Goal: Task Accomplishment & Management: Use online tool/utility

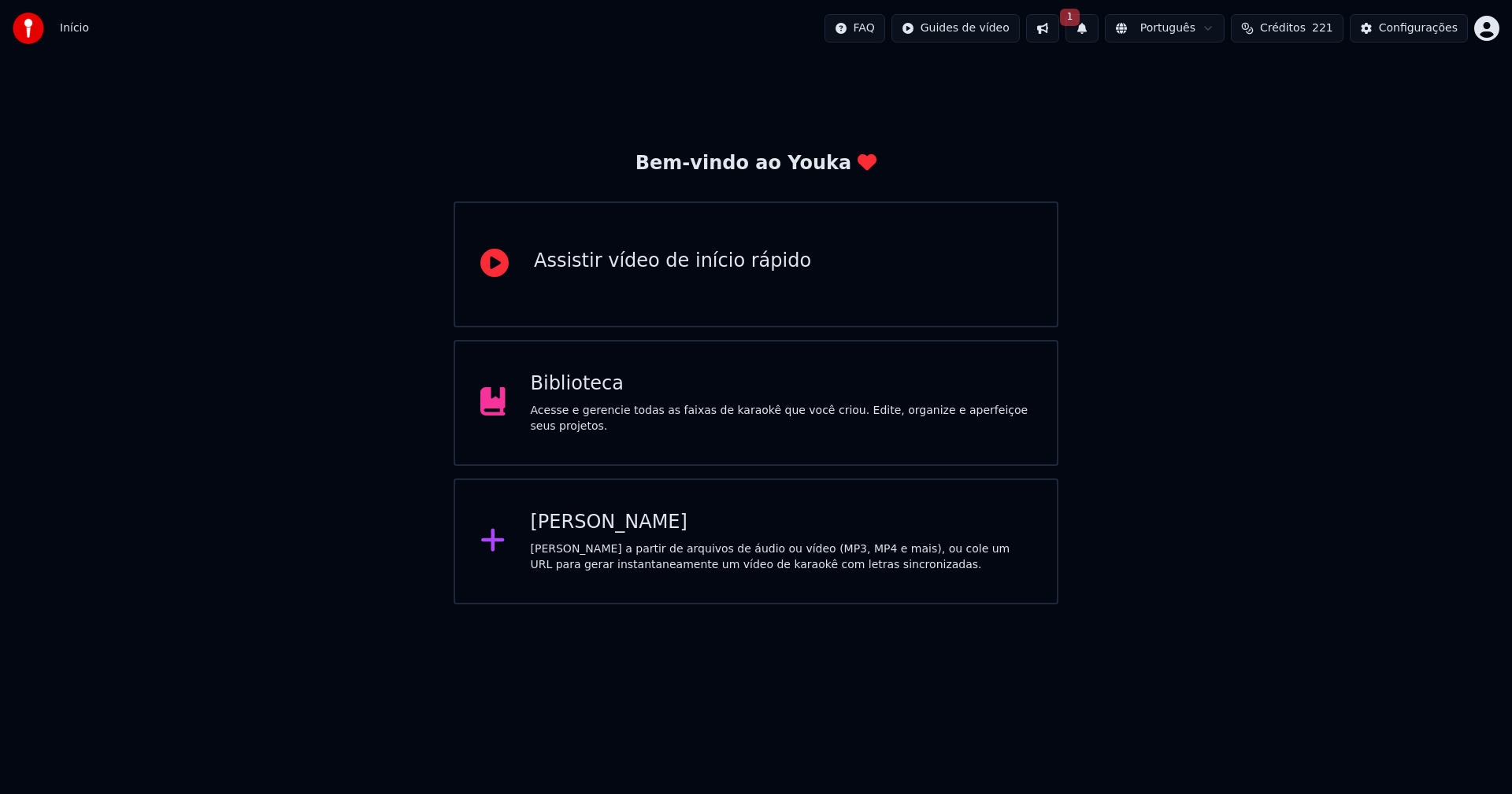
click at [598, 392] on div "Biblioteca" at bounding box center [781, 384] width 502 height 25
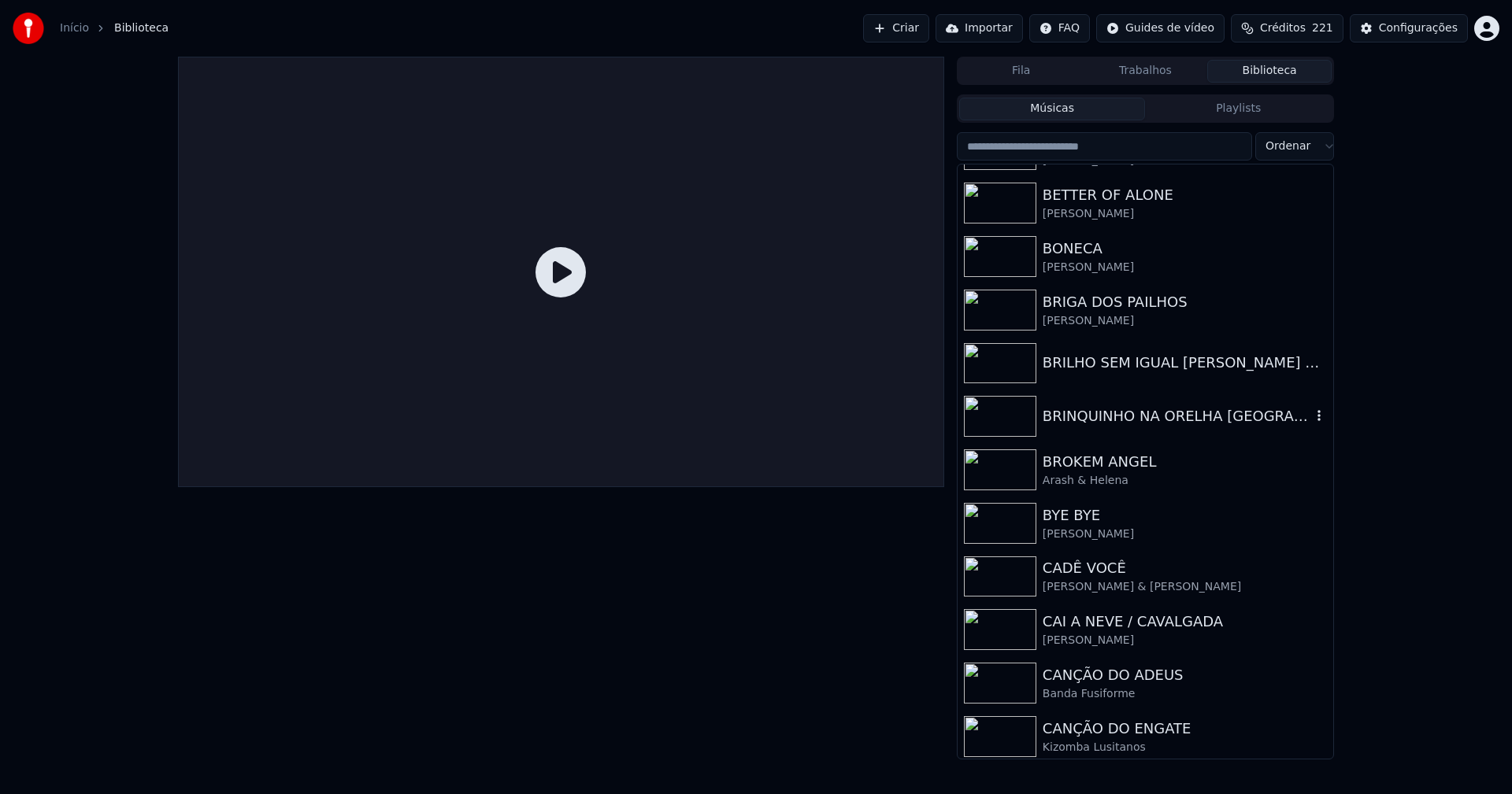
scroll to position [3622, 0]
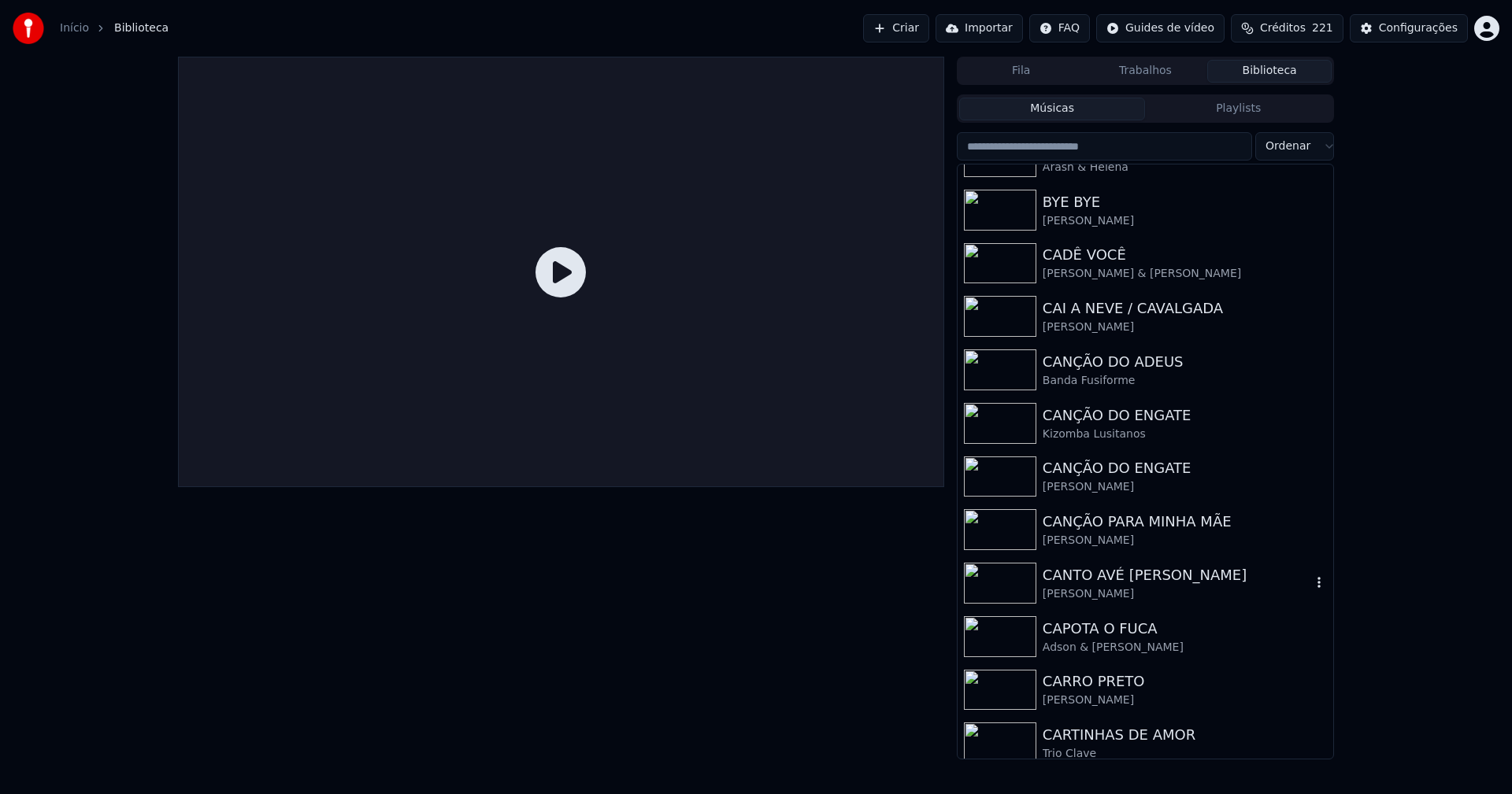
drag, startPoint x: 1115, startPoint y: 589, endPoint x: 1299, endPoint y: 577, distance: 184.4
click at [1116, 589] on div "[PERSON_NAME]" at bounding box center [1177, 594] width 269 height 16
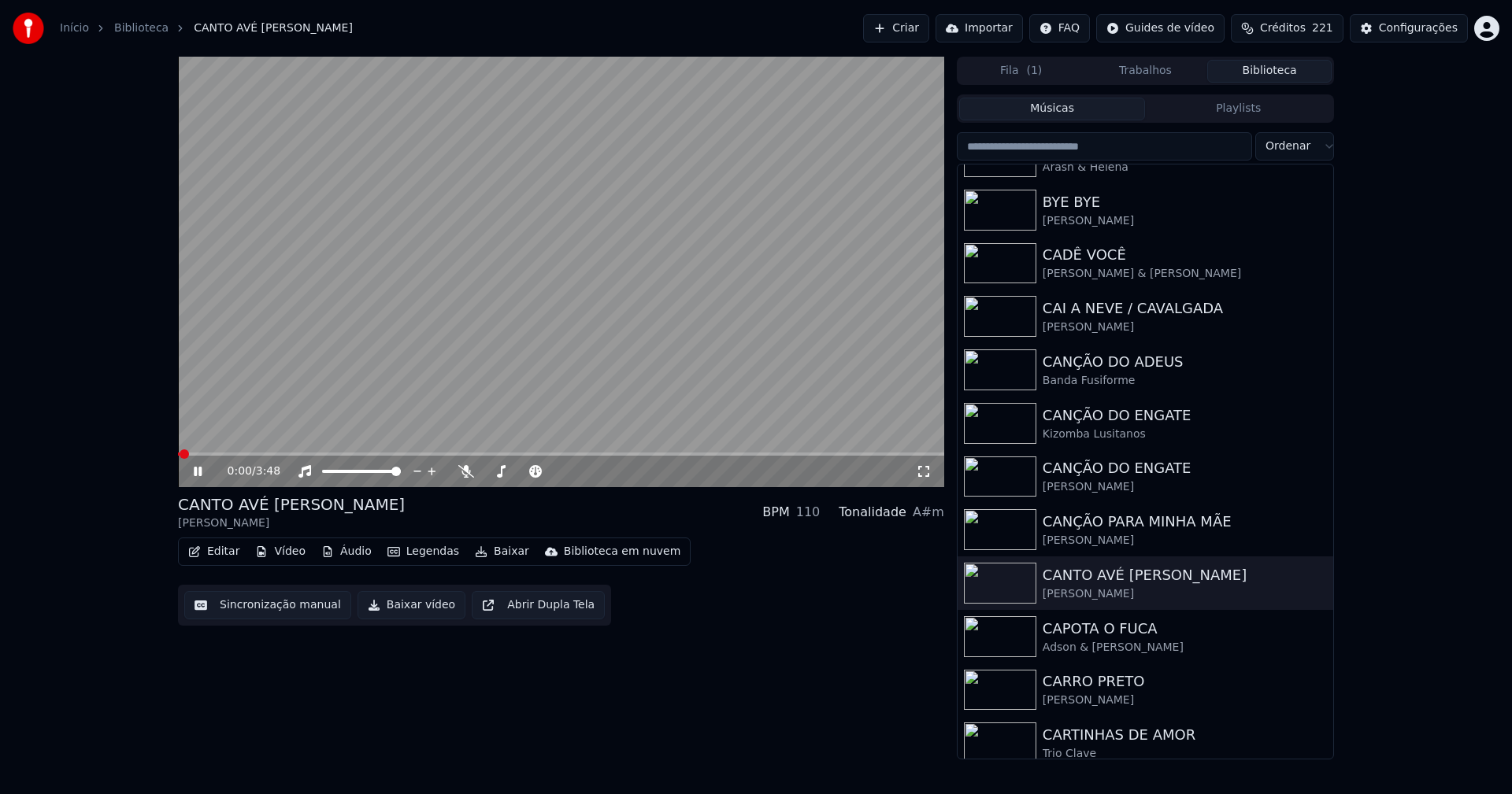
click at [198, 471] on icon at bounding box center [209, 471] width 37 height 12
click at [289, 557] on button "Vídeo" at bounding box center [280, 552] width 63 height 22
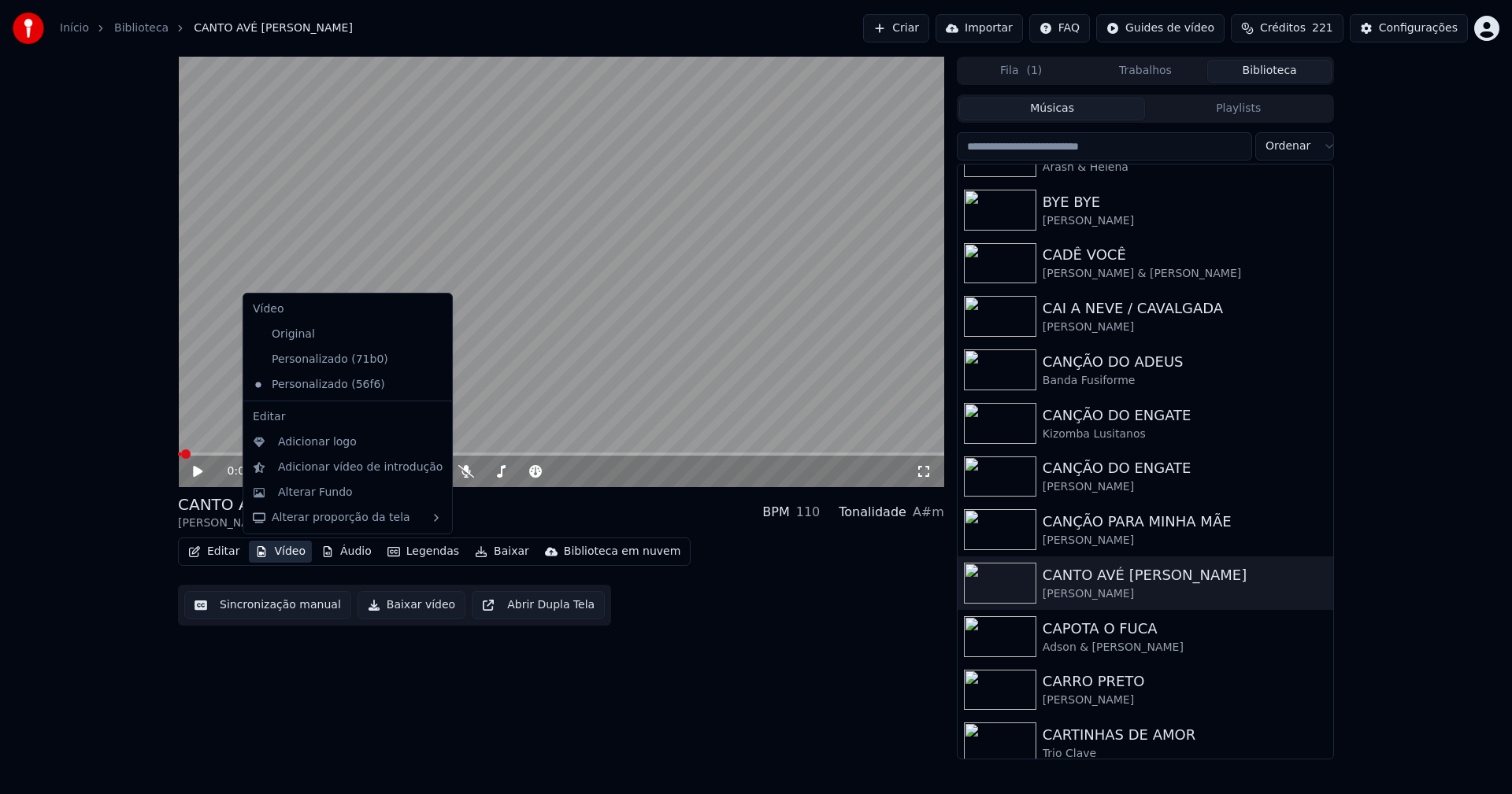
click at [432, 363] on icon at bounding box center [440, 359] width 17 height 12
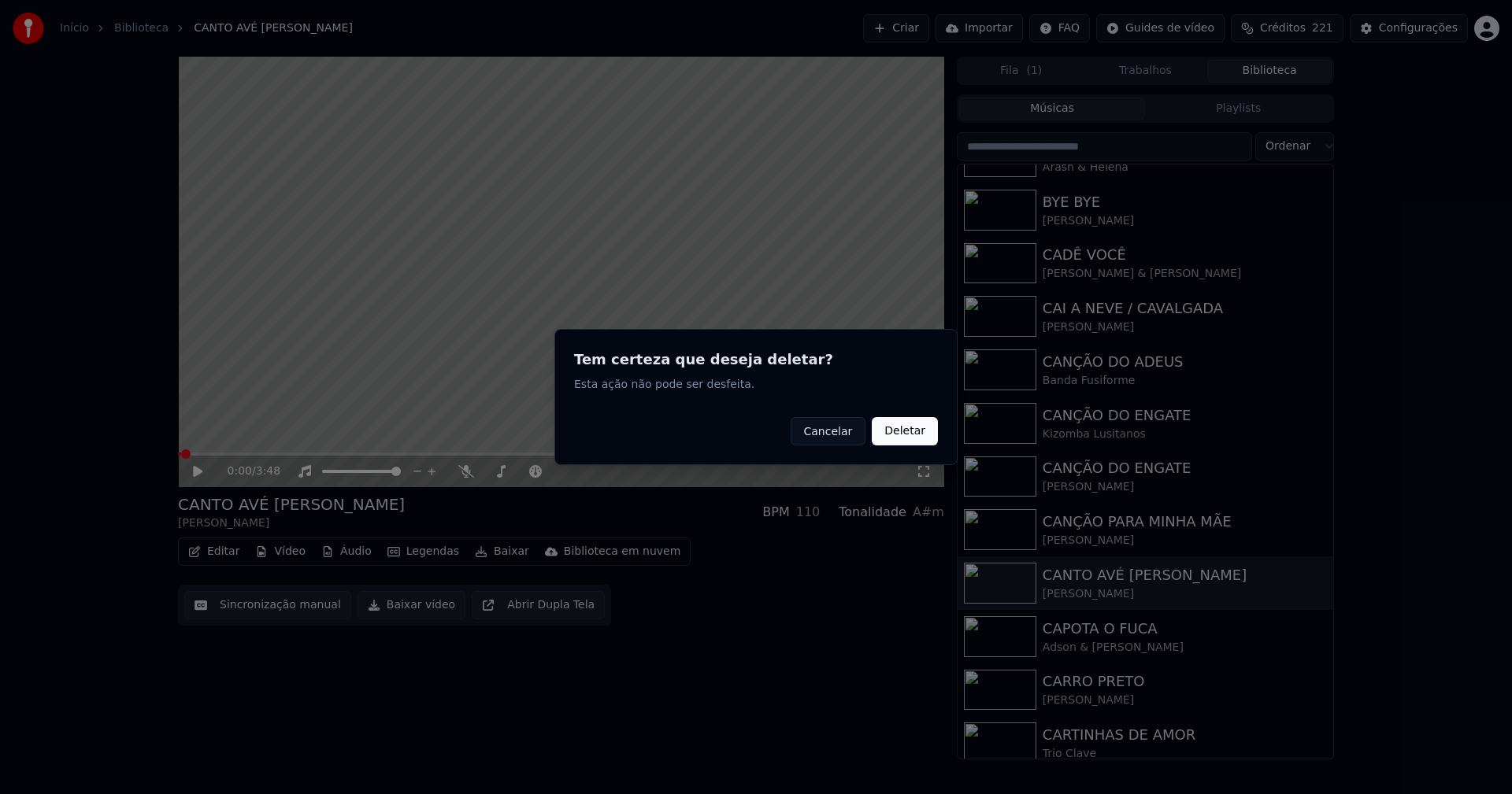
click at [916, 434] on button "Deletar" at bounding box center [905, 432] width 67 height 28
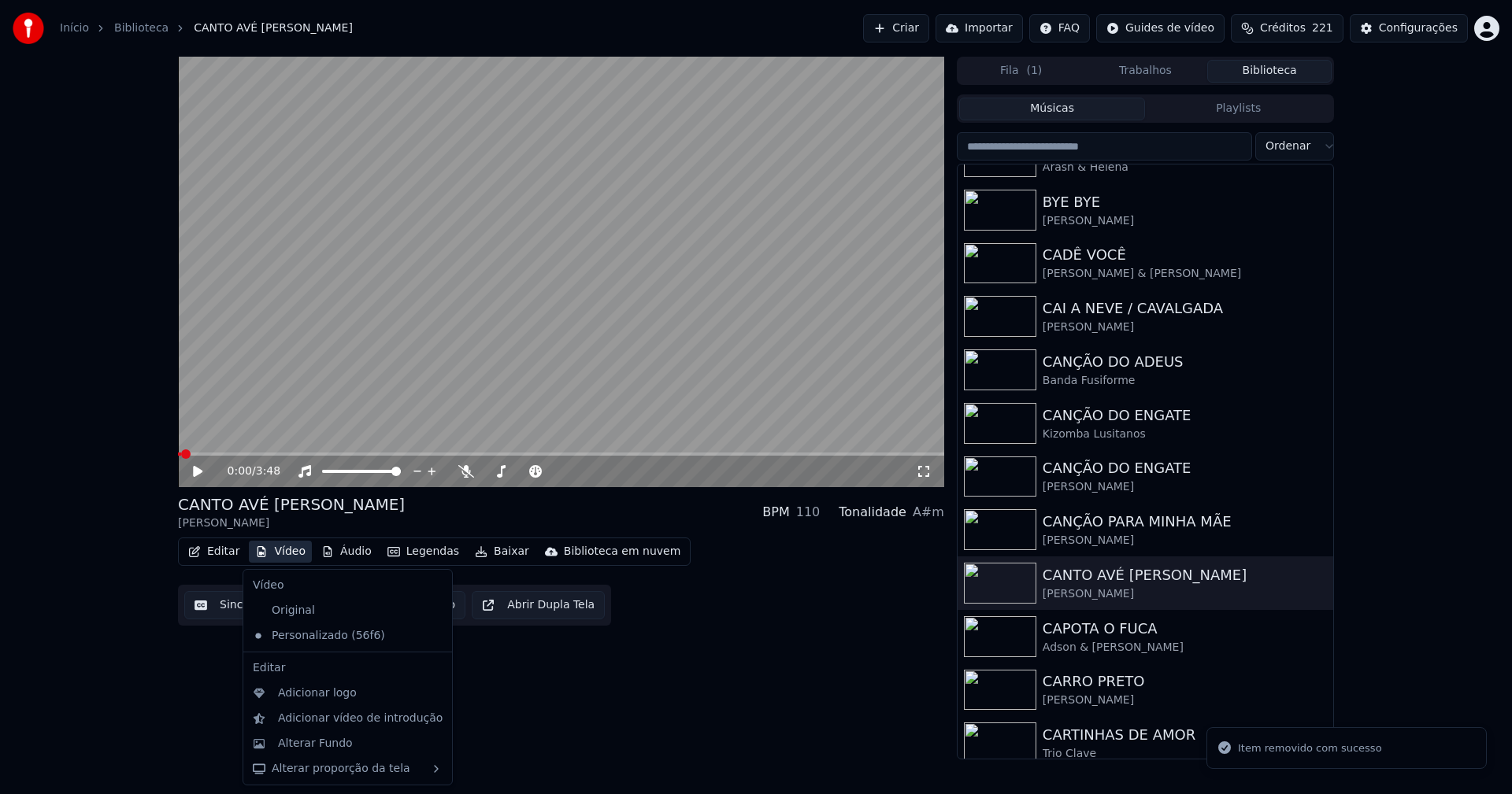
click at [284, 551] on button "Vídeo" at bounding box center [280, 552] width 63 height 22
click at [333, 751] on div "Alterar Fundo" at bounding box center [315, 743] width 75 height 16
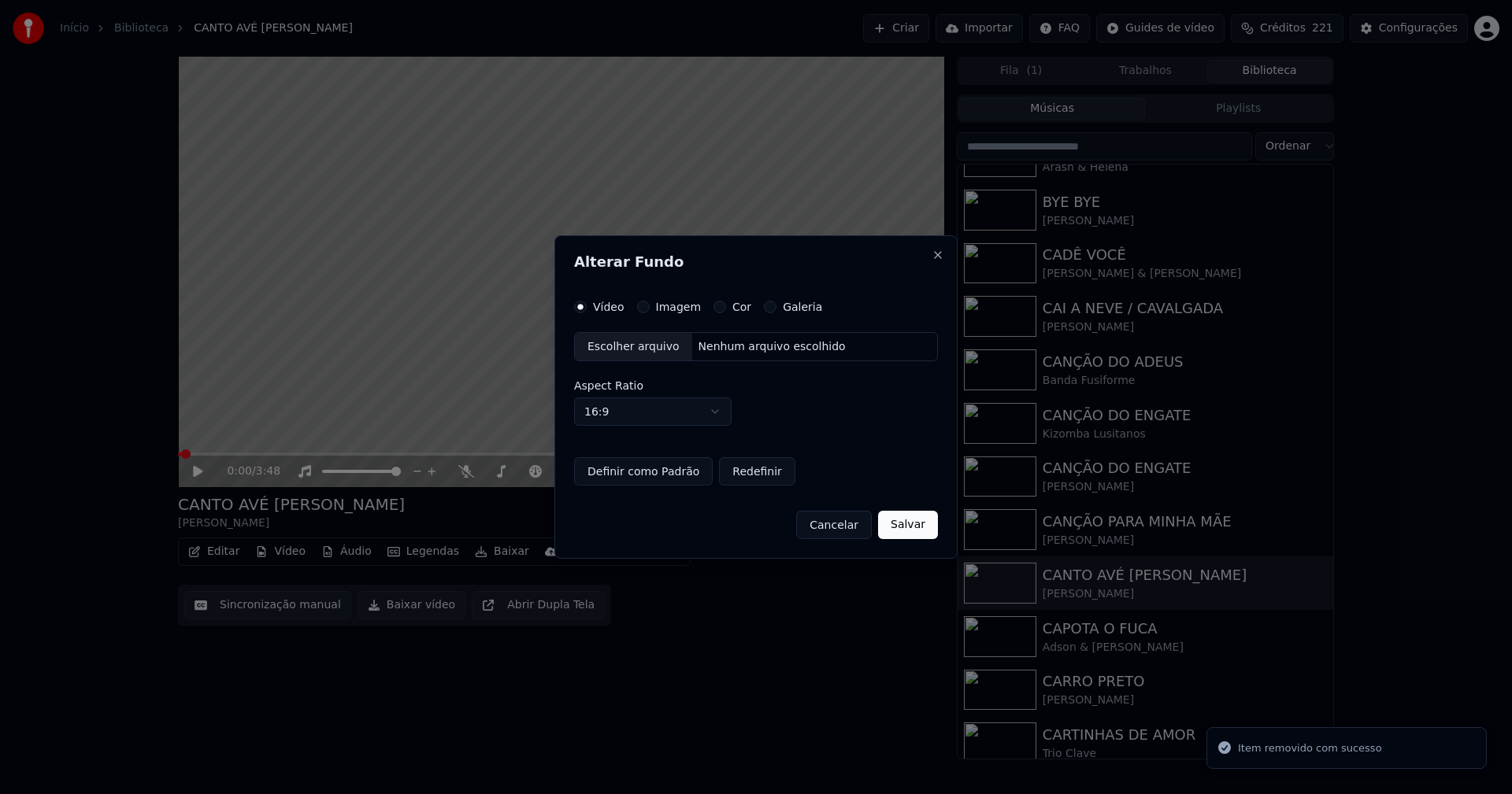
click at [640, 308] on button "Imagem" at bounding box center [643, 307] width 12 height 12
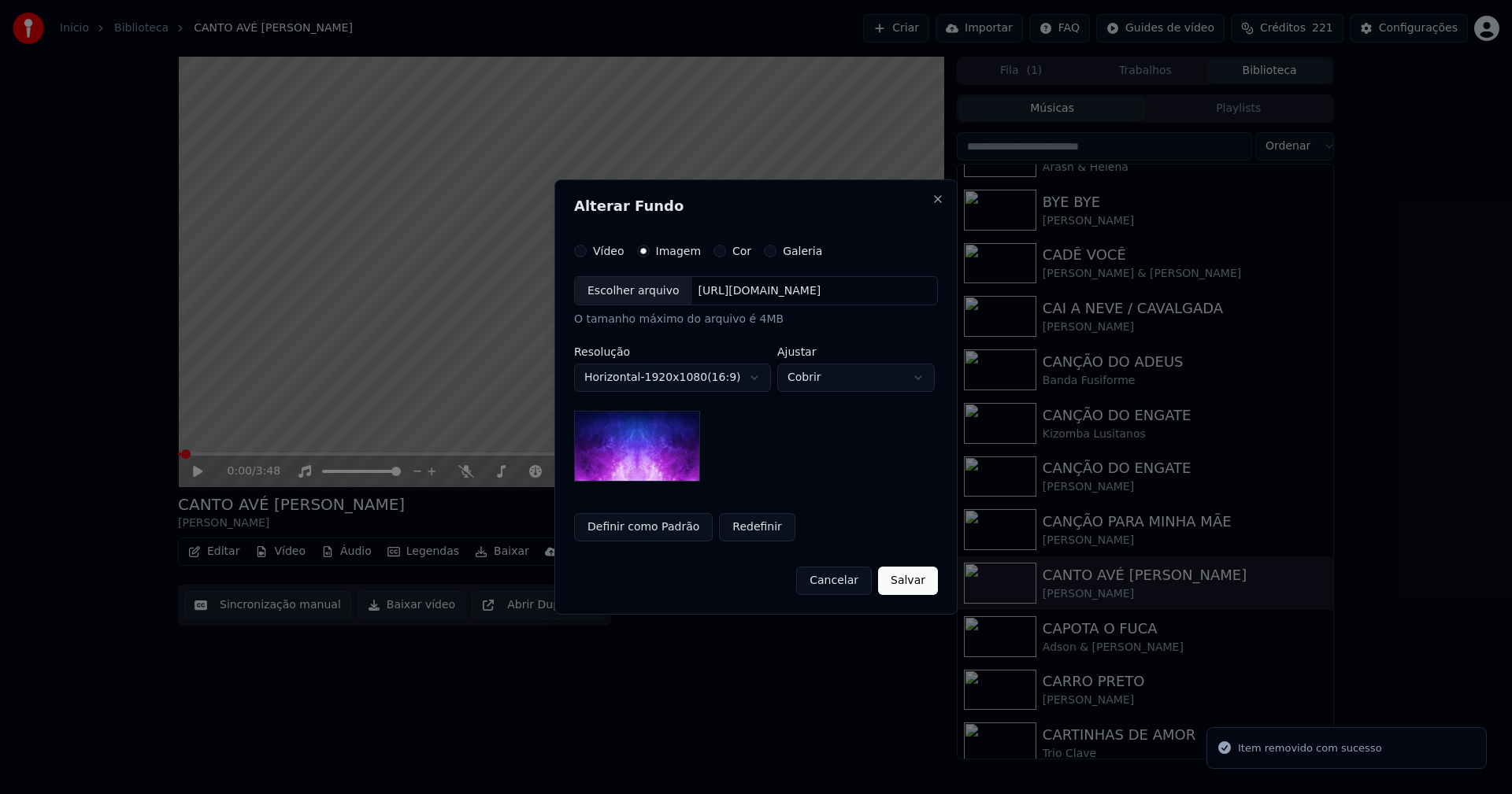
click at [635, 298] on div "Escolher arquivo" at bounding box center [633, 291] width 117 height 28
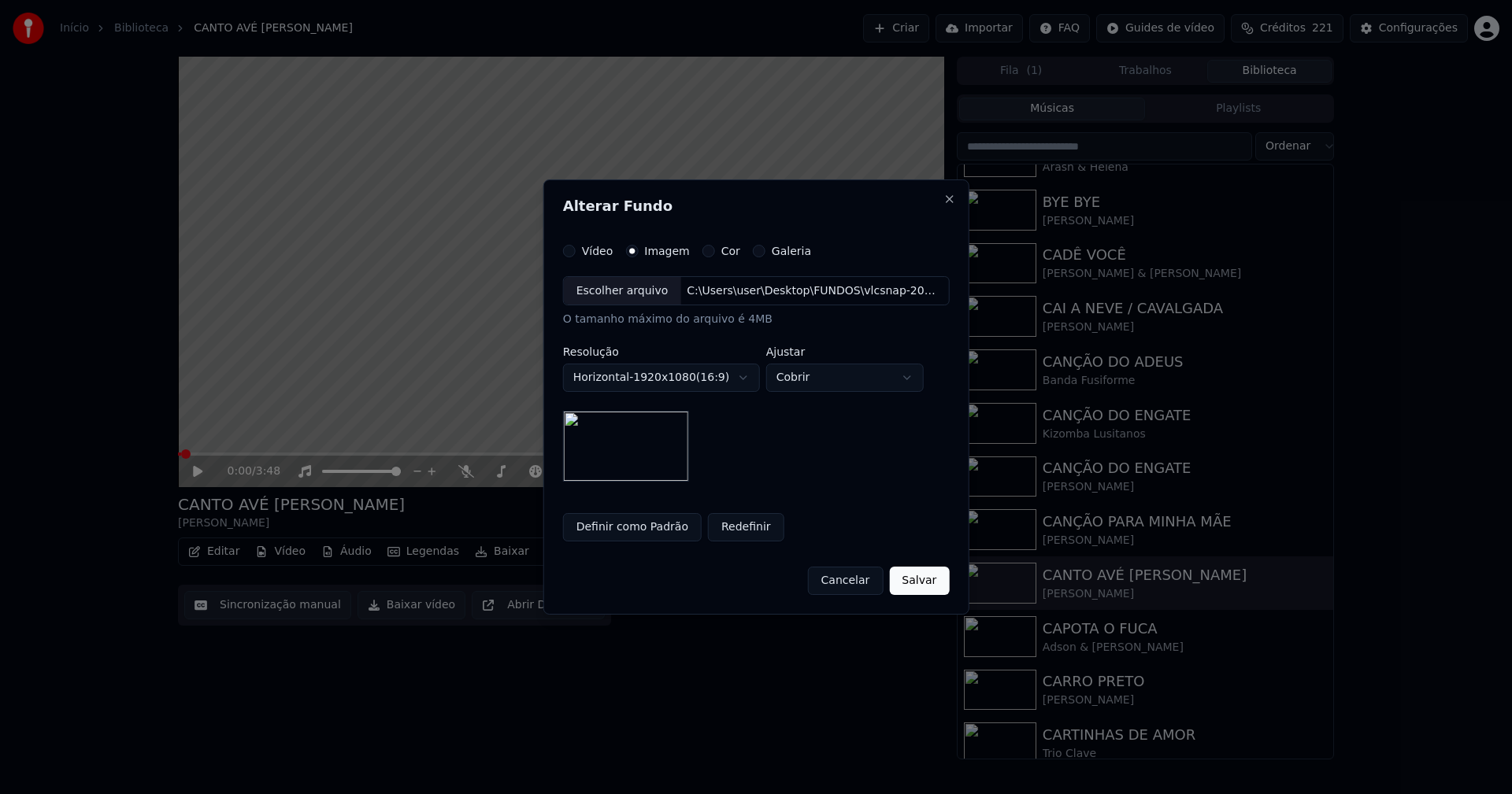
click at [920, 587] on button "Salvar" at bounding box center [919, 581] width 60 height 28
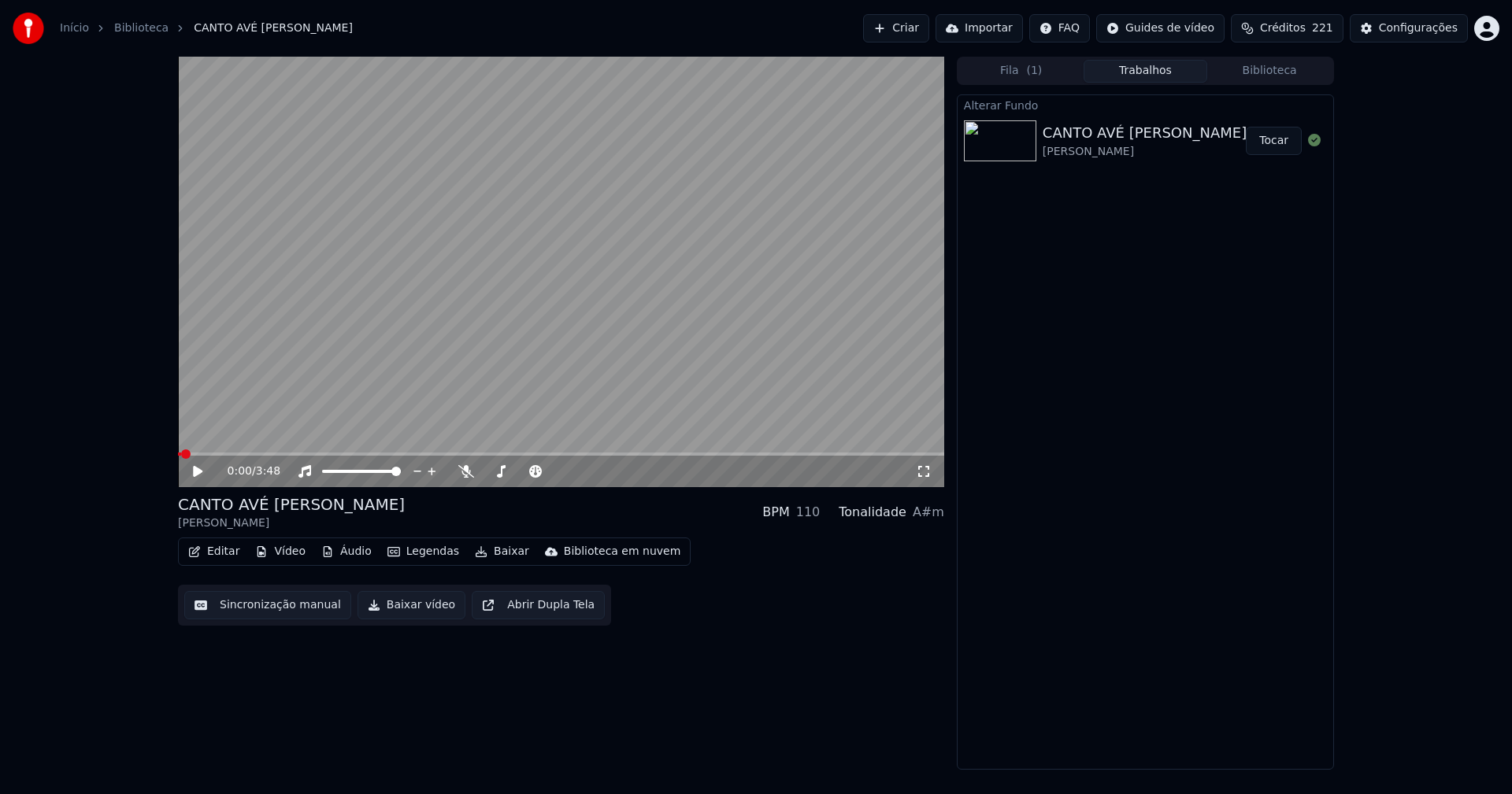
drag, startPoint x: 1267, startPoint y: 145, endPoint x: 1248, endPoint y: 150, distance: 19.6
click at [1266, 145] on button "Tocar" at bounding box center [1273, 141] width 56 height 28
click at [281, 555] on button "Vídeo" at bounding box center [280, 552] width 63 height 22
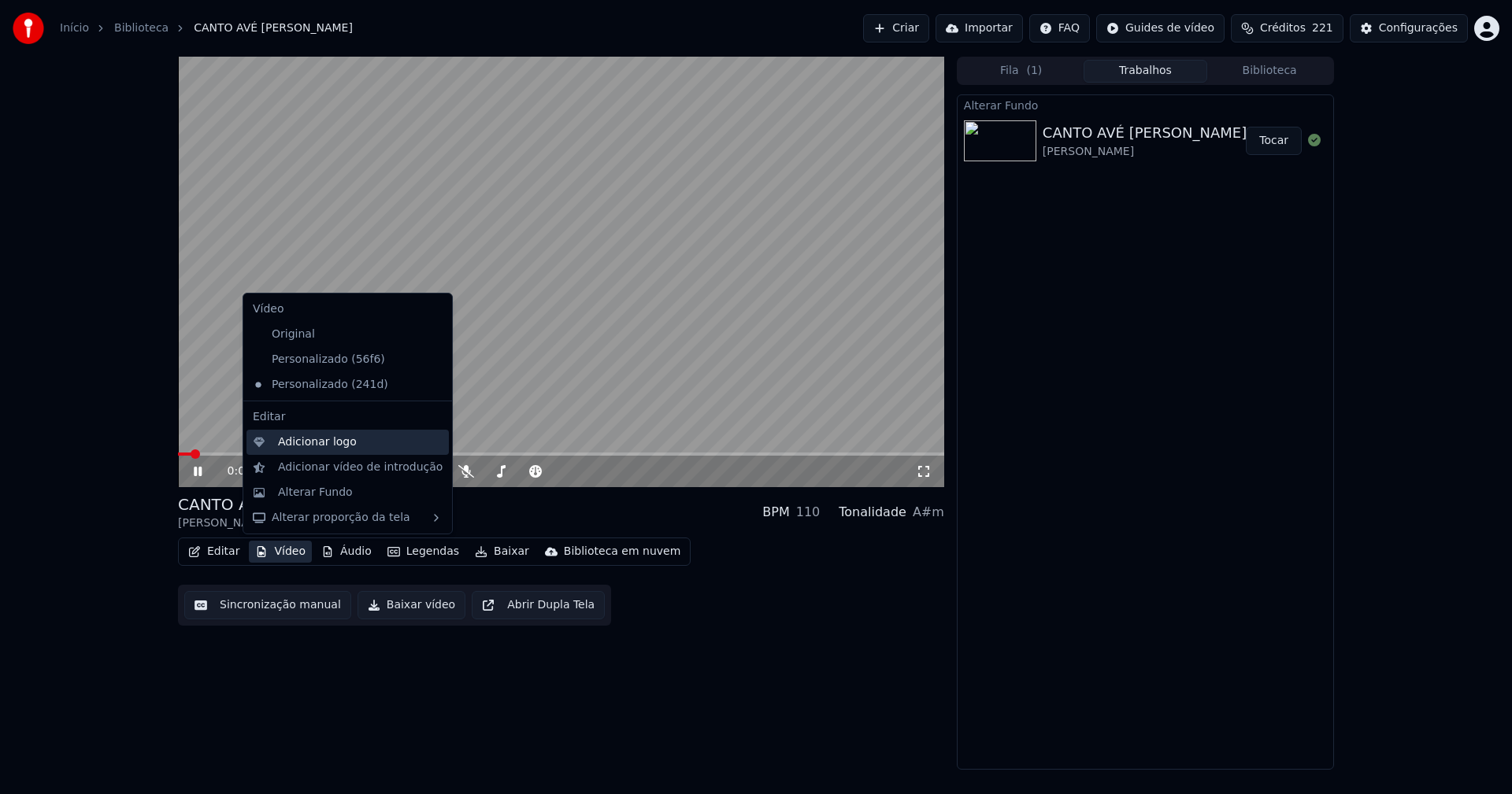
click at [315, 448] on div "Adicionar logo" at bounding box center [317, 442] width 79 height 16
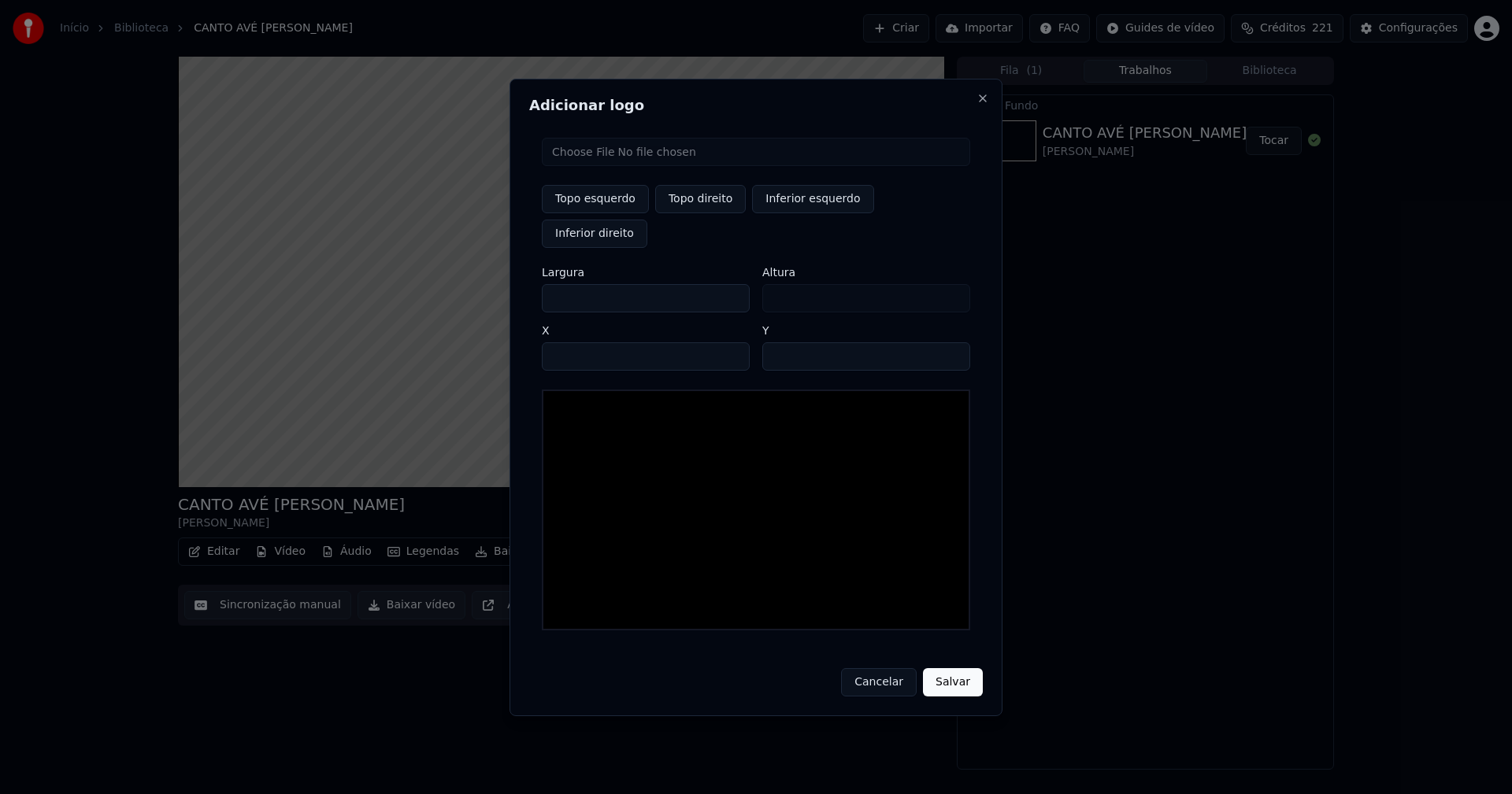
click at [613, 166] on input "file" at bounding box center [755, 152] width 428 height 28
type input "**********"
type input "***"
click at [694, 214] on button "Topo direito" at bounding box center [700, 200] width 91 height 28
type input "****"
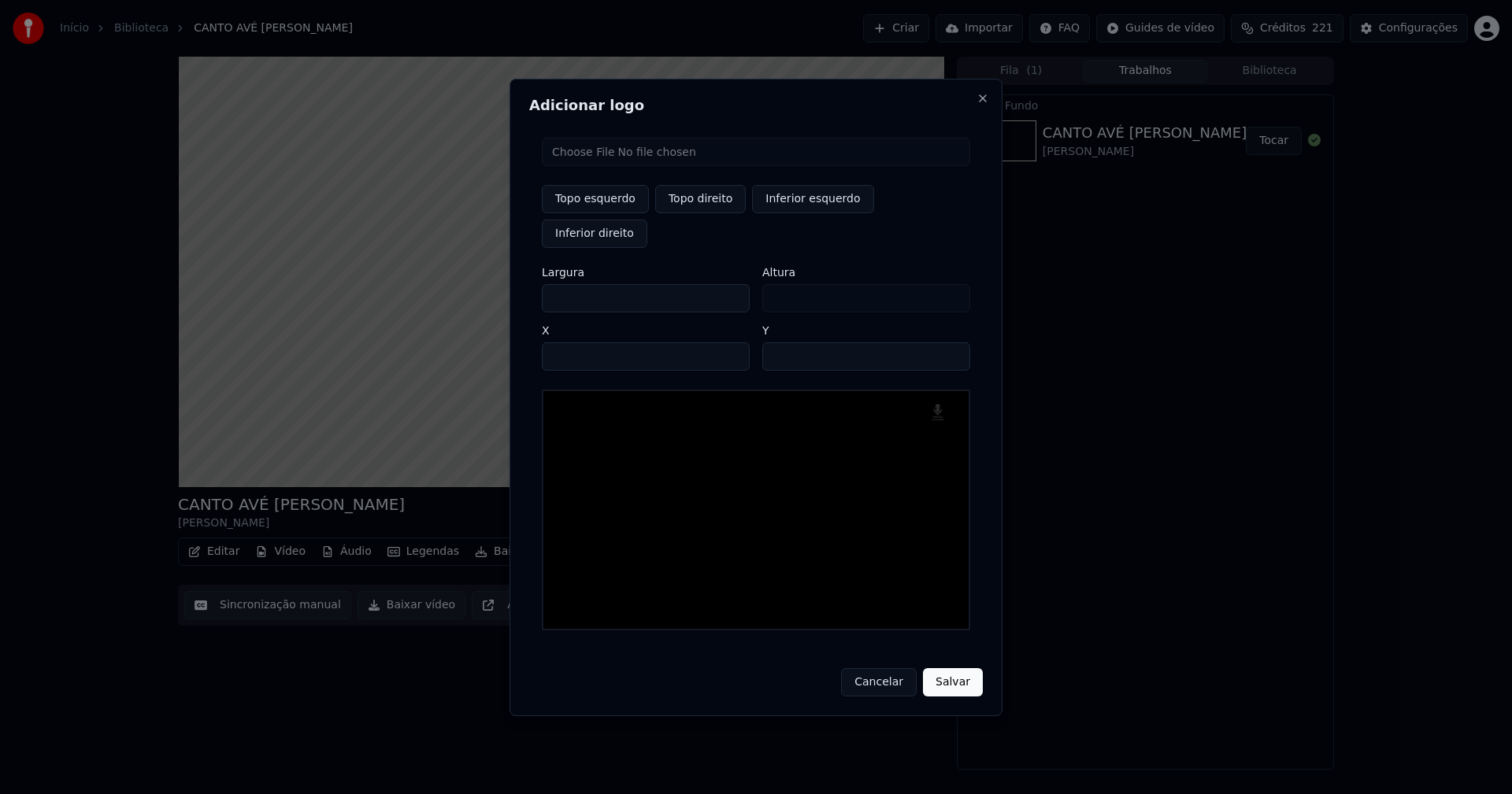
drag, startPoint x: 568, startPoint y: 279, endPoint x: 521, endPoint y: 290, distance: 48.3
click at [521, 290] on div "Adicionar logo Topo esquerdo Topo direito Inferior esquerdo Inferior direito La…" at bounding box center [756, 397] width 493 height 638
type input "**"
type input "***"
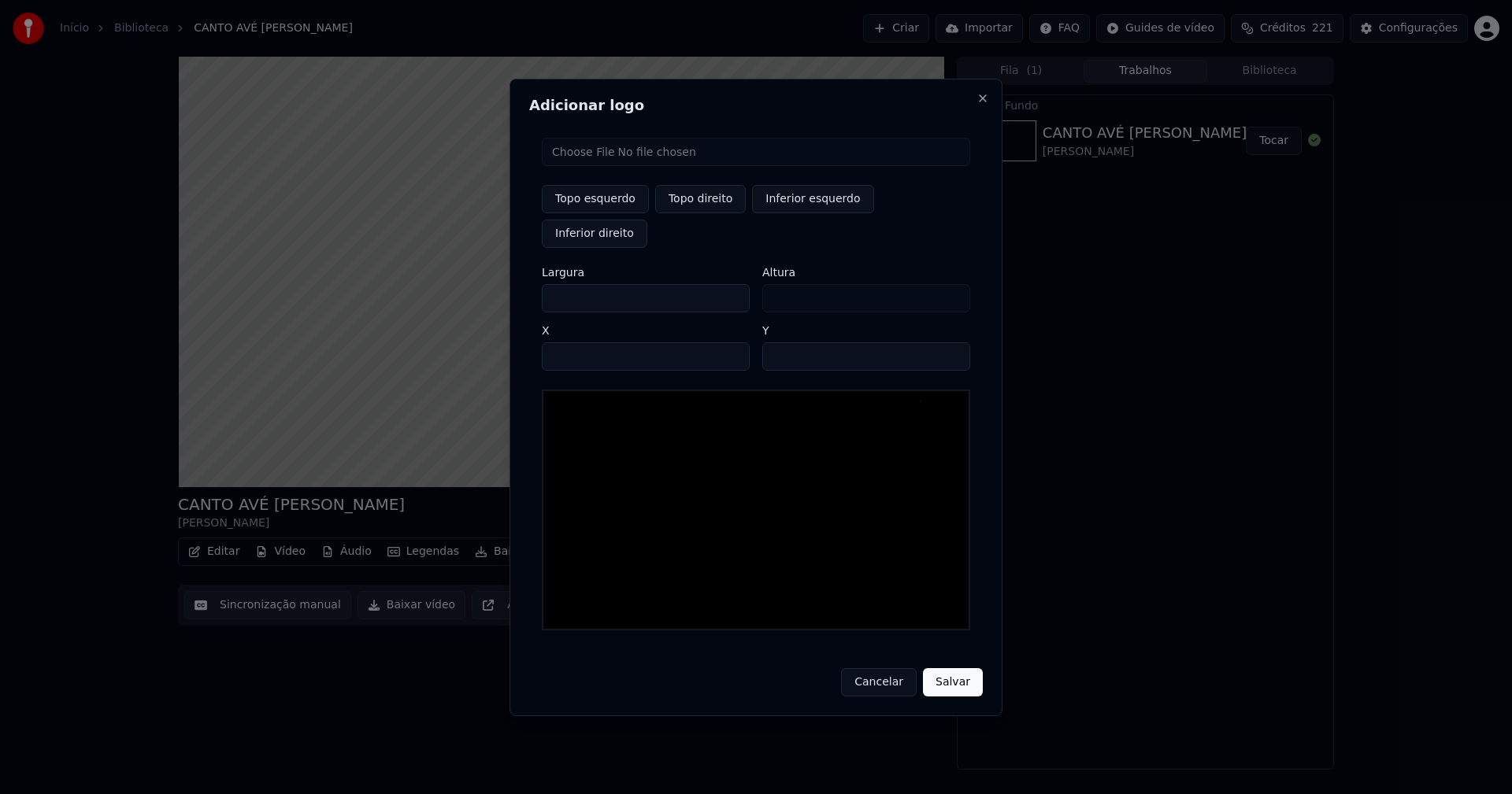
type input "***"
click at [572, 343] on input "****" at bounding box center [645, 357] width 208 height 28
type input "****"
click at [948, 343] on input "**" at bounding box center [867, 357] width 208 height 28
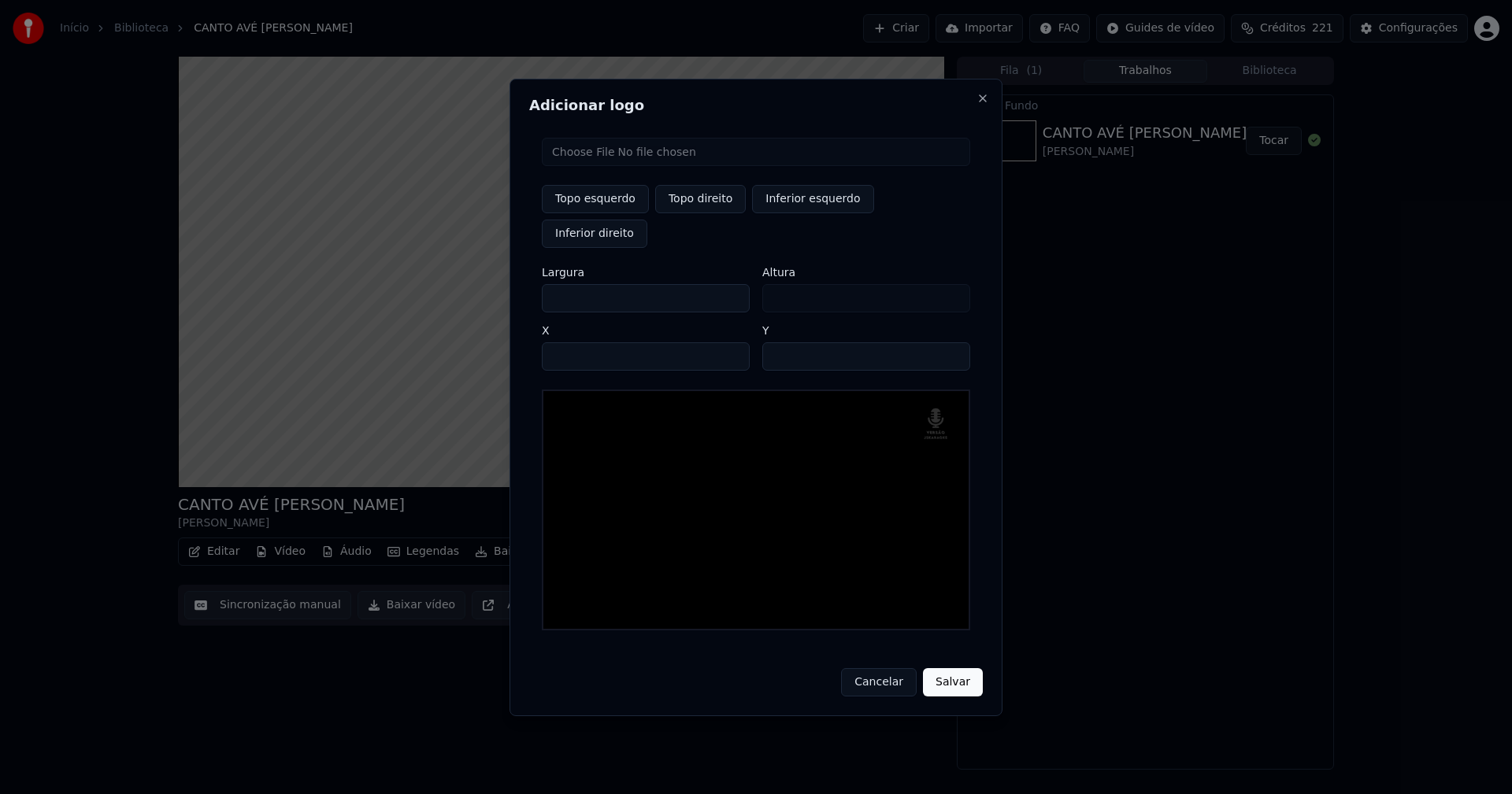
click at [948, 343] on input "**" at bounding box center [867, 357] width 208 height 28
type input "**"
click at [948, 343] on input "**" at bounding box center [867, 357] width 208 height 28
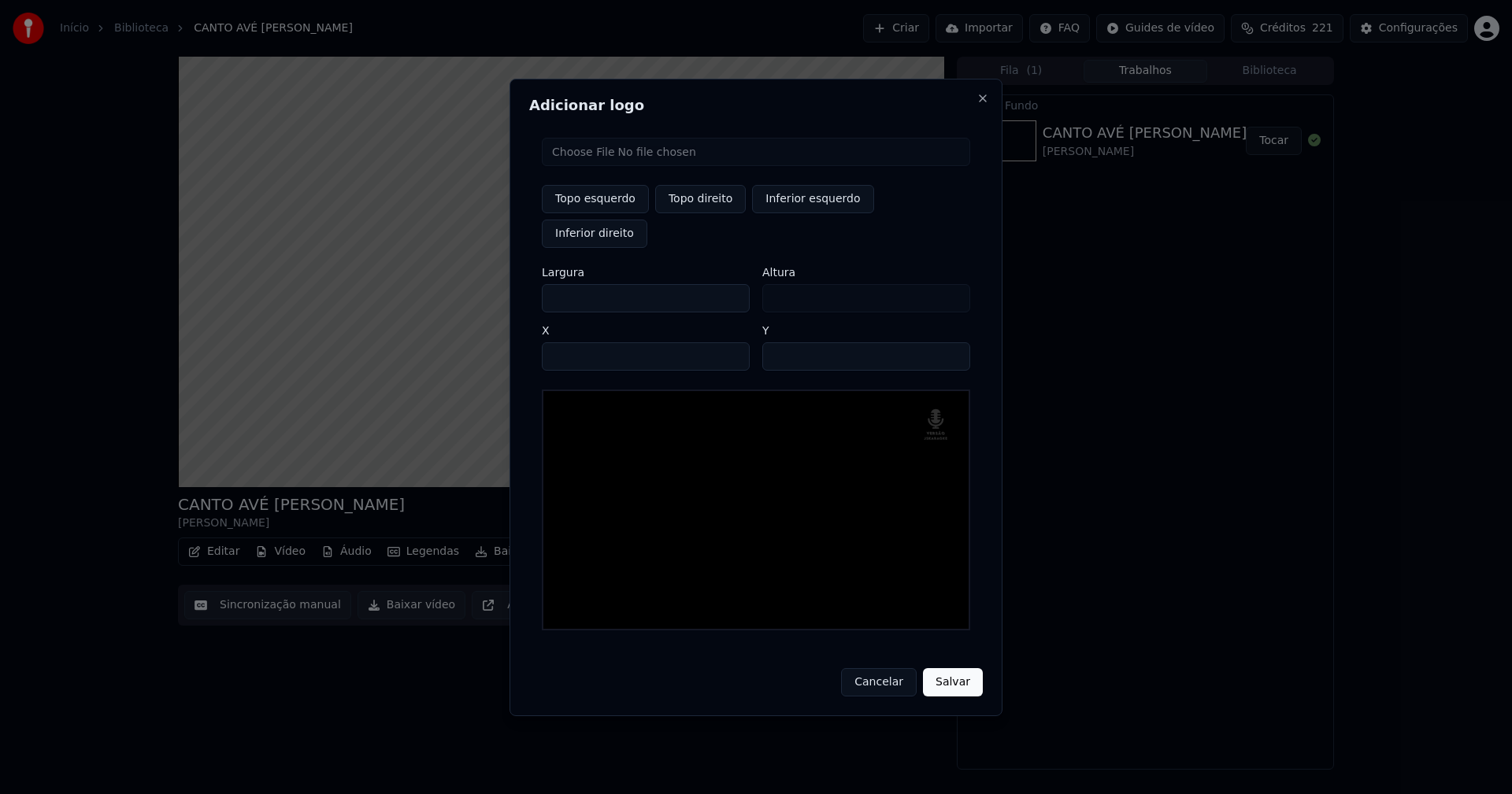
click at [948, 668] on button "Salvar" at bounding box center [953, 683] width 60 height 28
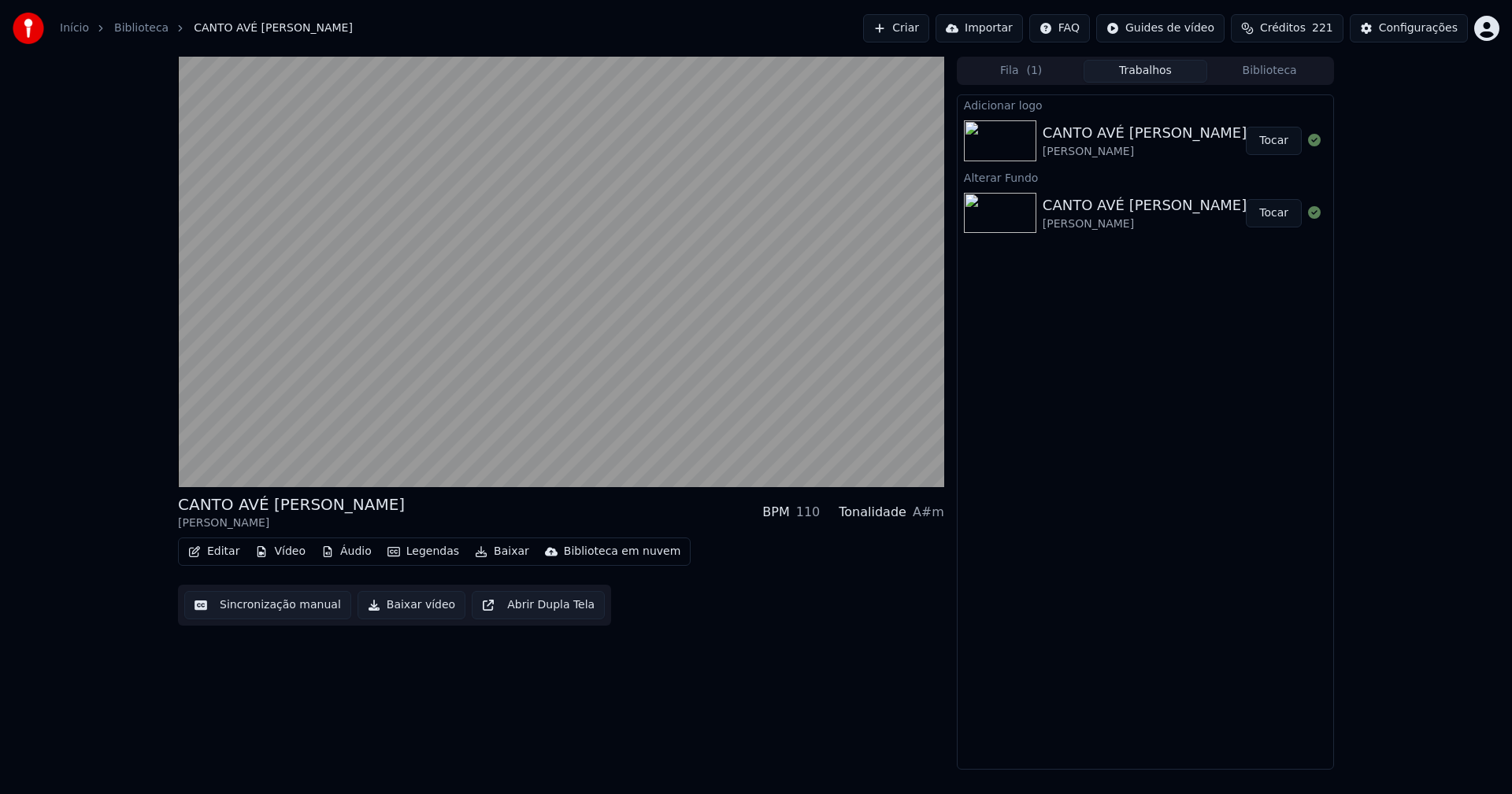
click at [1282, 147] on button "Tocar" at bounding box center [1273, 141] width 56 height 28
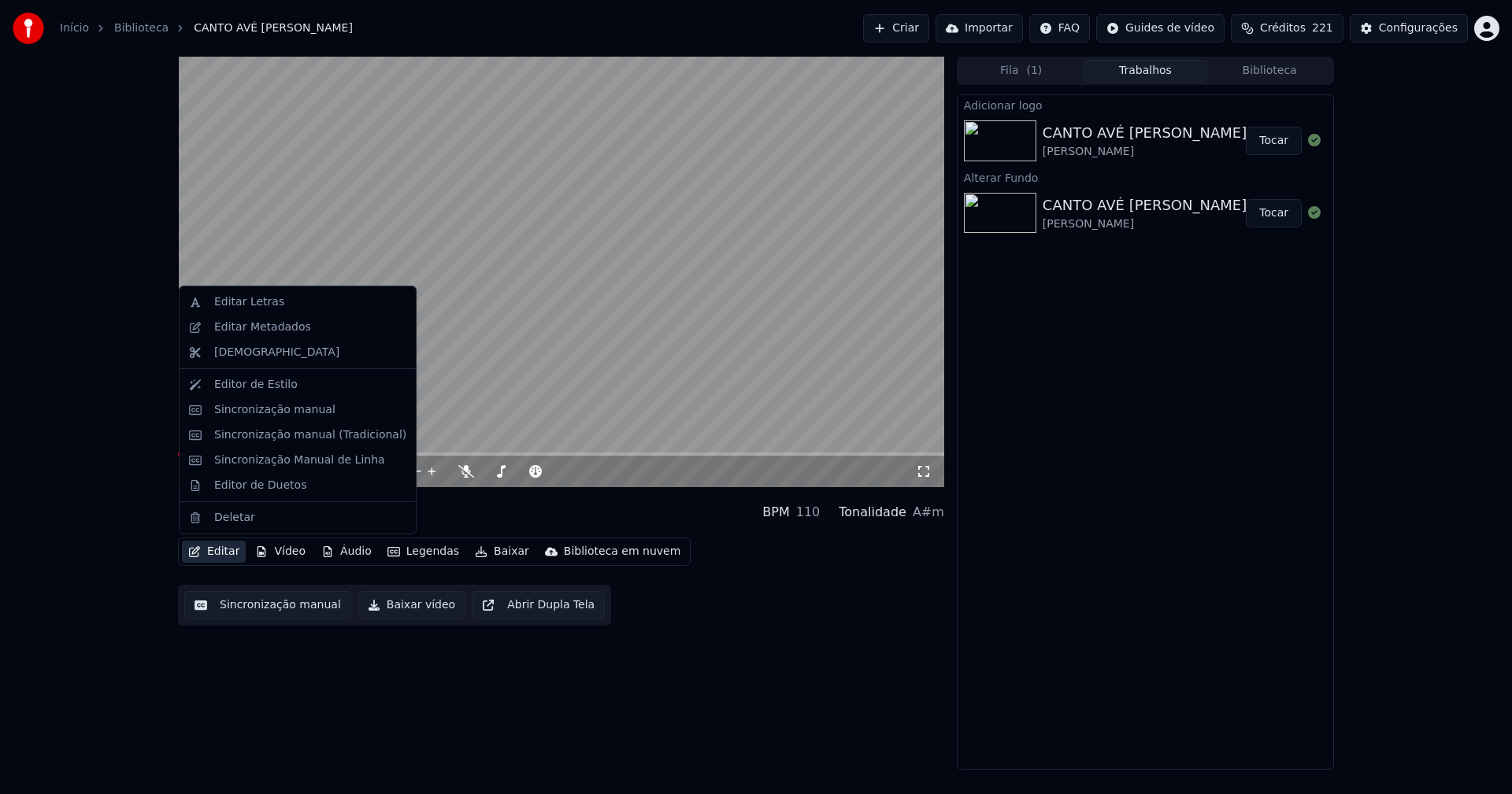
click at [221, 550] on button "Editar" at bounding box center [214, 552] width 64 height 22
click at [262, 436] on div "Sincronização manual (Tradicional)" at bounding box center [310, 435] width 192 height 16
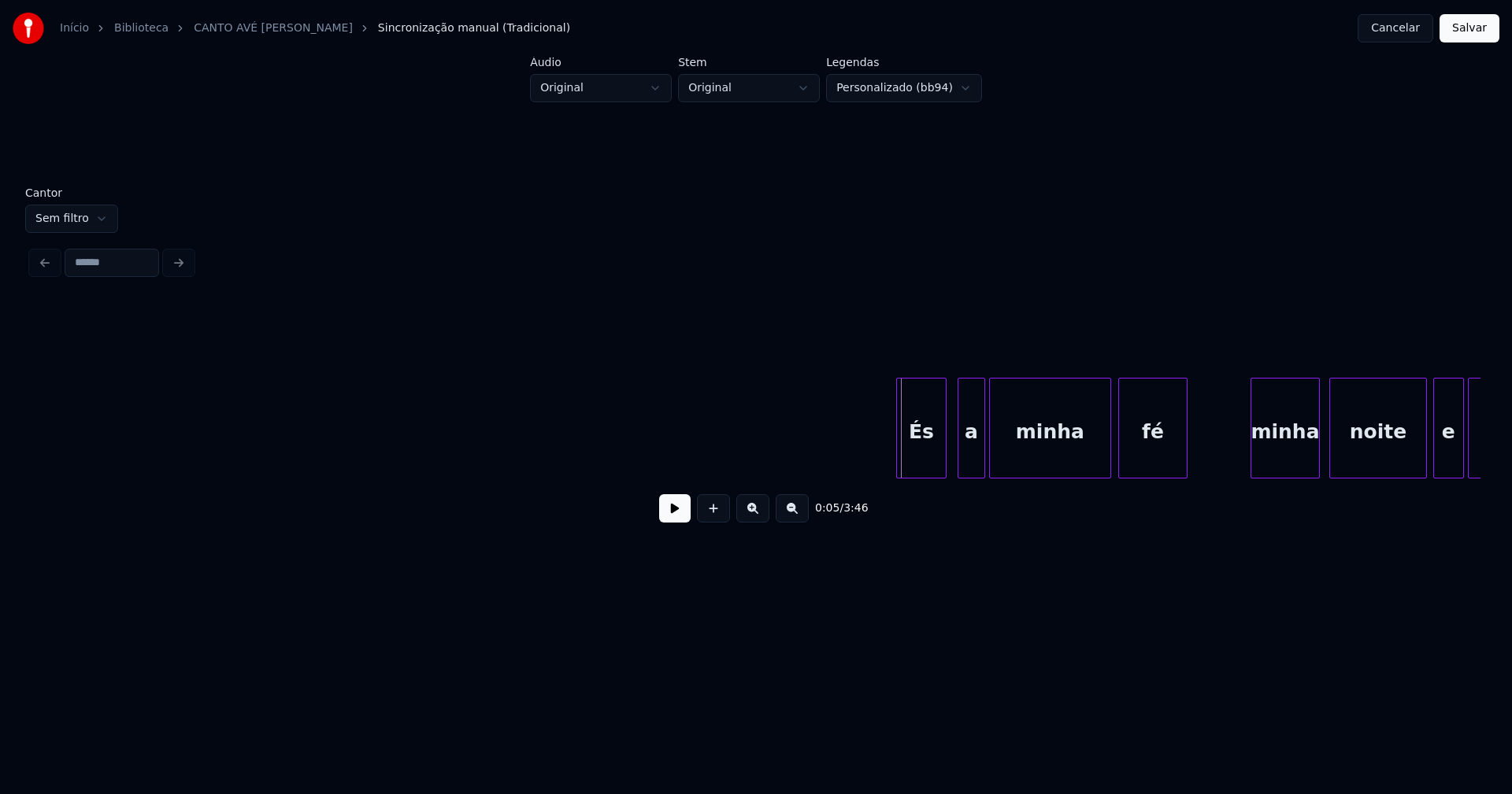
click at [925, 456] on div "És" at bounding box center [922, 432] width 49 height 107
click at [675, 520] on button at bounding box center [675, 509] width 32 height 28
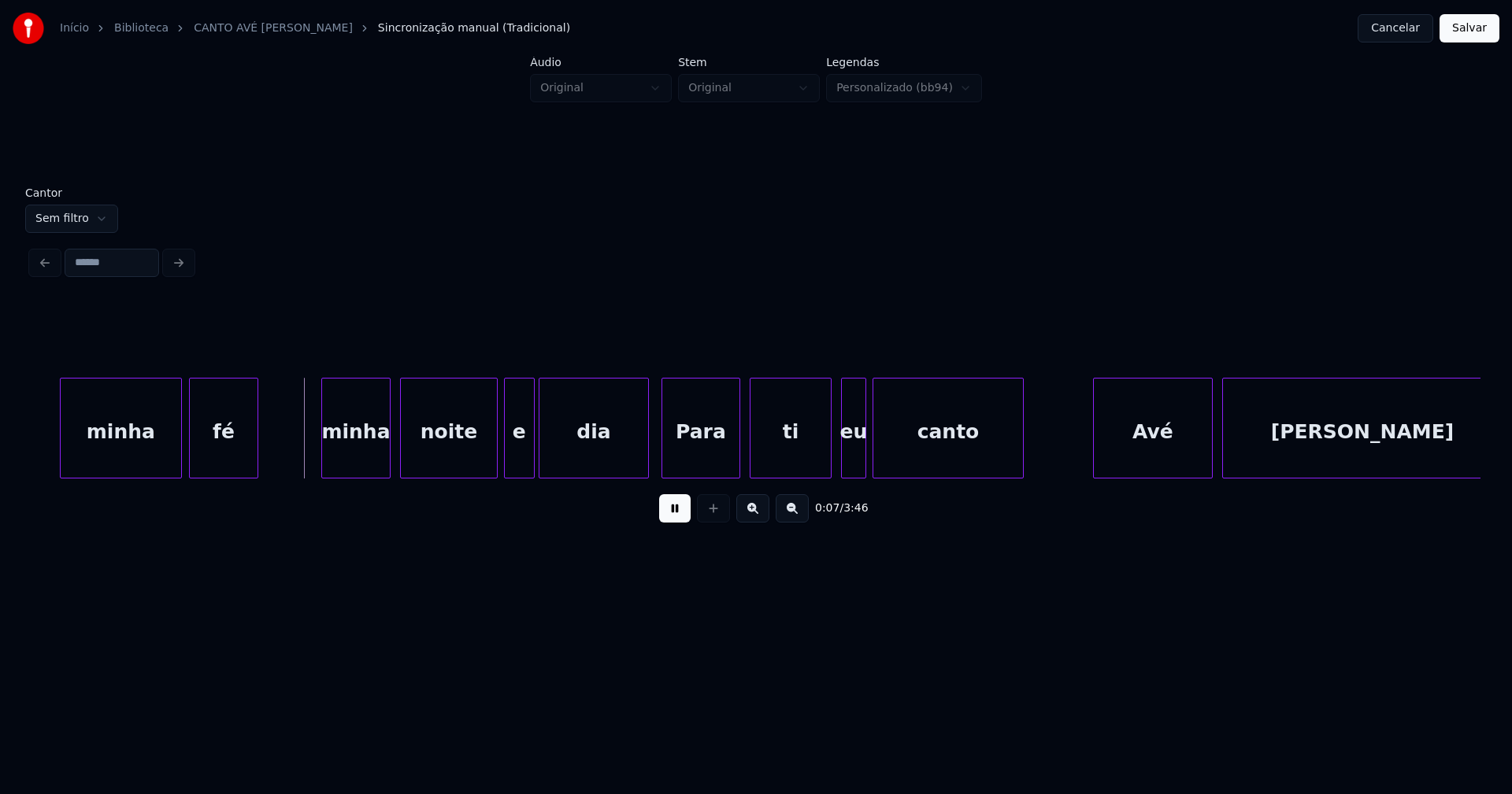
scroll to position [0, 1008]
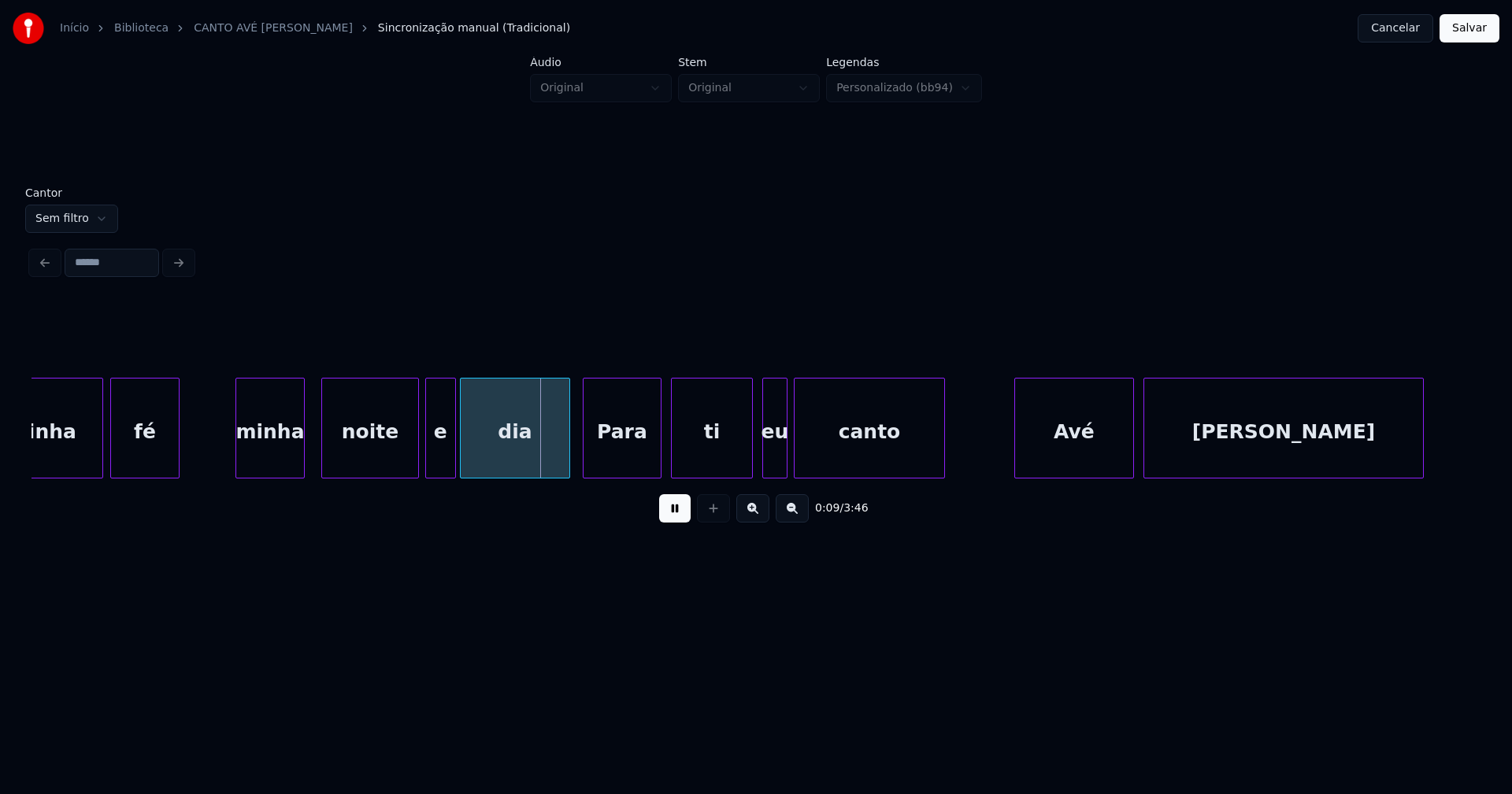
click at [271, 452] on div "minha" at bounding box center [269, 432] width 67 height 107
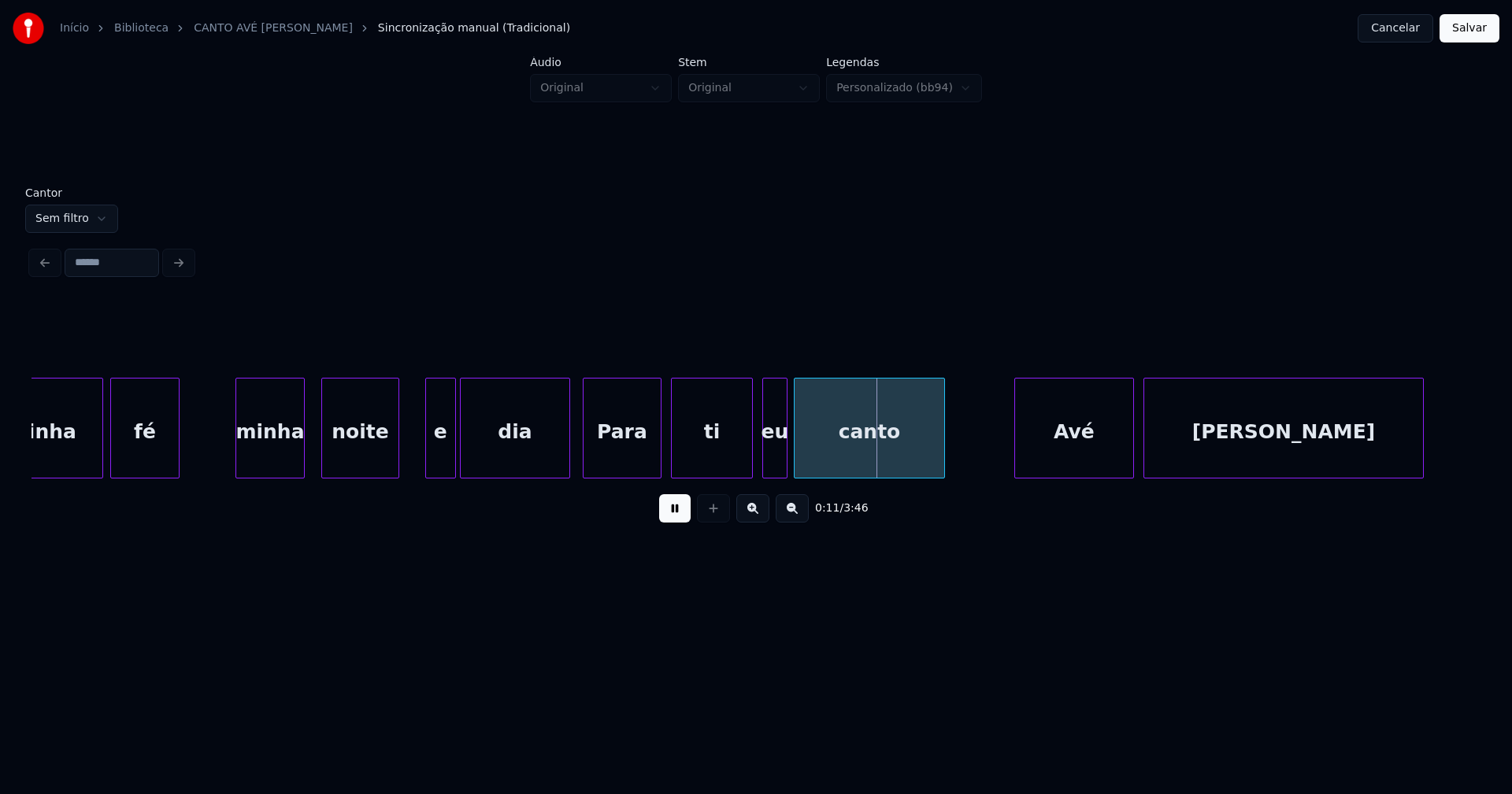
click at [396, 463] on div at bounding box center [396, 427] width 5 height 99
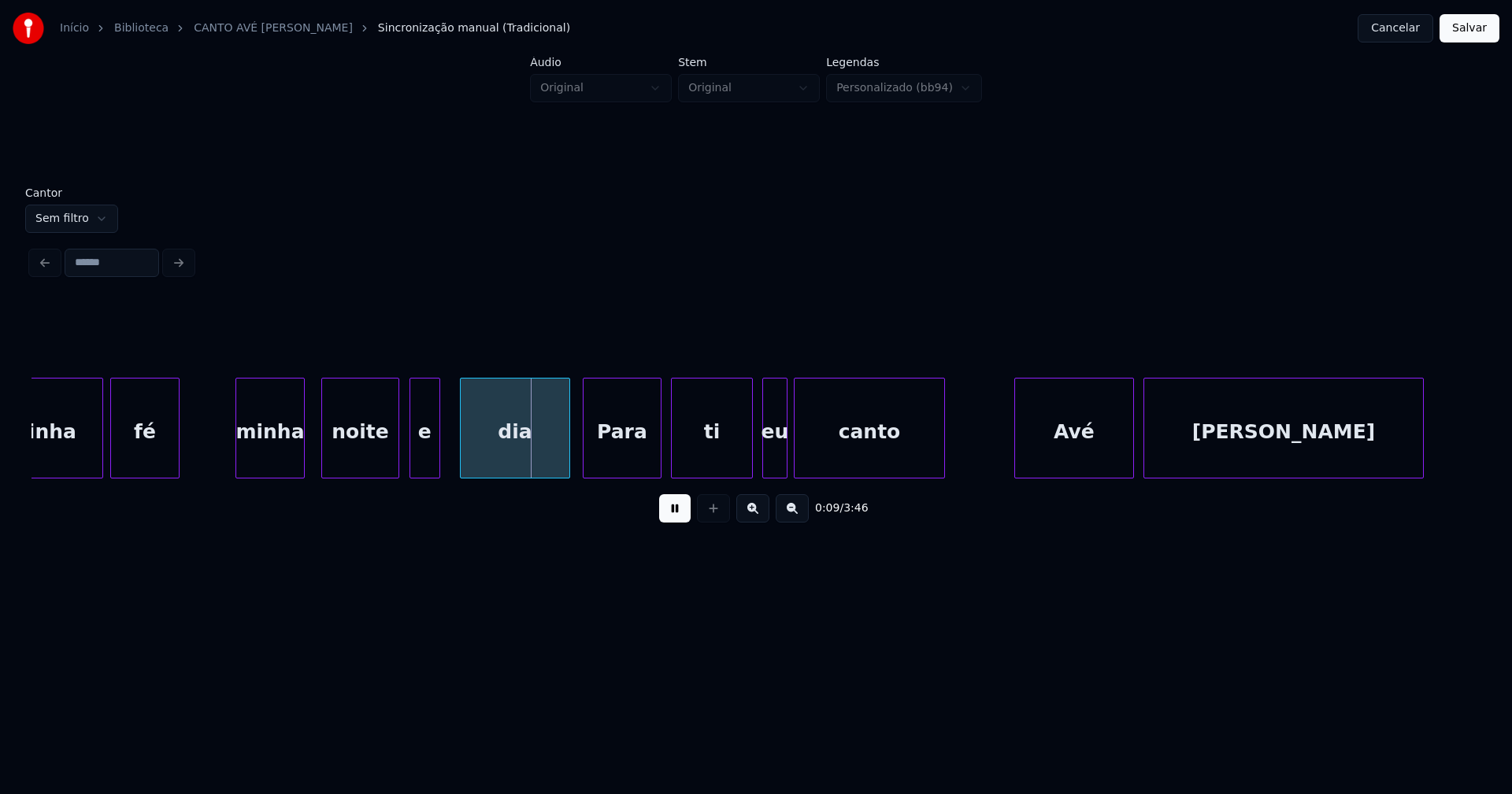
click at [418, 461] on div "e" at bounding box center [424, 432] width 29 height 107
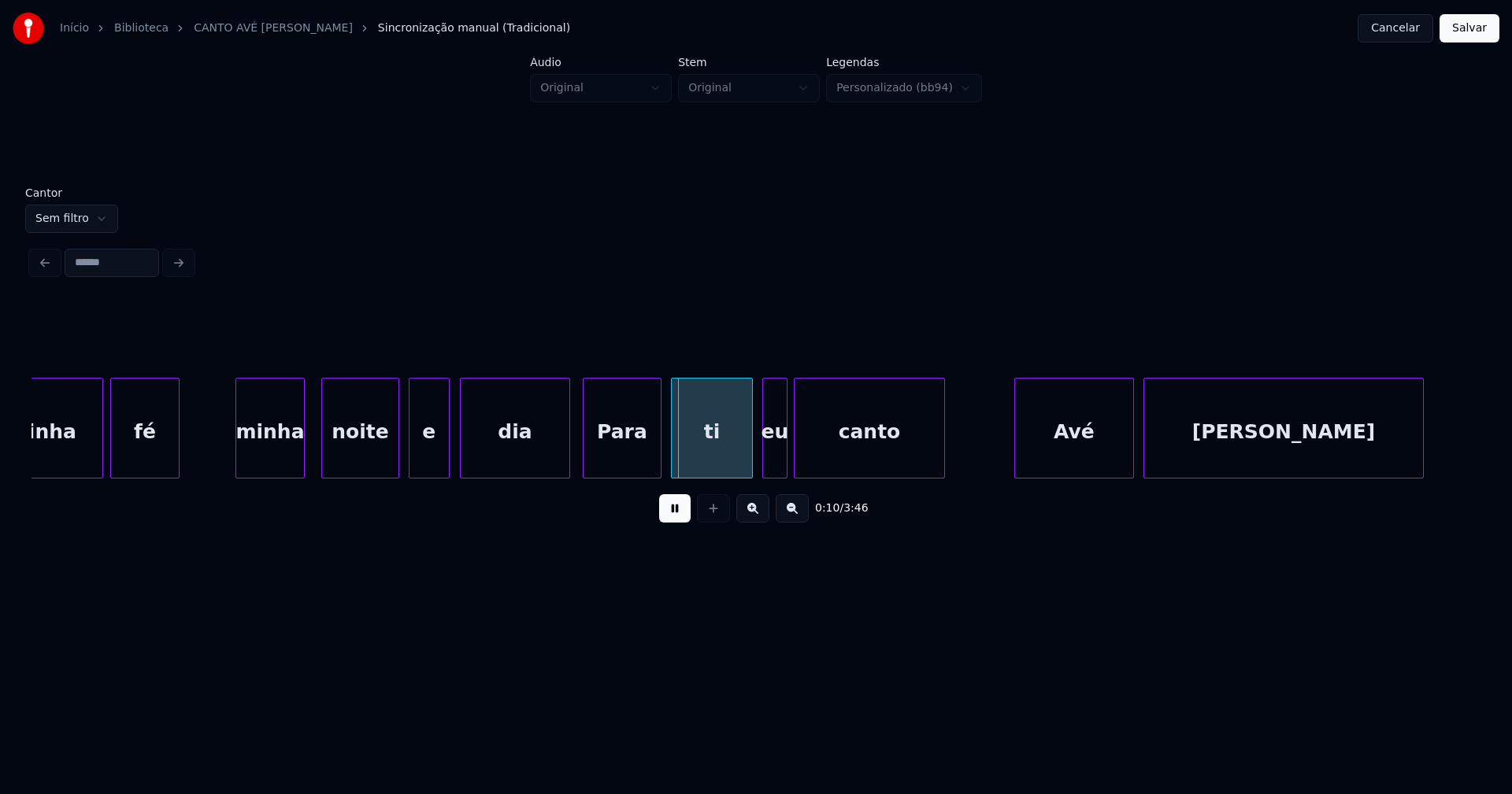
click at [446, 451] on div at bounding box center [447, 427] width 5 height 99
click at [566, 451] on div "dia" at bounding box center [511, 428] width 111 height 101
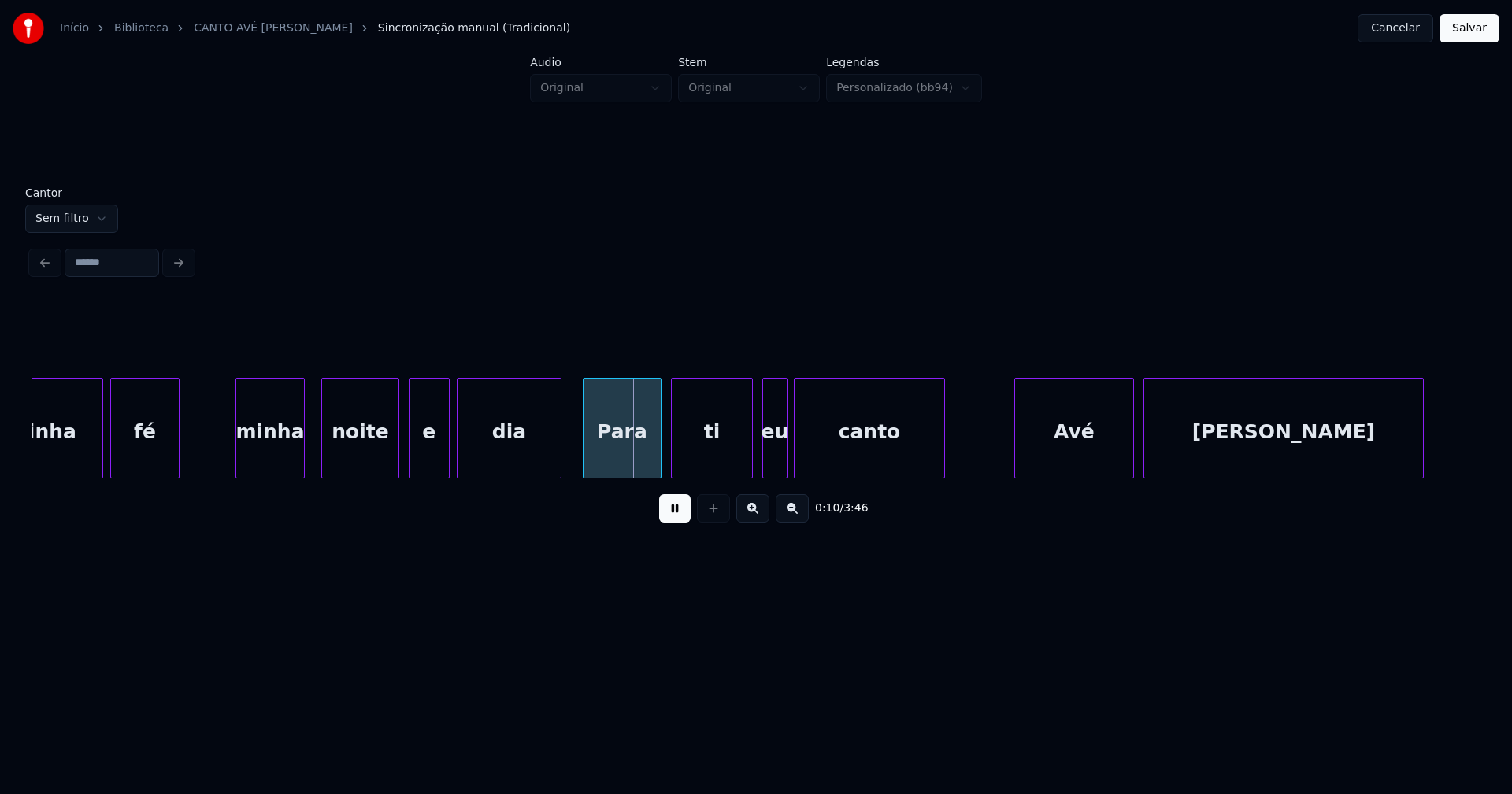
click at [558, 454] on div at bounding box center [559, 427] width 5 height 99
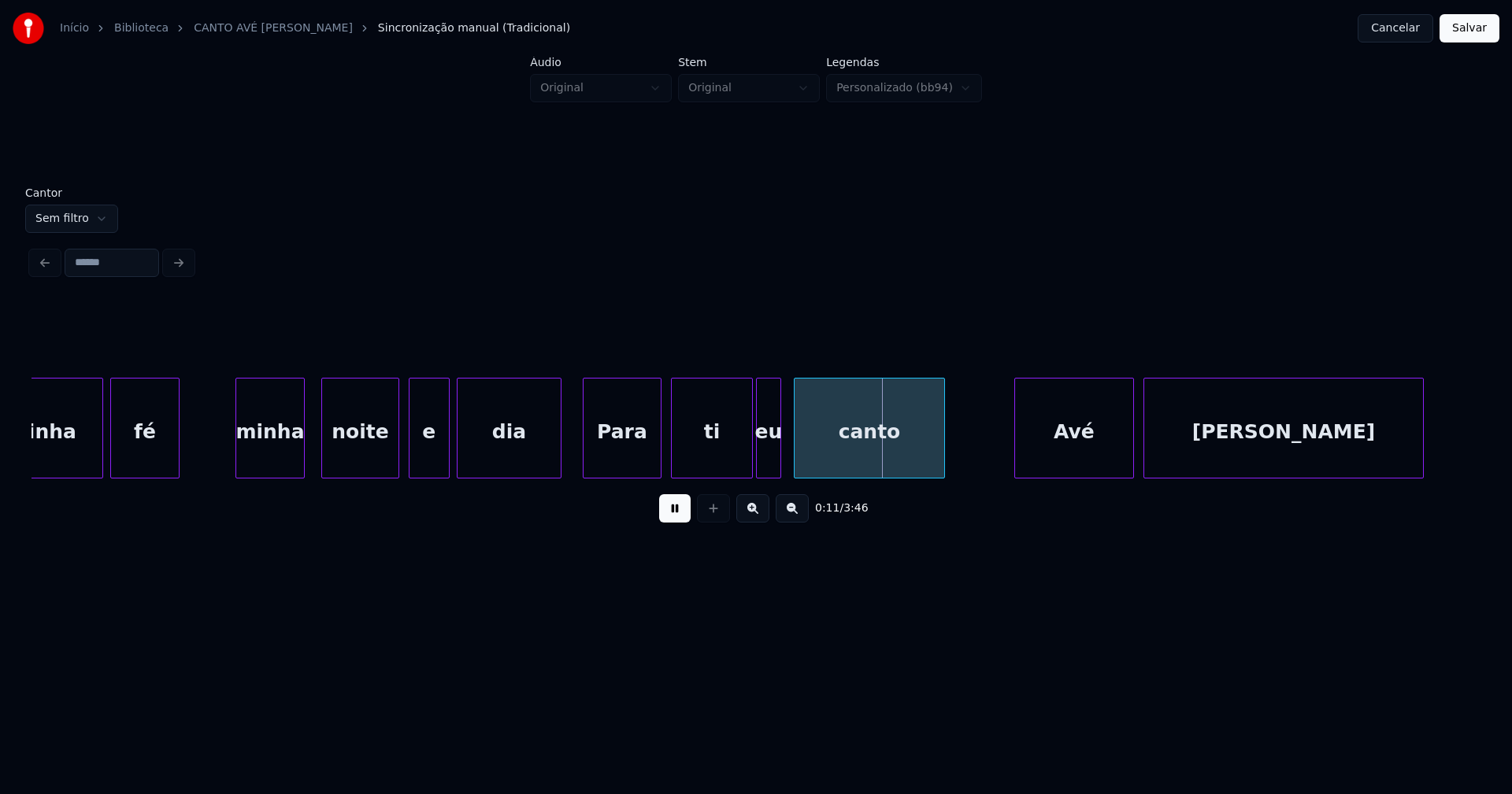
click at [772, 462] on div "eu" at bounding box center [768, 432] width 23 height 107
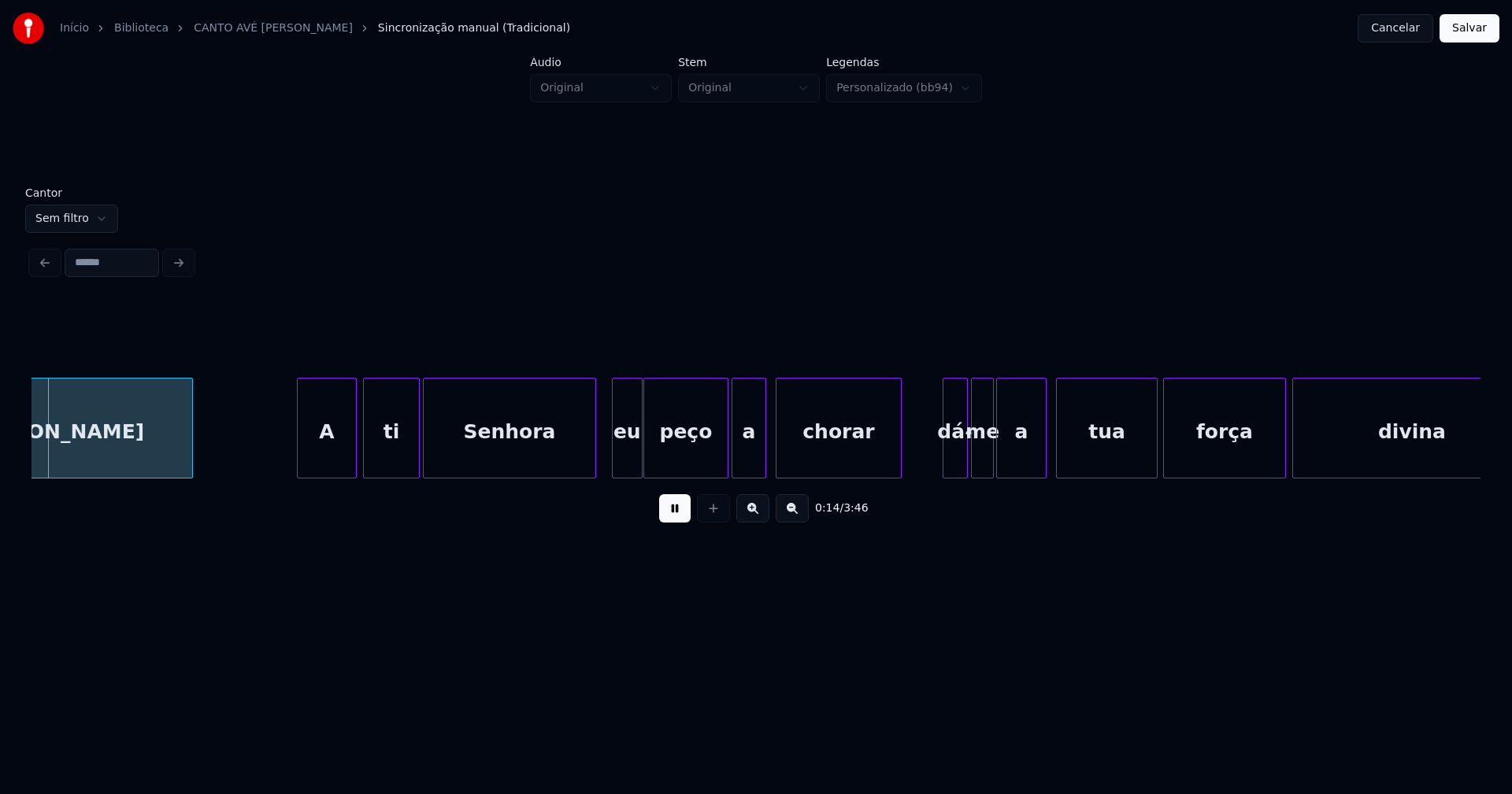
scroll to position [0, 2242]
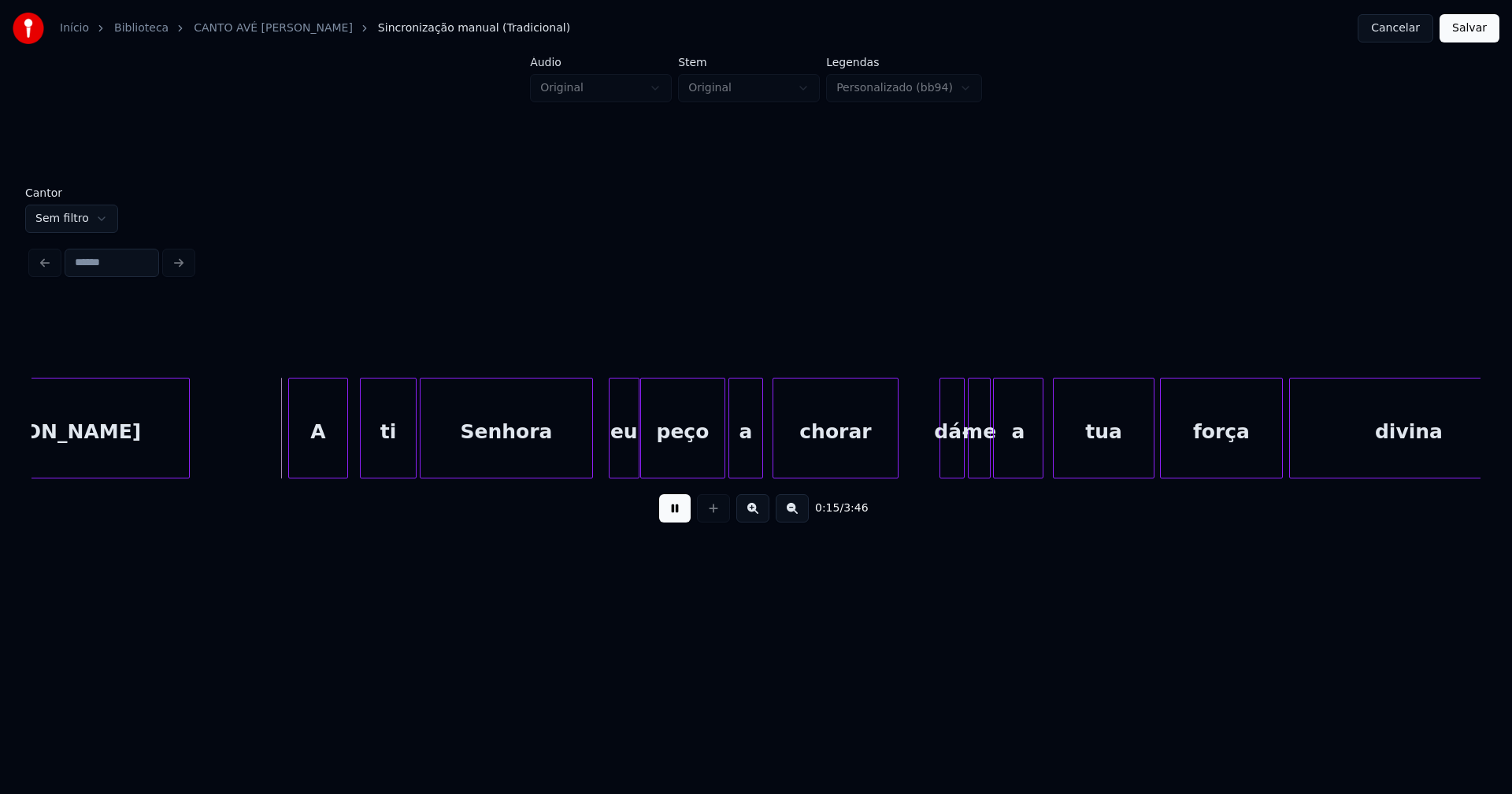
click at [319, 451] on div "A" at bounding box center [319, 432] width 58 height 107
click at [573, 465] on div at bounding box center [574, 427] width 5 height 99
click at [602, 466] on div "eu" at bounding box center [604, 432] width 29 height 107
click at [714, 460] on div at bounding box center [713, 427] width 5 height 99
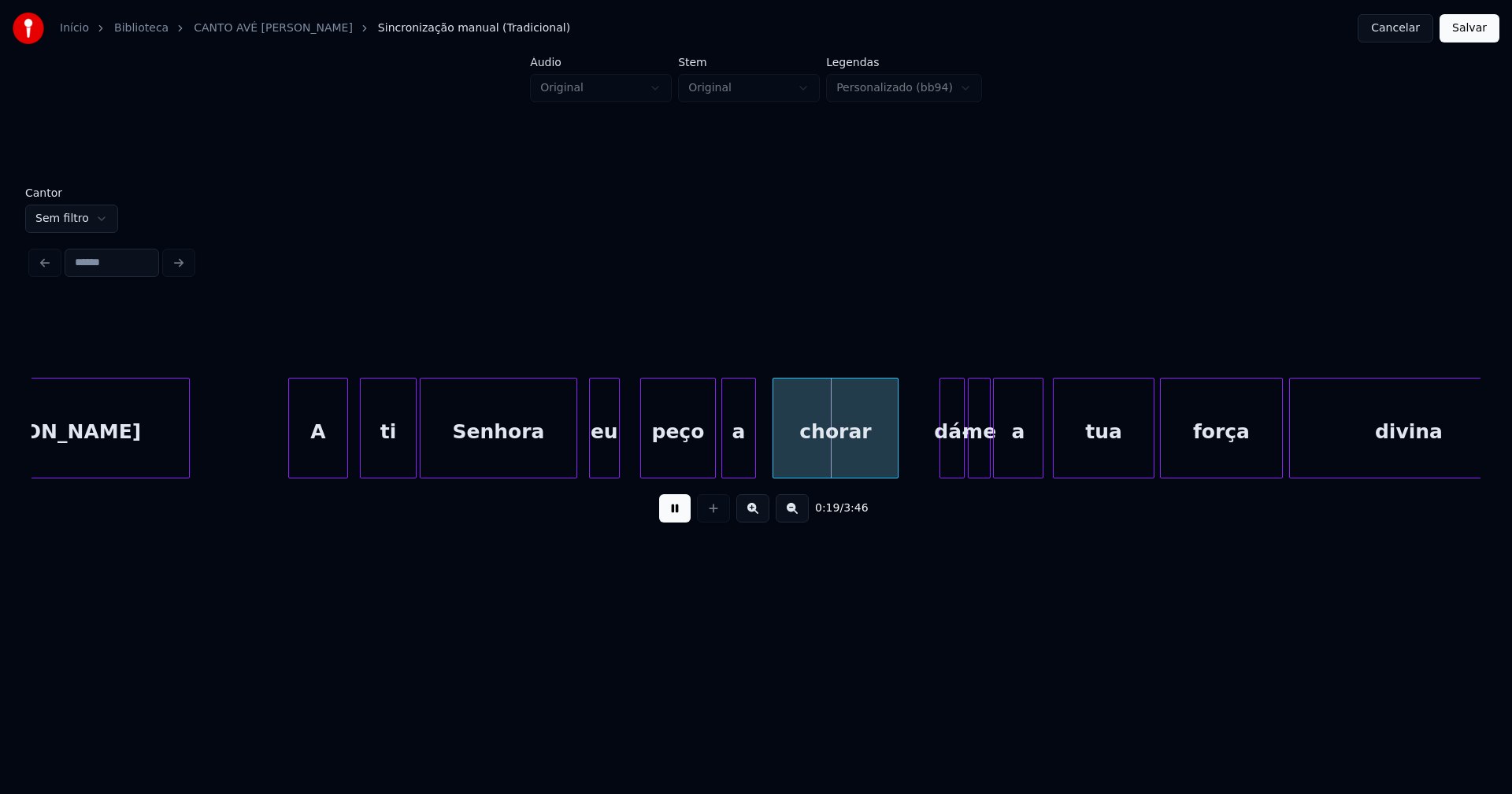
click at [737, 461] on div "a" at bounding box center [739, 432] width 33 height 107
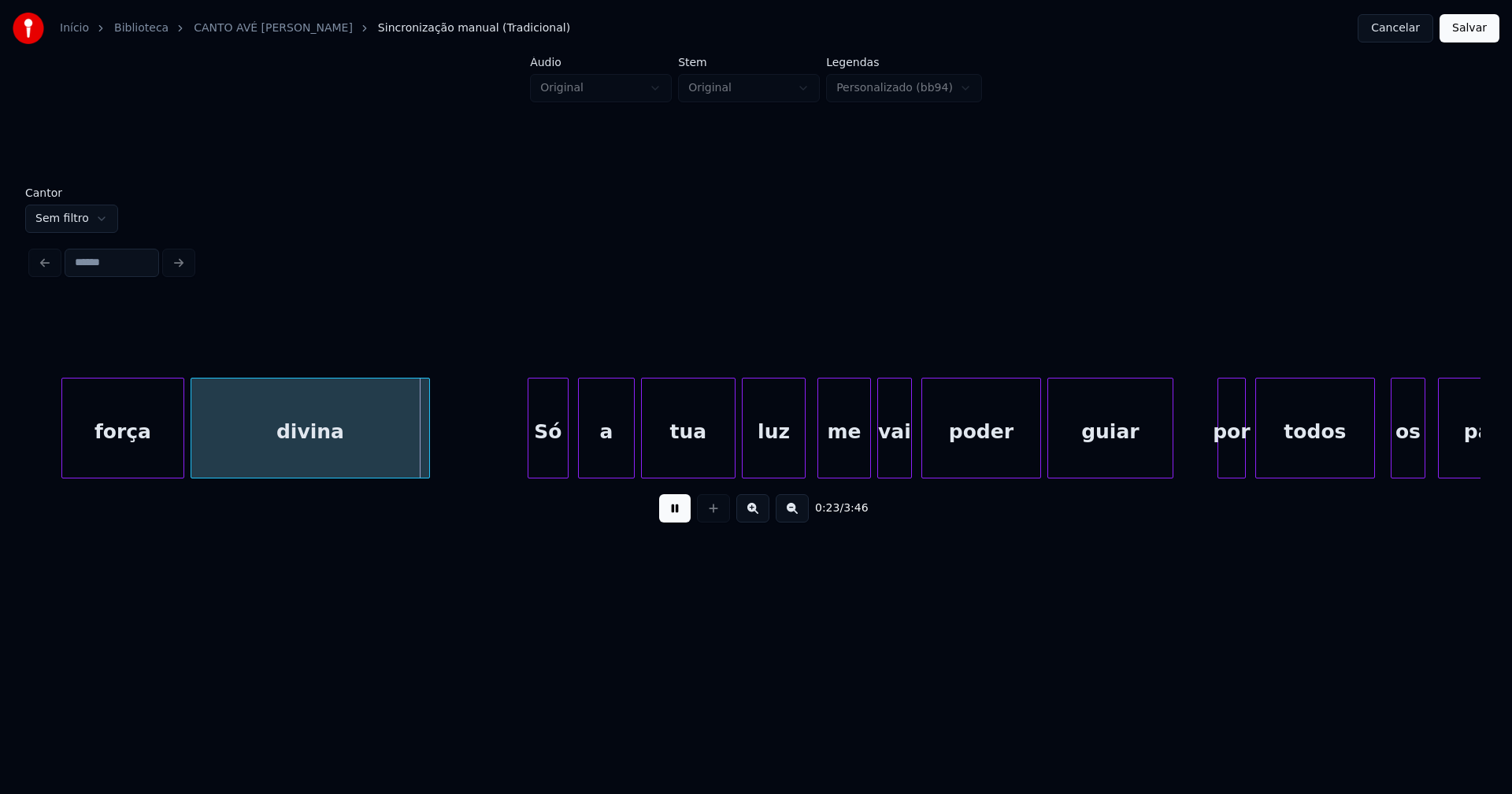
scroll to position [0, 3499]
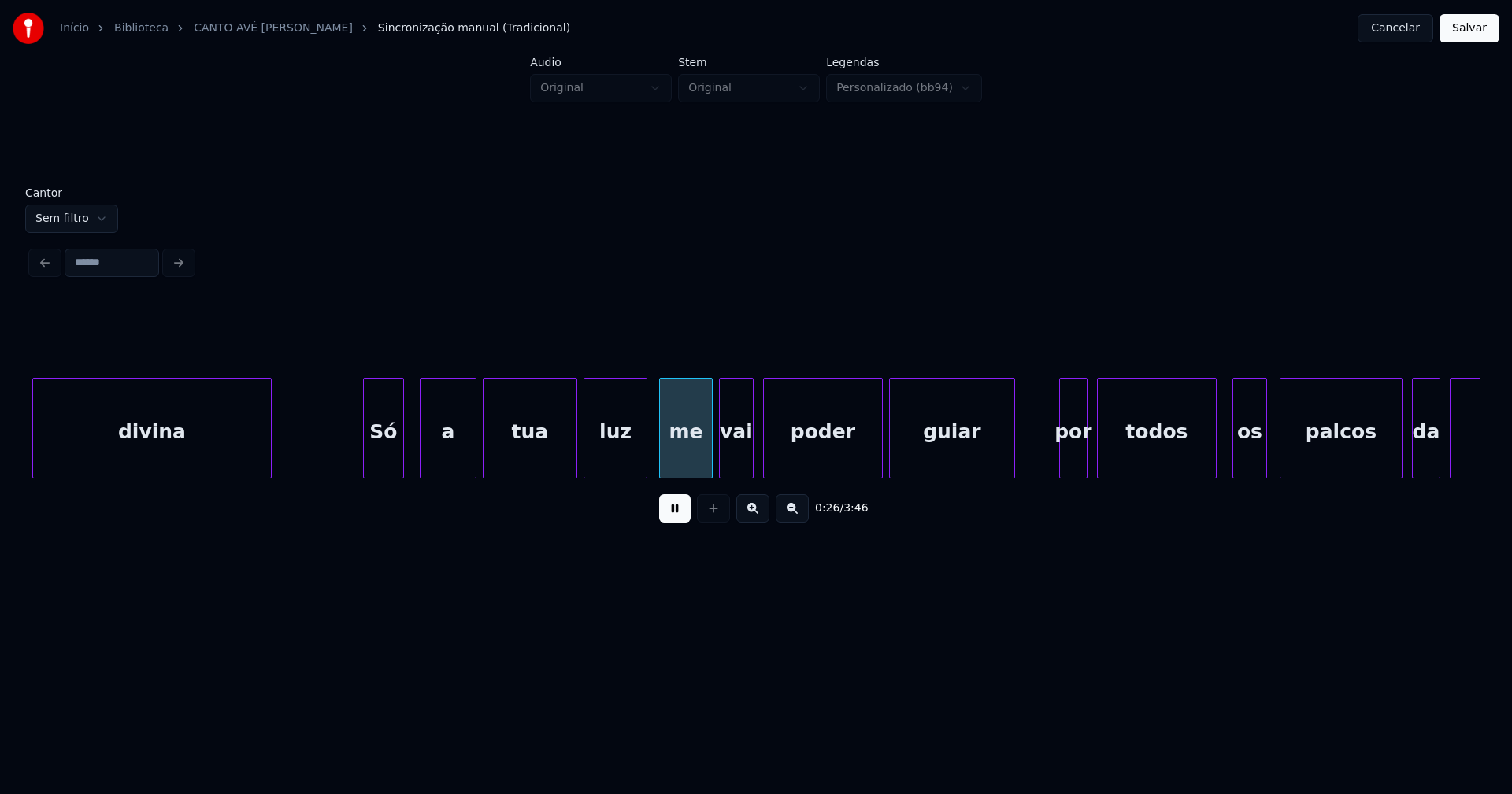
click at [378, 457] on div "Só" at bounding box center [383, 432] width 39 height 107
click at [353, 460] on div at bounding box center [354, 427] width 5 height 99
click at [446, 457] on div "a" at bounding box center [439, 432] width 55 height 107
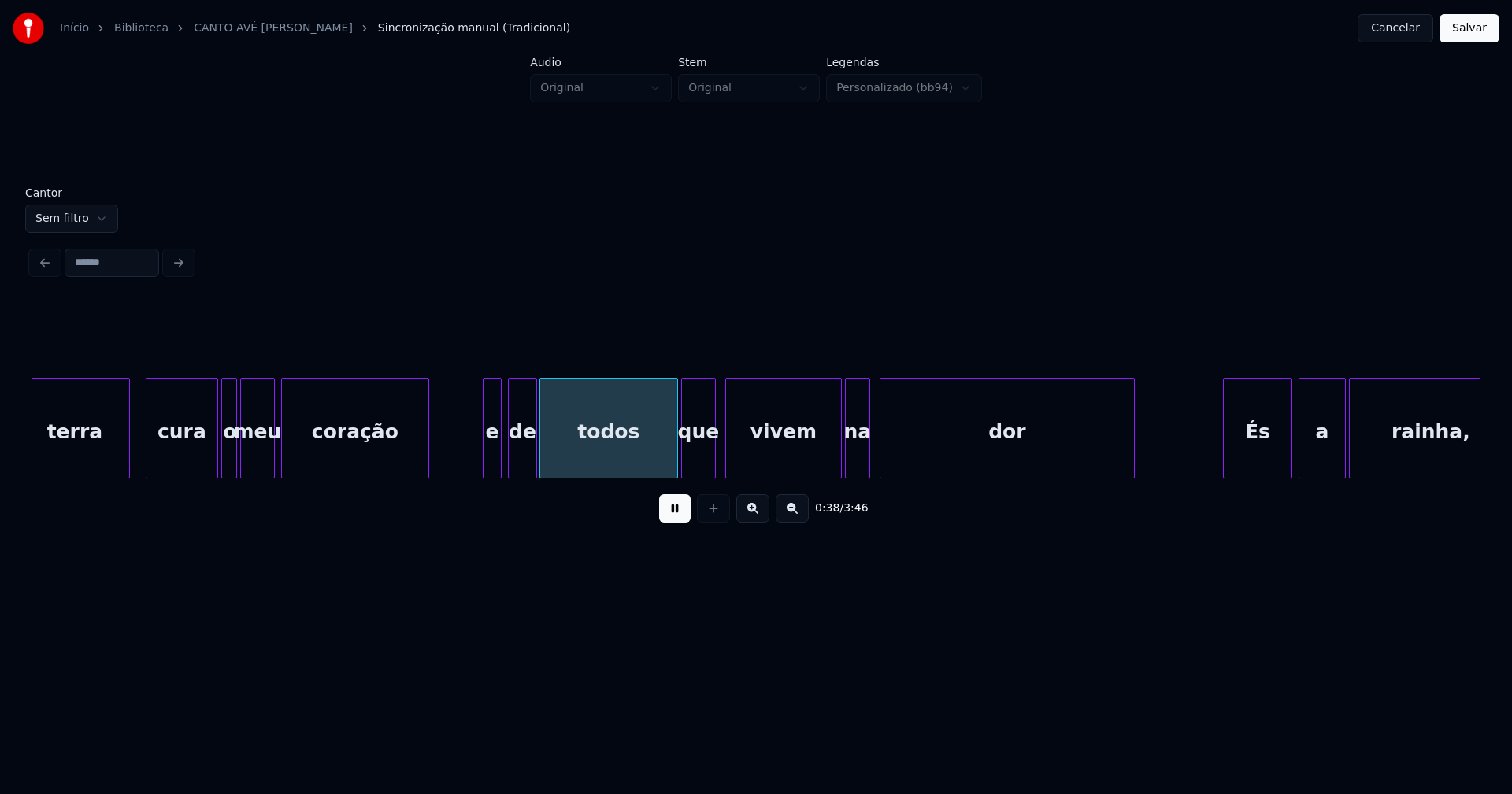
scroll to position [0, 5456]
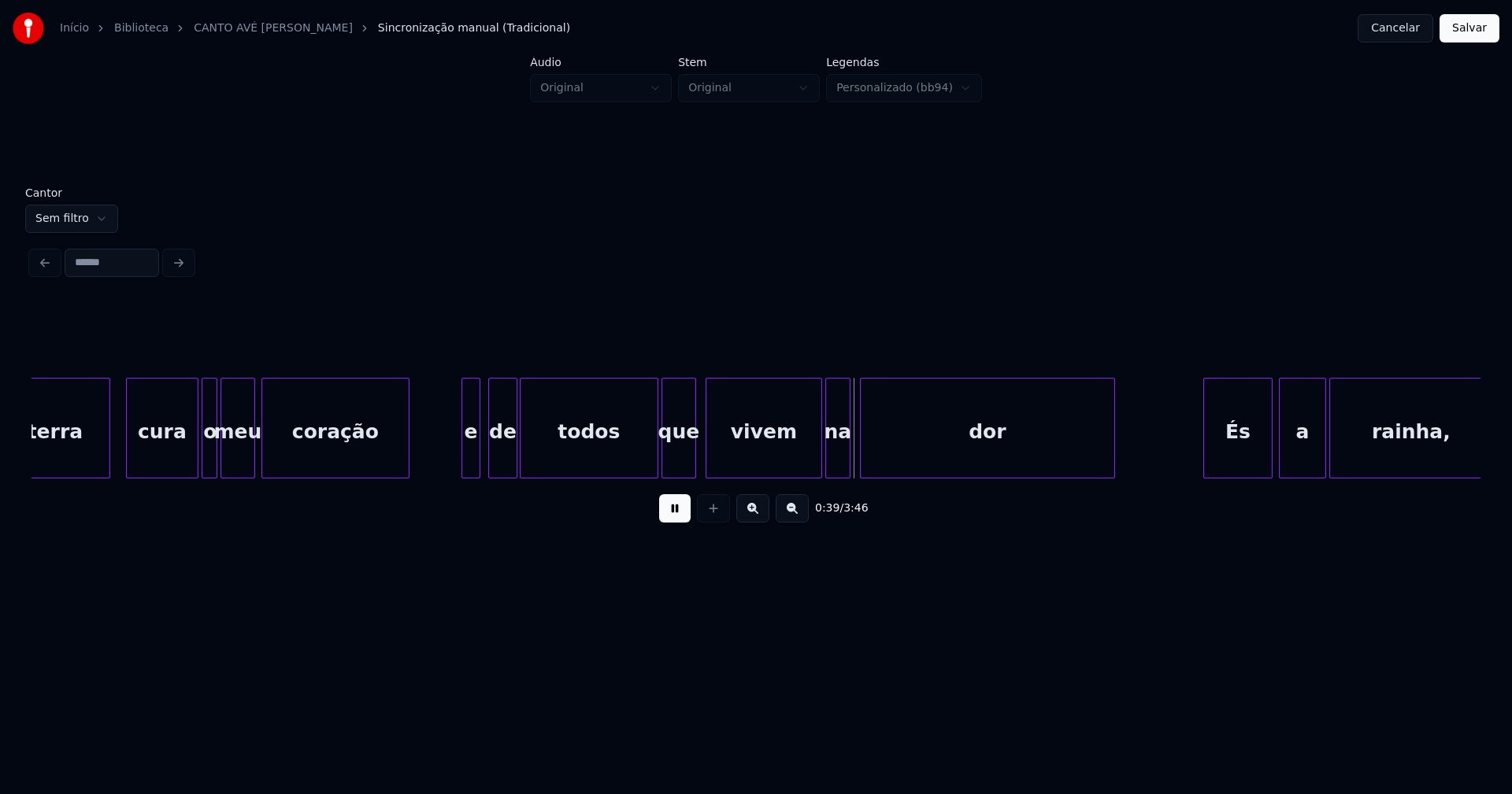
click at [462, 449] on div "e" at bounding box center [471, 428] width 19 height 101
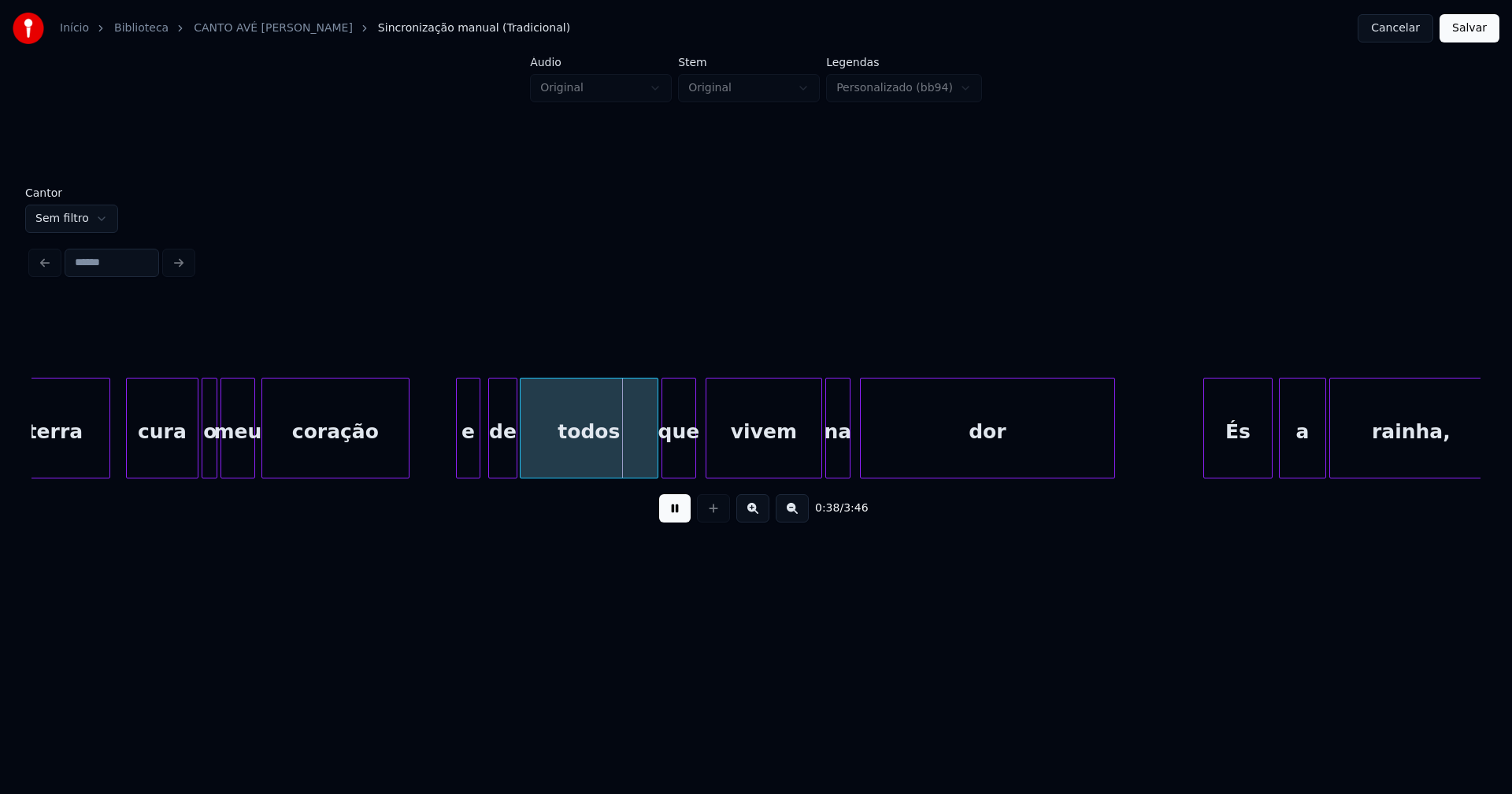
click at [457, 454] on div at bounding box center [459, 427] width 5 height 99
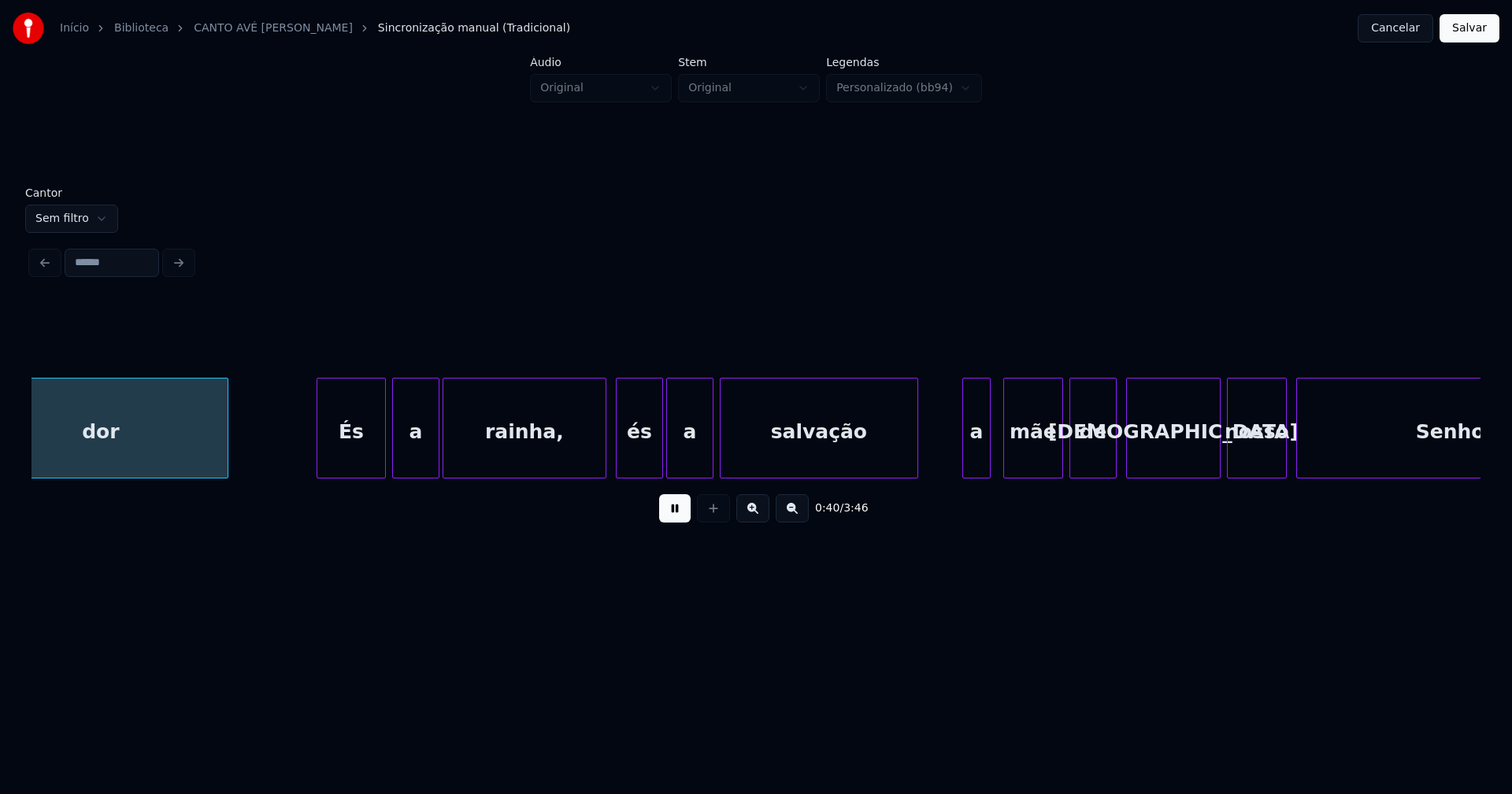
scroll to position [0, 6354]
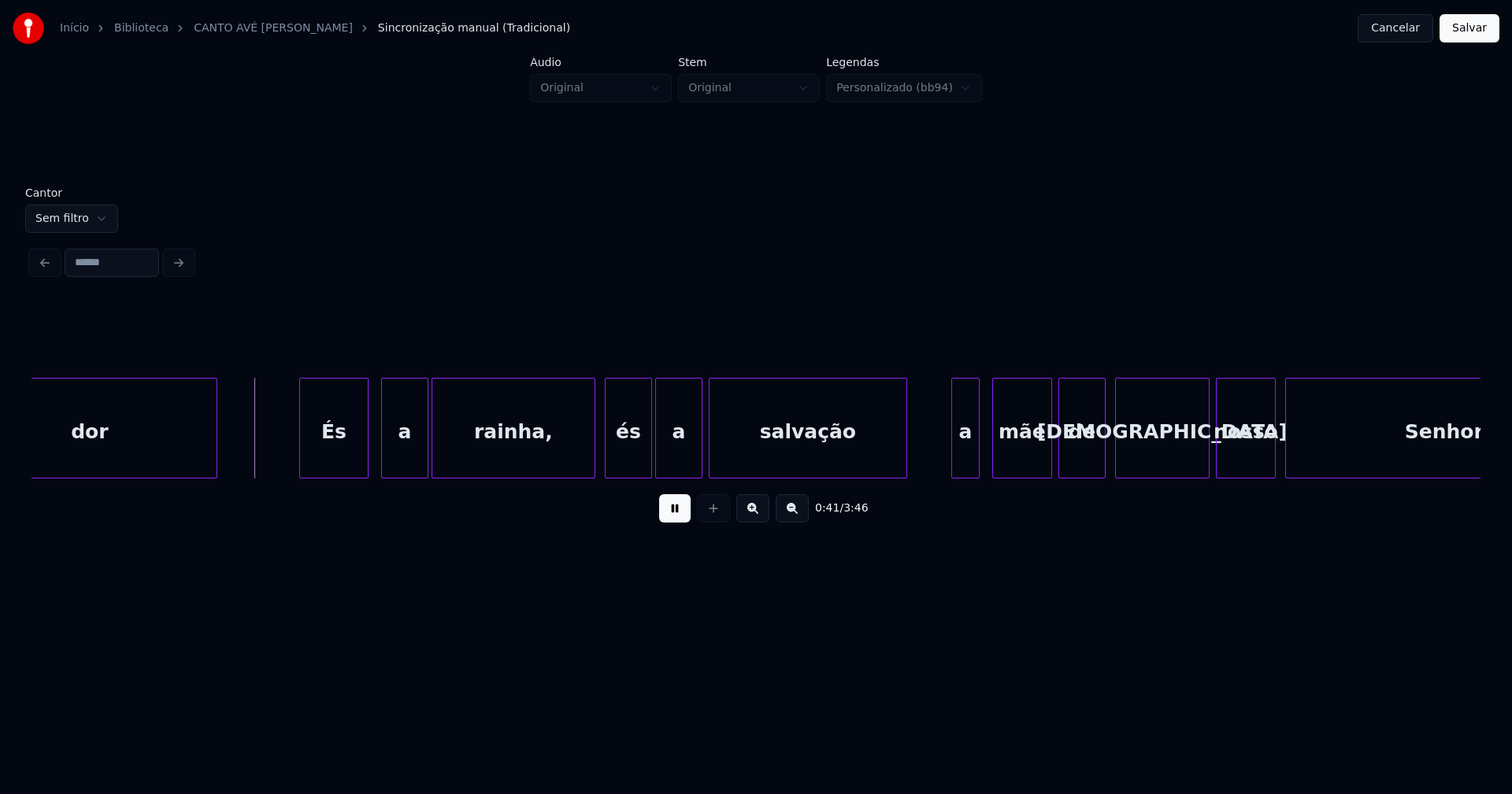
click at [336, 462] on div "És" at bounding box center [334, 432] width 67 height 107
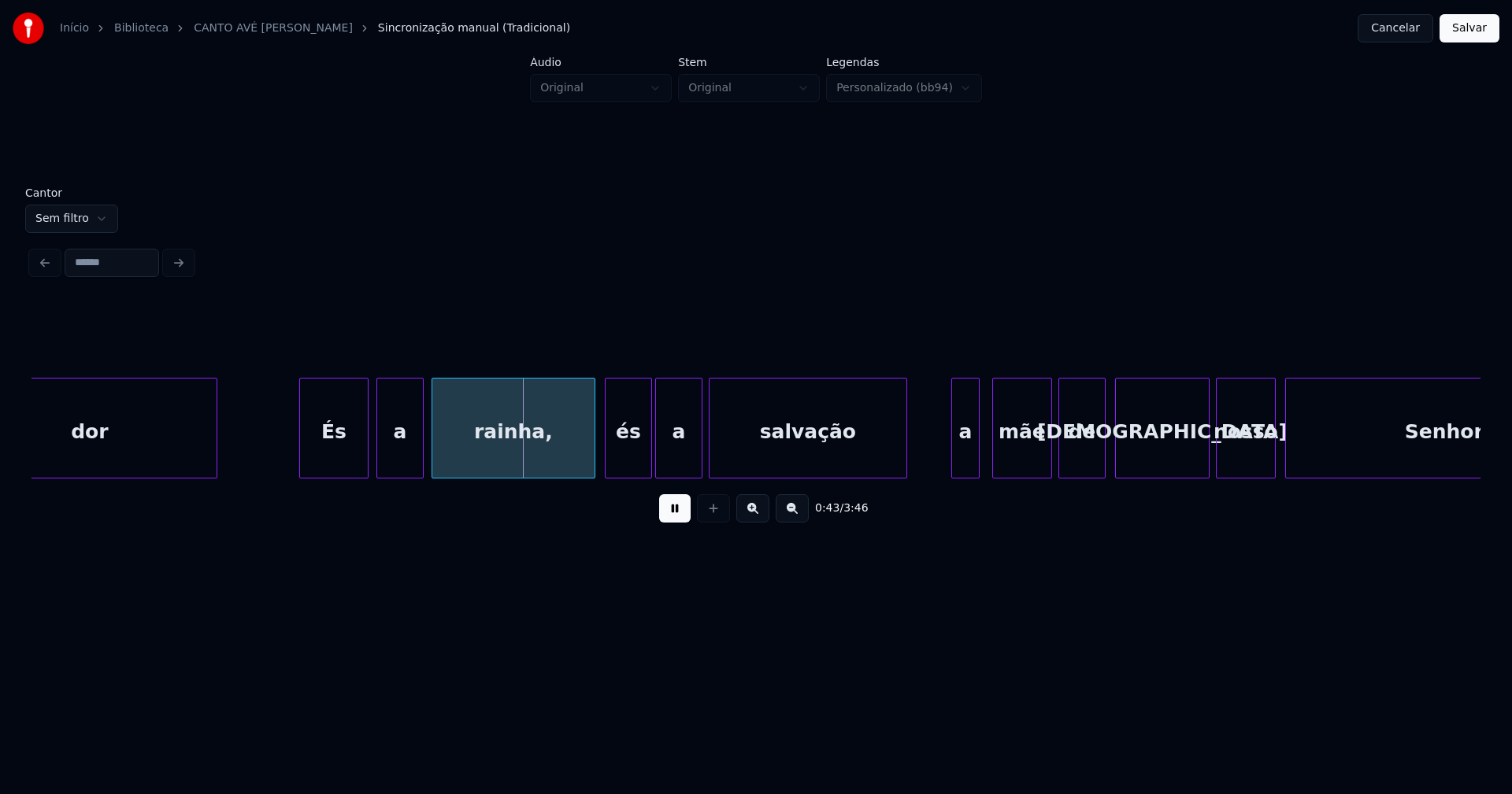
click at [398, 463] on div "a" at bounding box center [400, 432] width 46 height 107
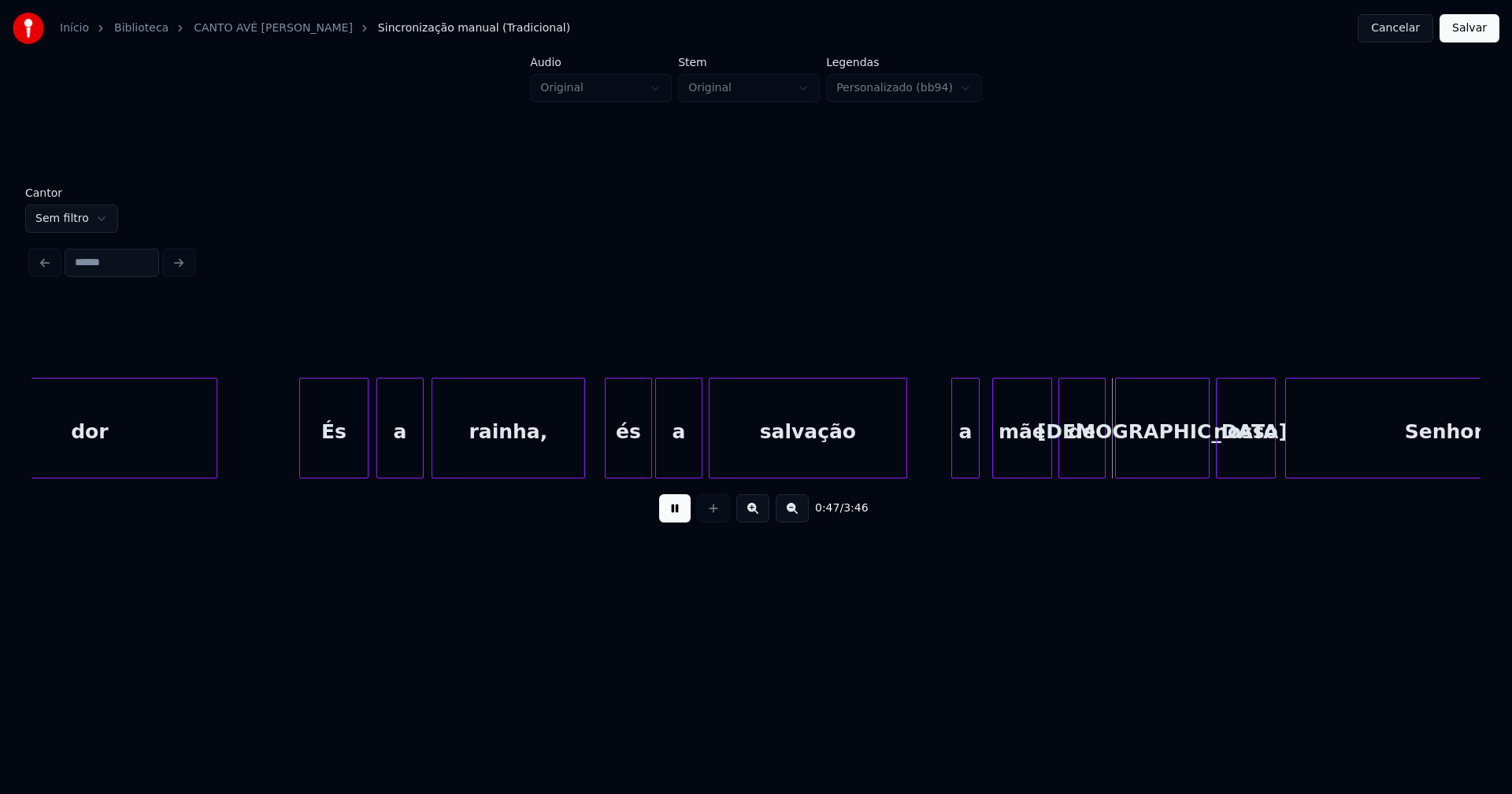
click at [581, 467] on div at bounding box center [582, 427] width 5 height 99
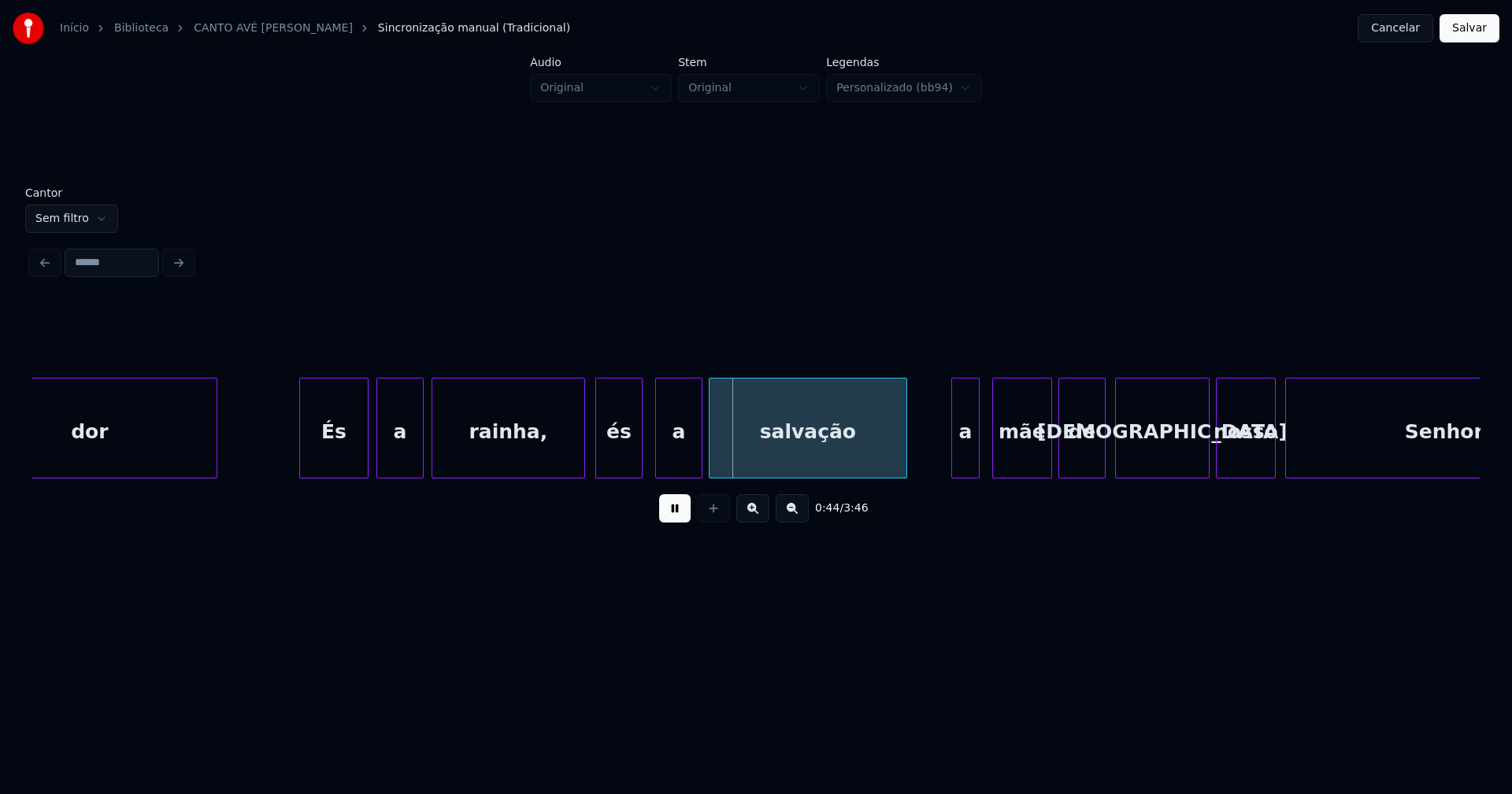
click at [614, 468] on div "és" at bounding box center [619, 432] width 46 height 107
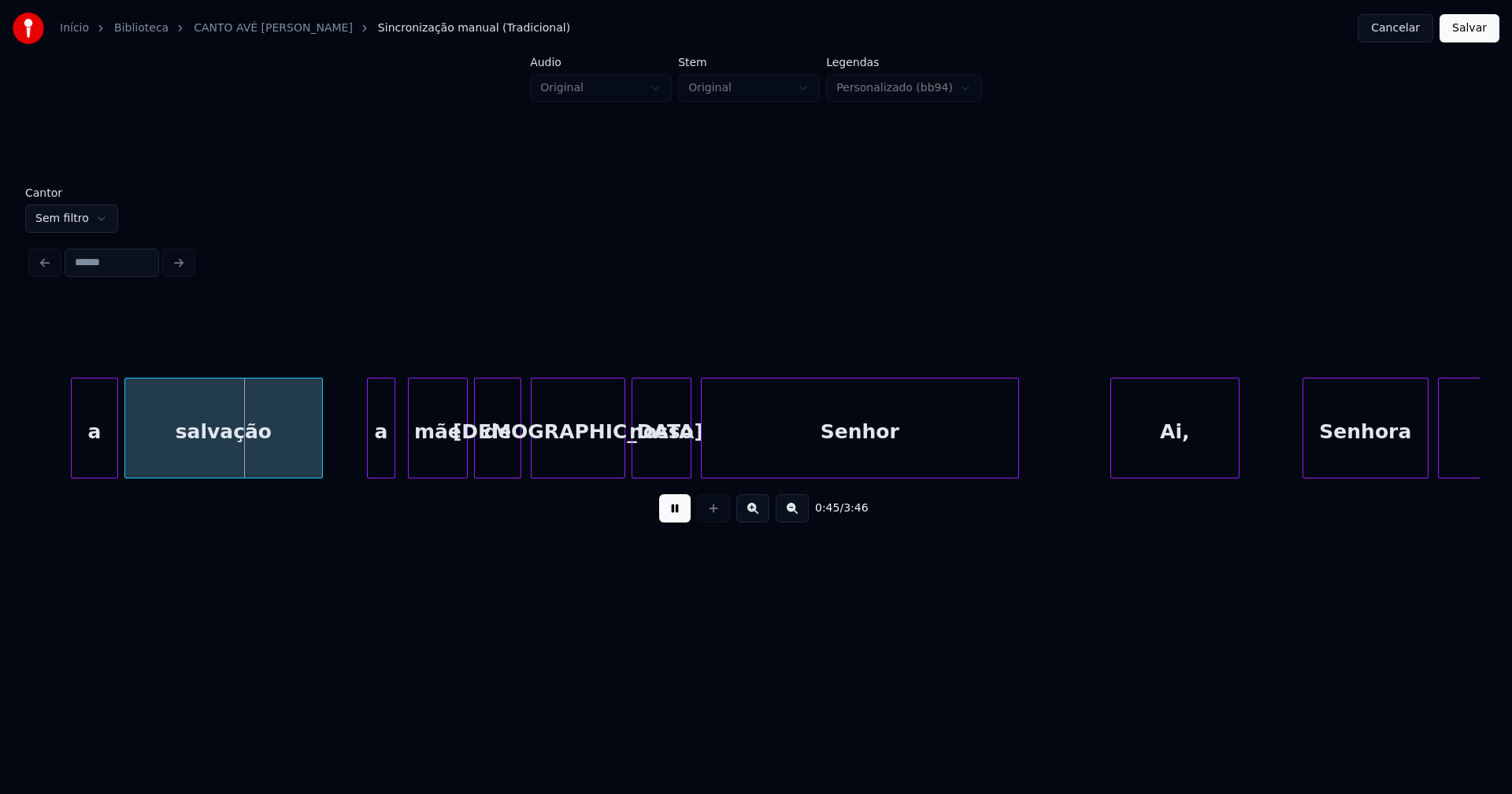
scroll to position [0, 6997]
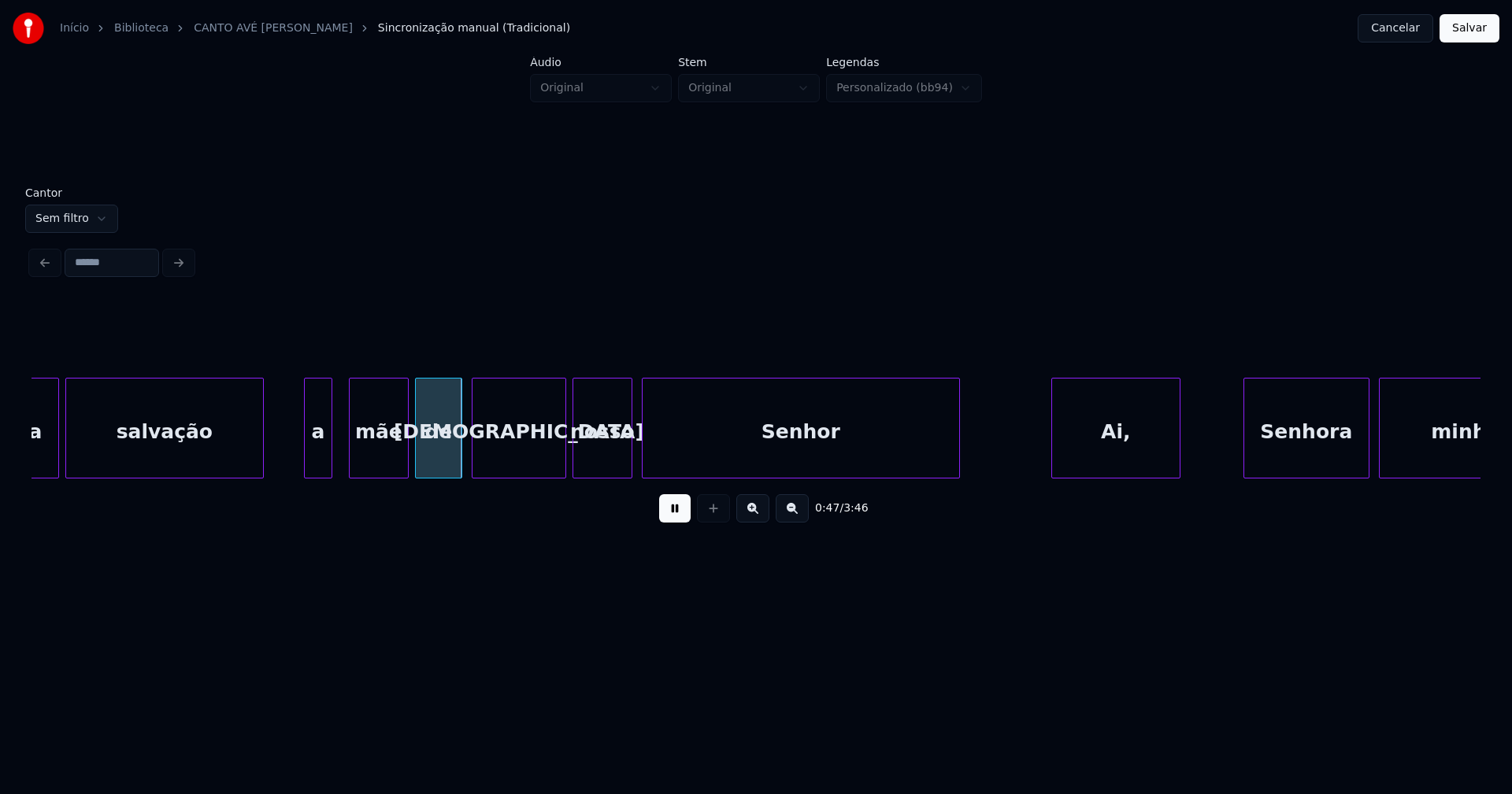
click at [319, 456] on div "a" at bounding box center [318, 432] width 27 height 107
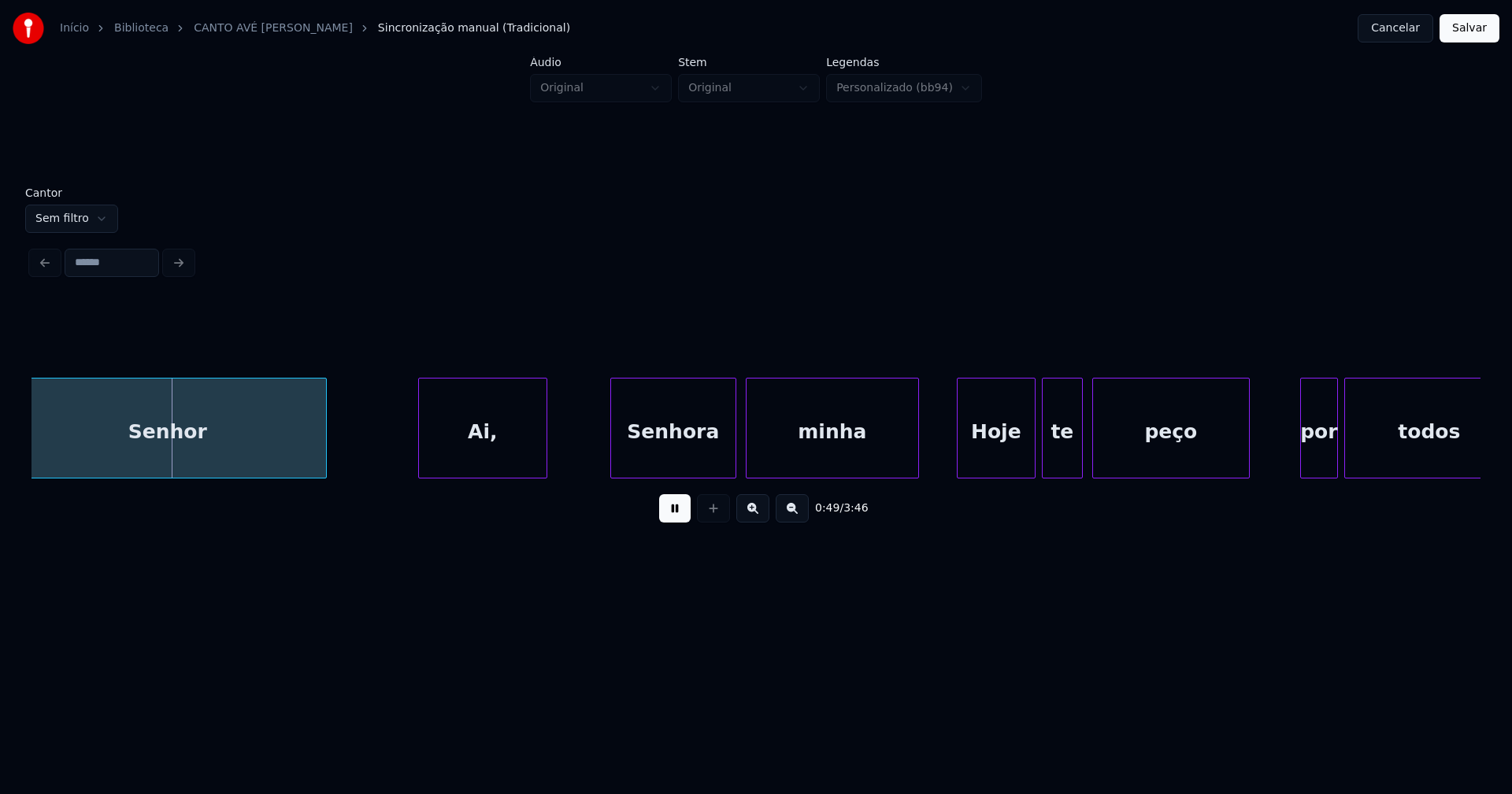
scroll to position [0, 7650]
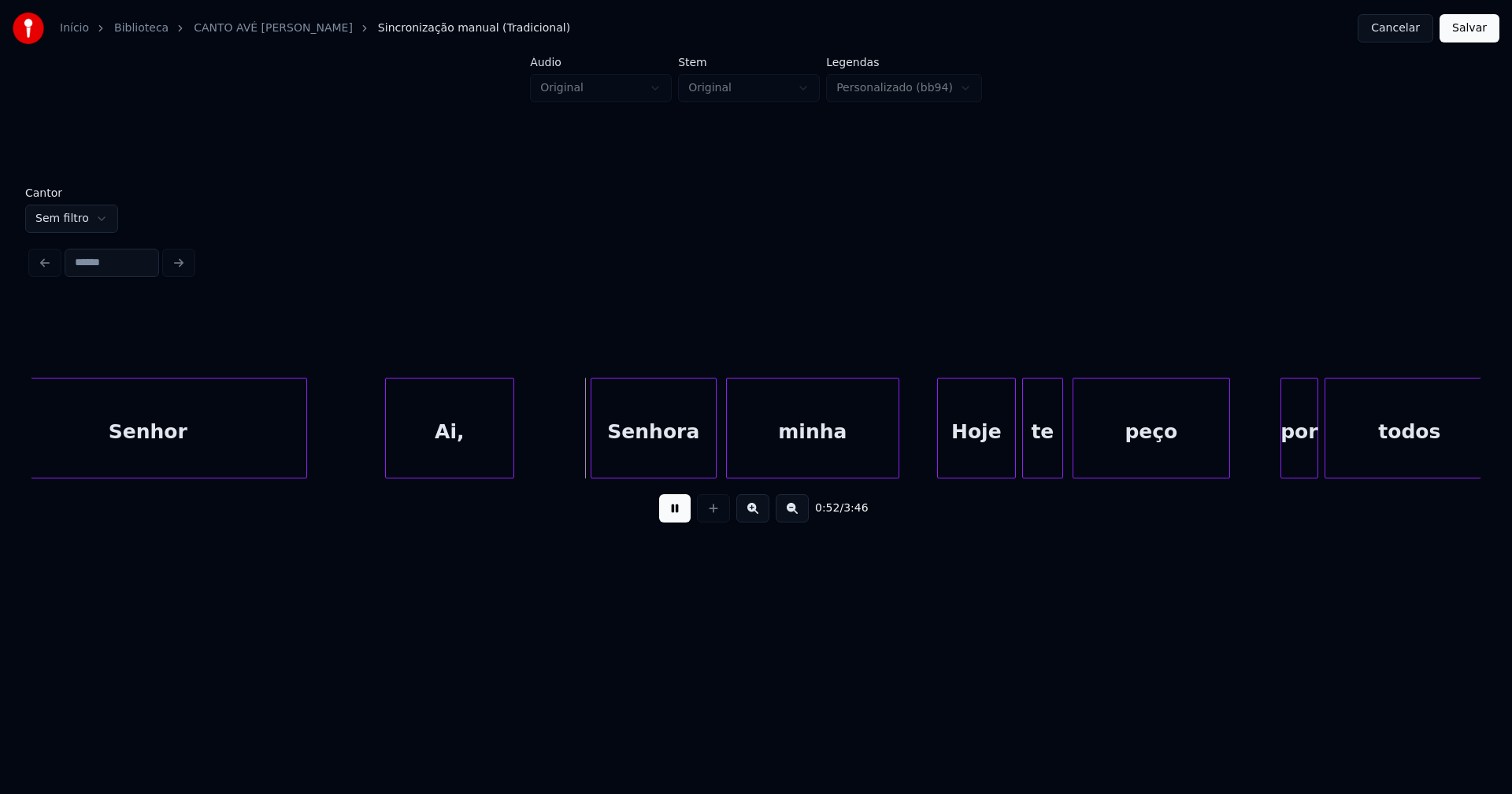
click at [467, 461] on div "Ai," at bounding box center [449, 432] width 127 height 107
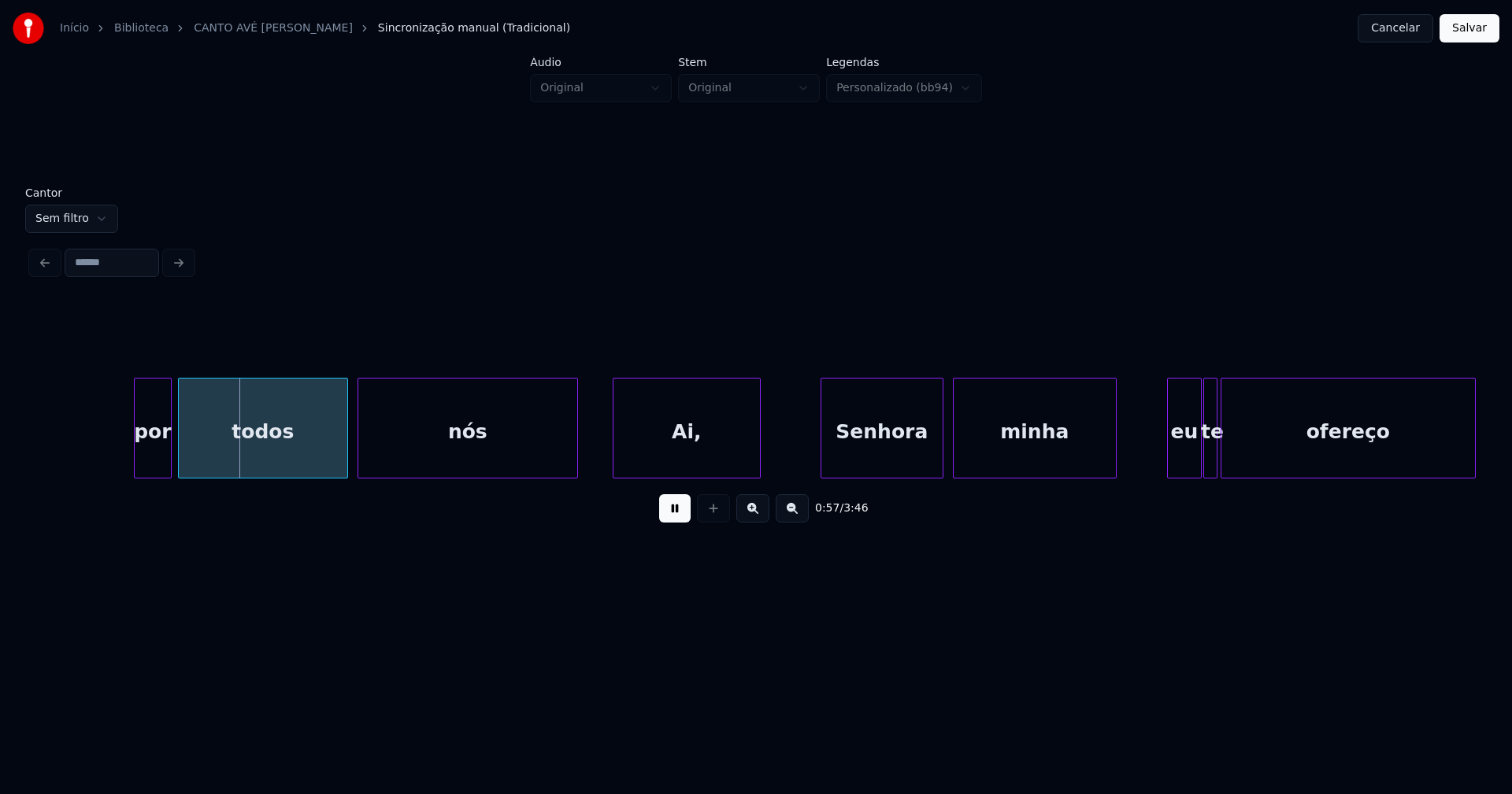
scroll to position [0, 9014]
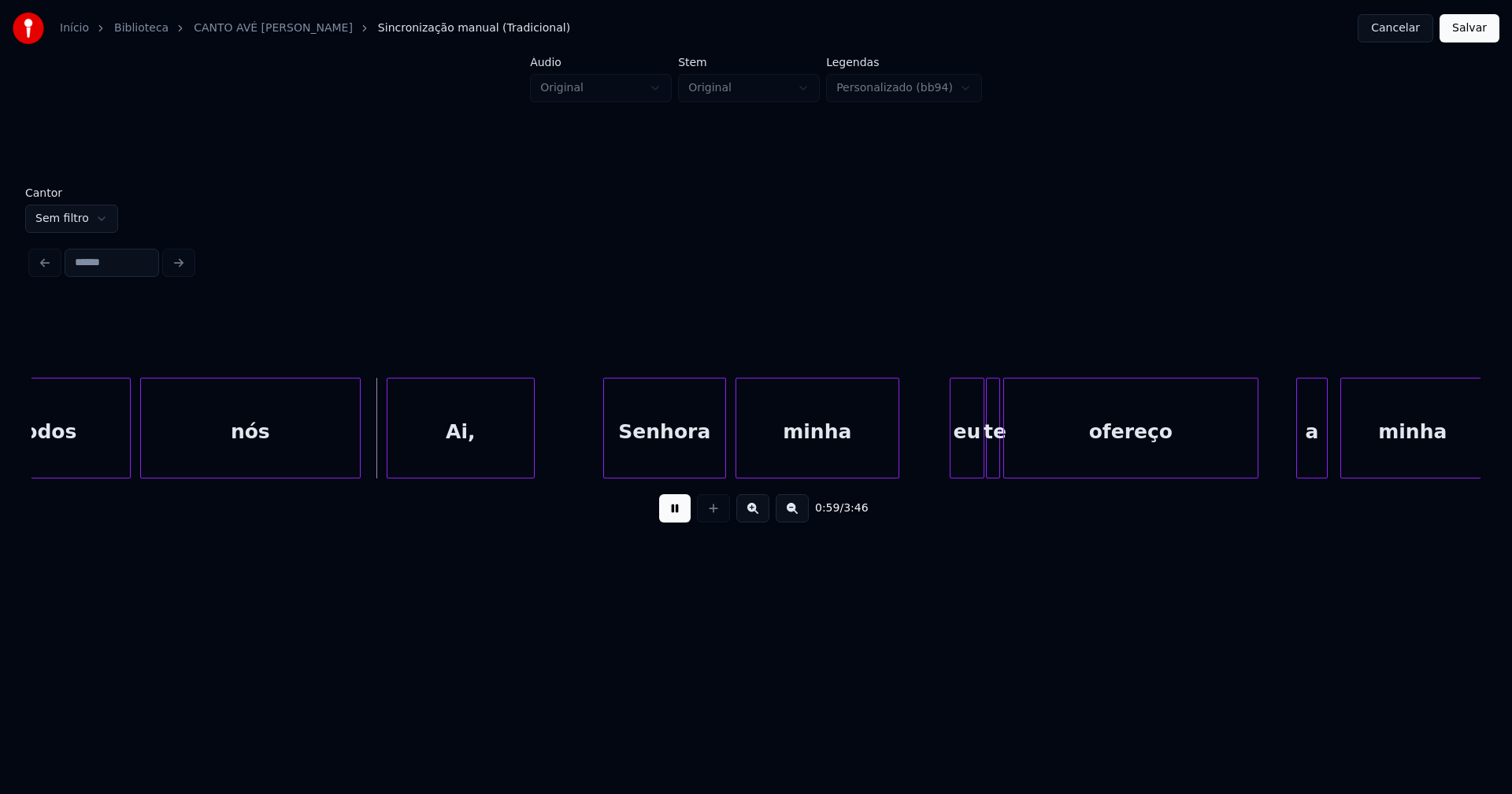
click at [457, 452] on div "Ai," at bounding box center [461, 432] width 146 height 107
click at [352, 452] on div at bounding box center [352, 427] width 5 height 99
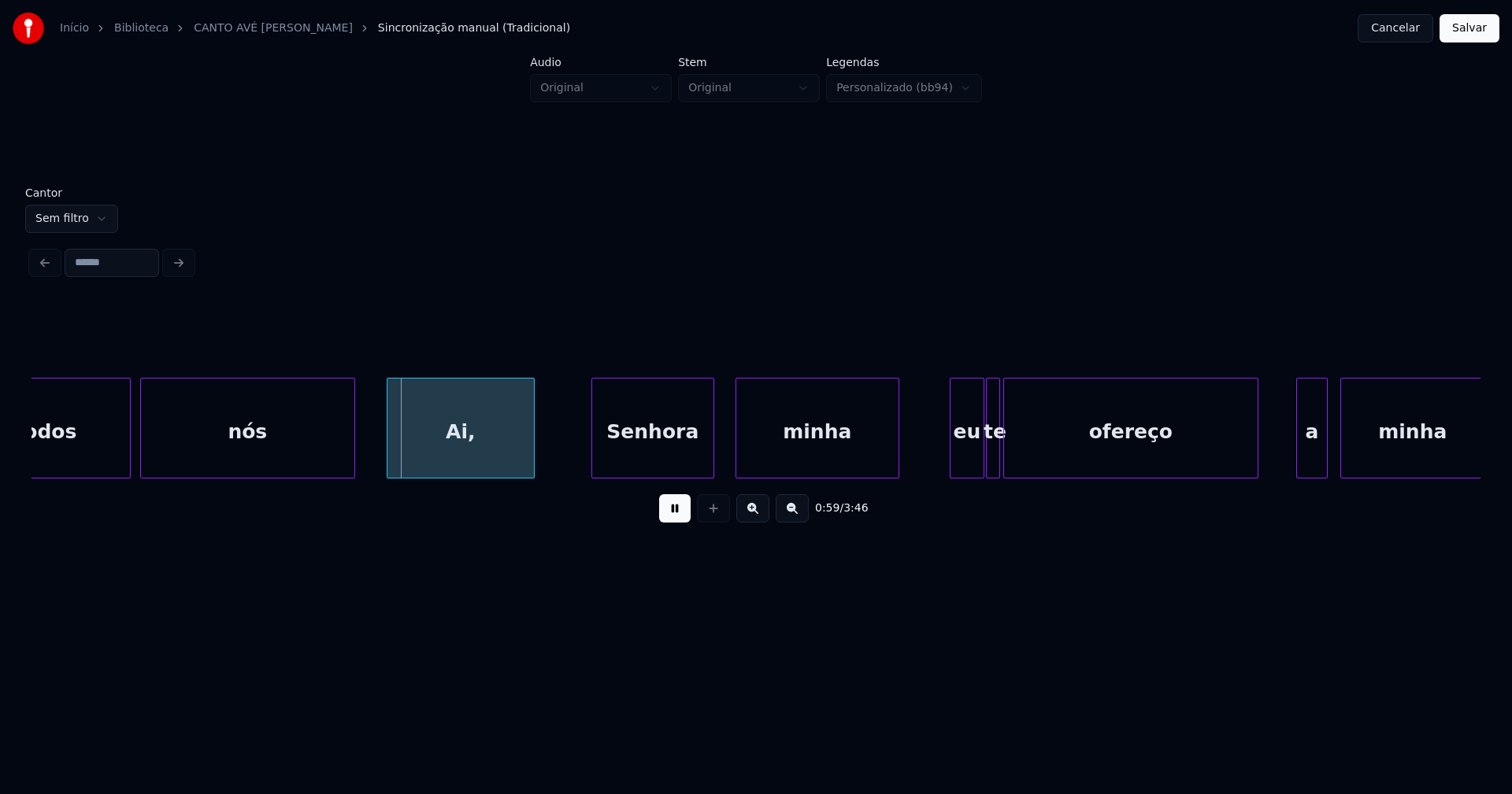
click at [670, 469] on div "Senhora" at bounding box center [653, 432] width 121 height 107
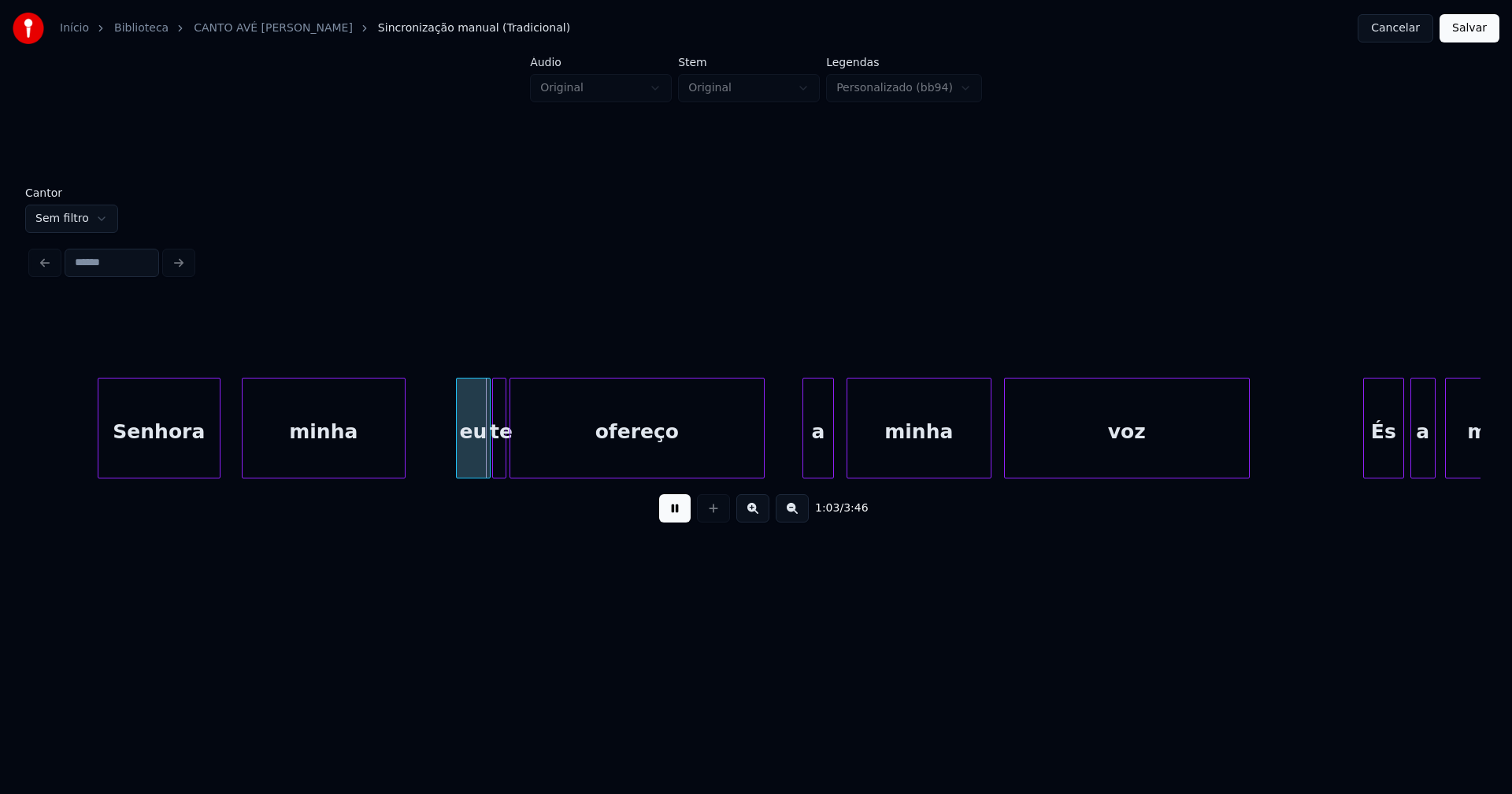
scroll to position [0, 9529]
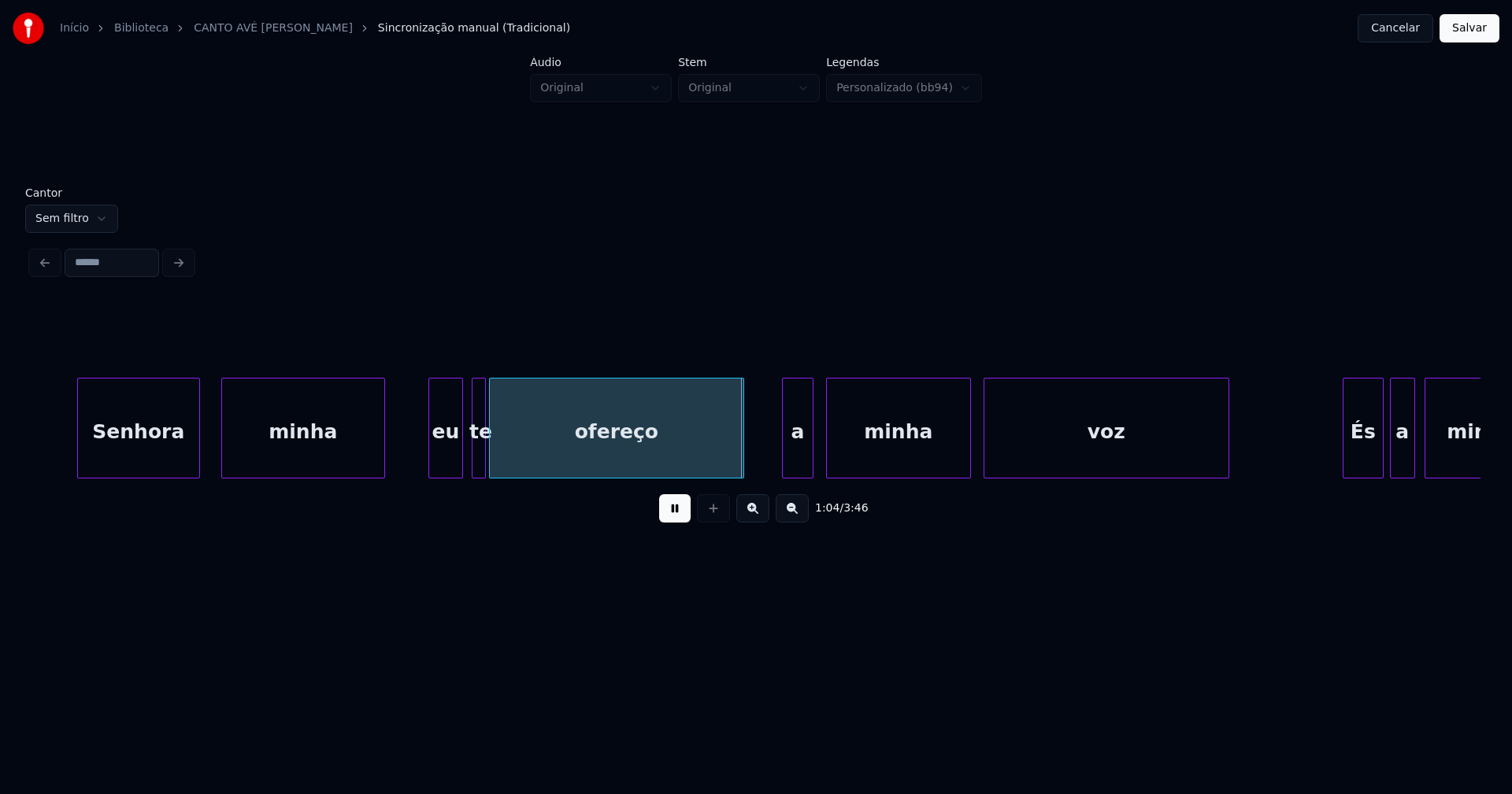
click at [442, 467] on div "eu" at bounding box center [446, 432] width 33 height 107
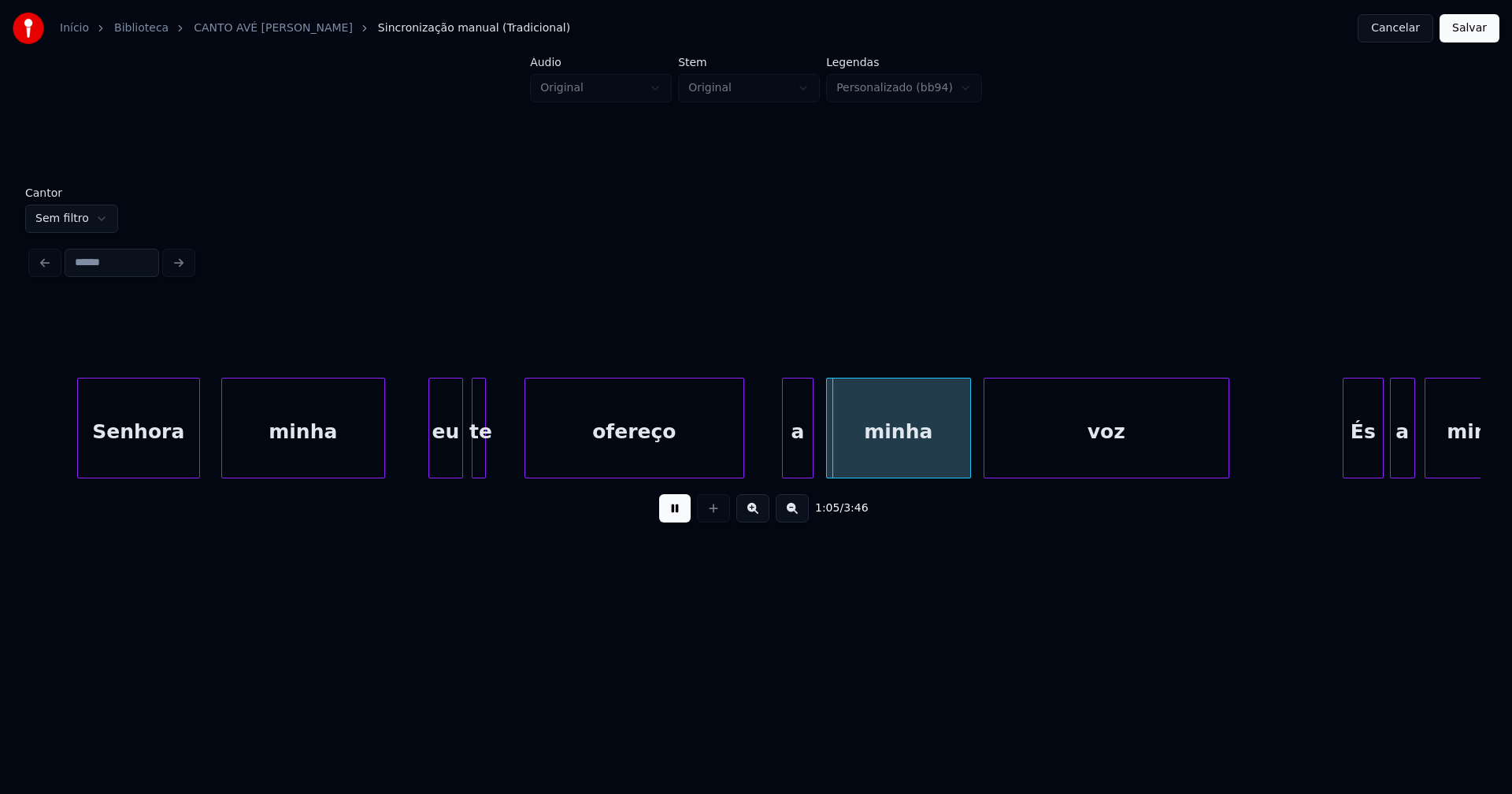
click at [528, 451] on div at bounding box center [528, 427] width 5 height 99
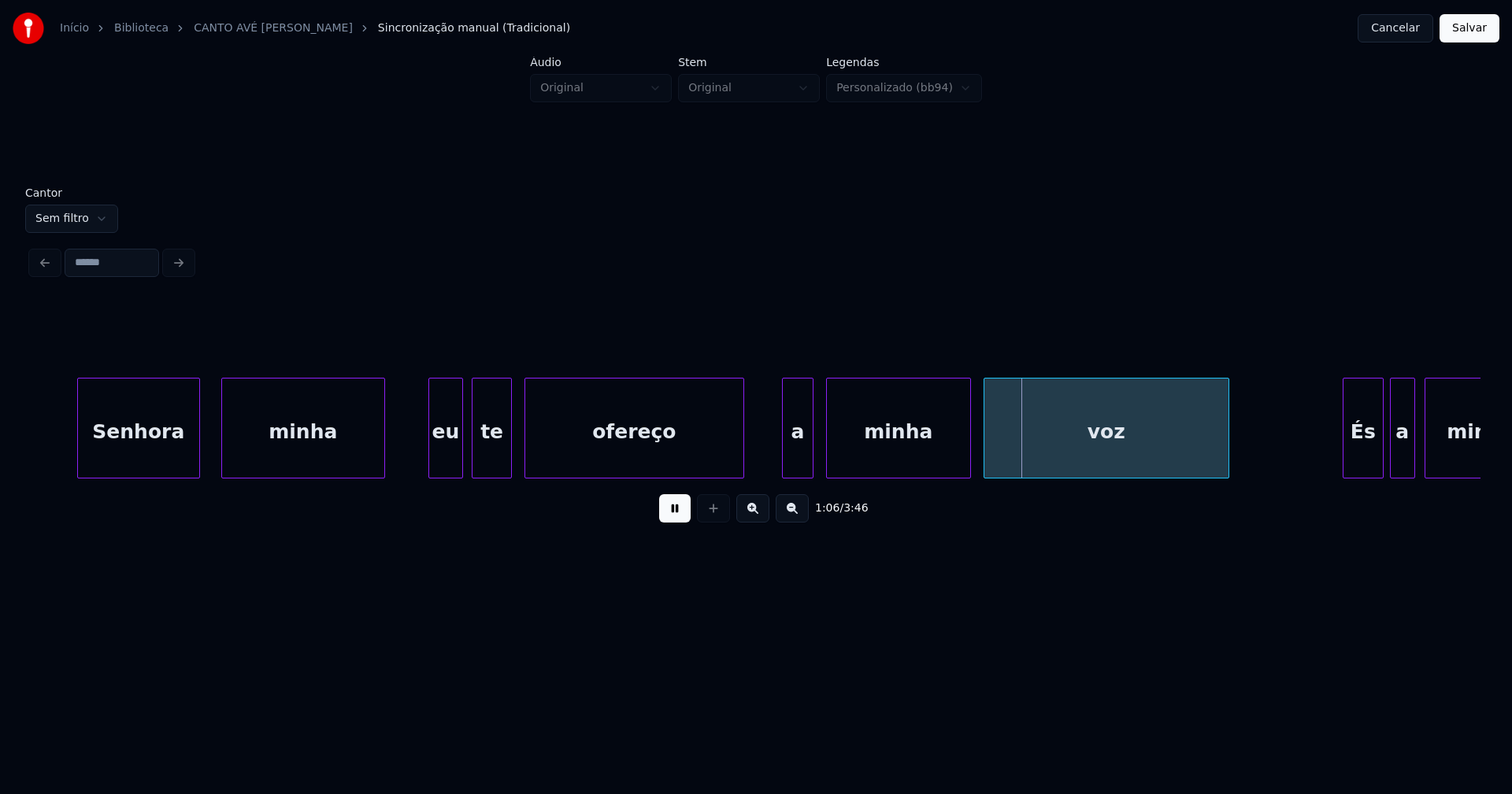
click at [510, 459] on div at bounding box center [509, 427] width 5 height 99
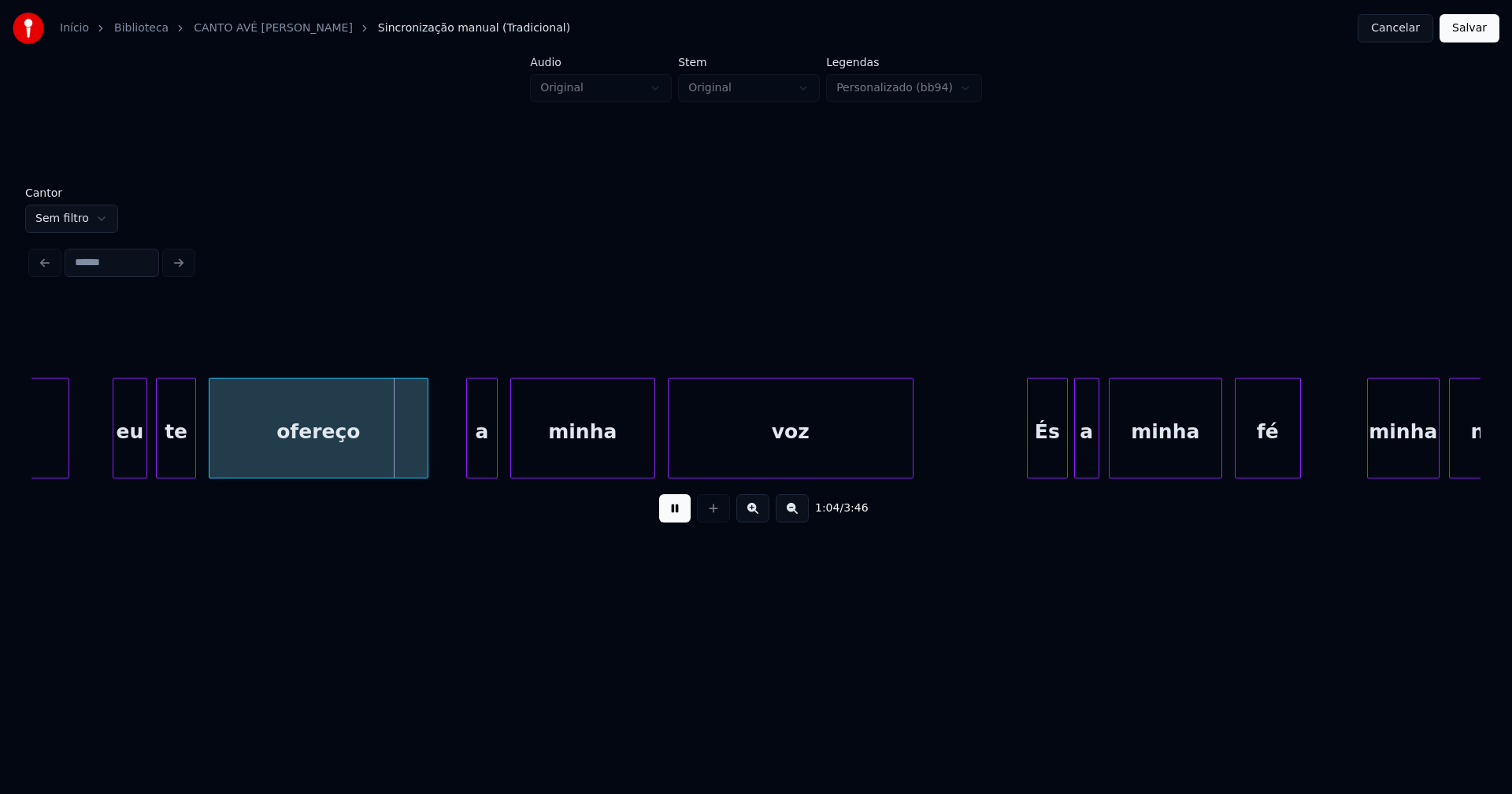
scroll to position [0, 9903]
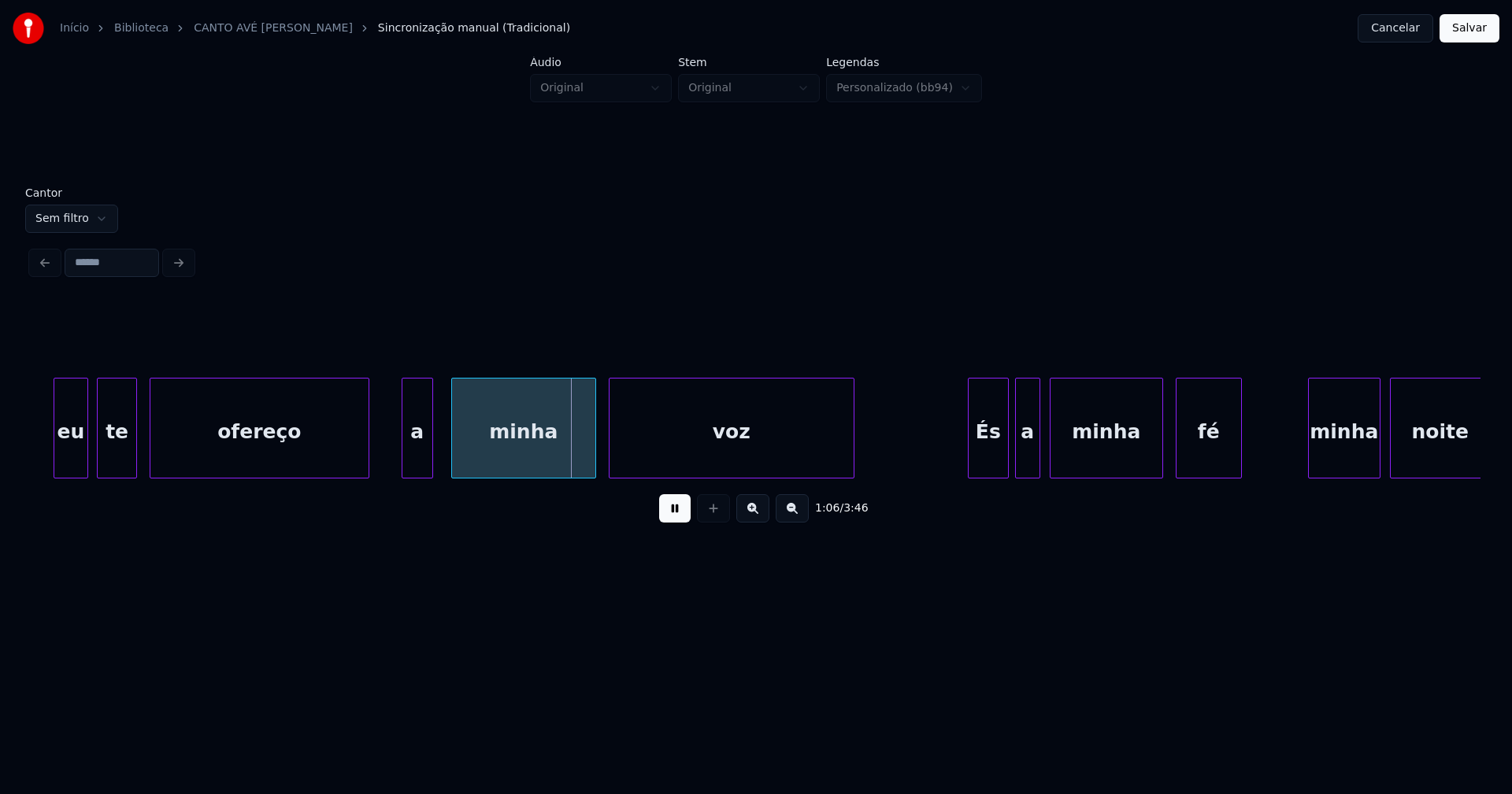
click at [421, 458] on div "a" at bounding box center [418, 432] width 30 height 107
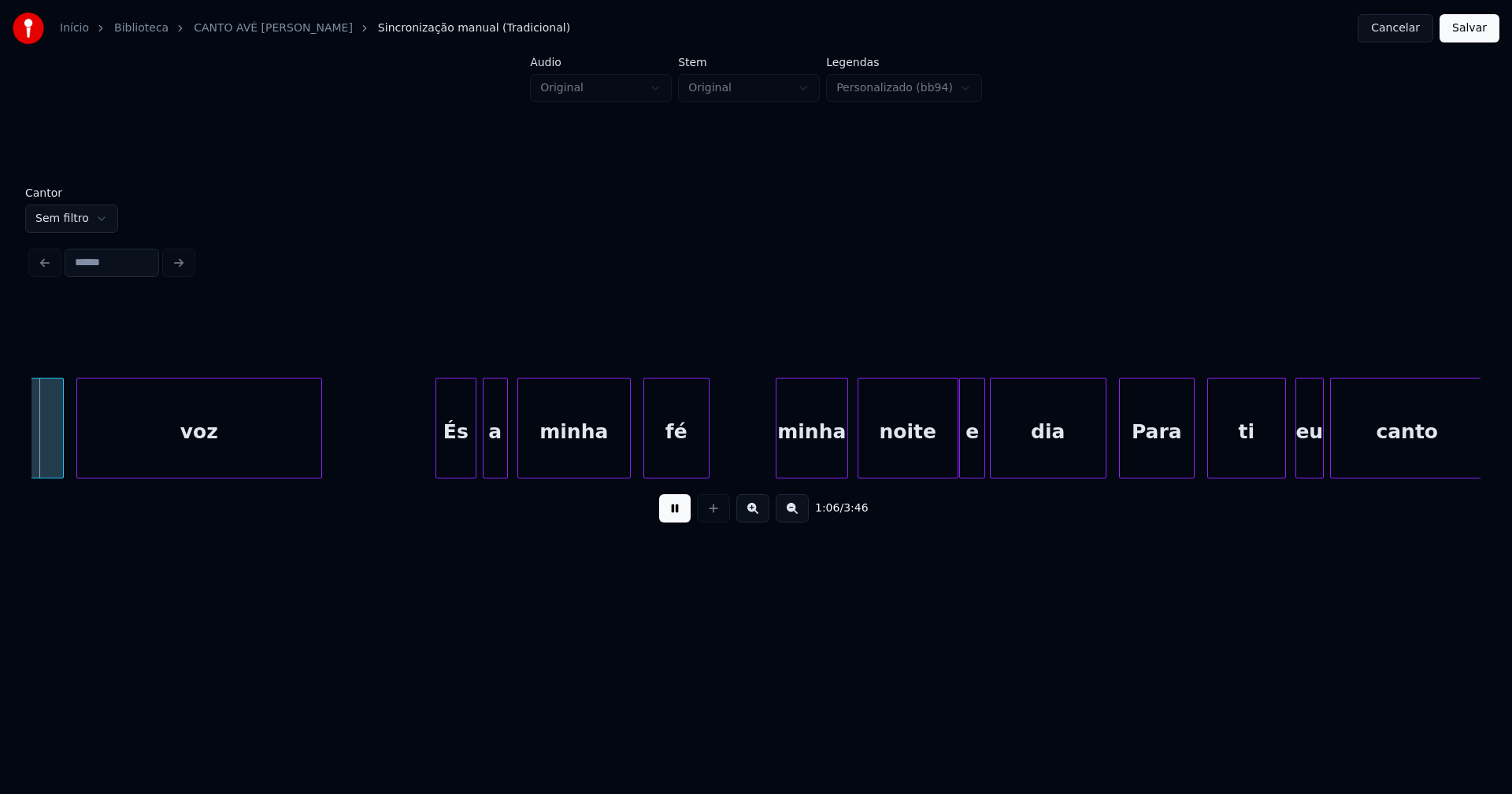
scroll to position [0, 10437]
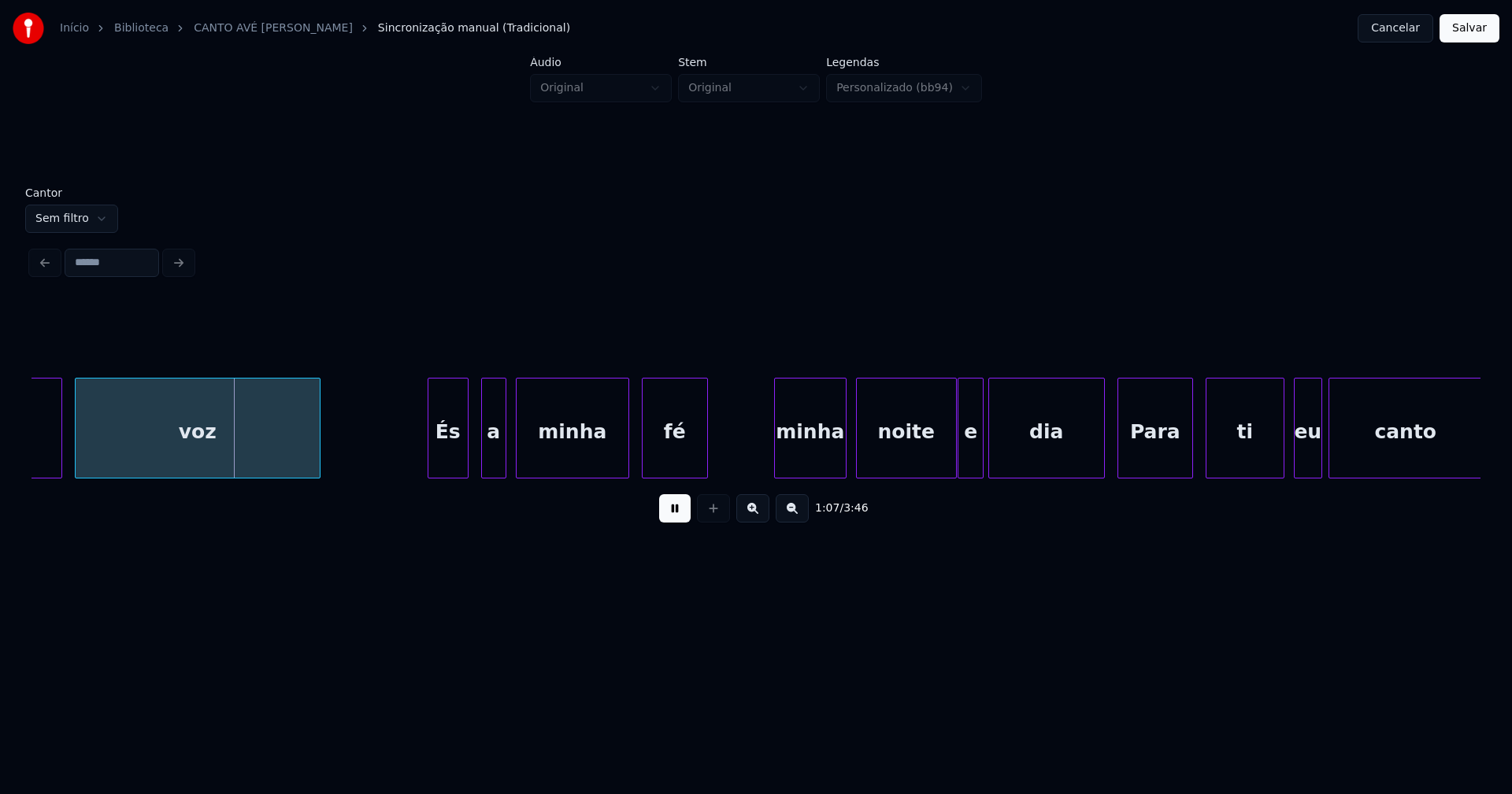
click at [453, 459] on div "És" at bounding box center [447, 432] width 39 height 107
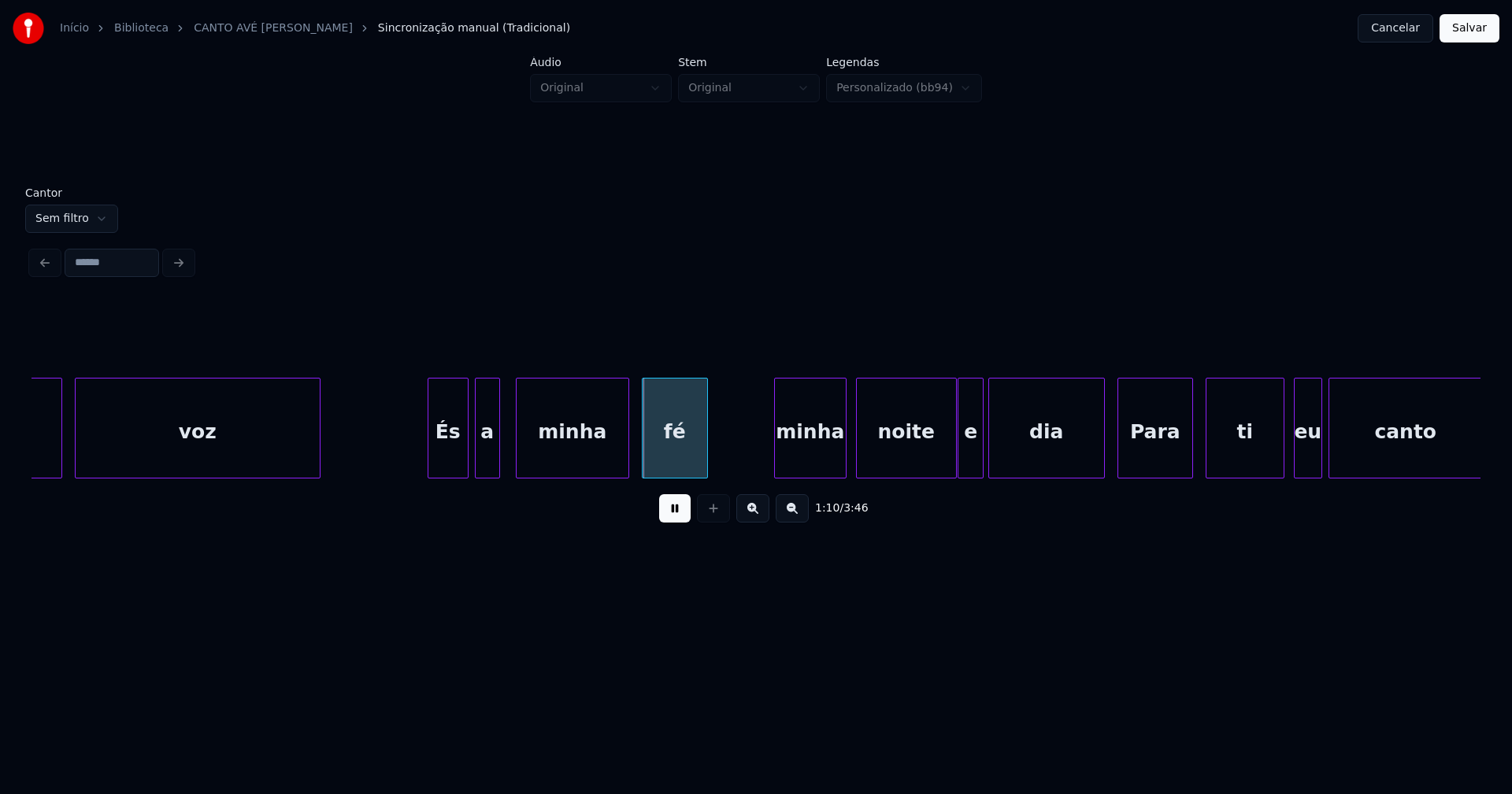
click at [490, 463] on div "a" at bounding box center [487, 432] width 23 height 107
click at [810, 464] on div "minha" at bounding box center [808, 432] width 71 height 107
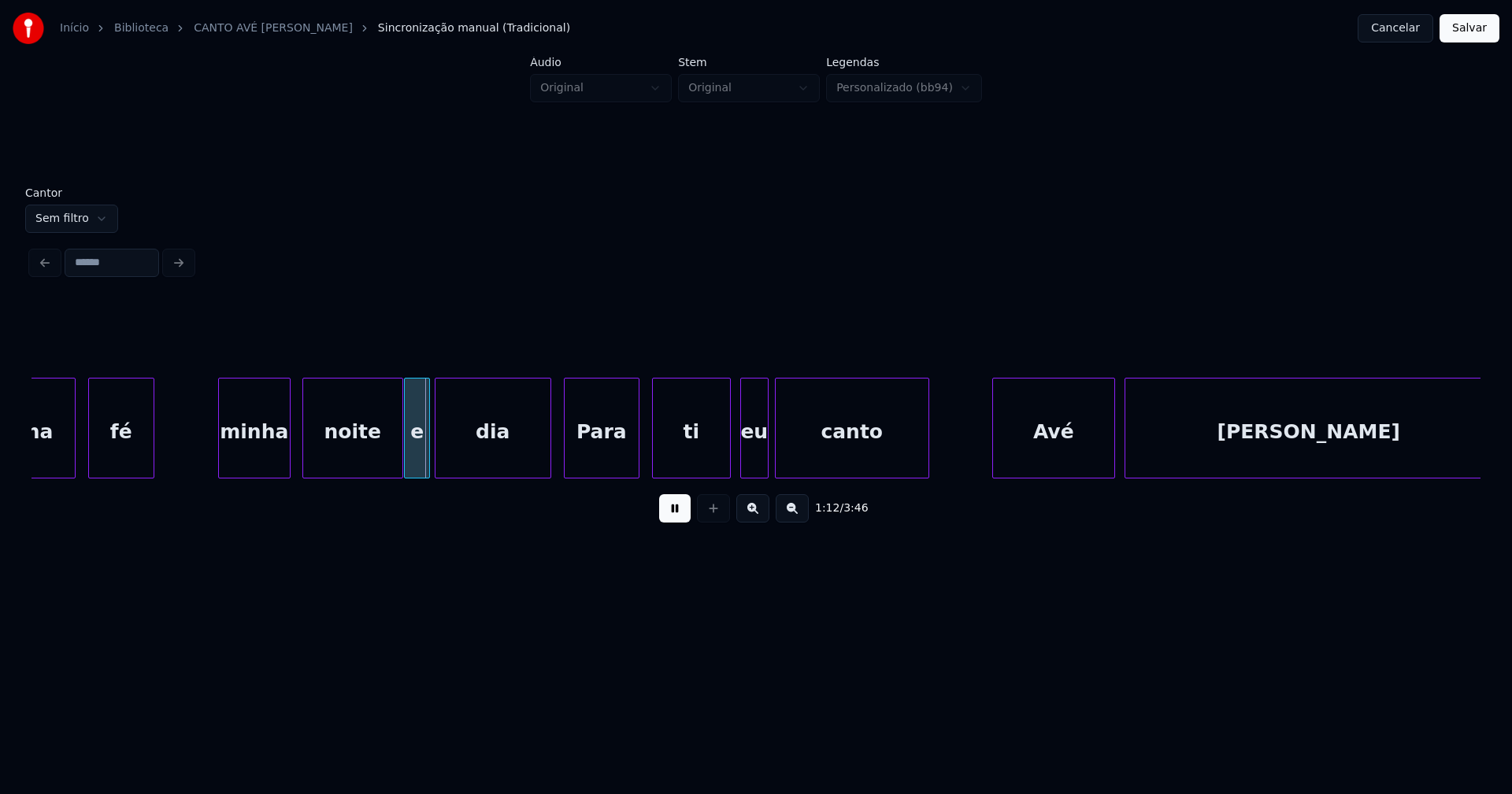
scroll to position [0, 11010]
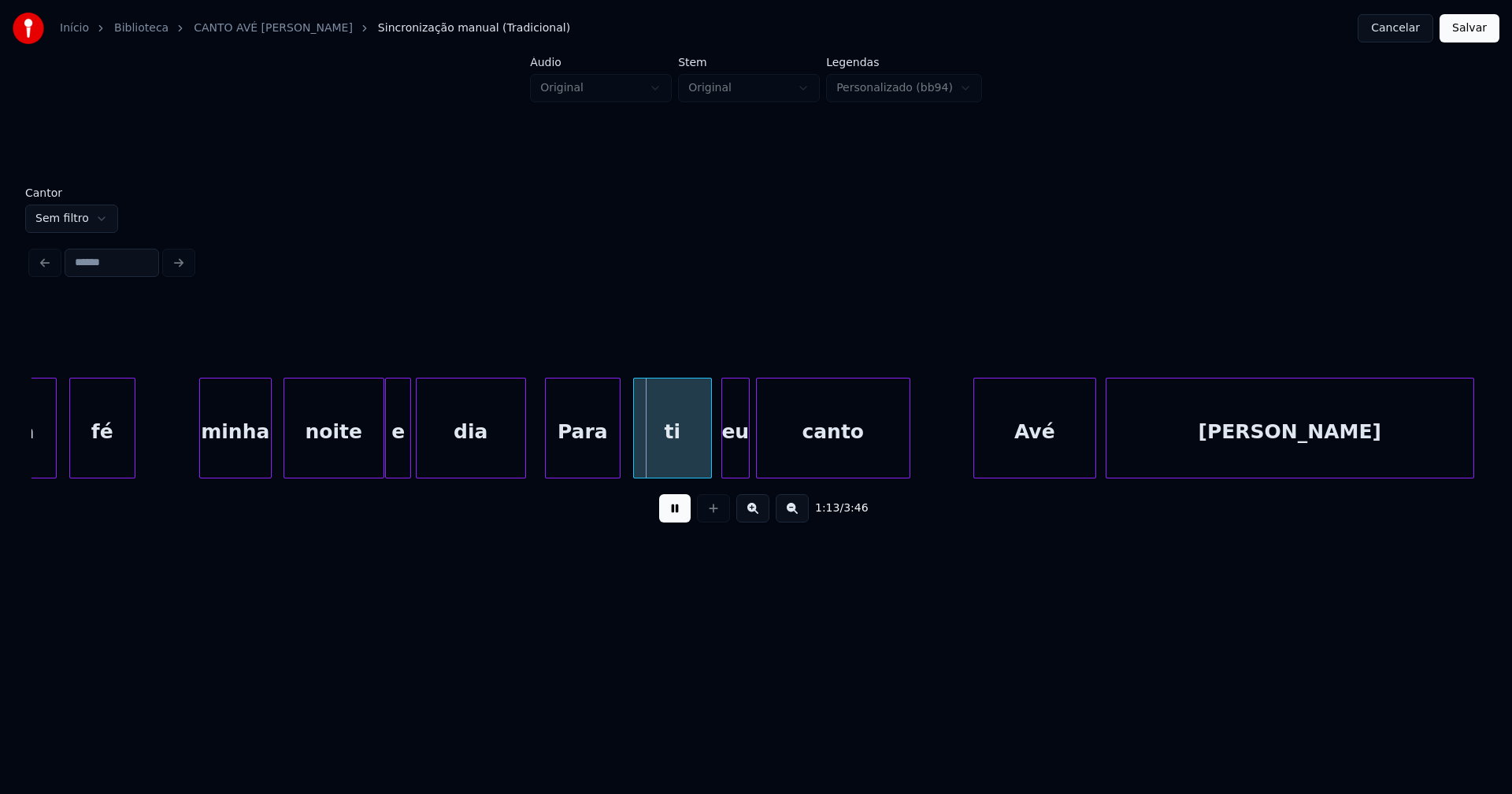
click at [525, 458] on div at bounding box center [523, 427] width 5 height 99
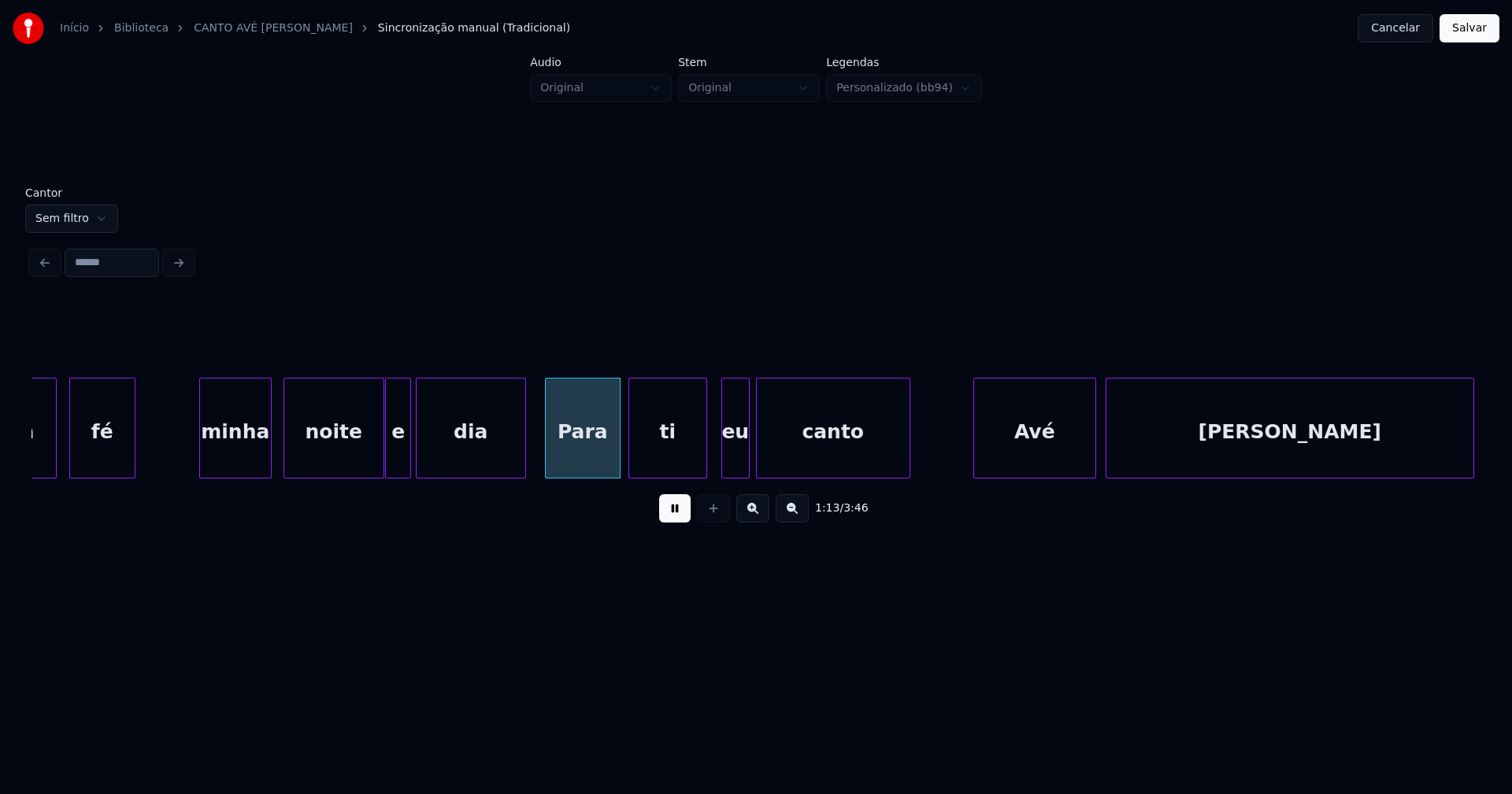
click at [662, 449] on div "ti" at bounding box center [668, 432] width 77 height 107
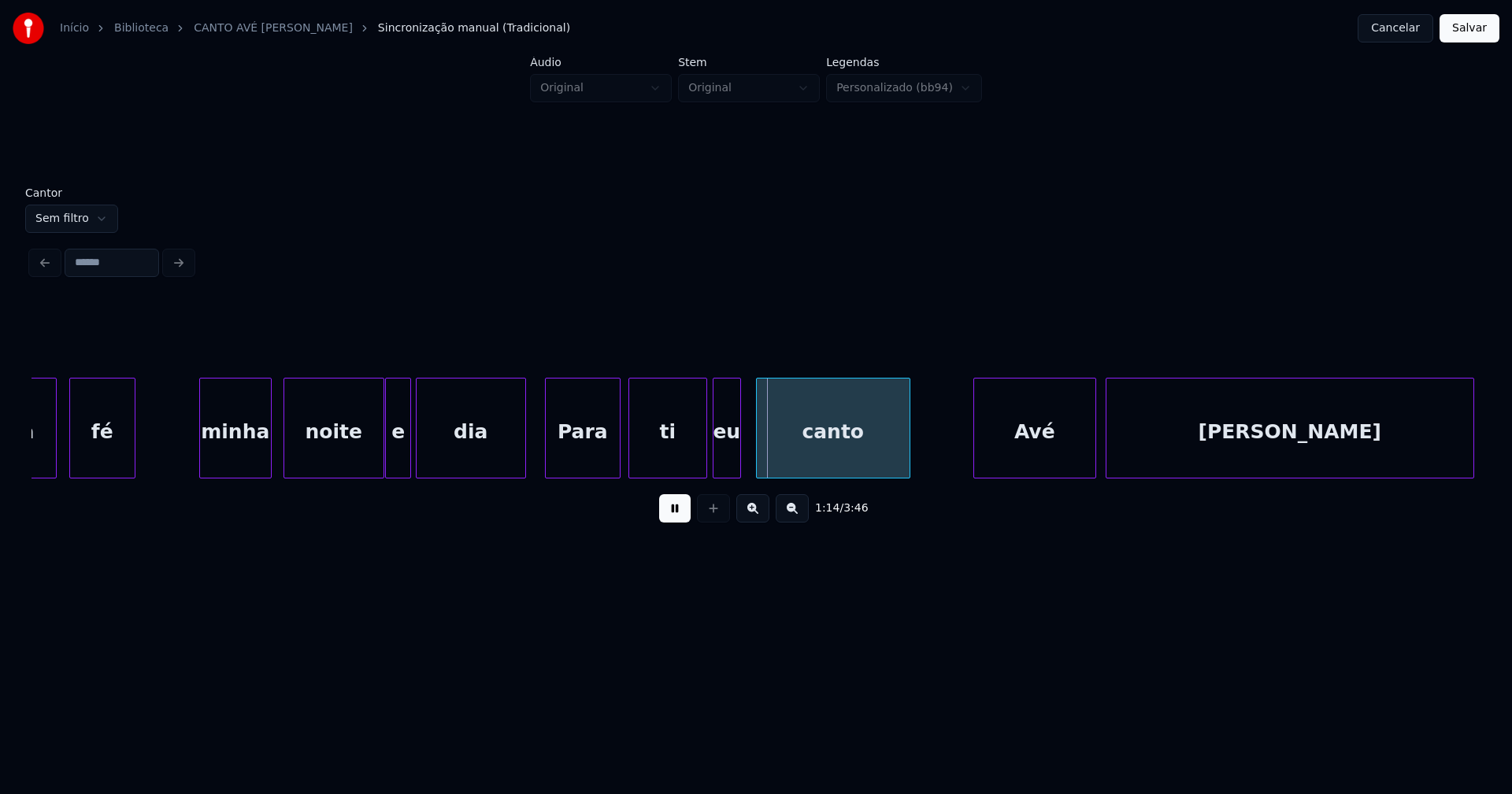
click at [725, 466] on div "eu" at bounding box center [727, 432] width 27 height 107
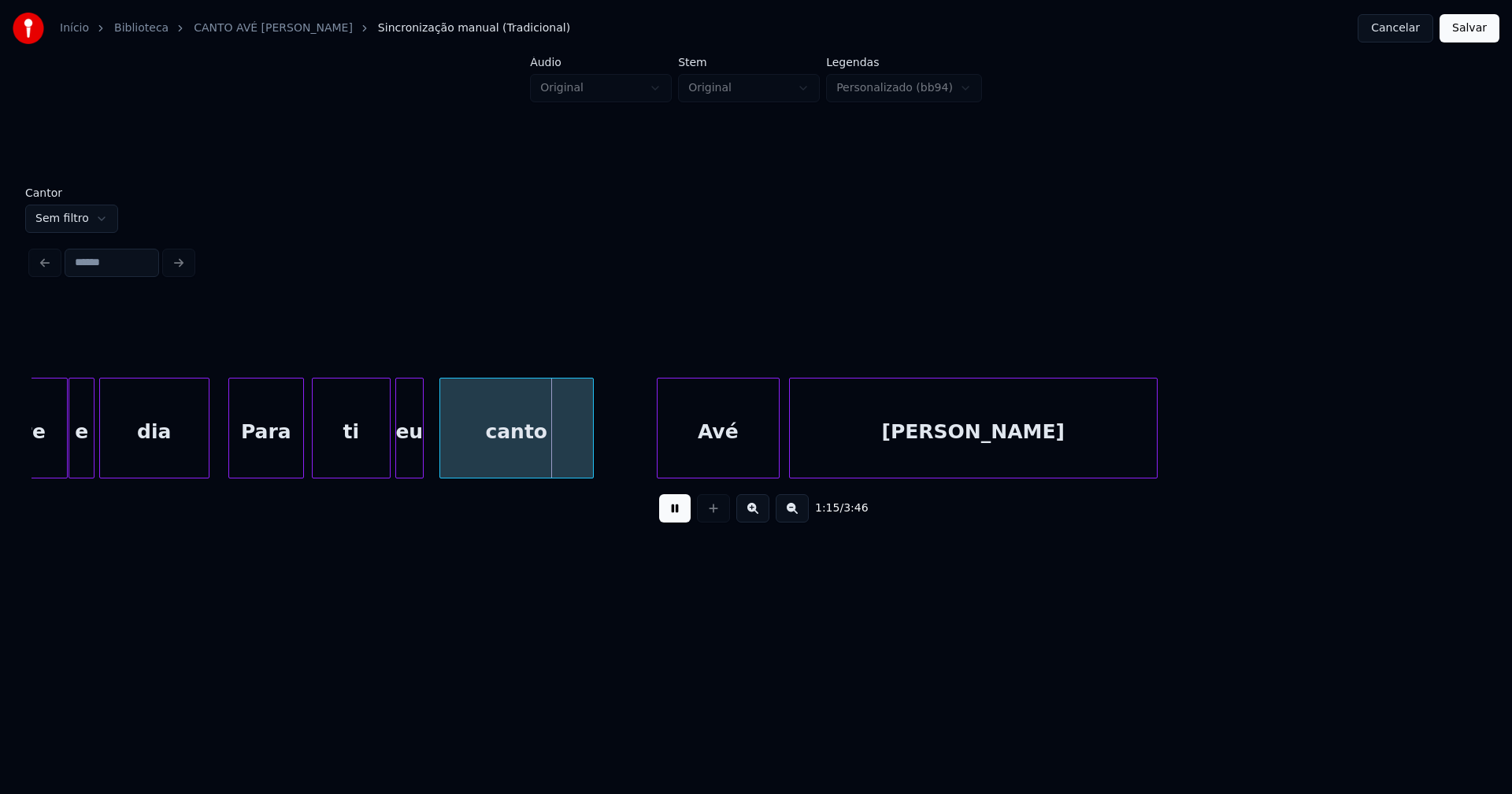
scroll to position [0, 11584]
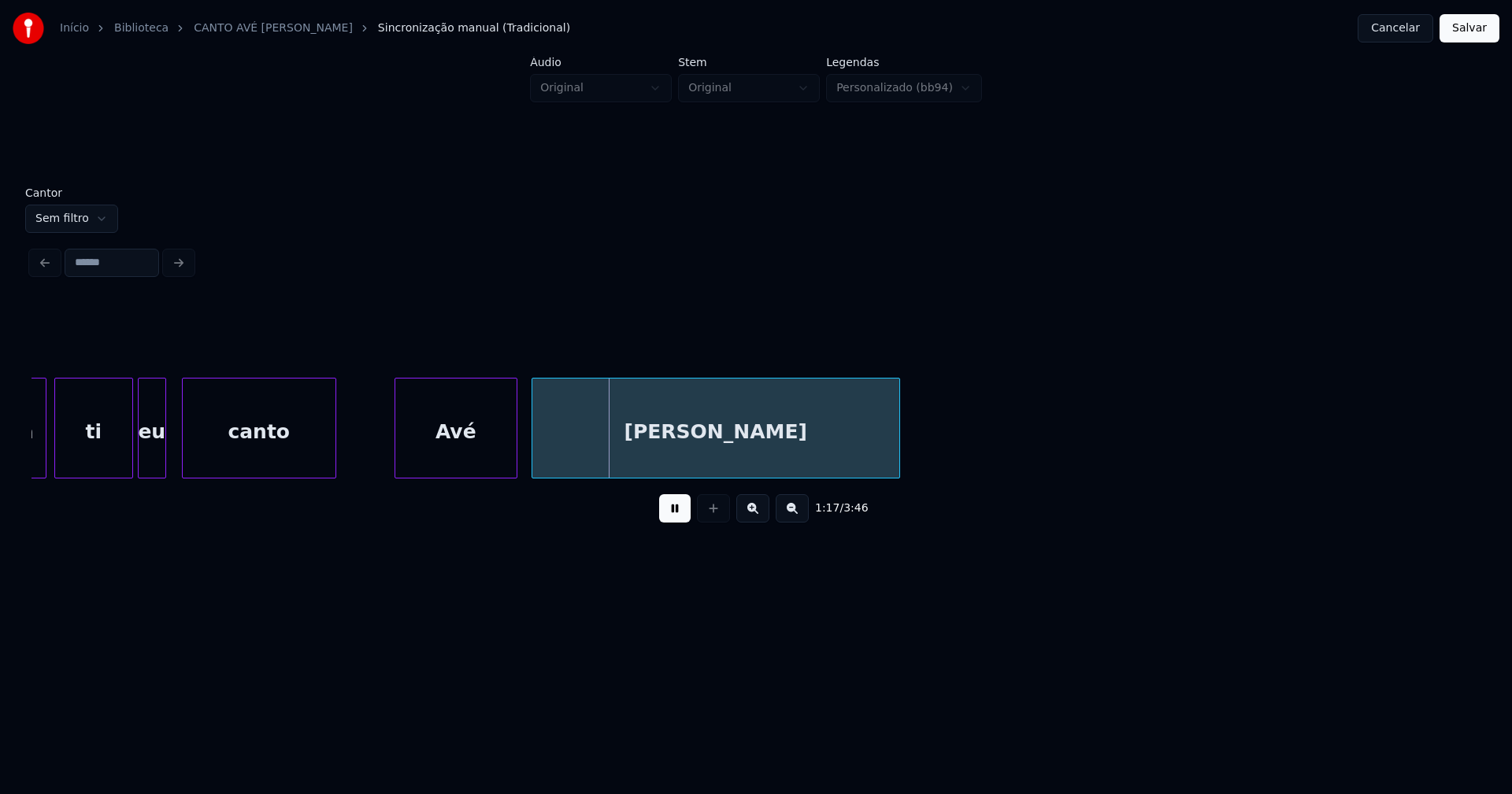
click at [488, 459] on div "Avé" at bounding box center [456, 432] width 121 height 107
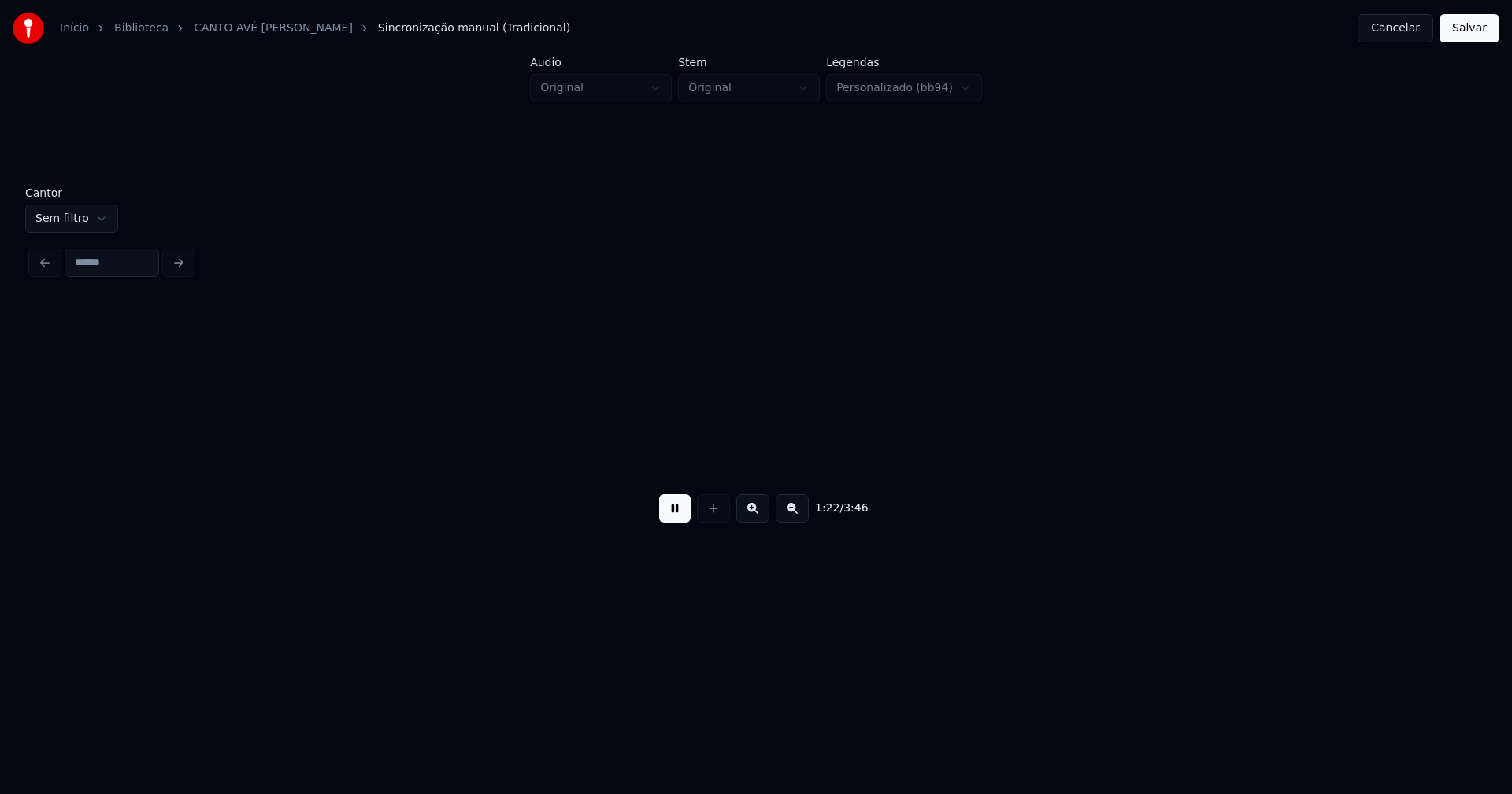
scroll to position [0, 13034]
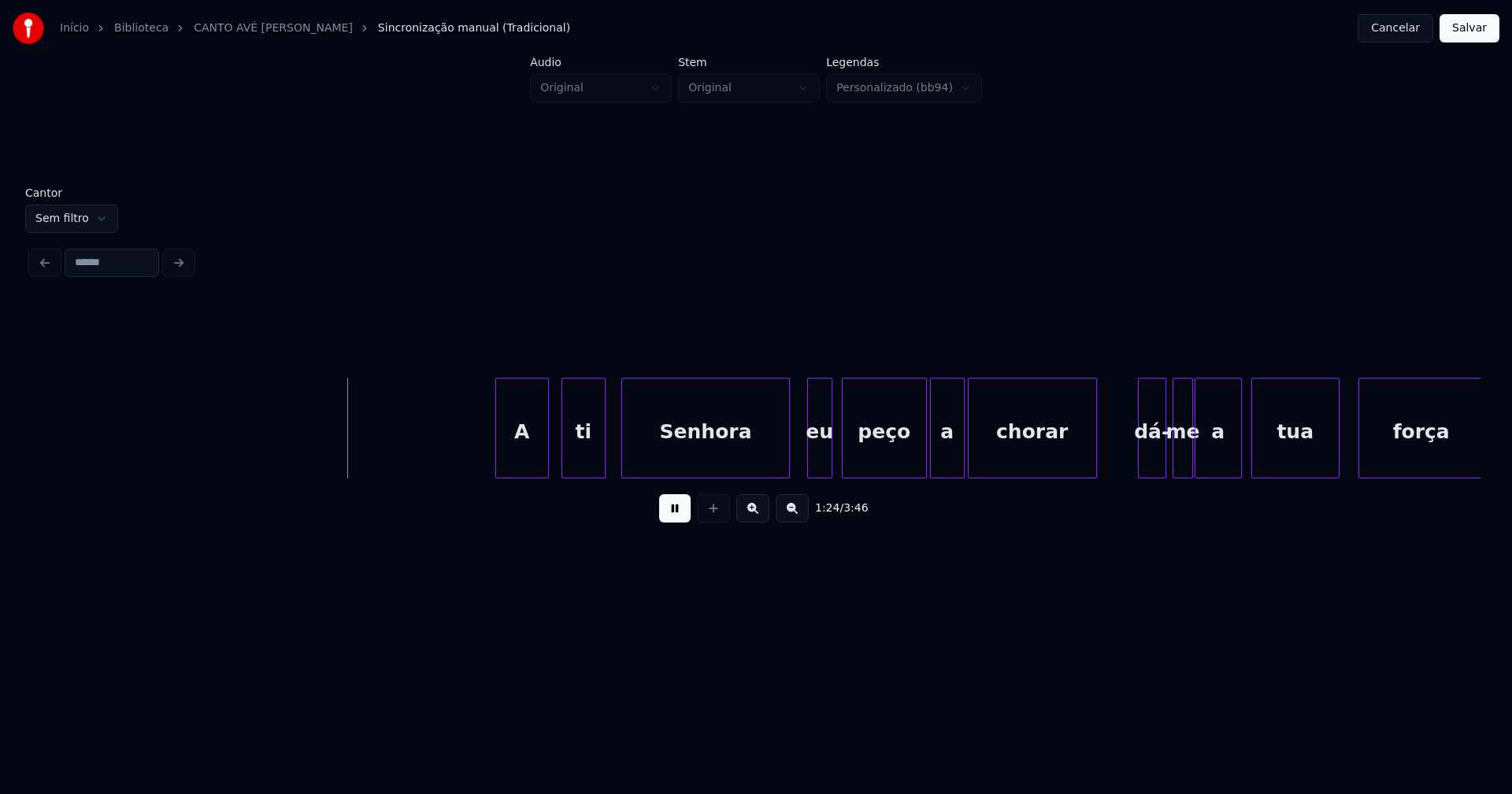
click at [526, 465] on div "A" at bounding box center [522, 432] width 52 height 107
click at [763, 466] on div at bounding box center [764, 427] width 5 height 99
click at [808, 469] on div "eu" at bounding box center [803, 432] width 23 height 107
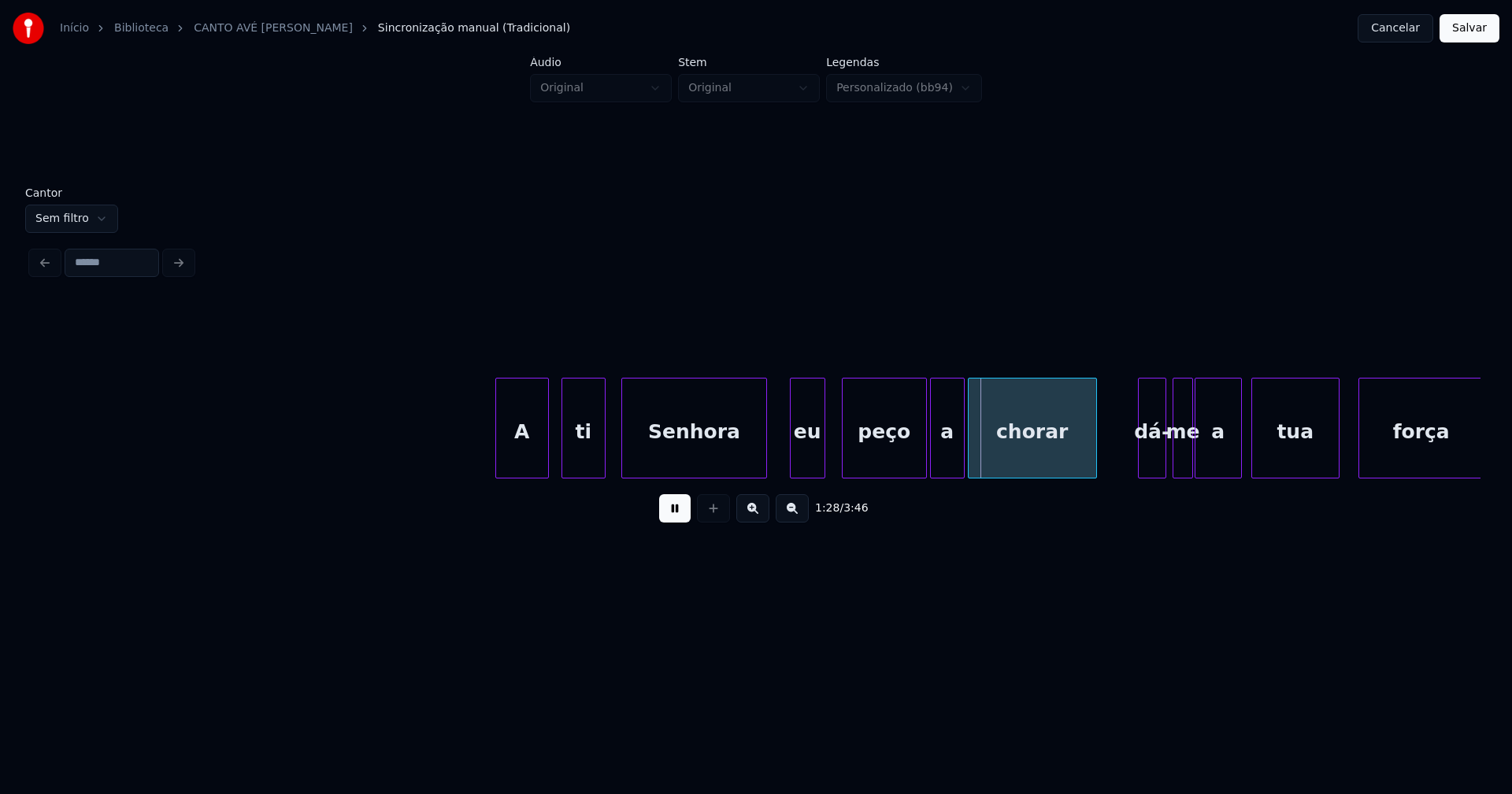
click at [824, 458] on div at bounding box center [823, 427] width 5 height 99
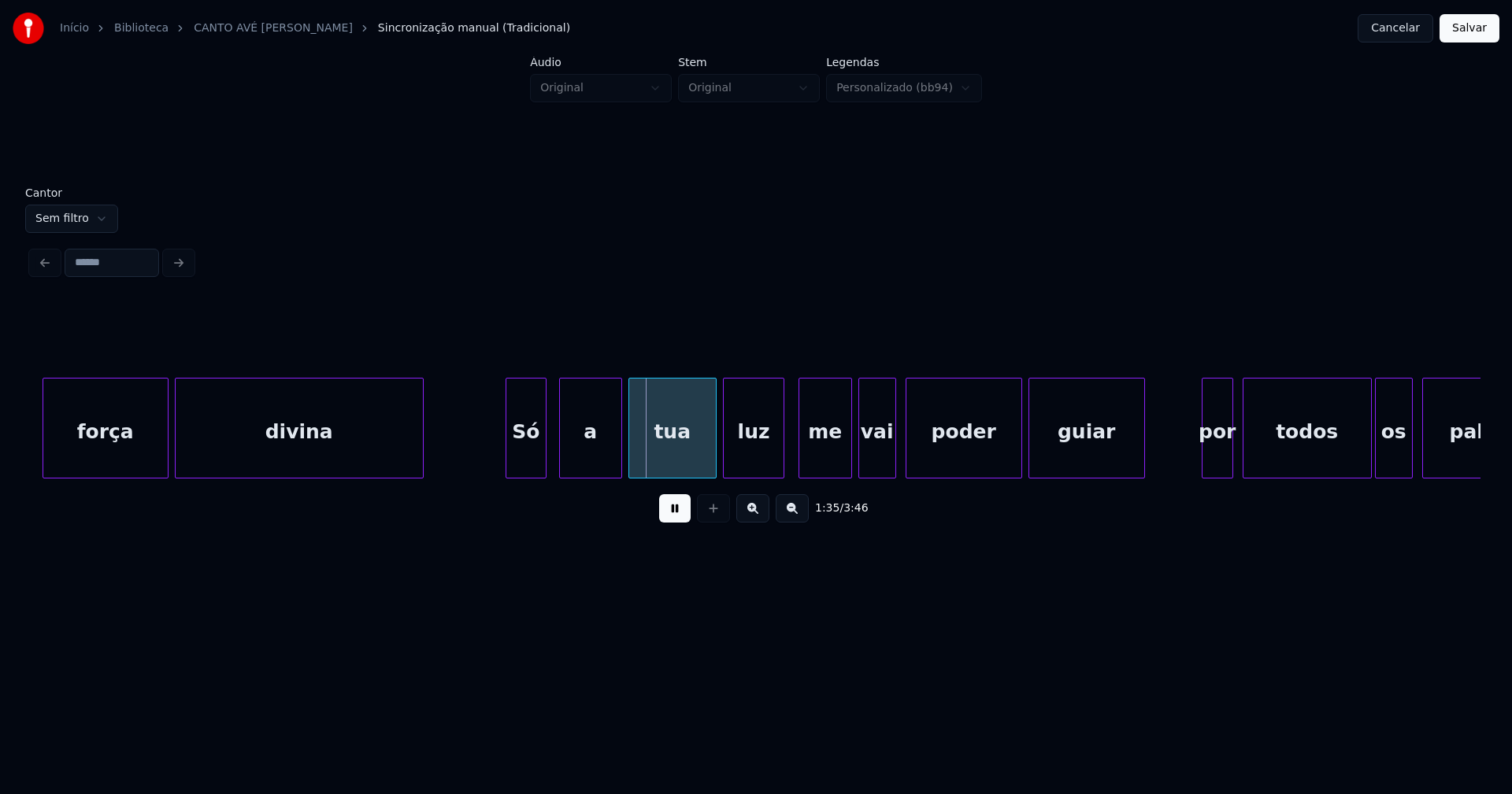
scroll to position [0, 14469]
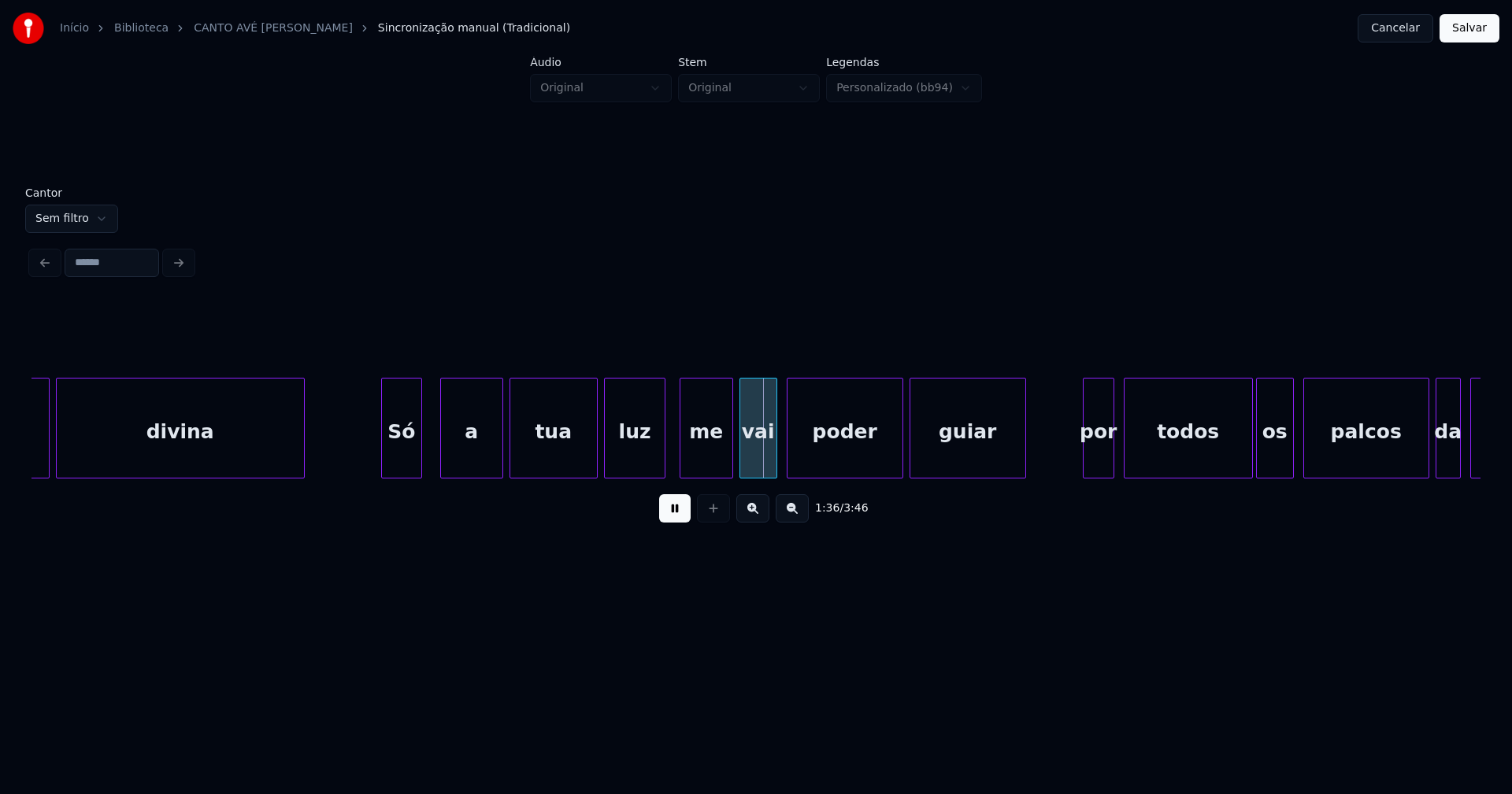
click at [394, 452] on div "Só" at bounding box center [401, 432] width 39 height 107
click at [464, 452] on div "a" at bounding box center [461, 432] width 62 height 107
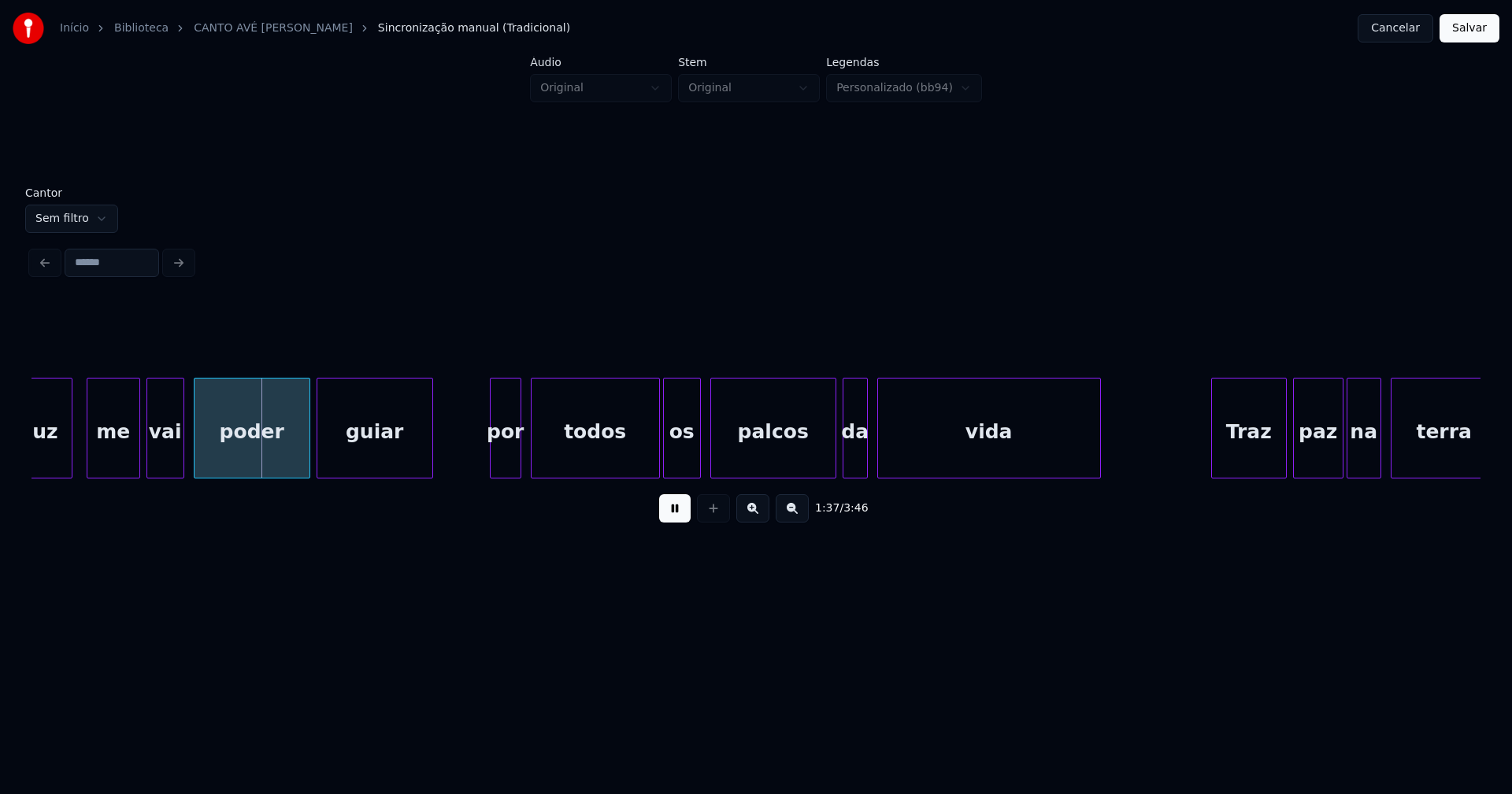
scroll to position [0, 15082]
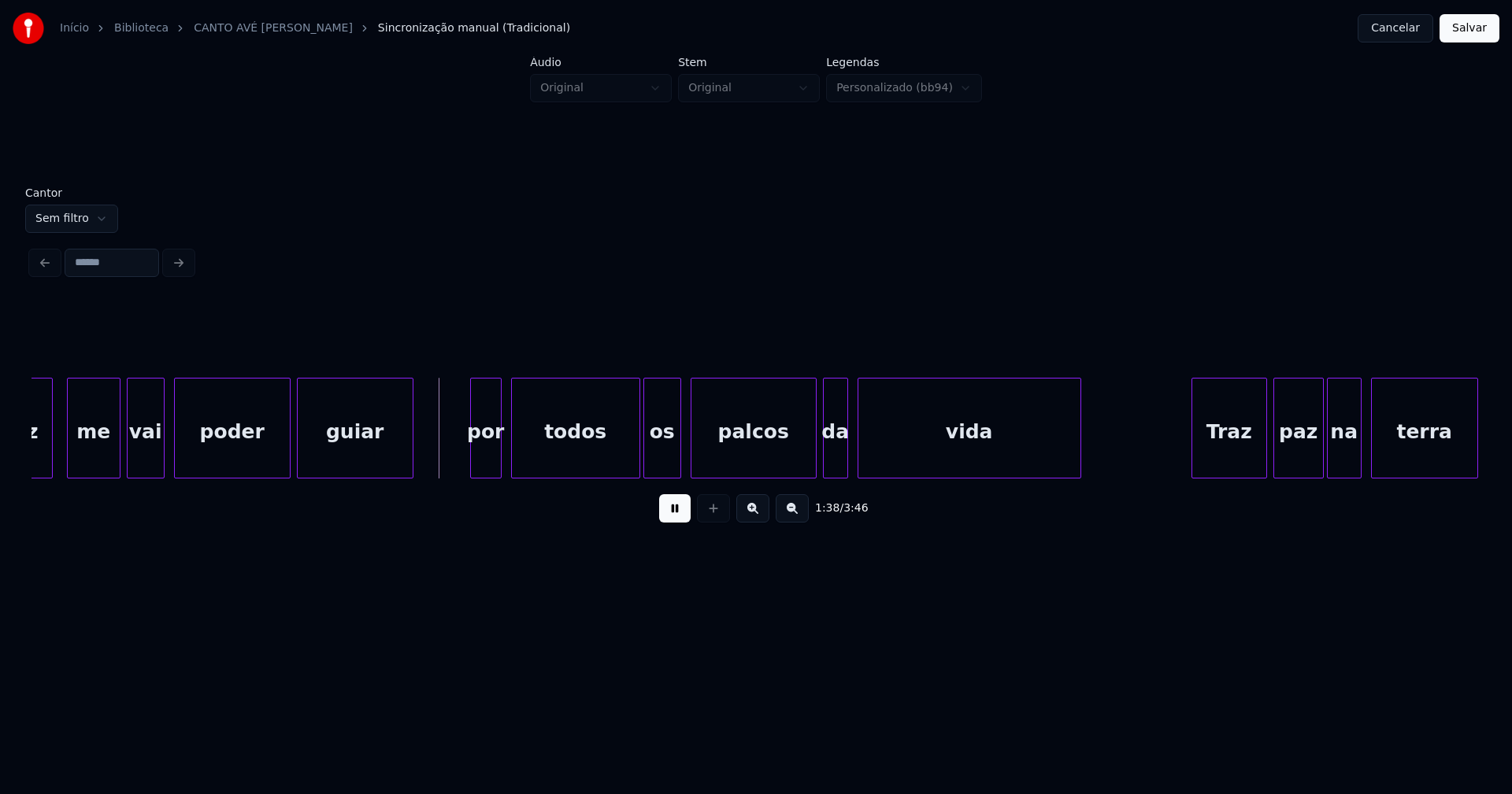
click at [470, 451] on div "por" at bounding box center [486, 428] width 32 height 101
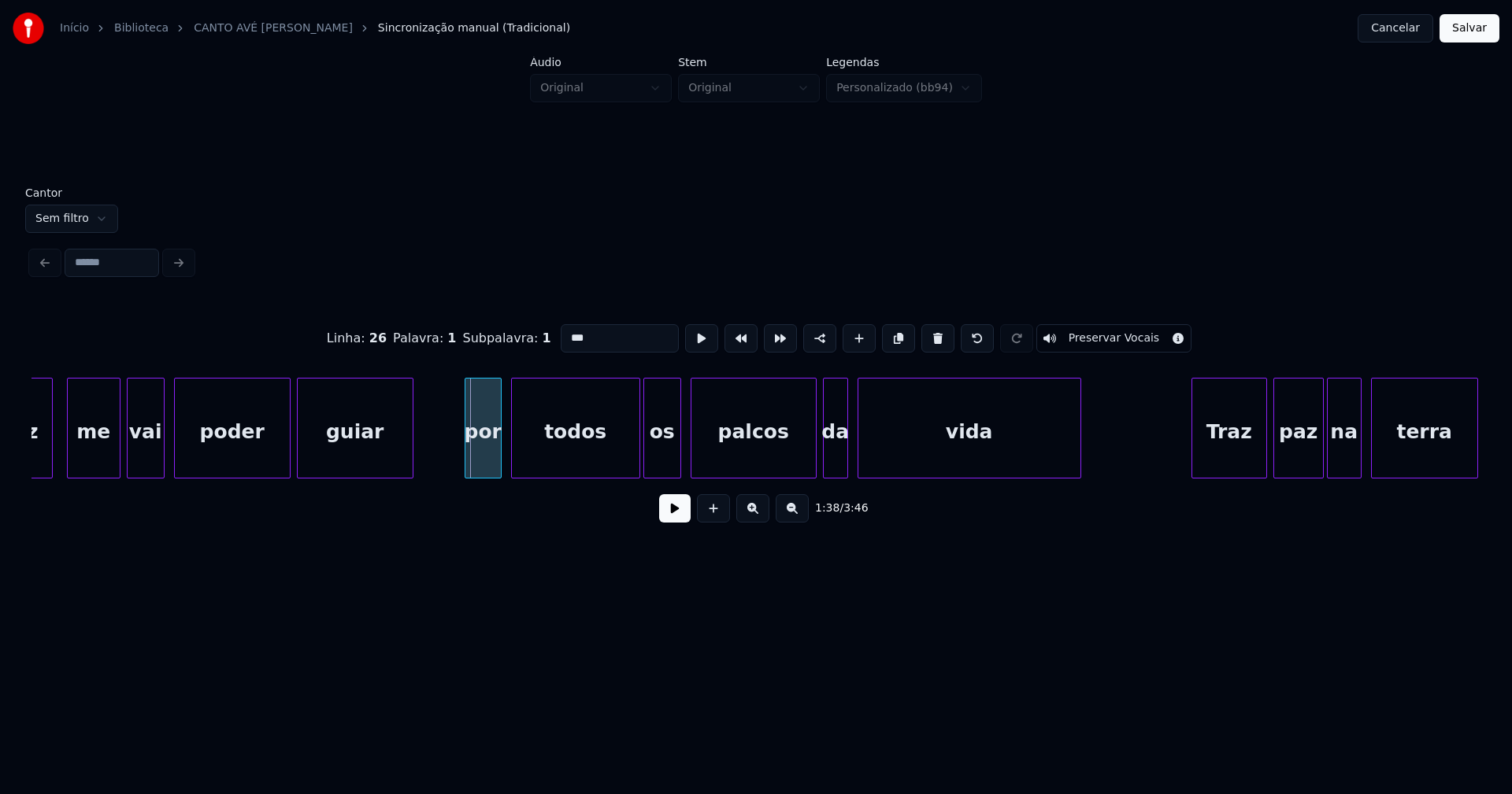
click at [467, 457] on div at bounding box center [468, 427] width 5 height 99
click at [676, 516] on button at bounding box center [675, 509] width 32 height 28
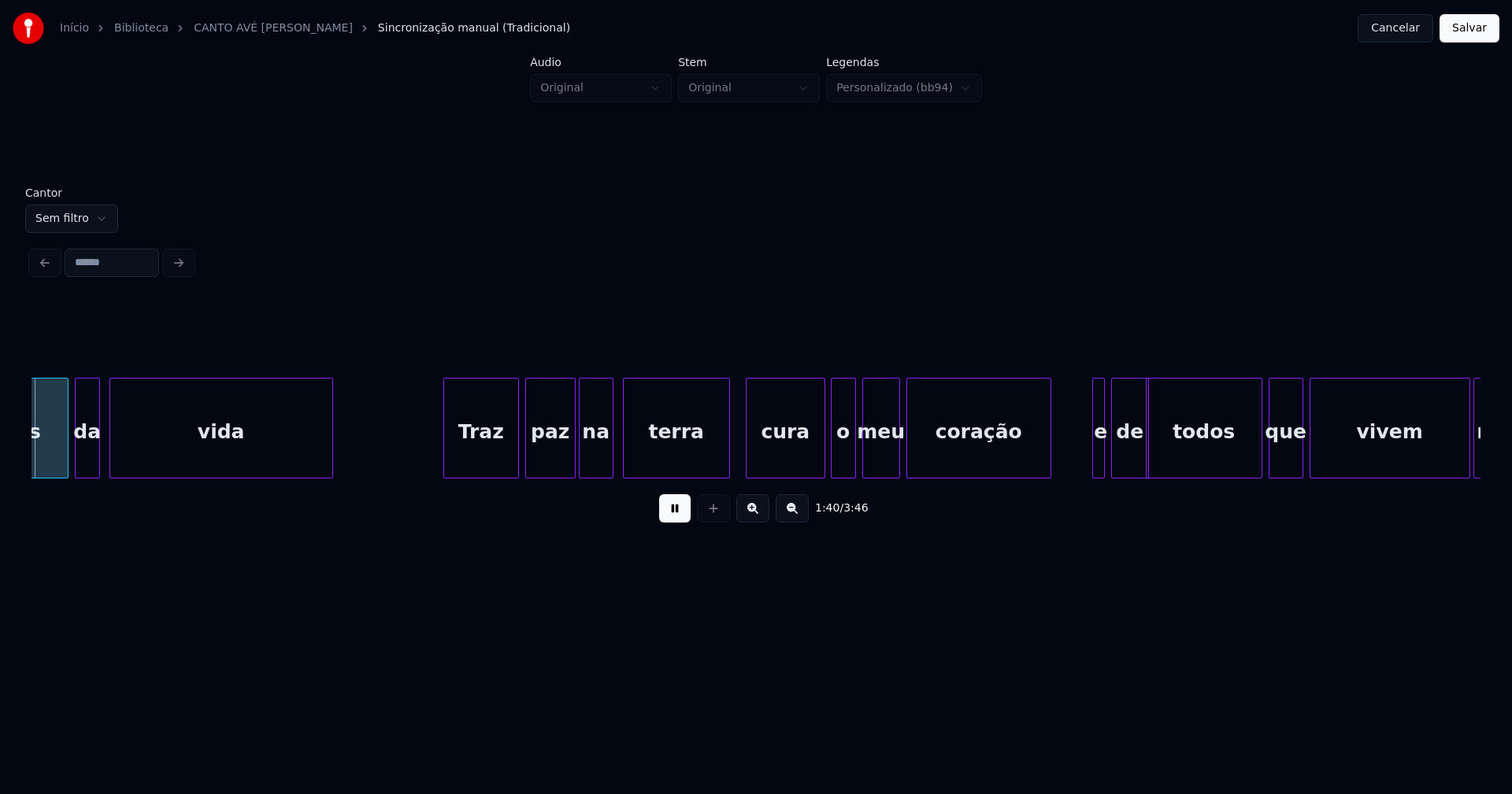
scroll to position [0, 15862]
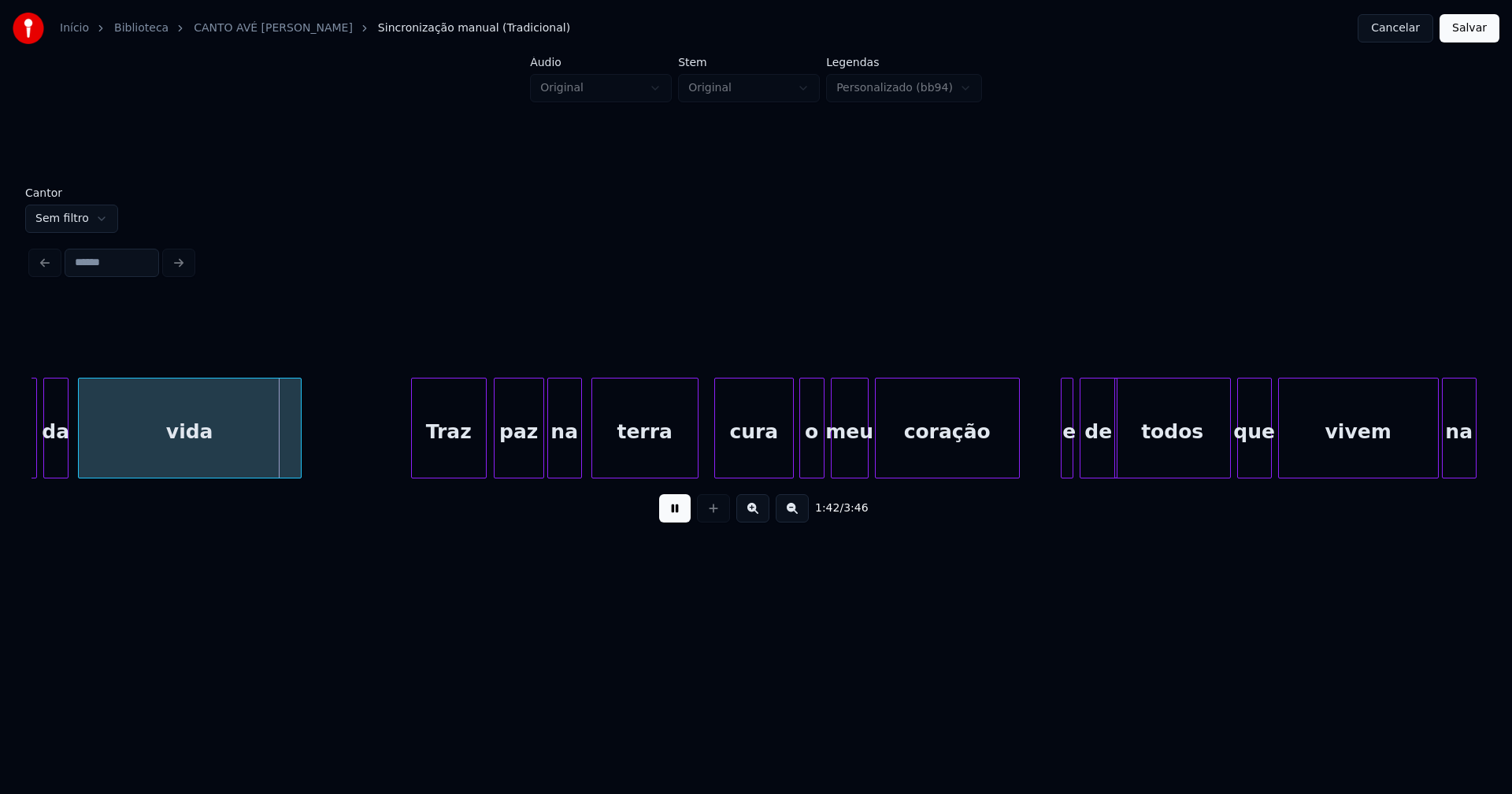
click at [469, 455] on div "Traz" at bounding box center [448, 432] width 74 height 107
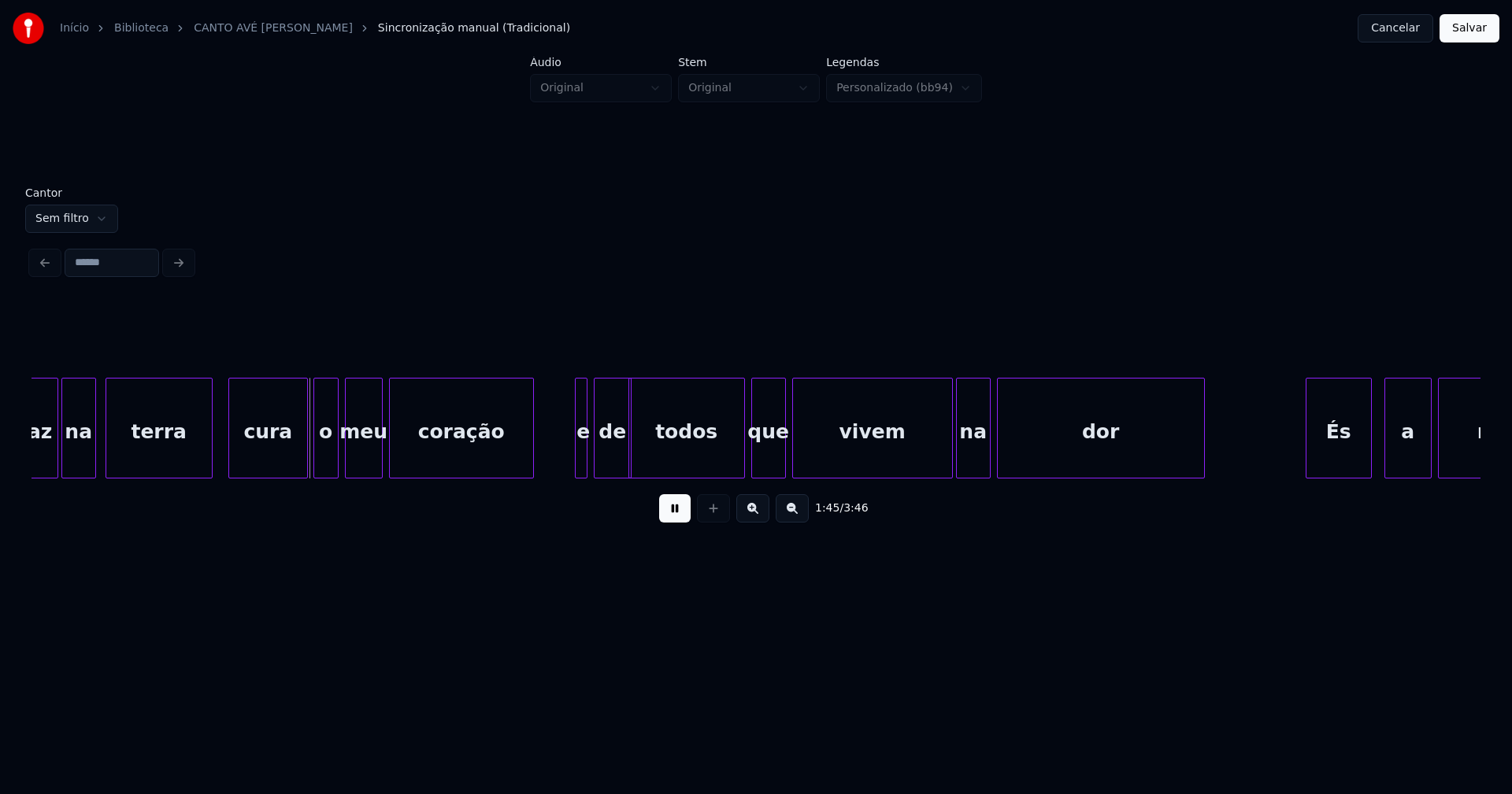
scroll to position [0, 16367]
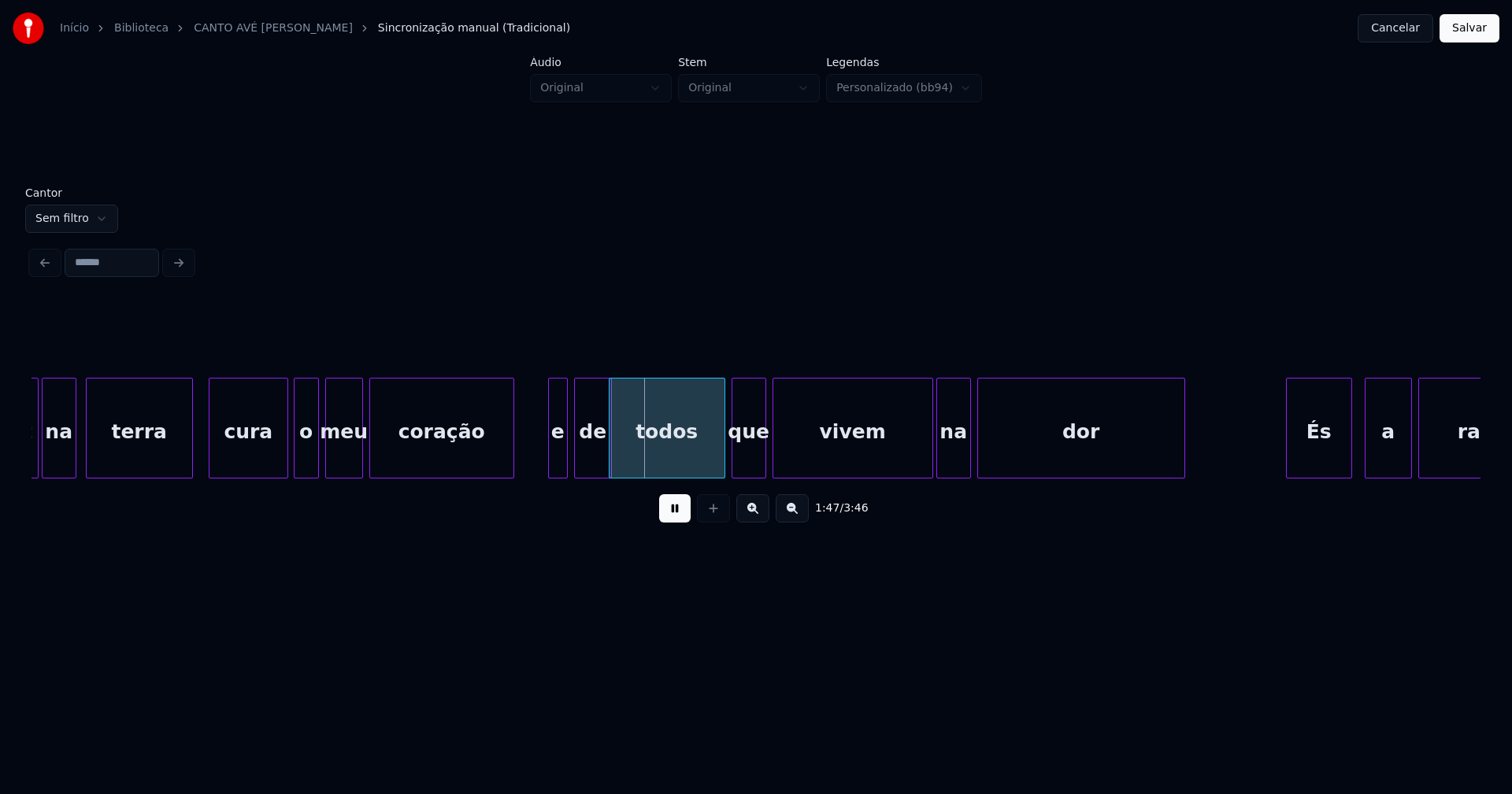
click at [551, 470] on div at bounding box center [551, 427] width 5 height 99
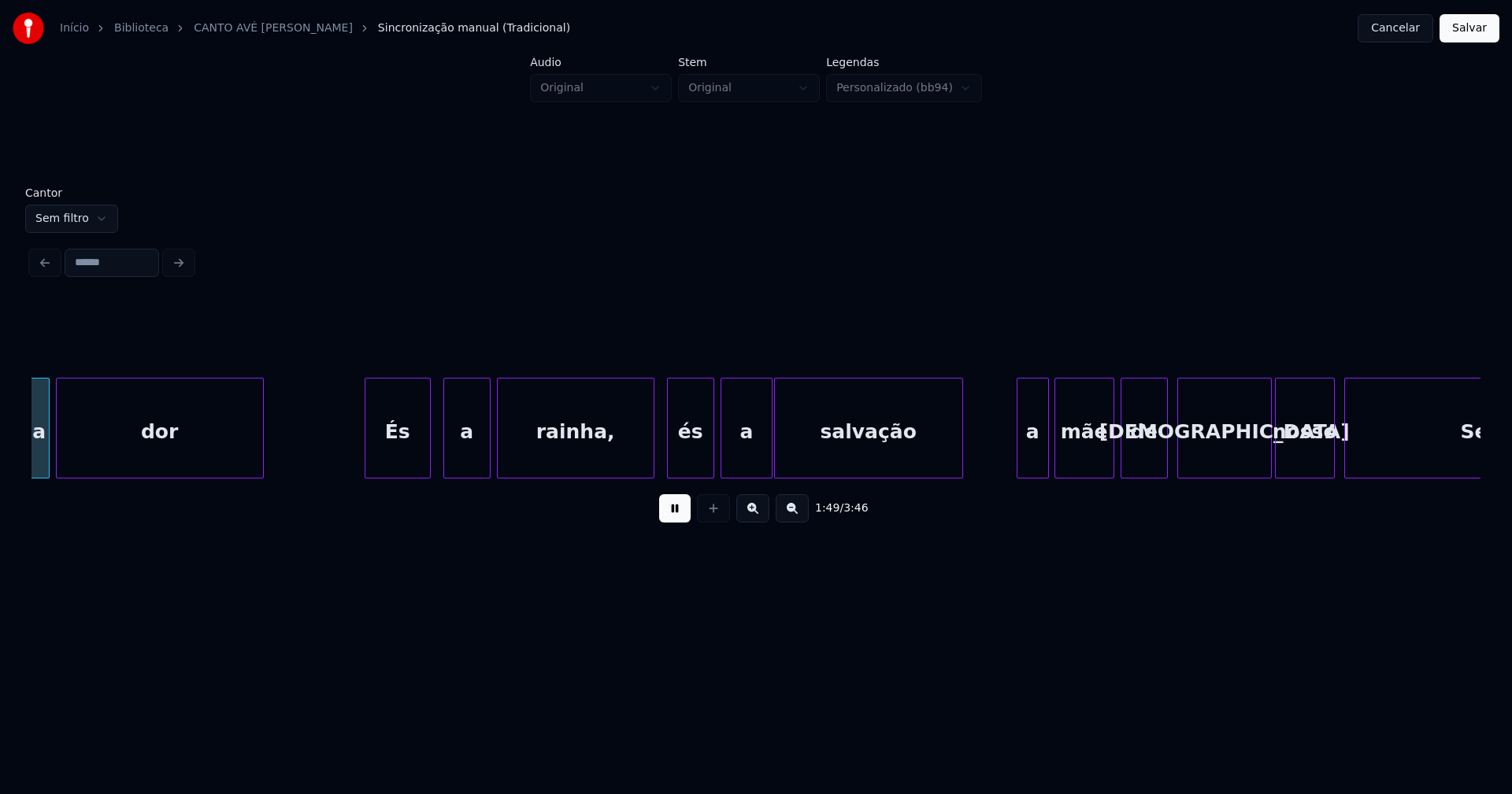
scroll to position [0, 17296]
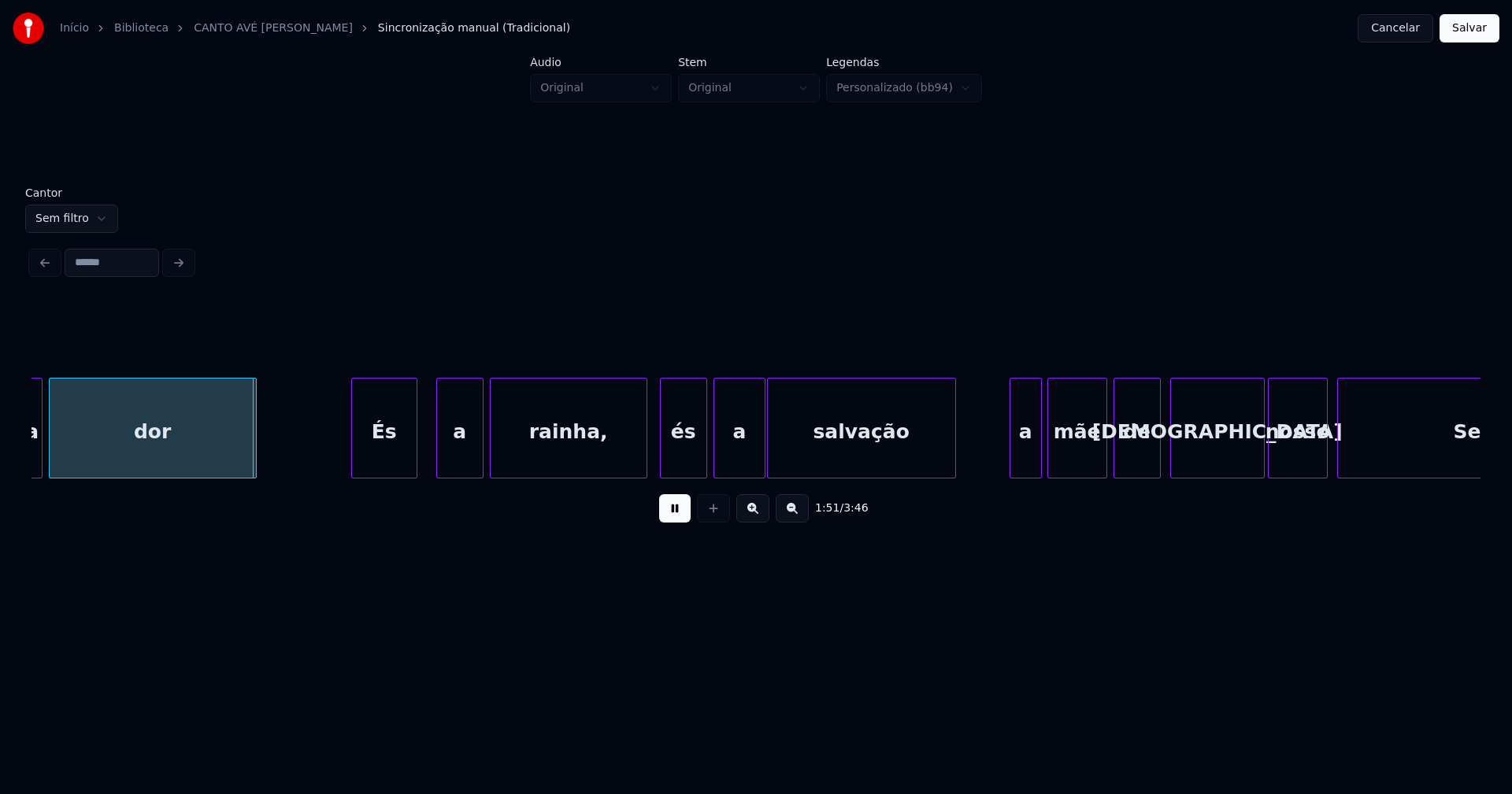
click at [395, 459] on div "És" at bounding box center [384, 432] width 65 height 107
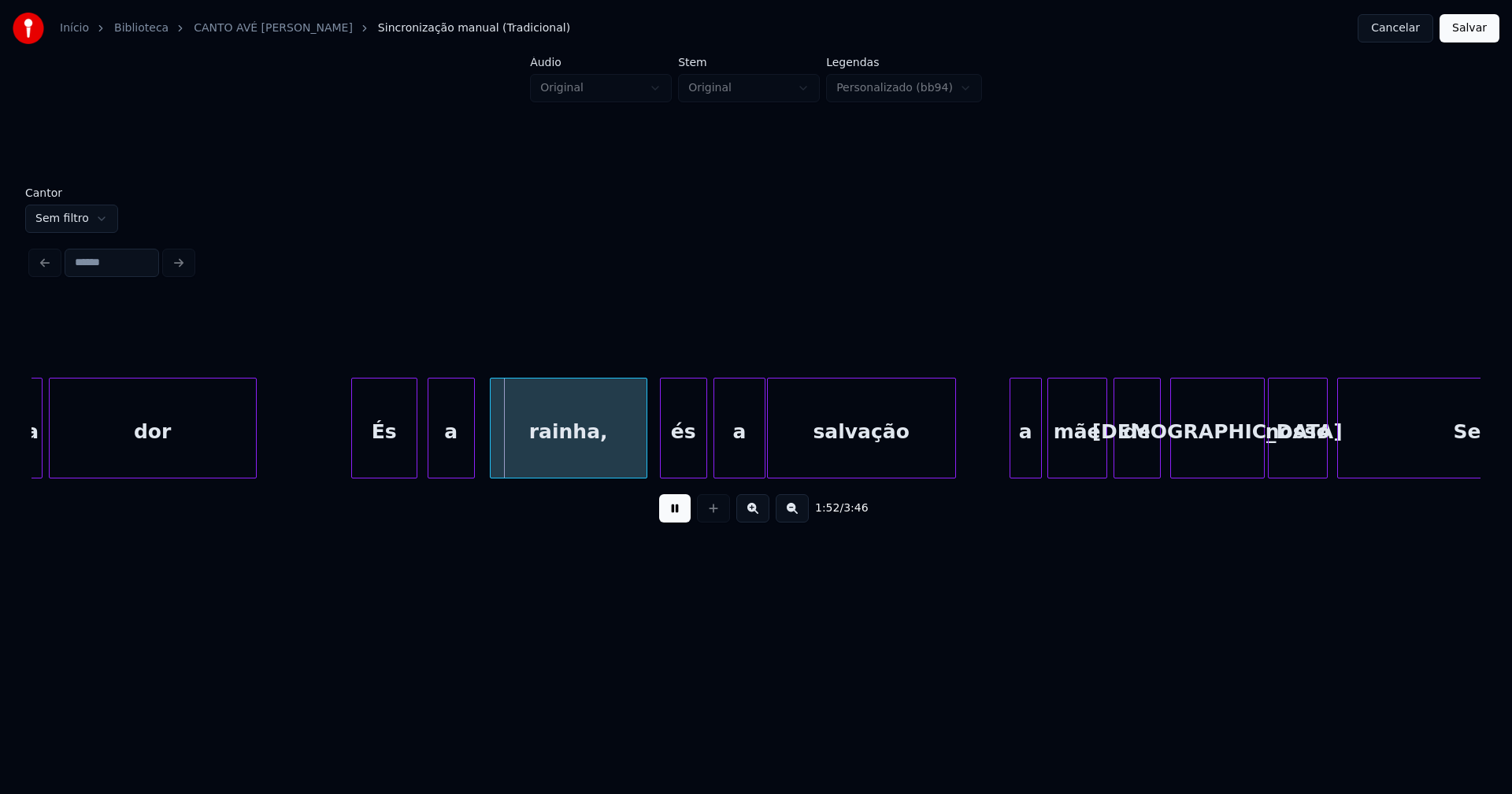
click at [442, 457] on div "a" at bounding box center [451, 432] width 46 height 107
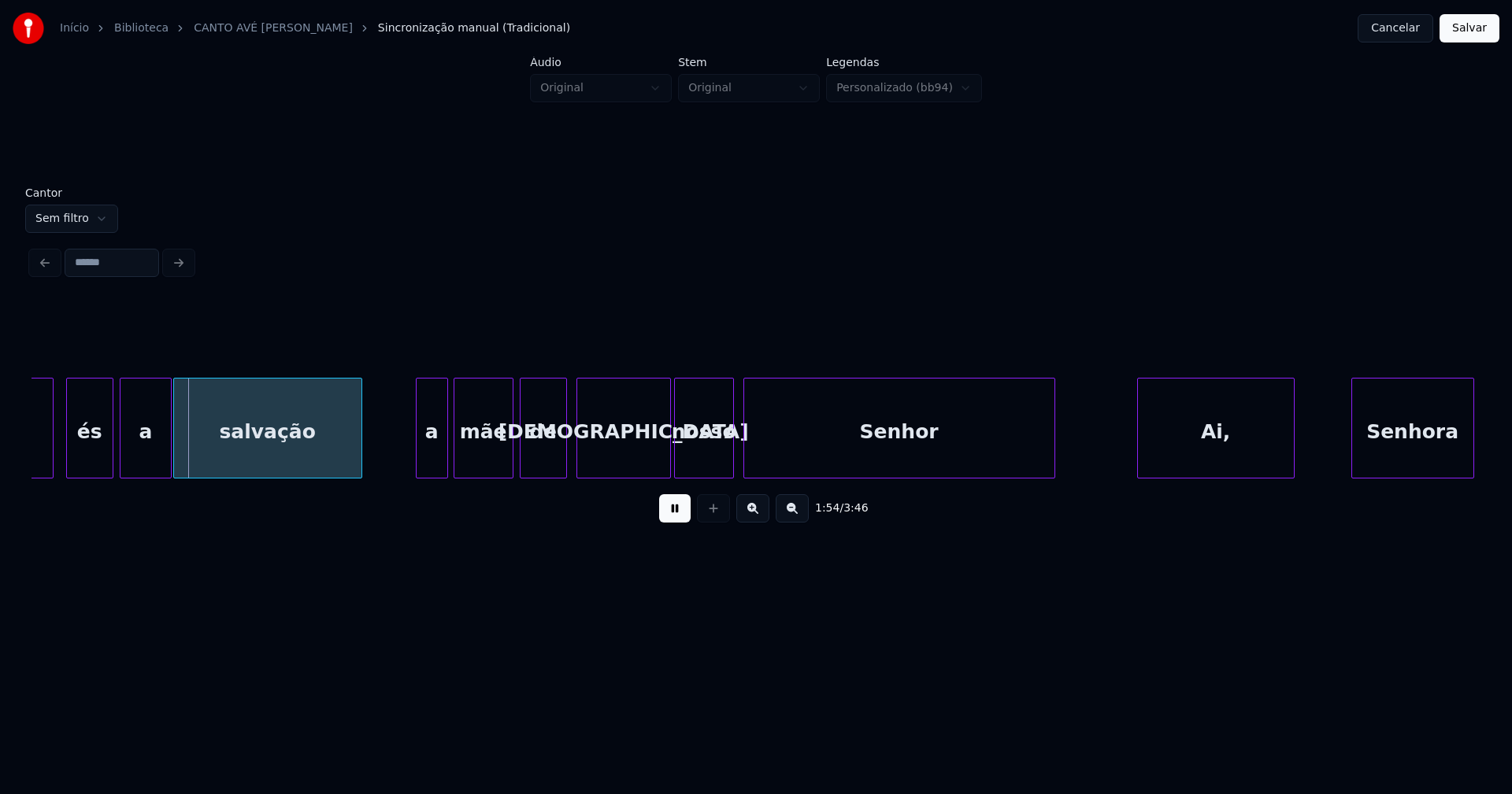
scroll to position [0, 17909]
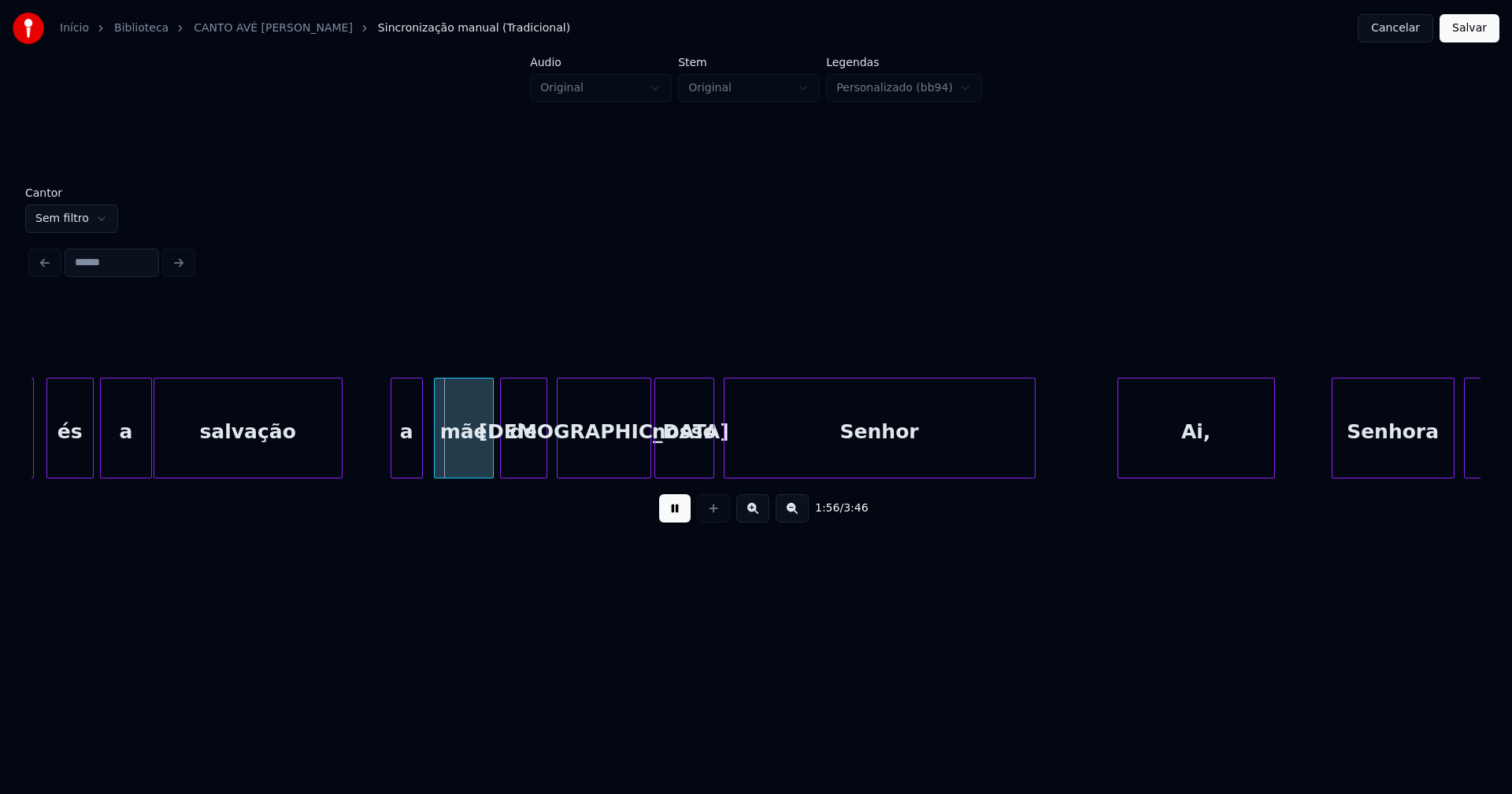
click at [409, 467] on div "a" at bounding box center [407, 432] width 31 height 107
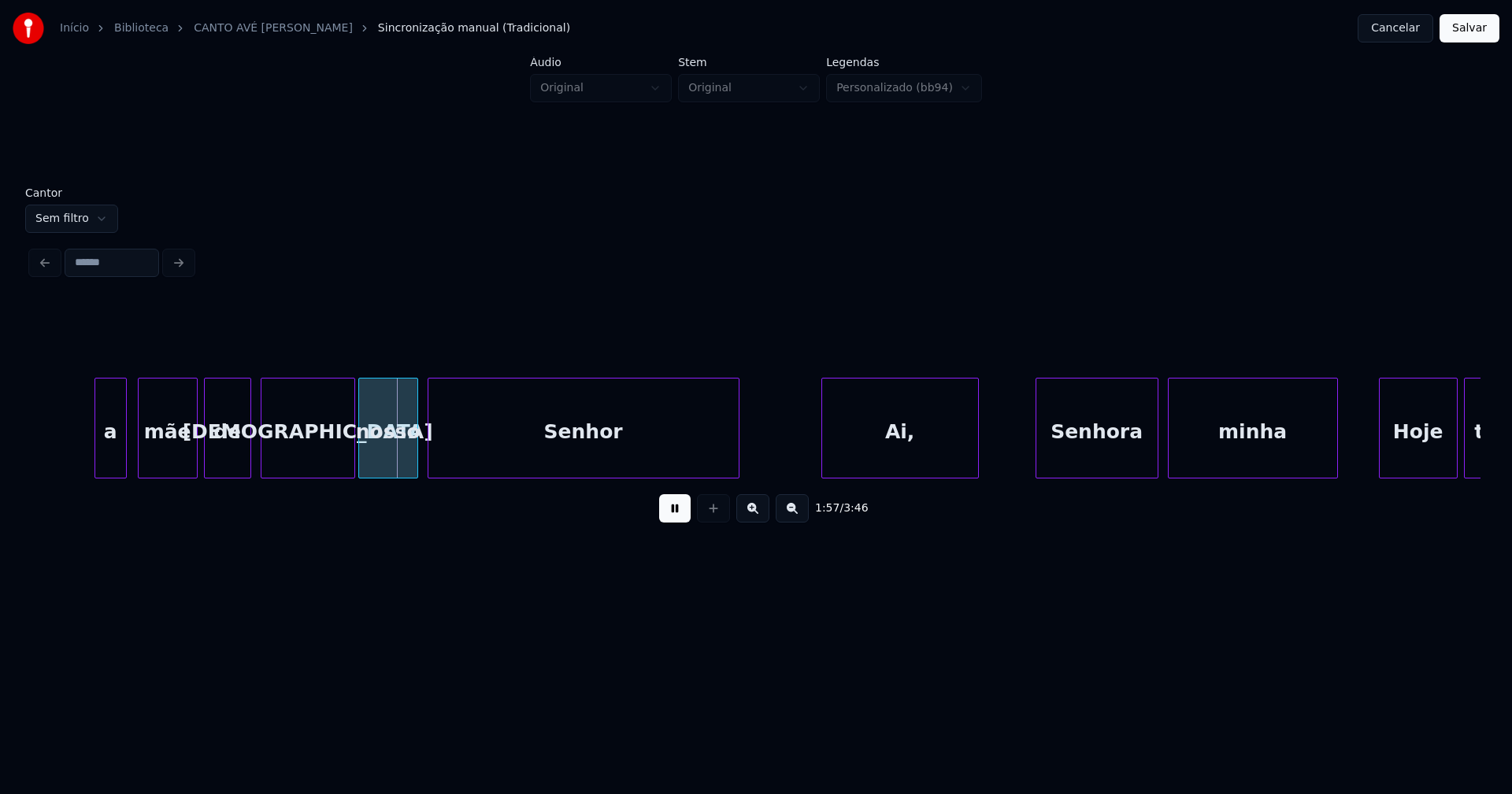
scroll to position [0, 18482]
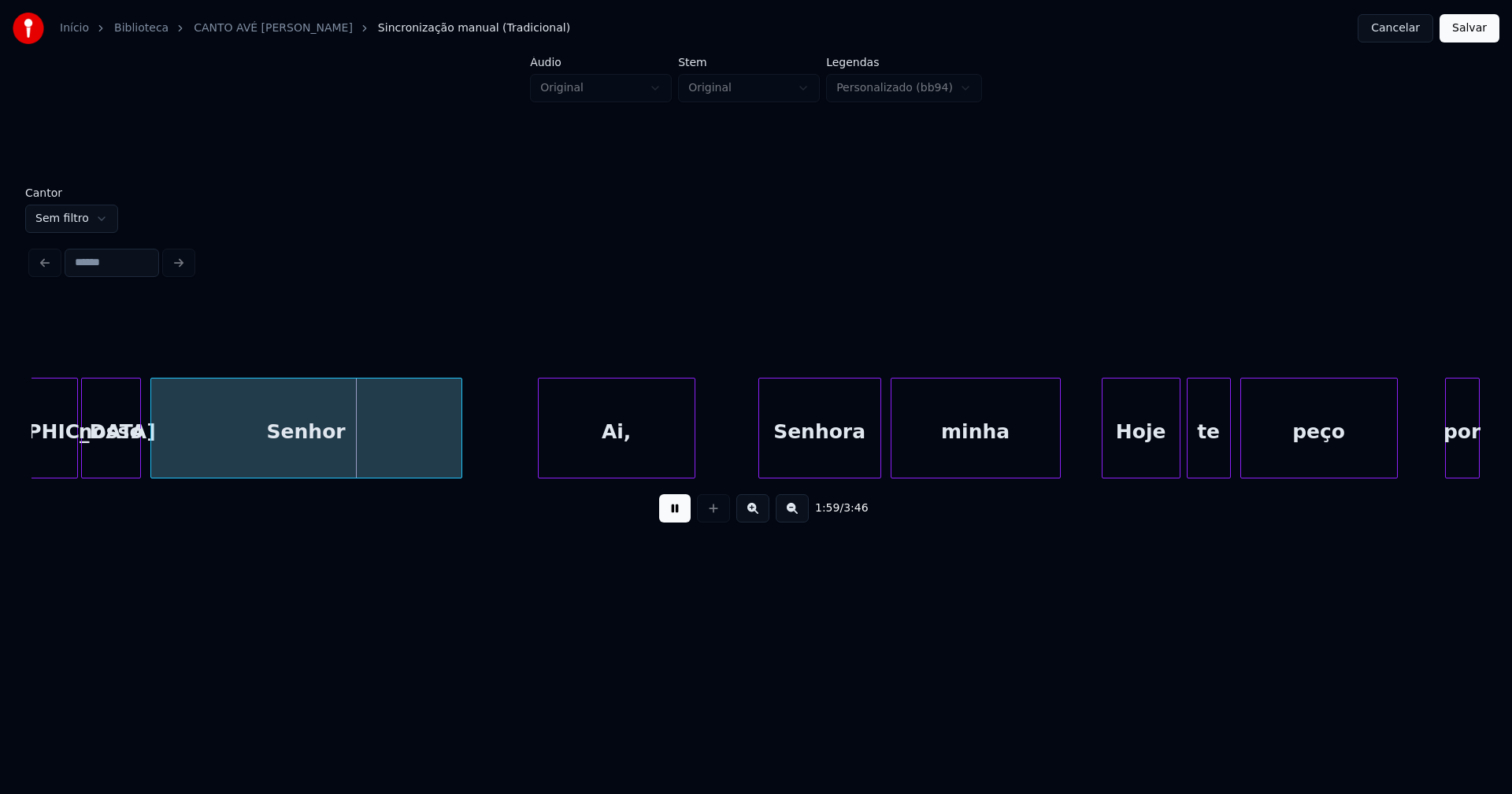
click at [654, 463] on div "Ai," at bounding box center [616, 432] width 156 height 107
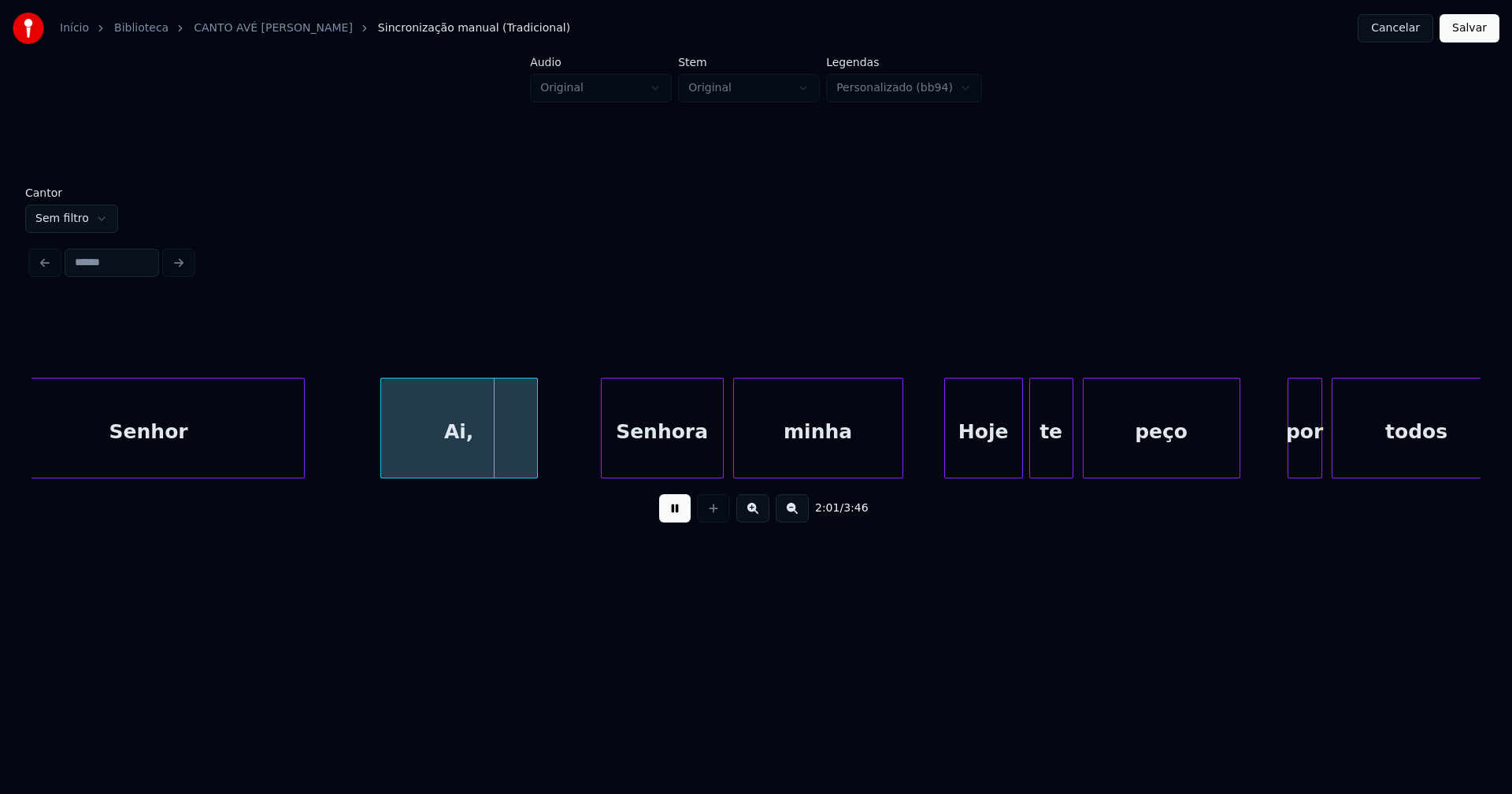
scroll to position [0, 18680]
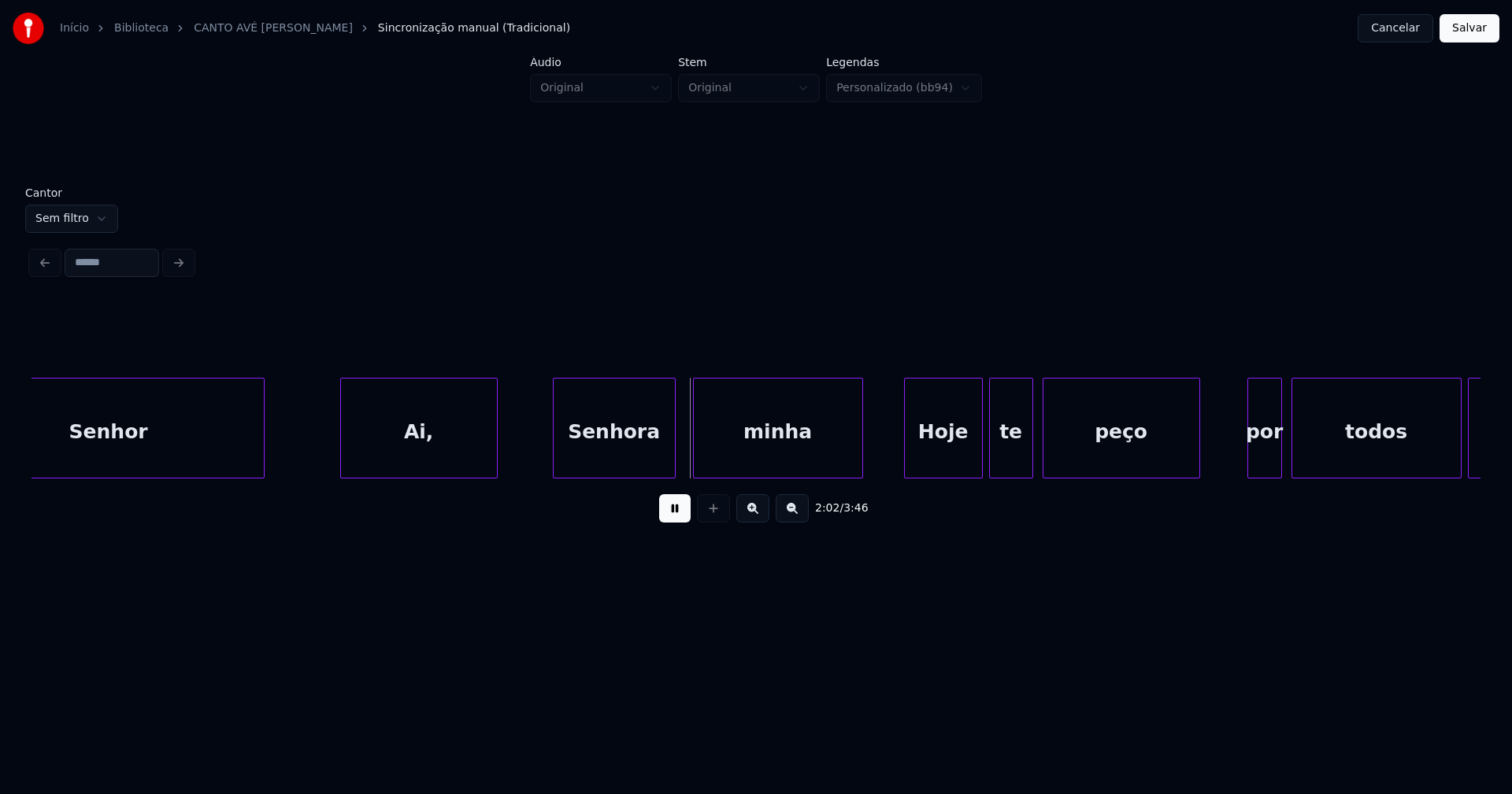
click at [619, 458] on div "Senhora" at bounding box center [615, 432] width 121 height 107
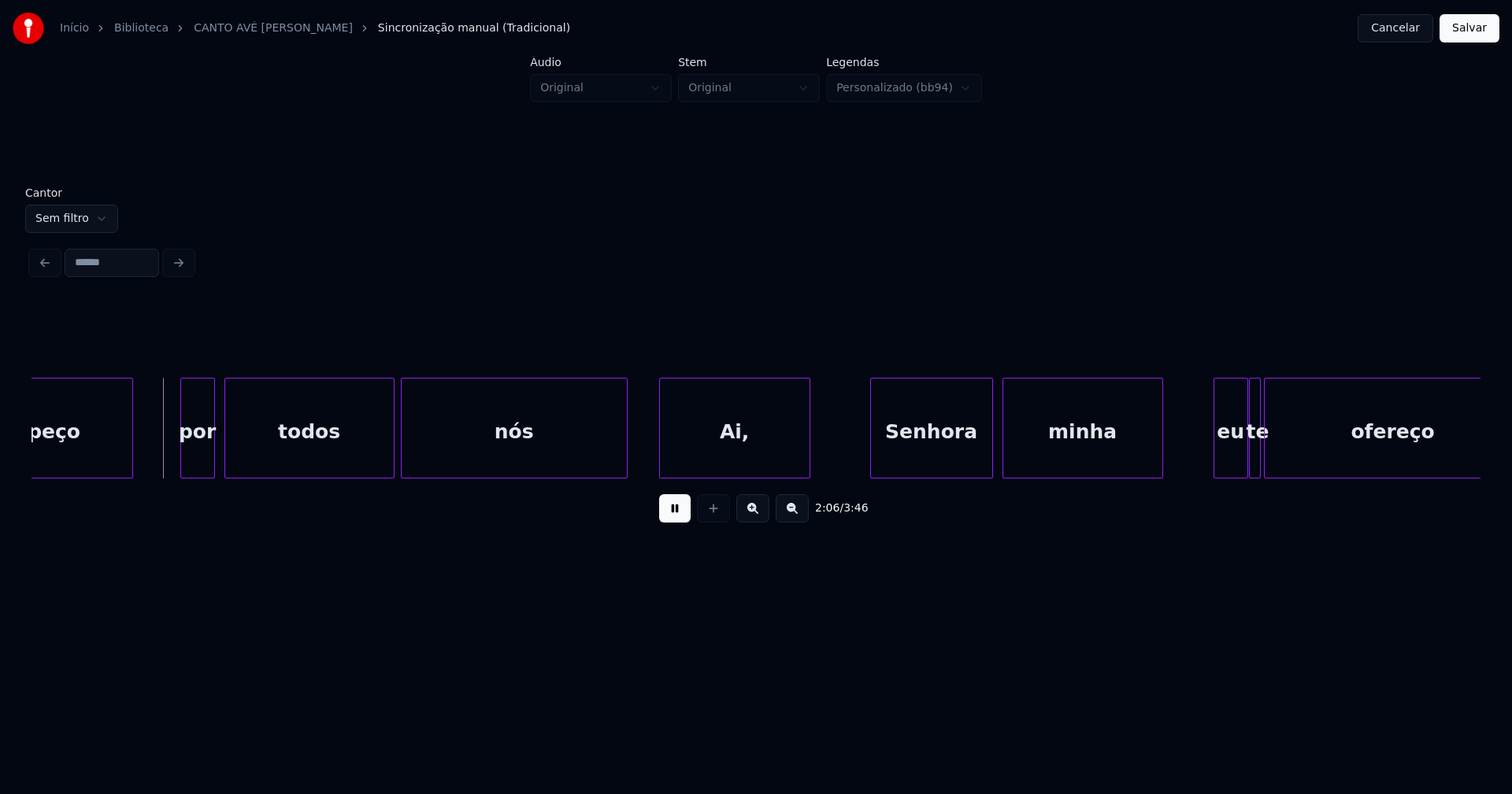
scroll to position [0, 19767]
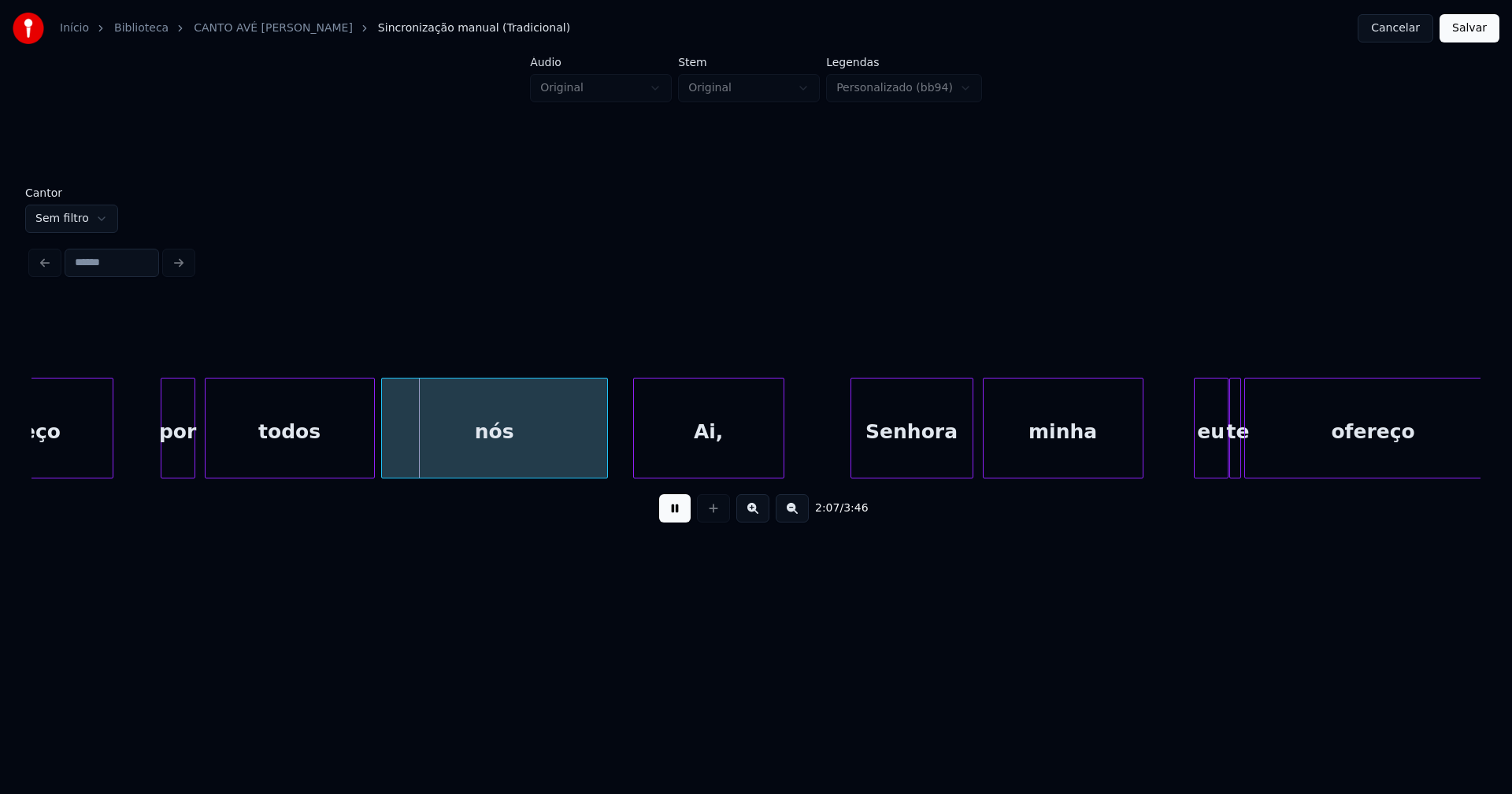
click at [730, 461] on div "Ai," at bounding box center [709, 432] width 150 height 107
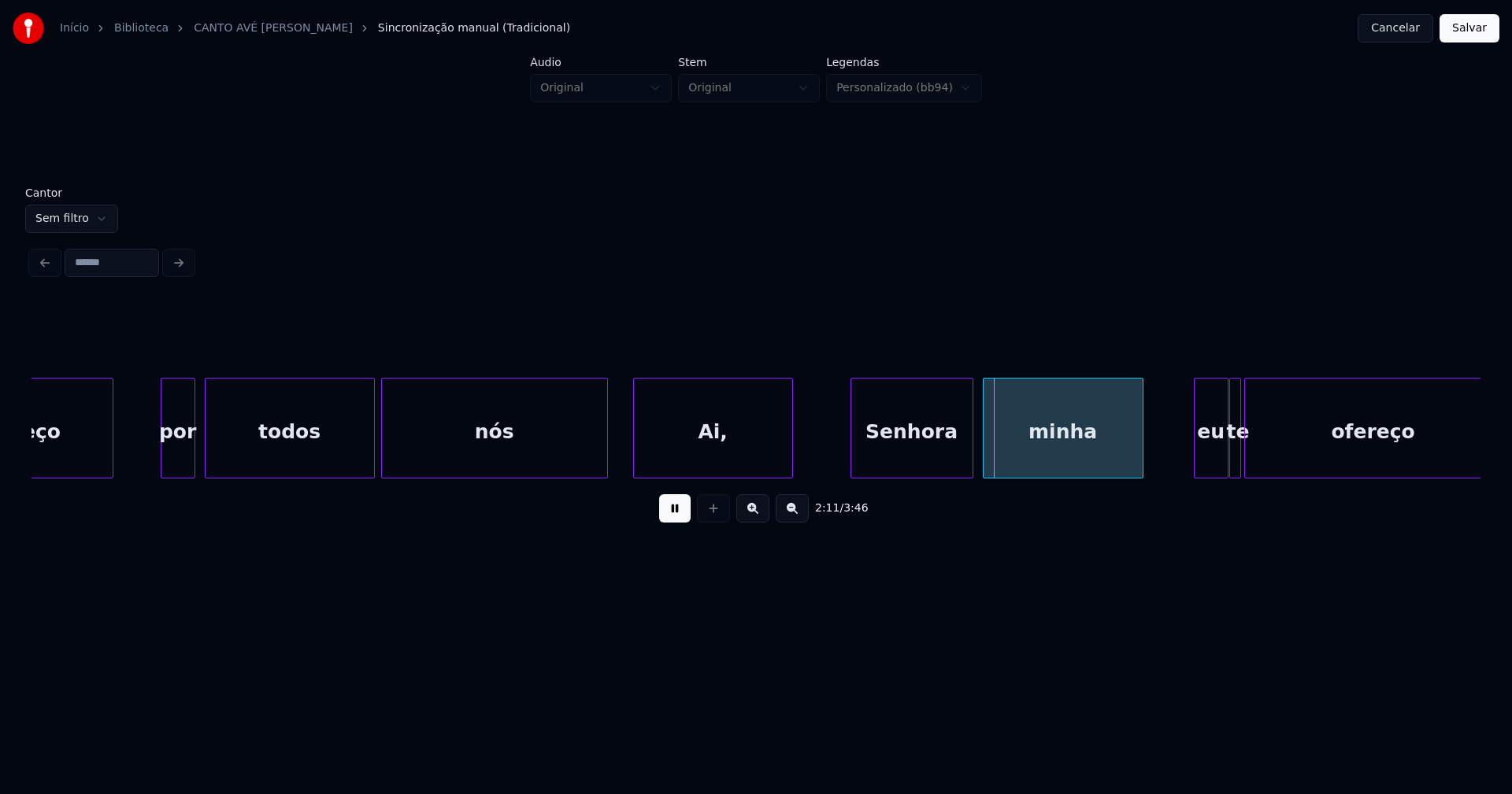
click at [788, 446] on div at bounding box center [790, 427] width 5 height 99
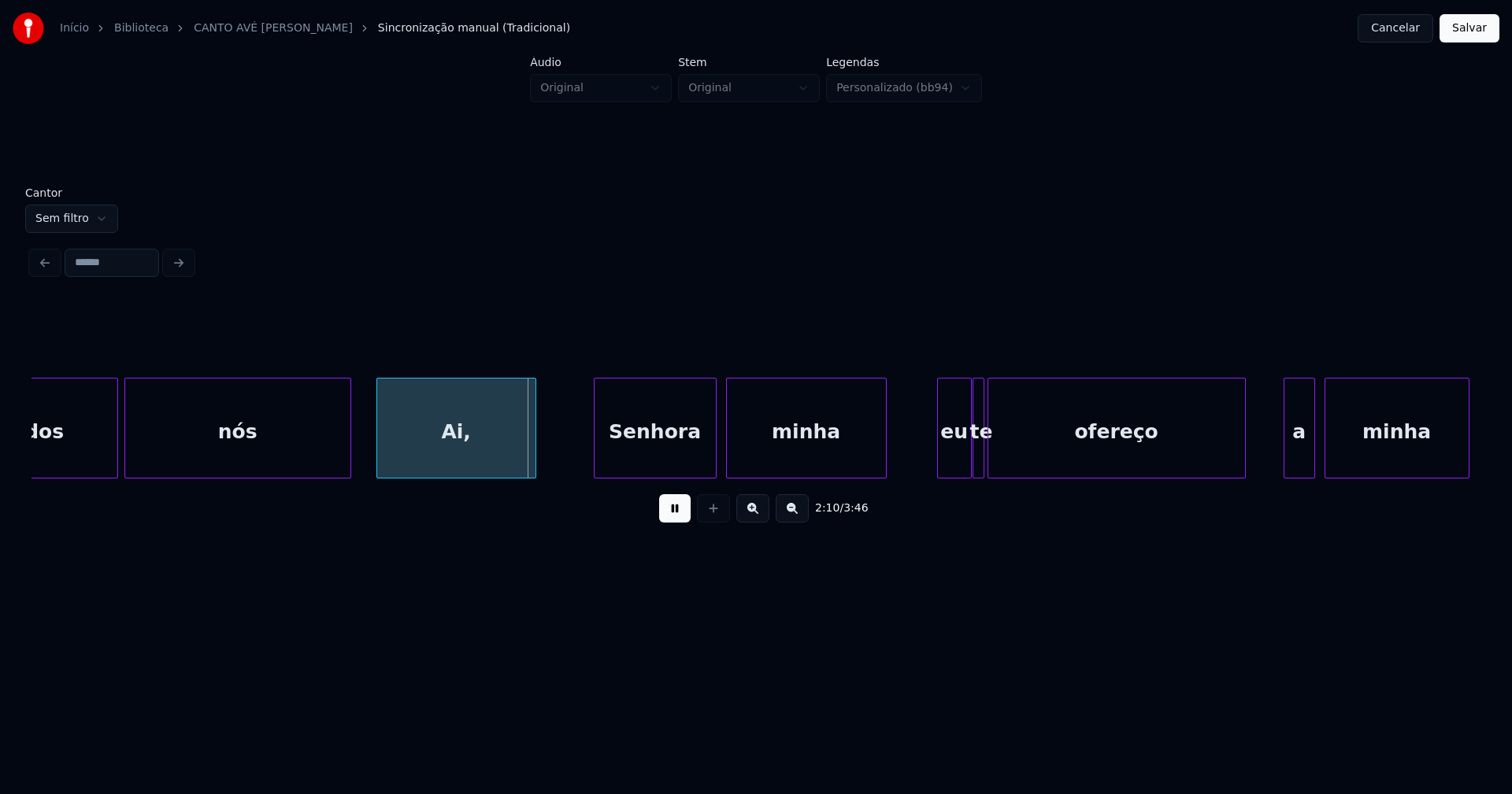
scroll to position [0, 20064]
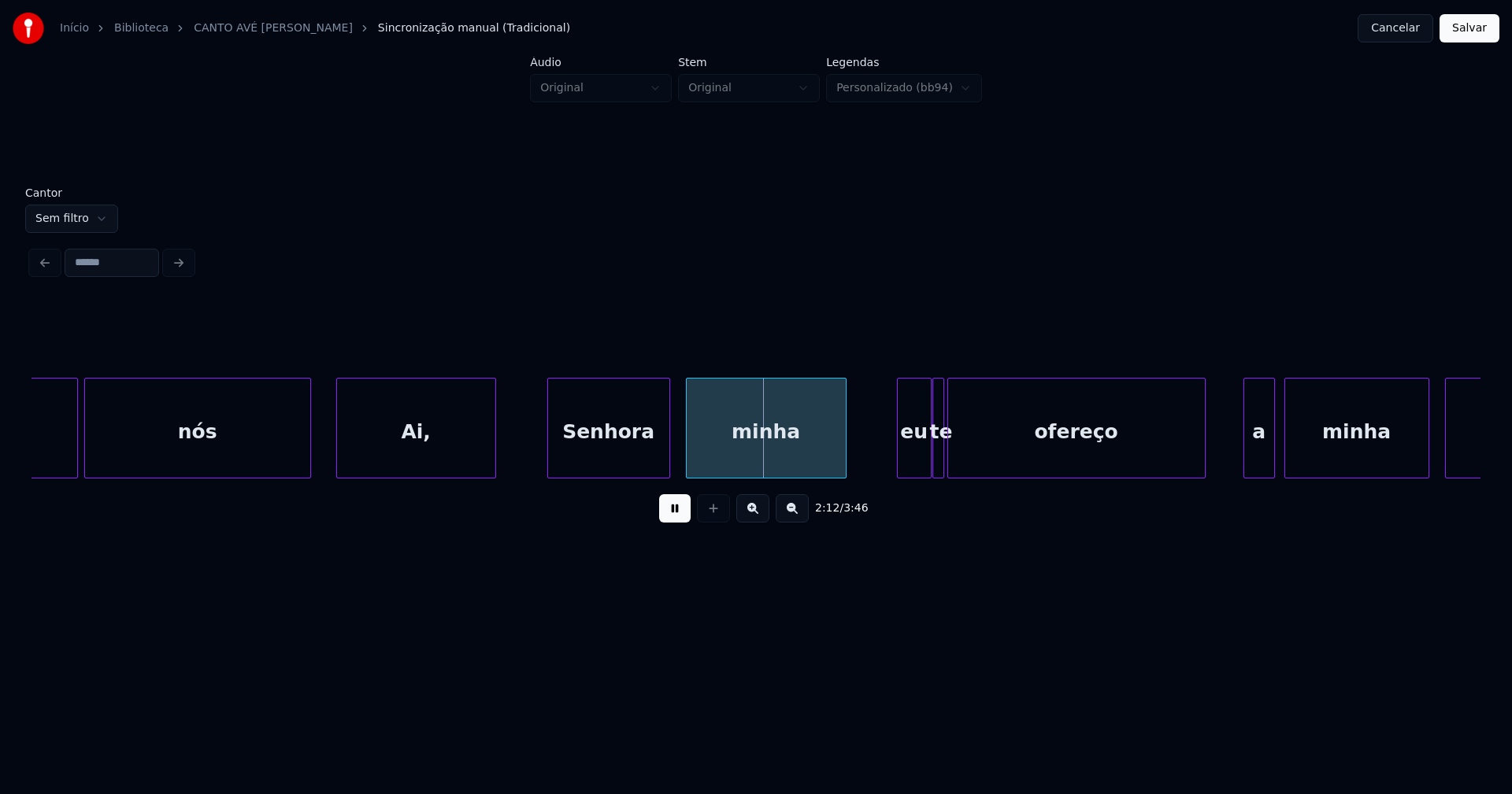
click at [637, 455] on div "Senhora" at bounding box center [609, 432] width 121 height 107
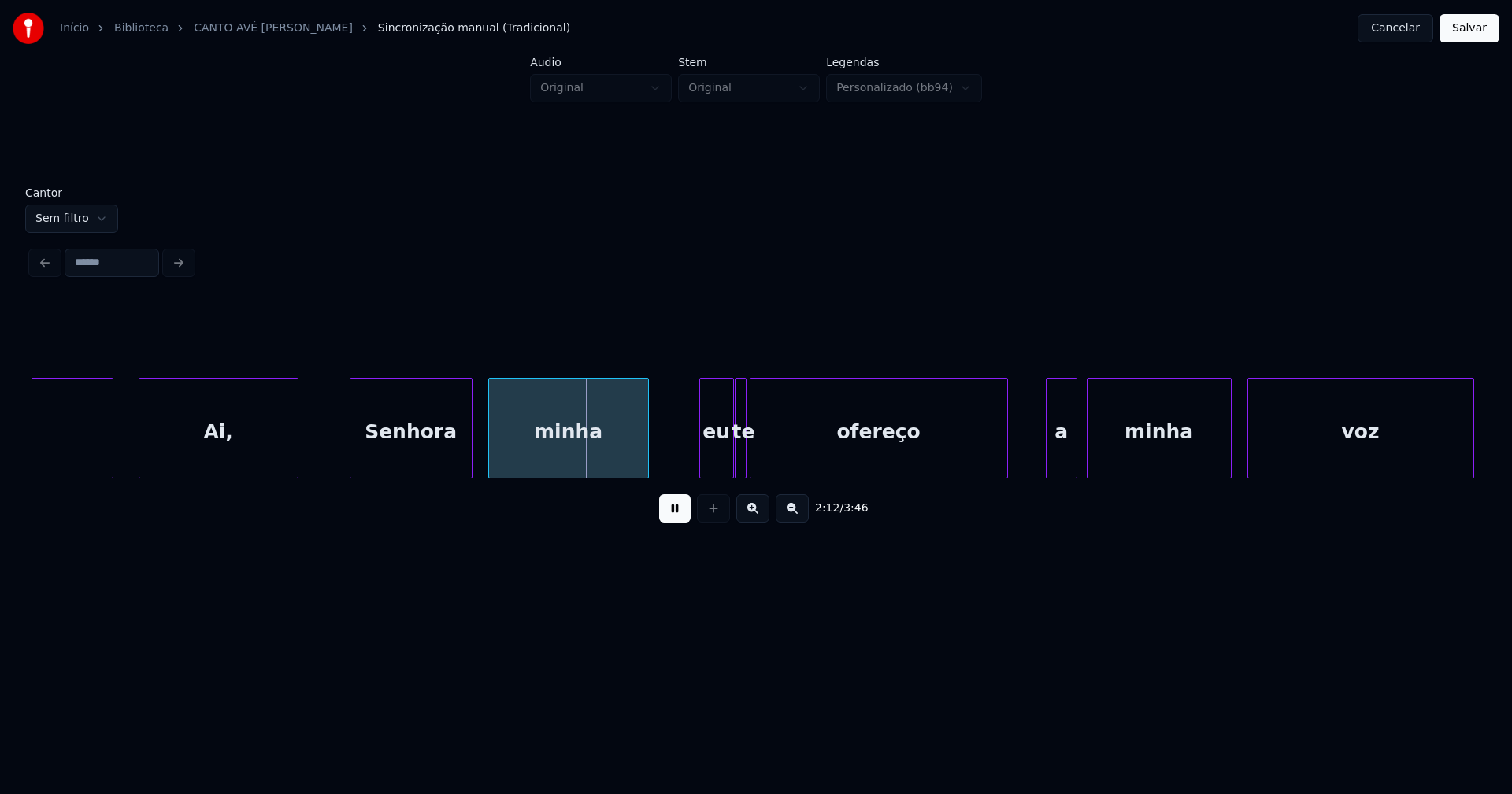
scroll to position [0, 20281]
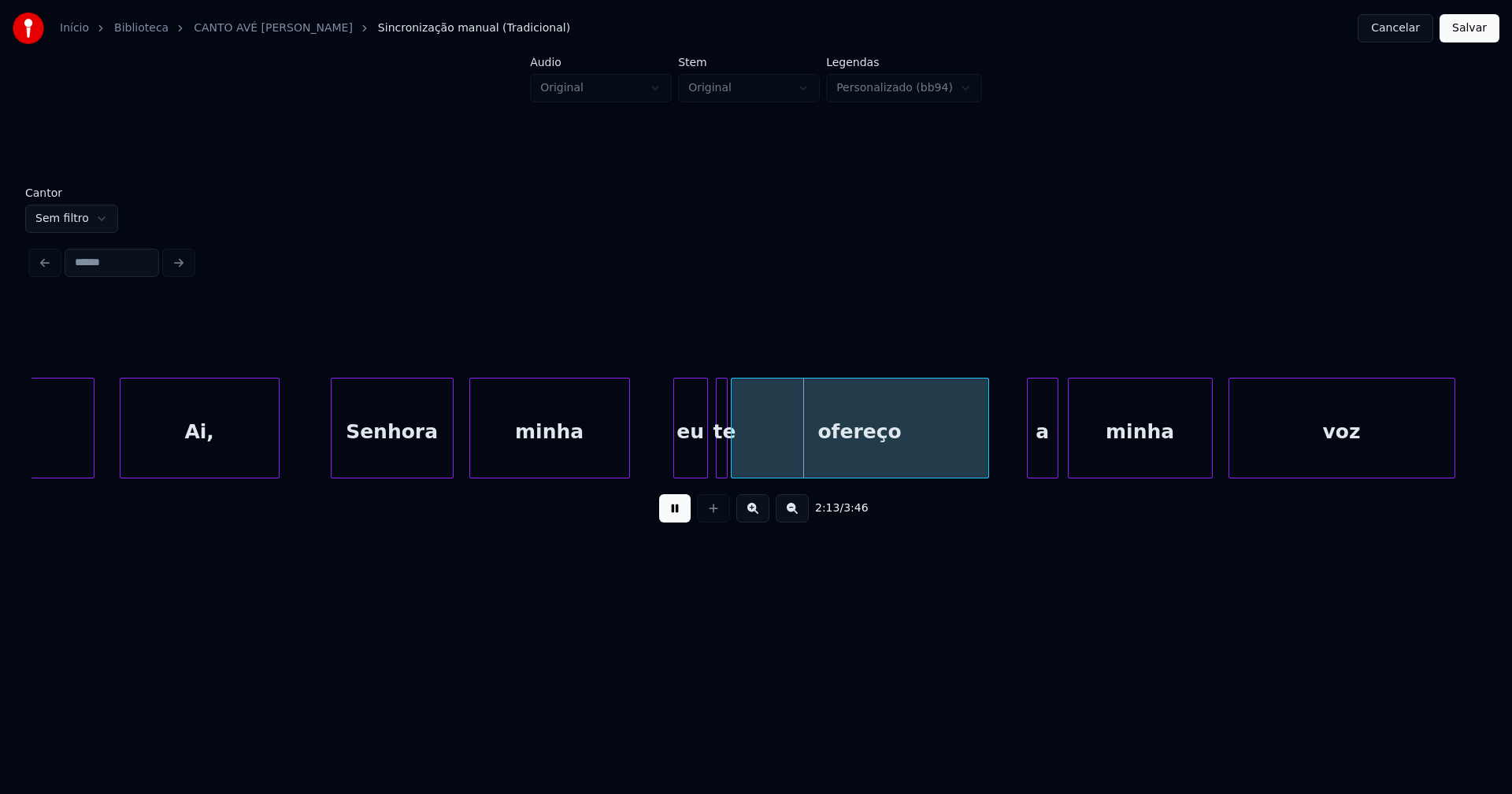
click at [693, 464] on div "eu" at bounding box center [691, 432] width 33 height 107
click at [773, 458] on div at bounding box center [773, 427] width 5 height 99
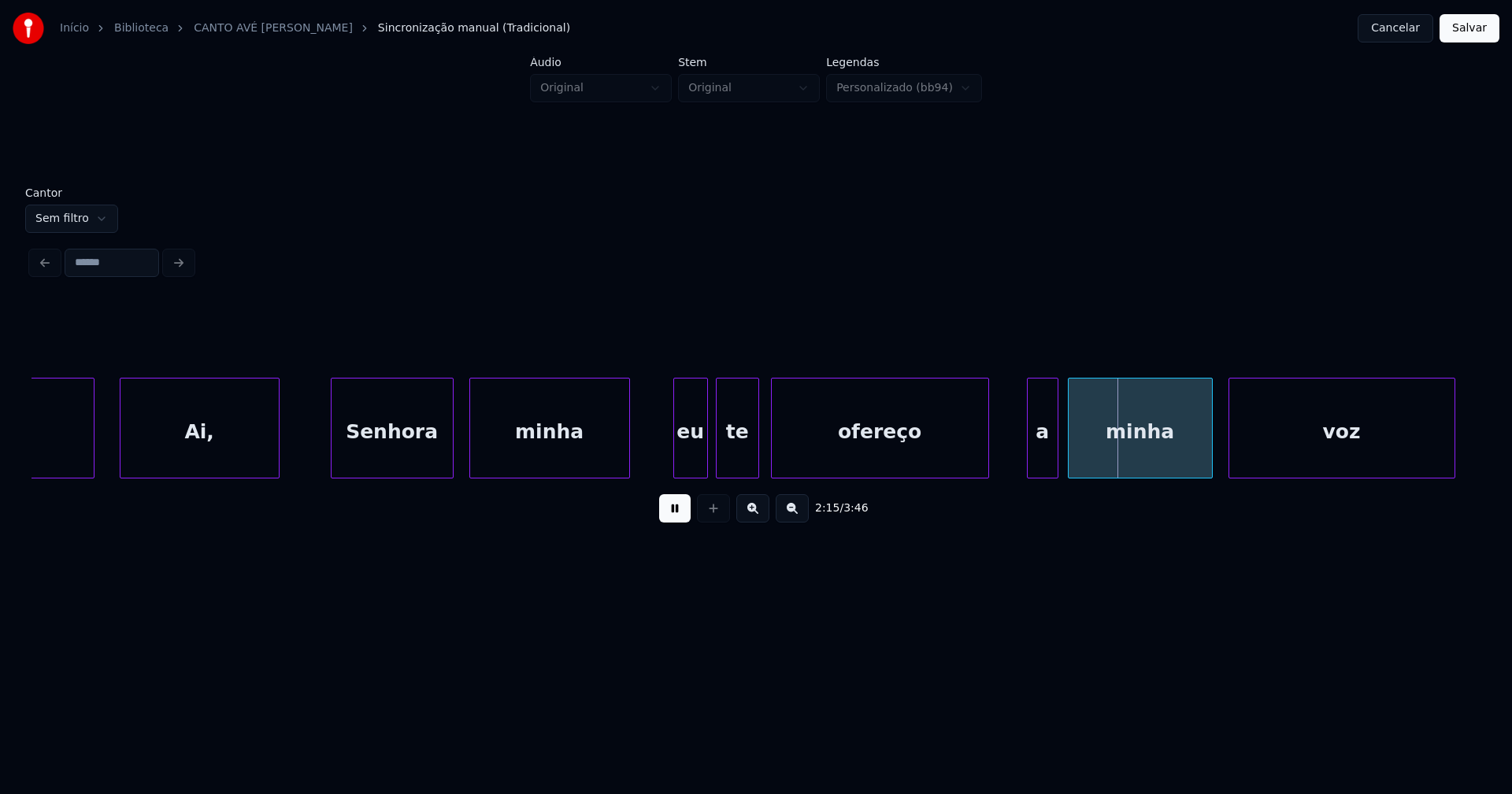
click at [755, 456] on div at bounding box center [756, 427] width 5 height 99
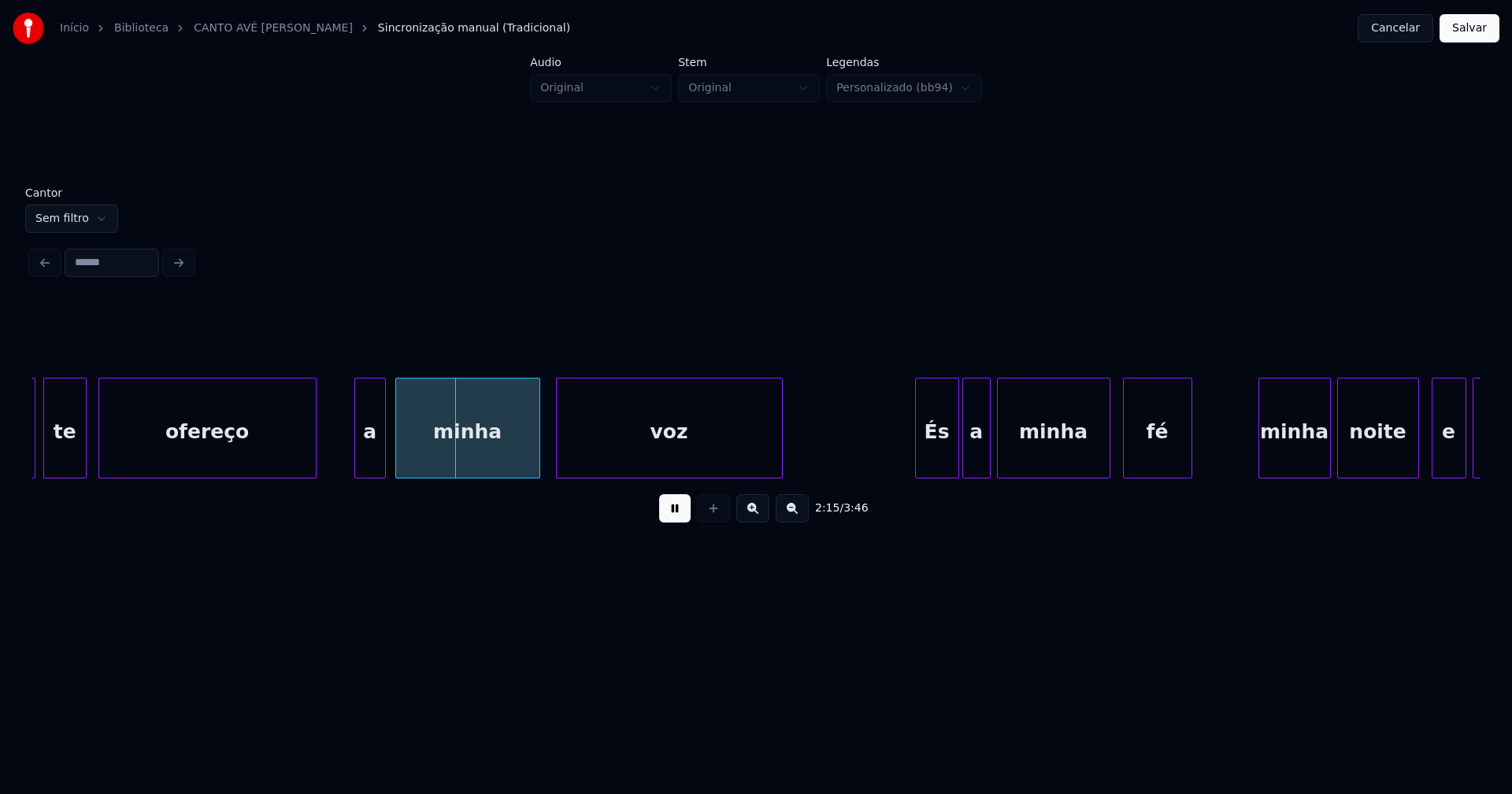
scroll to position [0, 20973]
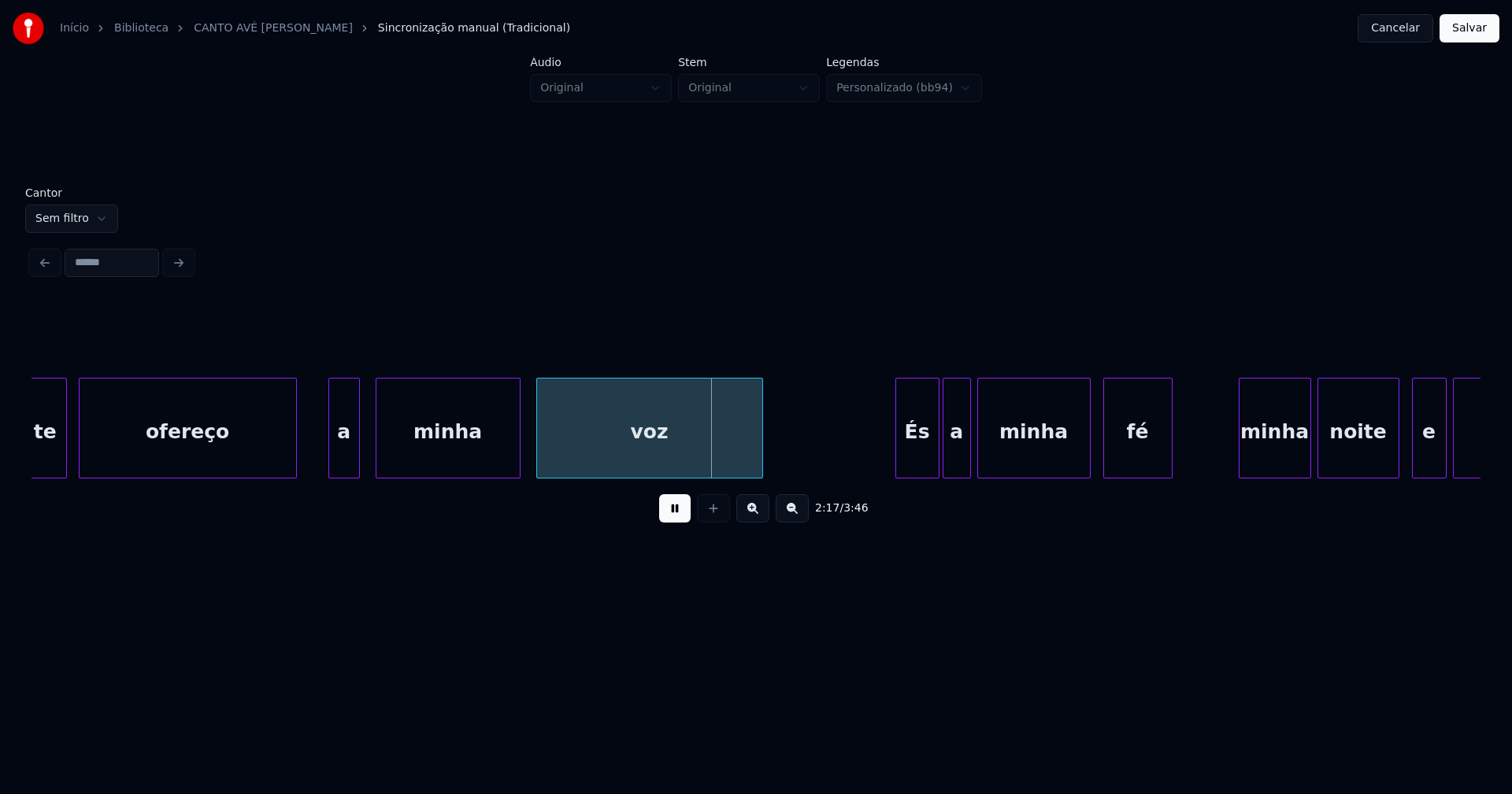
click at [348, 466] on div "a" at bounding box center [344, 432] width 30 height 107
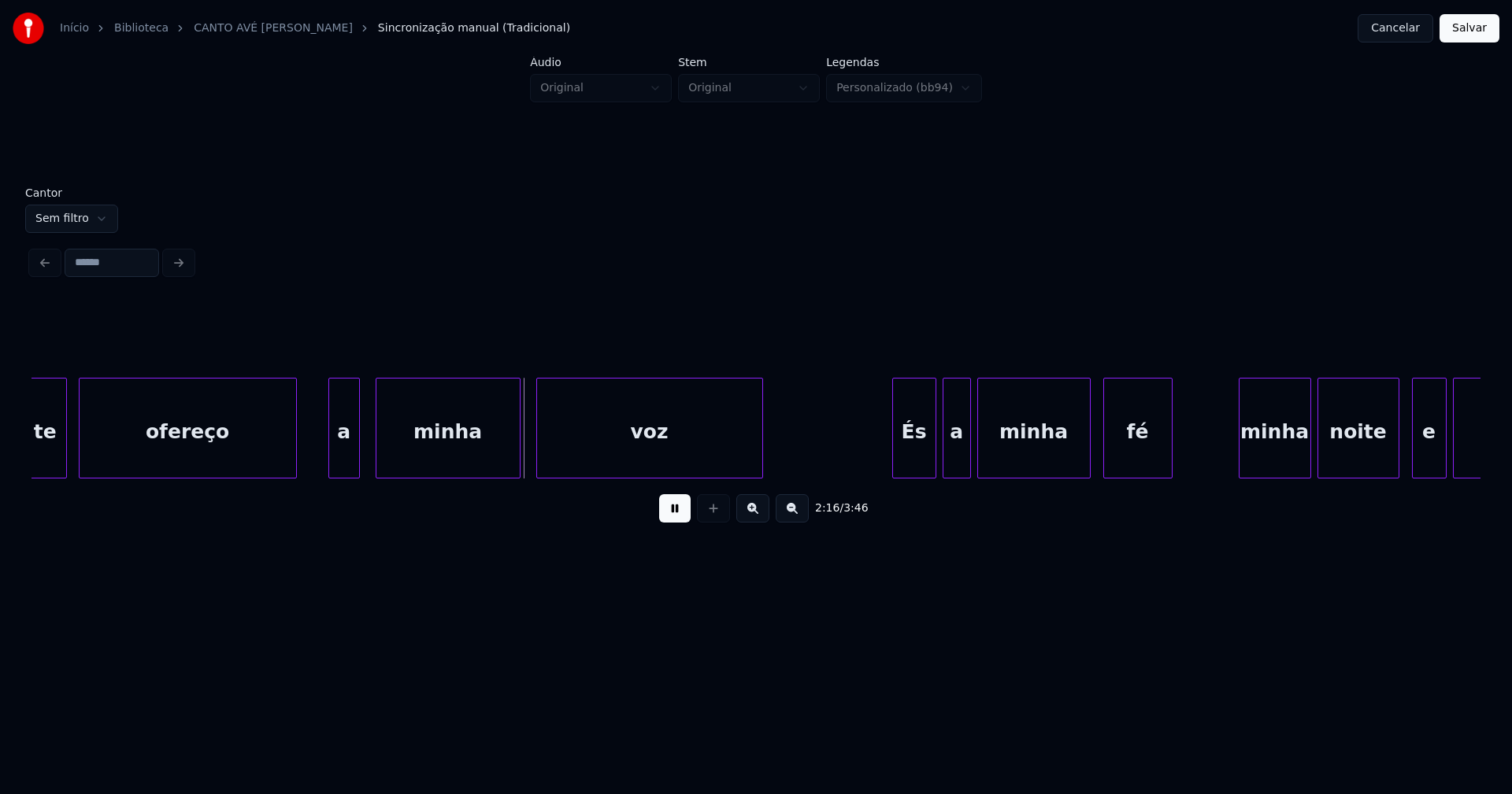
click at [919, 455] on div "És" at bounding box center [914, 432] width 42 height 107
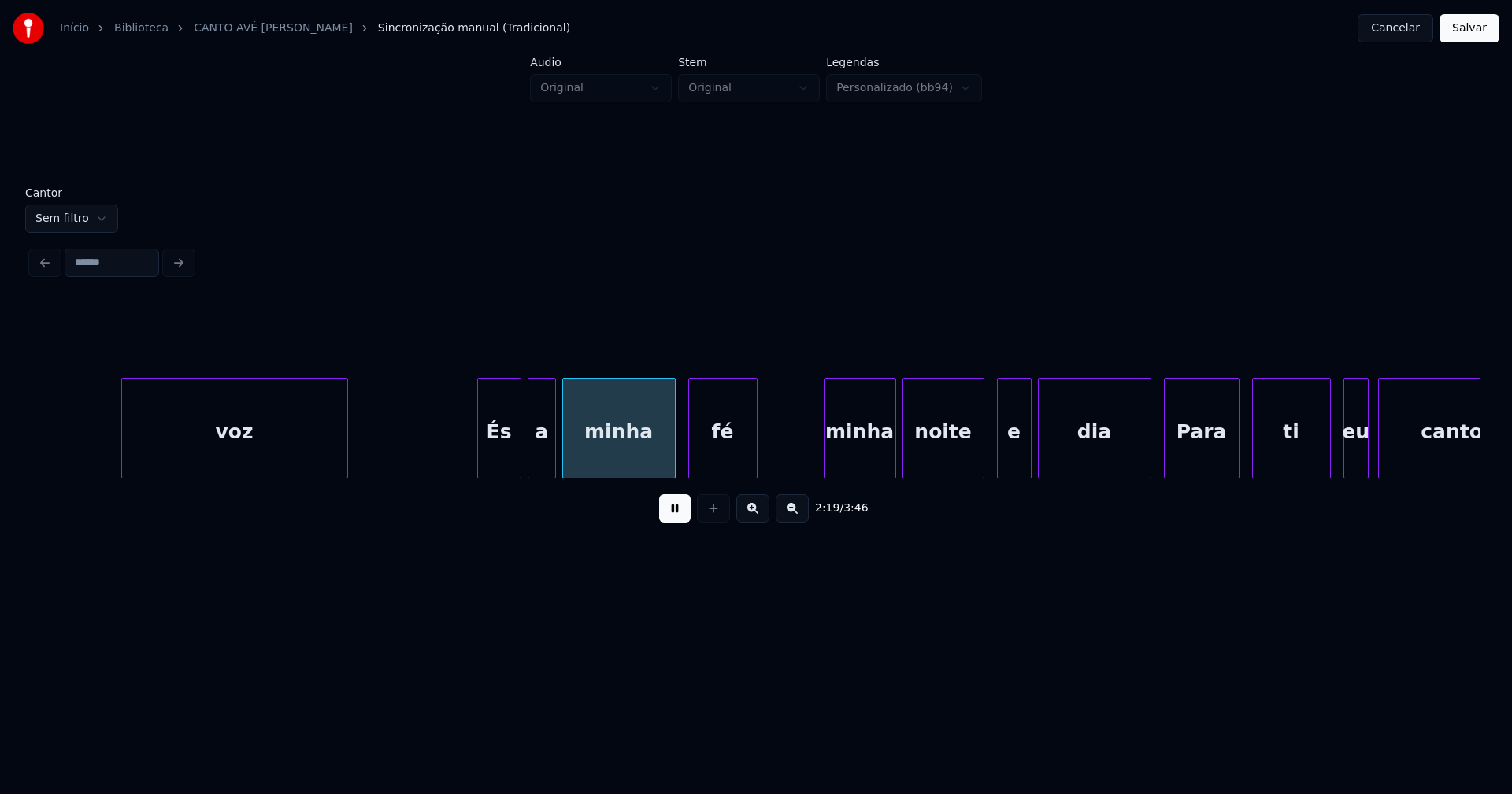
scroll to position [0, 21684]
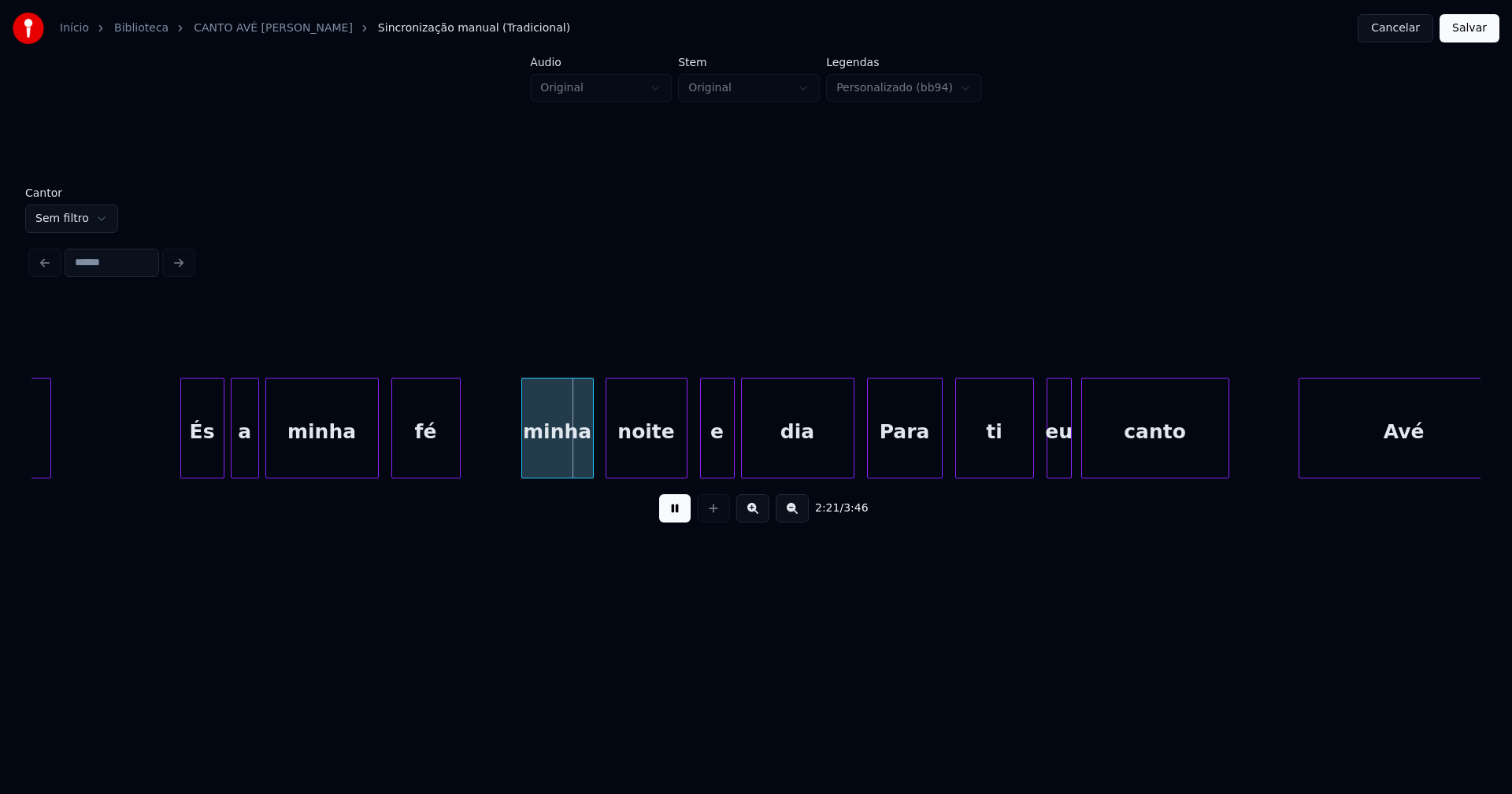
click at [566, 468] on div "minha" at bounding box center [557, 432] width 71 height 107
click at [708, 467] on div "e" at bounding box center [710, 432] width 33 height 107
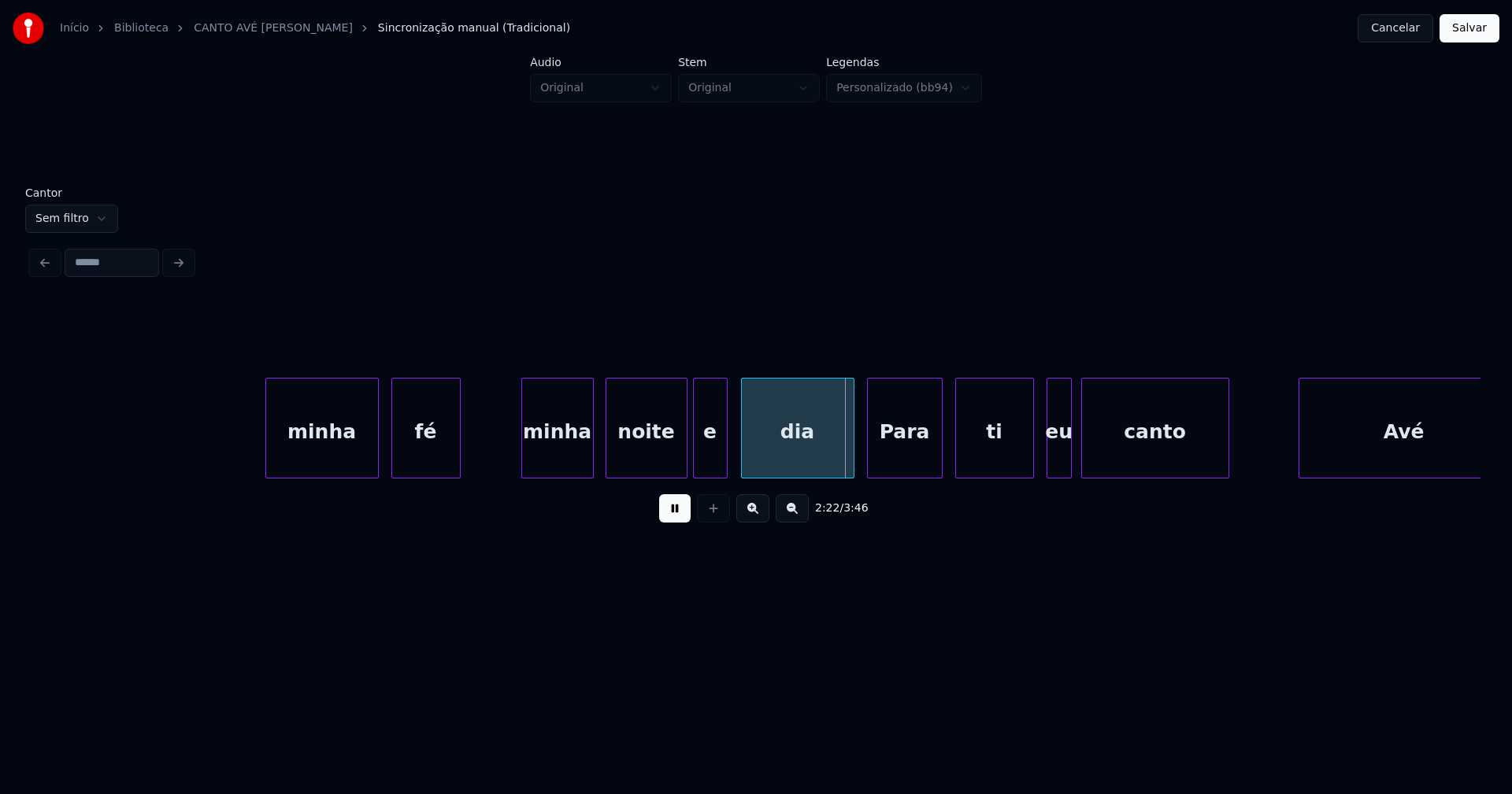
scroll to position [0, 21922]
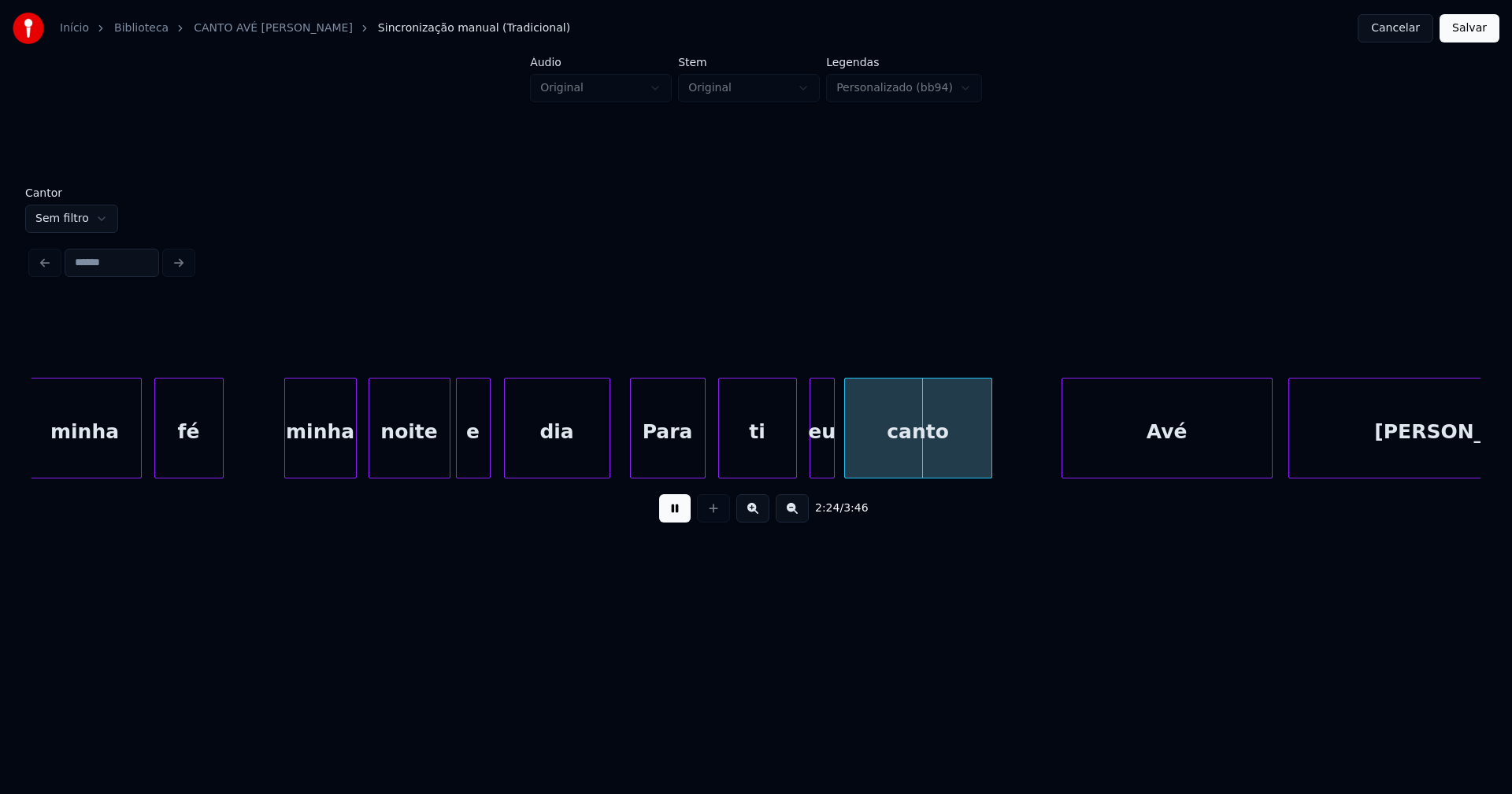
click at [608, 467] on div at bounding box center [607, 427] width 5 height 99
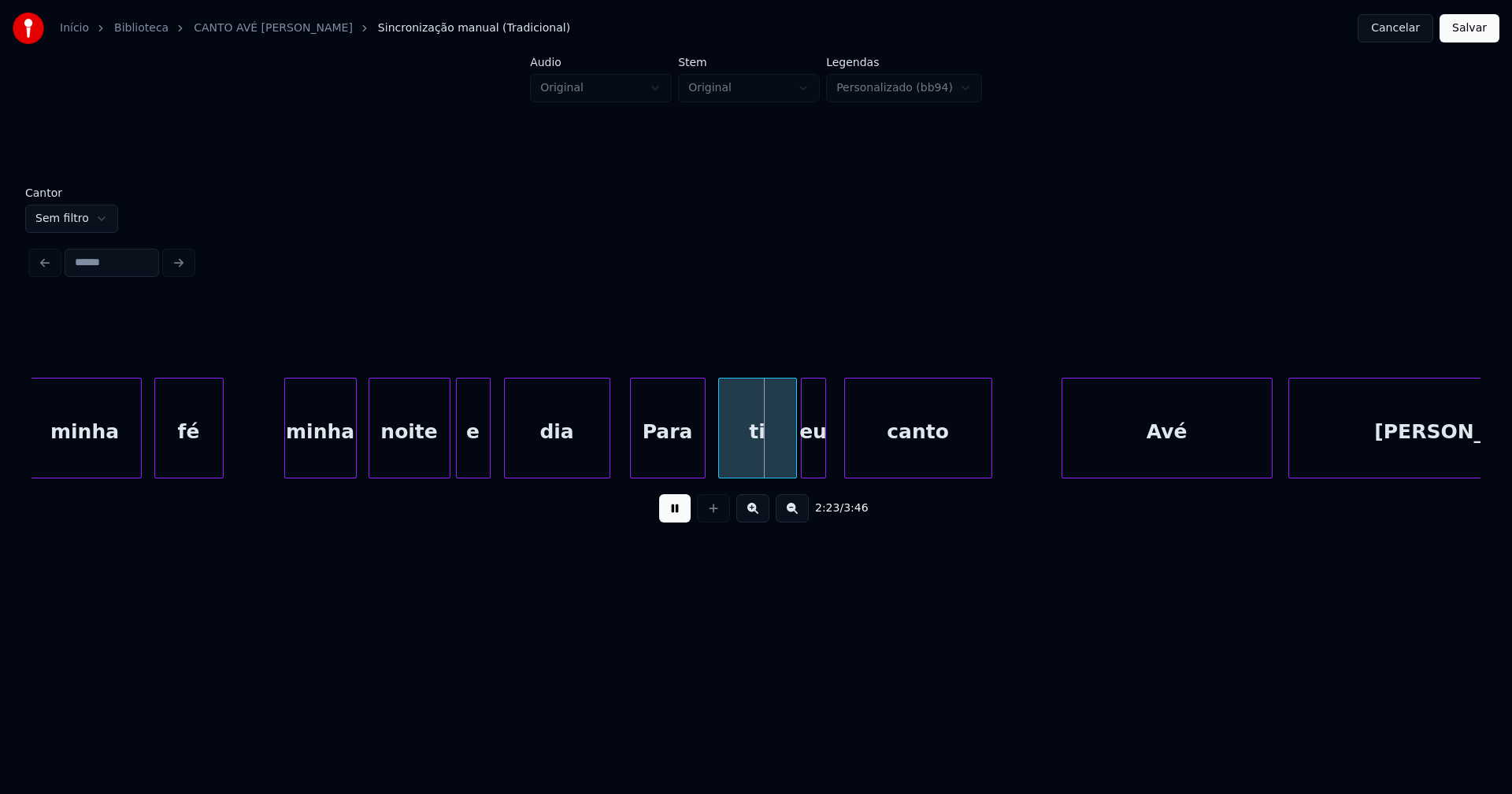
click at [814, 466] on div "eu" at bounding box center [813, 432] width 23 height 107
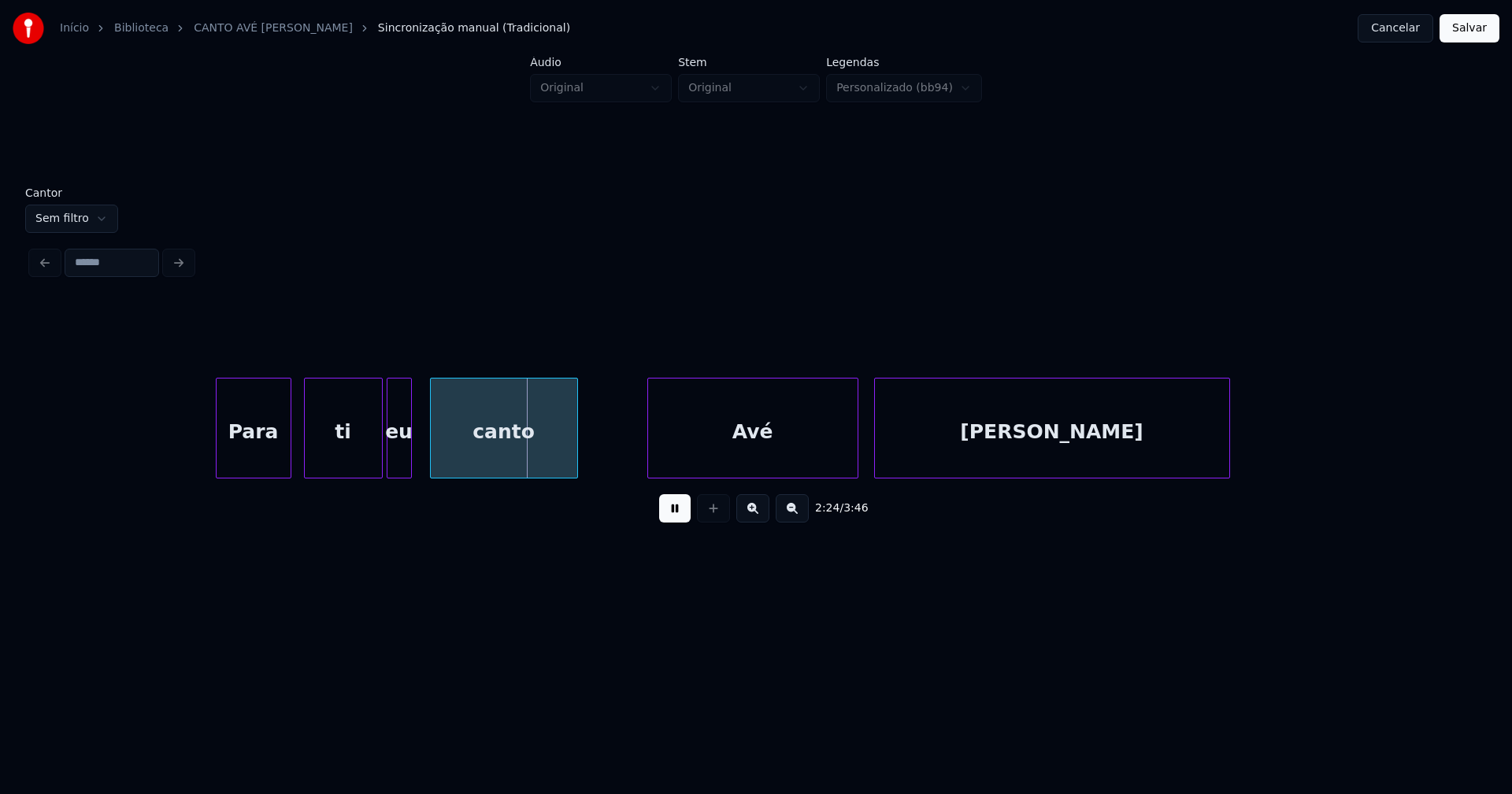
scroll to position [0, 22712]
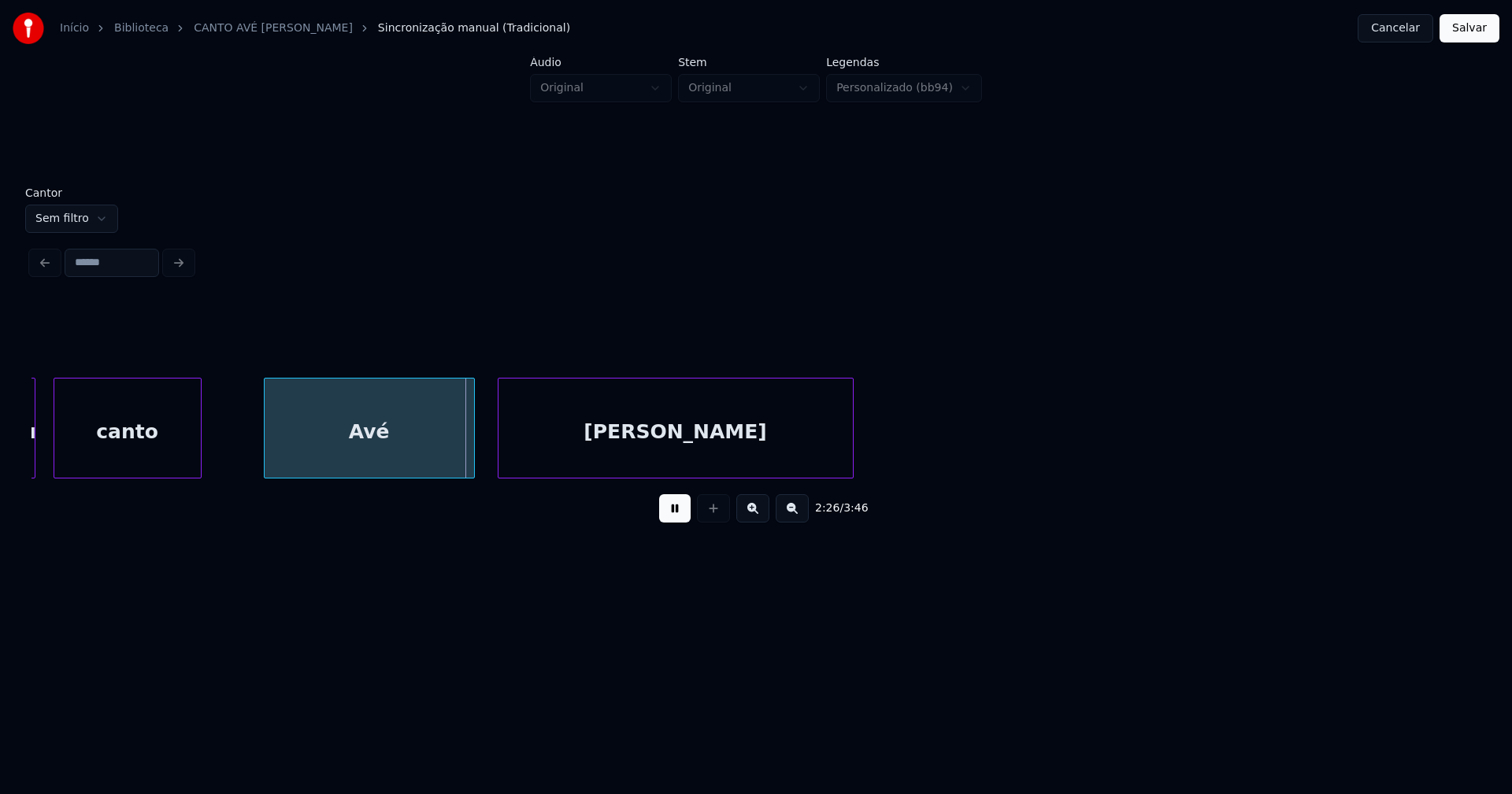
click at [440, 456] on div "Avé" at bounding box center [369, 432] width 210 height 107
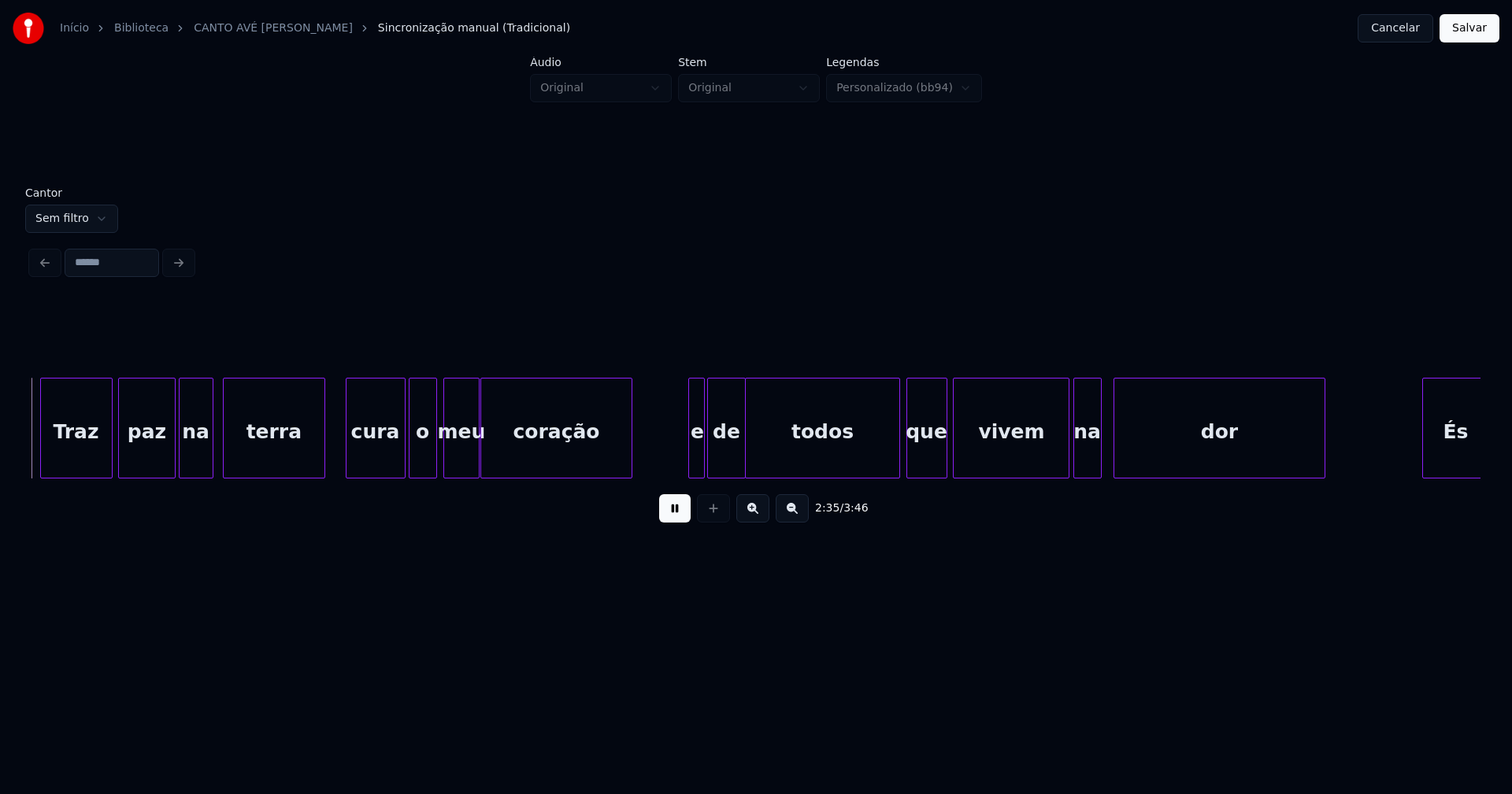
scroll to position [0, 24491]
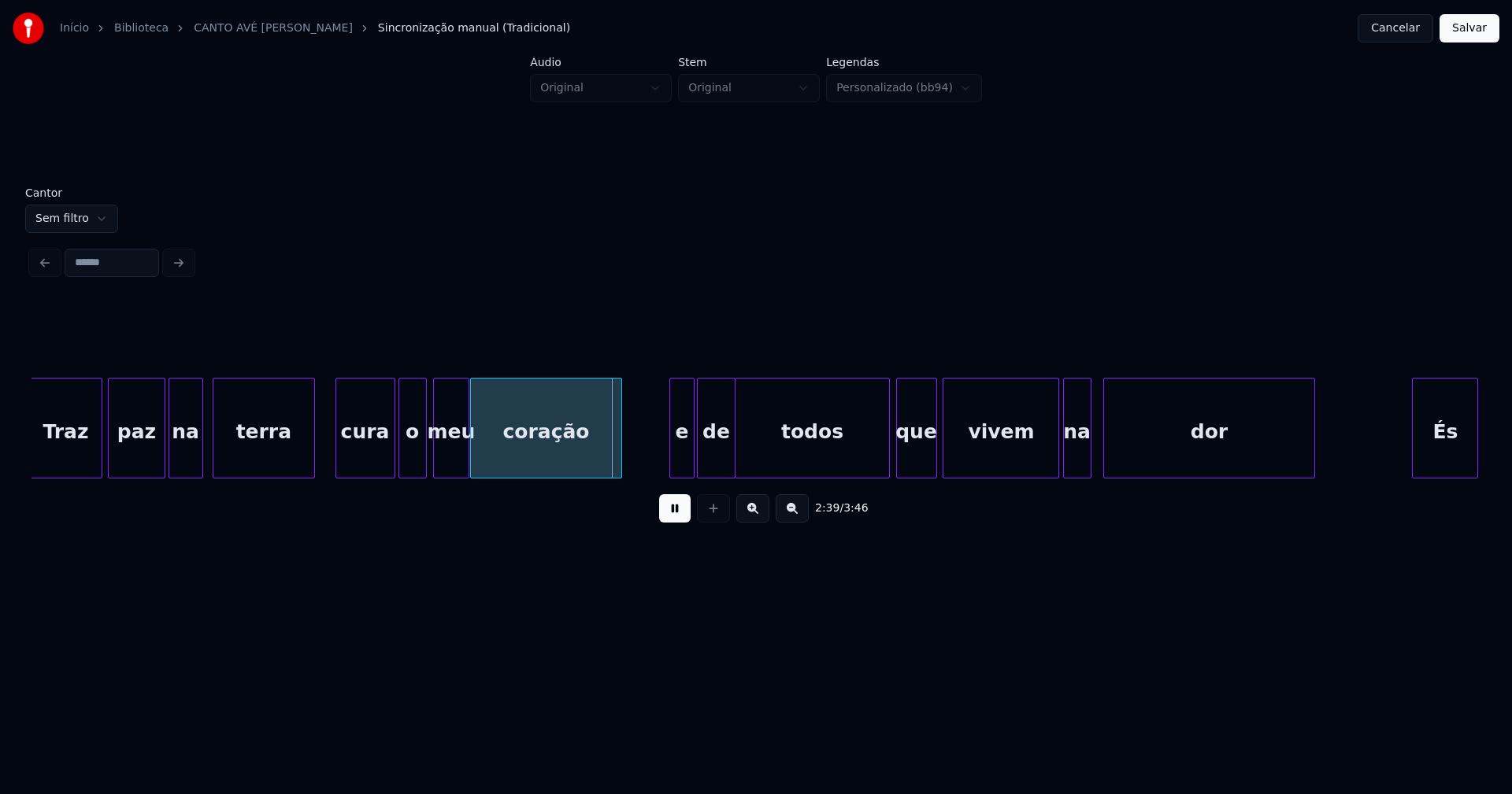
click at [671, 465] on div at bounding box center [673, 427] width 5 height 99
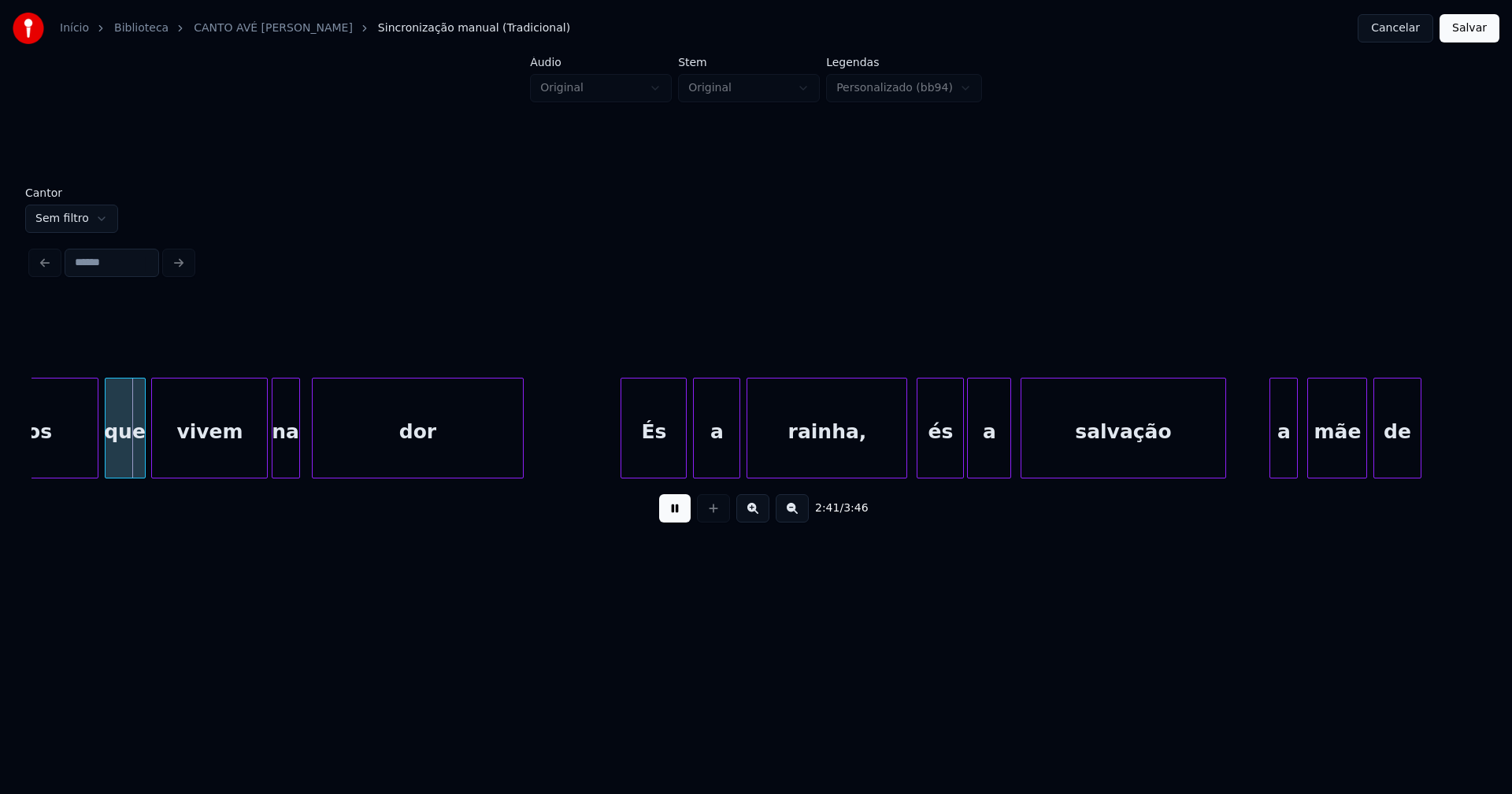
scroll to position [0, 25301]
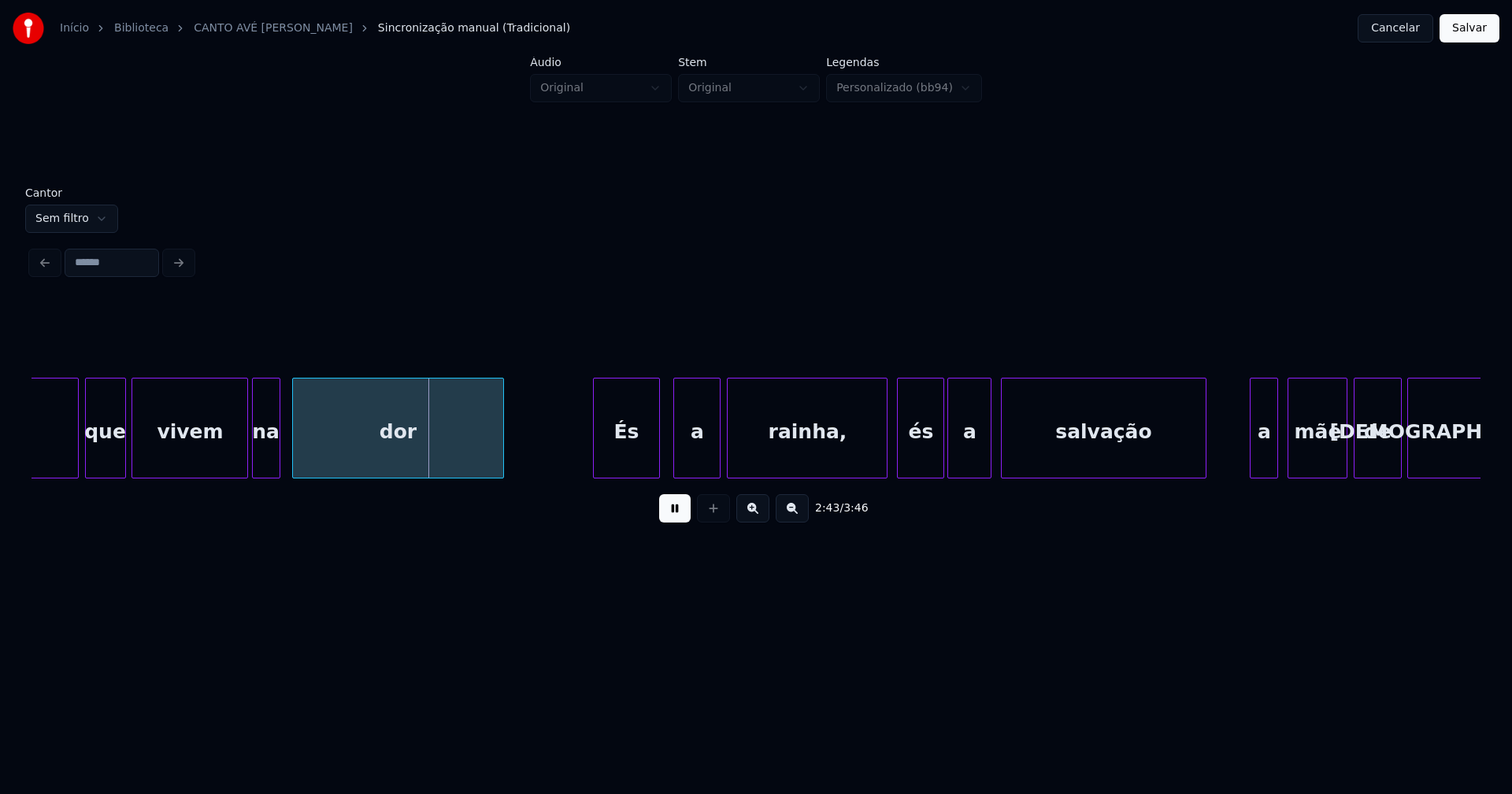
click at [628, 456] on div "És" at bounding box center [626, 432] width 65 height 107
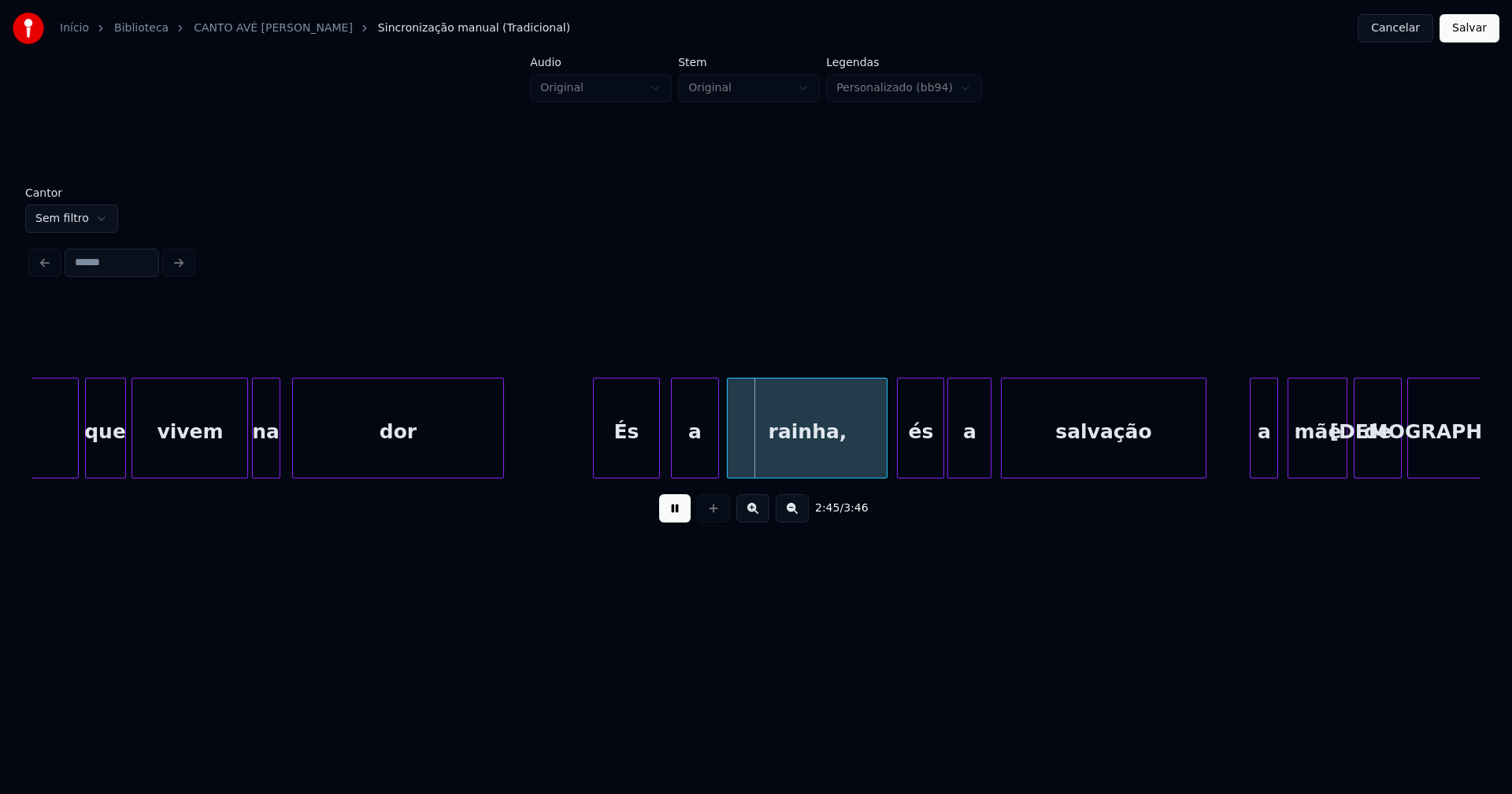
click at [694, 456] on div "a" at bounding box center [694, 432] width 46 height 107
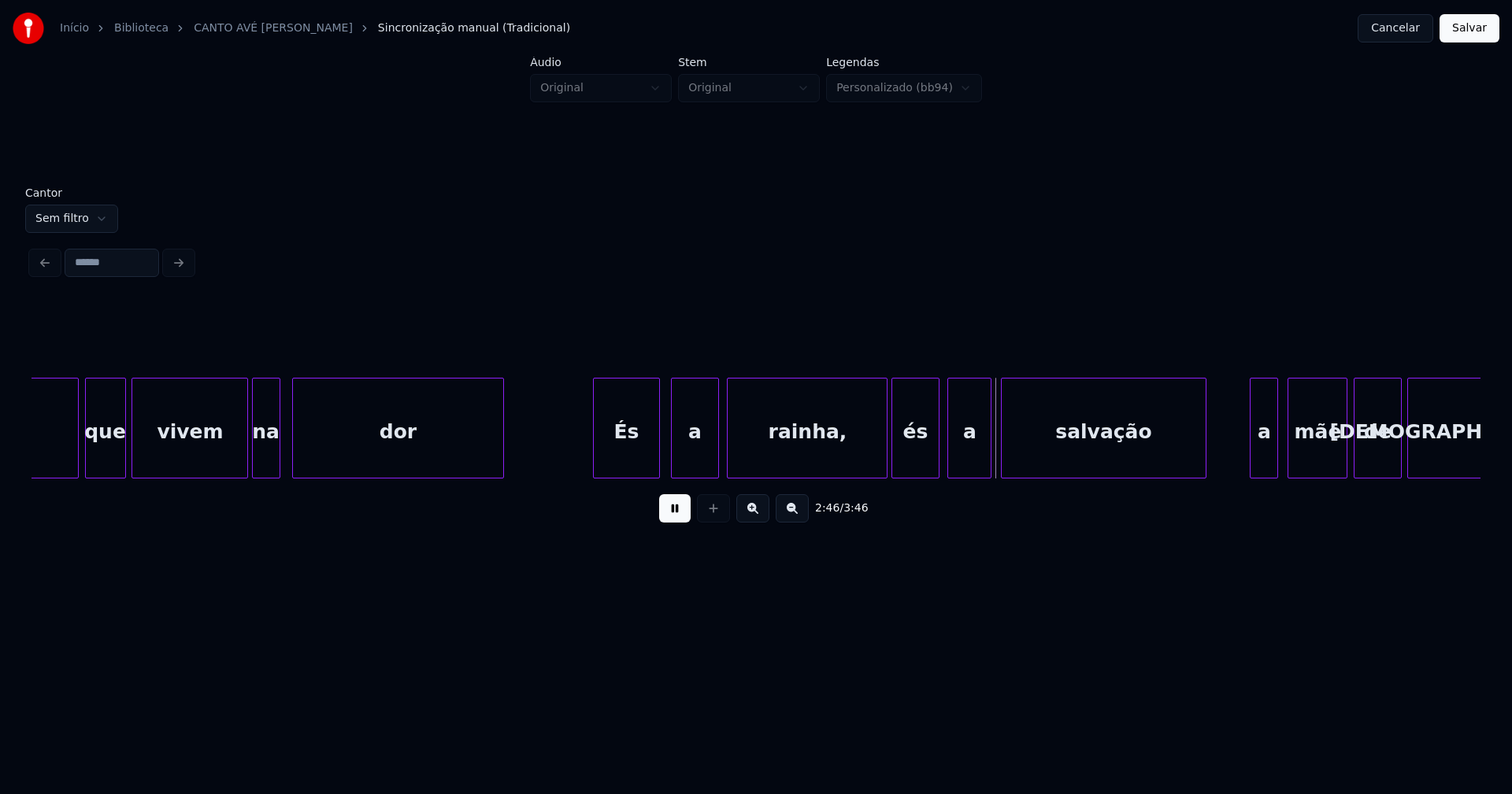
click at [919, 467] on div "és" at bounding box center [915, 432] width 46 height 107
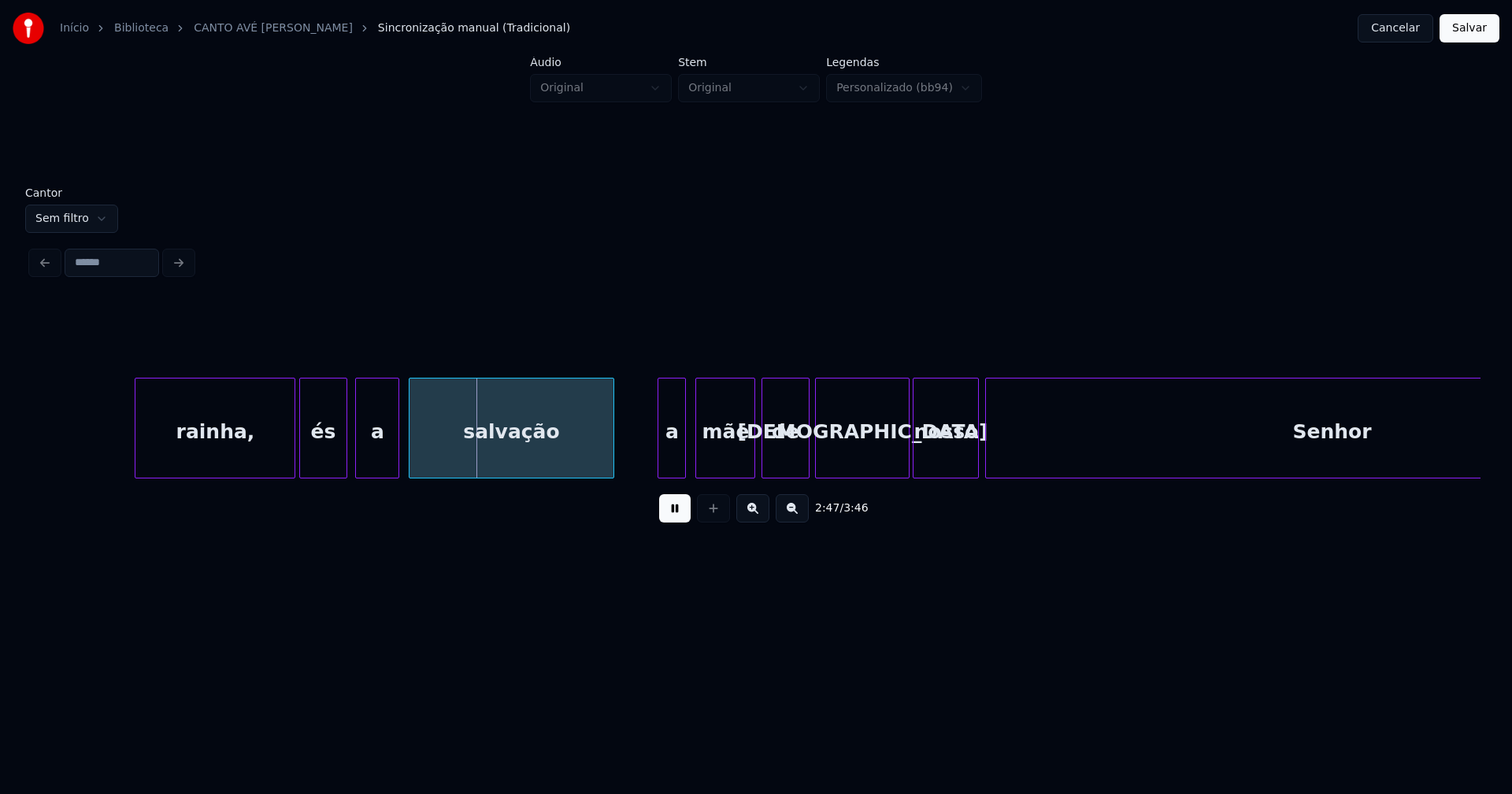
scroll to position [0, 25993]
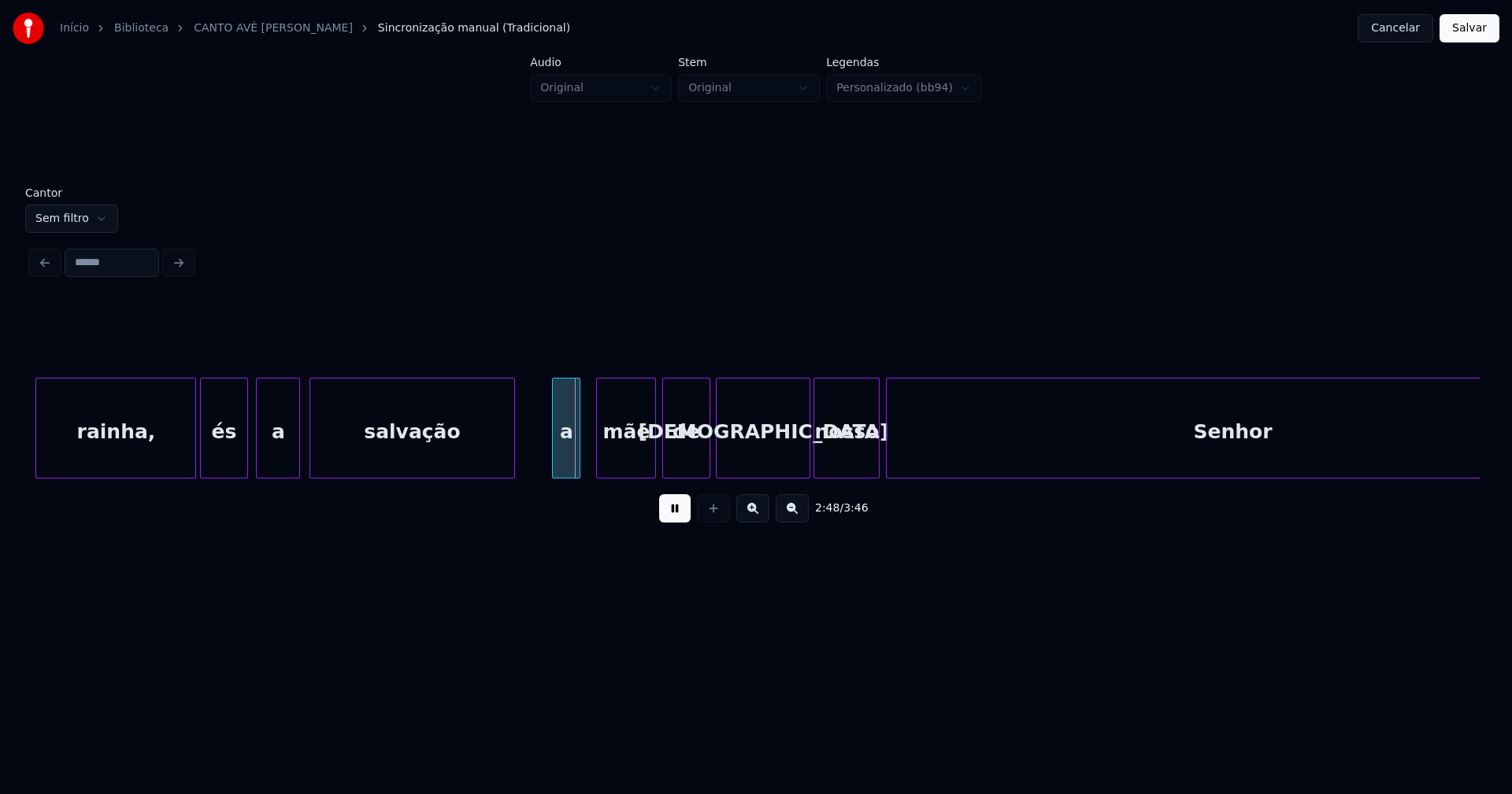
click at [571, 464] on div "a" at bounding box center [566, 432] width 27 height 107
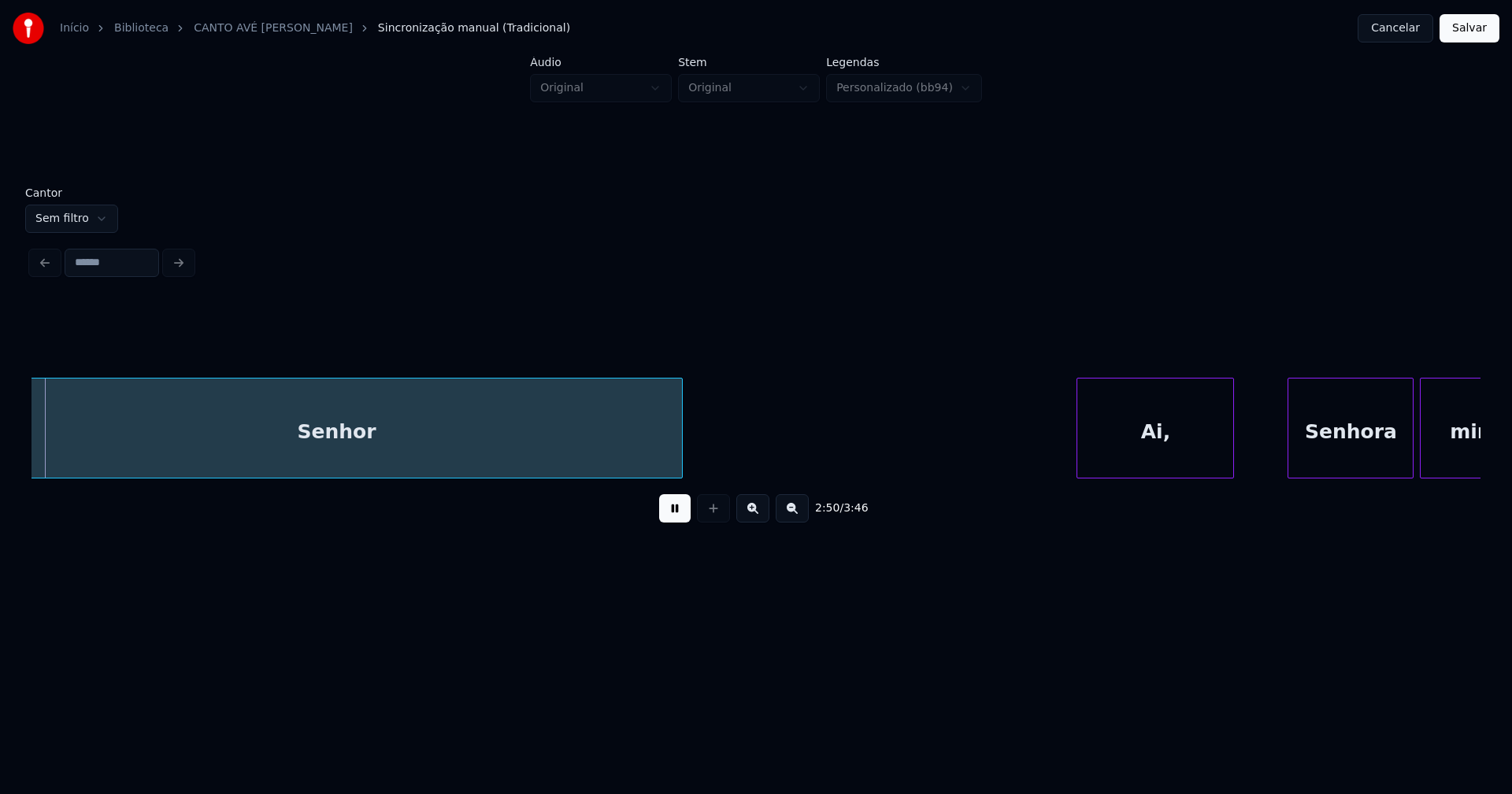
scroll to position [0, 26926]
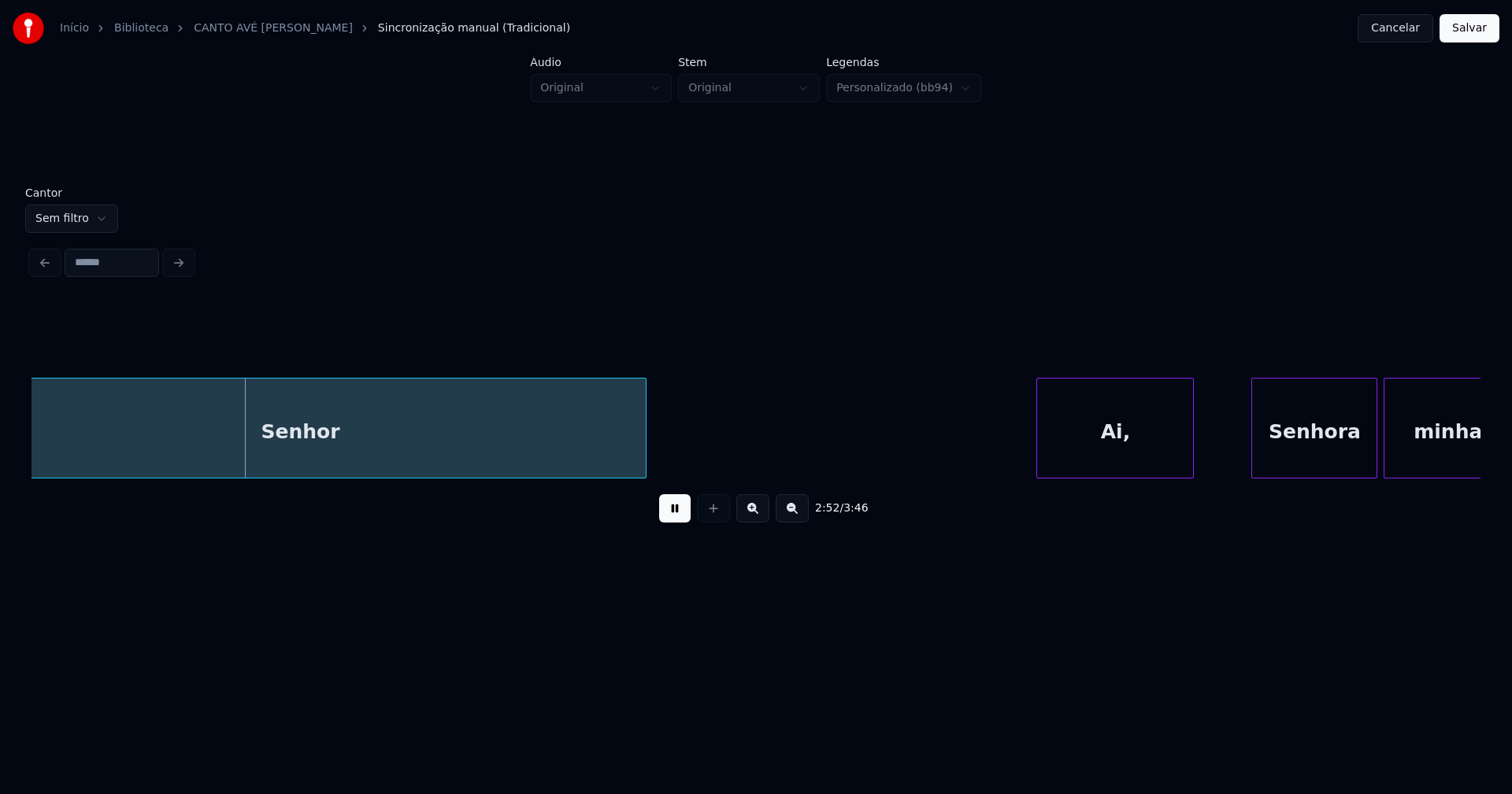
click at [1095, 453] on div "Ai," at bounding box center [1114, 432] width 156 height 107
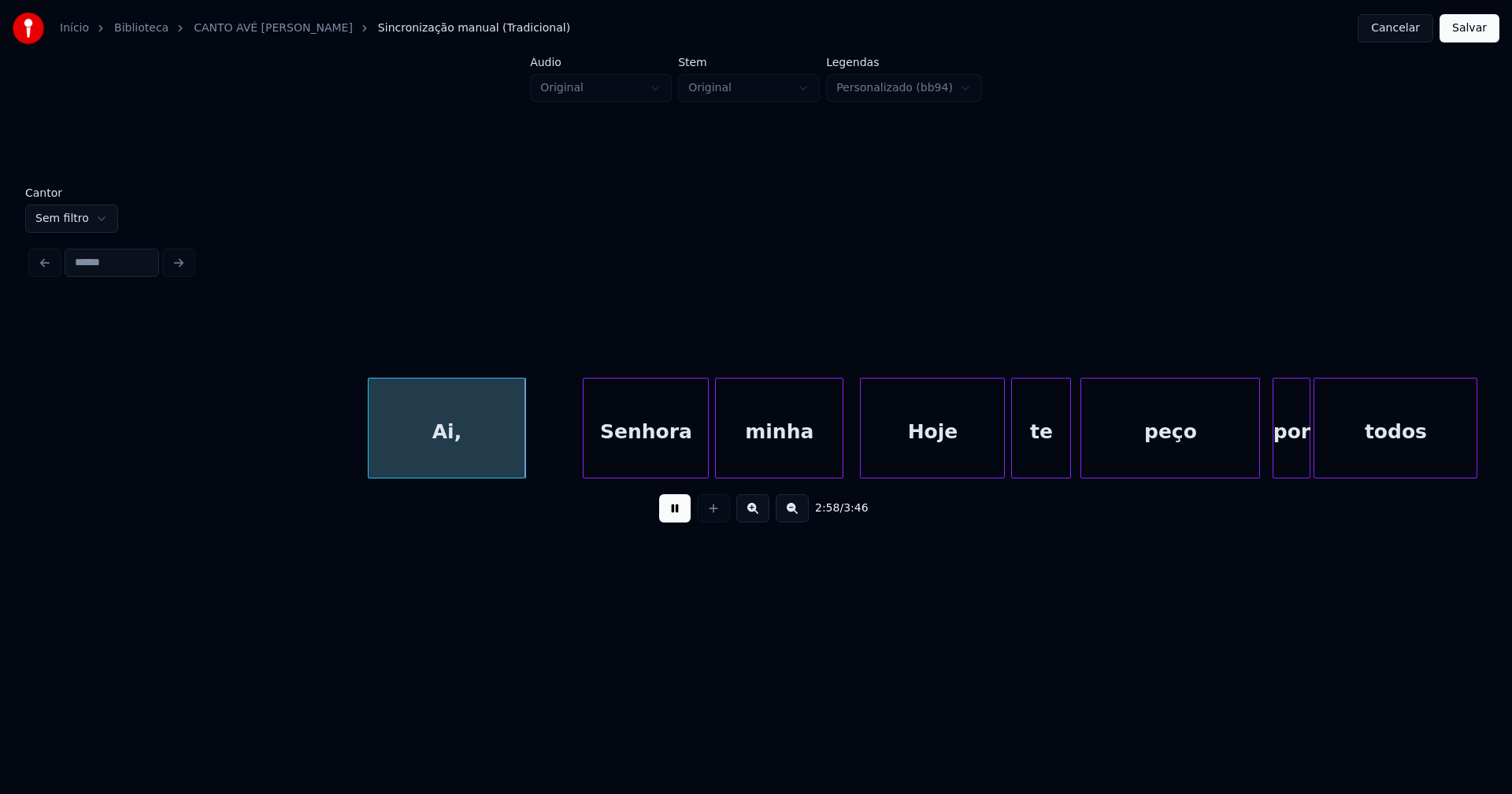
scroll to position [0, 27713]
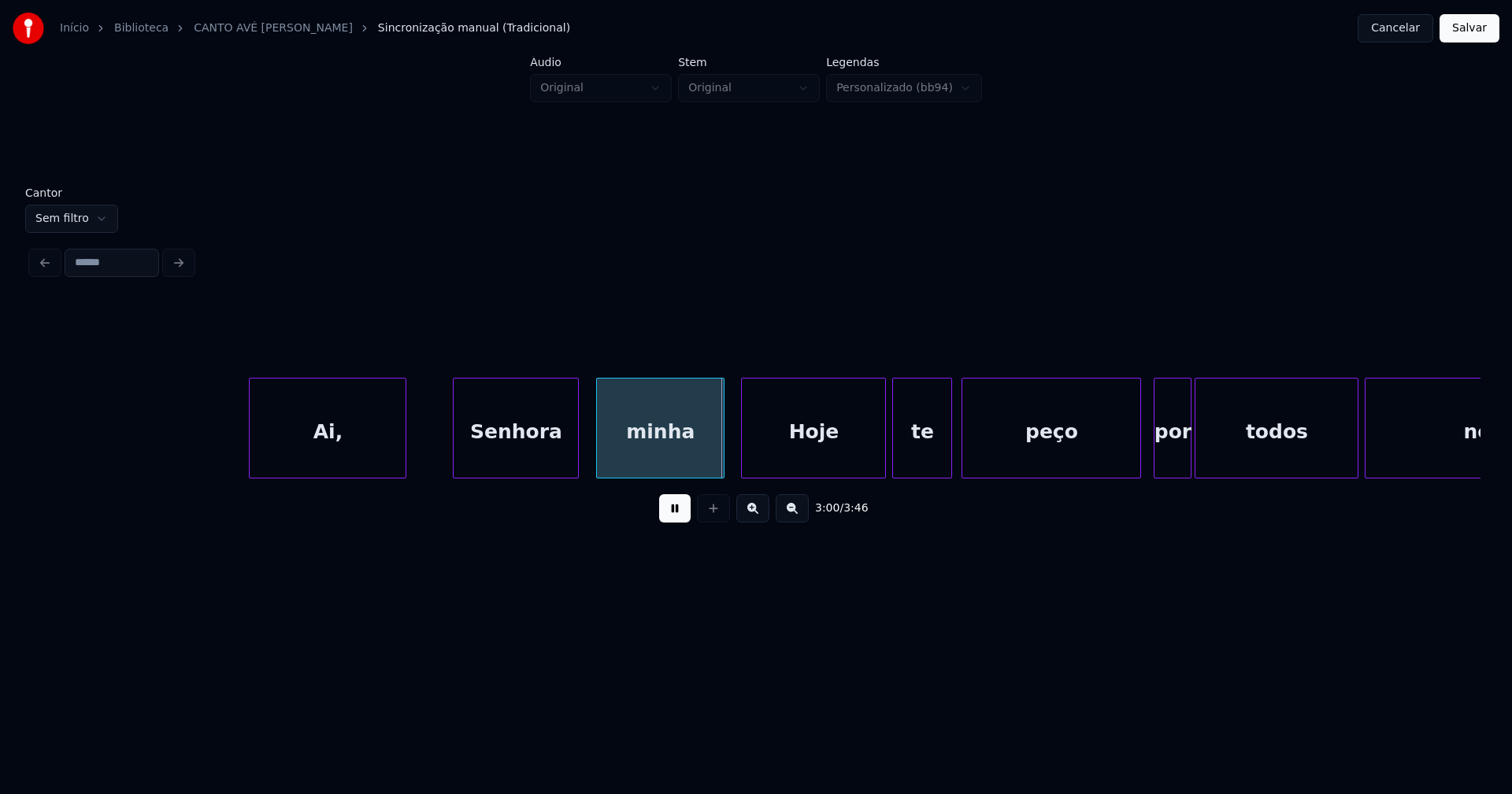
click at [551, 471] on div "Senhora" at bounding box center [516, 432] width 125 height 107
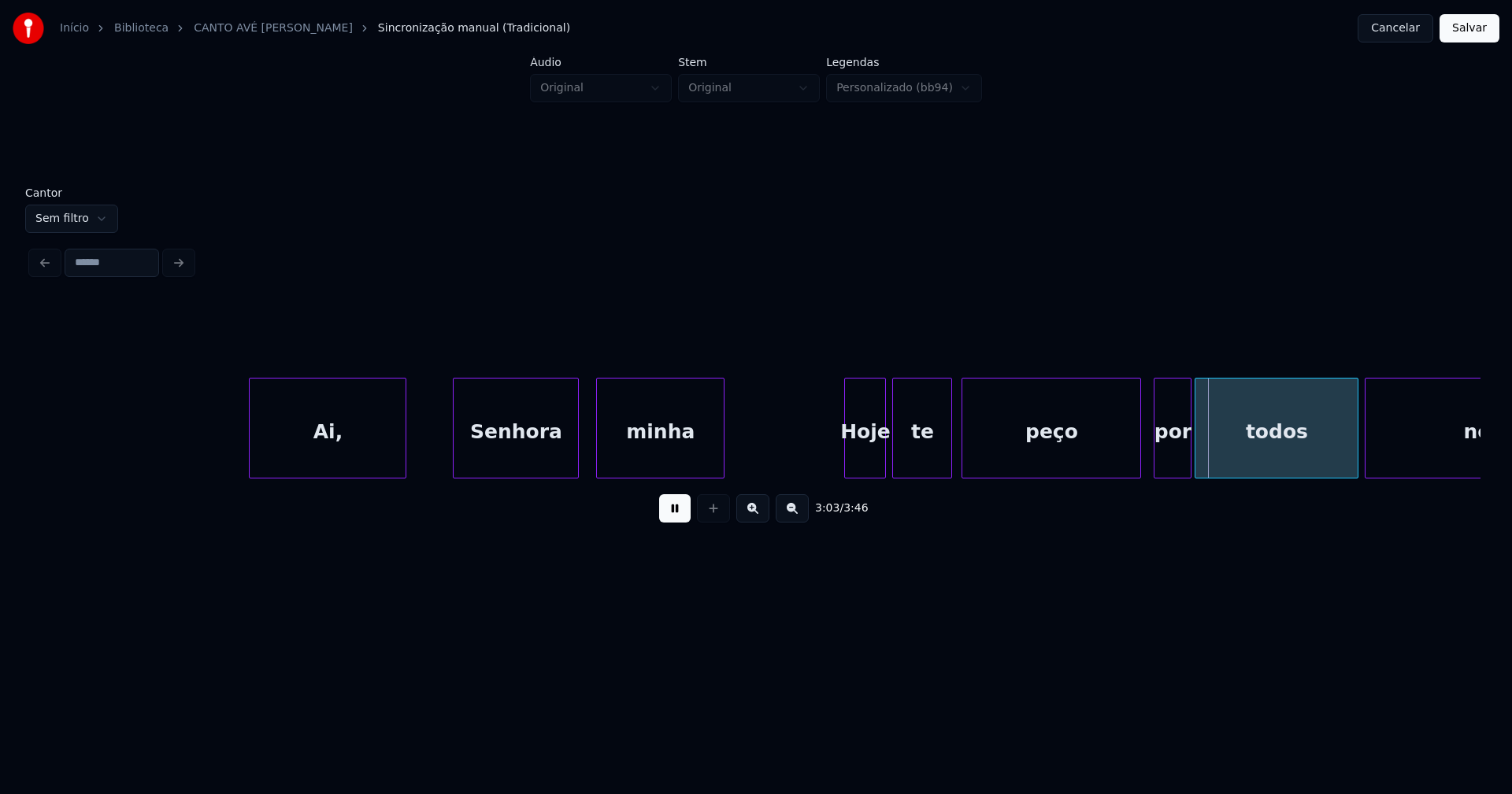
click at [847, 450] on div at bounding box center [847, 427] width 5 height 99
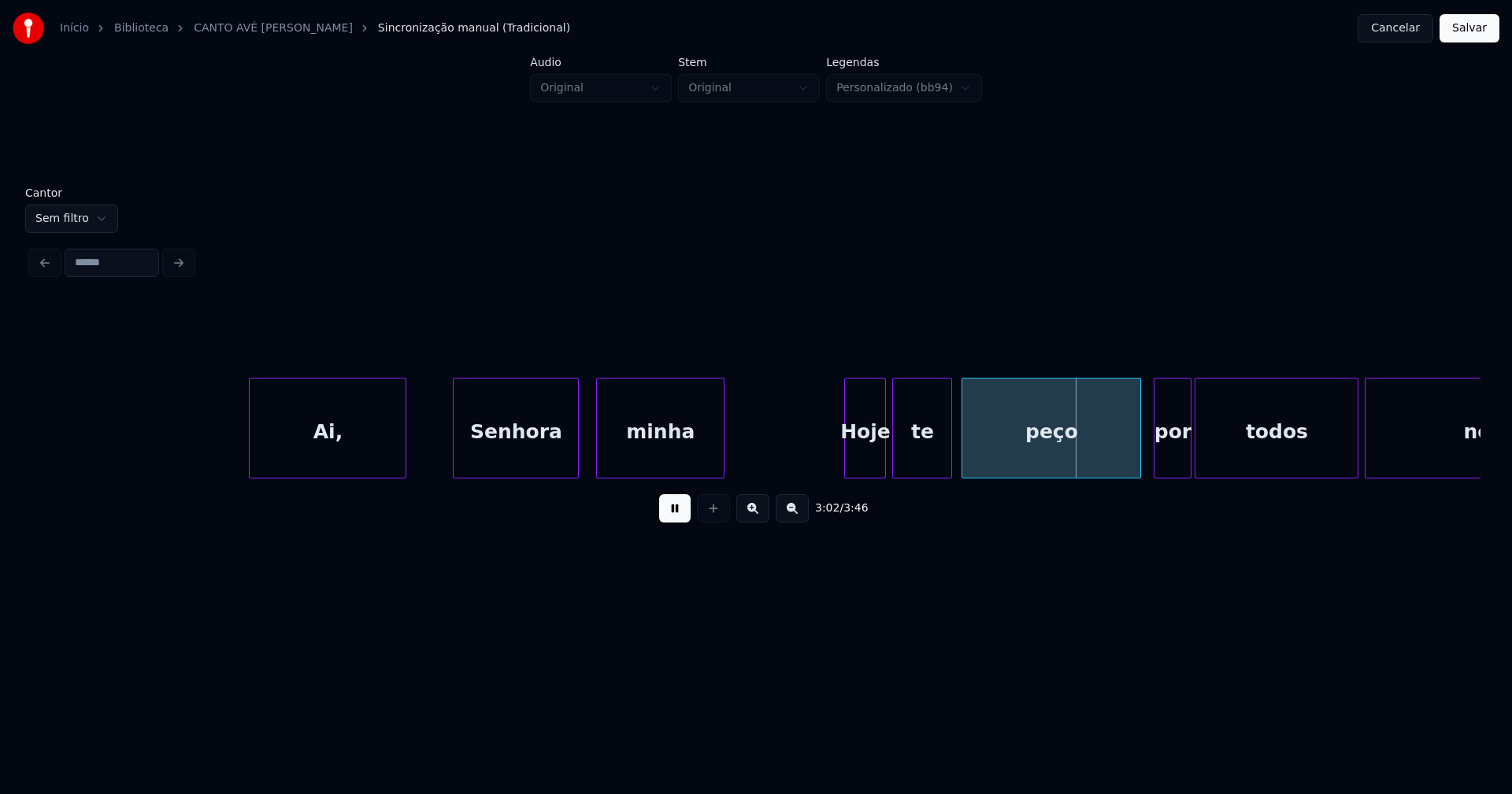
click at [763, 442] on div at bounding box center [763, 427] width 5 height 99
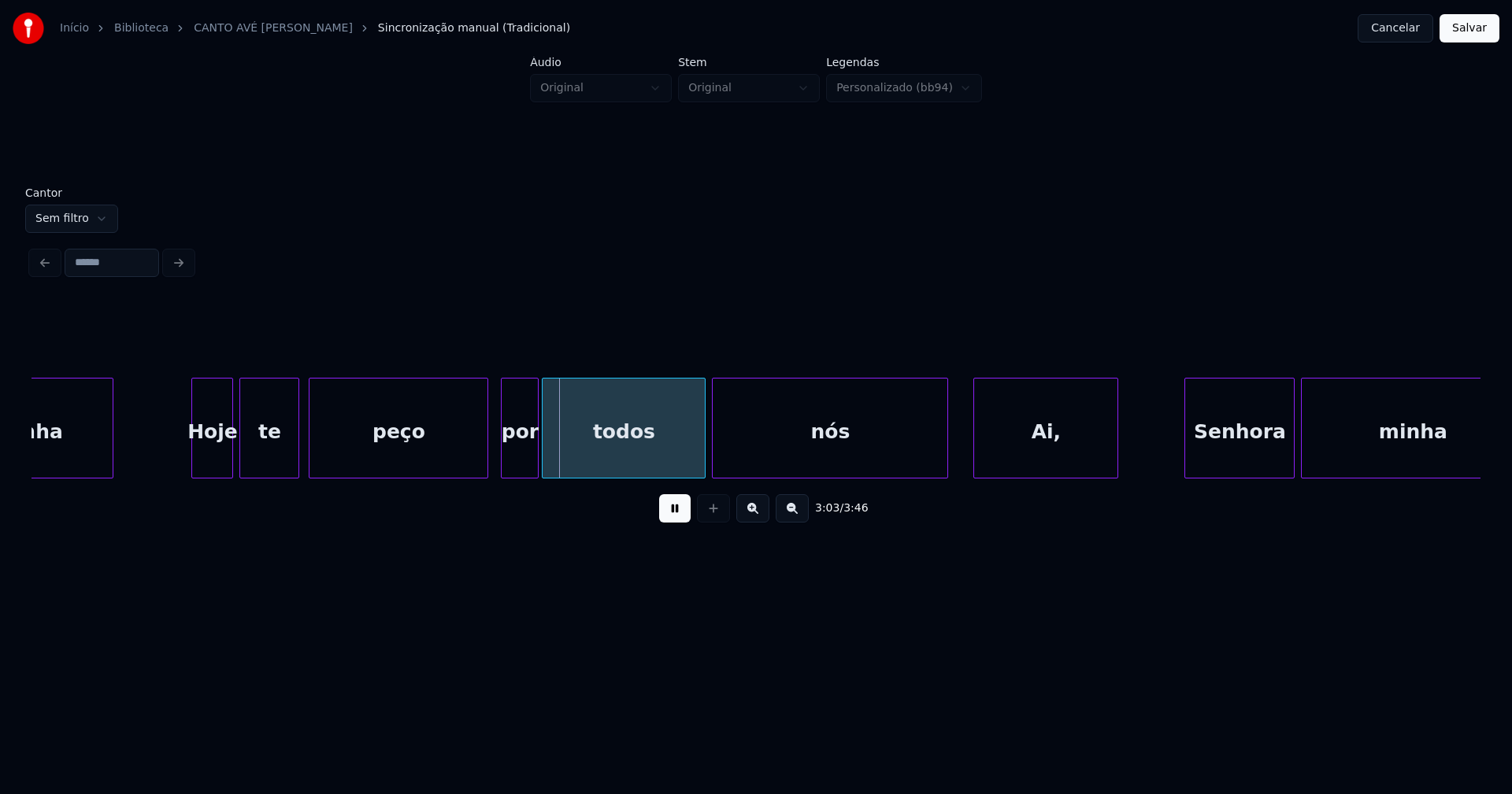
scroll to position [0, 28385]
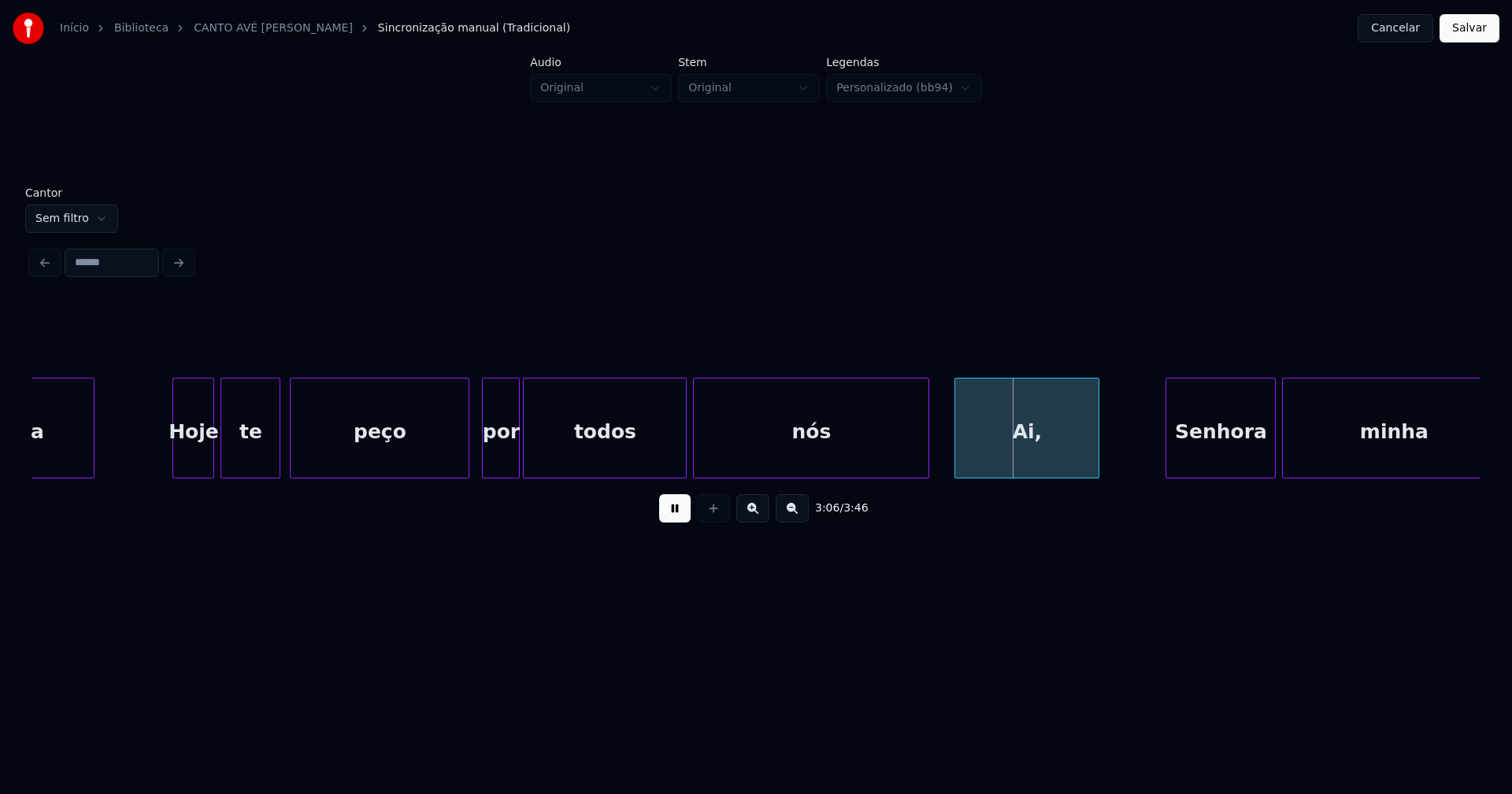
drag, startPoint x: 1197, startPoint y: 485, endPoint x: 1219, endPoint y: 482, distance: 22.2
click at [1219, 479] on div "minha Hoje te peço por todos nós Ai, Senhora minha" at bounding box center [756, 428] width 1449 height 101
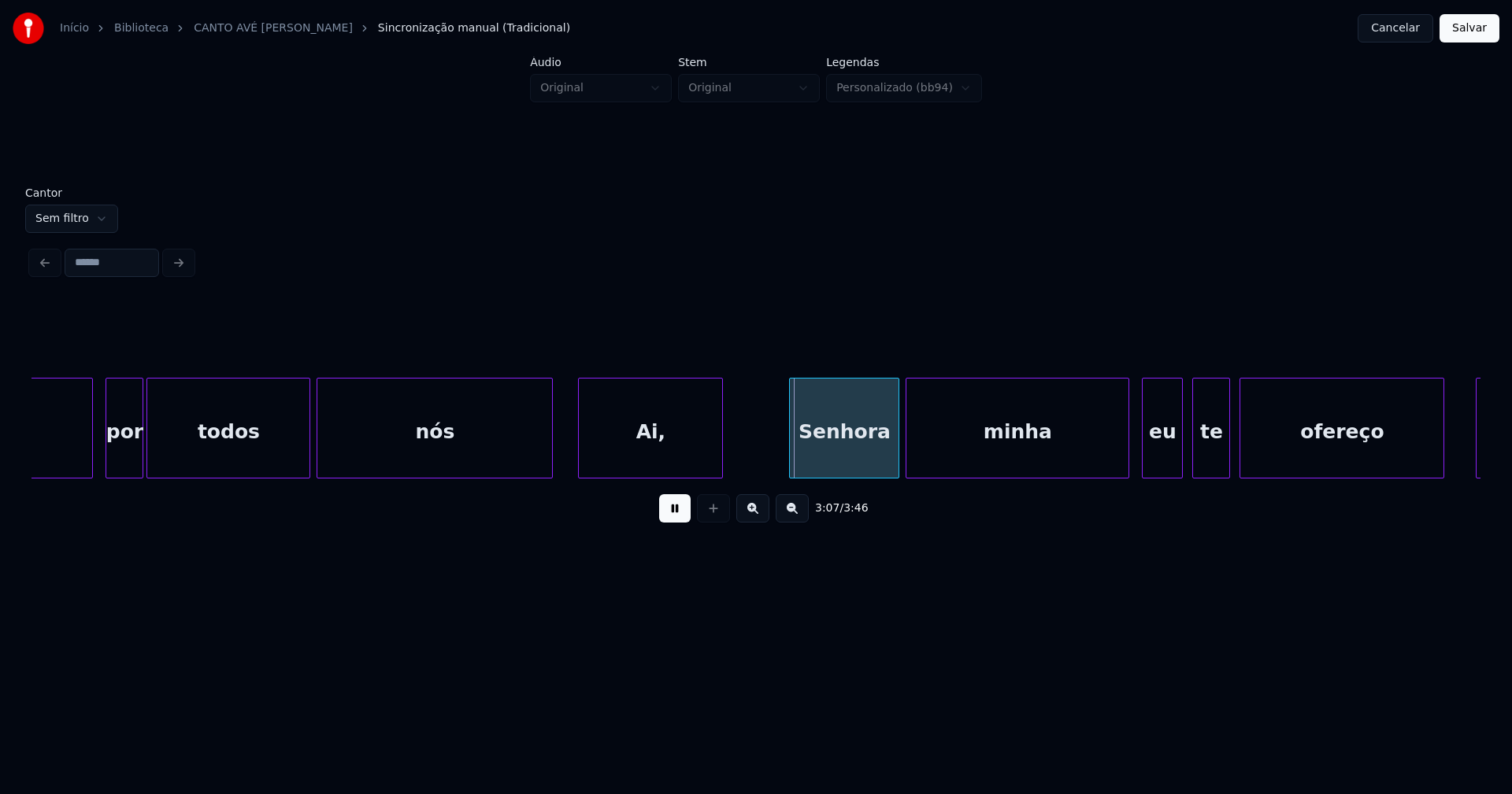
scroll to position [0, 28859]
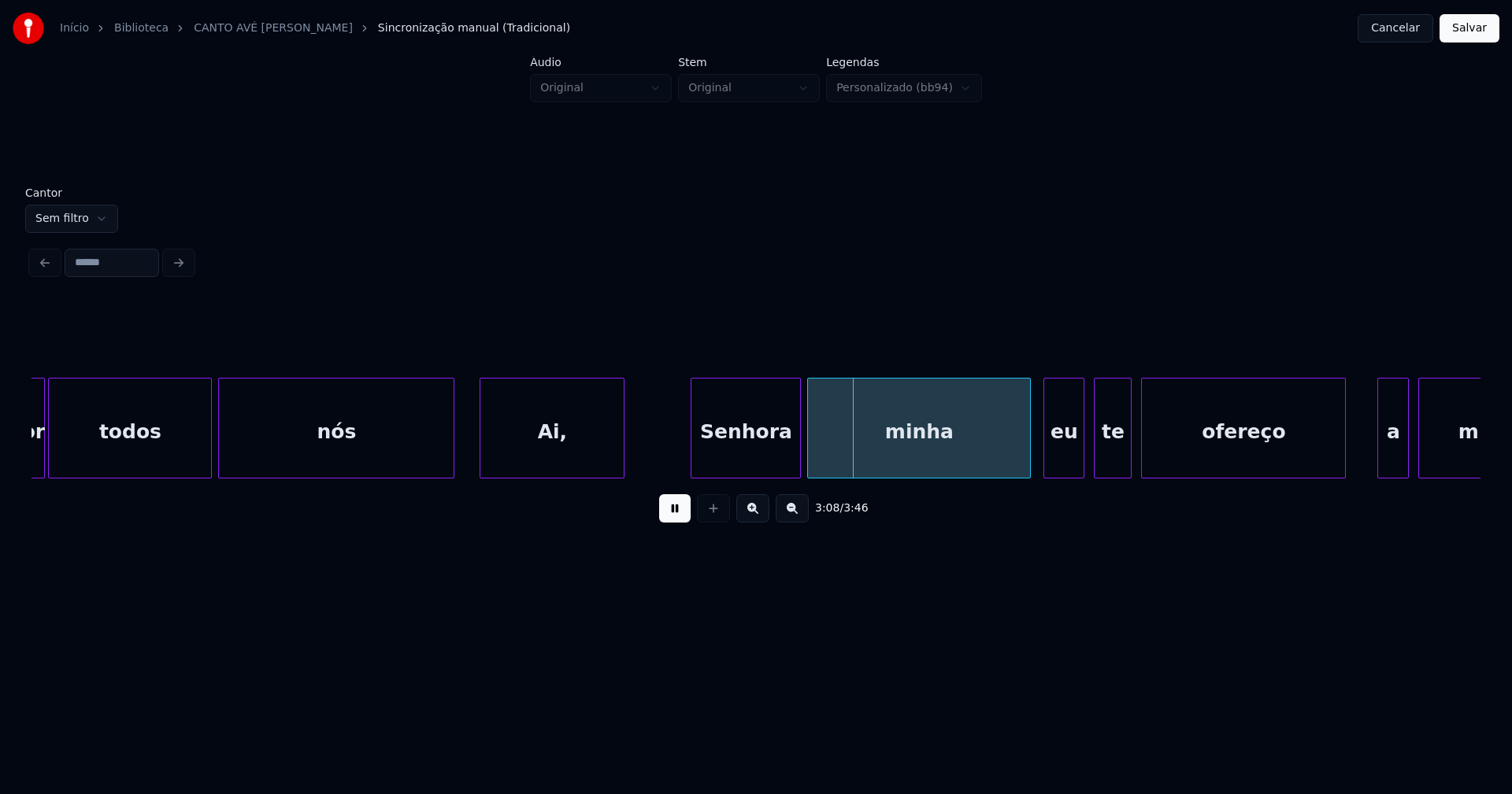
click at [738, 445] on div "Senhora" at bounding box center [741, 432] width 109 height 107
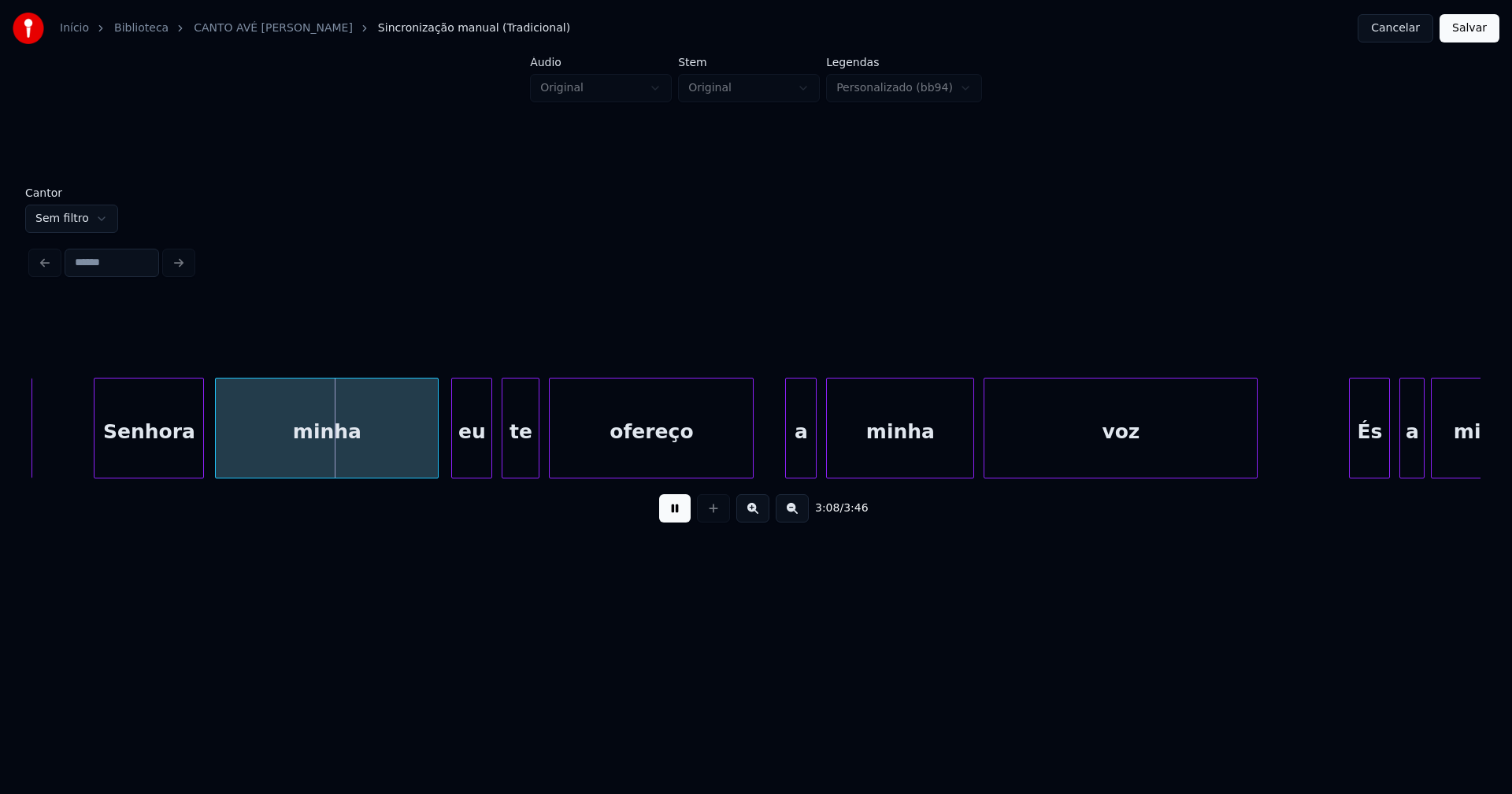
scroll to position [0, 29511]
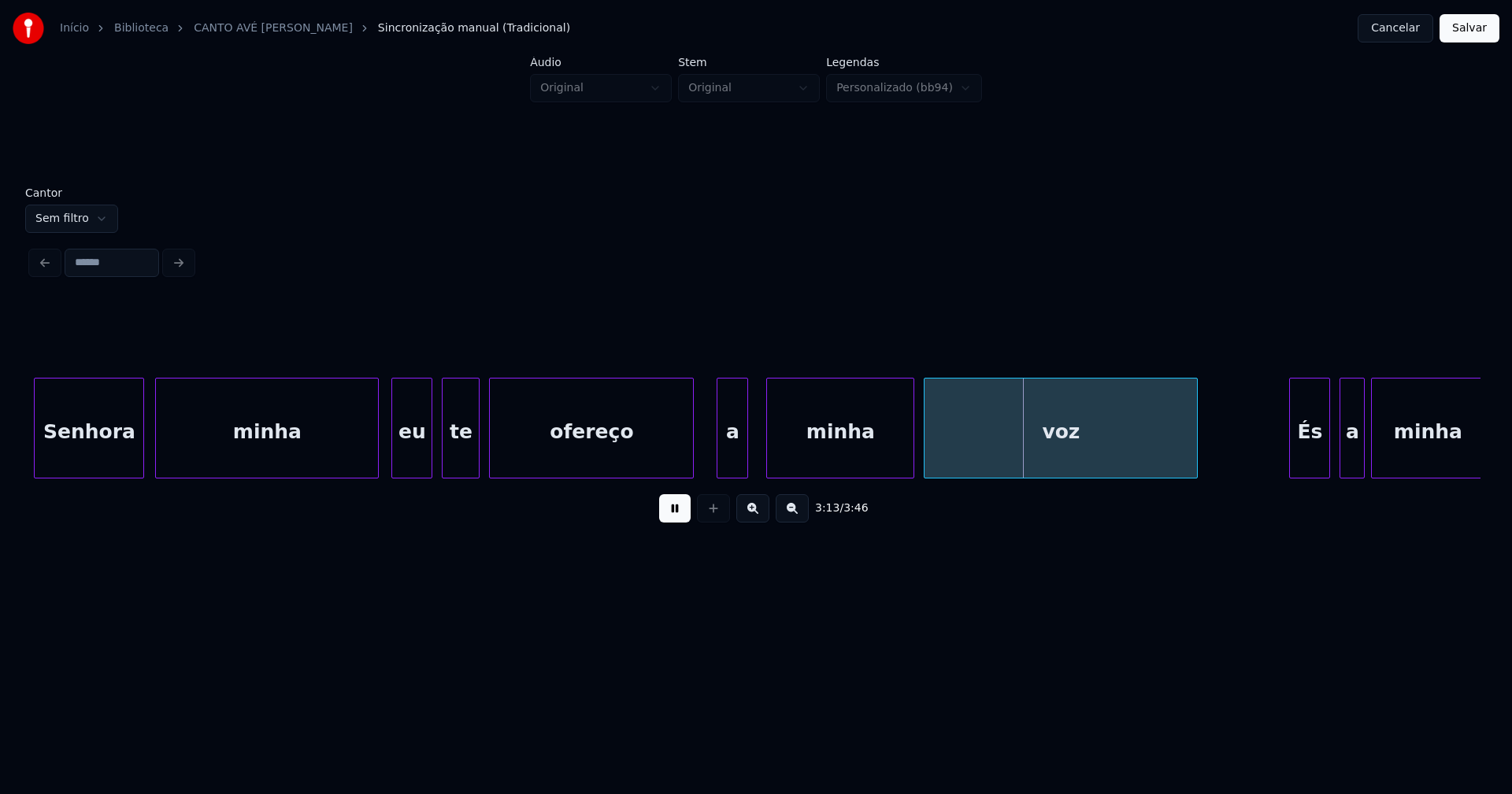
click at [730, 472] on div "Senhora minha eu te ofereço a minha voz És a minha" at bounding box center [756, 428] width 1449 height 101
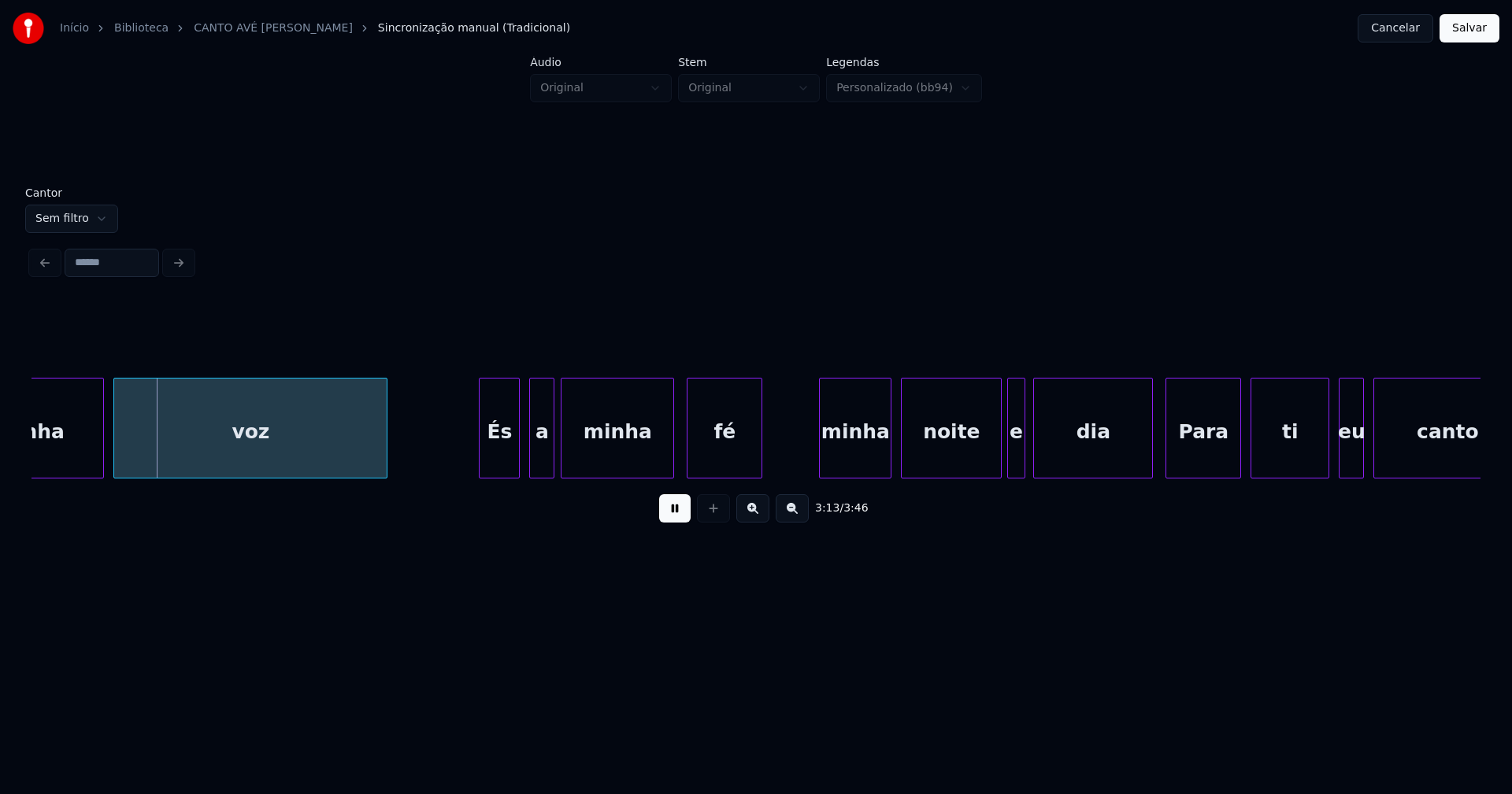
scroll to position [0, 30341]
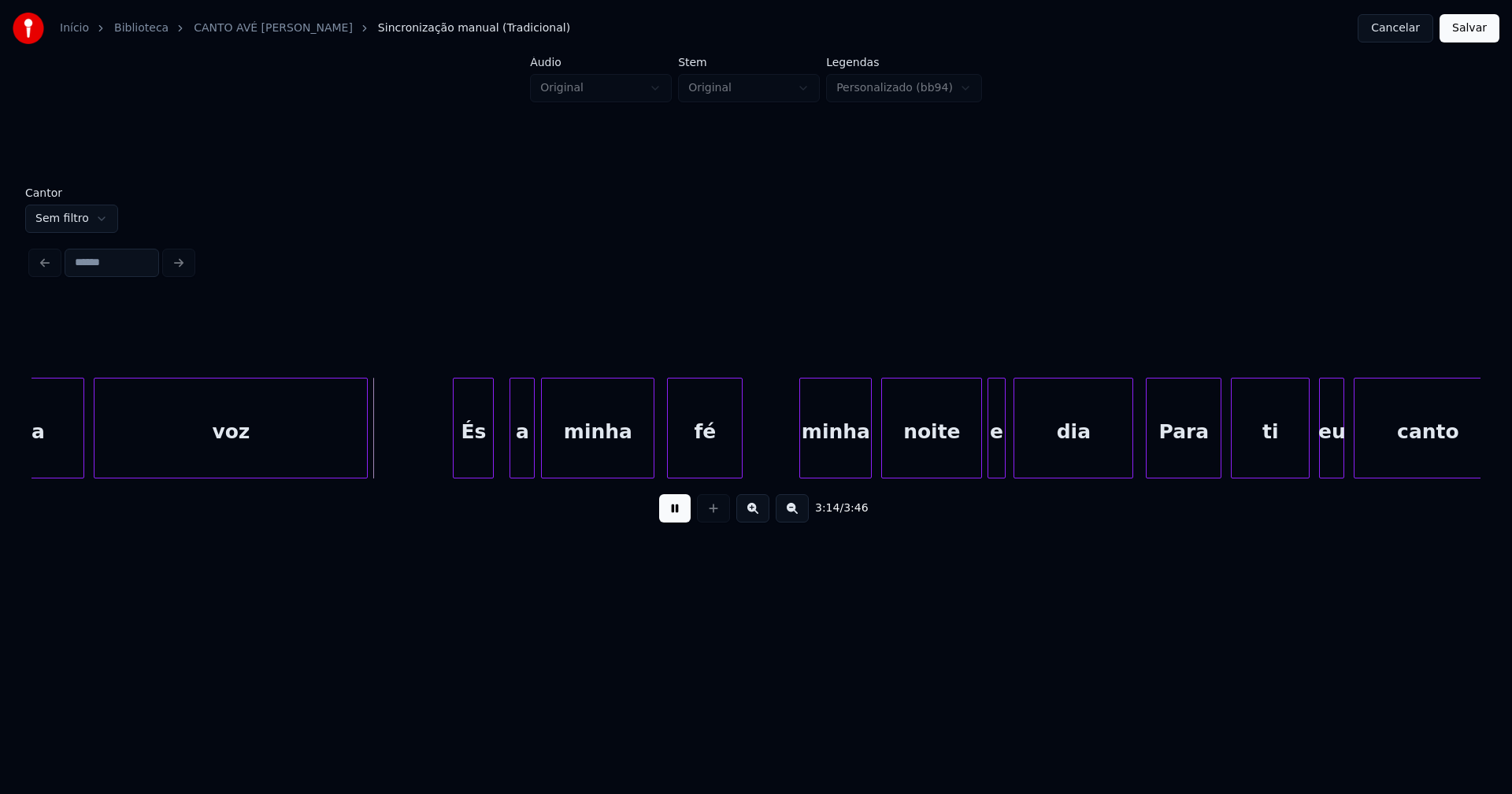
click at [476, 467] on div "És" at bounding box center [472, 432] width 39 height 107
click at [513, 462] on div "a" at bounding box center [515, 432] width 23 height 107
click at [835, 461] on div "minha" at bounding box center [830, 432] width 71 height 107
click at [956, 474] on div "minha voz És a minha fé minha noite e dia Para ti eu canto" at bounding box center [756, 428] width 1449 height 101
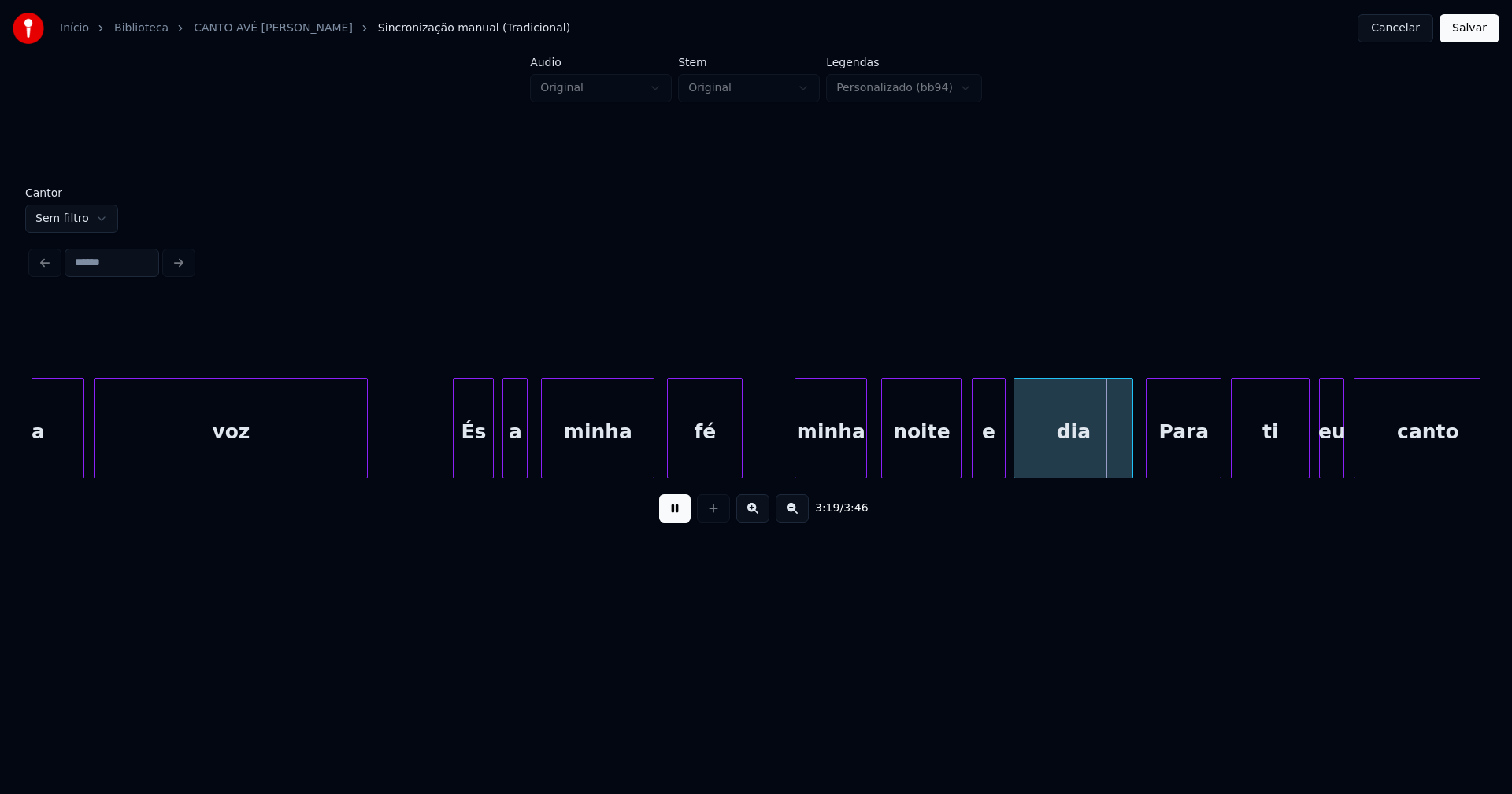
click at [976, 471] on div at bounding box center [975, 427] width 5 height 99
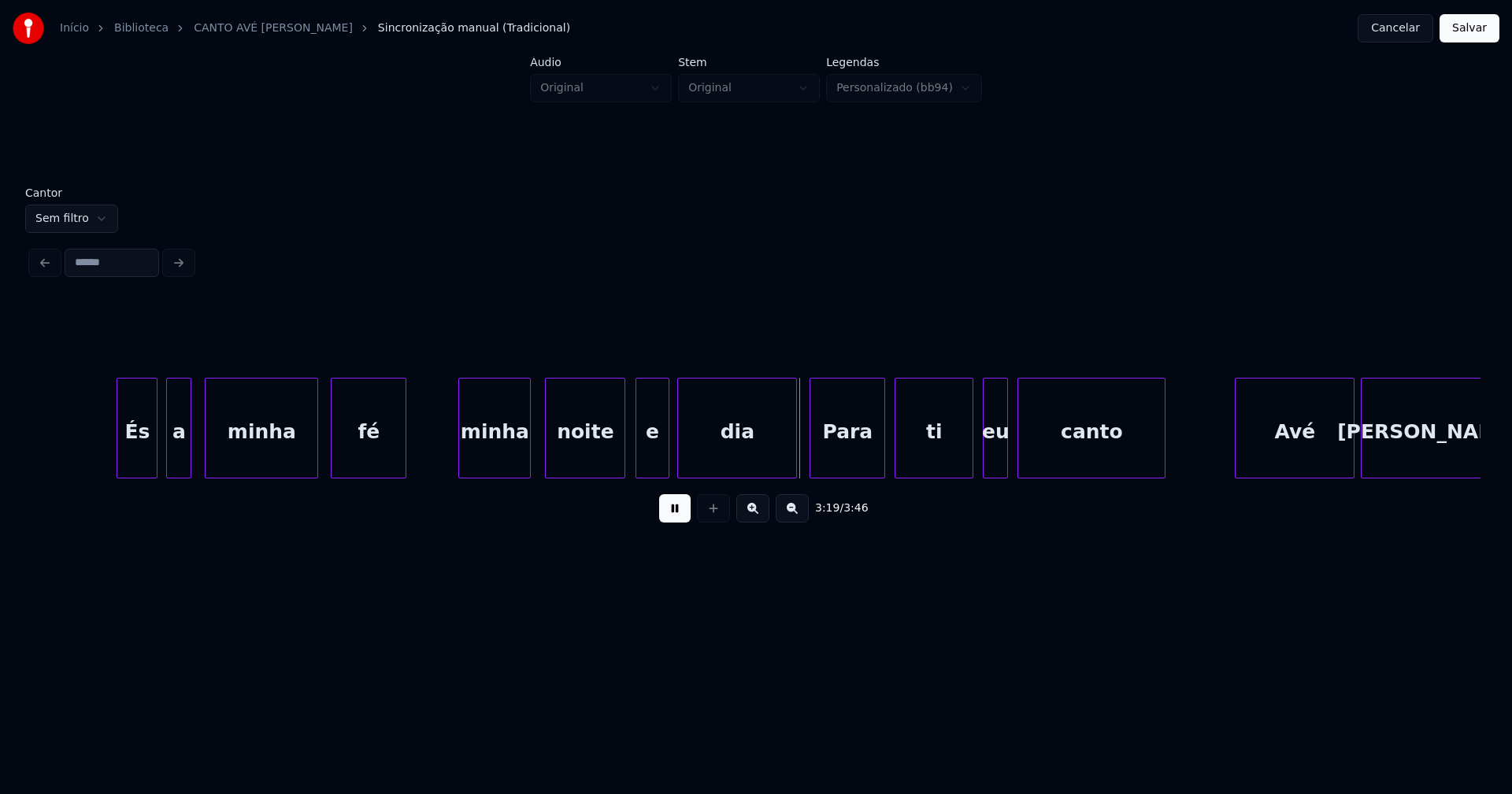
scroll to position [0, 30975]
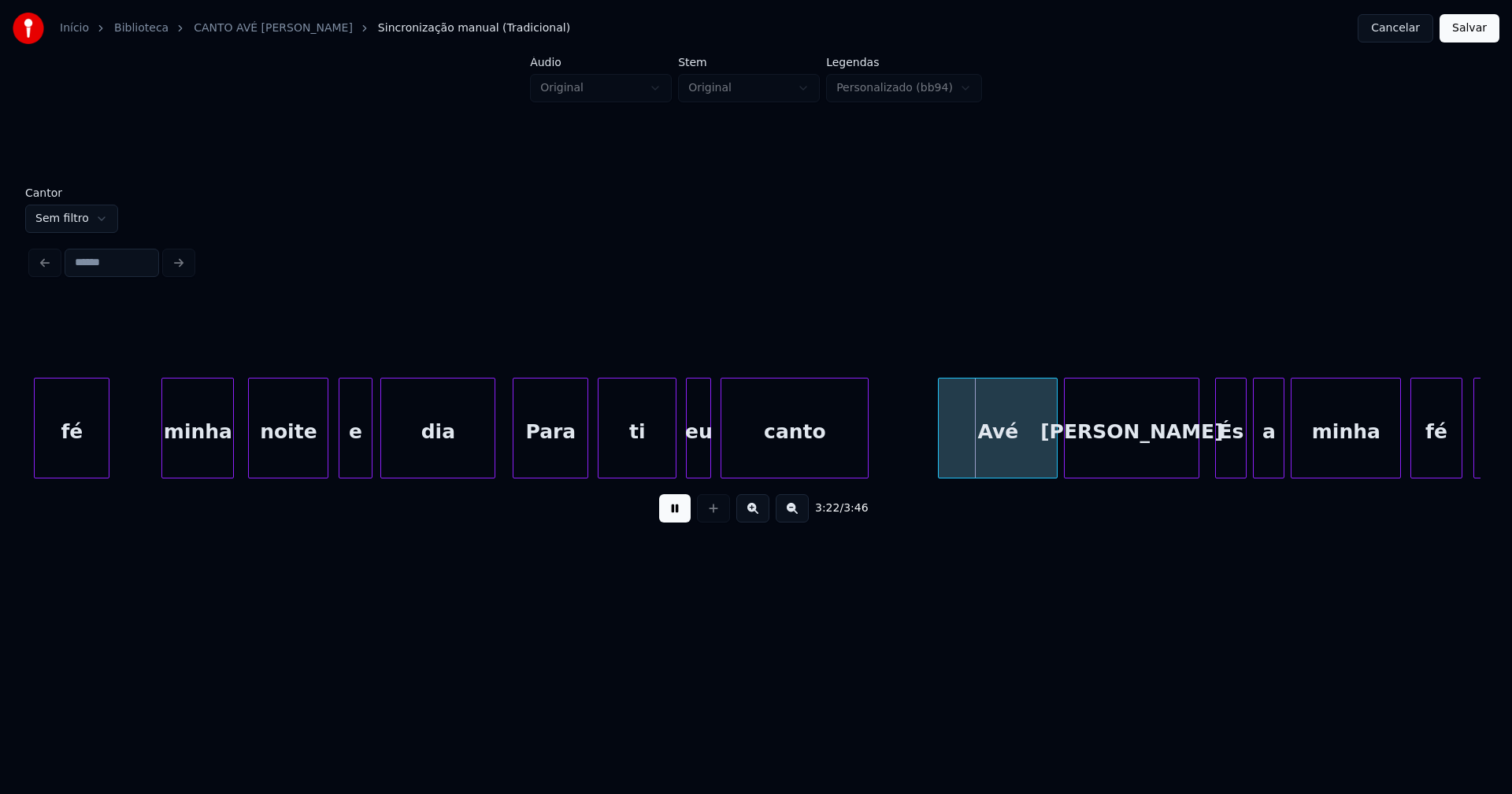
click at [492, 458] on div at bounding box center [492, 427] width 5 height 99
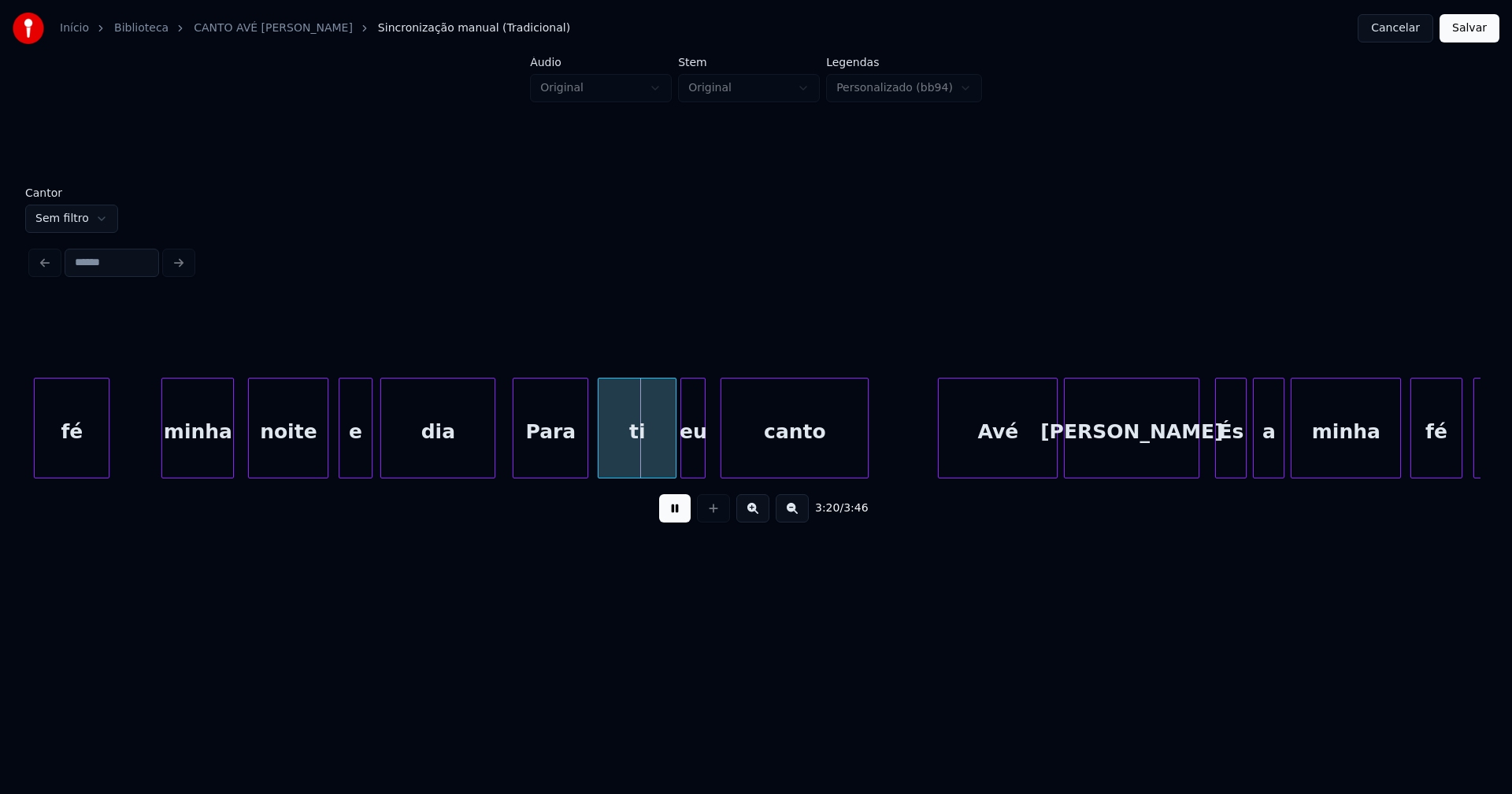
click at [694, 461] on div "eu" at bounding box center [693, 432] width 23 height 107
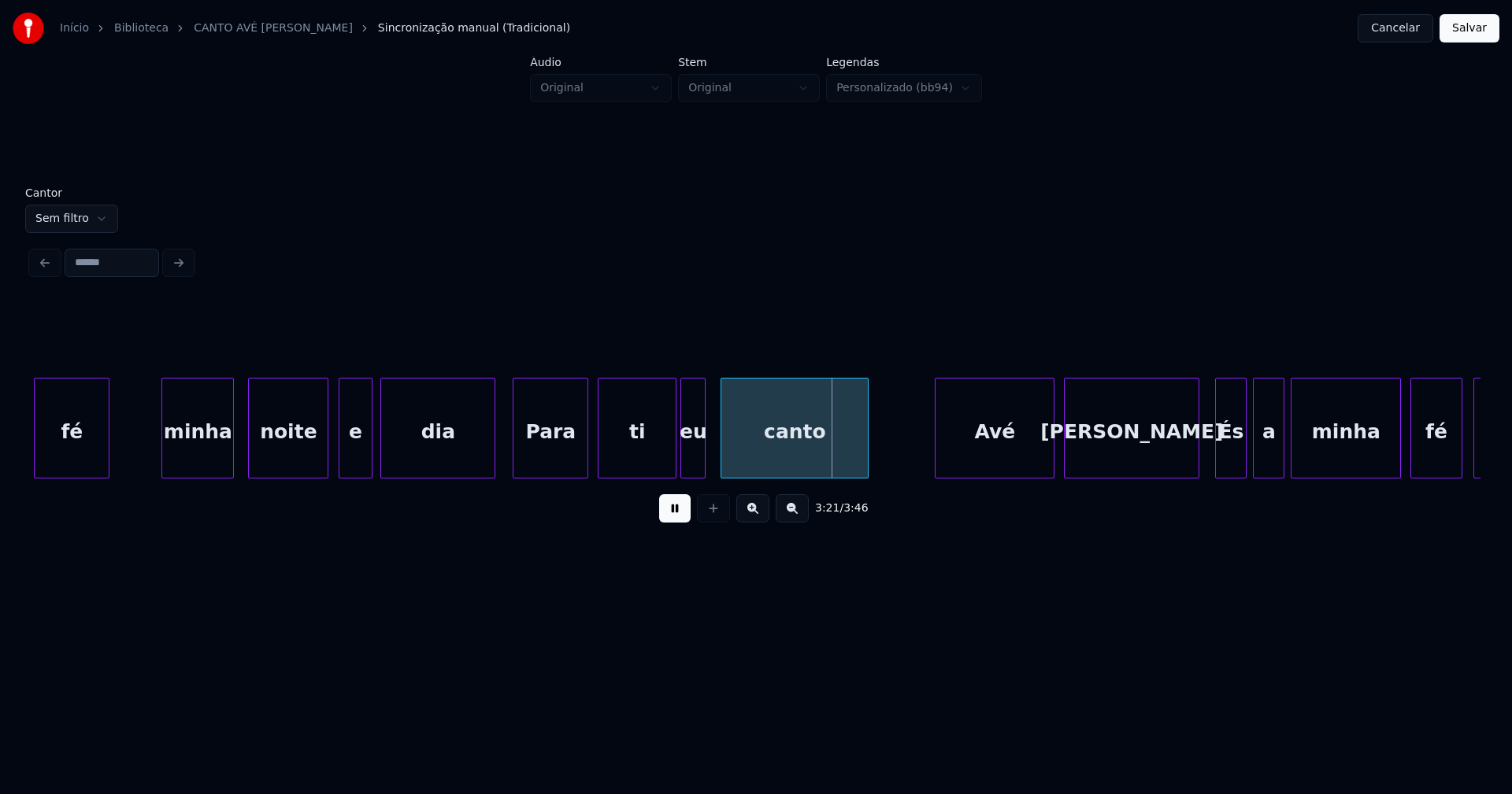
click at [1014, 459] on div "Avé" at bounding box center [995, 432] width 118 height 107
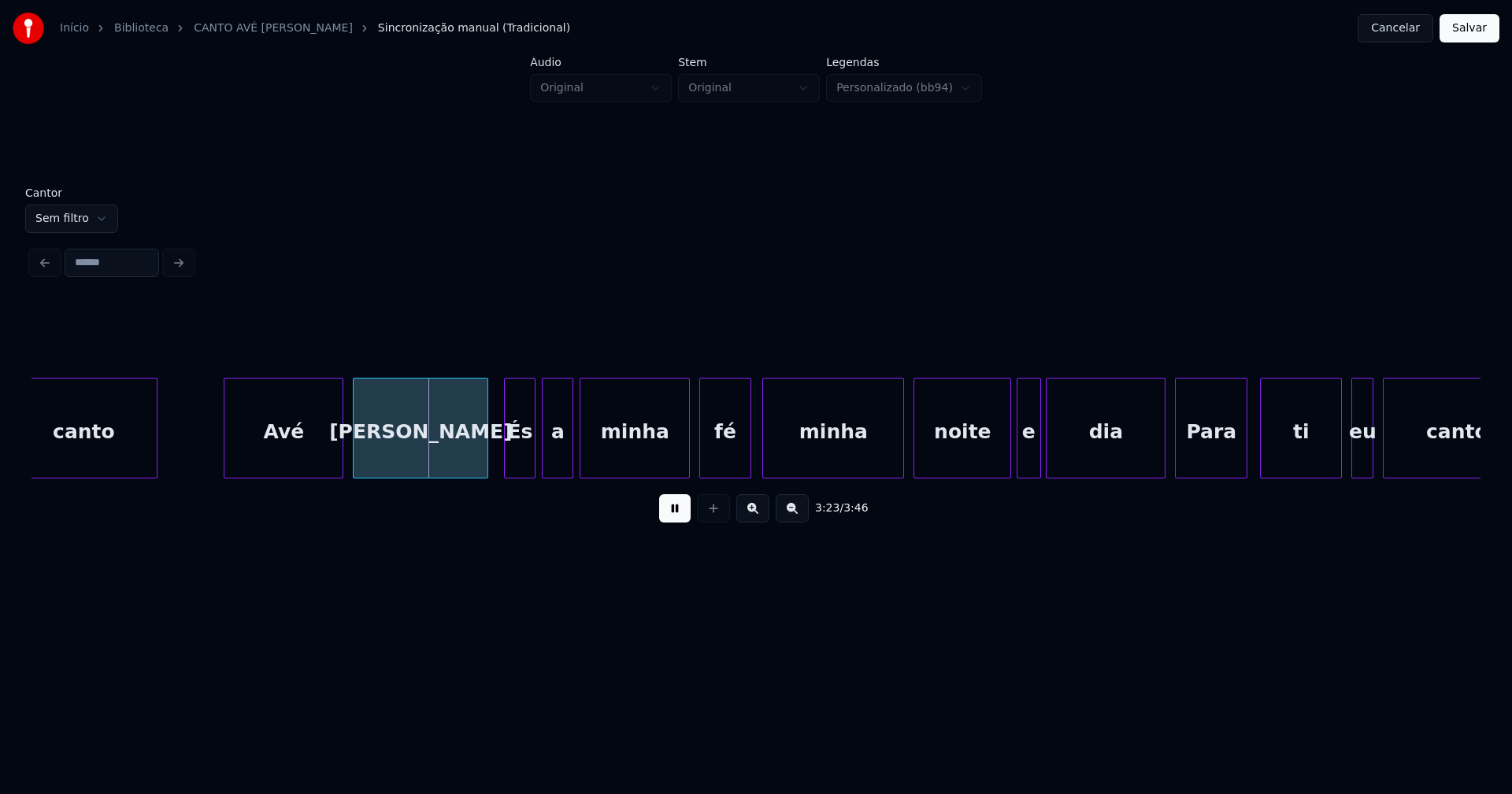
scroll to position [0, 31705]
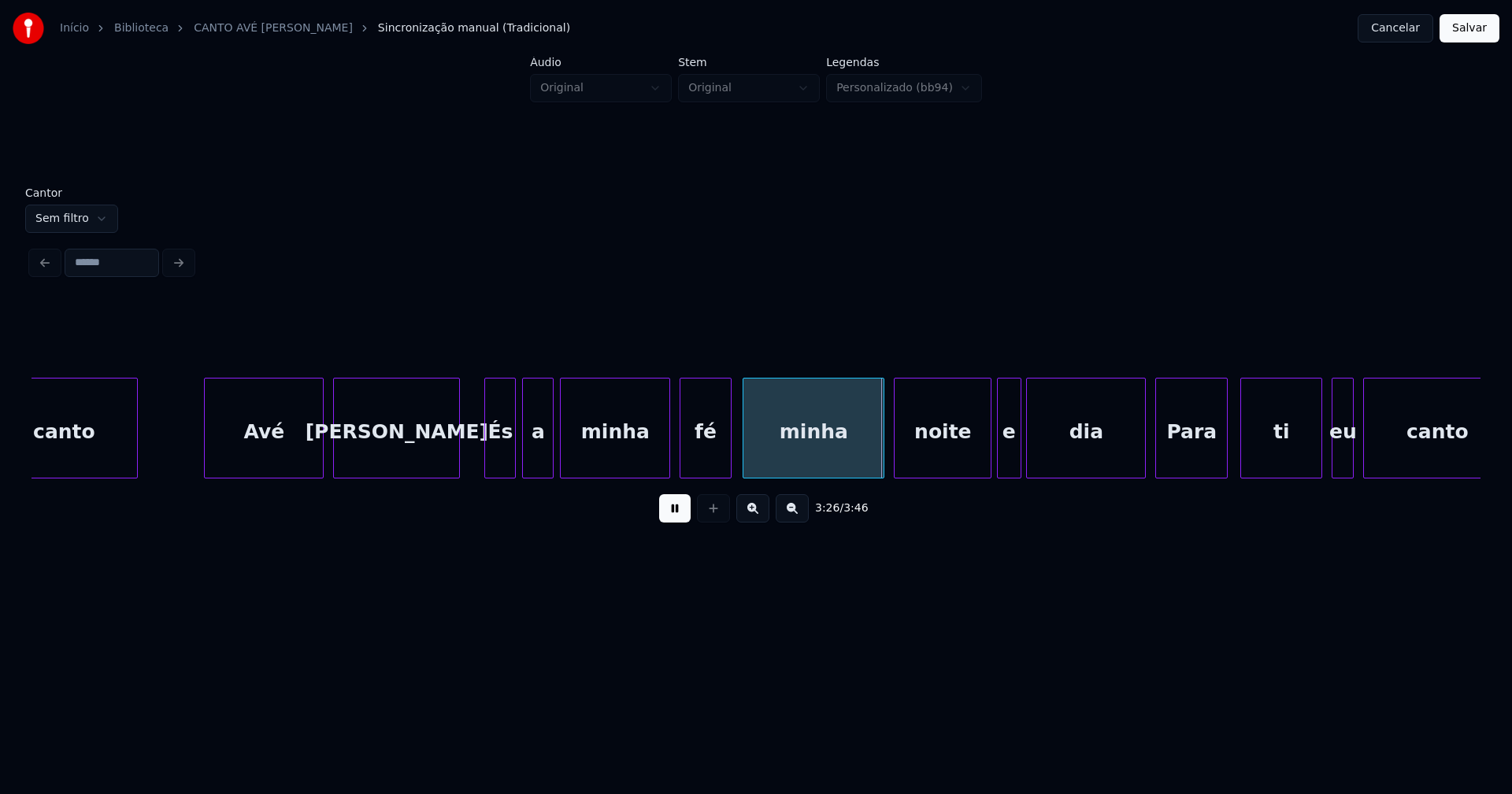
click at [457, 463] on div at bounding box center [457, 427] width 5 height 99
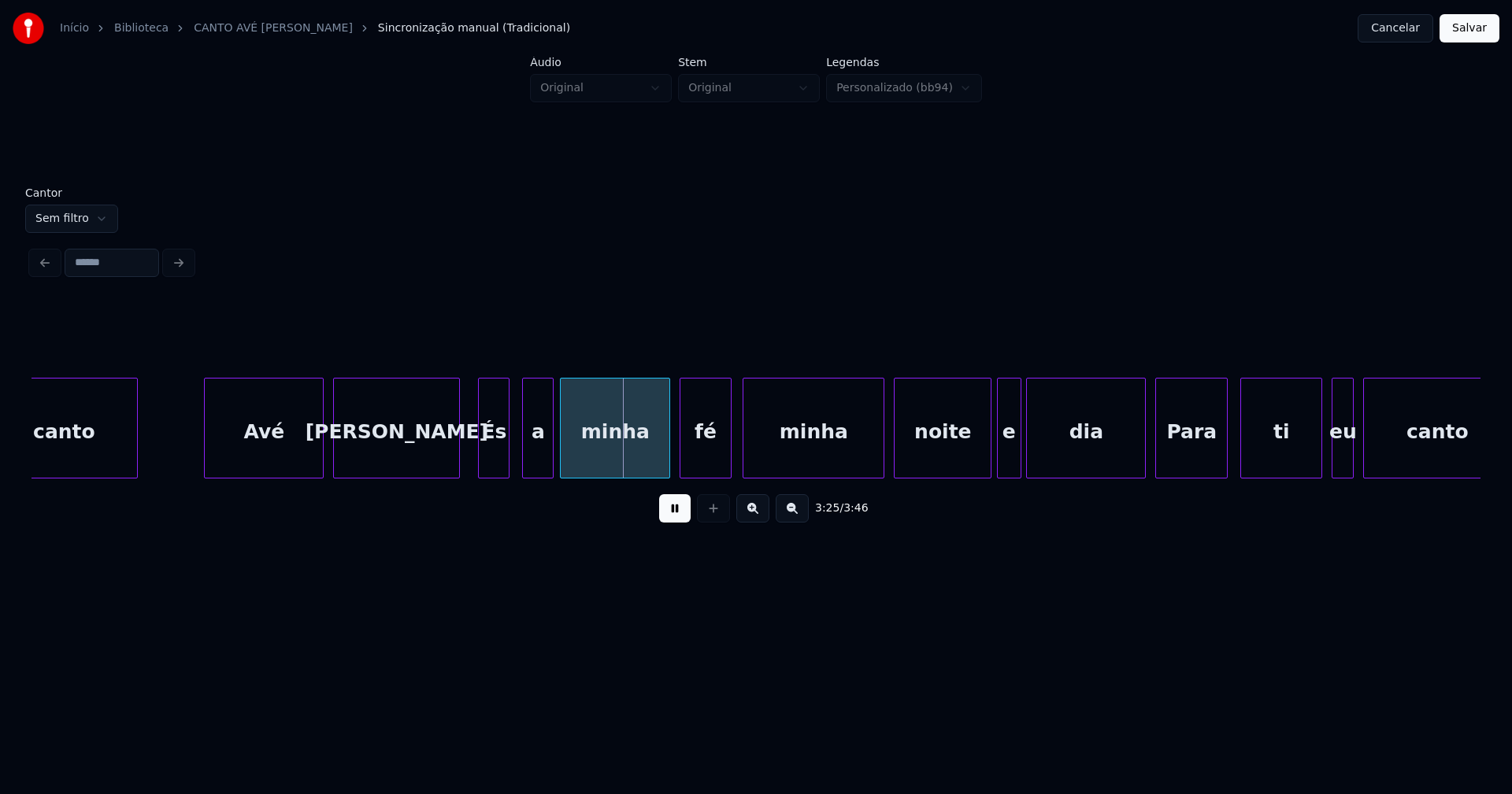
click at [491, 461] on div "És" at bounding box center [494, 432] width 30 height 107
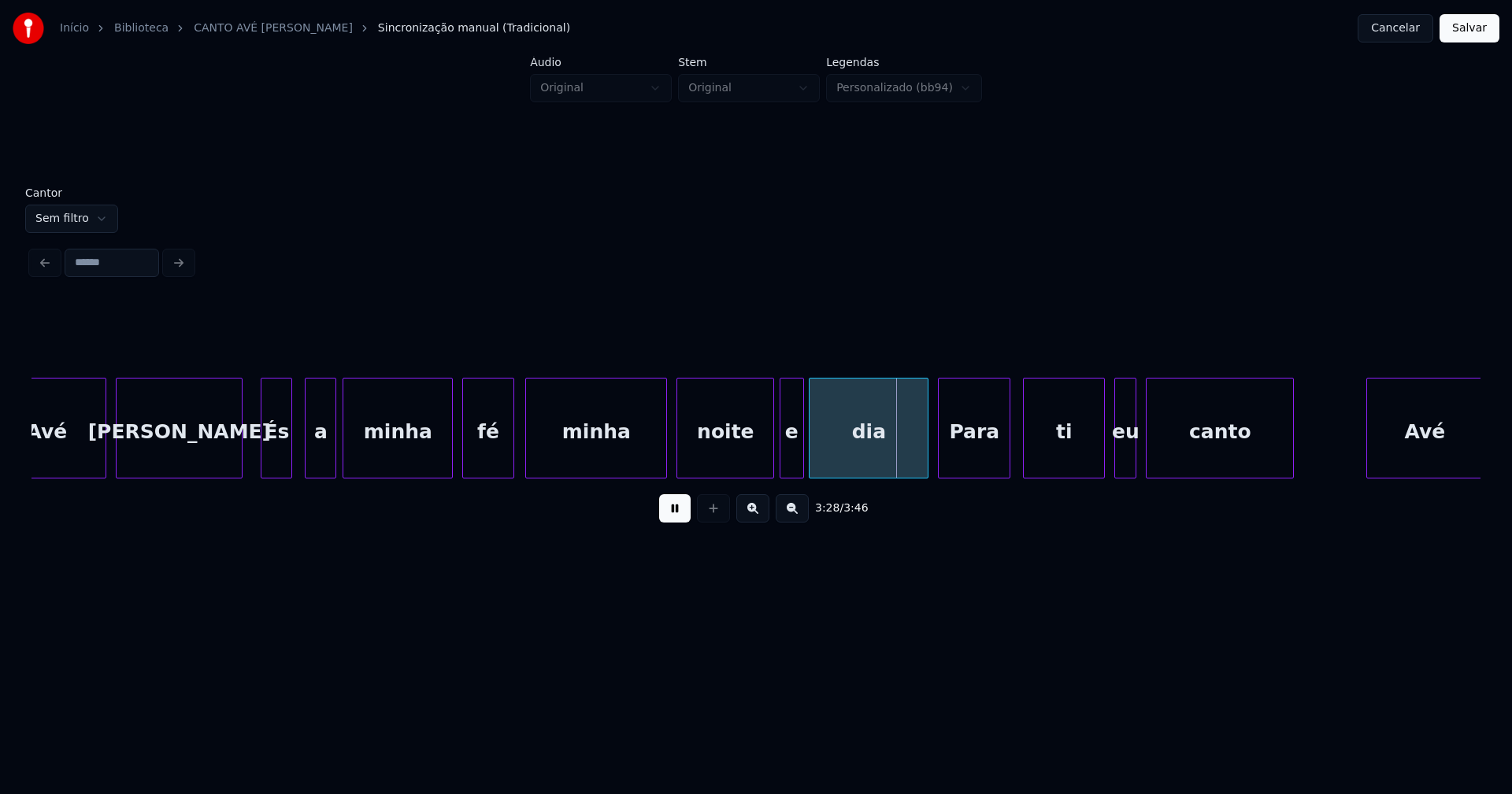
scroll to position [0, 32141]
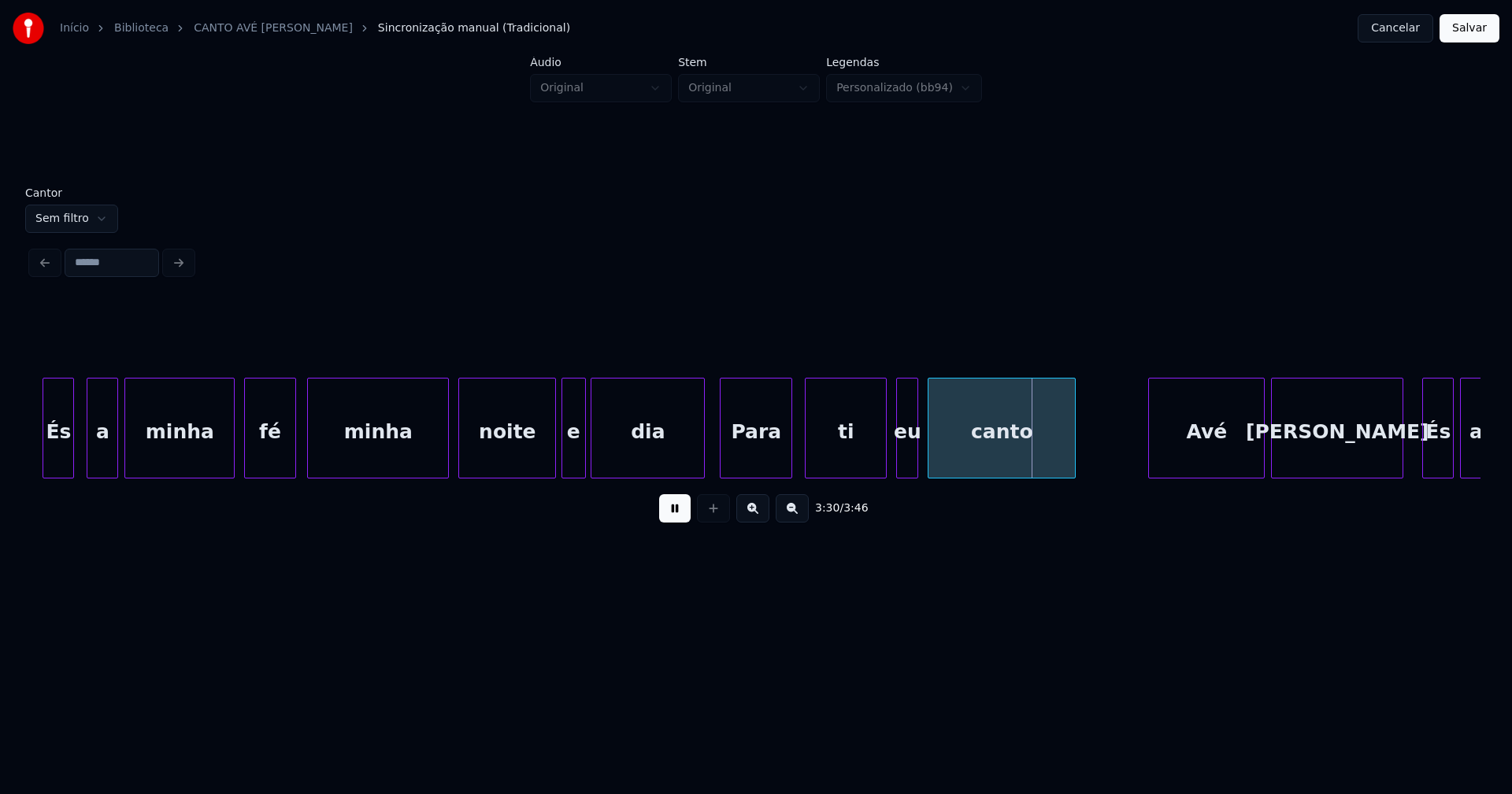
click at [702, 456] on div at bounding box center [702, 427] width 5 height 99
click at [902, 461] on div "eu" at bounding box center [902, 432] width 21 height 107
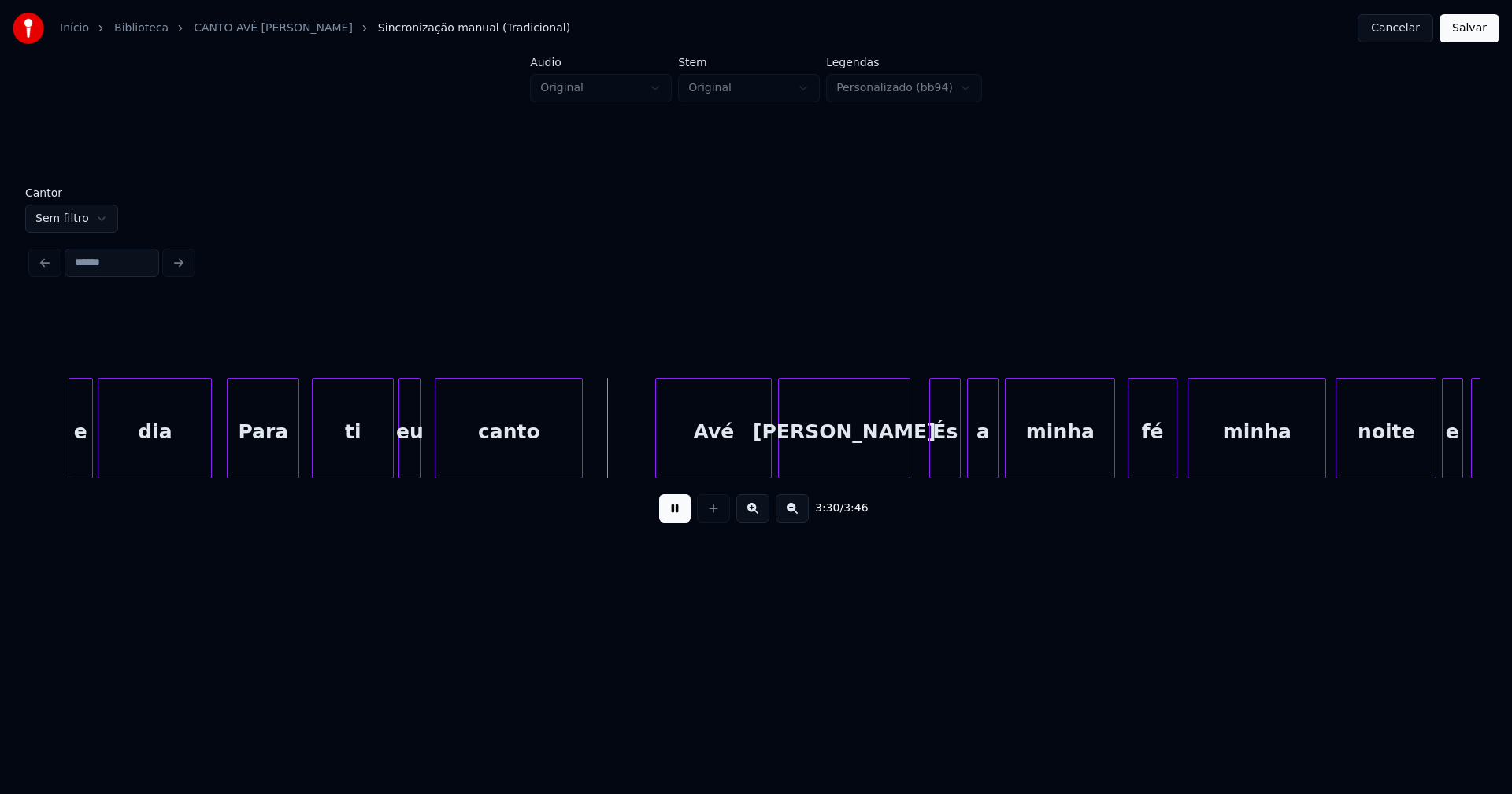
scroll to position [0, 32733]
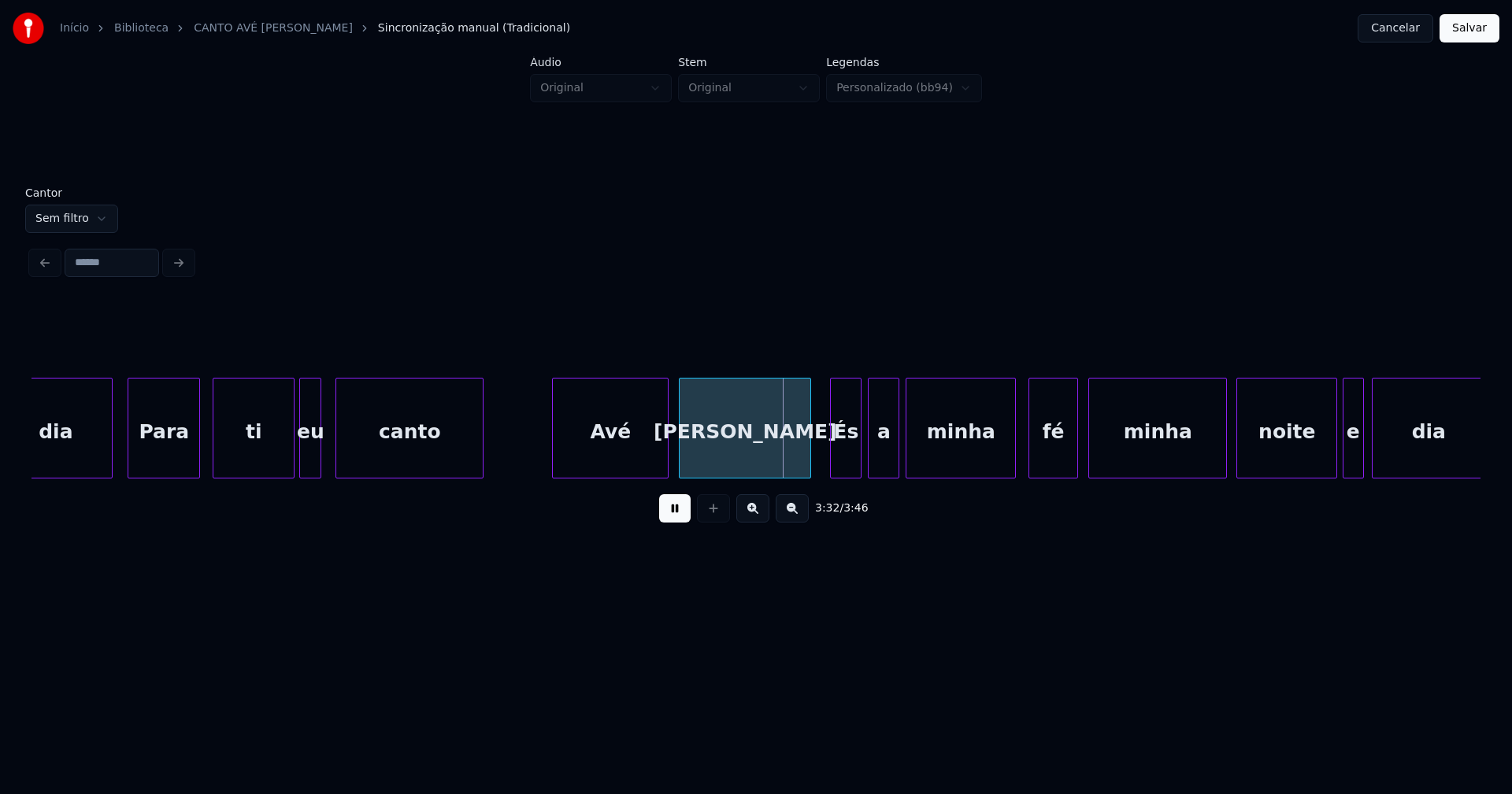
click at [617, 444] on div "Avé" at bounding box center [610, 432] width 115 height 107
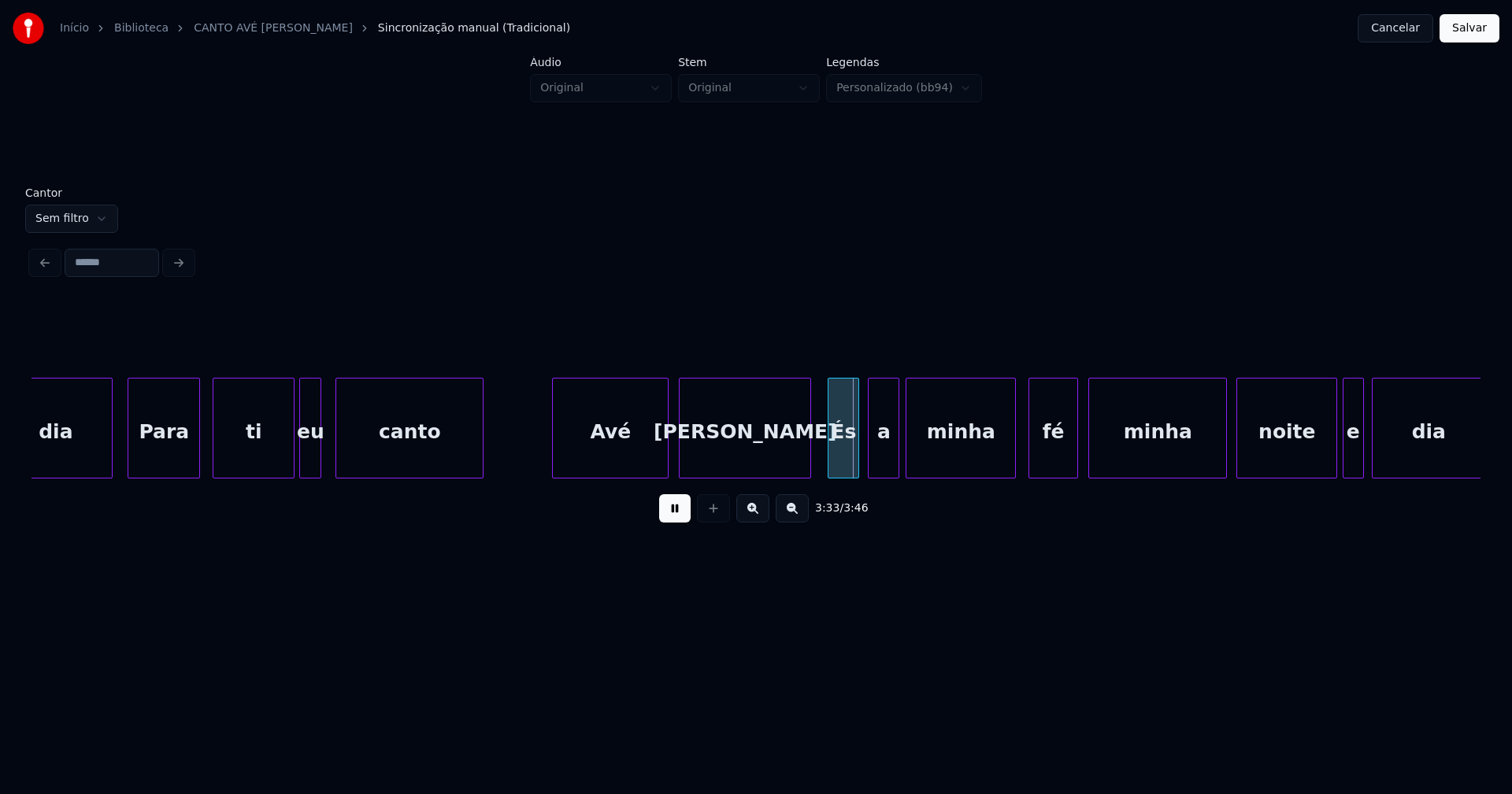
click at [847, 456] on div "És" at bounding box center [843, 432] width 30 height 107
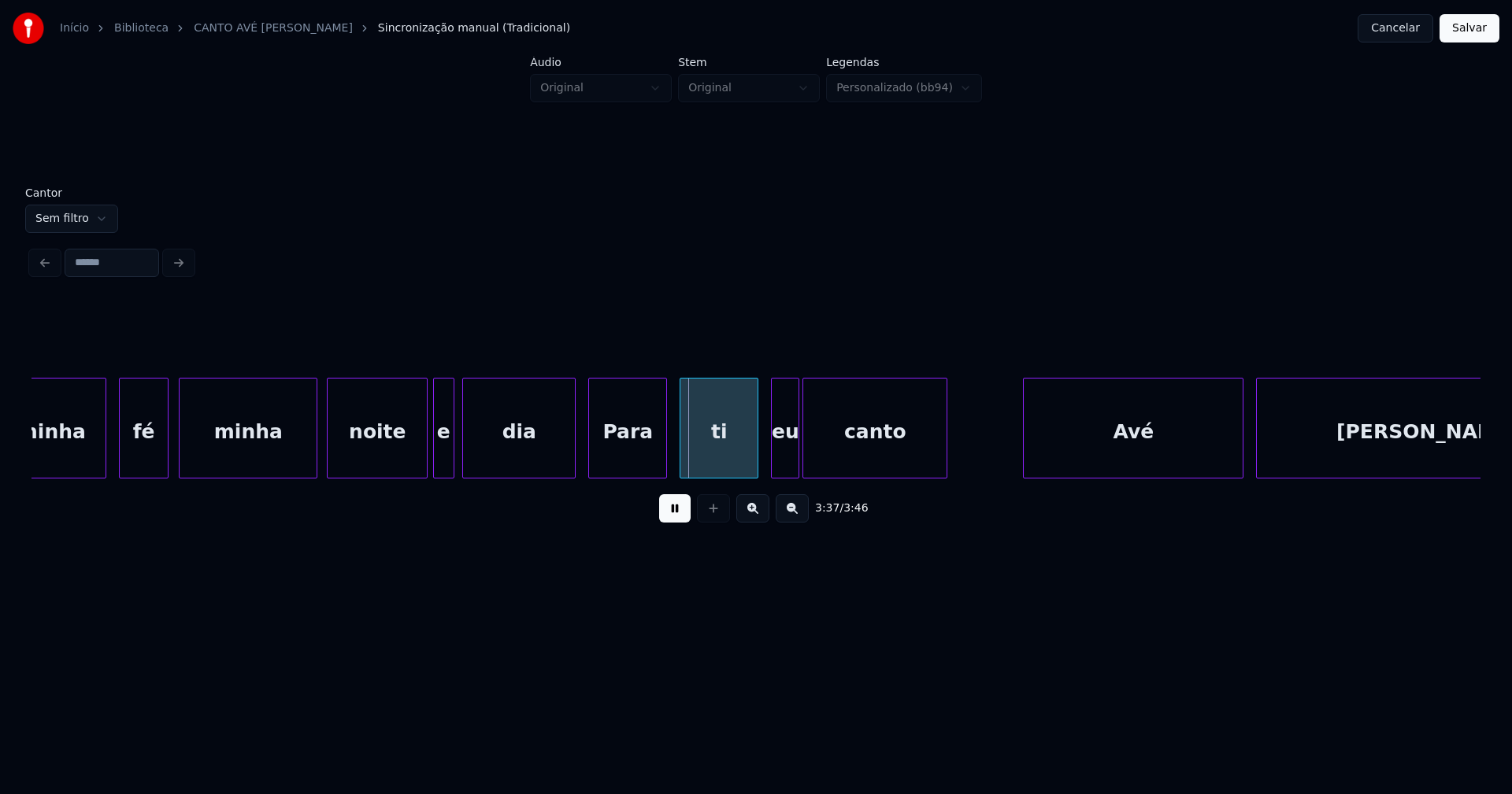
scroll to position [0, 33662]
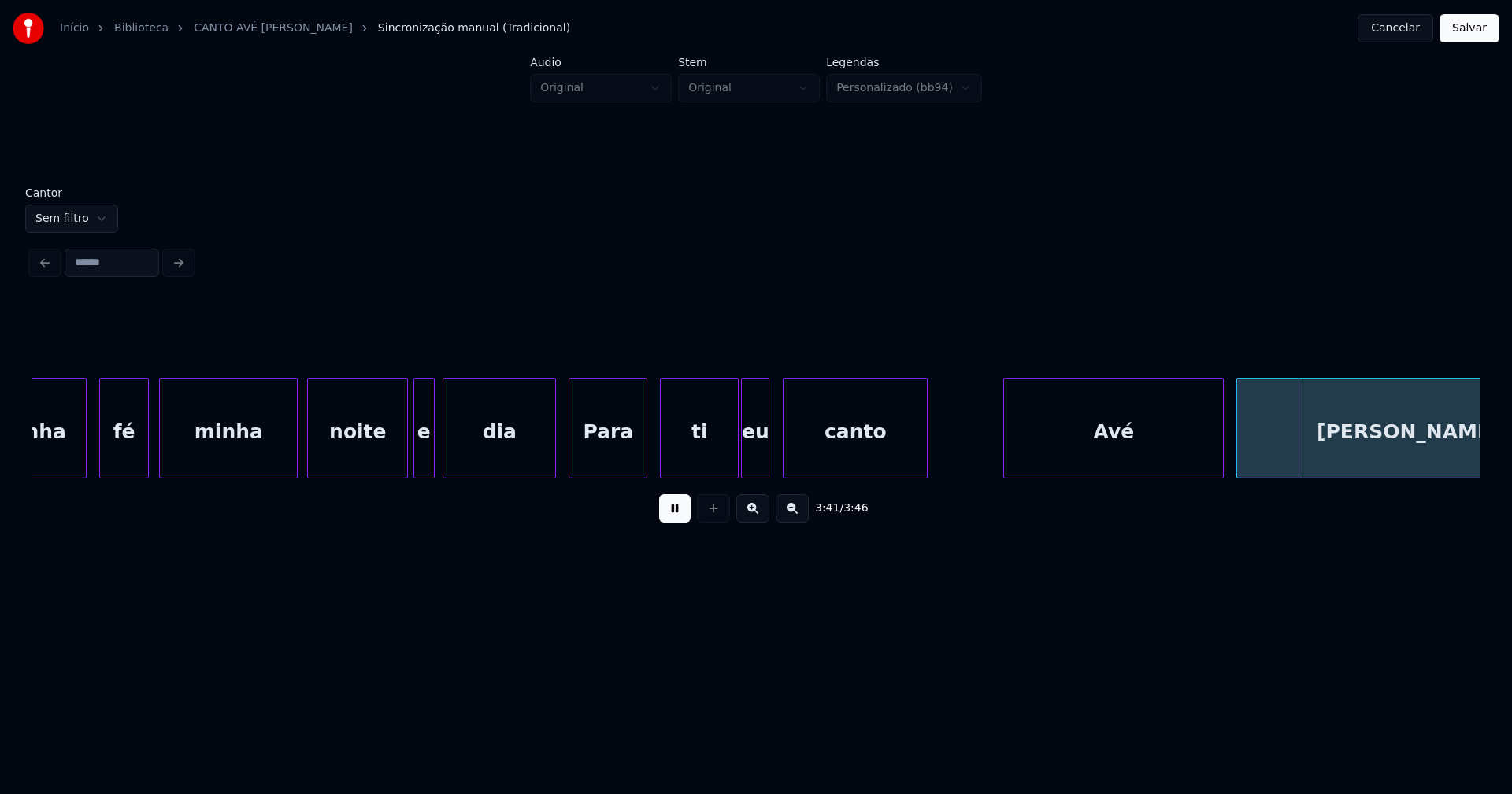
click at [757, 462] on div "eu" at bounding box center [755, 432] width 27 height 107
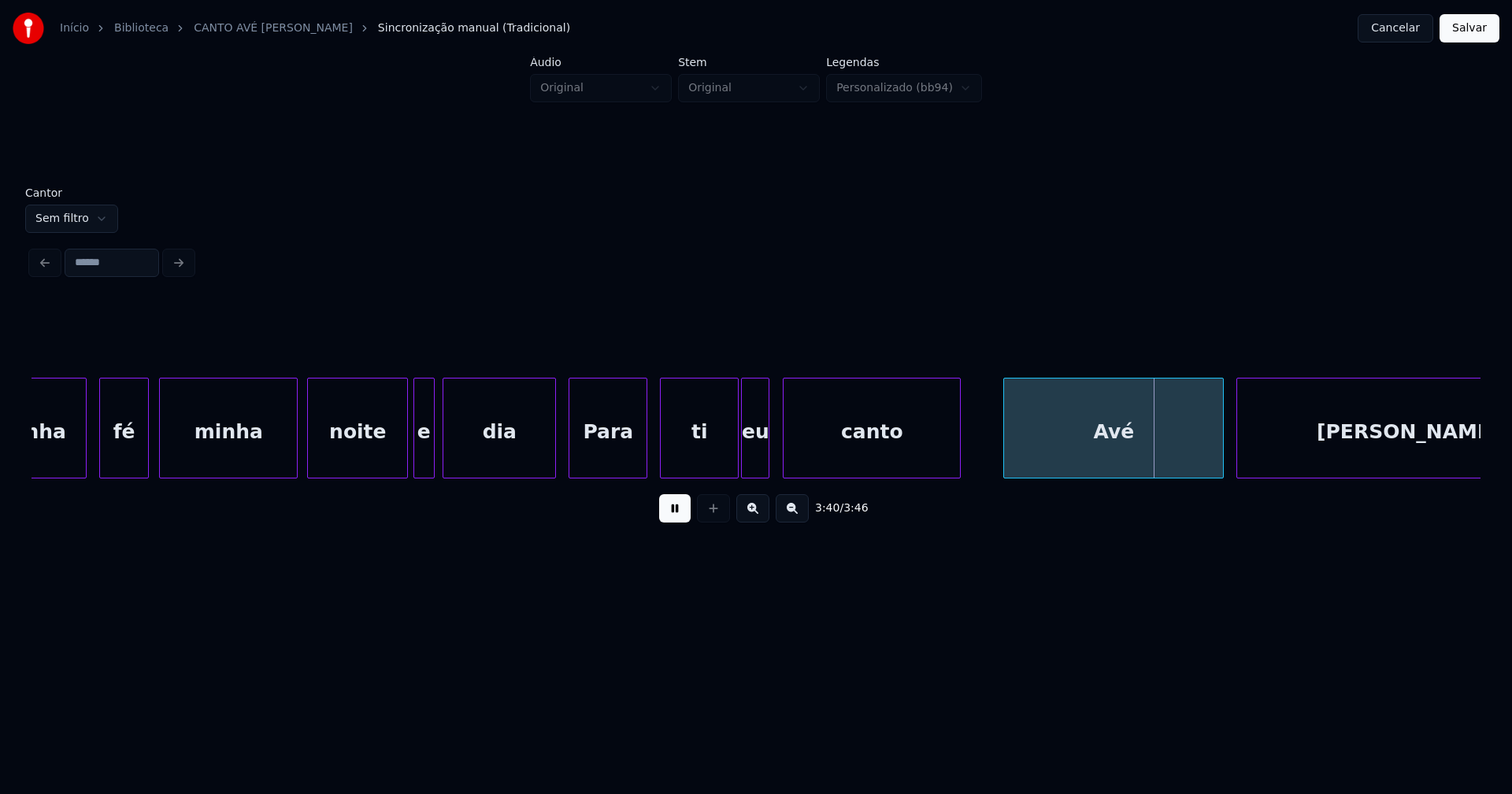
click at [957, 436] on div at bounding box center [958, 427] width 5 height 99
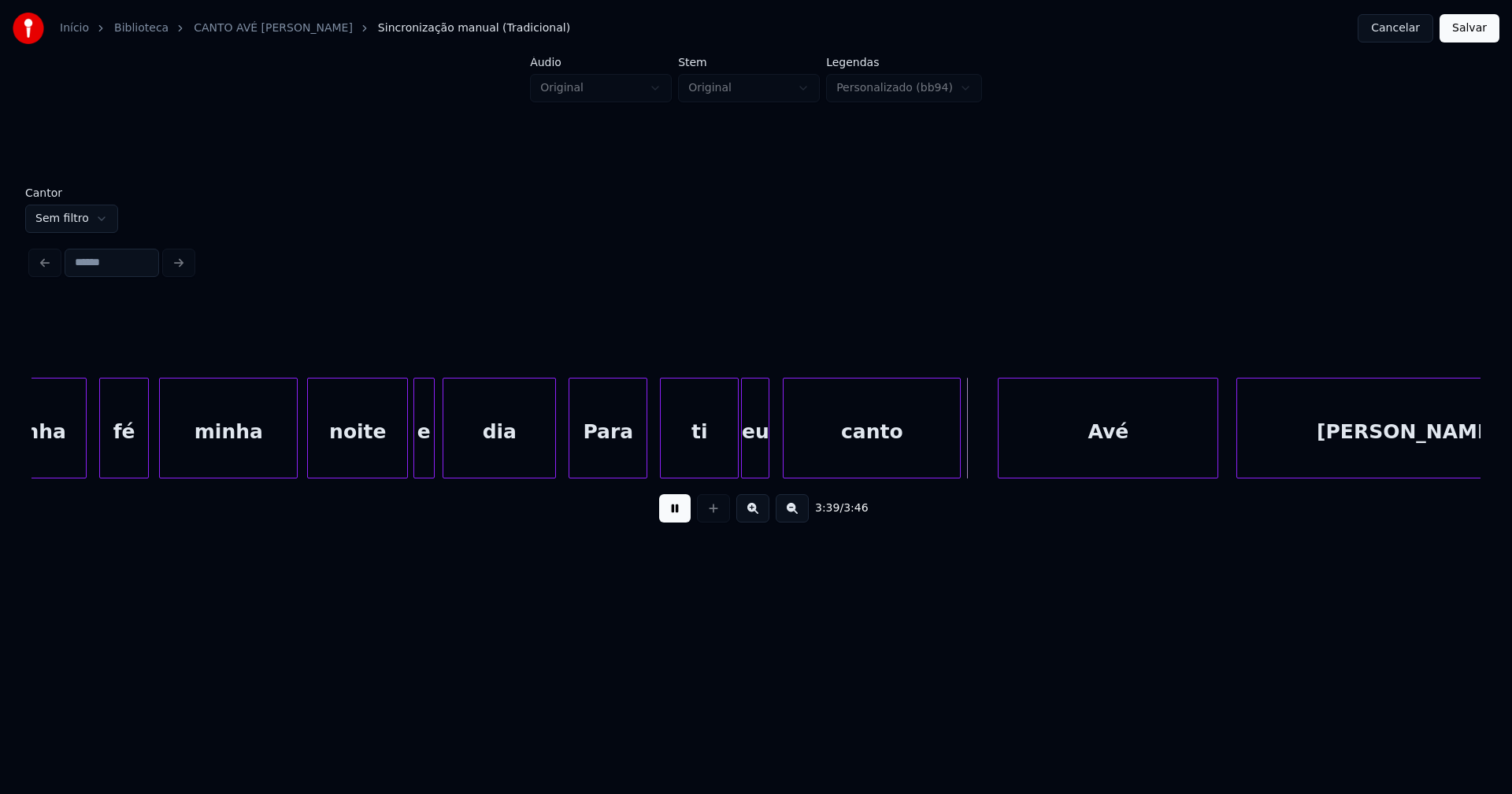
click at [1091, 448] on div "Avé" at bounding box center [1108, 432] width 219 height 107
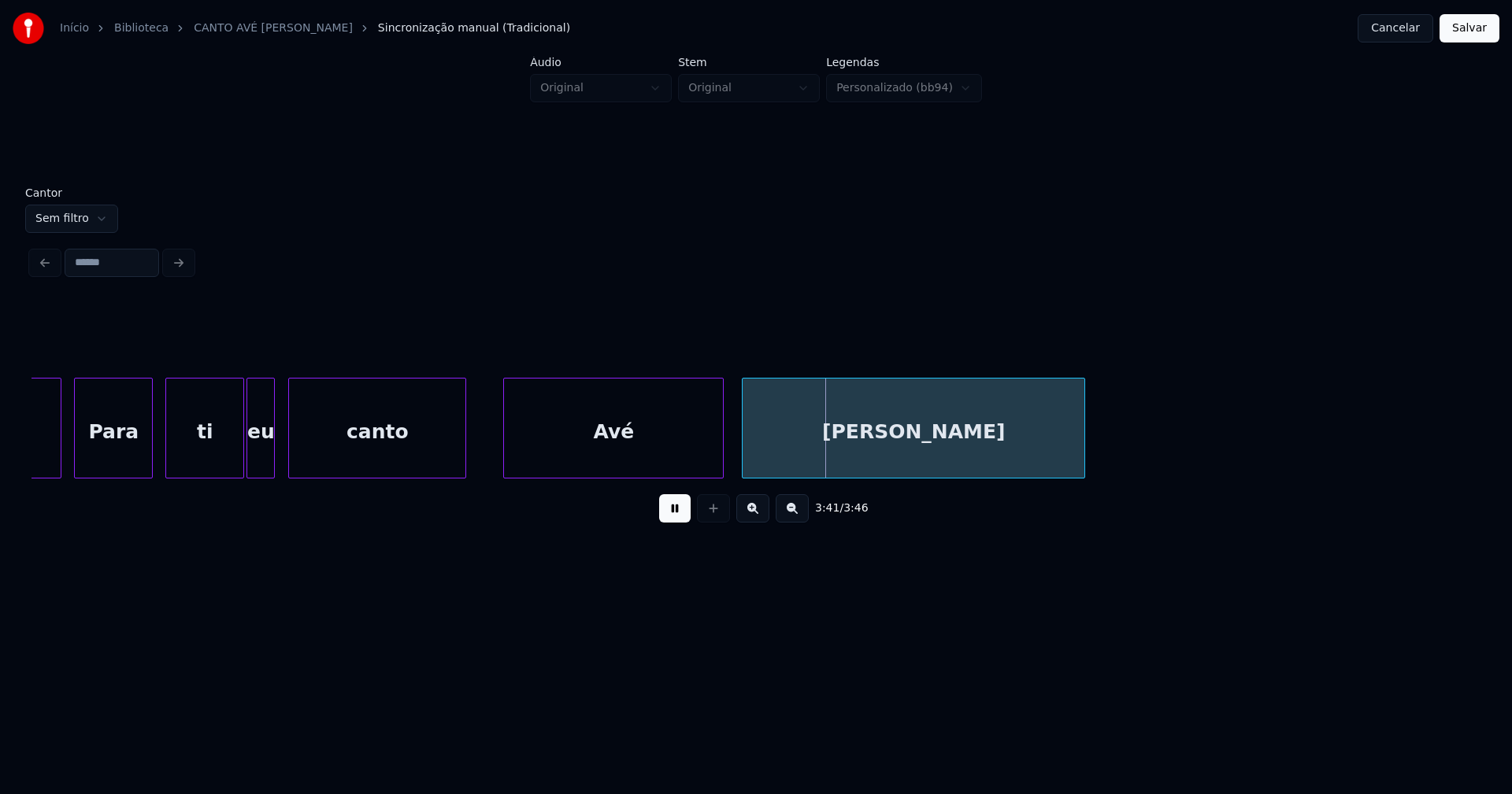
scroll to position [0, 34255]
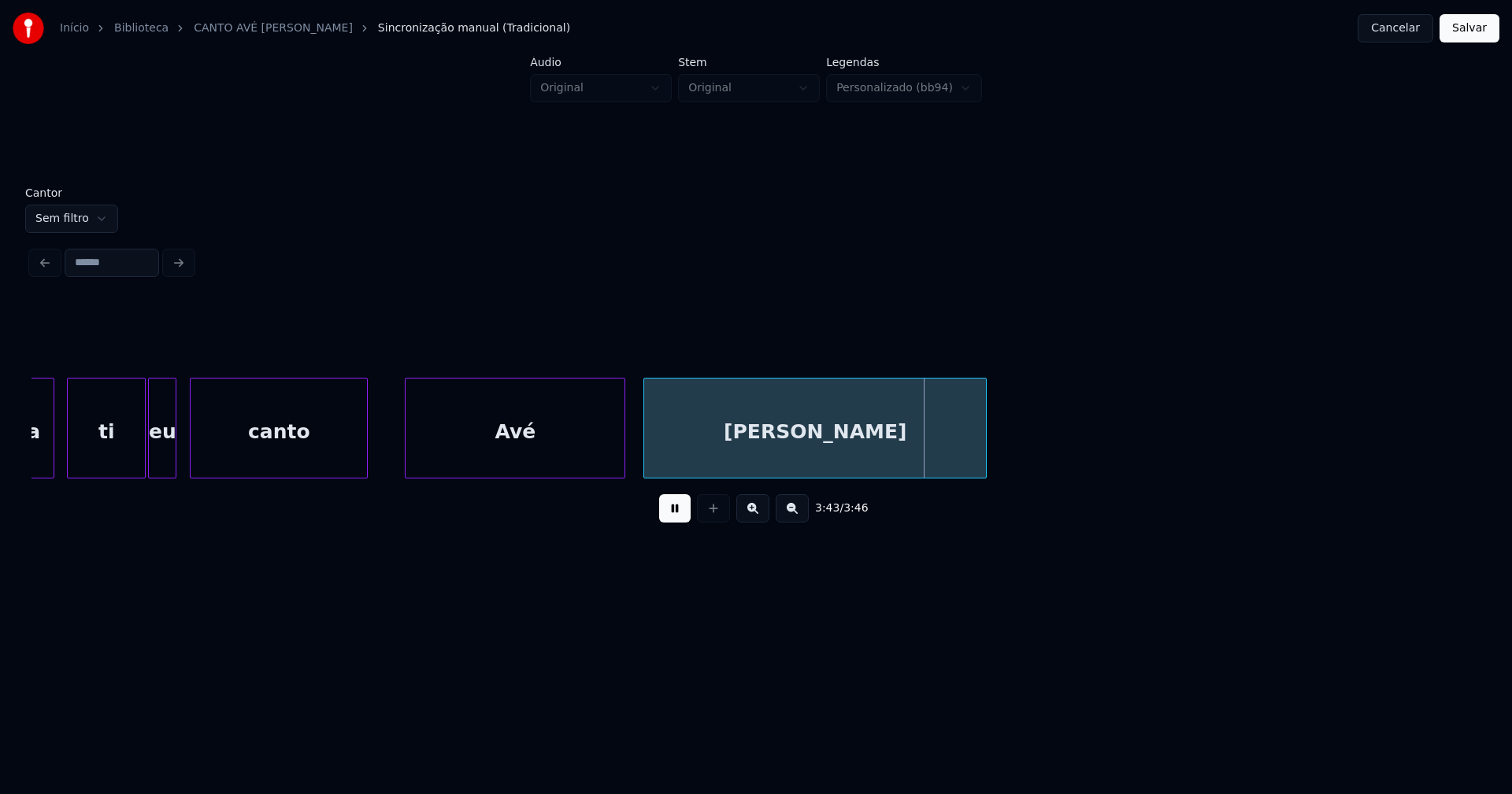
click at [1463, 32] on button "Salvar" at bounding box center [1470, 28] width 60 height 28
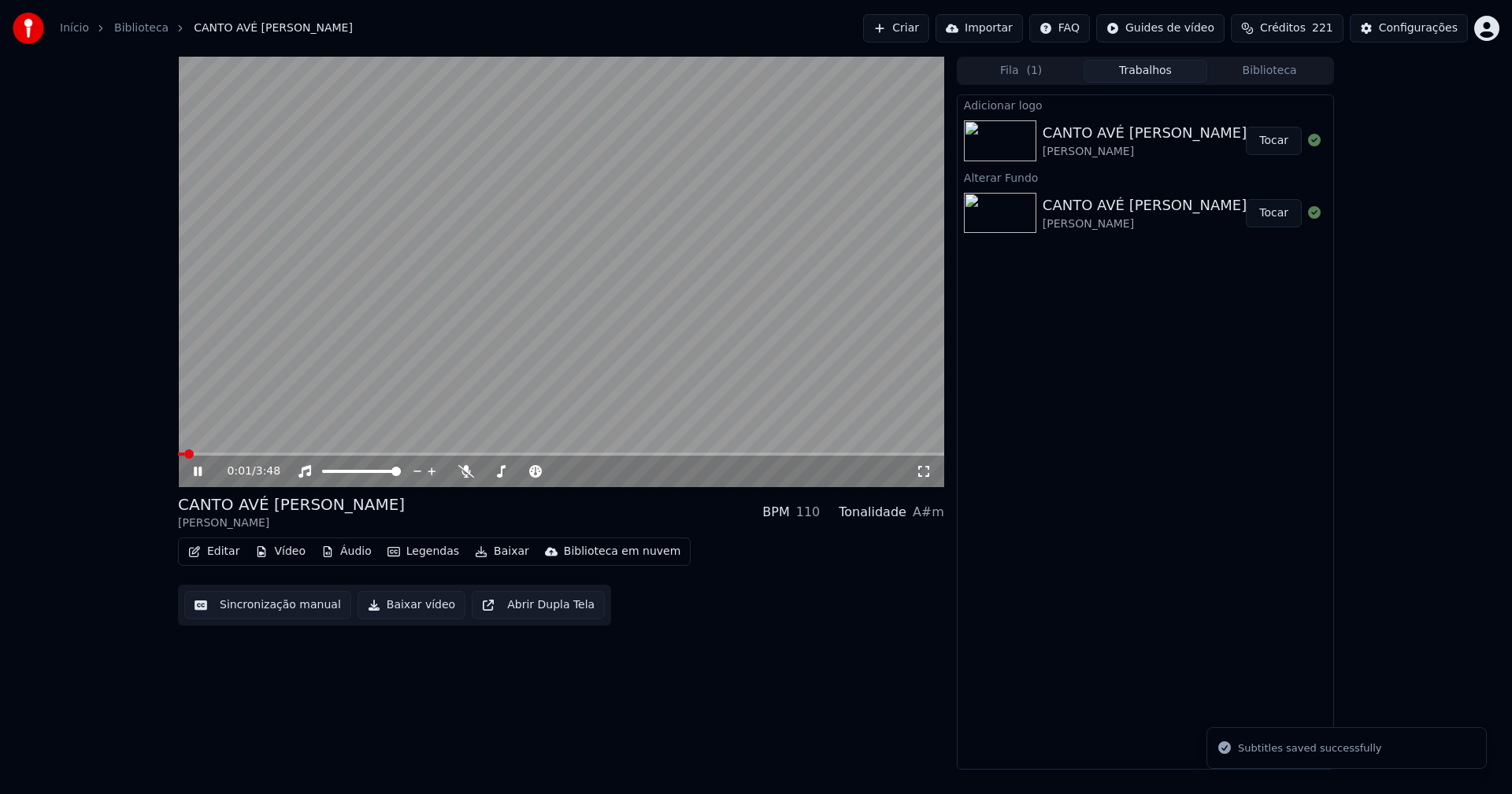
click at [1406, 447] on div "0:01 / 3:48 CANTO AVÉ [PERSON_NAME] BPM 110 Tonalidade A#m Editar Vídeo Áudio L…" at bounding box center [756, 413] width 1512 height 713
click at [593, 456] on span at bounding box center [561, 454] width 766 height 3
click at [200, 471] on icon at bounding box center [209, 471] width 37 height 12
click at [1414, 37] on button "Configurações" at bounding box center [1409, 28] width 118 height 28
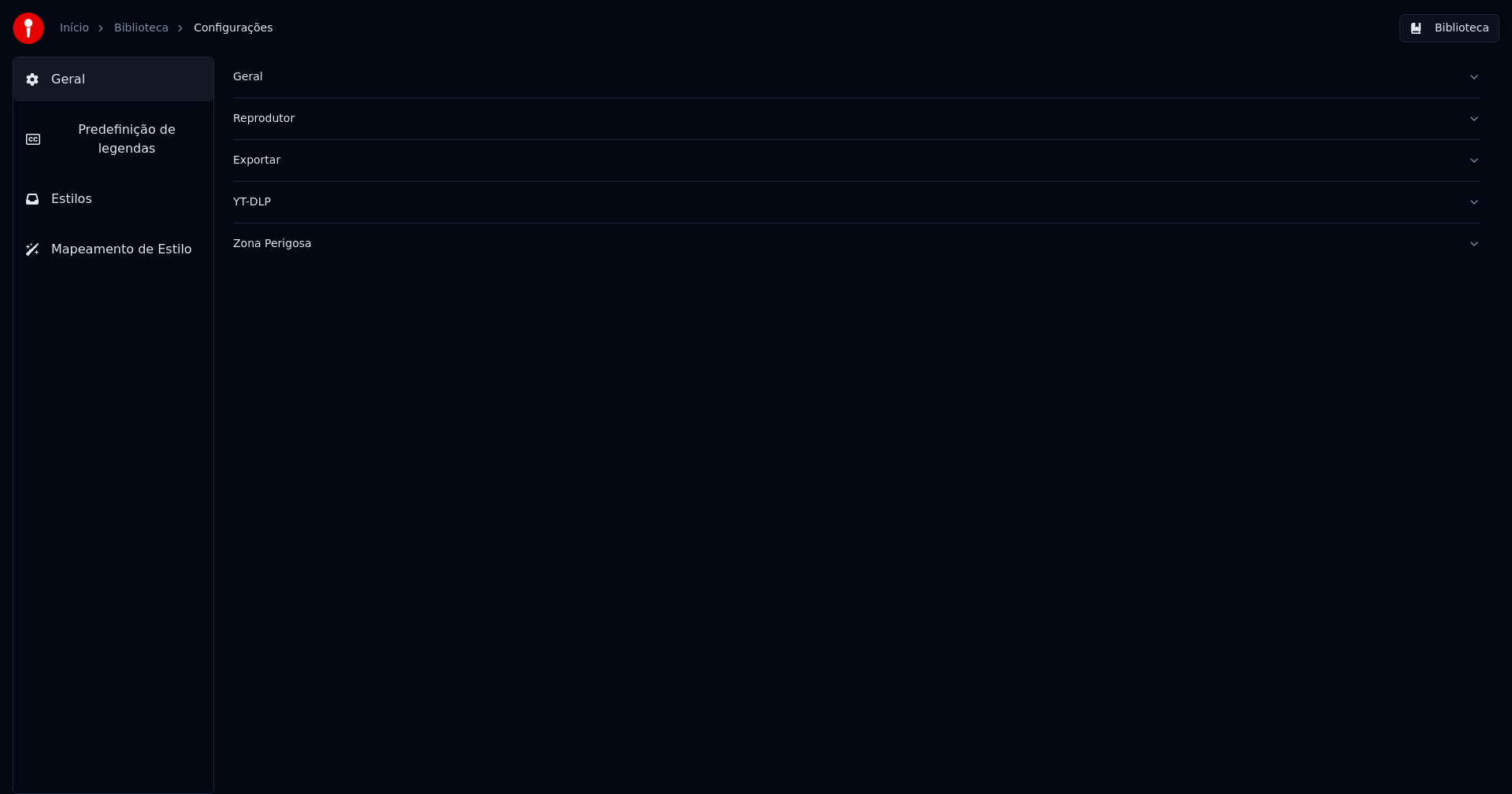
click at [70, 190] on span "Estilos" at bounding box center [72, 199] width 41 height 19
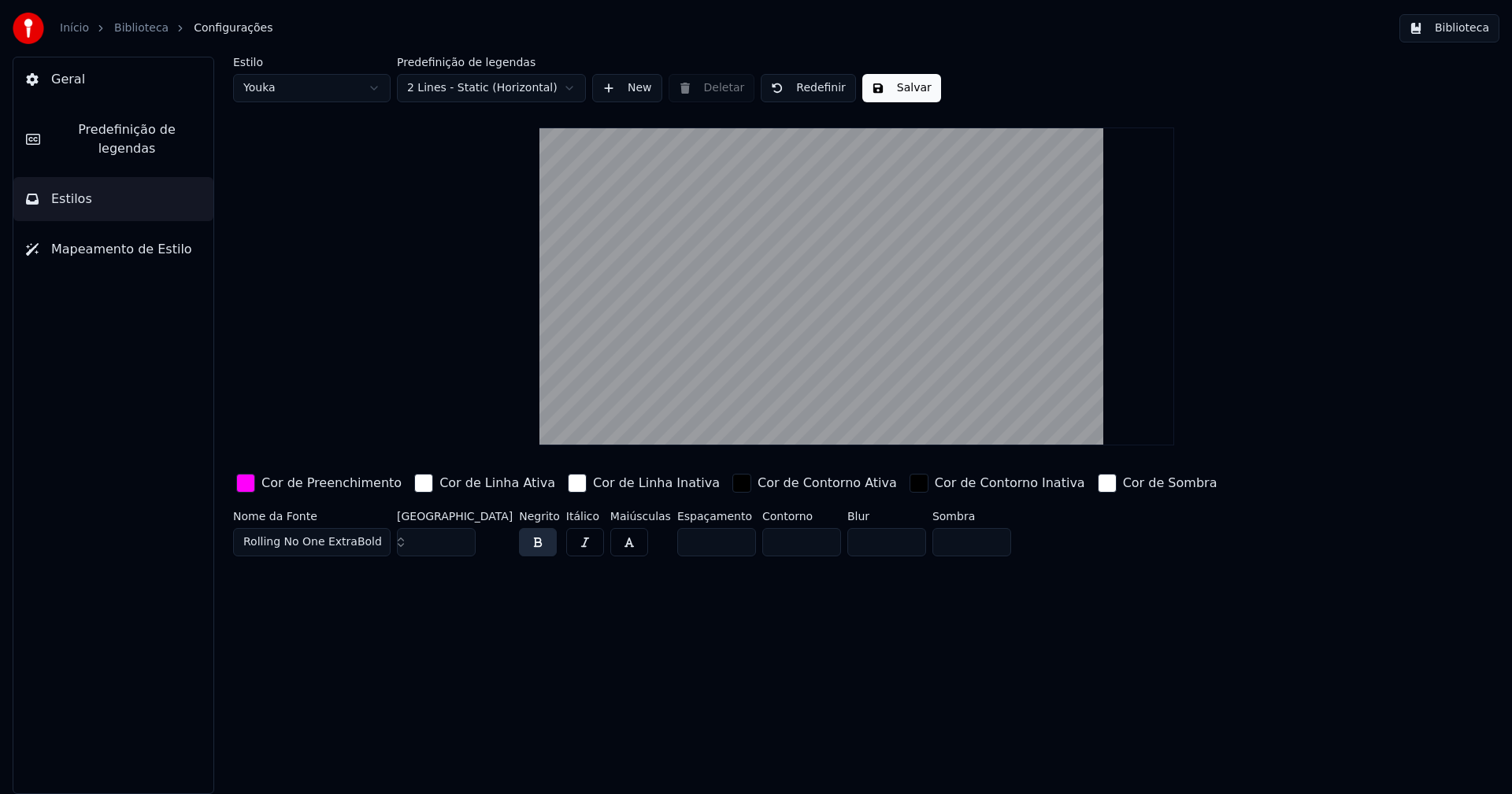
click at [327, 87] on html "Início Biblioteca Configurações Biblioteca Geral Predefinição de legendas Estil…" at bounding box center [756, 397] width 1512 height 794
click at [457, 544] on input "**" at bounding box center [436, 542] width 79 height 28
click at [457, 544] on input "**" at bounding box center [436, 542] width 79 height 28
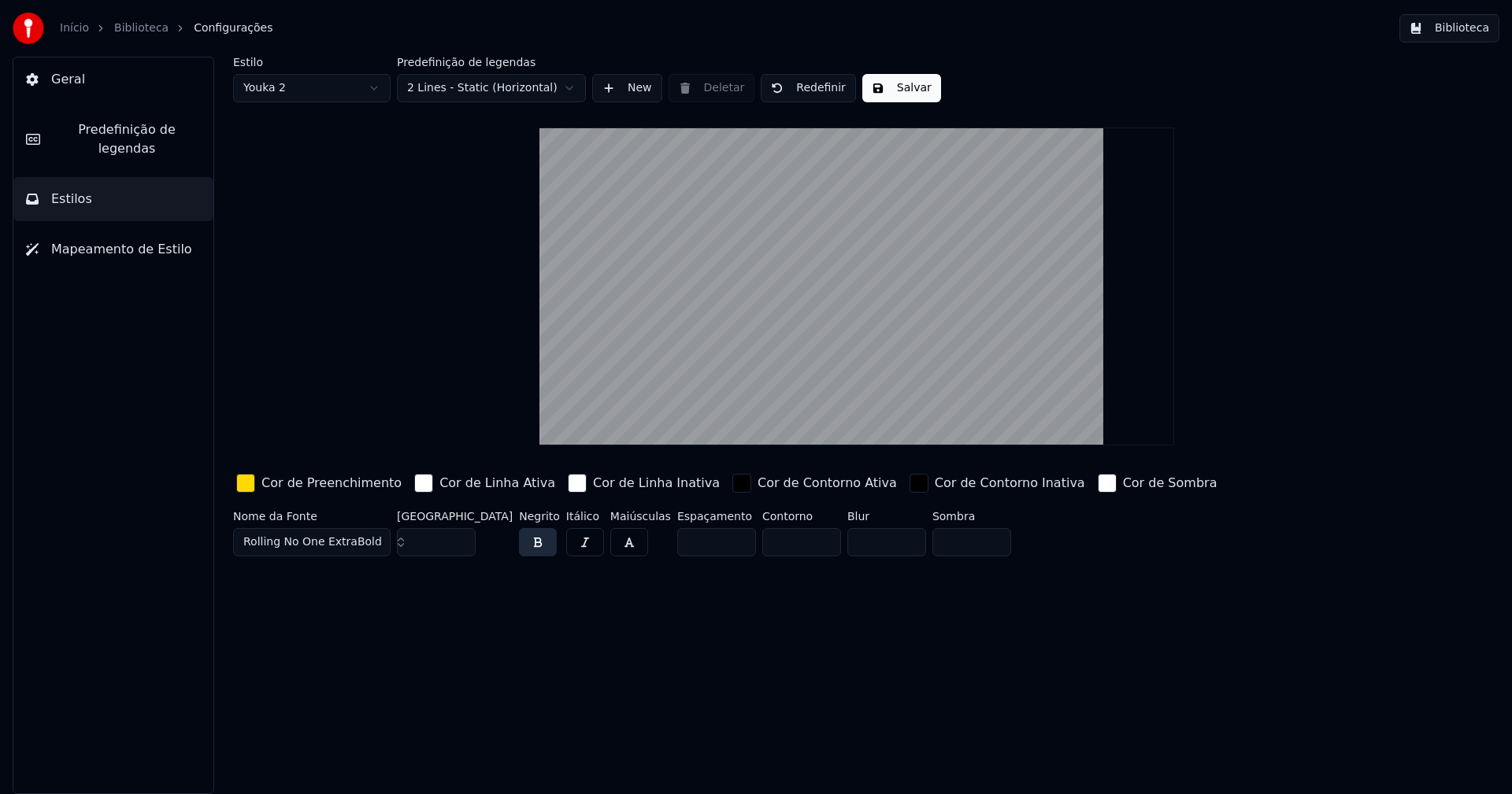
type input "**"
click at [457, 544] on input "**" at bounding box center [436, 542] width 79 height 28
click at [246, 486] on div "button" at bounding box center [245, 483] width 19 height 19
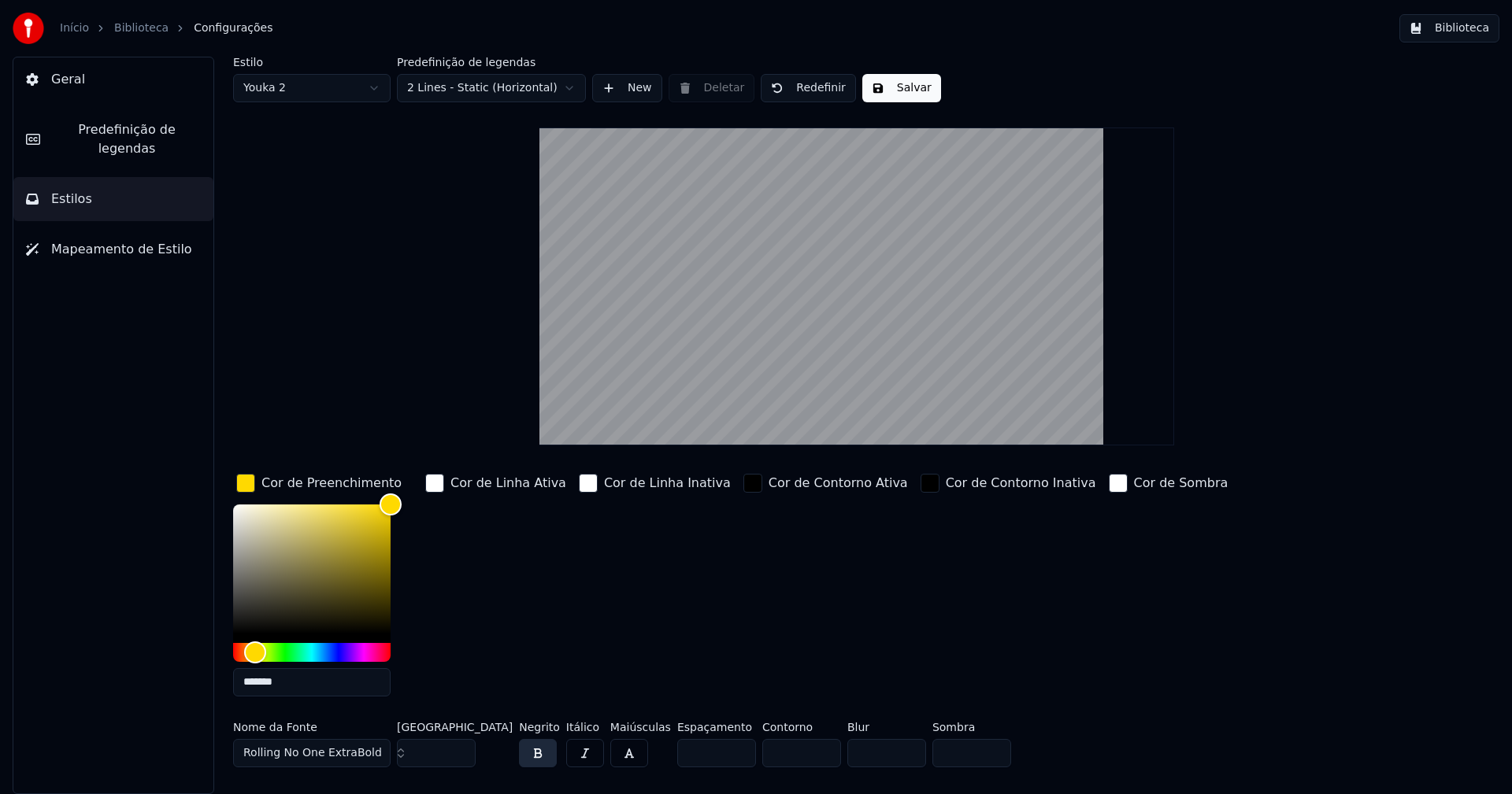
click at [291, 687] on input "*******" at bounding box center [311, 683] width 157 height 28
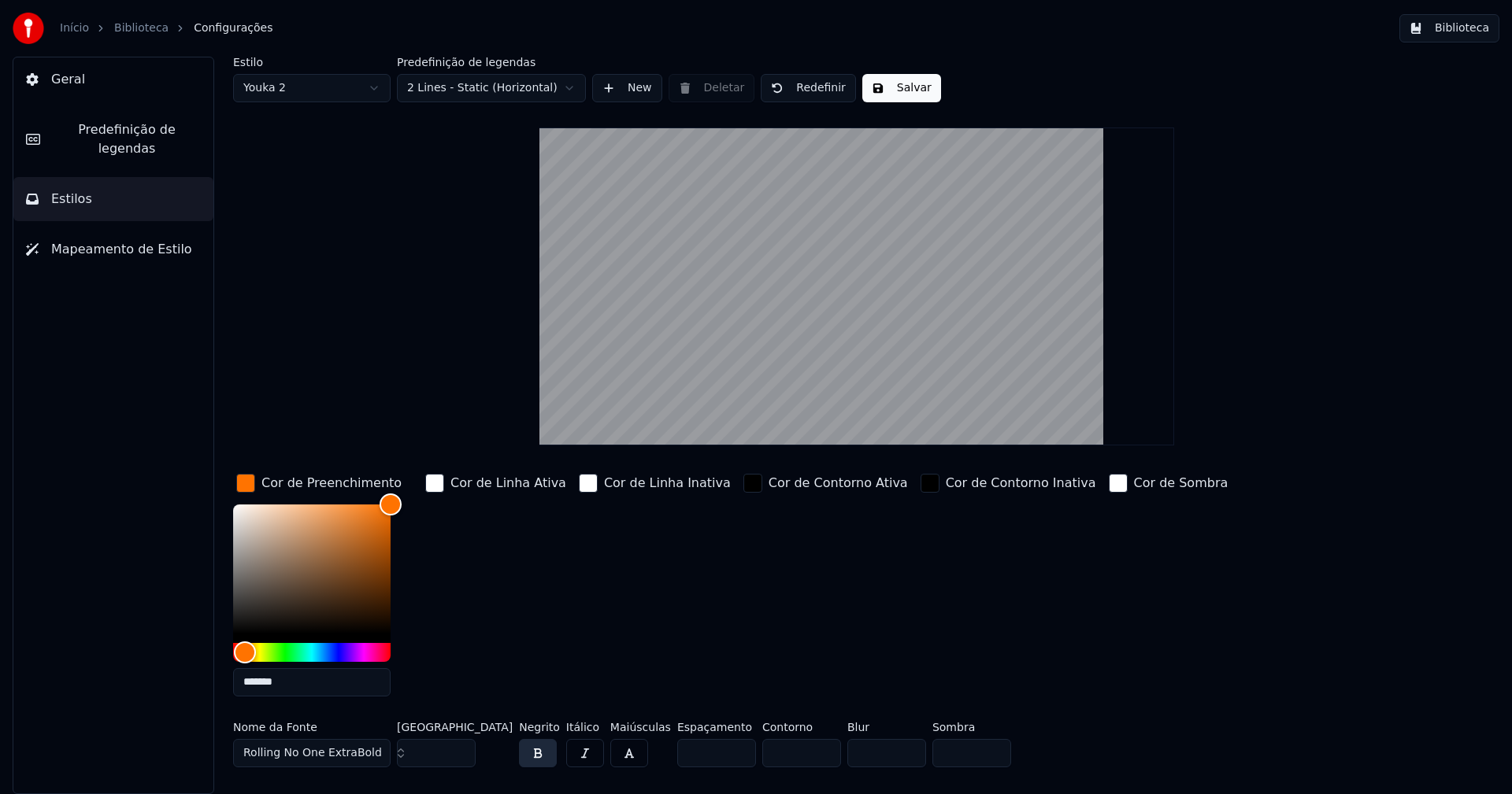
type input "*******"
click at [251, 485] on div "button" at bounding box center [245, 483] width 19 height 19
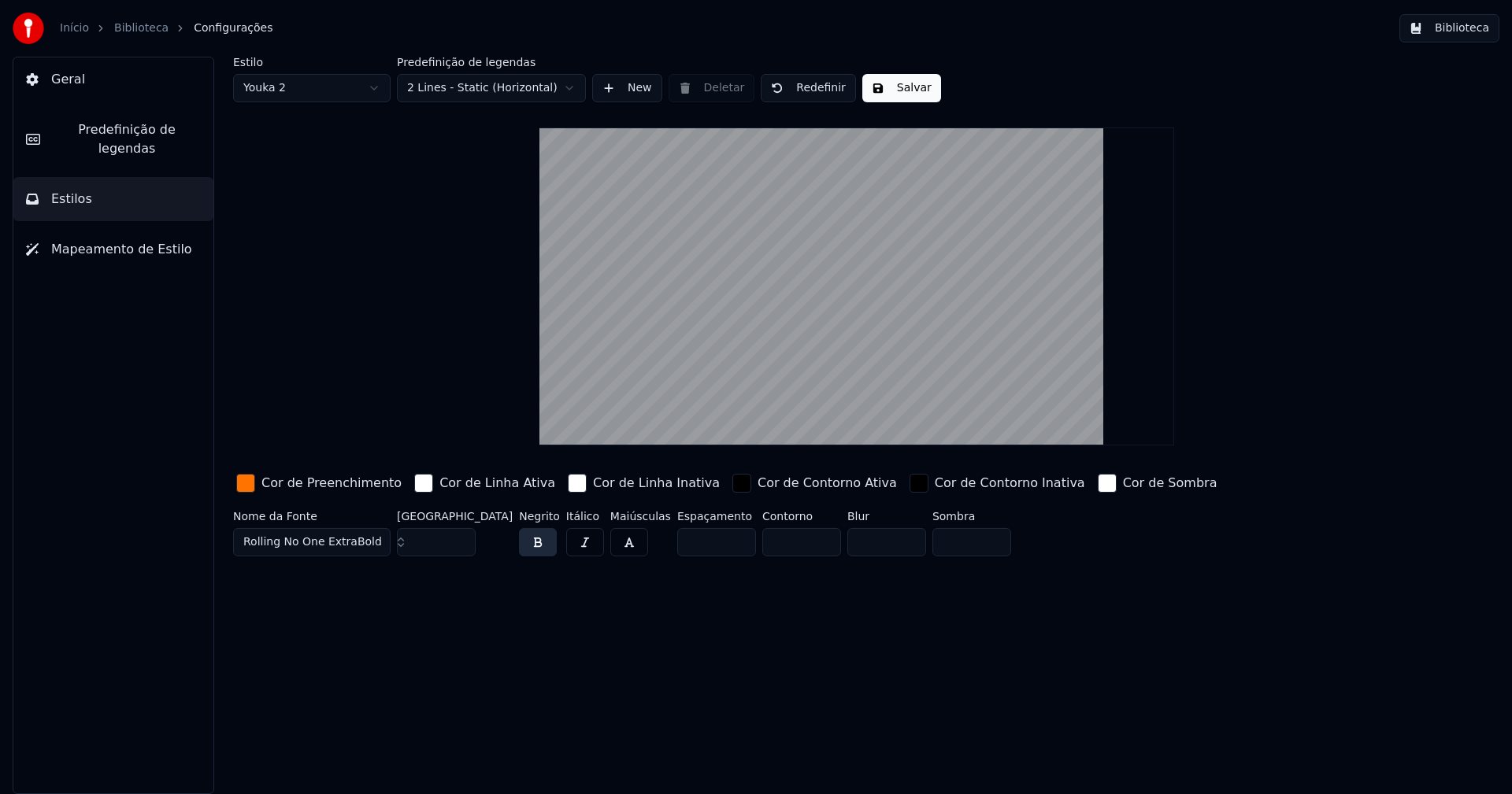
drag, startPoint x: 900, startPoint y: 92, endPoint x: 1298, endPoint y: 81, distance: 398.2
click at [901, 91] on button "Salvar" at bounding box center [902, 88] width 79 height 28
click at [1456, 35] on button "Biblioteca" at bounding box center [1450, 28] width 100 height 28
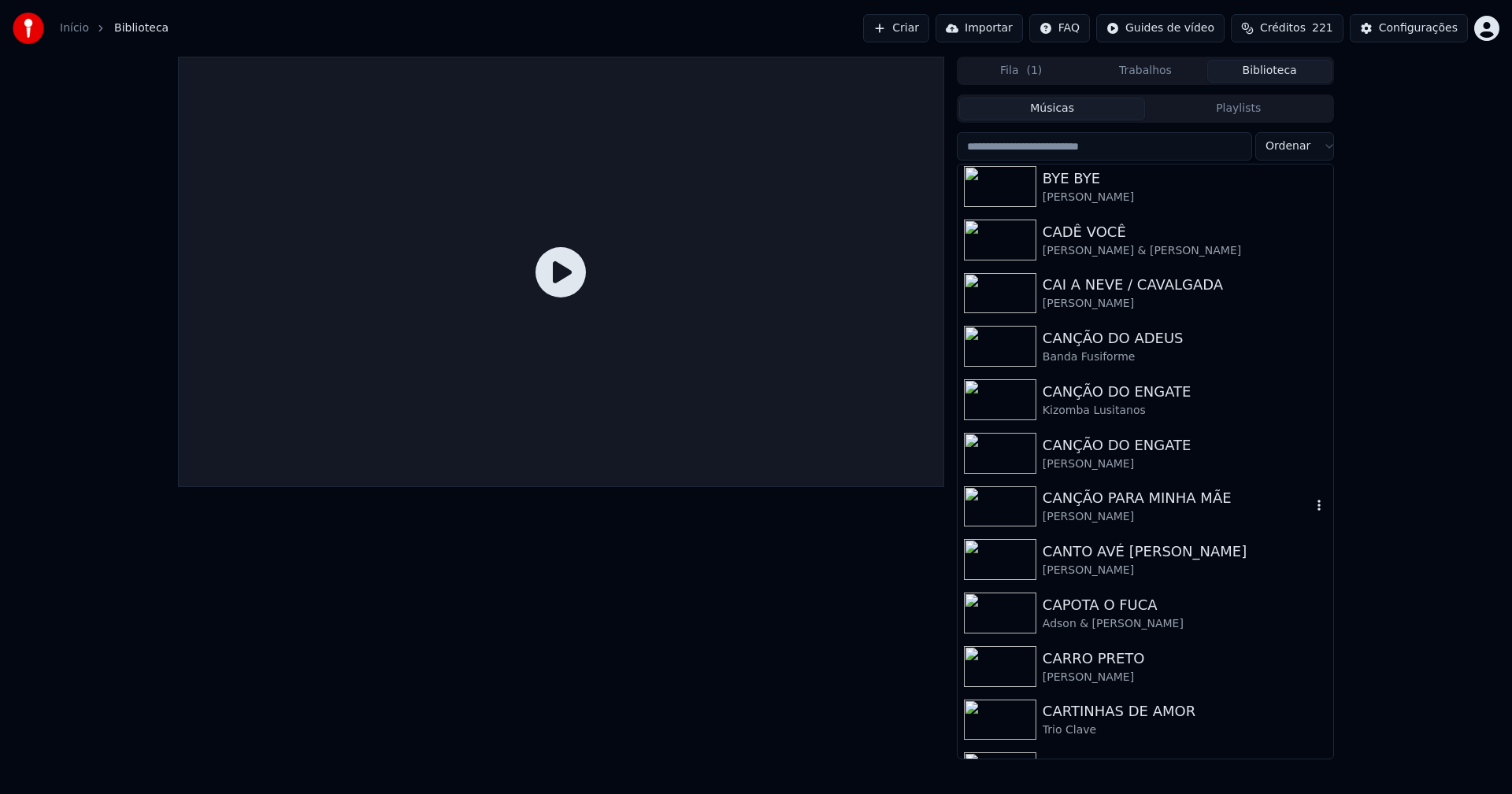
scroll to position [3689, 0]
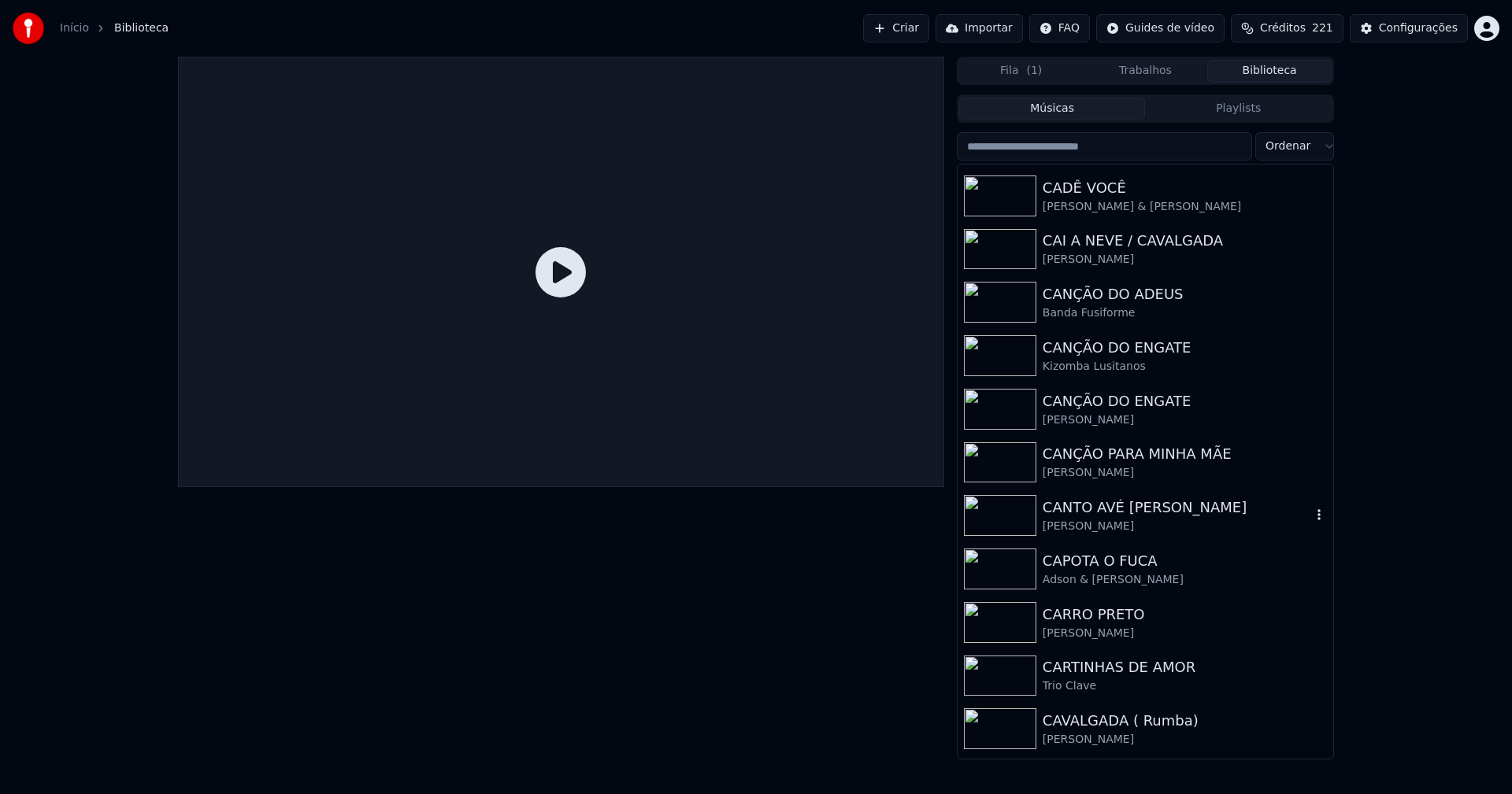
drag, startPoint x: 1080, startPoint y: 507, endPoint x: 1144, endPoint y: 507, distance: 64.0
click at [1079, 507] on div "CANTO AVÉ [PERSON_NAME]" at bounding box center [1177, 507] width 269 height 22
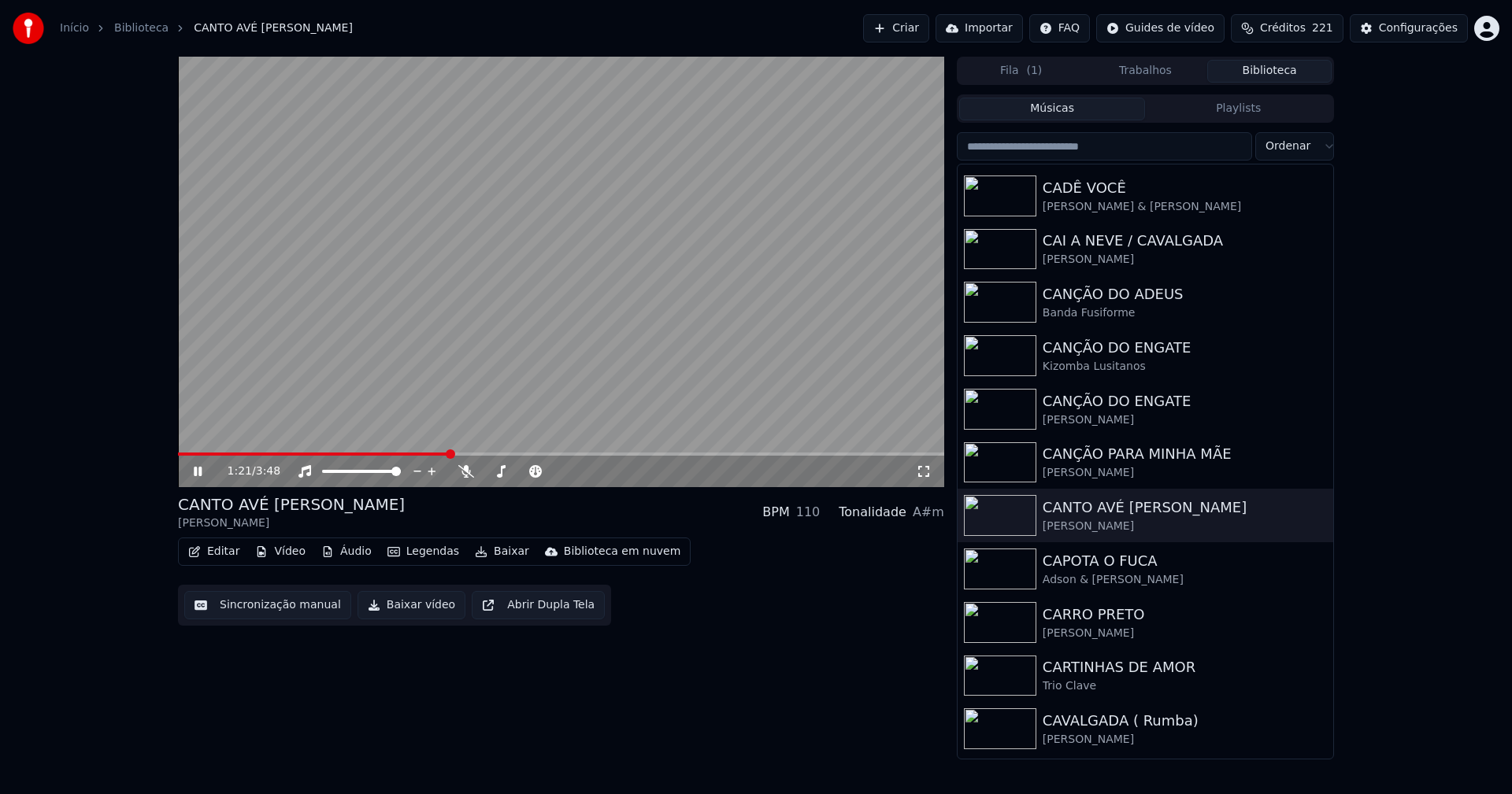
click at [449, 455] on span at bounding box center [561, 454] width 766 height 3
click at [355, 455] on span at bounding box center [266, 454] width 177 height 3
click at [922, 473] on icon at bounding box center [923, 471] width 16 height 12
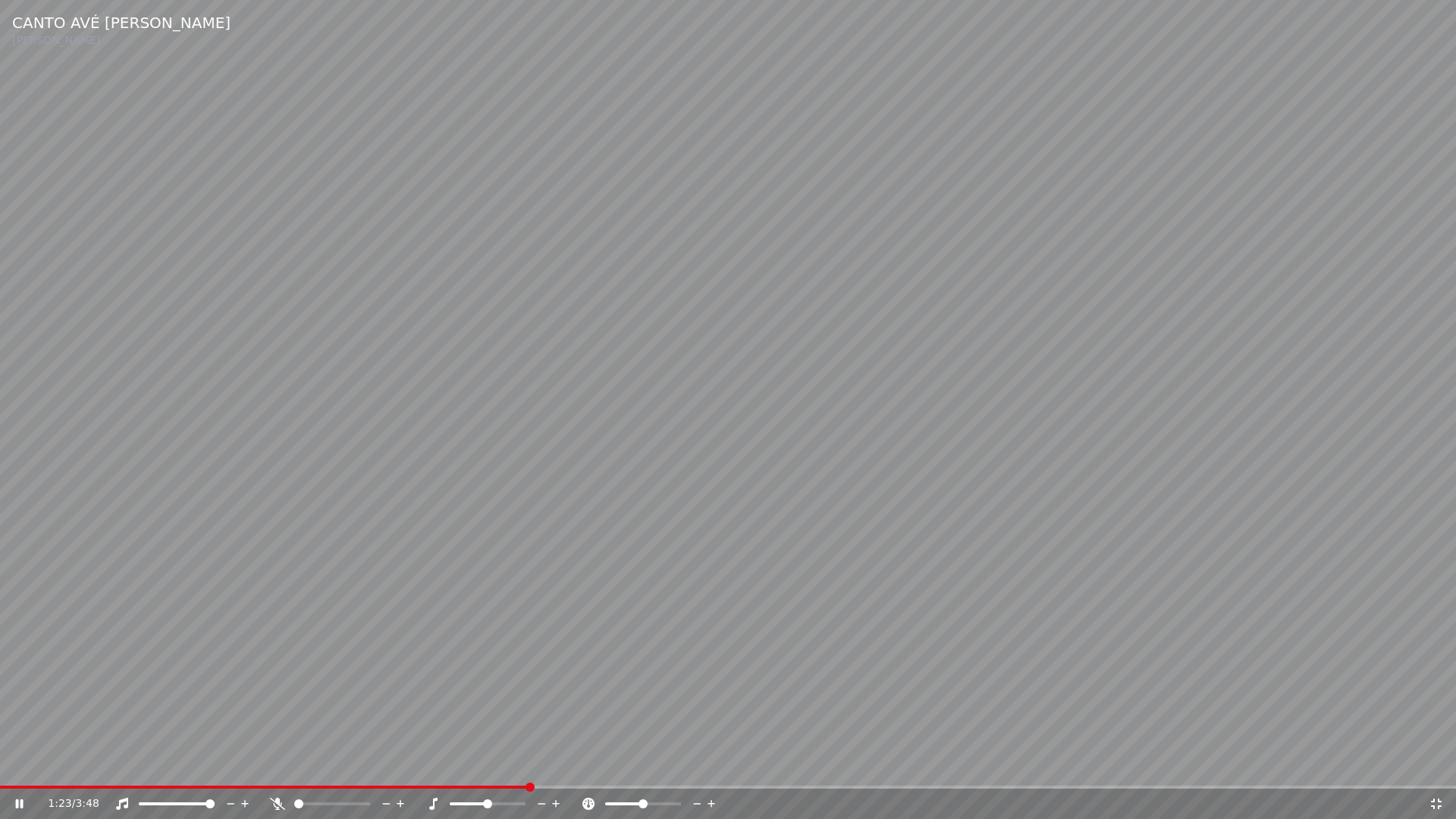
click at [1438, 764] on icon at bounding box center [1436, 803] width 15 height 12
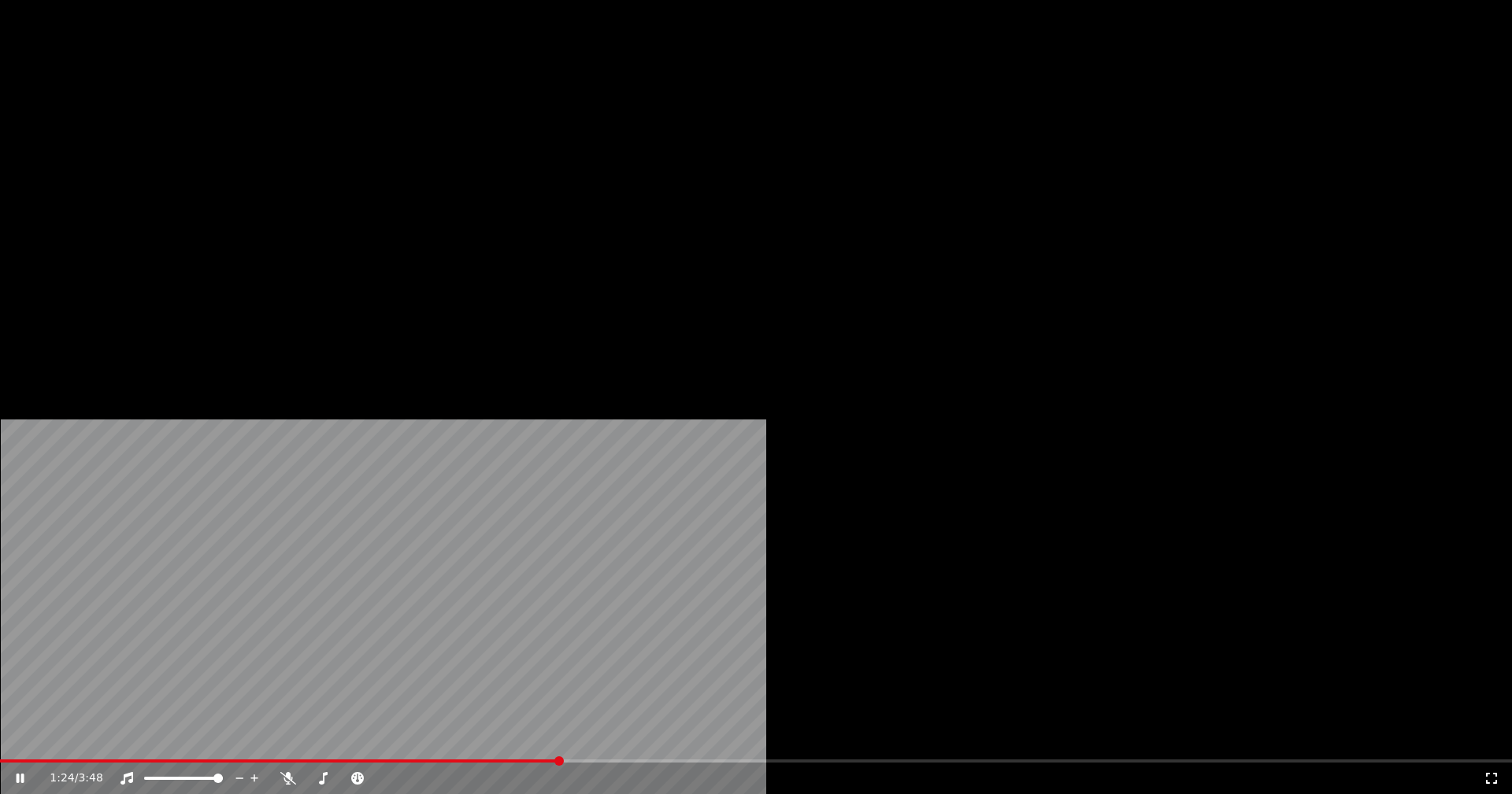
click at [24, 774] on icon at bounding box center [20, 778] width 7 height 9
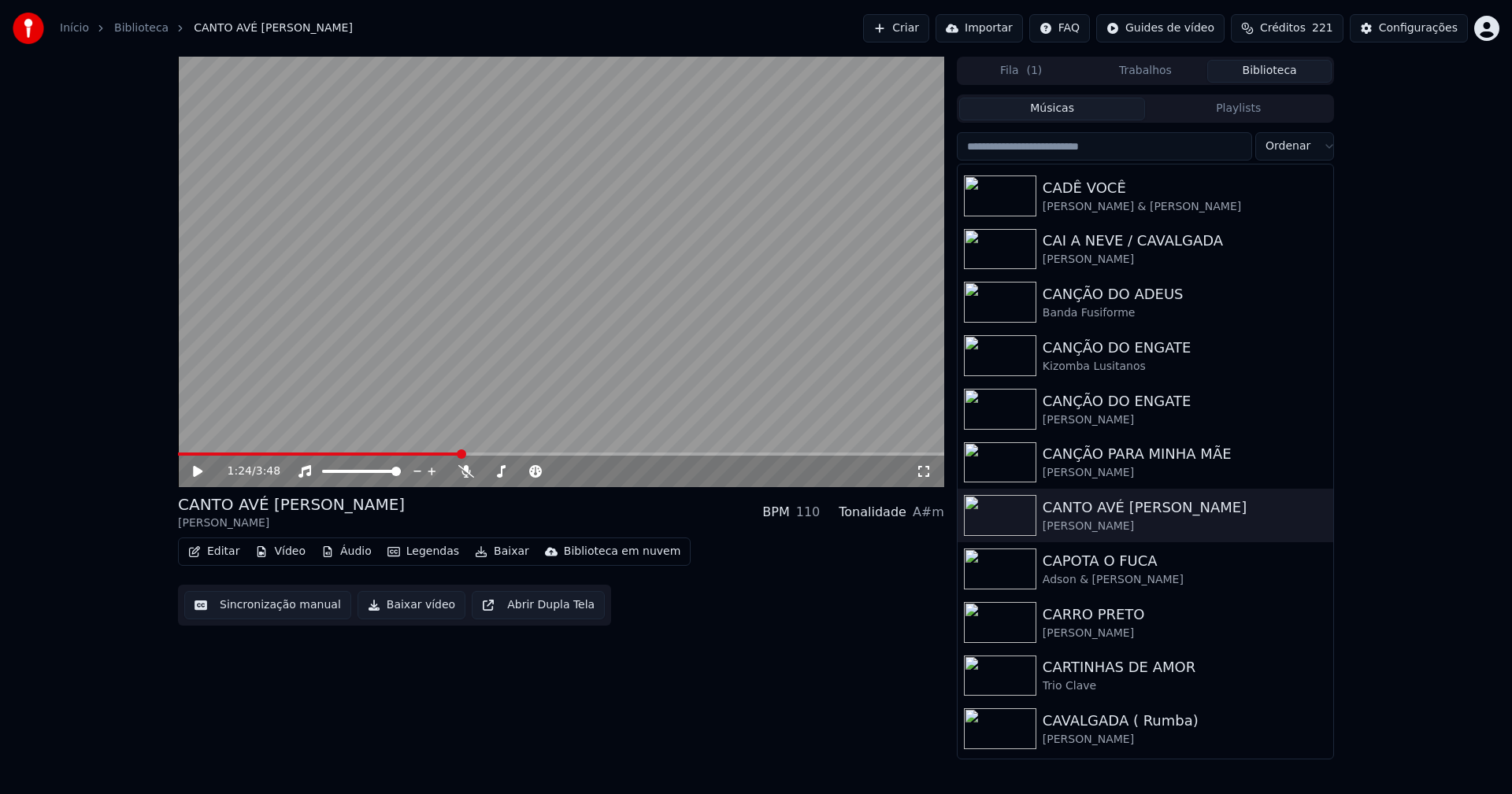
click at [407, 612] on button "Baixar vídeo" at bounding box center [412, 605] width 108 height 28
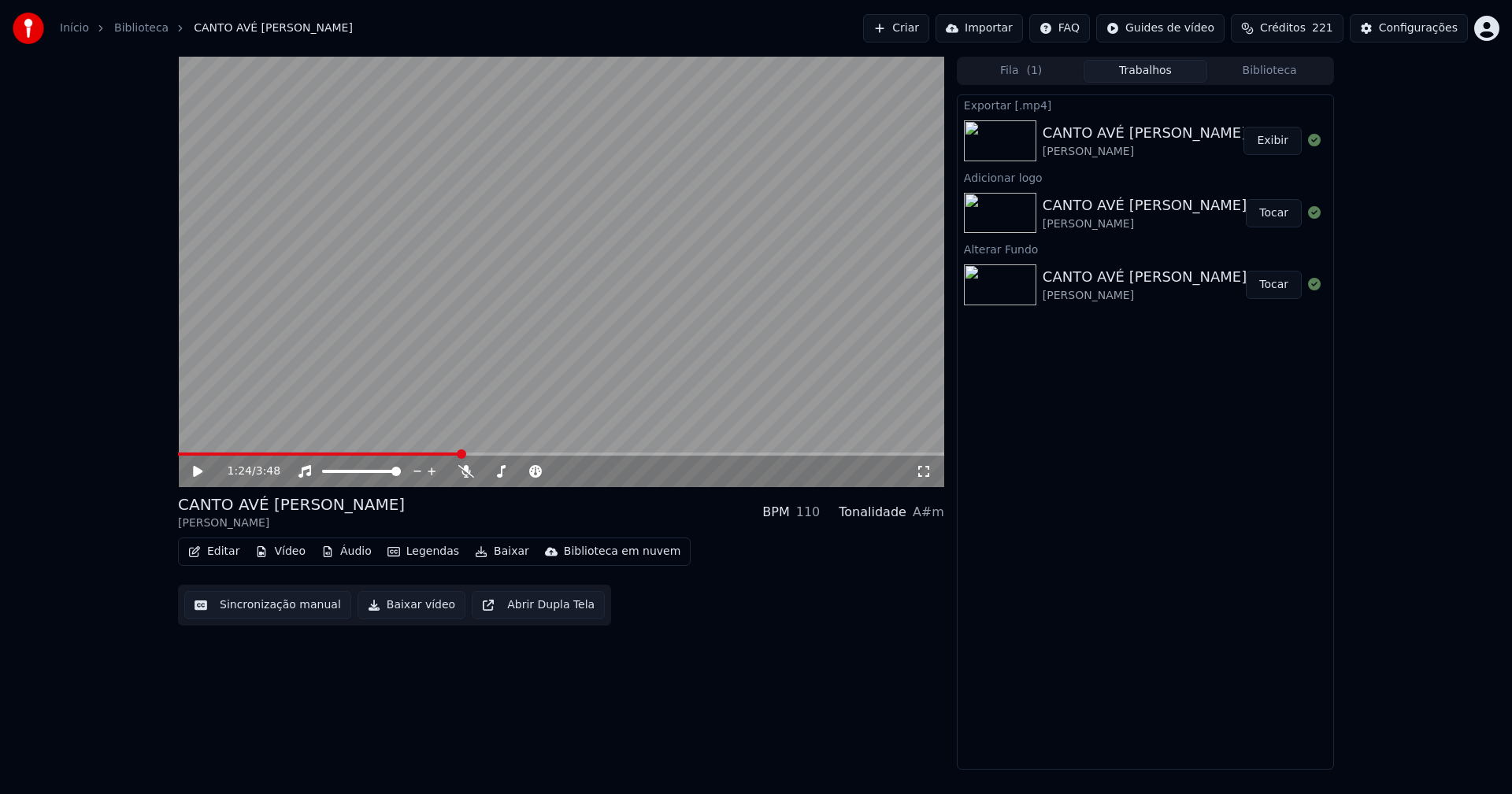
click at [220, 554] on button "Editar" at bounding box center [214, 552] width 64 height 22
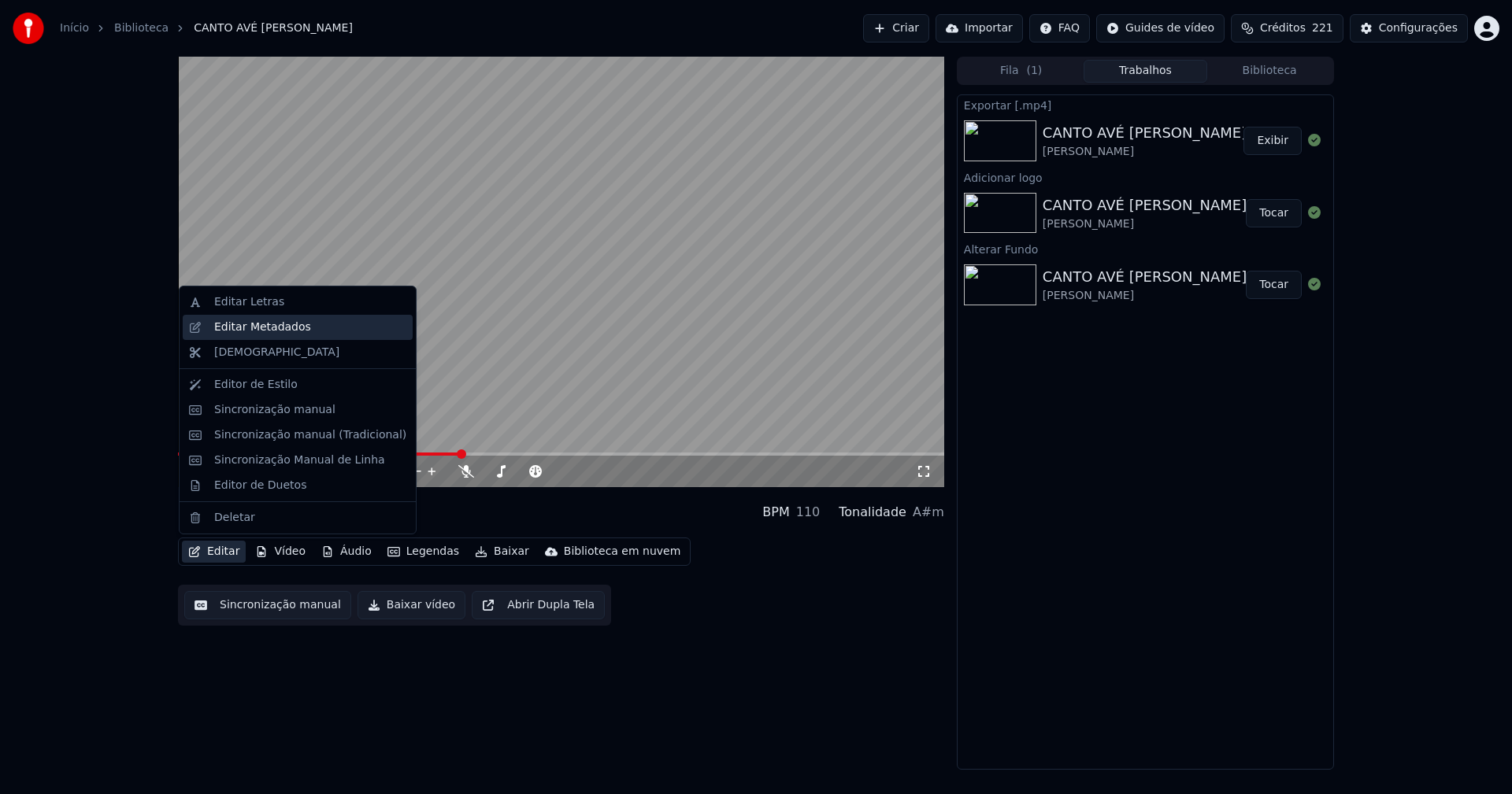
click at [256, 329] on div "Editar Metadados" at bounding box center [263, 327] width 96 height 16
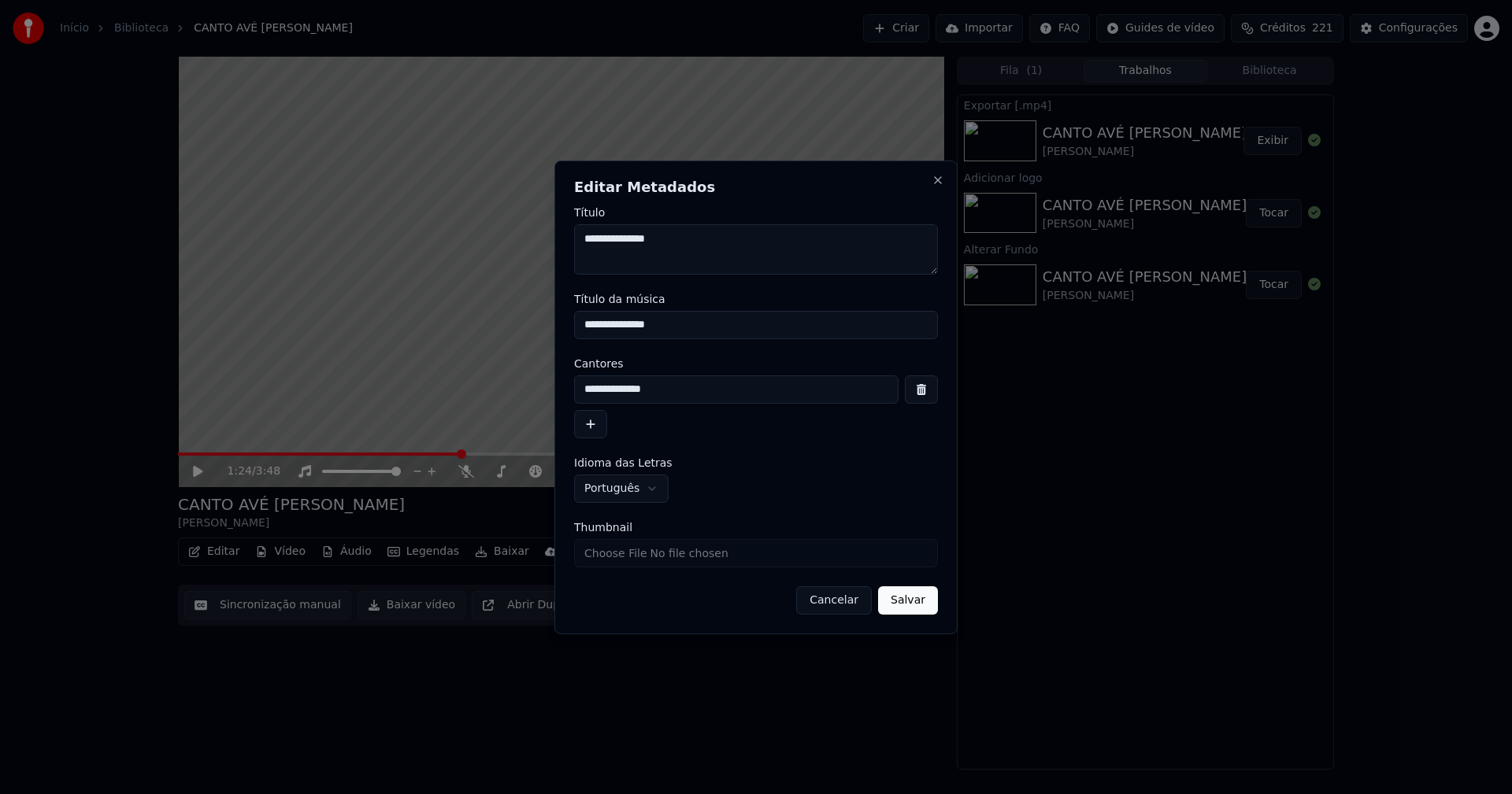
click at [630, 558] on input "Thumbnail" at bounding box center [755, 554] width 363 height 28
type input "**********"
click at [901, 600] on button "Salvar" at bounding box center [908, 600] width 60 height 28
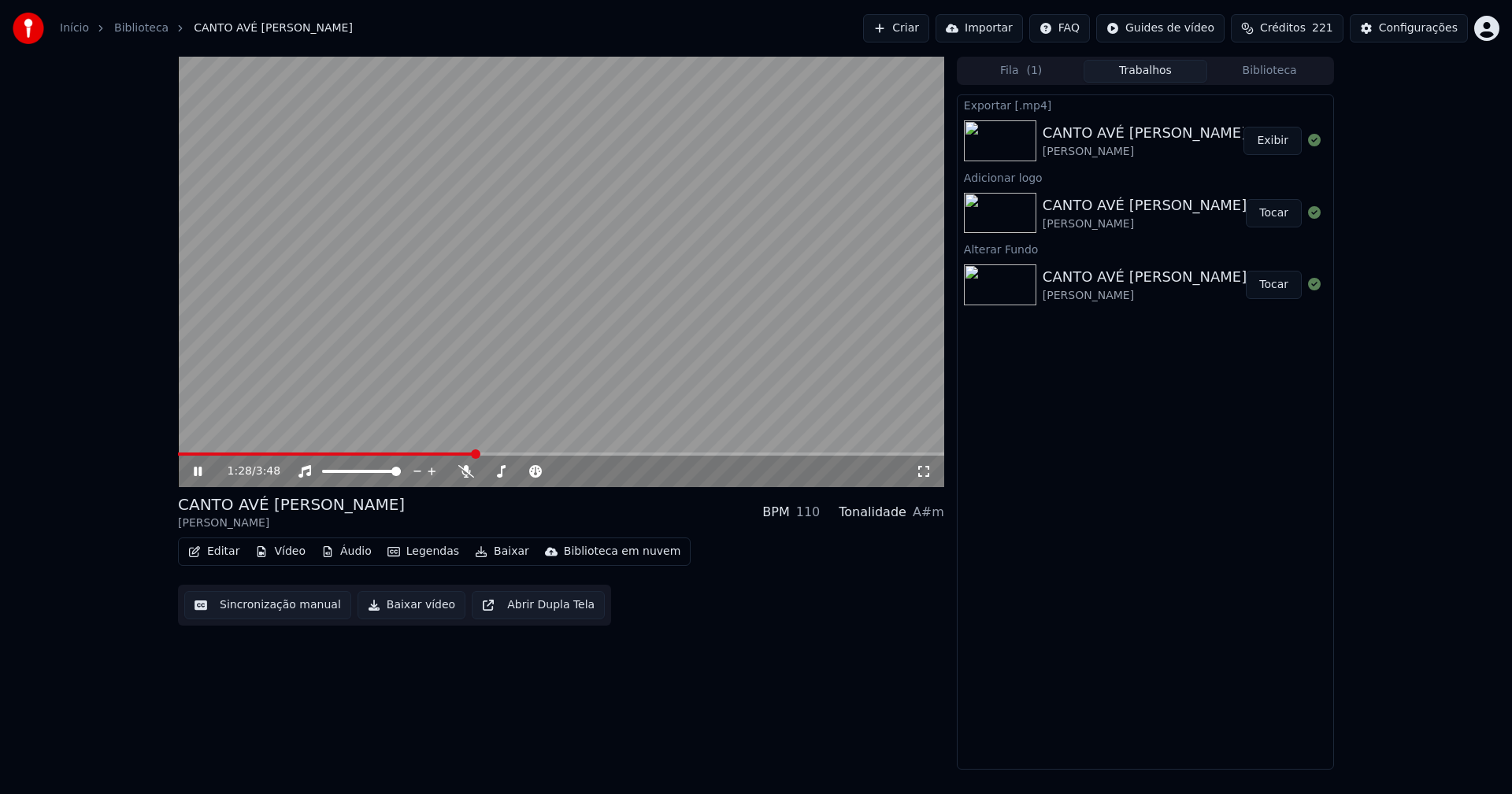
click at [197, 472] on icon at bounding box center [197, 471] width 7 height 9
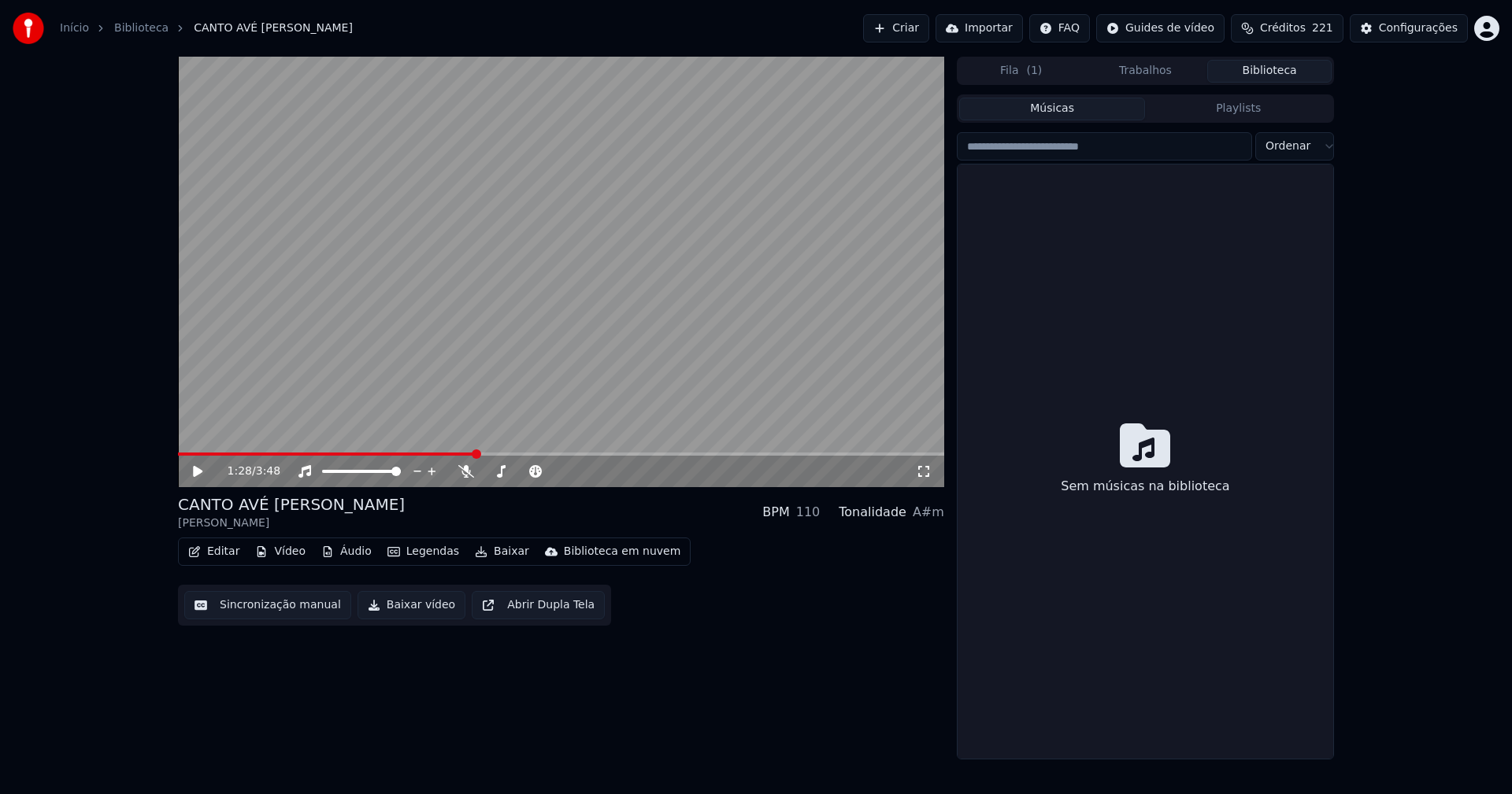
click at [1282, 71] on button "Biblioteca" at bounding box center [1270, 71] width 125 height 22
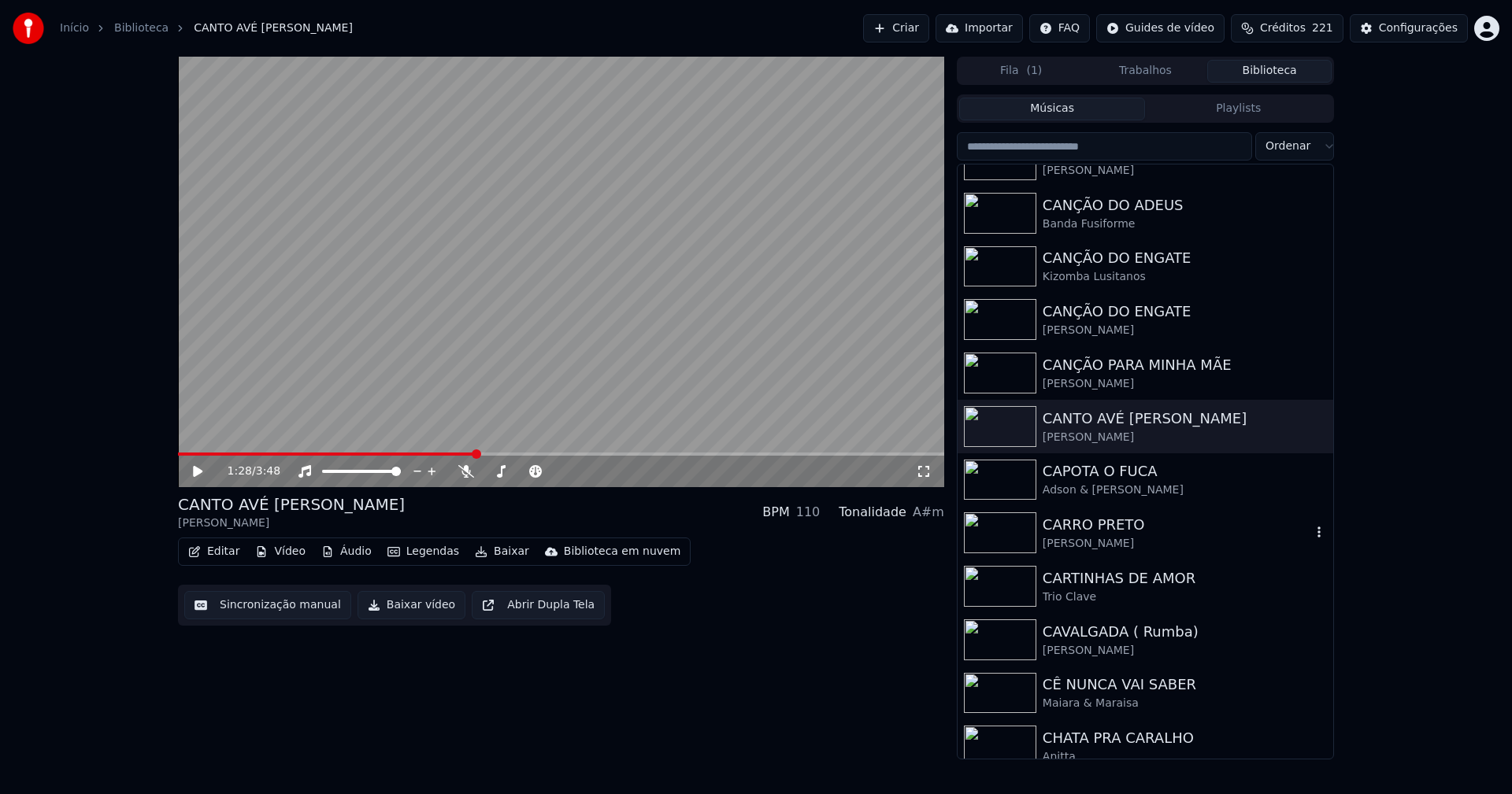
scroll to position [3858, 0]
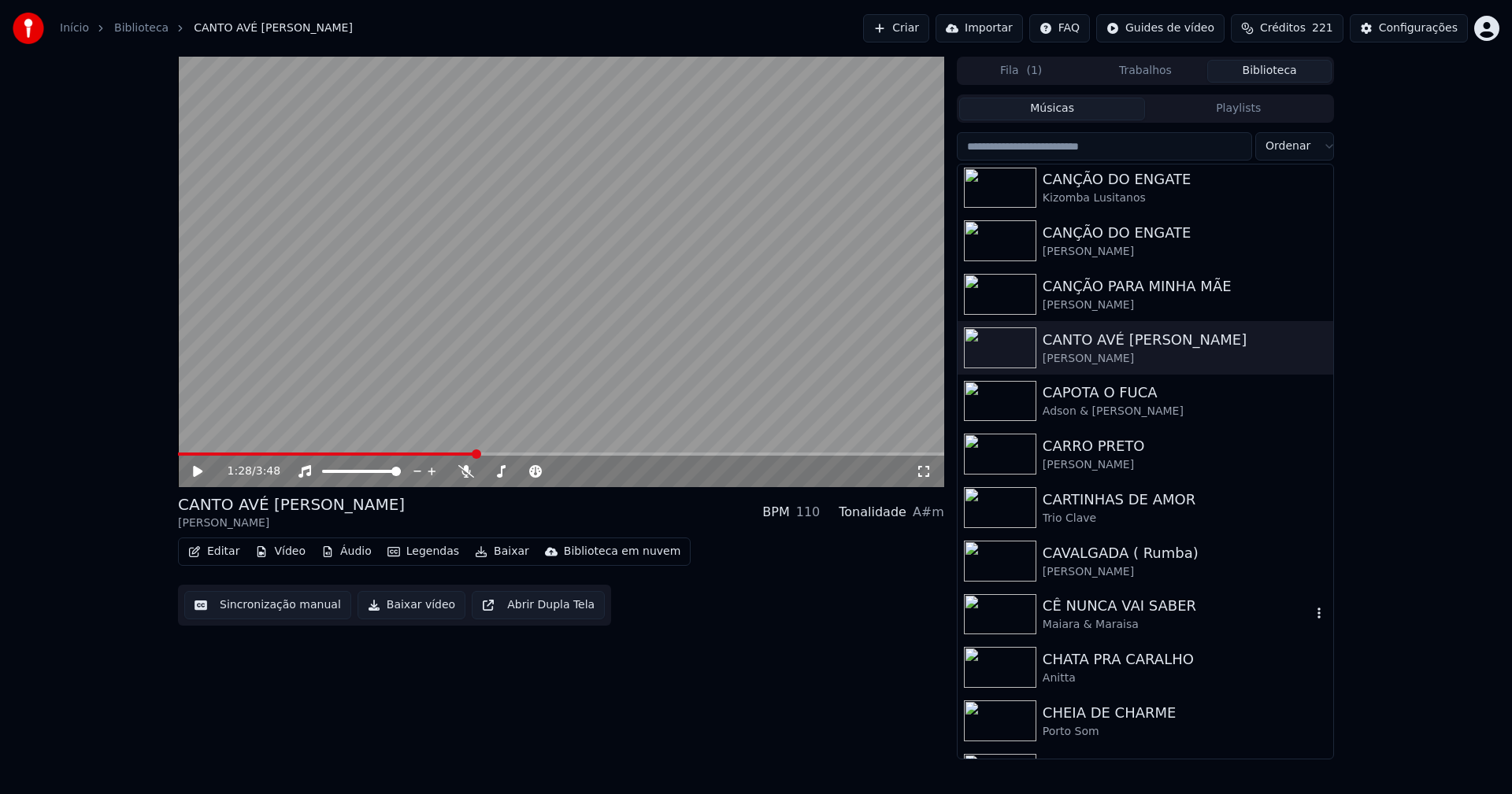
click at [1134, 624] on div "Maiara & Maraisa" at bounding box center [1177, 624] width 269 height 16
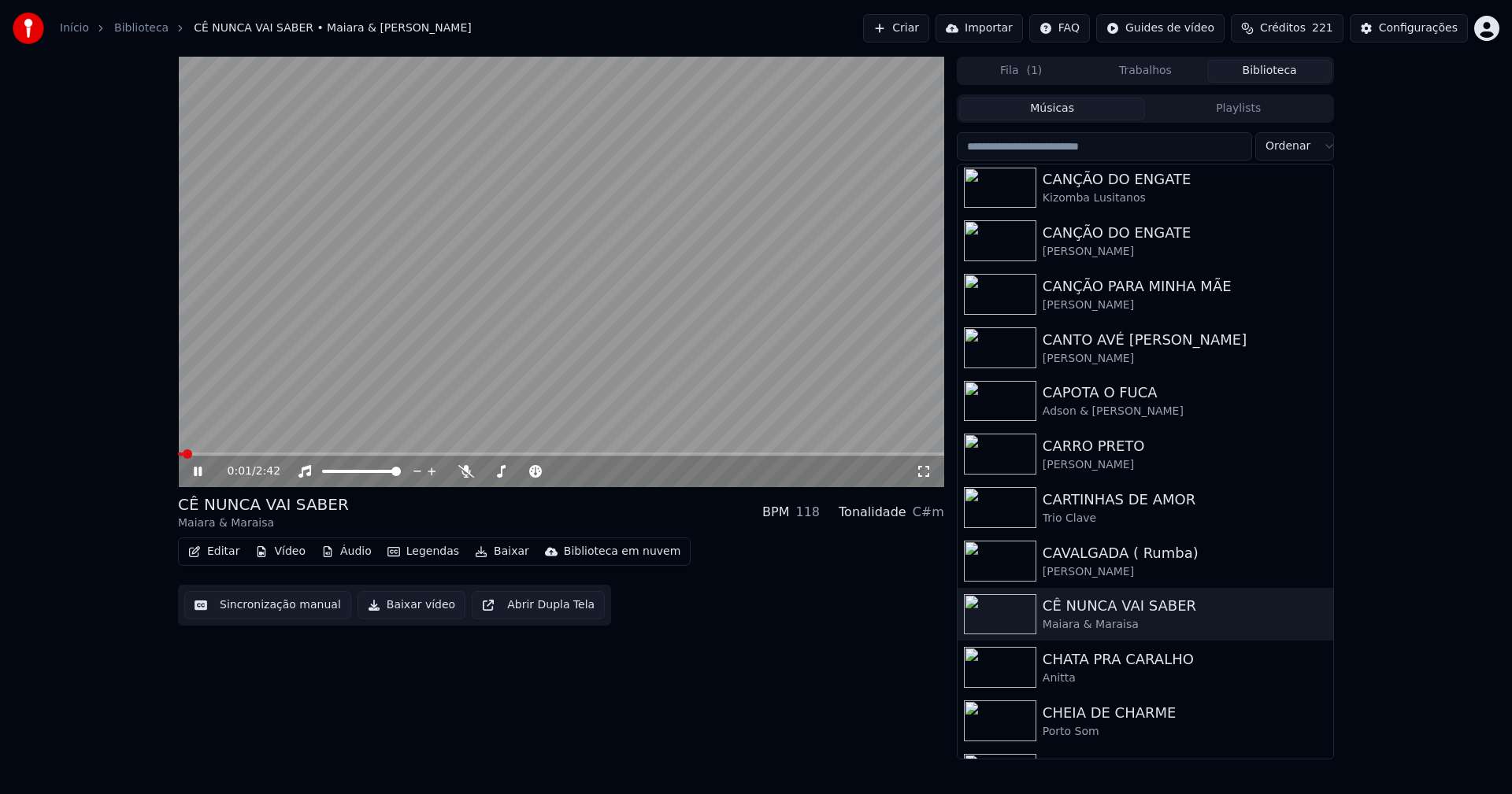
click at [198, 471] on icon at bounding box center [209, 471] width 37 height 12
click at [286, 556] on button "Vídeo" at bounding box center [280, 552] width 63 height 22
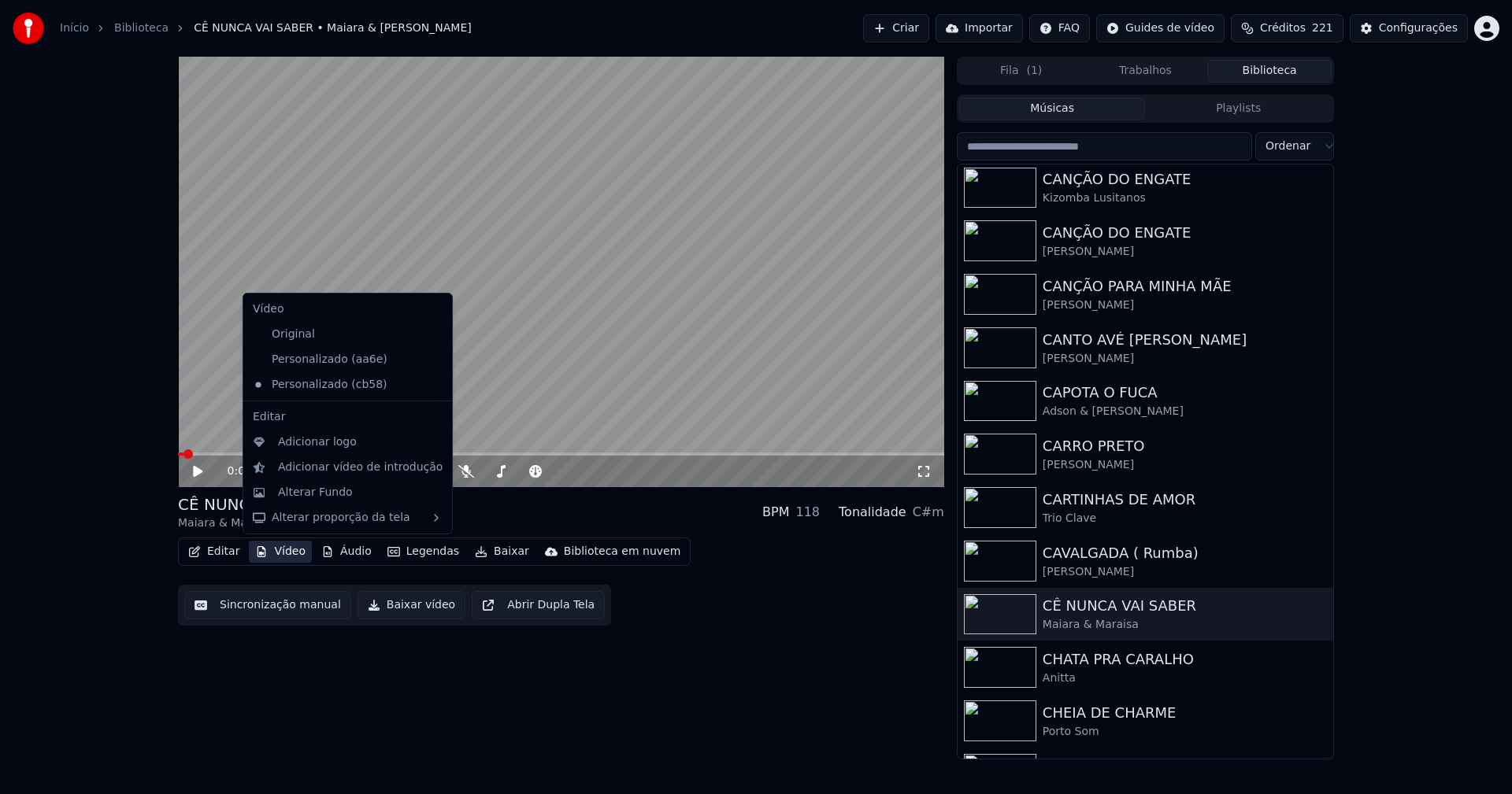
click at [432, 362] on icon at bounding box center [440, 359] width 17 height 12
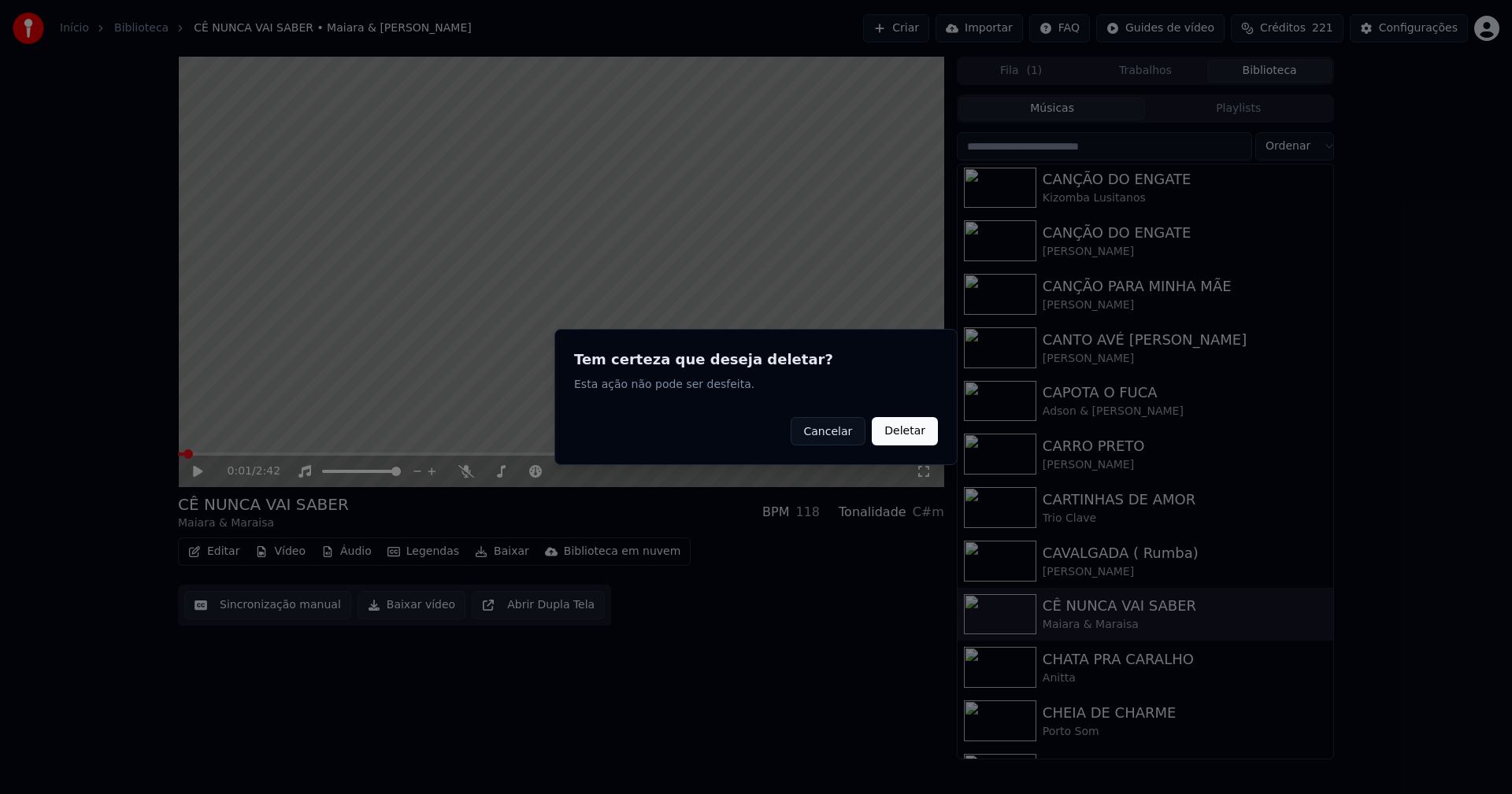
click at [905, 432] on button "Deletar" at bounding box center [905, 432] width 67 height 28
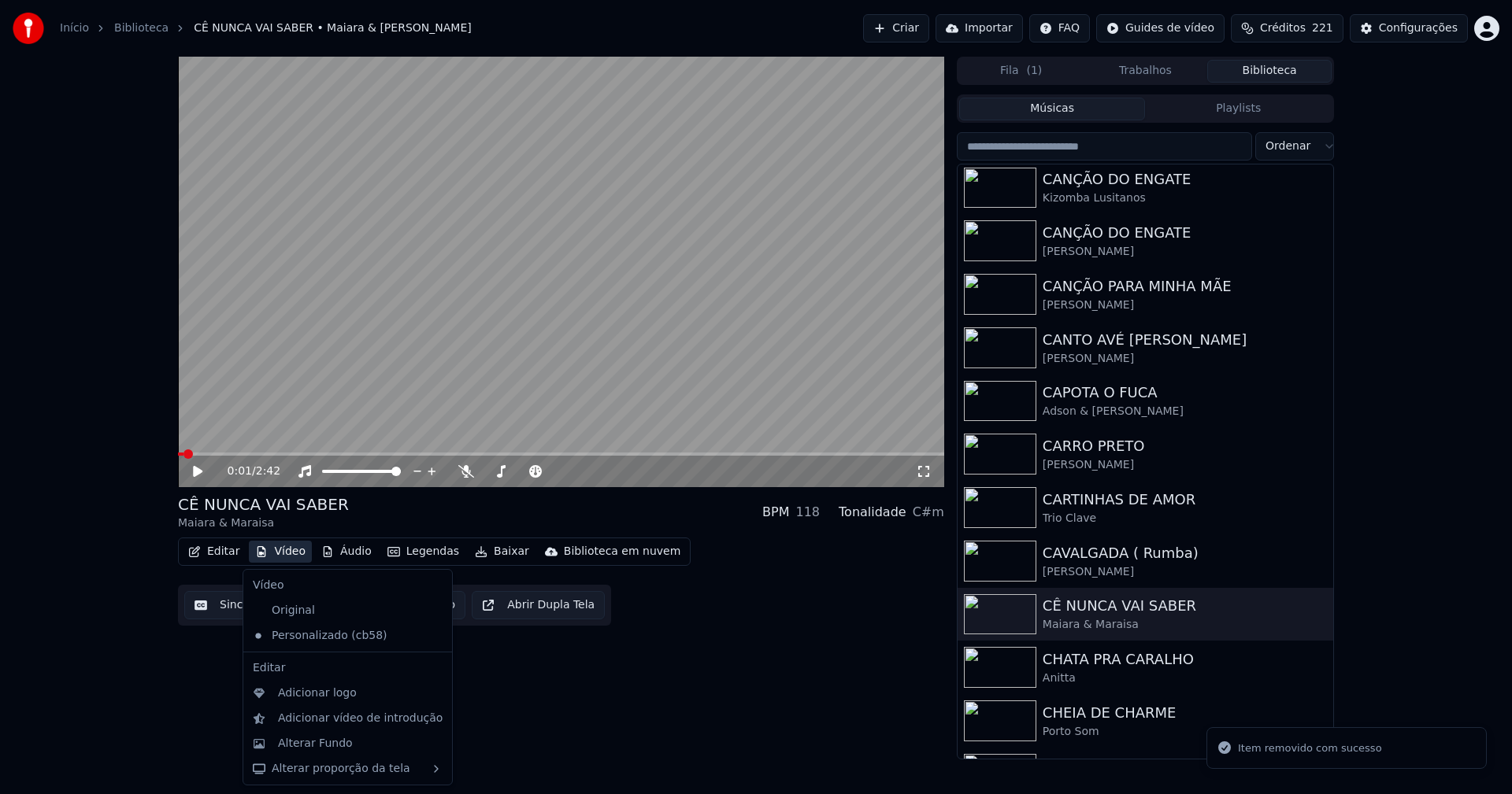
click at [292, 556] on button "Vídeo" at bounding box center [280, 552] width 63 height 22
click at [324, 747] on div "Alterar Fundo" at bounding box center [315, 743] width 75 height 16
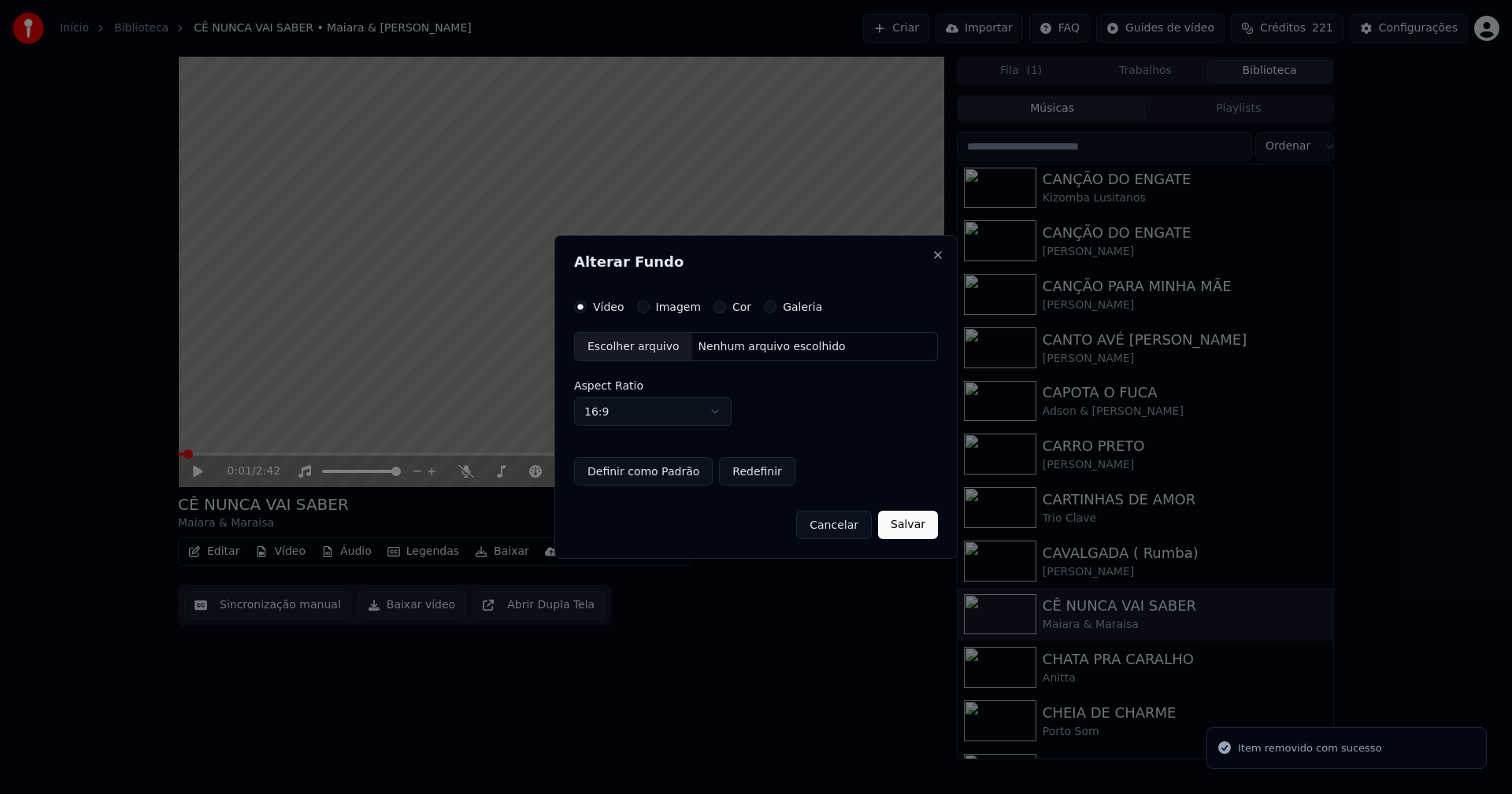
click at [642, 308] on button "Imagem" at bounding box center [643, 307] width 12 height 12
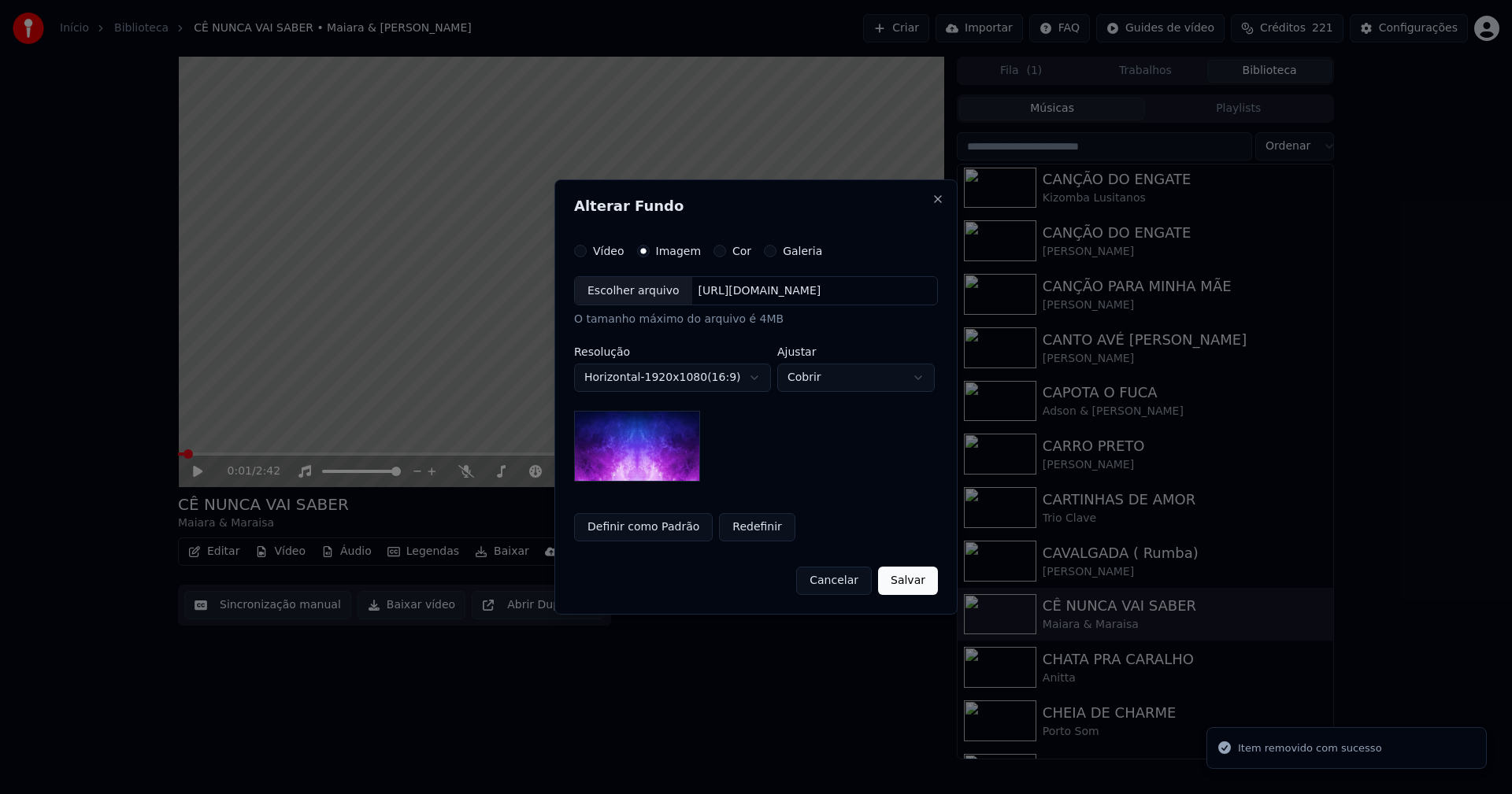
click at [629, 289] on div "Escolher arquivo" at bounding box center [633, 291] width 117 height 28
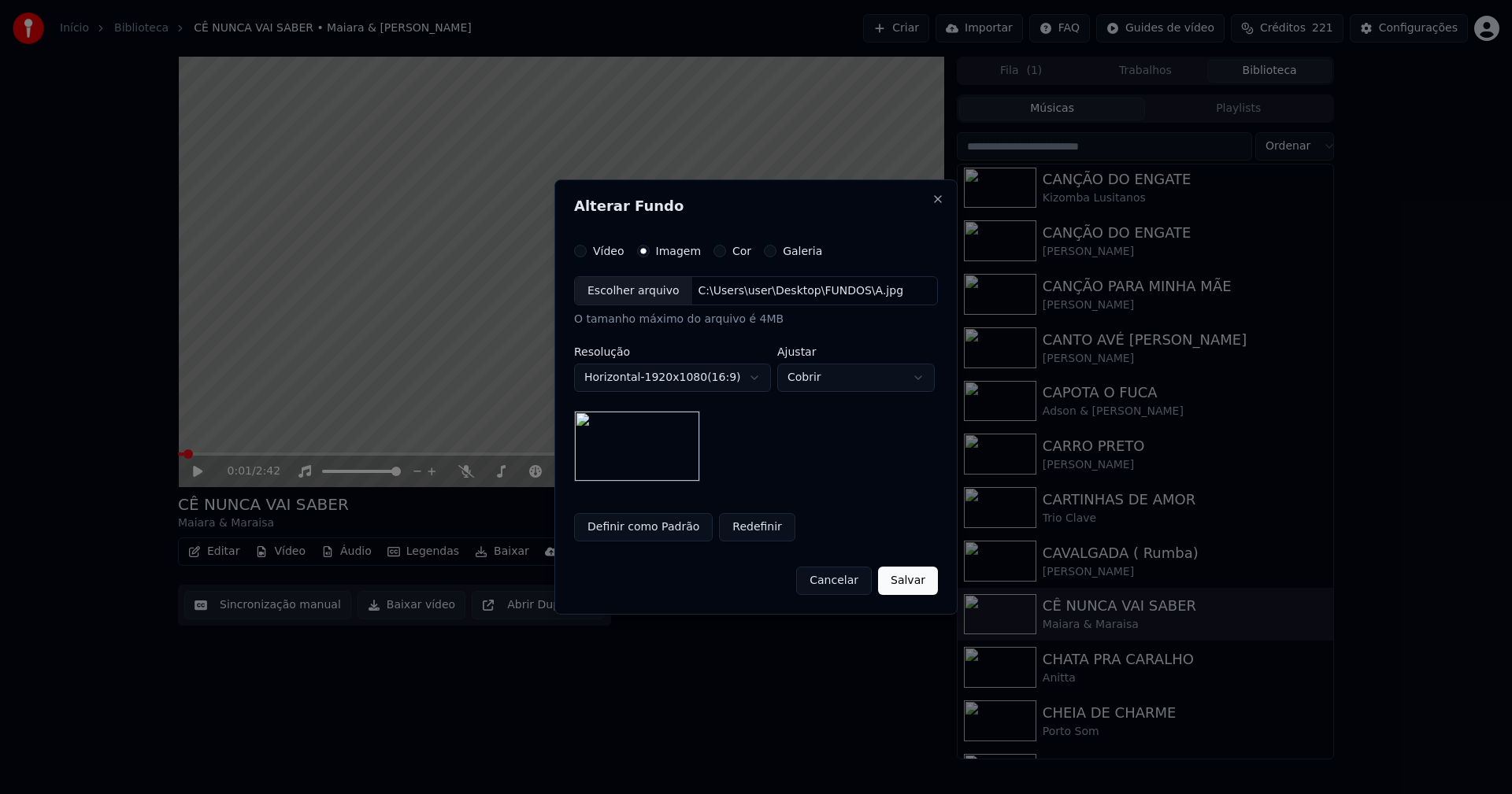
click at [912, 589] on button "Salvar" at bounding box center [908, 581] width 60 height 28
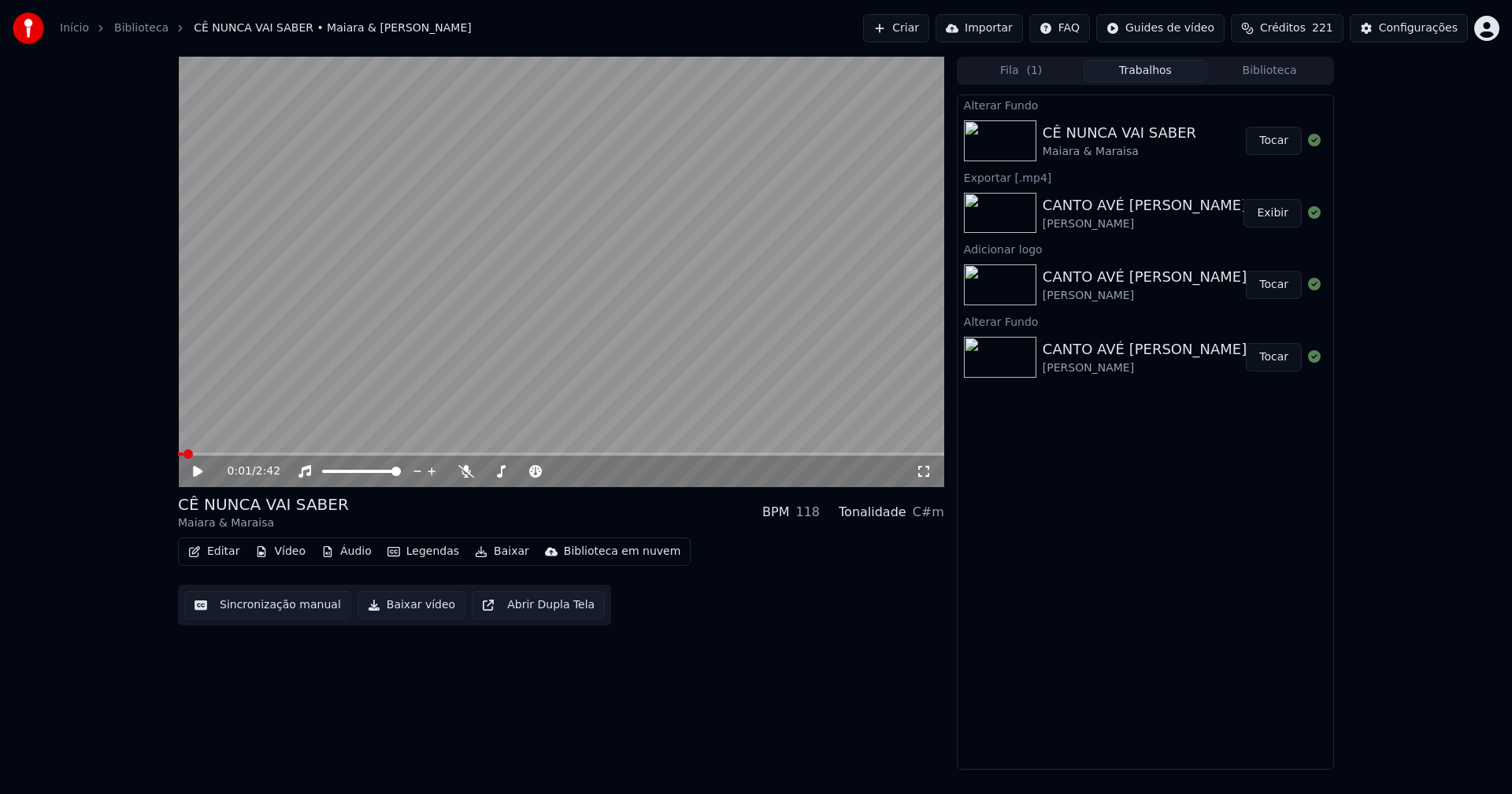
click at [1278, 138] on button "Tocar" at bounding box center [1273, 141] width 56 height 28
click at [200, 471] on icon at bounding box center [197, 471] width 7 height 9
click at [280, 553] on button "Vídeo" at bounding box center [280, 552] width 63 height 22
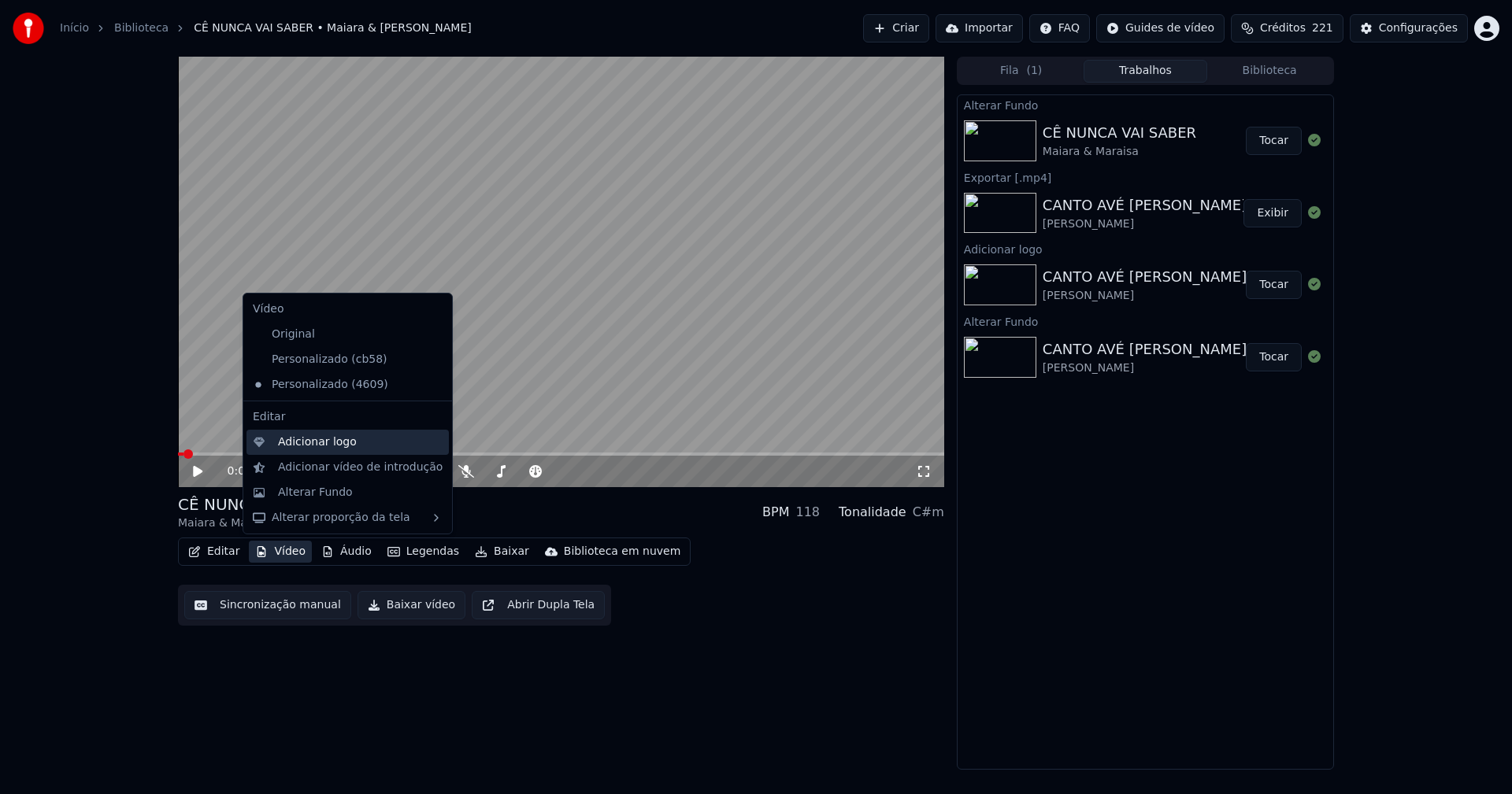
click at [304, 440] on div "Adicionar logo" at bounding box center [317, 442] width 79 height 16
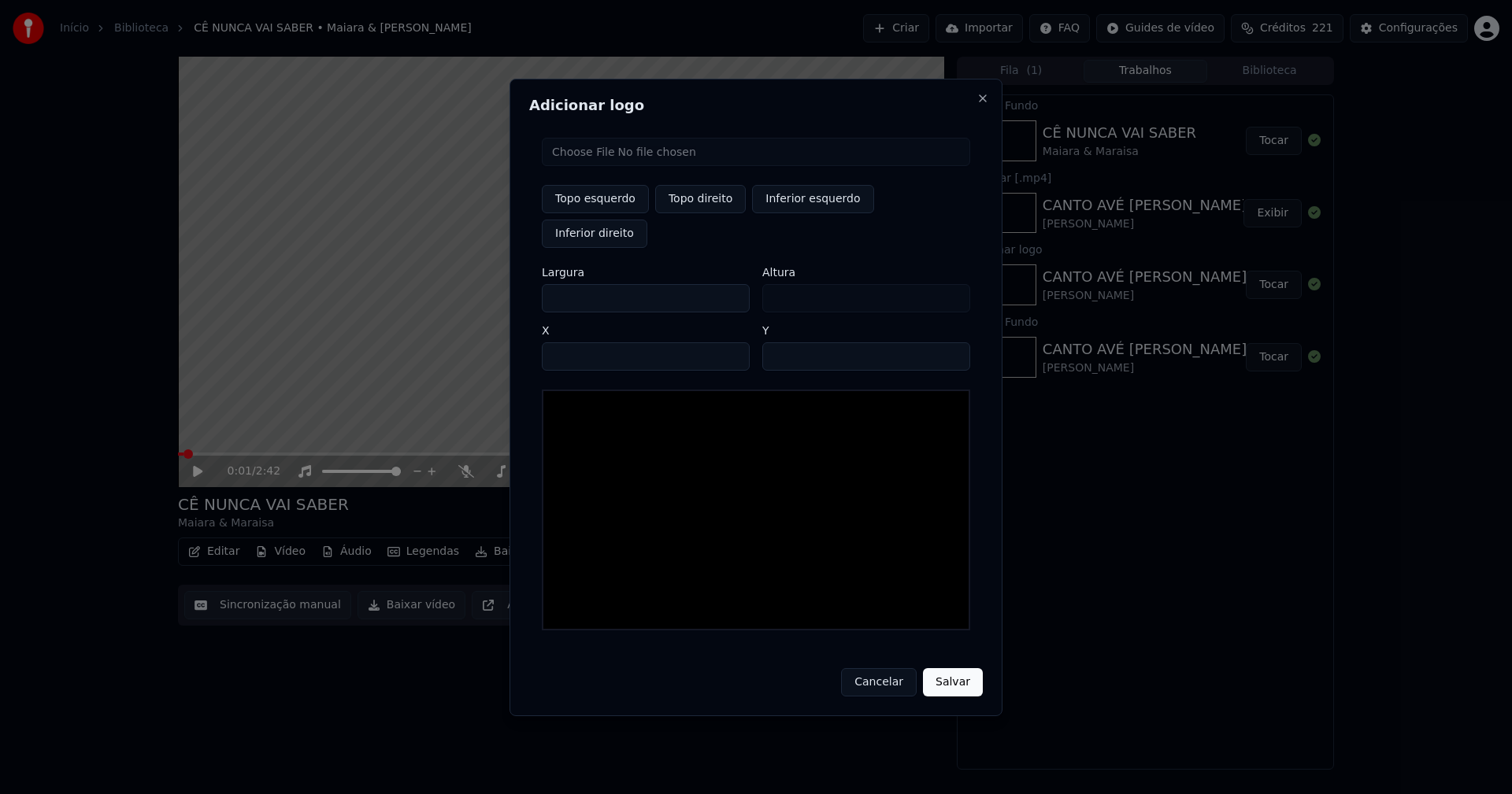
click at [623, 166] on input "file" at bounding box center [755, 152] width 428 height 28
type input "**********"
type input "***"
click at [691, 214] on button "Topo direito" at bounding box center [700, 200] width 91 height 28
type input "****"
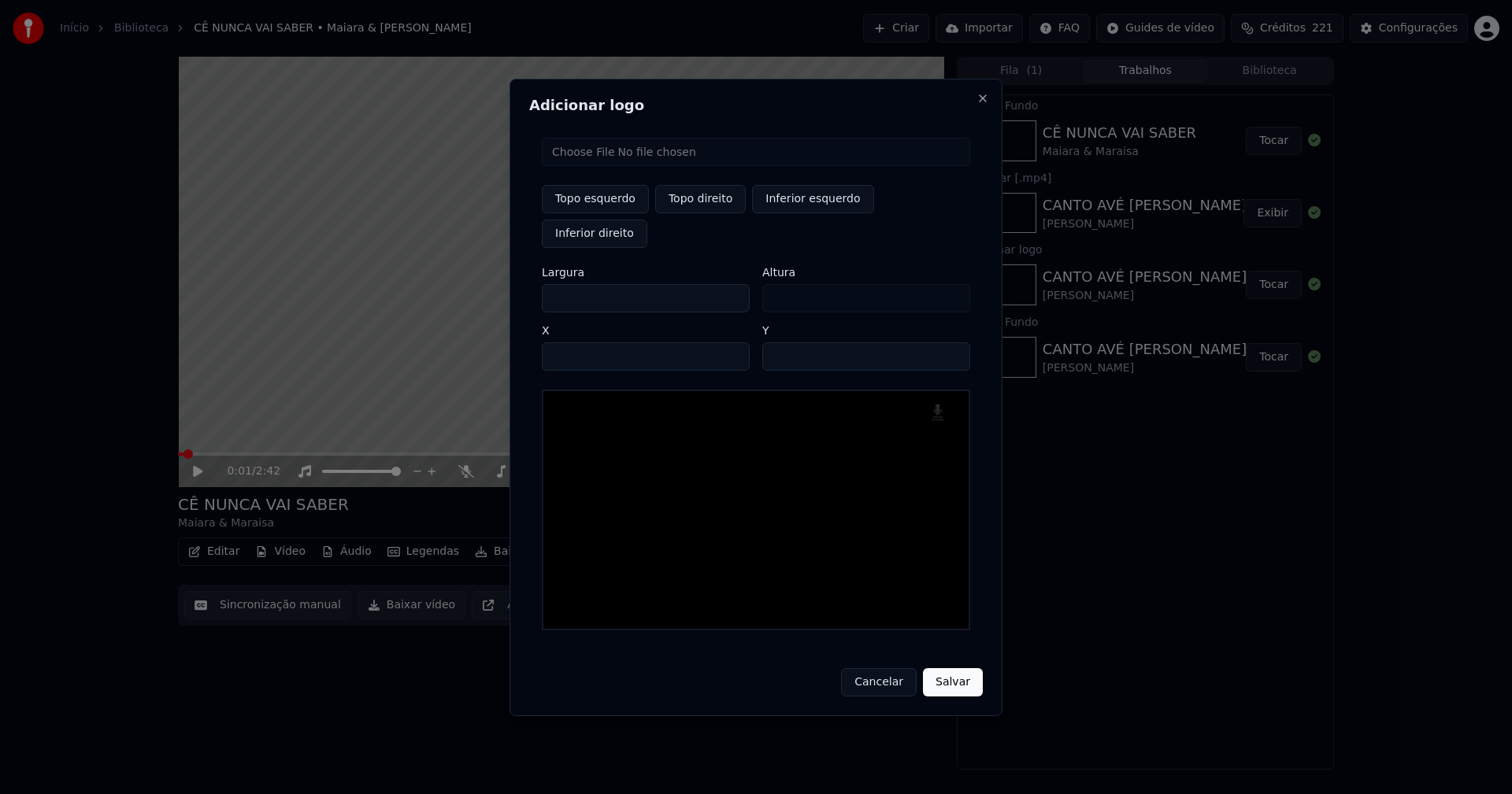
drag, startPoint x: 571, startPoint y: 279, endPoint x: 548, endPoint y: 298, distance: 29.8
click at [555, 285] on input "***" at bounding box center [645, 298] width 208 height 28
type input "**"
type input "***"
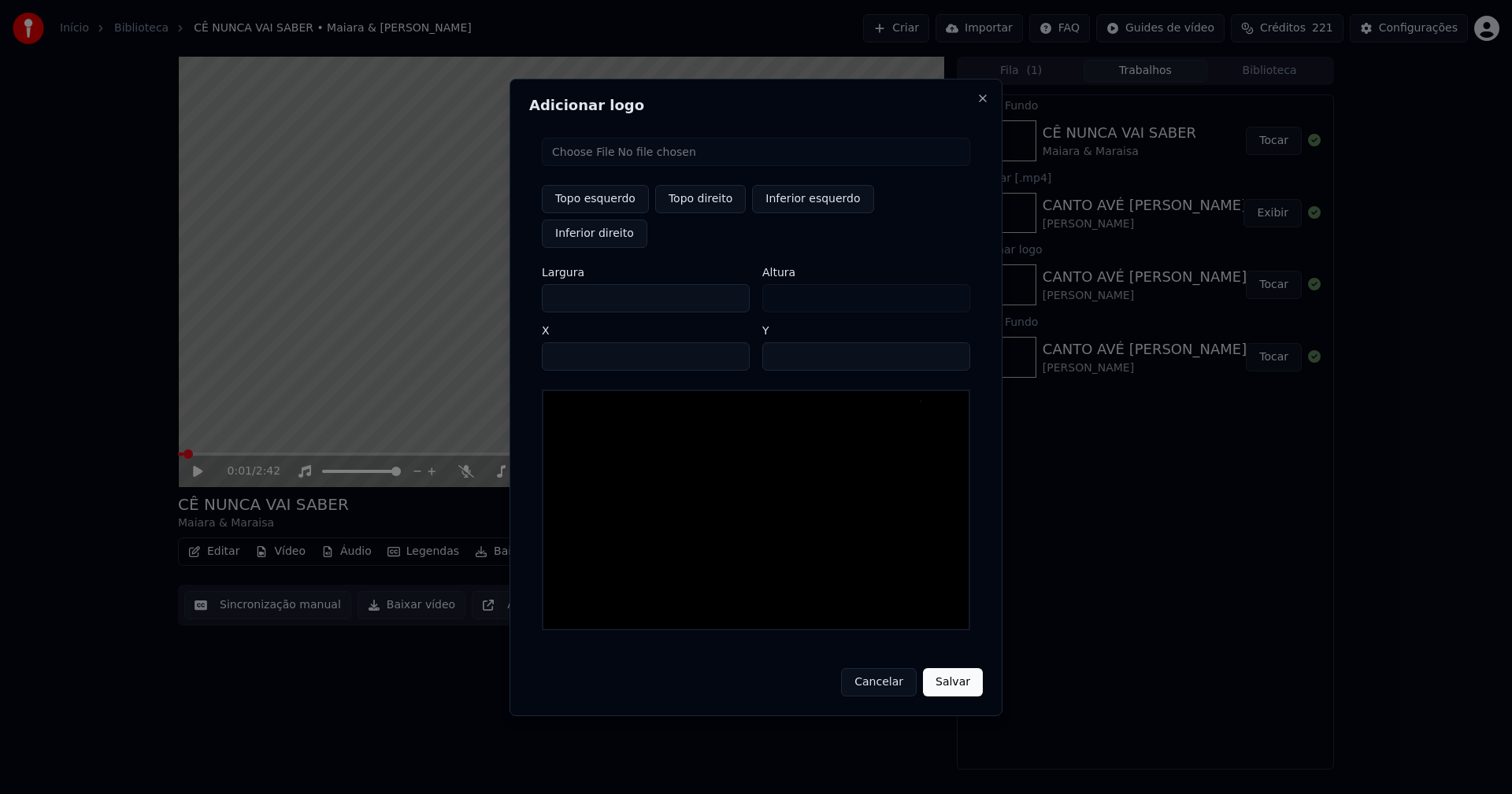
type input "***"
click at [575, 343] on input "****" at bounding box center [645, 357] width 208 height 28
type input "****"
click at [950, 343] on input "**" at bounding box center [867, 357] width 208 height 28
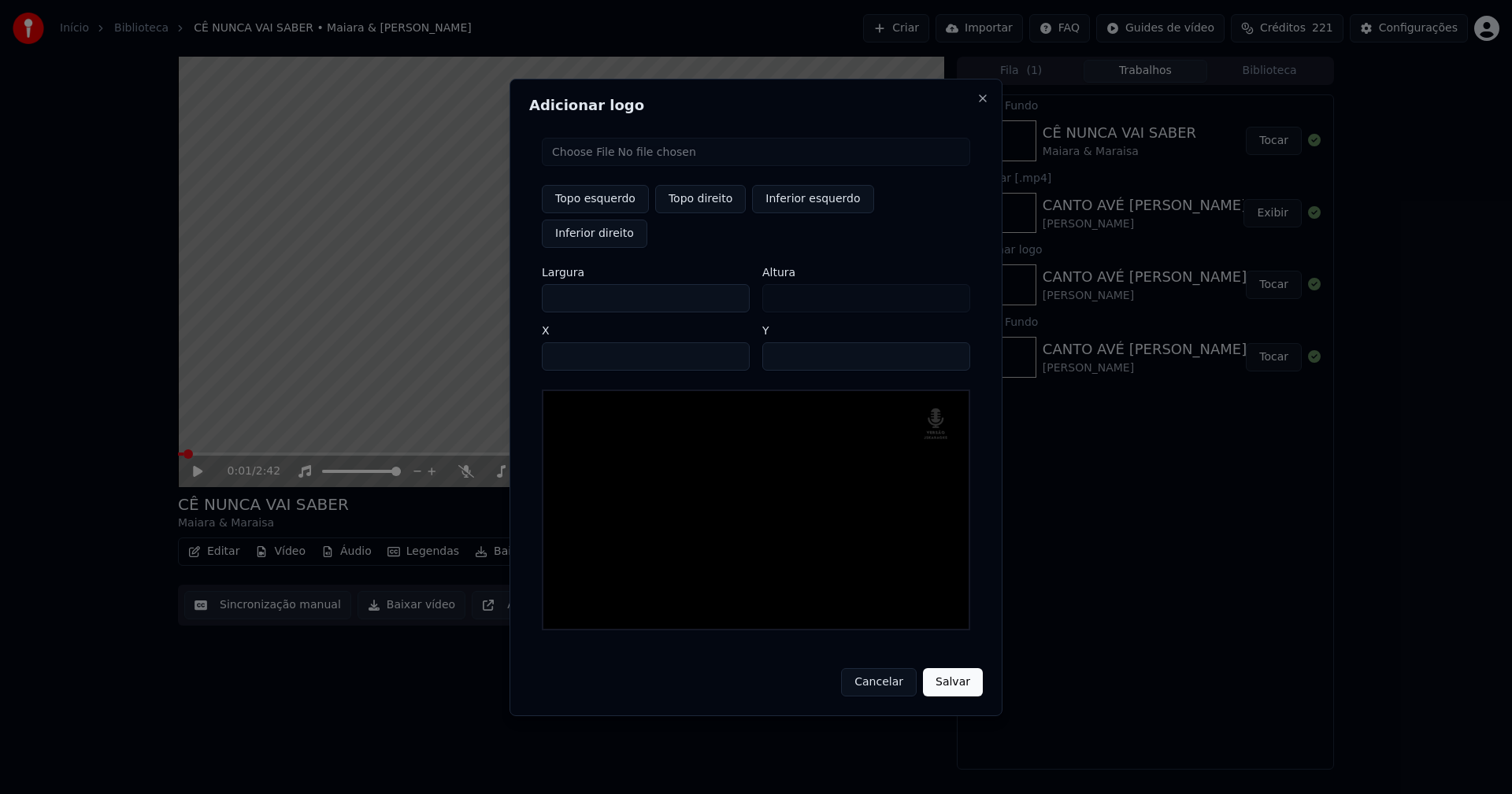
click at [950, 343] on input "**" at bounding box center [867, 357] width 208 height 28
type input "**"
click at [950, 343] on input "**" at bounding box center [867, 357] width 208 height 28
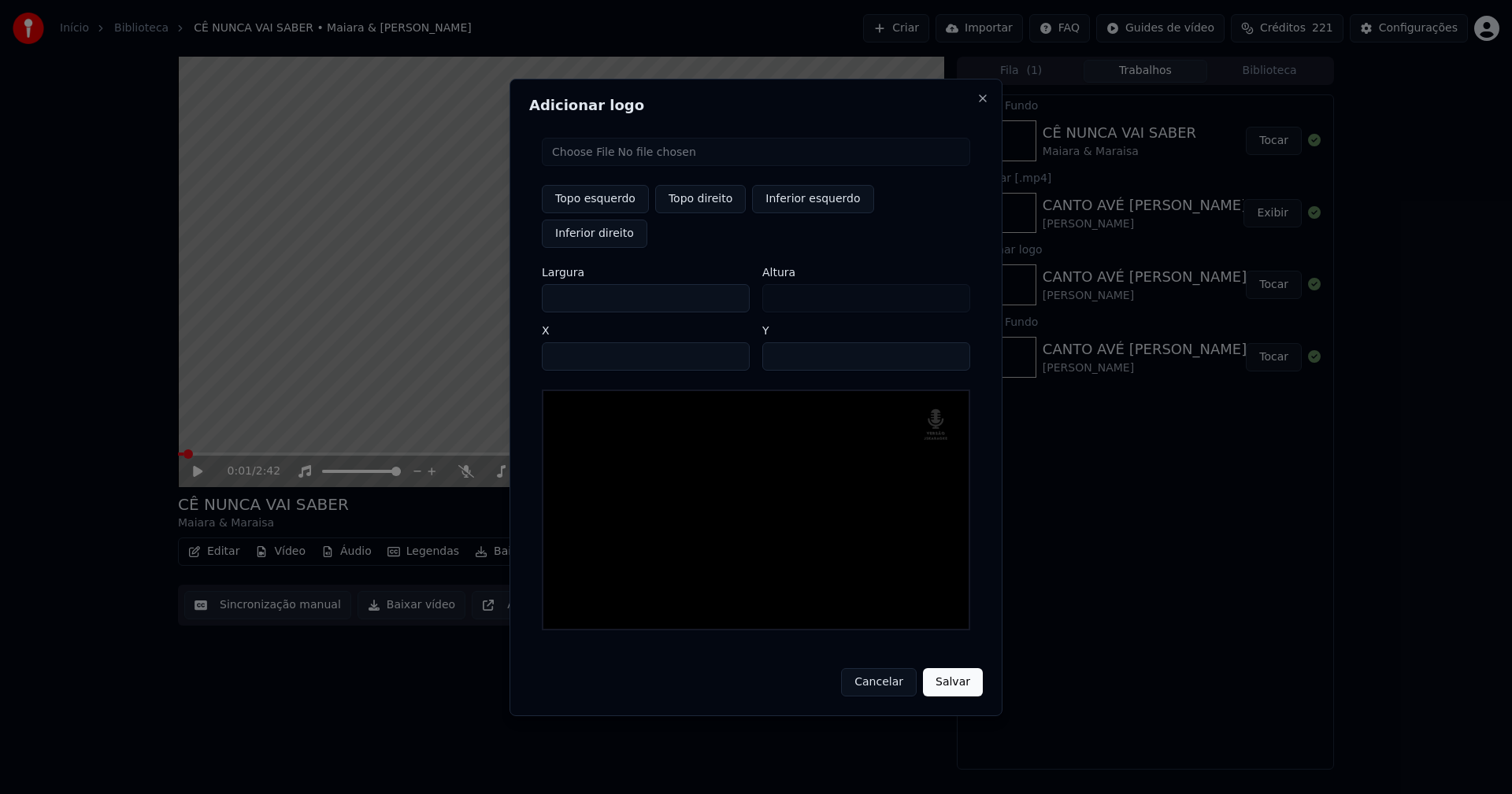
click at [956, 668] on button "Salvar" at bounding box center [953, 683] width 60 height 28
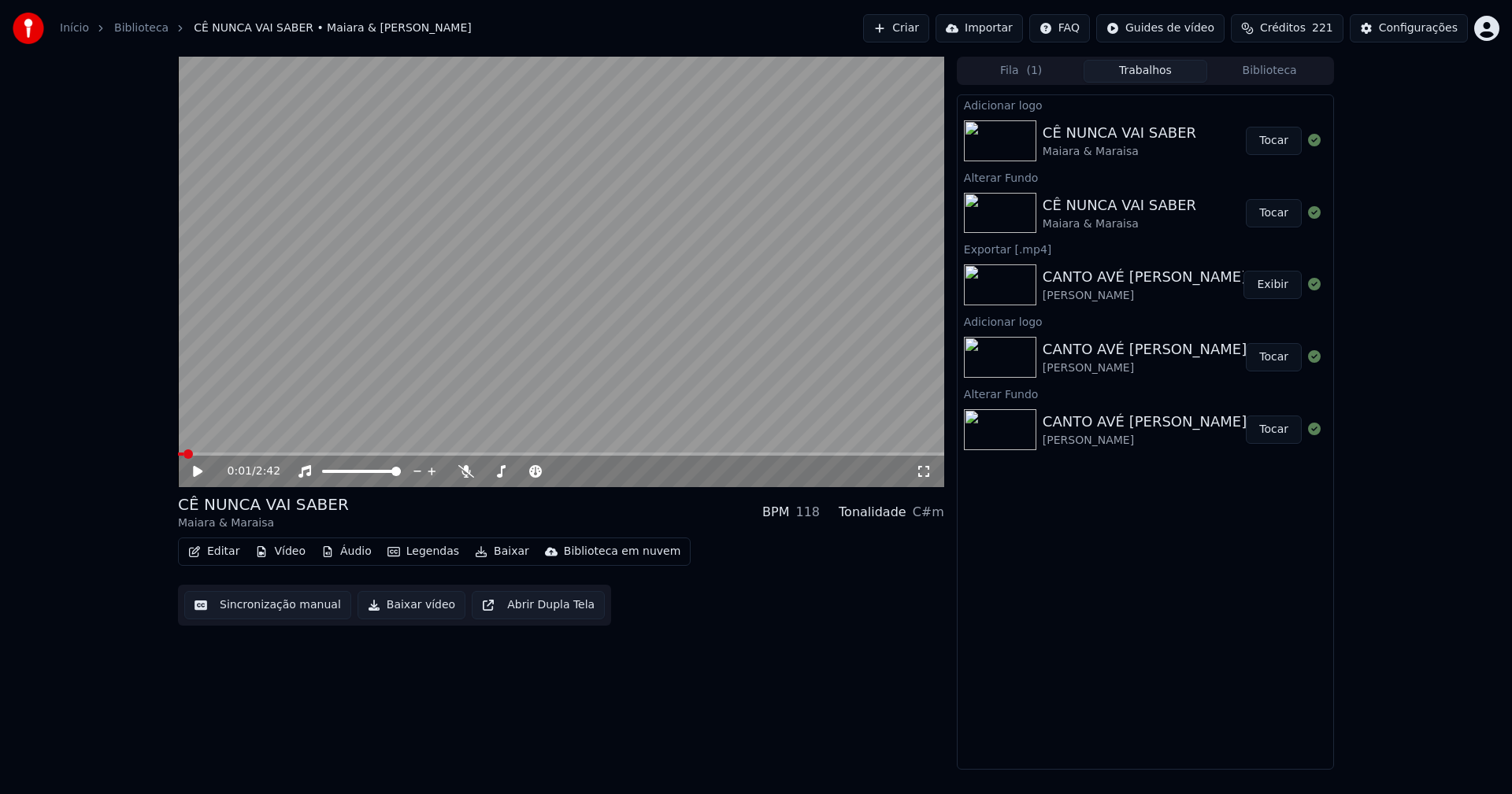
click at [1274, 145] on button "Tocar" at bounding box center [1273, 141] width 56 height 28
click at [926, 474] on icon at bounding box center [923, 471] width 16 height 12
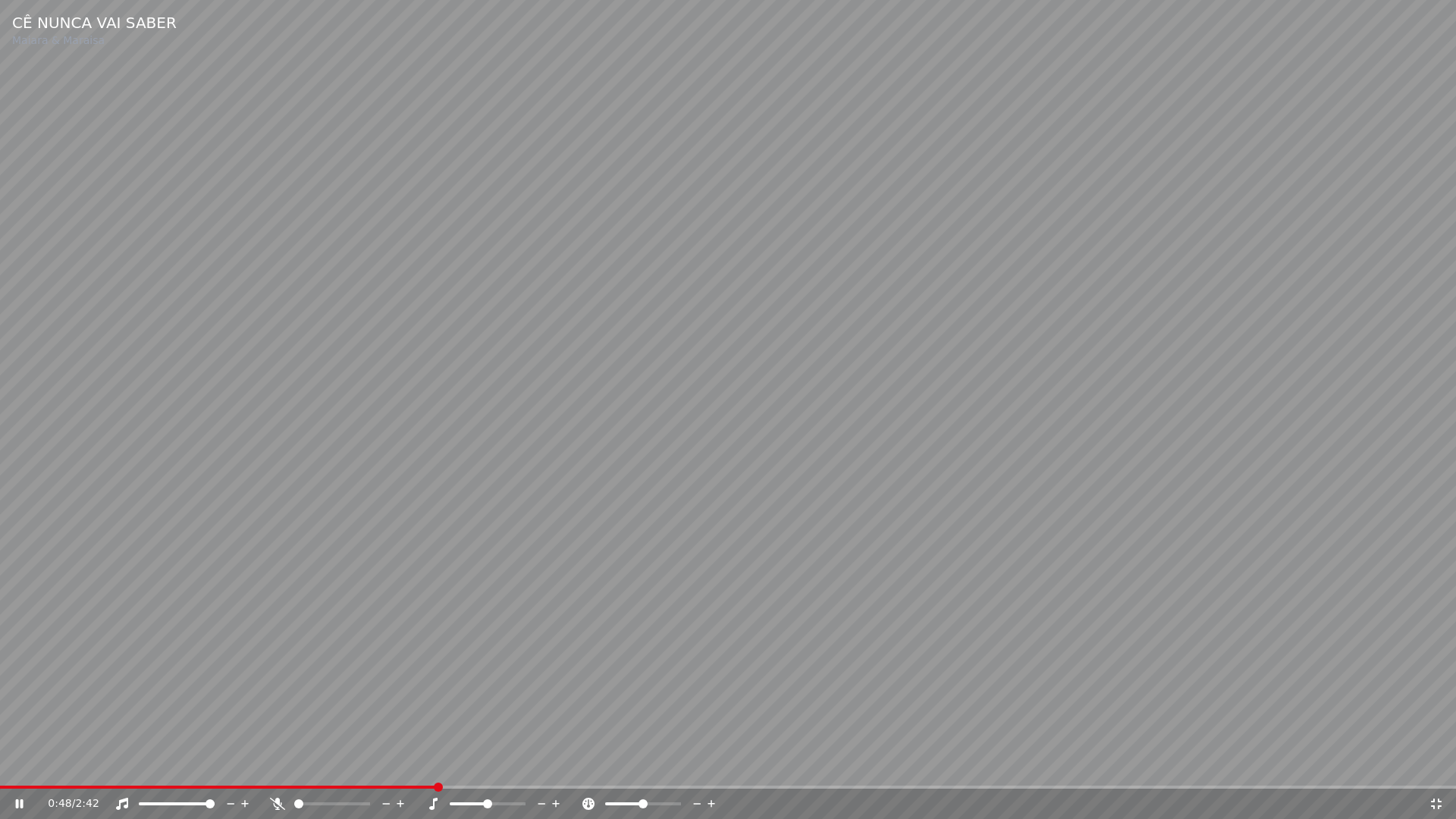
click at [1437, 764] on icon at bounding box center [1436, 803] width 15 height 12
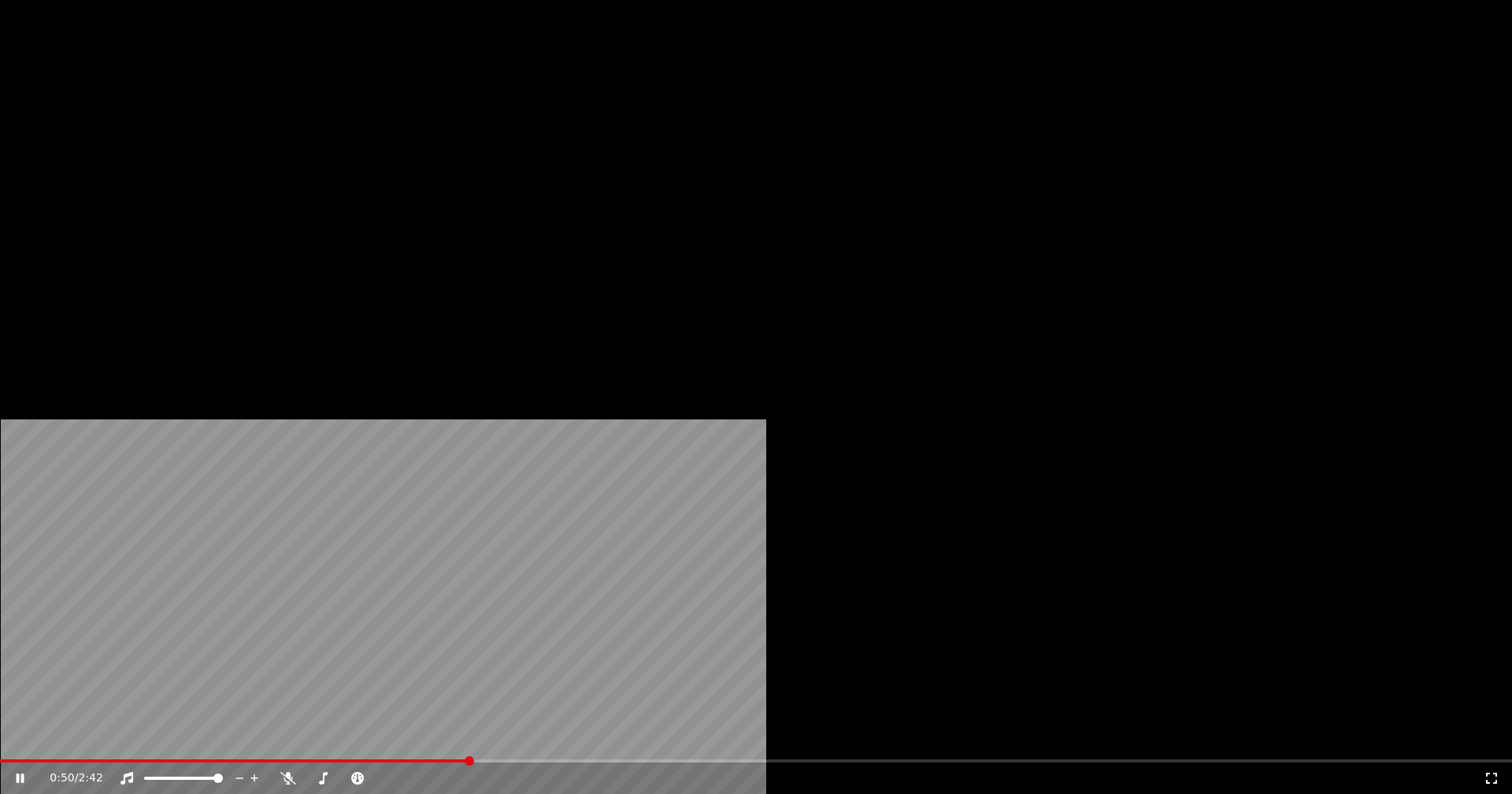
click at [225, 132] on button "Editar" at bounding box center [214, 121] width 64 height 22
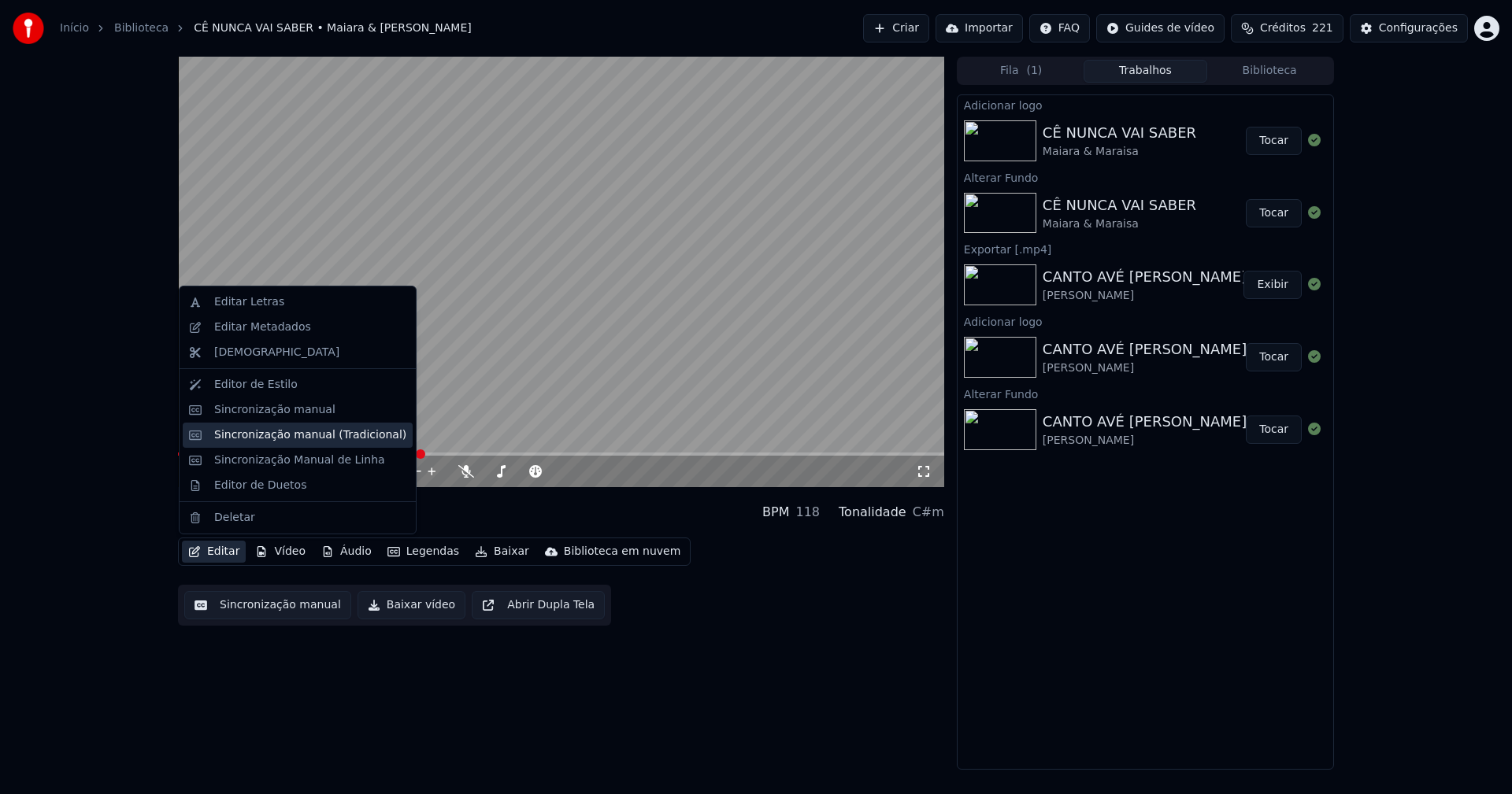
click at [262, 438] on div "Sincronização manual (Tradicional)" at bounding box center [310, 435] width 192 height 16
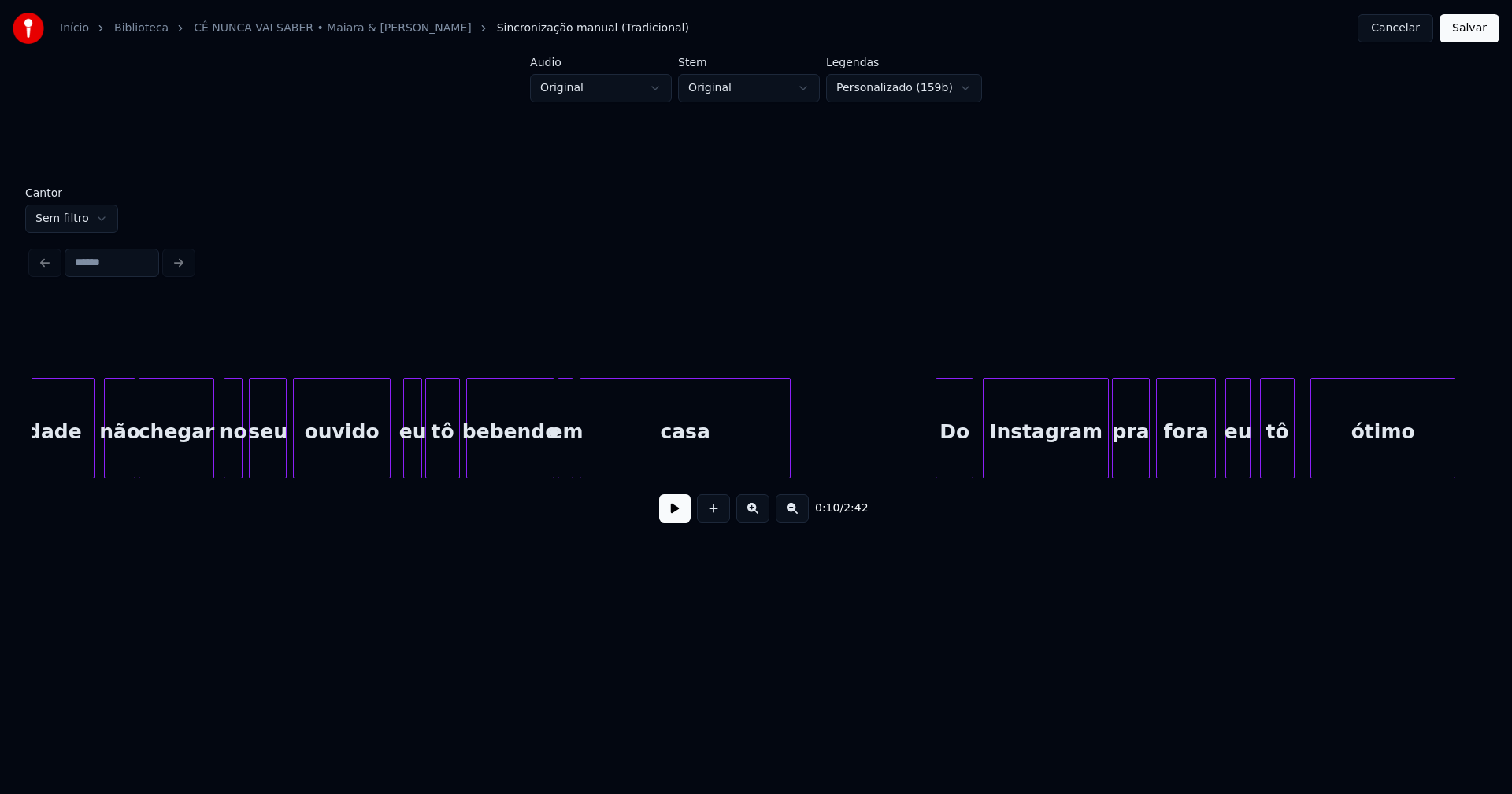
scroll to position [0, 3234]
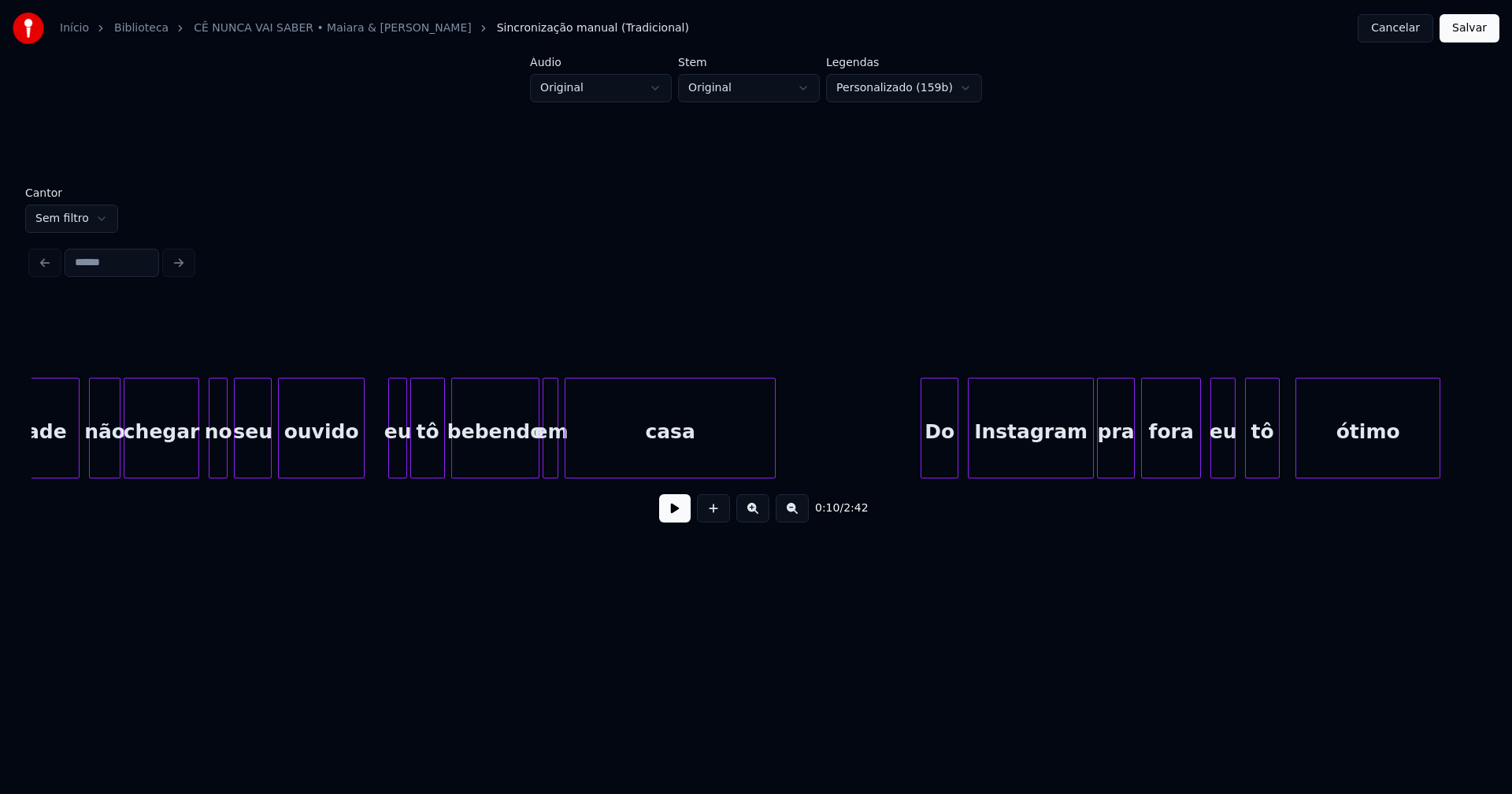
click at [363, 465] on div at bounding box center [362, 427] width 5 height 99
click at [383, 459] on div at bounding box center [381, 427] width 5 height 99
click at [521, 466] on div at bounding box center [521, 427] width 5 height 99
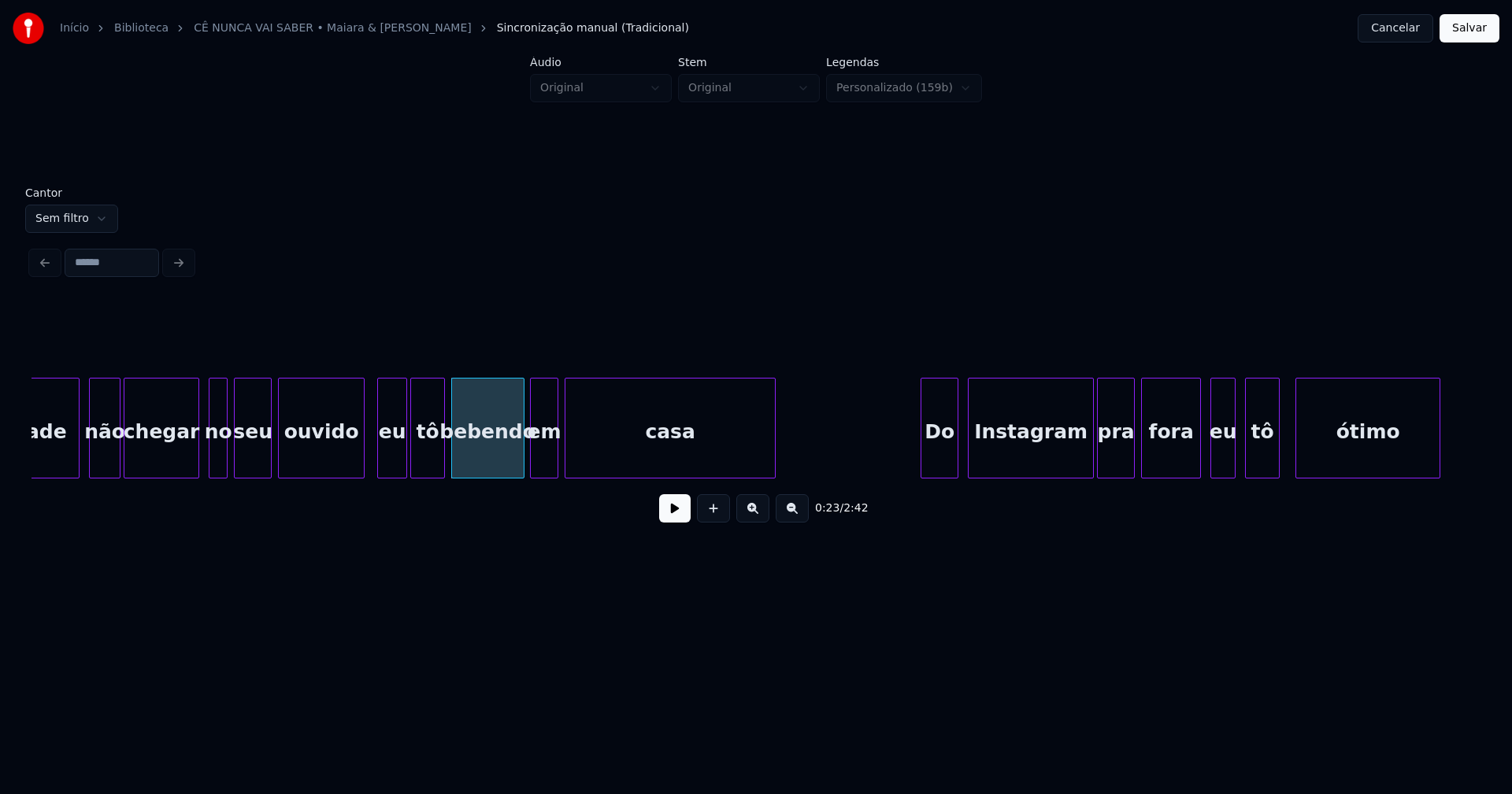
click at [532, 471] on div at bounding box center [533, 427] width 5 height 99
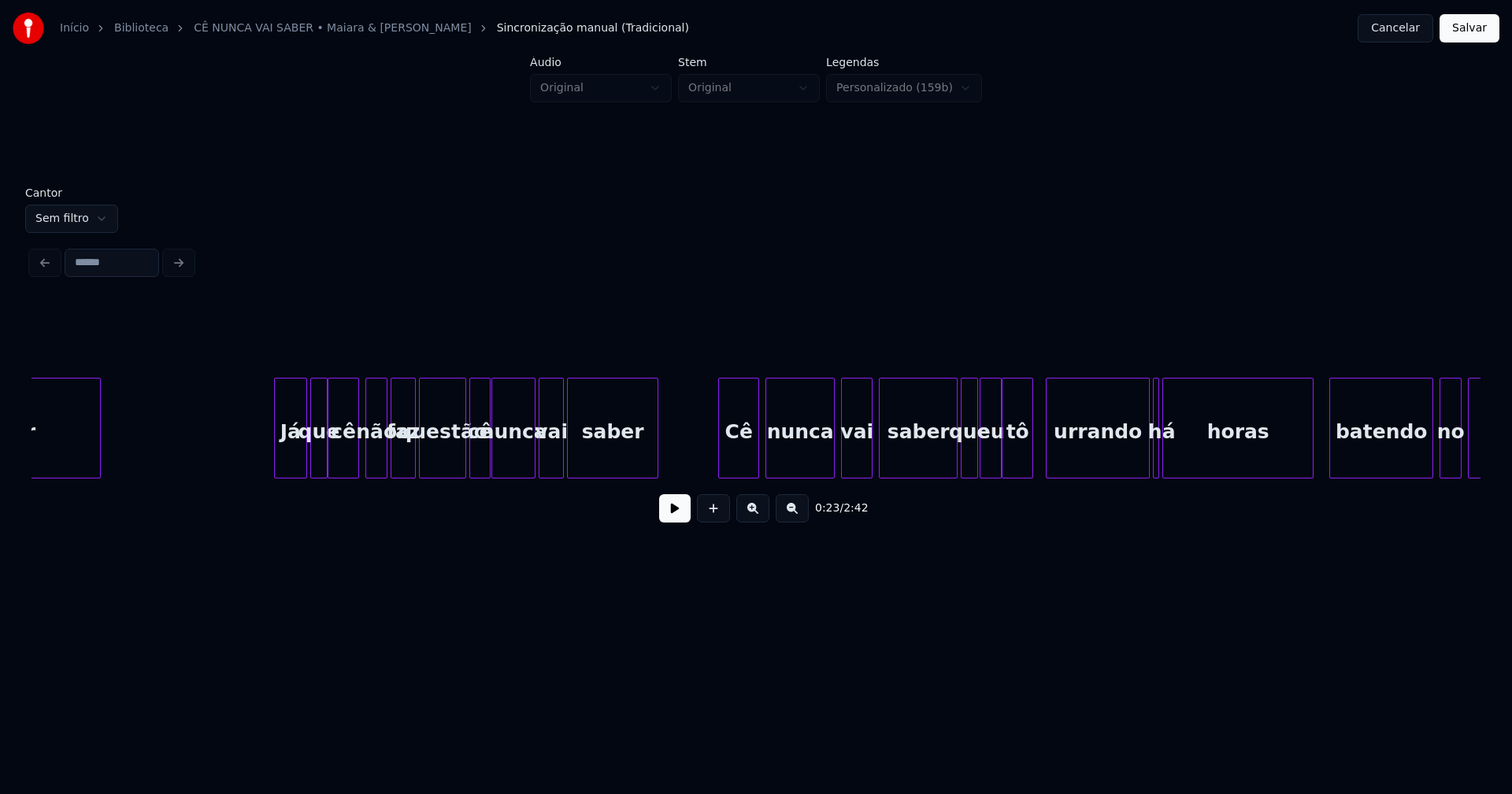
scroll to position [0, 5871]
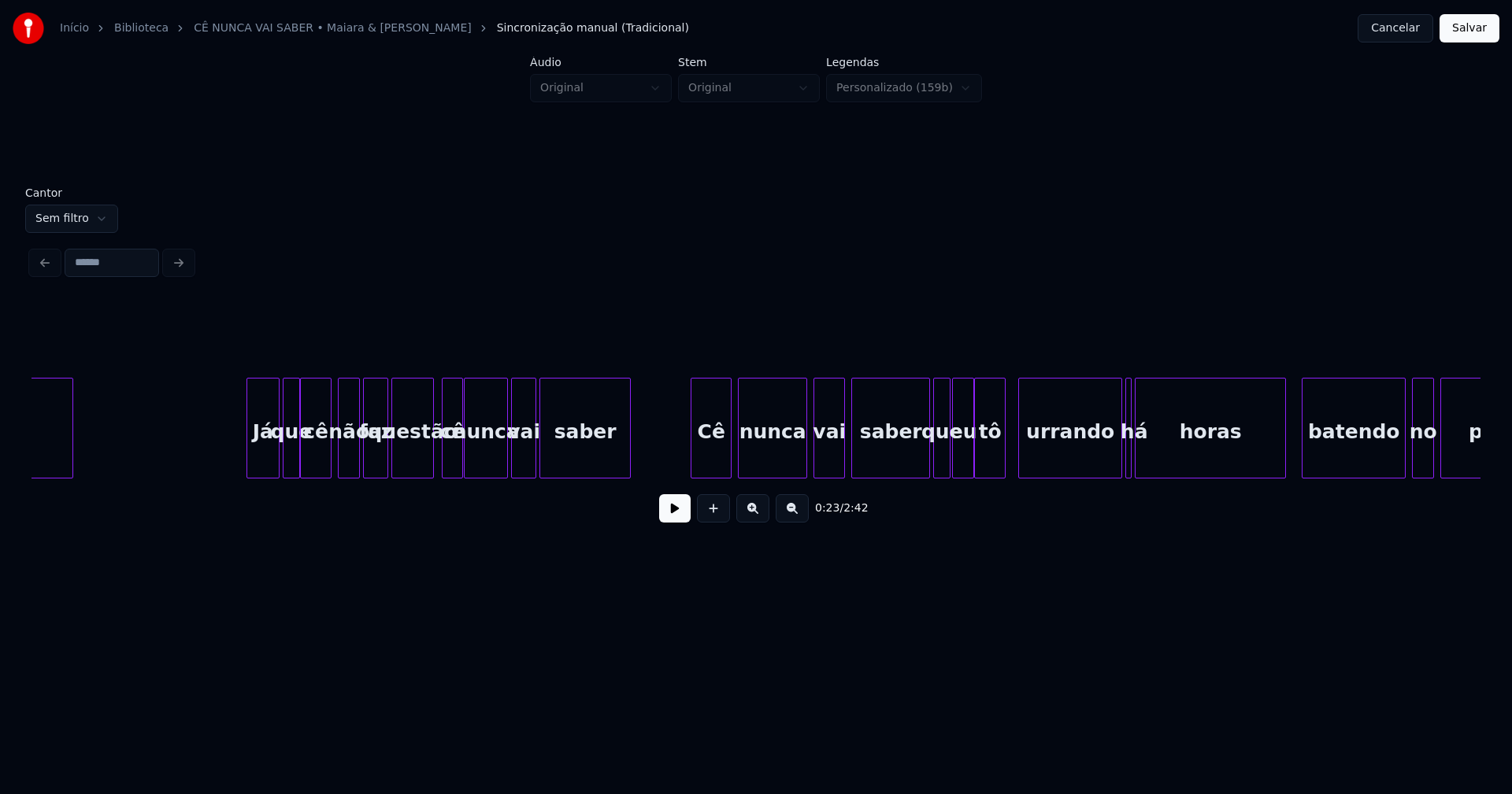
click at [429, 466] on div at bounding box center [431, 427] width 5 height 99
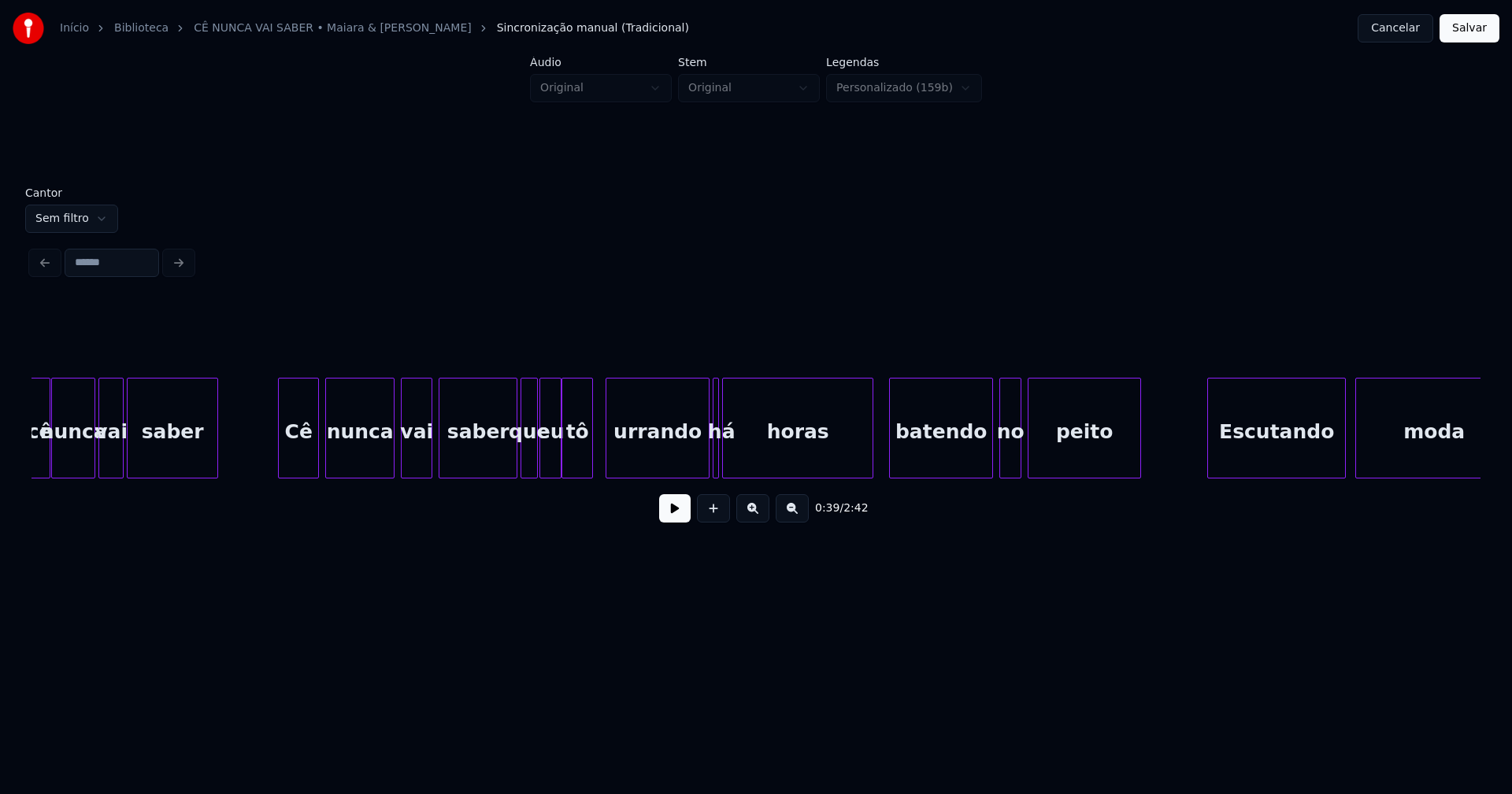
scroll to position [0, 6326]
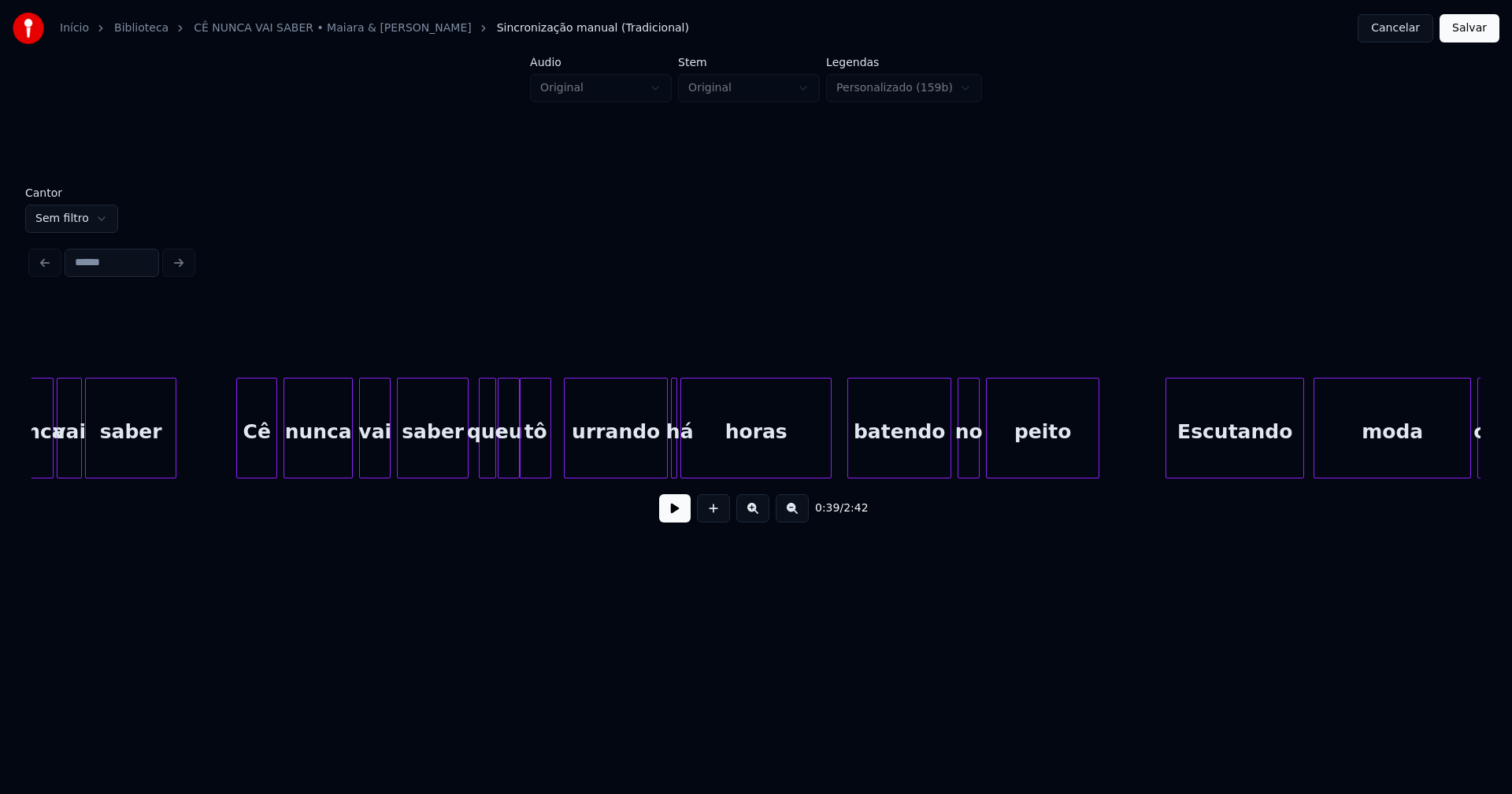
click at [467, 466] on div at bounding box center [466, 427] width 5 height 99
click at [660, 518] on button at bounding box center [675, 509] width 32 height 28
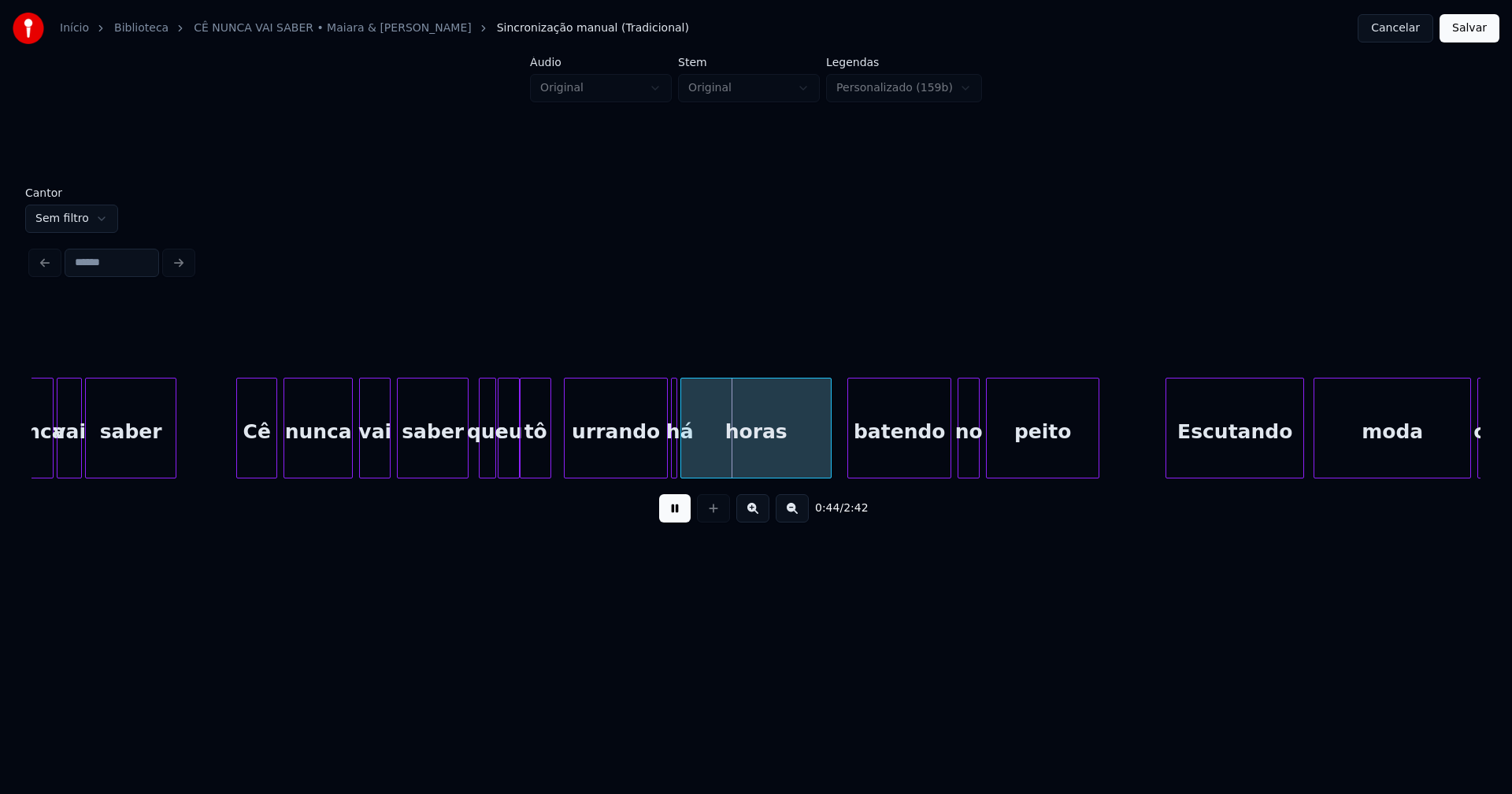
click at [690, 517] on div "0:44 / 2:42" at bounding box center [756, 509] width 1424 height 35
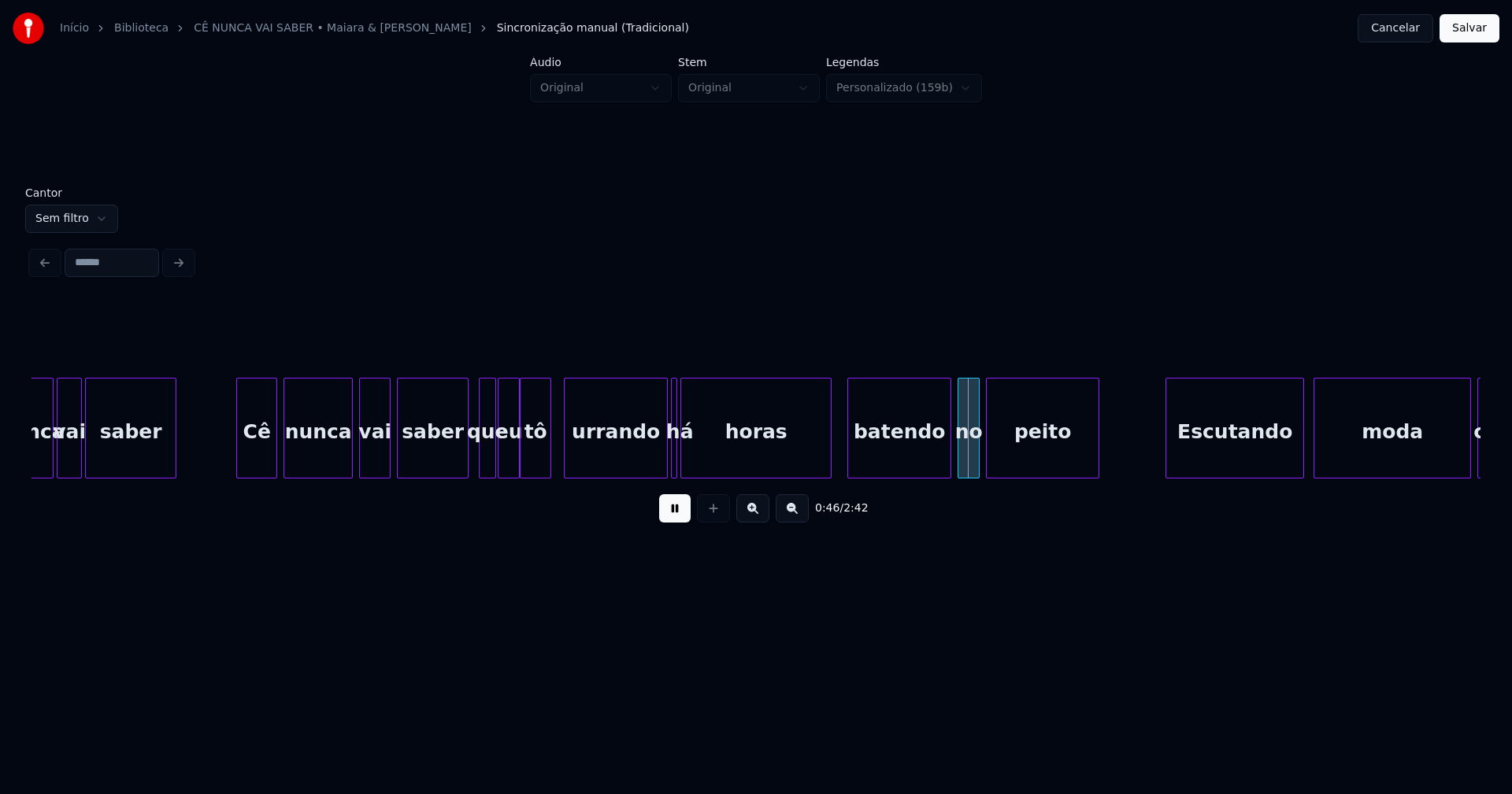
drag, startPoint x: 674, startPoint y: 519, endPoint x: 673, endPoint y: 464, distance: 55.0
click at [674, 515] on button at bounding box center [675, 509] width 32 height 28
click at [637, 476] on div "nunca vai saber Cê nunca vai saber que eu tô urrando há horas batendo no peito …" at bounding box center [756, 428] width 1449 height 101
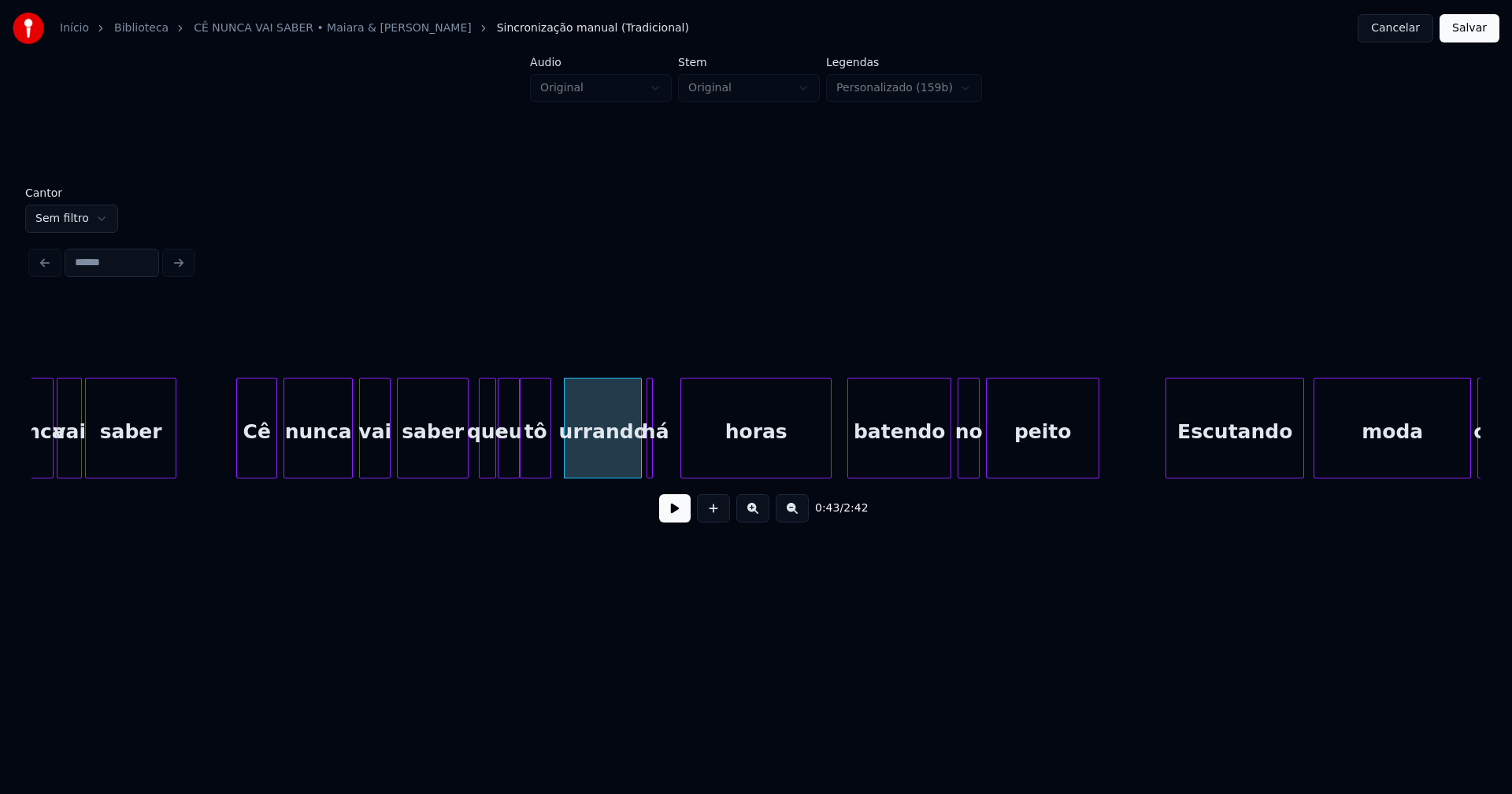
click at [646, 470] on div "há" at bounding box center [650, 428] width 7 height 101
click at [676, 460] on div at bounding box center [675, 427] width 5 height 99
click at [685, 511] on button at bounding box center [675, 509] width 32 height 28
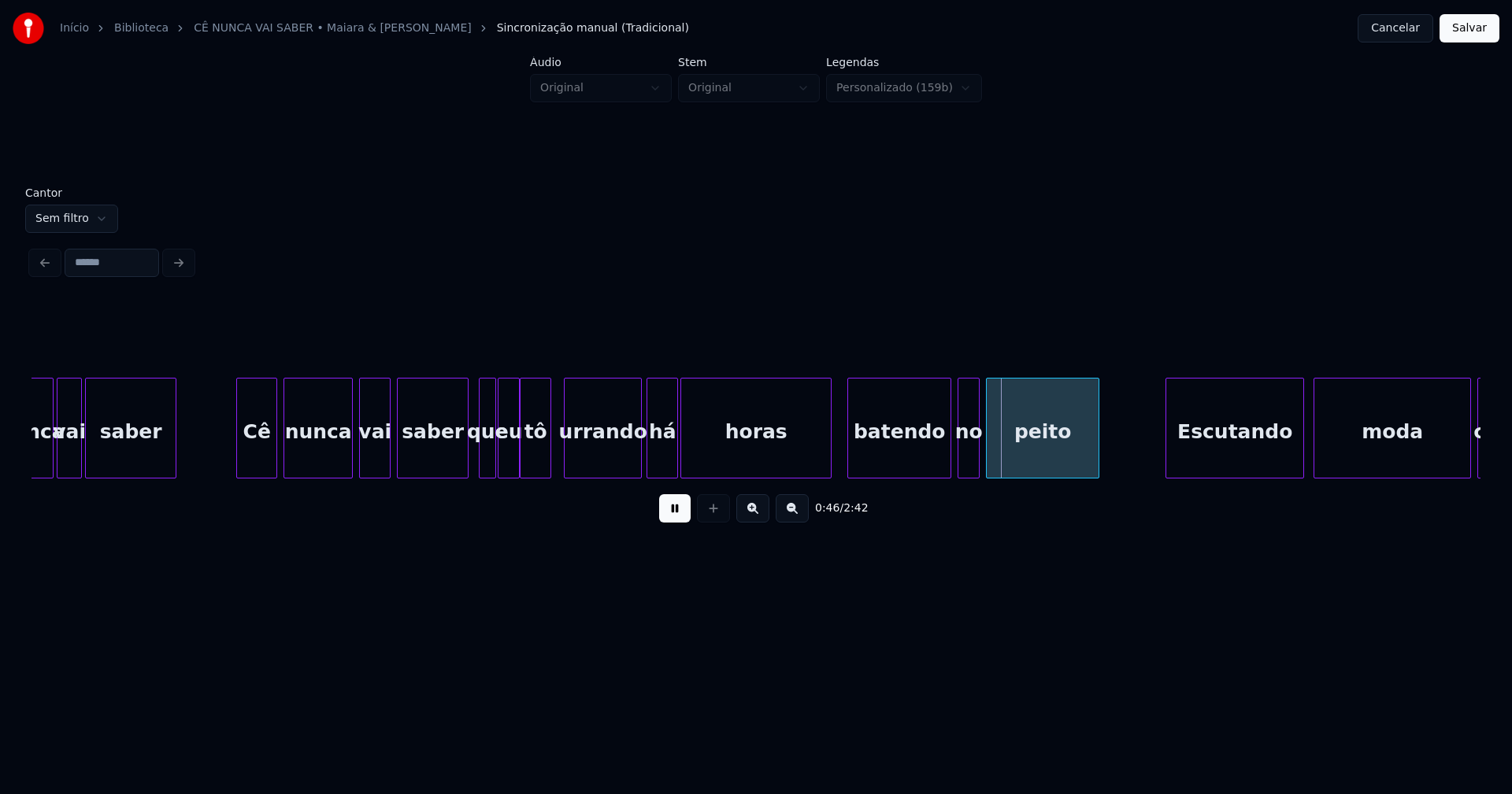
click at [671, 523] on button at bounding box center [675, 509] width 32 height 28
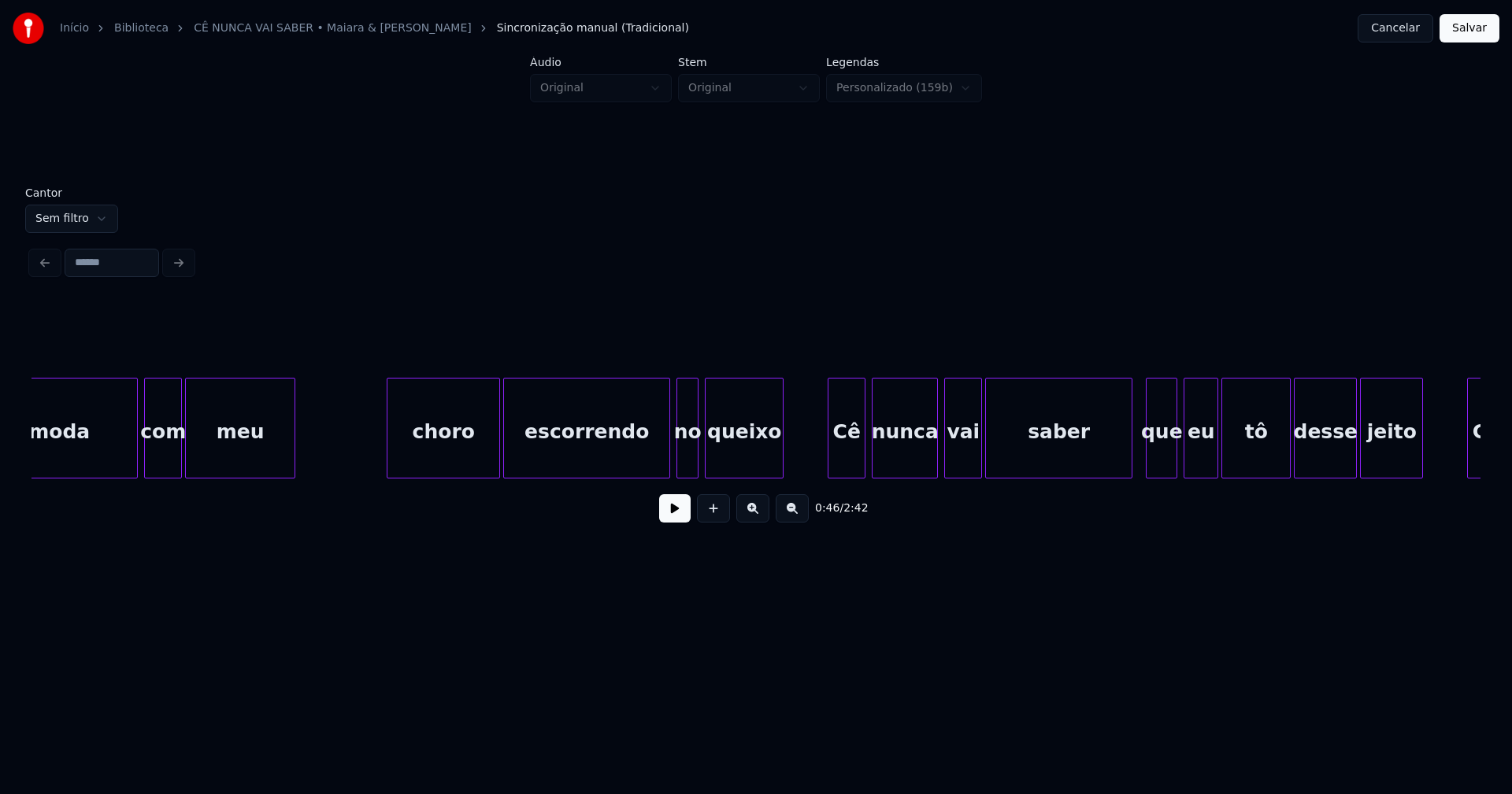
scroll to position [0, 7673]
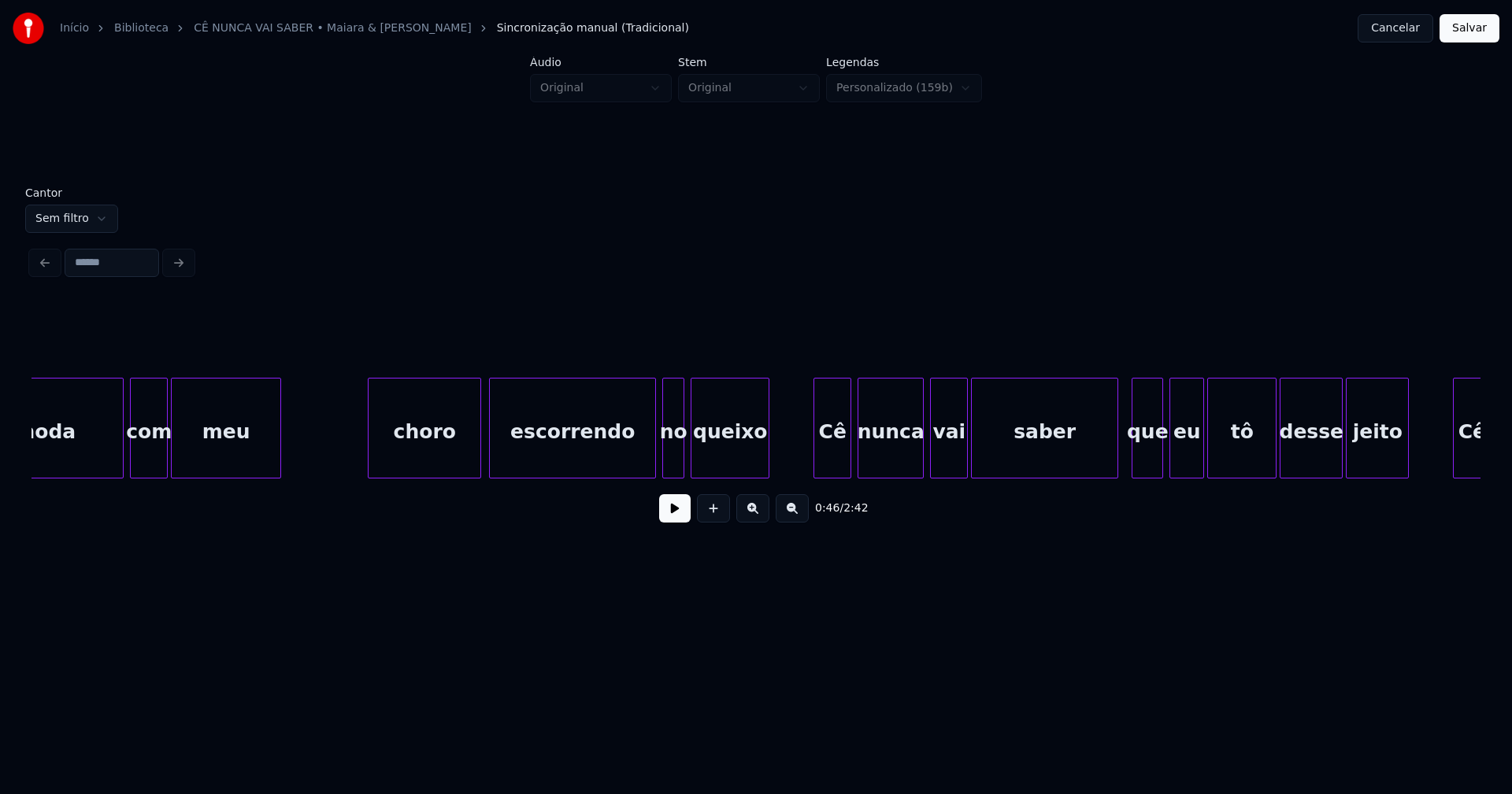
click at [454, 467] on div "choro" at bounding box center [424, 432] width 111 height 107
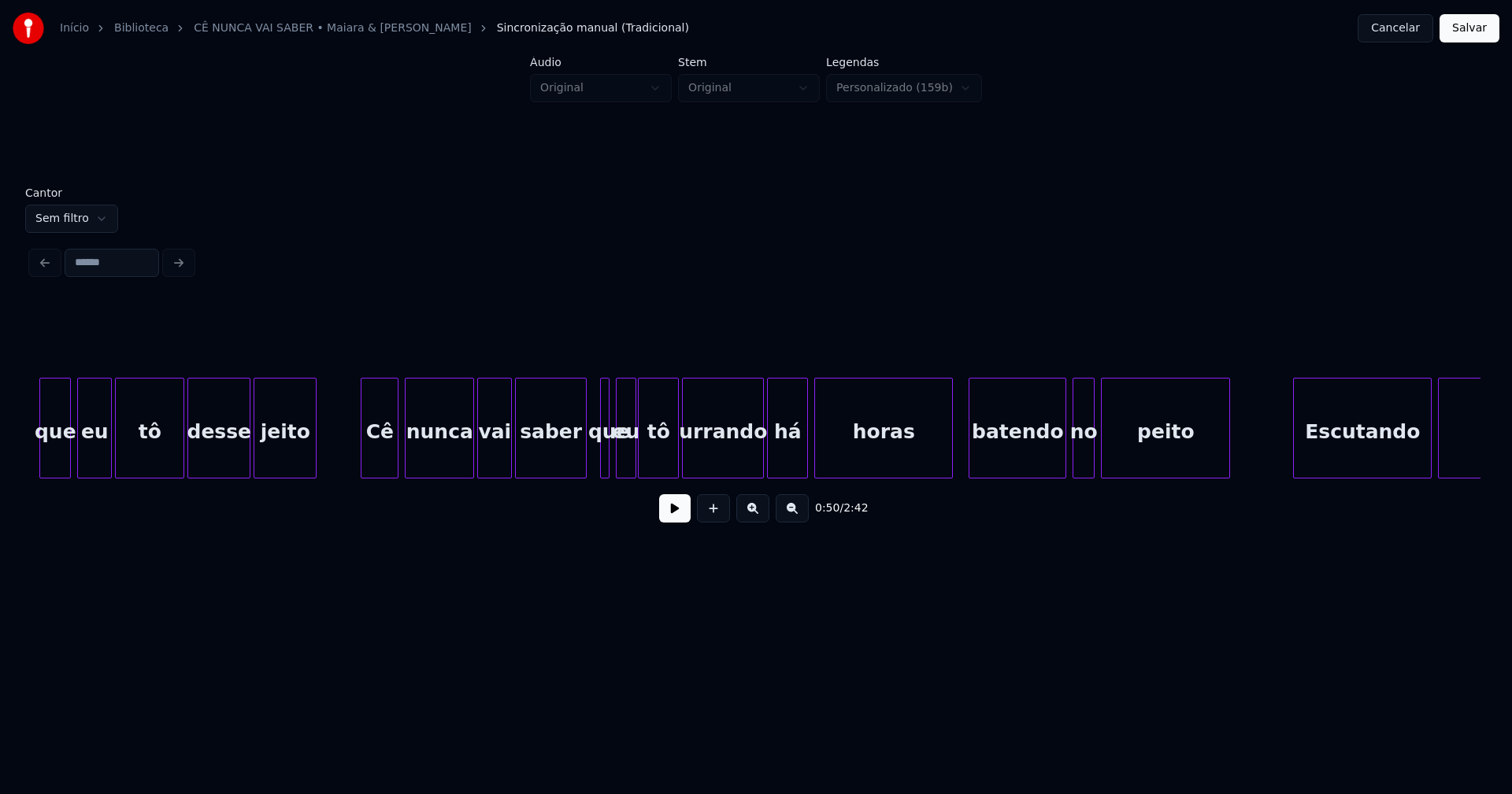
scroll to position [0, 8808]
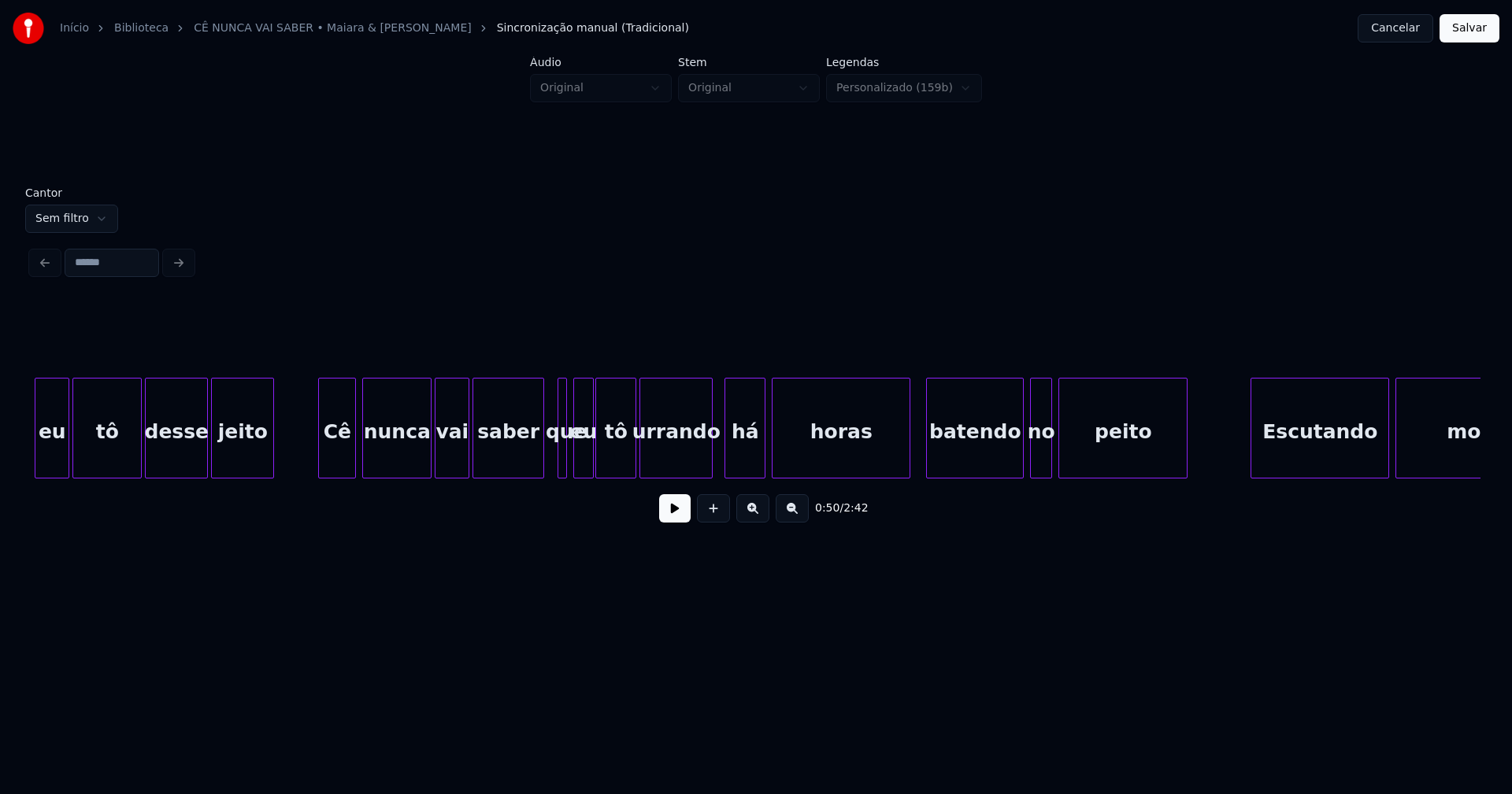
click at [708, 465] on div at bounding box center [709, 427] width 5 height 99
click at [719, 458] on div at bounding box center [722, 427] width 5 height 99
click at [581, 459] on div at bounding box center [581, 427] width 5 height 99
click at [575, 467] on div at bounding box center [574, 427] width 5 height 99
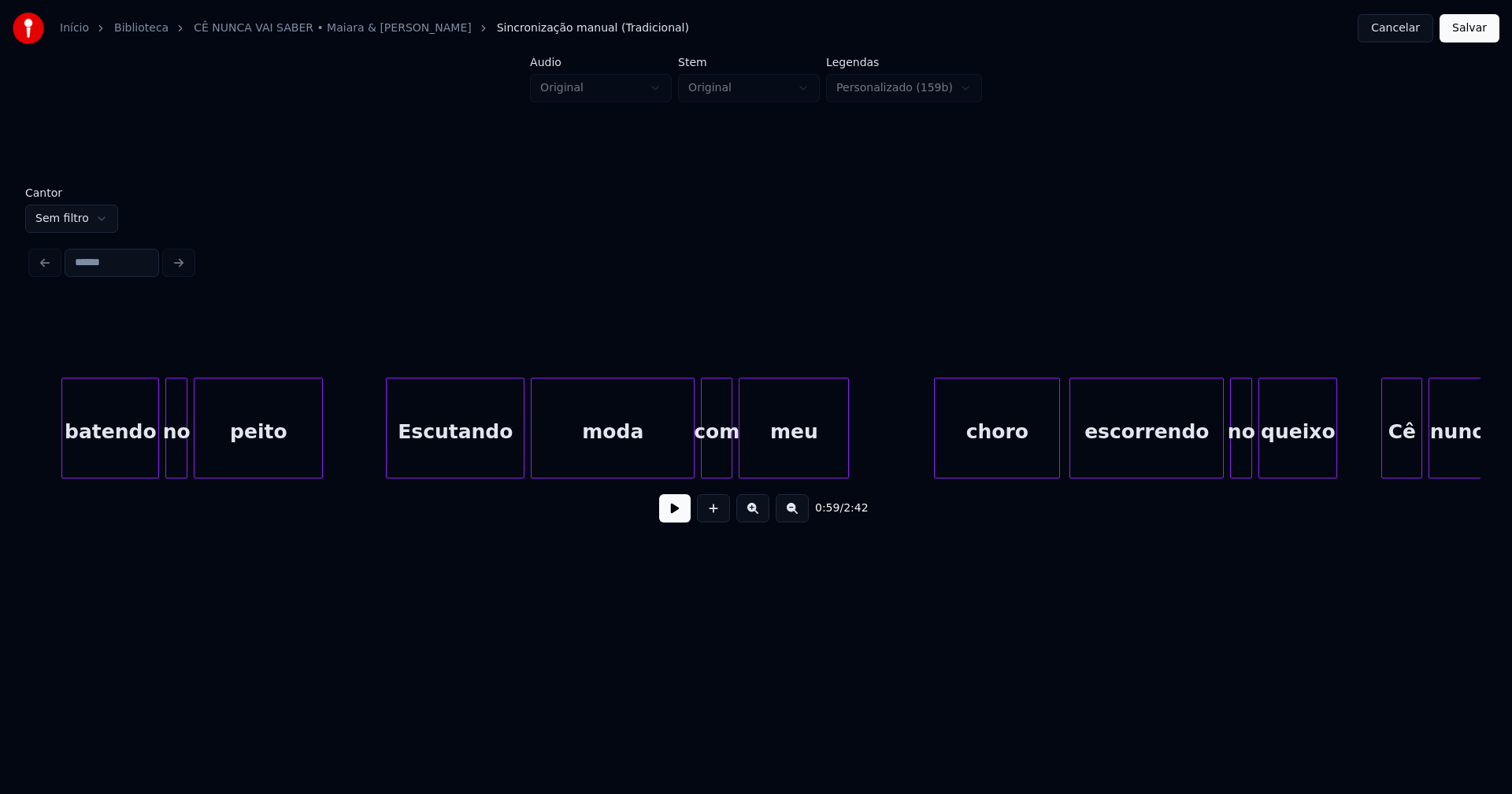
scroll to position [0, 9687]
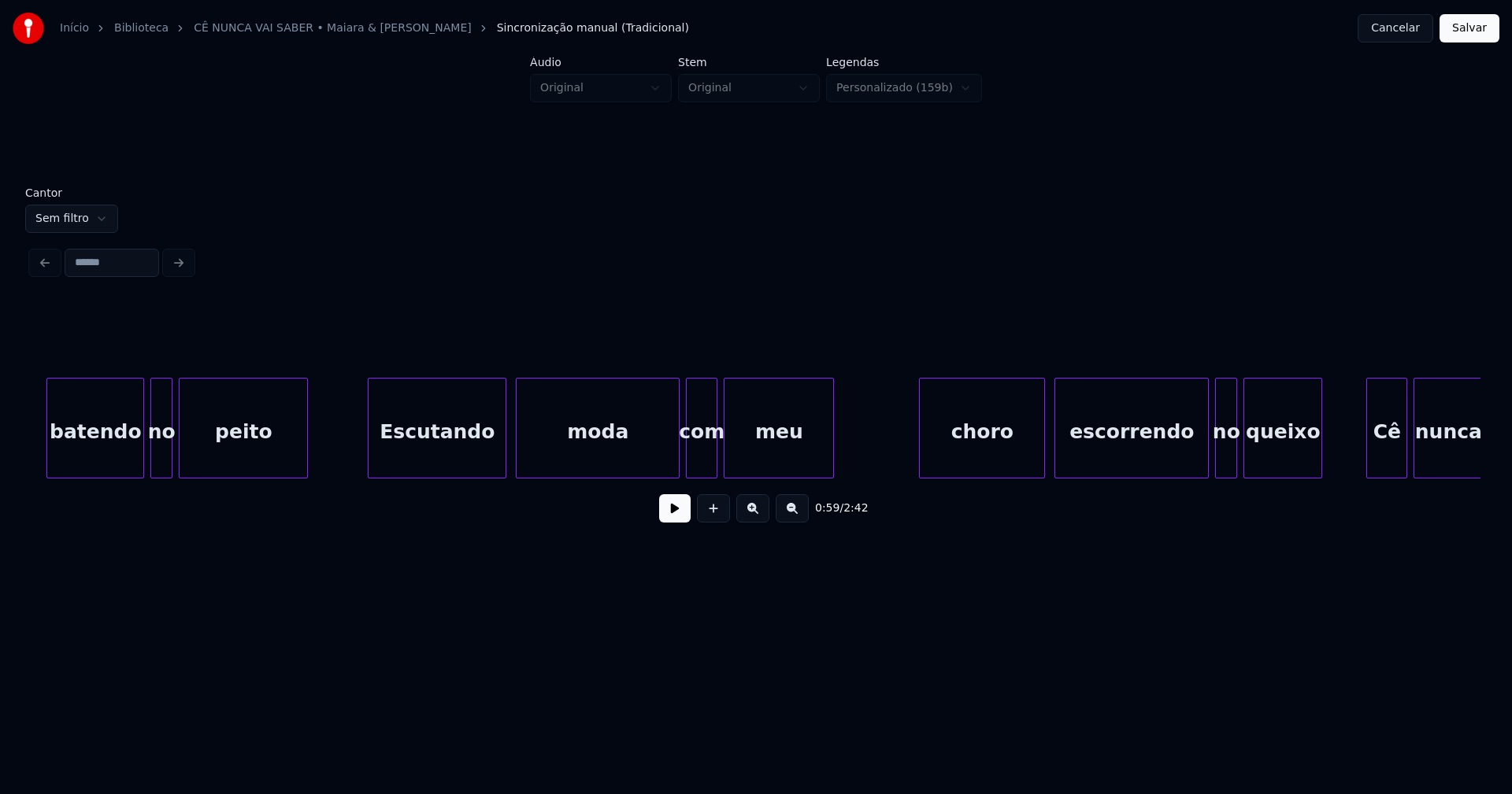
click at [477, 463] on div "Escutando" at bounding box center [437, 432] width 137 height 107
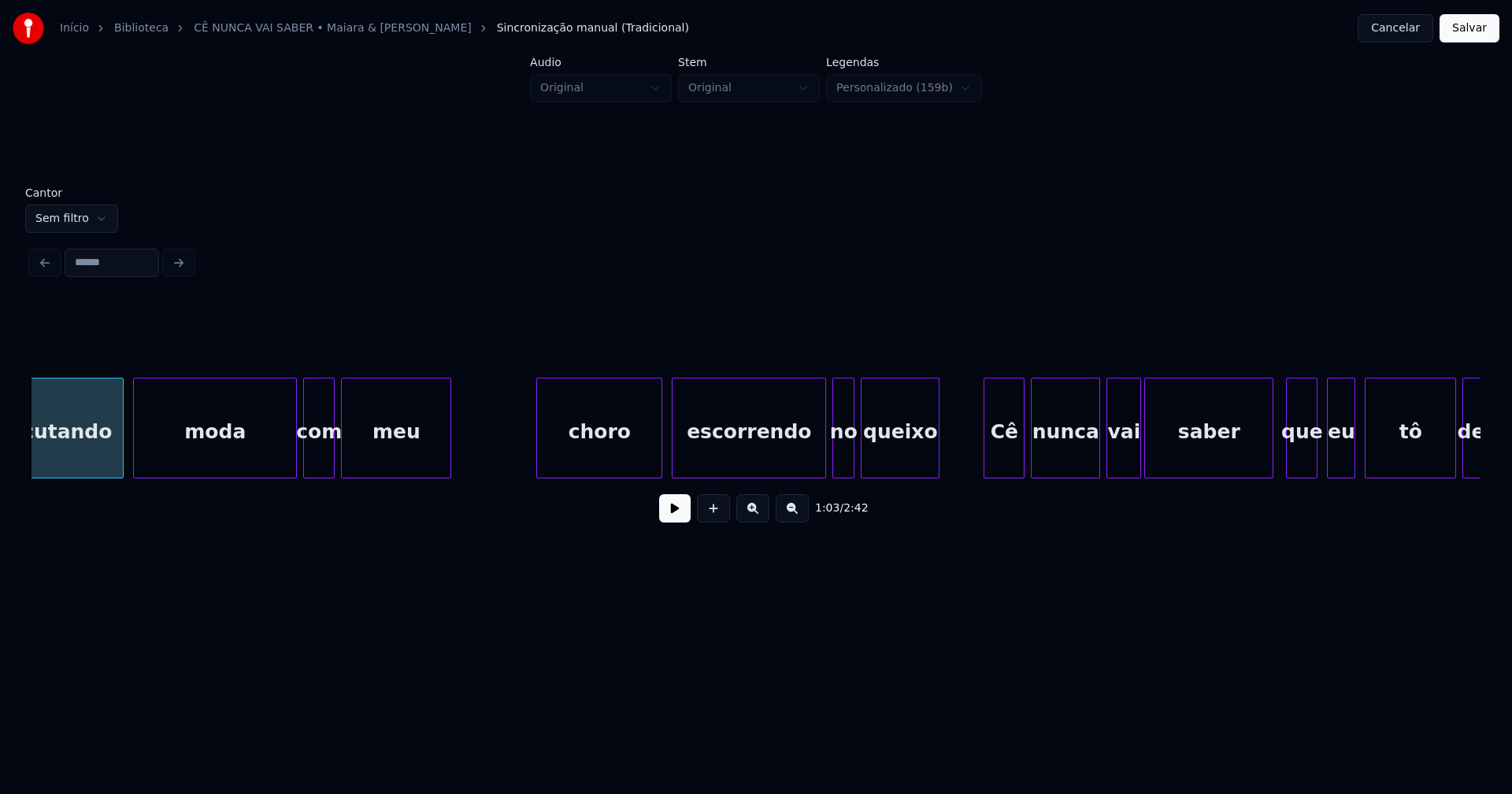
scroll to position [0, 10098]
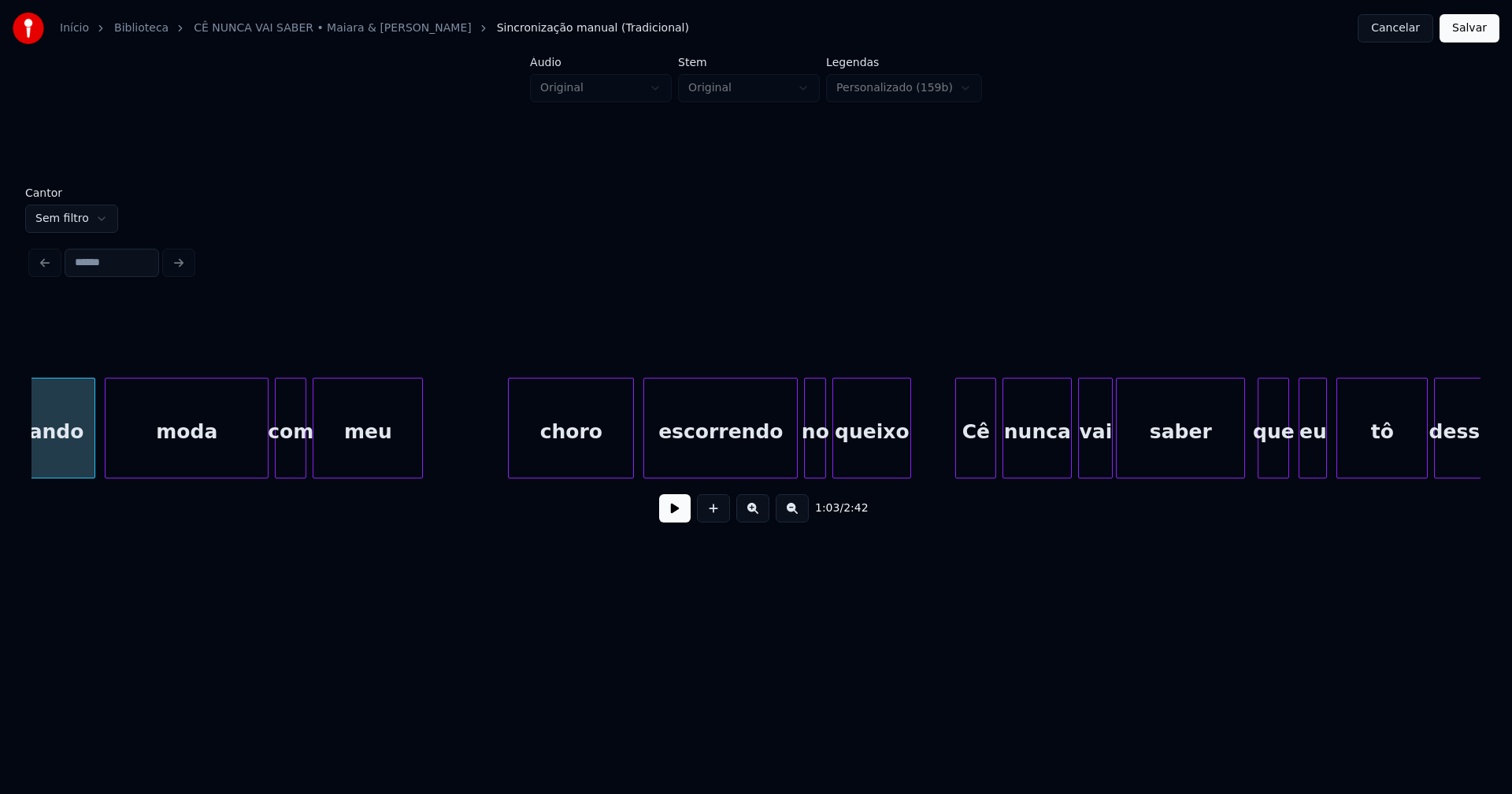
click at [605, 451] on div "choro" at bounding box center [571, 432] width 125 height 107
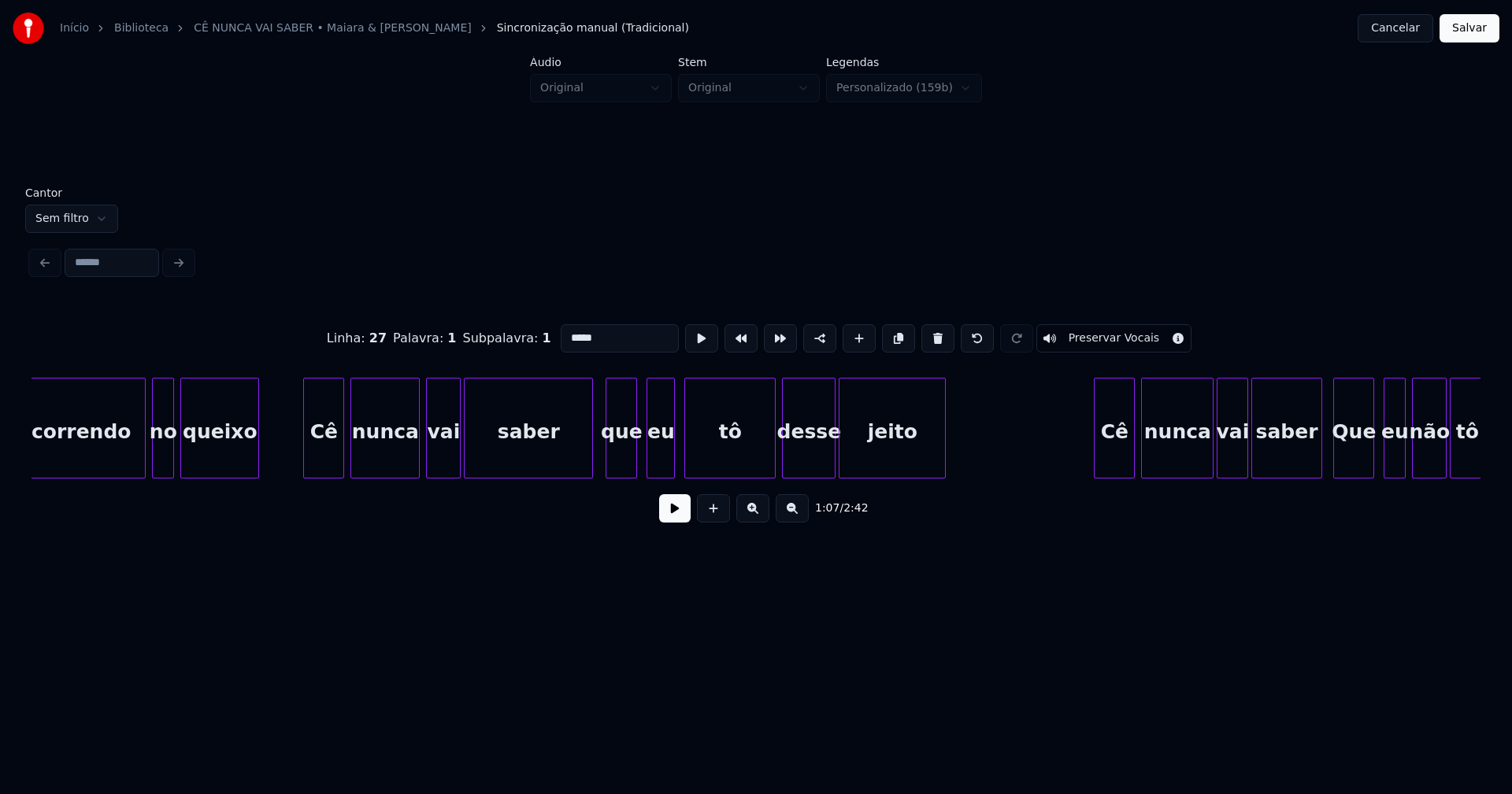
scroll to position [0, 10764]
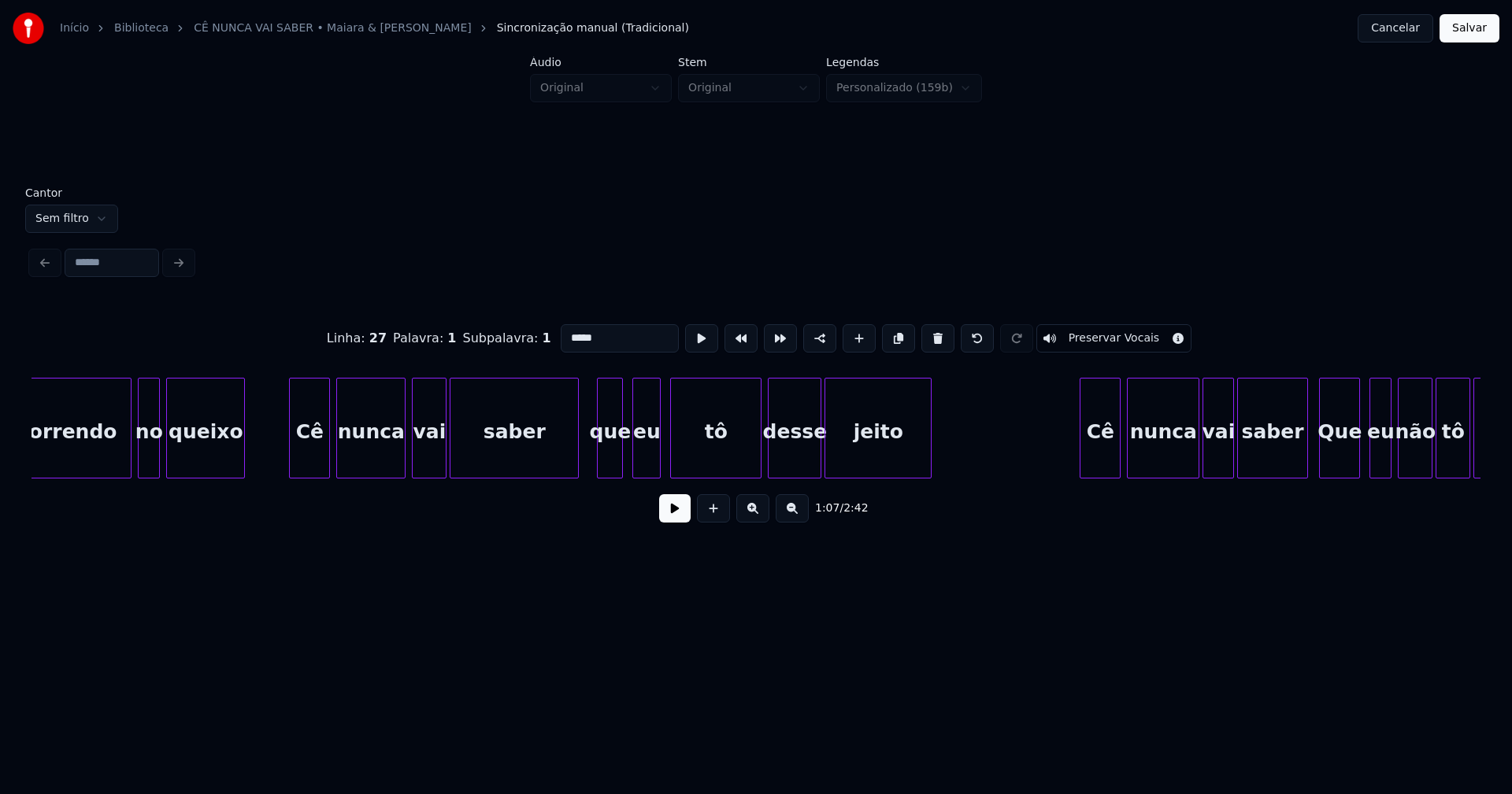
click at [598, 460] on div at bounding box center [600, 427] width 5 height 99
click at [581, 462] on div at bounding box center [580, 427] width 5 height 99
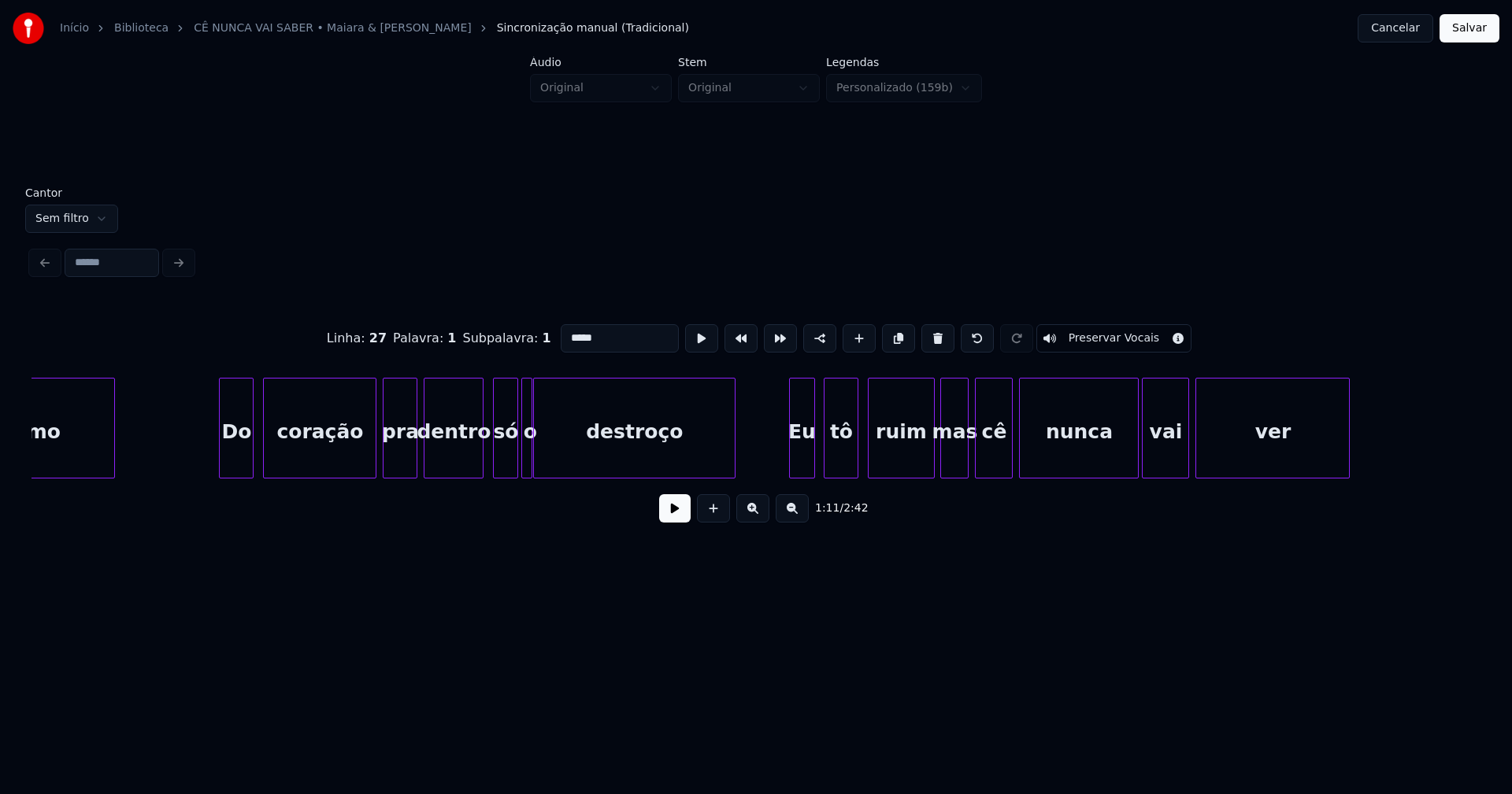
scroll to position [0, 14850]
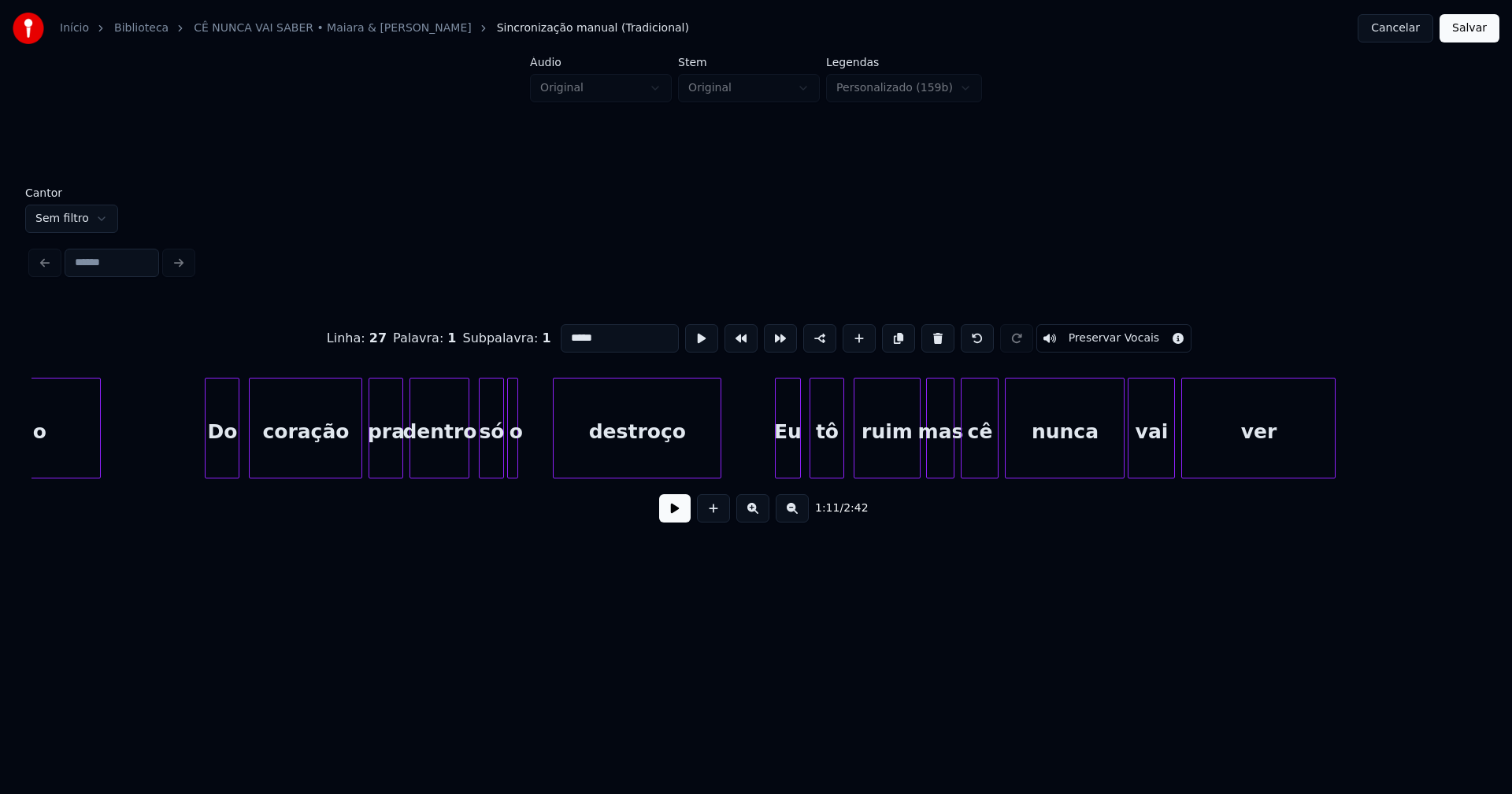
click at [556, 461] on div at bounding box center [556, 427] width 5 height 99
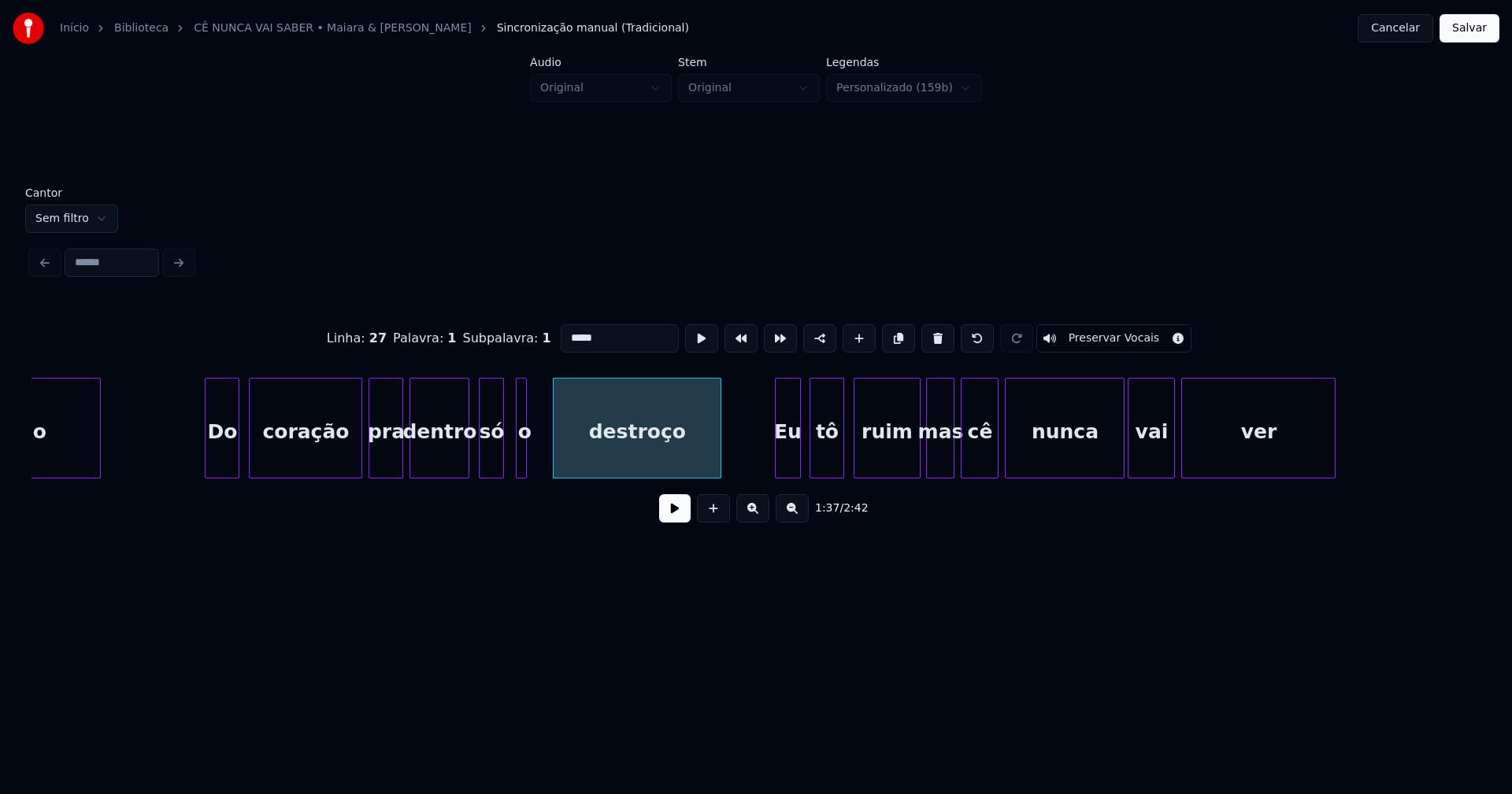
click at [526, 458] on div "o" at bounding box center [524, 432] width 16 height 107
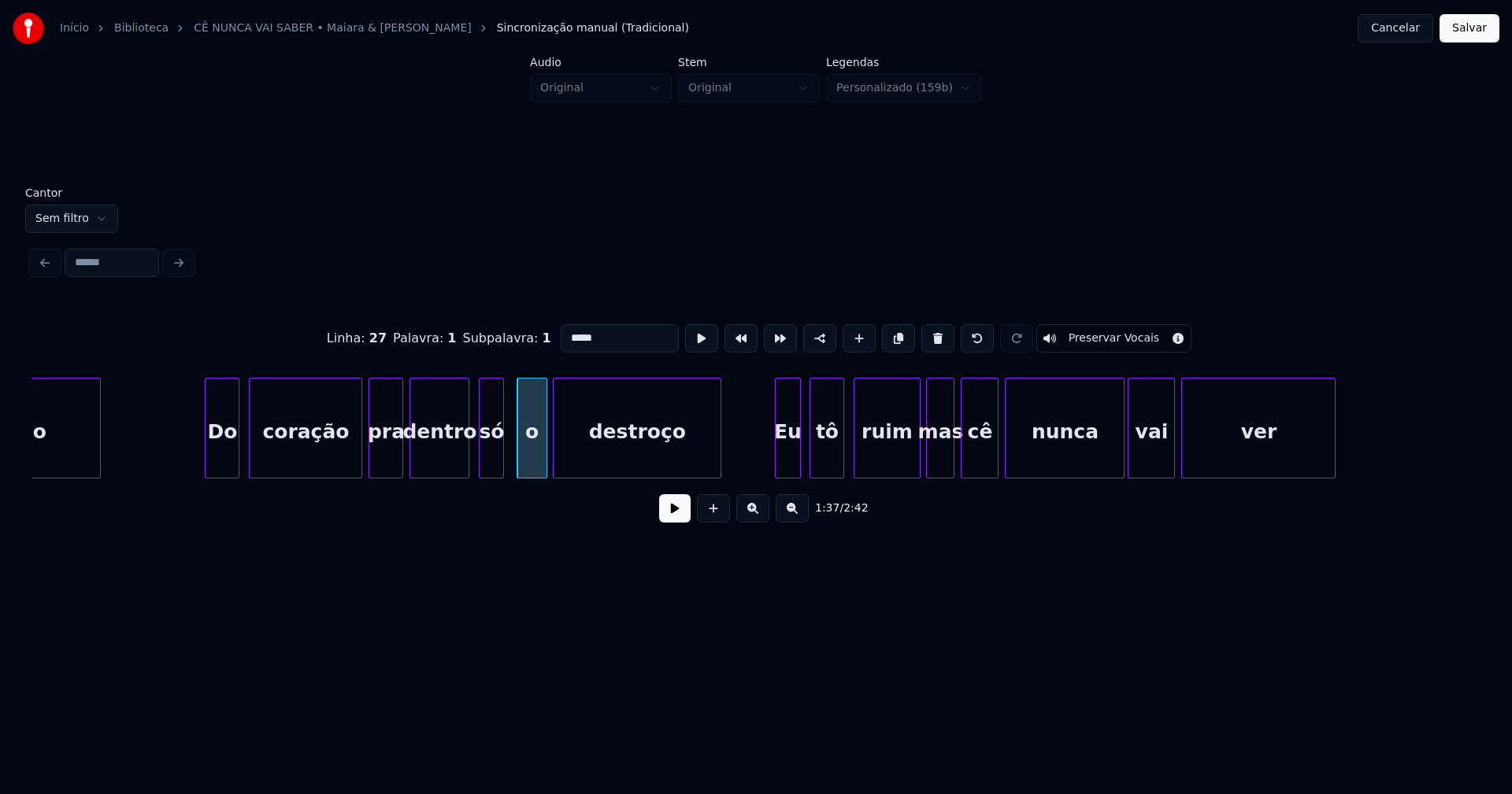
click at [543, 453] on div at bounding box center [544, 427] width 5 height 99
drag, startPoint x: 191, startPoint y: 452, endPoint x: 599, endPoint y: 505, distance: 411.4
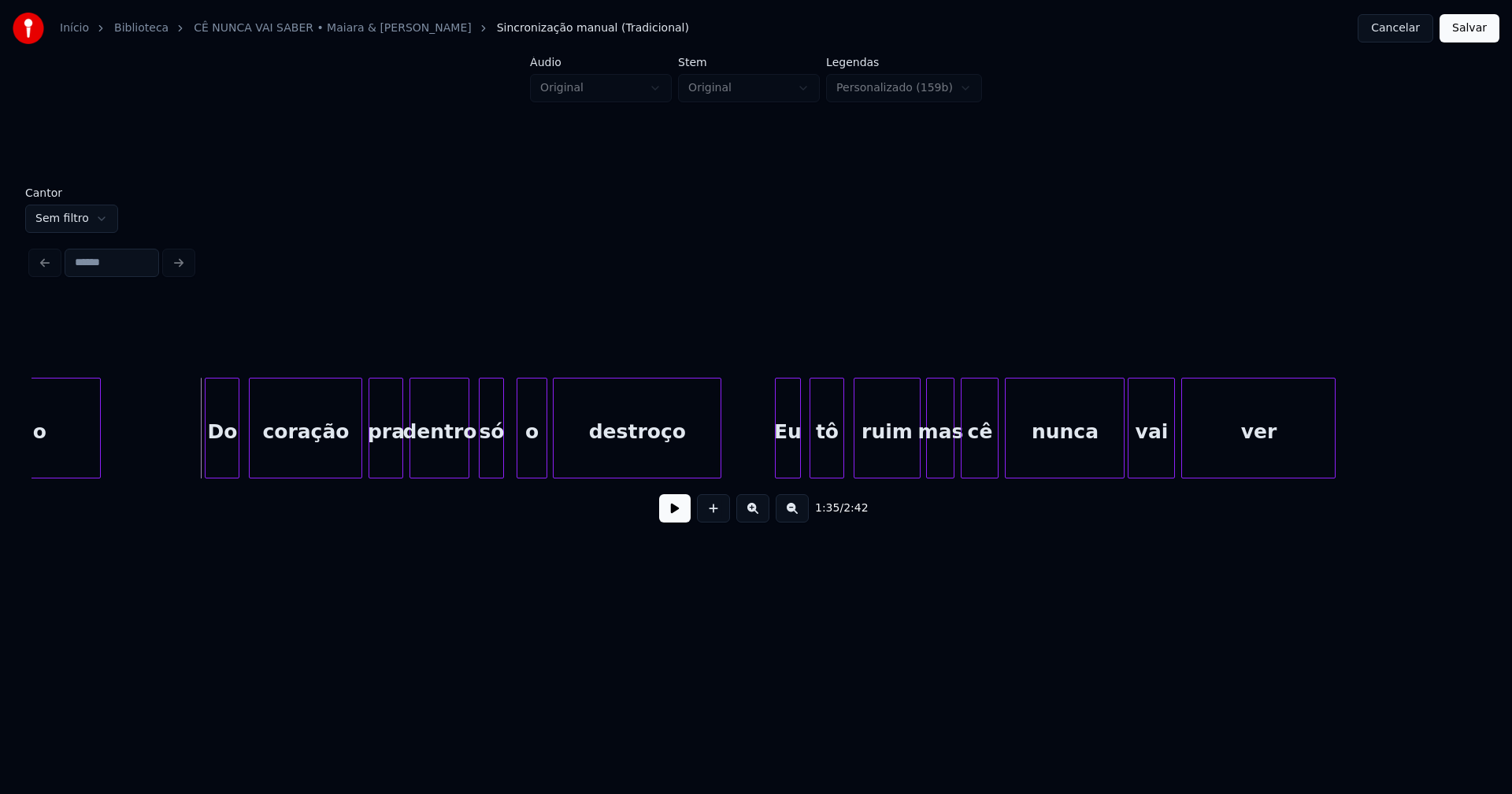
click at [676, 515] on button at bounding box center [675, 509] width 32 height 28
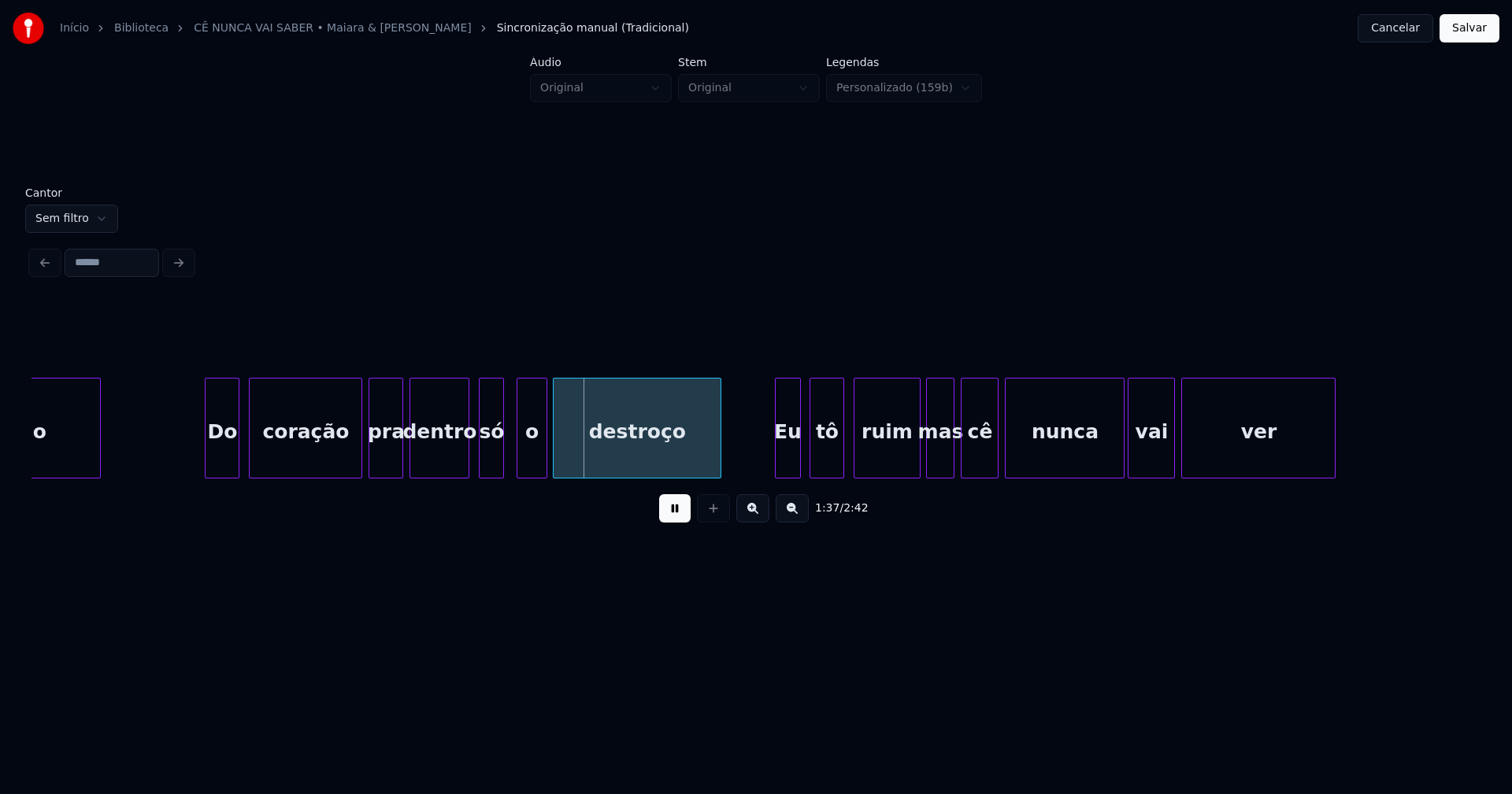
click at [674, 515] on button at bounding box center [675, 509] width 32 height 28
click at [538, 452] on div "o" at bounding box center [531, 432] width 28 height 107
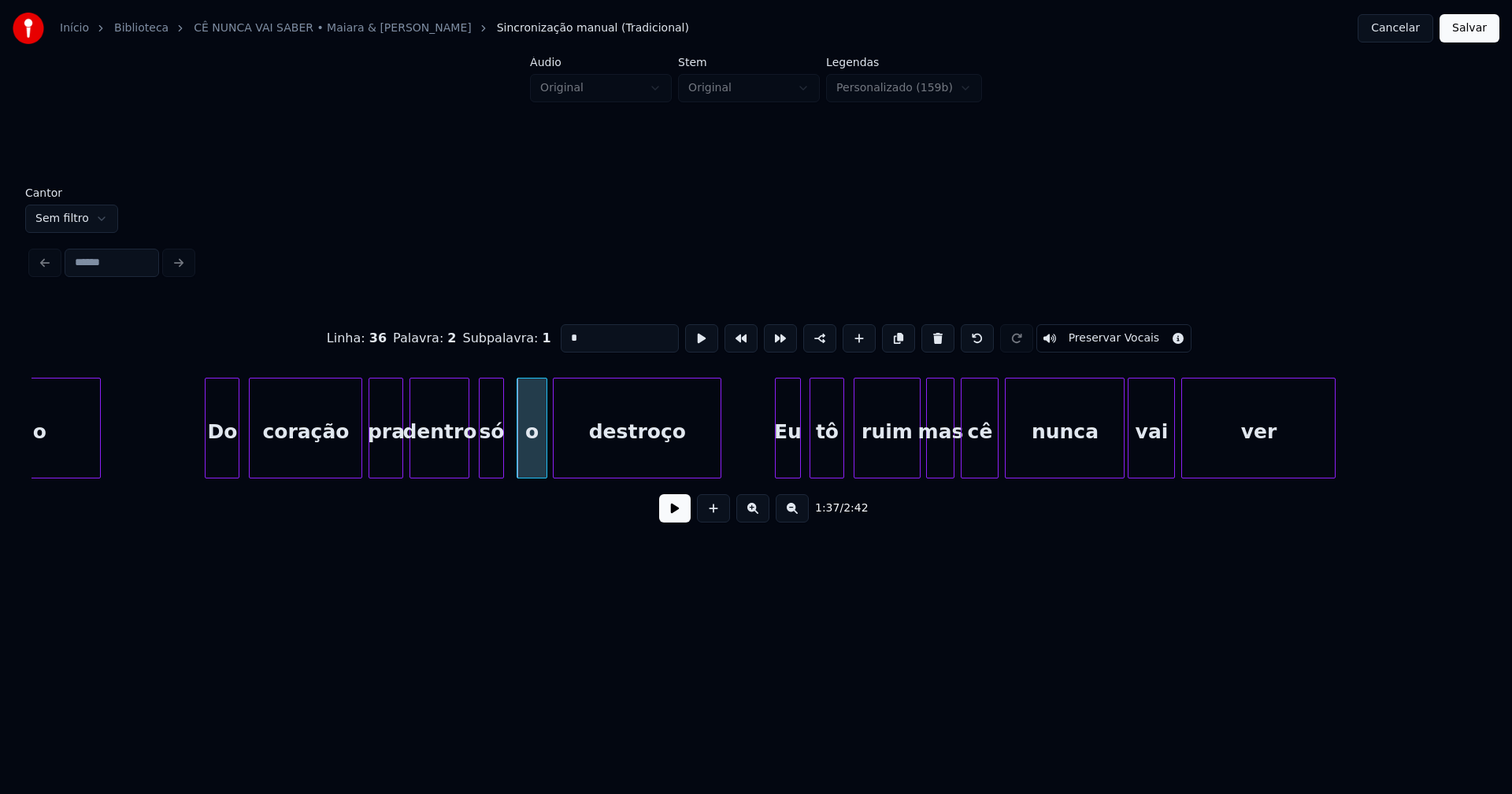
drag, startPoint x: 577, startPoint y: 333, endPoint x: 514, endPoint y: 341, distance: 63.5
click at [514, 341] on div "Linha : 36 Palavra : 2 Subpalavra : 1 * Preservar Vocais" at bounding box center [756, 338] width 1449 height 79
click at [487, 448] on div "só" at bounding box center [492, 432] width 23 height 107
drag, startPoint x: 575, startPoint y: 333, endPoint x: 528, endPoint y: 333, distance: 47.0
click at [528, 333] on div "Linha : 36 Palavra : 1 Subpalavra : 1 ** Preservar Vocais" at bounding box center [756, 338] width 1449 height 79
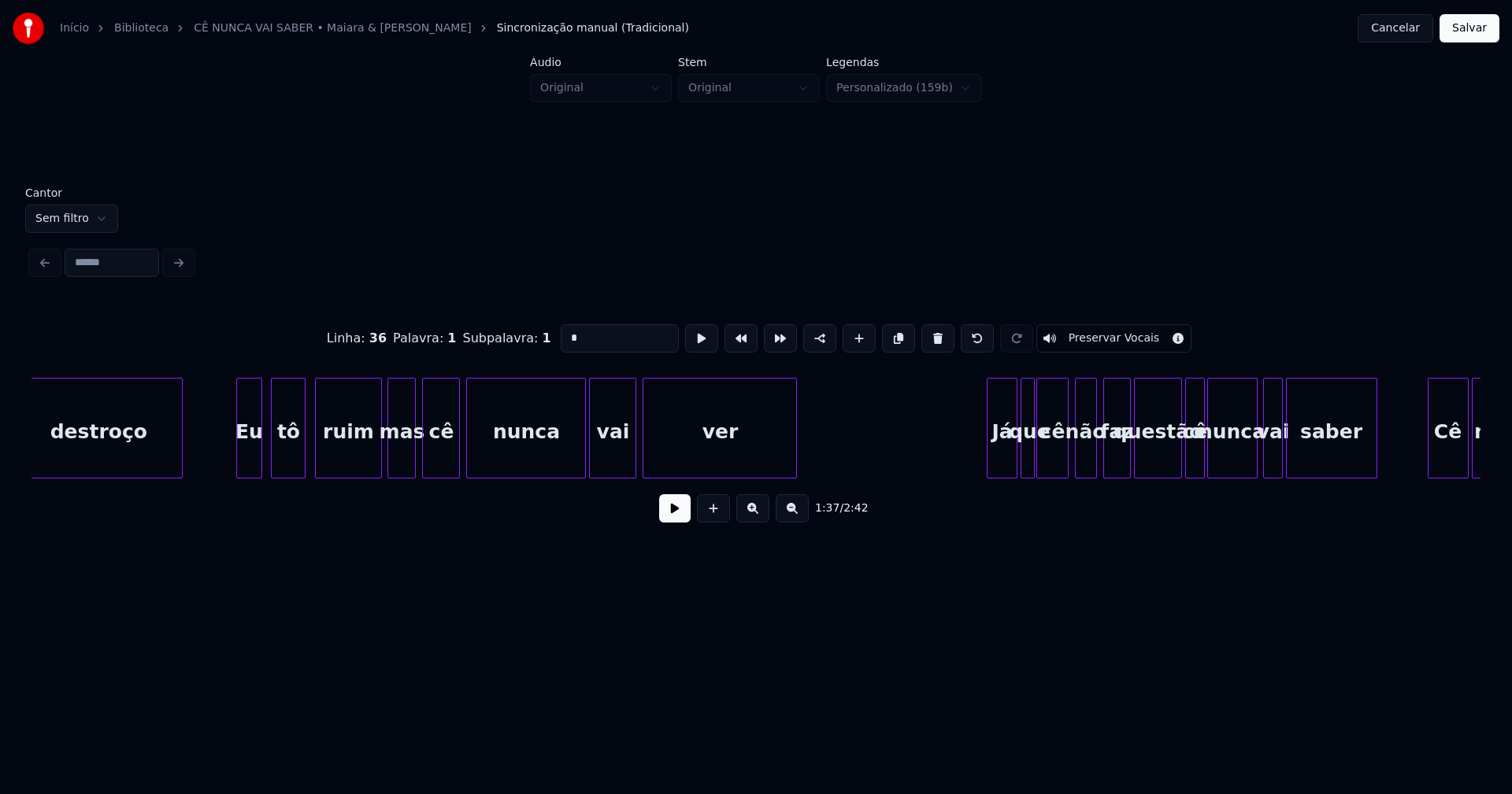
scroll to position [0, 15403]
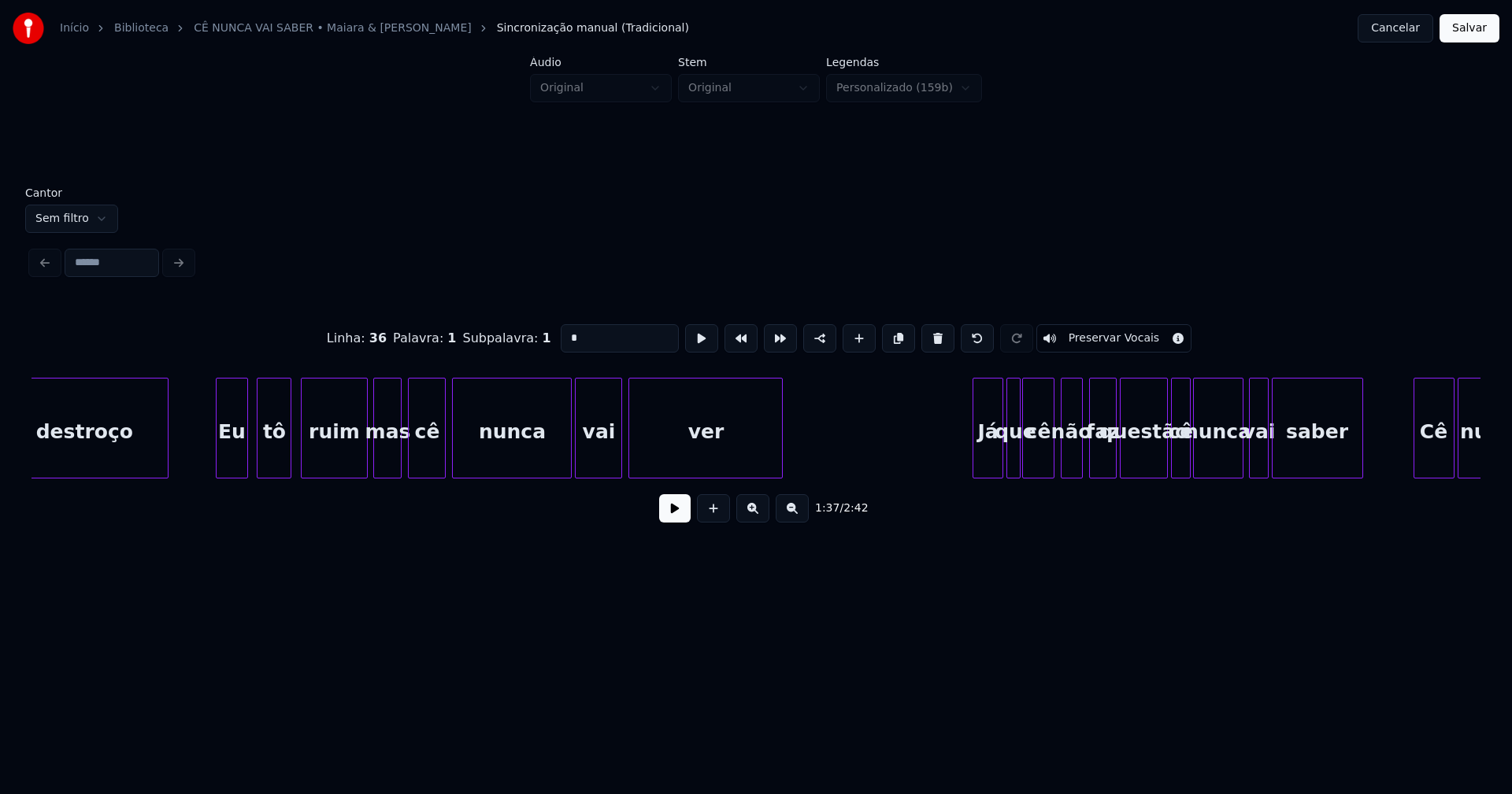
click at [219, 454] on div at bounding box center [219, 427] width 5 height 99
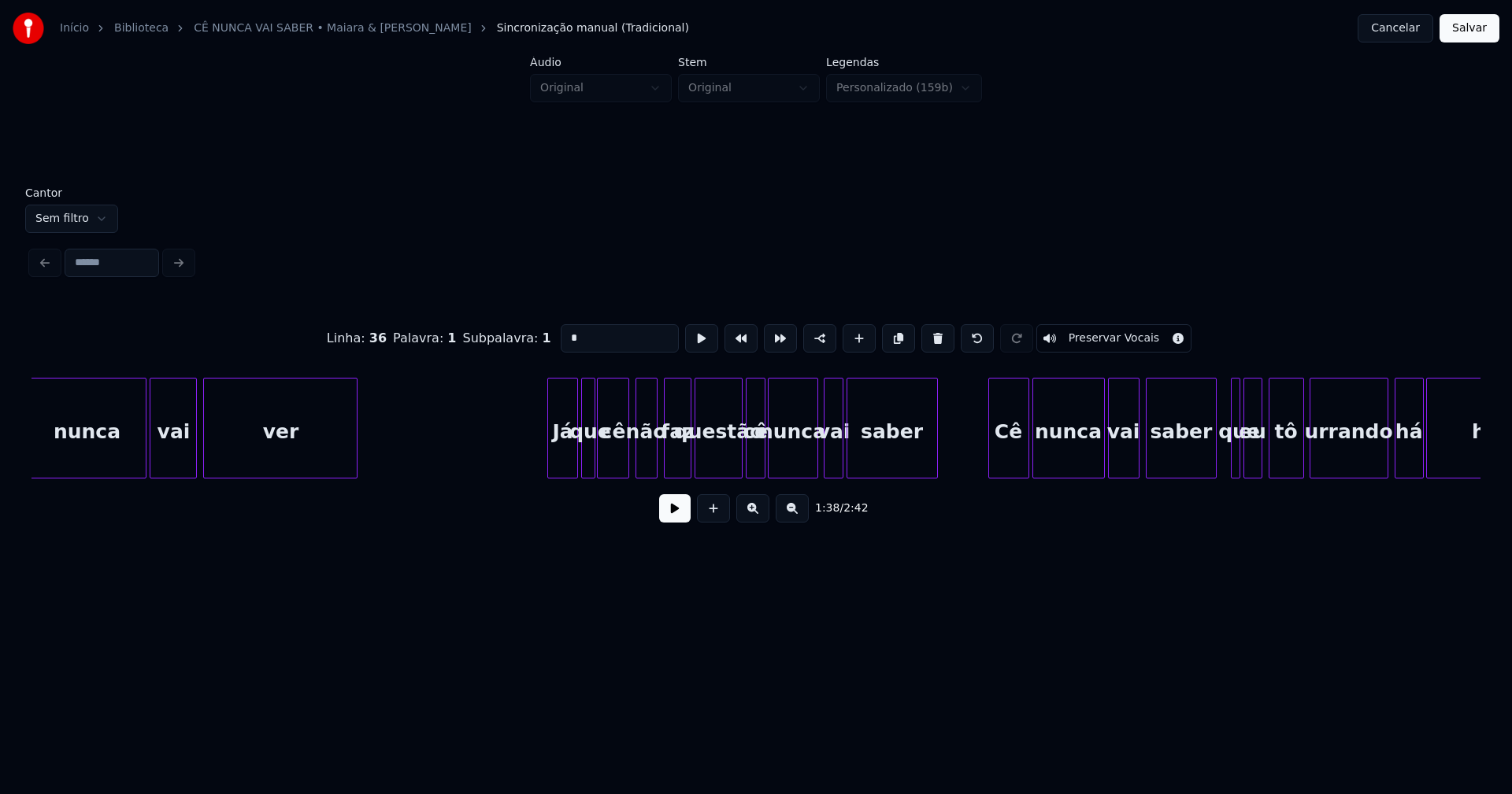
scroll to position [0, 15998]
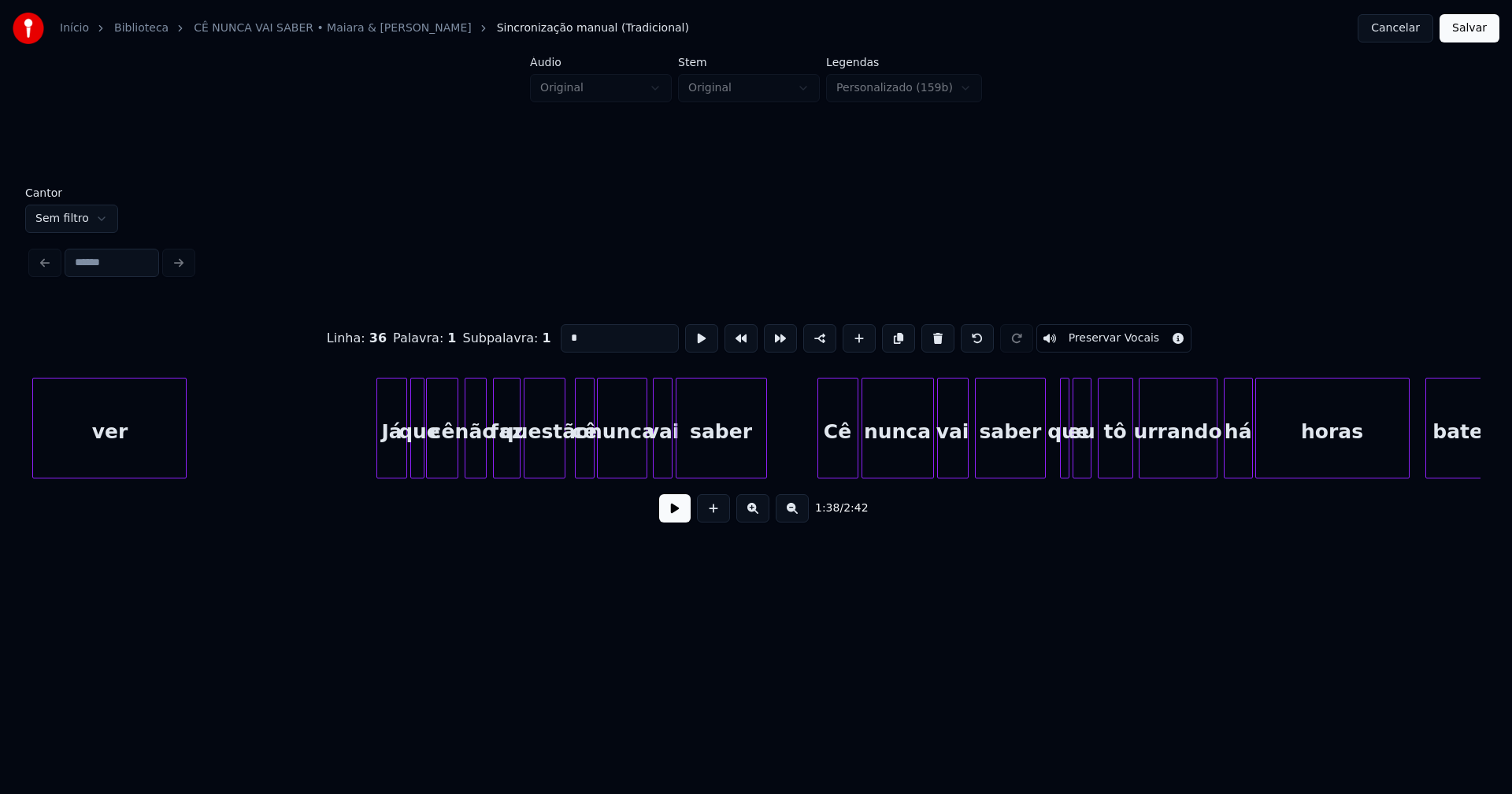
click at [561, 462] on div at bounding box center [562, 427] width 5 height 99
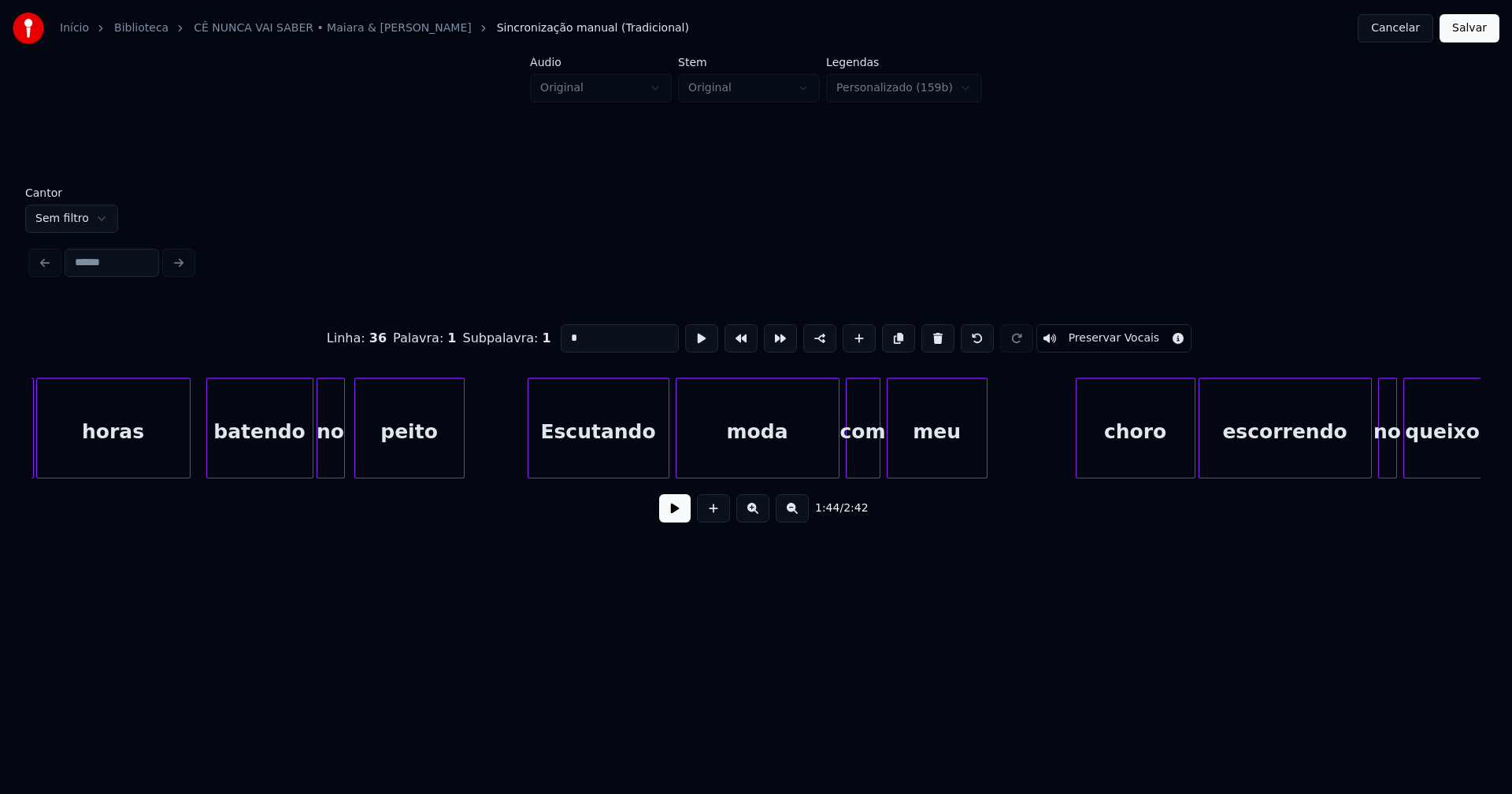
scroll to position [0, 17303]
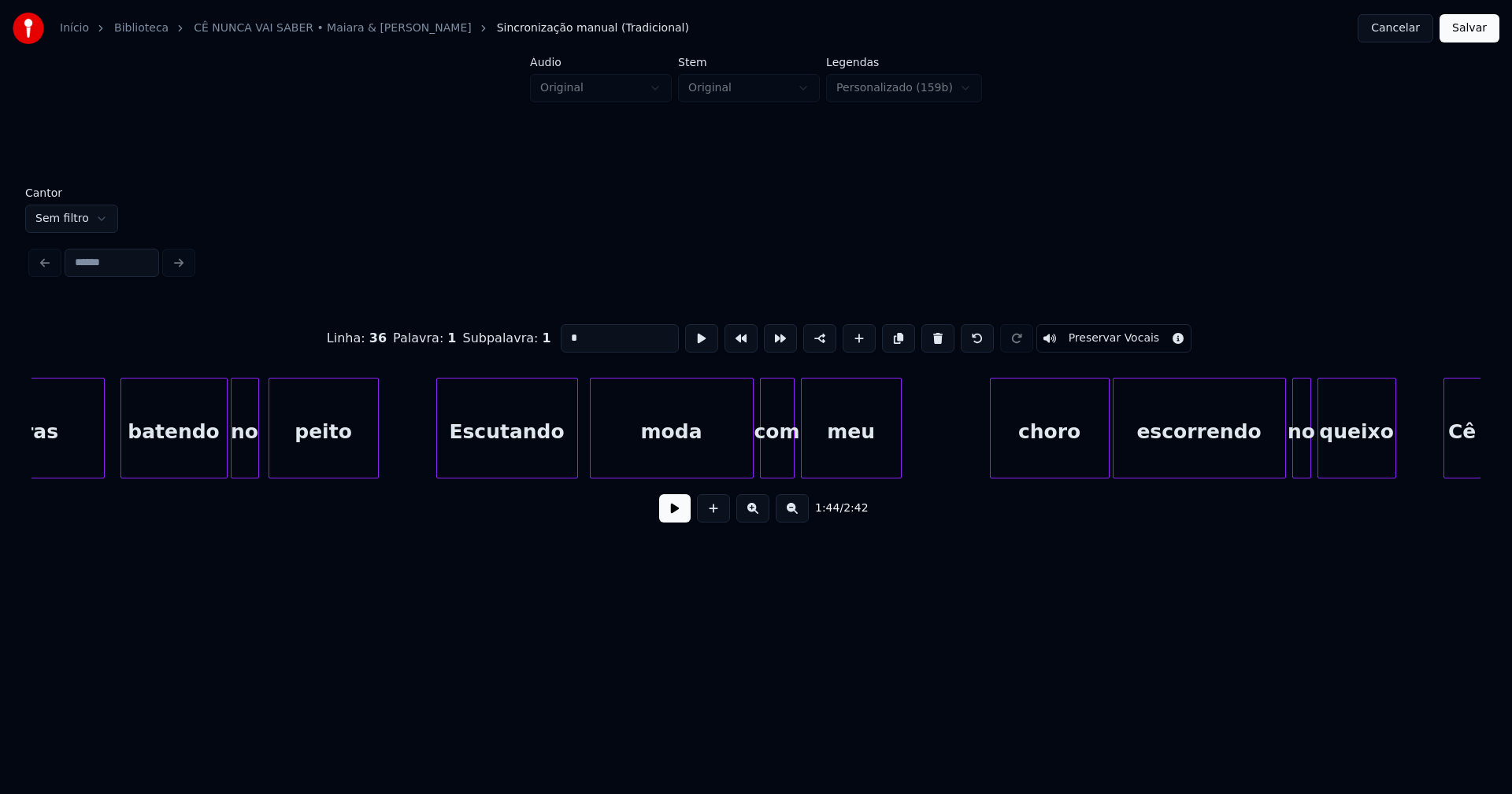
click at [538, 453] on div "Escutando" at bounding box center [507, 432] width 141 height 107
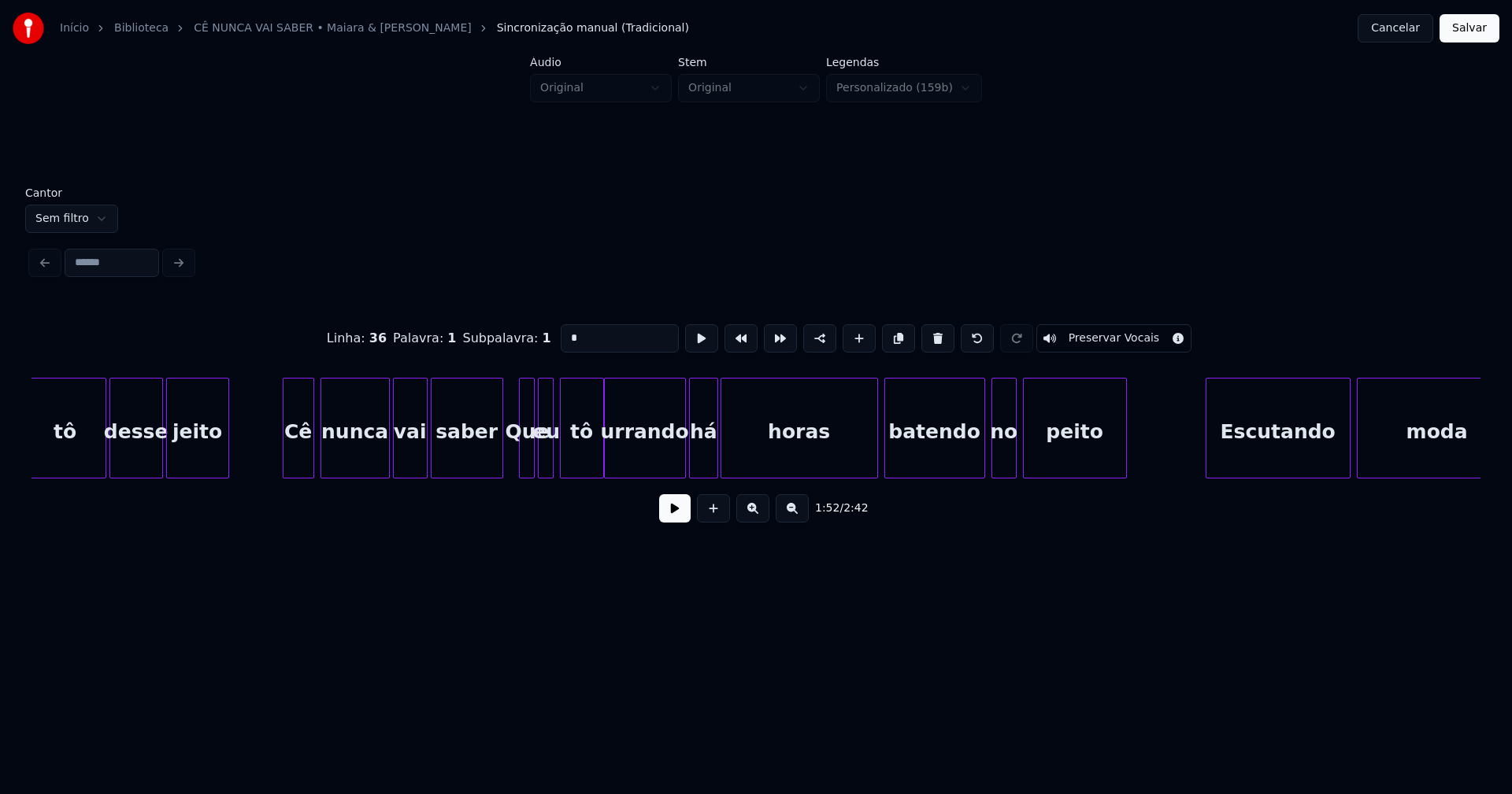
scroll to position [0, 19133]
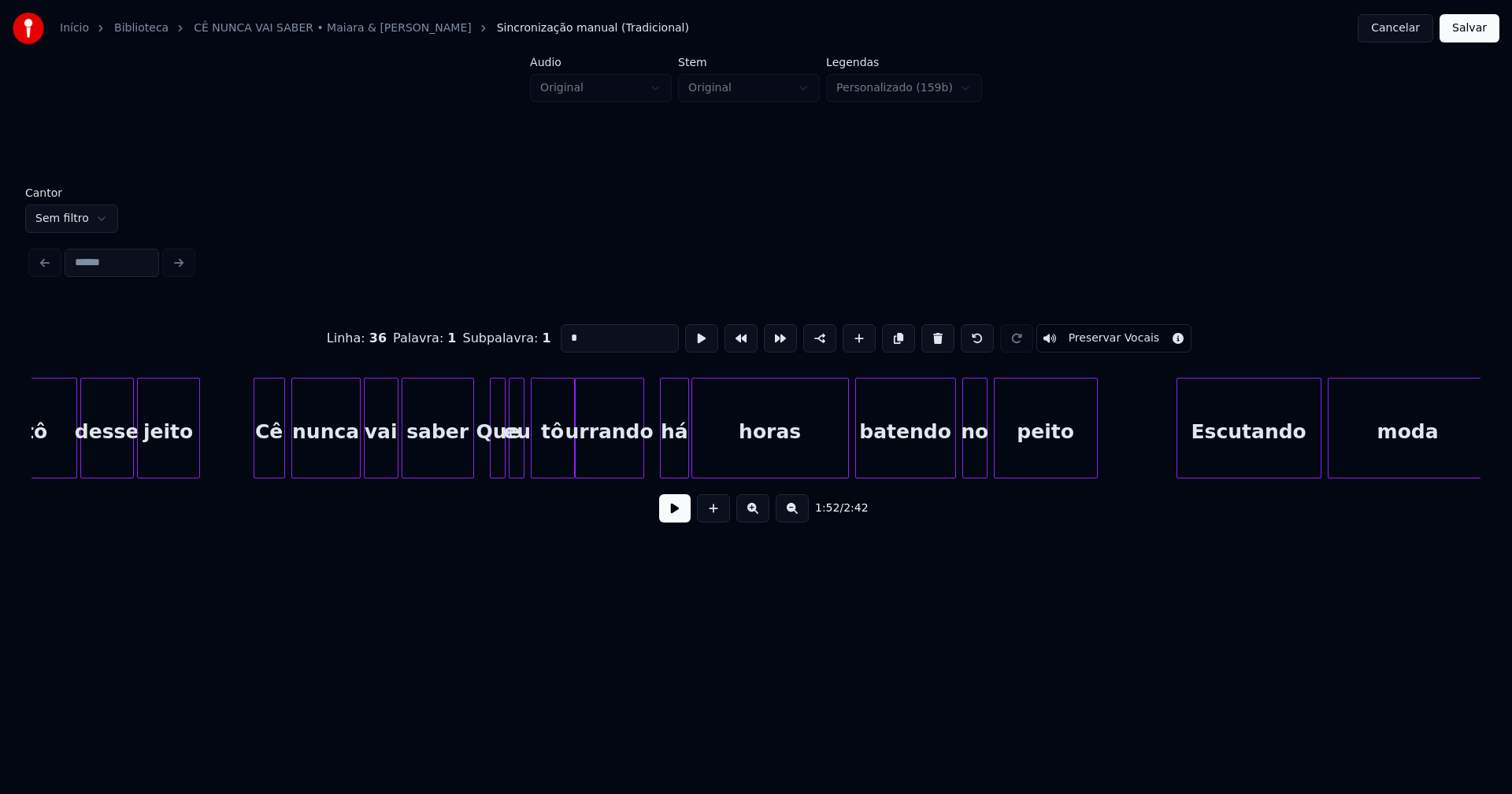
click at [640, 471] on div "urrando" at bounding box center [609, 428] width 69 height 101
click at [656, 467] on div at bounding box center [657, 427] width 5 height 99
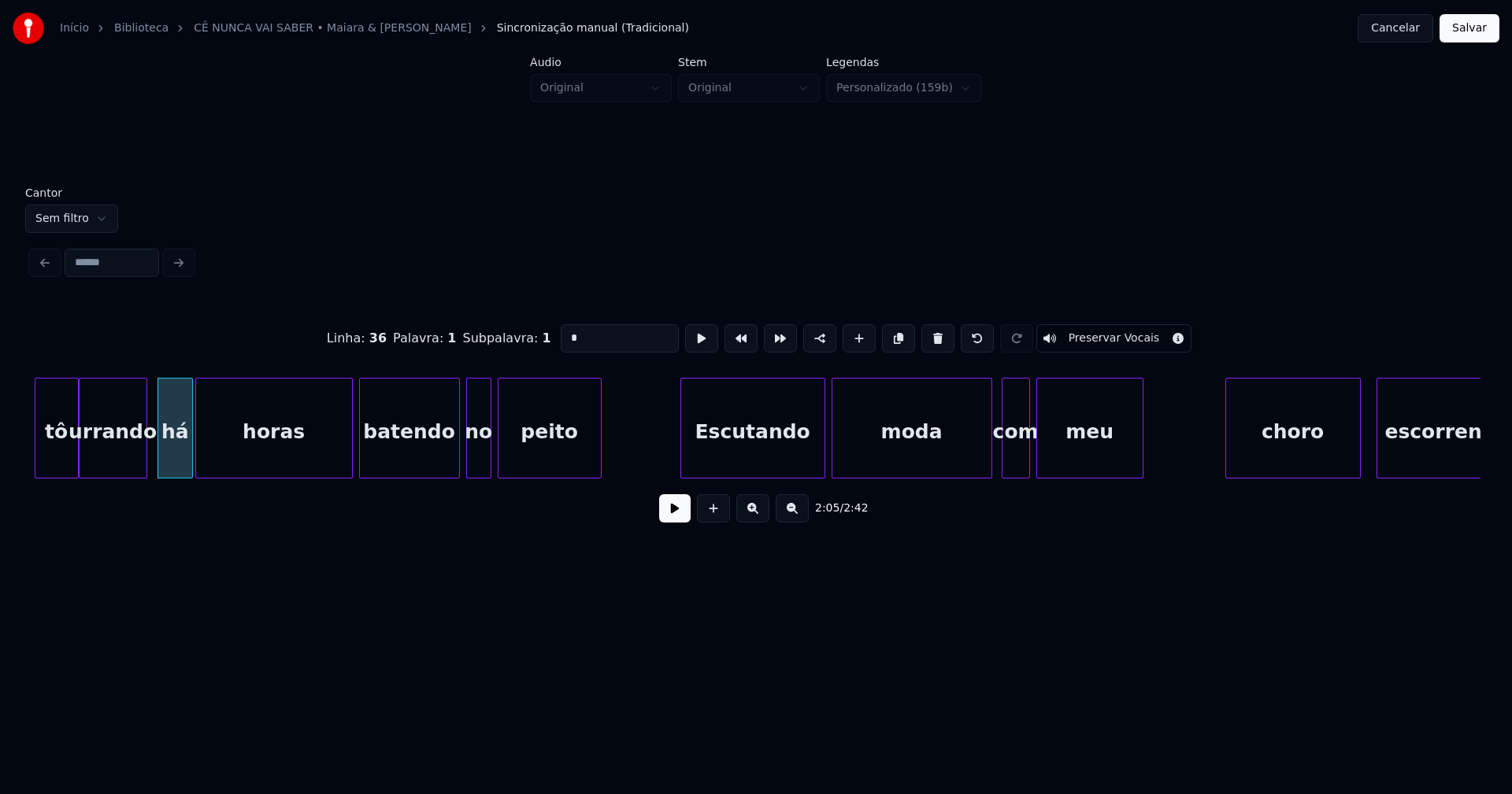
scroll to position [0, 19786]
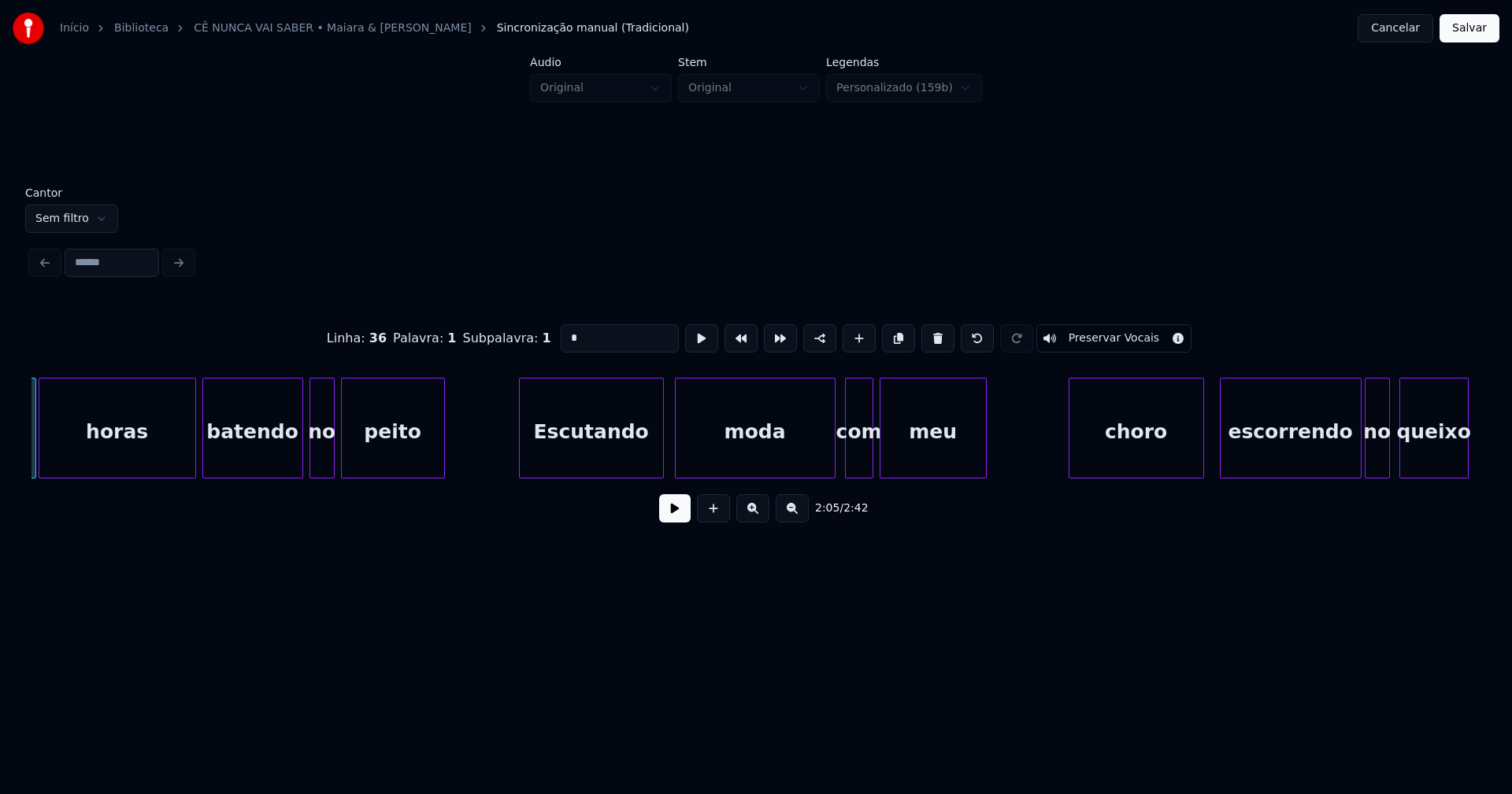
click at [632, 456] on div "Escutando" at bounding box center [591, 432] width 143 height 107
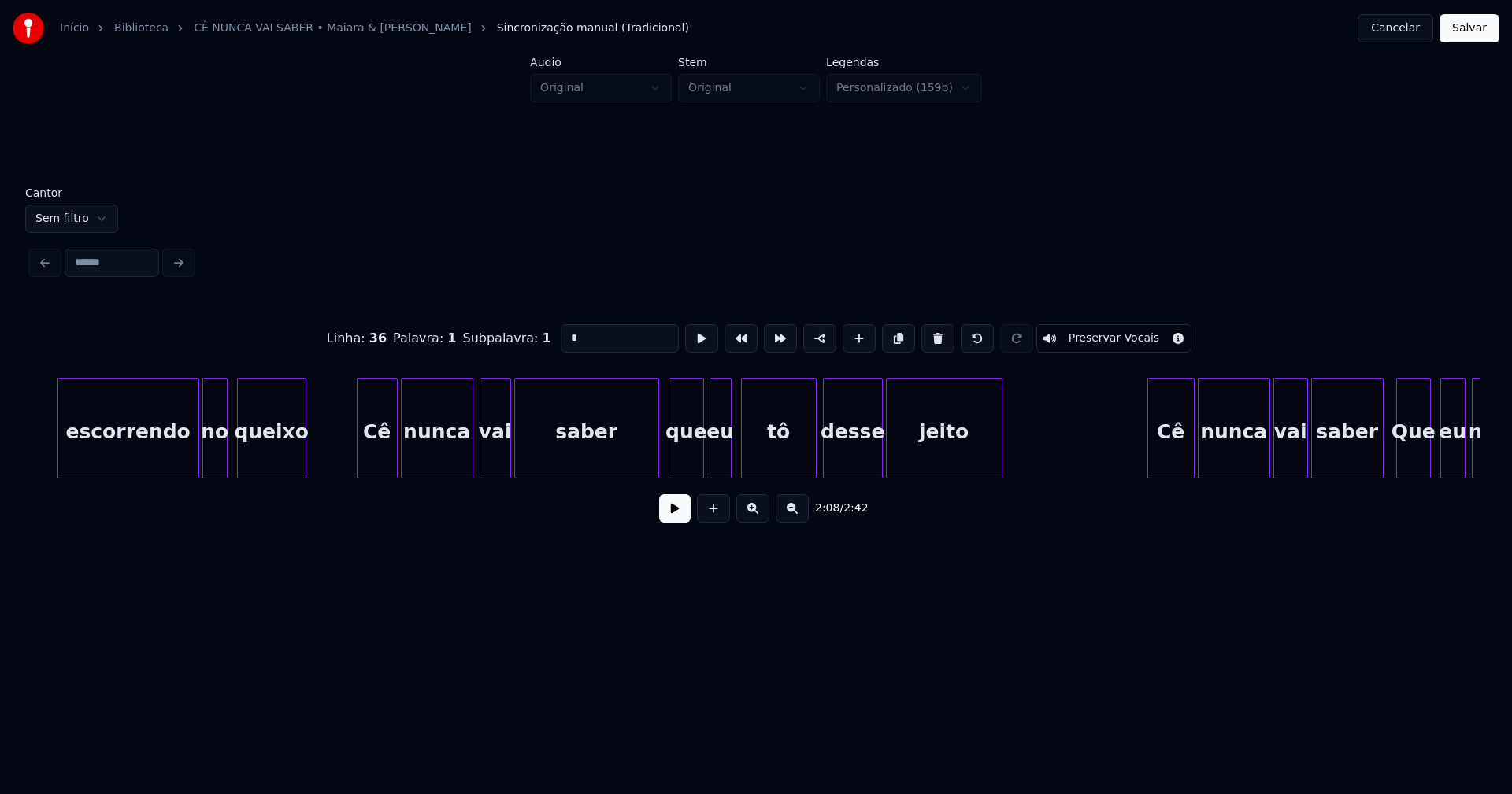
scroll to position [0, 20963]
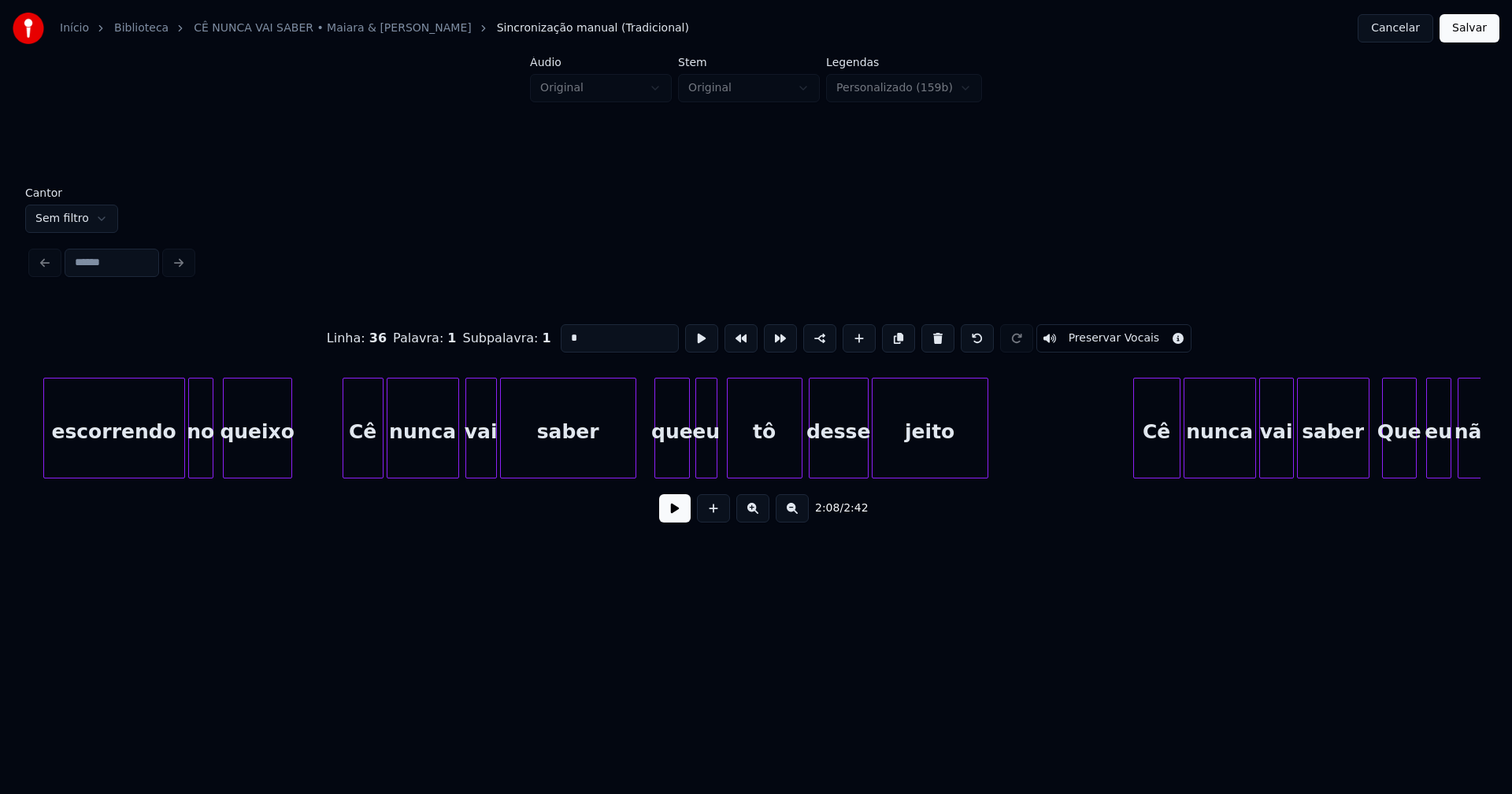
click at [633, 466] on div at bounding box center [633, 427] width 5 height 99
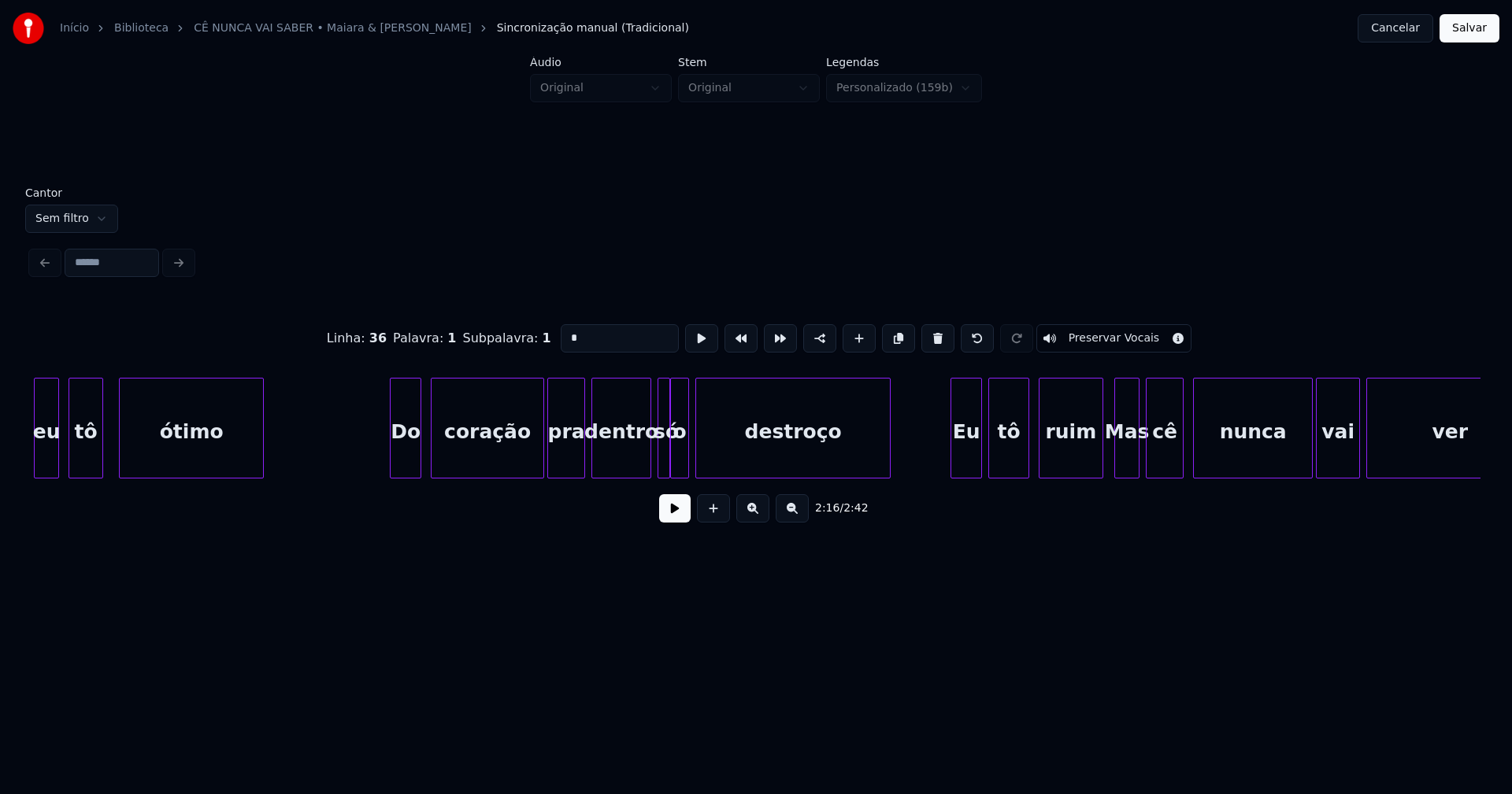
scroll to position [0, 4440]
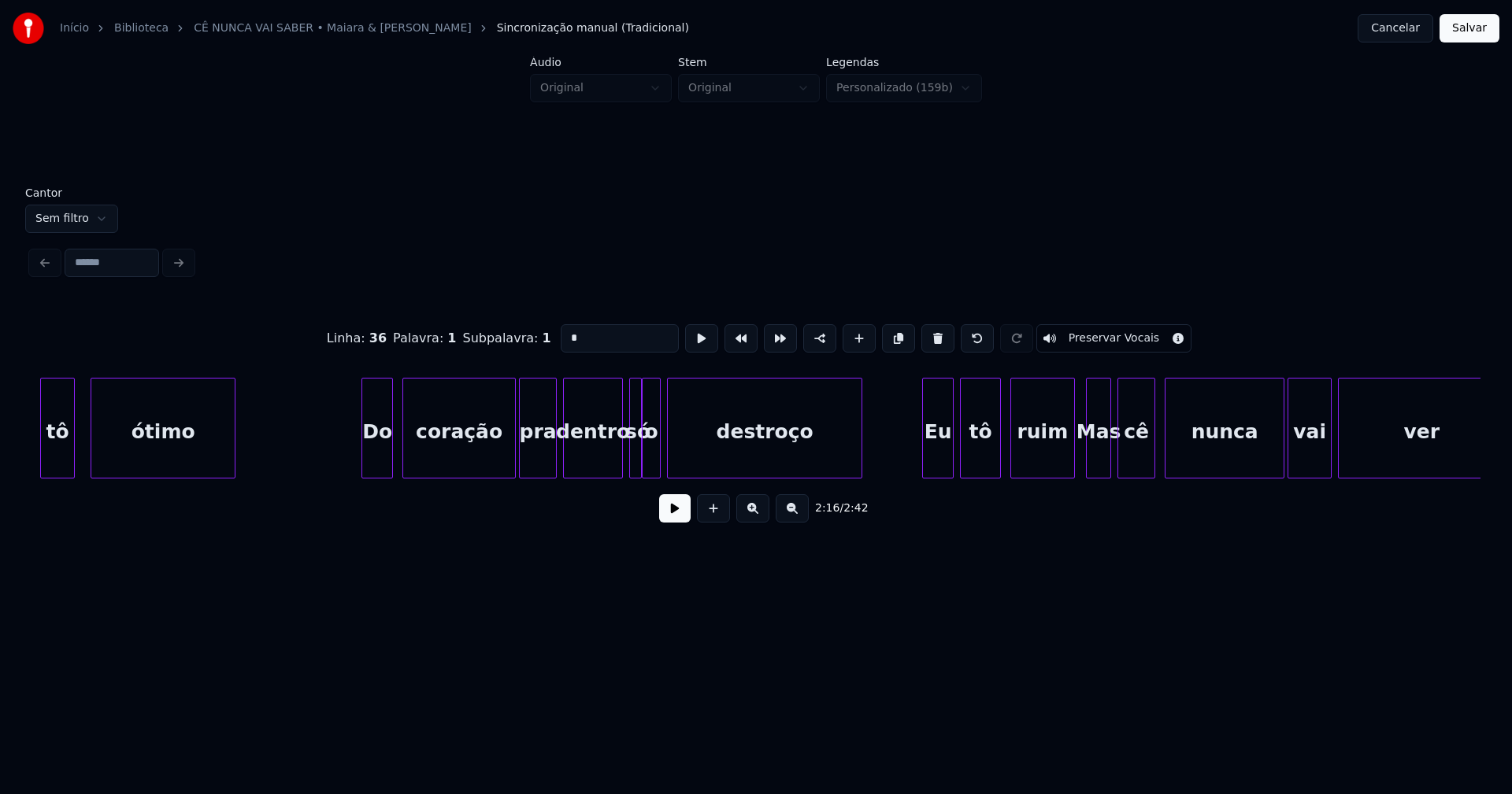
type input "*"
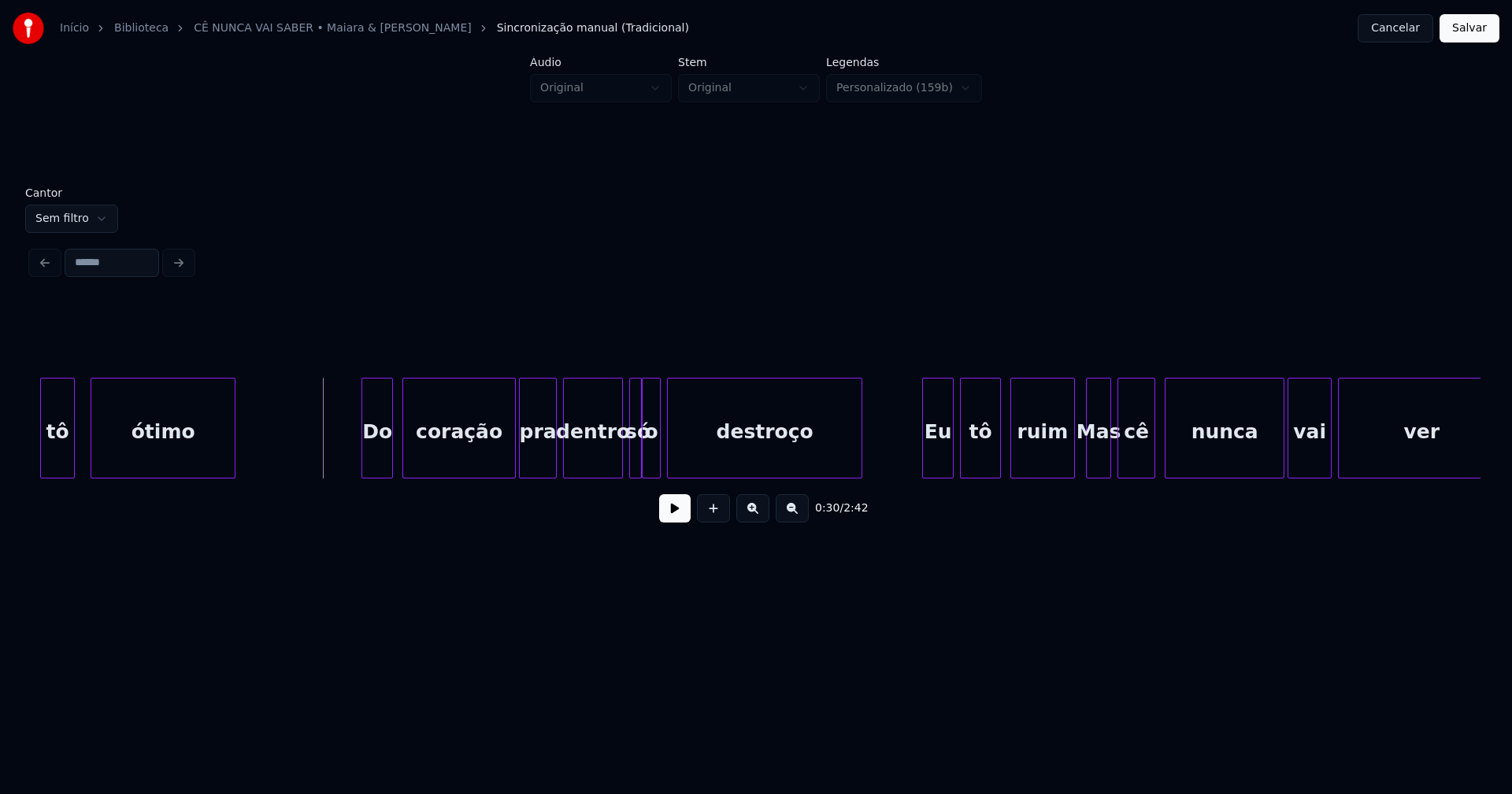
click at [677, 516] on button at bounding box center [675, 509] width 32 height 28
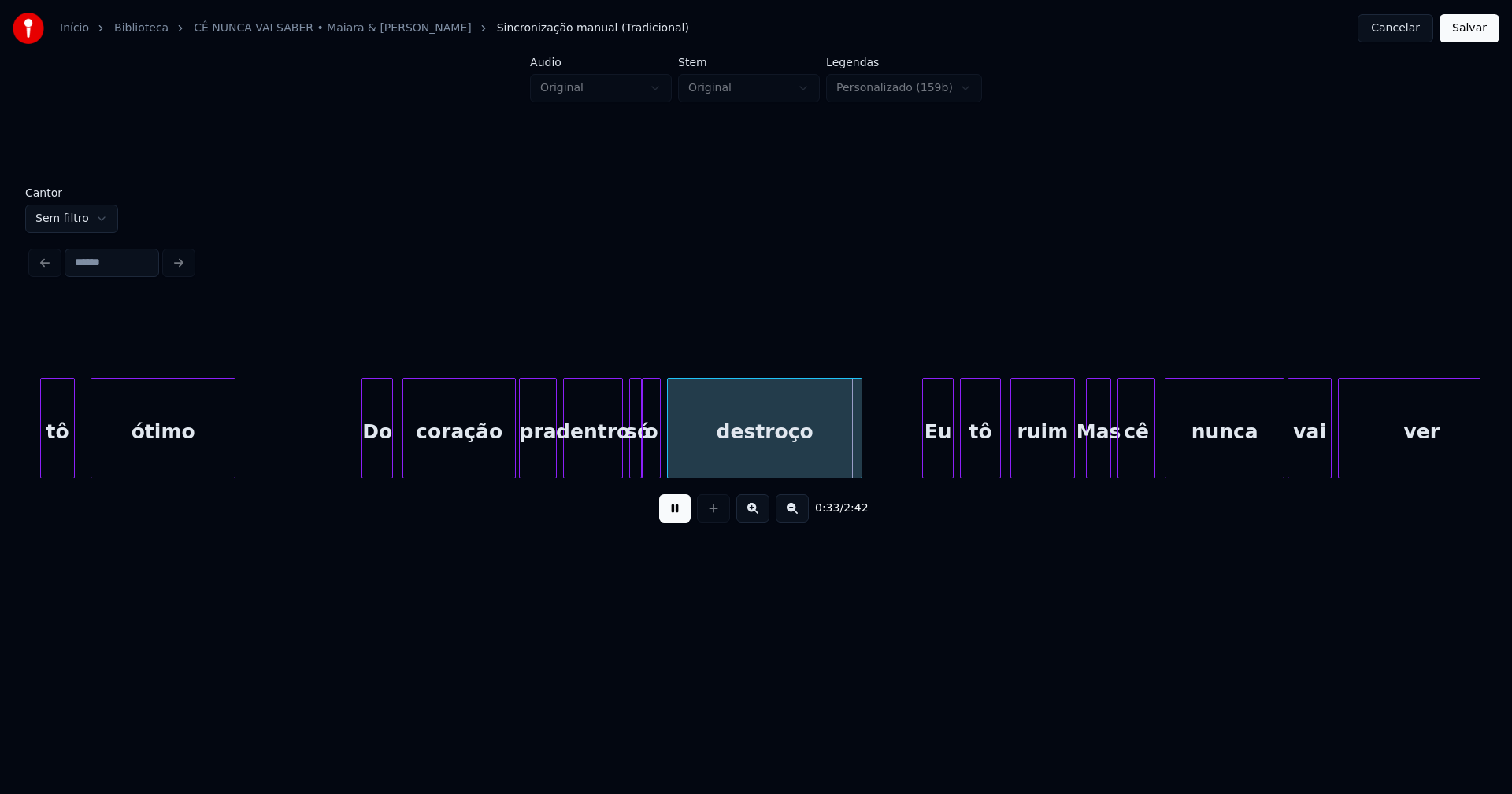
click at [673, 513] on button at bounding box center [675, 509] width 32 height 28
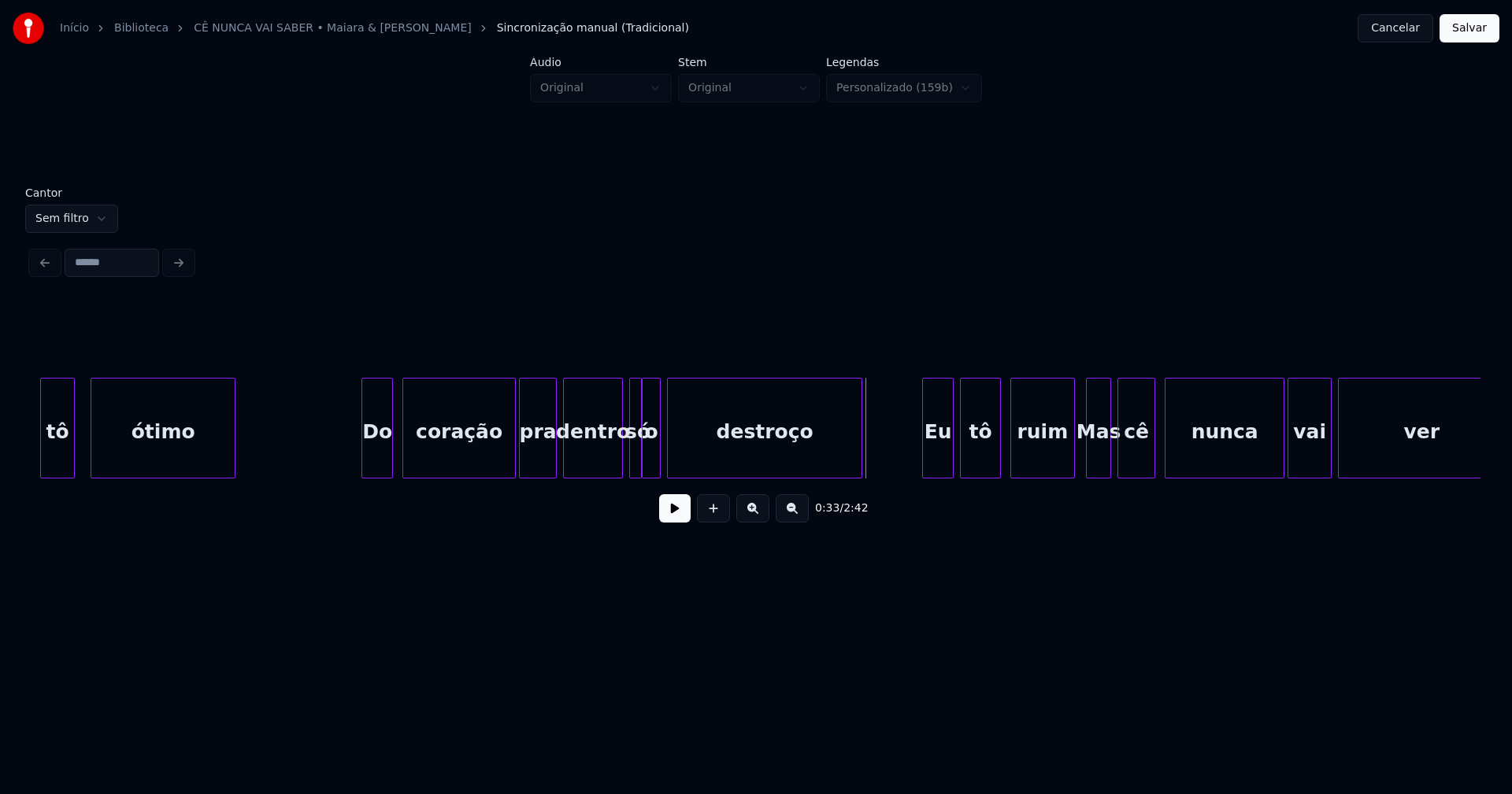
click at [682, 523] on button at bounding box center [675, 509] width 32 height 28
click at [670, 512] on button at bounding box center [675, 509] width 32 height 28
click at [616, 461] on div at bounding box center [618, 427] width 5 height 99
click at [630, 461] on div at bounding box center [631, 427] width 5 height 99
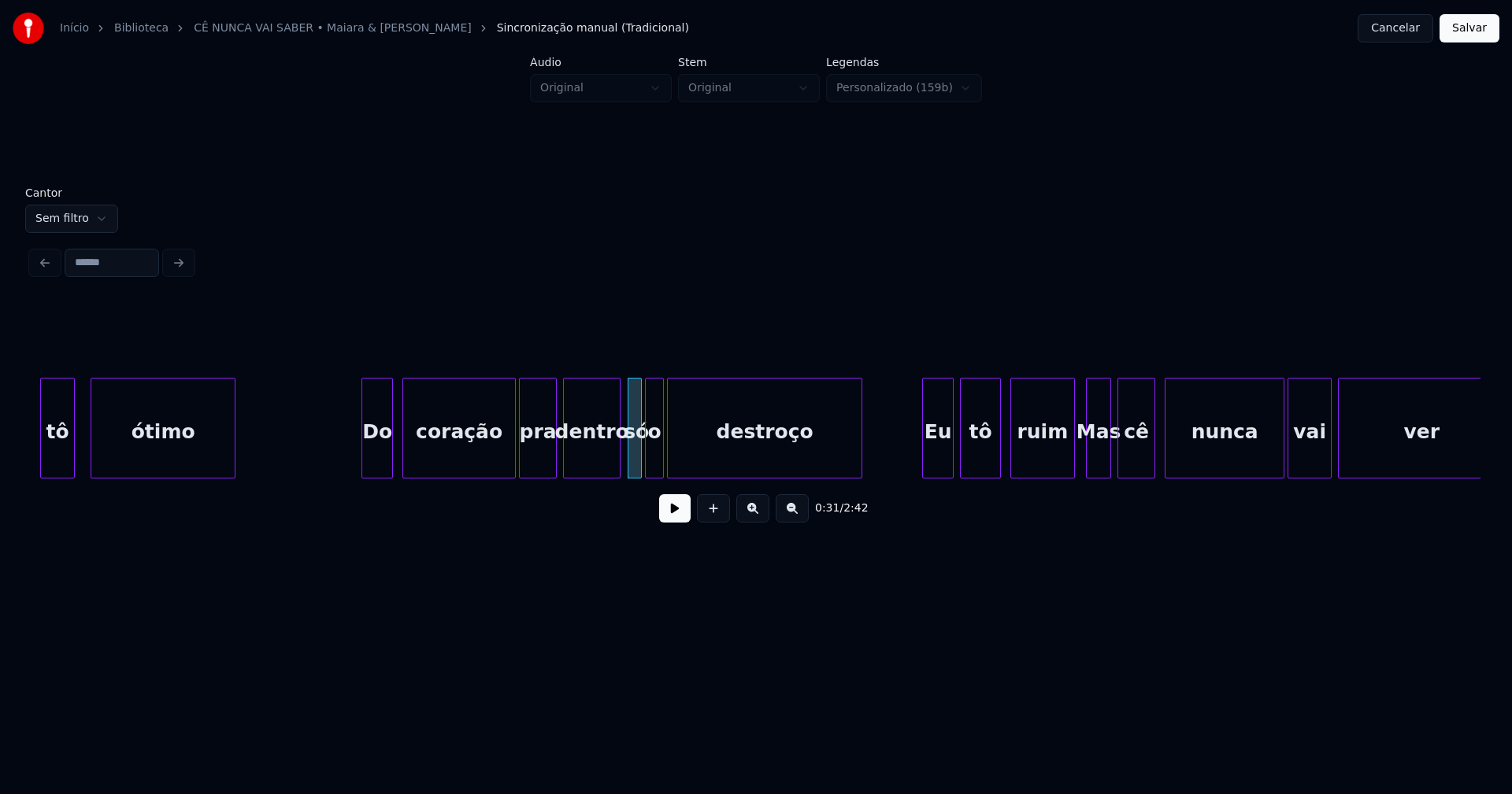
click at [655, 460] on div "o" at bounding box center [654, 432] width 17 height 107
click at [674, 517] on button at bounding box center [675, 509] width 32 height 28
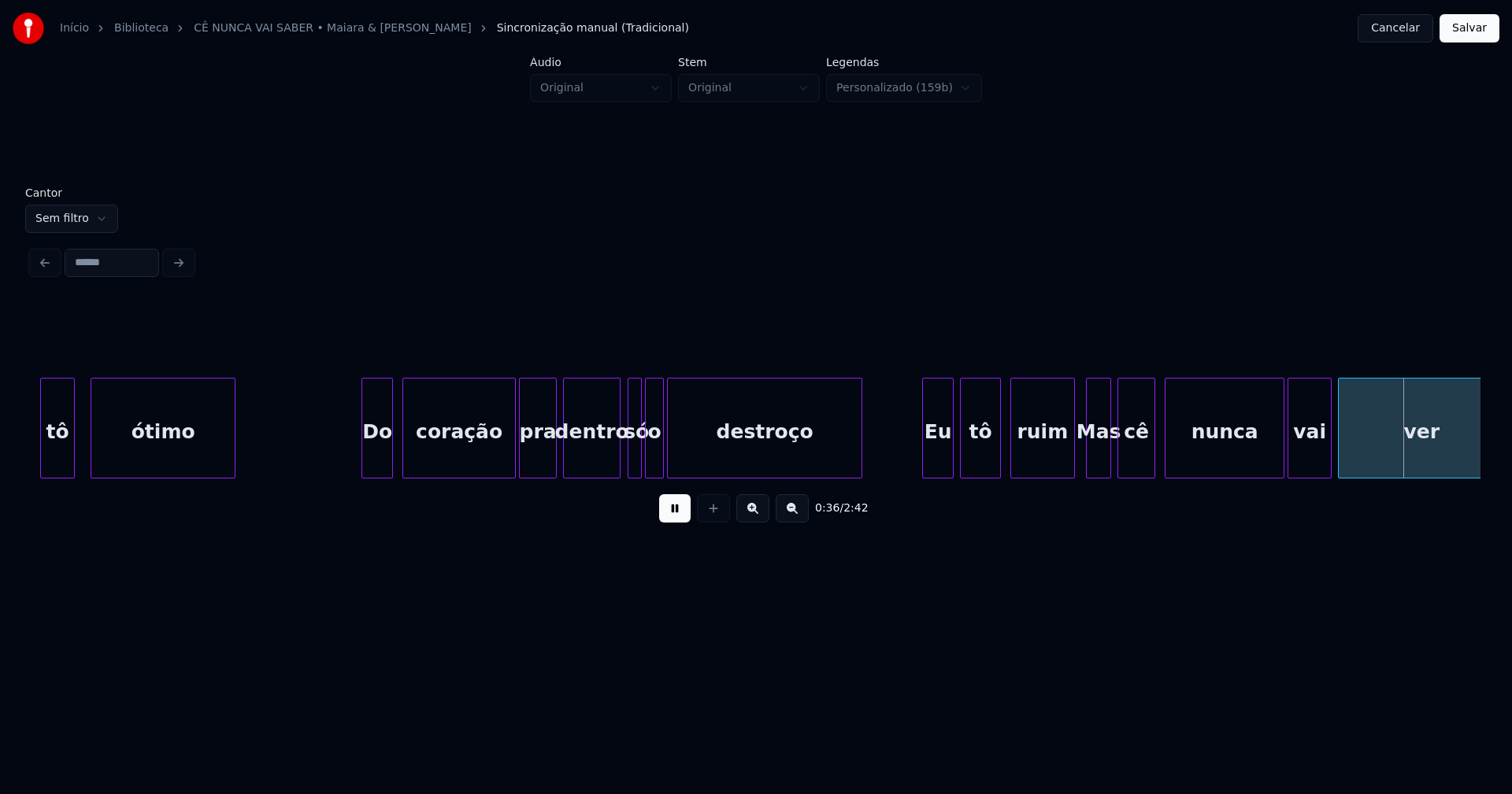
click at [1475, 26] on button "Salvar" at bounding box center [1470, 28] width 60 height 28
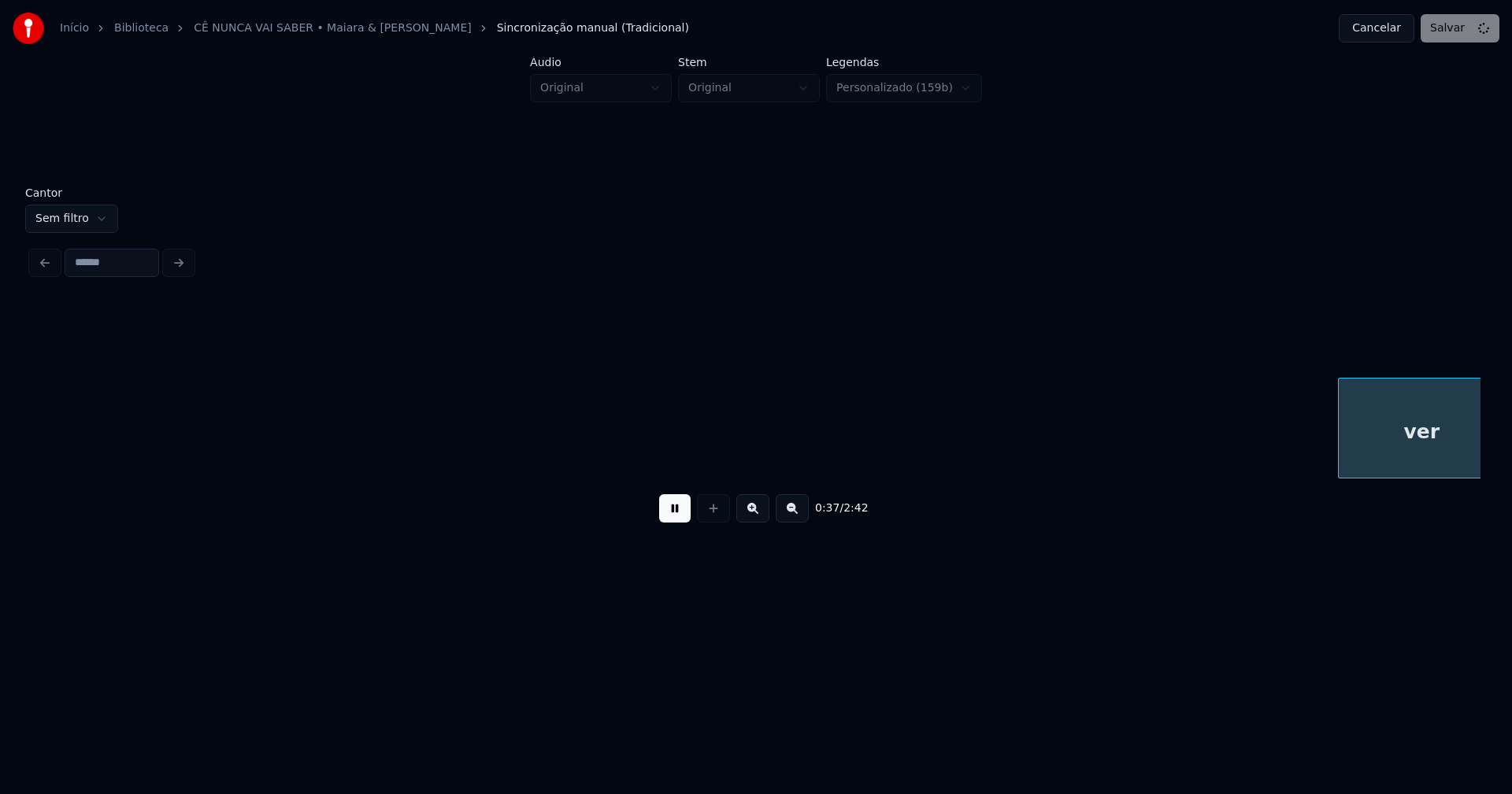
scroll to position [0, 5889]
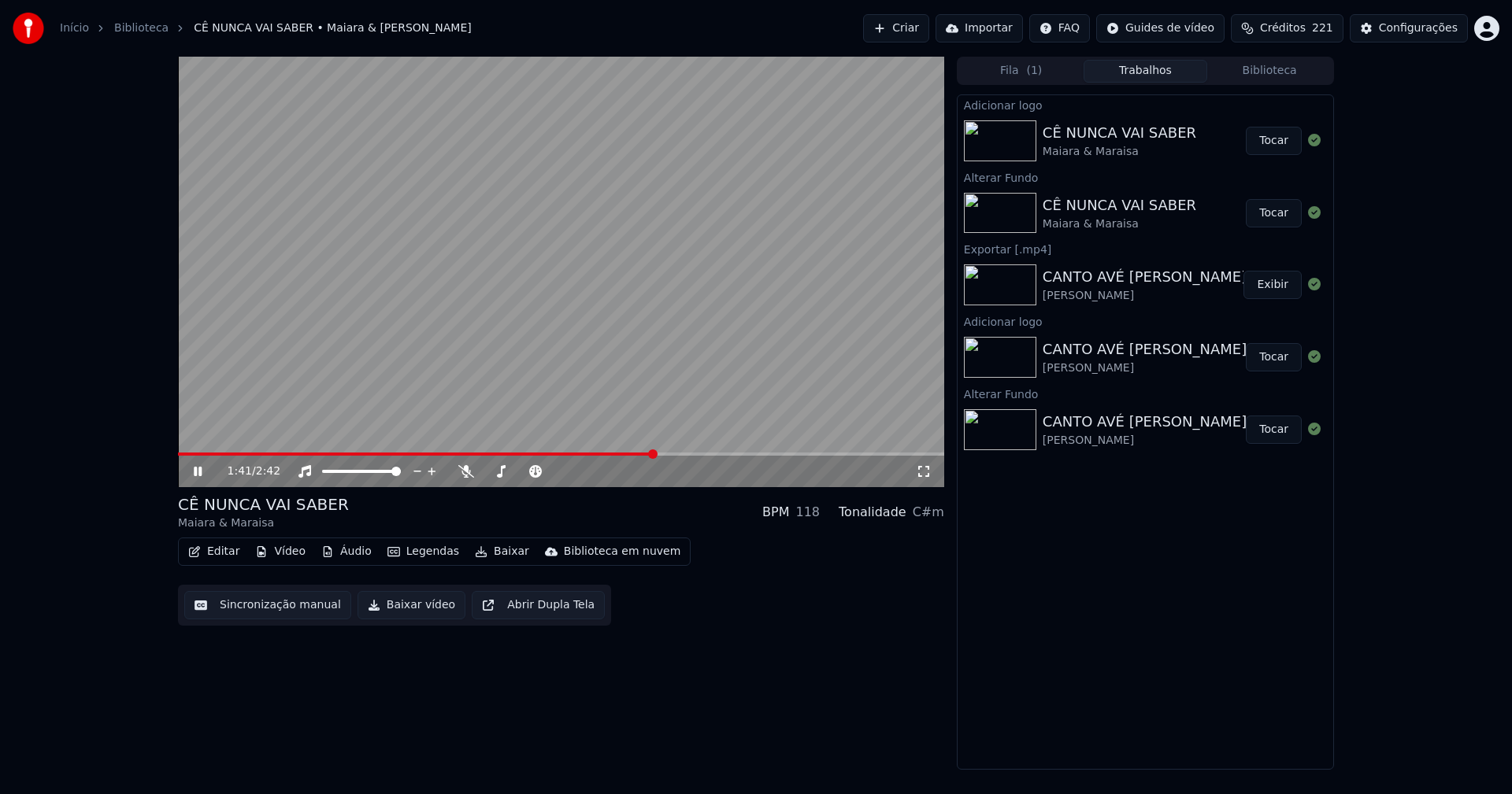
click at [653, 454] on span at bounding box center [561, 454] width 766 height 3
click at [203, 469] on icon at bounding box center [209, 471] width 37 height 12
click at [413, 610] on button "Baixar vídeo" at bounding box center [412, 605] width 108 height 28
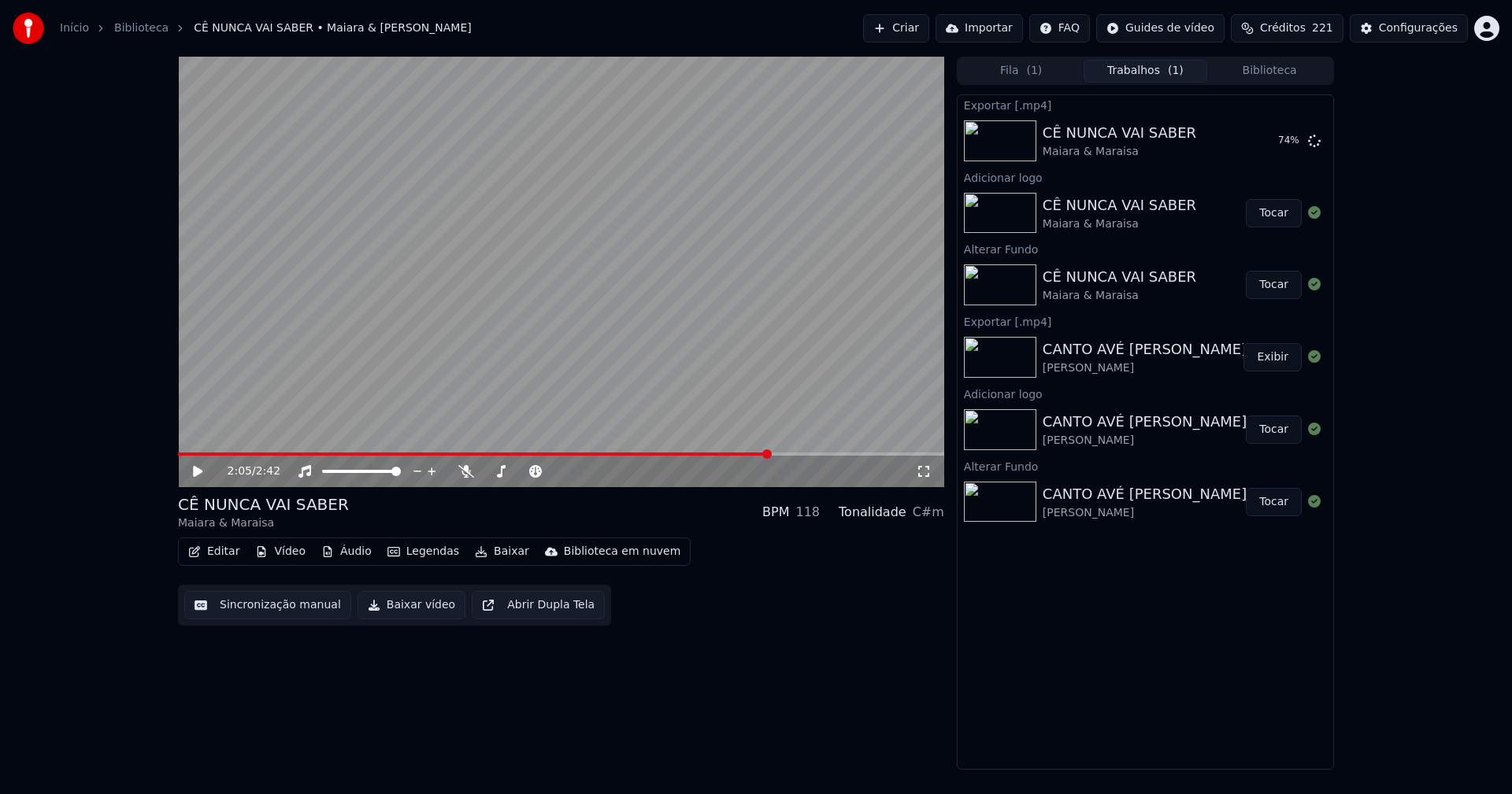
click at [217, 557] on button "Editar" at bounding box center [214, 552] width 64 height 22
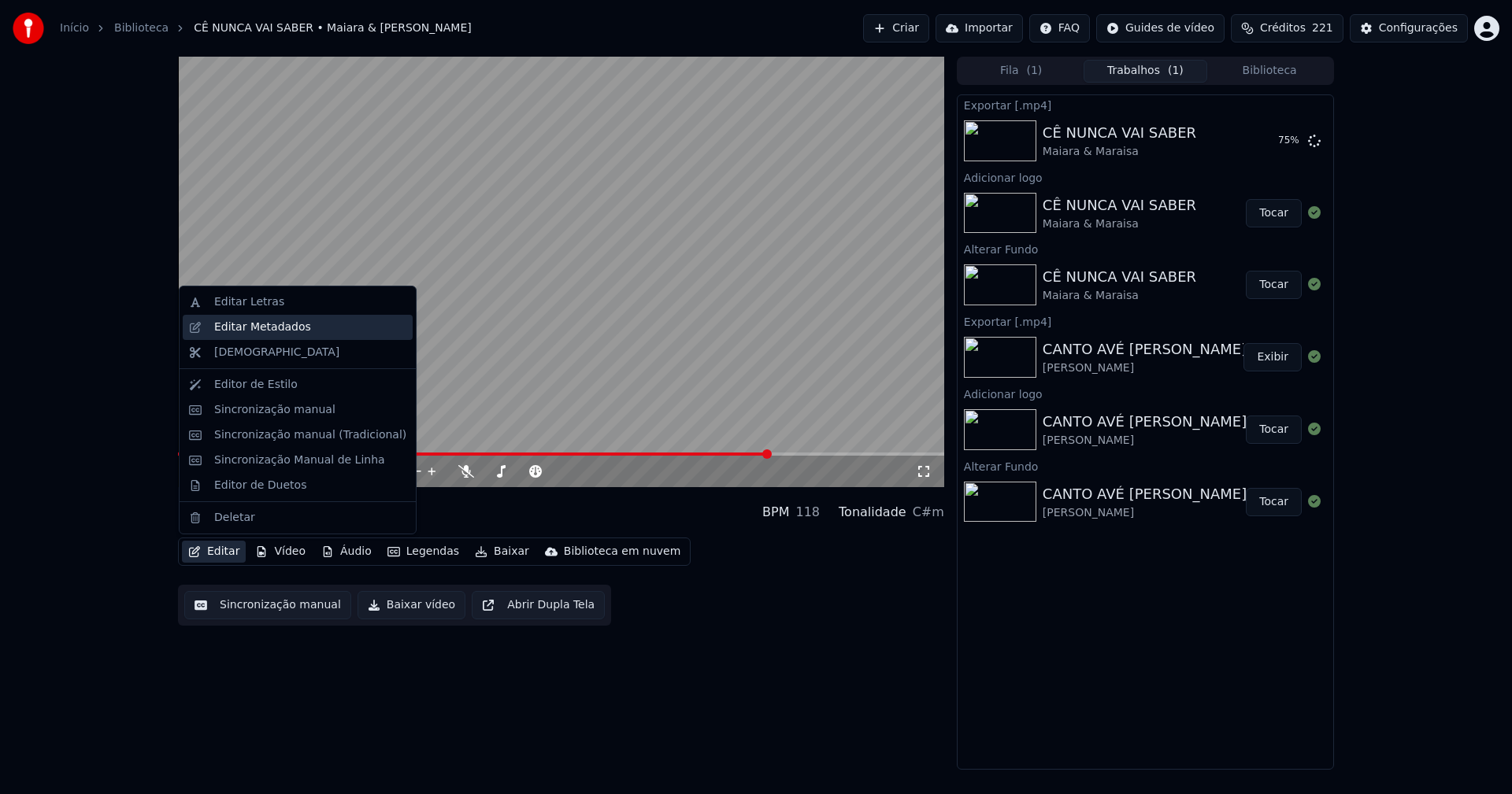
click at [269, 323] on div "Editar Metadados" at bounding box center [263, 327] width 96 height 16
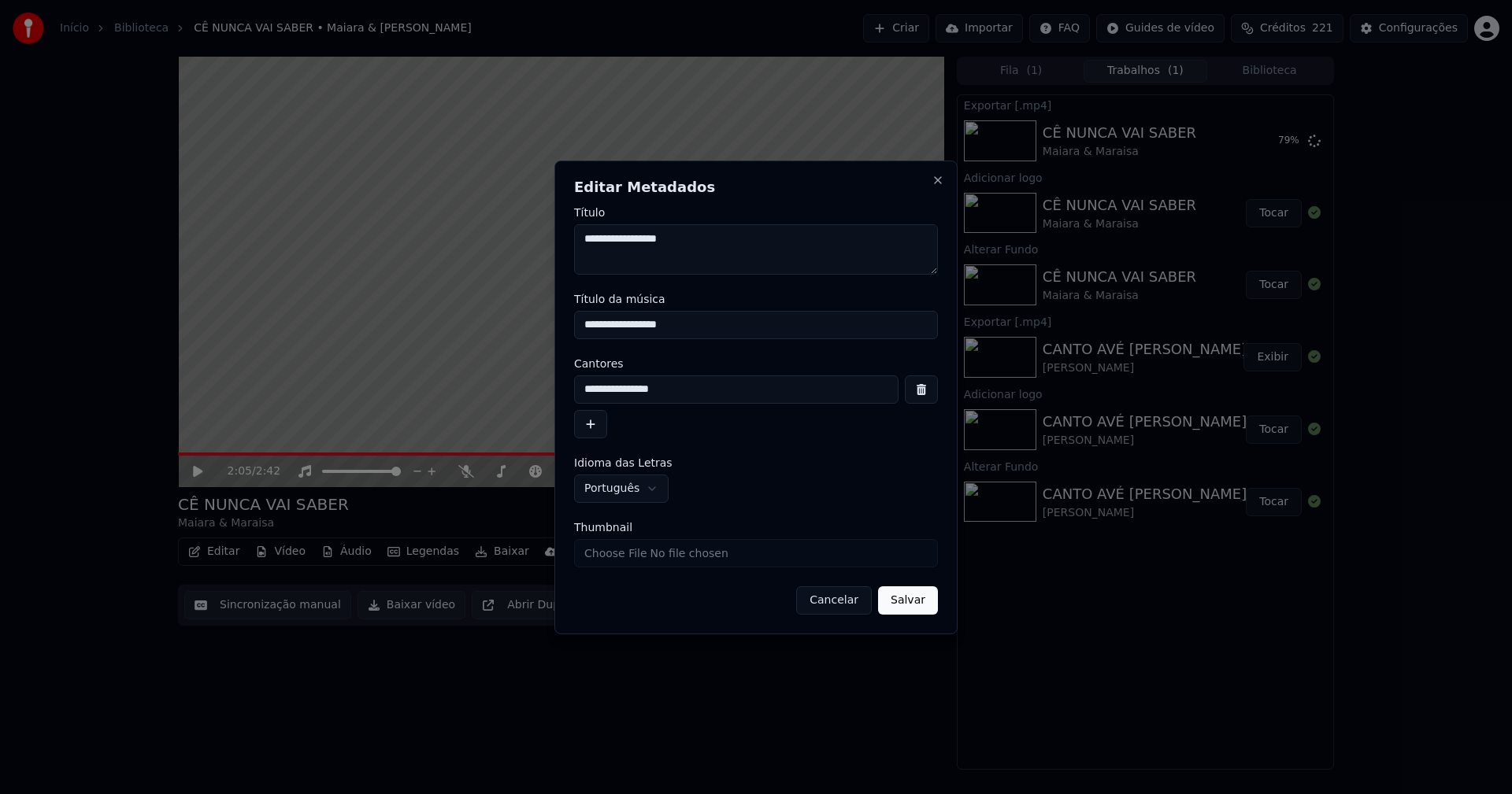
click at [635, 557] on input "Thumbnail" at bounding box center [755, 554] width 363 height 28
type input "**********"
click at [909, 599] on button "Salvar" at bounding box center [908, 600] width 60 height 28
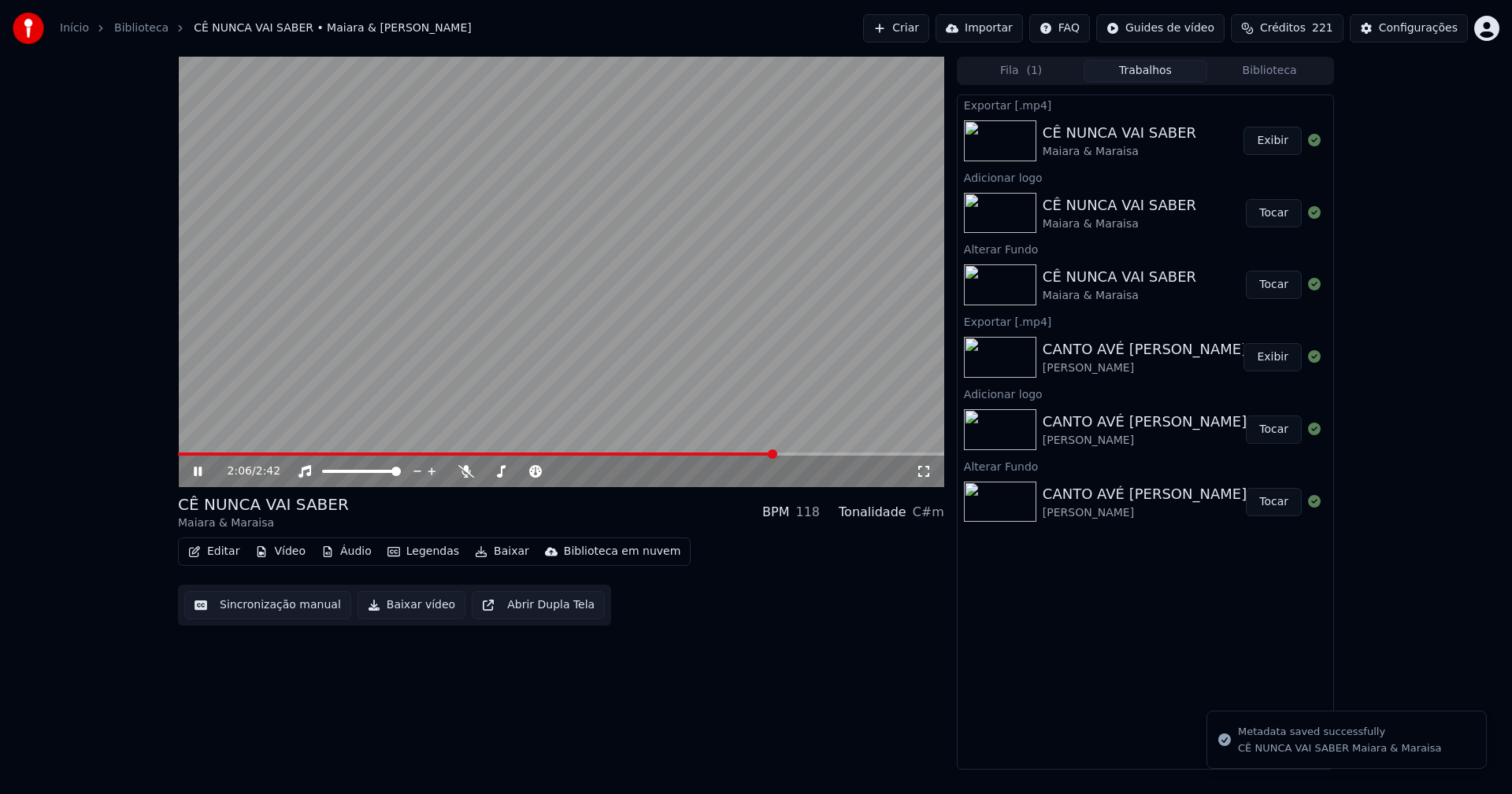
click at [200, 474] on icon at bounding box center [197, 471] width 7 height 9
drag, startPoint x: 1263, startPoint y: 72, endPoint x: 1258, endPoint y: 36, distance: 36.3
click at [1265, 68] on button "Biblioteca" at bounding box center [1270, 71] width 125 height 22
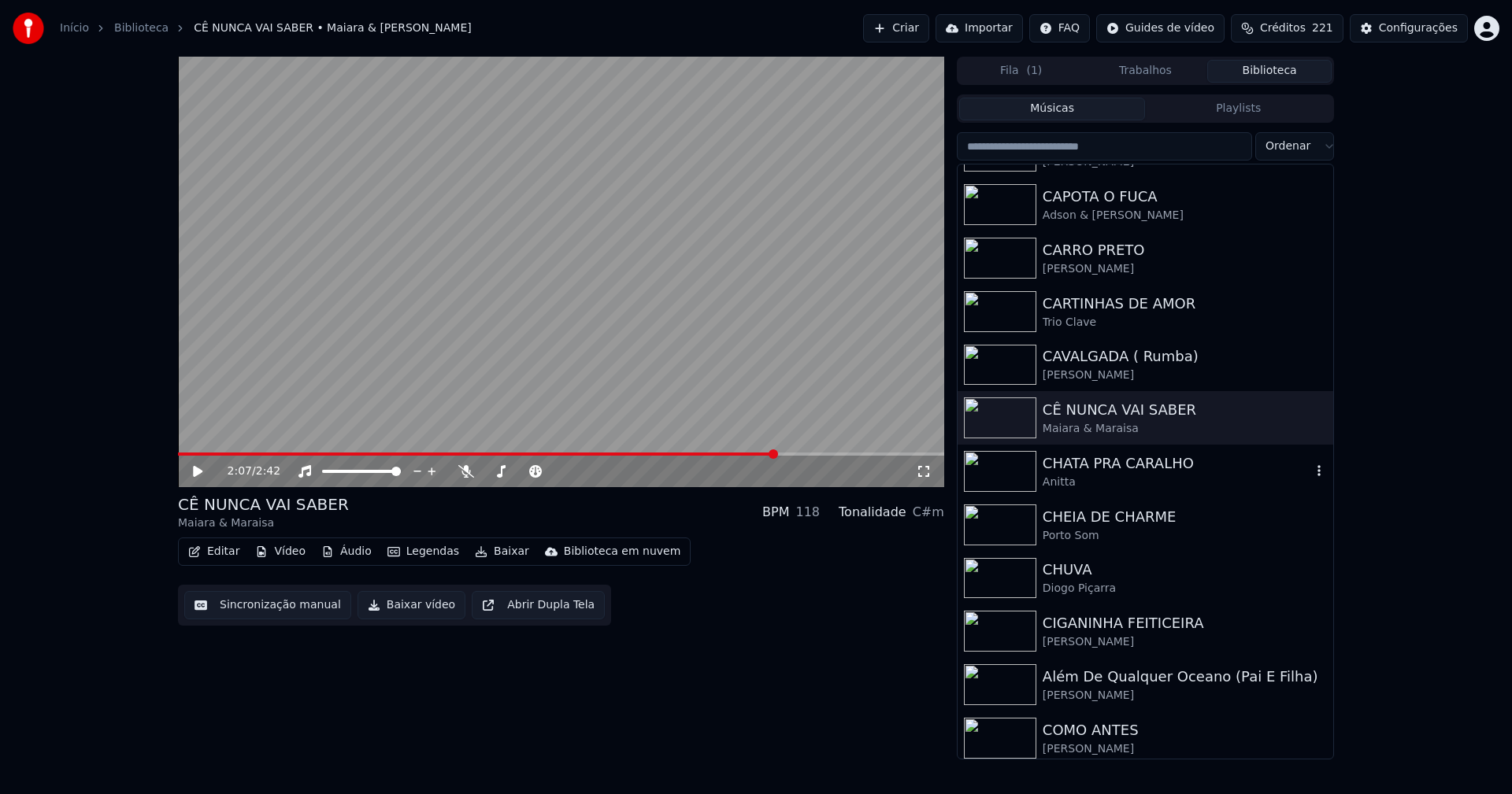
scroll to position [4094, 0]
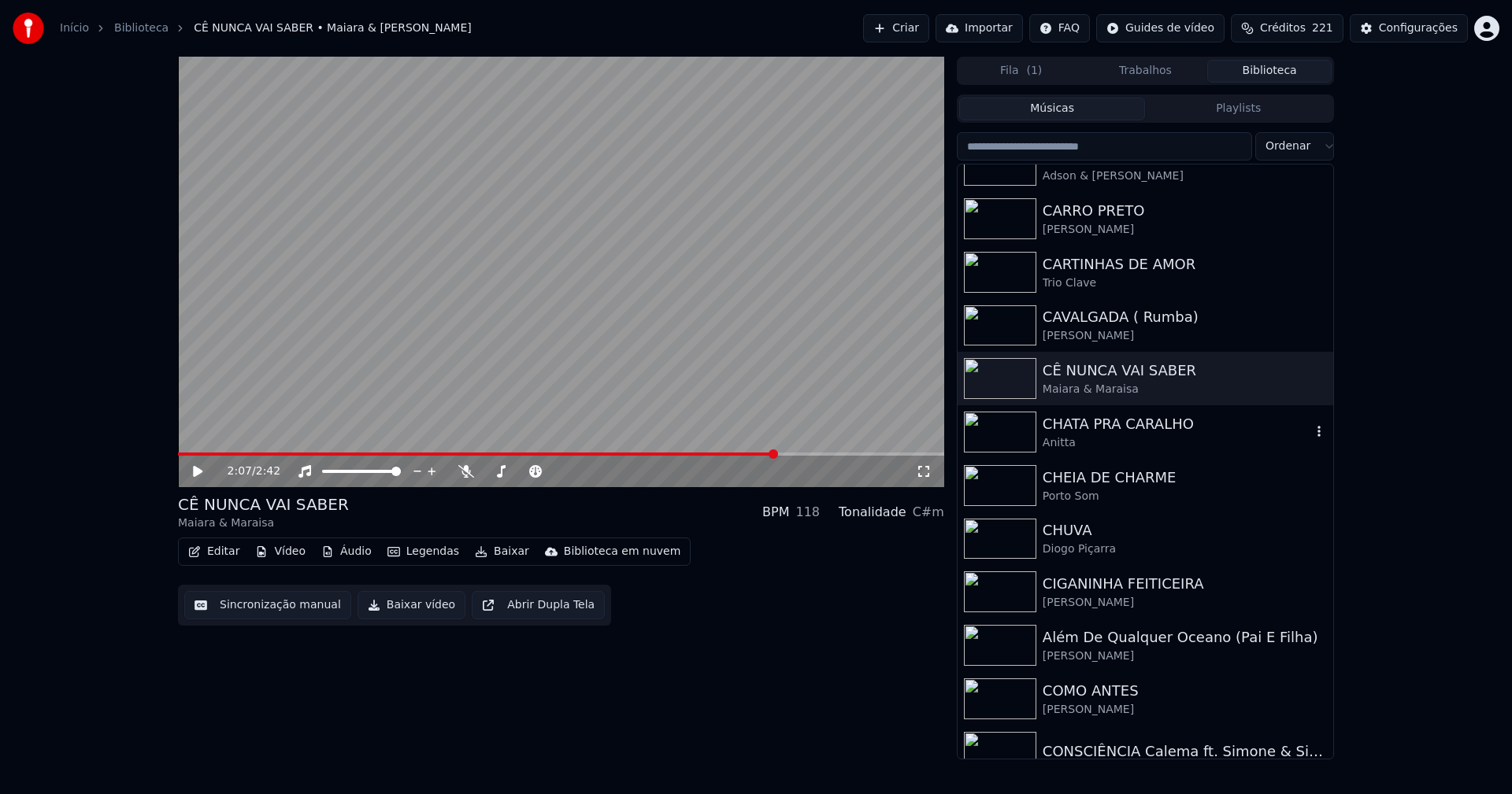
click at [1119, 432] on div "CHATA PRA CARALHO" at bounding box center [1177, 424] width 269 height 22
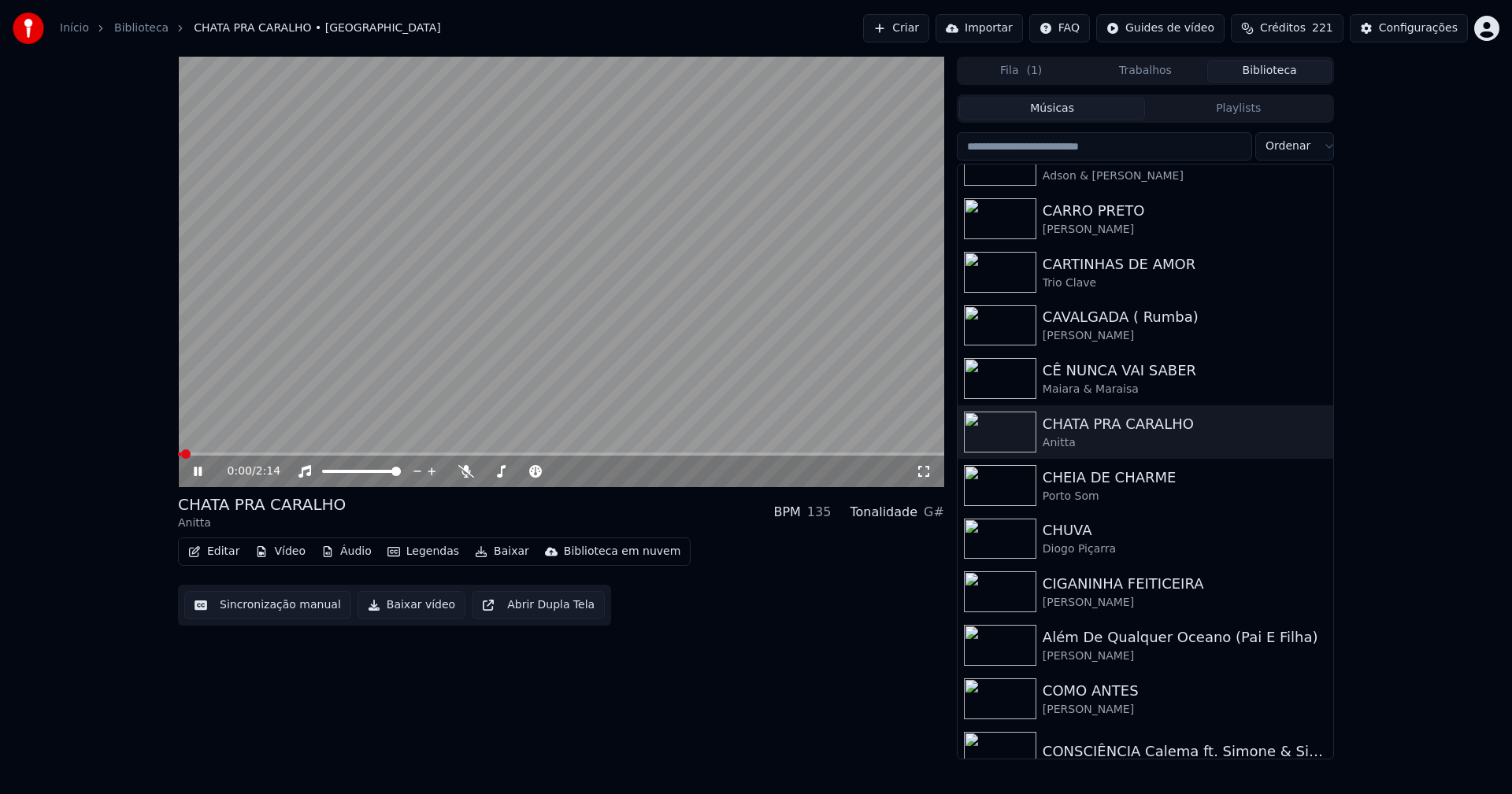
click at [203, 467] on icon at bounding box center [209, 471] width 37 height 12
click at [282, 553] on button "Vídeo" at bounding box center [280, 552] width 63 height 22
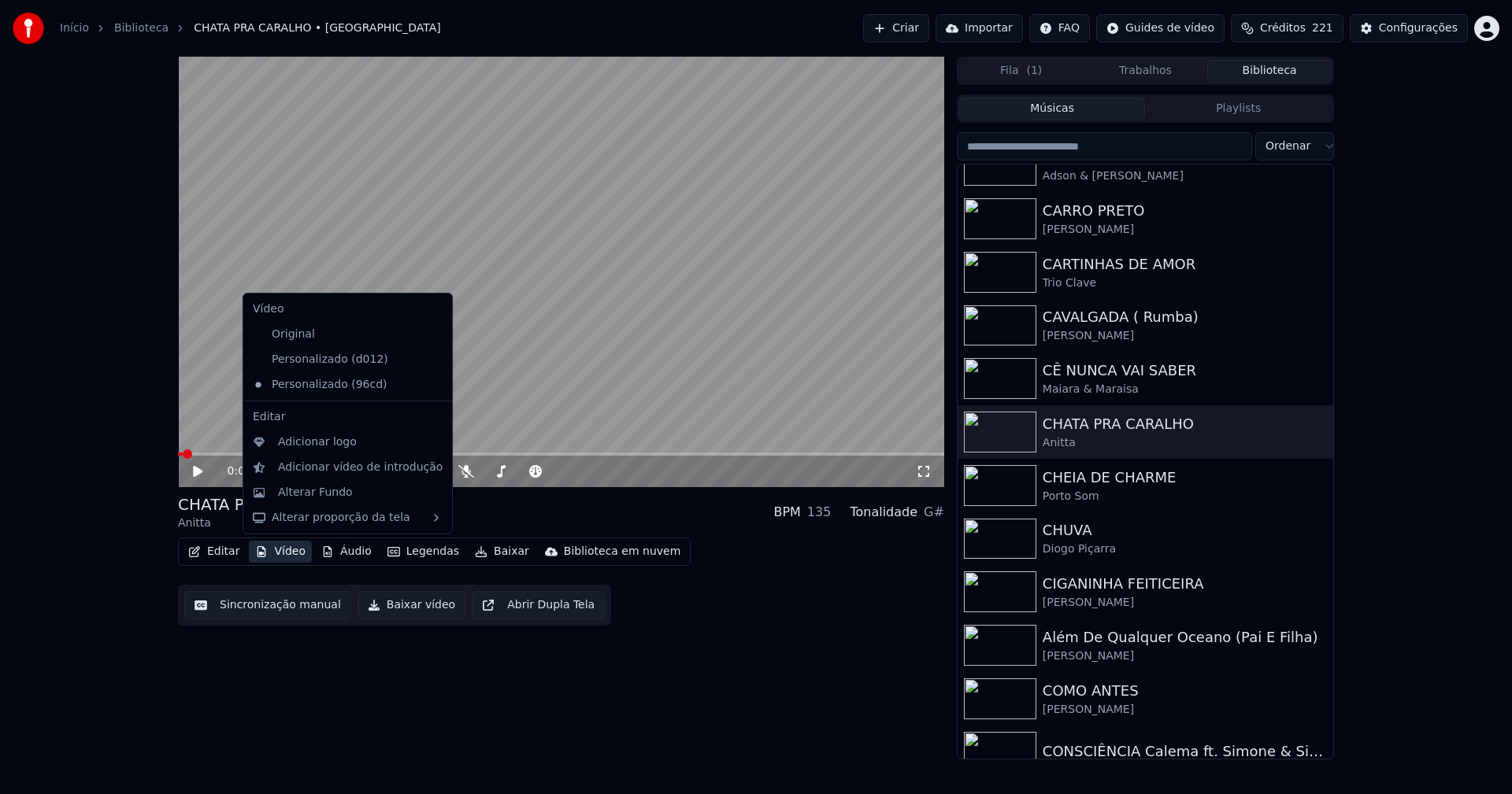
click at [432, 357] on icon at bounding box center [440, 359] width 17 height 12
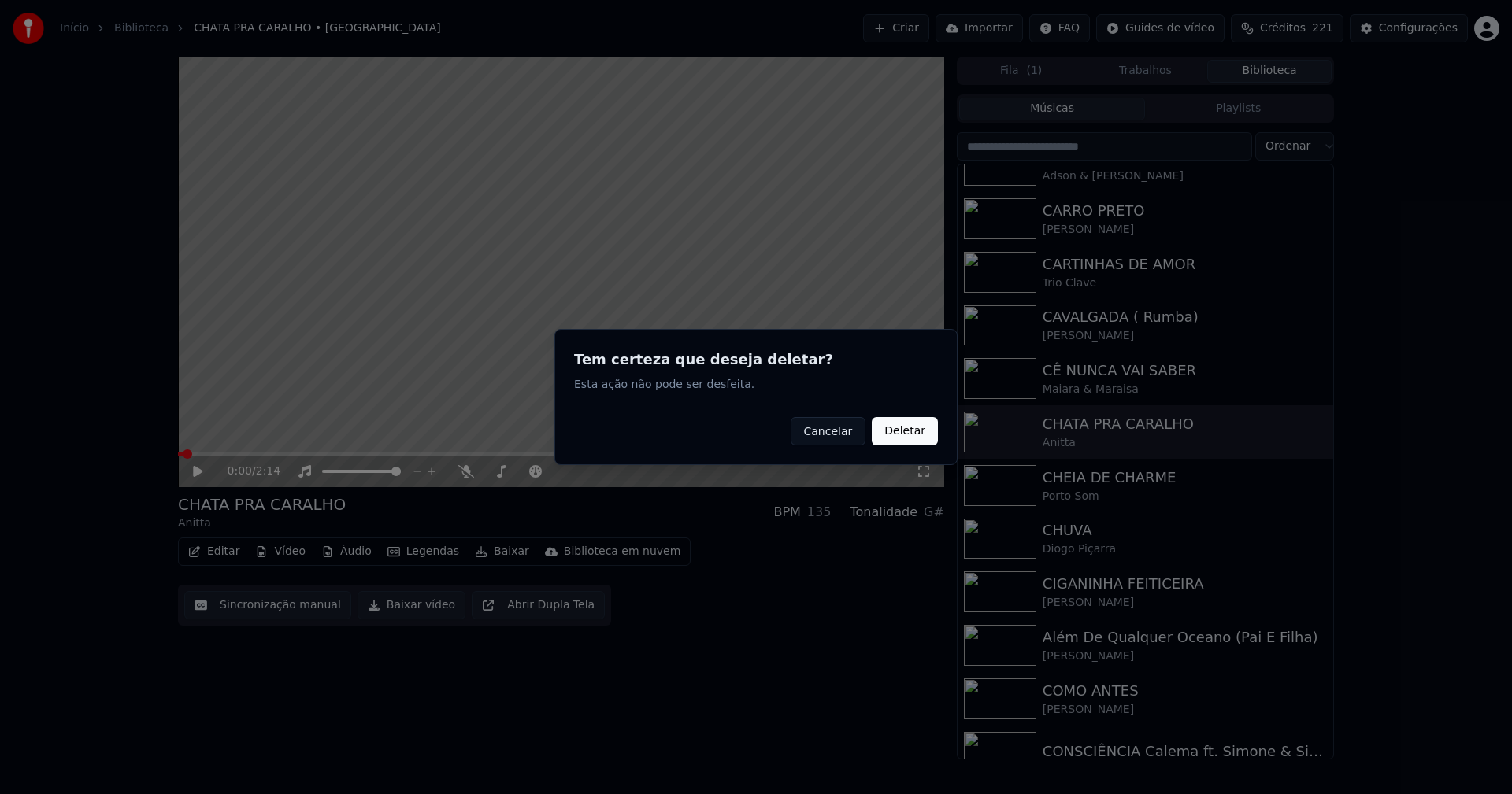
drag, startPoint x: 925, startPoint y: 431, endPoint x: 587, endPoint y: 420, distance: 338.2
click at [921, 430] on button "Deletar" at bounding box center [905, 432] width 67 height 28
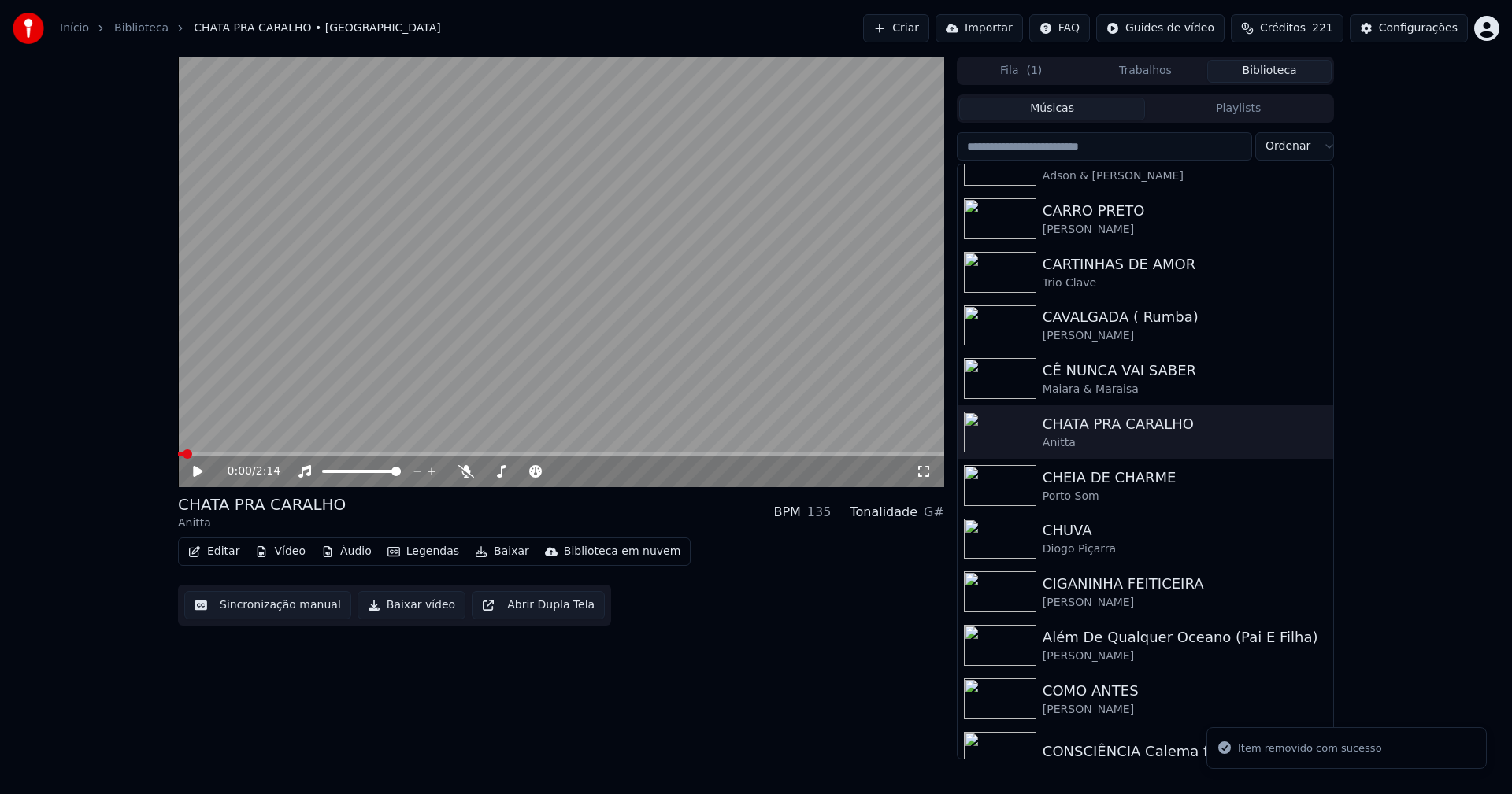
click at [282, 554] on button "Vídeo" at bounding box center [280, 552] width 63 height 22
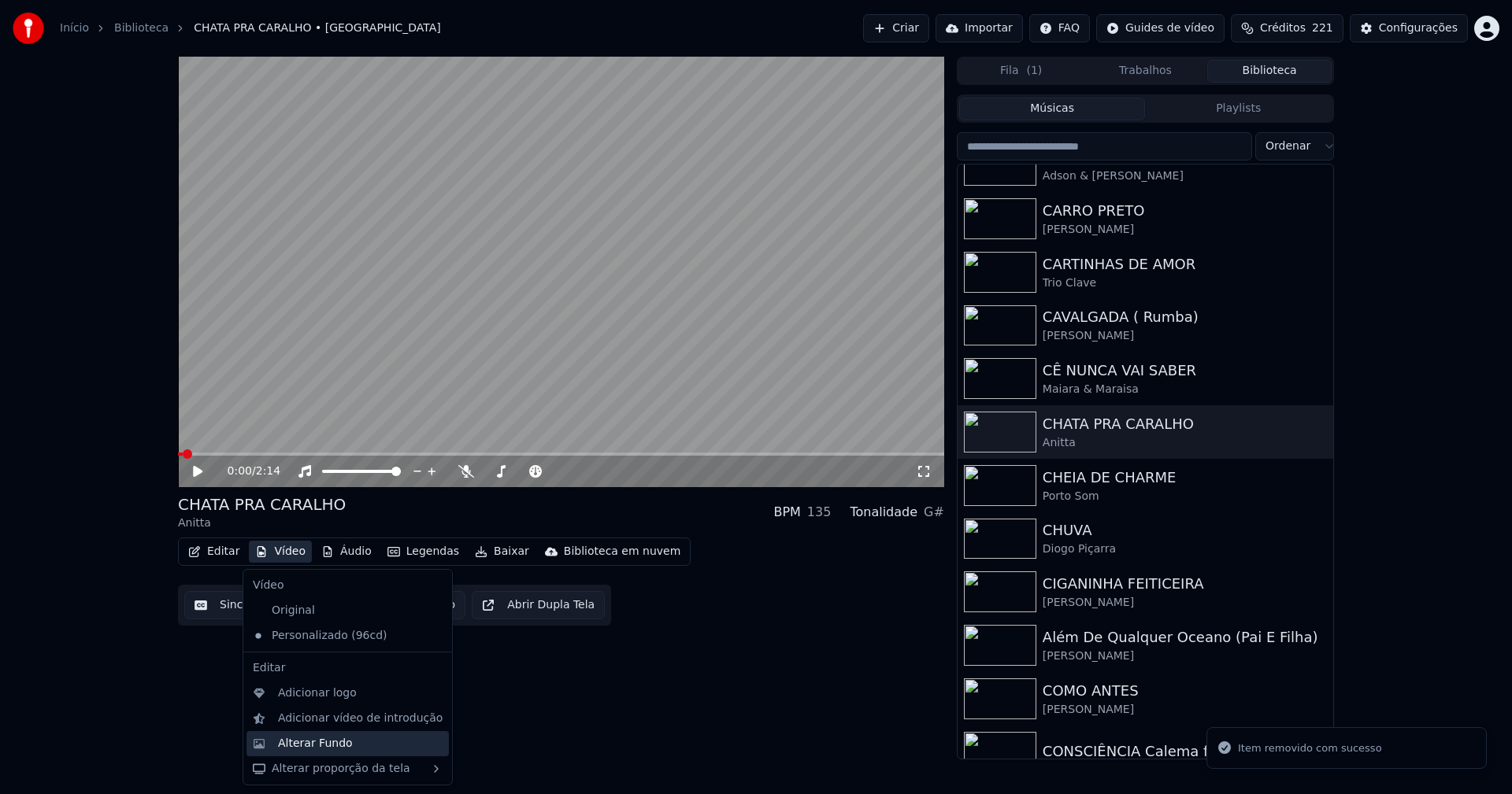
click at [321, 748] on div "Alterar Fundo" at bounding box center [315, 743] width 75 height 16
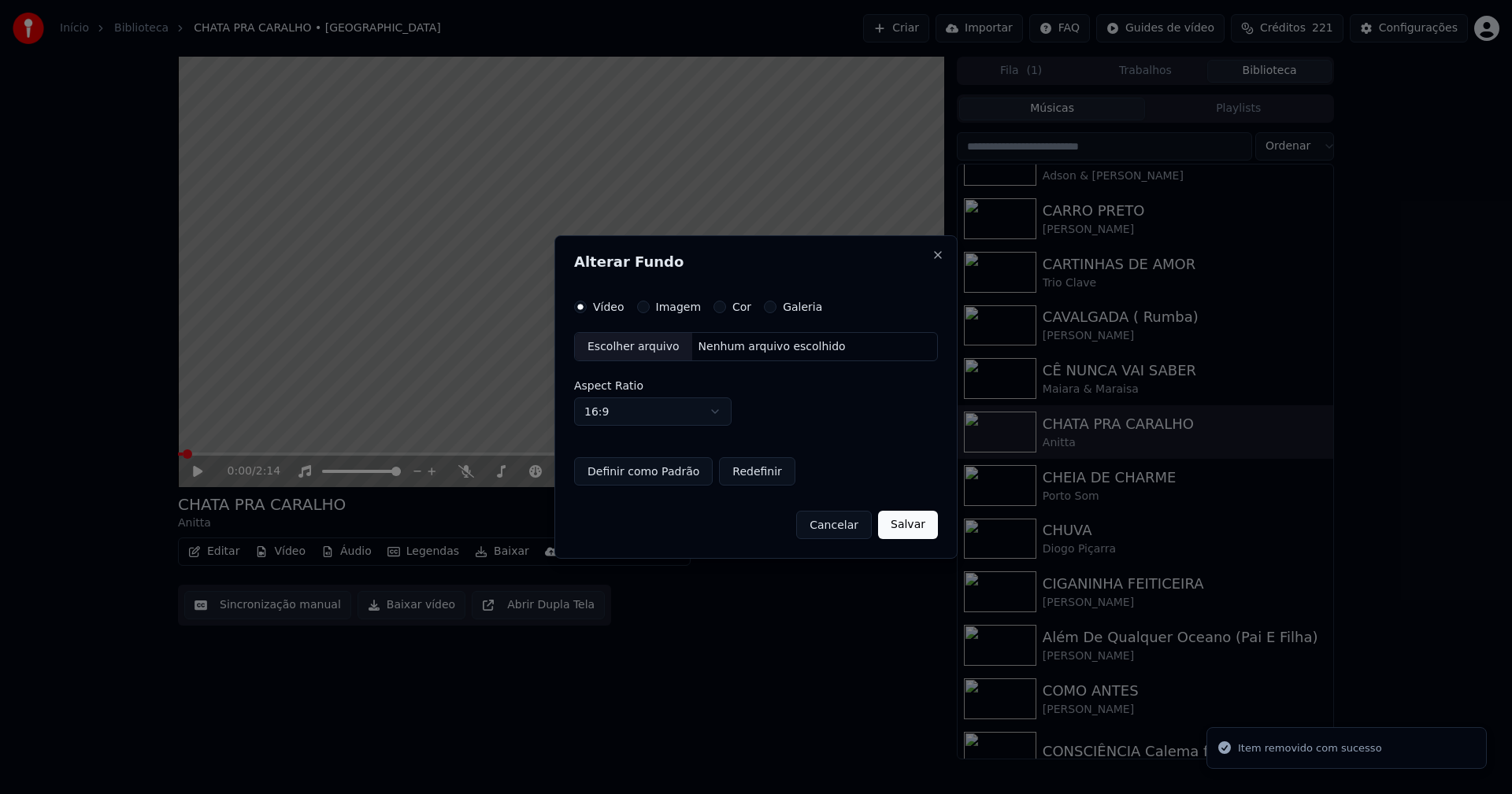
click at [642, 308] on button "Imagem" at bounding box center [643, 307] width 12 height 12
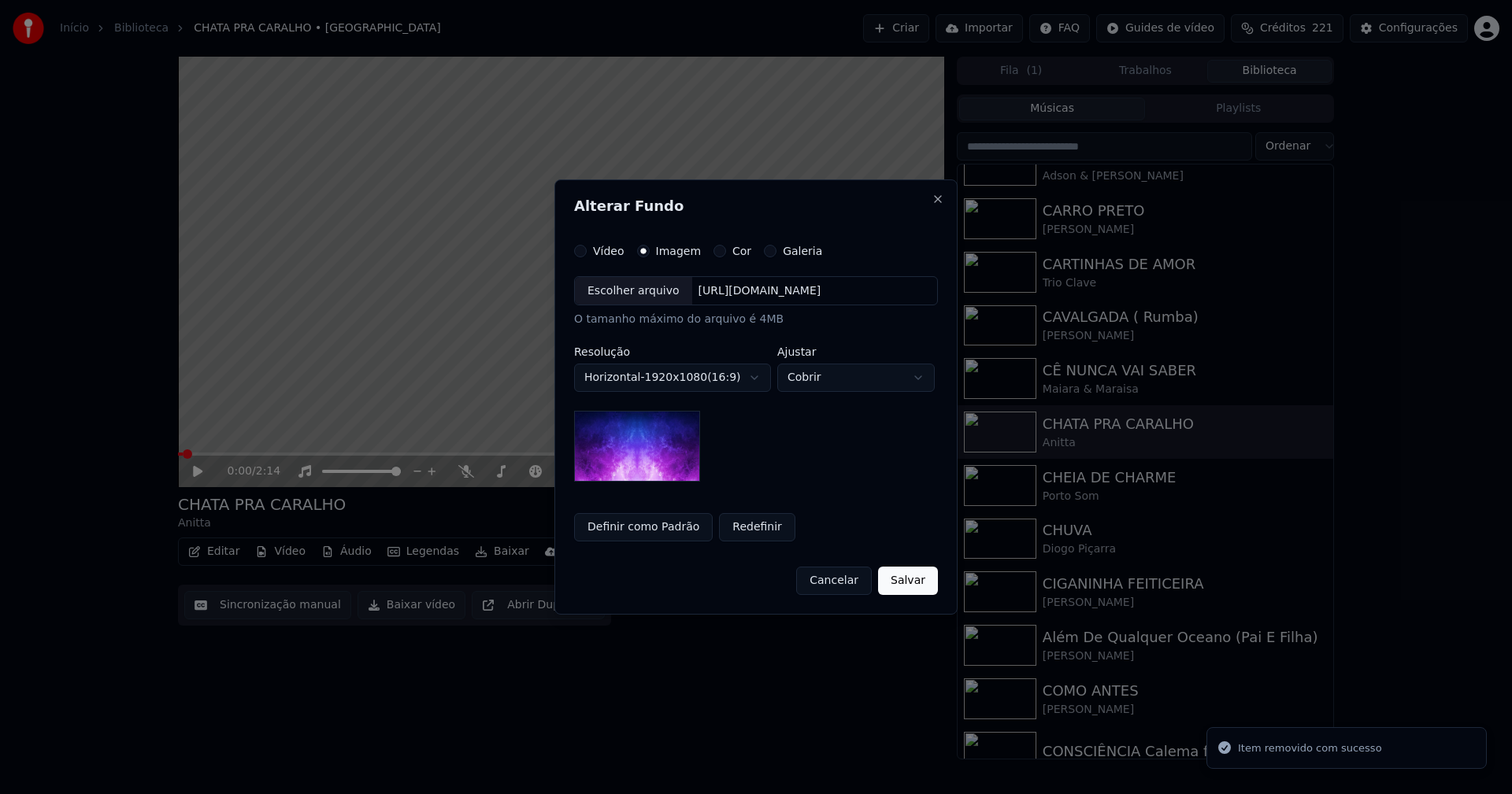
click at [635, 298] on div "Escolher arquivo" at bounding box center [633, 291] width 117 height 28
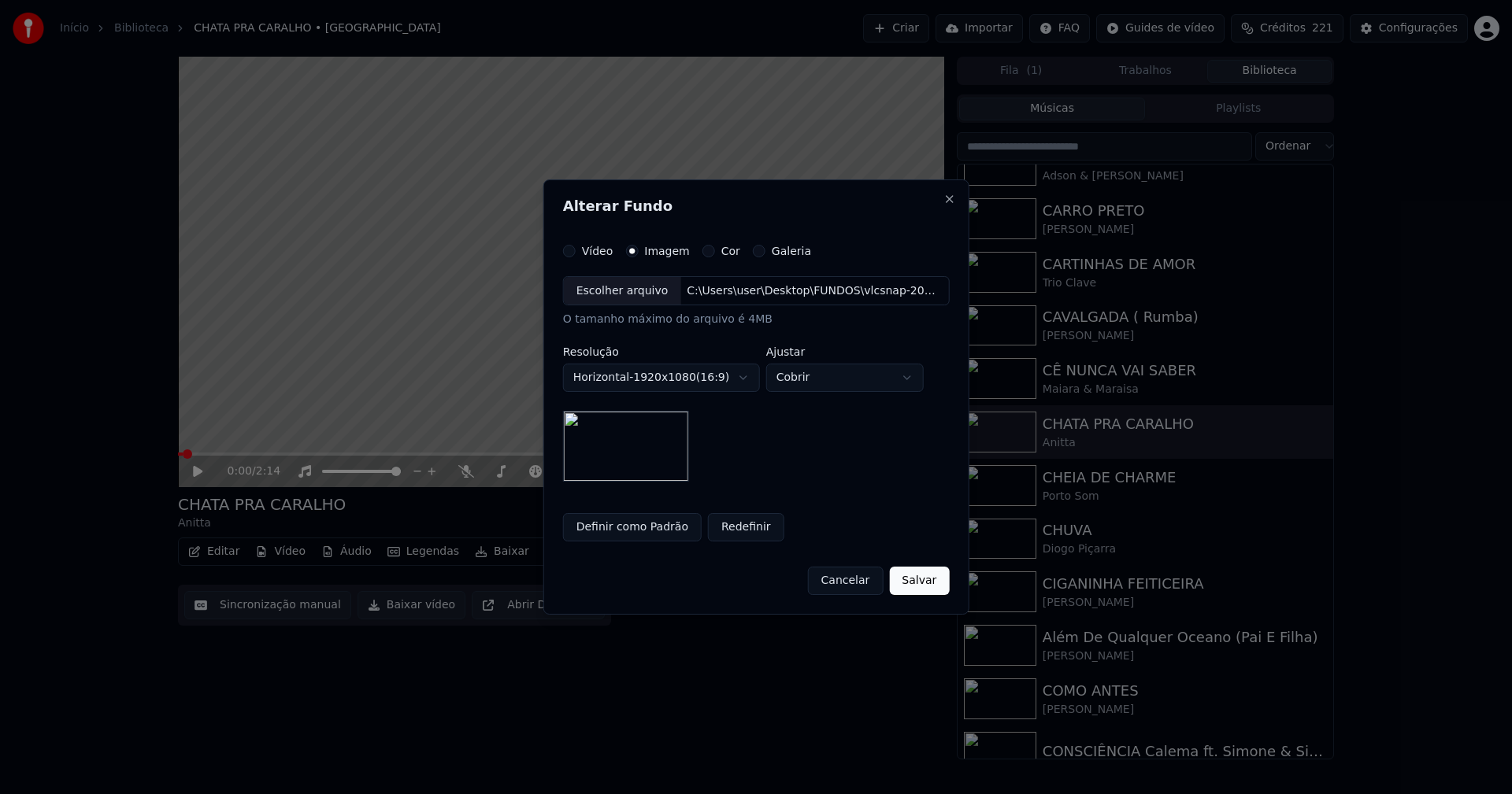
click at [921, 589] on button "Salvar" at bounding box center [919, 581] width 60 height 28
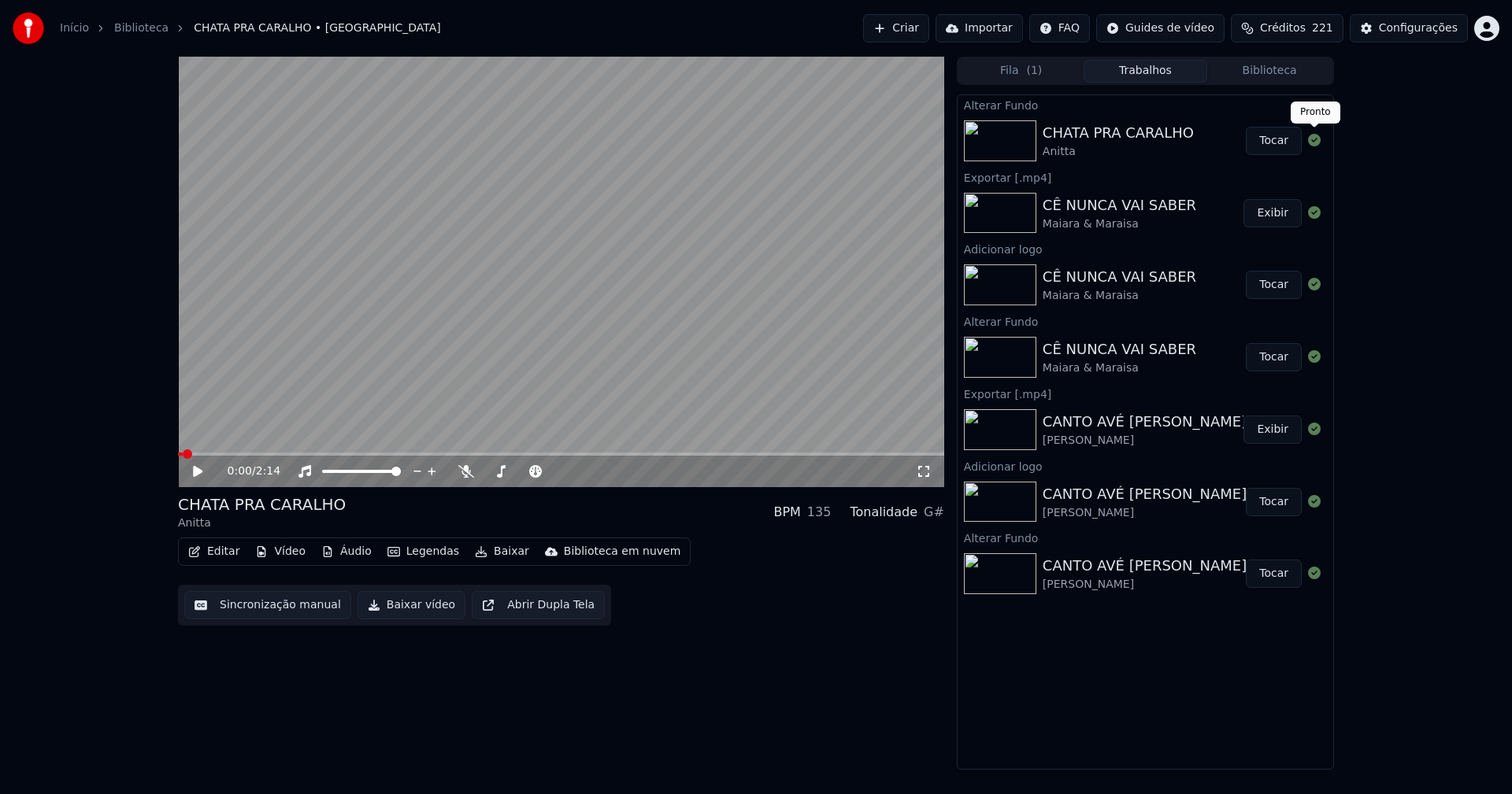
click at [1283, 144] on button "Tocar" at bounding box center [1273, 141] width 56 height 28
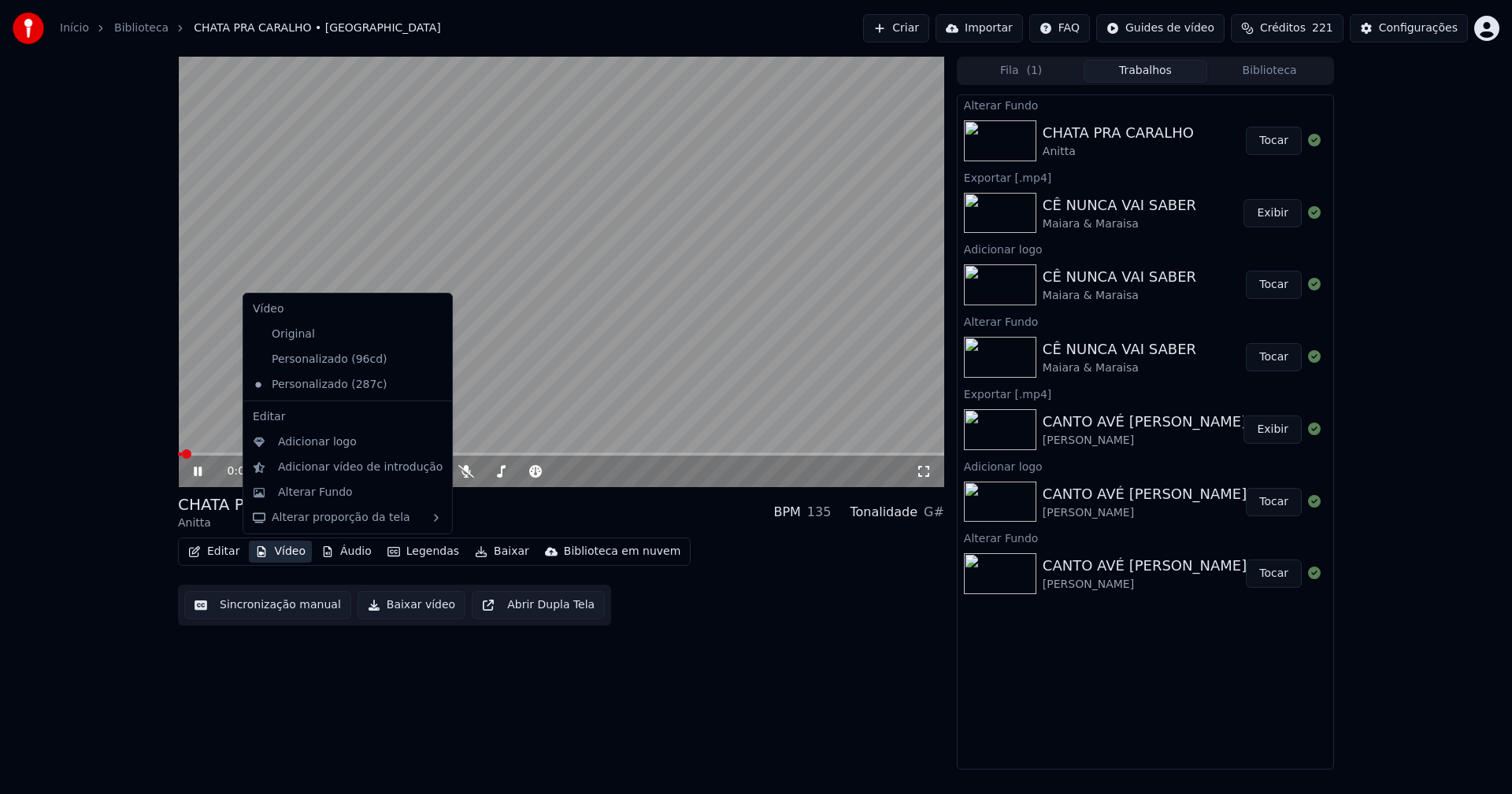
click at [284, 552] on button "Vídeo" at bounding box center [280, 552] width 63 height 22
click at [297, 444] on div "Adicionar logo" at bounding box center [317, 442] width 79 height 16
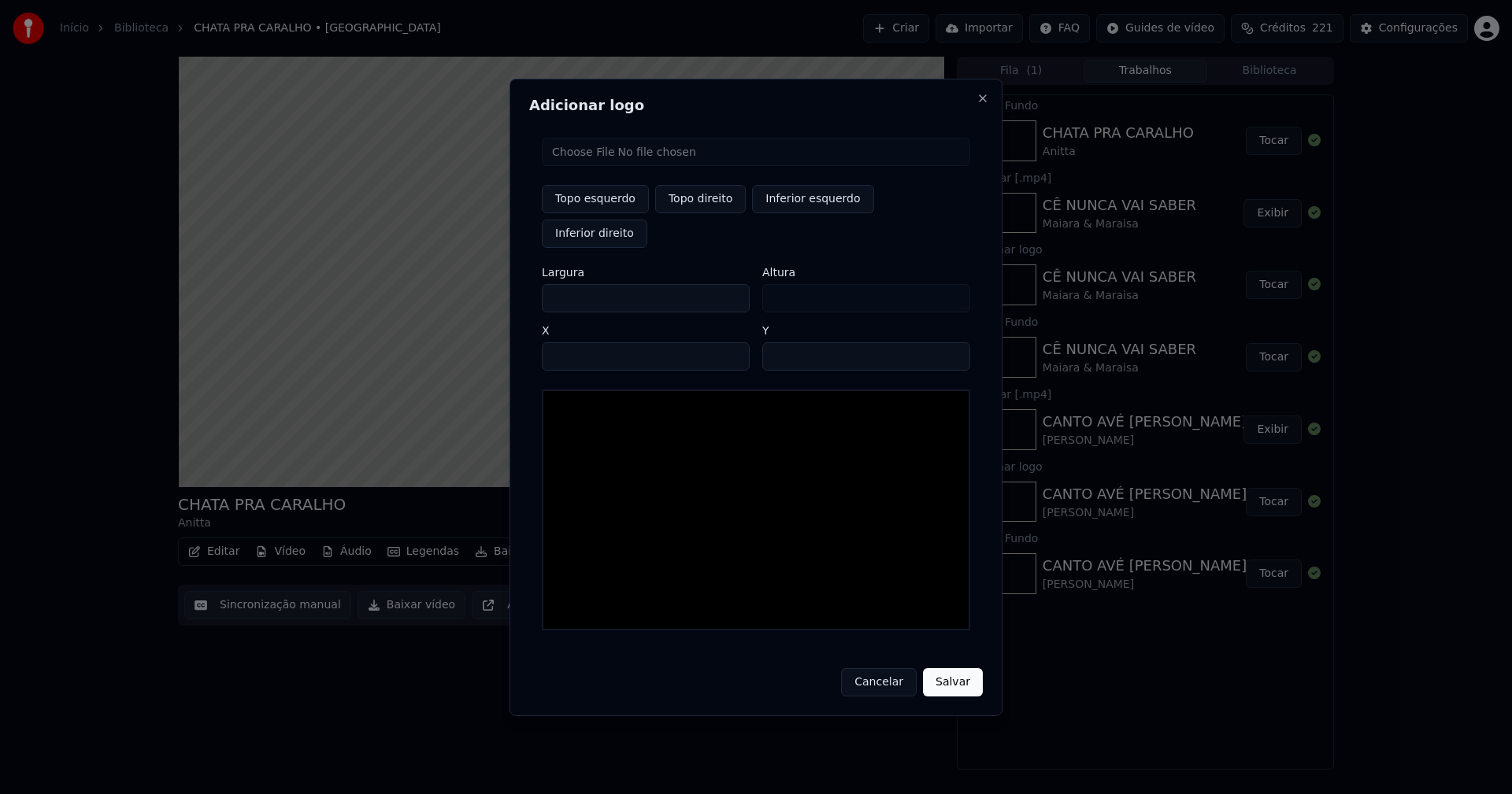
click at [602, 166] on input "file" at bounding box center [755, 152] width 428 height 28
type input "**********"
type input "***"
drag, startPoint x: 704, startPoint y: 214, endPoint x: 605, endPoint y: 284, distance: 121.2
click at [704, 213] on button "Topo direito" at bounding box center [700, 200] width 91 height 28
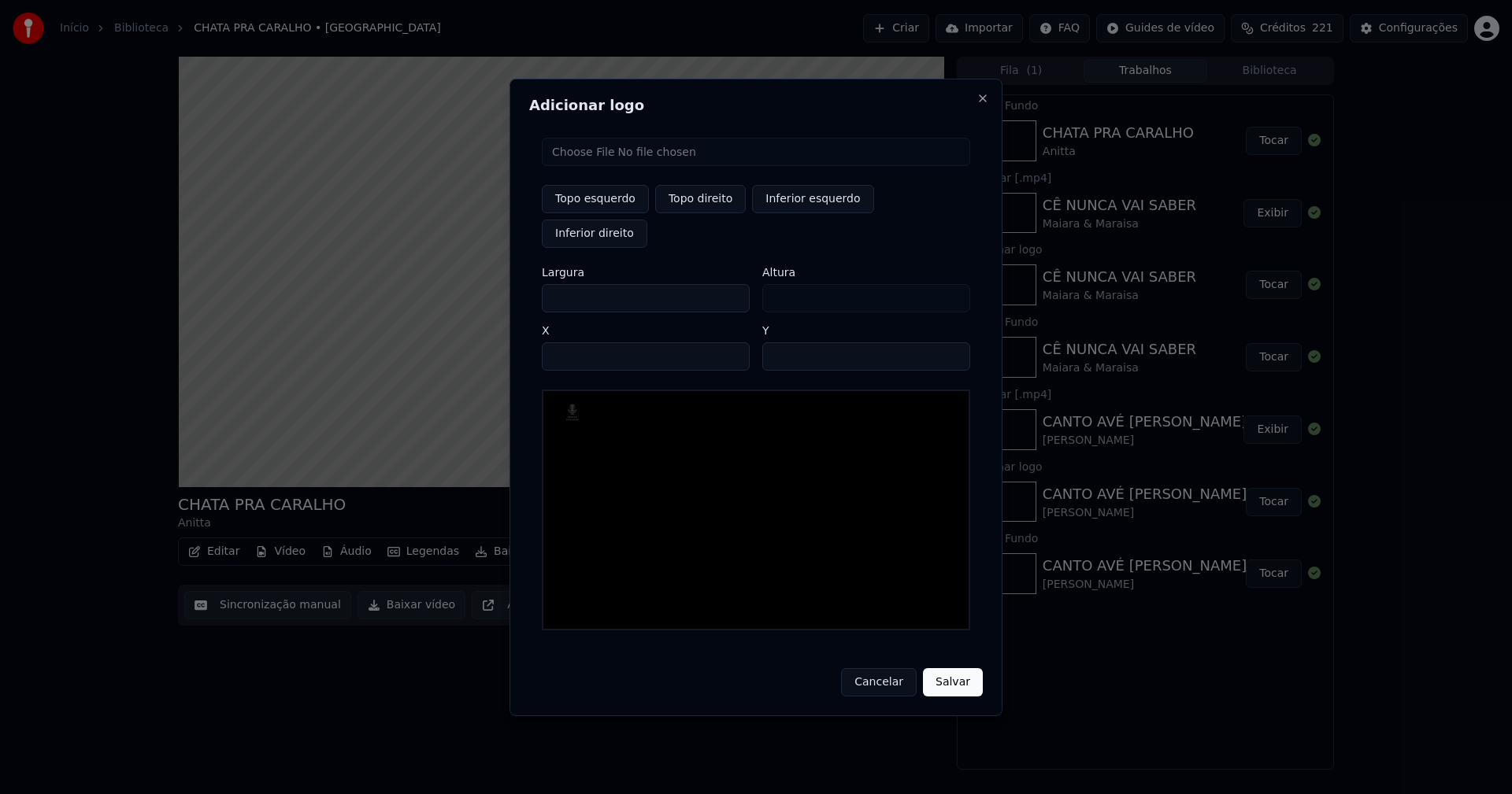
type input "****"
drag, startPoint x: 568, startPoint y: 281, endPoint x: 497, endPoint y: 288, distance: 71.3
click at [497, 288] on body "Início Biblioteca CHATA PRA CARALHO • [PERSON_NAME] Importar FAQ Guides de víde…" at bounding box center [756, 397] width 1512 height 794
type input "**"
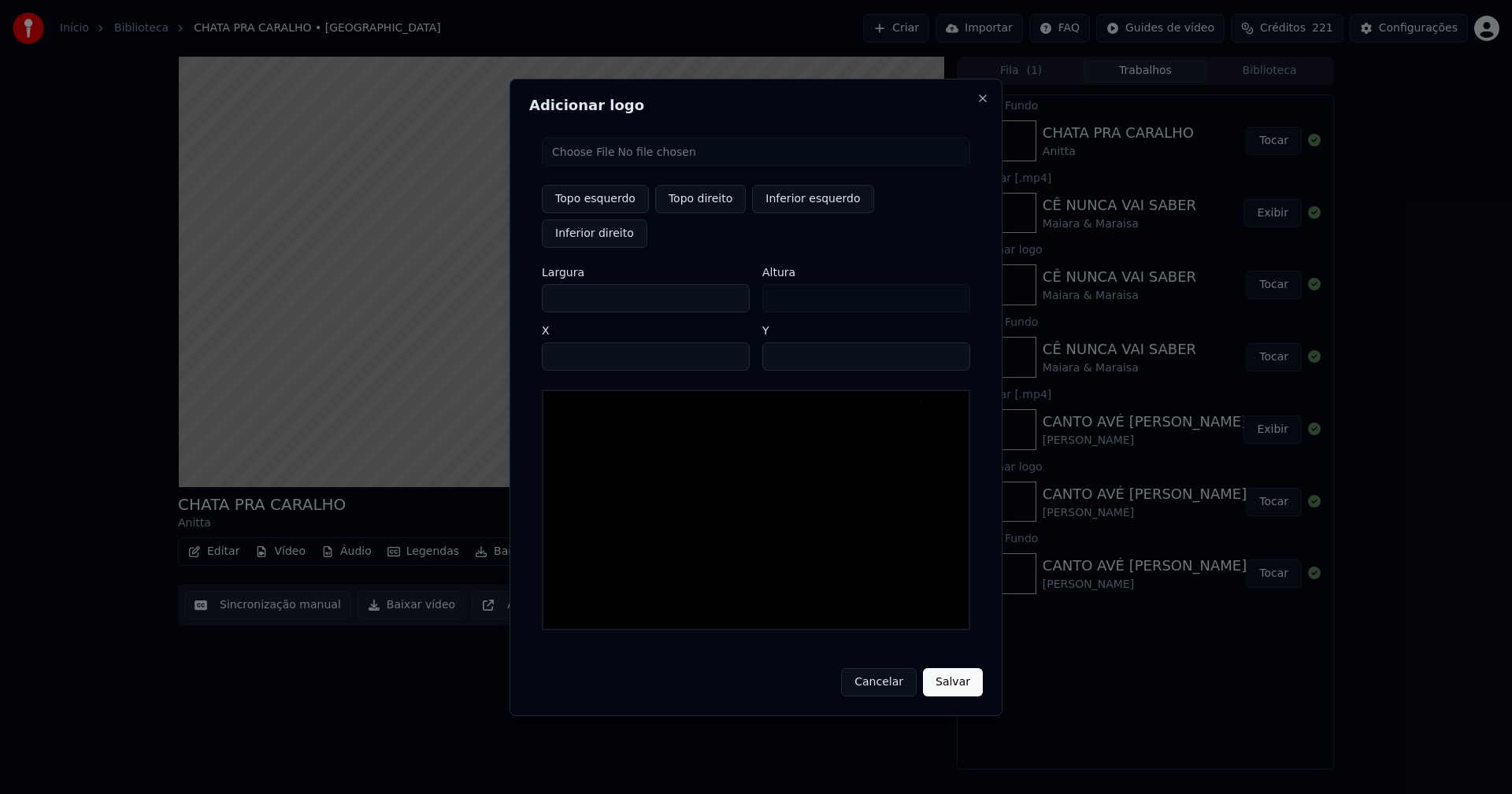
type input "***"
click at [573, 343] on input "****" at bounding box center [645, 357] width 208 height 28
type input "****"
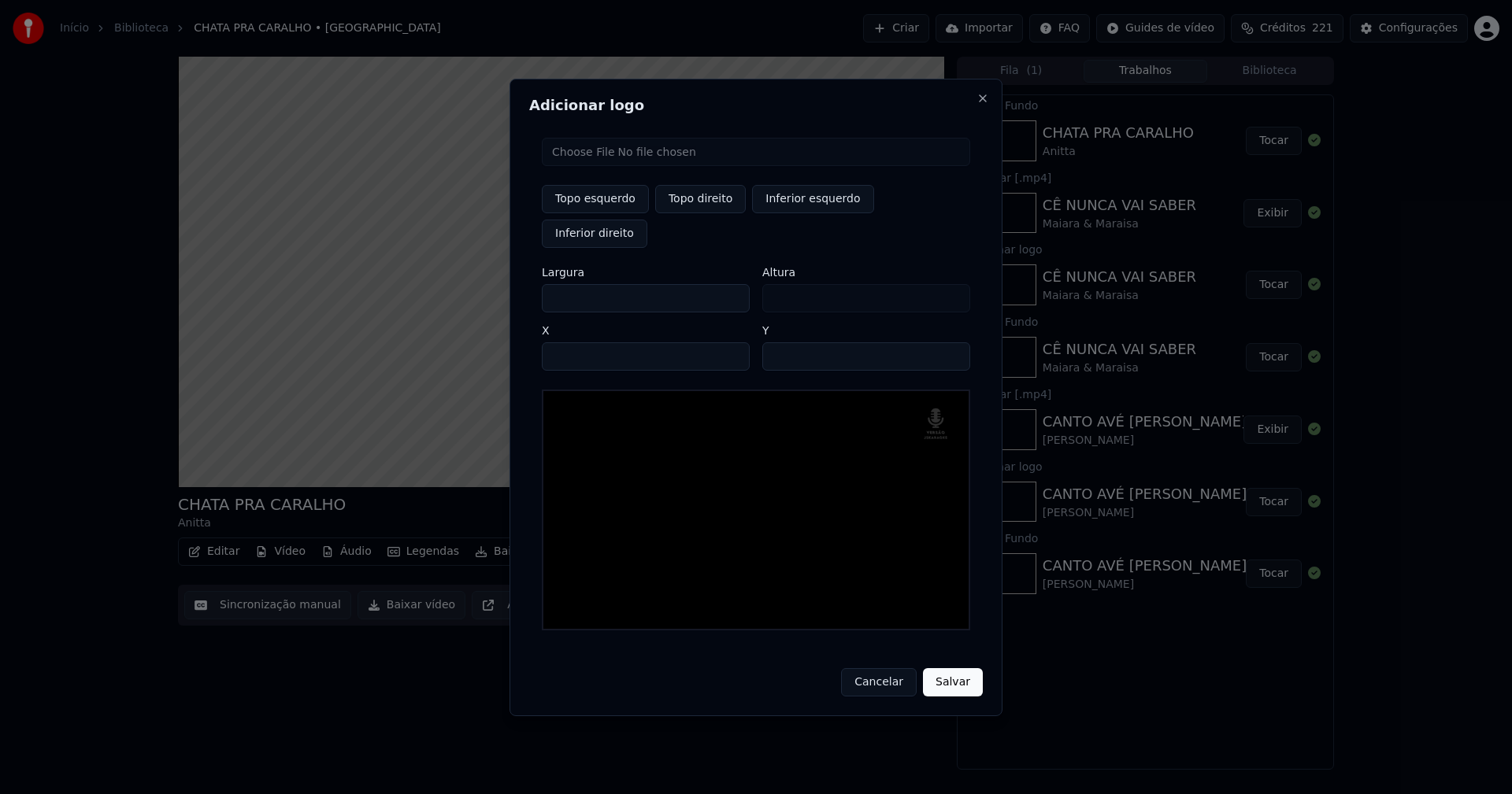
click at [948, 343] on input "**" at bounding box center [867, 357] width 208 height 28
type input "**"
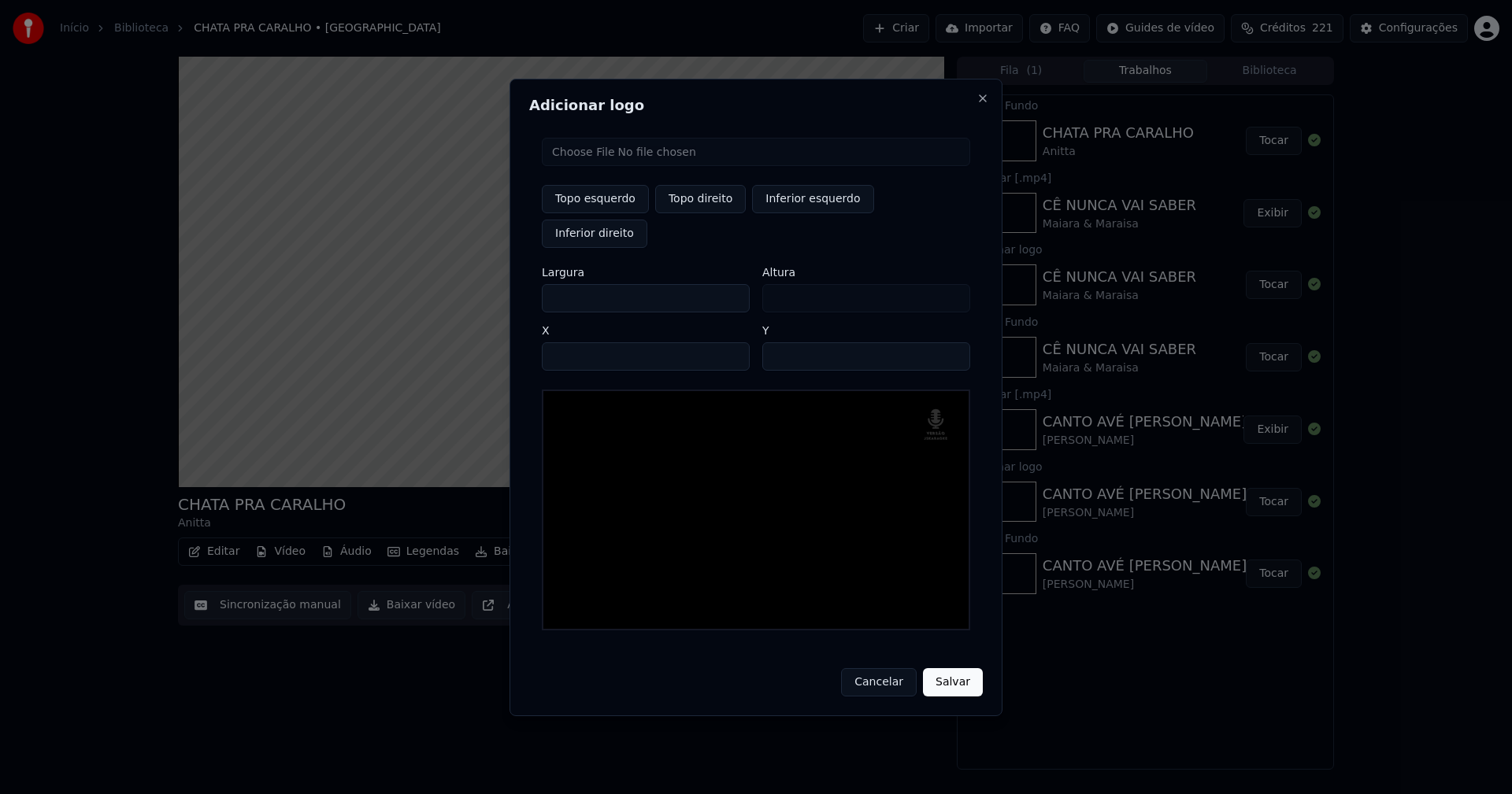
click at [948, 343] on input "**" at bounding box center [867, 357] width 208 height 28
drag, startPoint x: 941, startPoint y: 659, endPoint x: 956, endPoint y: 663, distance: 15.5
click at [941, 668] on button "Salvar" at bounding box center [953, 683] width 60 height 28
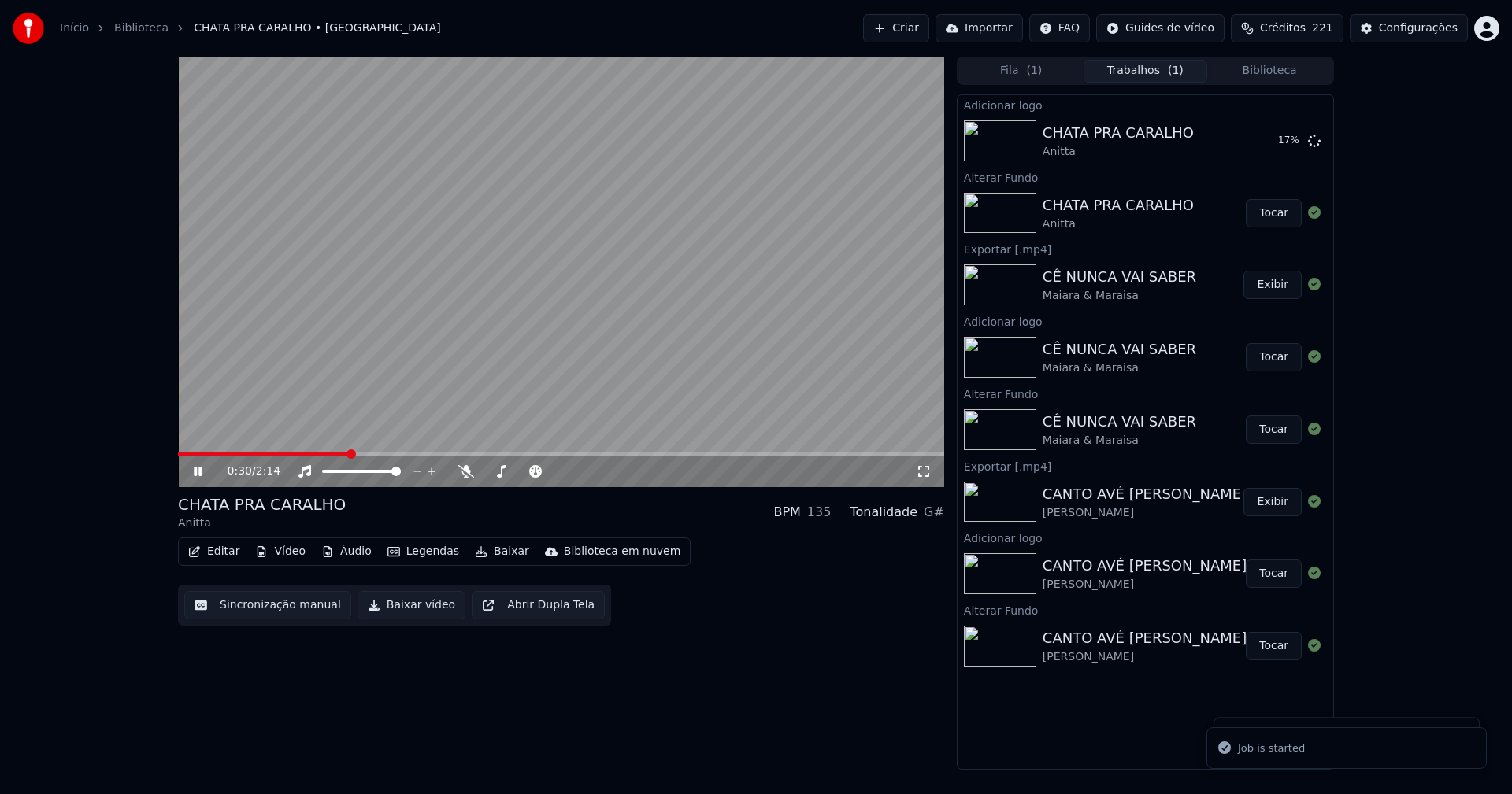
click at [348, 452] on span at bounding box center [561, 454] width 766 height 3
click at [1281, 152] on button "Tocar" at bounding box center [1273, 141] width 56 height 28
click at [235, 551] on button "Editar" at bounding box center [214, 552] width 64 height 22
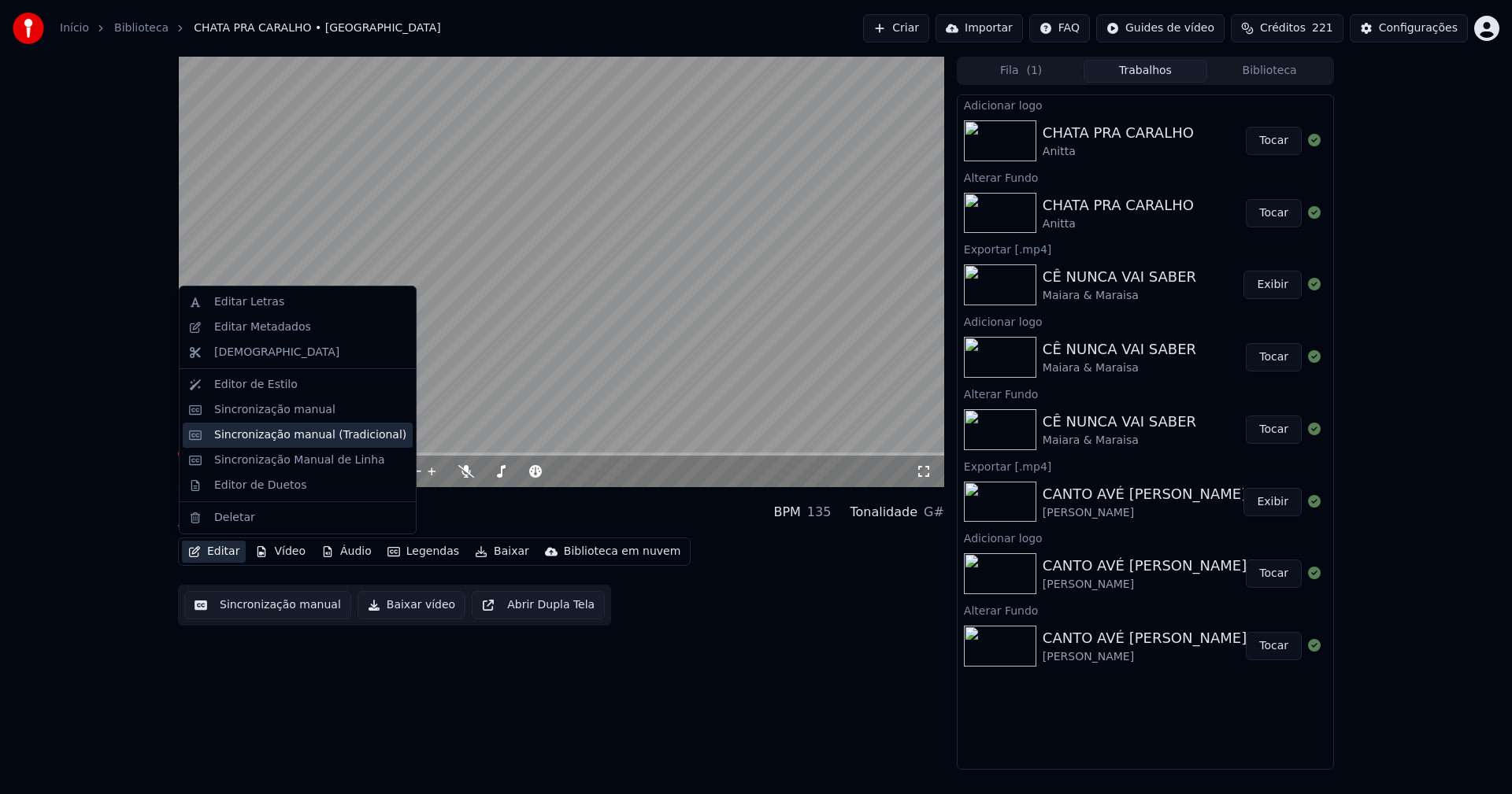
click at [276, 438] on div "Sincronização manual (Tradicional)" at bounding box center [310, 435] width 192 height 16
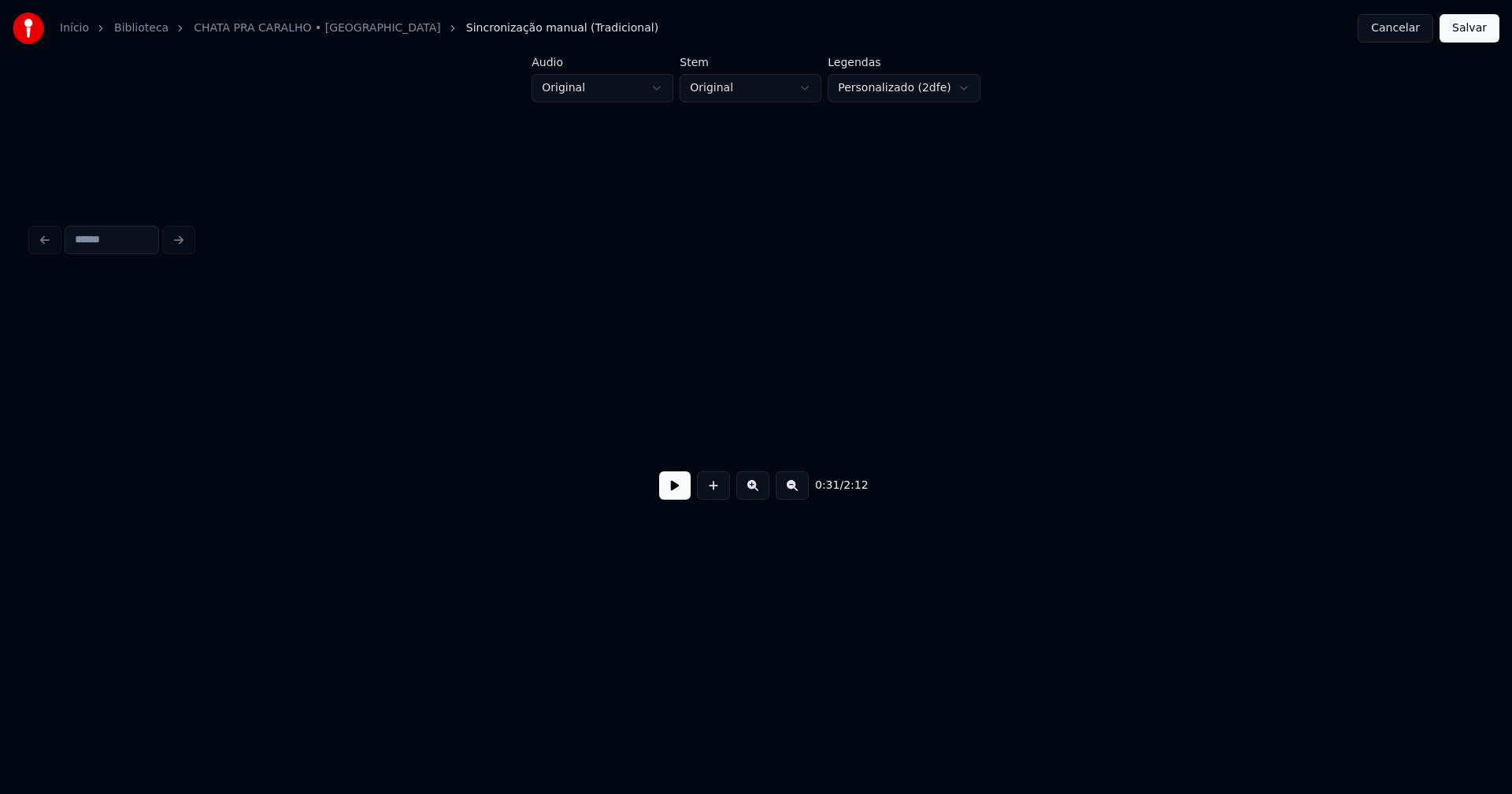
scroll to position [0, 5037]
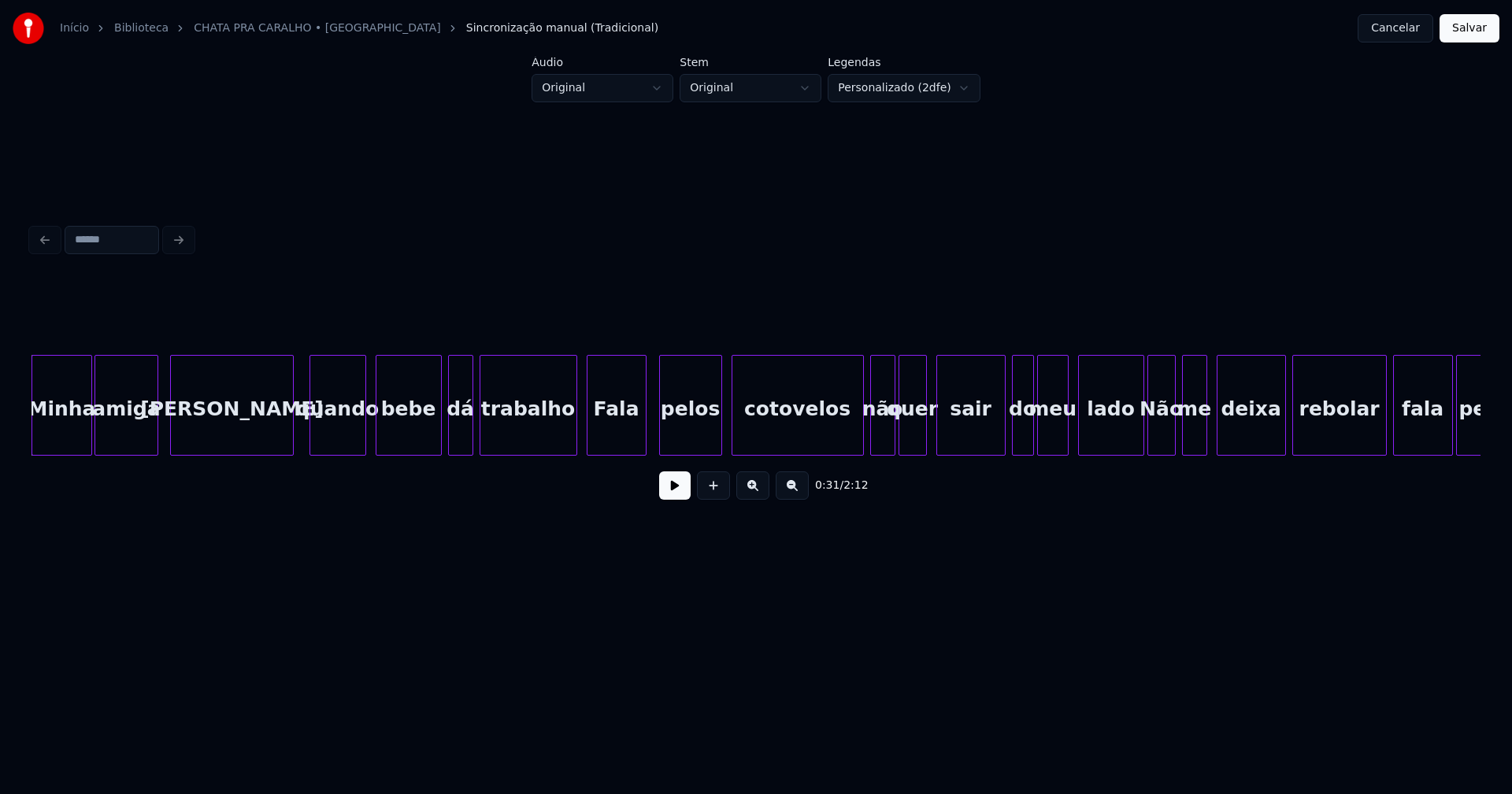
click at [292, 445] on div at bounding box center [291, 405] width 5 height 99
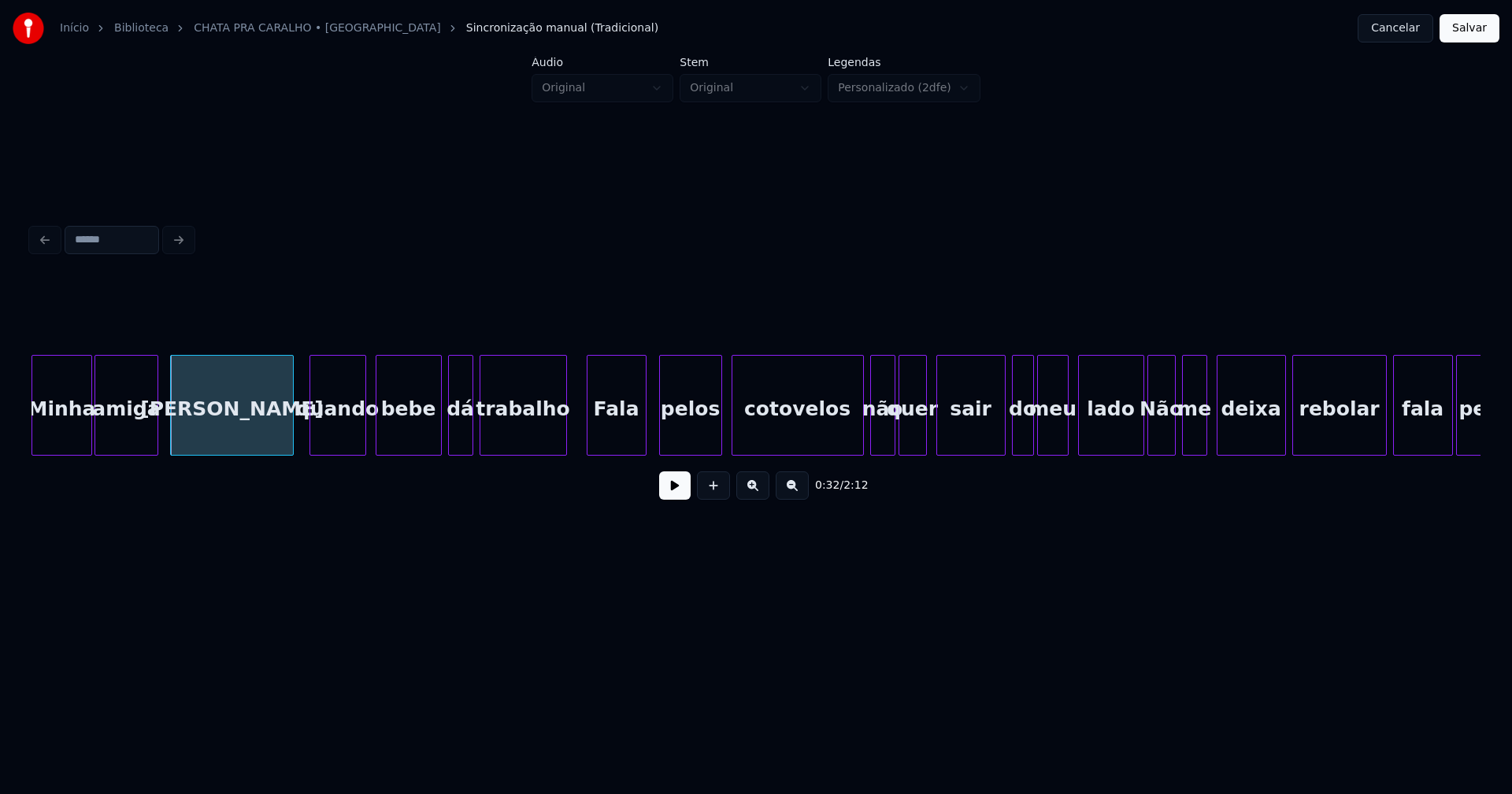
click at [566, 438] on div at bounding box center [564, 405] width 5 height 99
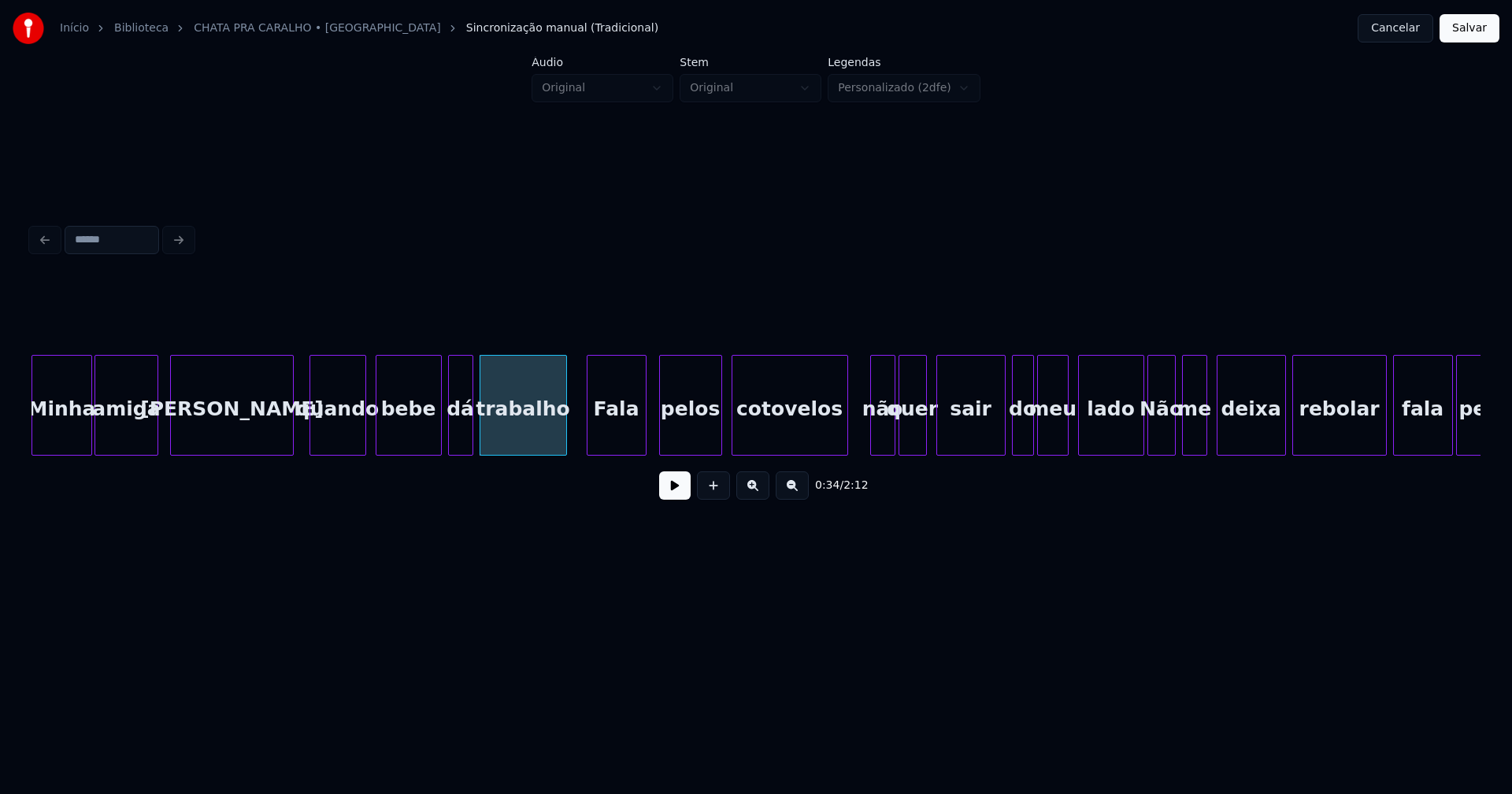
click at [844, 441] on div at bounding box center [845, 405] width 5 height 99
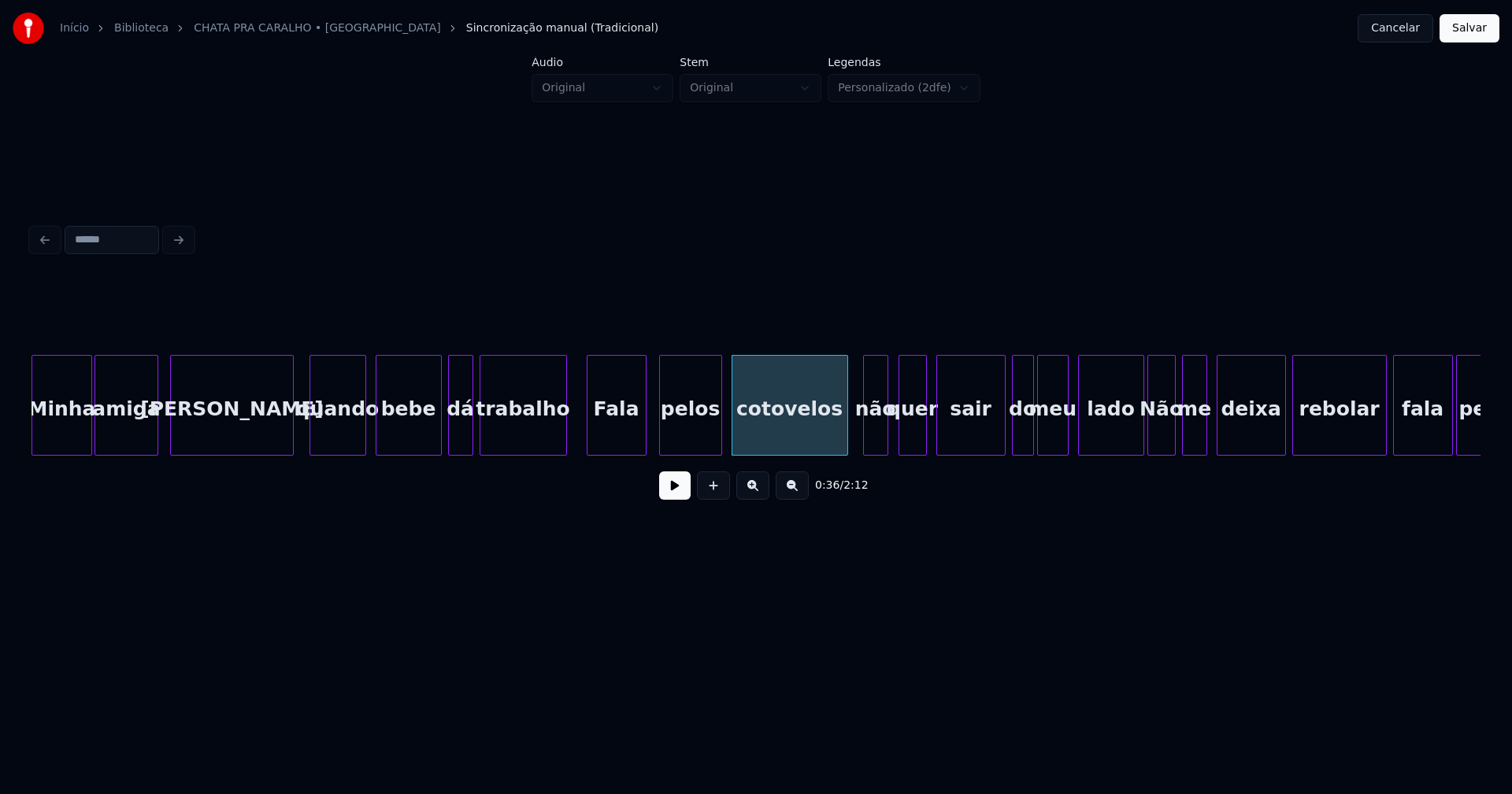
click at [876, 436] on div "não" at bounding box center [876, 409] width 23 height 107
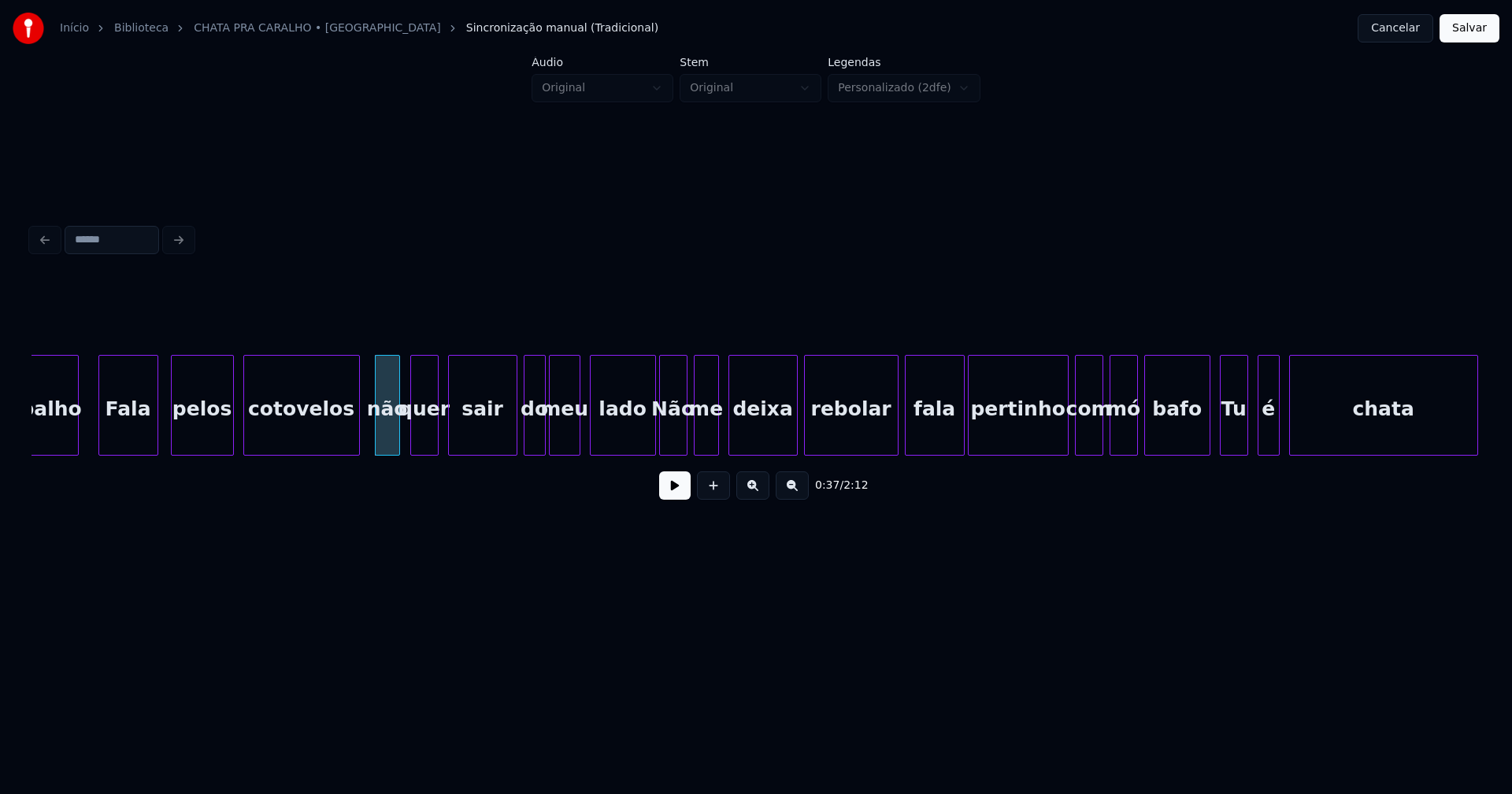
scroll to position [0, 5596]
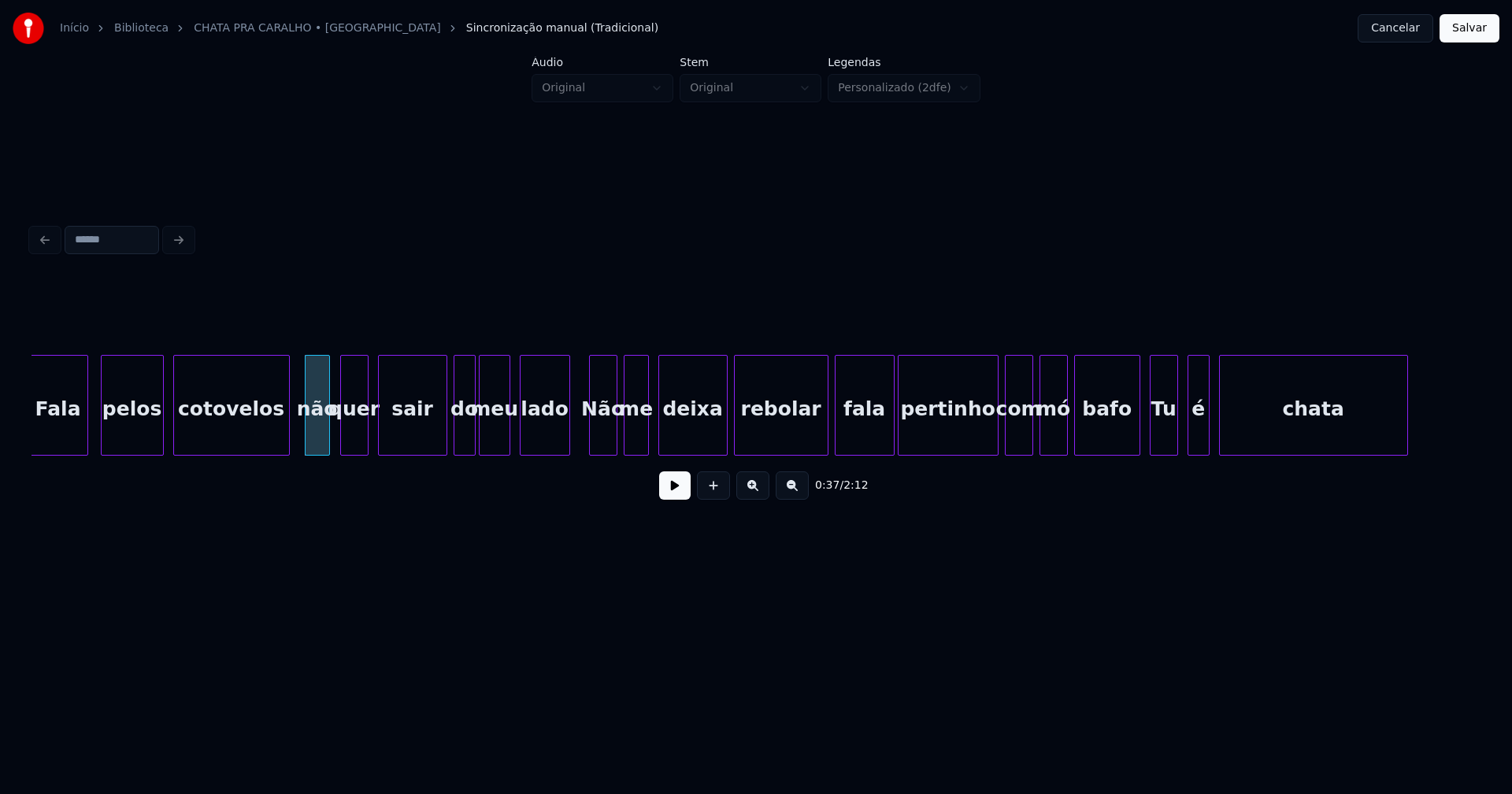
click at [566, 451] on div "Fala pelos cotovelos não quer sair do meu lado Não me deixa rebolar fala pertin…" at bounding box center [756, 405] width 1449 height 101
click at [599, 443] on div "Não" at bounding box center [596, 409] width 27 height 107
click at [629, 446] on div "me" at bounding box center [629, 409] width 23 height 107
click at [686, 437] on div "deixa" at bounding box center [686, 409] width 67 height 107
click at [821, 433] on div at bounding box center [820, 405] width 5 height 99
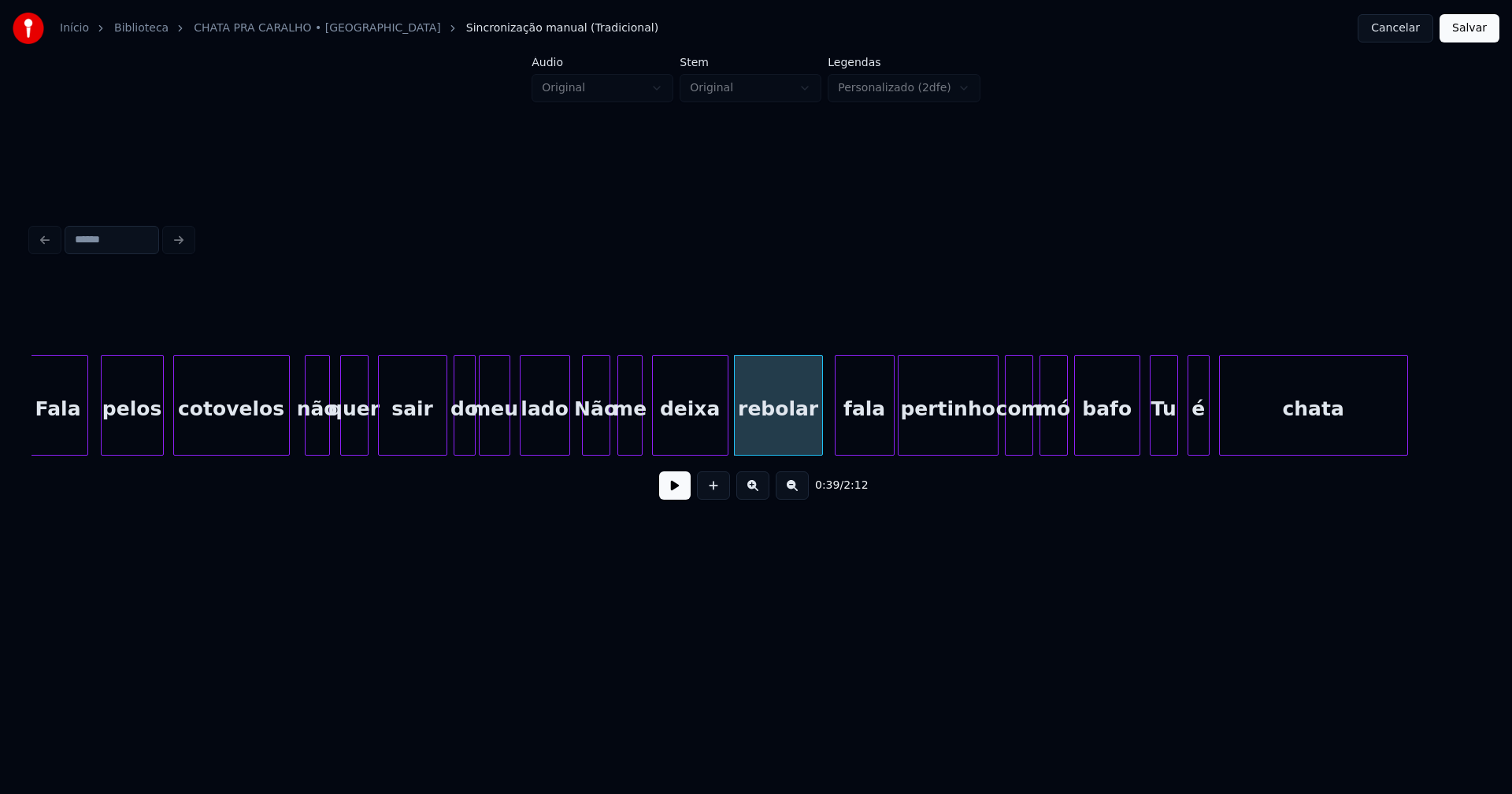
click at [725, 432] on div at bounding box center [725, 405] width 5 height 99
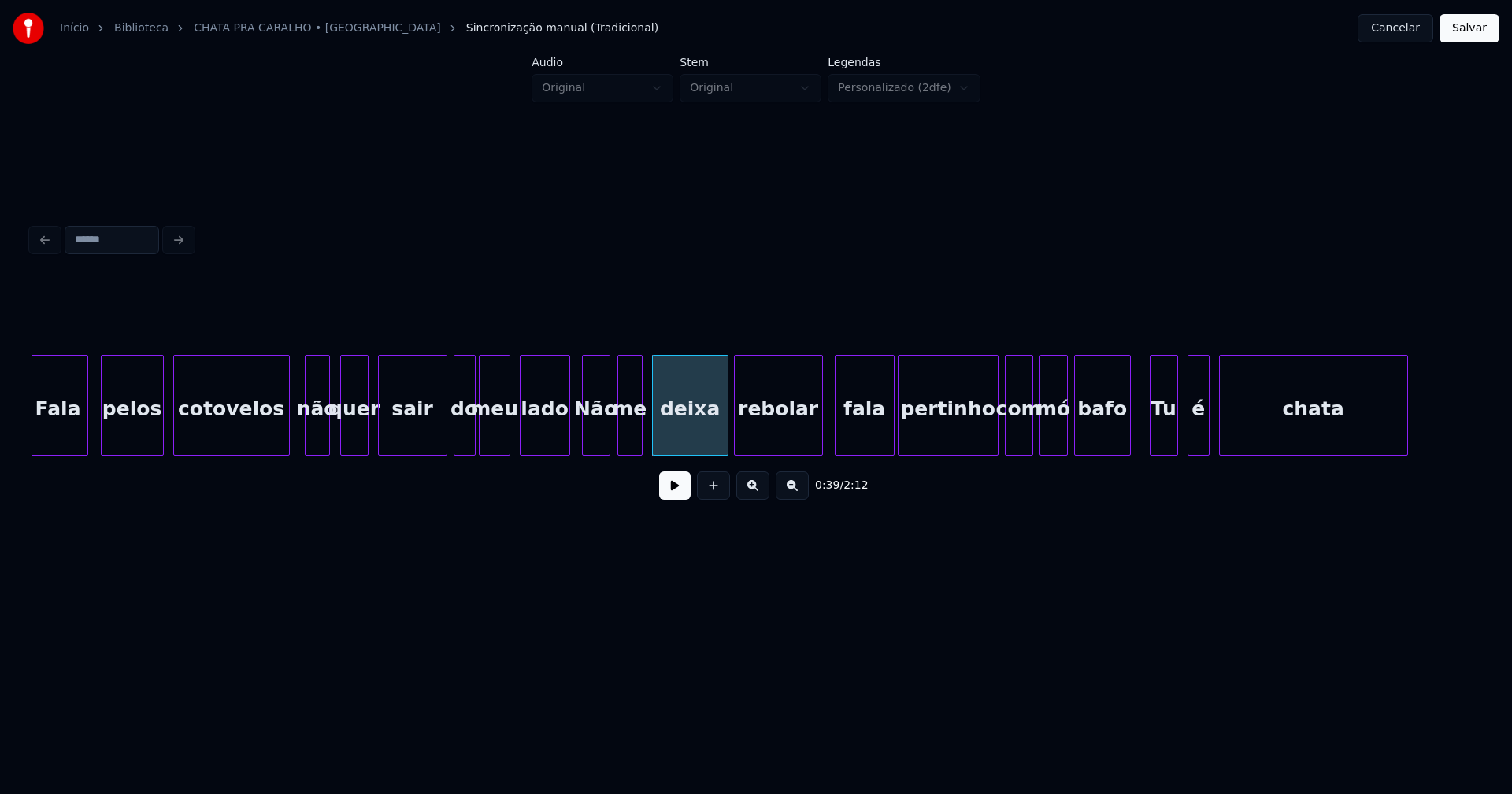
click at [1128, 436] on div at bounding box center [1128, 405] width 5 height 99
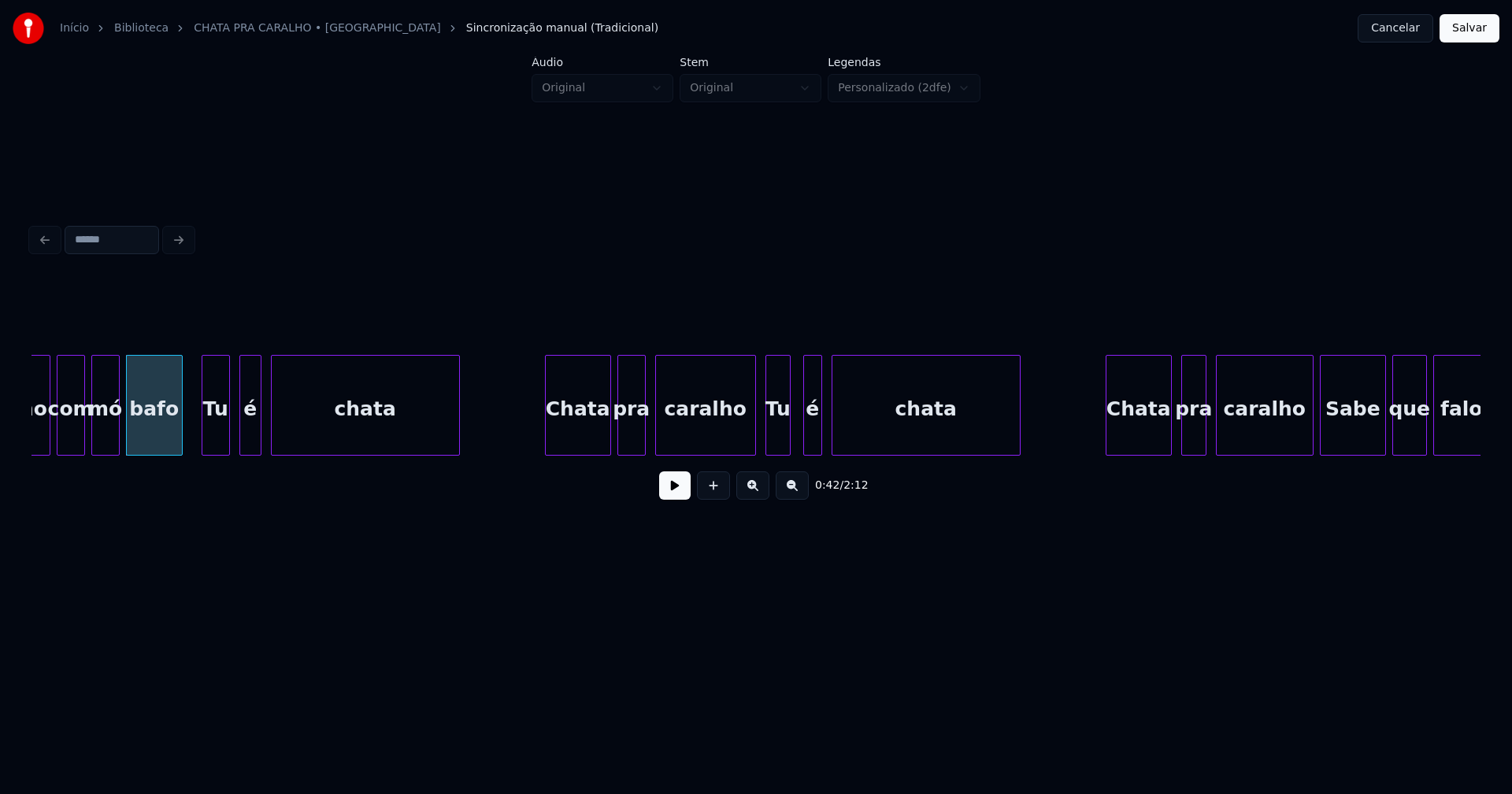
scroll to position [0, 6624]
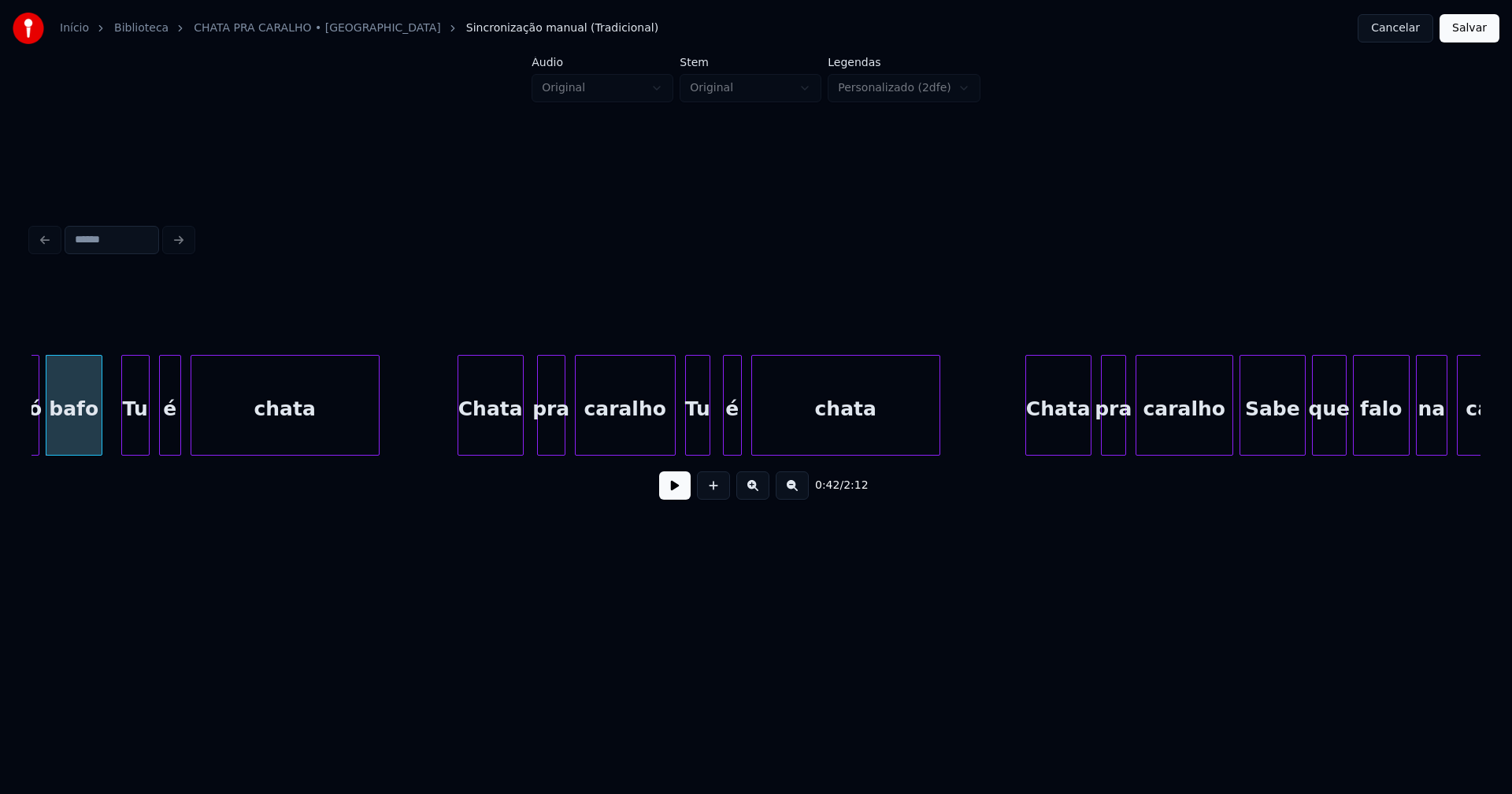
click at [501, 439] on div "Chata" at bounding box center [491, 409] width 65 height 107
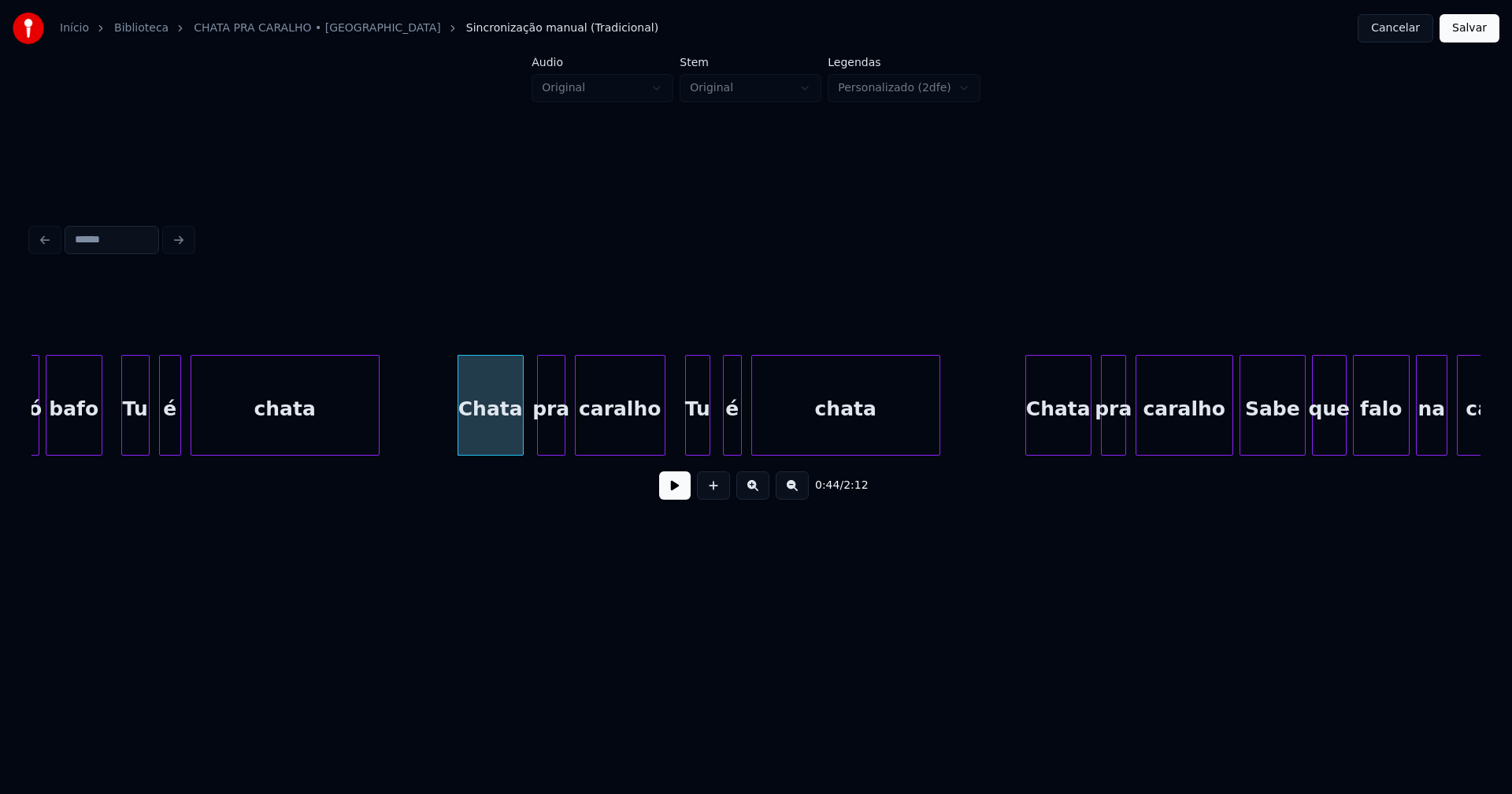
click at [664, 444] on div at bounding box center [663, 405] width 5 height 99
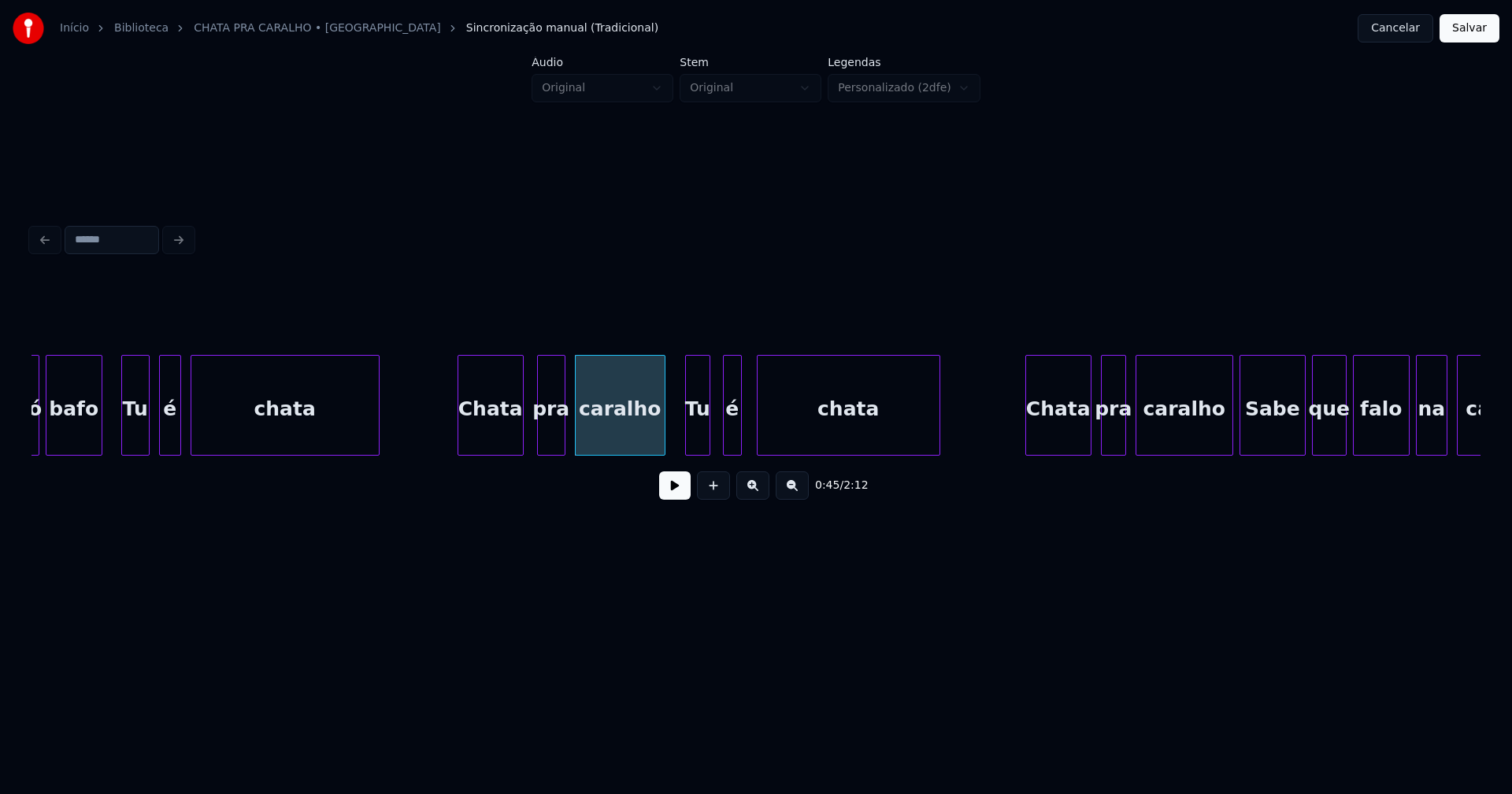
click at [759, 437] on div at bounding box center [760, 405] width 5 height 99
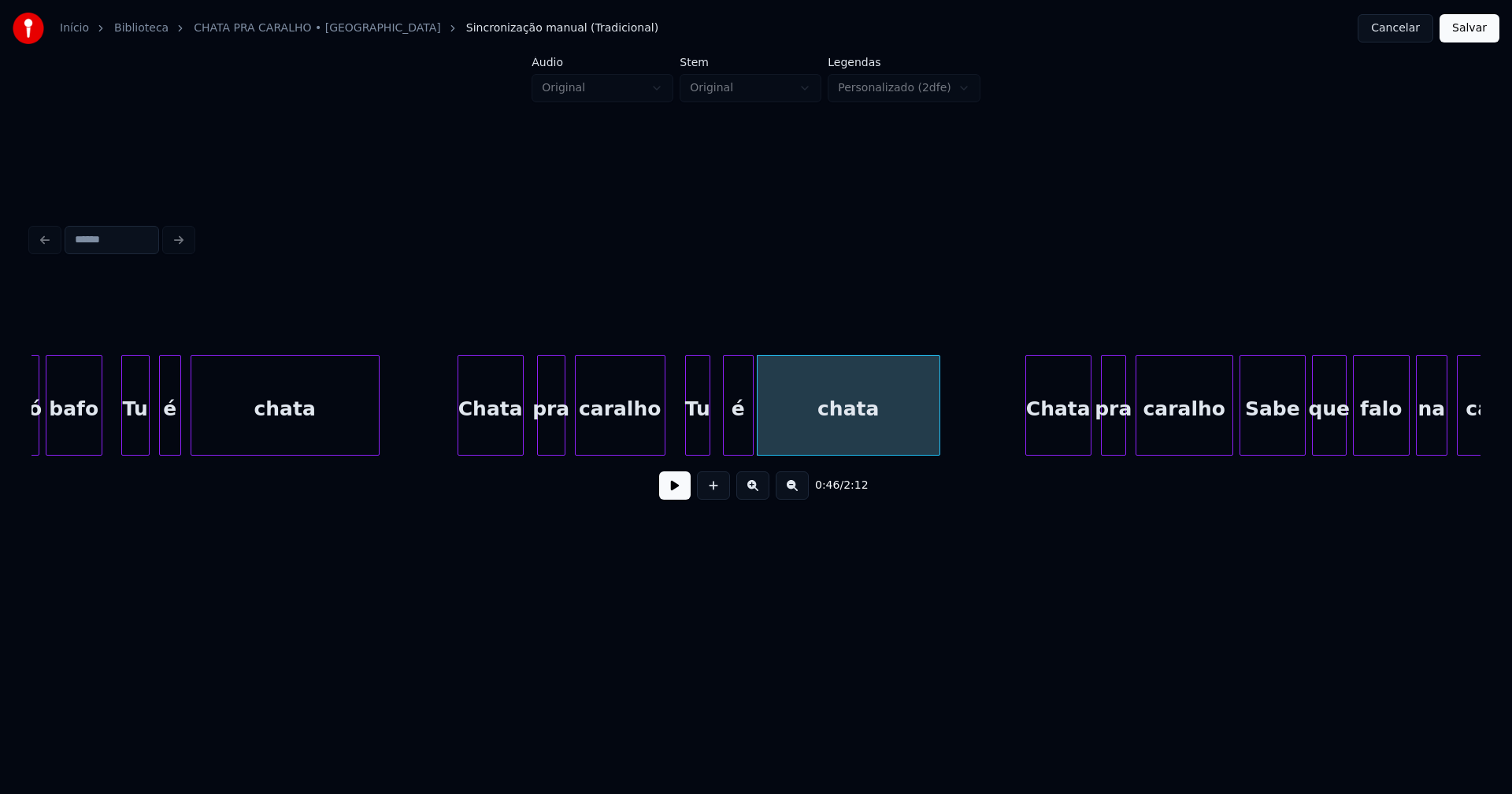
click at [749, 432] on div at bounding box center [751, 405] width 5 height 99
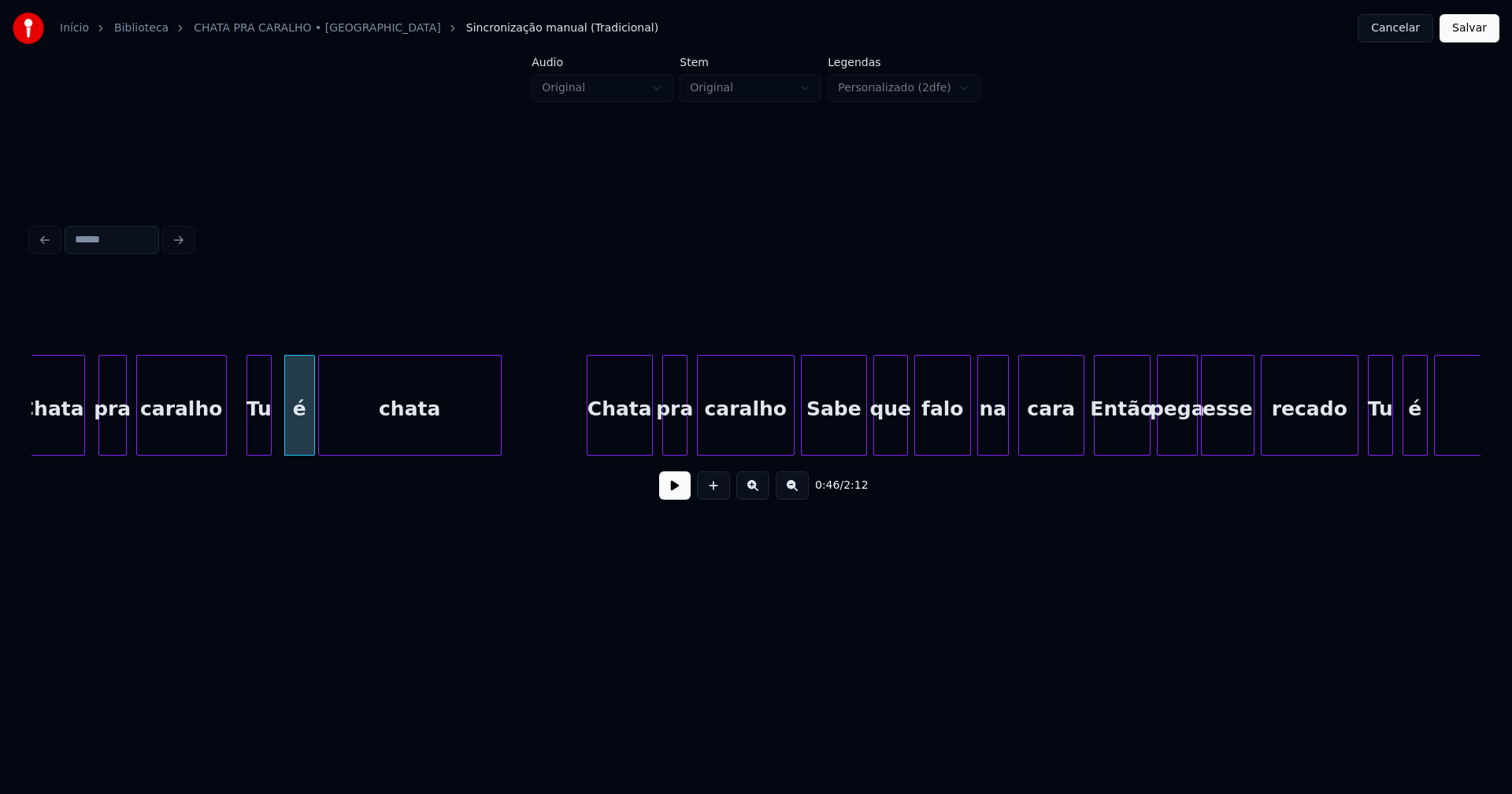
scroll to position [0, 7086]
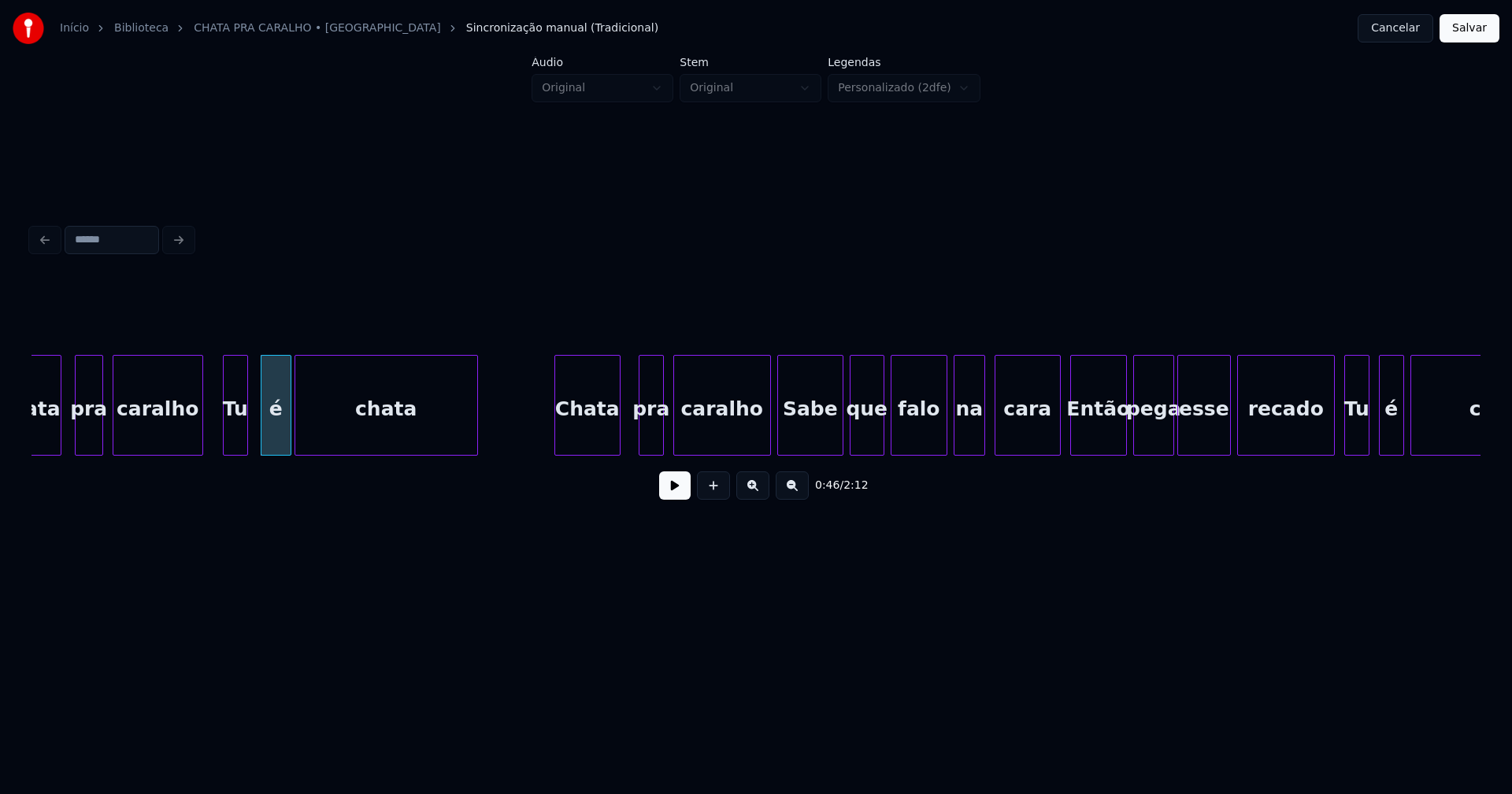
click at [584, 439] on div "Chata" at bounding box center [588, 409] width 65 height 107
click at [758, 447] on div at bounding box center [756, 405] width 5 height 99
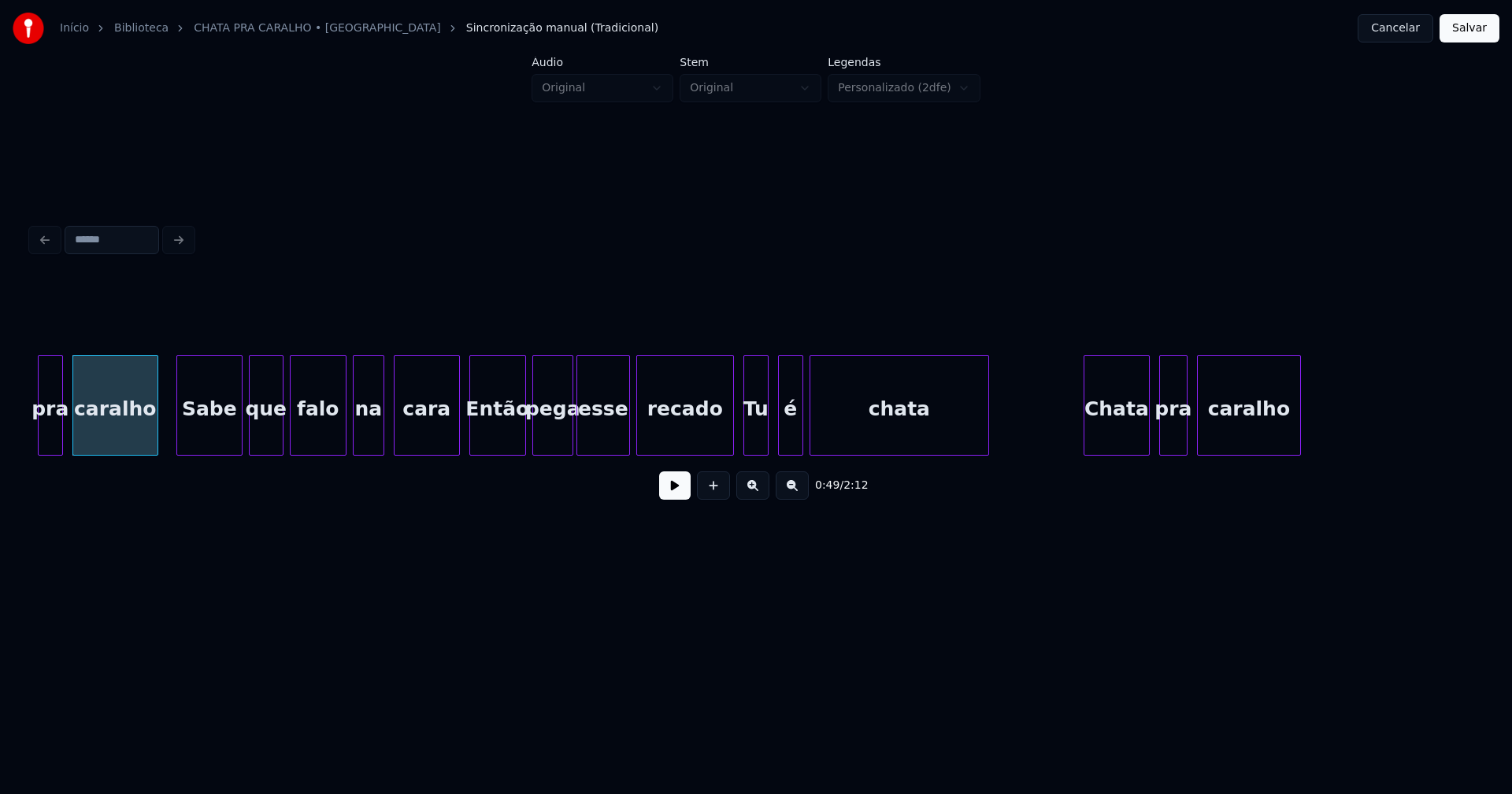
scroll to position [0, 7688]
click at [719, 439] on div at bounding box center [720, 405] width 5 height 99
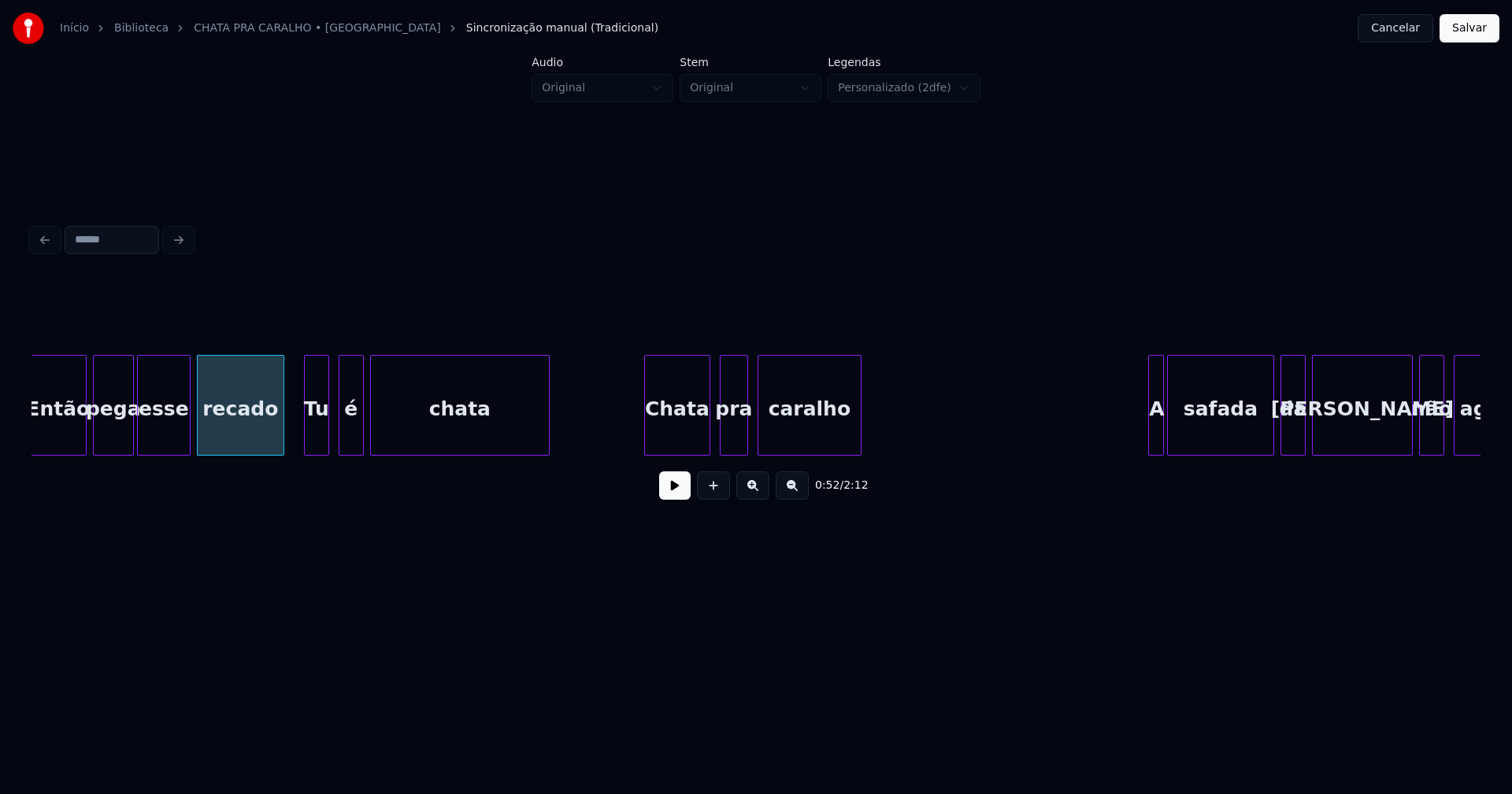
scroll to position [0, 8161]
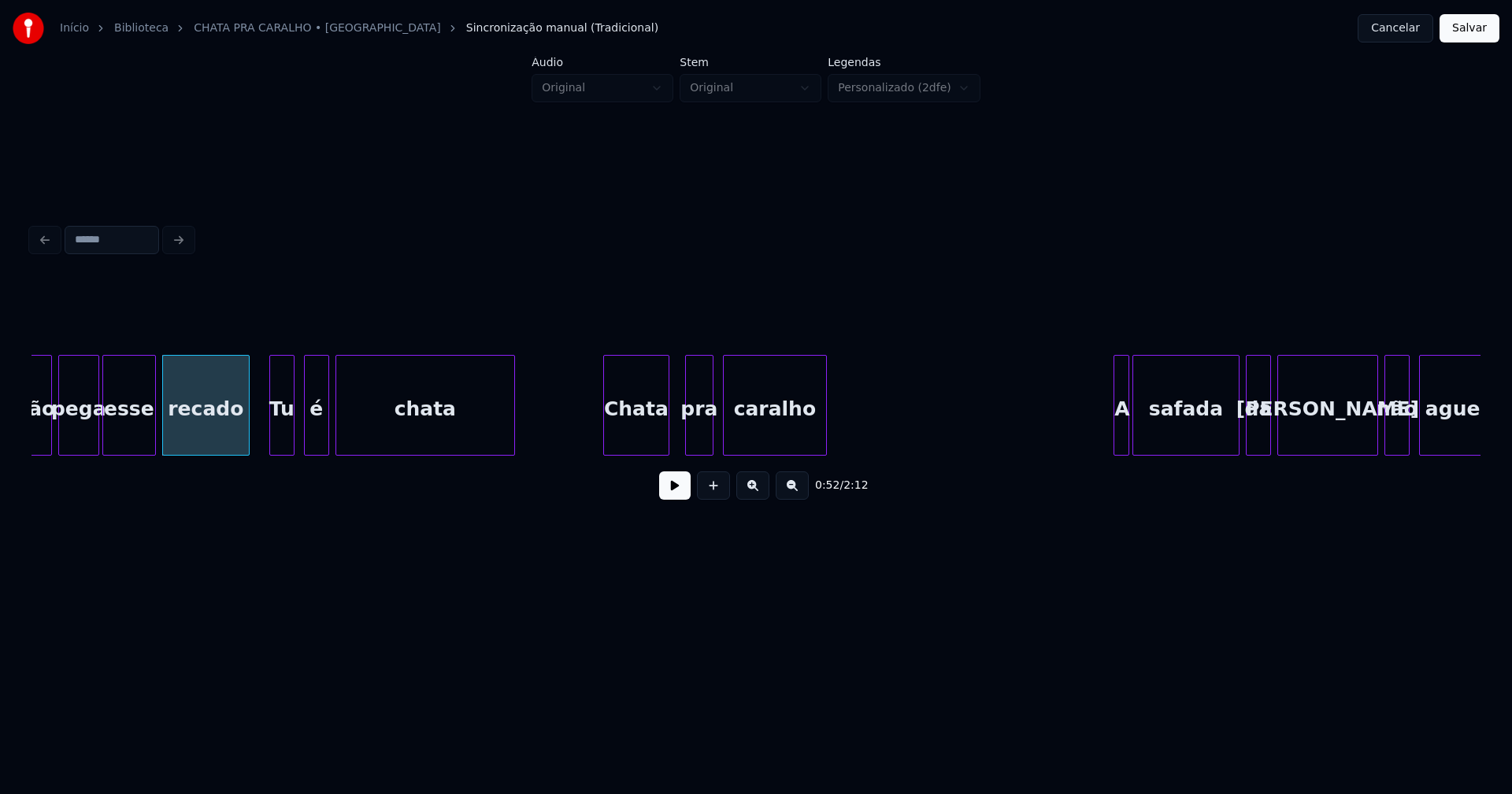
click at [645, 439] on div "Chata" at bounding box center [636, 409] width 65 height 107
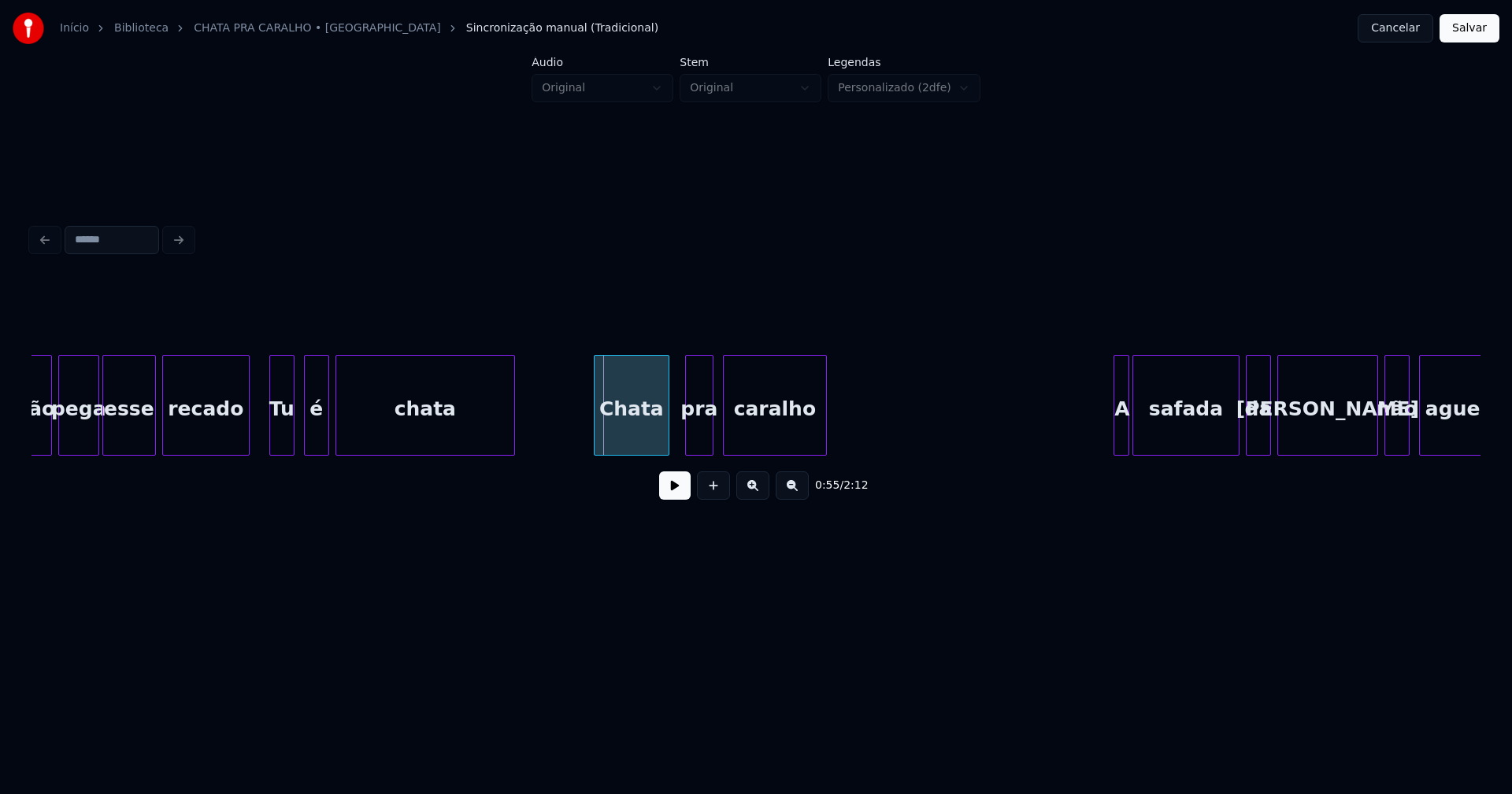
click at [595, 437] on div at bounding box center [597, 405] width 5 height 99
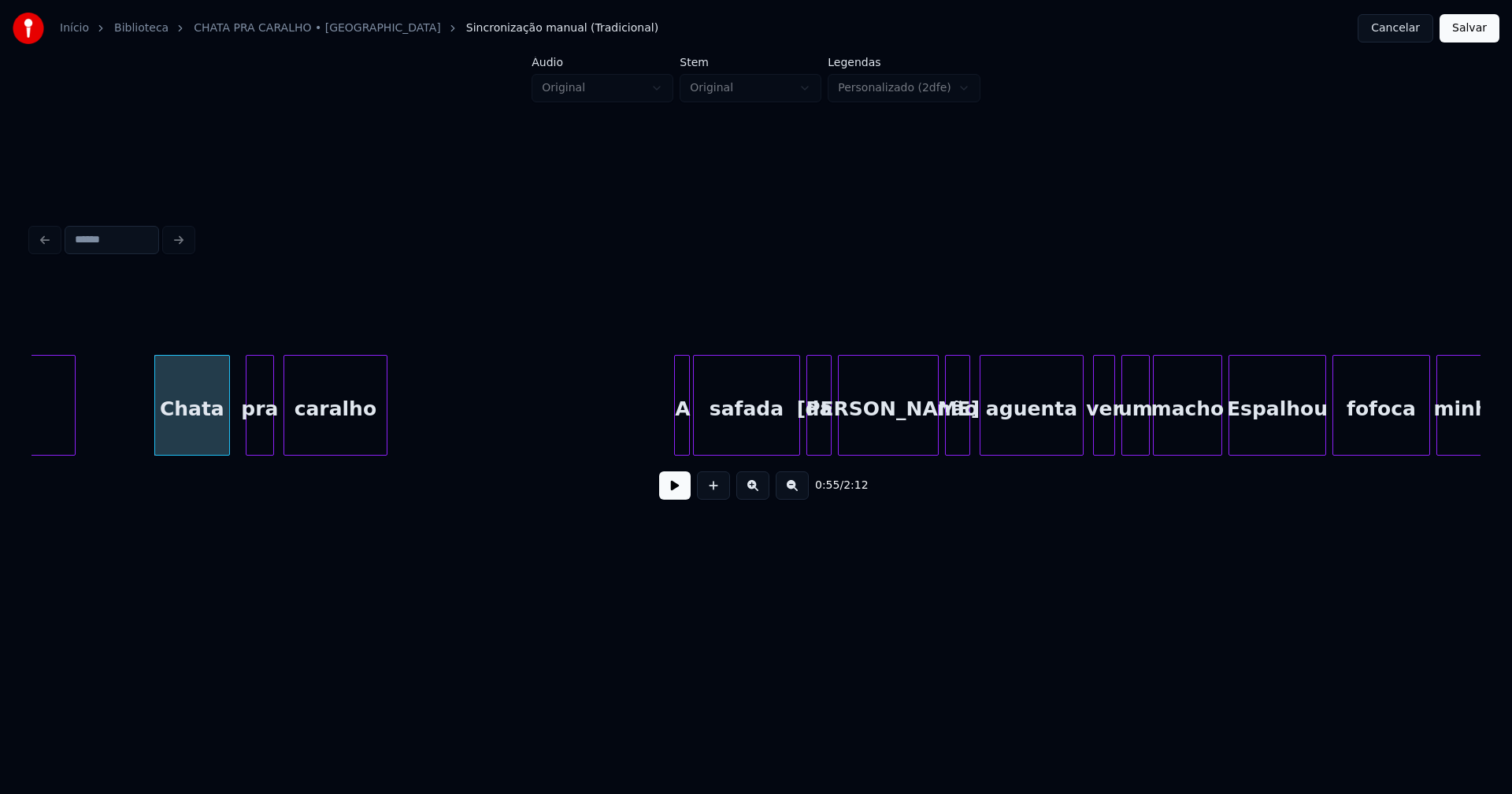
scroll to position [0, 8751]
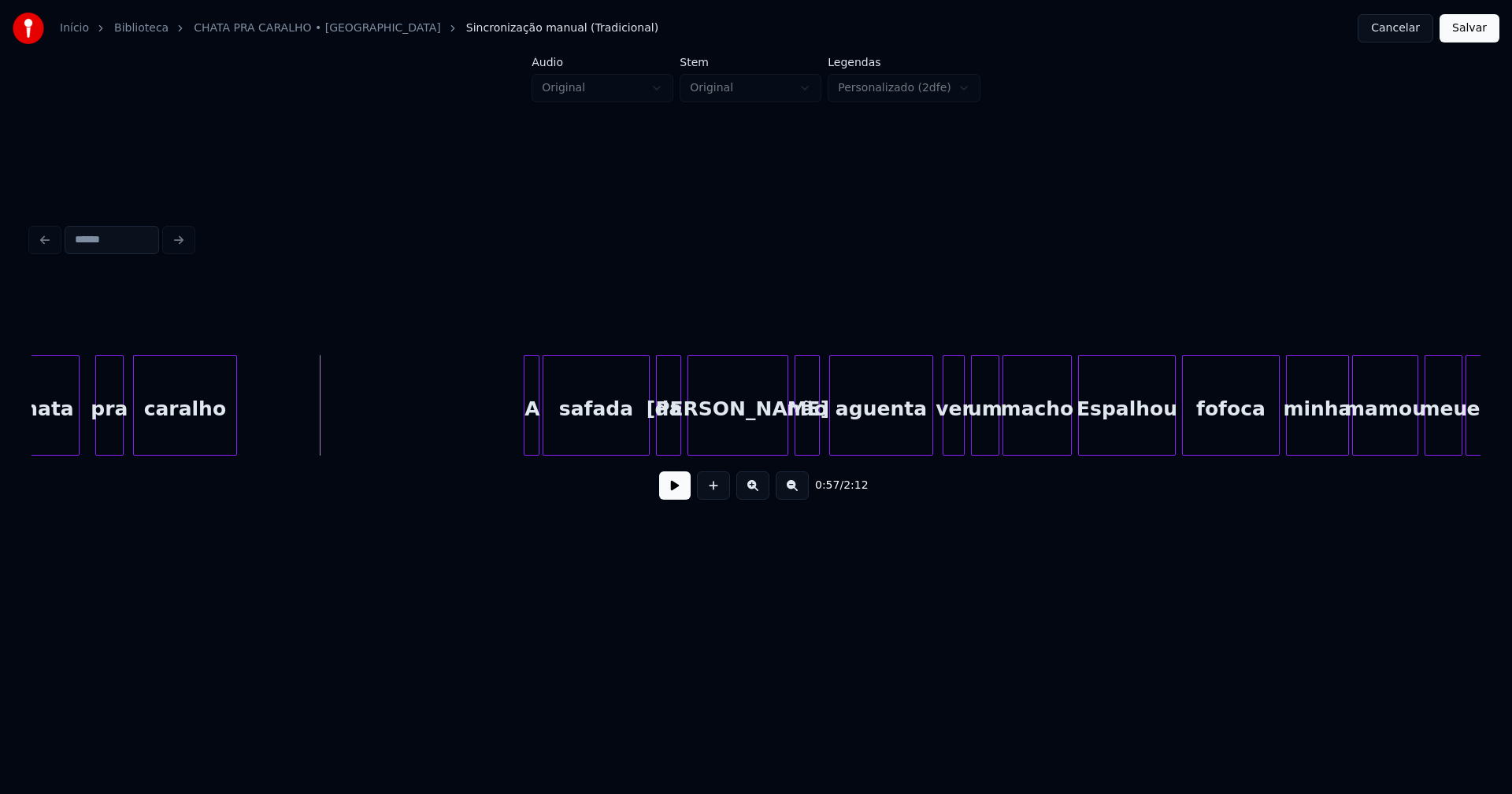
click at [674, 496] on button at bounding box center [675, 486] width 32 height 28
click at [674, 496] on button at bounding box center [675, 486] width 32 height 28
click at [516, 439] on div at bounding box center [516, 405] width 5 height 99
click at [773, 447] on div at bounding box center [776, 405] width 5 height 99
click at [668, 499] on button at bounding box center [675, 486] width 32 height 28
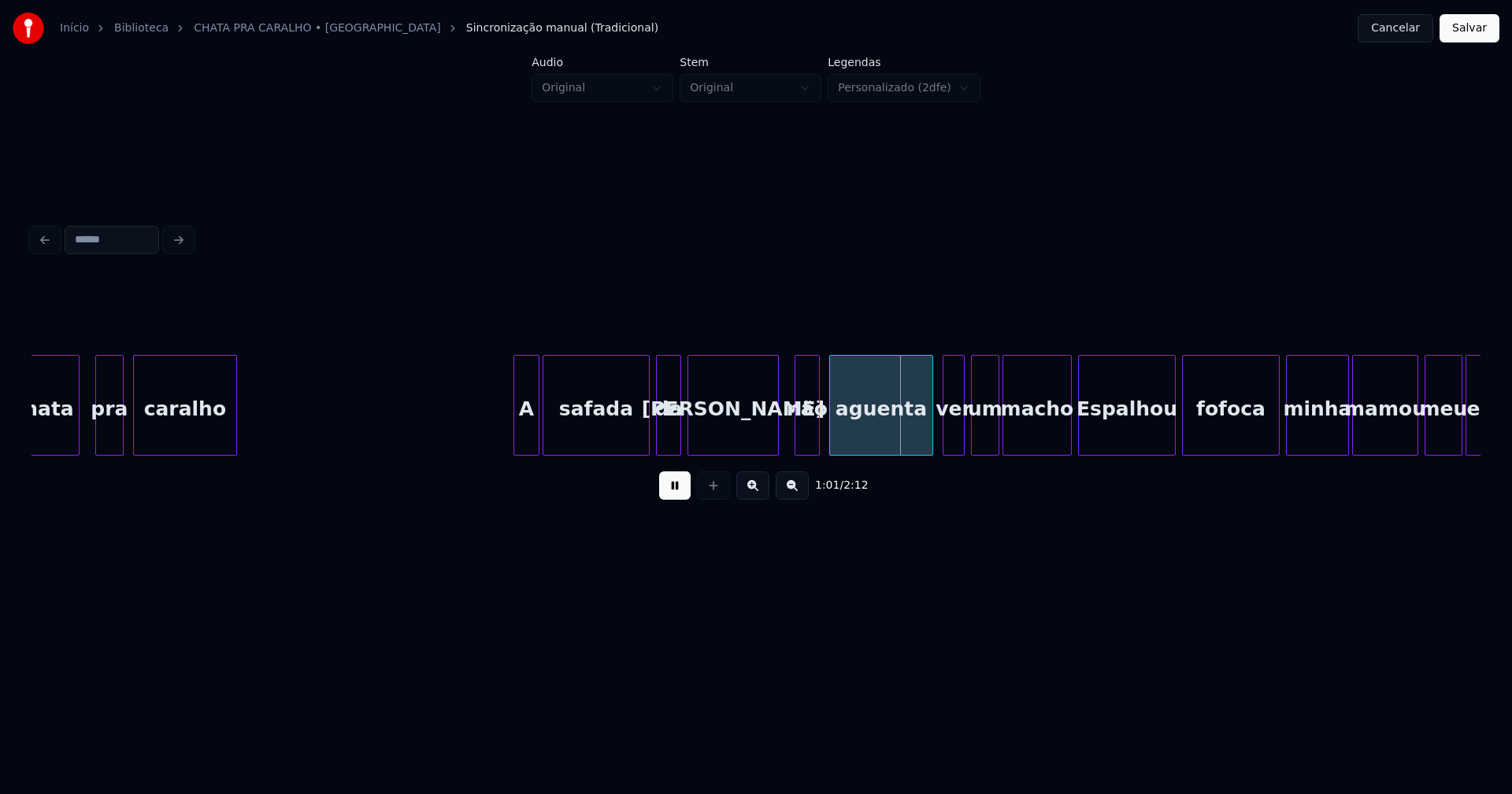
click at [668, 496] on button at bounding box center [675, 486] width 32 height 28
click at [664, 496] on button at bounding box center [675, 486] width 32 height 28
click at [674, 494] on button at bounding box center [675, 486] width 32 height 28
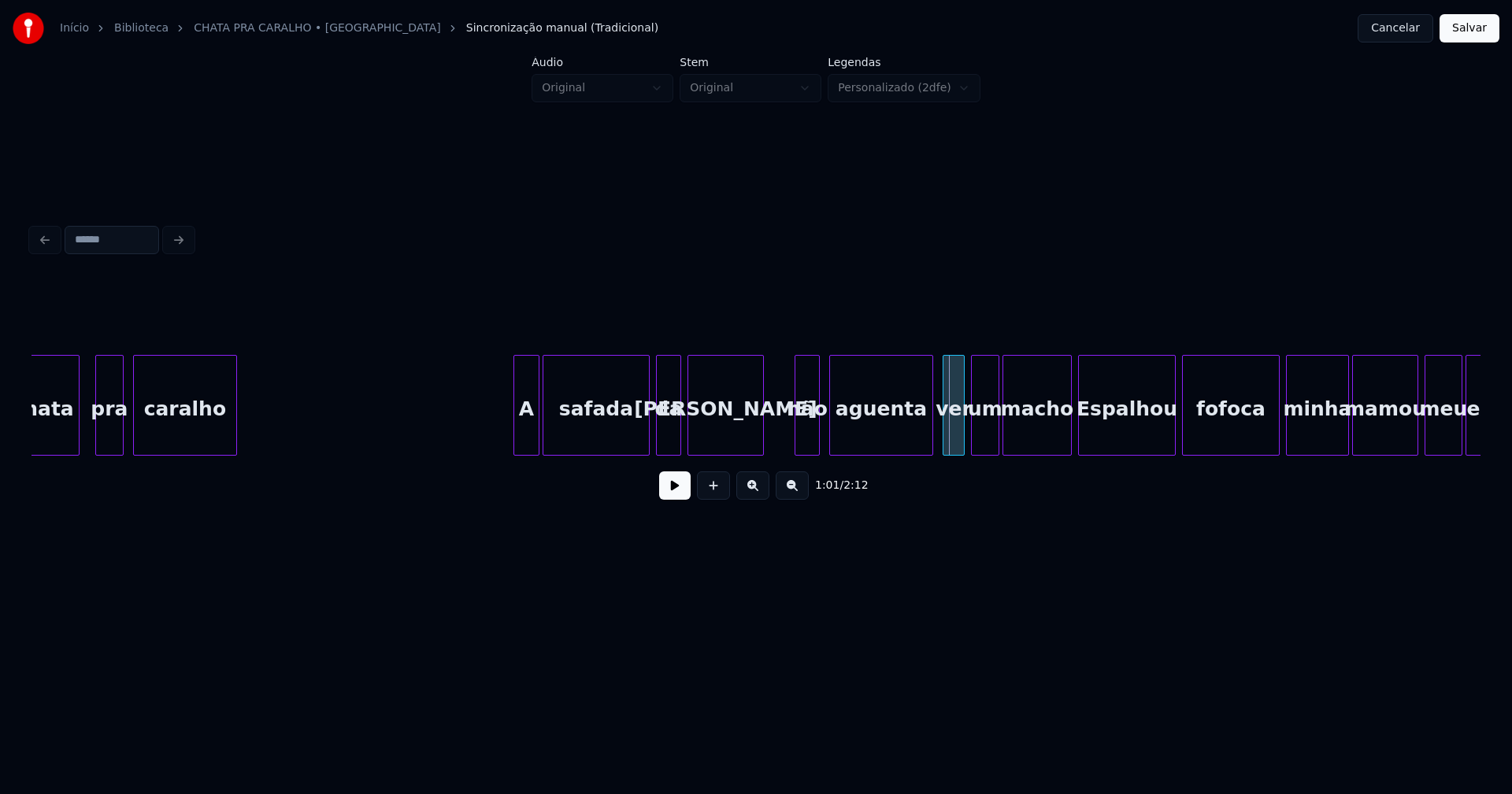
click at [762, 441] on div at bounding box center [761, 405] width 5 height 99
click at [797, 443] on div "não" at bounding box center [798, 409] width 23 height 107
click at [854, 437] on div "aguenta" at bounding box center [872, 409] width 102 height 107
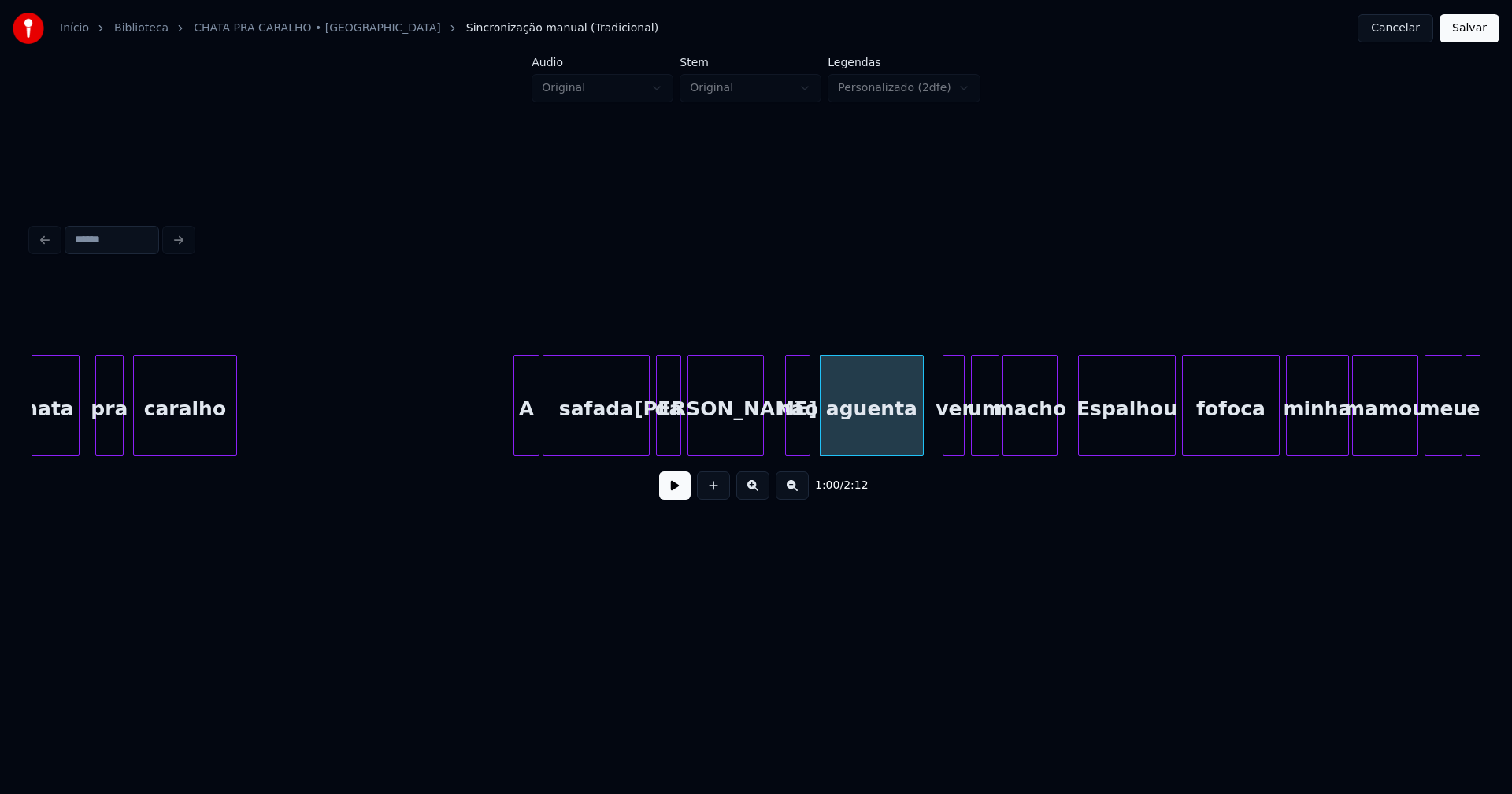
click at [1055, 440] on div at bounding box center [1055, 405] width 5 height 99
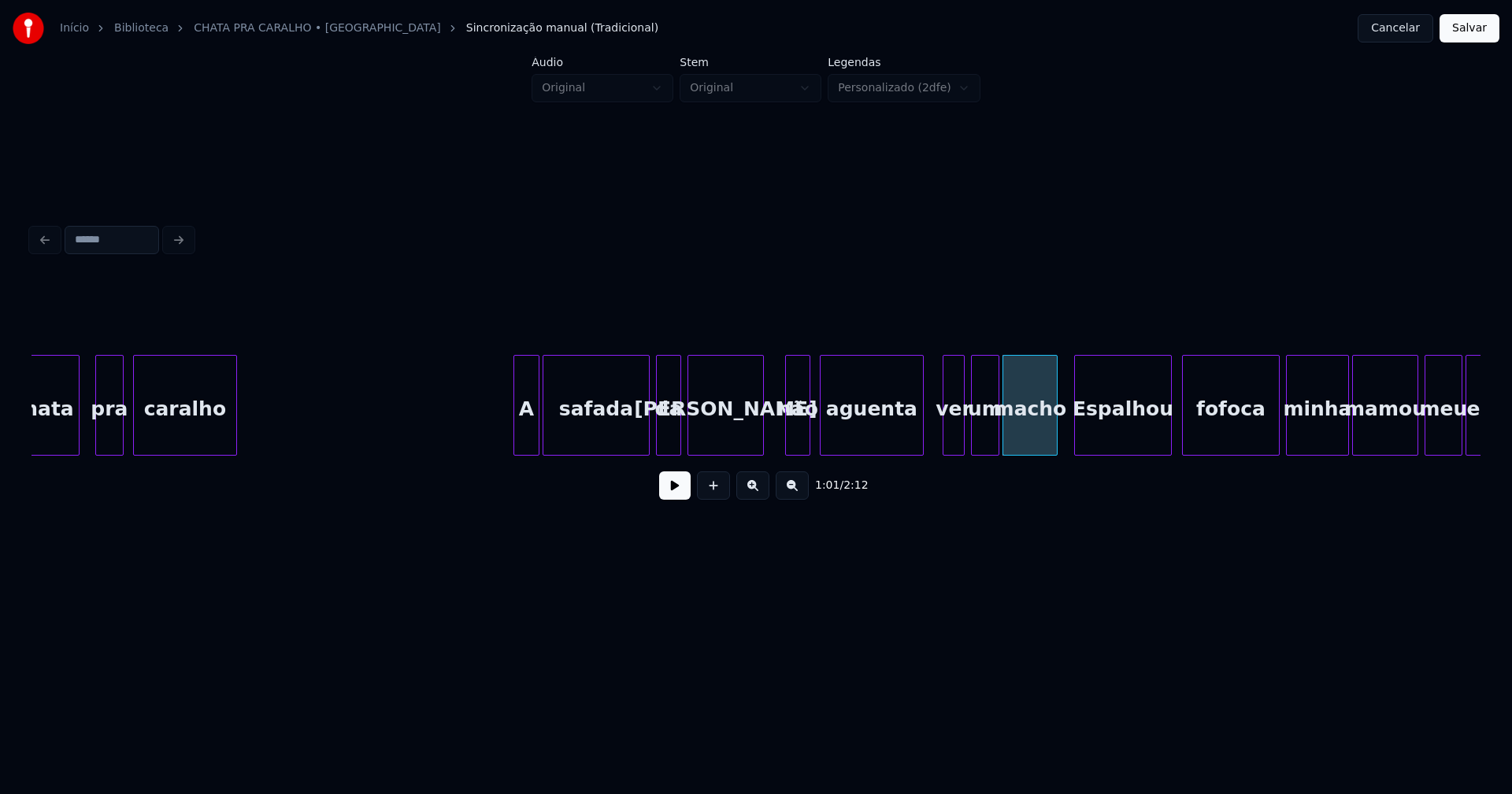
click at [1107, 432] on div "Espalhou" at bounding box center [1124, 409] width 96 height 107
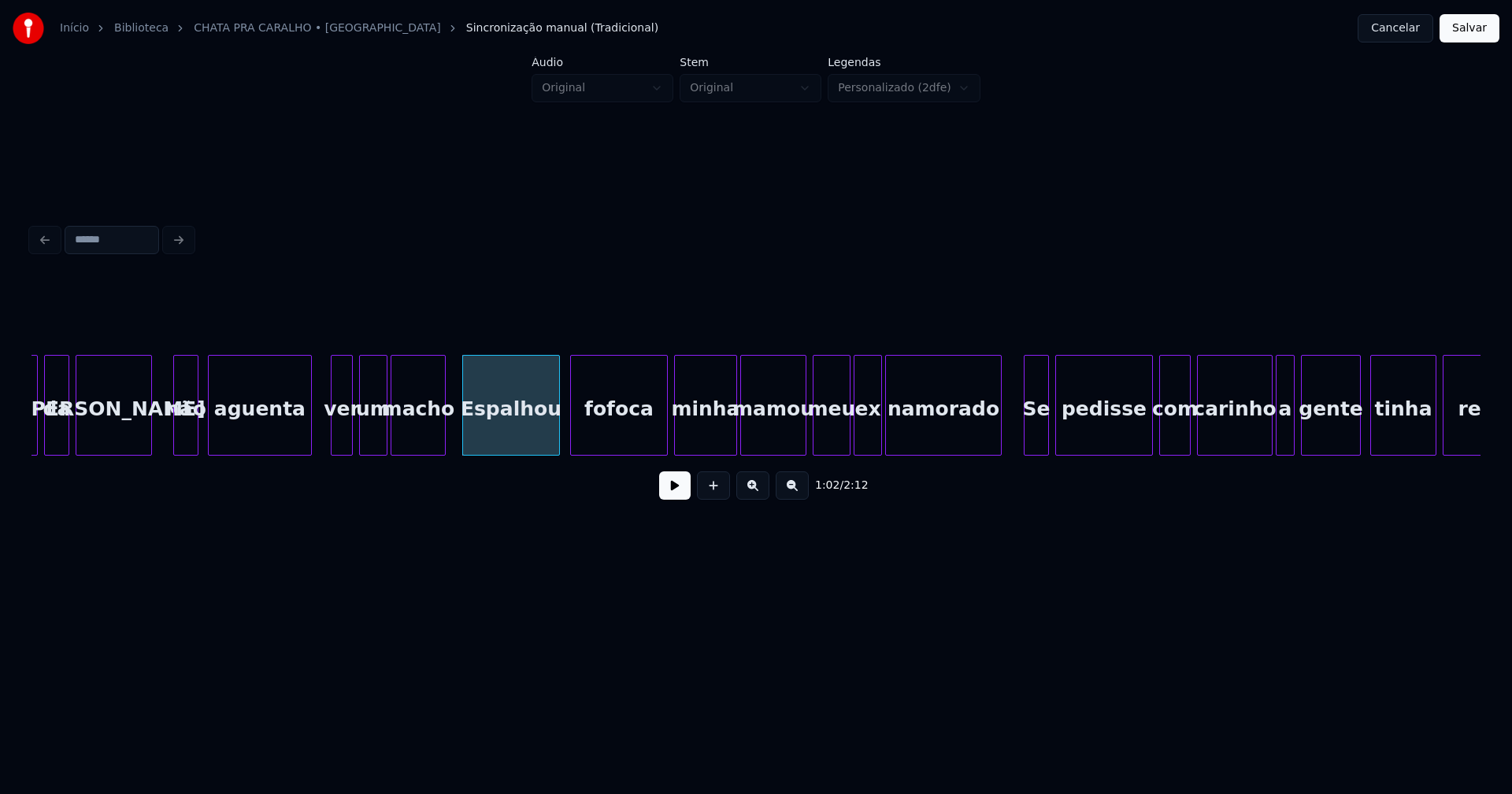
scroll to position [0, 9364]
click at [653, 447] on div at bounding box center [652, 405] width 5 height 99
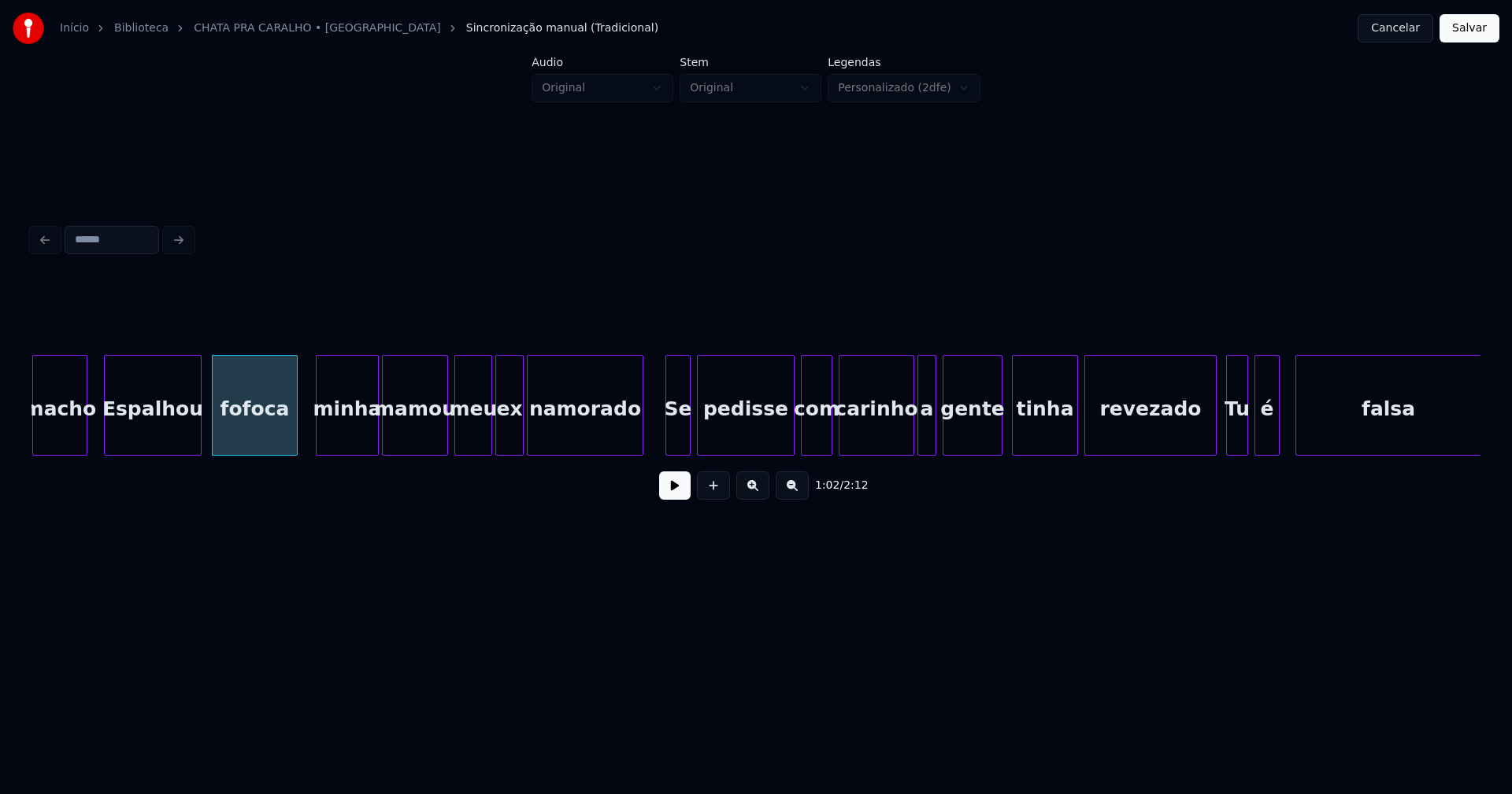
scroll to position [0, 9746]
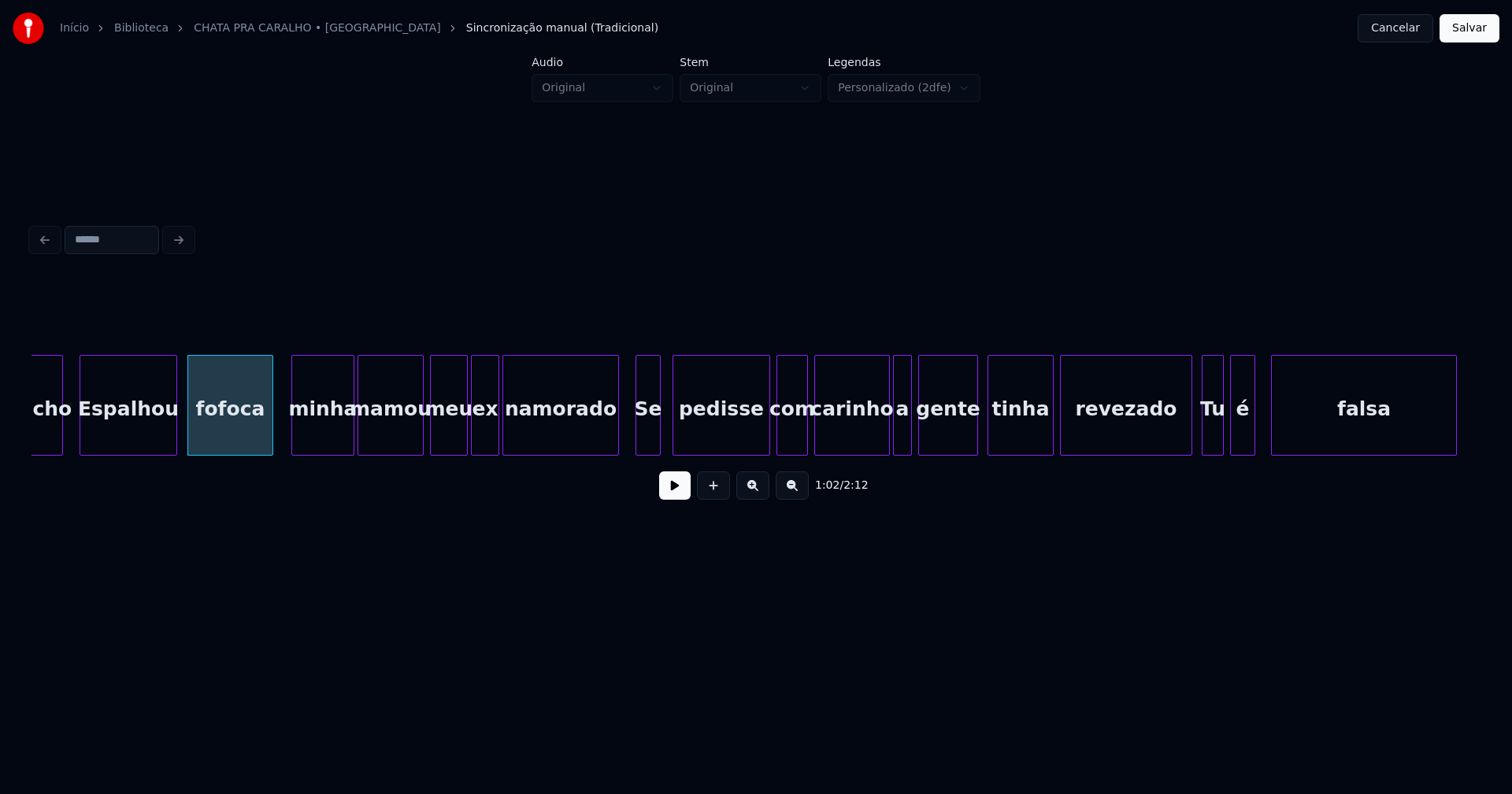
click at [647, 436] on div "Se" at bounding box center [648, 409] width 23 height 107
click at [869, 445] on div at bounding box center [871, 405] width 5 height 99
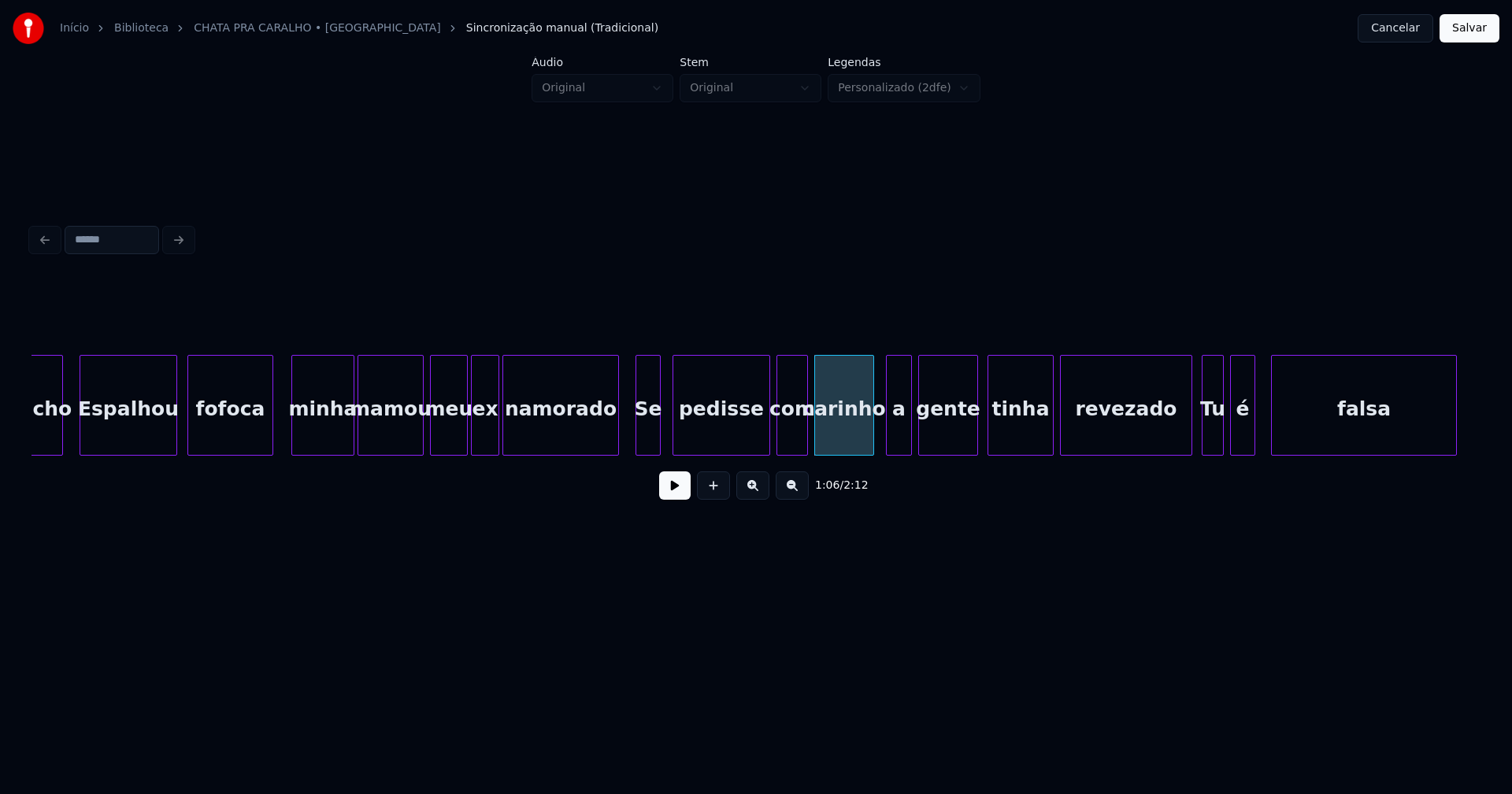
click at [890, 440] on div at bounding box center [889, 405] width 5 height 99
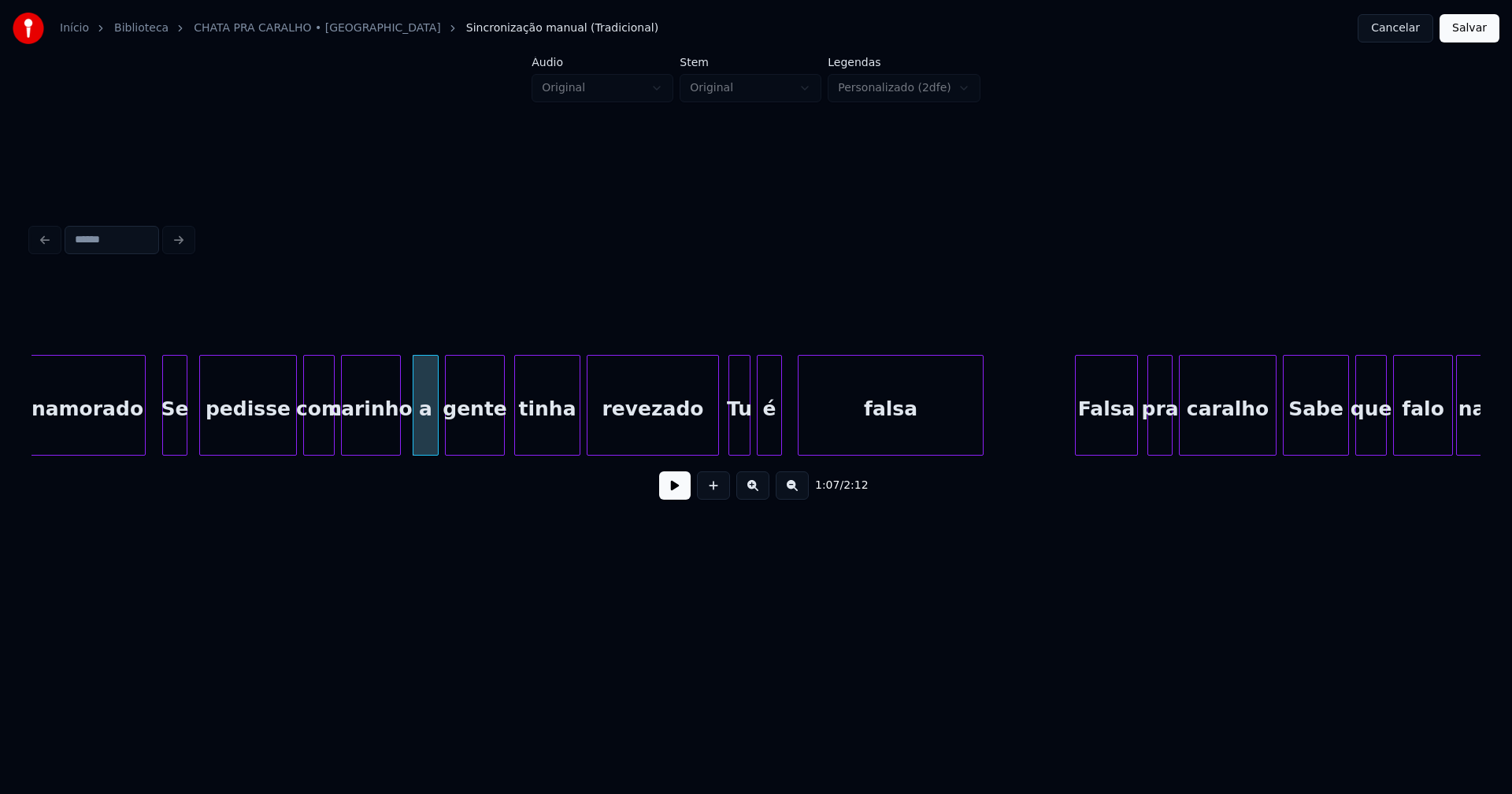
scroll to position [0, 10231]
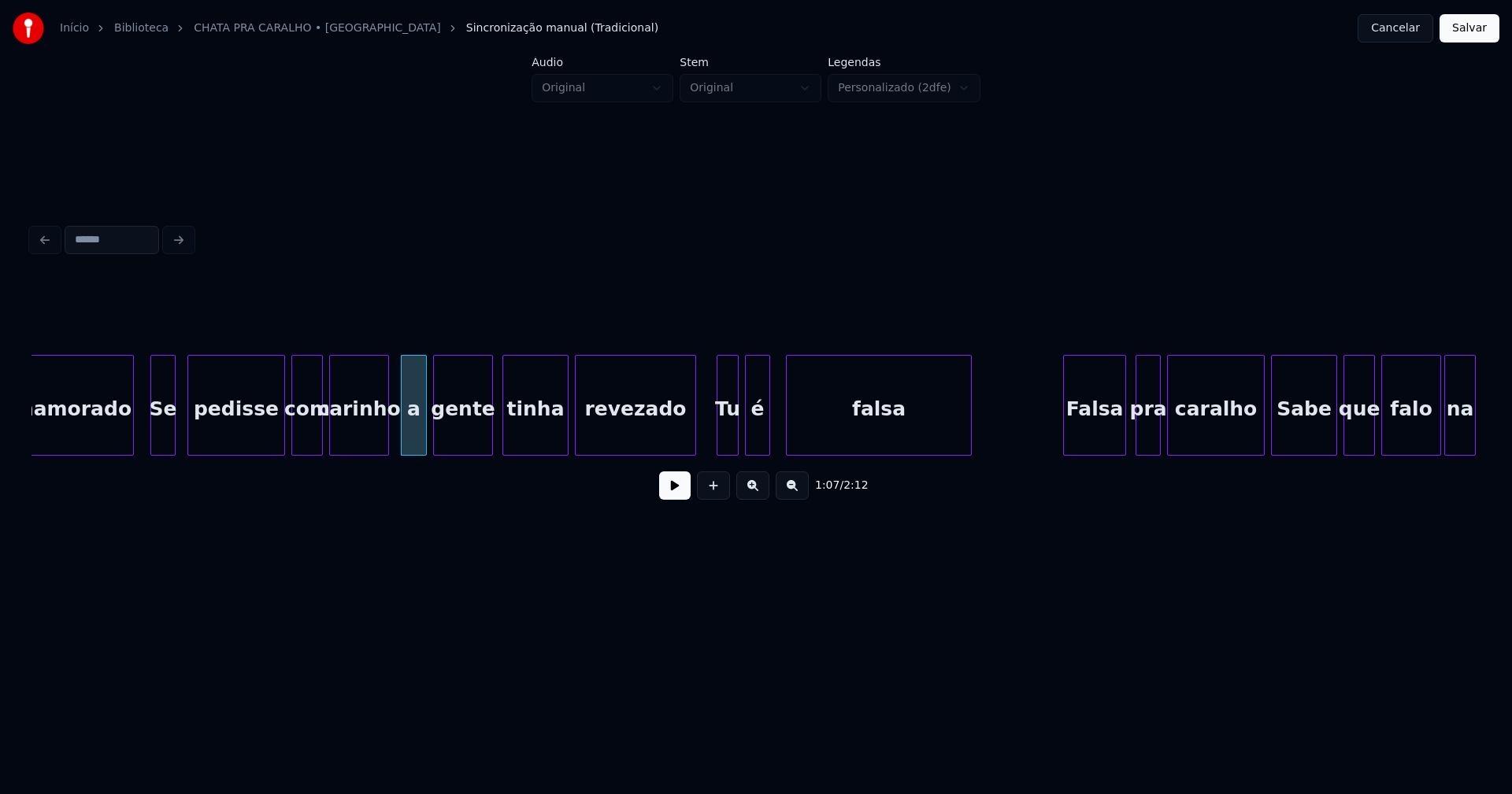
click at [690, 449] on div "revezado" at bounding box center [635, 405] width 121 height 101
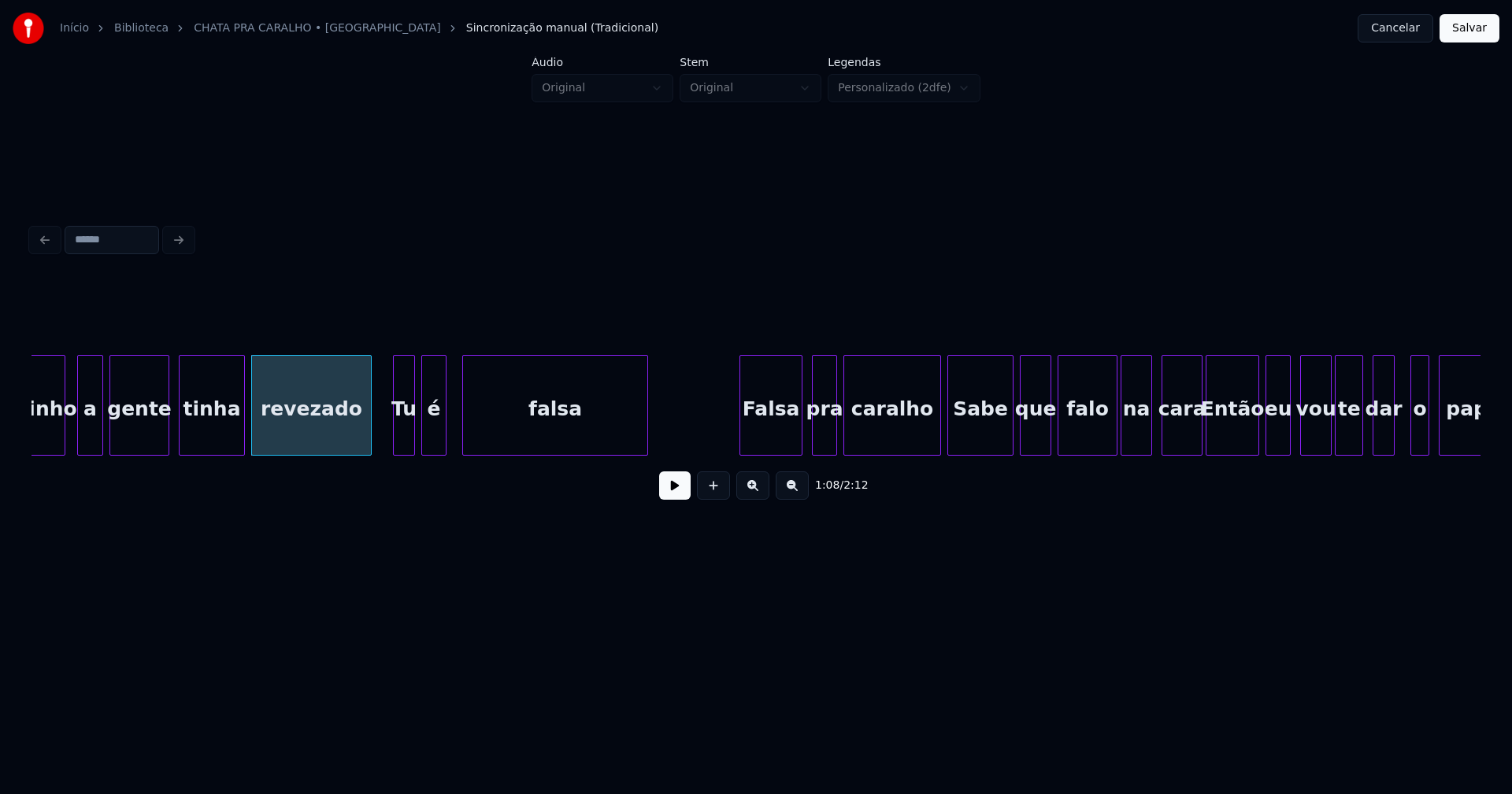
scroll to position [0, 10636]
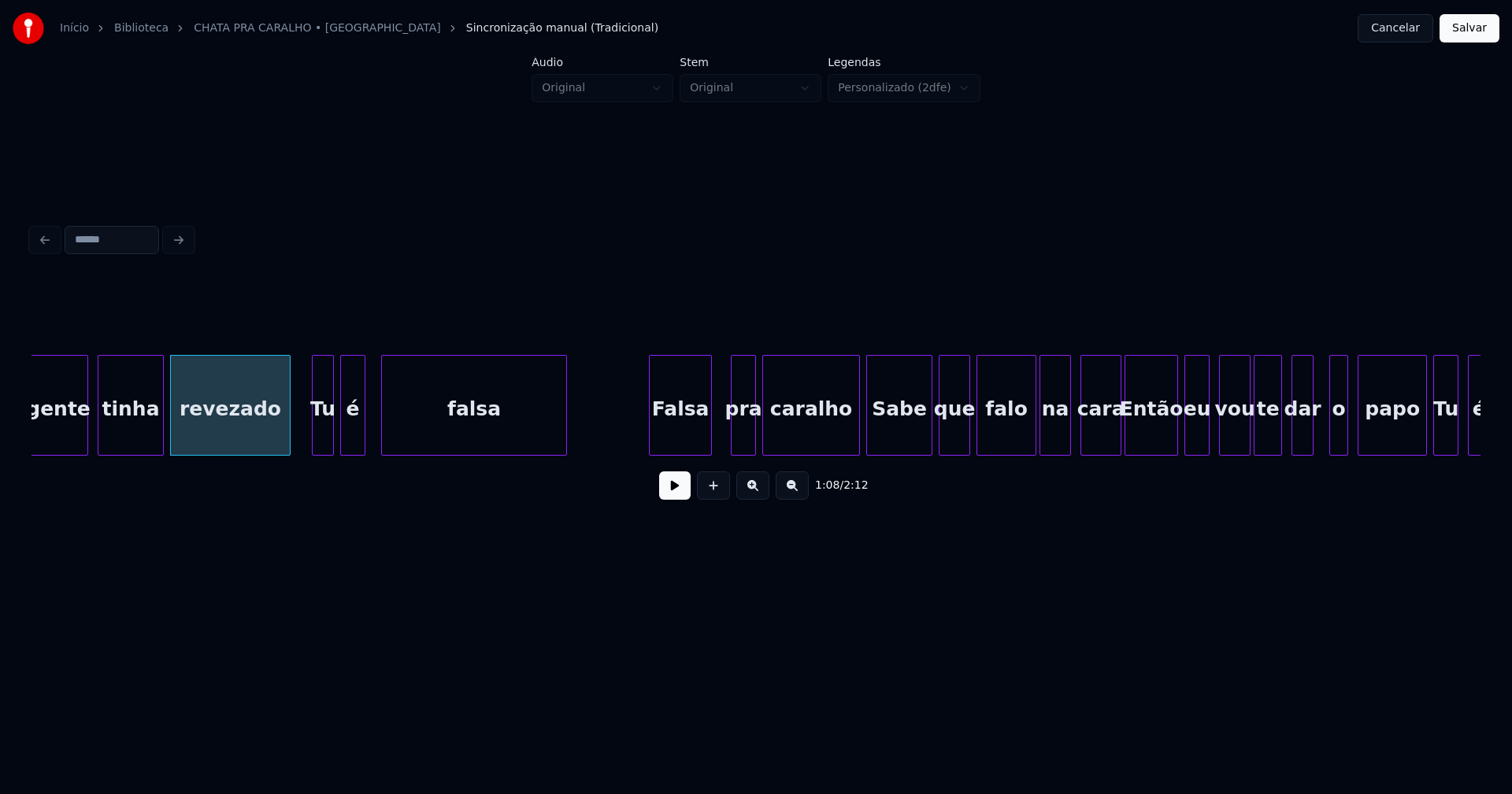
click at [680, 438] on div "Falsa" at bounding box center [680, 409] width 62 height 107
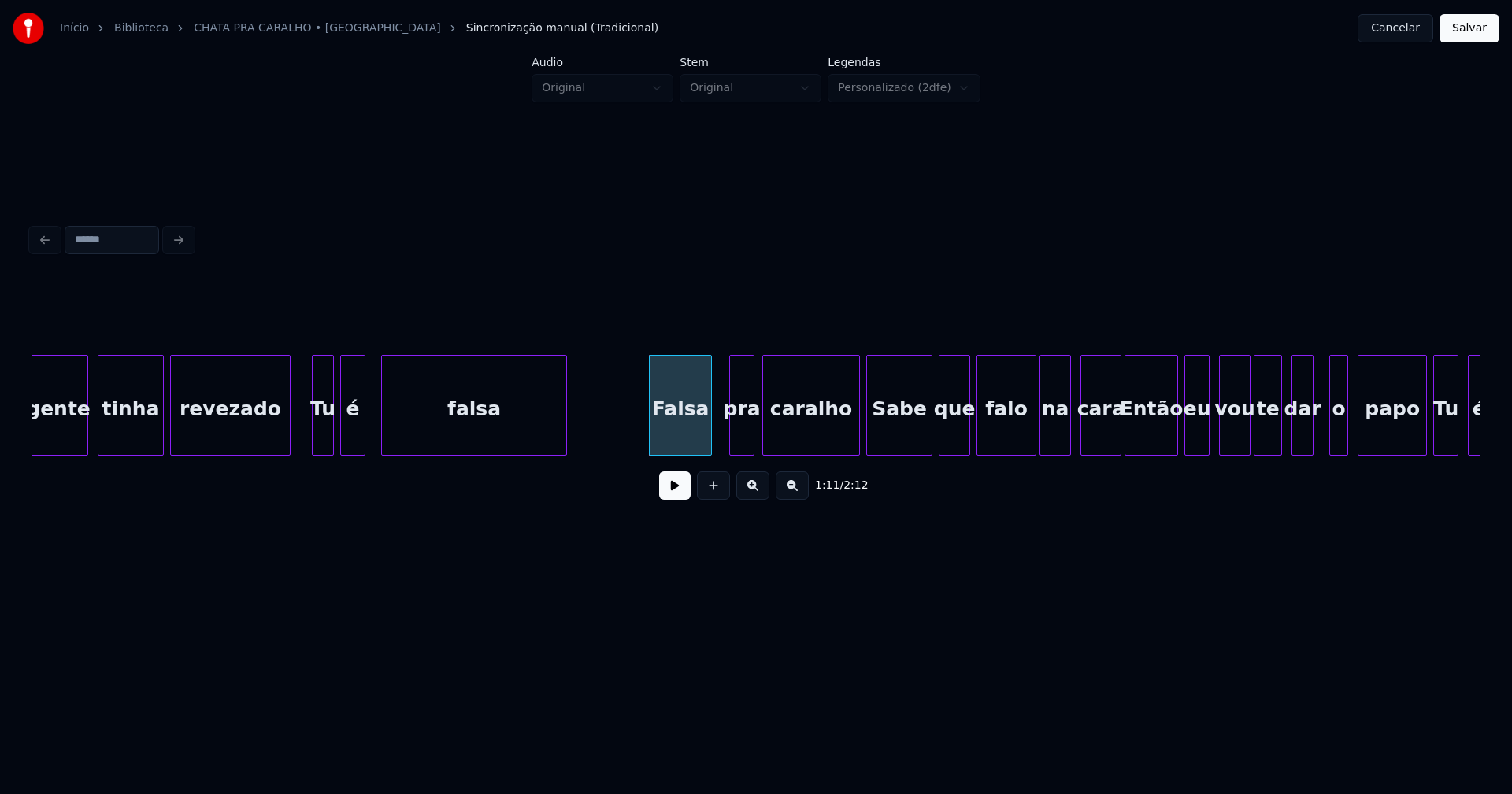
click at [747, 438] on div "pra" at bounding box center [742, 409] width 23 height 107
click at [846, 443] on div at bounding box center [844, 405] width 5 height 99
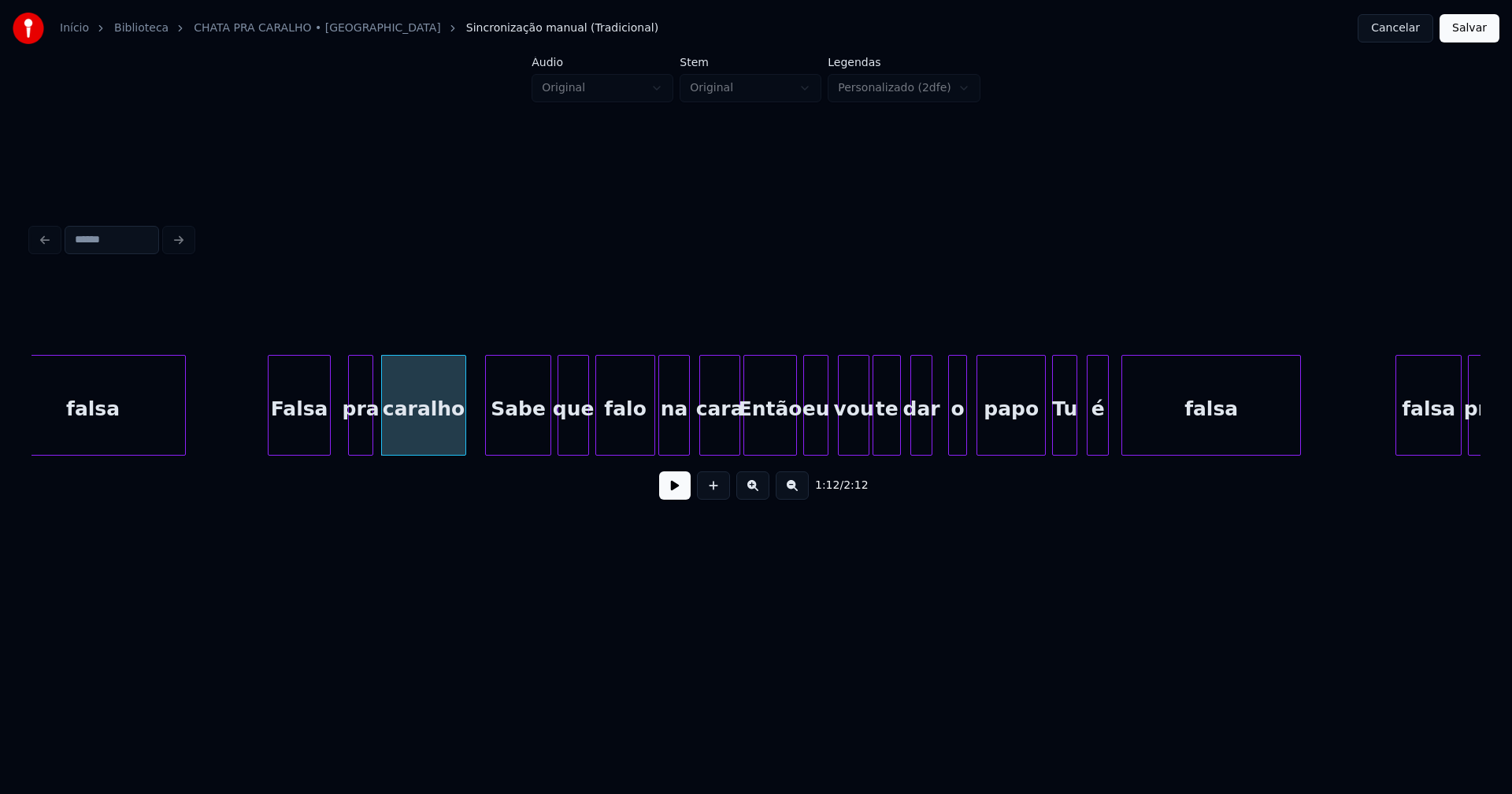
scroll to position [0, 11028]
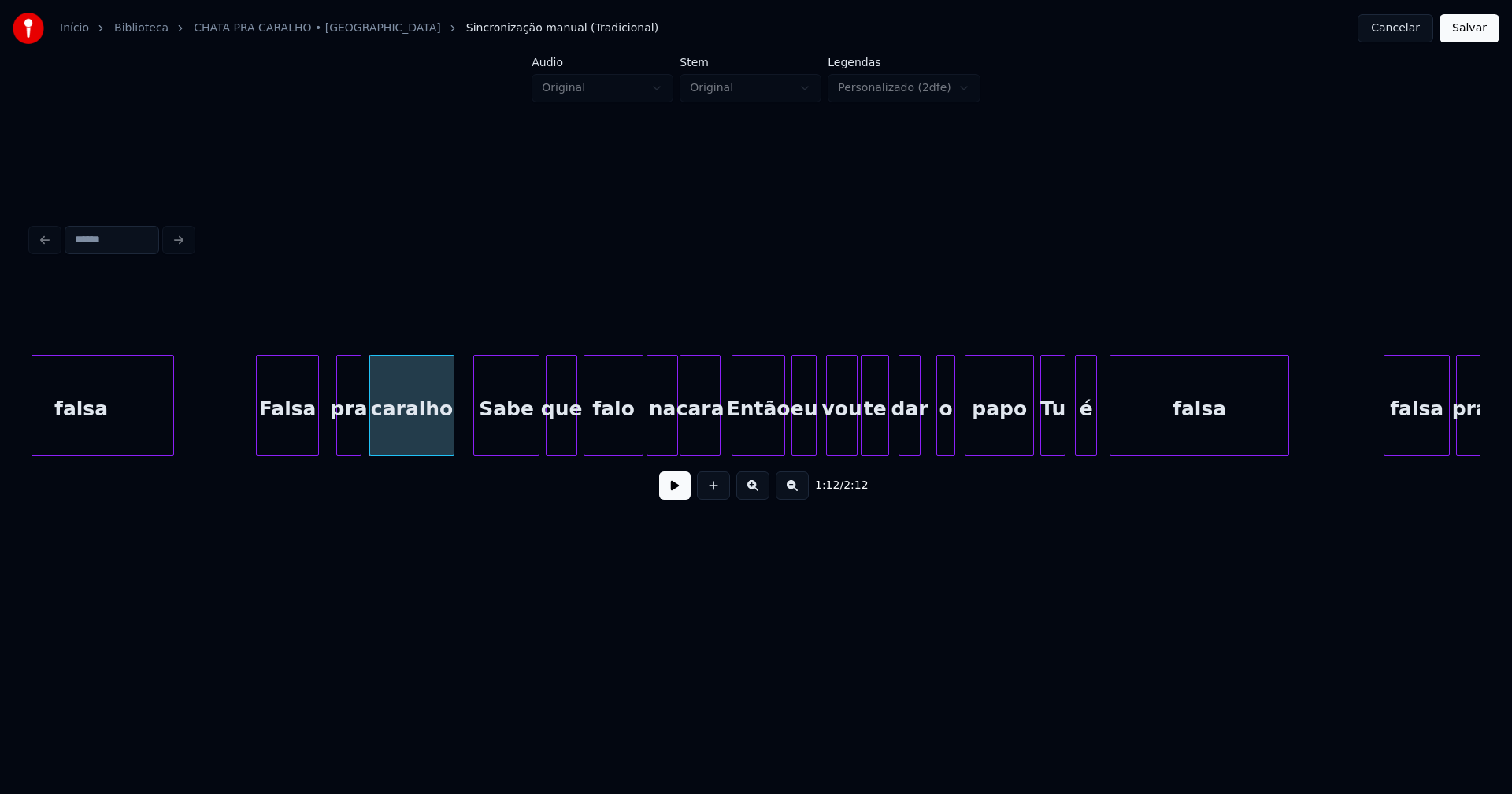
click at [706, 451] on div "falsa Falsa pra caralho Sabe que falo na cara Então eu vou te dar o papo Tu é f…" at bounding box center [756, 405] width 1449 height 101
click at [931, 436] on div at bounding box center [929, 405] width 5 height 99
click at [951, 427] on div at bounding box center [952, 405] width 5 height 99
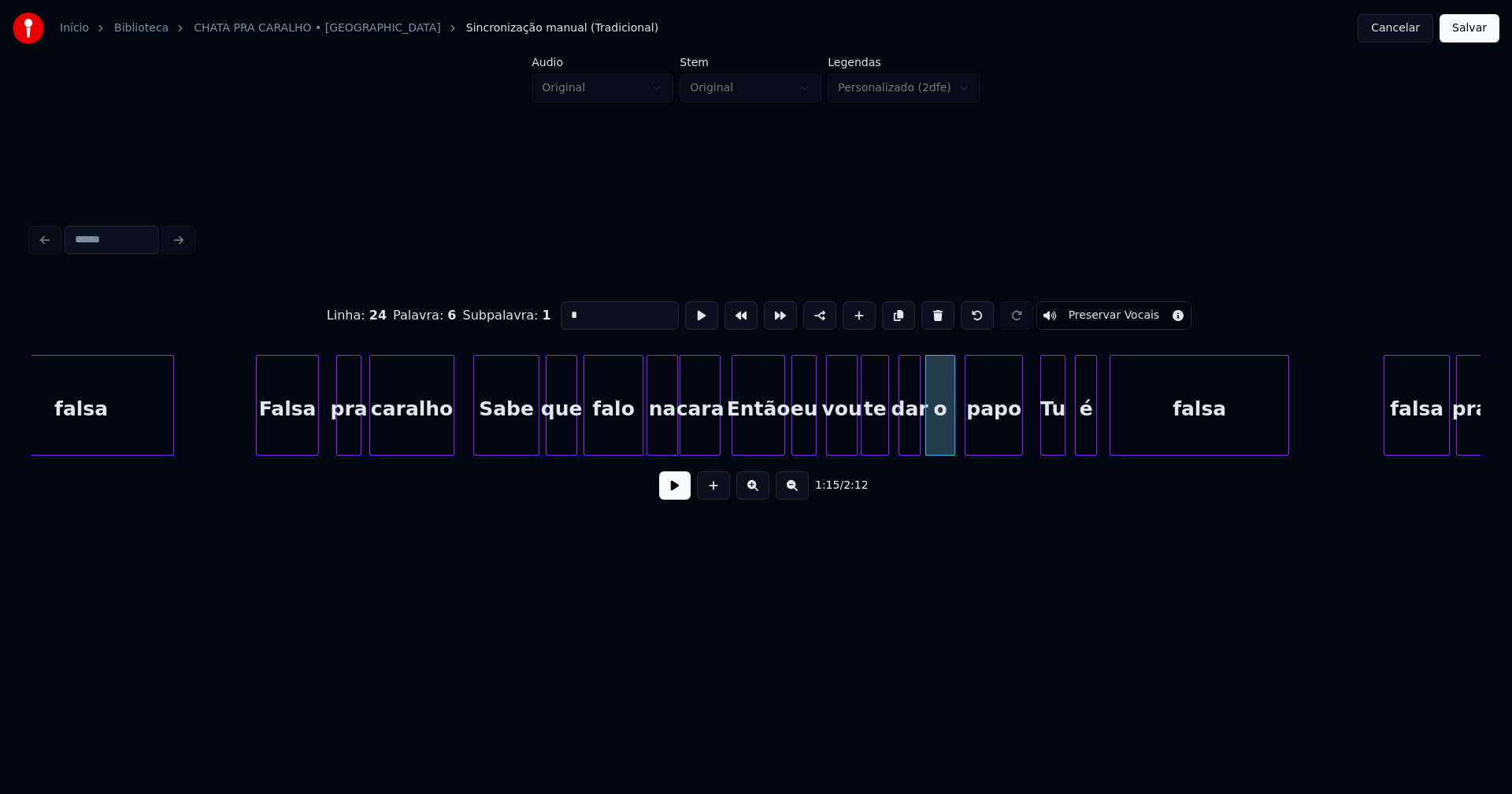
click at [1021, 439] on div at bounding box center [1020, 405] width 5 height 99
click at [1085, 438] on div "é" at bounding box center [1081, 409] width 21 height 107
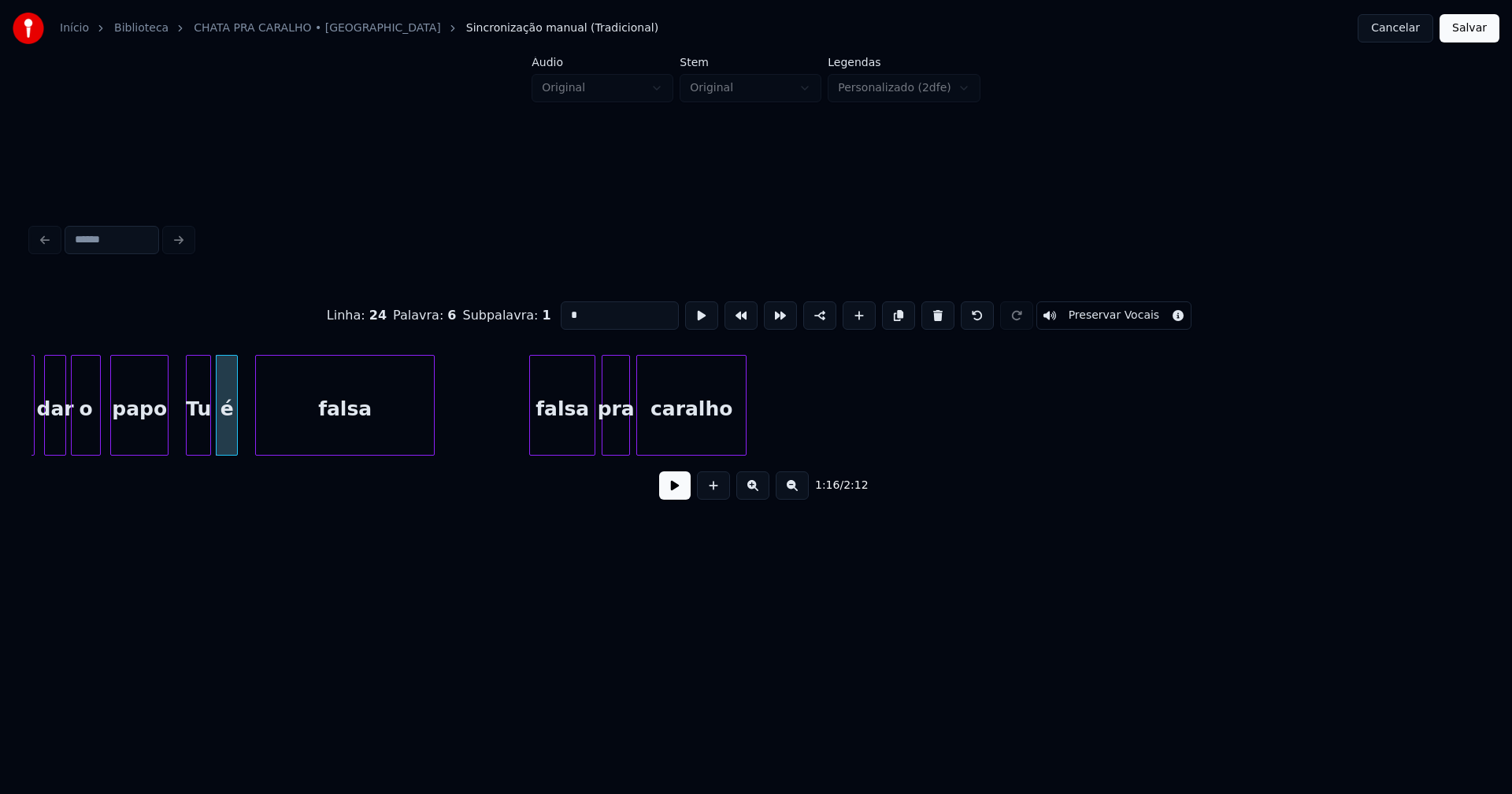
scroll to position [0, 11896]
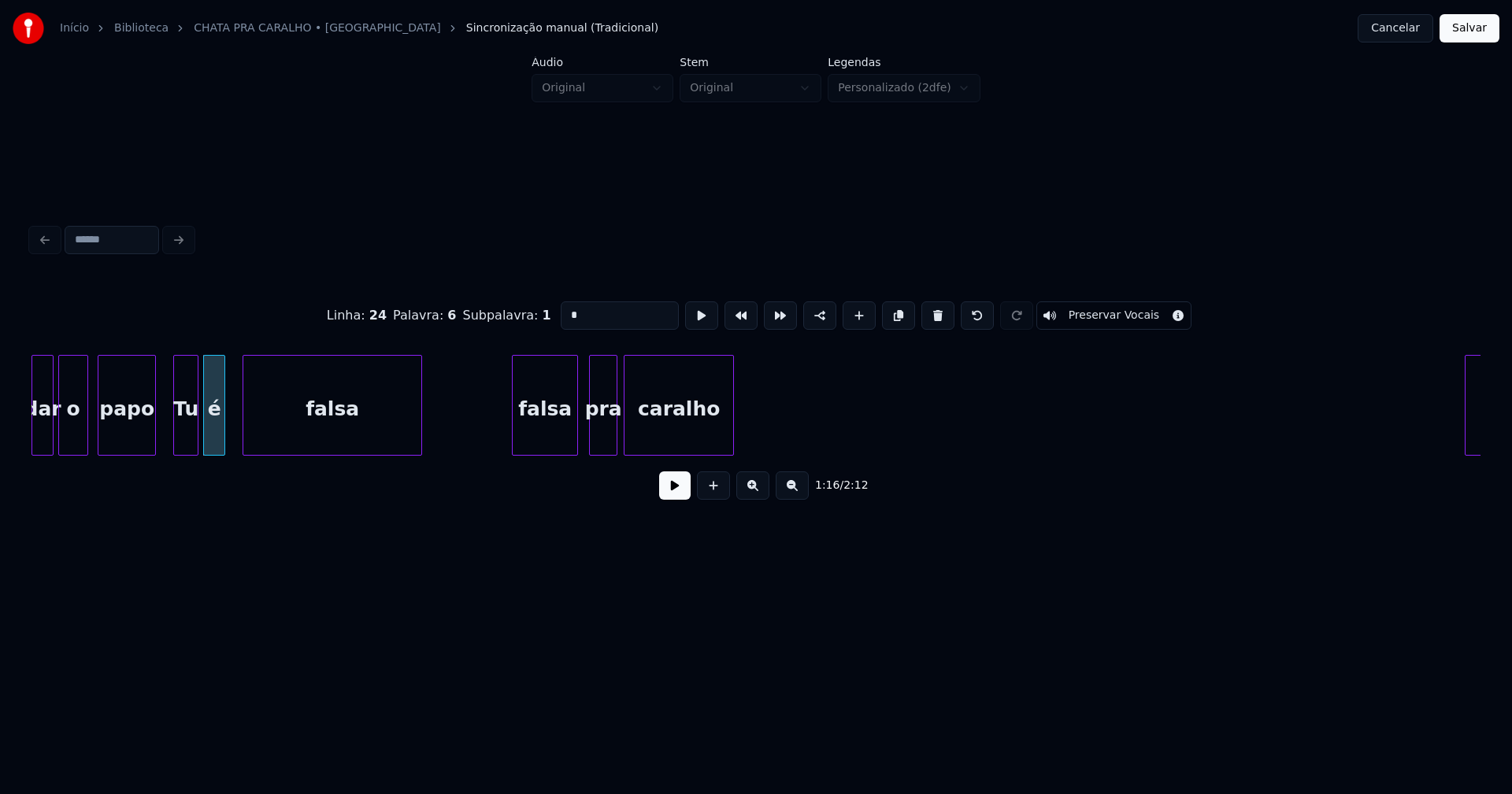
click at [541, 434] on div "falsa" at bounding box center [545, 409] width 65 height 107
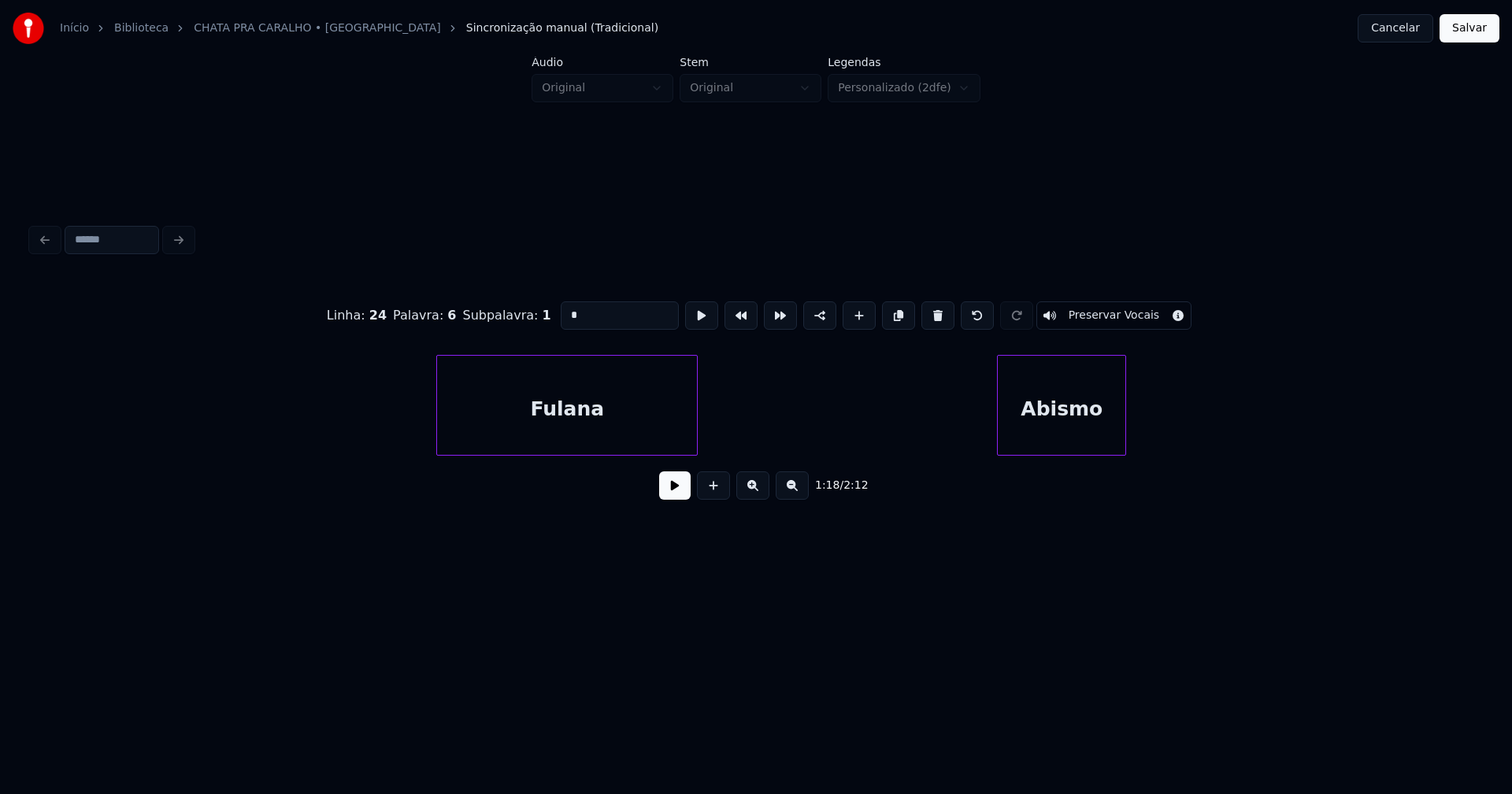
scroll to position [0, 12982]
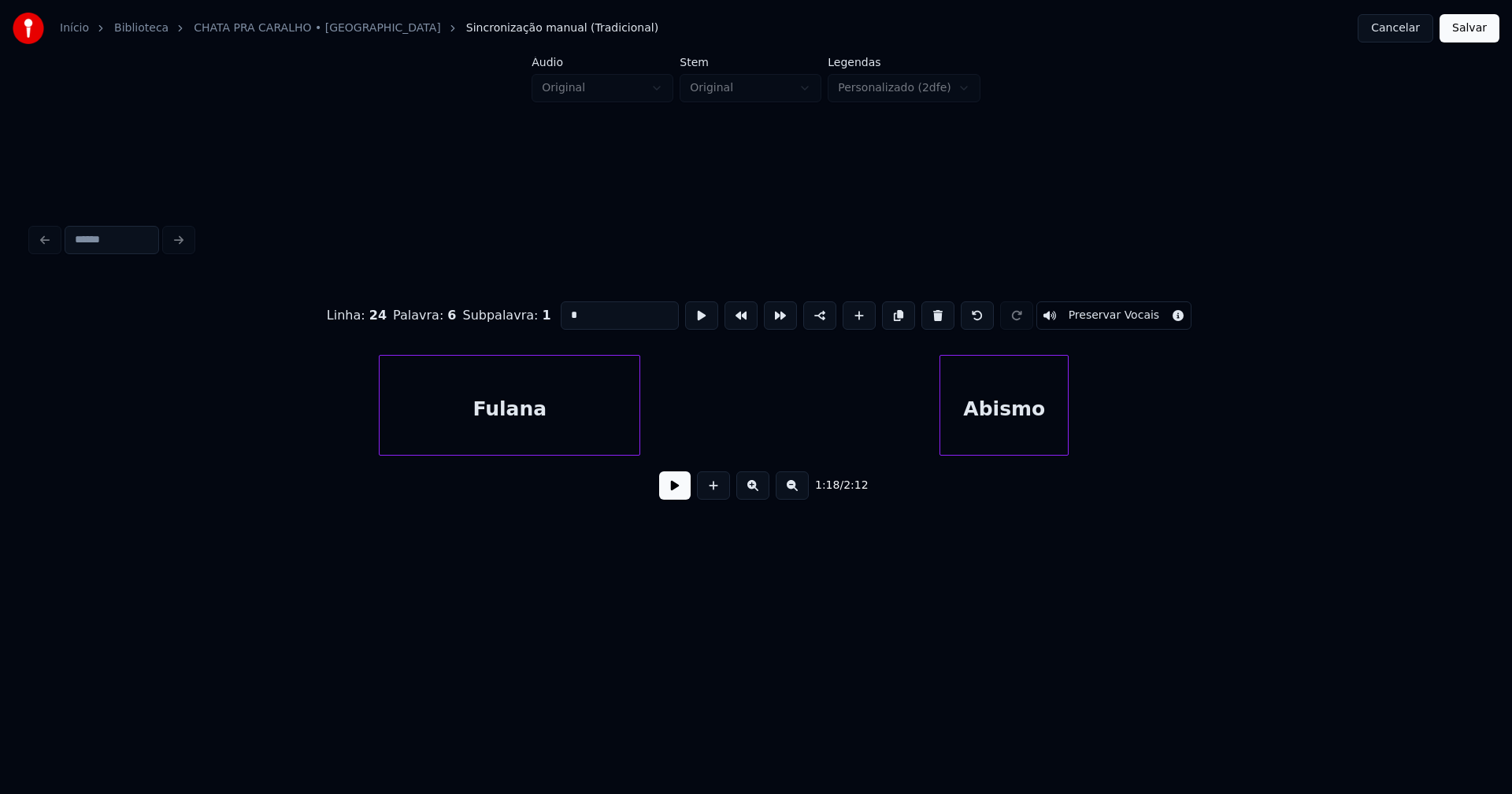
click at [552, 415] on div "Fulana" at bounding box center [509, 409] width 259 height 107
type input "******"
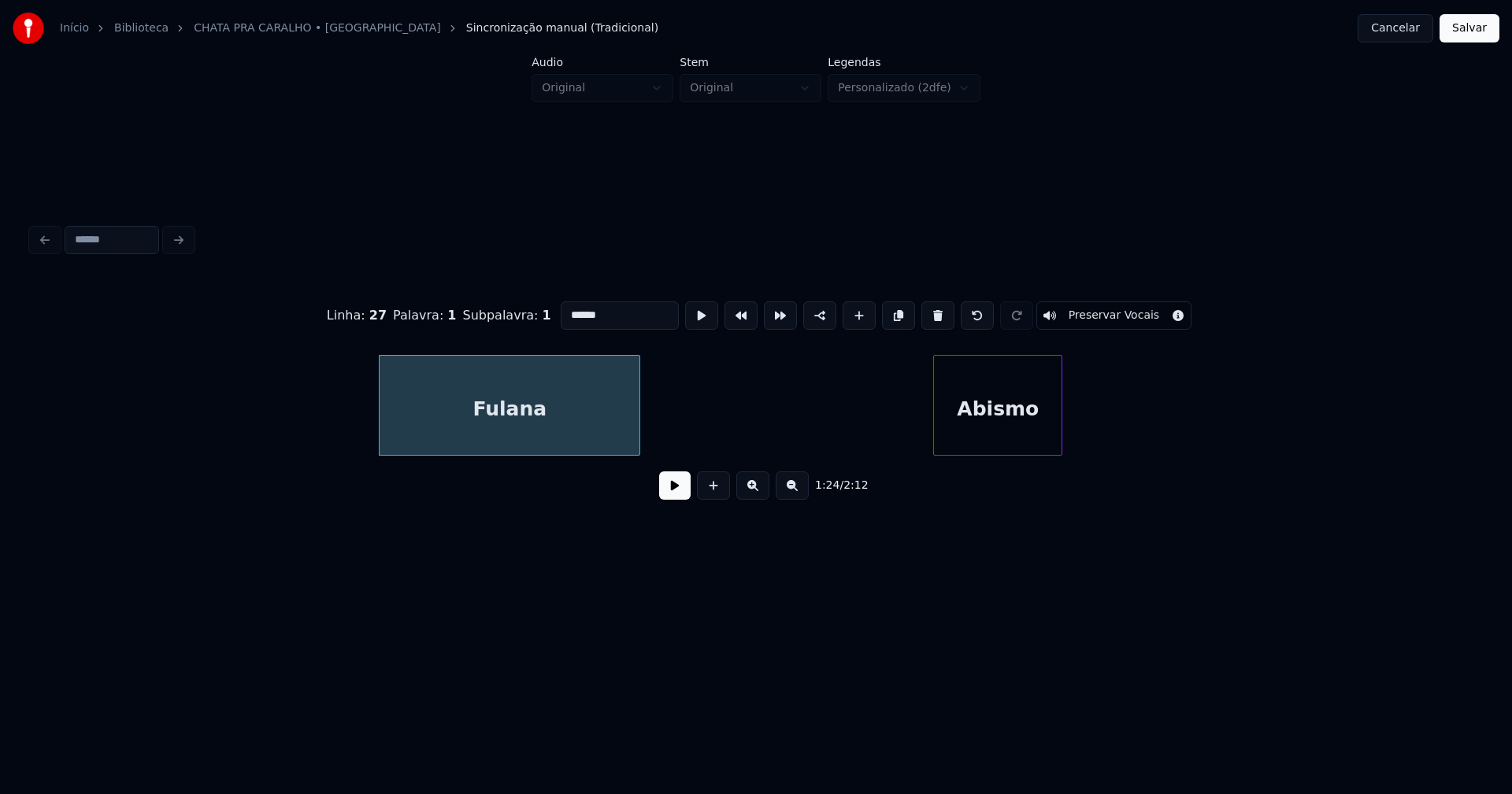
click at [990, 432] on div "Abismo" at bounding box center [997, 409] width 127 height 107
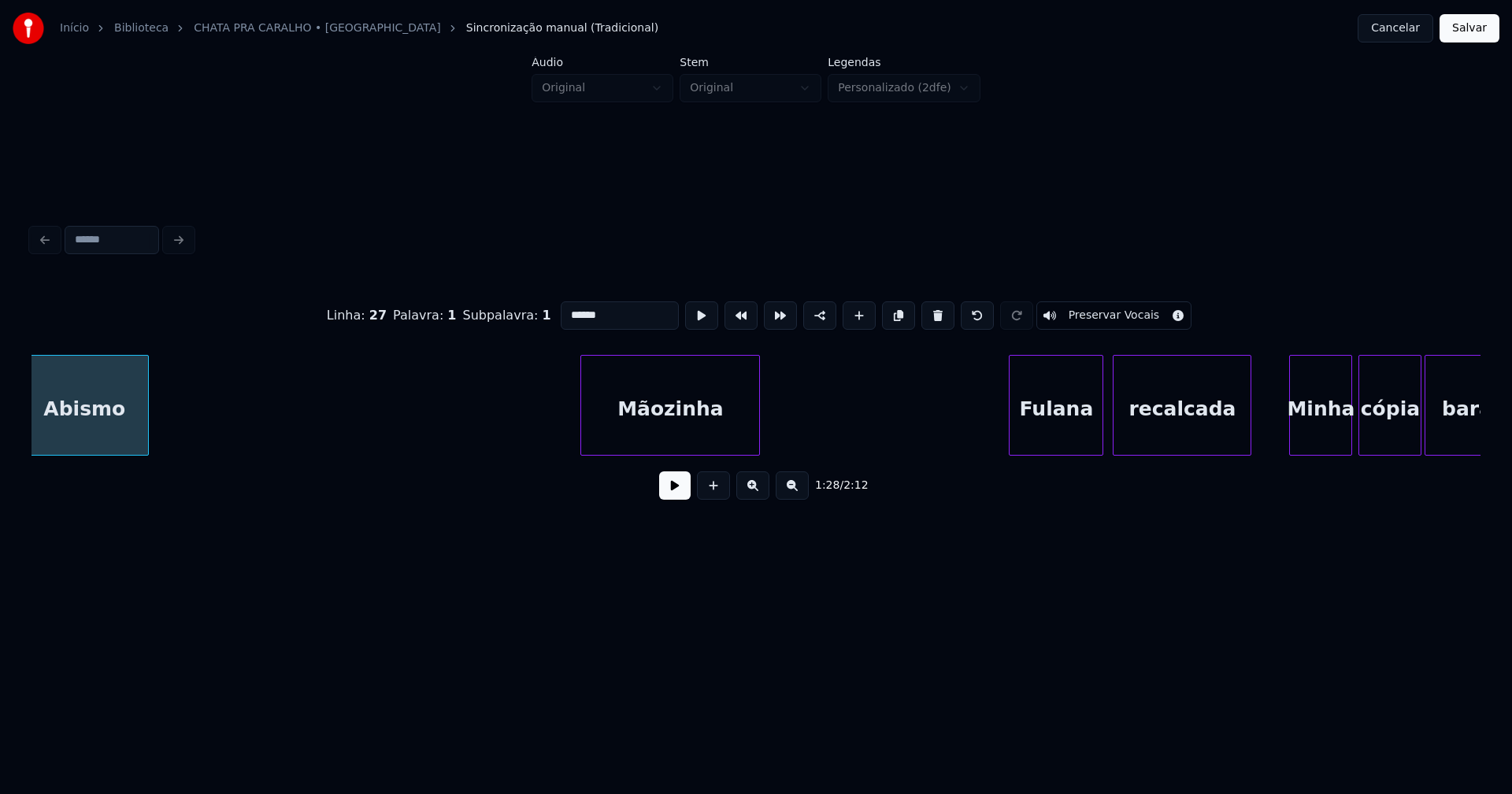
scroll to position [0, 13918]
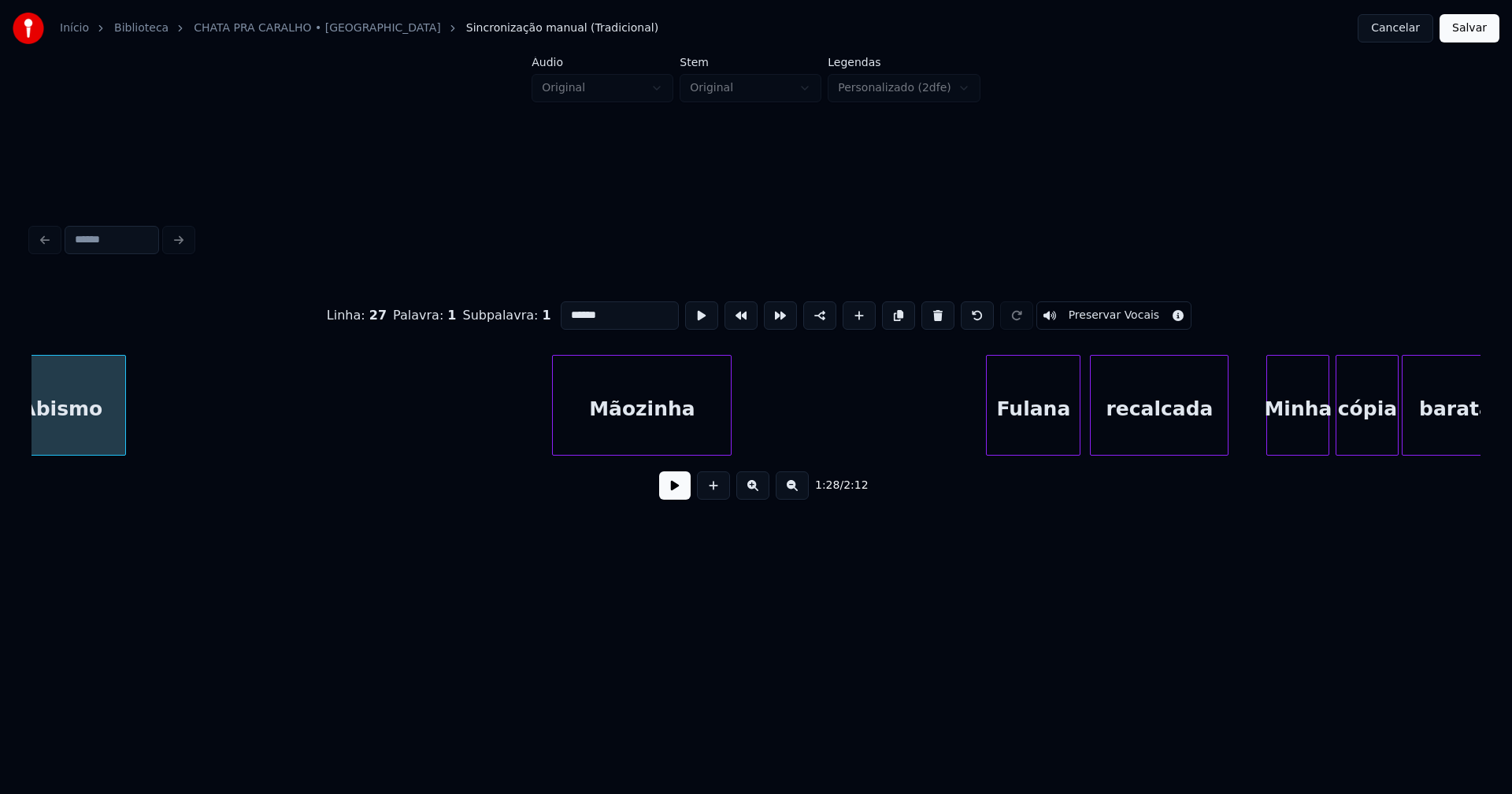
click at [664, 442] on div "Mãozinha" at bounding box center [642, 409] width 178 height 107
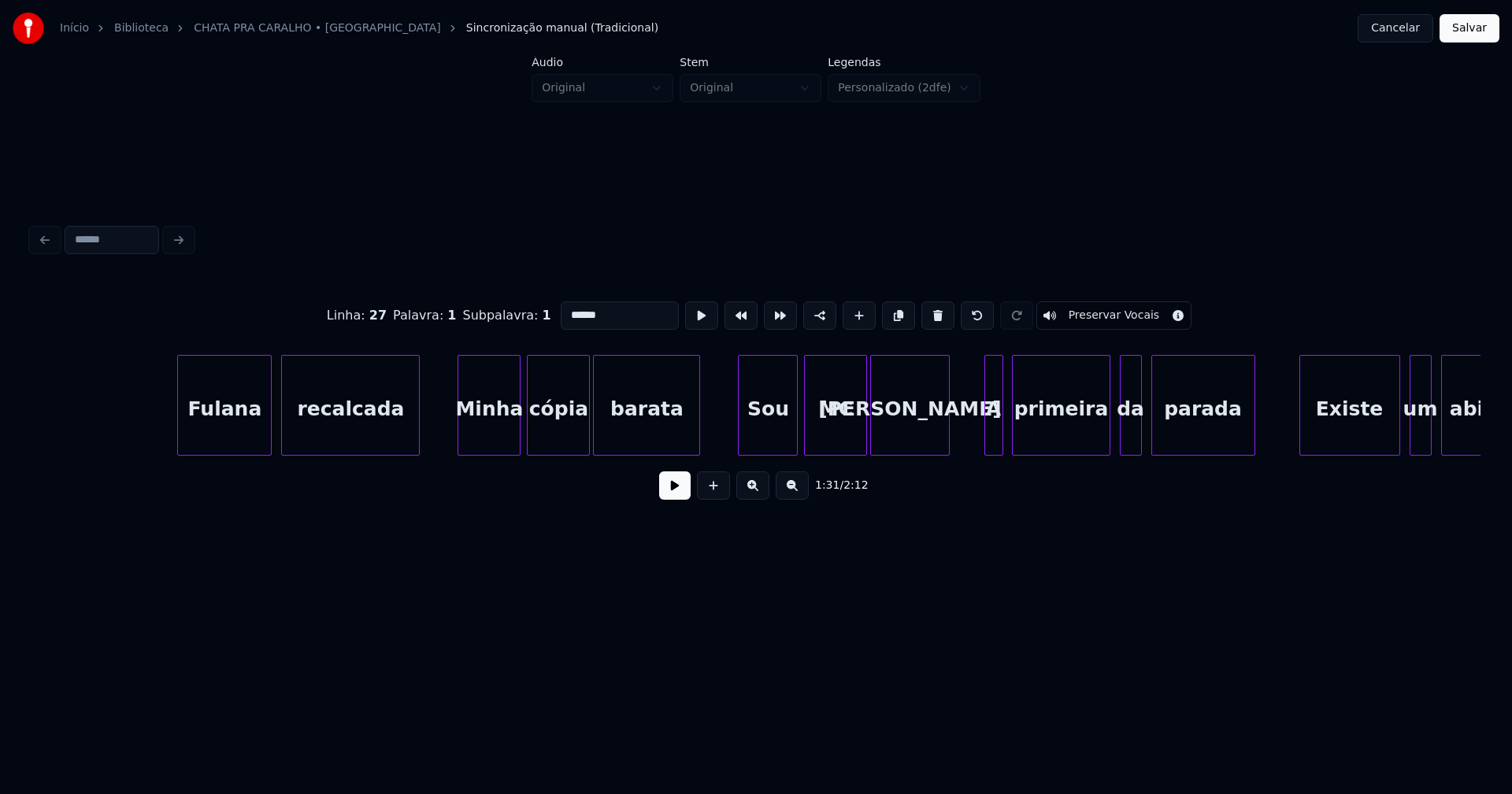
scroll to position [0, 14727]
click at [494, 436] on div "Minha" at bounding box center [484, 409] width 62 height 107
click at [759, 430] on div "Sou" at bounding box center [756, 409] width 58 height 107
click at [819, 436] on div "MC" at bounding box center [828, 409] width 62 height 107
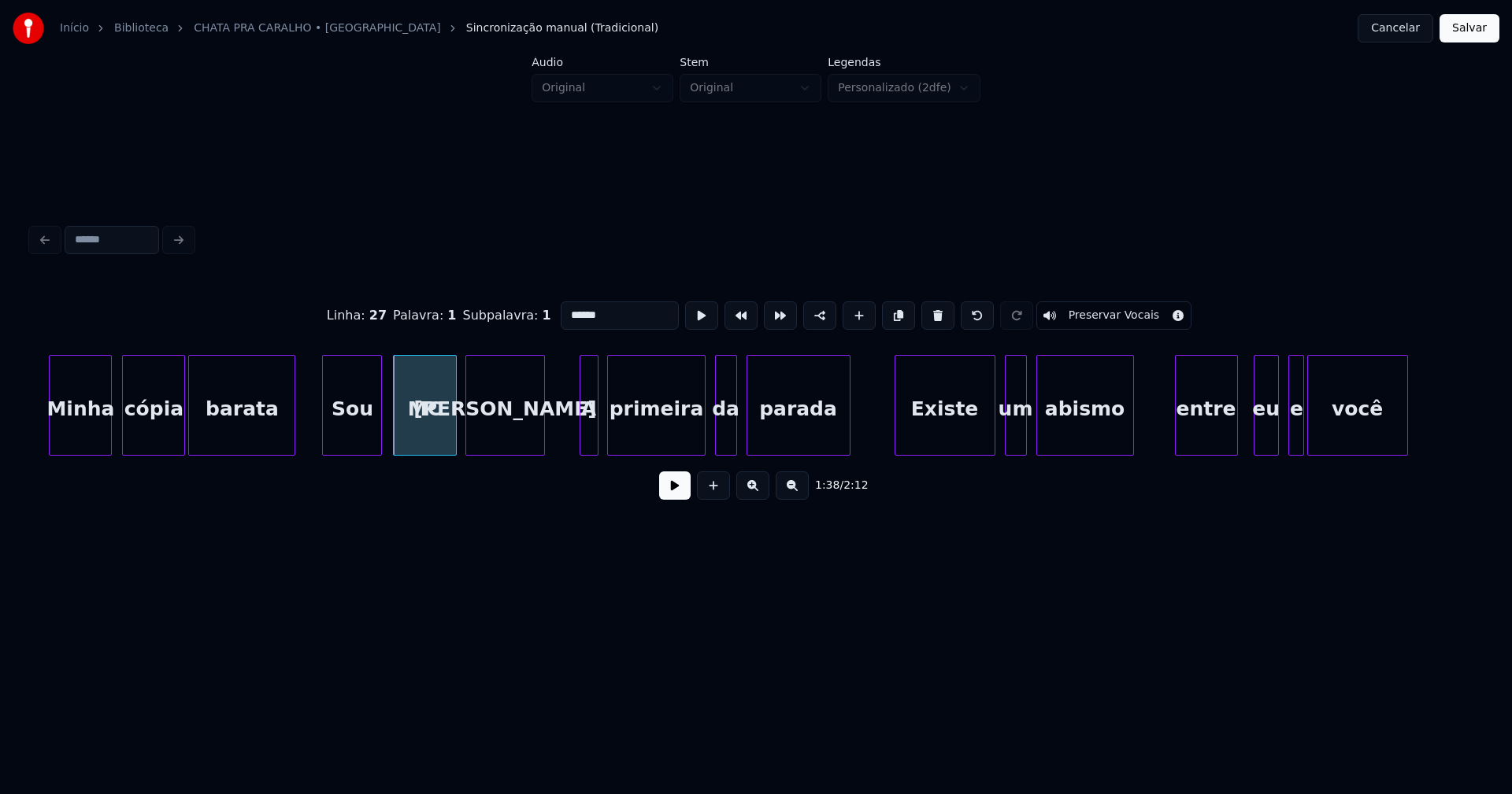
scroll to position [0, 15167]
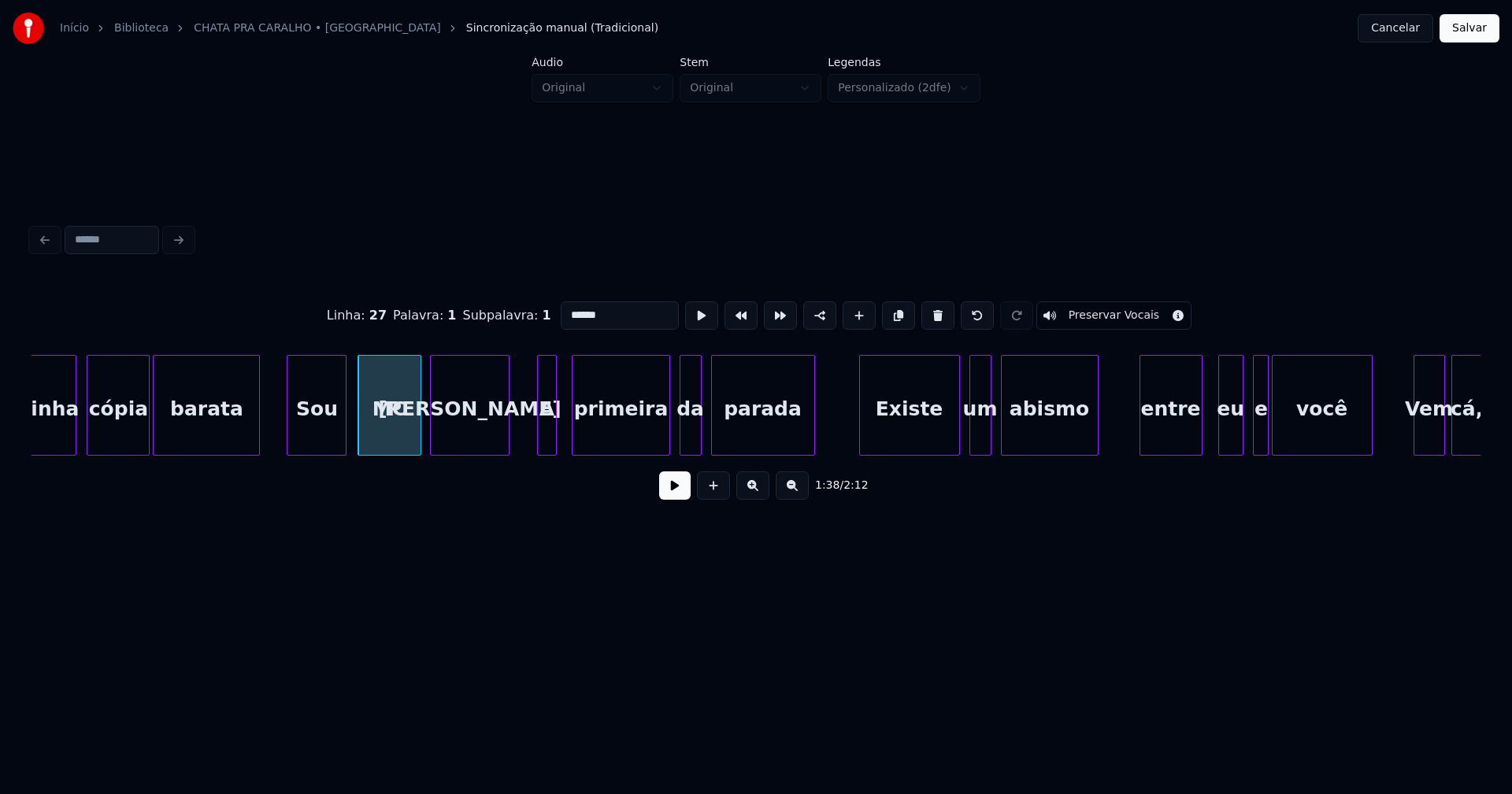
click at [543, 437] on div "A" at bounding box center [546, 409] width 17 height 107
click at [685, 443] on div "da" at bounding box center [684, 409] width 21 height 107
click at [912, 427] on div "Existe" at bounding box center [902, 409] width 99 height 107
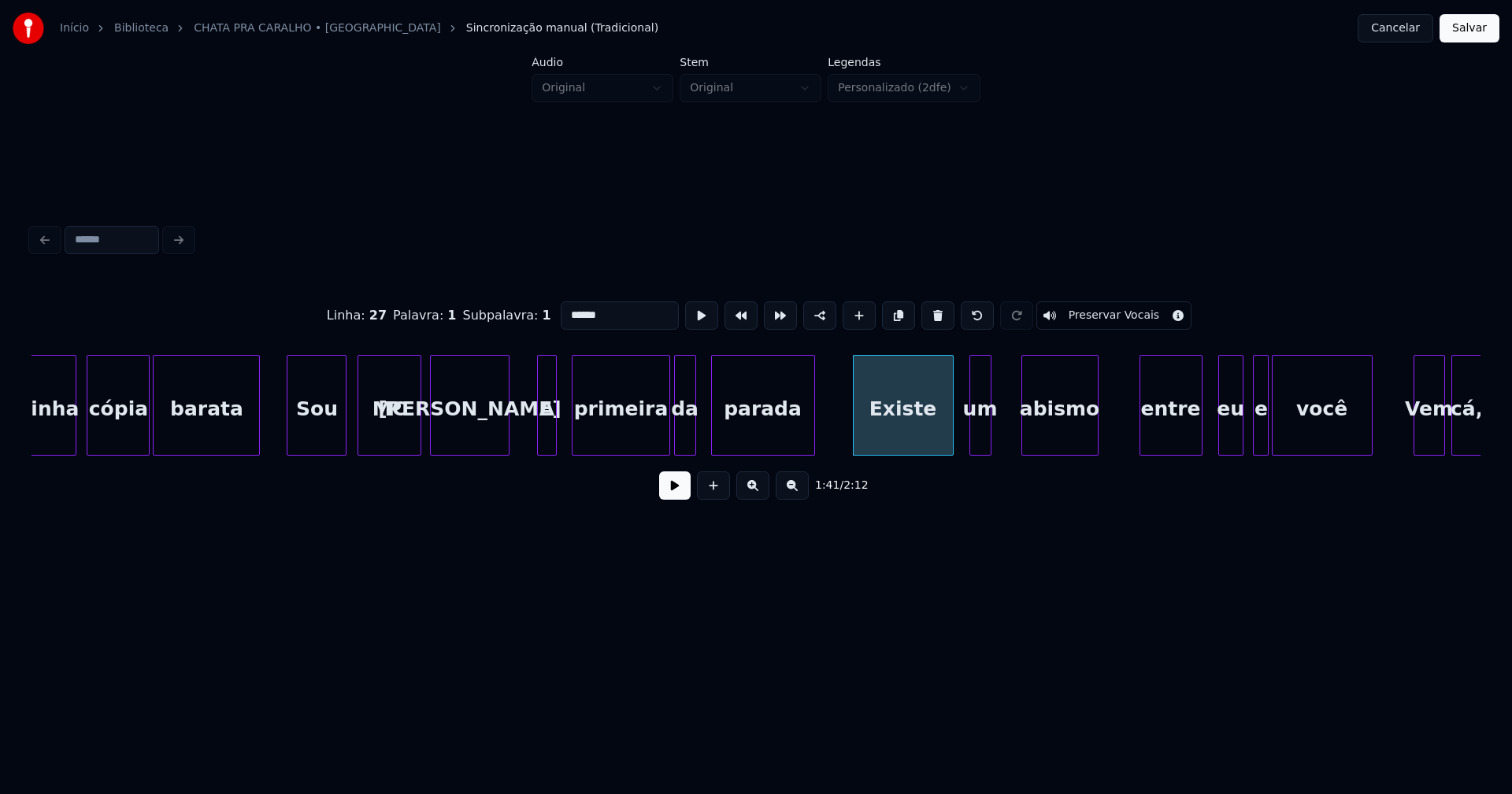
click at [1022, 426] on div at bounding box center [1025, 405] width 5 height 99
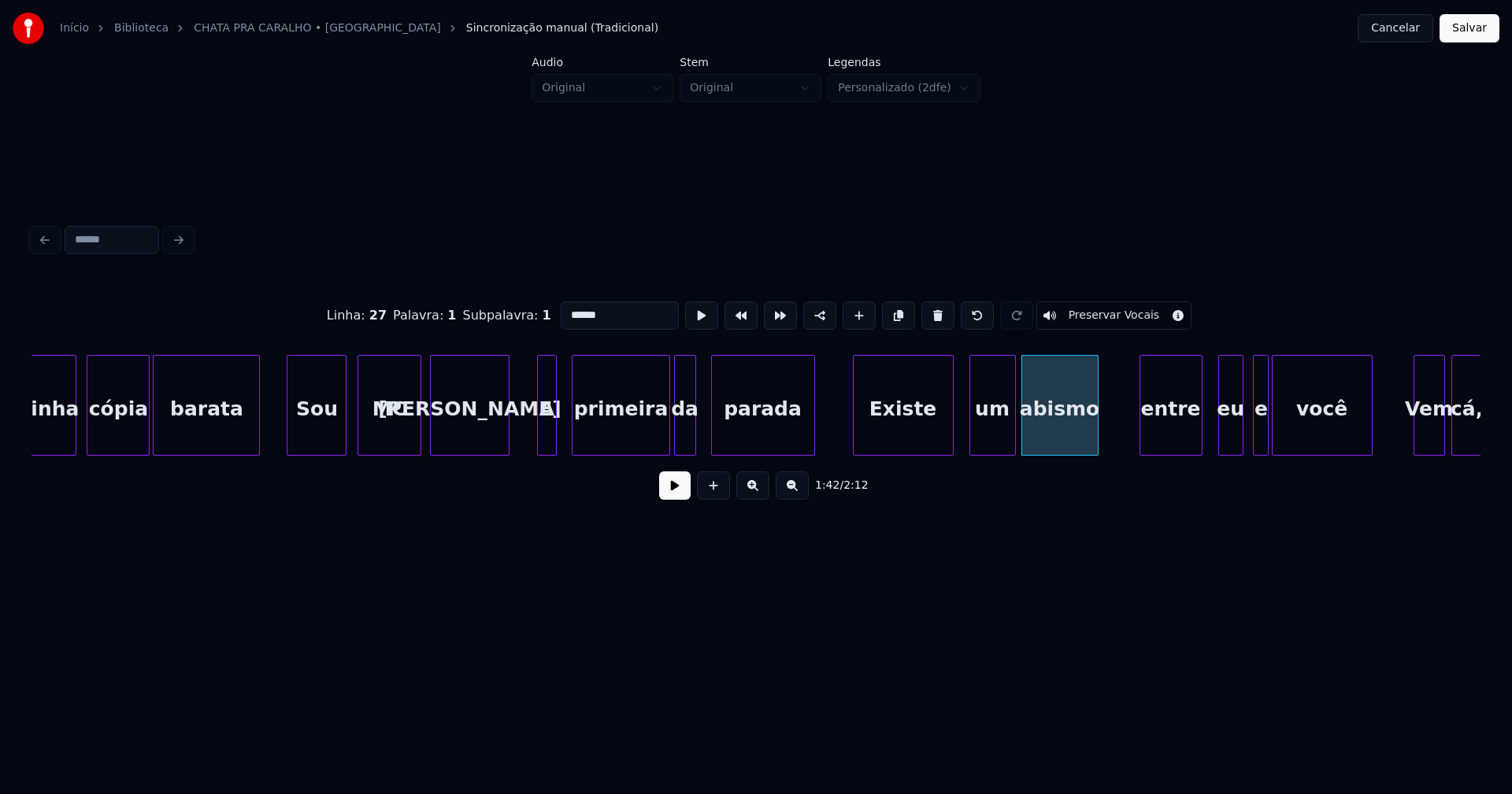
click at [1010, 421] on div at bounding box center [1013, 405] width 5 height 99
click at [966, 437] on div at bounding box center [966, 405] width 5 height 99
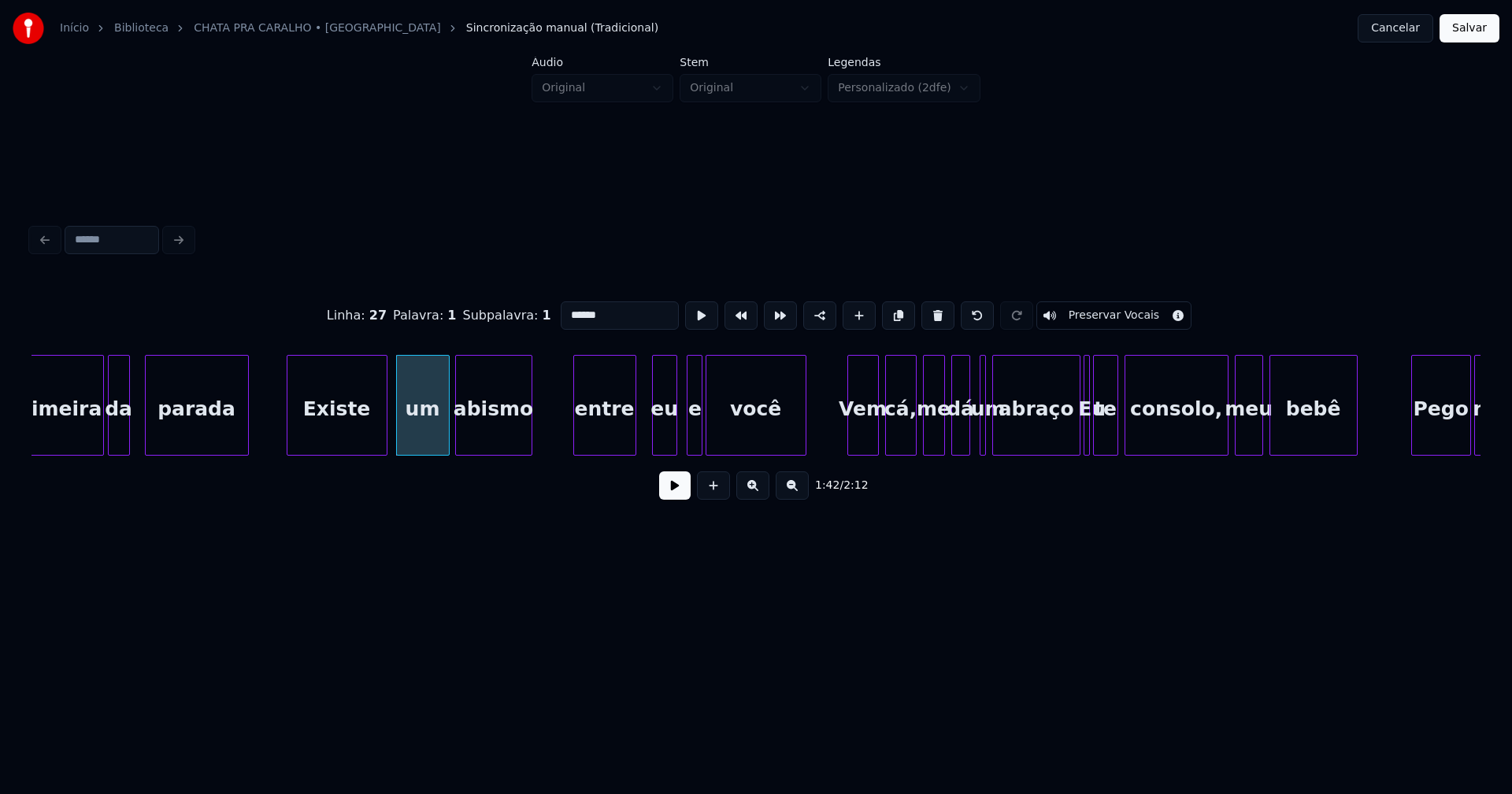
scroll to position [0, 15745]
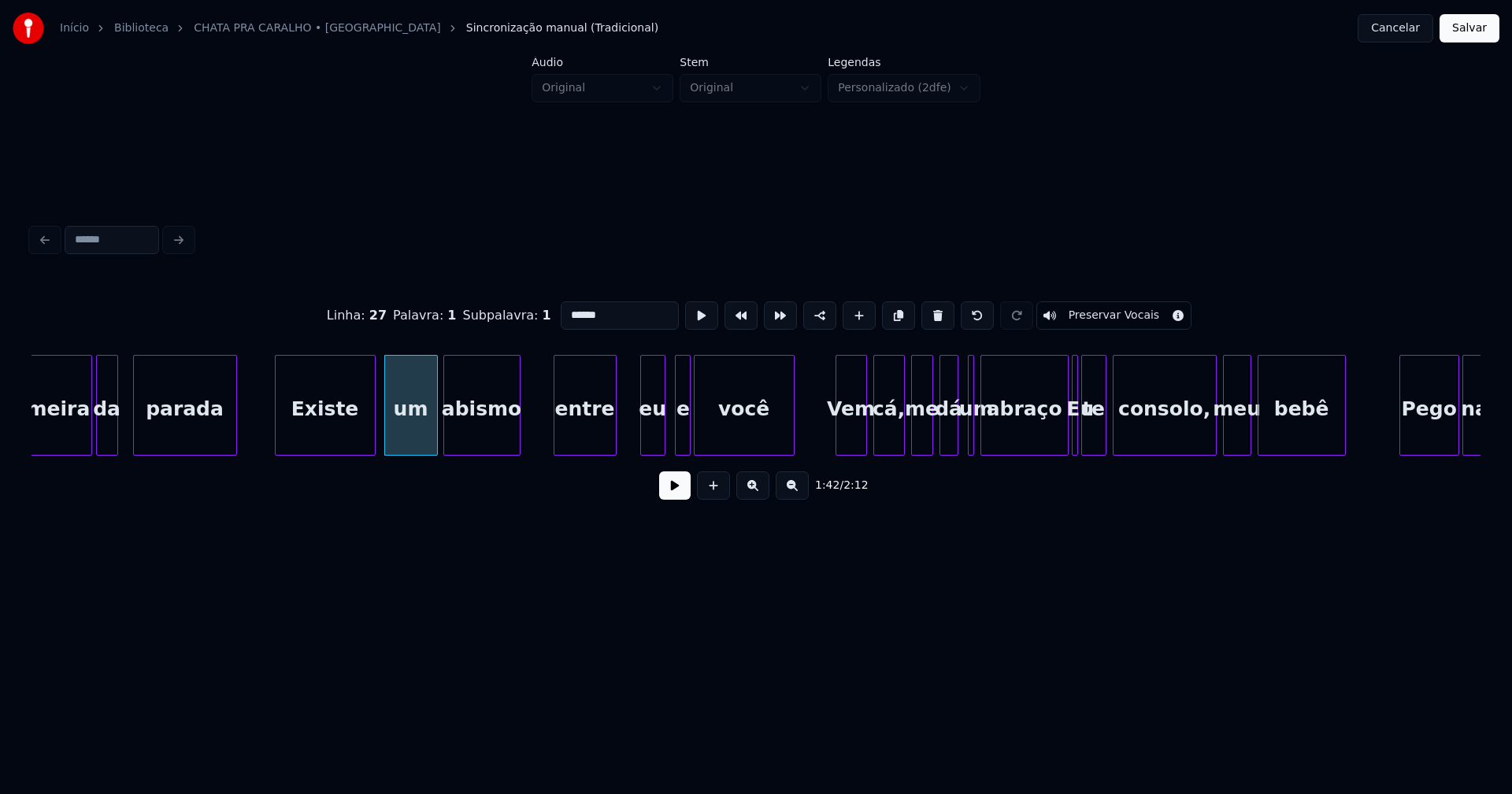
click at [591, 440] on div "entre" at bounding box center [586, 409] width 62 height 107
click at [634, 437] on div at bounding box center [633, 405] width 5 height 99
click at [672, 436] on div at bounding box center [673, 405] width 5 height 99
click at [849, 445] on div "Vem" at bounding box center [847, 409] width 30 height 107
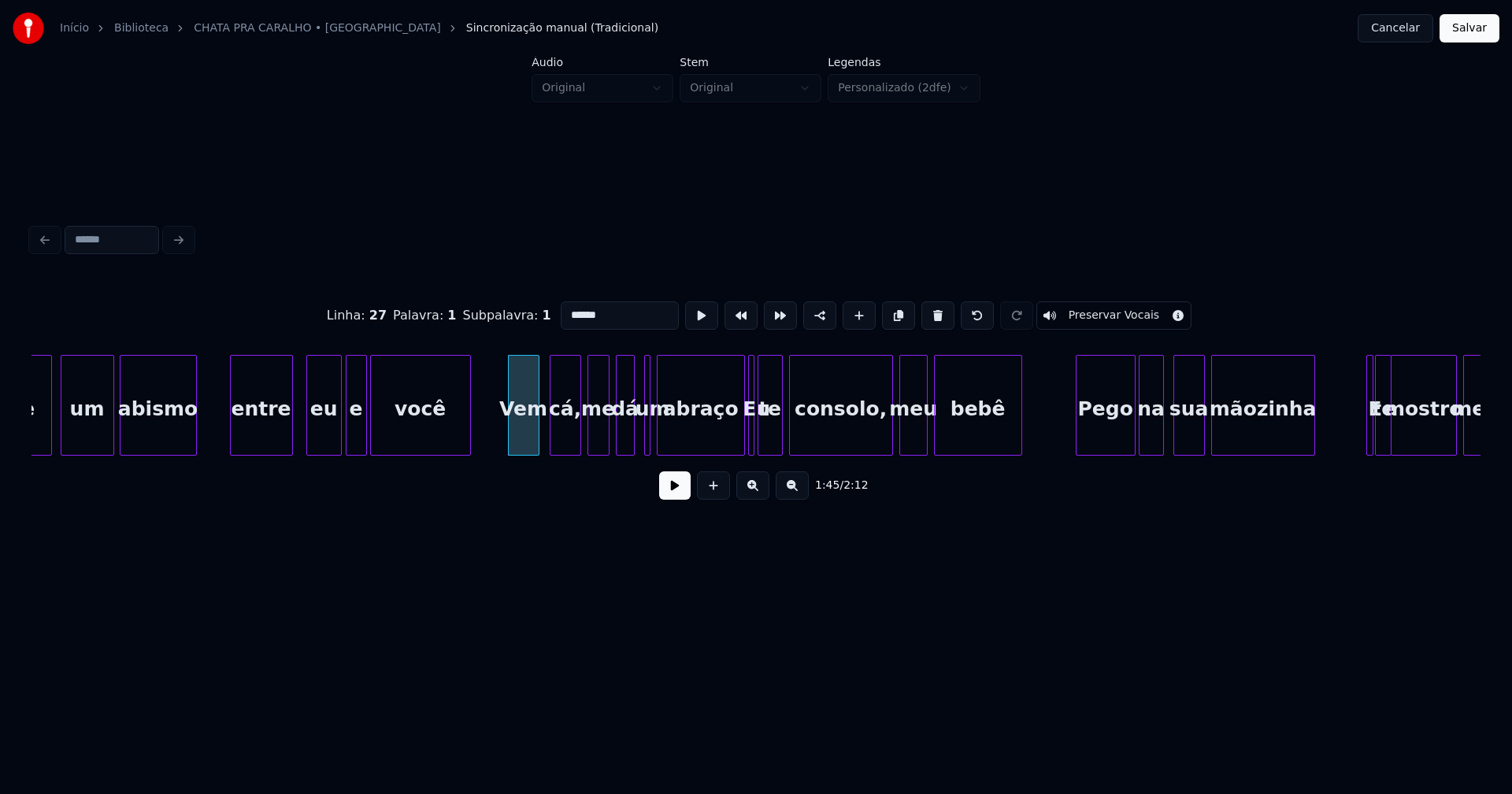
scroll to position [0, 16160]
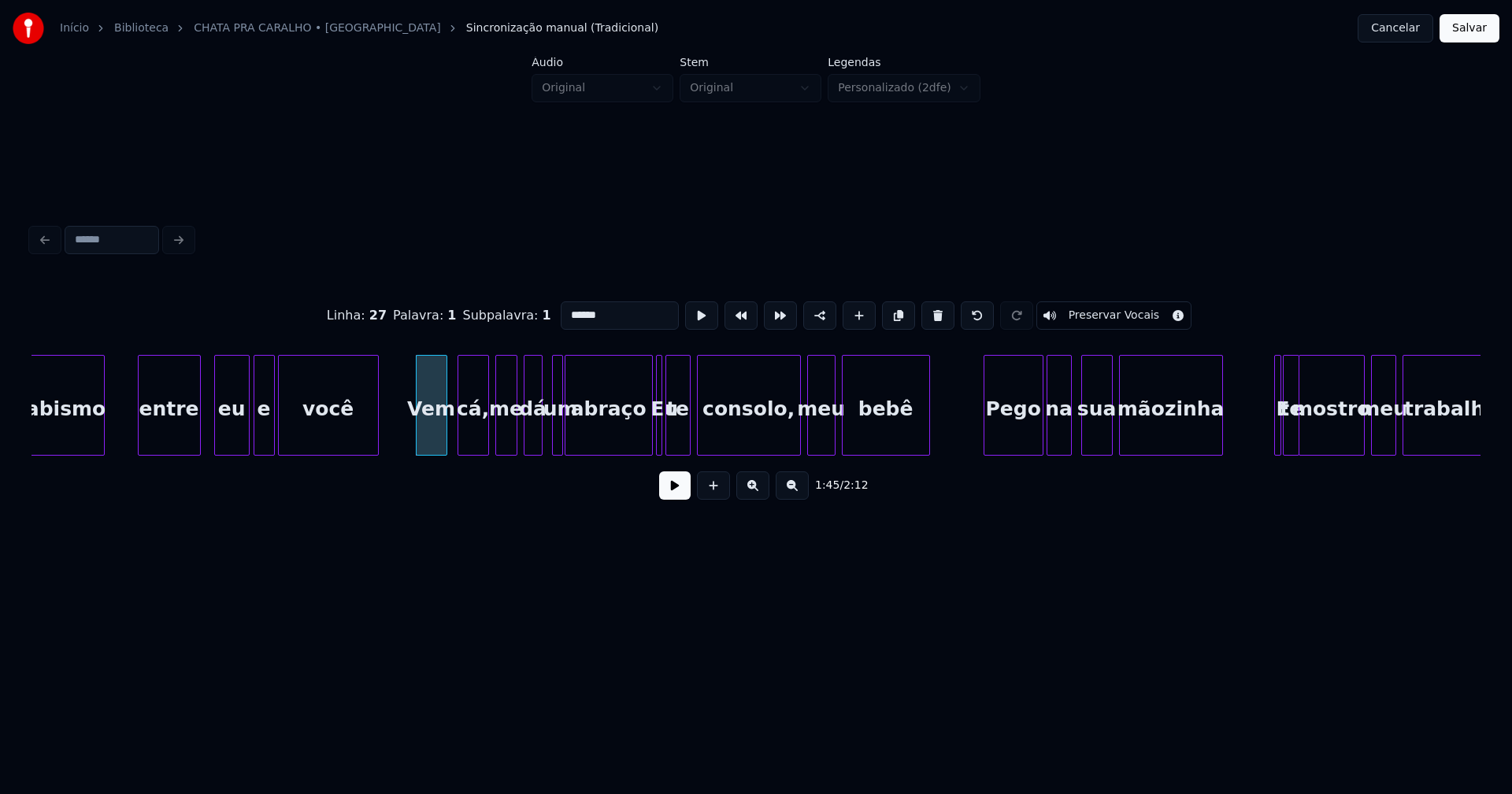
click at [561, 441] on div at bounding box center [560, 405] width 5 height 99
click at [635, 439] on div at bounding box center [637, 405] width 5 height 99
click at [586, 429] on div at bounding box center [587, 405] width 5 height 99
click at [575, 429] on div at bounding box center [575, 405] width 5 height 99
click at [674, 498] on button at bounding box center [675, 486] width 32 height 28
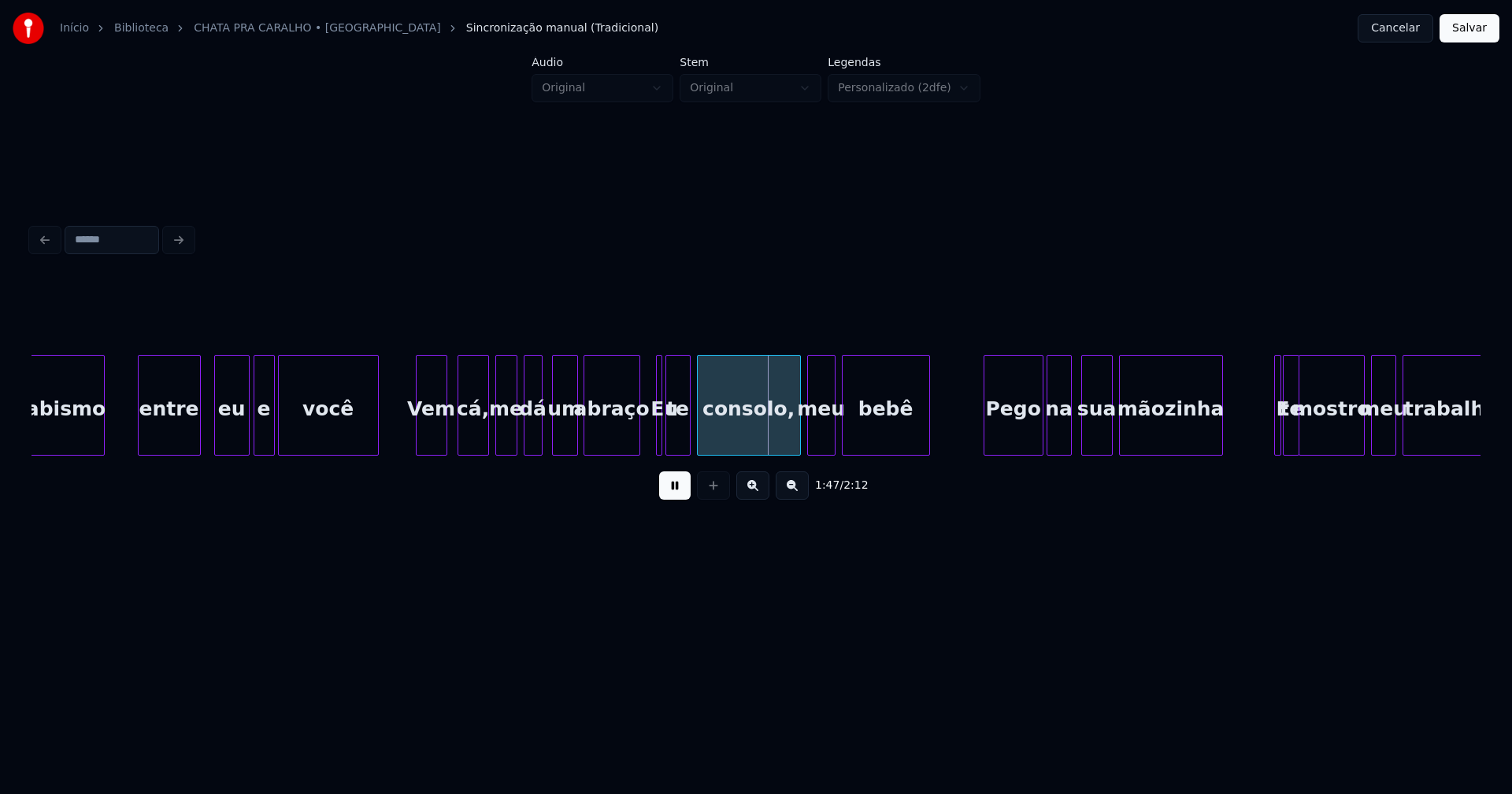
click at [674, 498] on button at bounding box center [675, 486] width 32 height 28
click at [678, 444] on div at bounding box center [676, 405] width 5 height 99
click at [668, 446] on div at bounding box center [667, 405] width 5 height 99
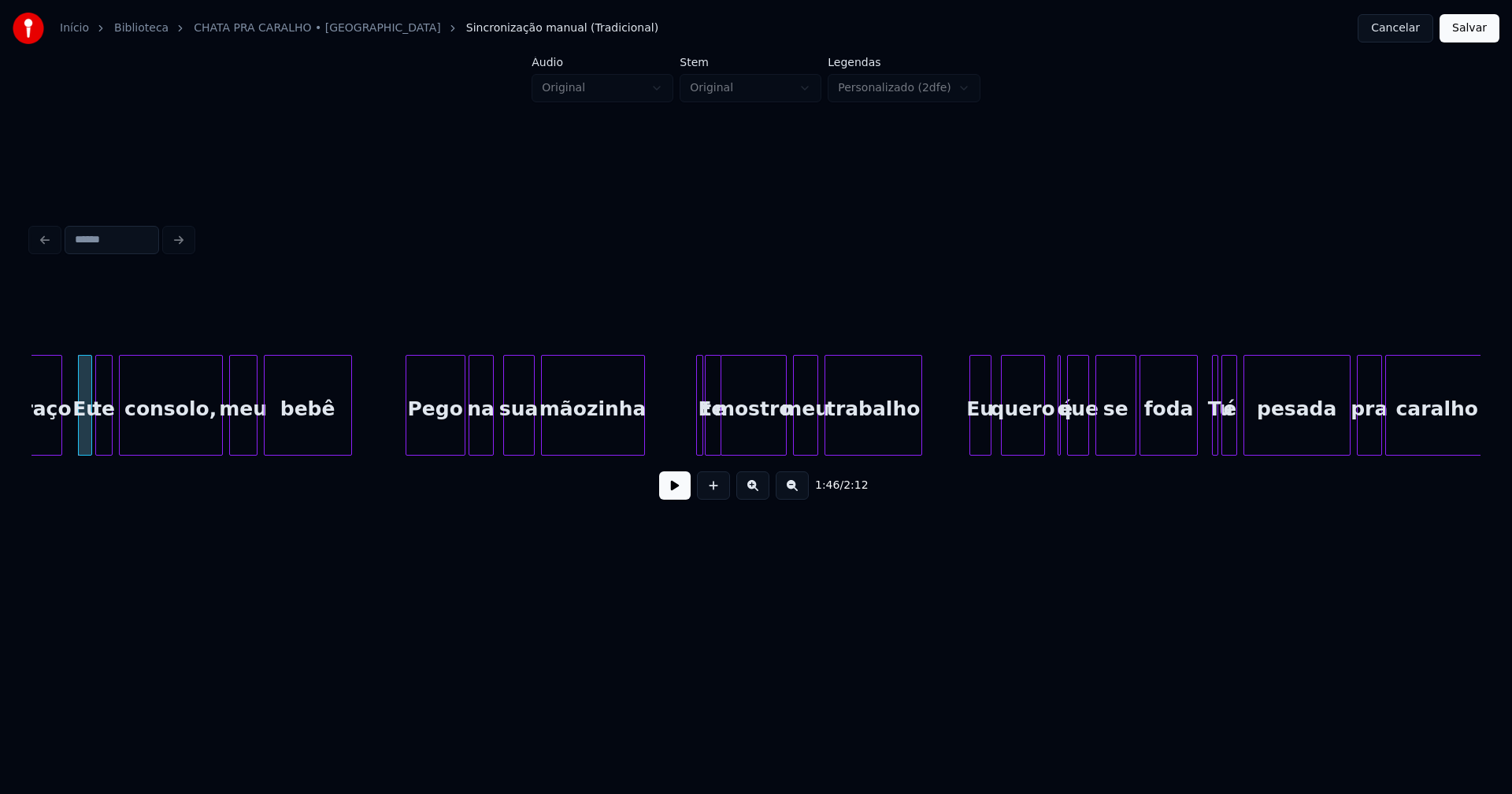
scroll to position [0, 16751]
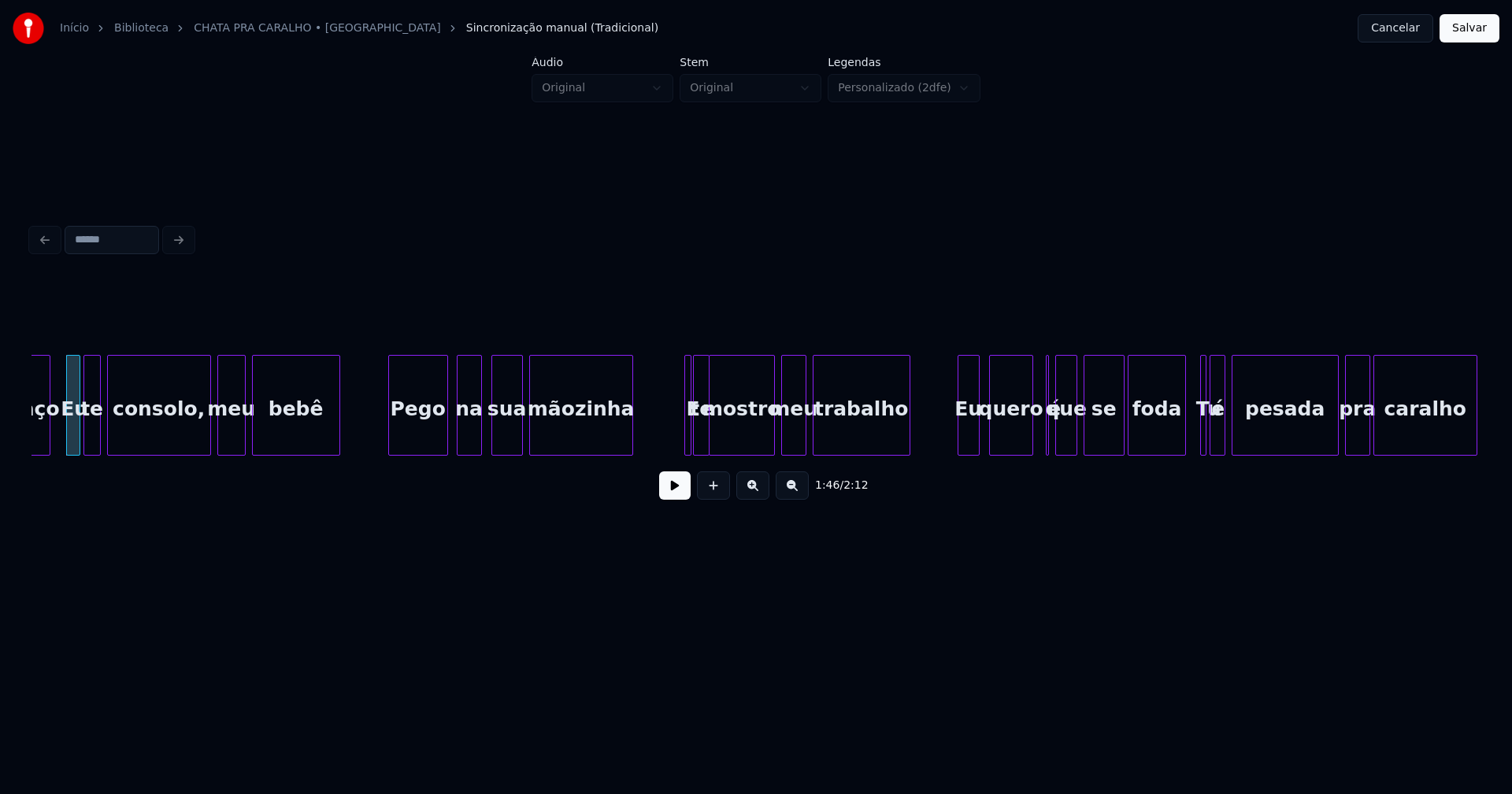
click at [429, 434] on div "Pego" at bounding box center [418, 409] width 58 height 107
click at [664, 445] on div at bounding box center [666, 405] width 5 height 99
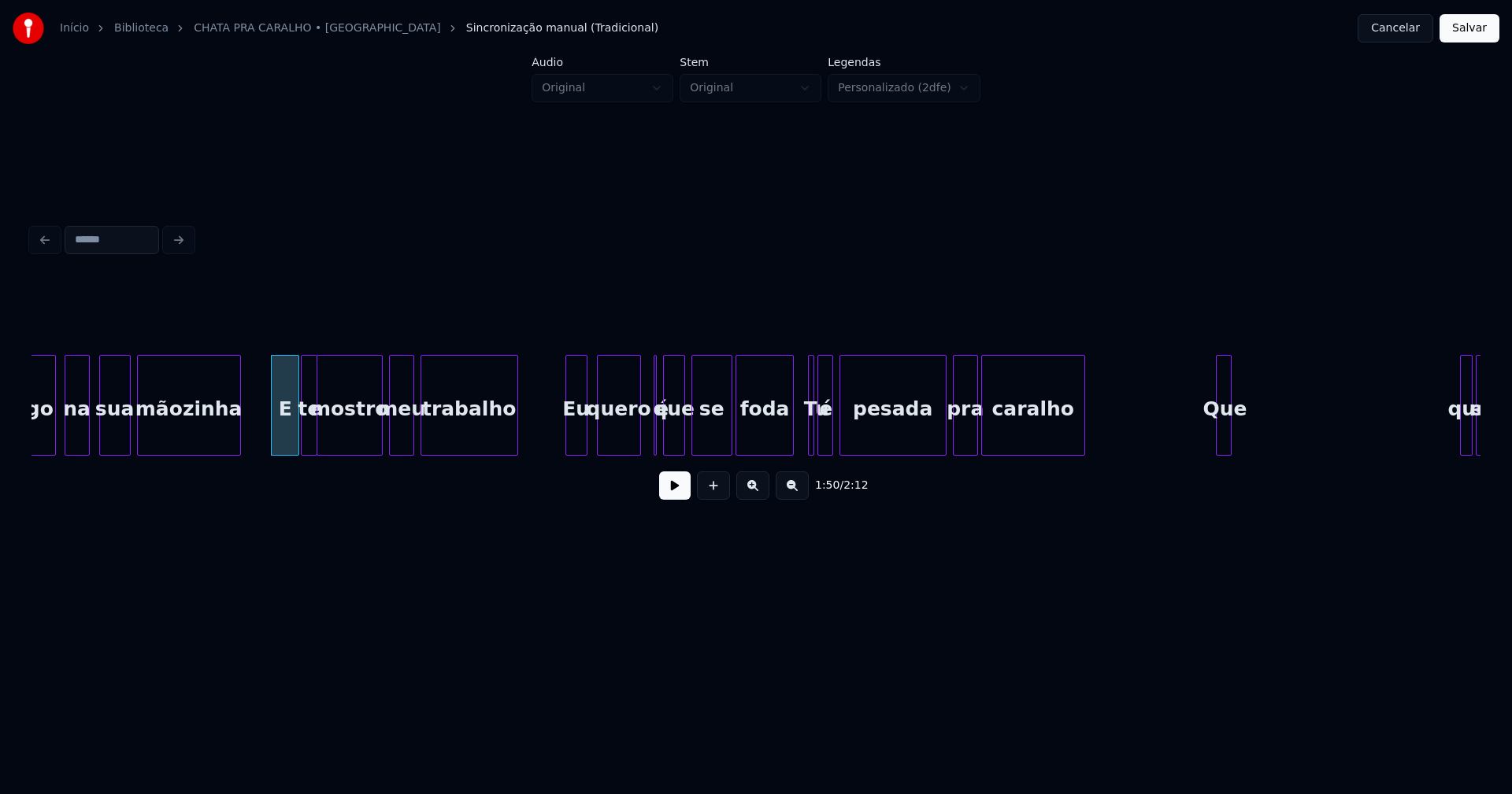
scroll to position [0, 17178]
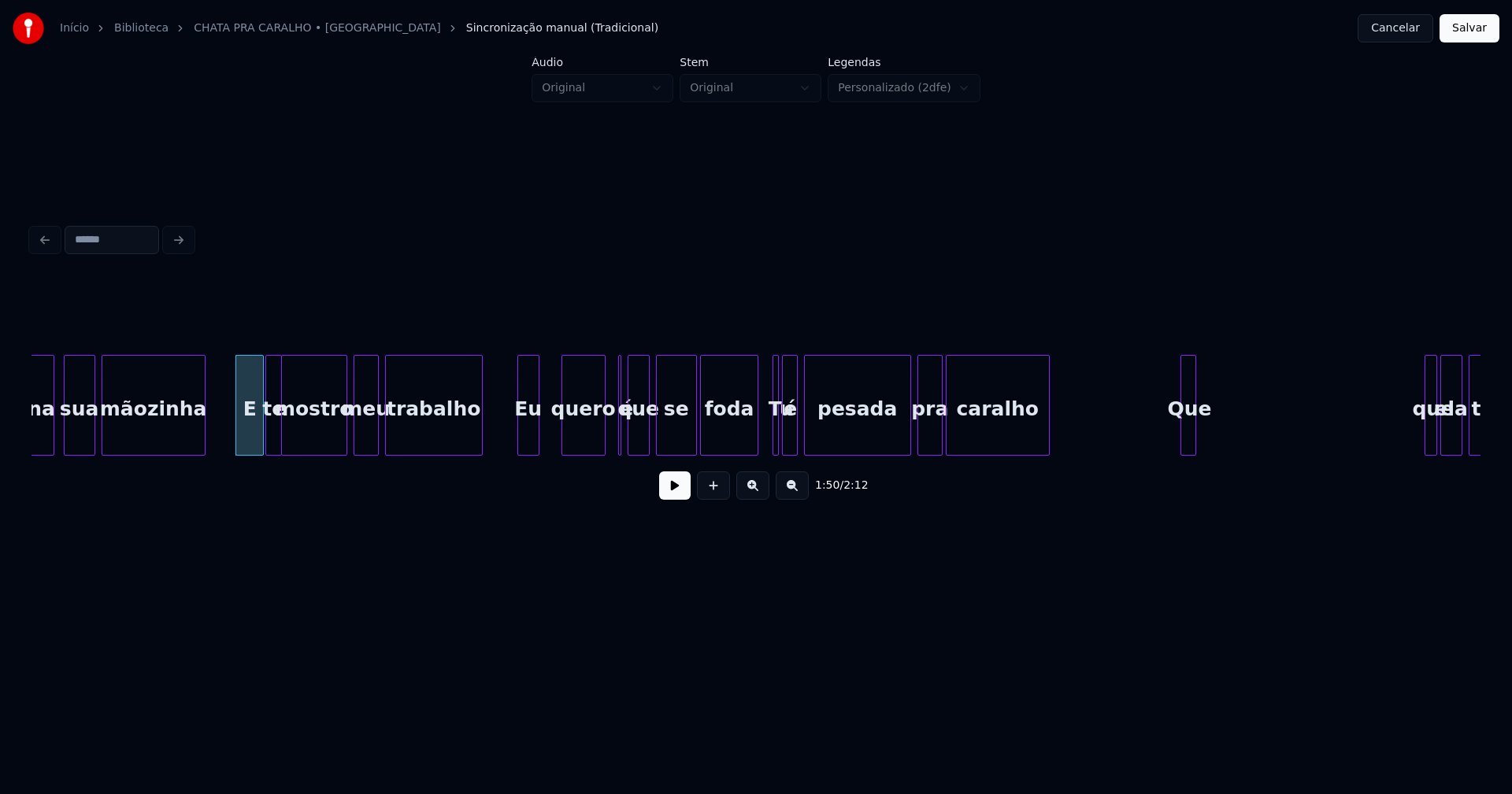
click at [527, 448] on div "Eu" at bounding box center [528, 409] width 21 height 107
click at [623, 448] on div at bounding box center [622, 405] width 5 height 99
click at [611, 445] on div at bounding box center [614, 405] width 5 height 99
click at [793, 444] on div at bounding box center [795, 405] width 5 height 99
click at [793, 444] on div "é" at bounding box center [795, 409] width 16 height 107
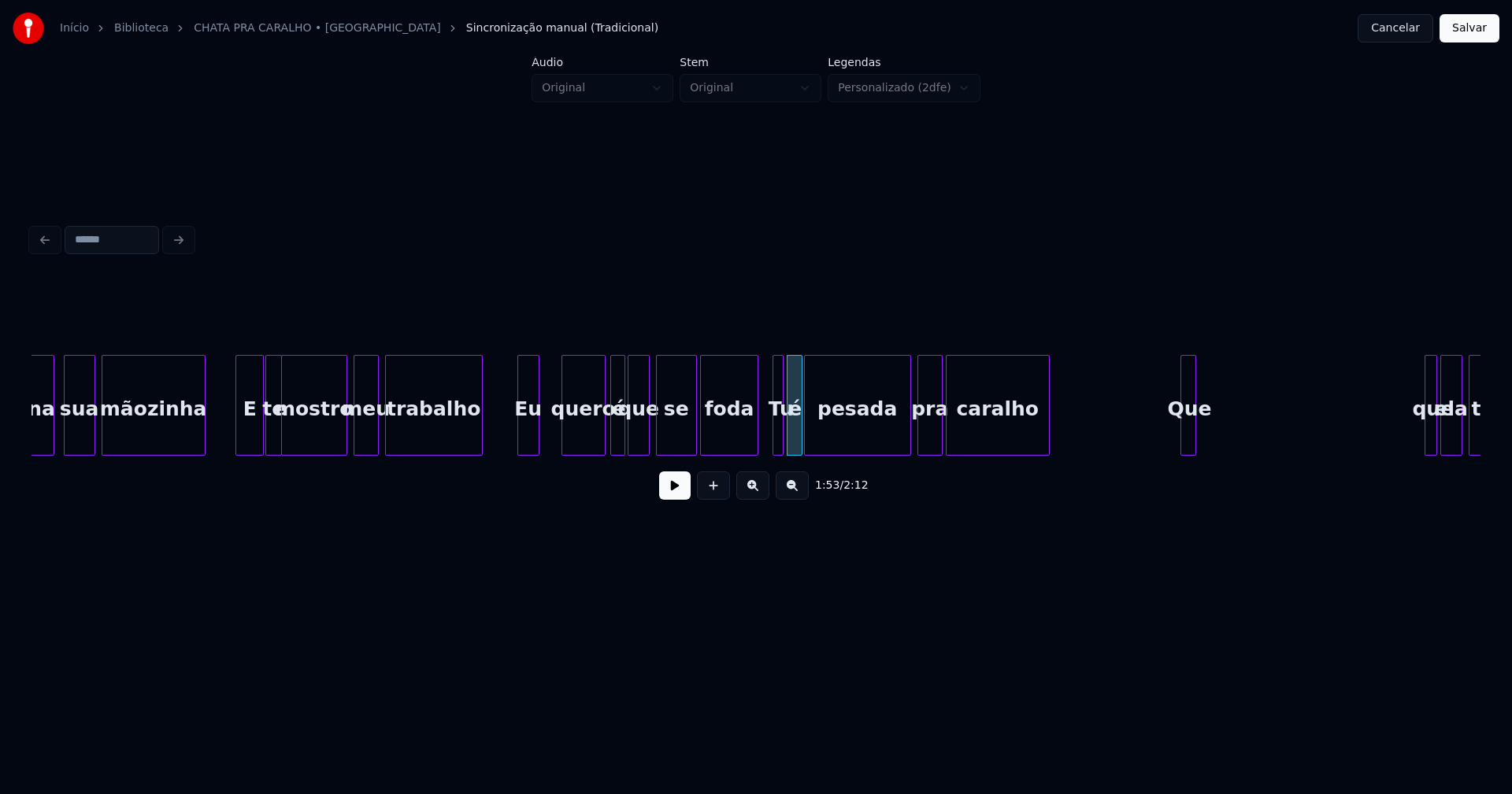
click at [779, 446] on div at bounding box center [781, 405] width 5 height 99
click at [770, 450] on div "na sua mãozinha E te mostro meu trabalho Eu quero é que se foda Tu é pesada pra…" at bounding box center [756, 405] width 1449 height 101
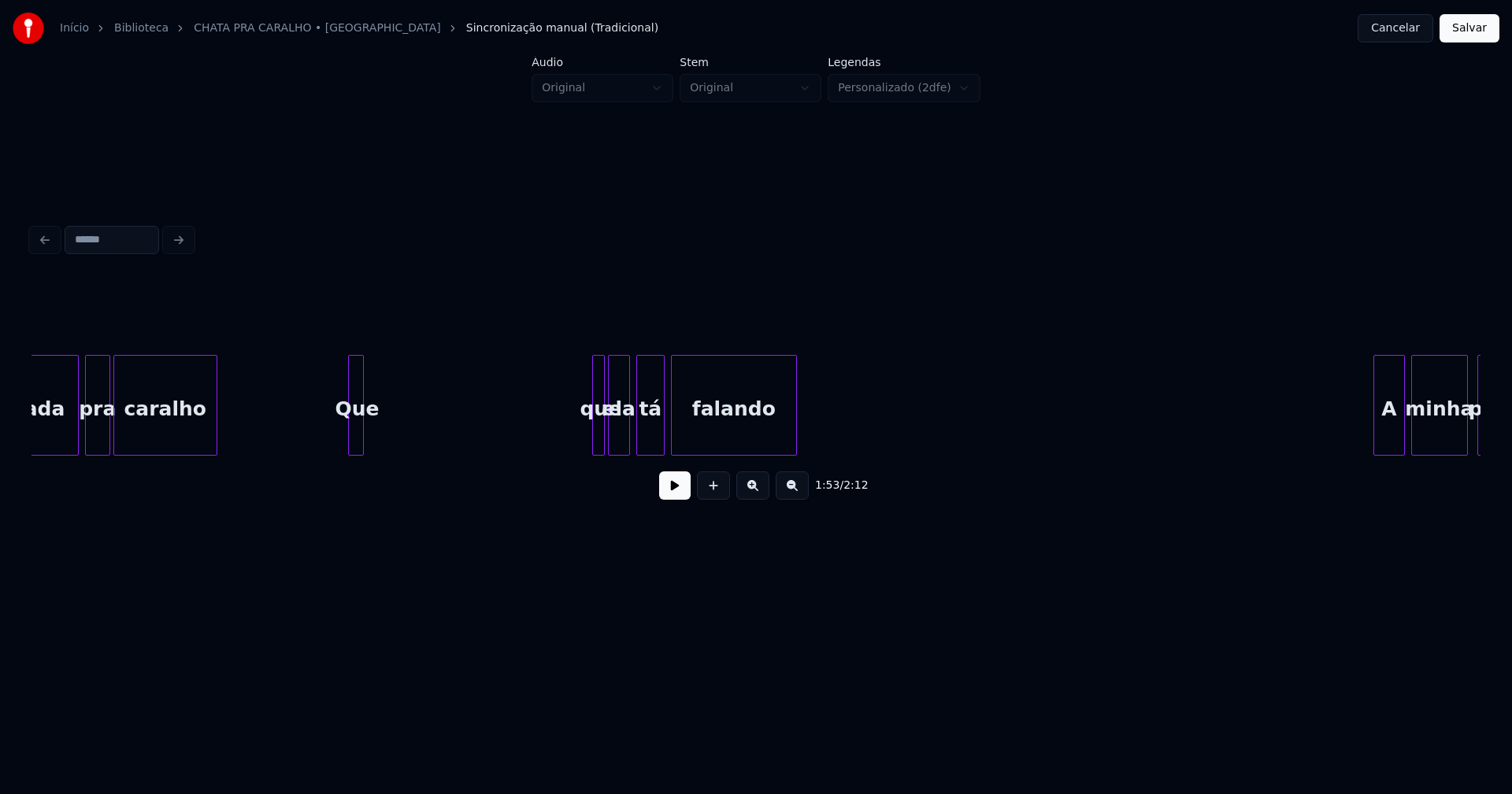
scroll to position [0, 18033]
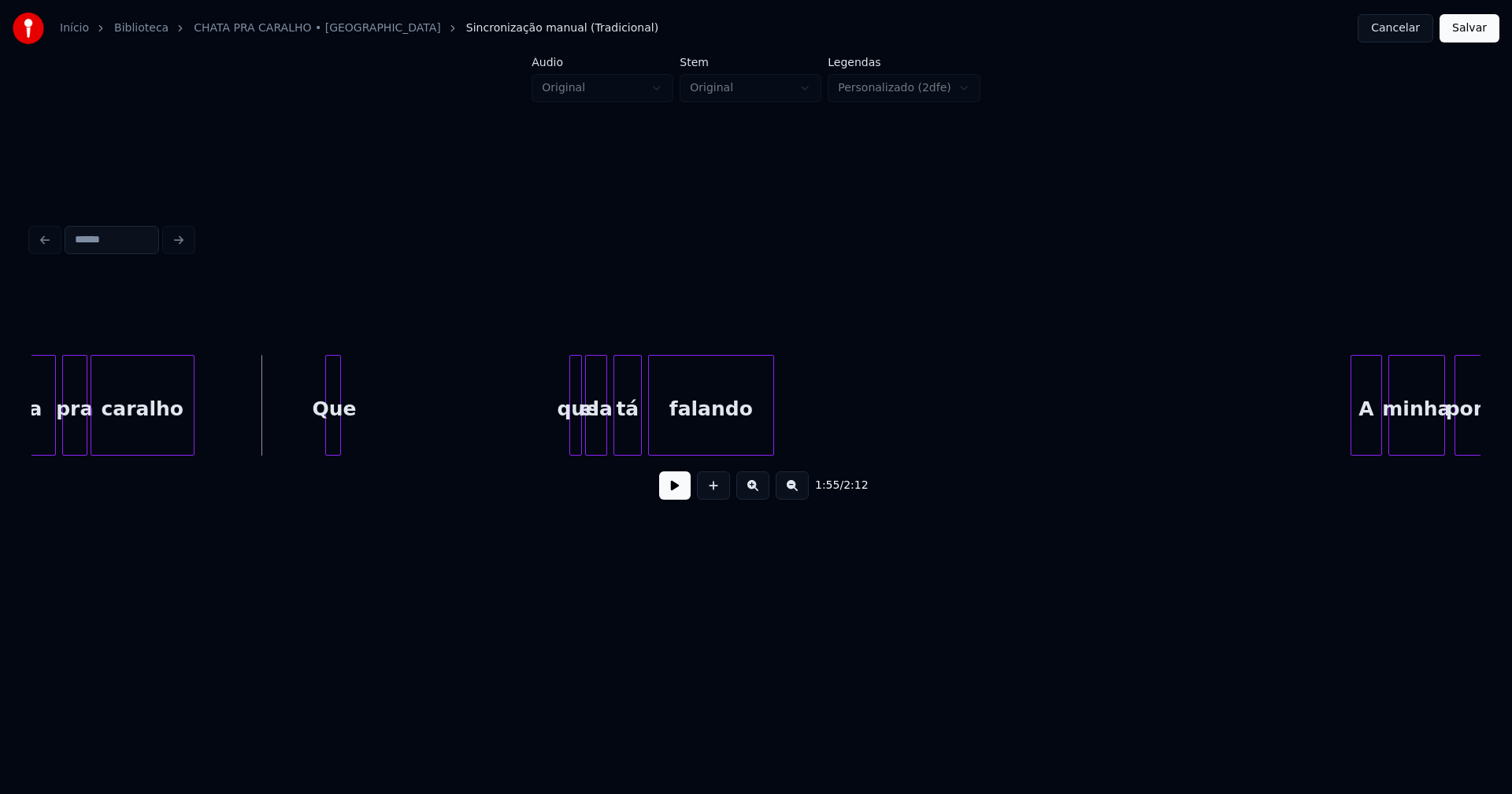
click at [677, 497] on button at bounding box center [675, 486] width 32 height 28
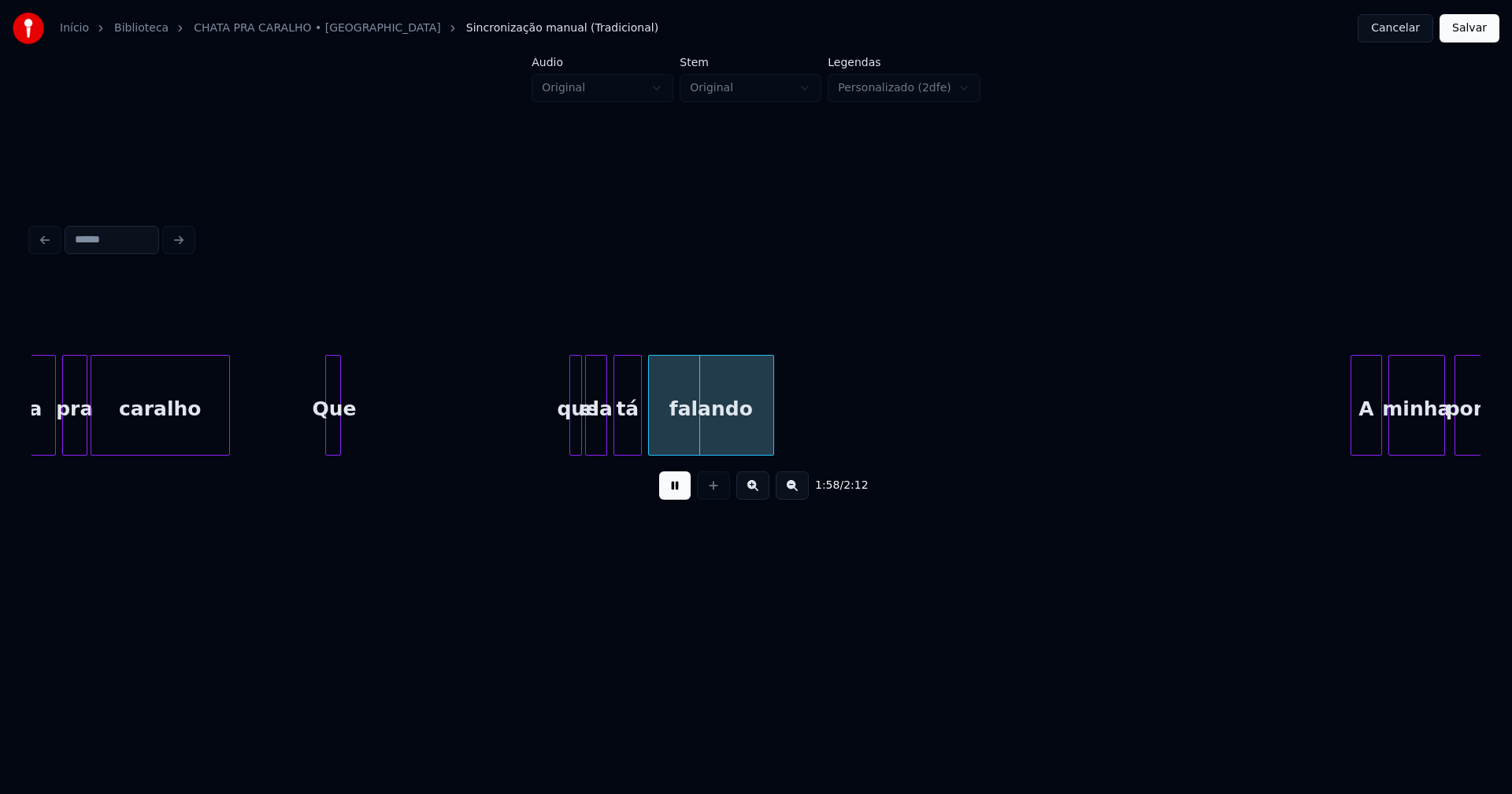
click at [227, 413] on div at bounding box center [227, 405] width 5 height 99
click at [574, 432] on div at bounding box center [573, 405] width 5 height 99
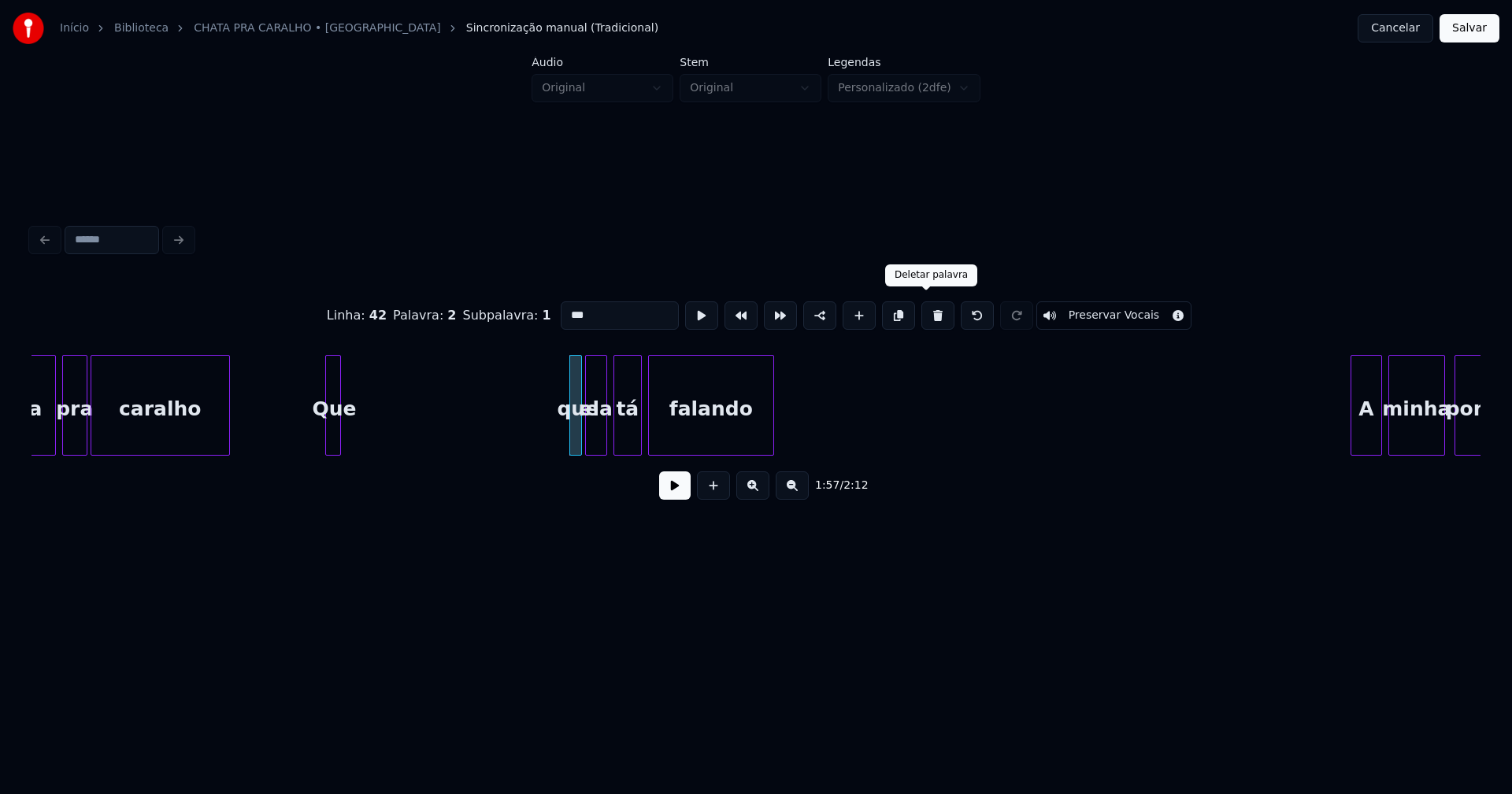
click at [928, 315] on button at bounding box center [938, 316] width 33 height 28
type input "***"
click at [571, 456] on div "pesada pra caralho Que ela tá falando A minha pomba-" at bounding box center [756, 405] width 1449 height 101
click at [683, 500] on button at bounding box center [675, 486] width 32 height 28
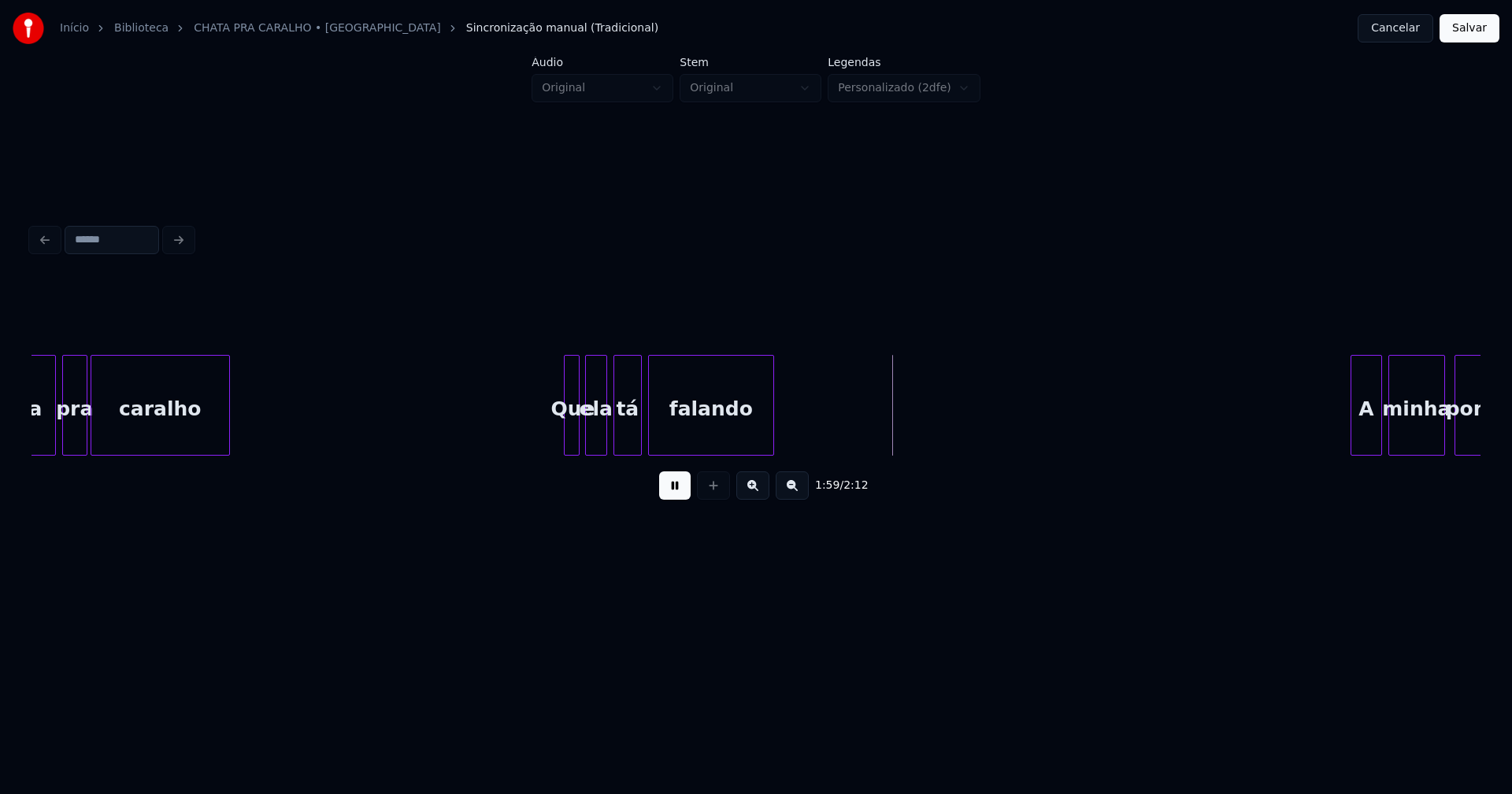
drag, startPoint x: 681, startPoint y: 501, endPoint x: 980, endPoint y: 496, distance: 299.0
click at [681, 499] on button at bounding box center [675, 486] width 32 height 28
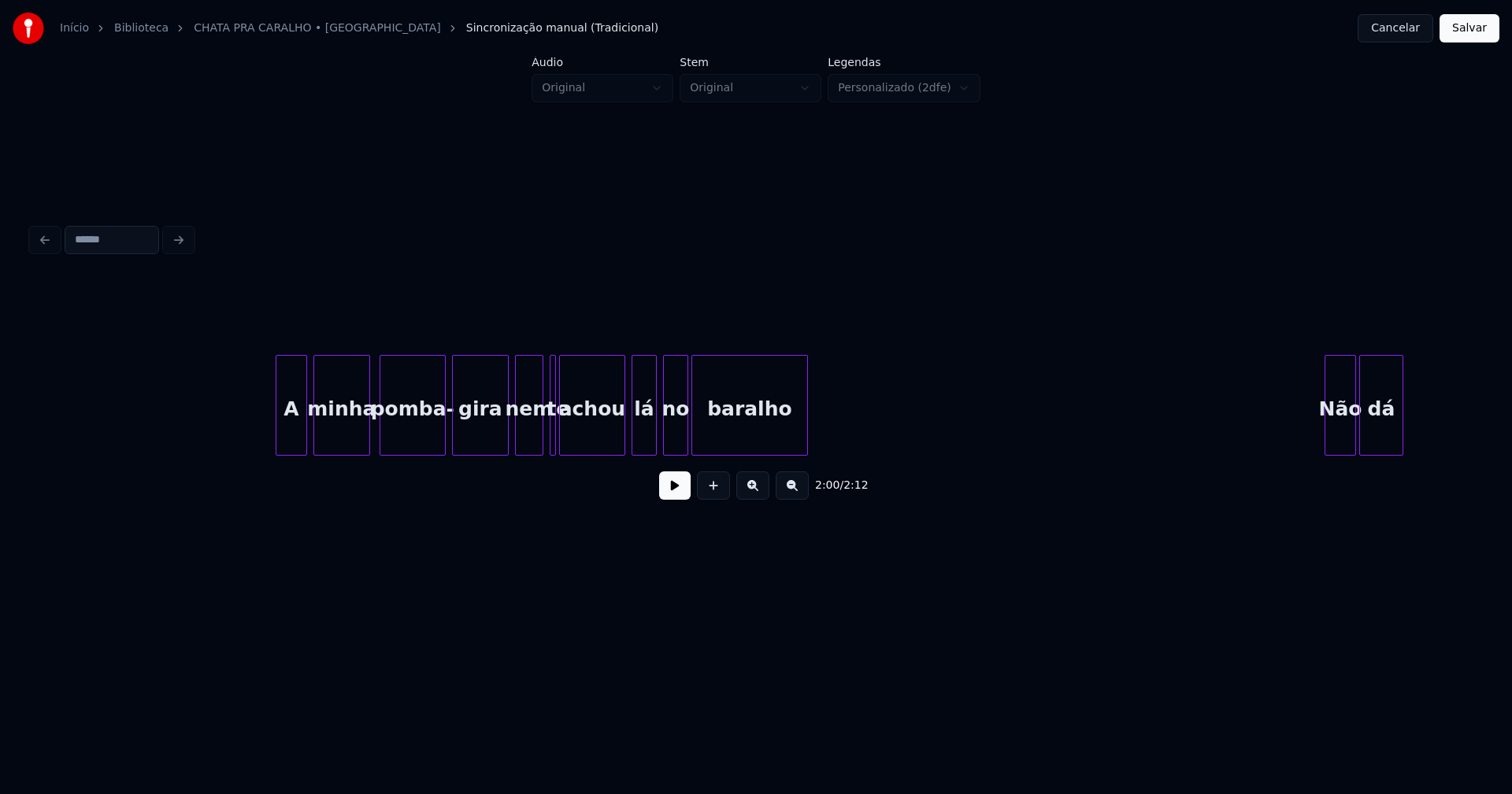
scroll to position [0, 19258]
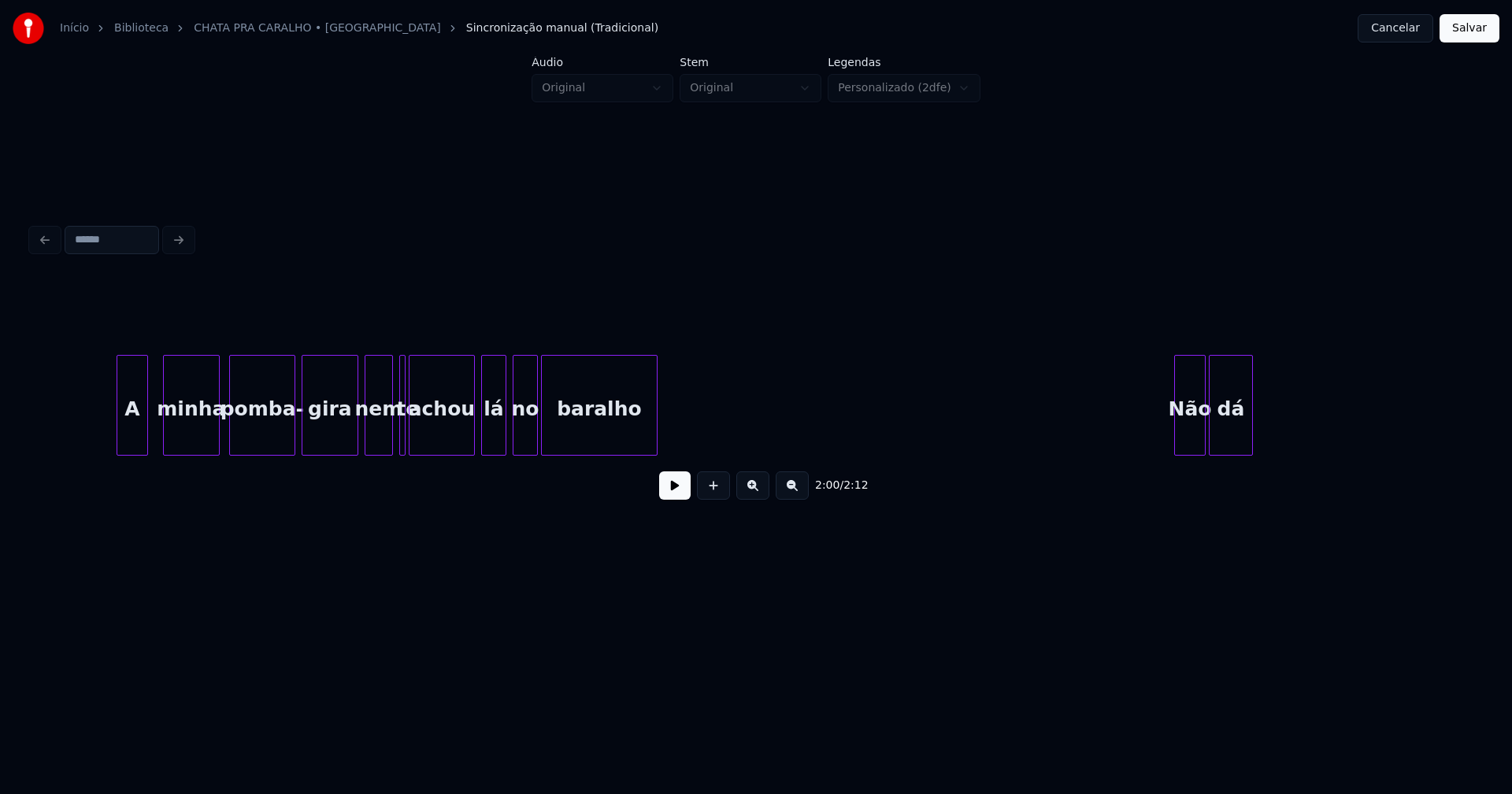
click at [131, 444] on div "A" at bounding box center [132, 409] width 30 height 107
click at [344, 455] on div "A minha pomba- gira nem te achou lá no baralho Não dá" at bounding box center [756, 405] width 1449 height 101
click at [403, 439] on div at bounding box center [404, 405] width 5 height 99
click at [1168, 448] on div at bounding box center [1167, 405] width 5 height 99
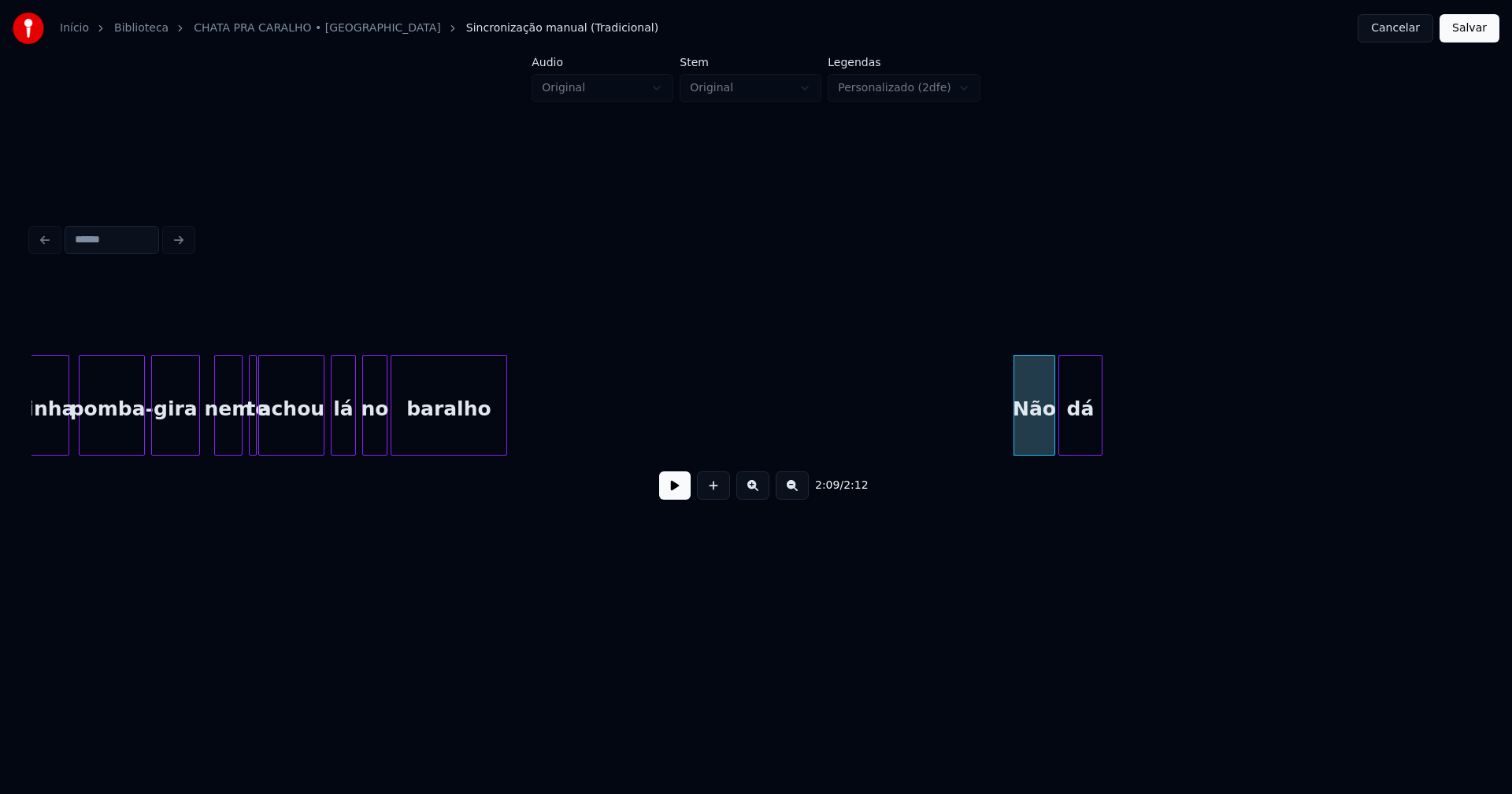
scroll to position [0, 19432]
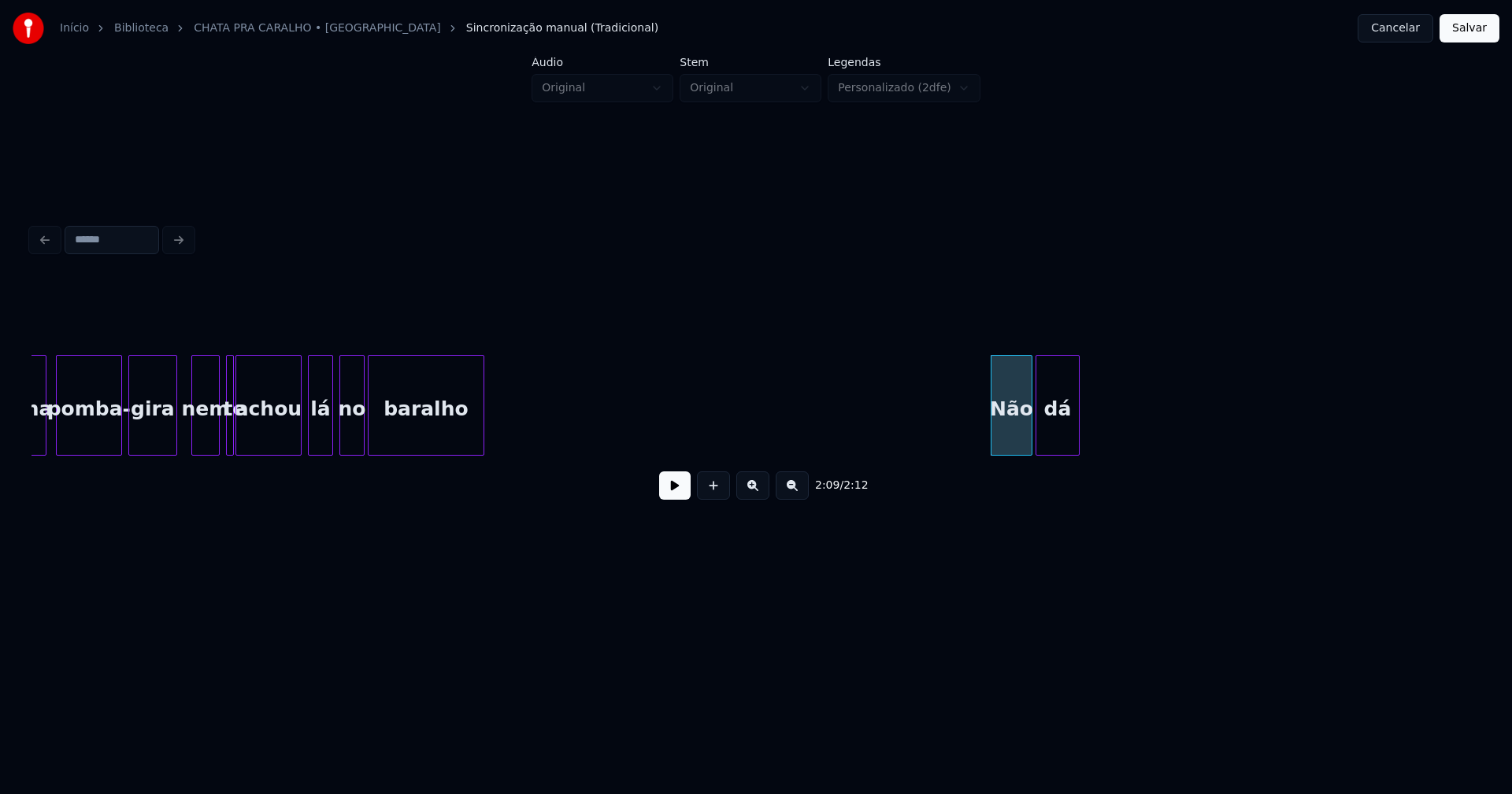
click at [1465, 32] on button "Salvar" at bounding box center [1470, 28] width 60 height 28
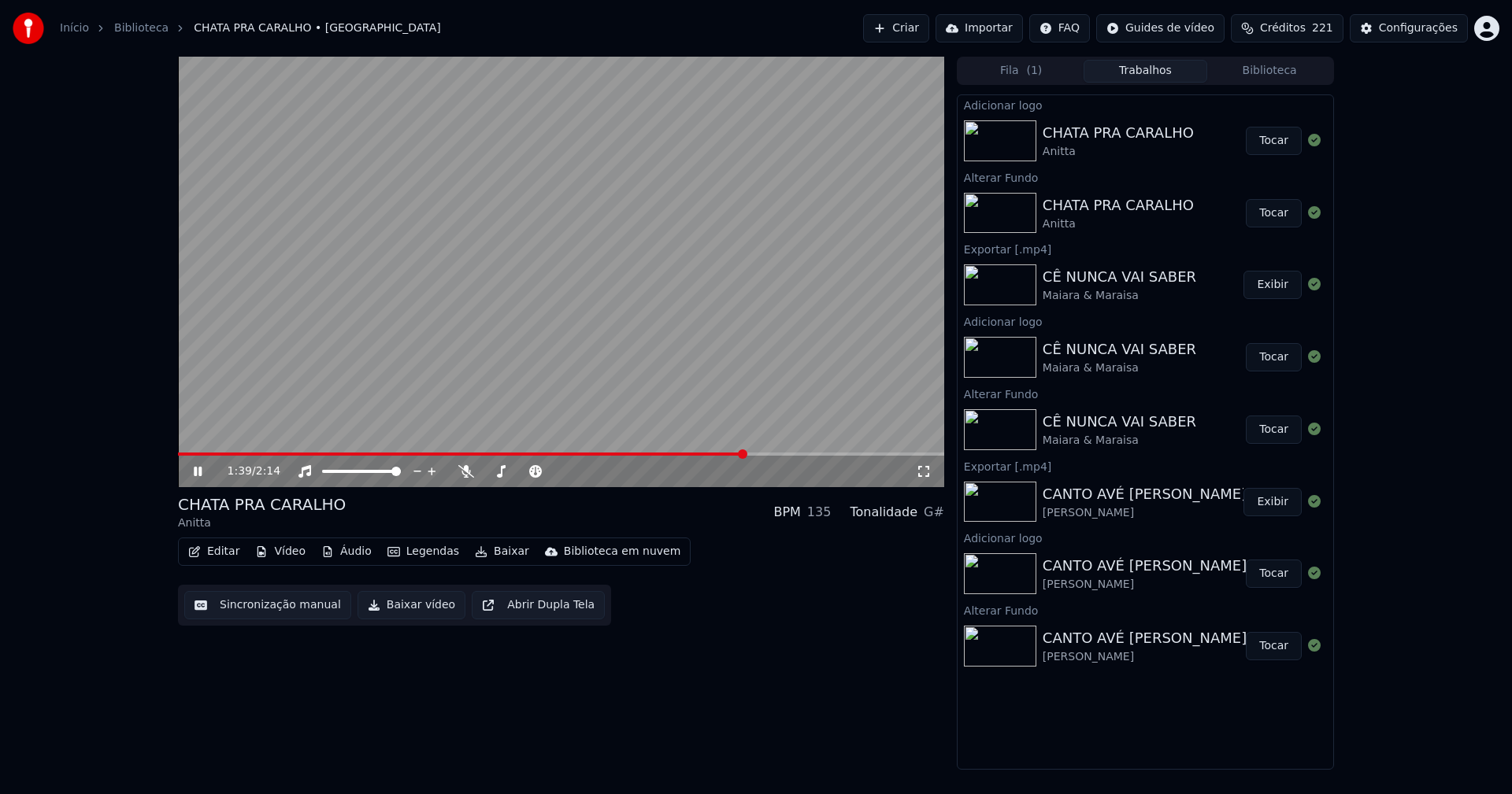
click at [196, 473] on icon at bounding box center [197, 471] width 7 height 9
click at [403, 605] on button "Baixar vídeo" at bounding box center [412, 605] width 108 height 28
click at [220, 554] on button "Editar" at bounding box center [214, 552] width 64 height 22
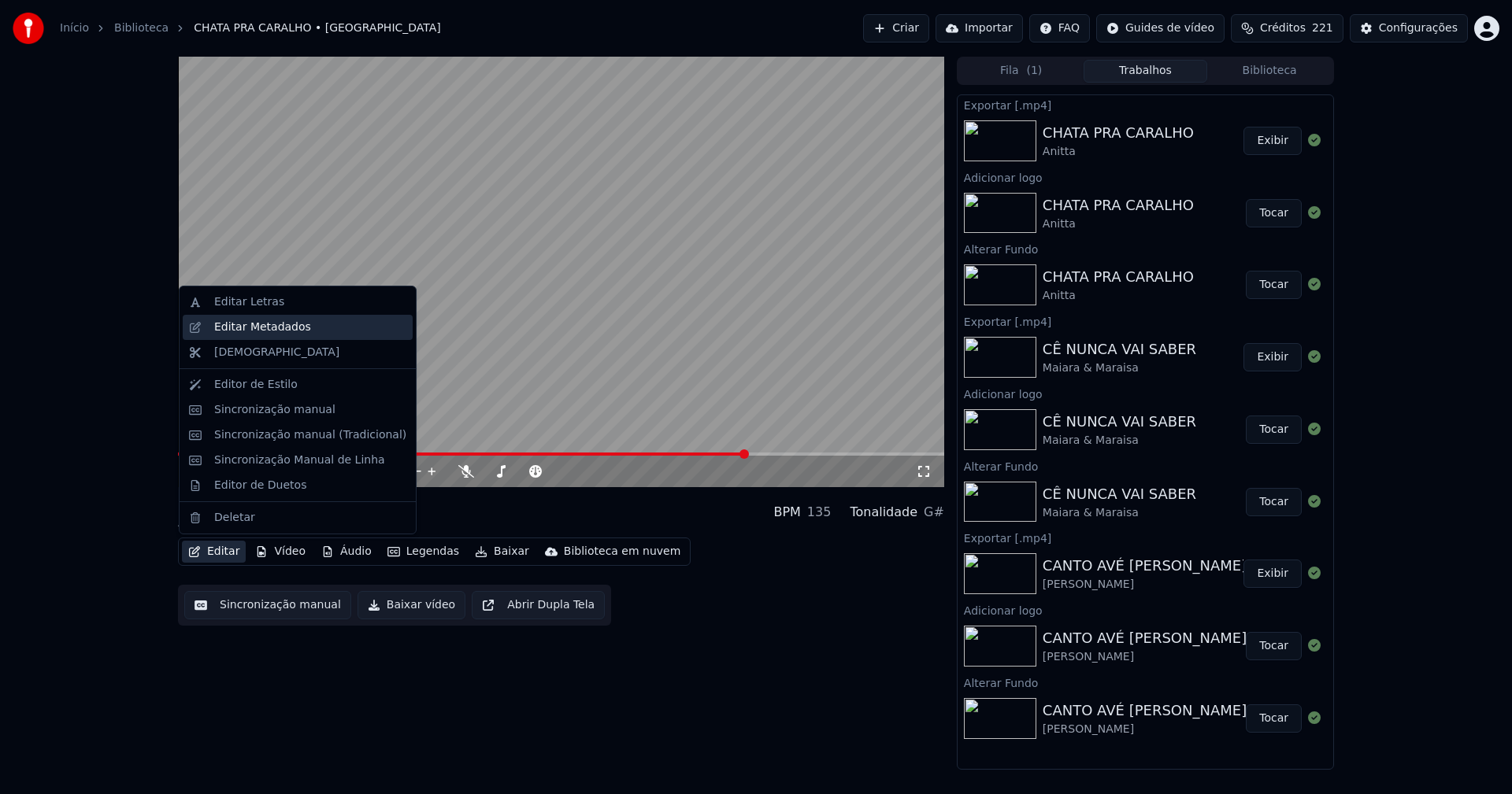
click at [258, 332] on div "Editar Metadados" at bounding box center [263, 327] width 96 height 16
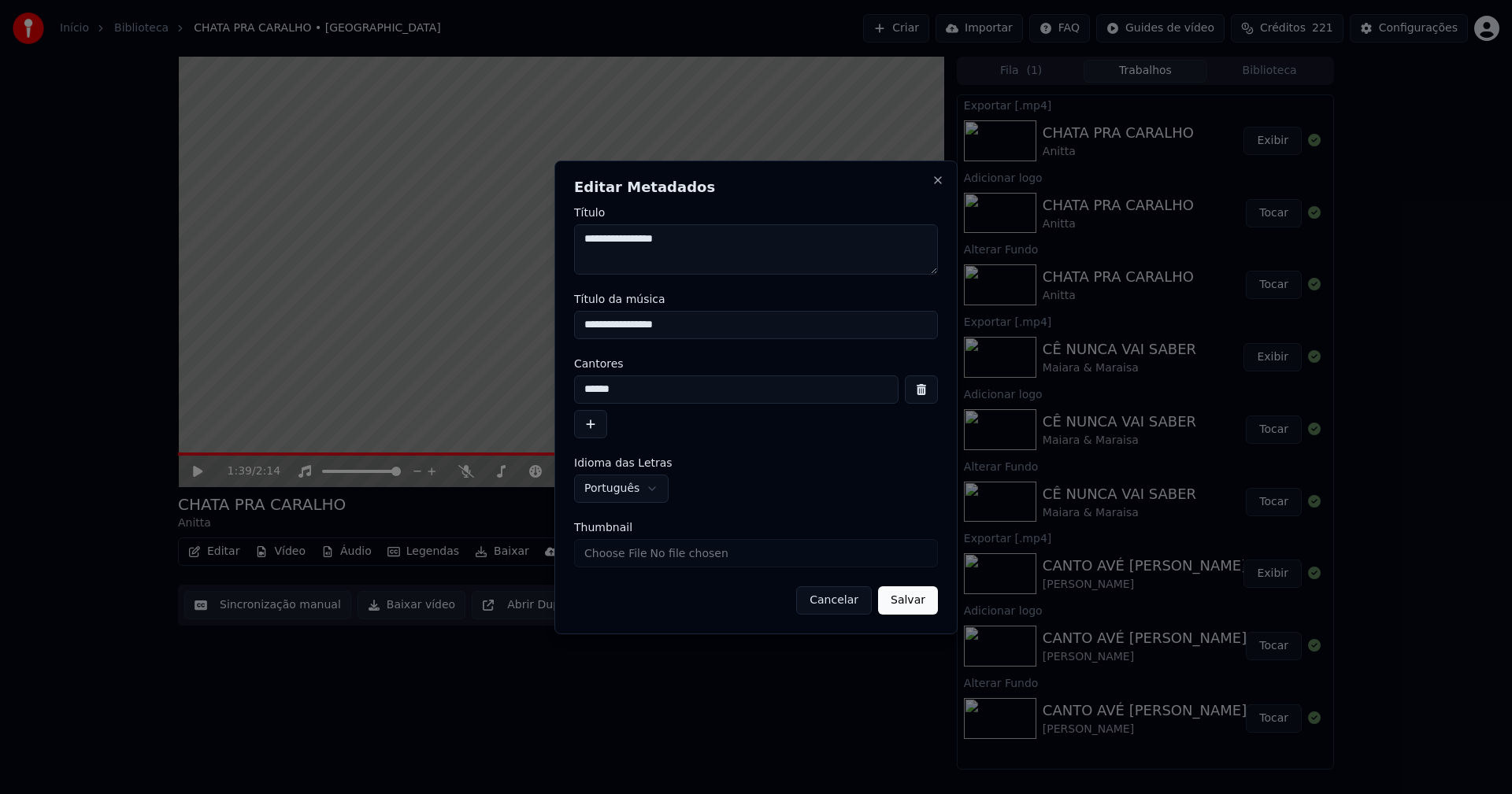
click at [637, 556] on input "Thumbnail" at bounding box center [755, 554] width 363 height 28
type input "**********"
click at [904, 600] on button "Salvar" at bounding box center [908, 600] width 60 height 28
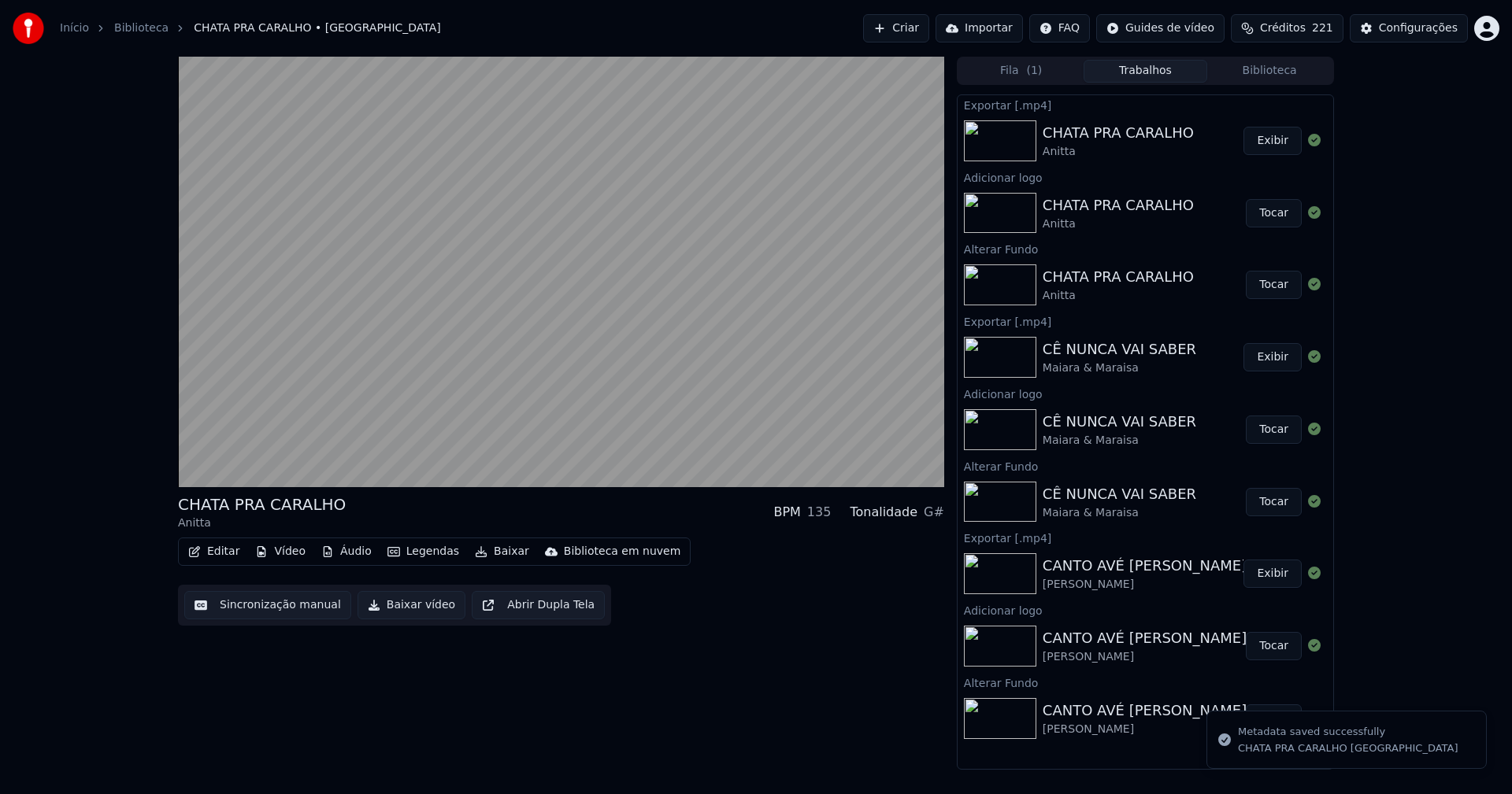
click at [1267, 67] on button "Biblioteca" at bounding box center [1270, 71] width 125 height 22
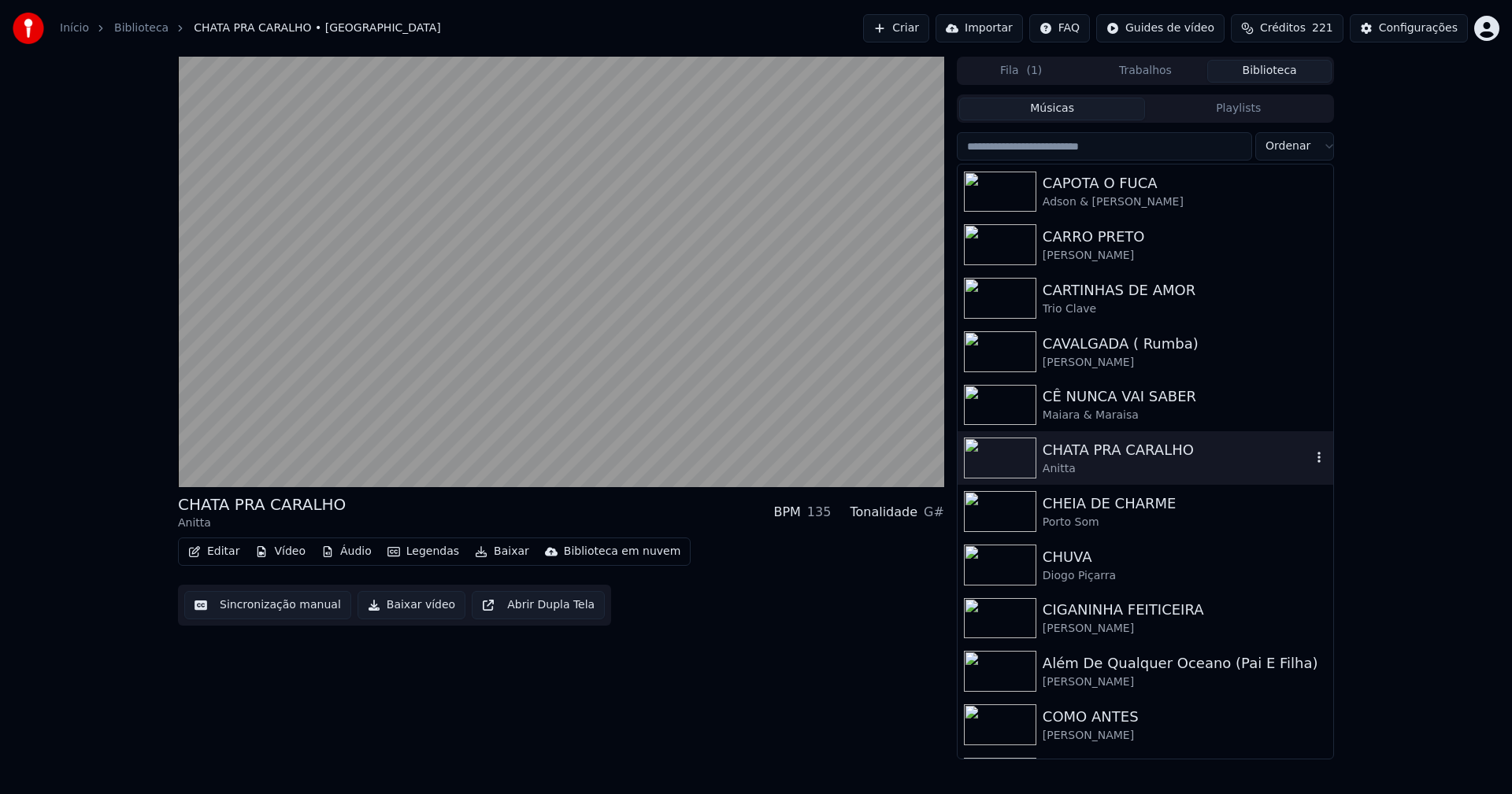
scroll to position [4094, 0]
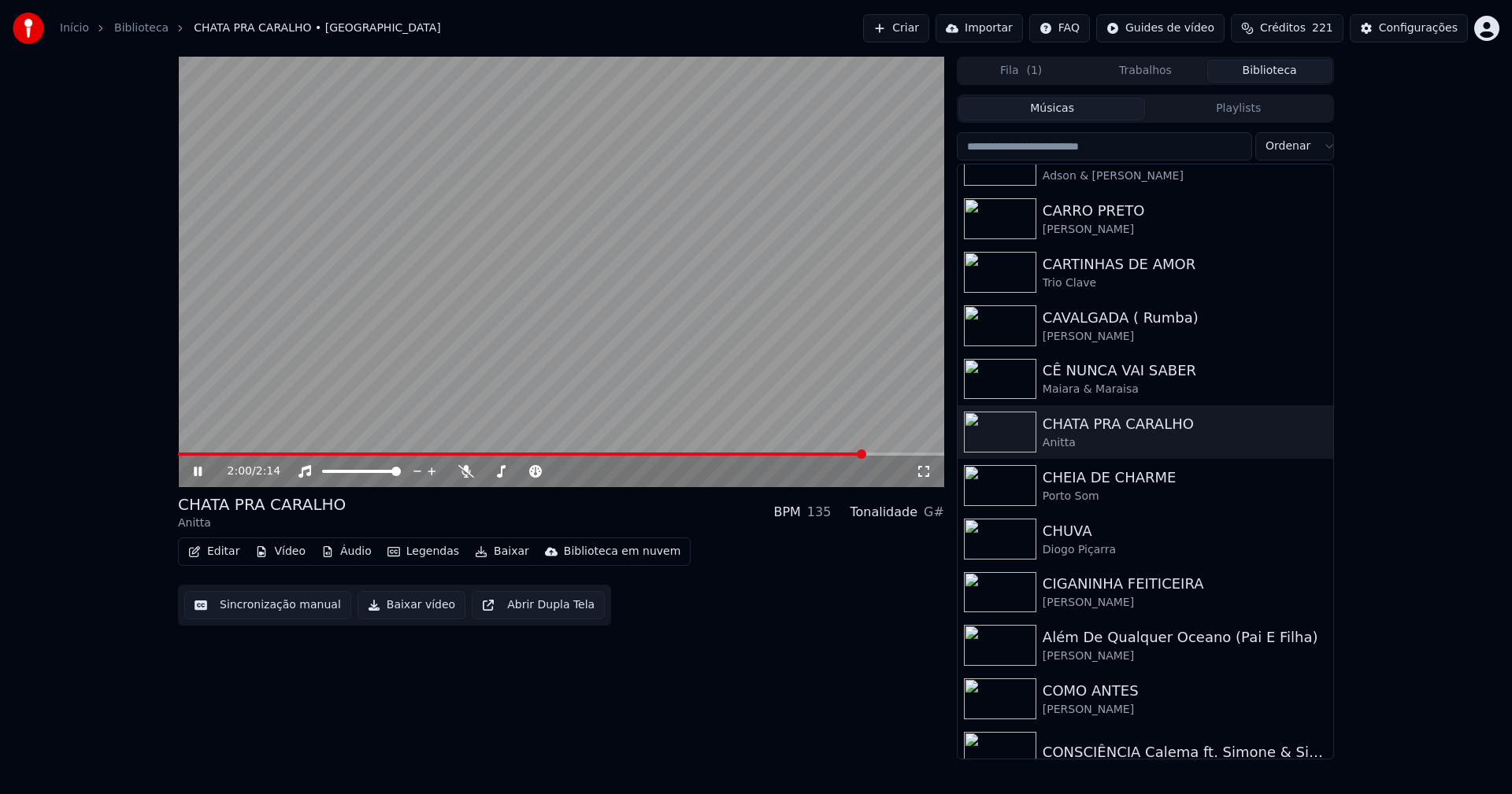
click at [200, 471] on icon at bounding box center [197, 471] width 7 height 9
click at [1424, 30] on div "Configurações" at bounding box center [1418, 28] width 79 height 16
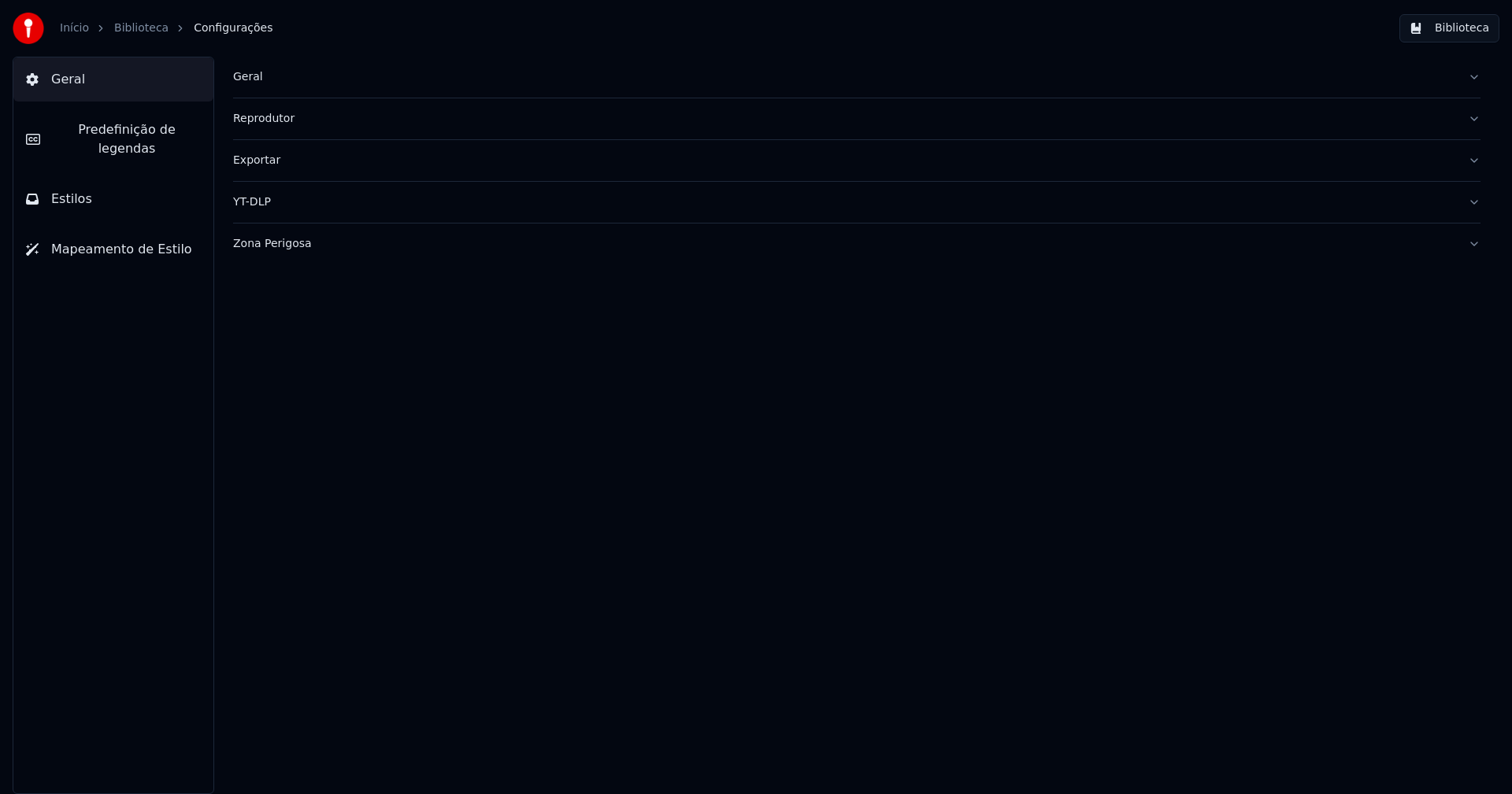
click at [101, 177] on button "Estilos" at bounding box center [113, 199] width 200 height 44
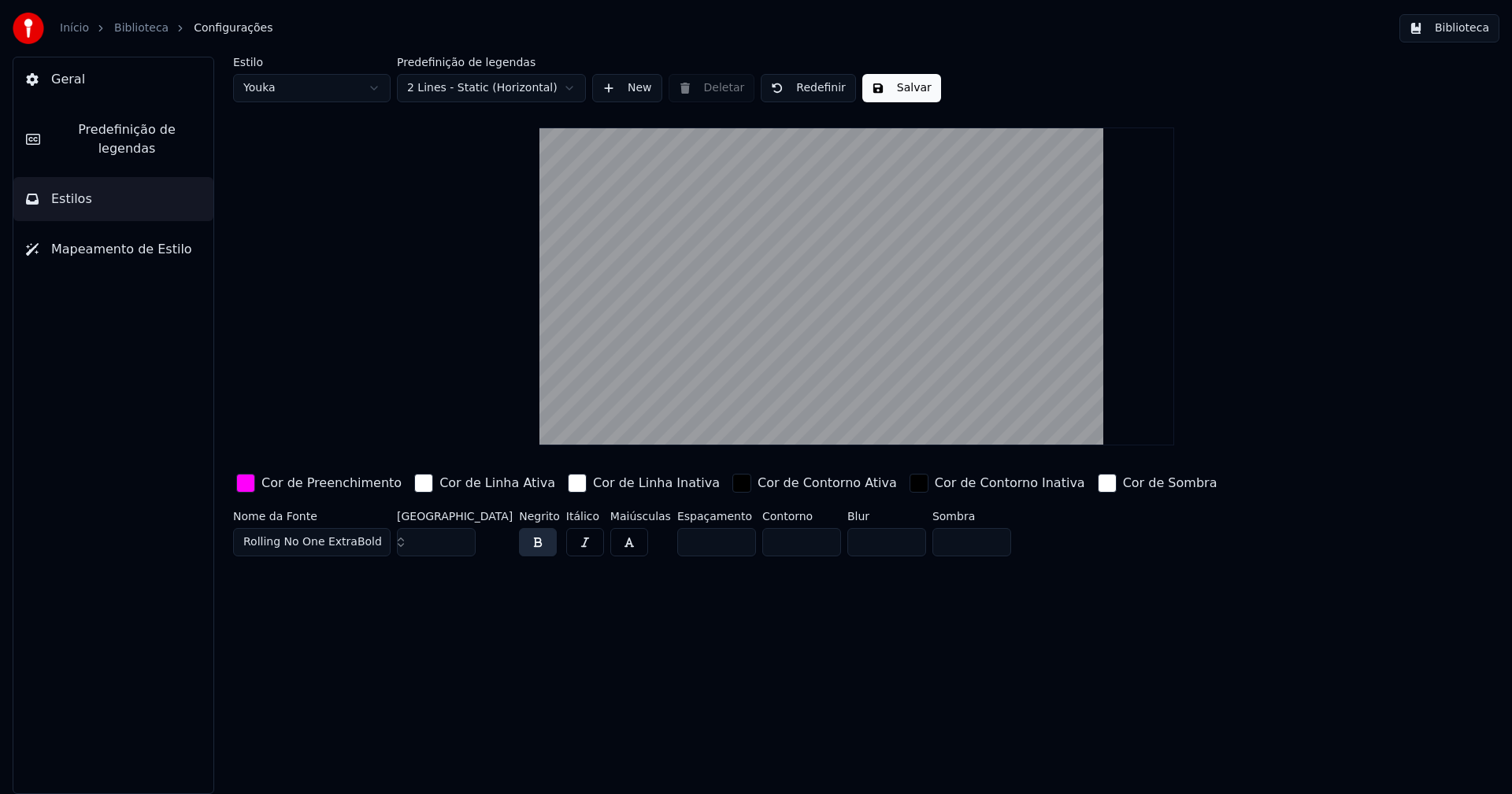
click at [241, 481] on div "button" at bounding box center [245, 483] width 19 height 19
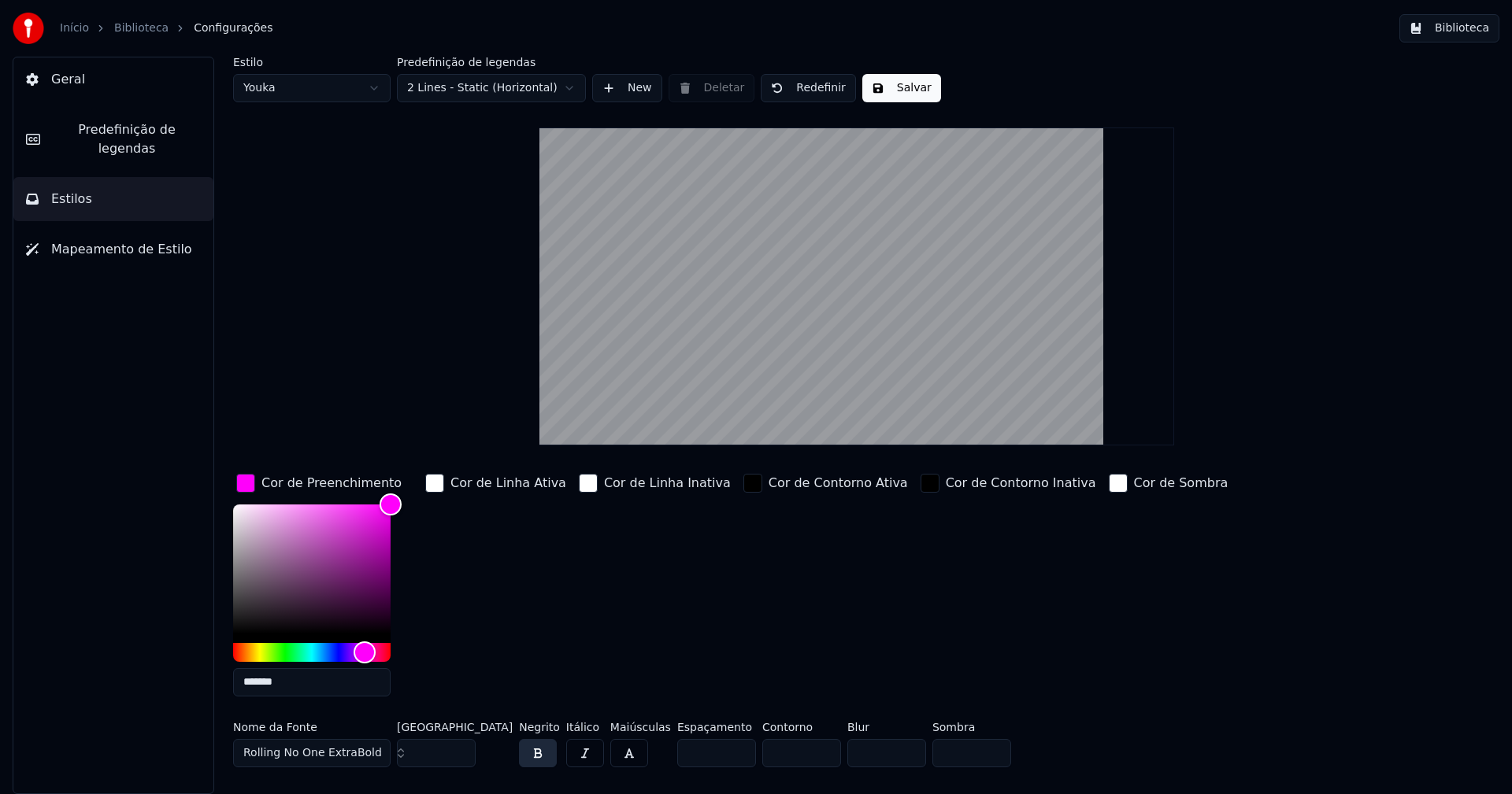
click at [300, 681] on input "*******" at bounding box center [311, 683] width 157 height 28
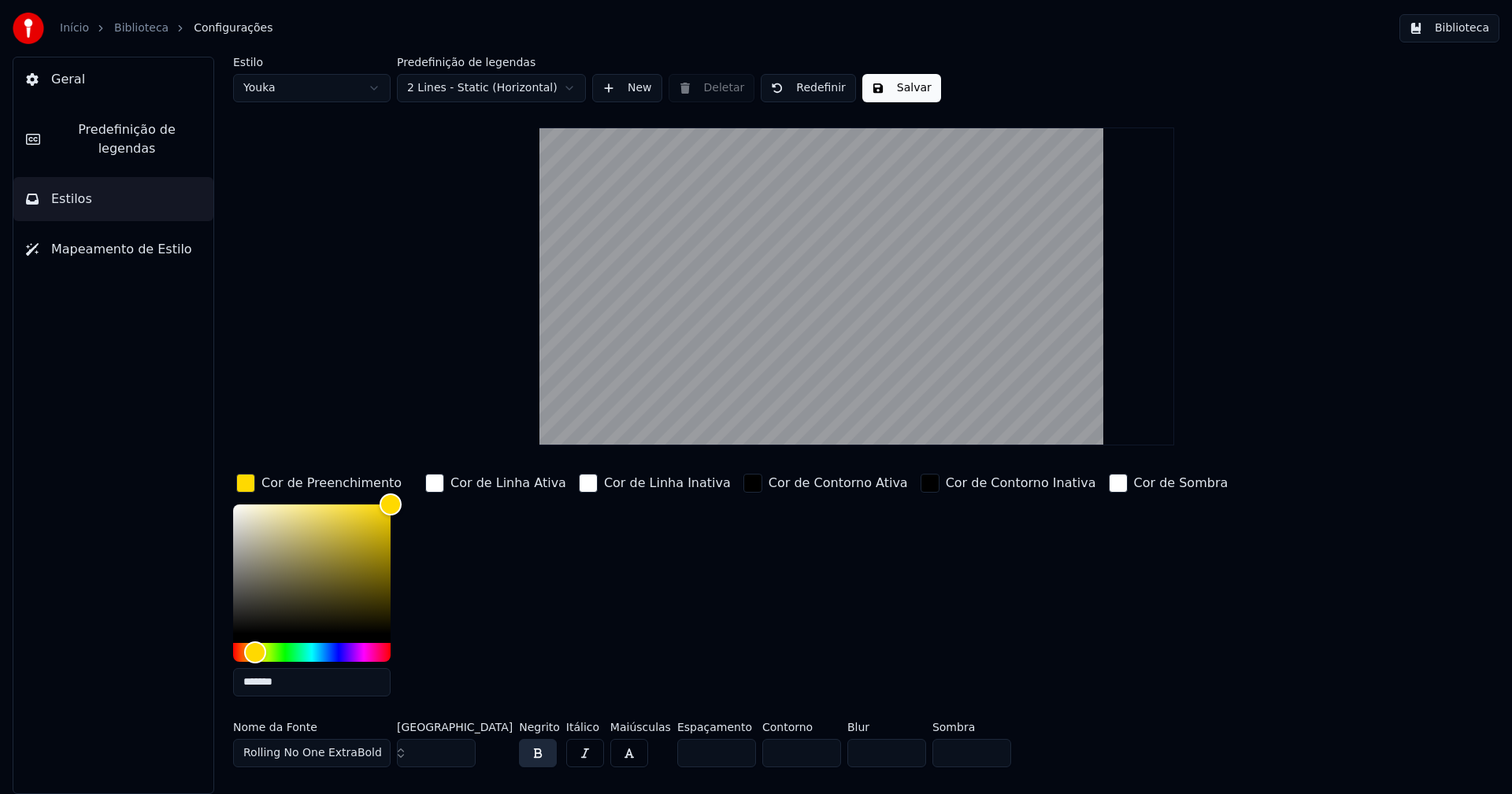
type input "*******"
click at [246, 484] on div "button" at bounding box center [245, 483] width 19 height 19
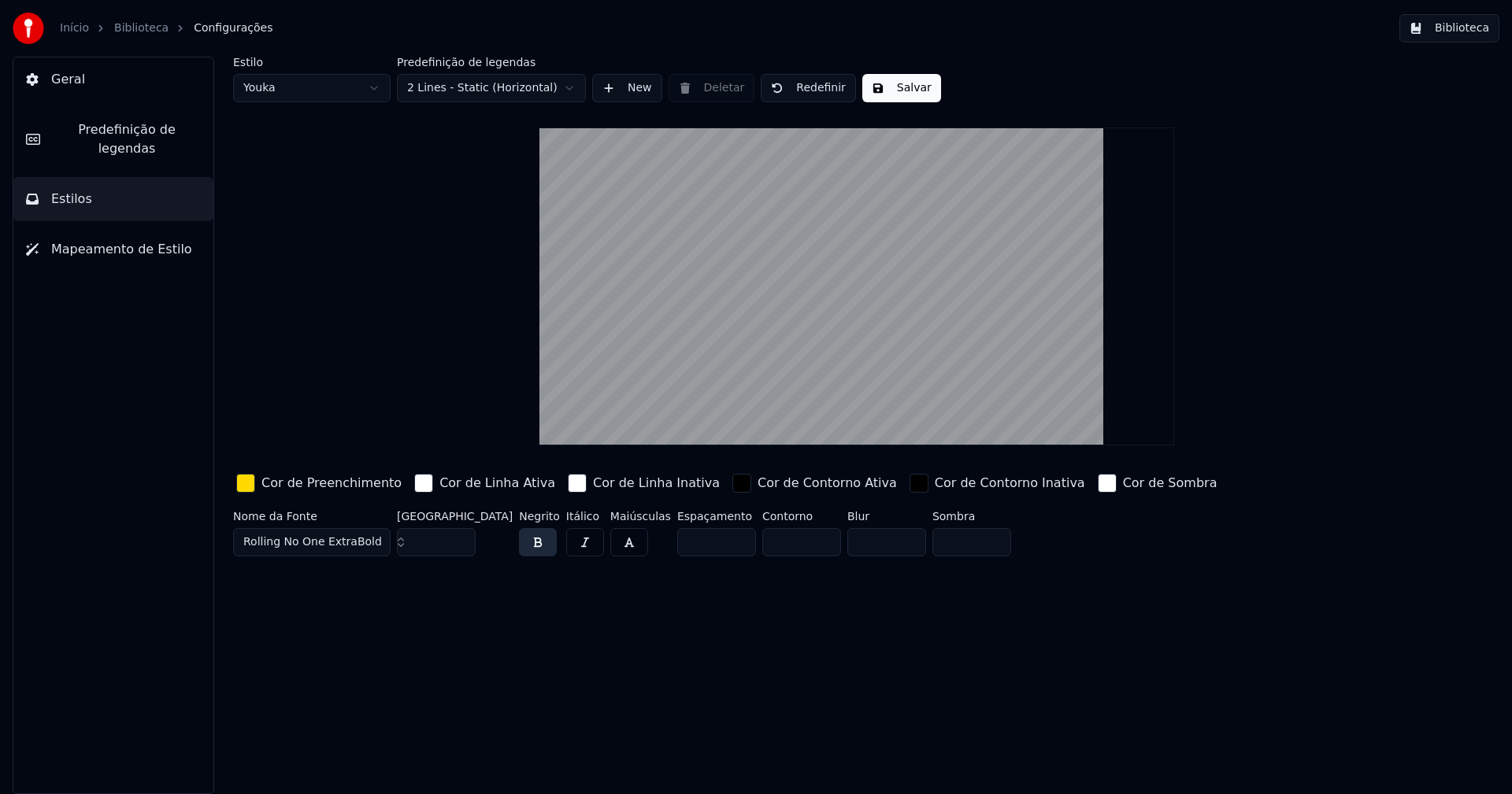
click at [893, 83] on button "Salvar" at bounding box center [902, 88] width 79 height 28
click at [1459, 26] on button "Biblioteca" at bounding box center [1450, 28] width 100 height 28
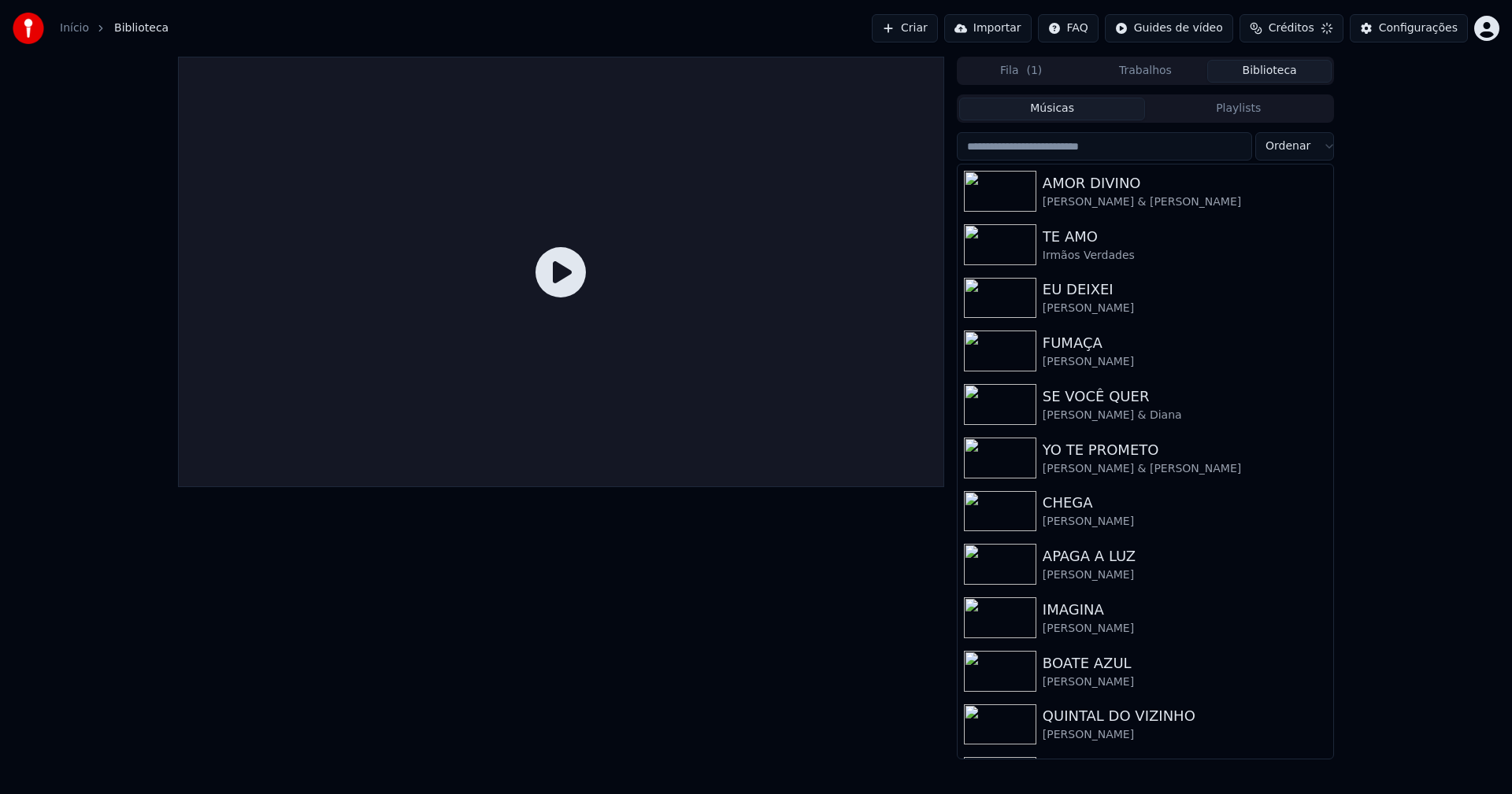
click at [1075, 149] on input "search" at bounding box center [1104, 146] width 295 height 28
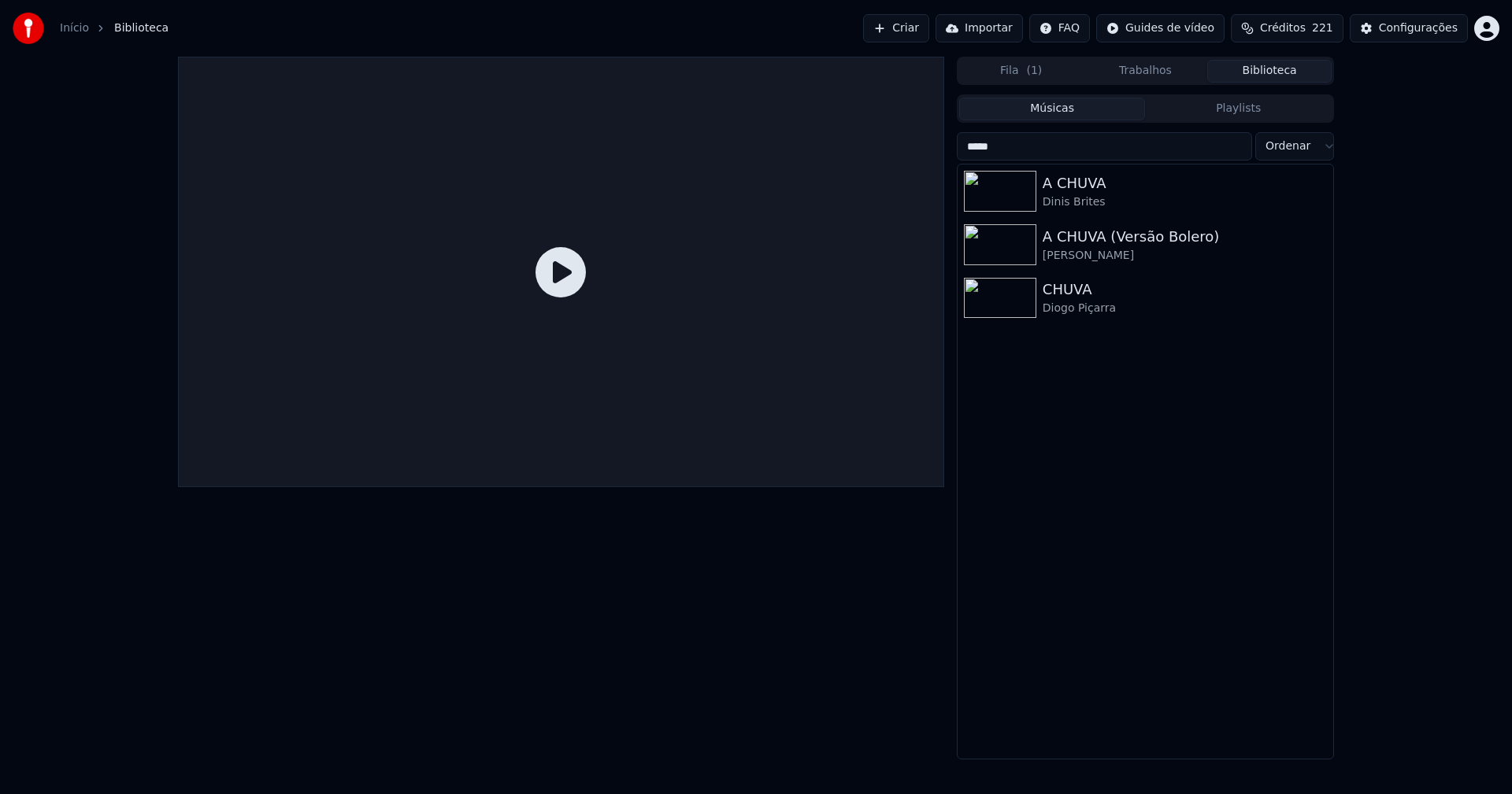
type input "*****"
click at [1074, 280] on div "CHUVA" at bounding box center [1177, 289] width 269 height 22
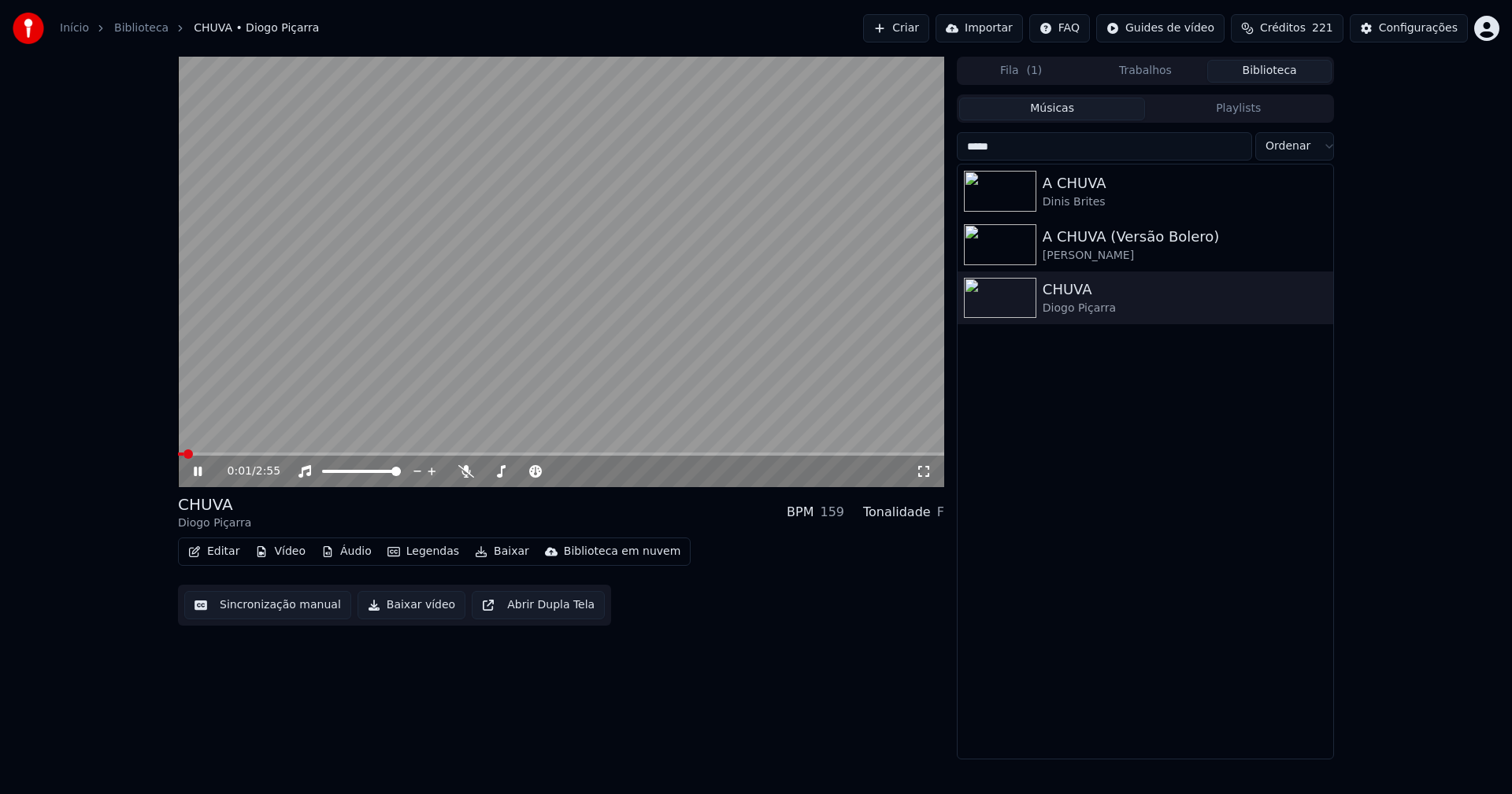
click at [198, 475] on icon at bounding box center [209, 471] width 37 height 12
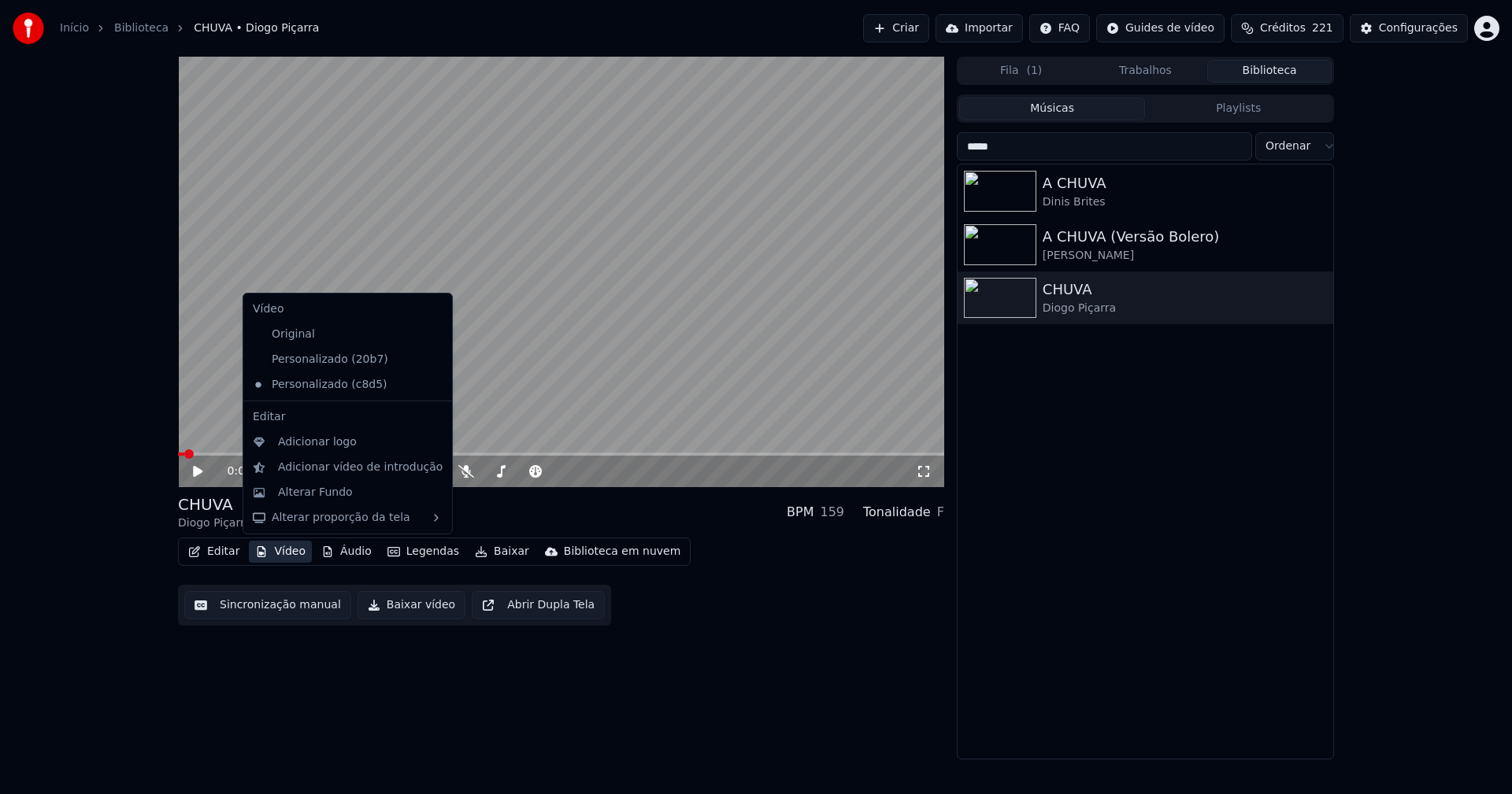
click at [291, 547] on button "Vídeo" at bounding box center [280, 552] width 63 height 22
click at [432, 358] on icon at bounding box center [440, 359] width 17 height 12
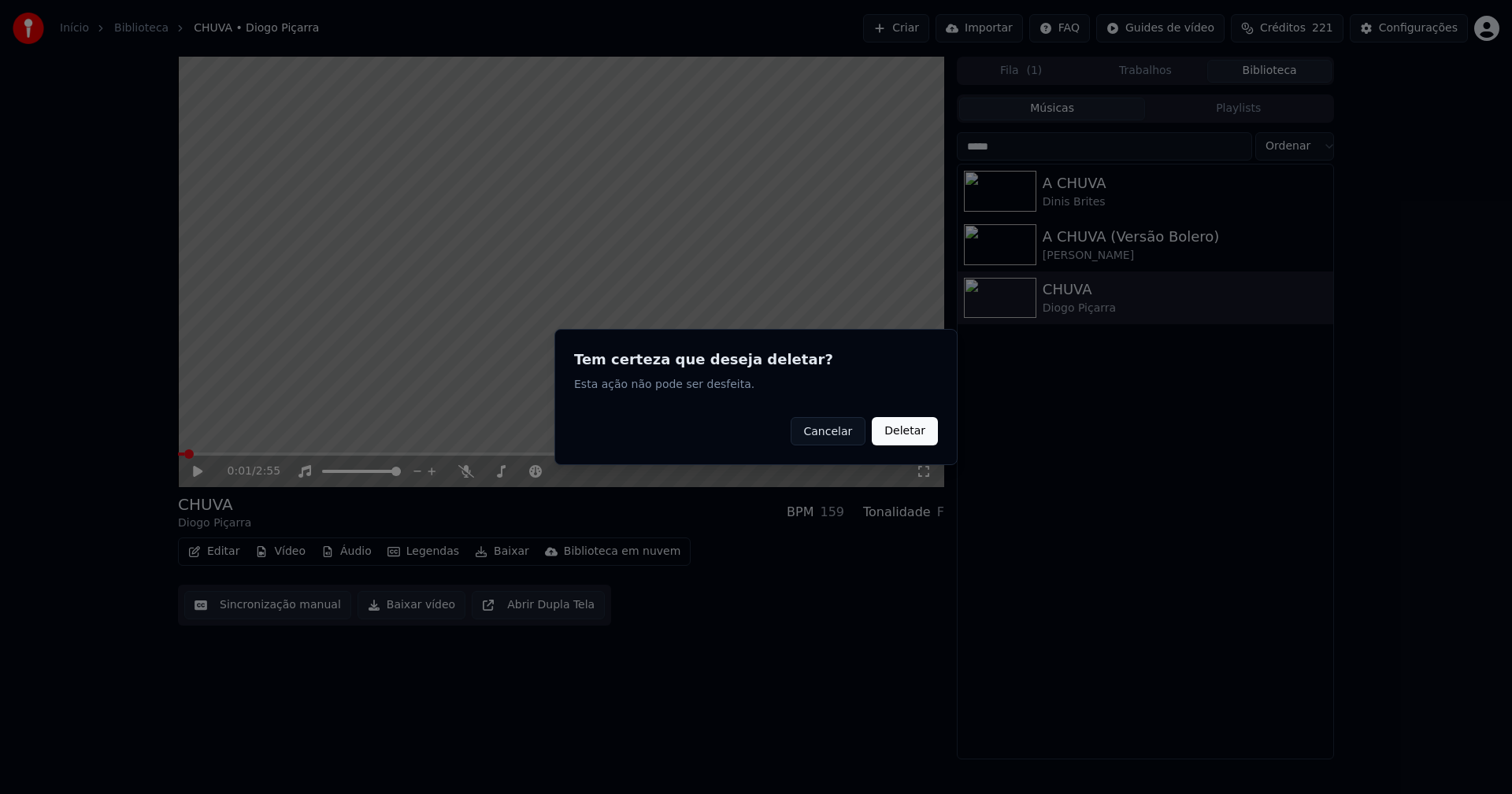
click at [904, 434] on button "Deletar" at bounding box center [905, 432] width 67 height 28
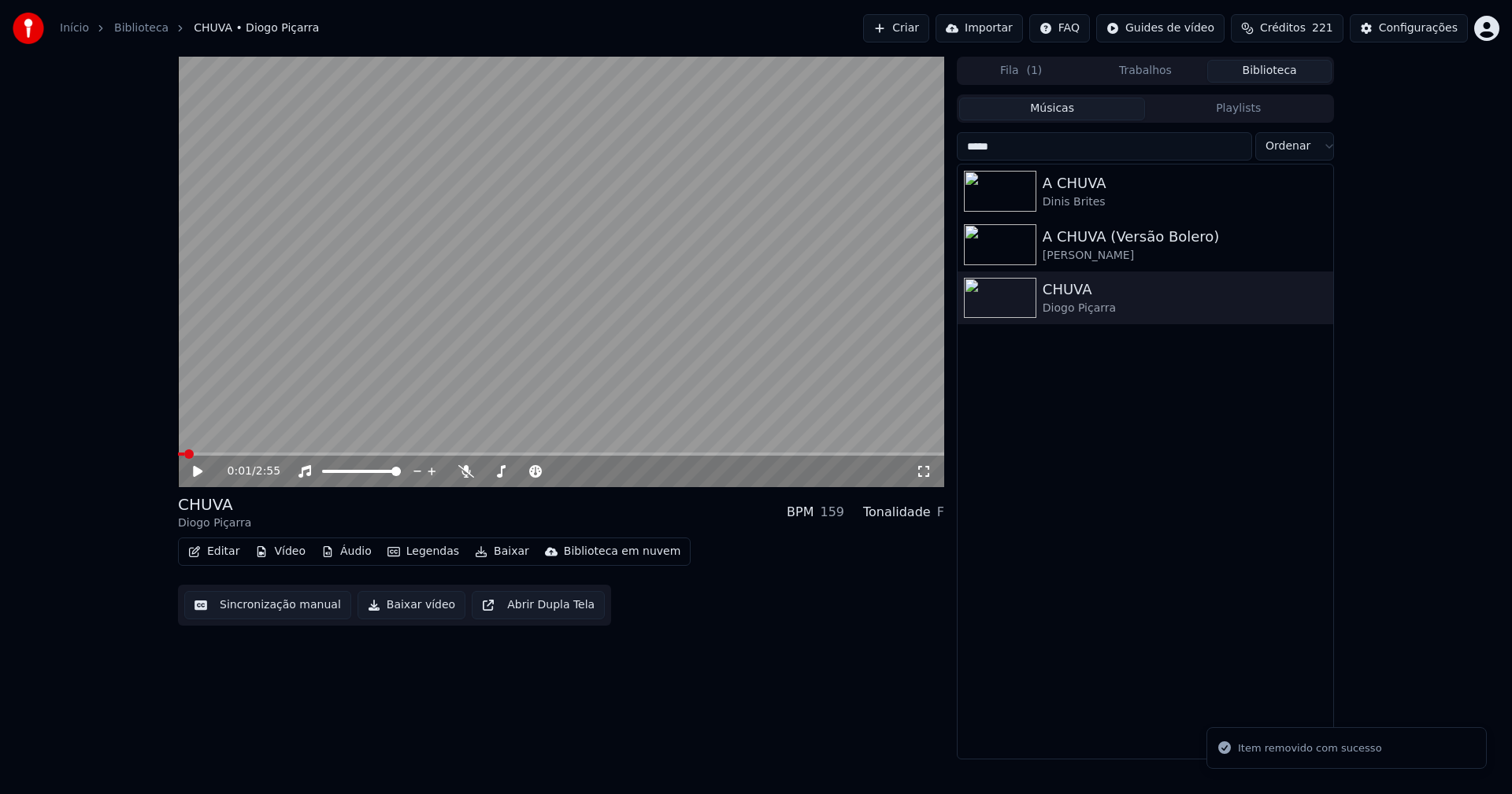
click at [286, 545] on button "Vídeo" at bounding box center [280, 552] width 63 height 22
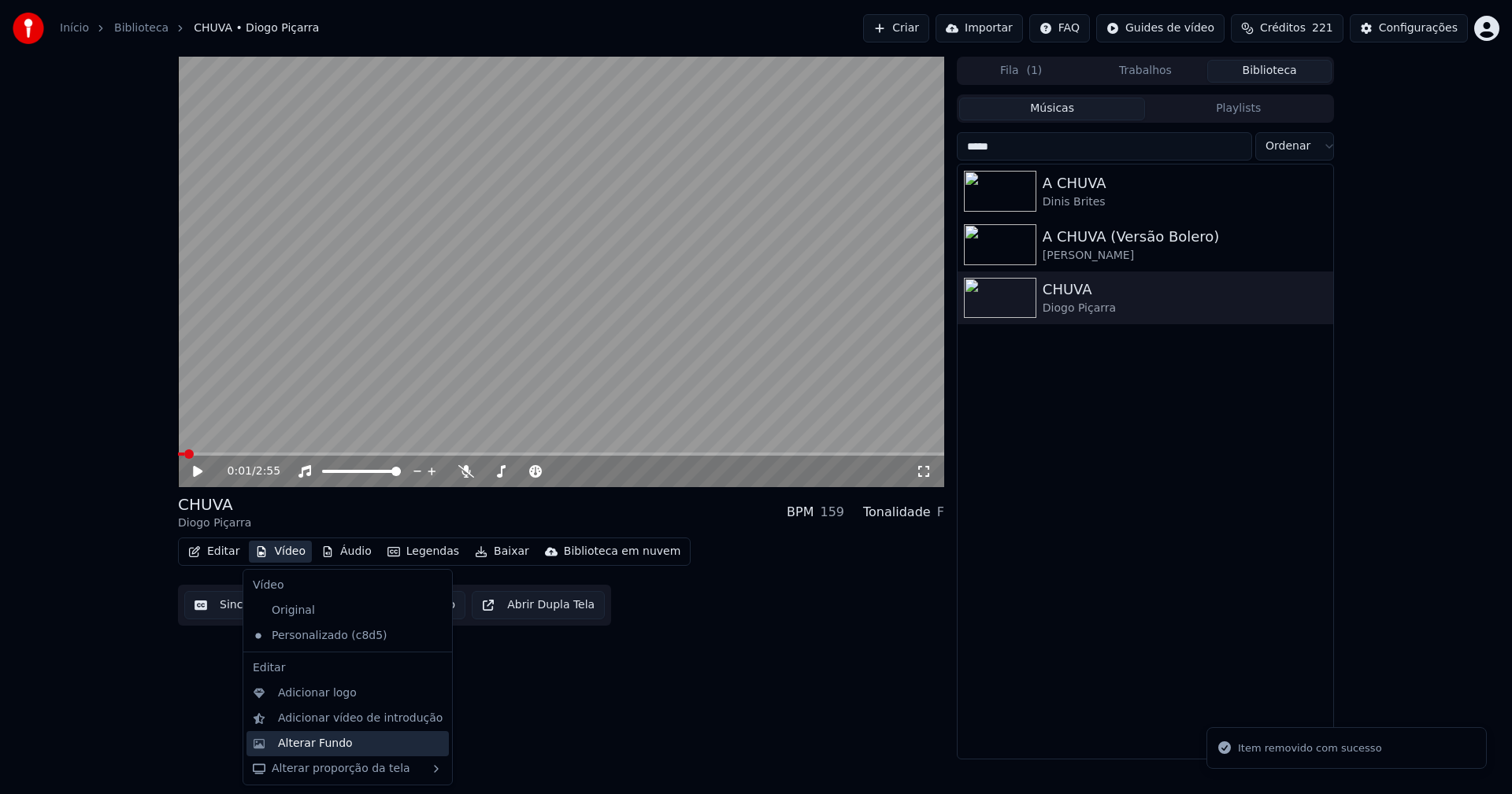
click at [335, 745] on div "Alterar Fundo" at bounding box center [315, 743] width 75 height 16
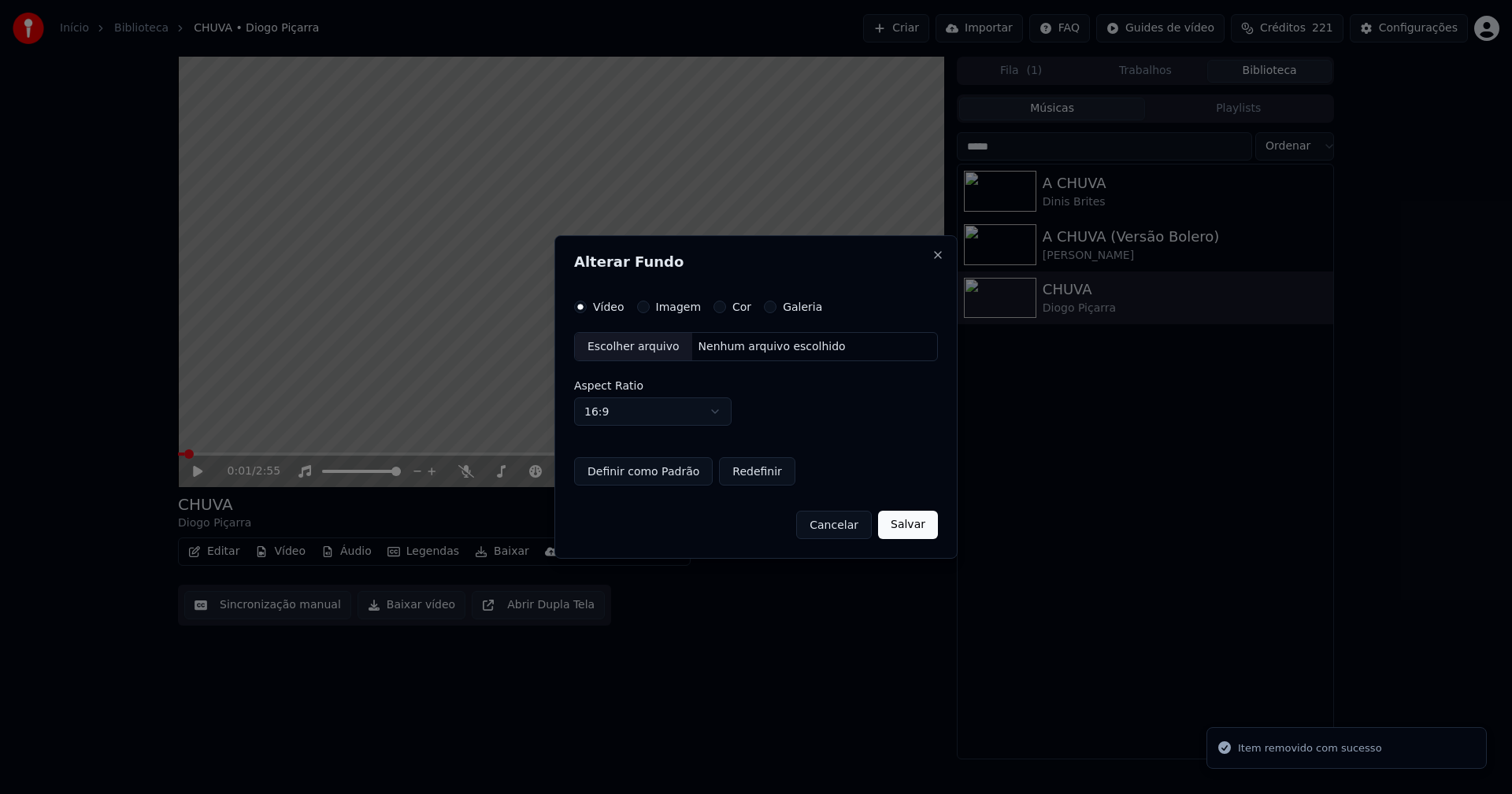
click at [645, 305] on button "Imagem" at bounding box center [643, 307] width 12 height 12
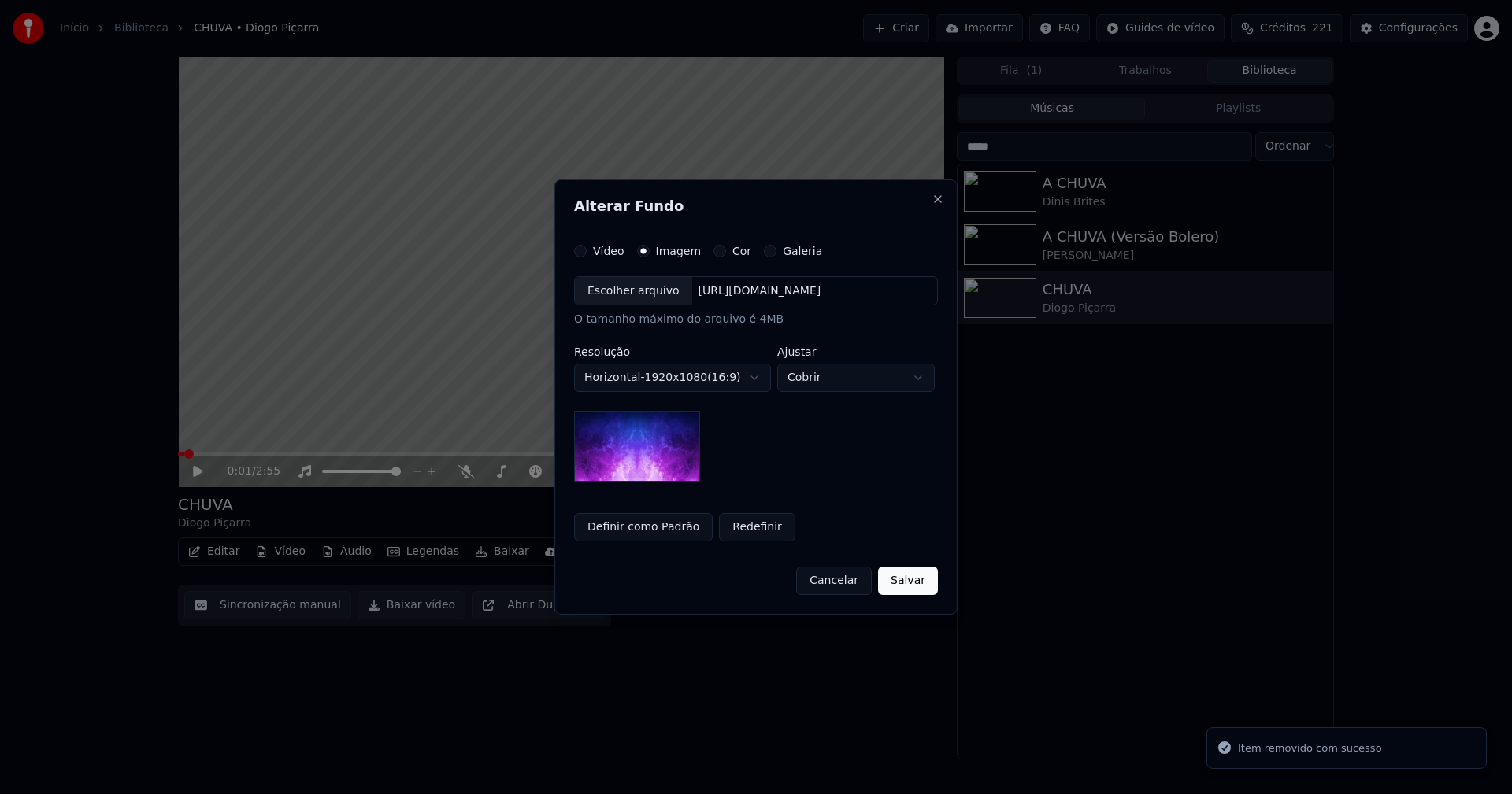
click at [638, 296] on div "Escolher arquivo" at bounding box center [633, 291] width 117 height 28
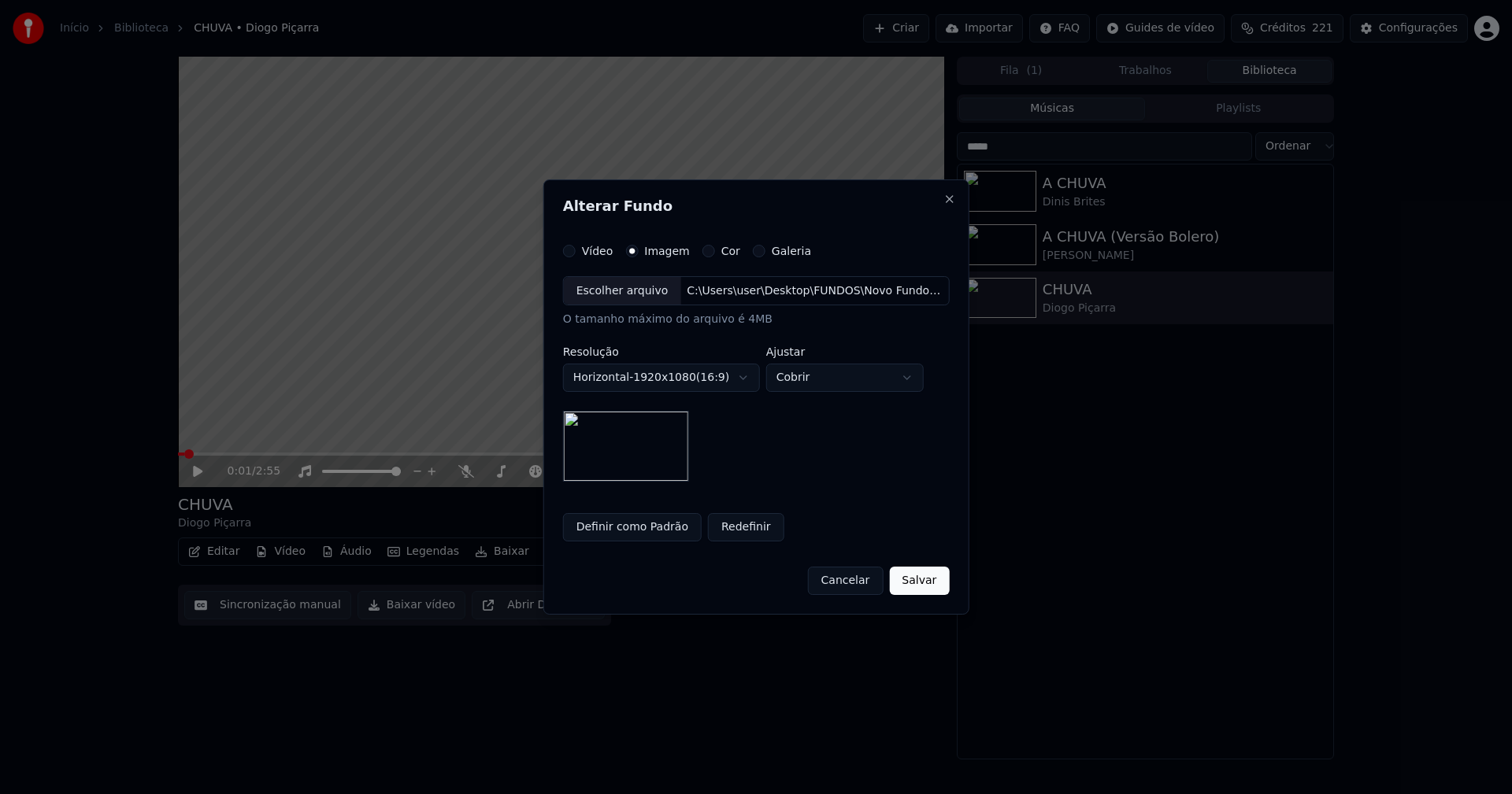
click at [913, 584] on button "Salvar" at bounding box center [919, 581] width 60 height 28
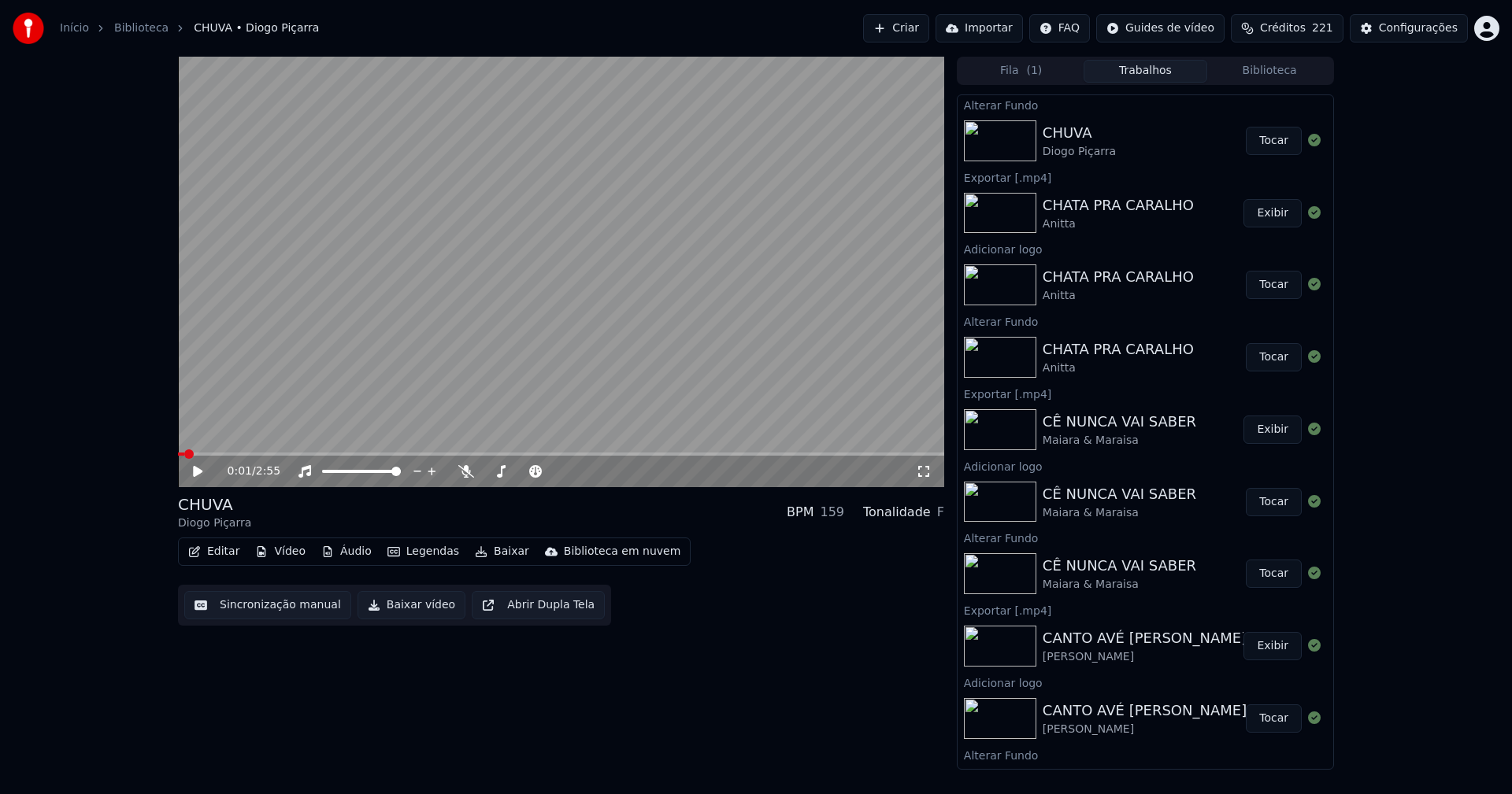
drag, startPoint x: 1267, startPoint y: 137, endPoint x: 1210, endPoint y: 148, distance: 58.1
click at [1267, 138] on button "Tocar" at bounding box center [1273, 141] width 56 height 28
click at [284, 556] on button "Vídeo" at bounding box center [280, 552] width 63 height 22
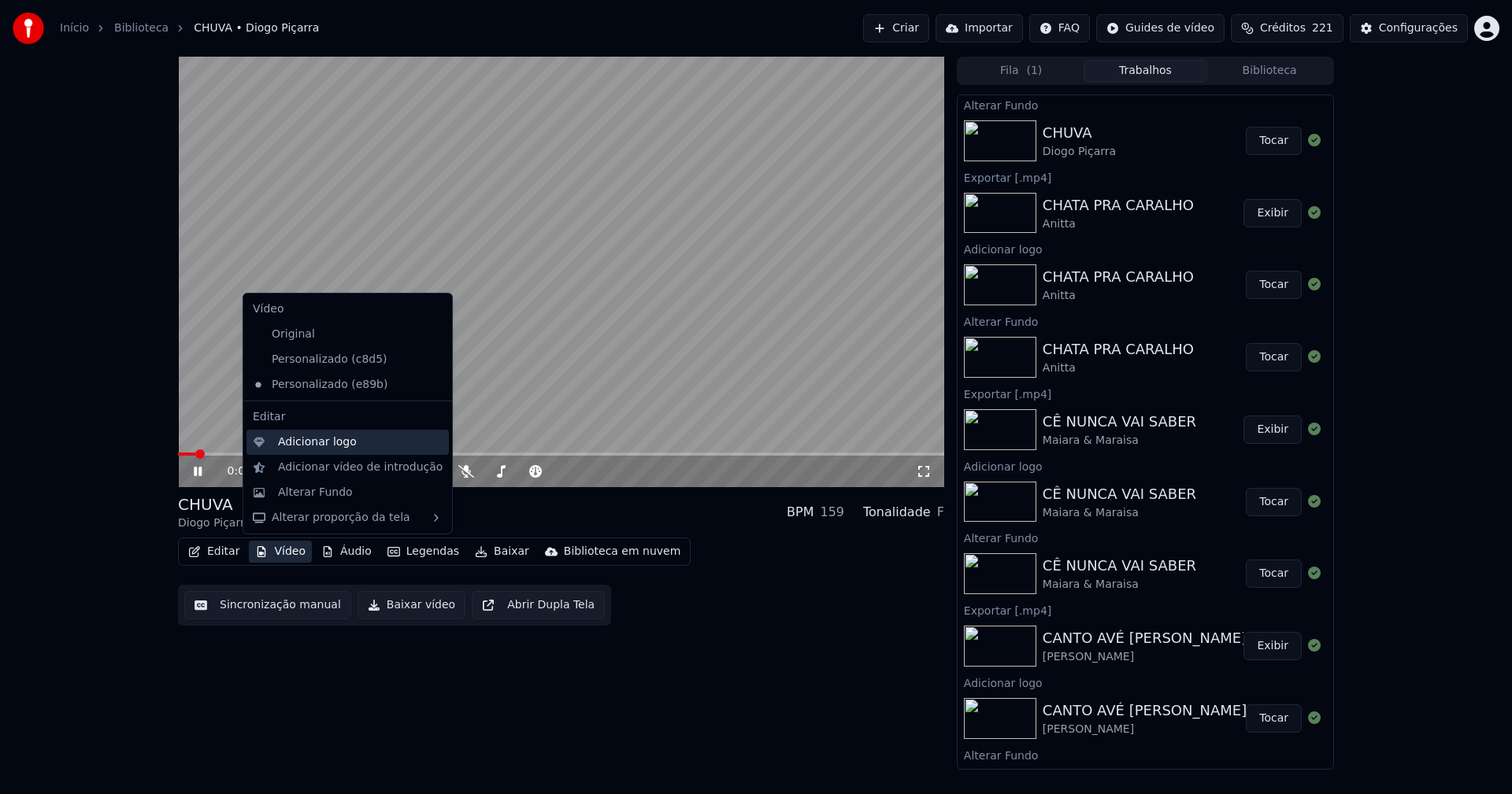
click at [310, 441] on div "Adicionar logo" at bounding box center [317, 442] width 79 height 16
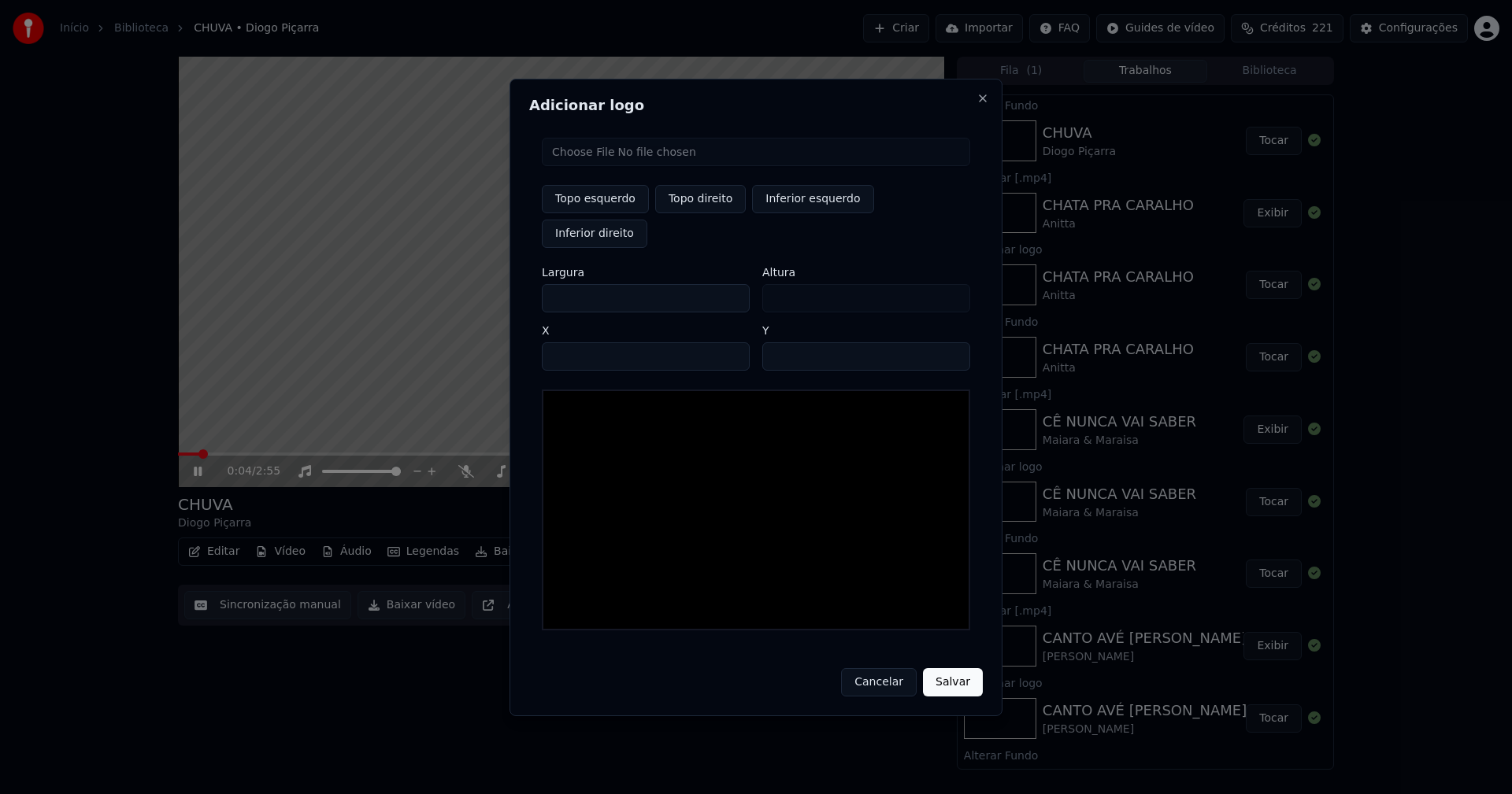
click at [618, 166] on input "file" at bounding box center [755, 152] width 428 height 28
type input "**********"
type input "***"
click at [694, 214] on button "Topo direito" at bounding box center [700, 200] width 91 height 28
type input "****"
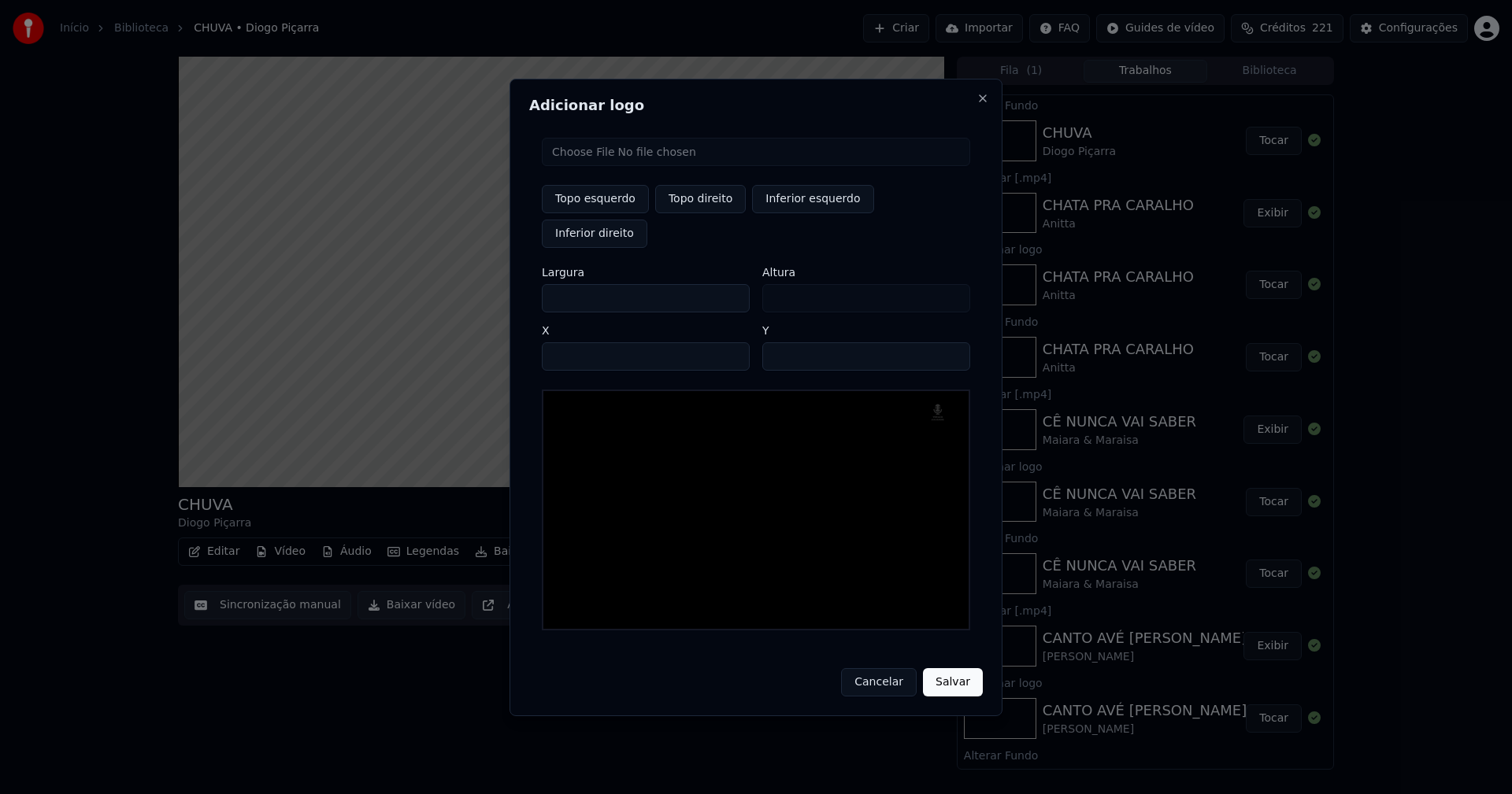
drag, startPoint x: 567, startPoint y: 279, endPoint x: 494, endPoint y: 289, distance: 73.7
click at [500, 289] on body "Início Biblioteca CHUVA • Diogo Piçarra Criar Importar FAQ Guides de vídeo Créd…" at bounding box center [756, 397] width 1512 height 794
type input "**"
type input "***"
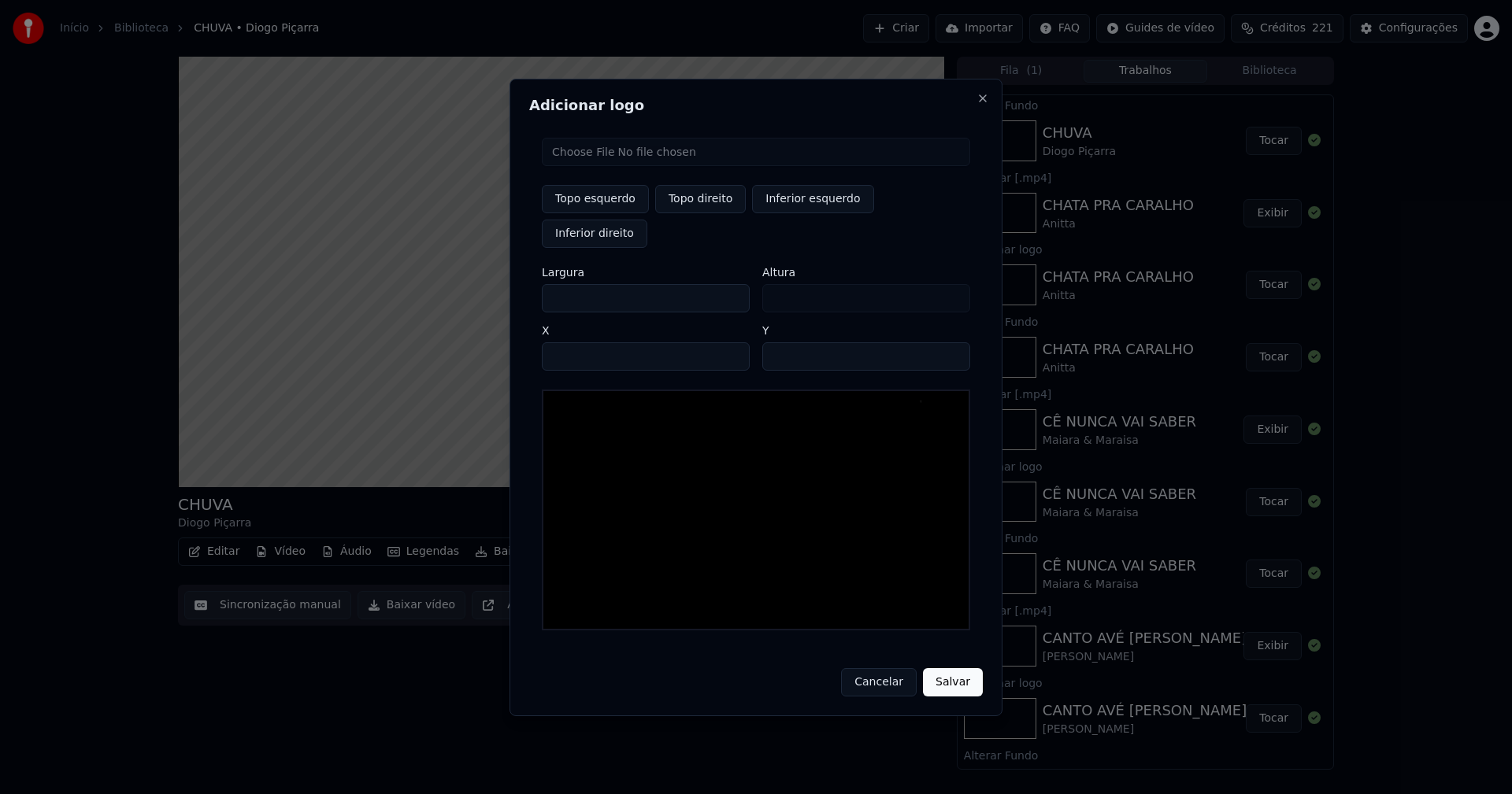
type input "***"
click at [575, 343] on input "****" at bounding box center [645, 357] width 208 height 28
type input "****"
click at [946, 343] on input "**" at bounding box center [867, 357] width 208 height 28
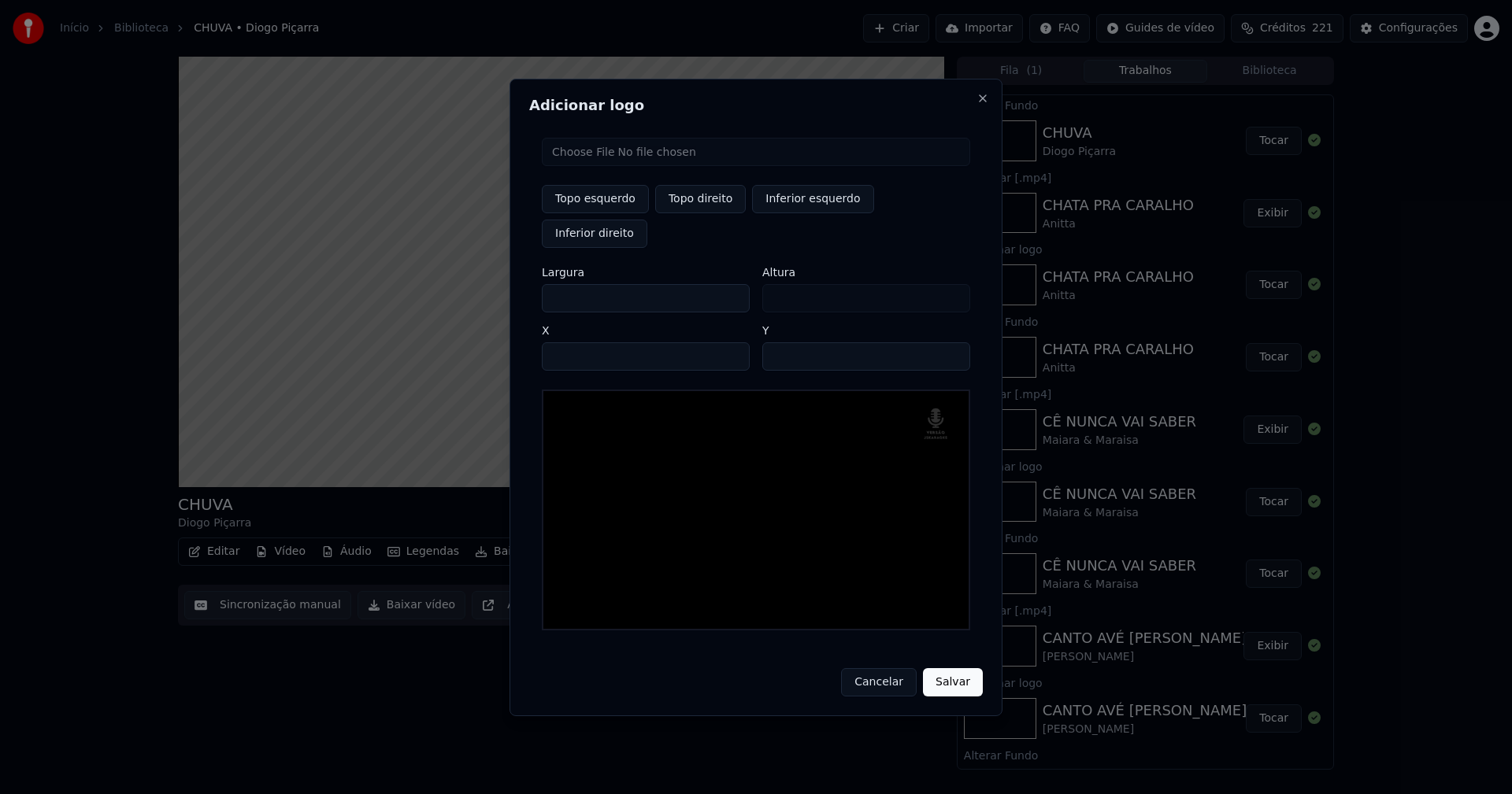
click at [946, 343] on input "**" at bounding box center [867, 357] width 208 height 28
type input "**"
click at [946, 343] on input "**" at bounding box center [867, 357] width 208 height 28
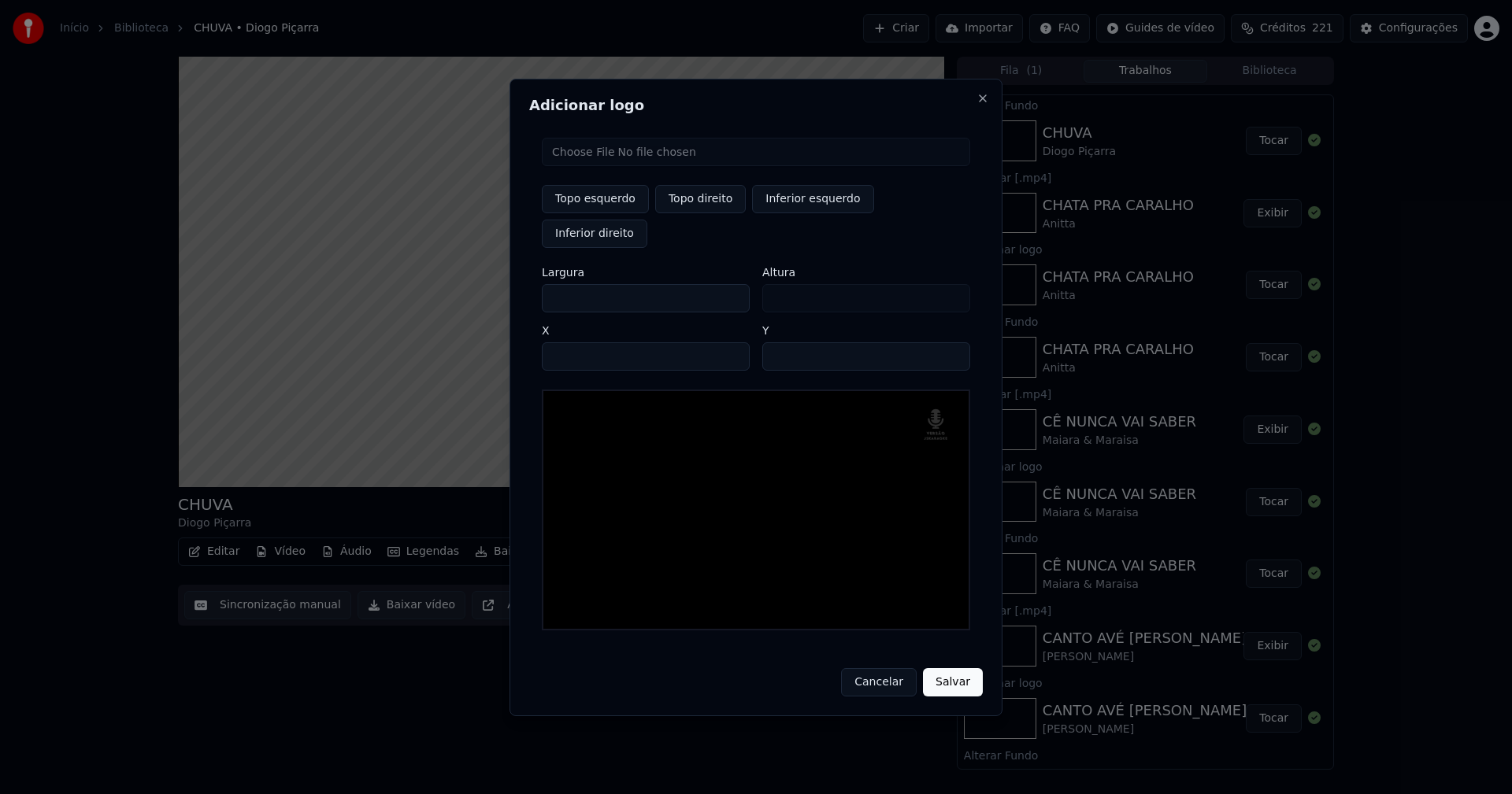
click at [956, 668] on button "Salvar" at bounding box center [953, 683] width 60 height 28
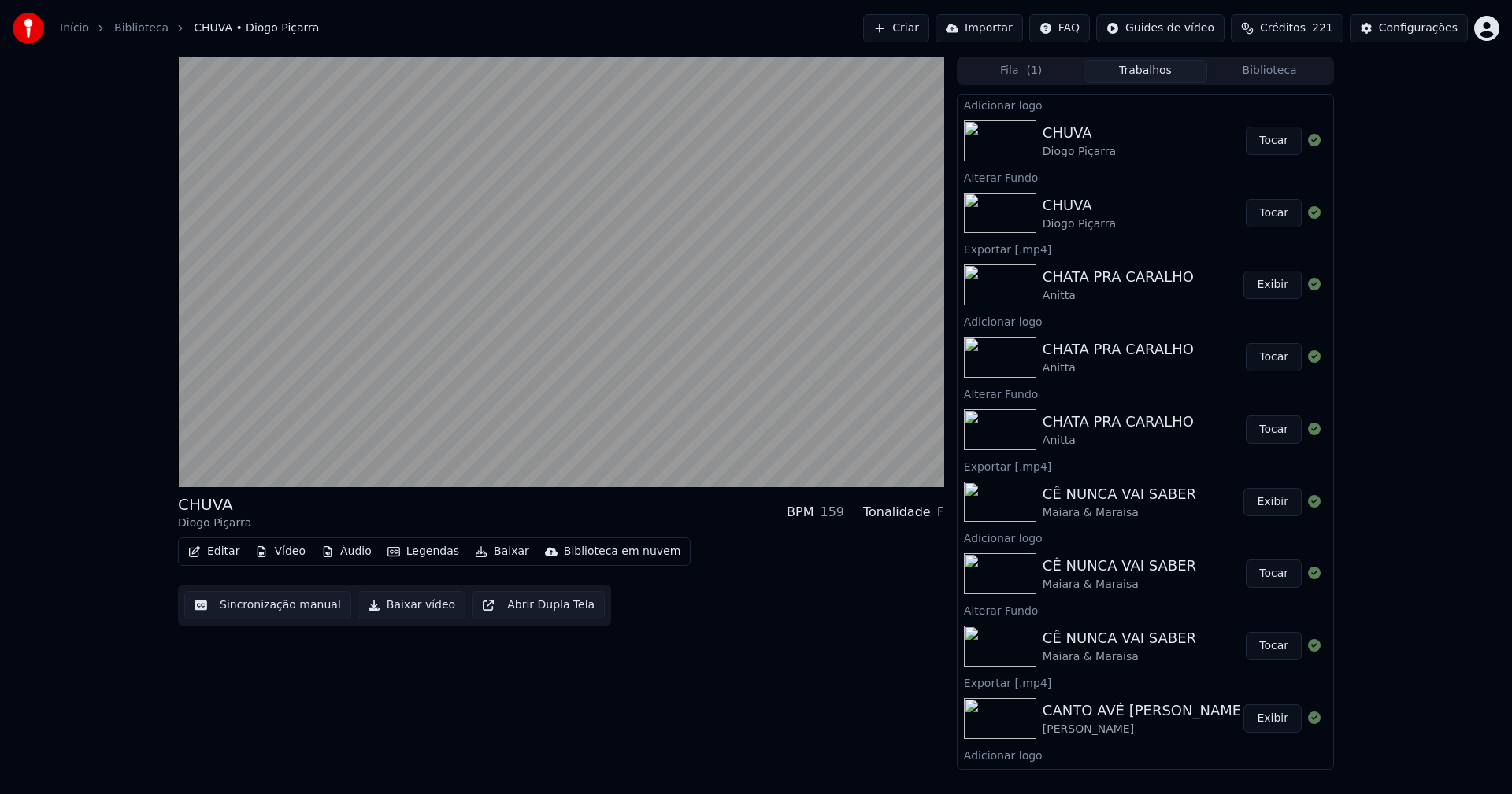
click at [1262, 147] on button "Tocar" at bounding box center [1273, 141] width 56 height 28
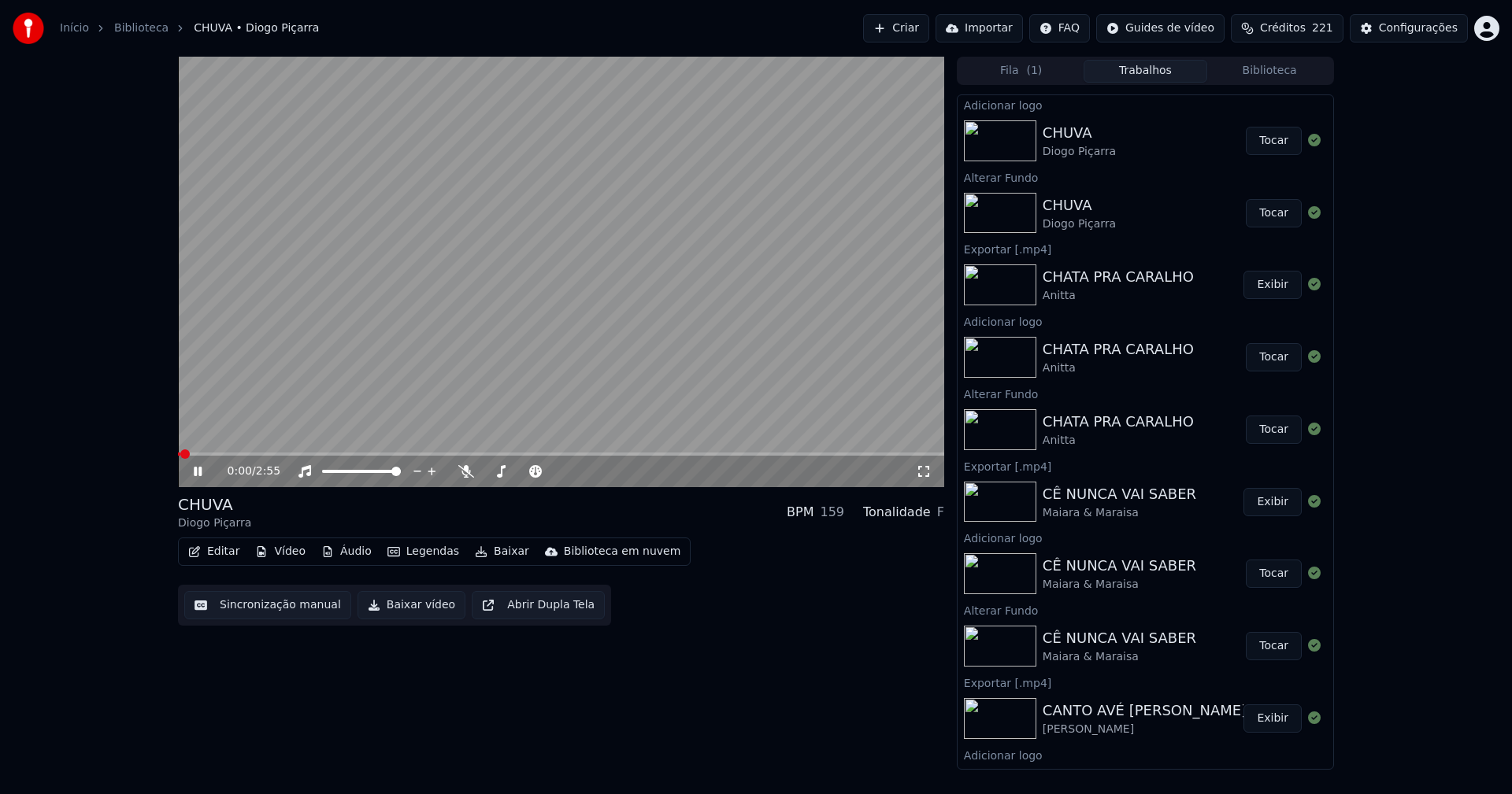
click at [231, 553] on button "Editar" at bounding box center [214, 552] width 64 height 22
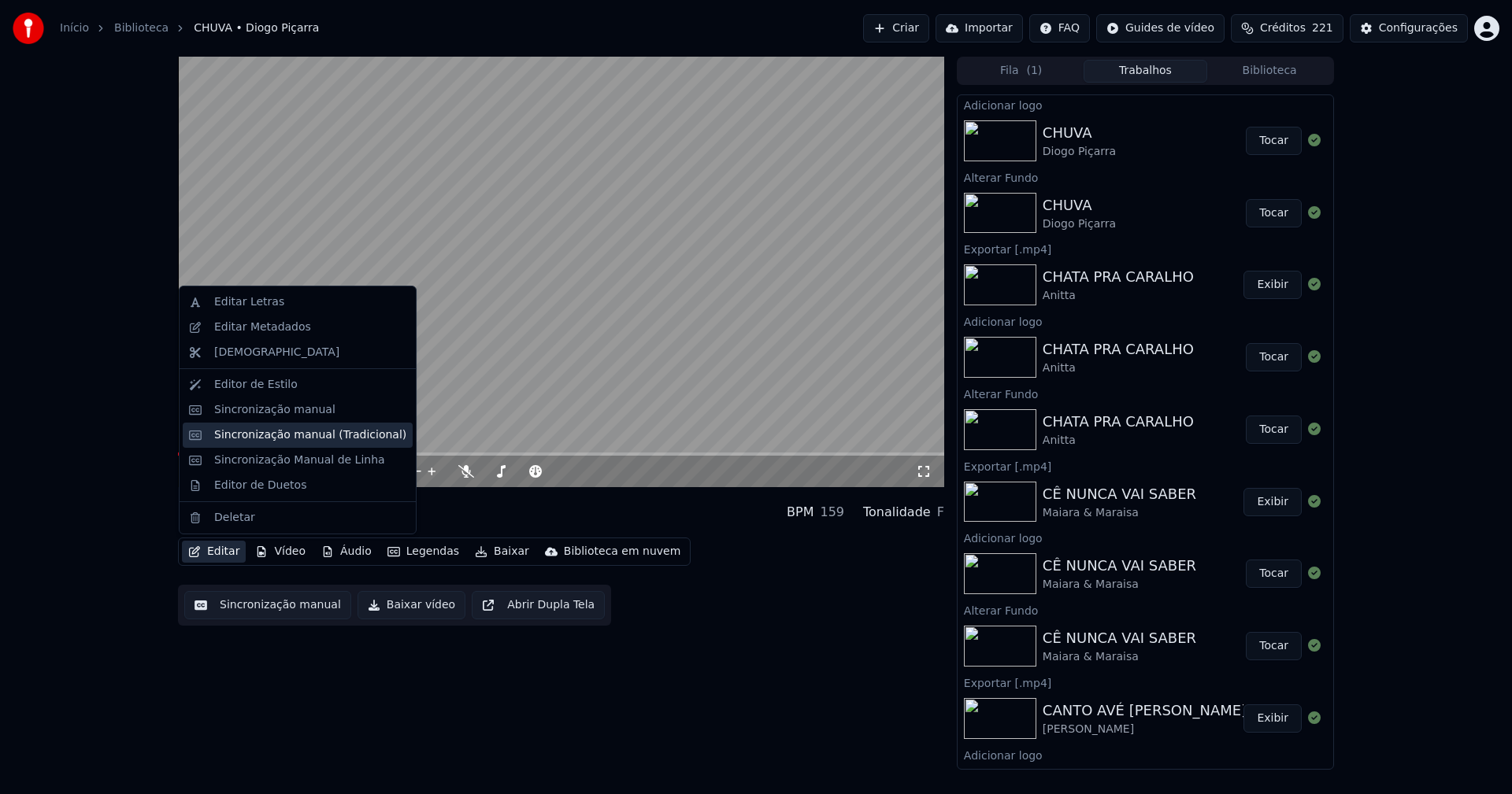
click at [289, 436] on div "Sincronização manual (Tradicional)" at bounding box center [310, 435] width 192 height 16
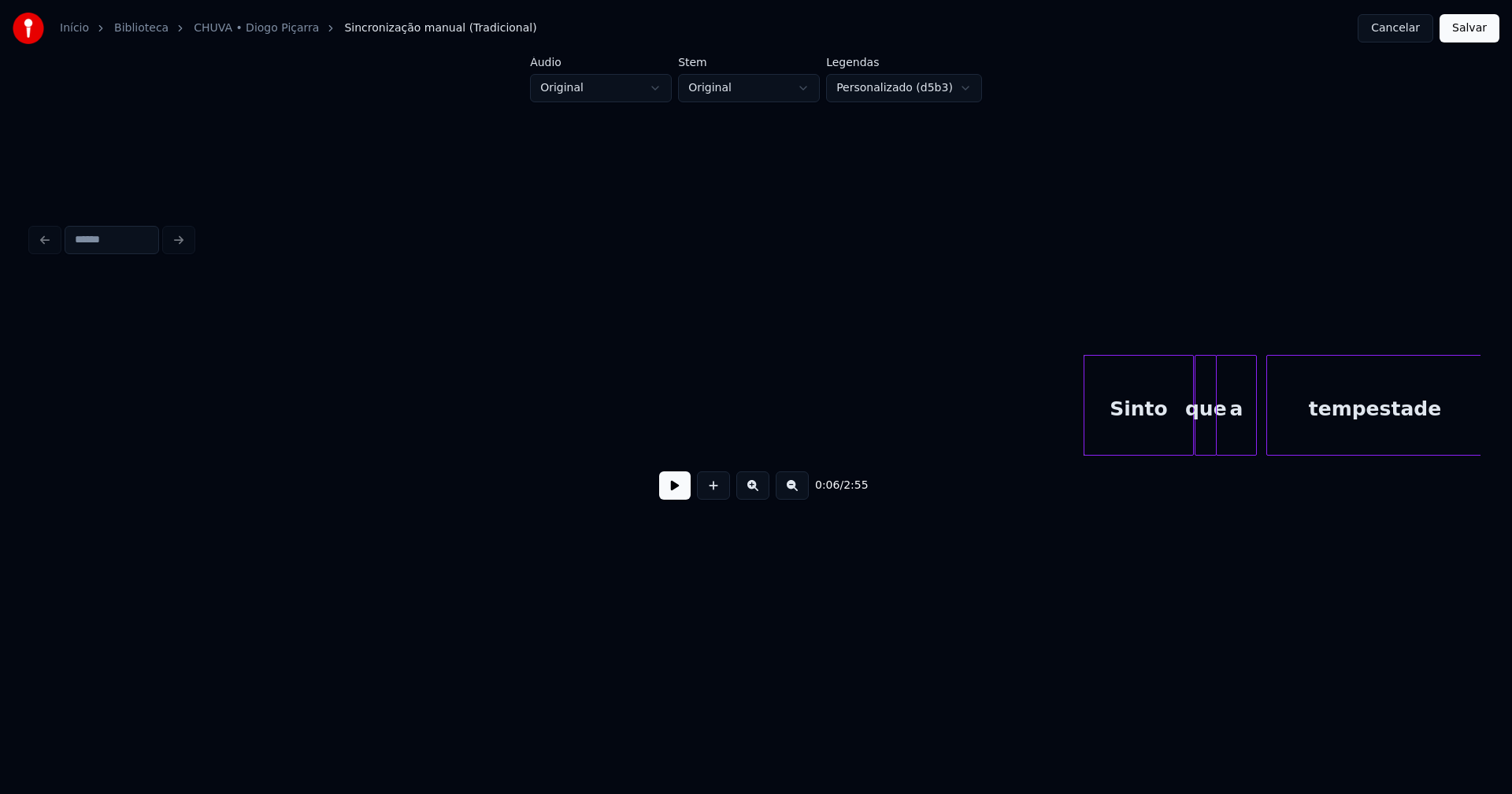
click at [679, 495] on button at bounding box center [675, 486] width 32 height 28
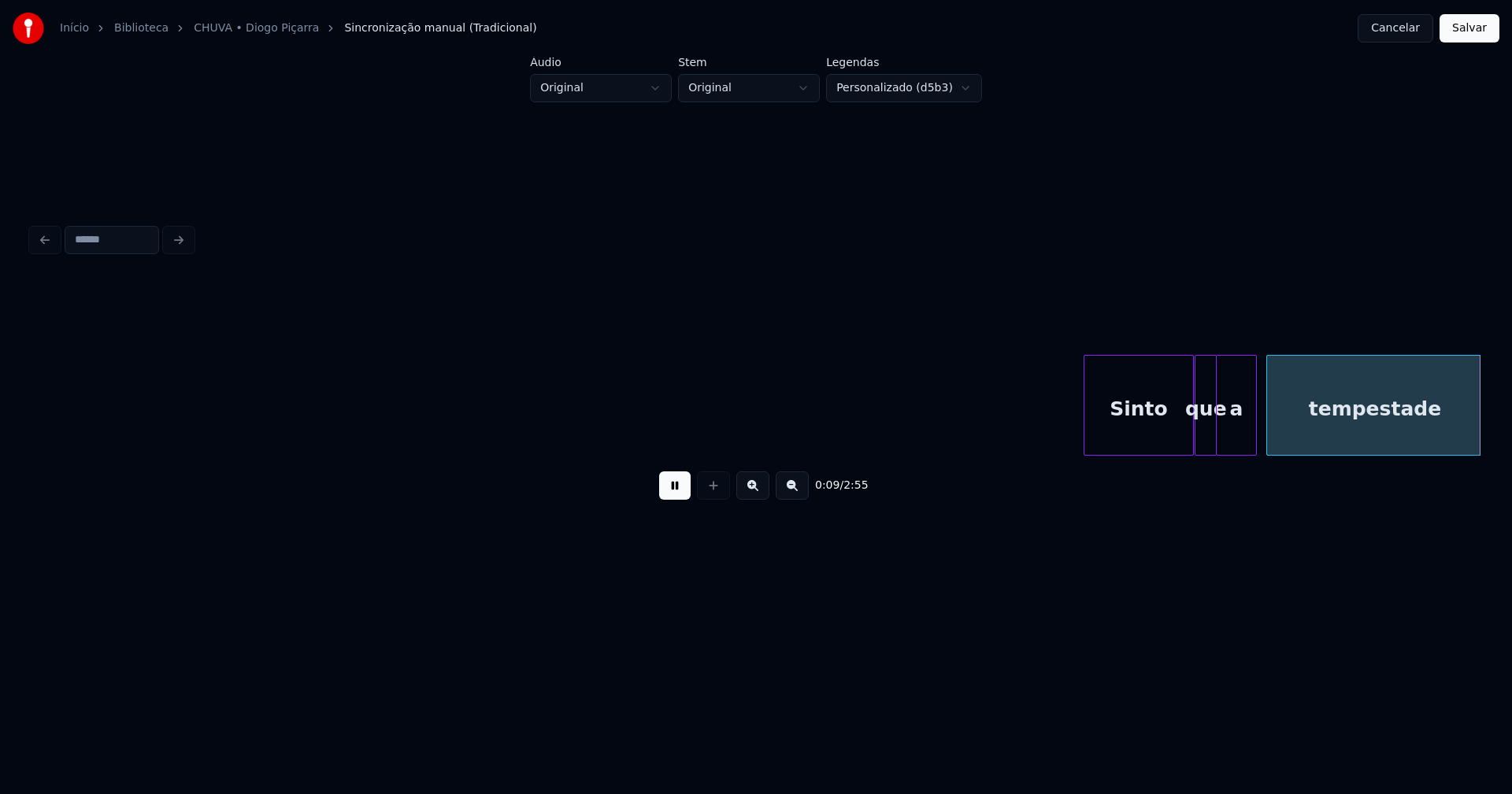
scroll to position [0, 1450]
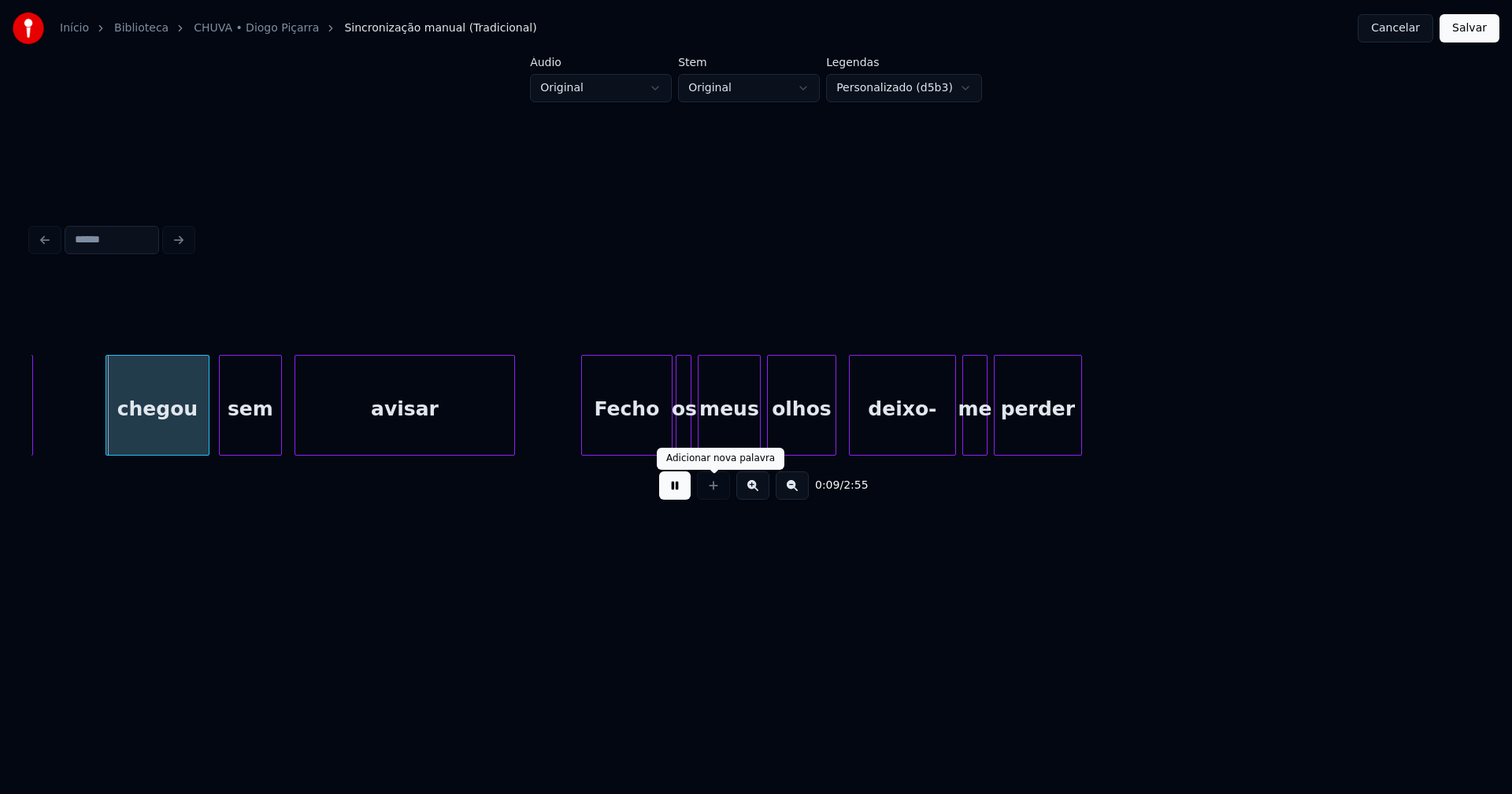
click at [674, 494] on button at bounding box center [675, 486] width 32 height 28
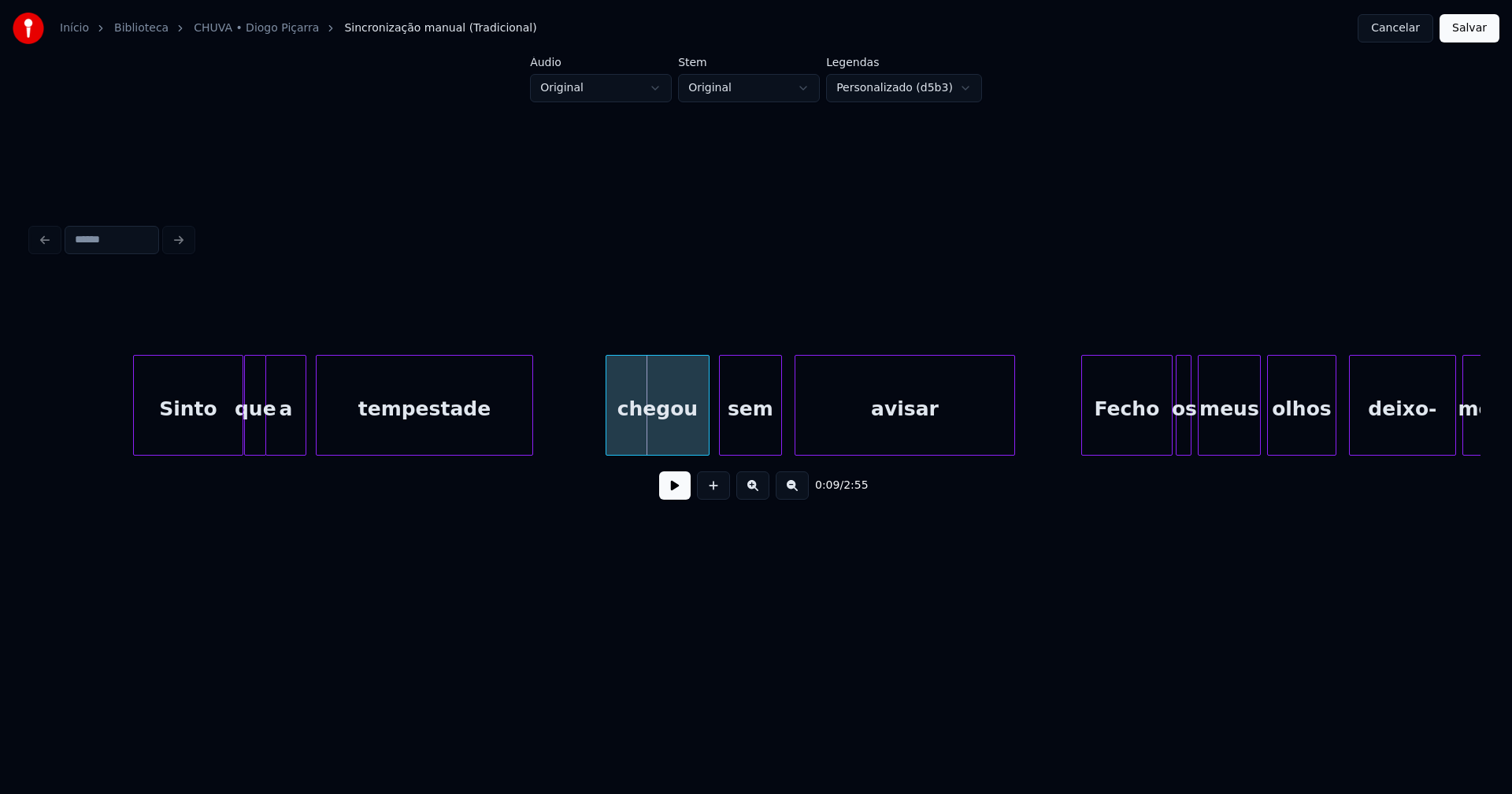
scroll to position [0, 858]
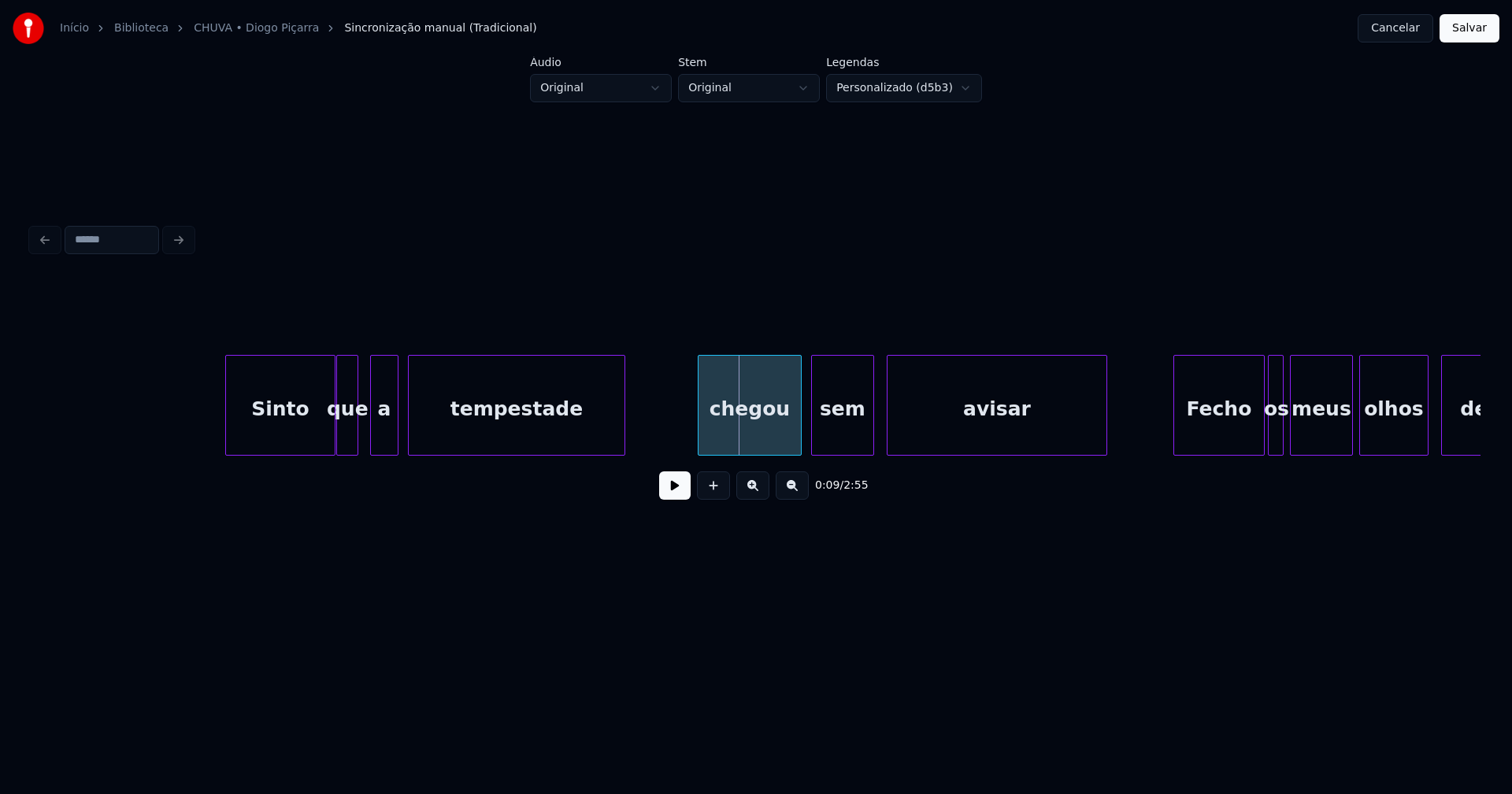
click at [374, 441] on div at bounding box center [373, 405] width 5 height 99
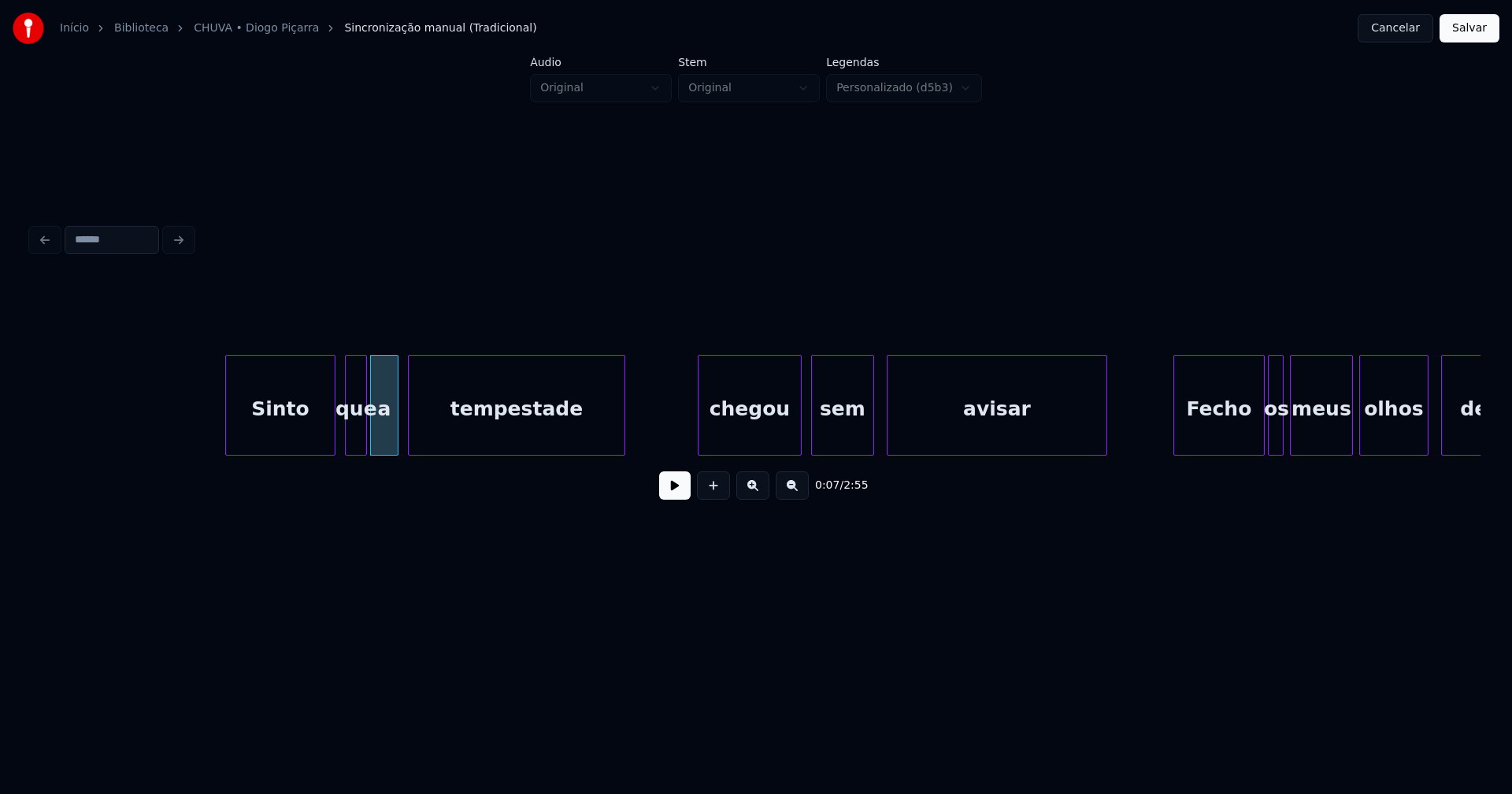
click at [356, 443] on div "que" at bounding box center [356, 409] width 21 height 107
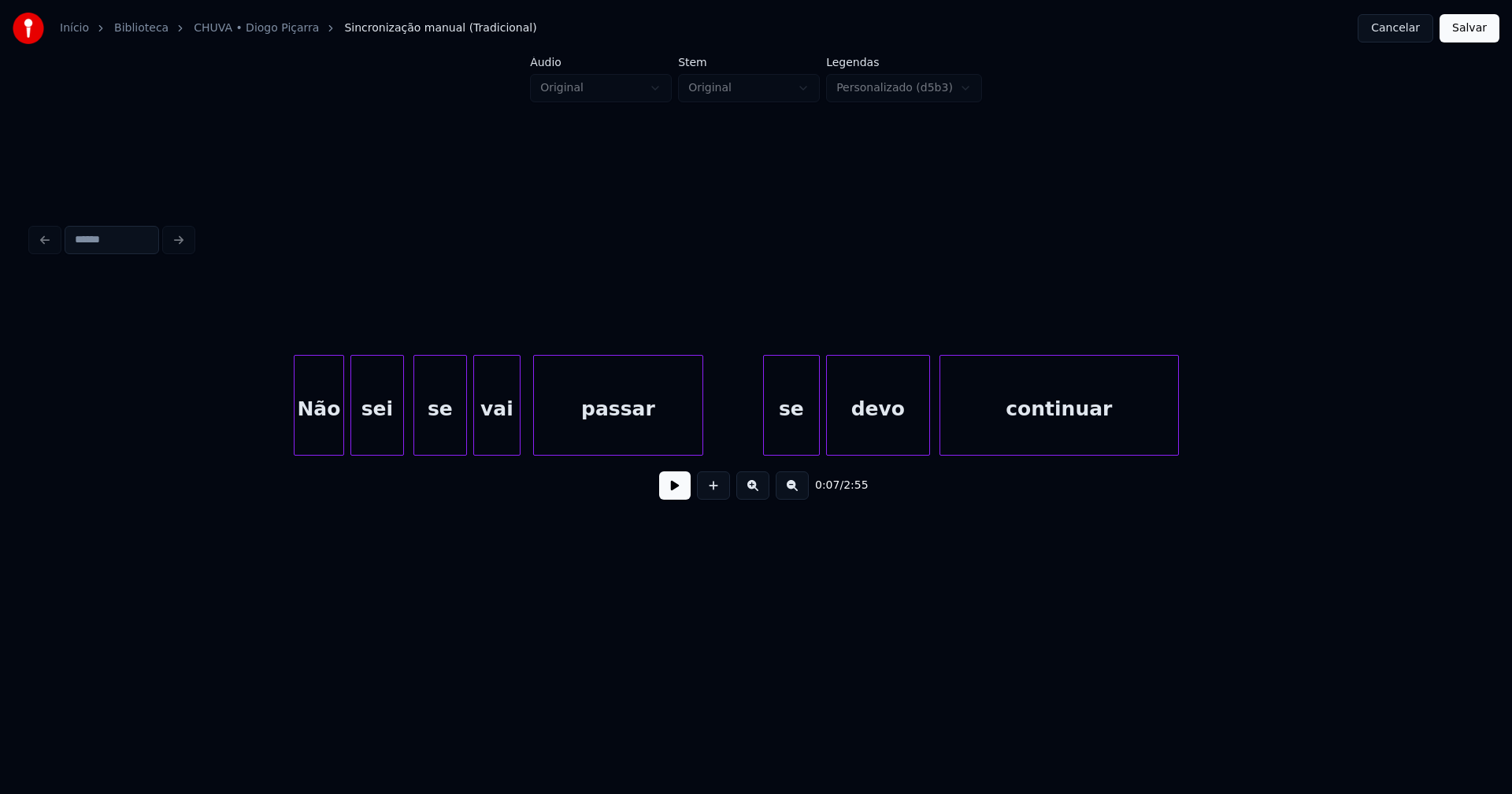
scroll to position [0, 2699]
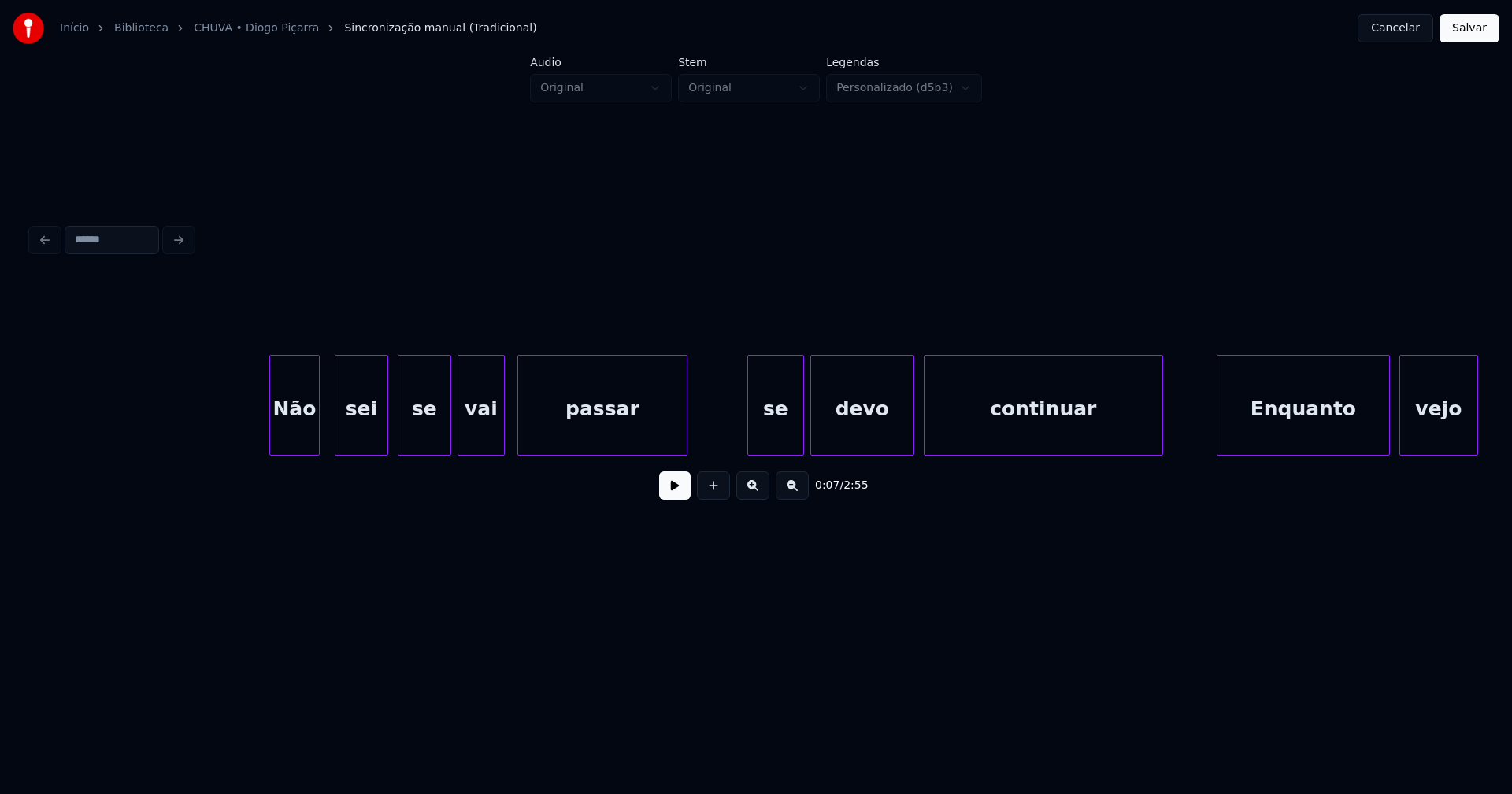
click at [296, 431] on div "Não" at bounding box center [294, 409] width 49 height 107
click at [371, 436] on div "sei" at bounding box center [358, 409] width 52 height 107
click at [789, 437] on div "se" at bounding box center [773, 409] width 55 height 107
click at [674, 499] on button at bounding box center [675, 486] width 32 height 28
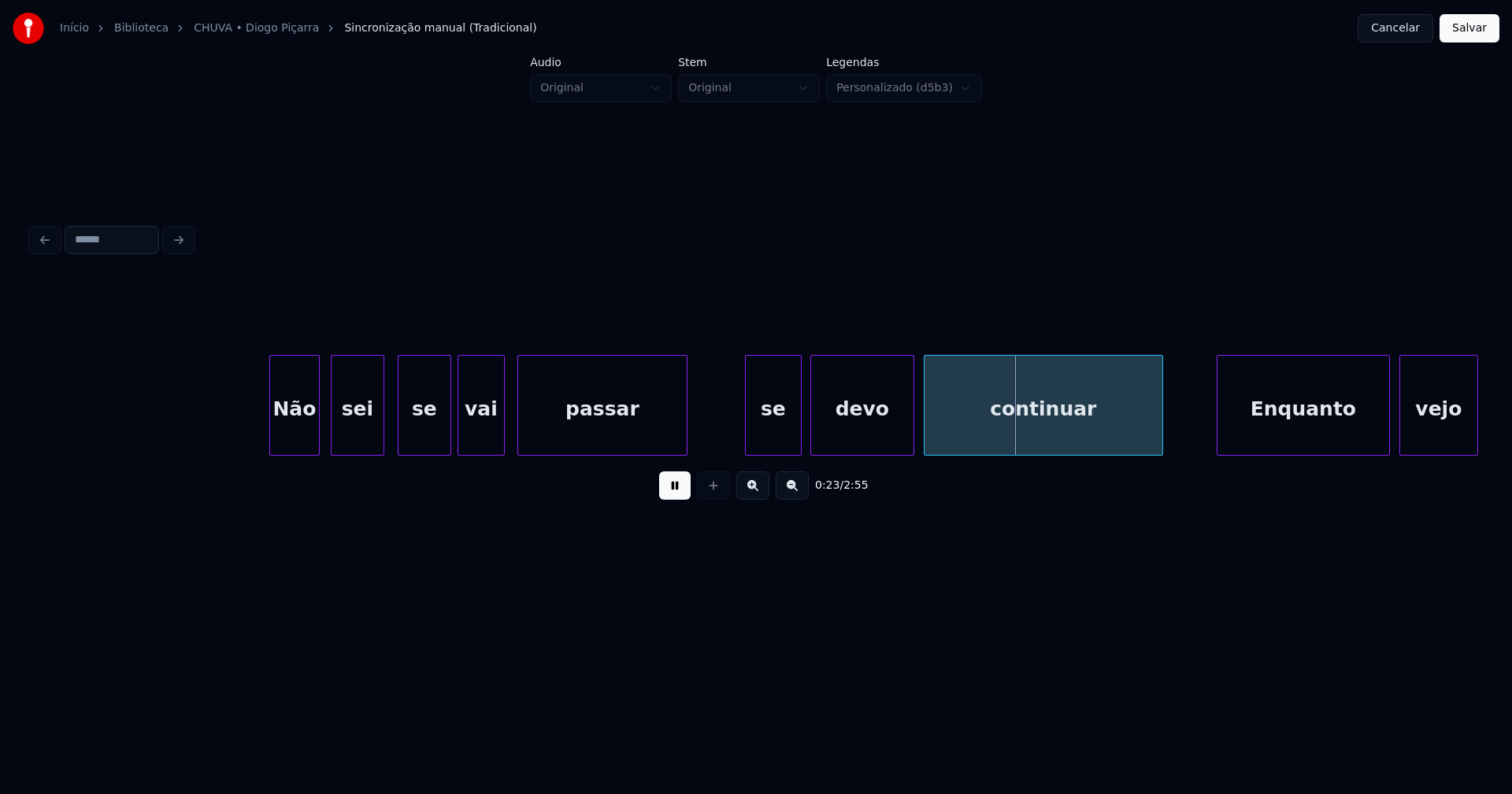
click at [674, 496] on button at bounding box center [675, 486] width 32 height 28
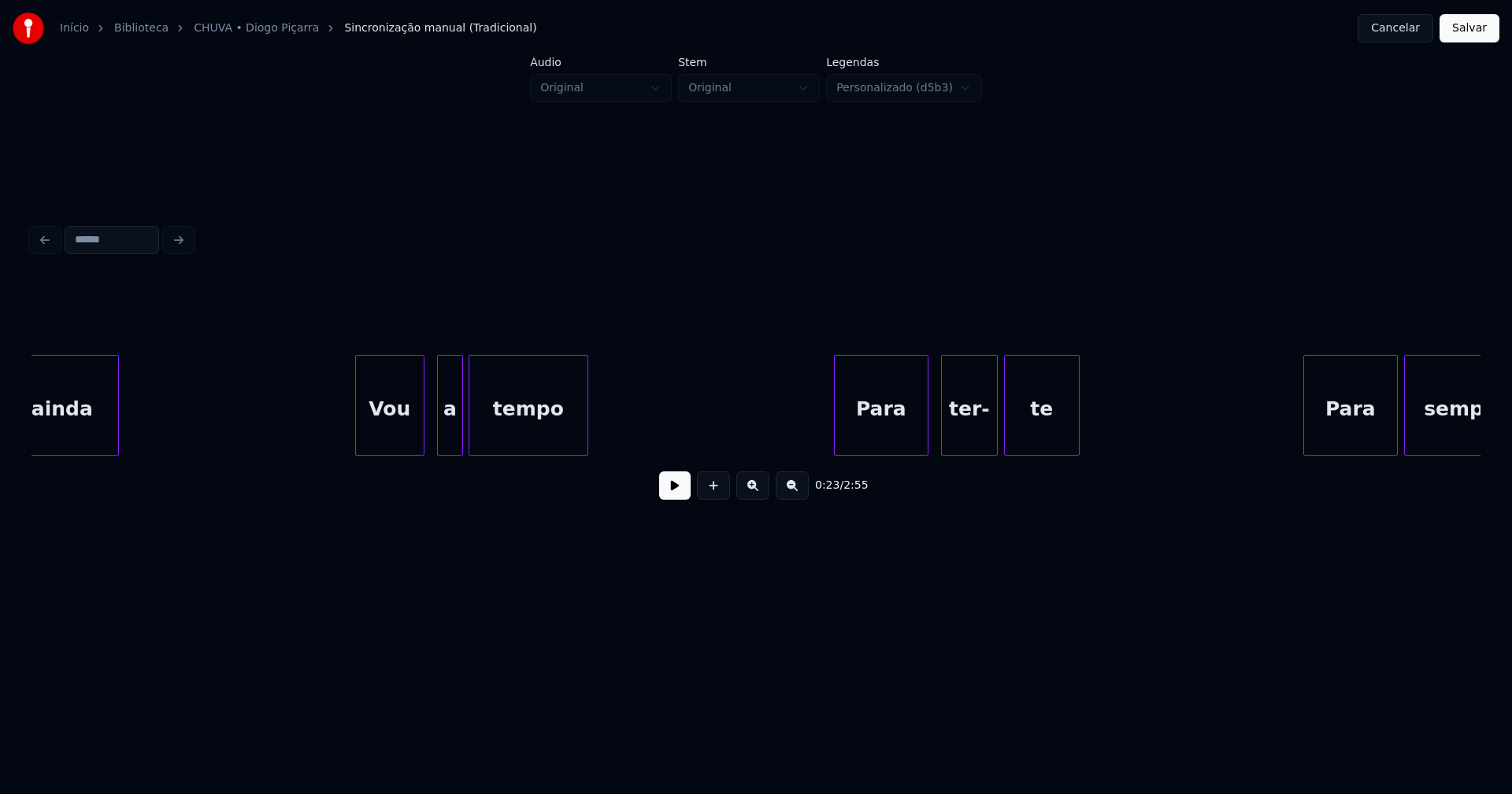
scroll to position [0, 4707]
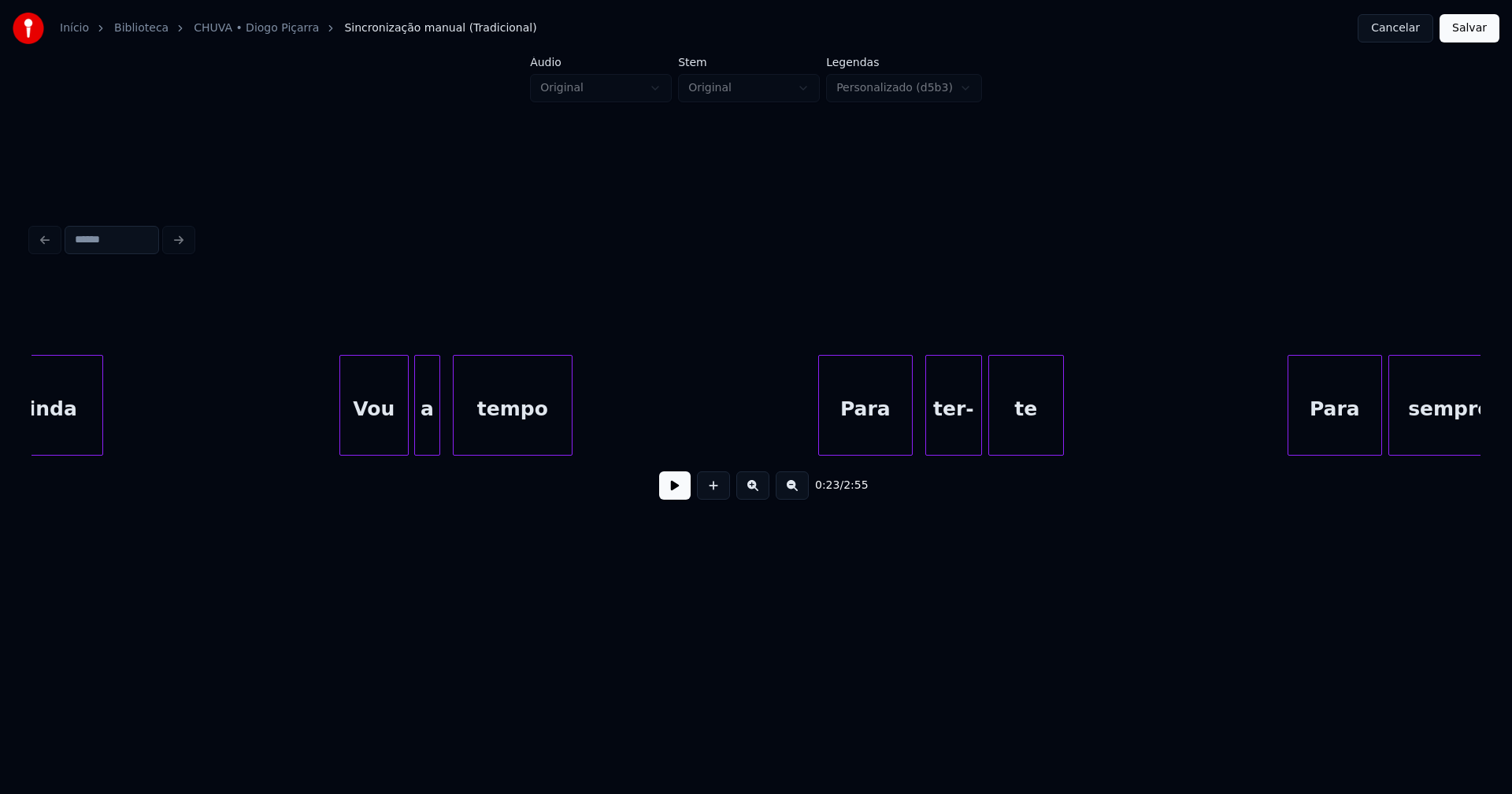
click at [428, 441] on div "a" at bounding box center [427, 409] width 24 height 107
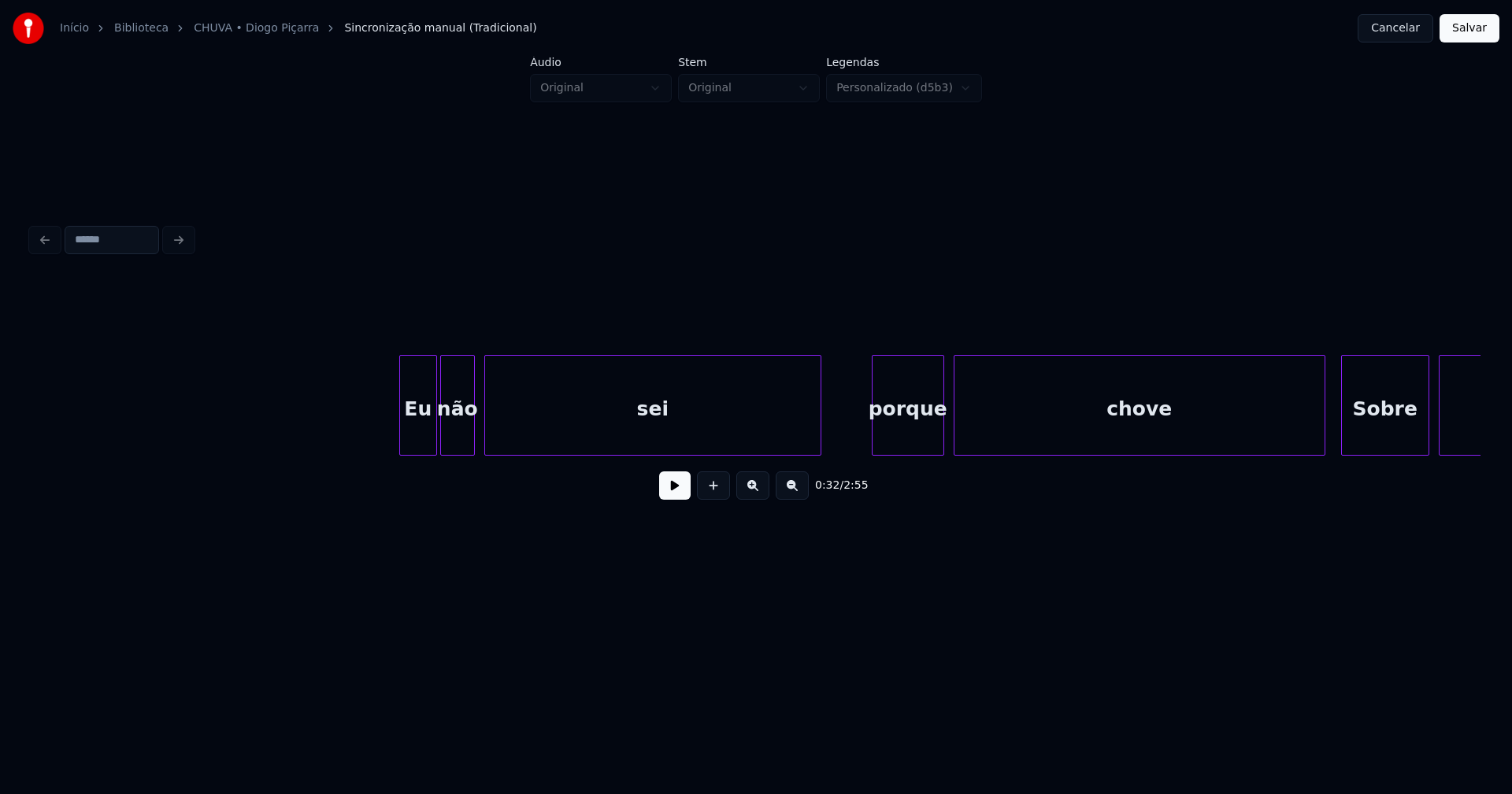
scroll to position [0, 6194]
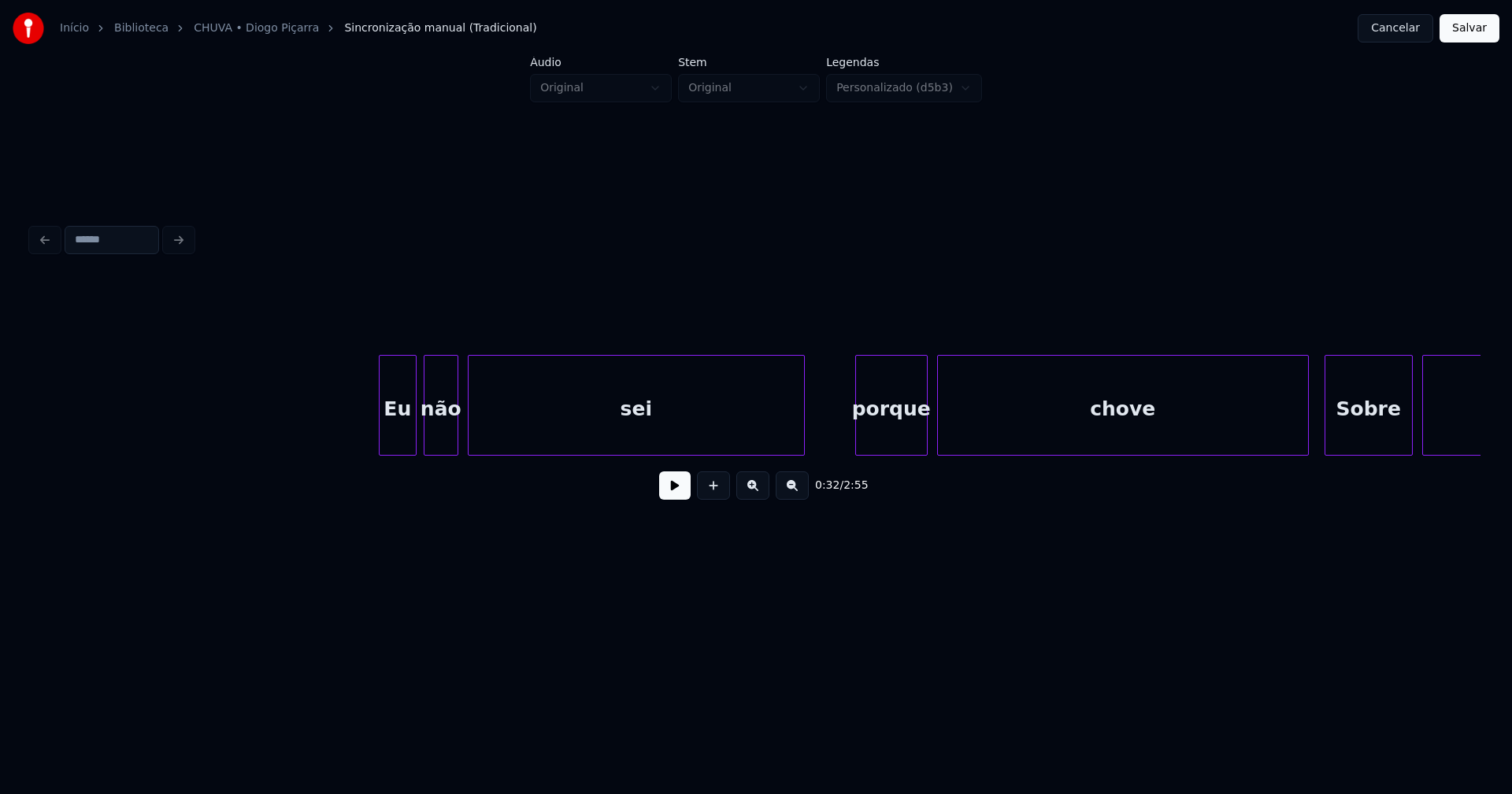
click at [391, 439] on div "Eu" at bounding box center [398, 409] width 37 height 107
click at [882, 438] on div "porque" at bounding box center [887, 409] width 71 height 107
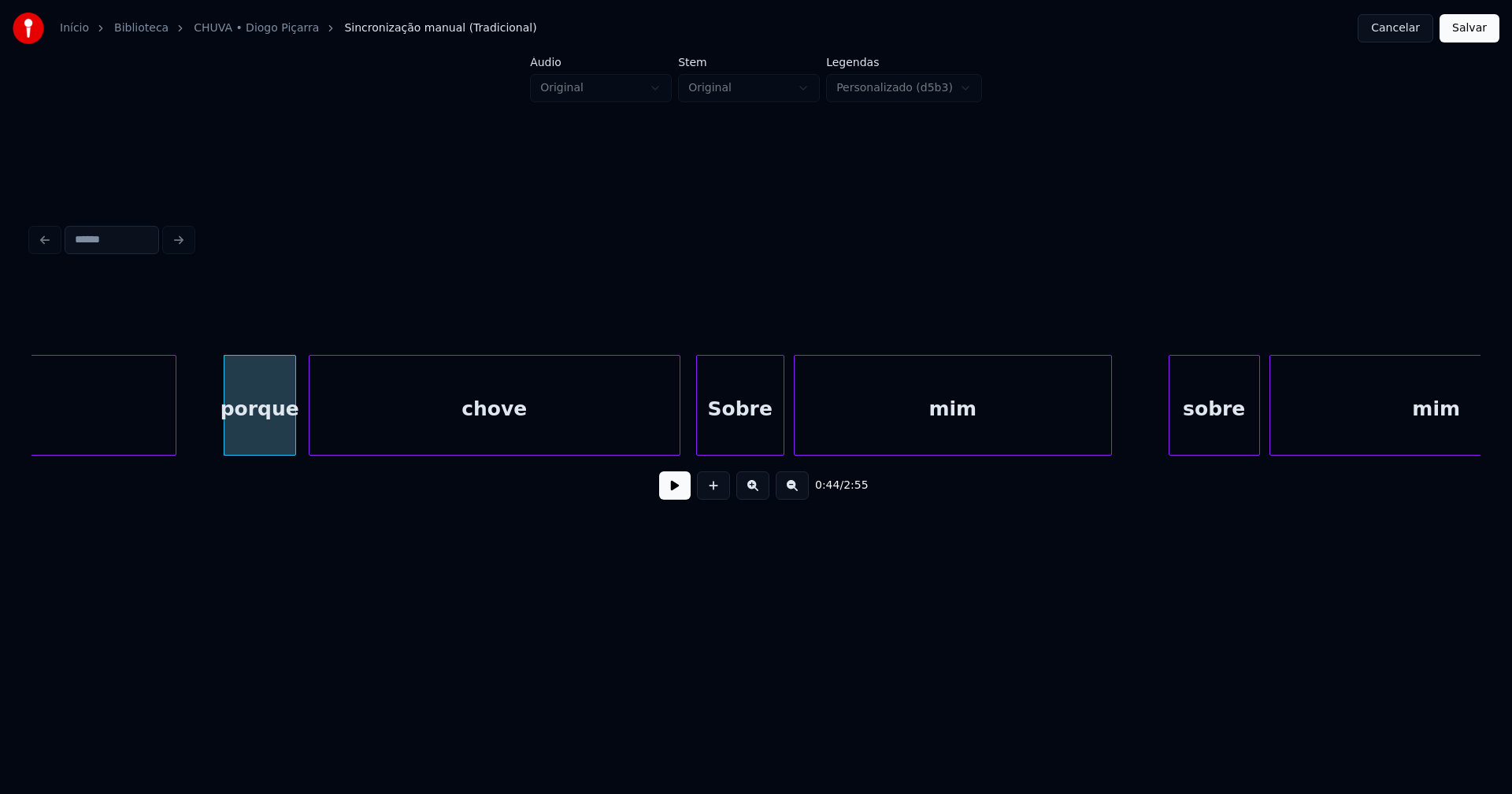
scroll to position [0, 6930]
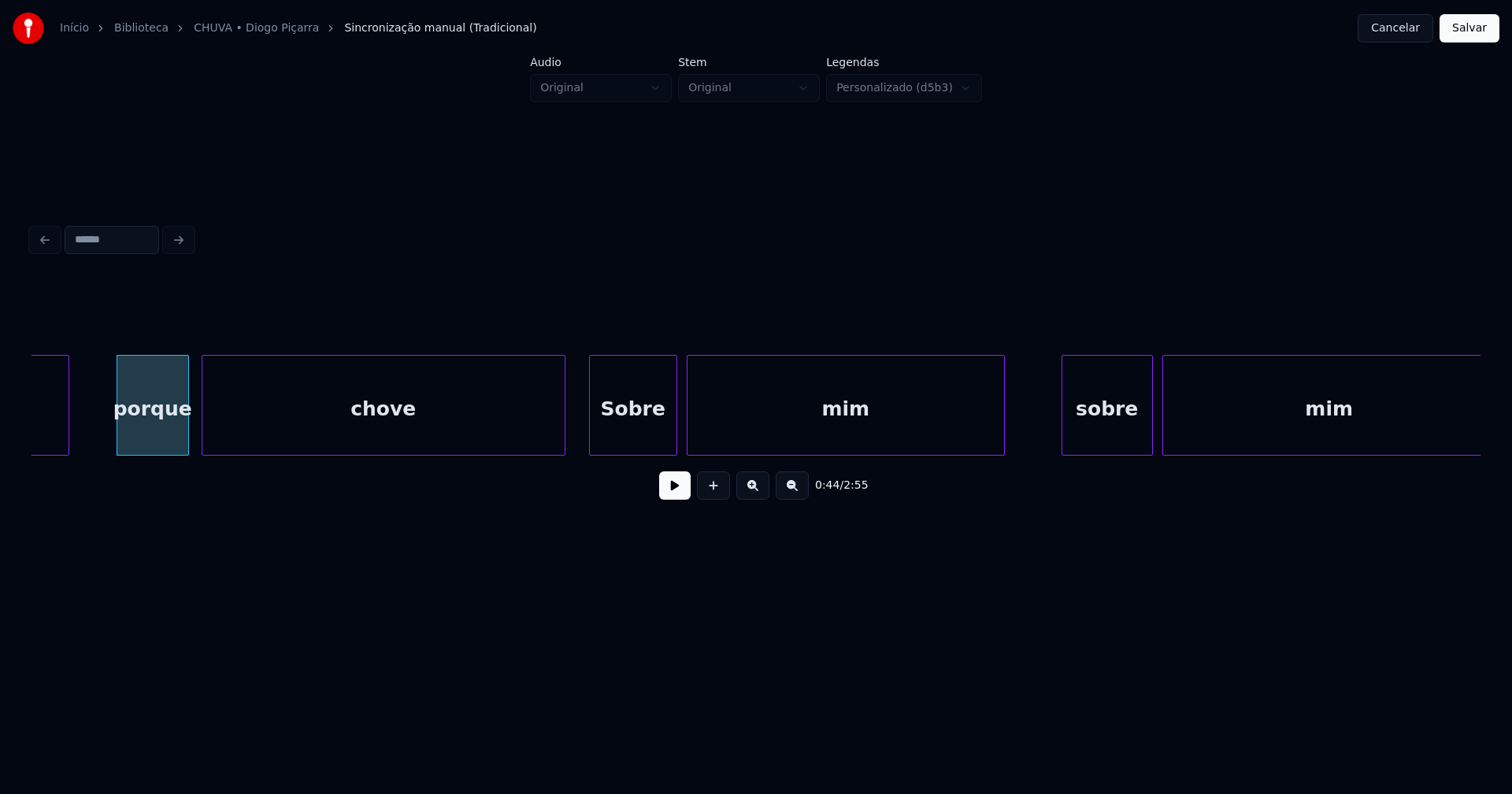
click at [563, 444] on div at bounding box center [562, 405] width 5 height 99
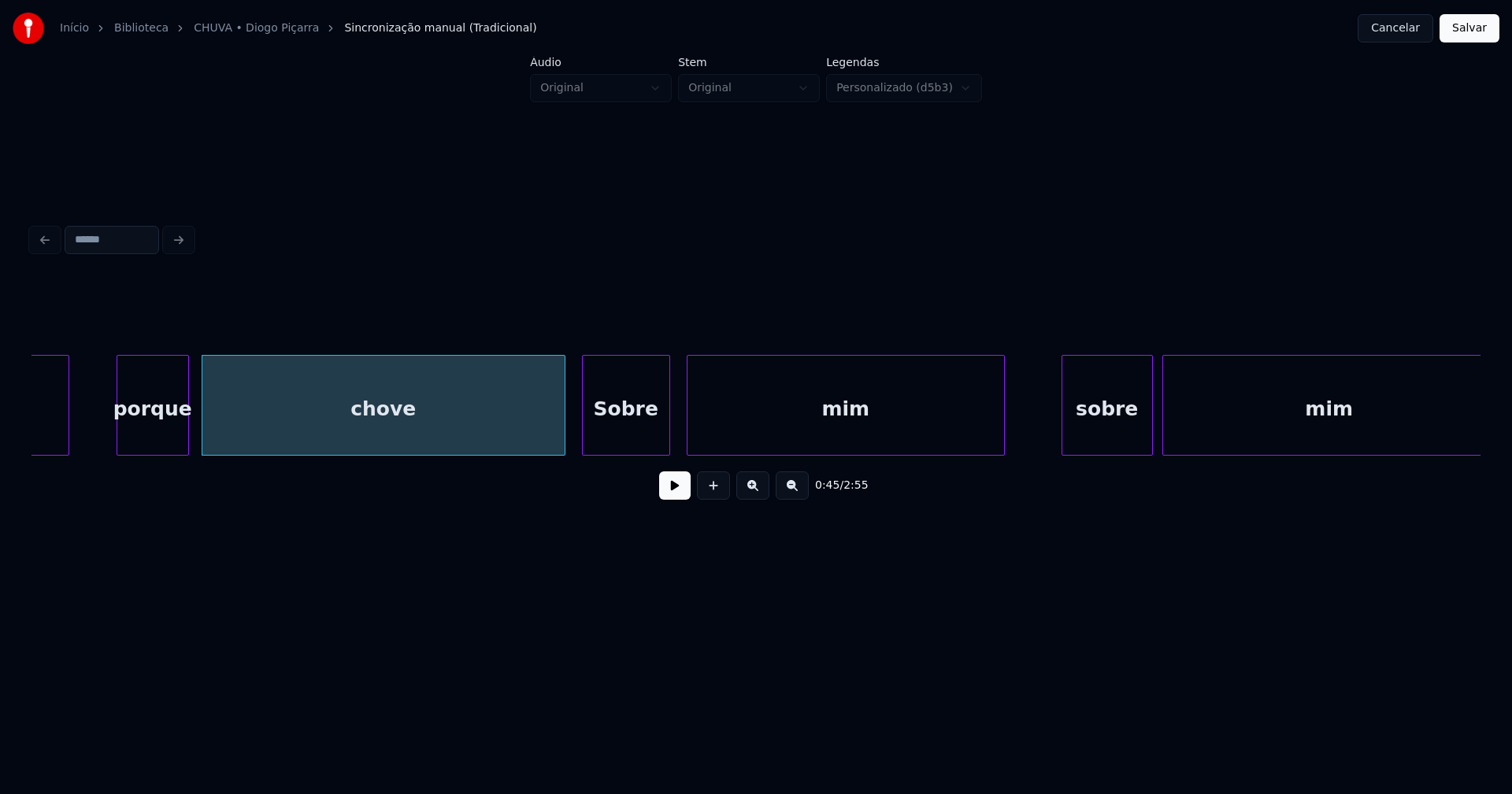
click at [653, 440] on div "Sobre" at bounding box center [626, 409] width 86 height 107
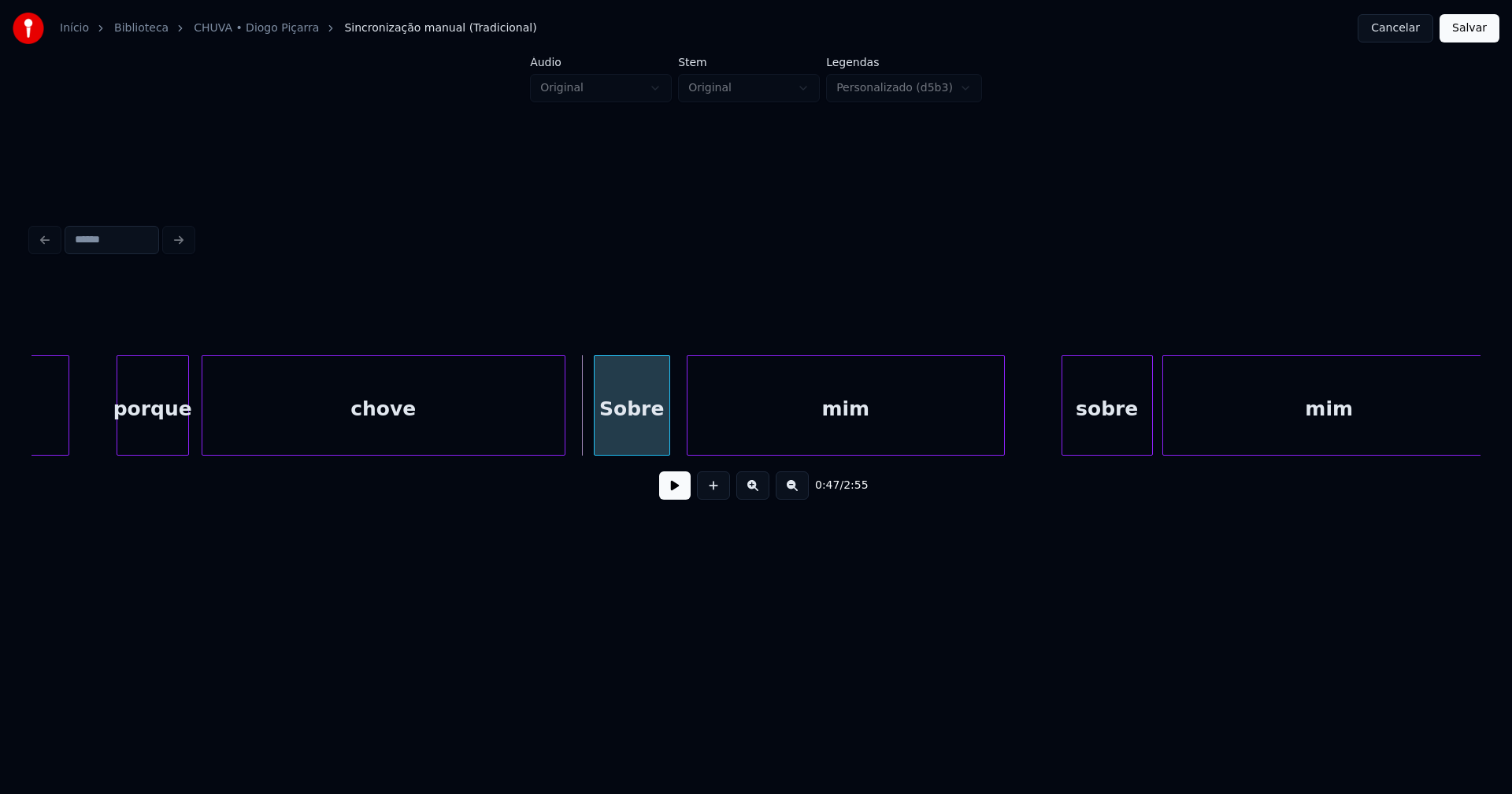
click at [595, 439] on div at bounding box center [597, 405] width 5 height 99
click at [675, 496] on button at bounding box center [675, 486] width 32 height 28
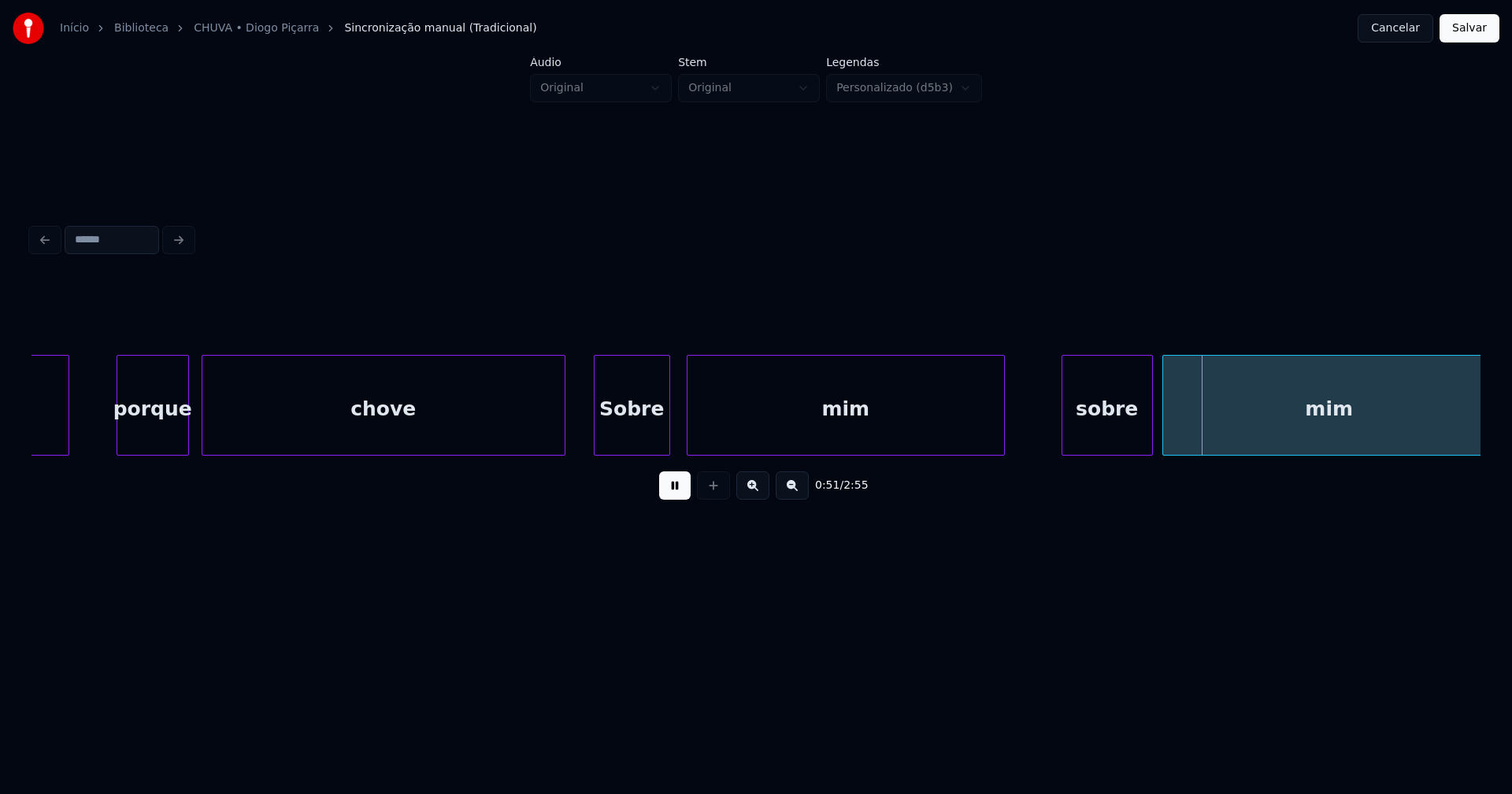
drag, startPoint x: 673, startPoint y: 494, endPoint x: 661, endPoint y: 486, distance: 14.4
click at [674, 494] on button at bounding box center [675, 486] width 32 height 28
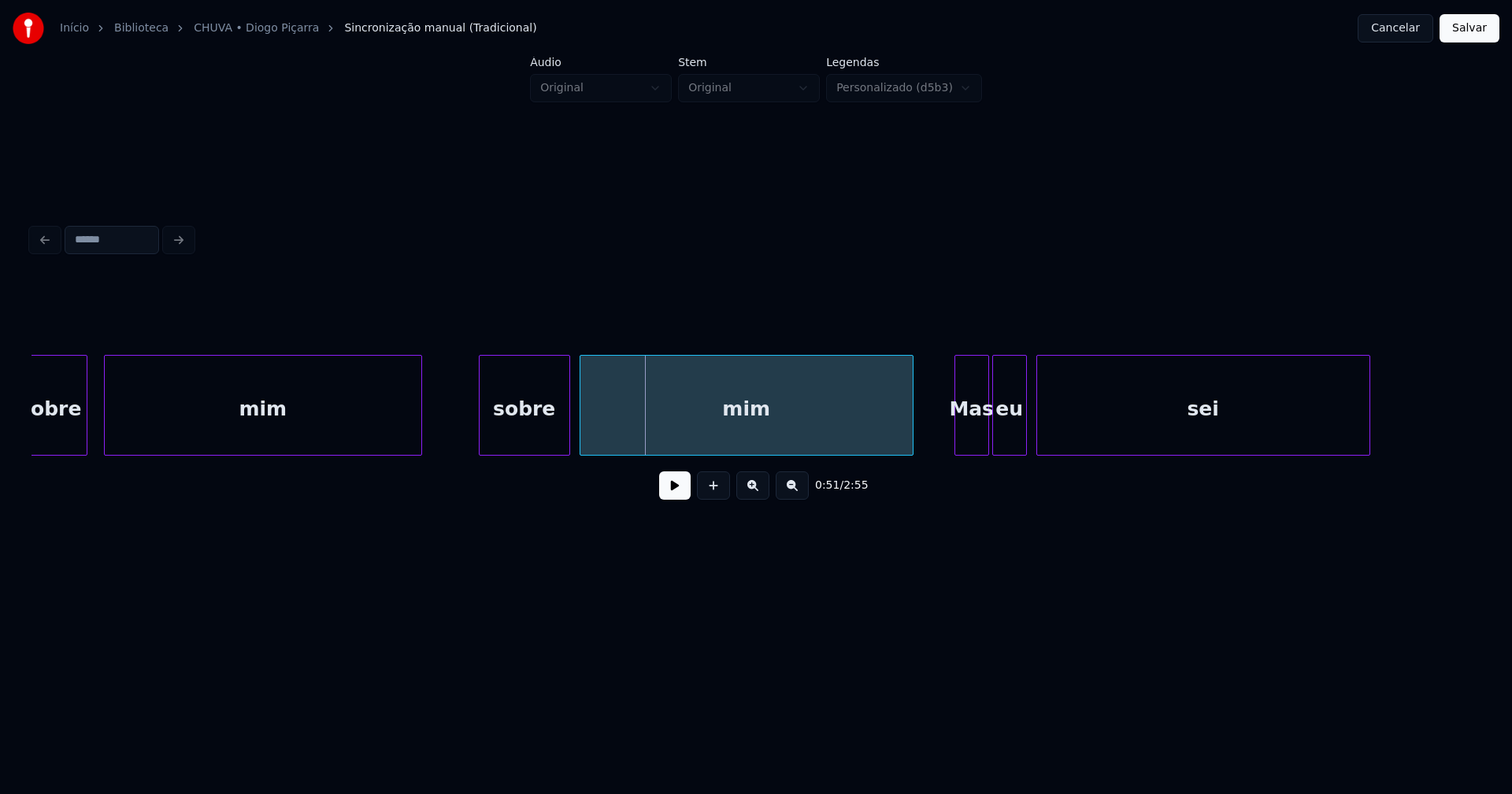
scroll to position [0, 7635]
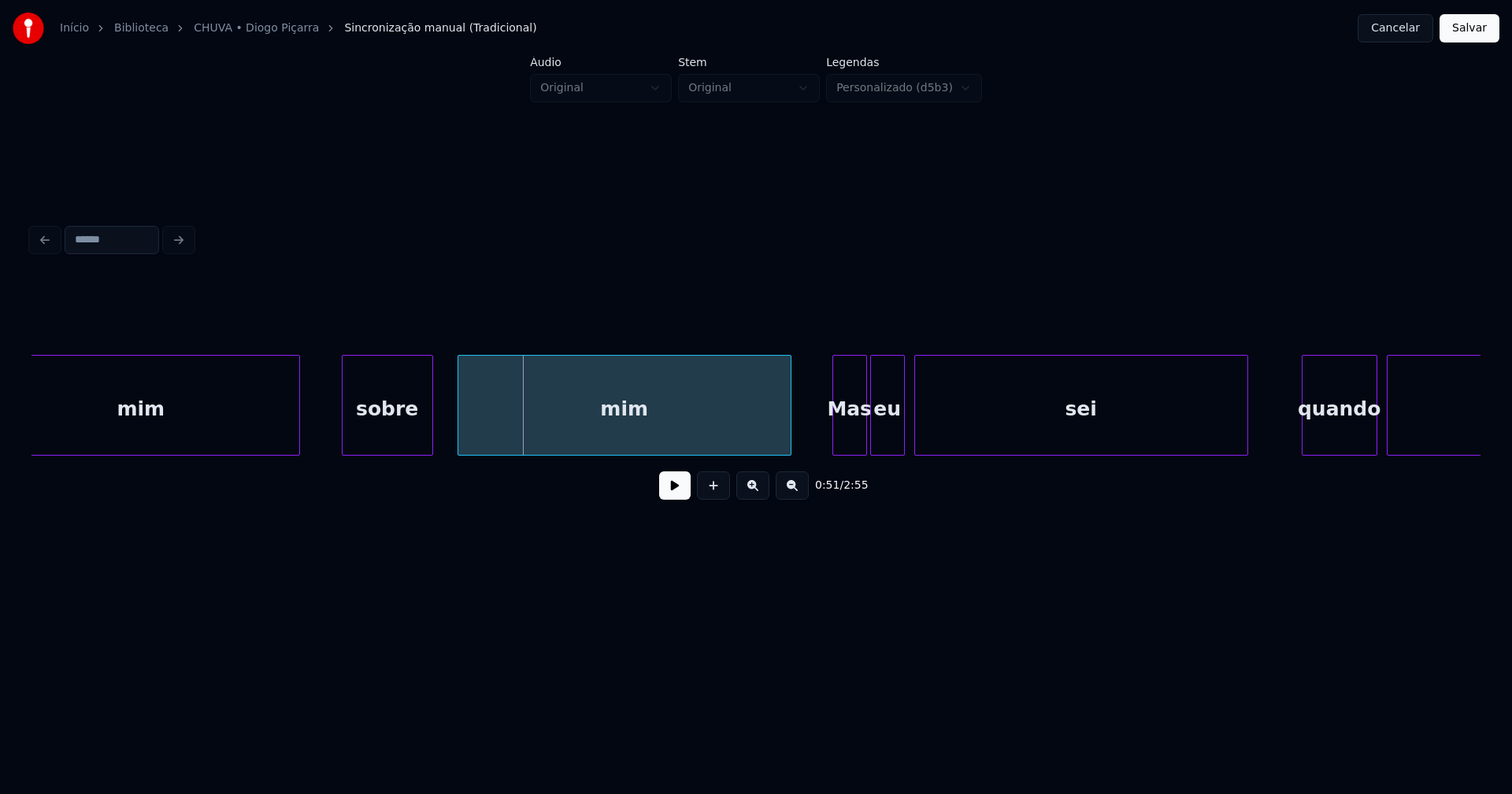
click at [390, 434] on div "sobre" at bounding box center [388, 409] width 90 height 107
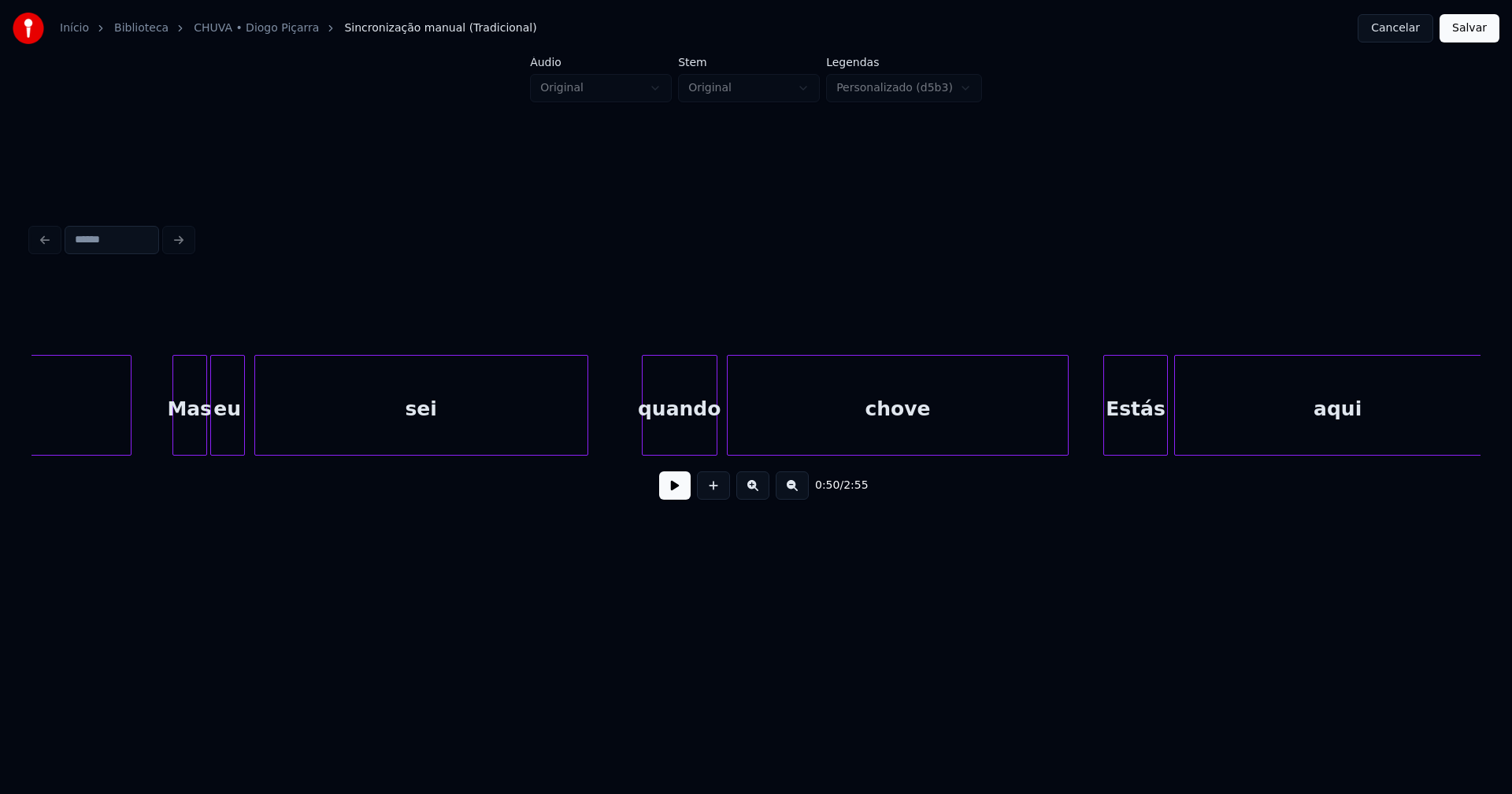
scroll to position [0, 8447]
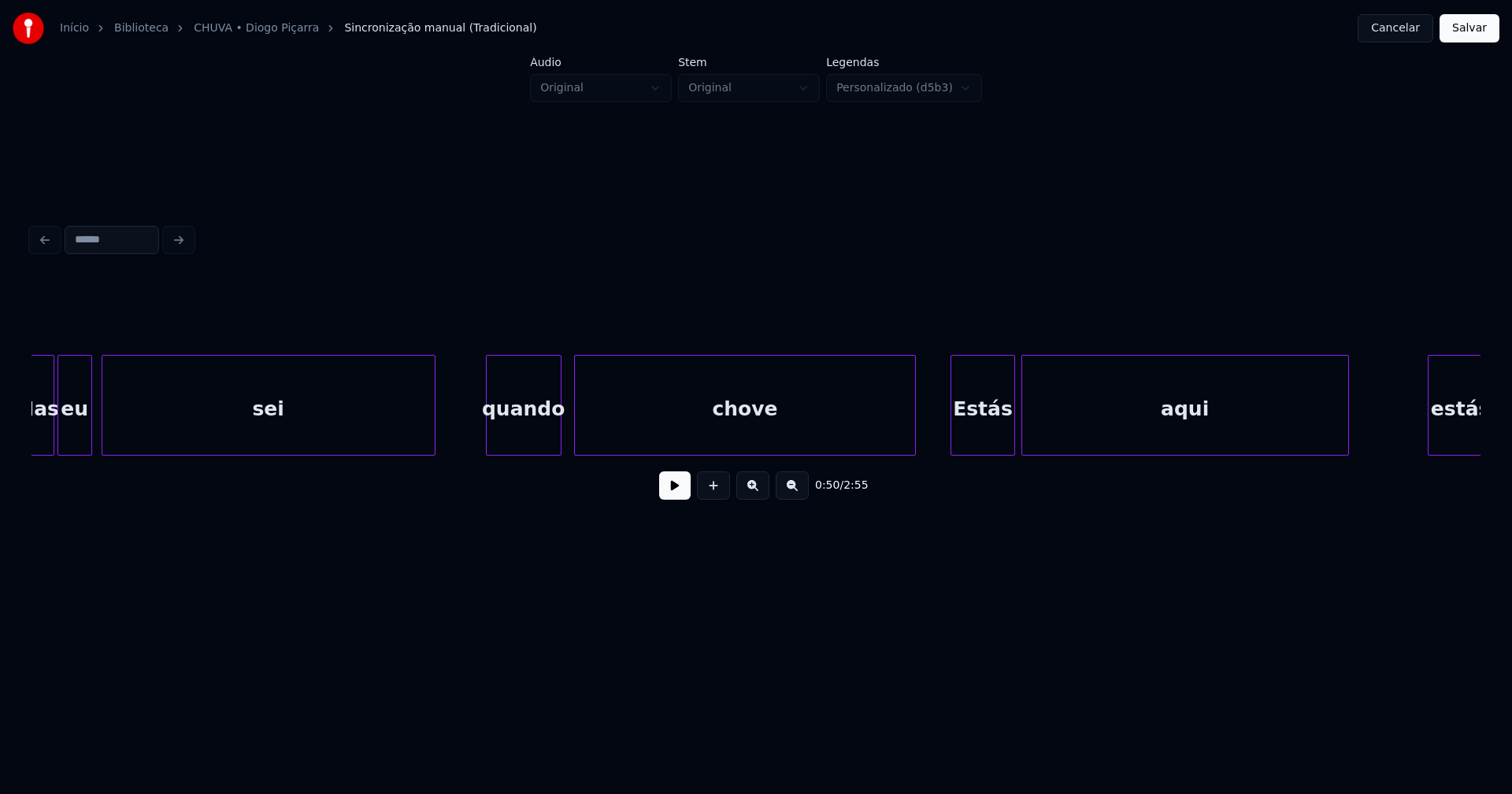
click at [523, 437] on div "quando" at bounding box center [523, 409] width 74 height 107
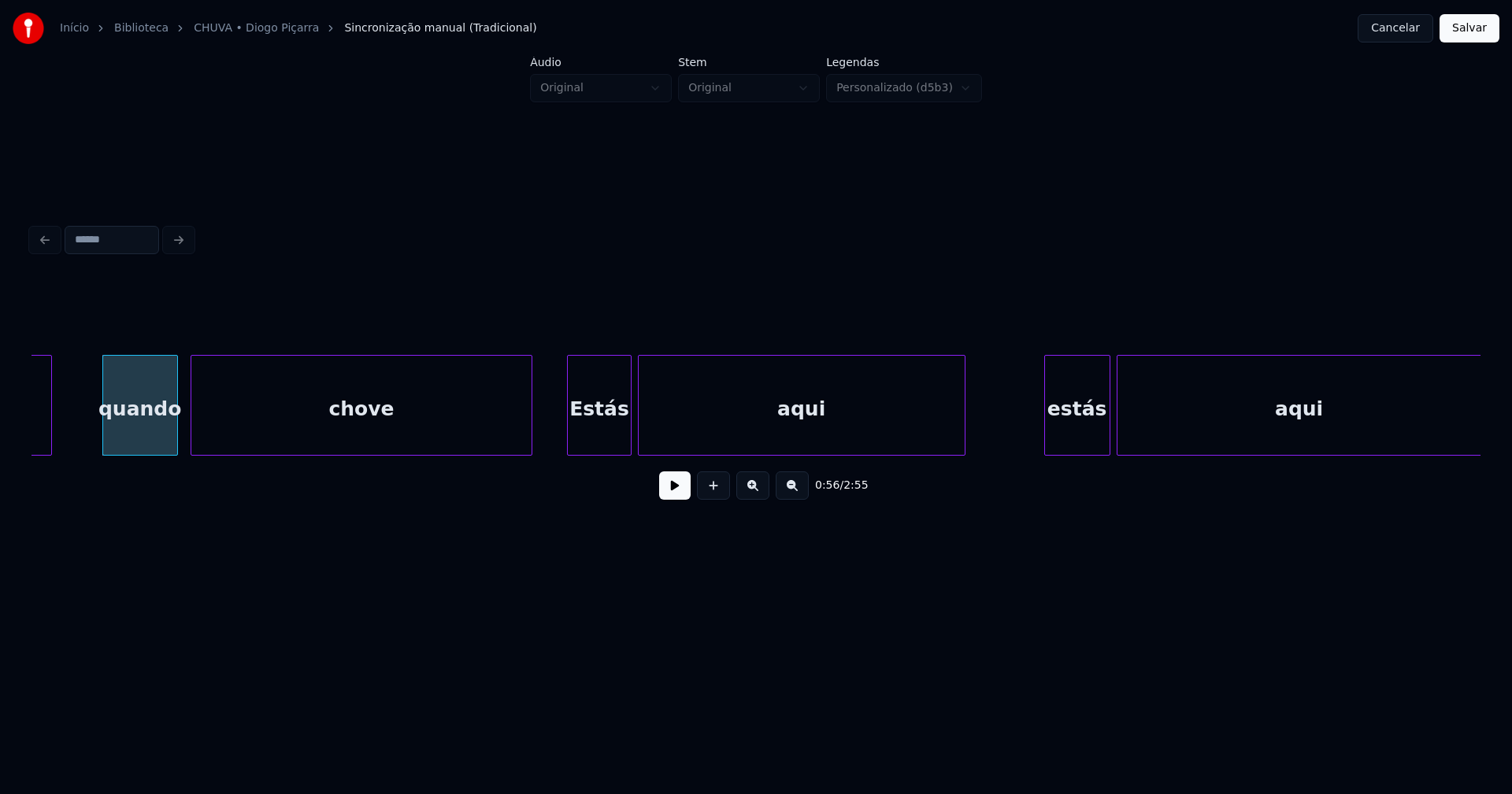
scroll to position [0, 8862]
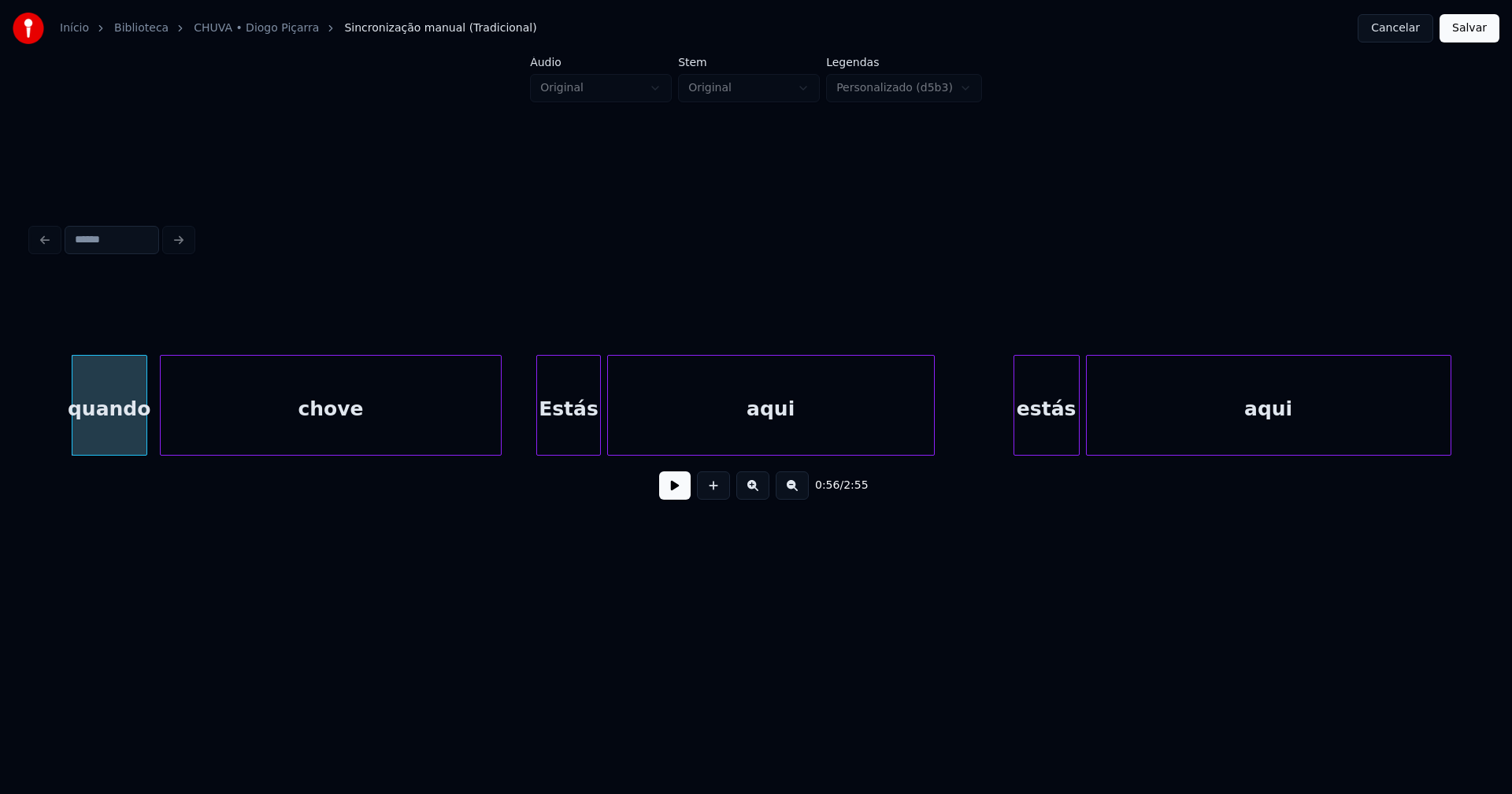
click at [677, 496] on button at bounding box center [675, 486] width 32 height 28
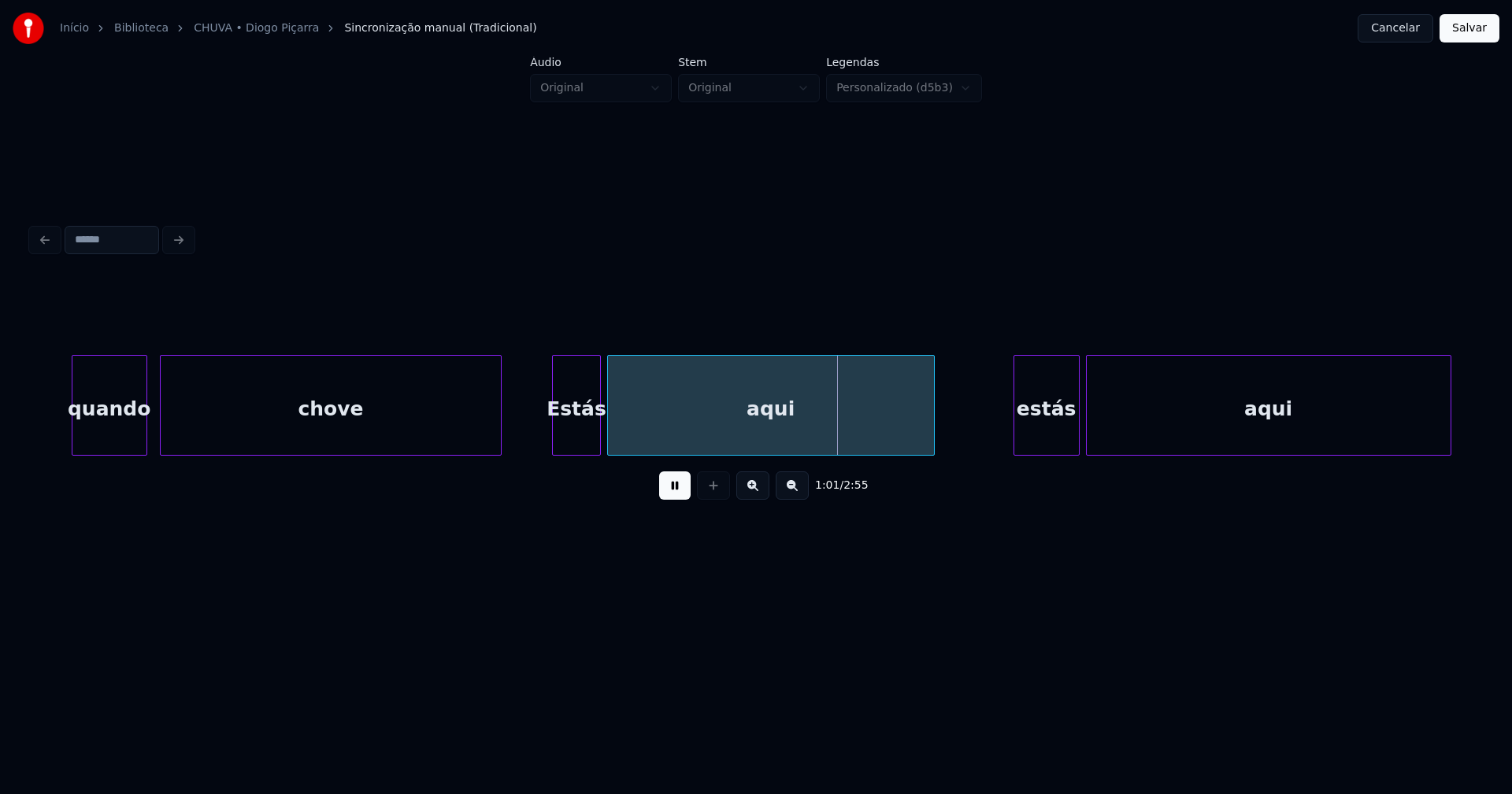
click at [556, 441] on div at bounding box center [556, 405] width 5 height 99
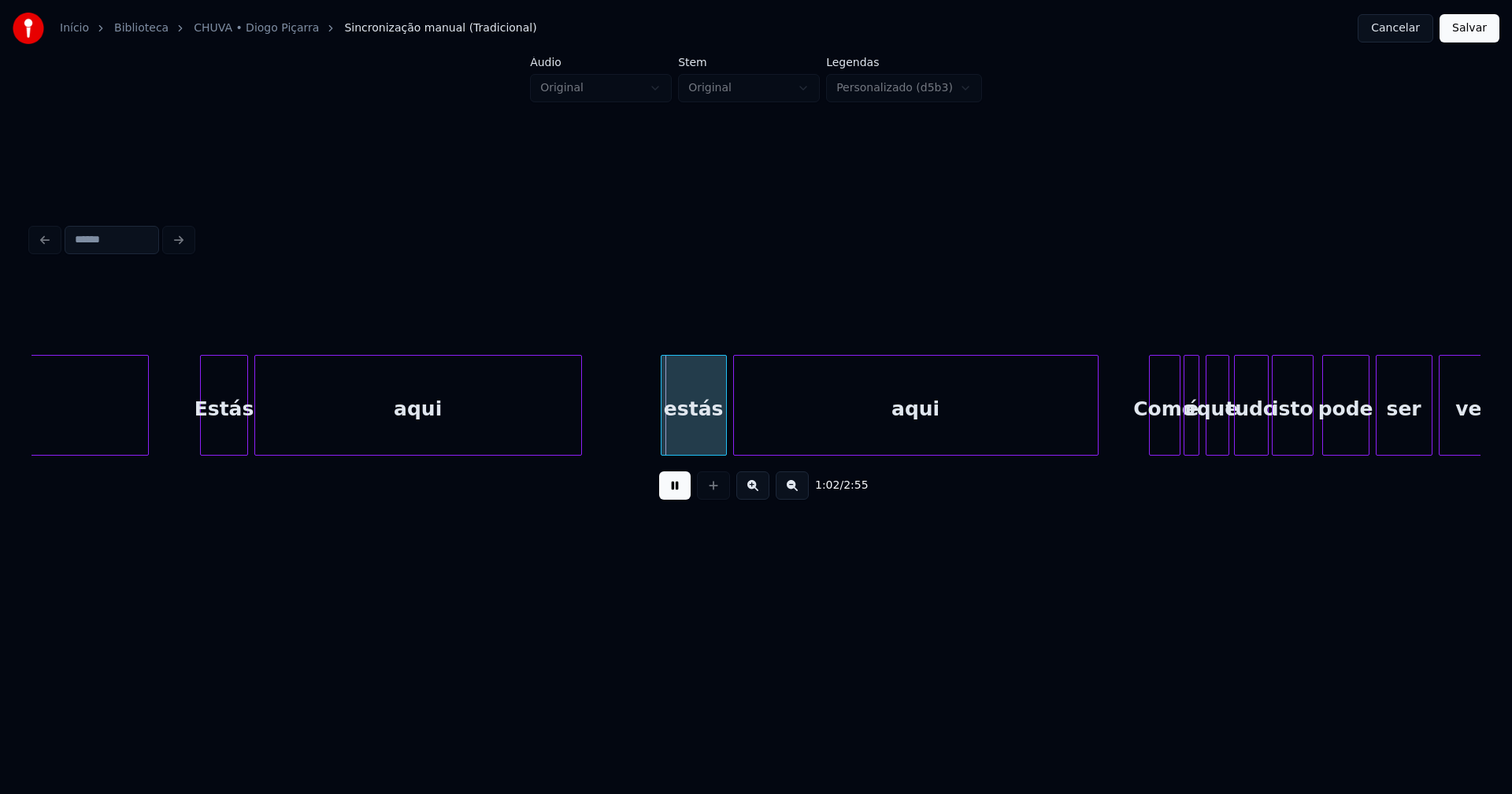
scroll to position [0, 9261]
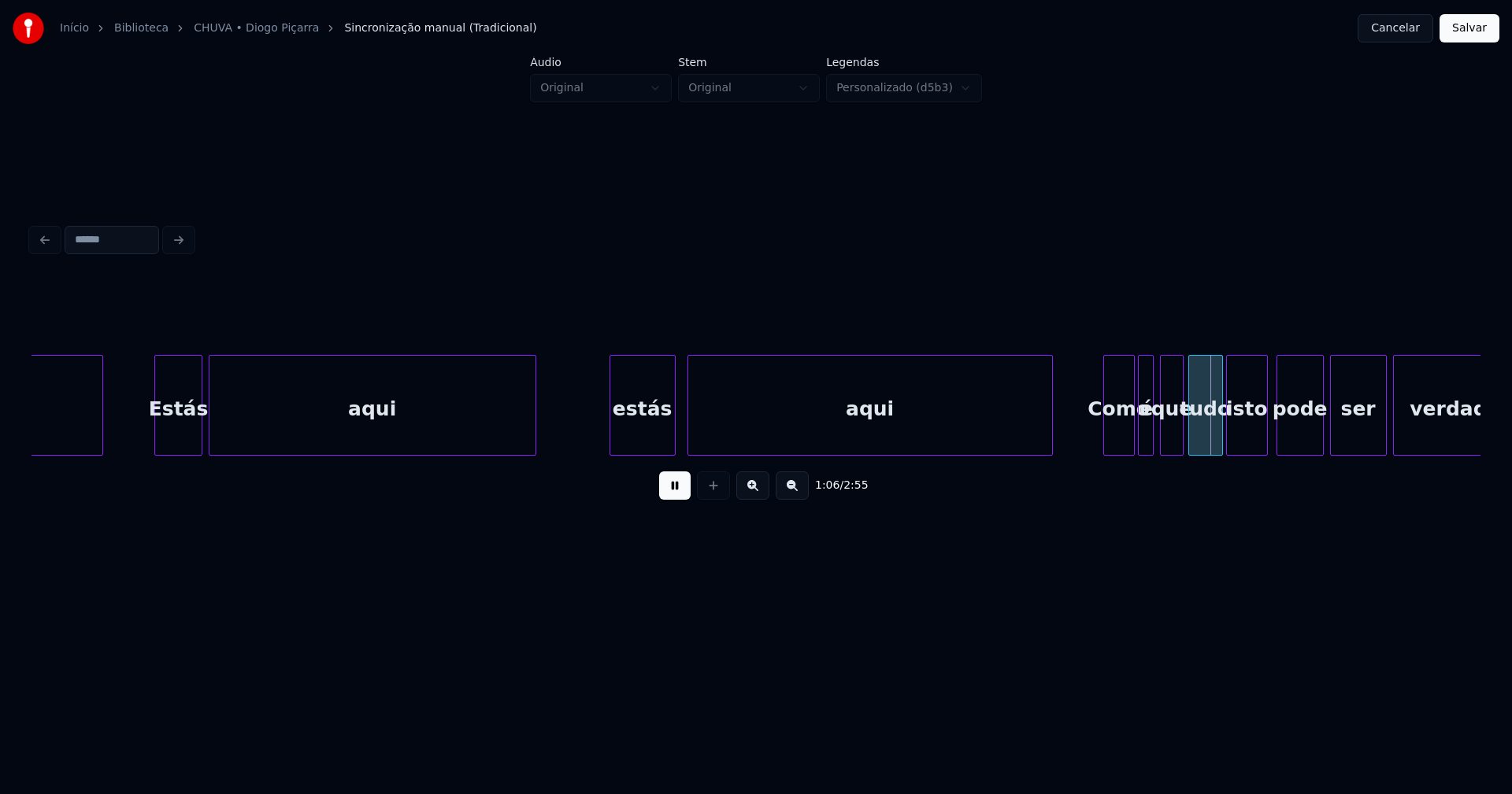
click at [640, 426] on div "estás" at bounding box center [643, 409] width 65 height 107
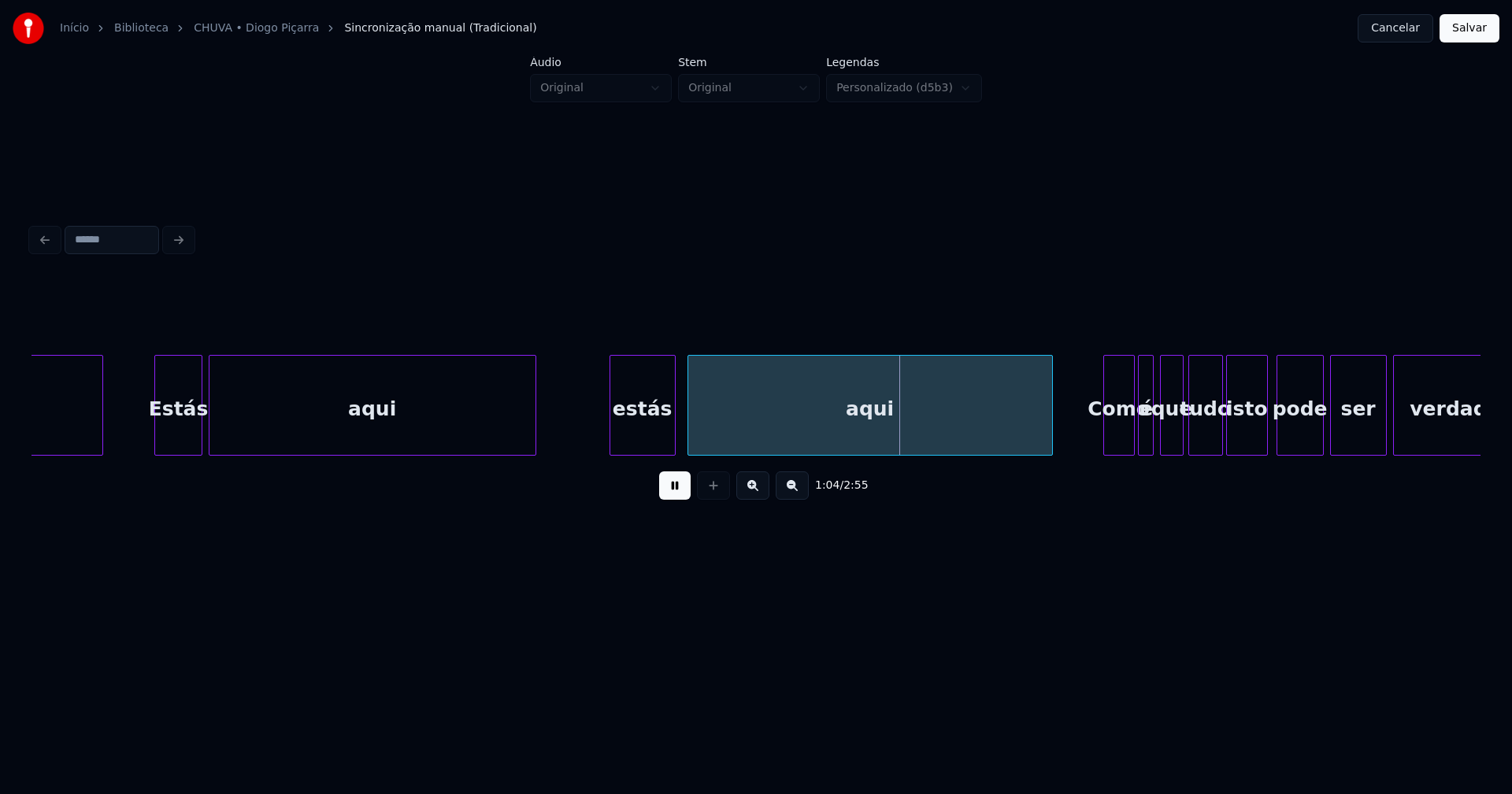
click at [689, 422] on div at bounding box center [691, 405] width 5 height 99
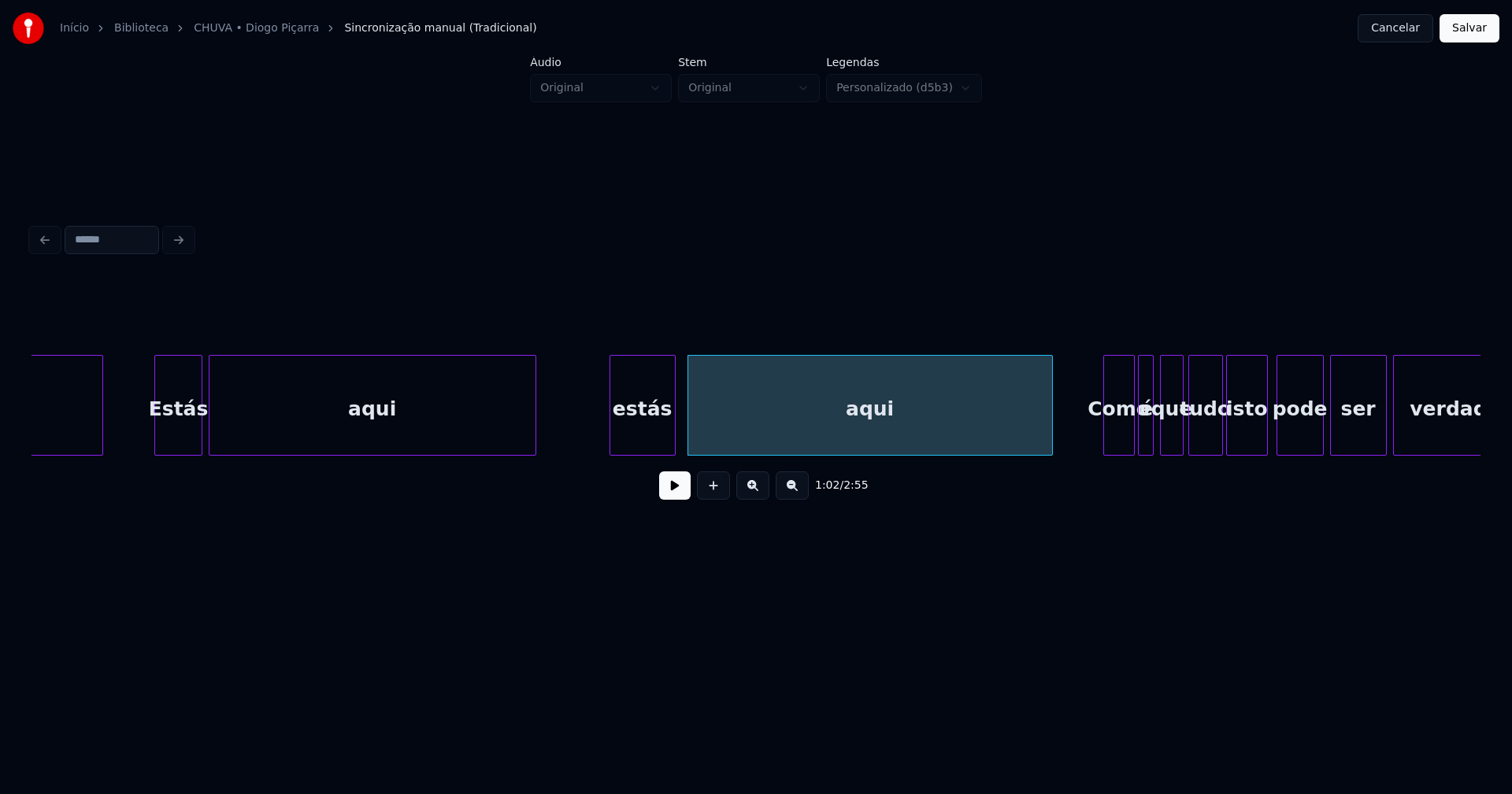
click at [668, 486] on button at bounding box center [675, 486] width 32 height 28
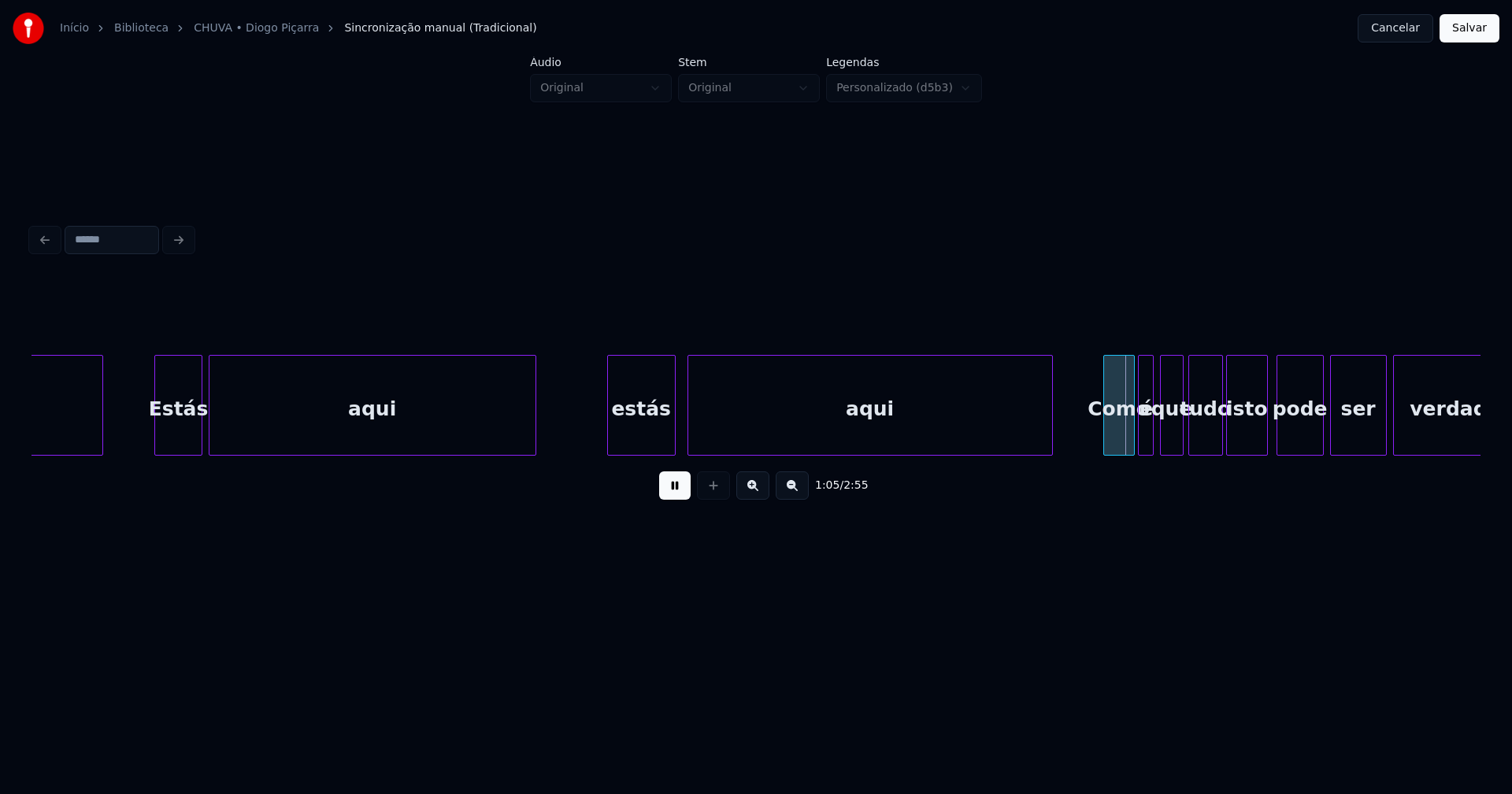
click at [610, 433] on div at bounding box center [610, 405] width 5 height 99
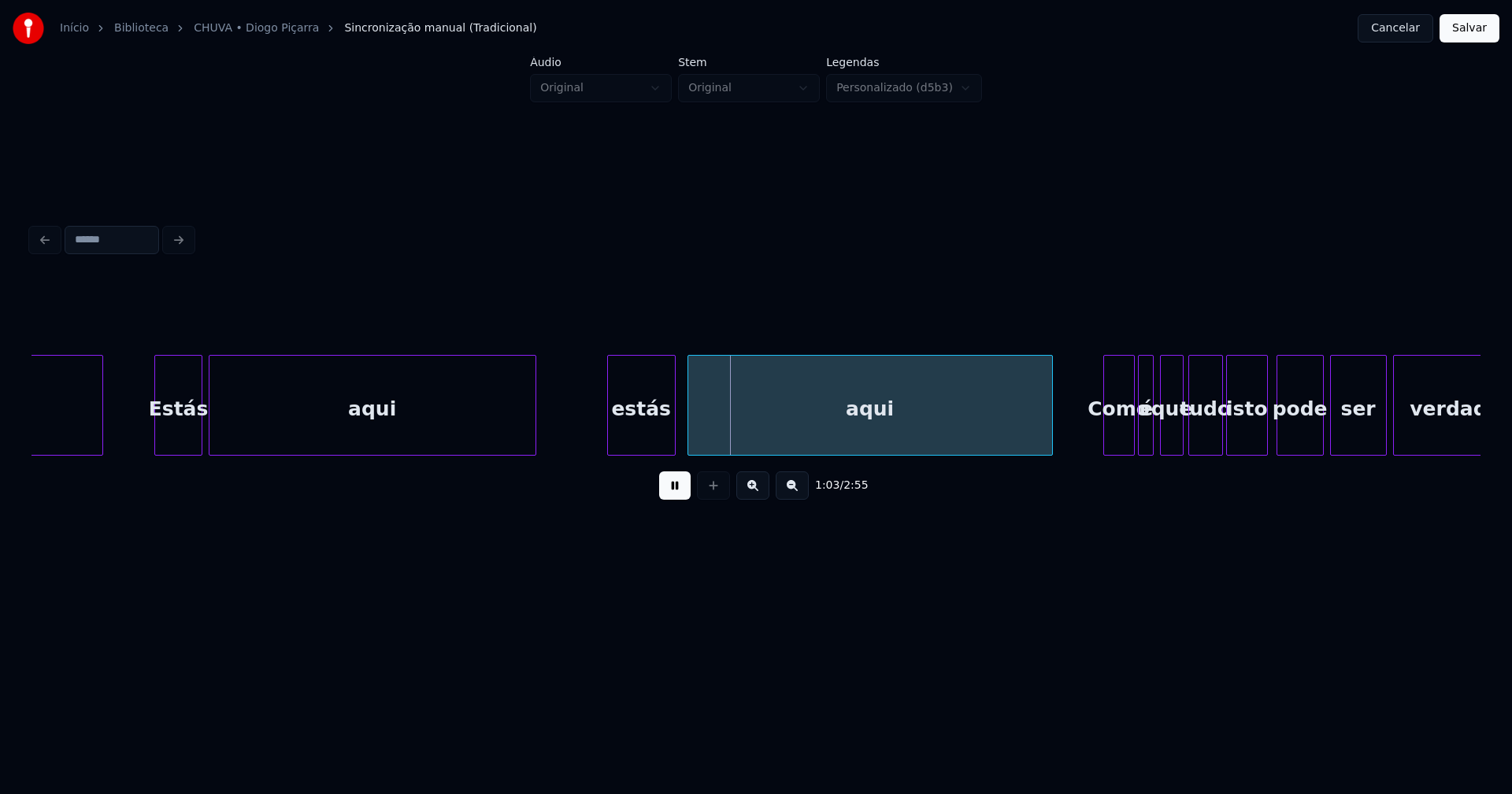
click at [673, 494] on button at bounding box center [675, 486] width 32 height 28
click at [190, 442] on div "Estás" at bounding box center [178, 409] width 46 height 107
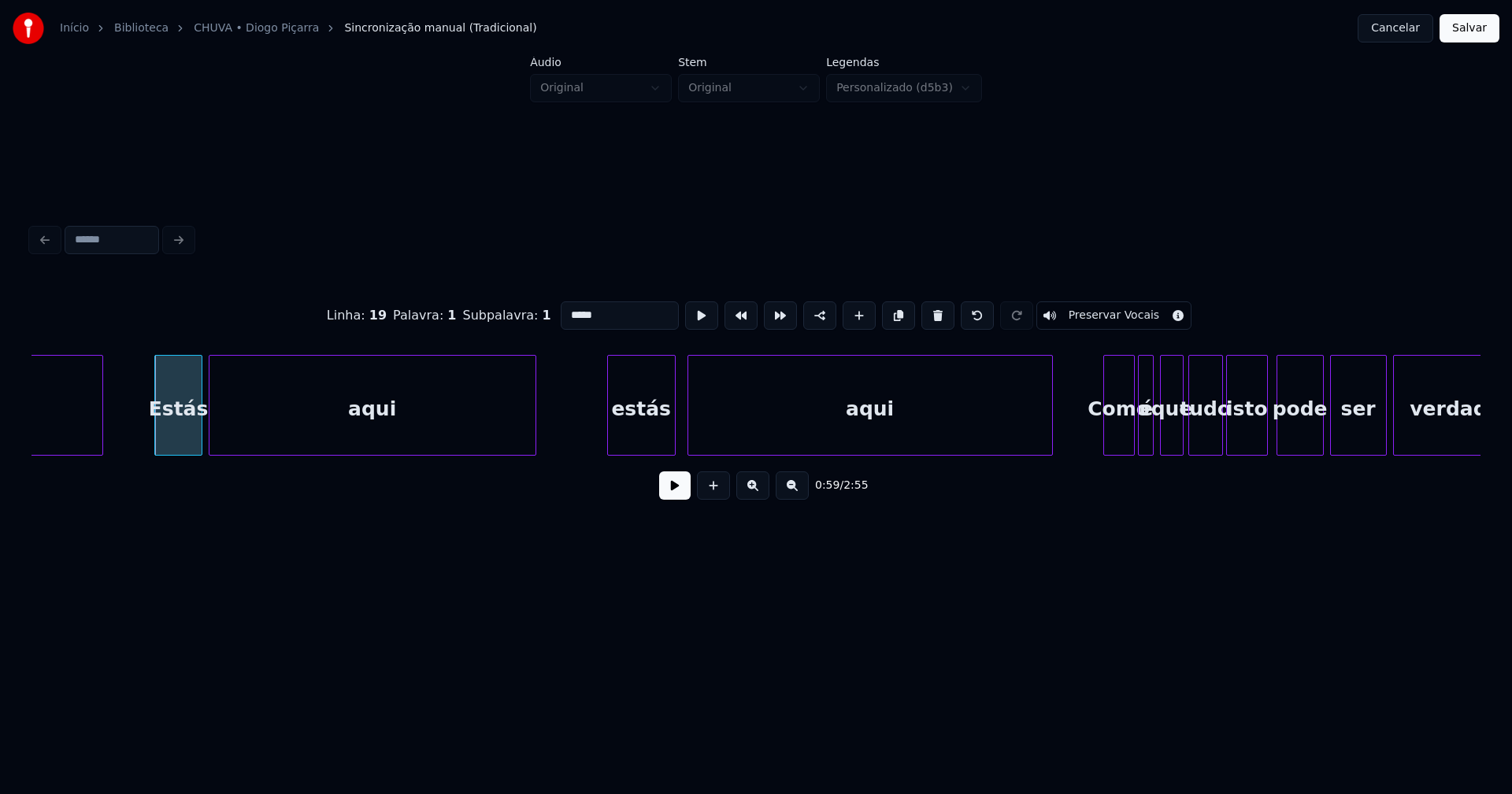
click at [565, 308] on input "*****" at bounding box center [620, 316] width 118 height 28
click at [643, 432] on div "estás" at bounding box center [641, 409] width 67 height 107
click at [564, 309] on input "*****" at bounding box center [620, 316] width 118 height 28
type input "*****"
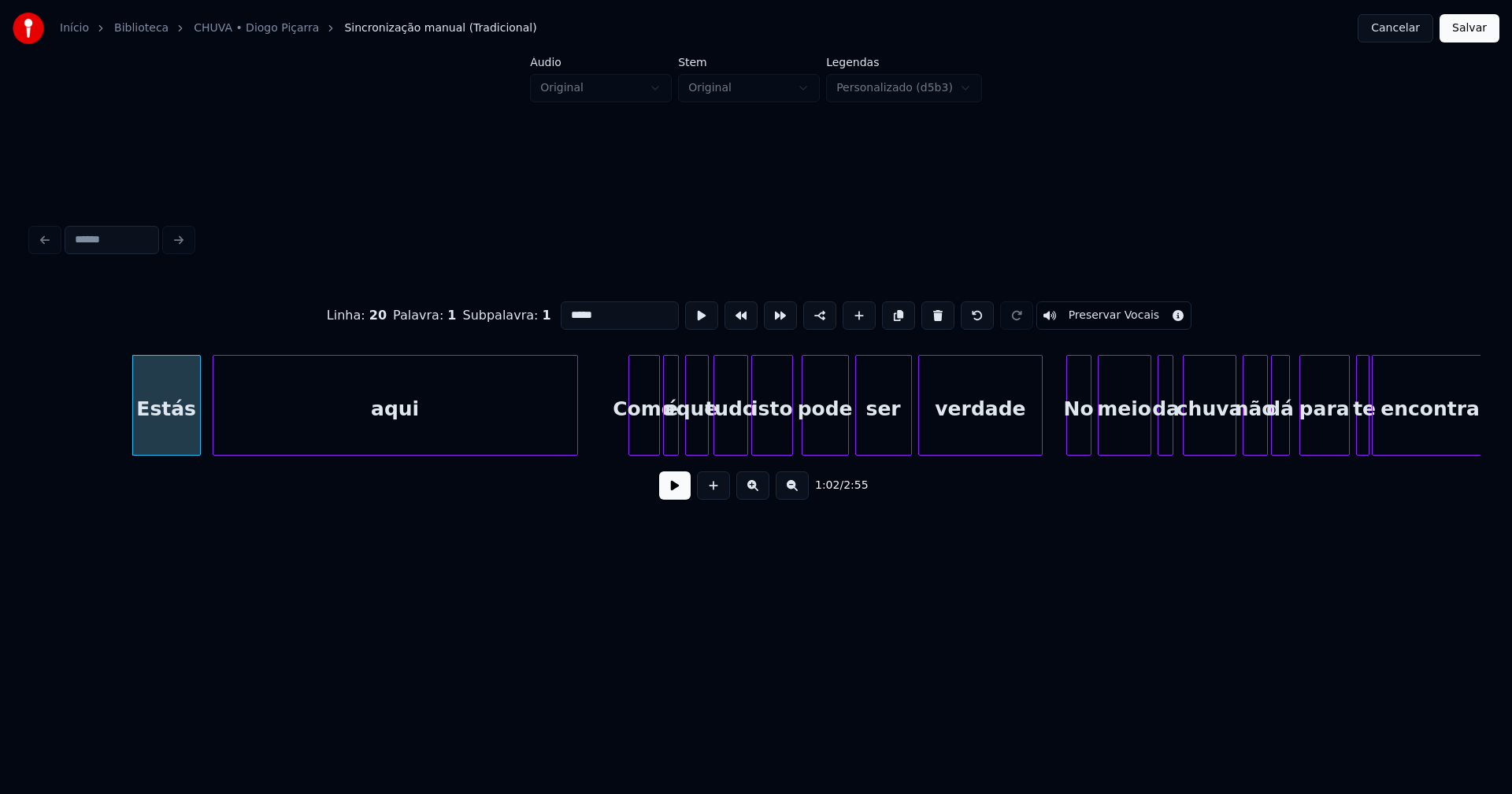
scroll to position [0, 9812]
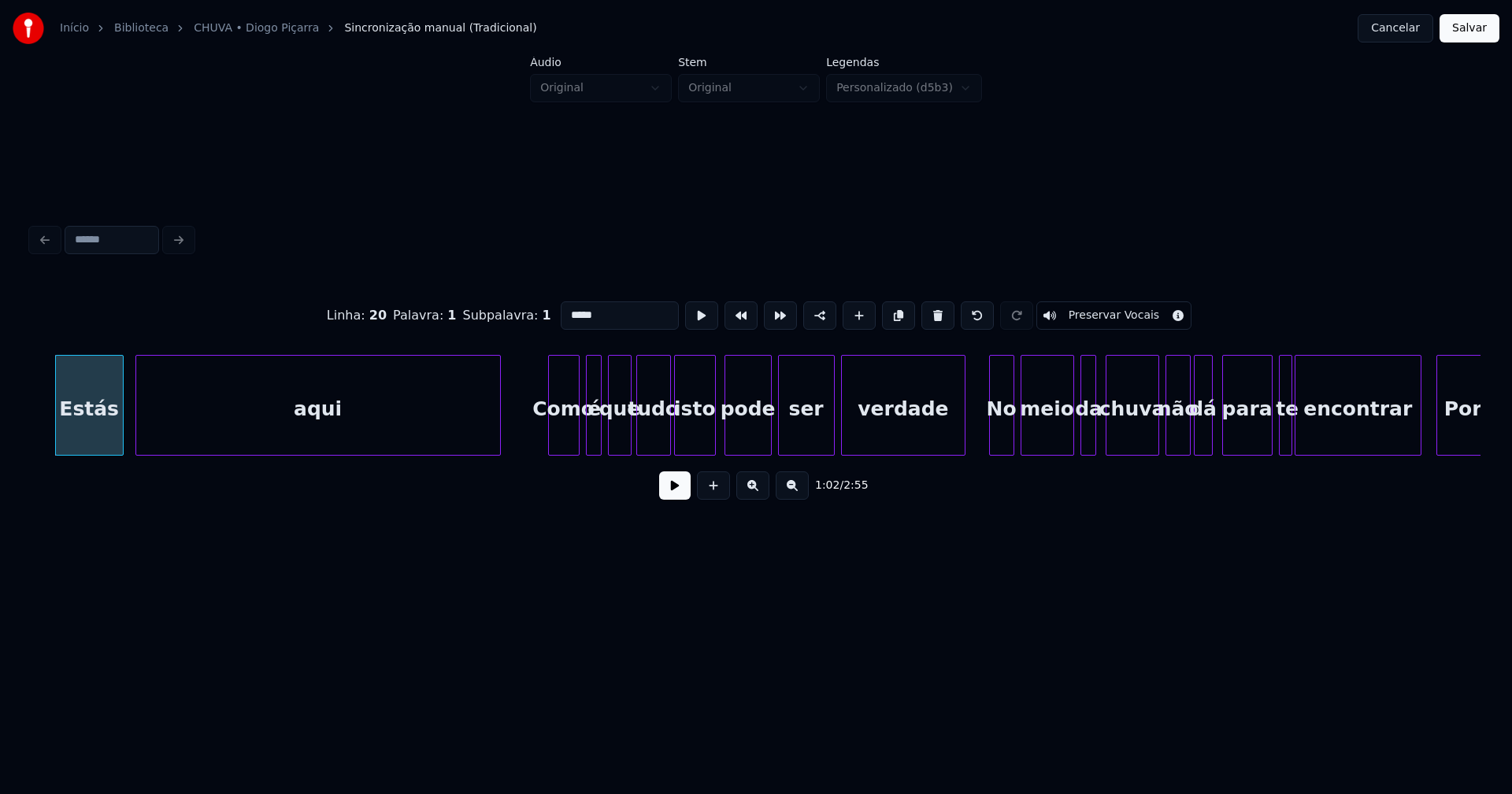
click at [566, 438] on div "Como" at bounding box center [564, 409] width 30 height 107
click at [571, 444] on div at bounding box center [572, 405] width 5 height 99
click at [586, 442] on div "é" at bounding box center [588, 409] width 16 height 107
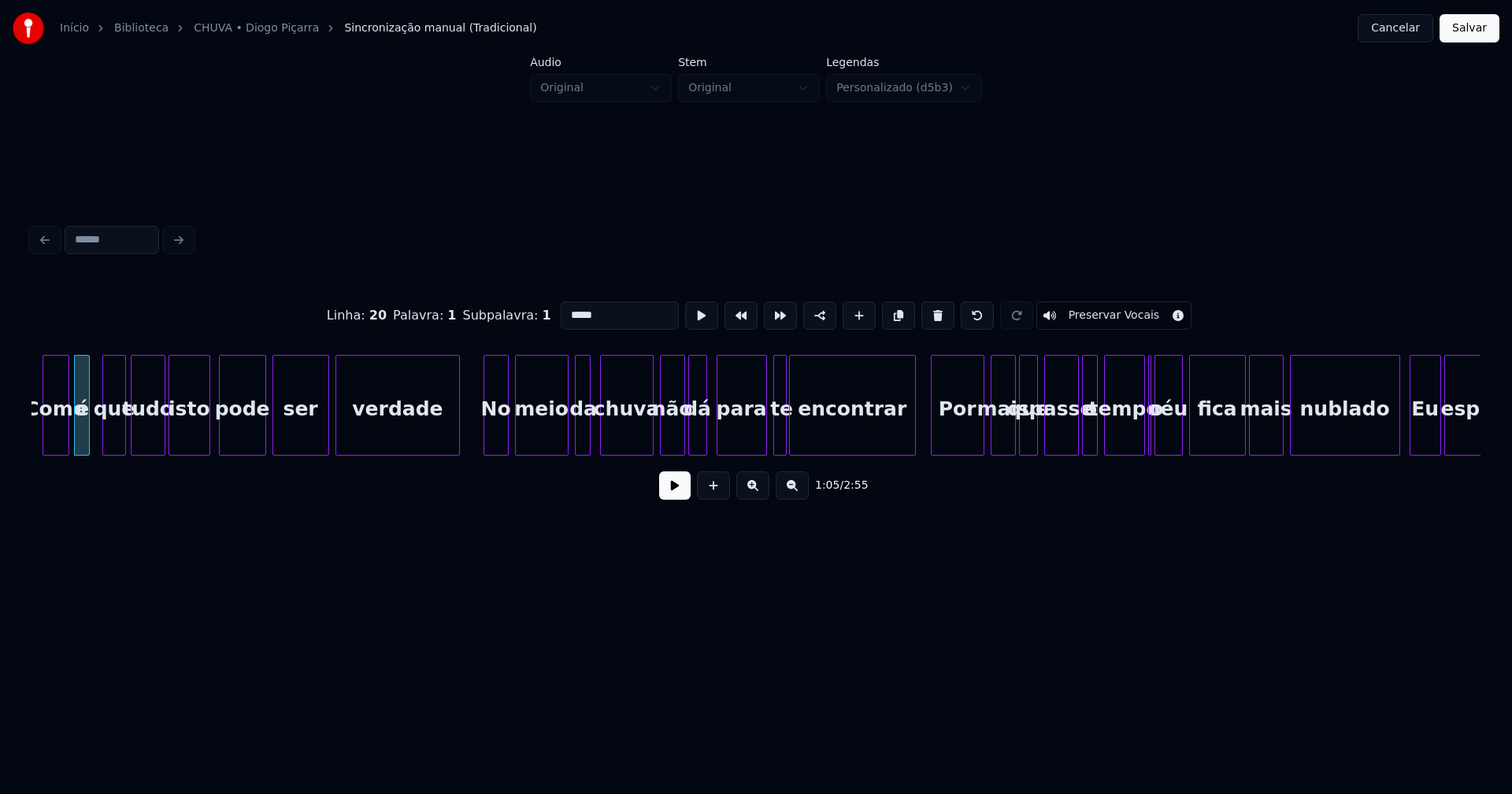
scroll to position [0, 10349]
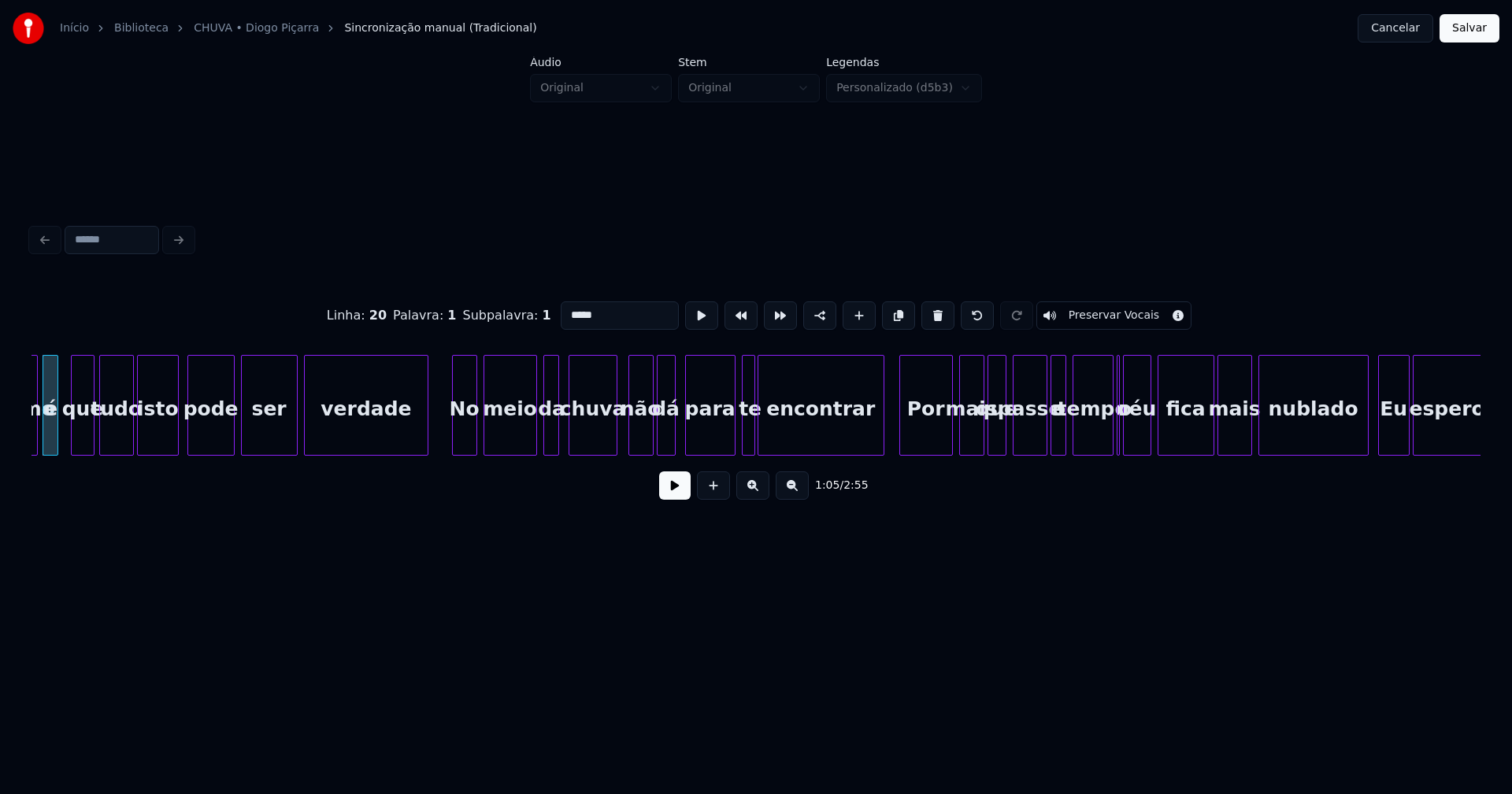
click at [614, 437] on div at bounding box center [615, 405] width 5 height 99
click at [772, 432] on div at bounding box center [773, 405] width 5 height 99
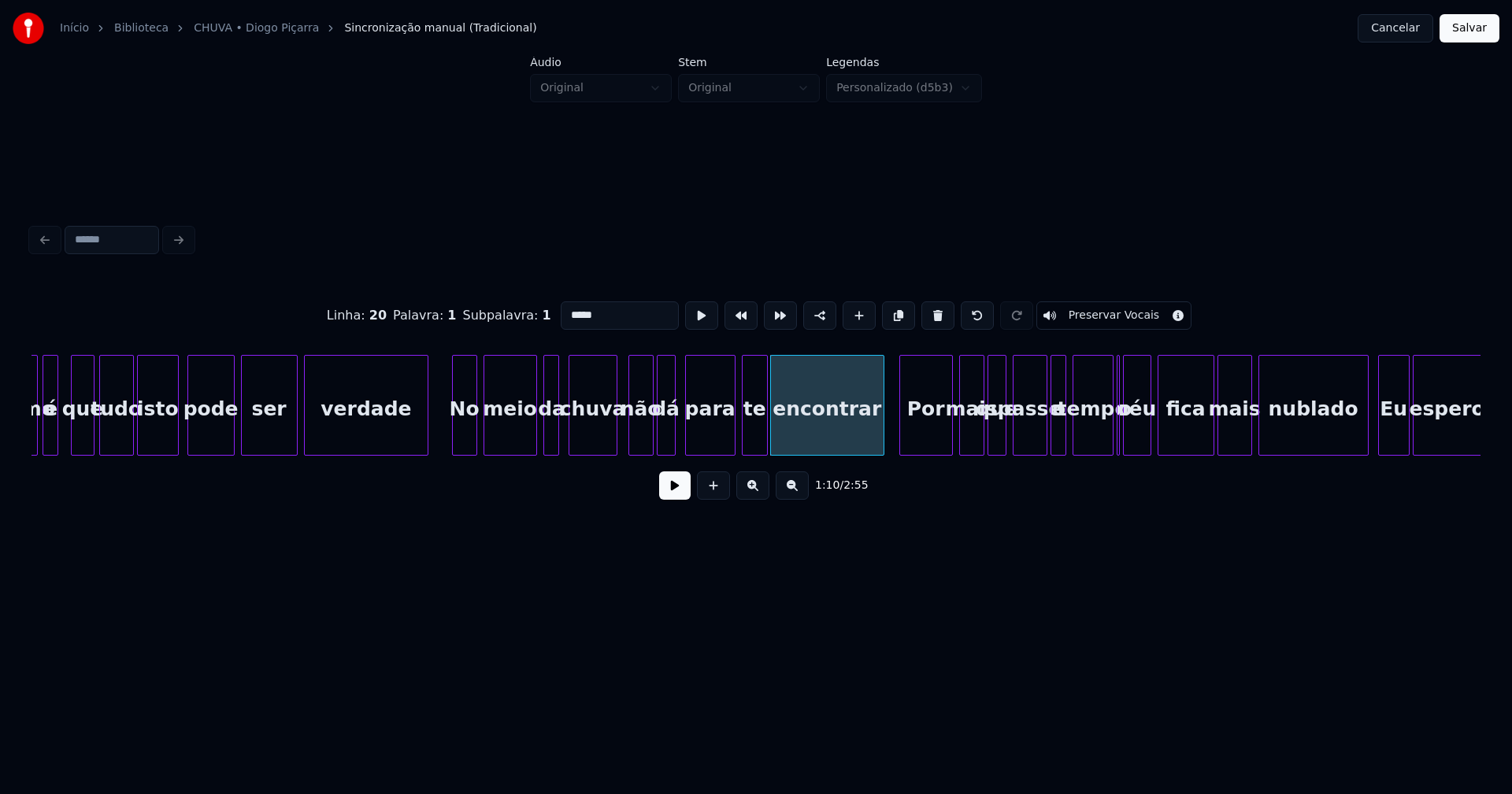
click at [764, 432] on div at bounding box center [765, 405] width 5 height 99
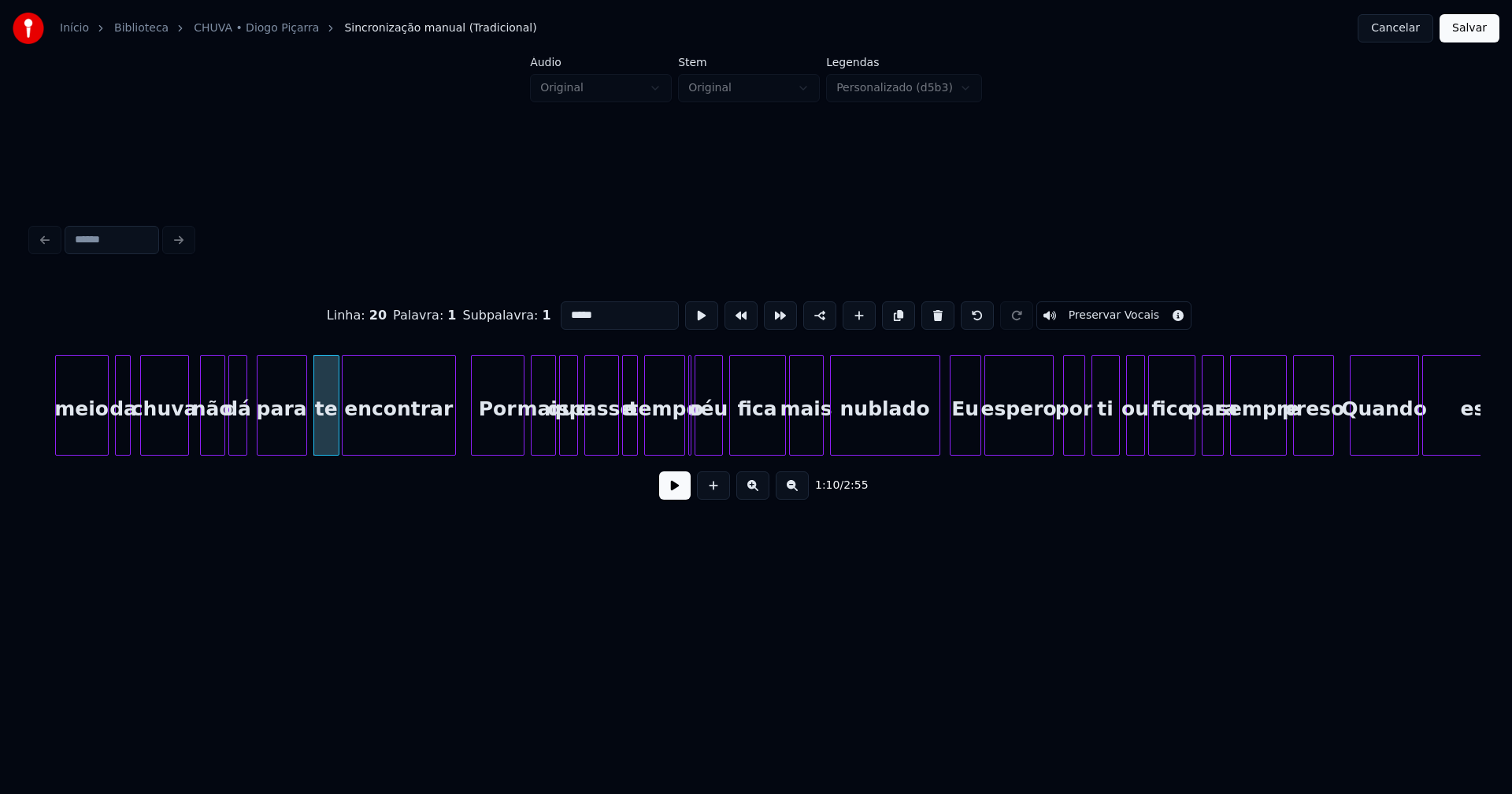
scroll to position [0, 10824]
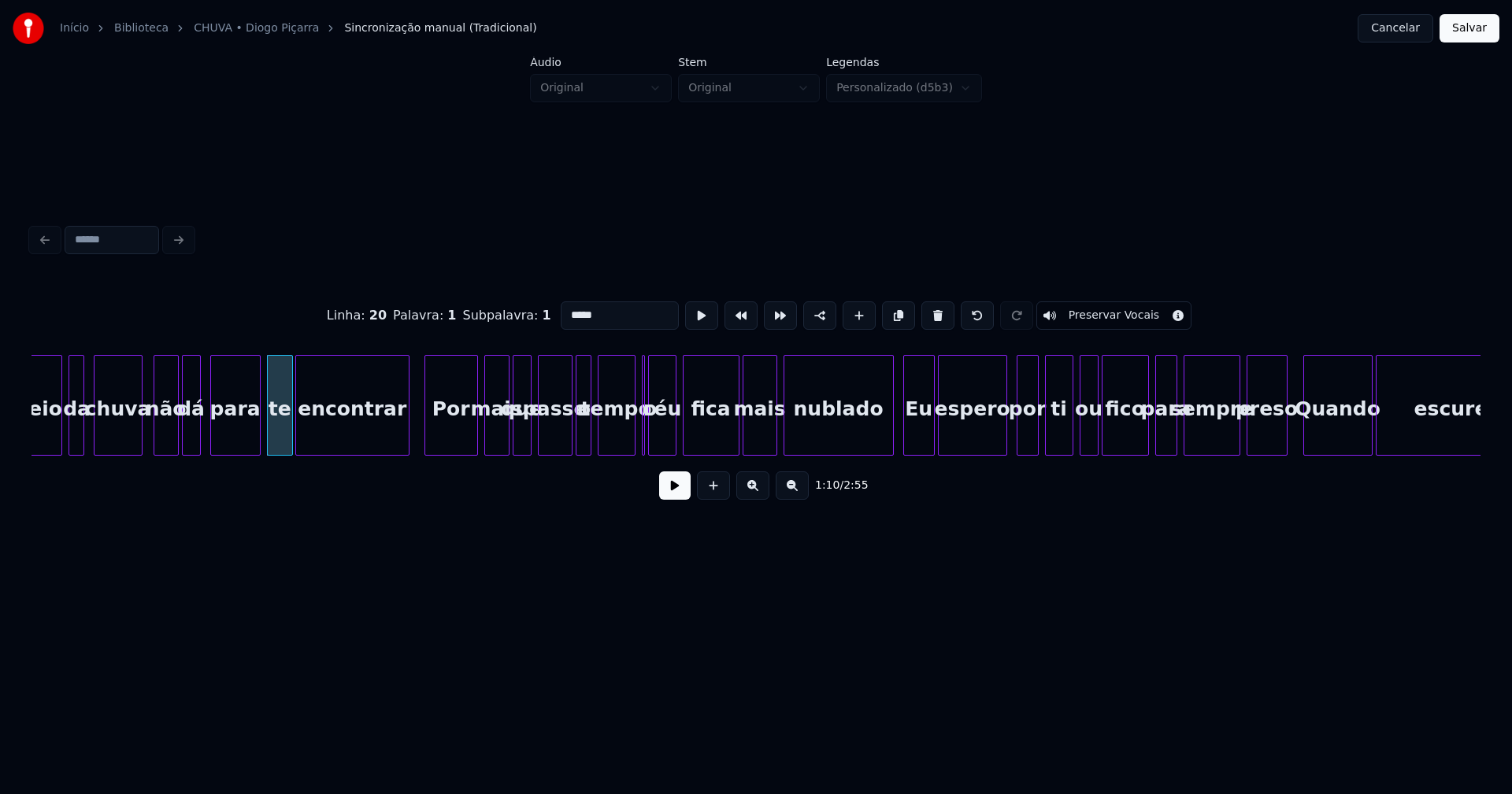
click at [632, 446] on div at bounding box center [633, 405] width 5 height 99
click at [664, 438] on div "céu" at bounding box center [666, 409] width 27 height 107
click at [648, 447] on div at bounding box center [648, 405] width 5 height 99
click at [887, 440] on div at bounding box center [886, 405] width 5 height 99
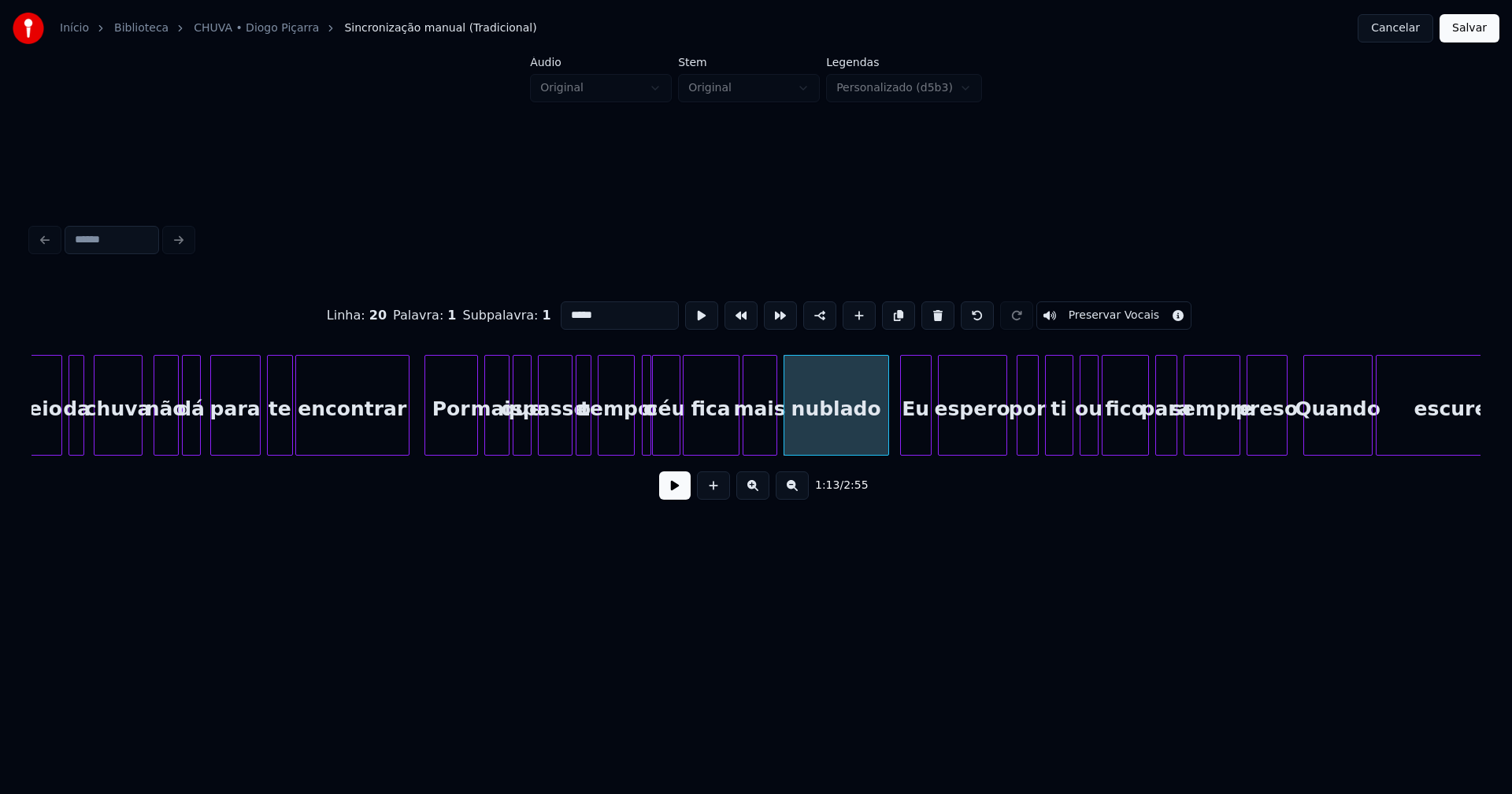
click at [921, 431] on div "Eu" at bounding box center [916, 409] width 30 height 107
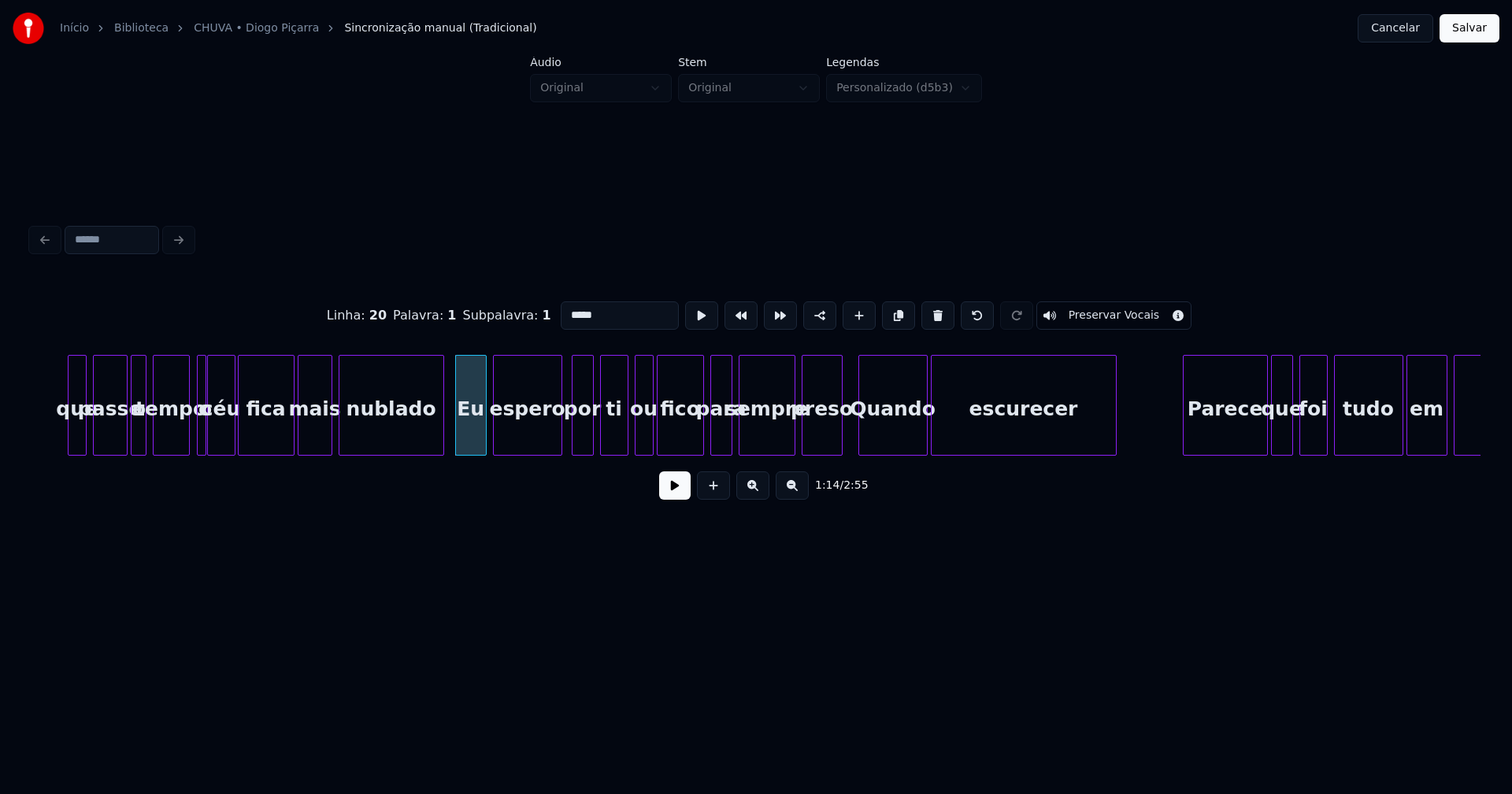
scroll to position [0, 11315]
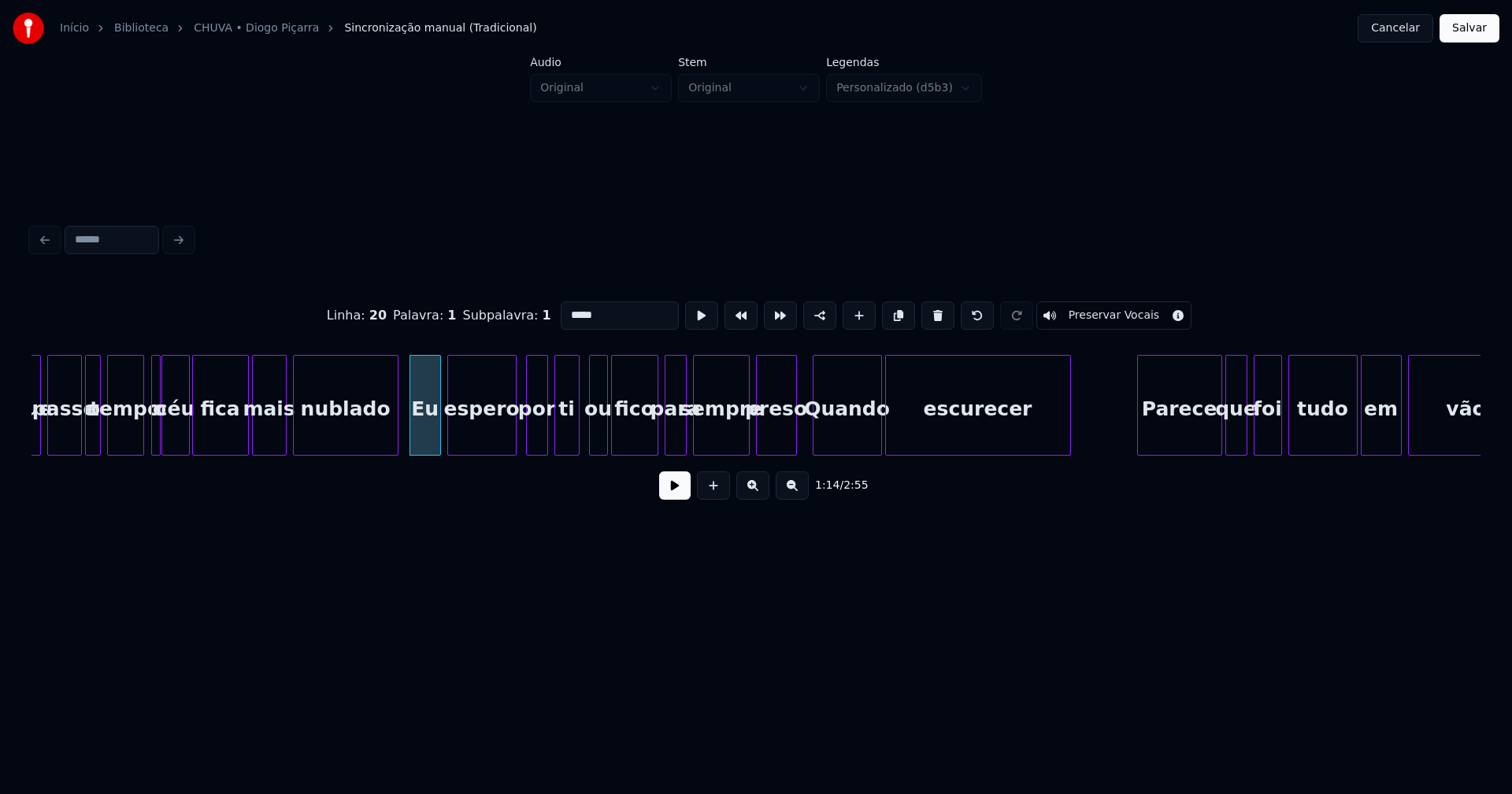
click at [575, 433] on div at bounding box center [576, 405] width 5 height 99
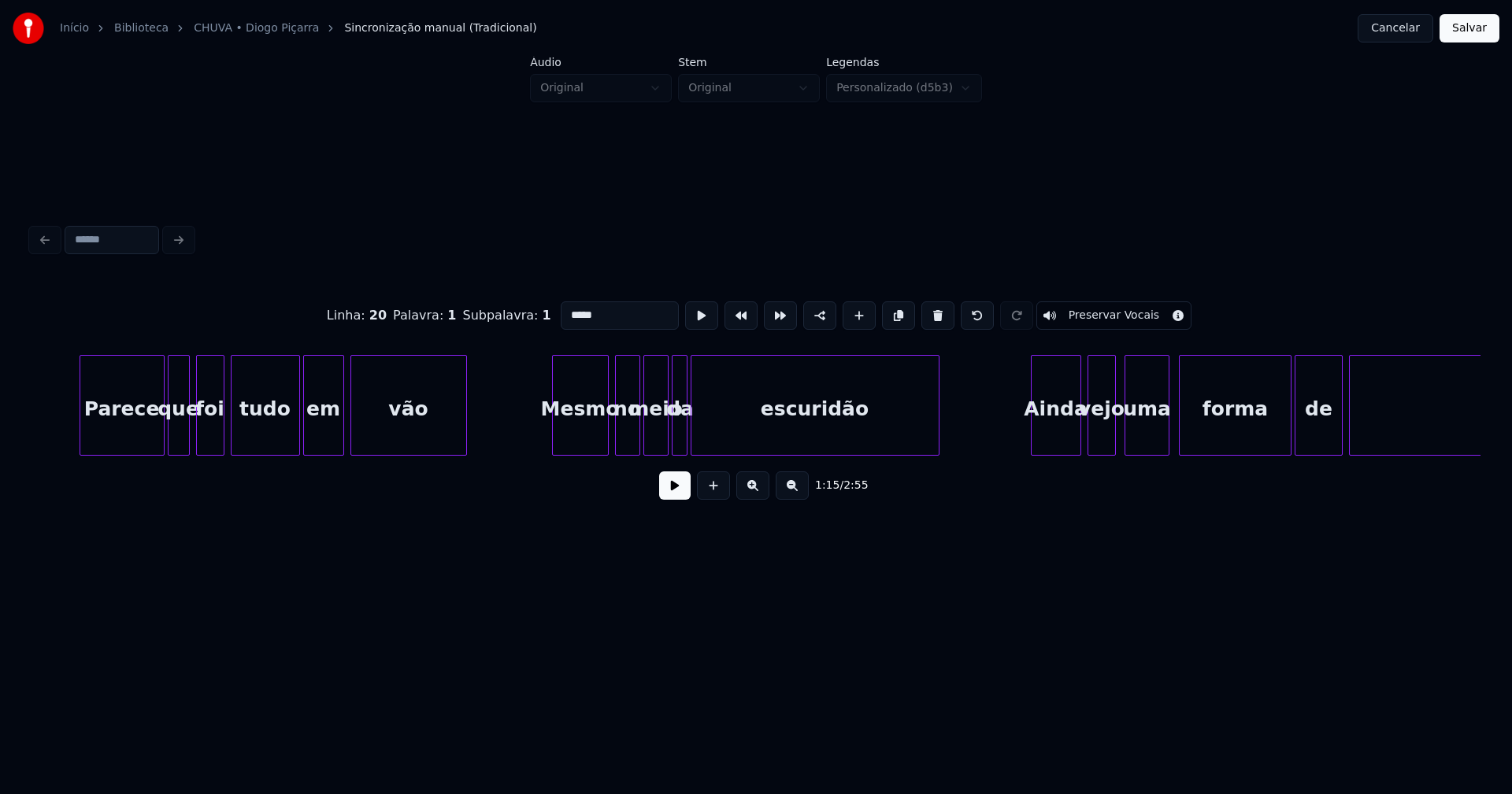
scroll to position [0, 12389]
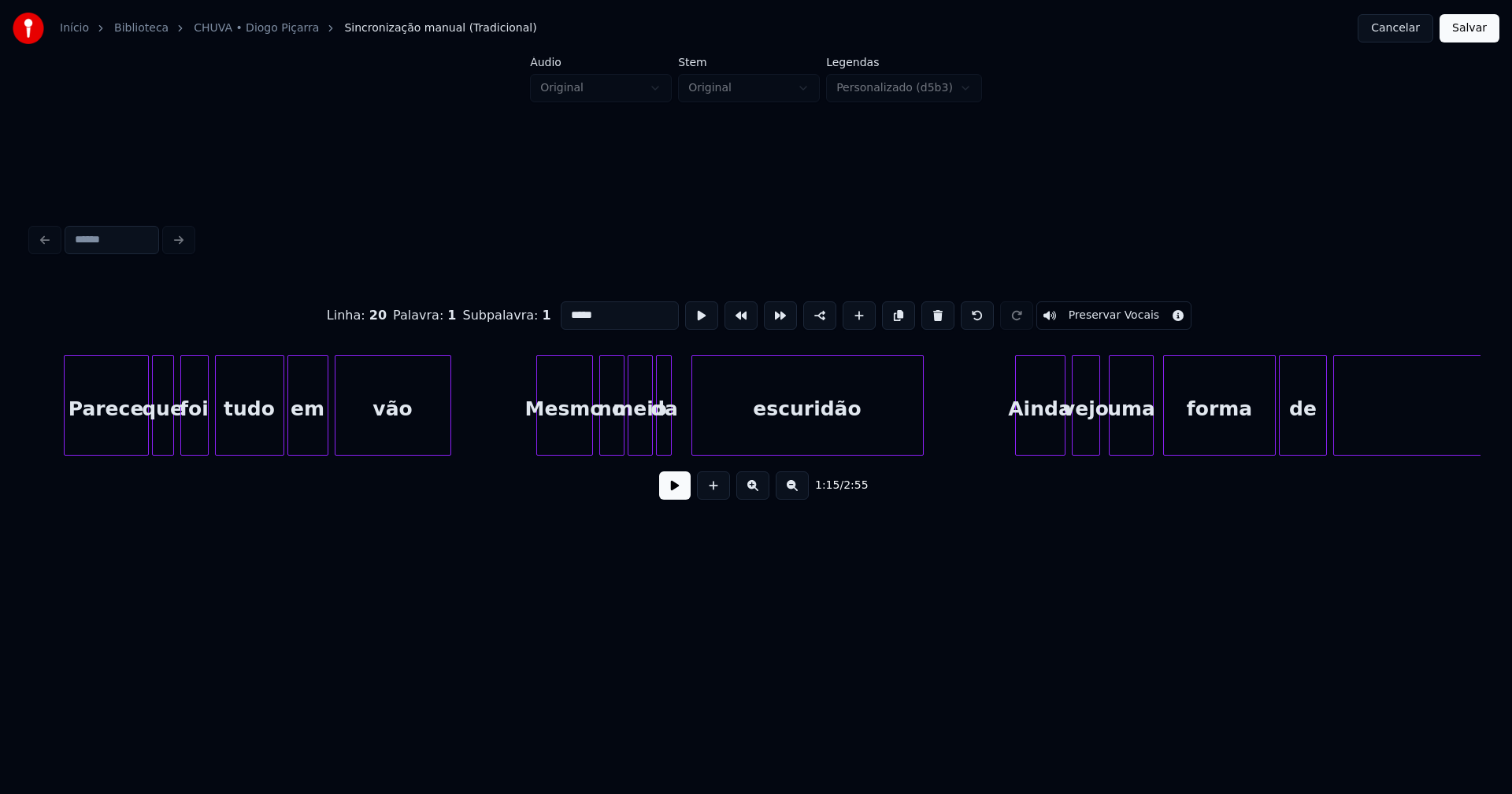
click at [693, 434] on div at bounding box center [694, 405] width 5 height 99
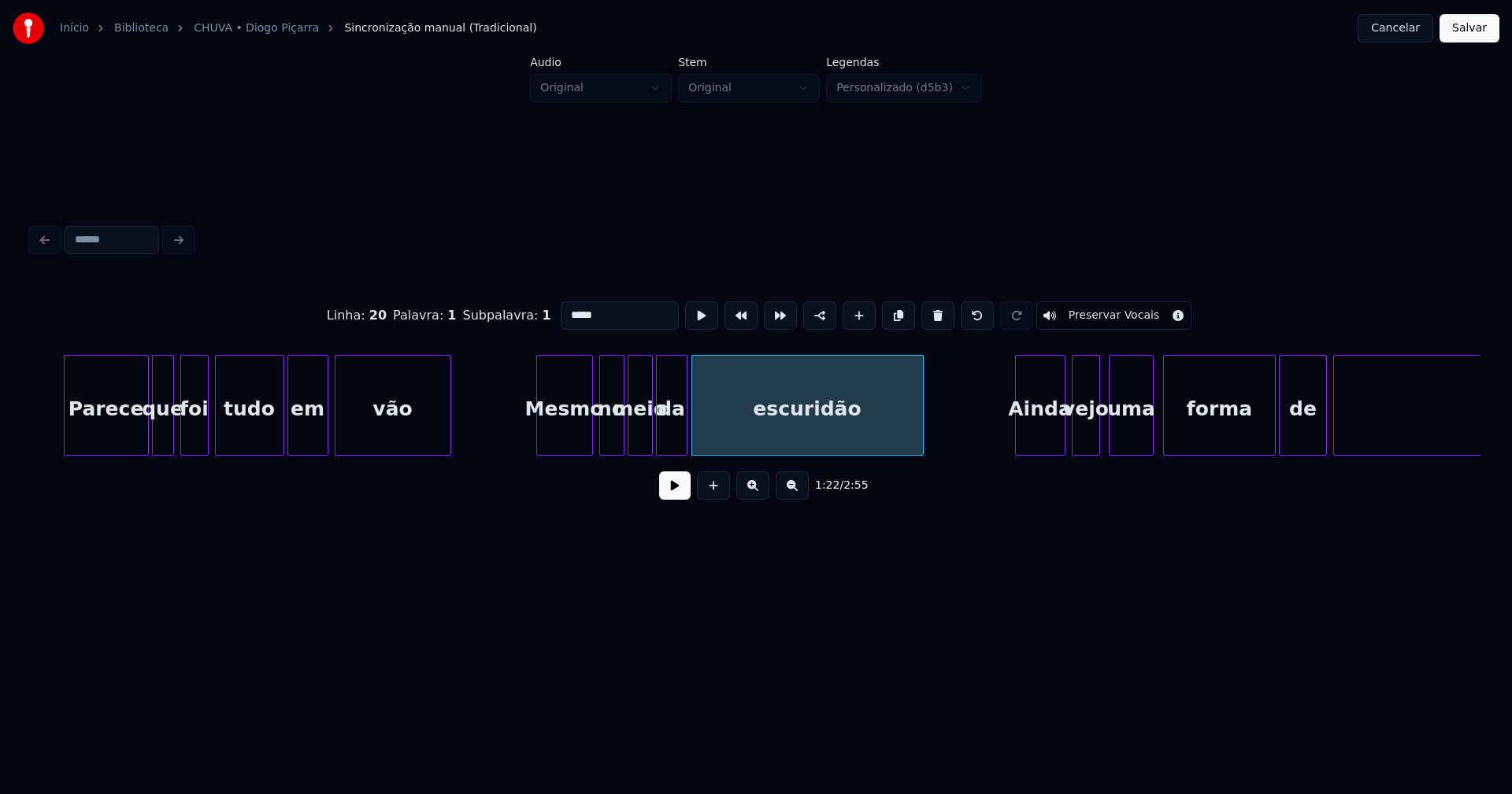
click at [684, 432] on div at bounding box center [684, 405] width 5 height 99
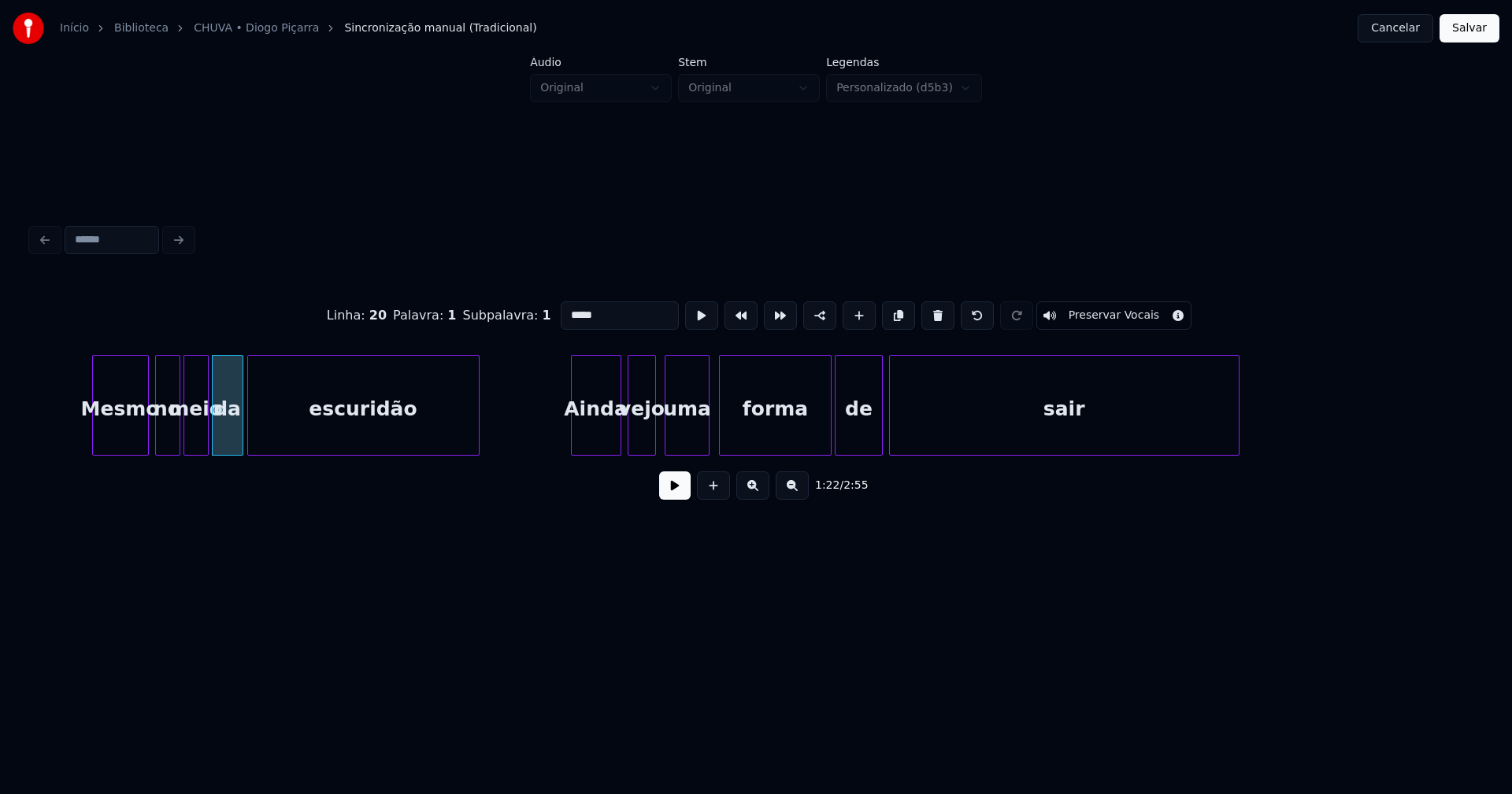
scroll to position [0, 12879]
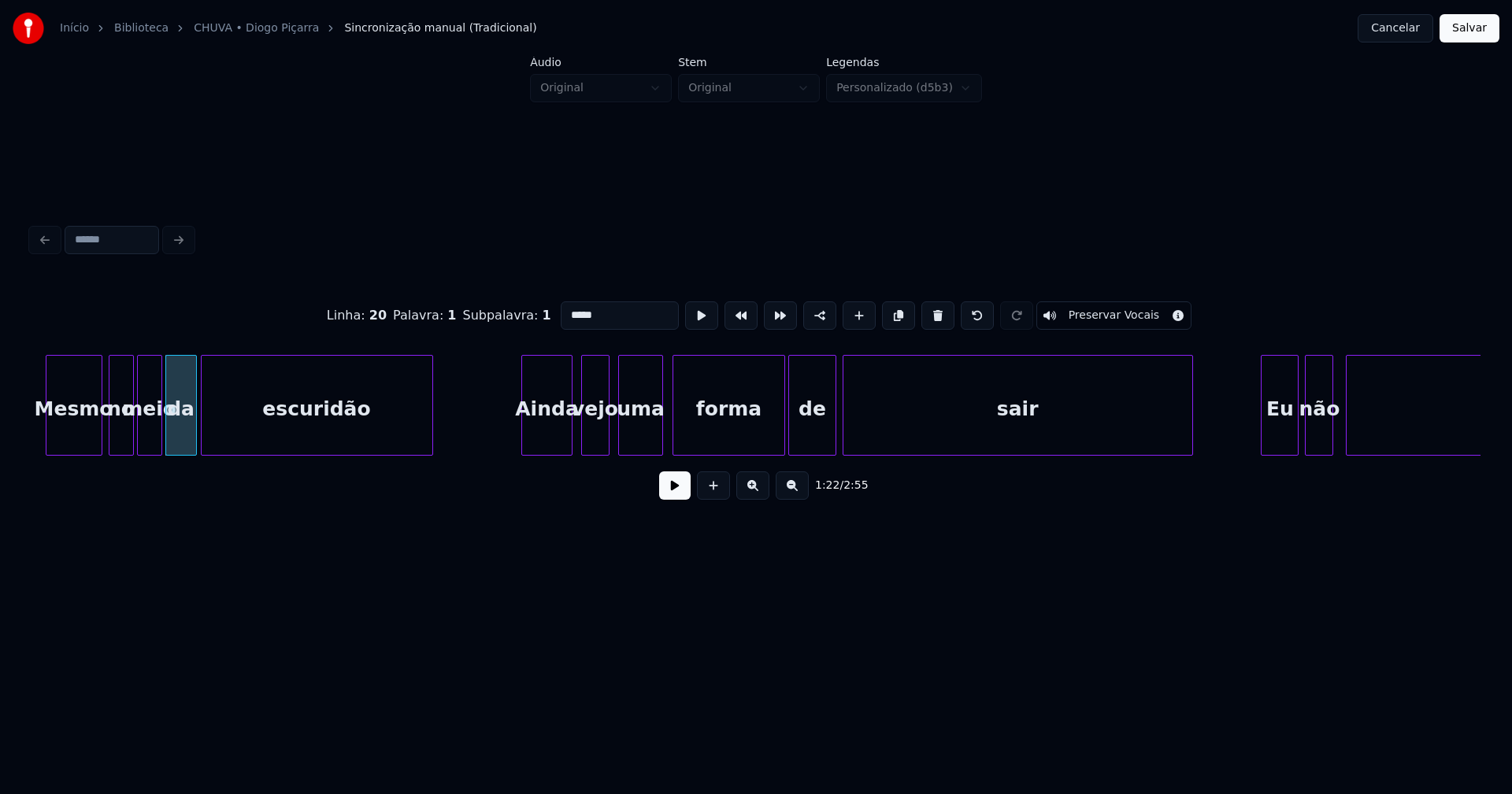
click at [553, 437] on div "Ainda" at bounding box center [546, 409] width 49 height 107
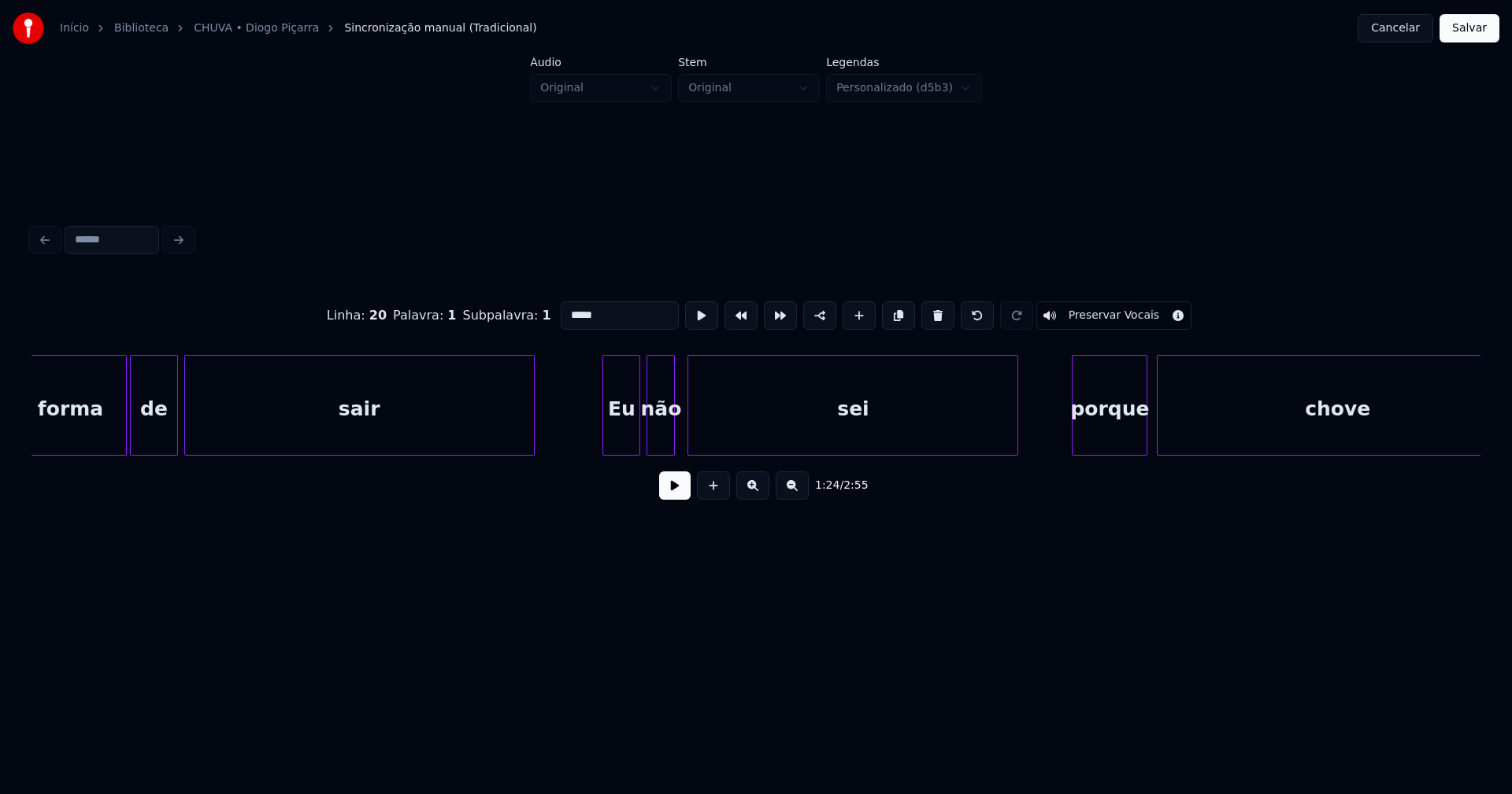
scroll to position [0, 13554]
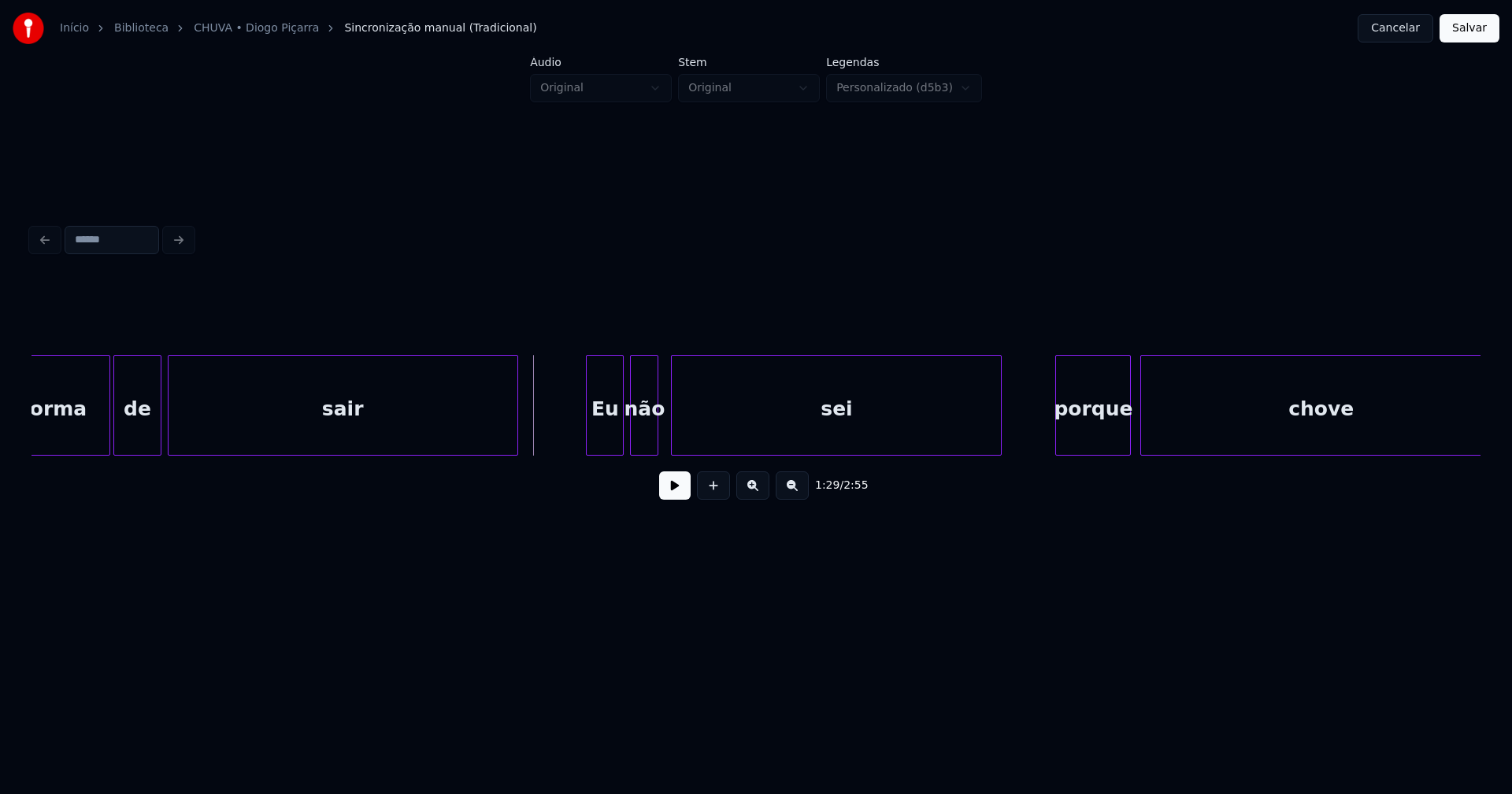
click at [674, 493] on button at bounding box center [675, 486] width 32 height 28
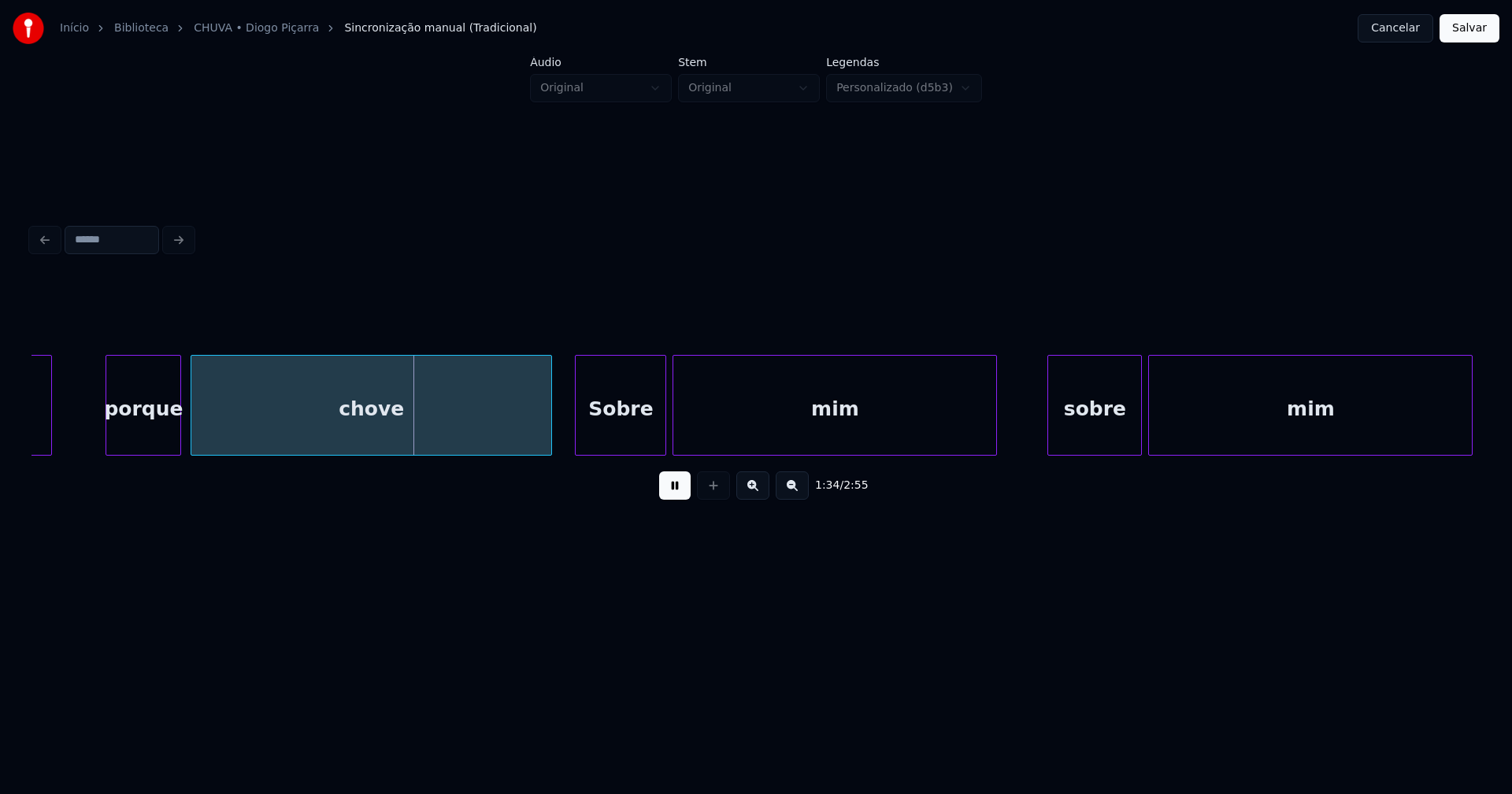
scroll to position [0, 14520]
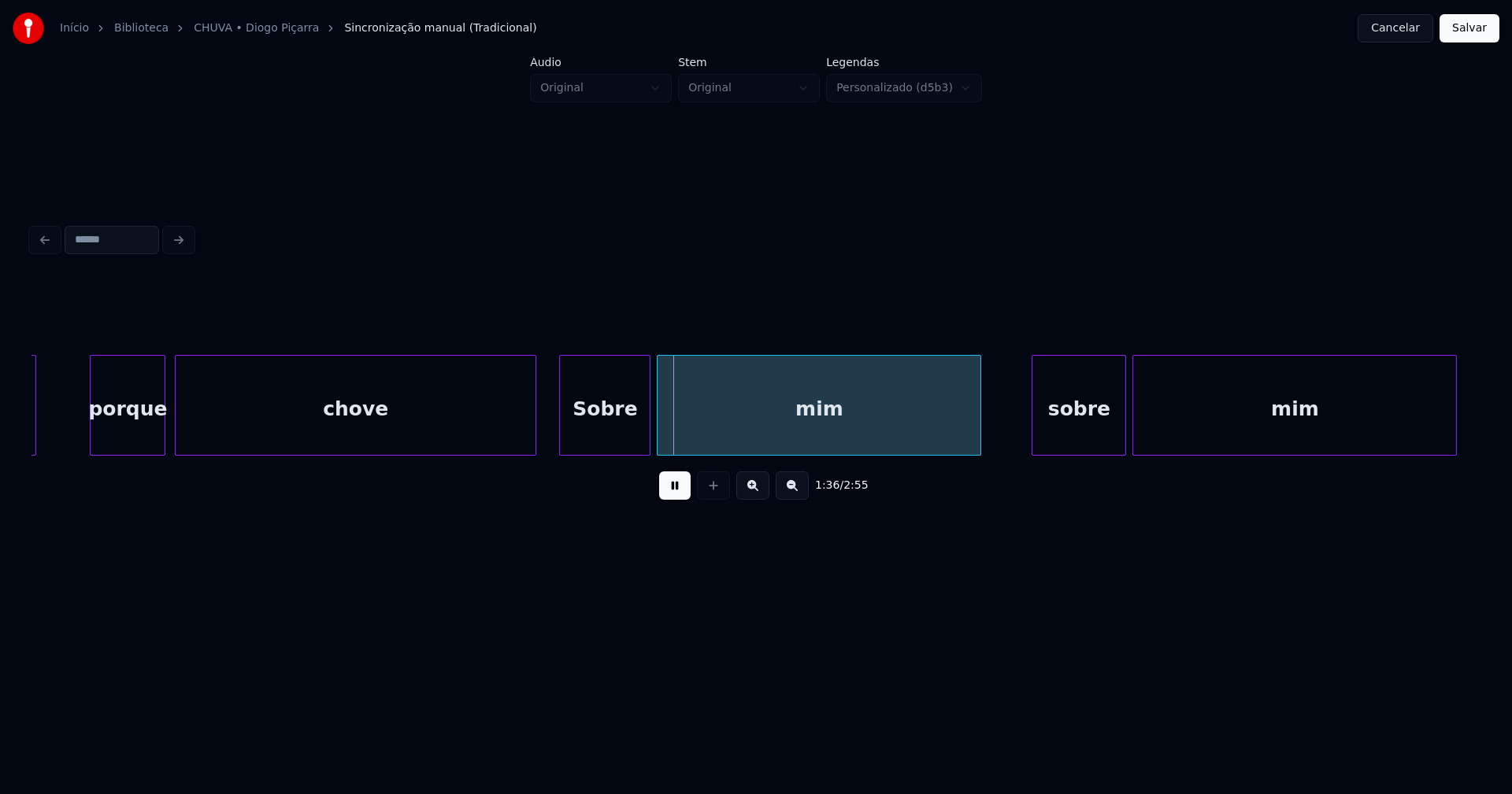
click at [674, 496] on button at bounding box center [675, 486] width 32 height 28
click at [615, 439] on div "Sobre" at bounding box center [605, 409] width 90 height 107
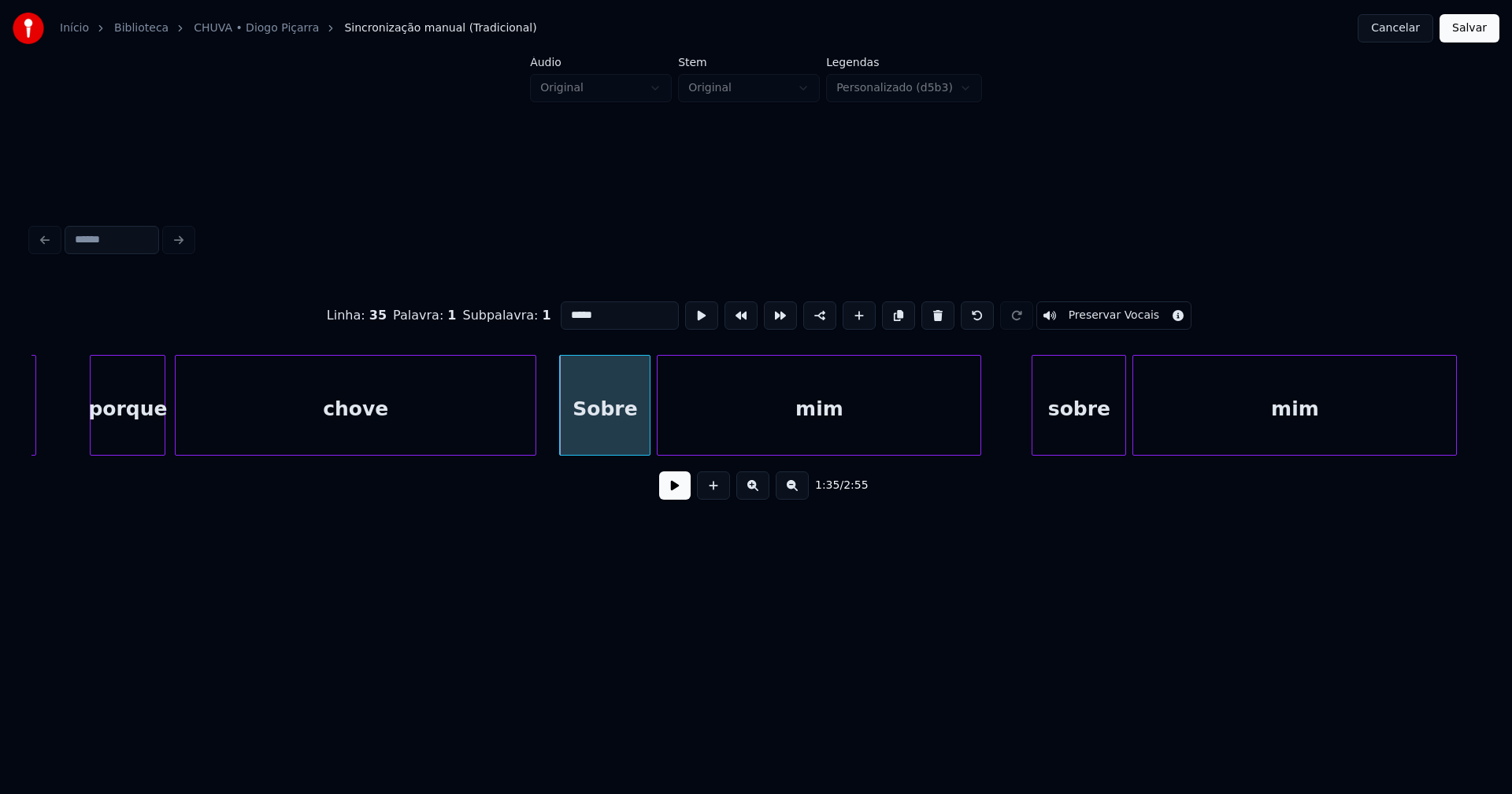
click at [566, 308] on input "*****" at bounding box center [620, 316] width 118 height 28
click at [1080, 423] on div "sobre" at bounding box center [1079, 409] width 93 height 107
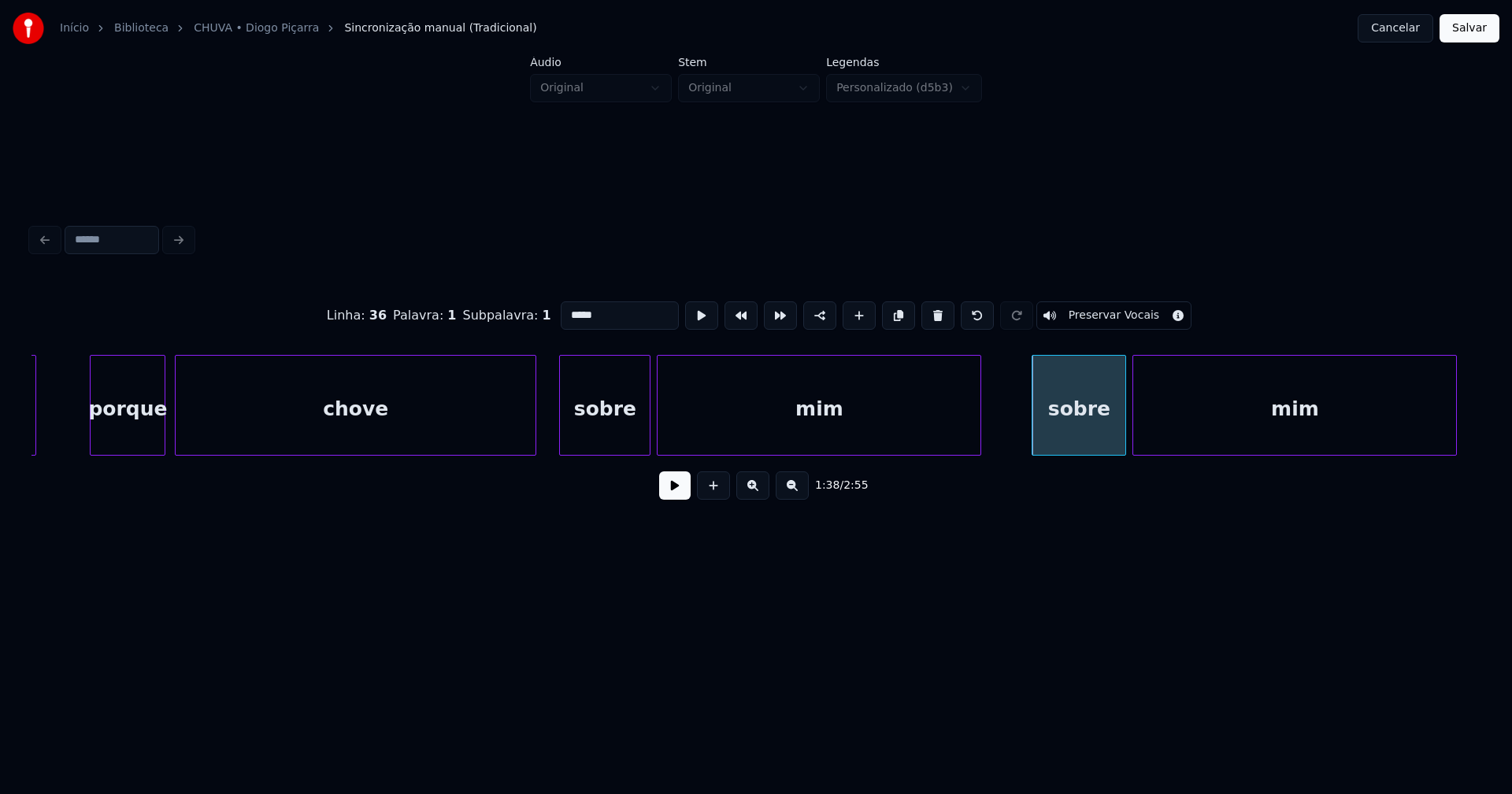
click at [1070, 422] on div "sobre" at bounding box center [1079, 409] width 93 height 107
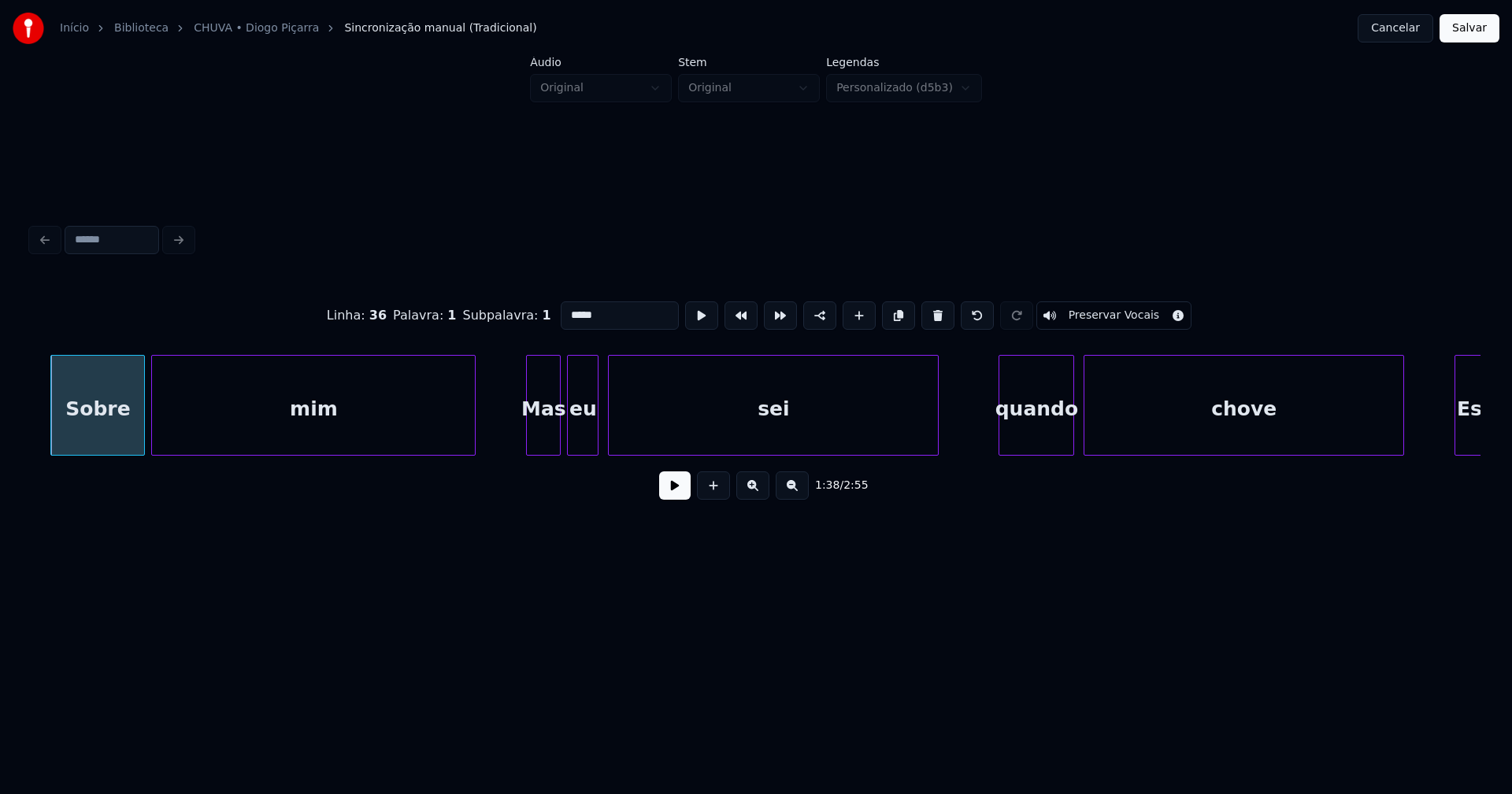
scroll to position [0, 15516]
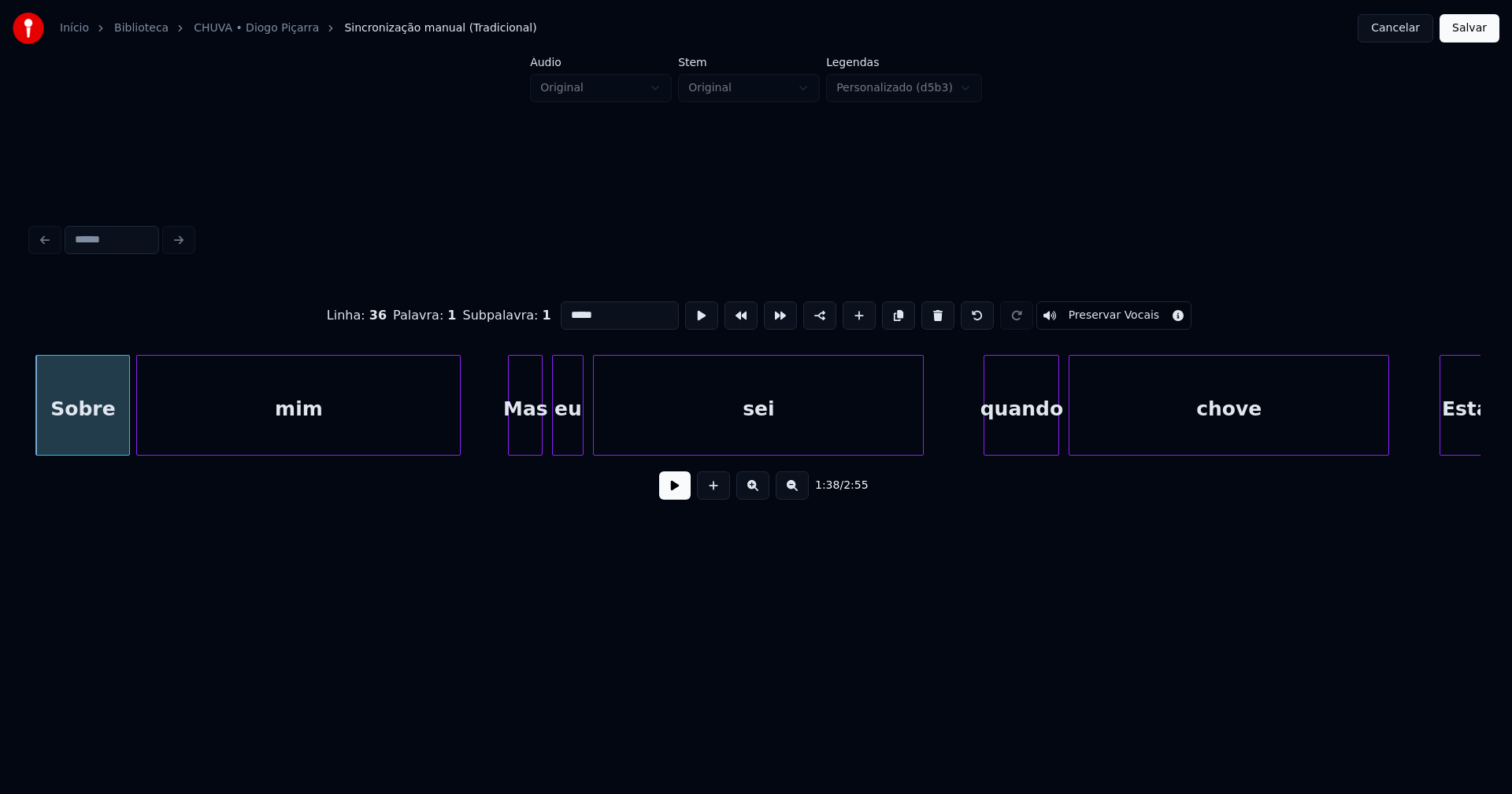
click at [531, 429] on div "Mas" at bounding box center [526, 409] width 33 height 107
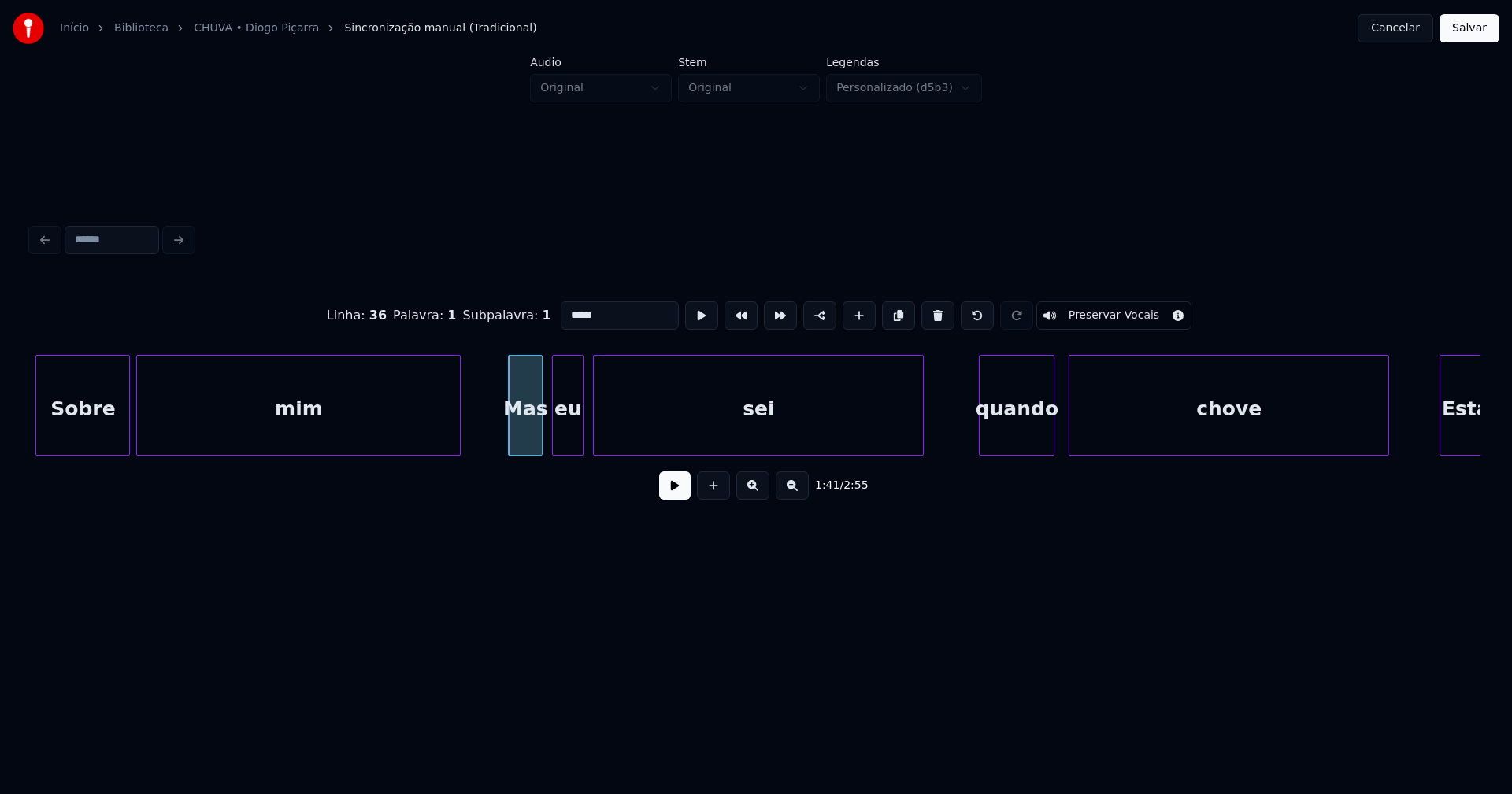
click at [1009, 437] on div "quando" at bounding box center [1016, 409] width 74 height 107
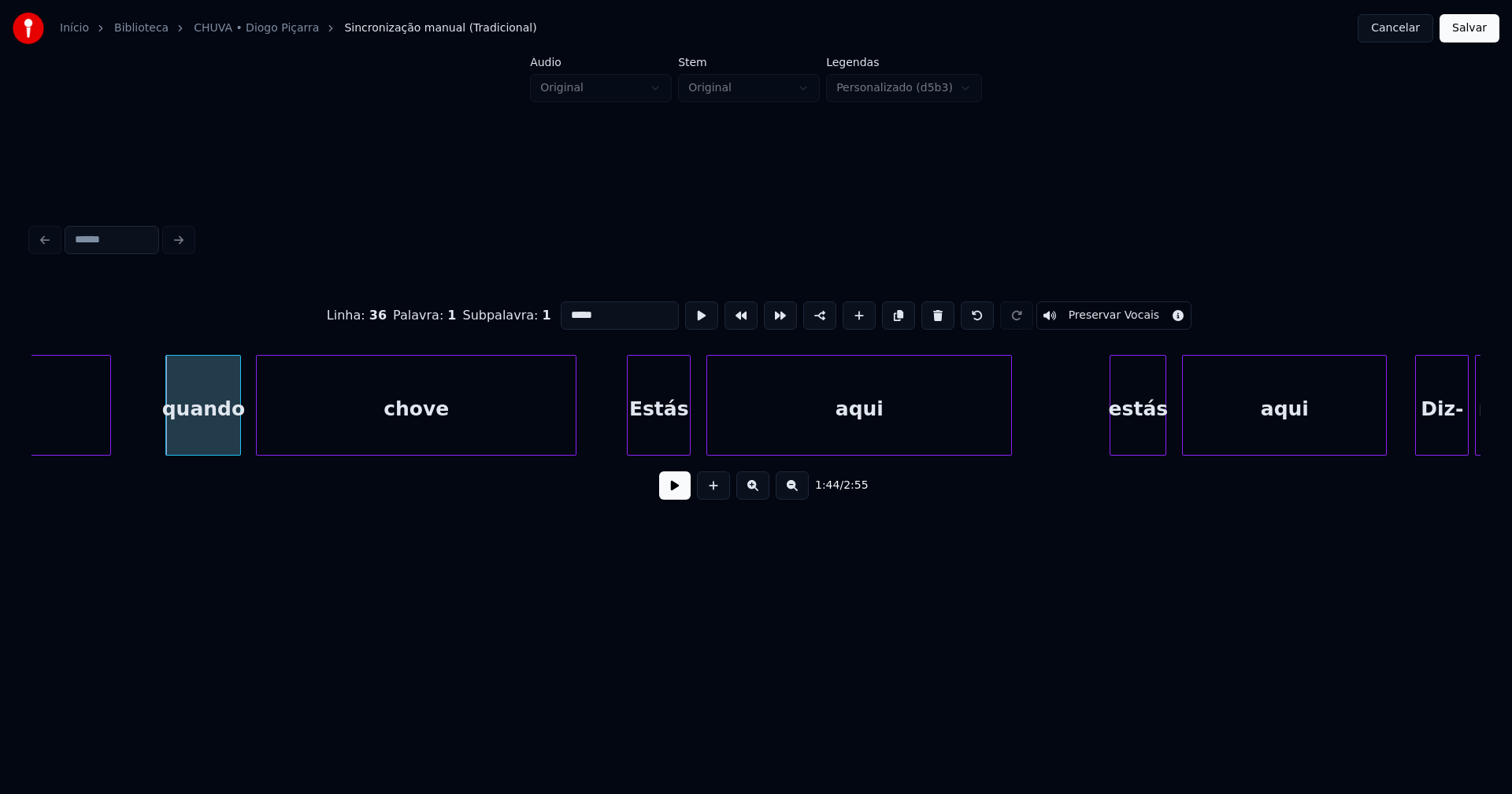
scroll to position [0, 16375]
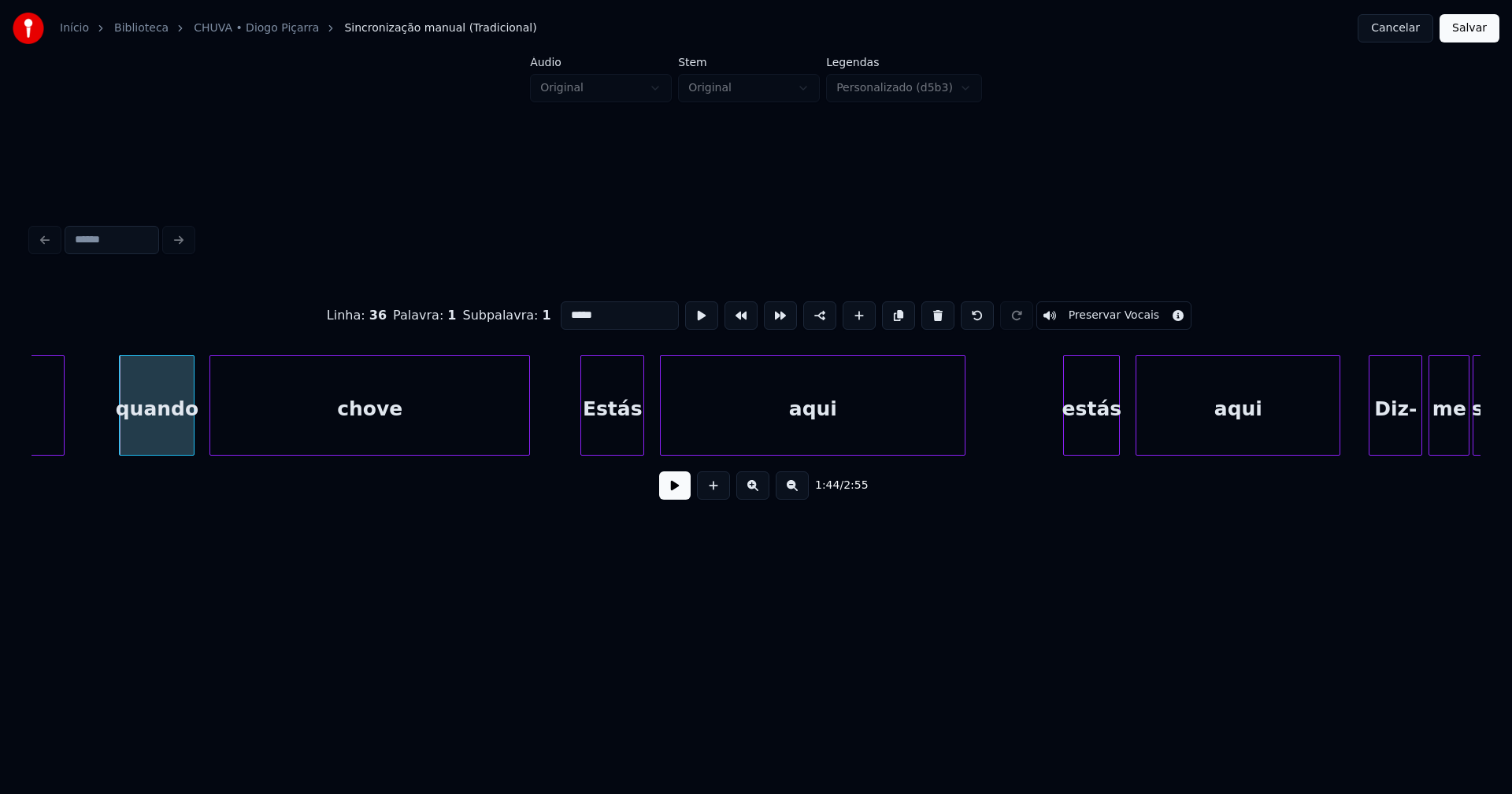
click at [616, 432] on div "Estás" at bounding box center [612, 409] width 62 height 107
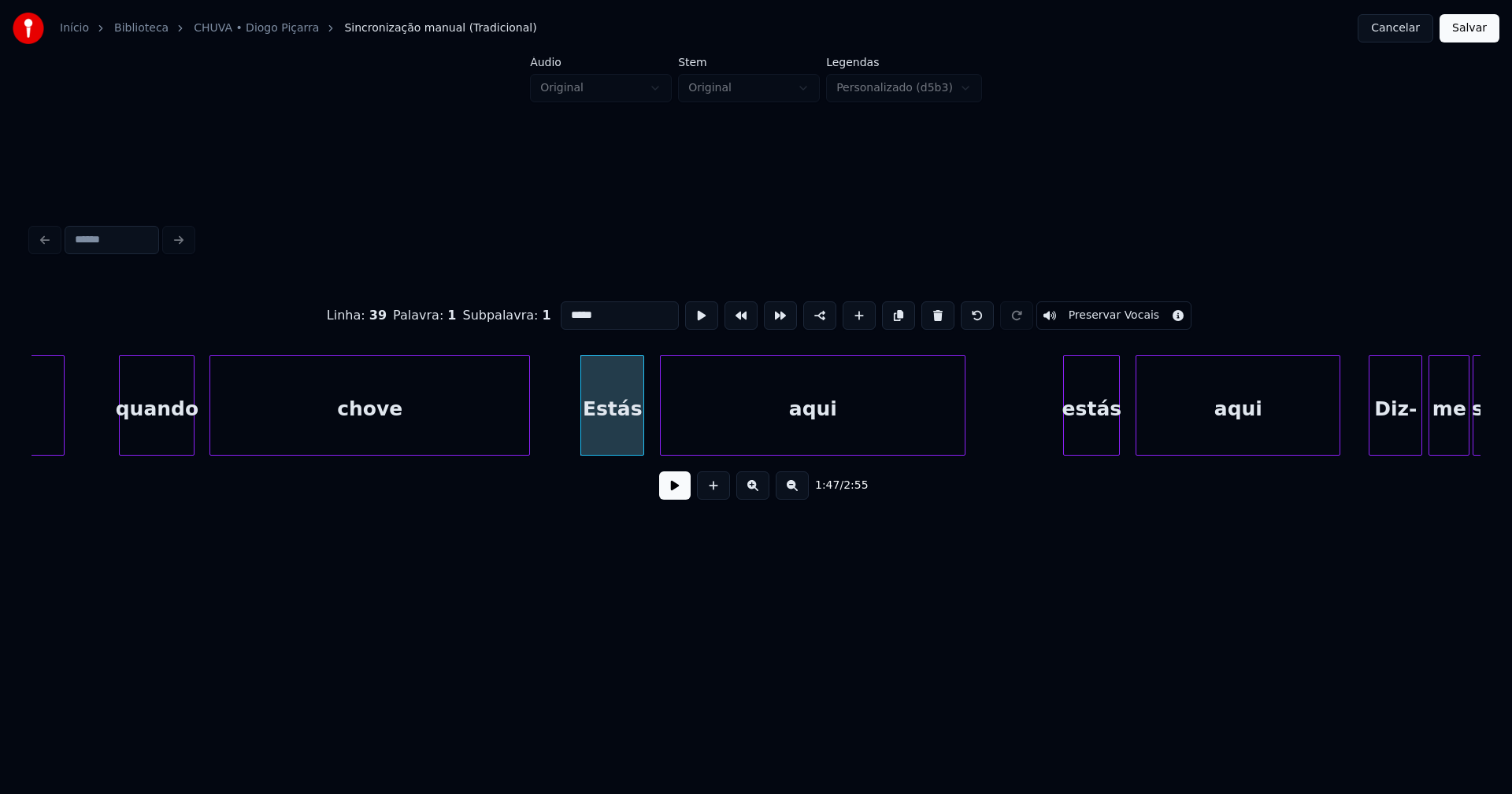
click at [565, 308] on input "*****" at bounding box center [620, 316] width 118 height 28
click at [1090, 436] on div "estás" at bounding box center [1085, 409] width 55 height 107
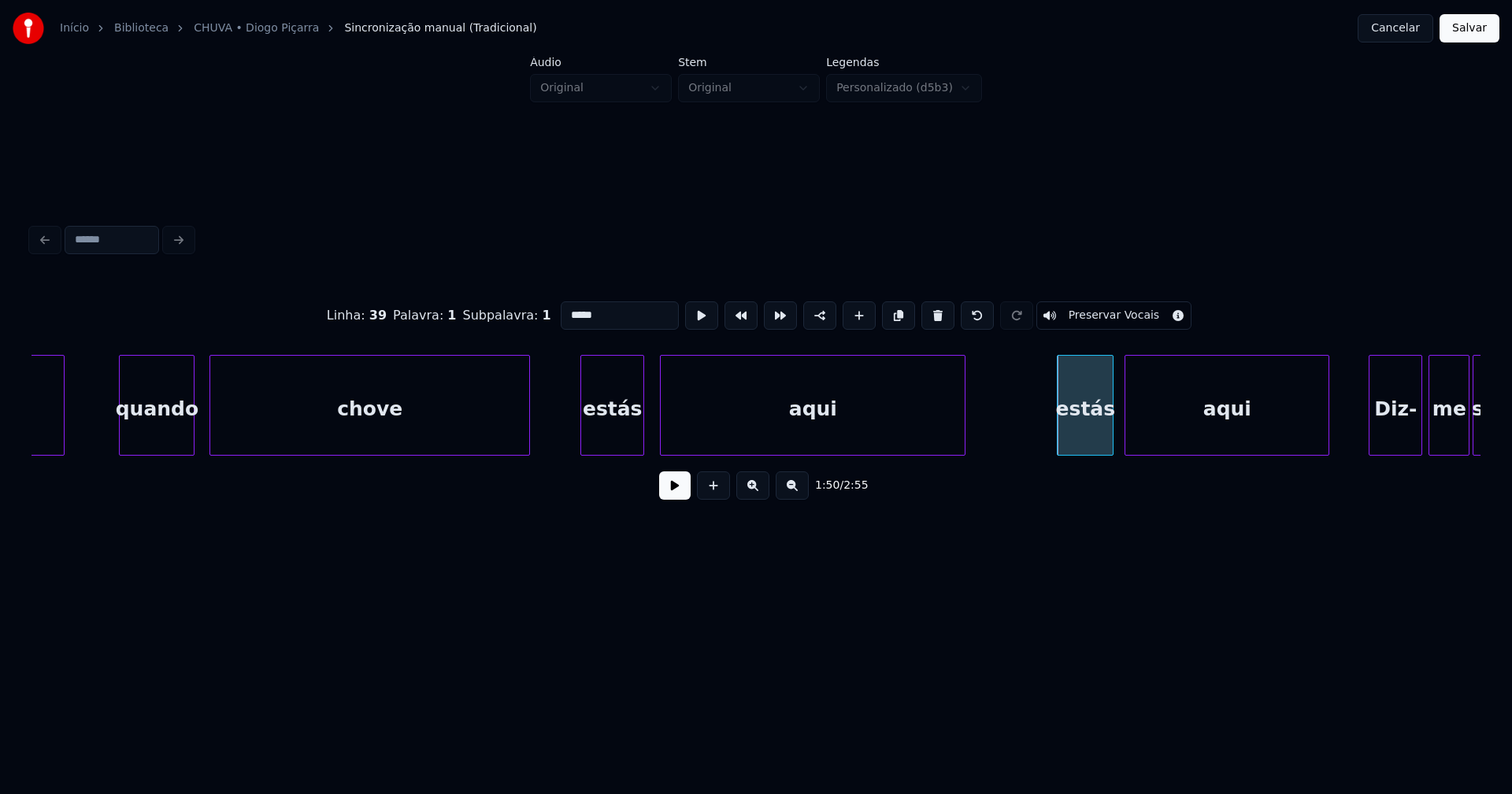
click at [1187, 432] on div "aqui" at bounding box center [1227, 409] width 203 height 107
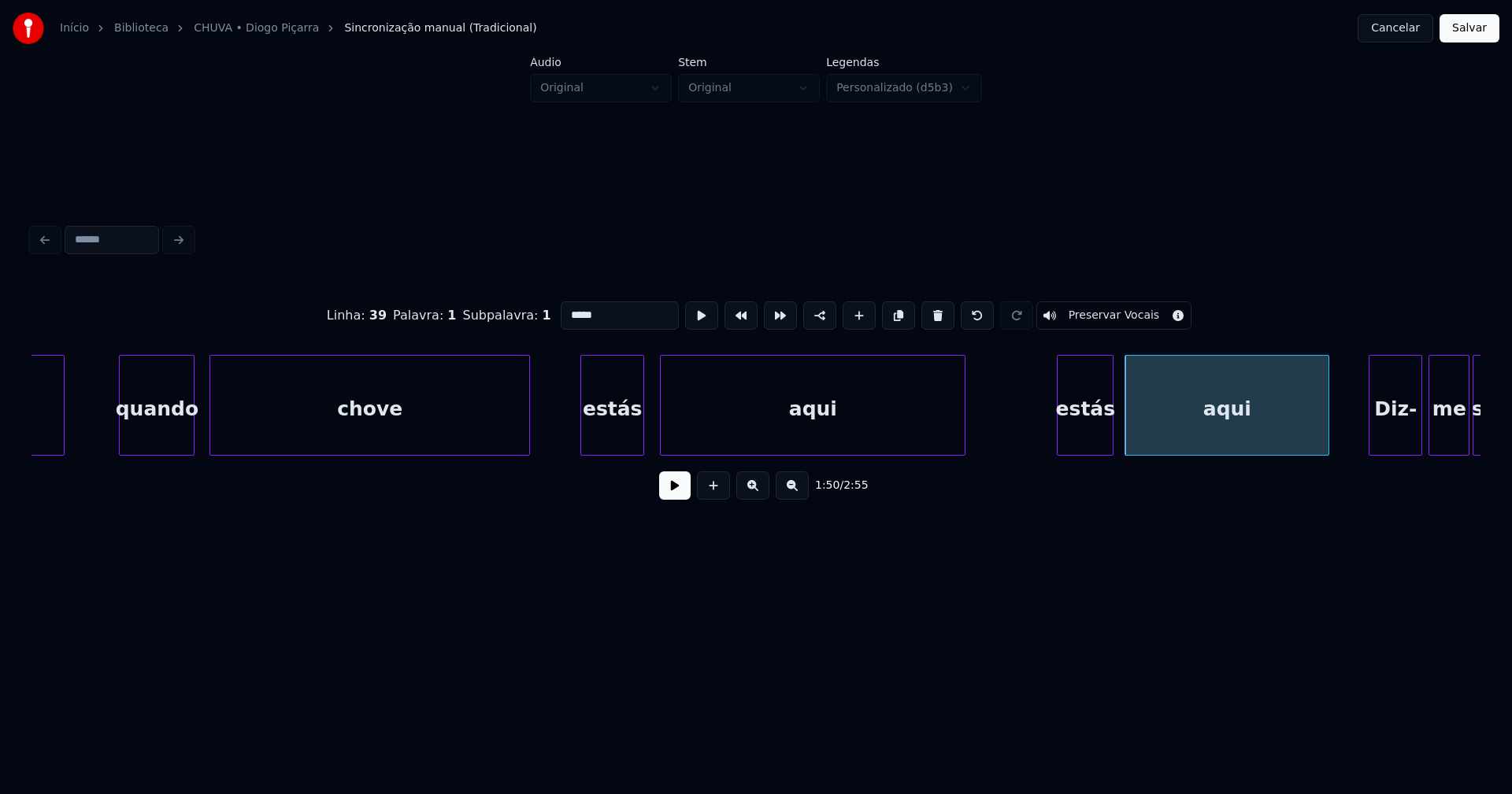
click at [1088, 433] on div "estás" at bounding box center [1085, 409] width 55 height 107
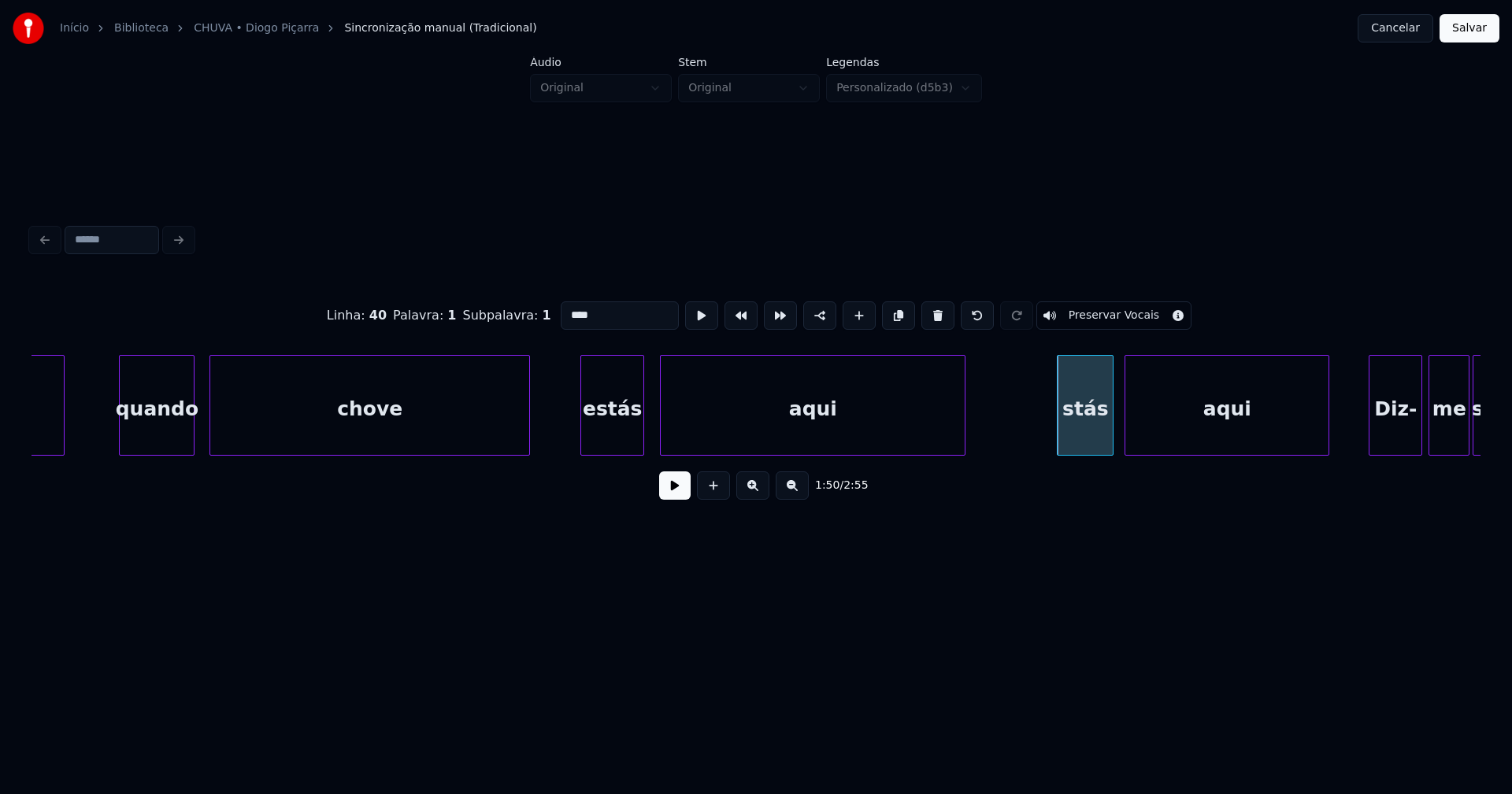
type input "*****"
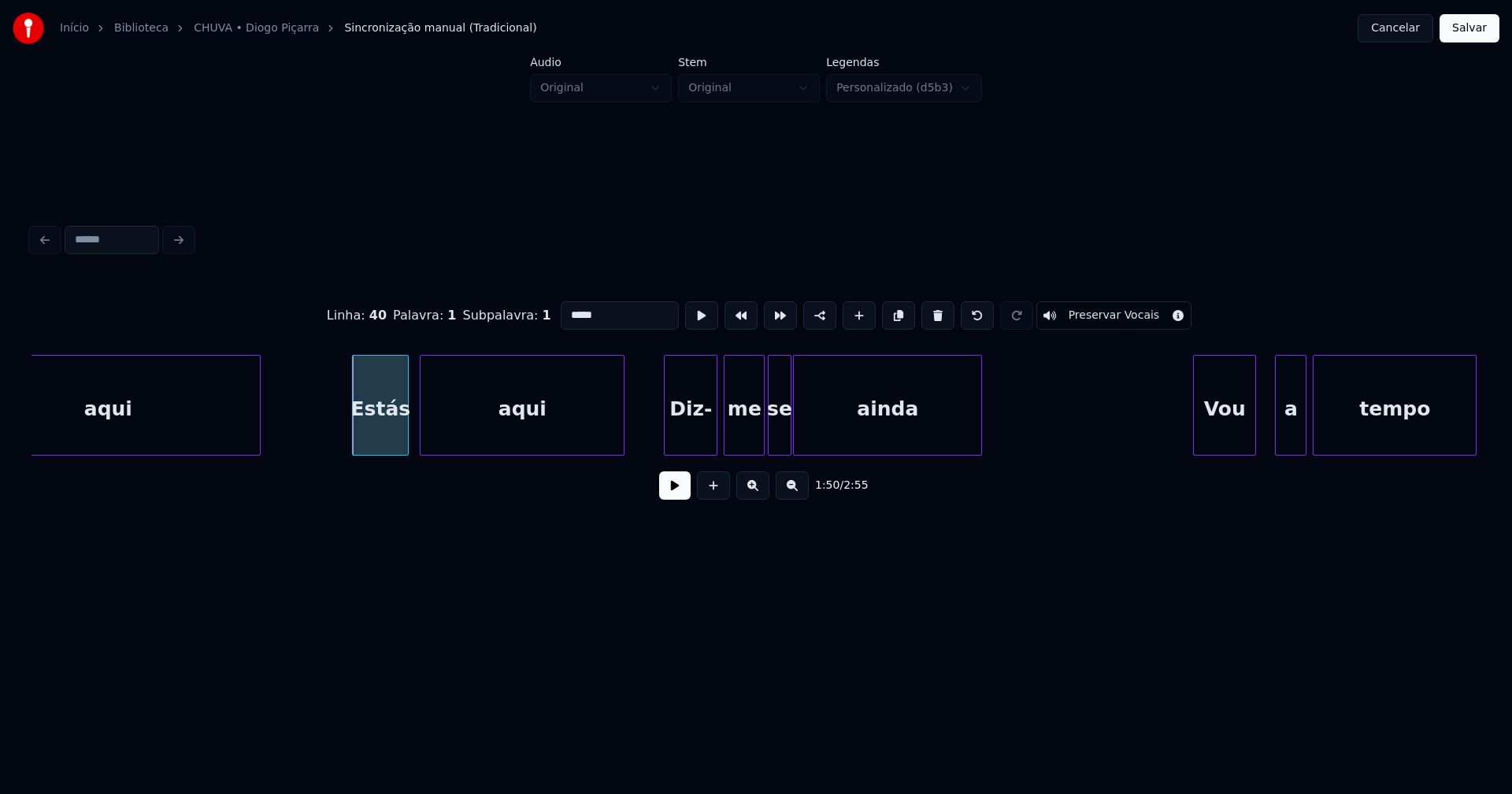
scroll to position [0, 17126]
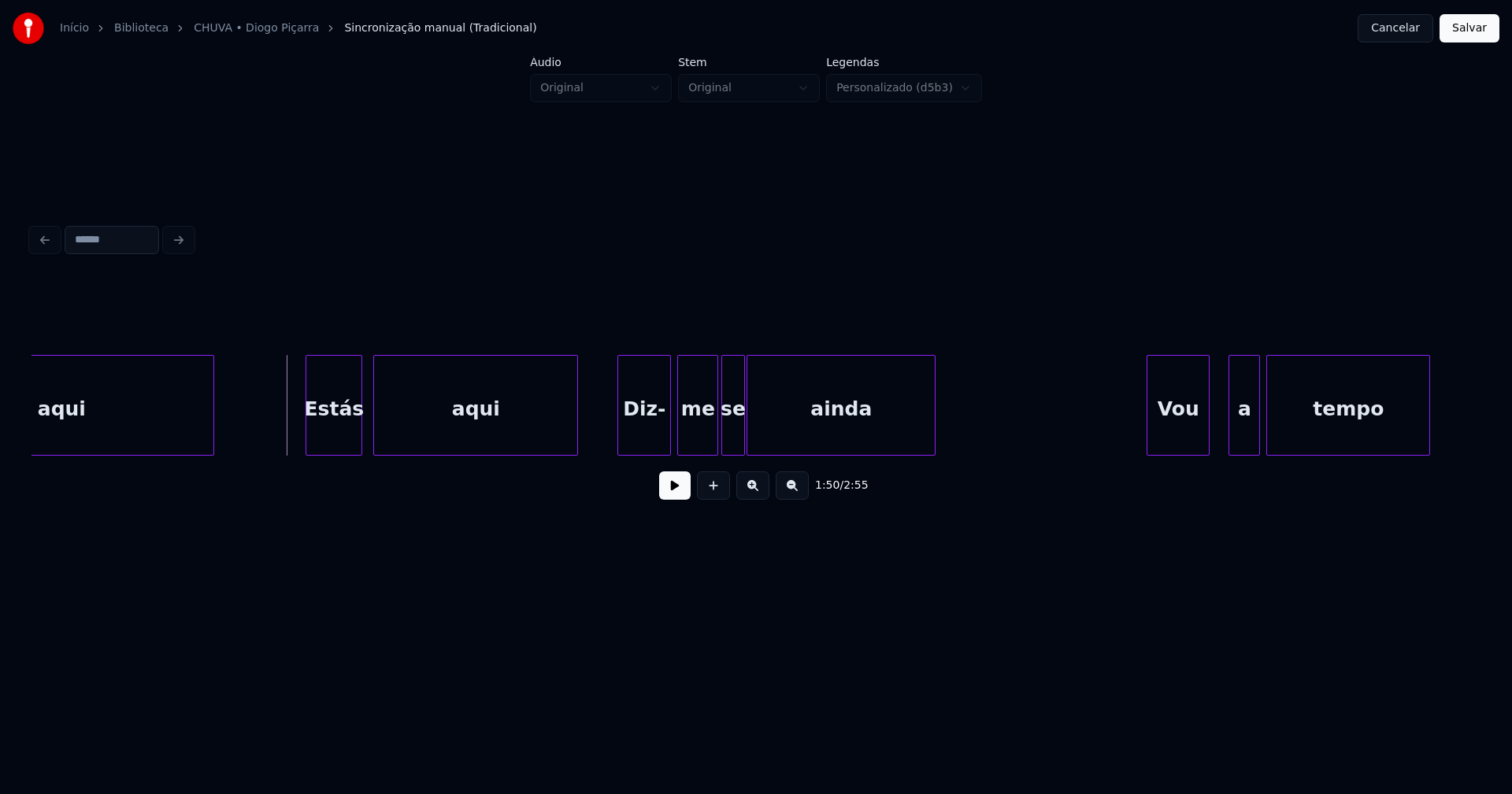
click at [680, 496] on button at bounding box center [675, 486] width 32 height 28
click at [624, 428] on div at bounding box center [625, 405] width 5 height 99
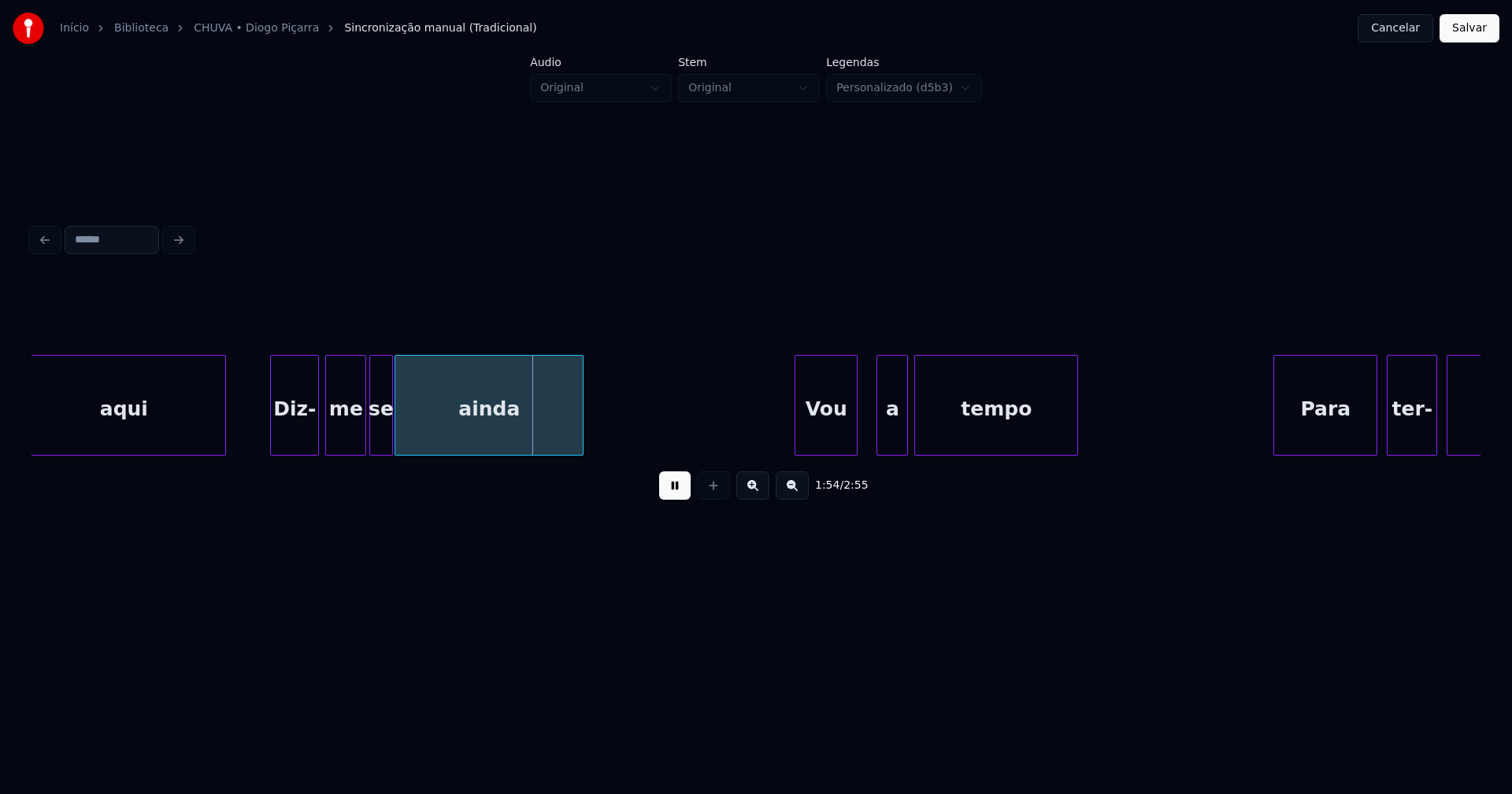
scroll to position [0, 17739]
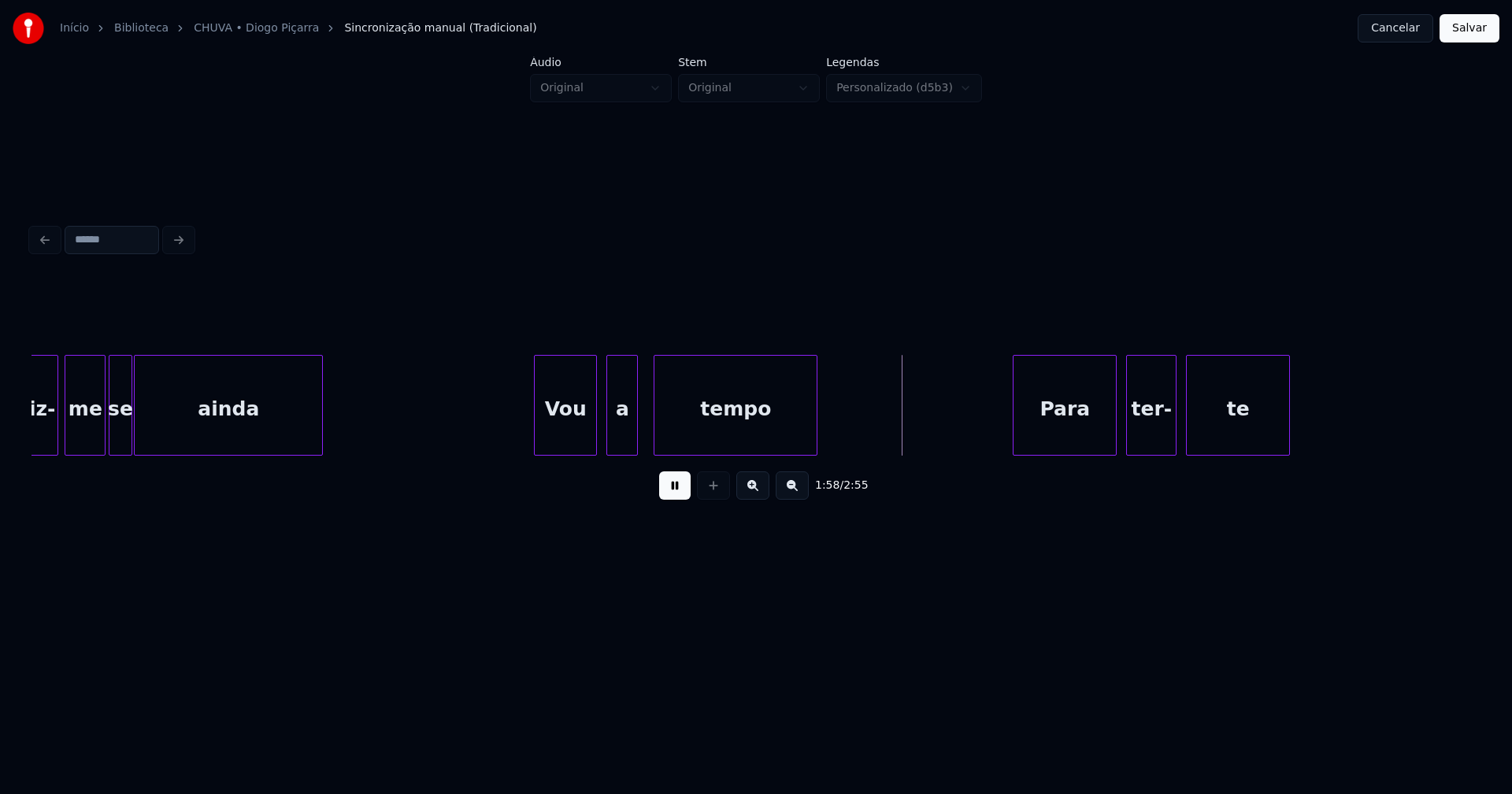
click at [620, 444] on div "a" at bounding box center [622, 409] width 30 height 107
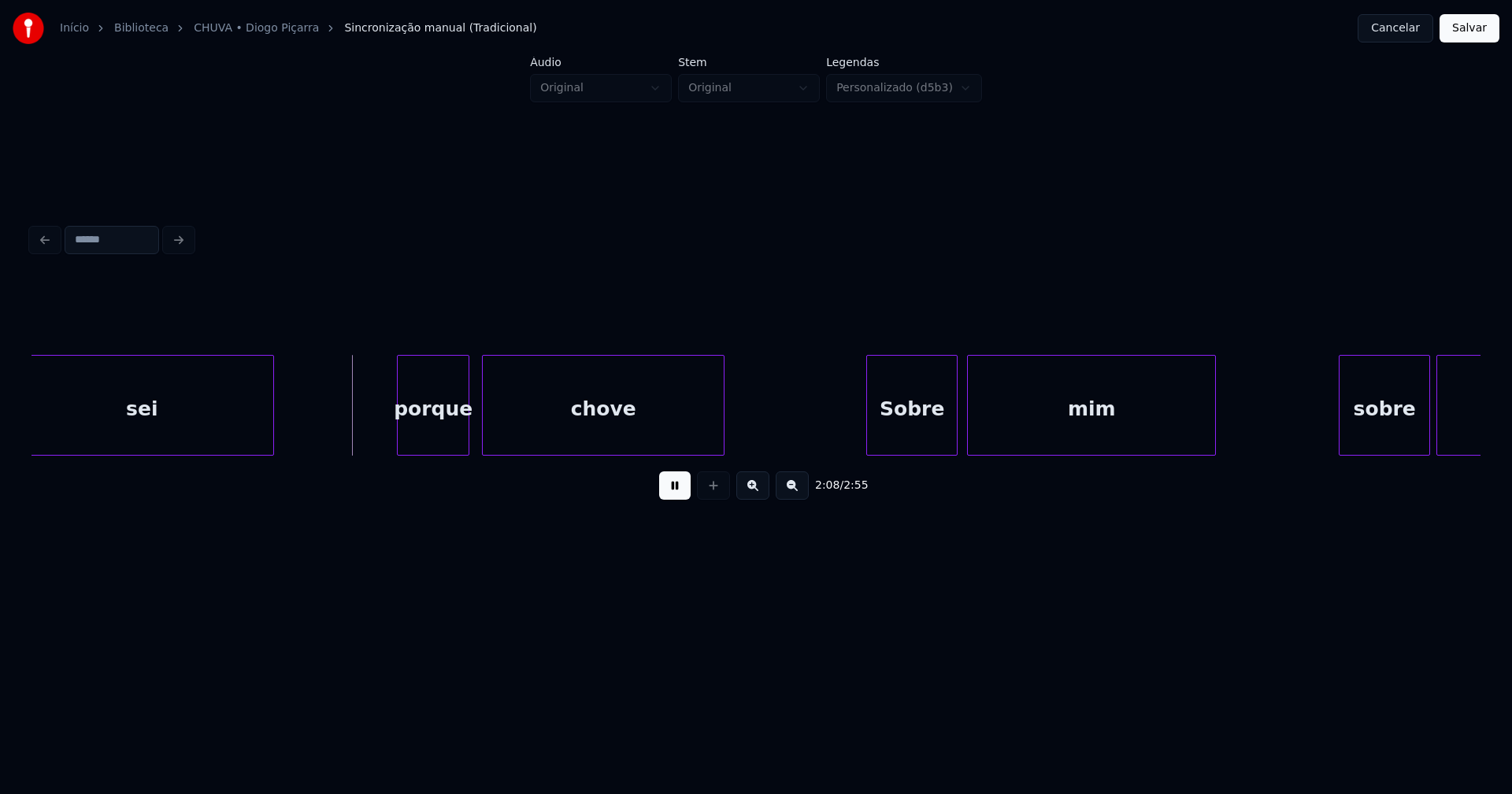
scroll to position [0, 19931]
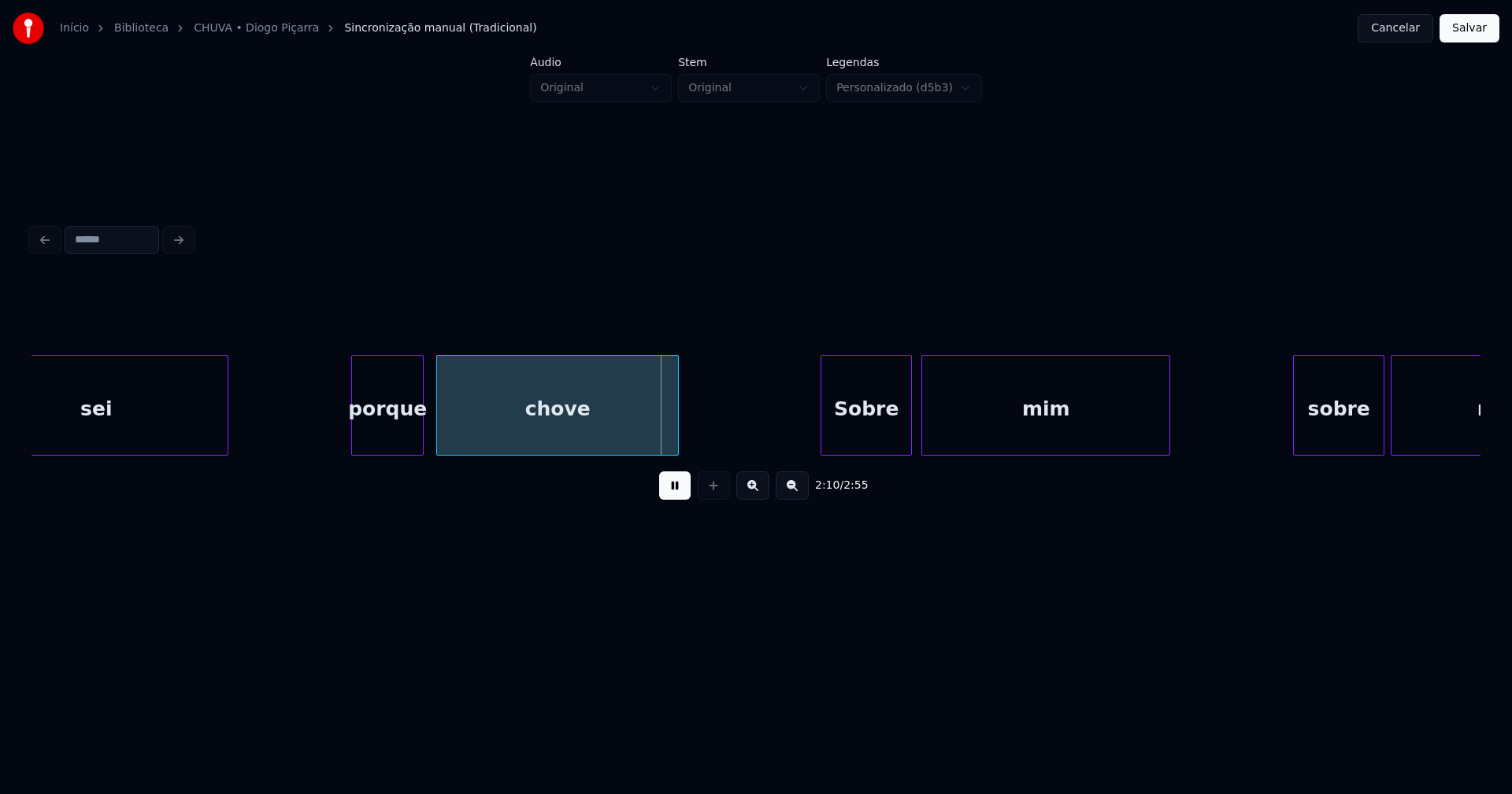
click at [661, 500] on button at bounding box center [675, 486] width 32 height 28
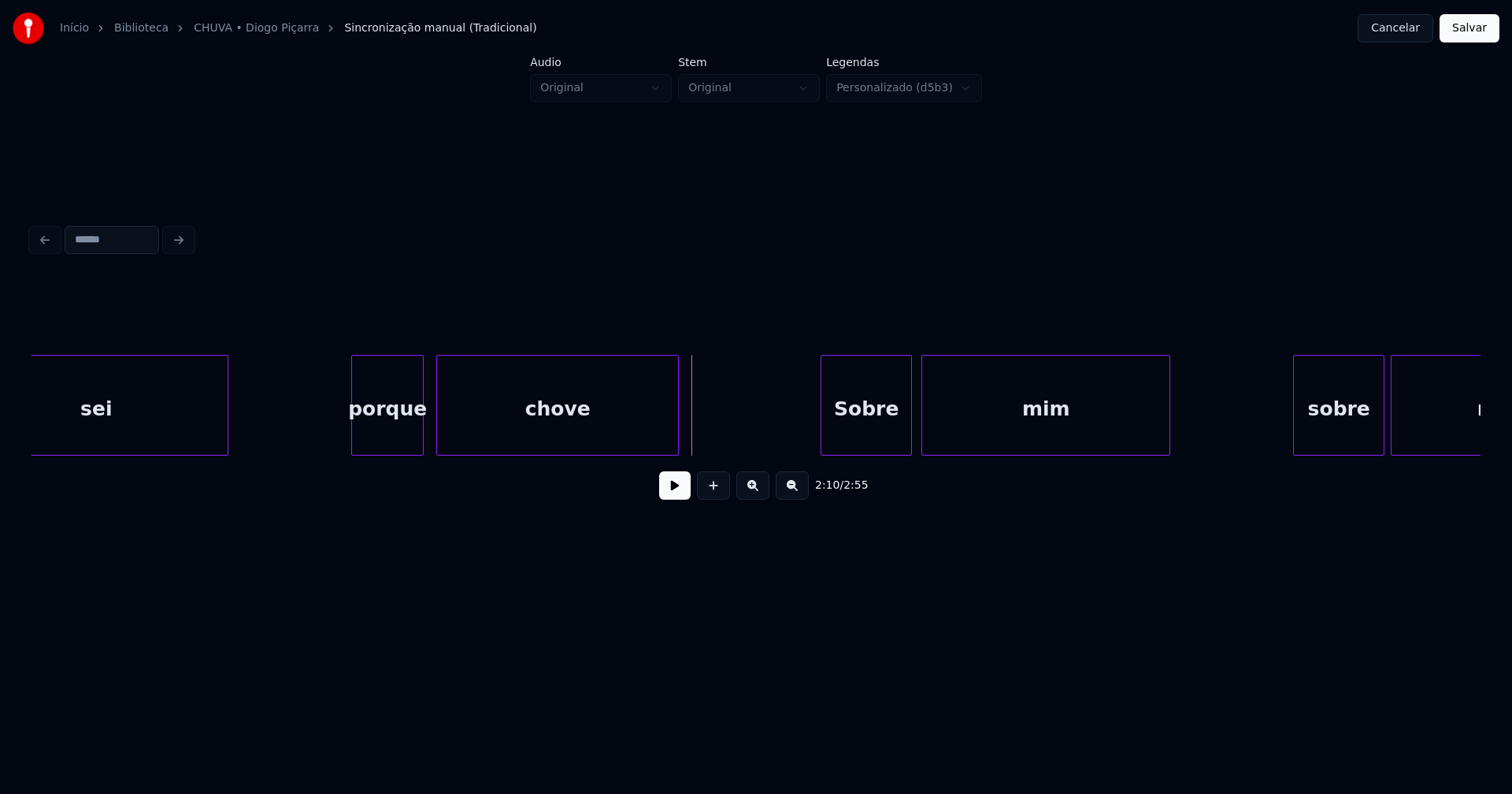
click at [393, 441] on div "porque" at bounding box center [387, 409] width 71 height 107
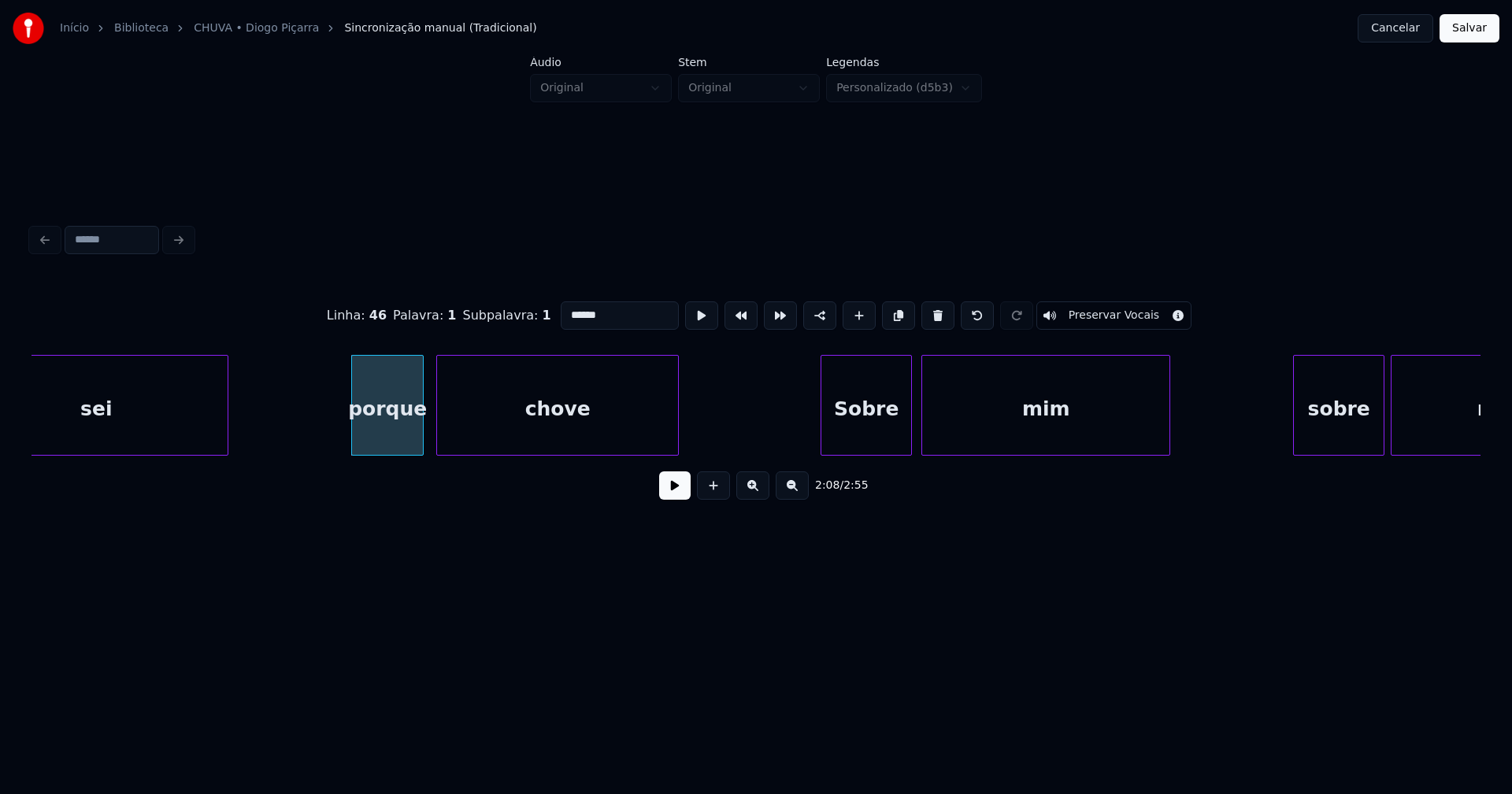
click at [437, 432] on div "chove" at bounding box center [558, 405] width 243 height 101
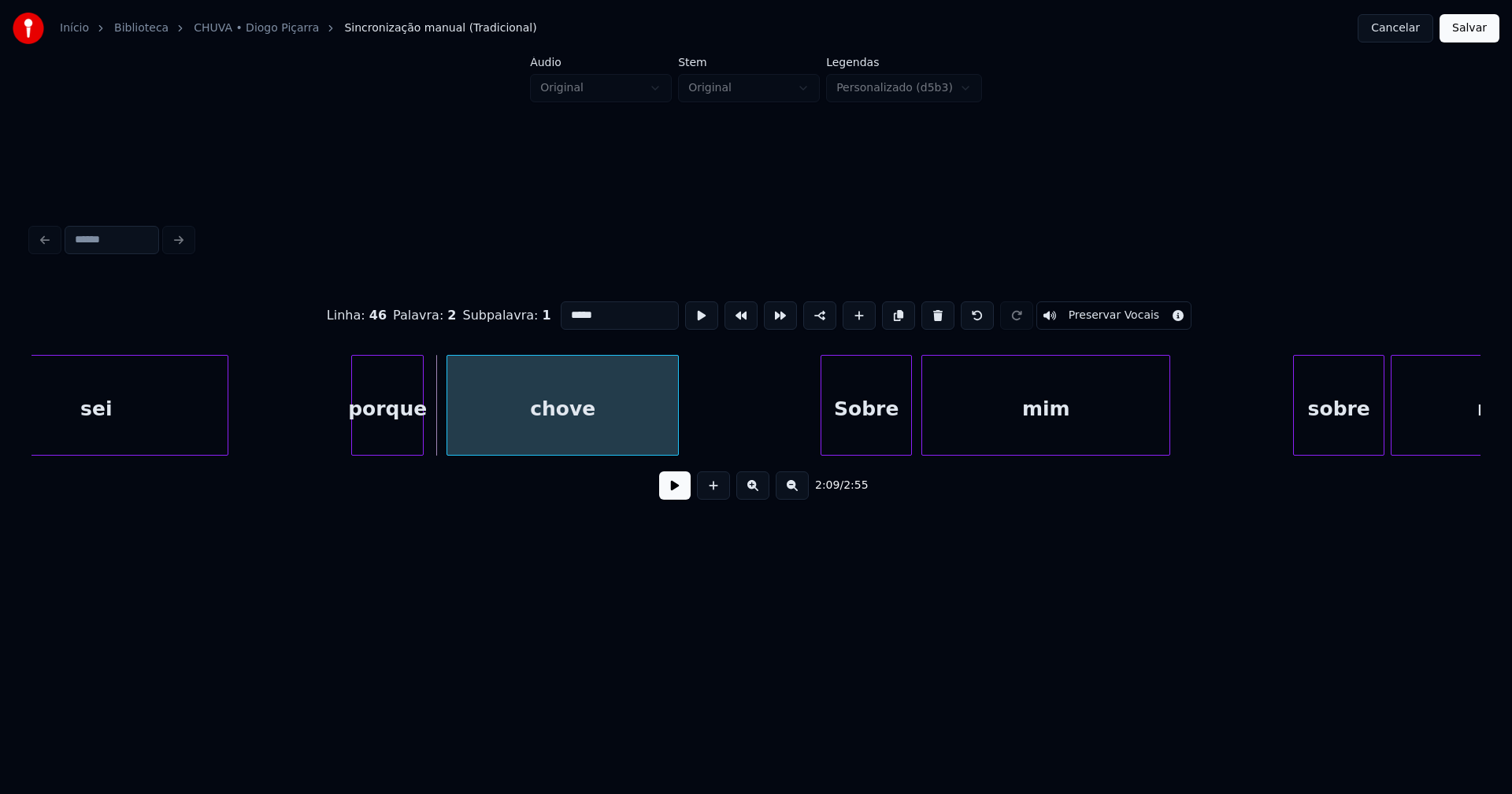
click at [447, 429] on div at bounding box center [450, 405] width 5 height 99
click at [437, 427] on div at bounding box center [440, 405] width 5 height 99
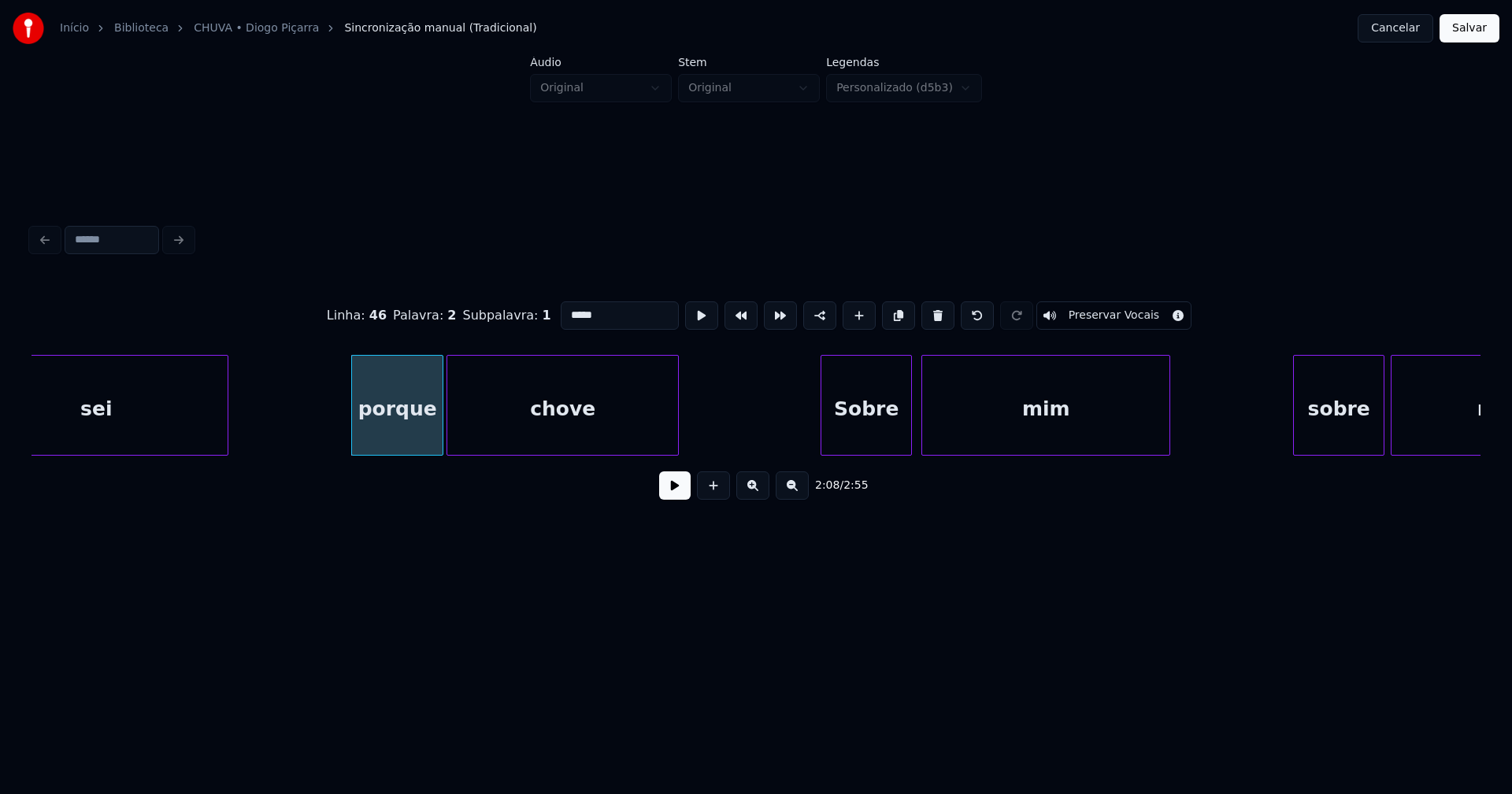
click at [402, 428] on div "porque" at bounding box center [397, 409] width 91 height 107
click at [416, 417] on div "porque" at bounding box center [400, 409] width 91 height 107
click at [563, 308] on input "******" at bounding box center [620, 316] width 118 height 28
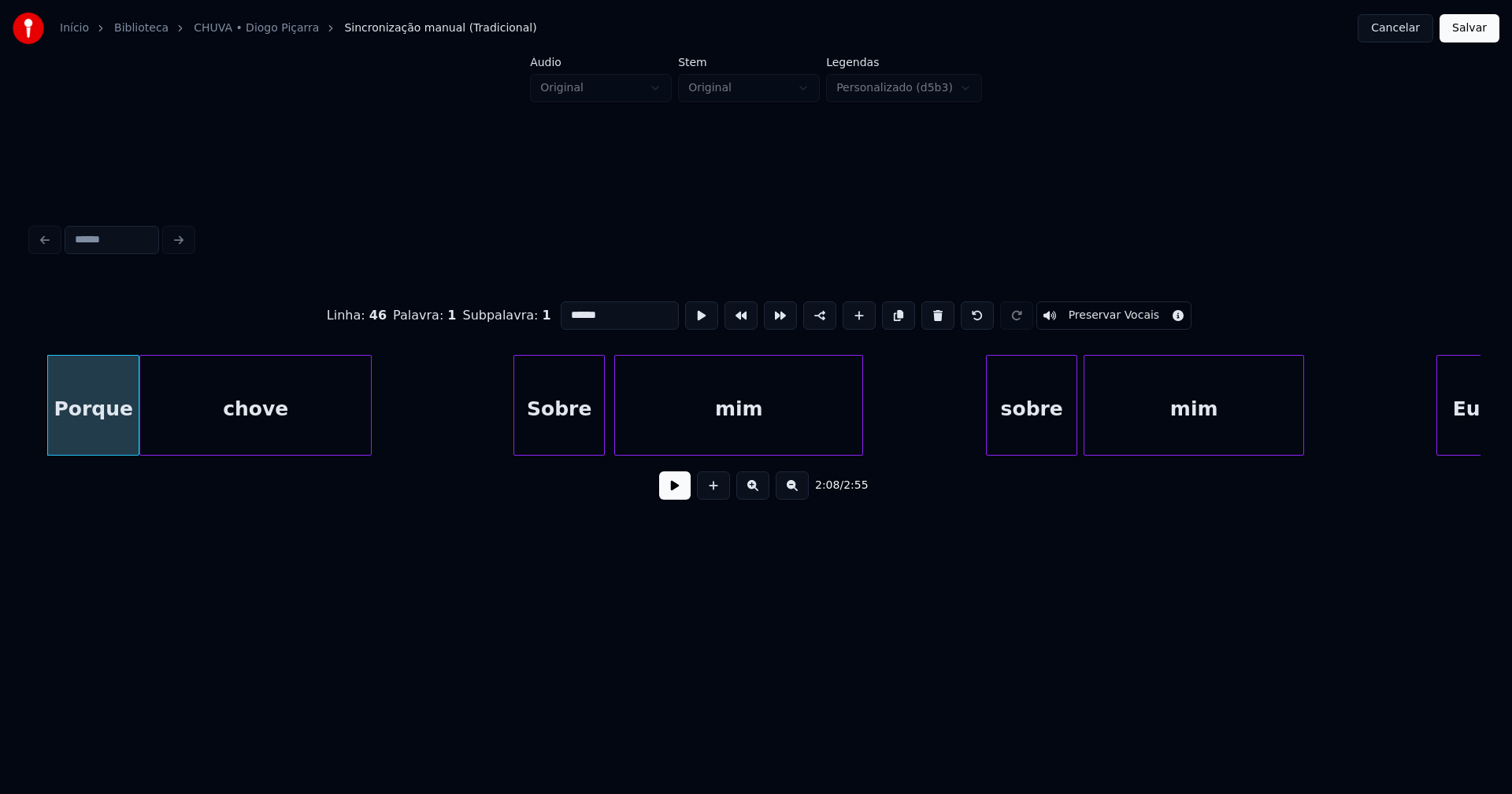
scroll to position [0, 20330]
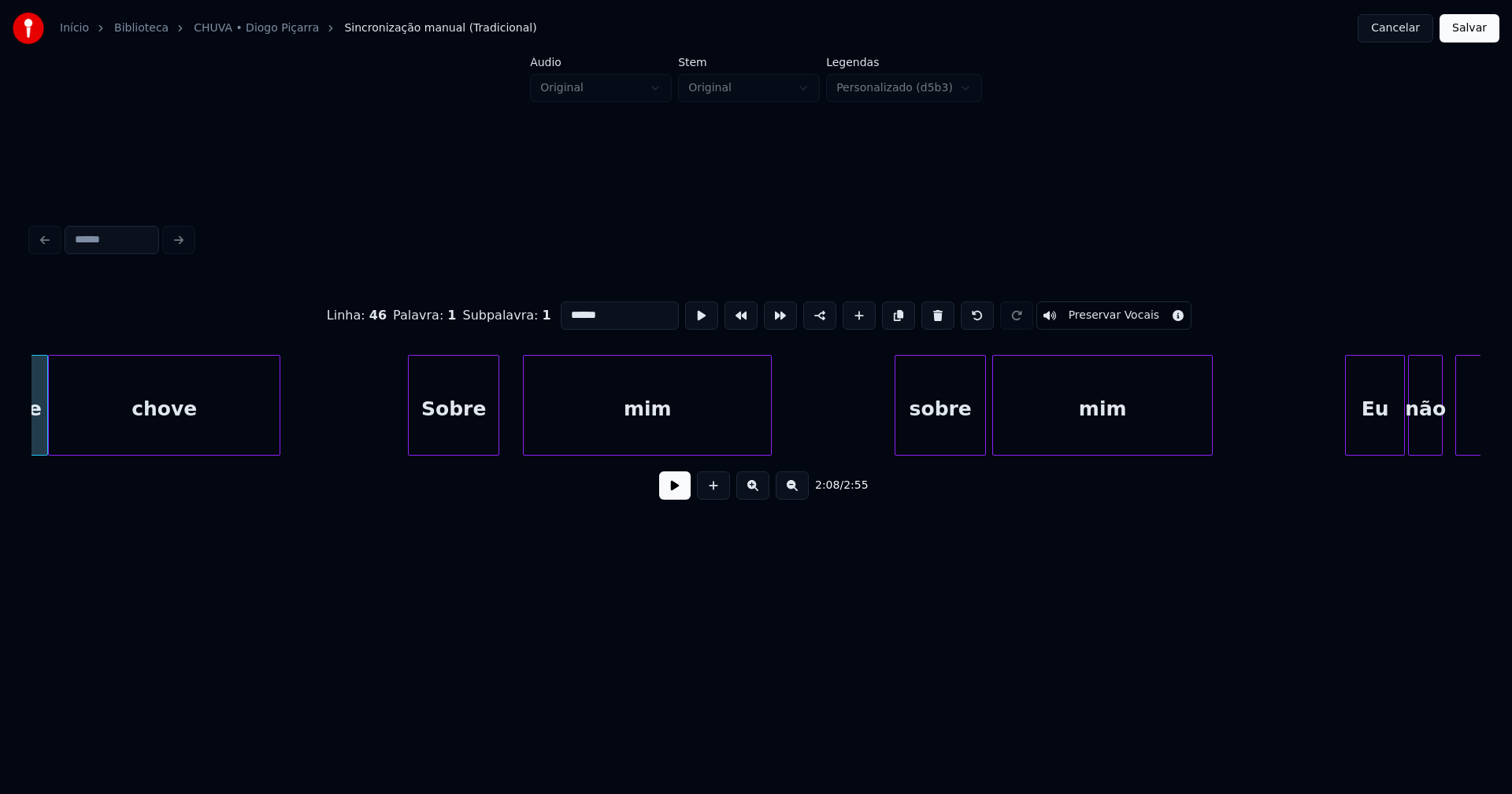
click at [452, 448] on div "Sobre" at bounding box center [453, 409] width 90 height 107
type input "******"
click at [668, 496] on button at bounding box center [675, 486] width 32 height 28
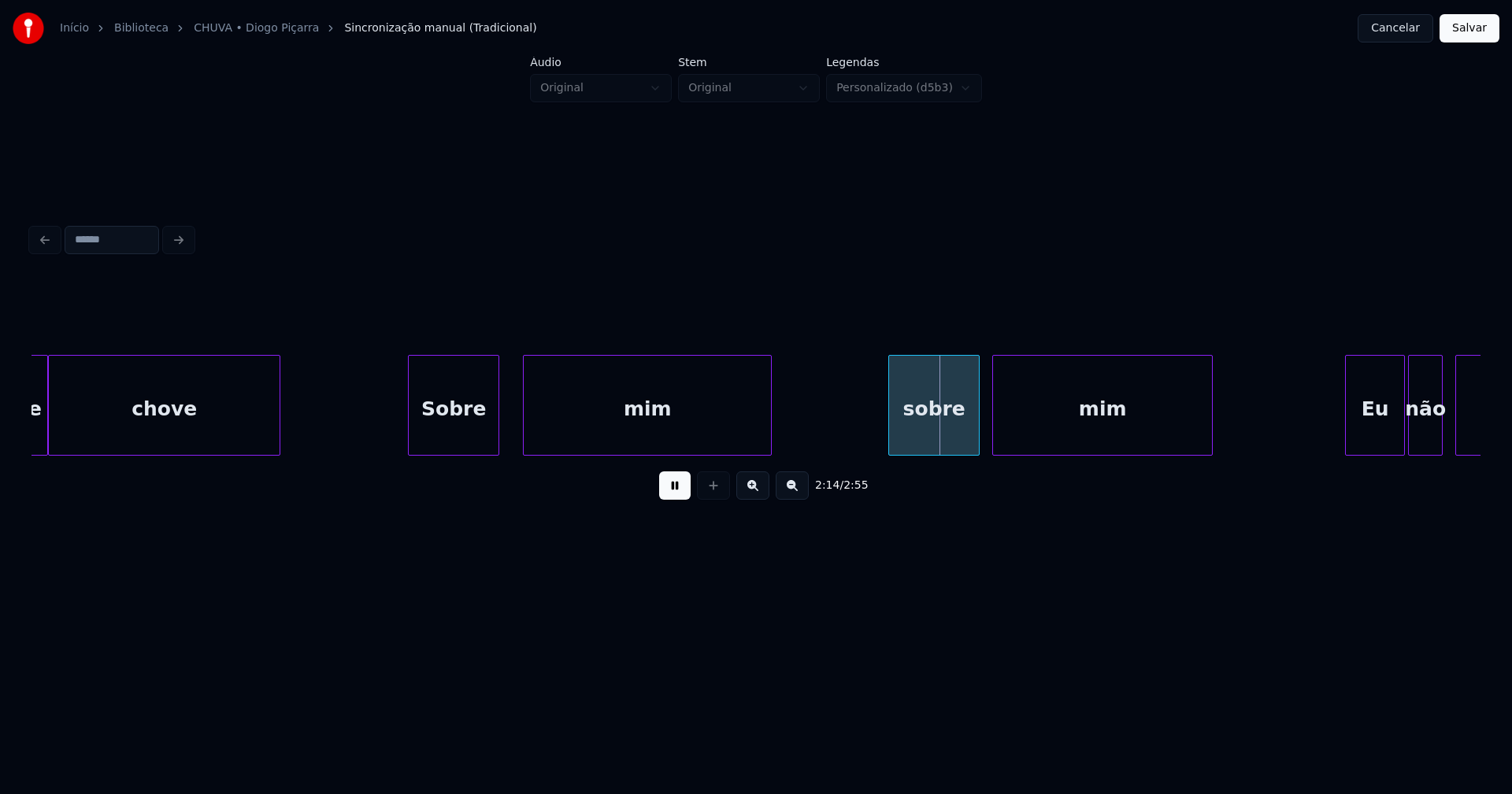
click at [943, 433] on div "sobre" at bounding box center [934, 409] width 90 height 107
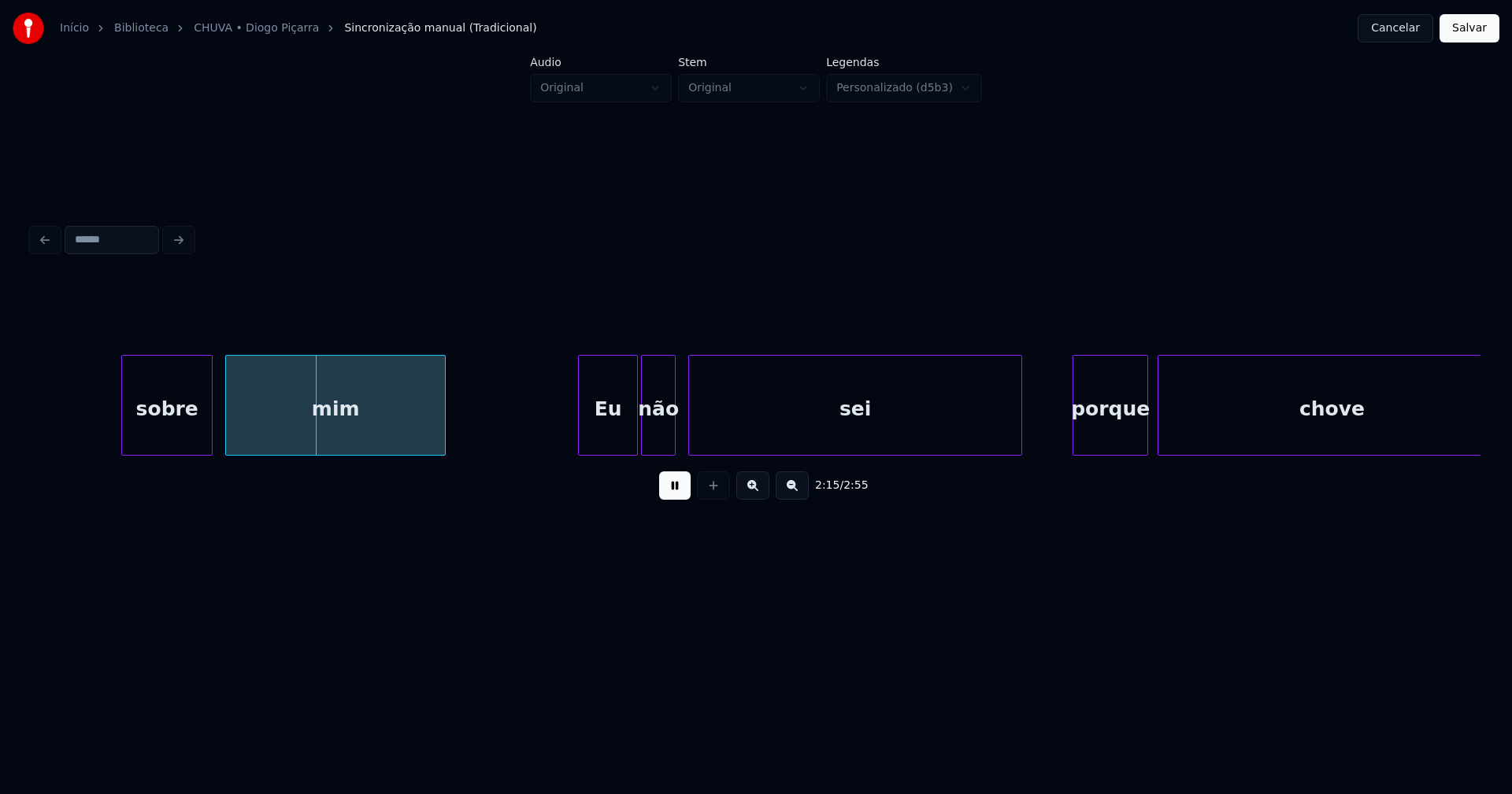
scroll to position [0, 21235]
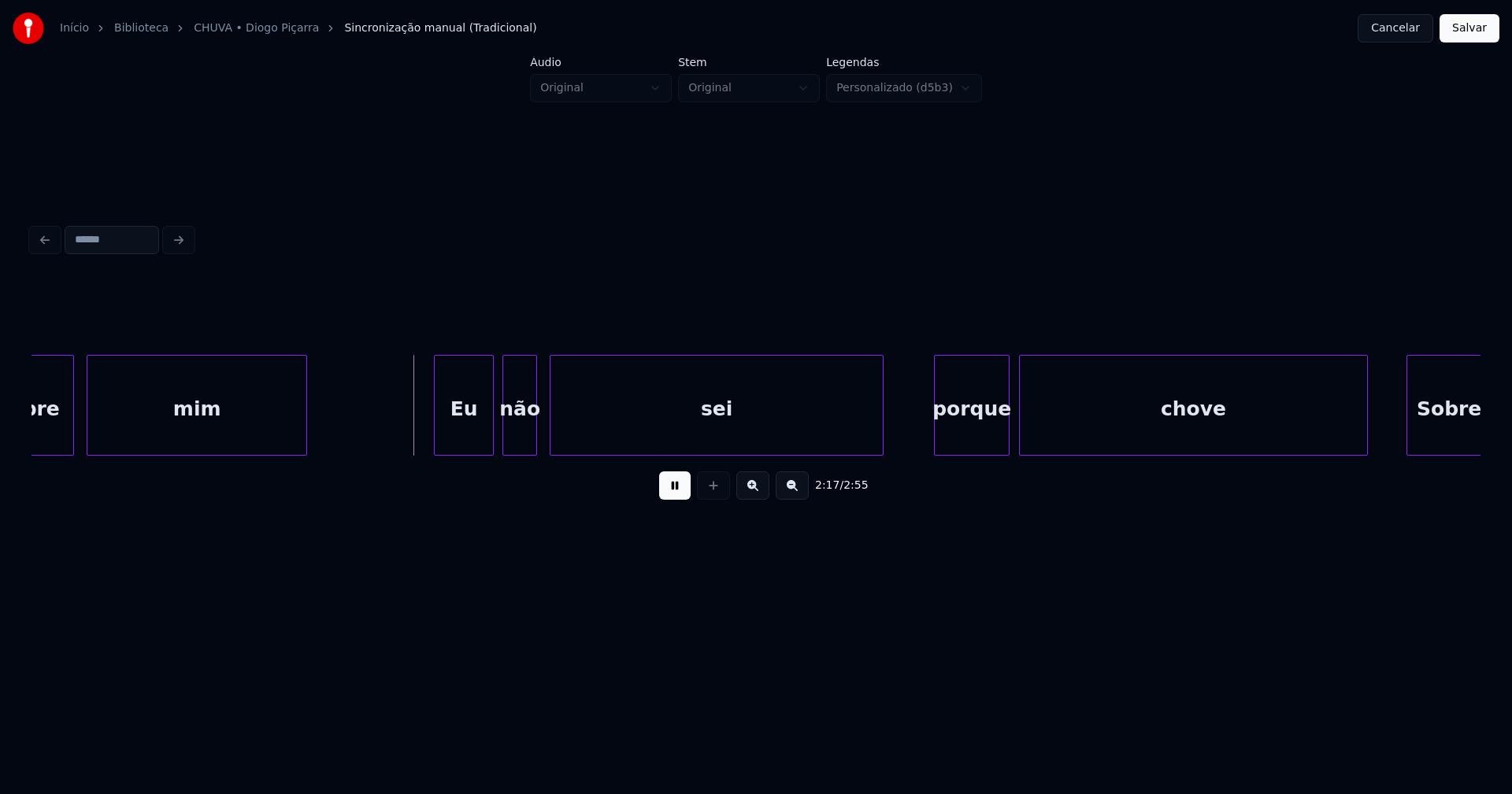
click at [473, 446] on div "Eu" at bounding box center [464, 409] width 58 height 107
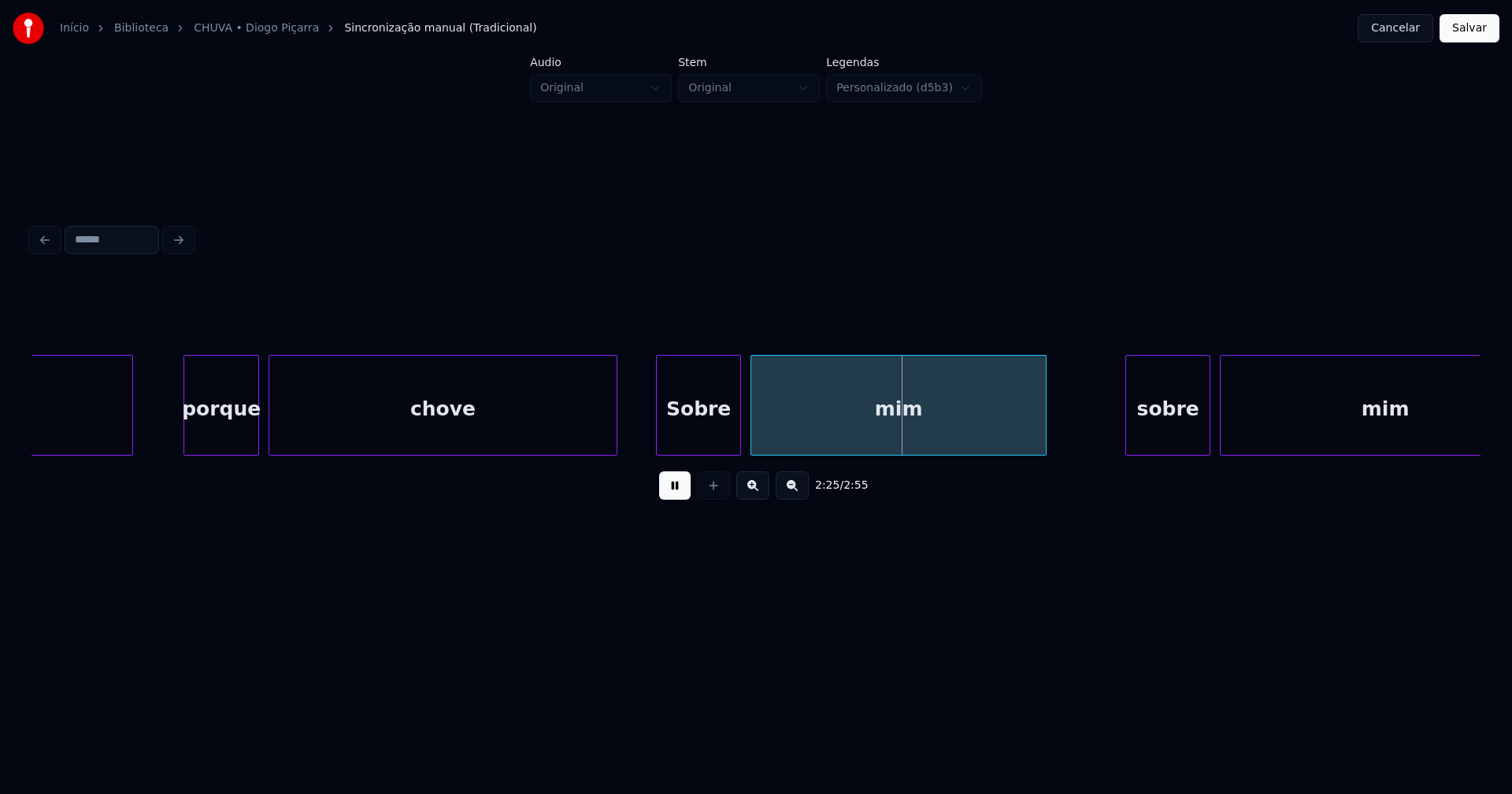
scroll to position [0, 22109]
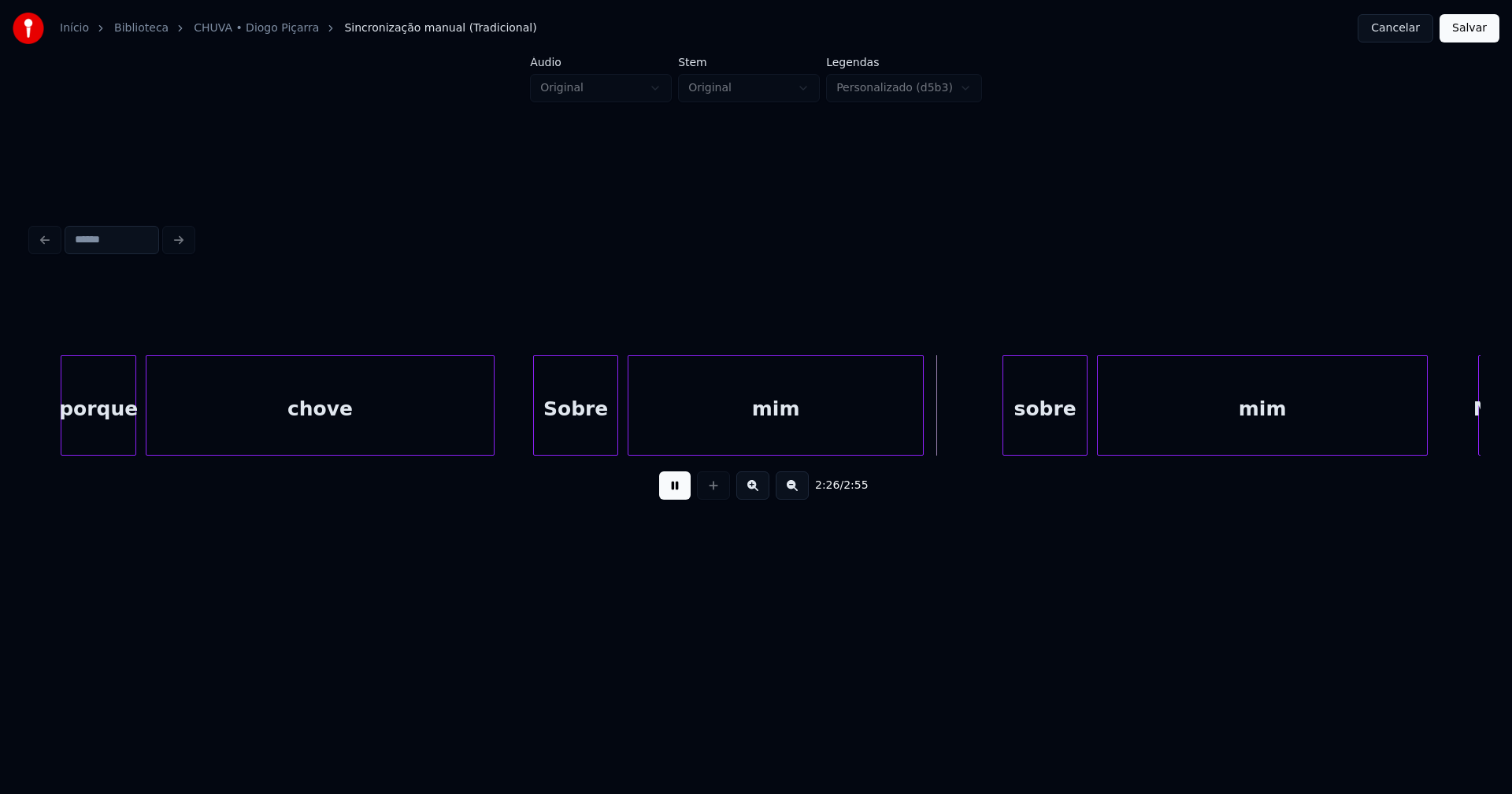
click at [676, 500] on button at bounding box center [675, 486] width 32 height 28
click at [556, 441] on div "Sobre" at bounding box center [576, 409] width 83 height 107
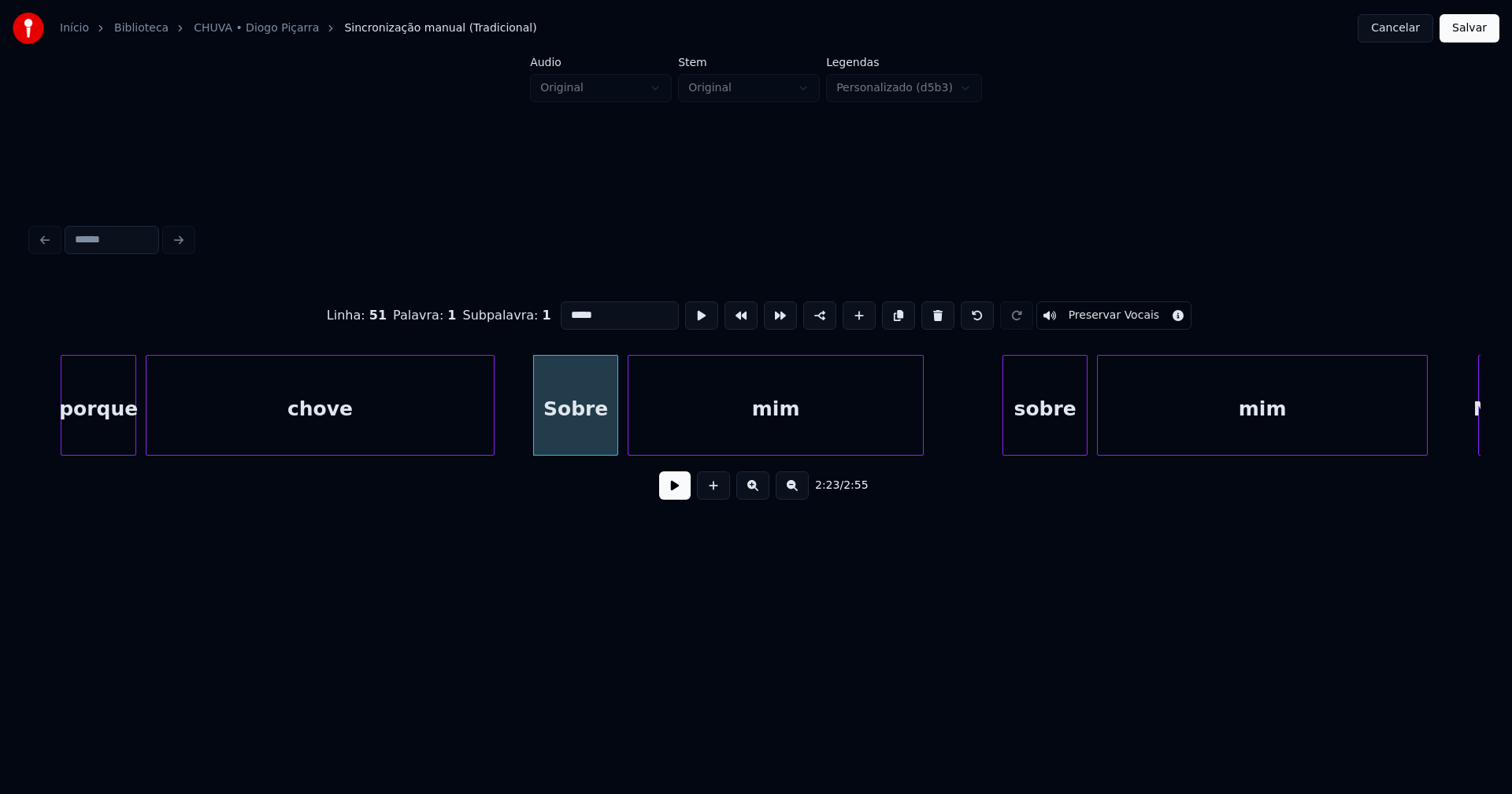
click at [565, 311] on input "*****" at bounding box center [620, 316] width 118 height 28
click at [1041, 435] on div "sobre" at bounding box center [1045, 409] width 83 height 107
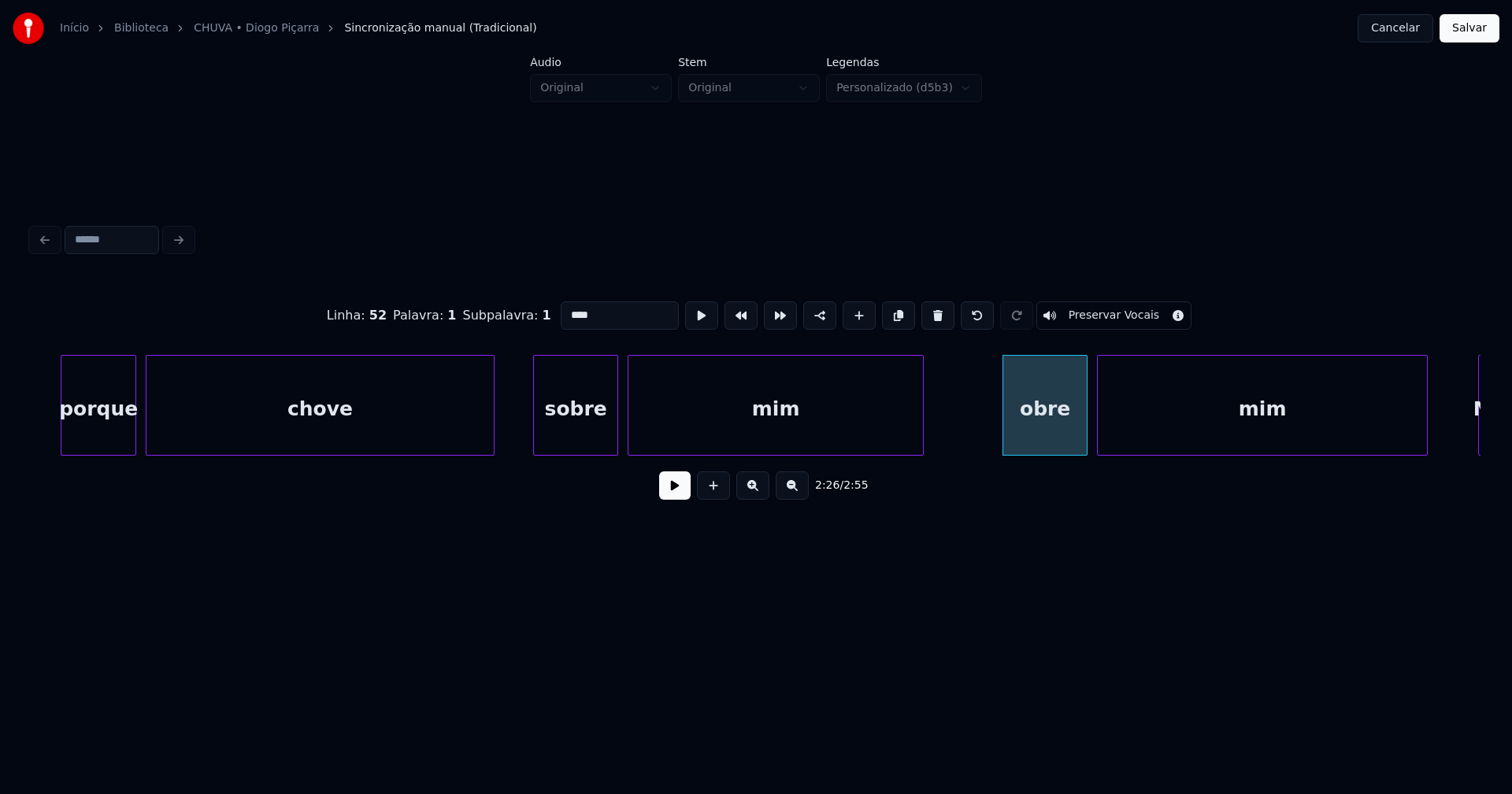
type input "*****"
click at [1045, 443] on div "Sobre" at bounding box center [1027, 409] width 83 height 107
click at [1080, 425] on div at bounding box center [1078, 405] width 5 height 99
click at [670, 497] on button at bounding box center [675, 486] width 32 height 28
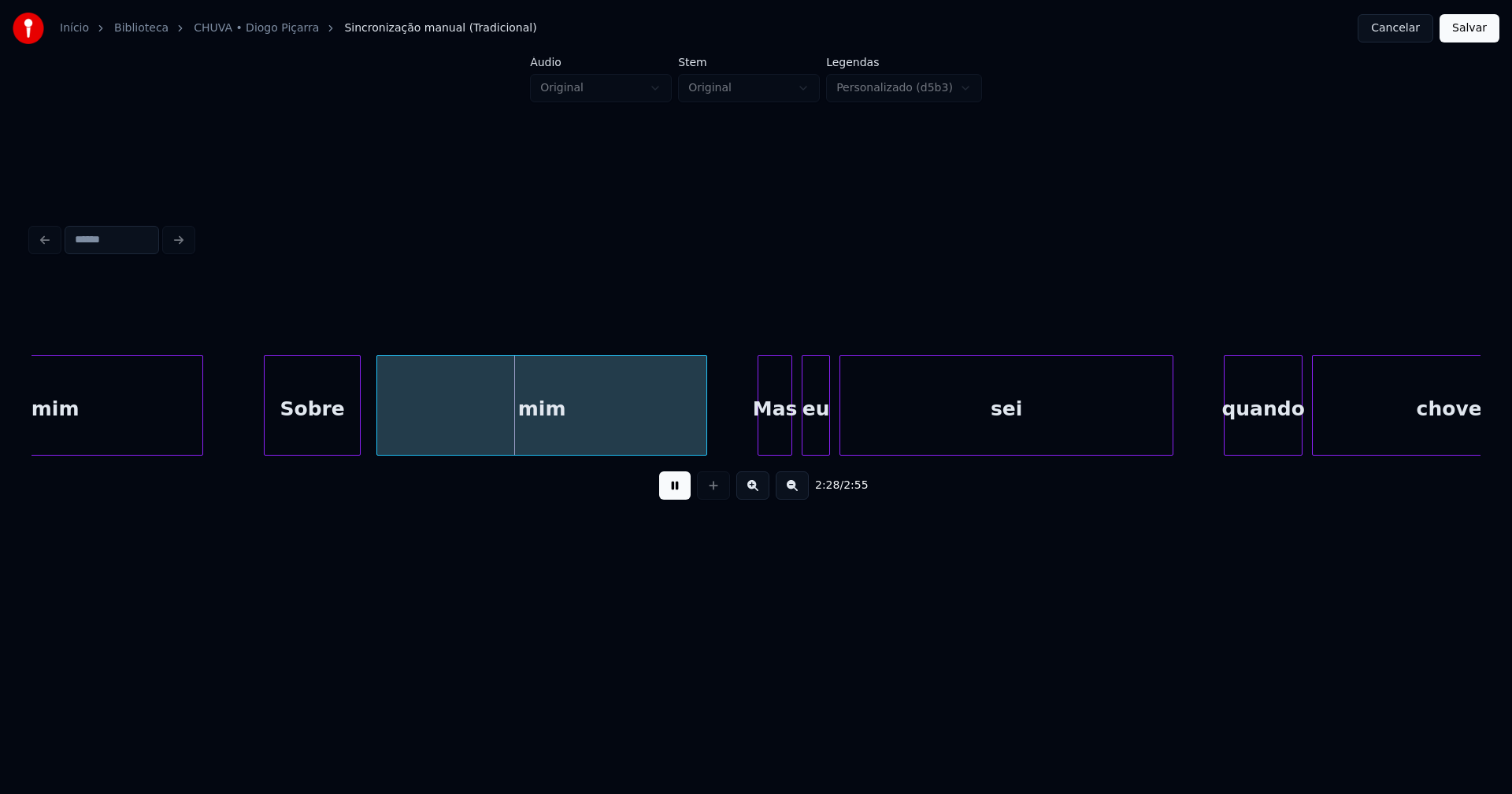
scroll to position [0, 22875]
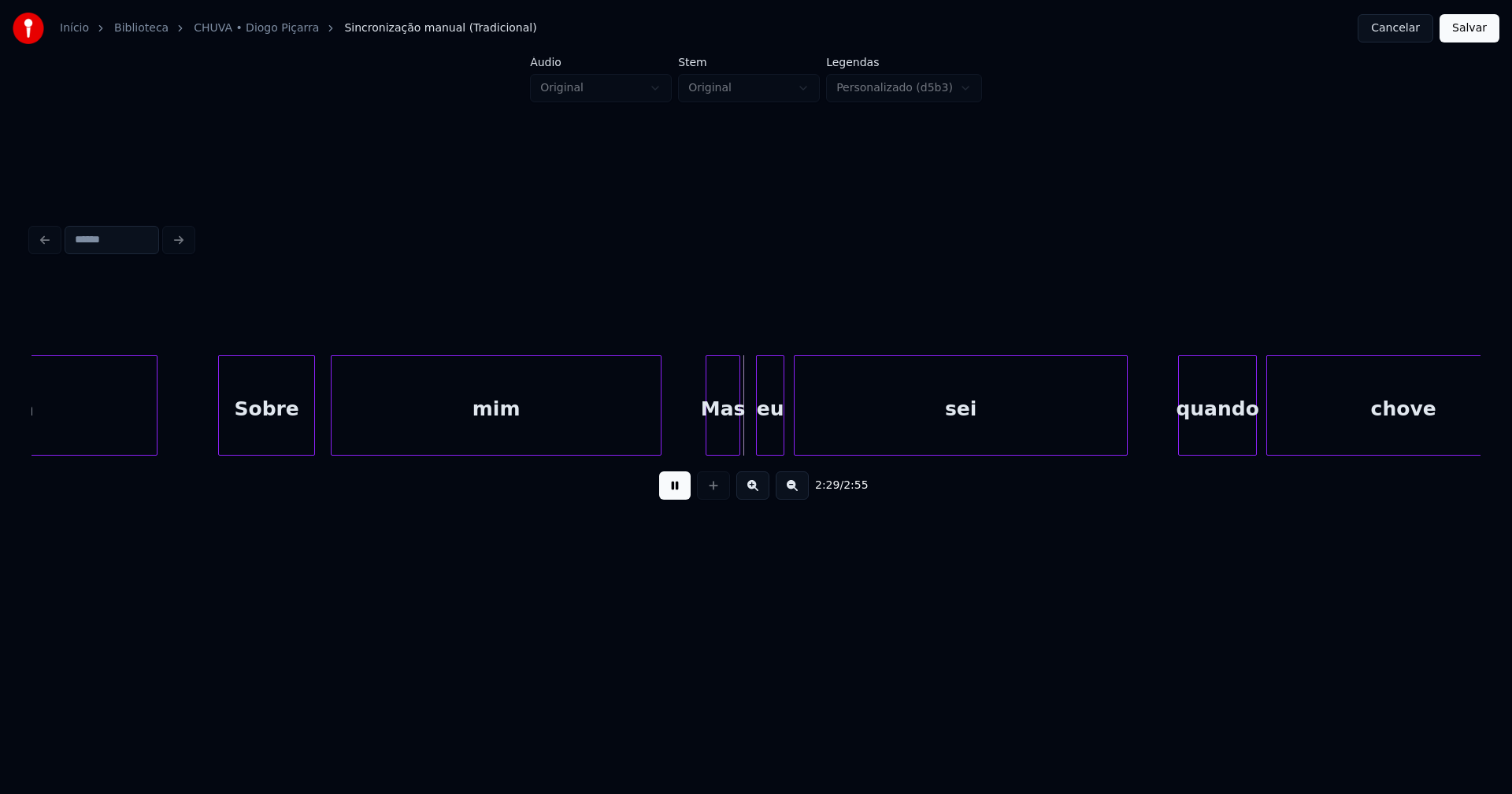
click at [725, 441] on div "Mas" at bounding box center [723, 409] width 33 height 107
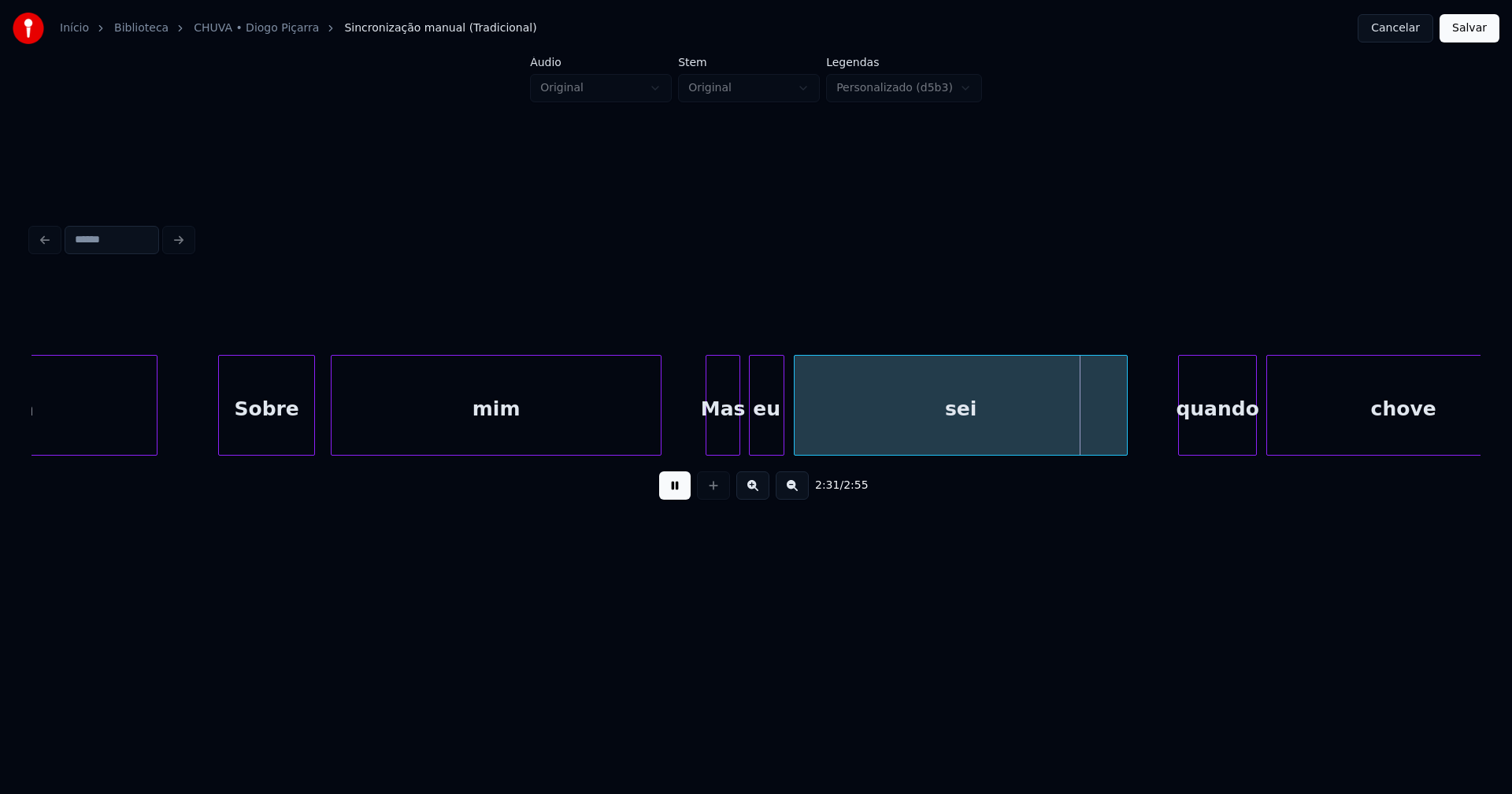
click at [752, 437] on div at bounding box center [752, 405] width 5 height 99
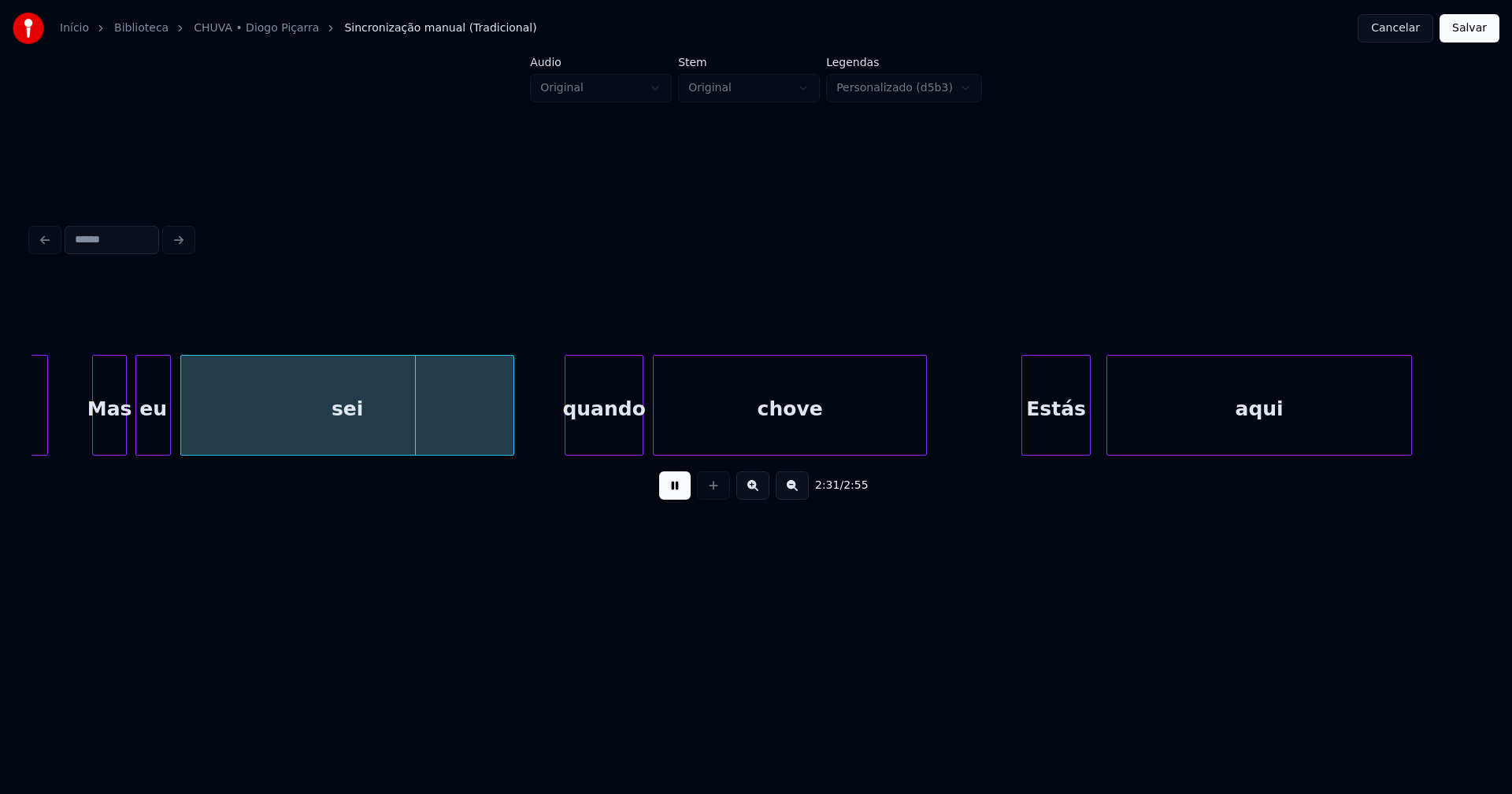
scroll to position [0, 23504]
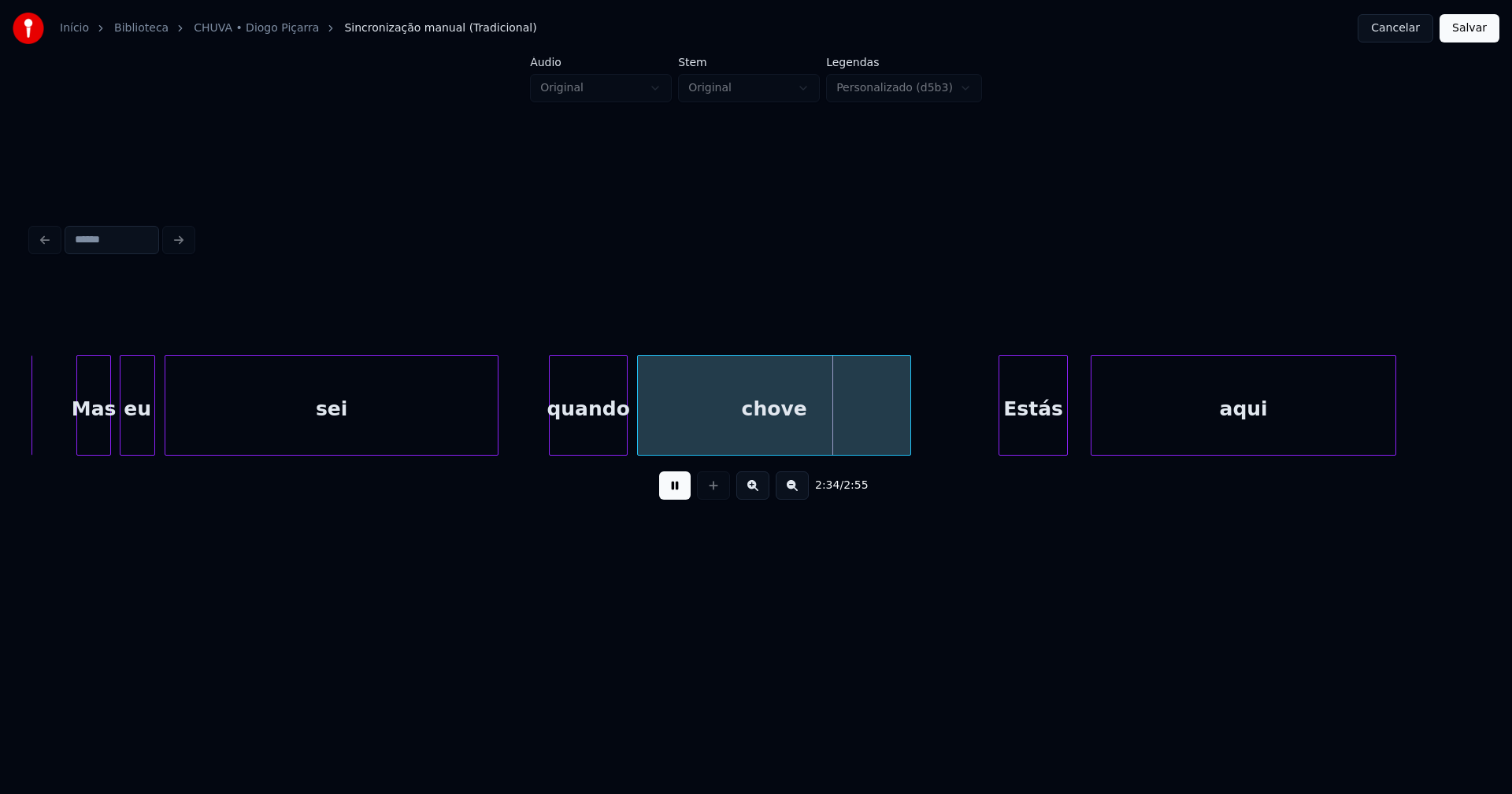
click at [1040, 437] on div "Estás" at bounding box center [1033, 409] width 67 height 107
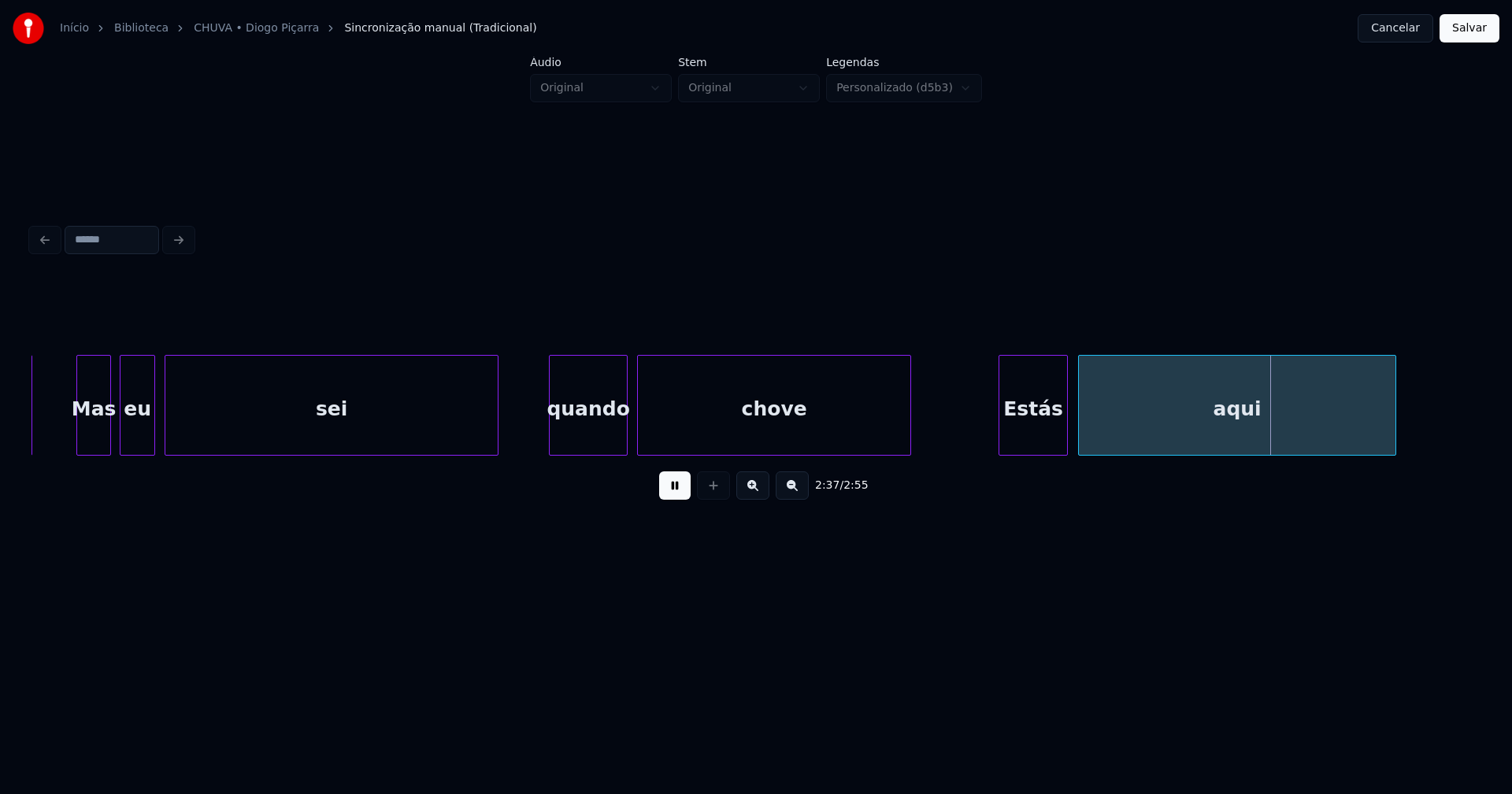
click at [1084, 449] on div "aqui" at bounding box center [1237, 405] width 319 height 101
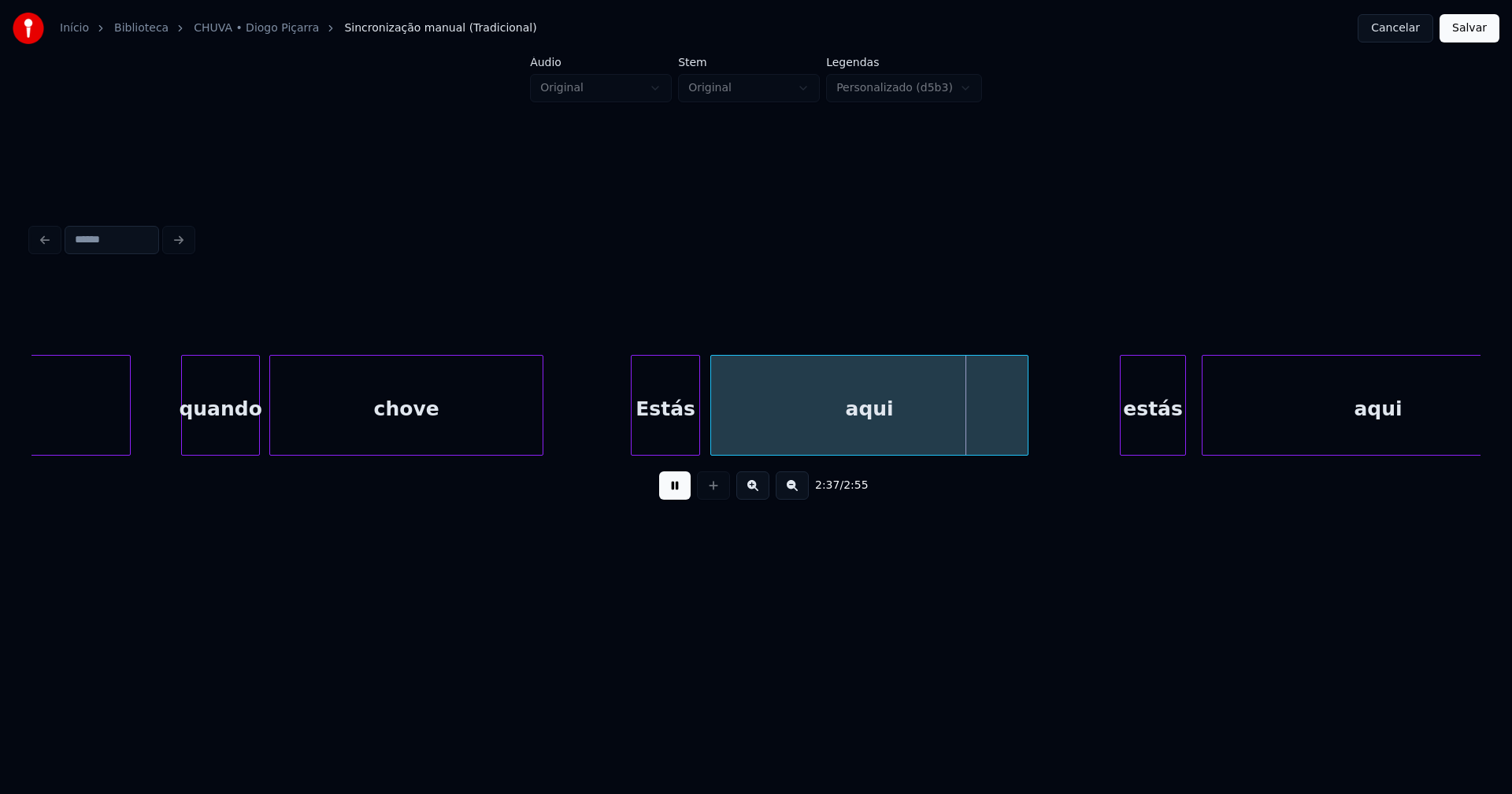
scroll to position [0, 23887]
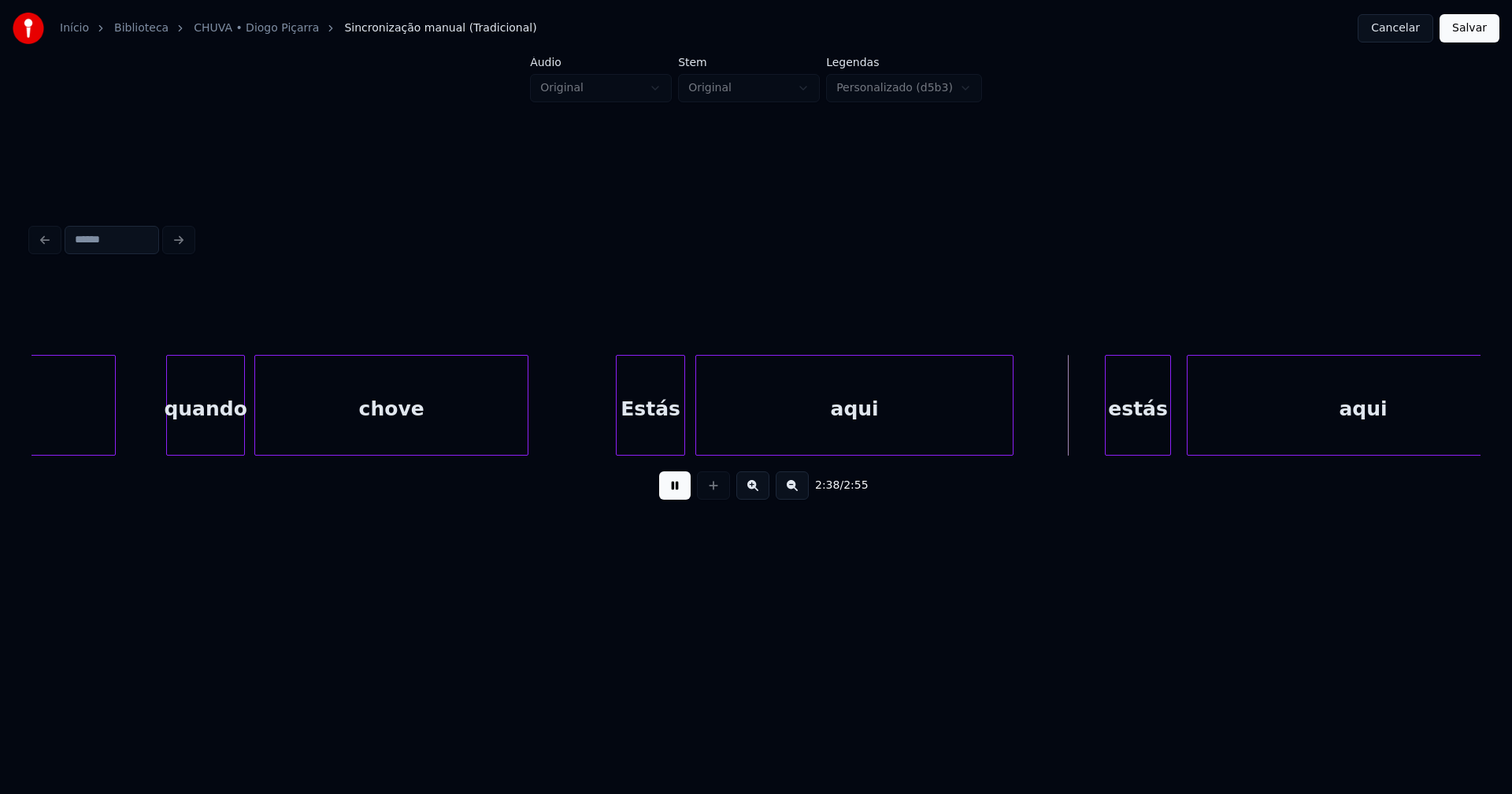
drag, startPoint x: 673, startPoint y: 502, endPoint x: 672, endPoint y: 461, distance: 41.0
click at [674, 500] on button at bounding box center [675, 486] width 32 height 28
click at [664, 437] on div "Estás" at bounding box center [650, 409] width 67 height 107
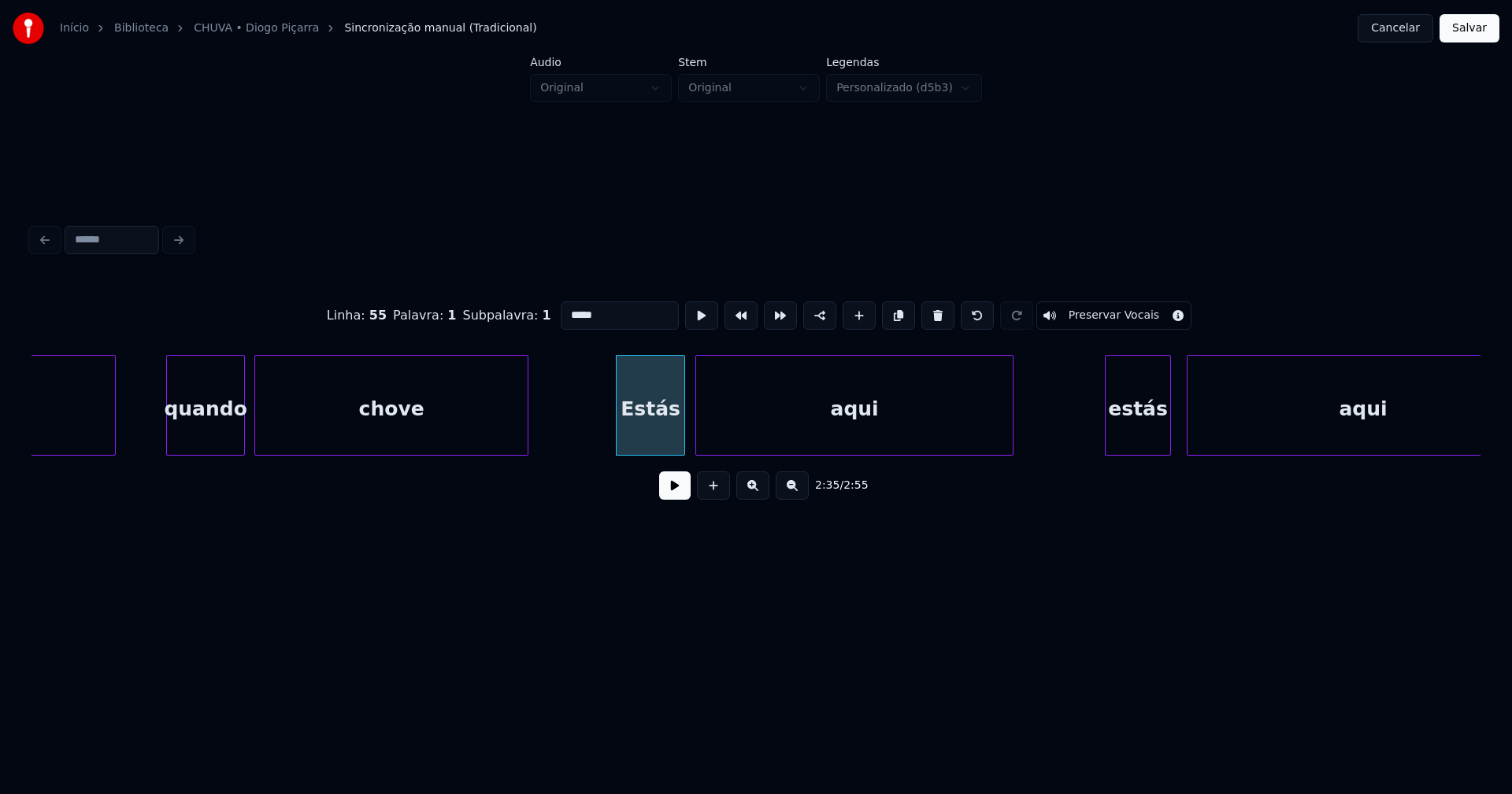
click at [564, 307] on input "*****" at bounding box center [620, 316] width 118 height 28
click at [1131, 431] on div "estás" at bounding box center [1138, 409] width 65 height 107
type input "*****"
click at [1141, 440] on div "Estás" at bounding box center [1133, 409] width 65 height 107
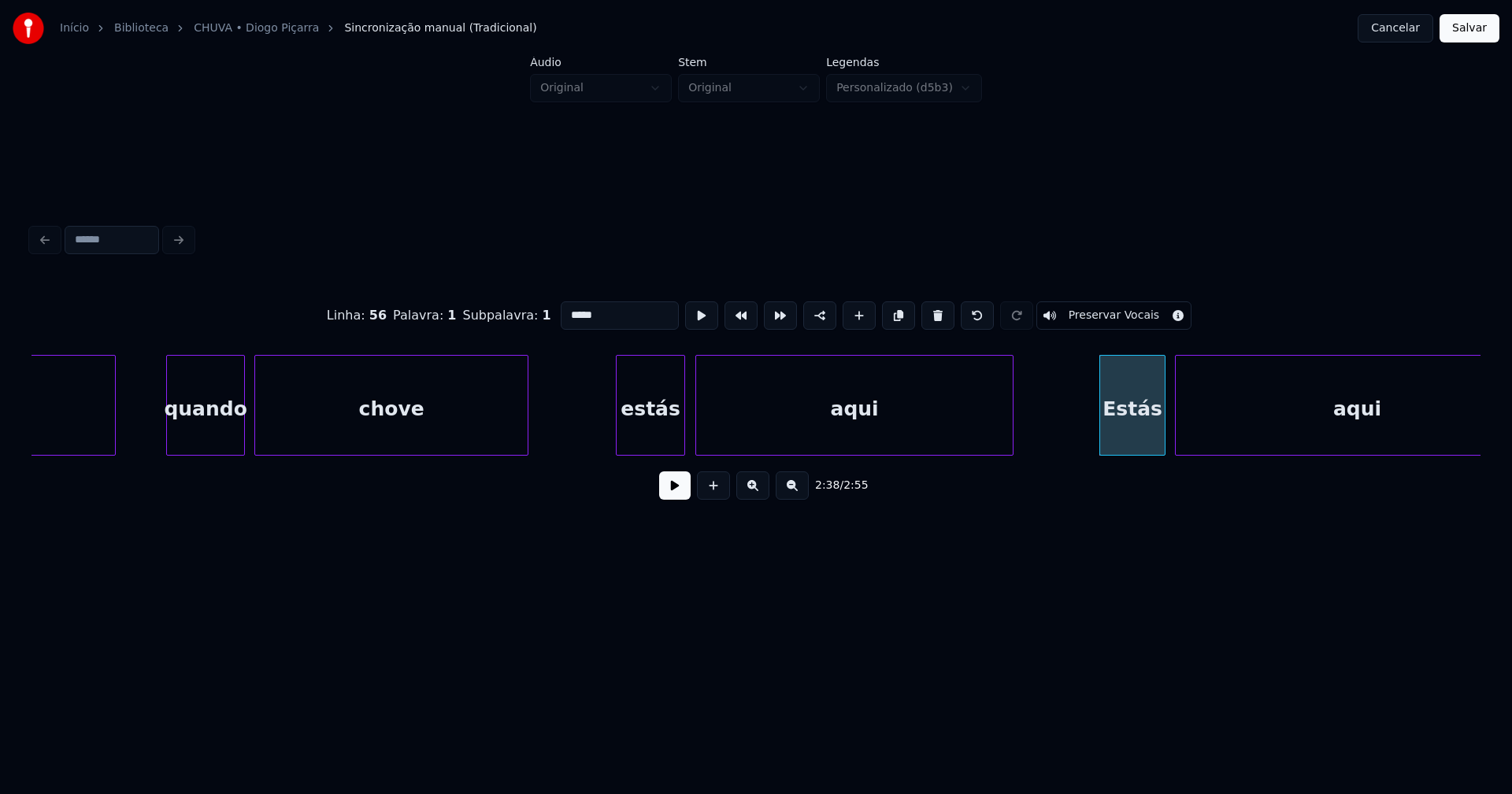
click at [1178, 443] on div at bounding box center [1178, 405] width 5 height 99
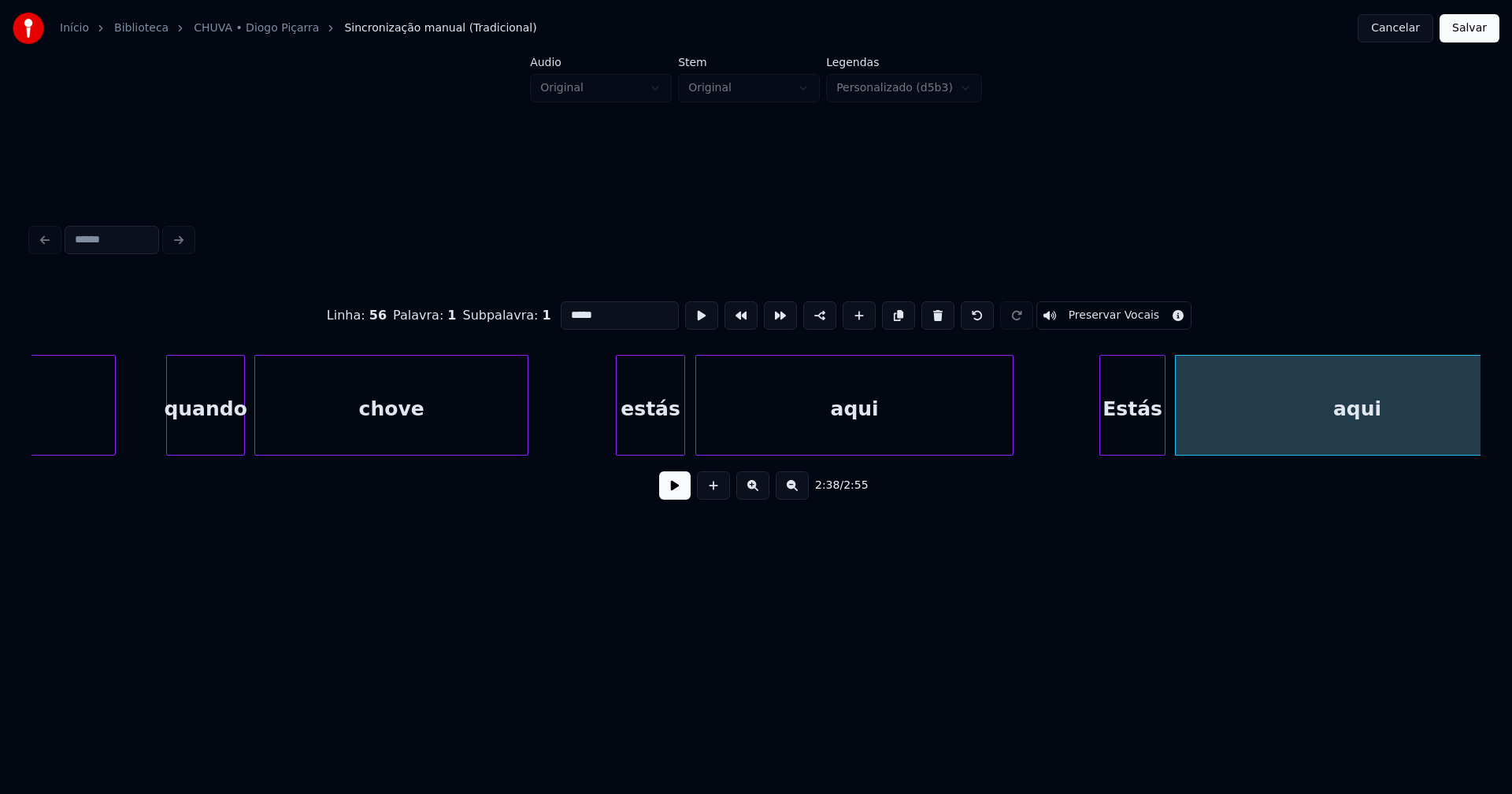
click at [678, 496] on button at bounding box center [675, 486] width 32 height 28
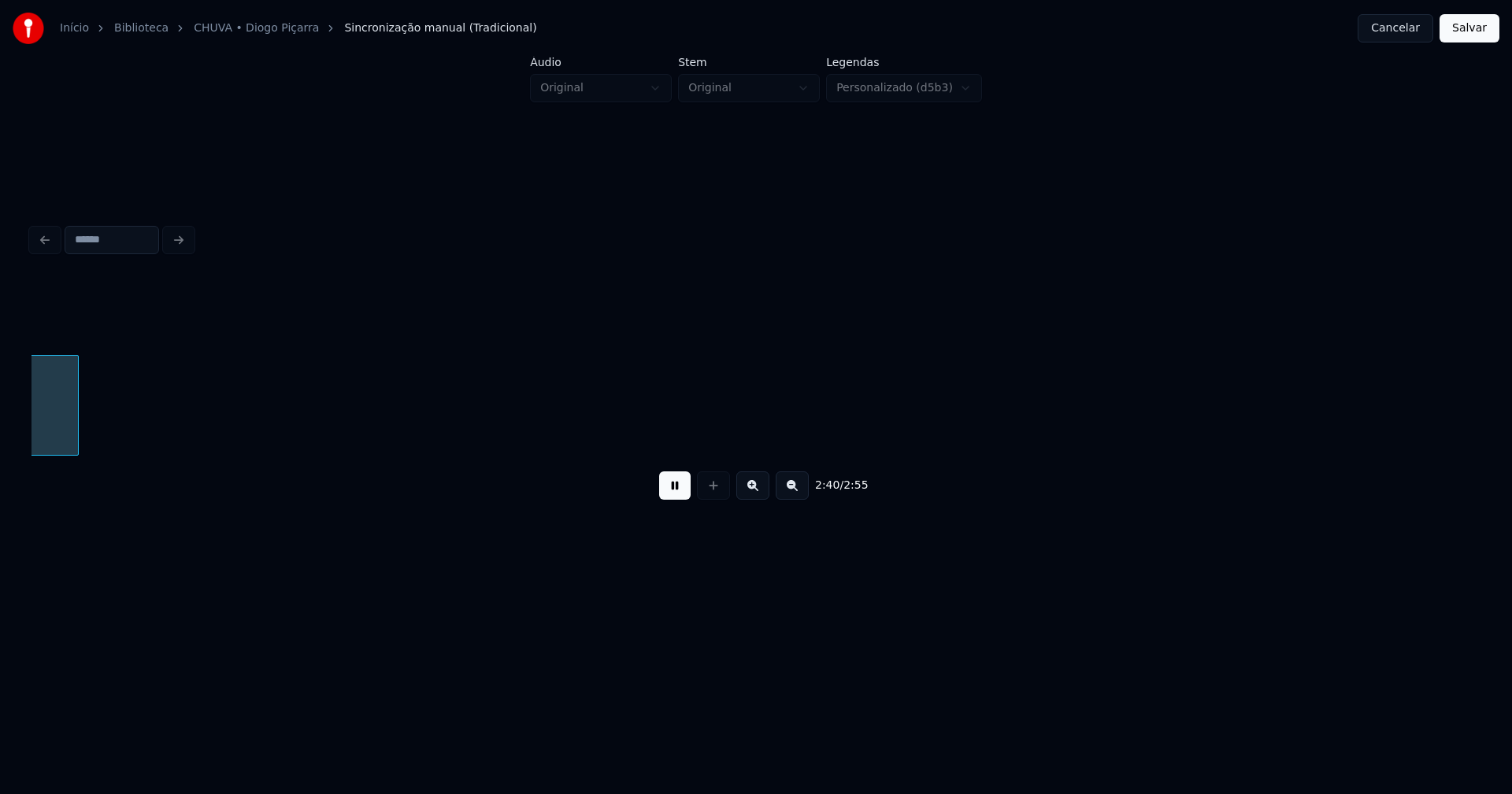
scroll to position [0, 25355]
click at [1468, 31] on button "Salvar" at bounding box center [1470, 28] width 60 height 28
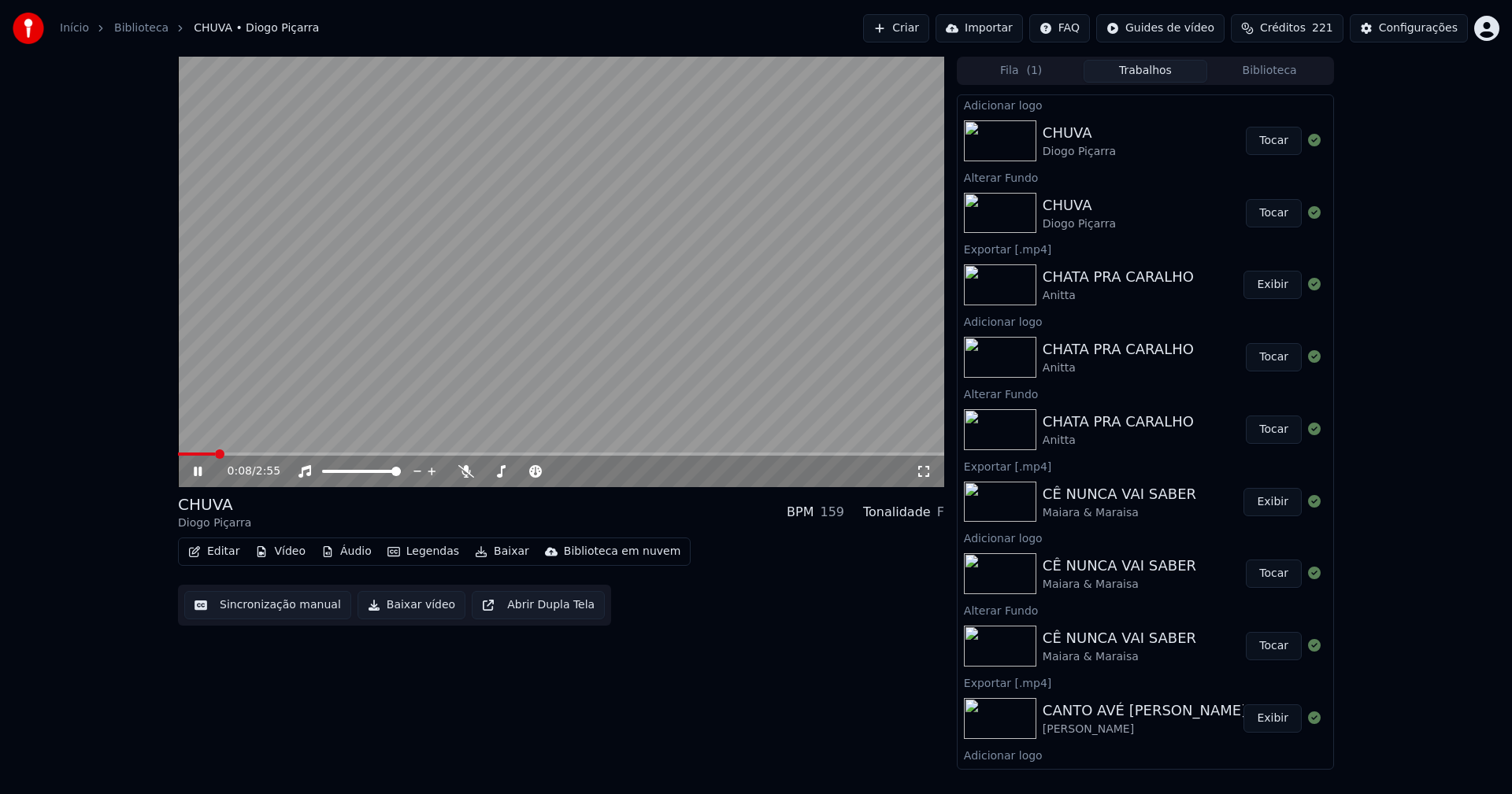
click at [195, 473] on icon at bounding box center [197, 471] width 7 height 9
click at [415, 615] on button "Baixar vídeo" at bounding box center [412, 605] width 108 height 28
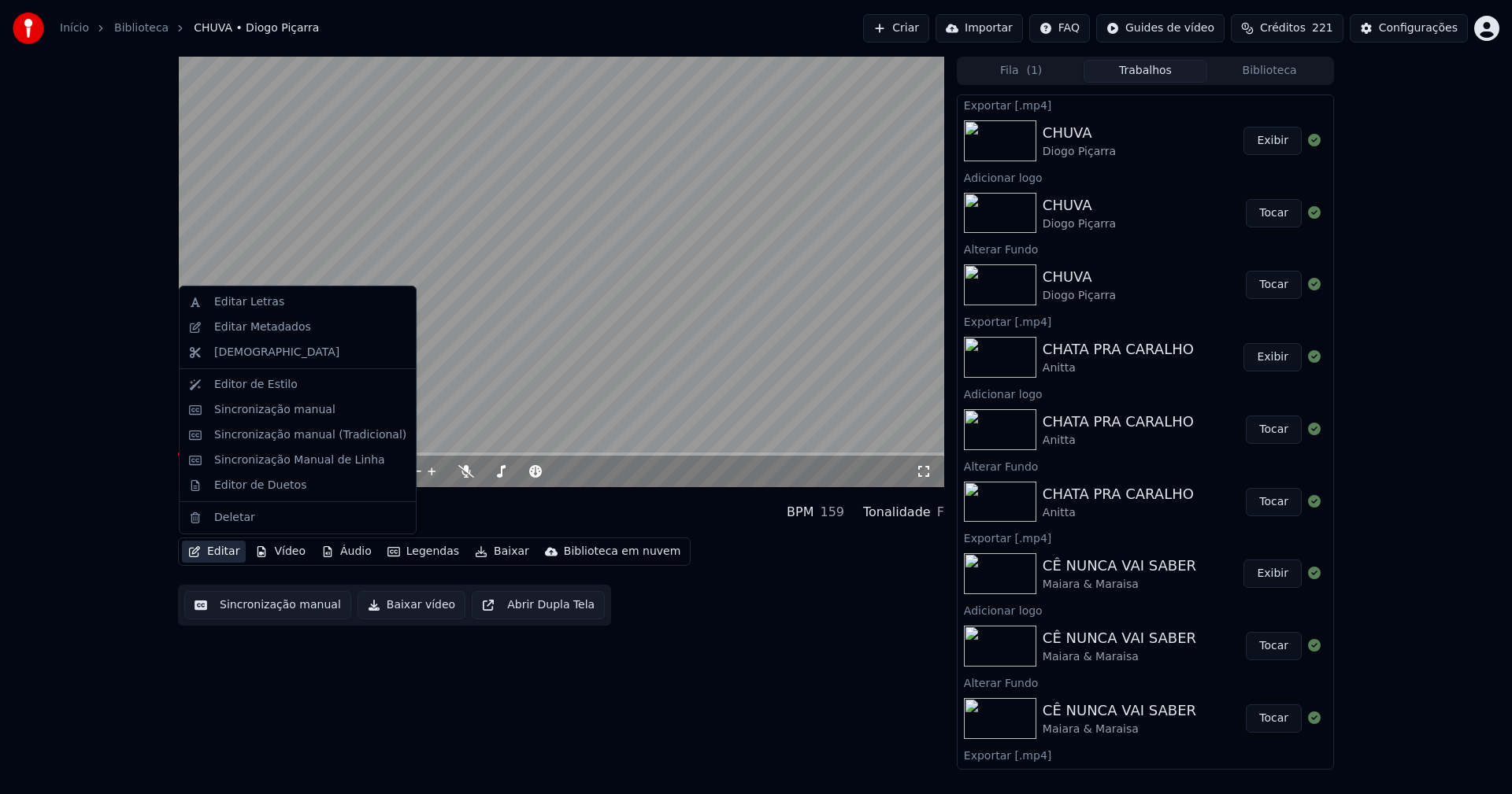
click at [229, 550] on button "Editar" at bounding box center [214, 552] width 64 height 22
click at [238, 327] on div "Editar Metadados" at bounding box center [263, 327] width 96 height 16
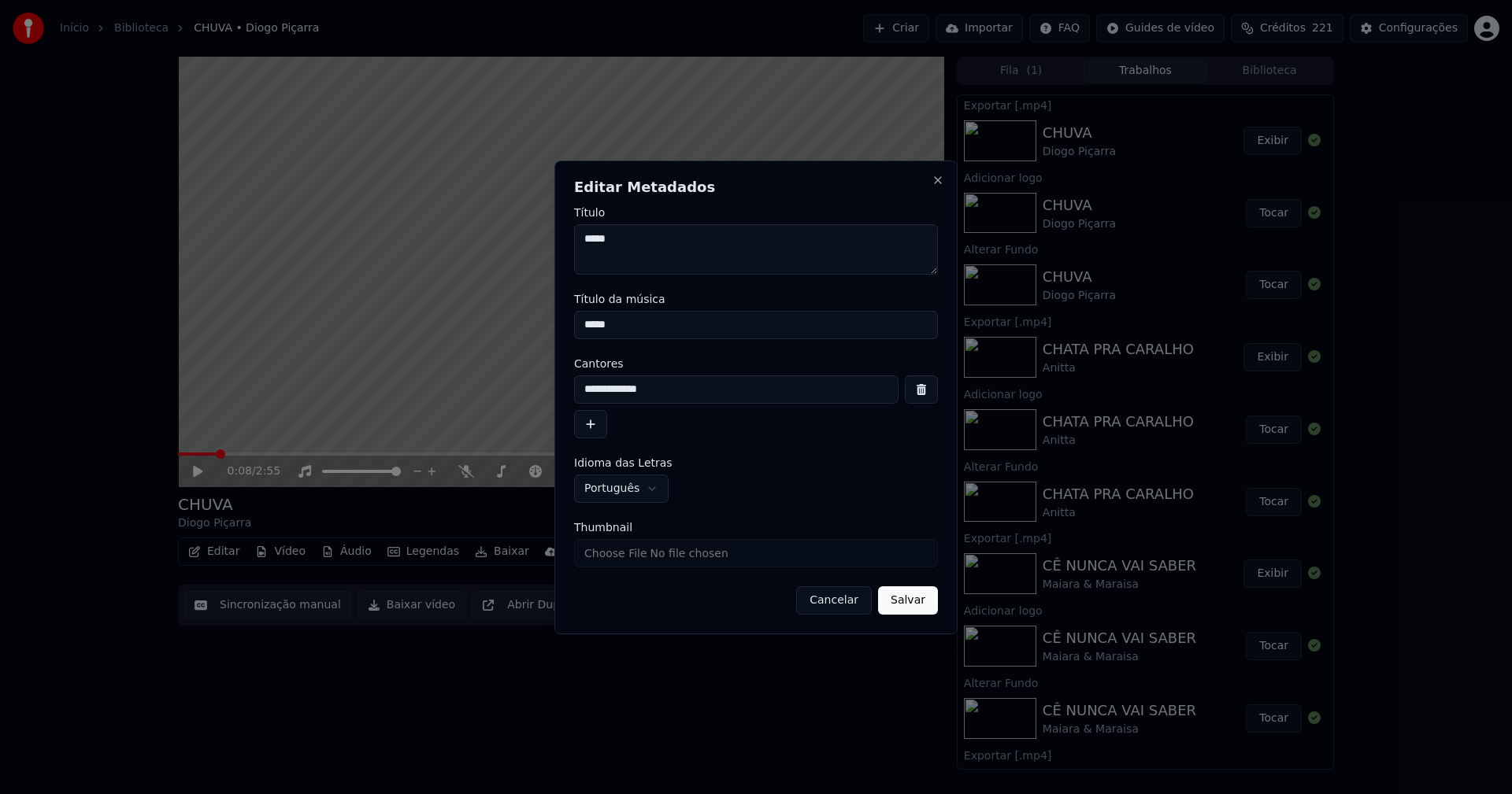
click at [623, 550] on input "Thumbnail" at bounding box center [755, 554] width 363 height 28
type input "**********"
click at [912, 603] on button "Salvar" at bounding box center [908, 600] width 60 height 28
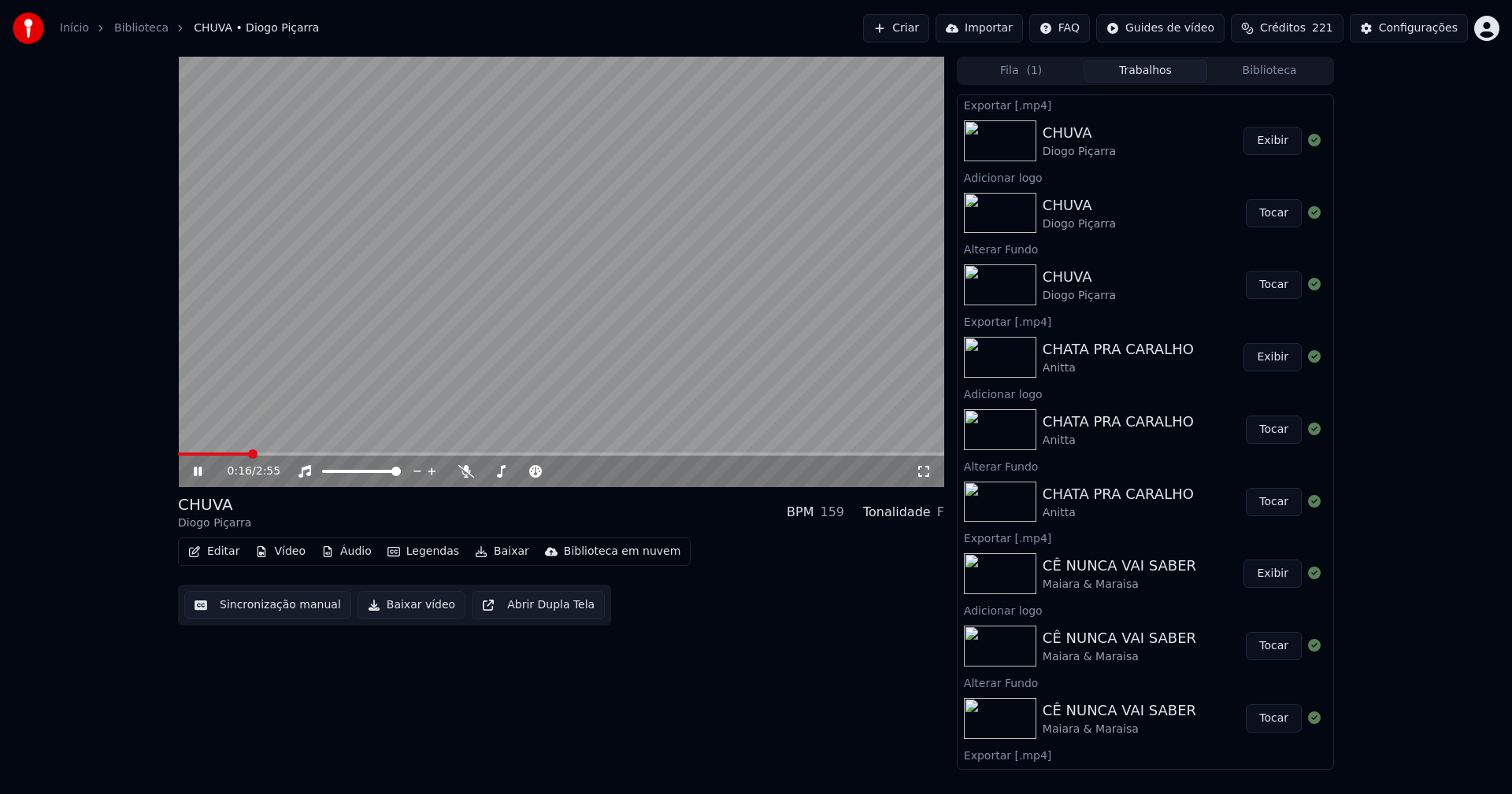
click at [200, 469] on icon at bounding box center [209, 471] width 37 height 12
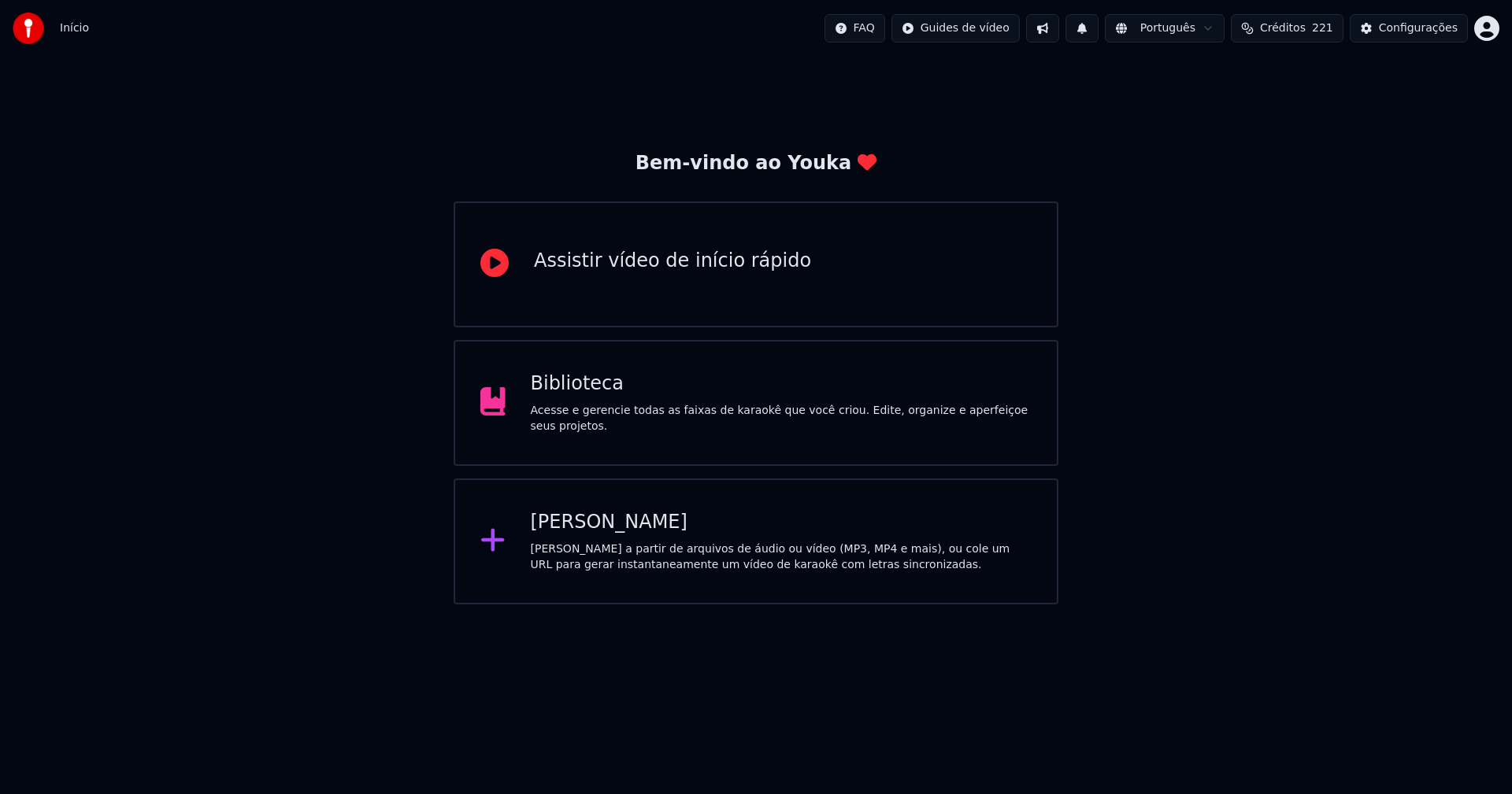
click at [577, 393] on div "Biblioteca" at bounding box center [781, 384] width 502 height 25
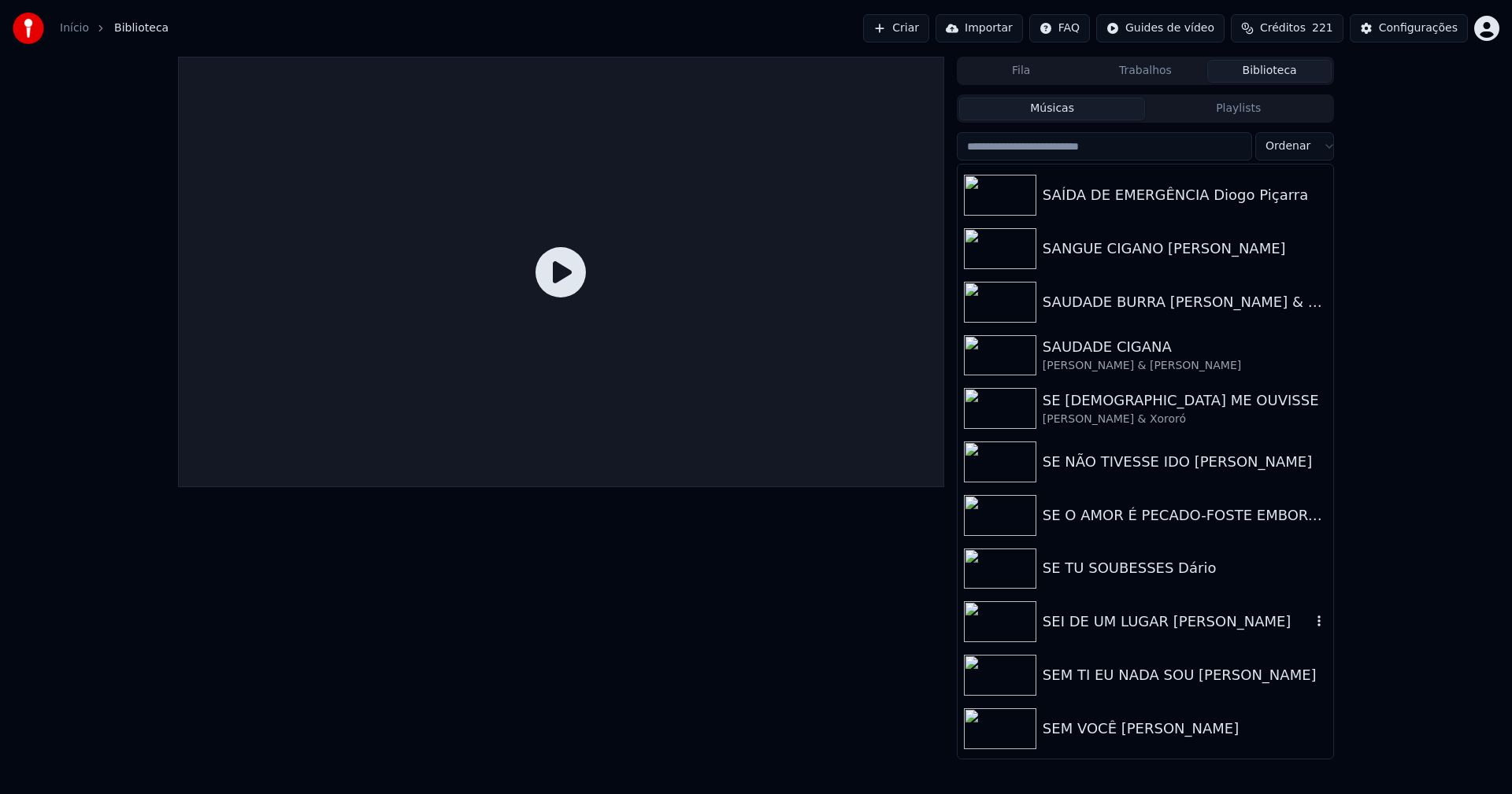
scroll to position [15816, 0]
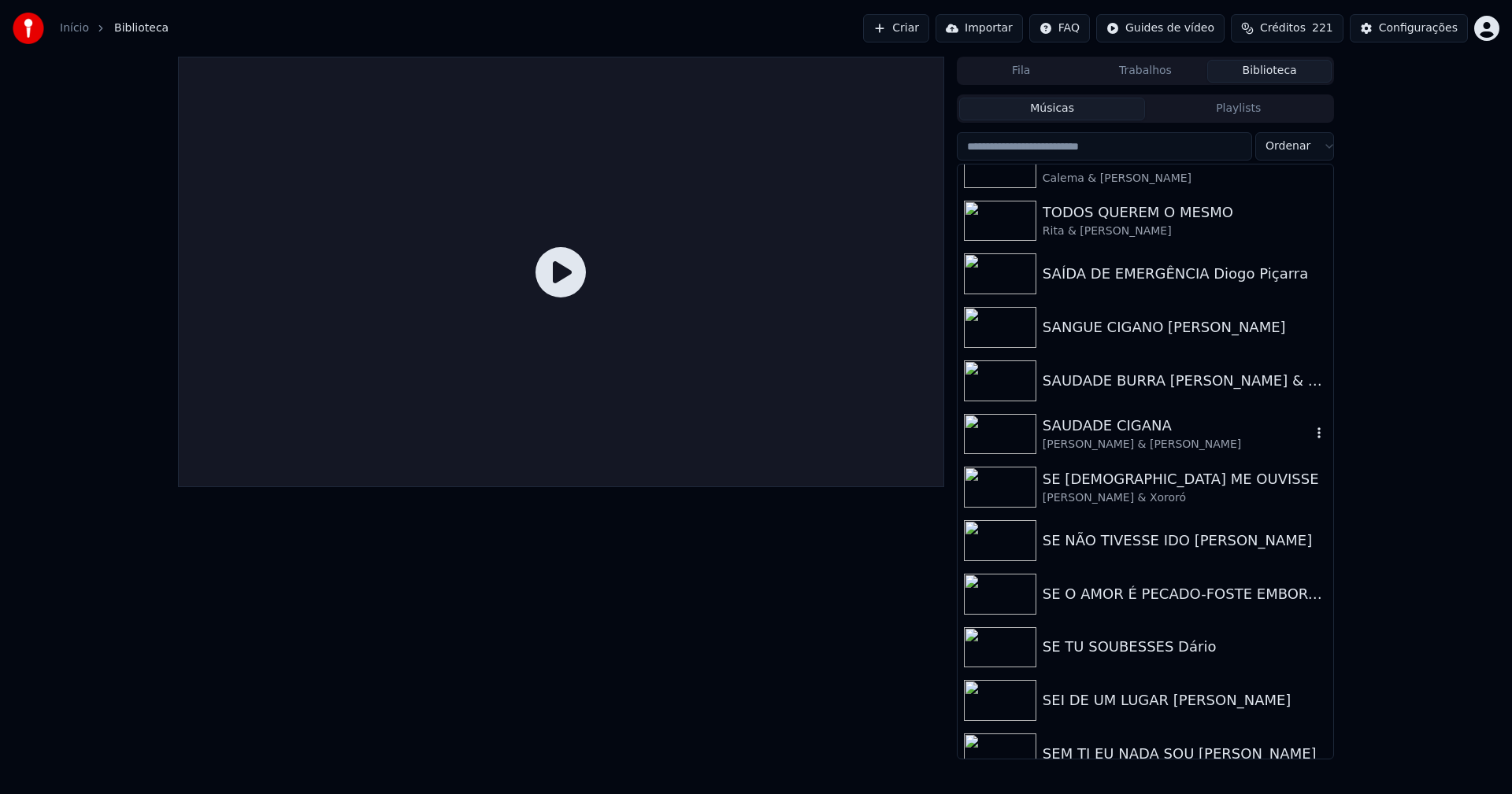
click at [1094, 448] on div "[PERSON_NAME] & [PERSON_NAME]" at bounding box center [1177, 445] width 269 height 16
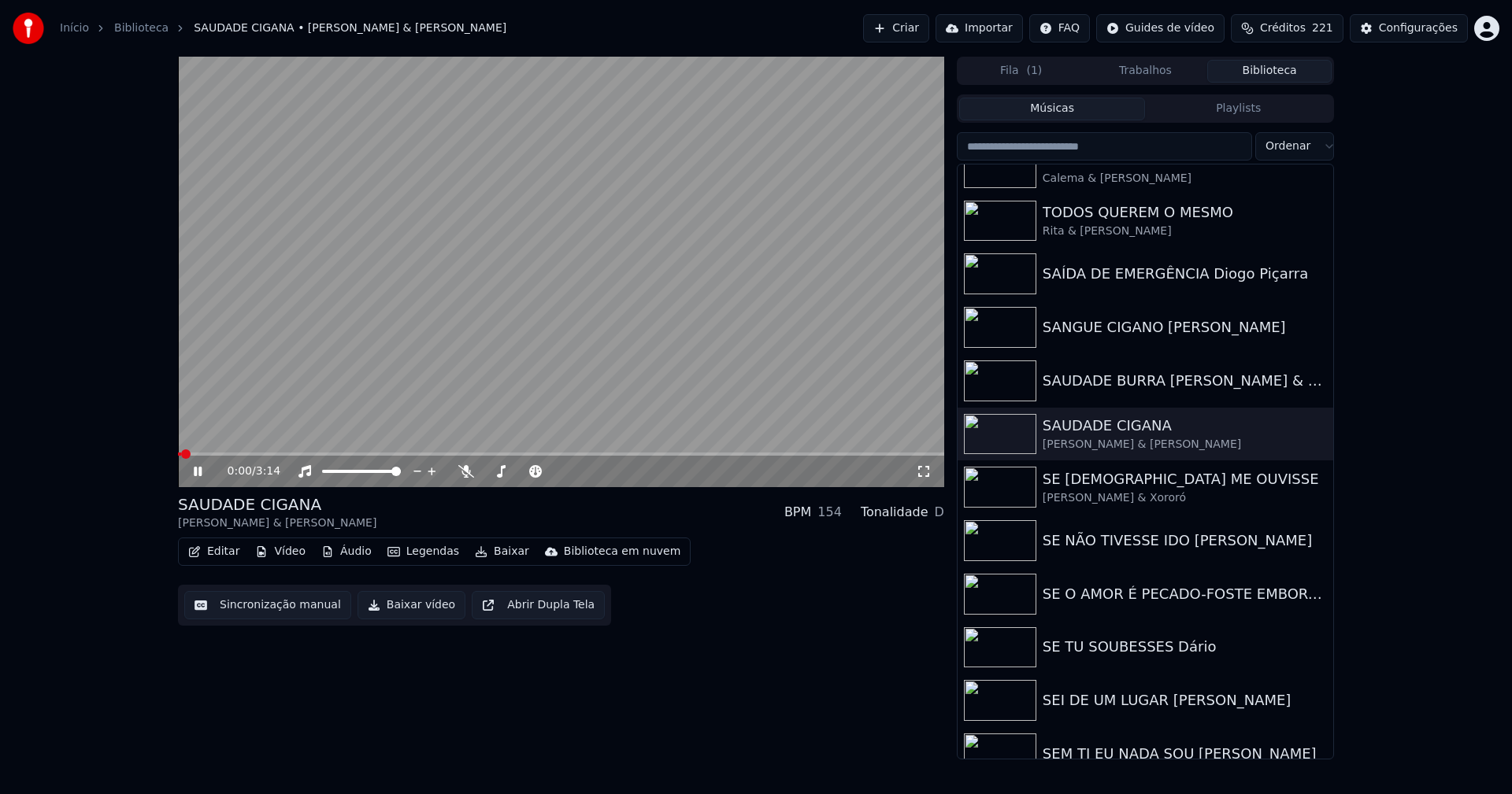
click at [287, 552] on button "Vídeo" at bounding box center [280, 552] width 63 height 22
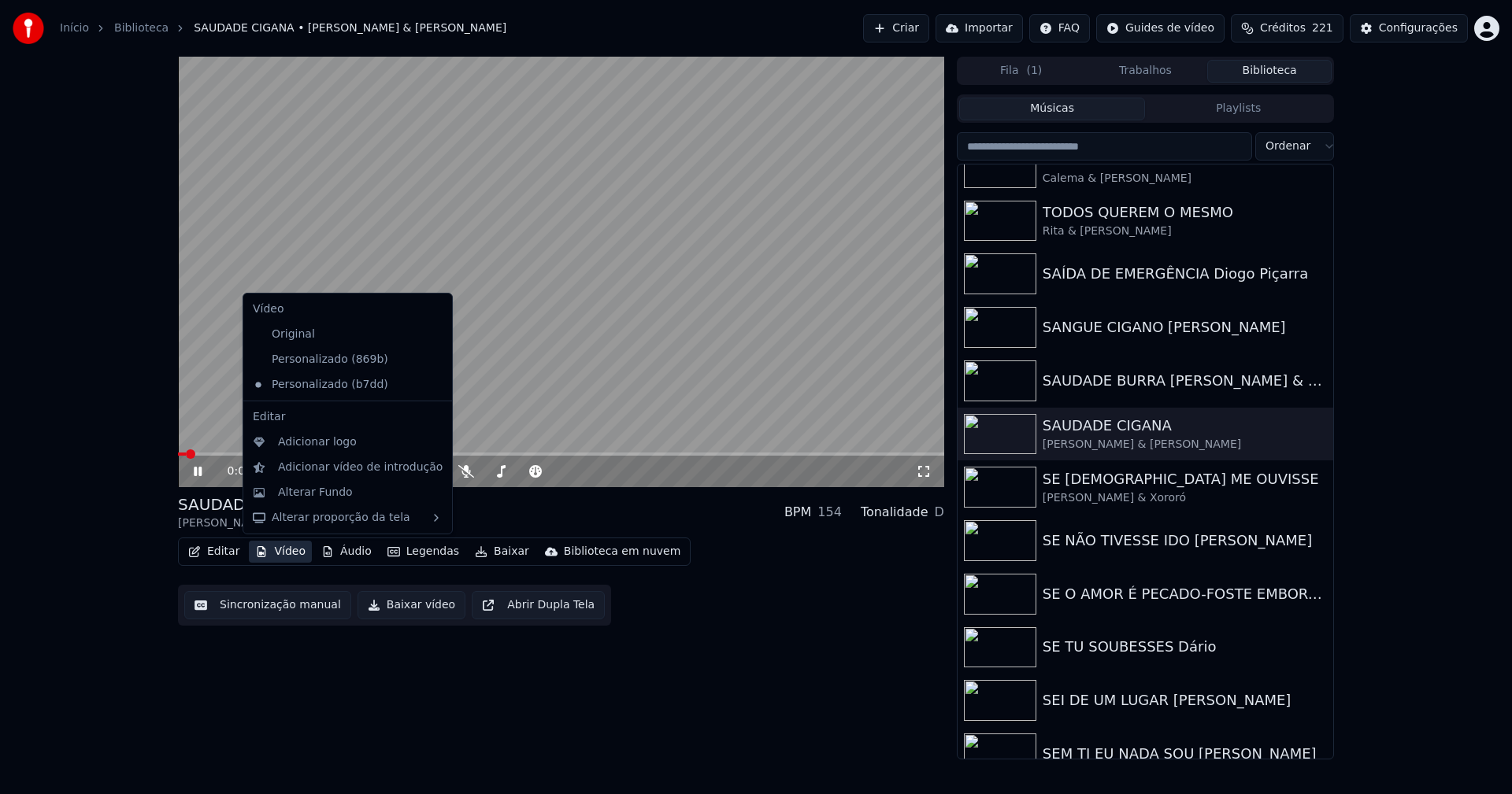
click at [432, 359] on icon at bounding box center [440, 359] width 17 height 12
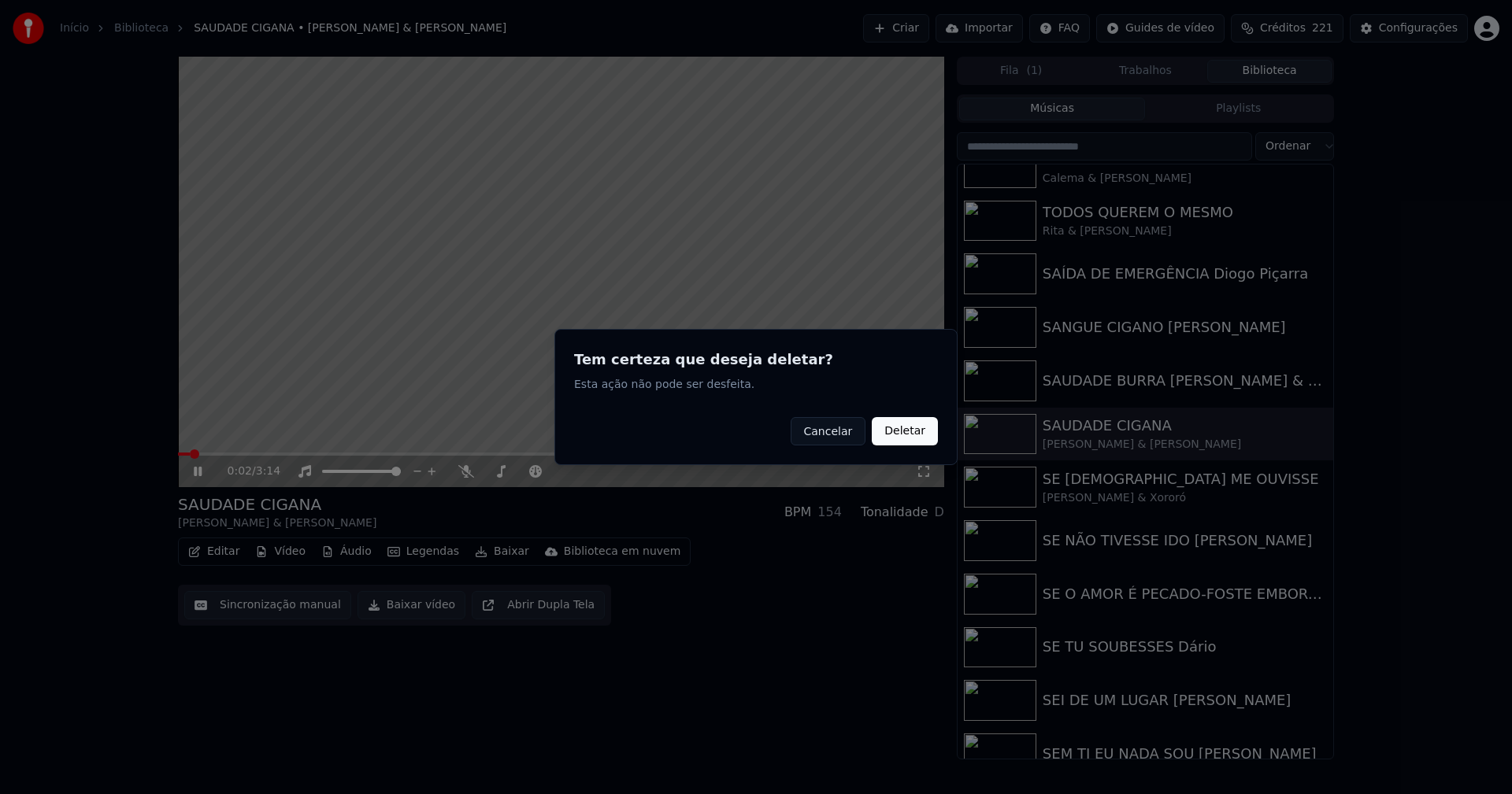
drag, startPoint x: 903, startPoint y: 436, endPoint x: 688, endPoint y: 436, distance: 215.0
click at [902, 436] on button "Deletar" at bounding box center [905, 432] width 67 height 28
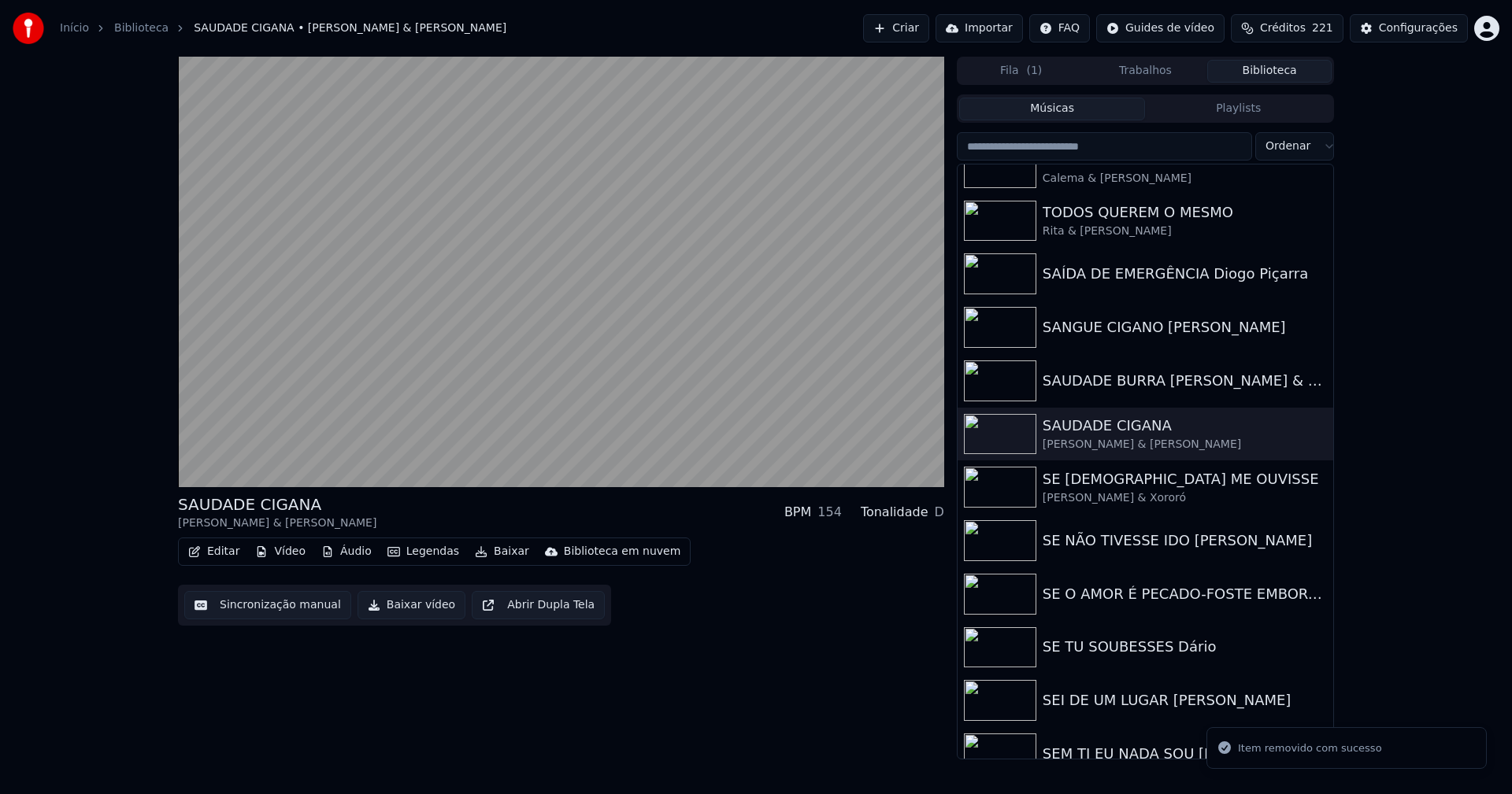
click at [292, 555] on button "Vídeo" at bounding box center [280, 552] width 63 height 22
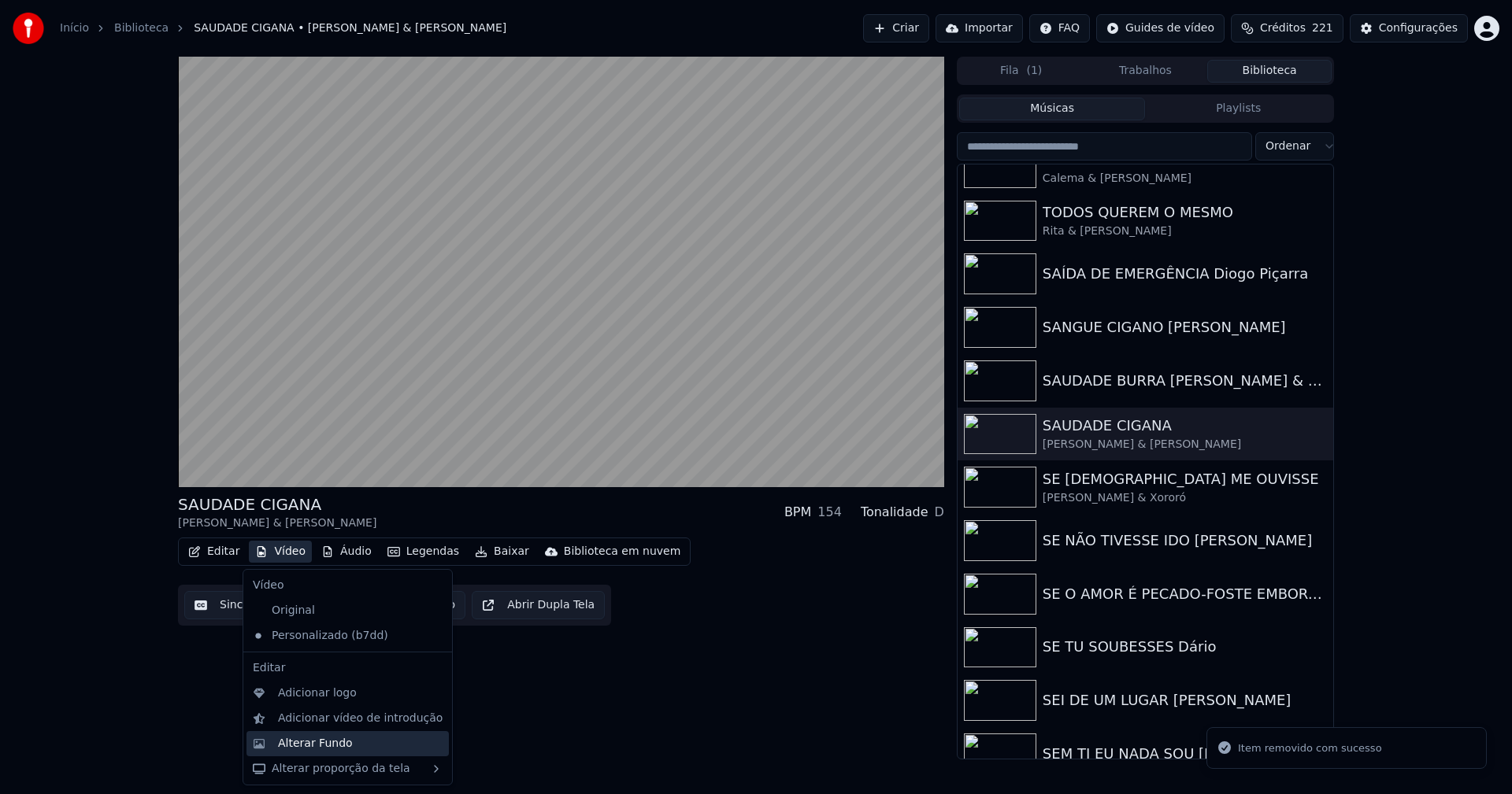
click at [316, 750] on div "Alterar Fundo" at bounding box center [315, 743] width 75 height 16
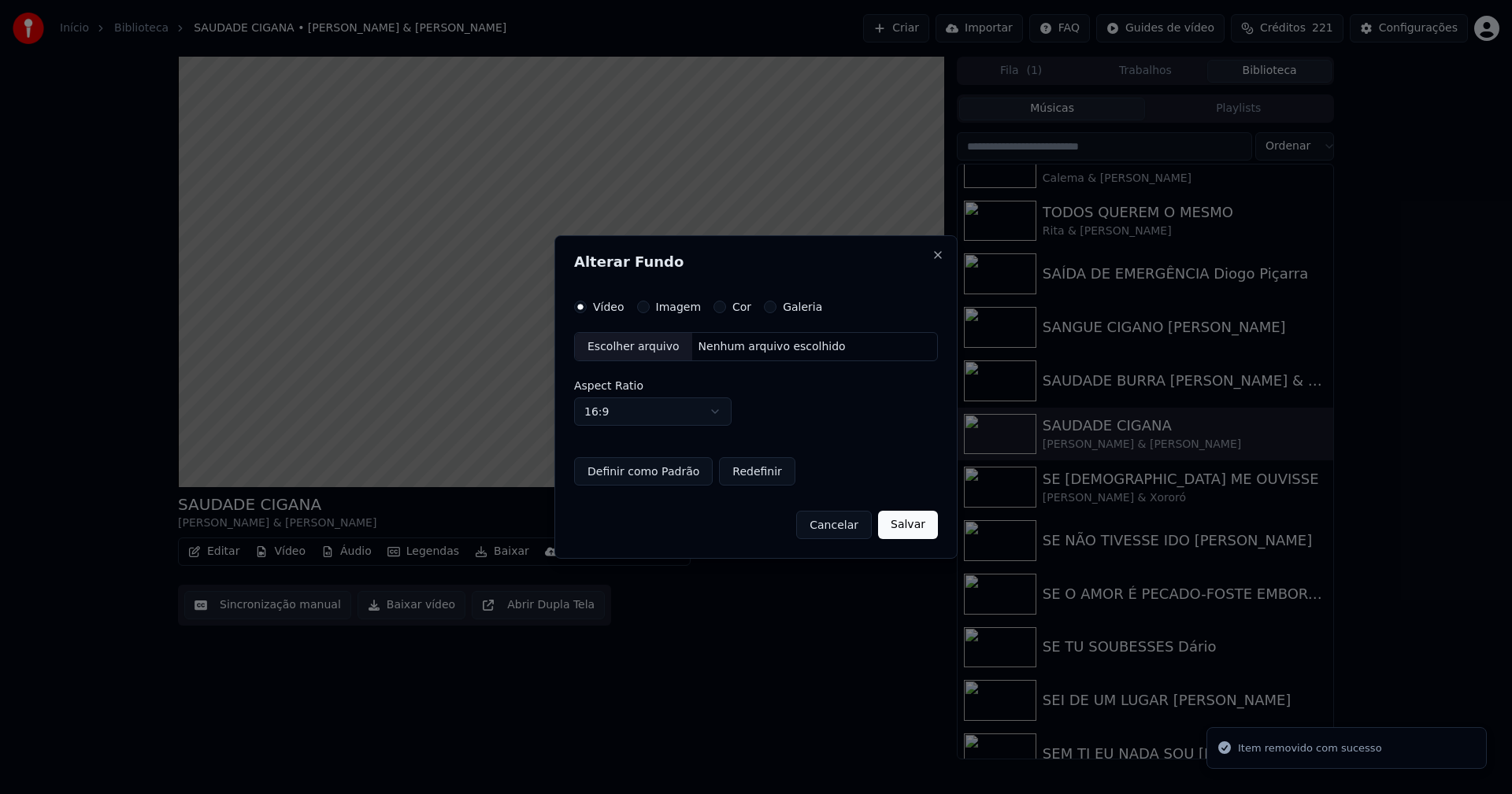
click at [639, 309] on button "Imagem" at bounding box center [643, 307] width 12 height 12
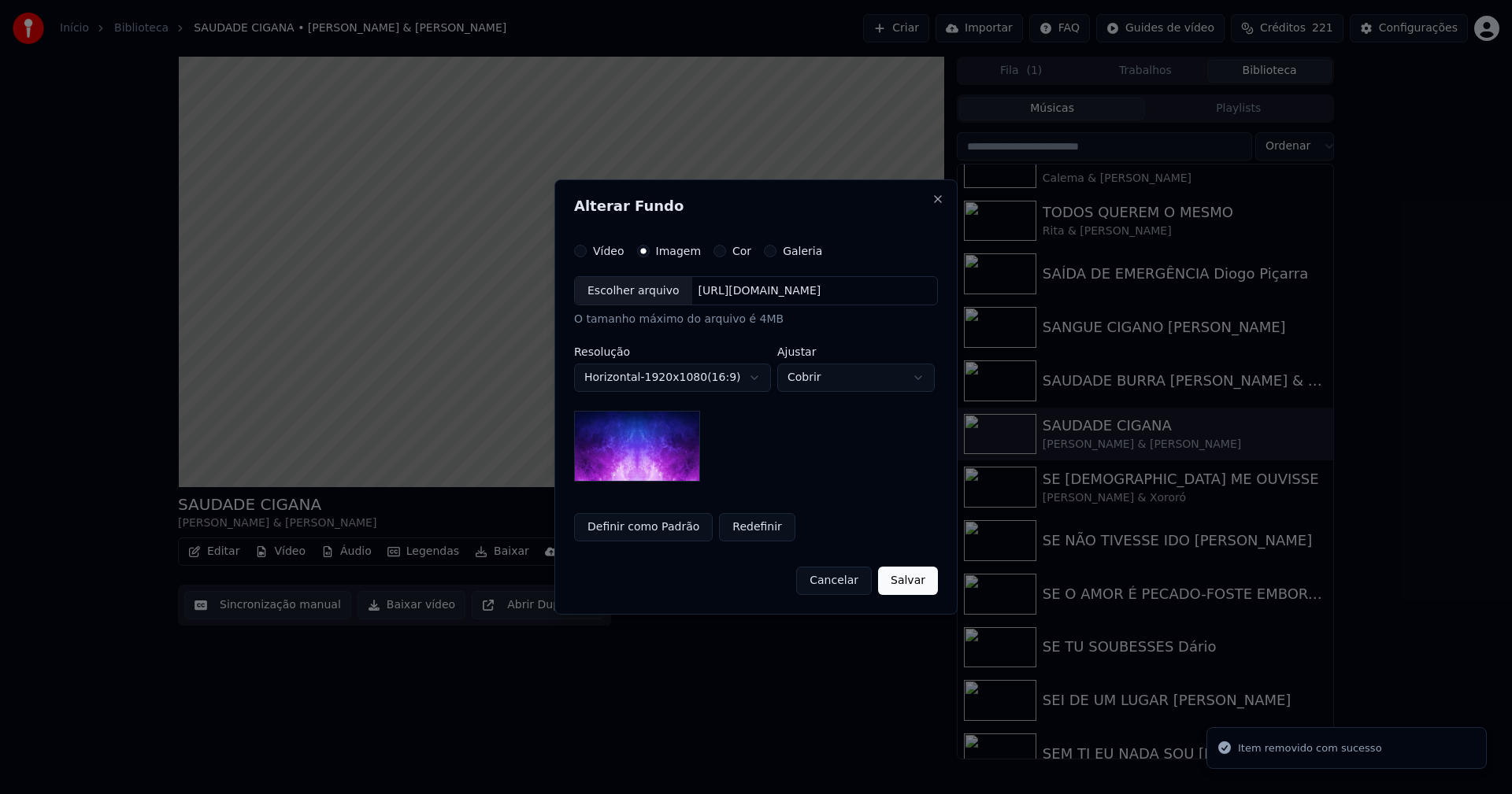
click at [630, 293] on div "Escolher arquivo" at bounding box center [633, 291] width 117 height 28
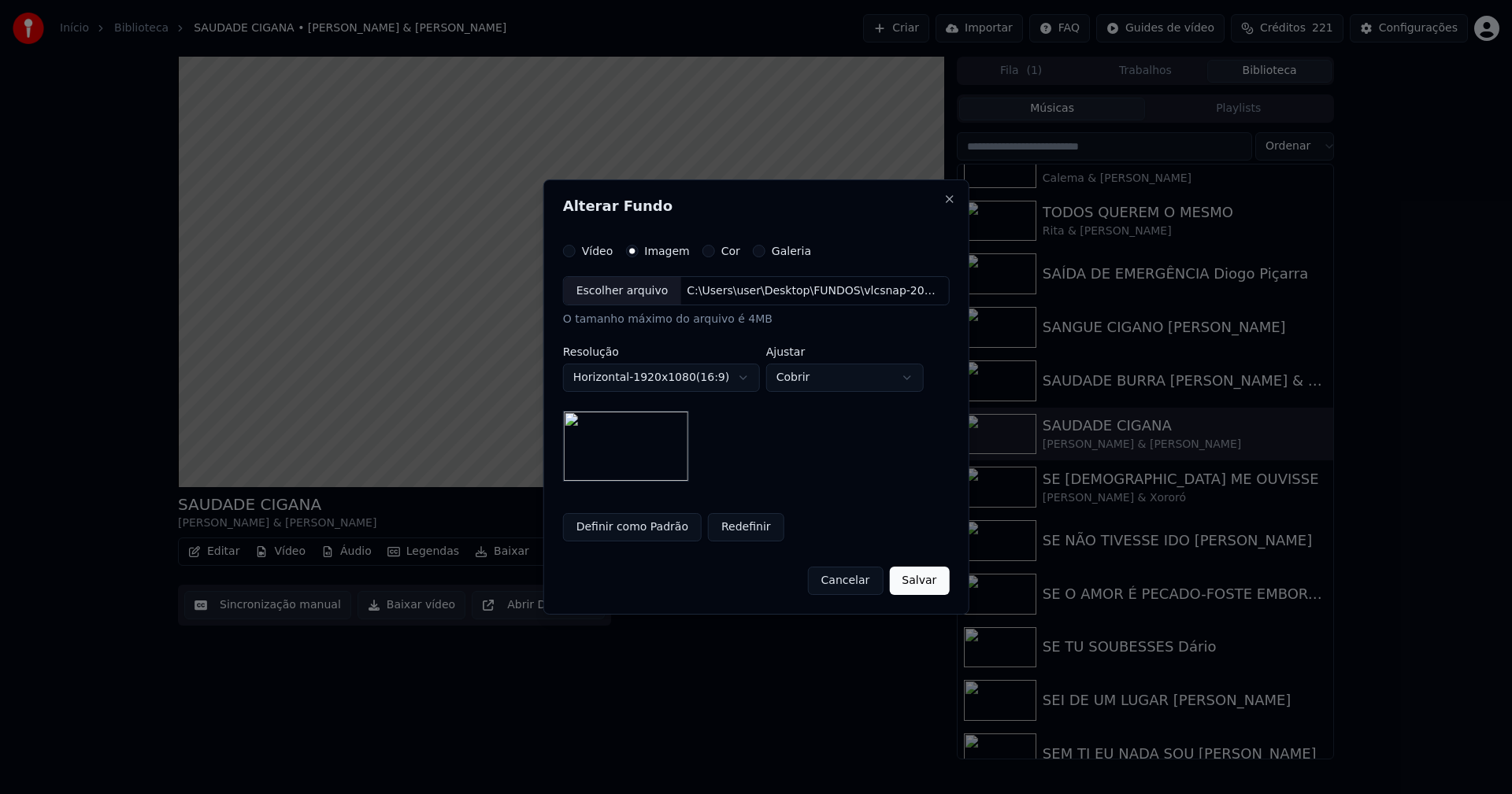
click at [927, 584] on button "Salvar" at bounding box center [919, 581] width 60 height 28
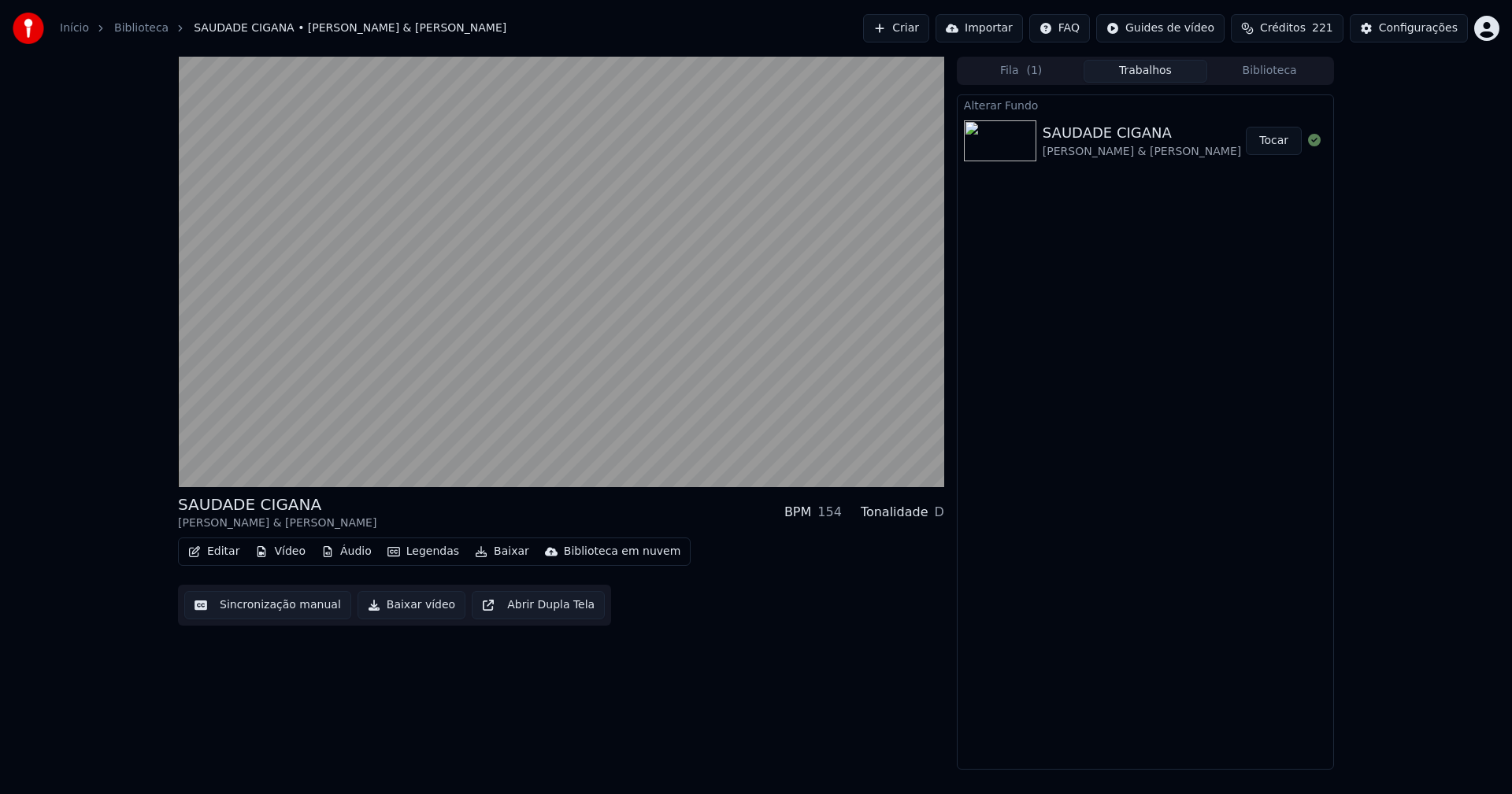
click at [1282, 141] on button "Tocar" at bounding box center [1273, 141] width 56 height 28
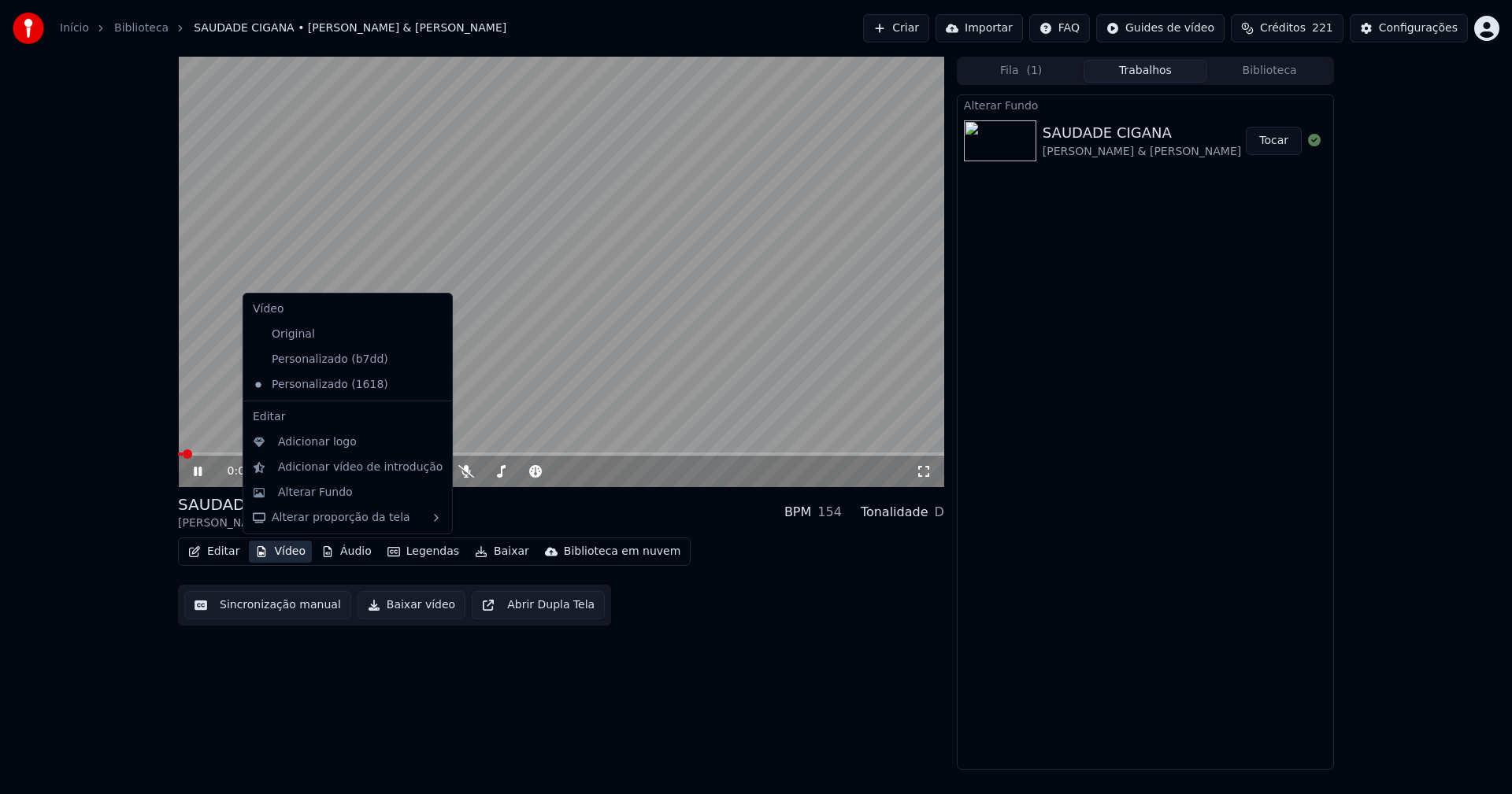
click at [293, 555] on button "Vídeo" at bounding box center [280, 552] width 63 height 22
click at [313, 446] on div "Adicionar logo" at bounding box center [317, 442] width 79 height 16
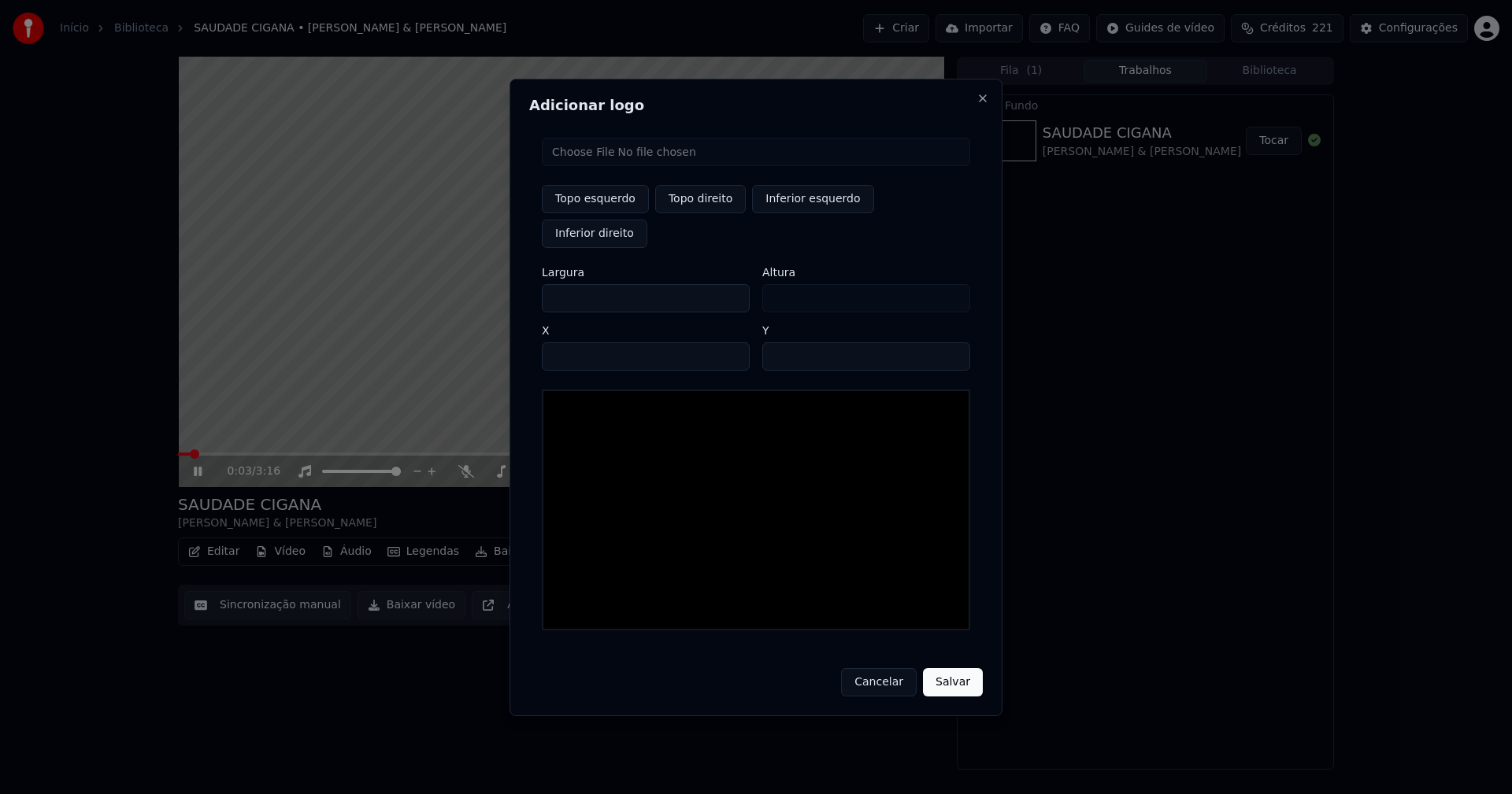
click at [573, 166] on input "file" at bounding box center [755, 152] width 428 height 28
type input "**********"
type input "***"
click at [689, 214] on button "Topo direito" at bounding box center [700, 200] width 91 height 28
type input "****"
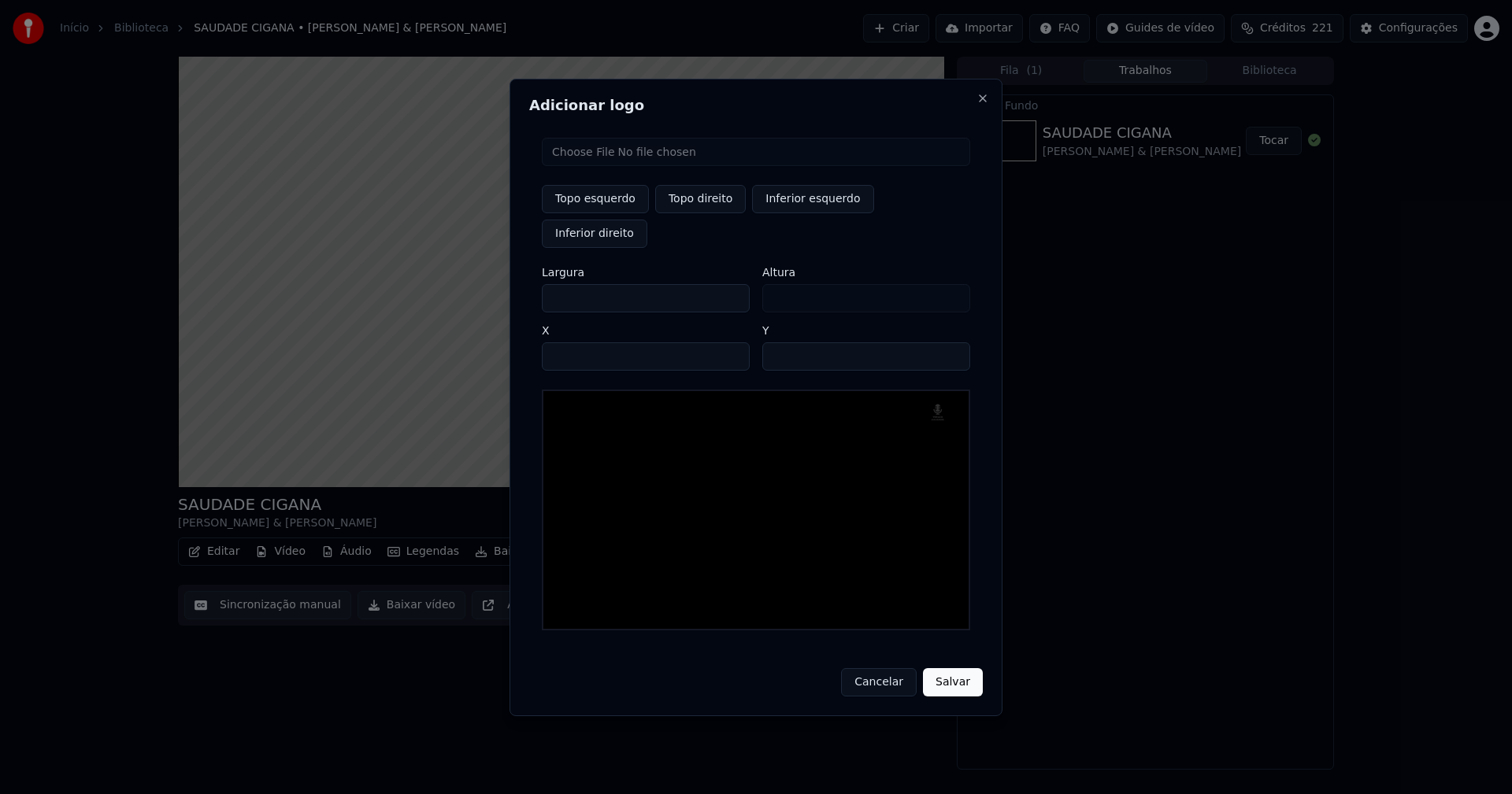
drag, startPoint x: 567, startPoint y: 281, endPoint x: 499, endPoint y: 282, distance: 68.0
click at [499, 282] on body "Início Biblioteca SAUDADE CIGANA • Leandro & Leonardo Criar Importar FAQ Guides…" at bounding box center [756, 397] width 1512 height 794
type input "**"
type input "***"
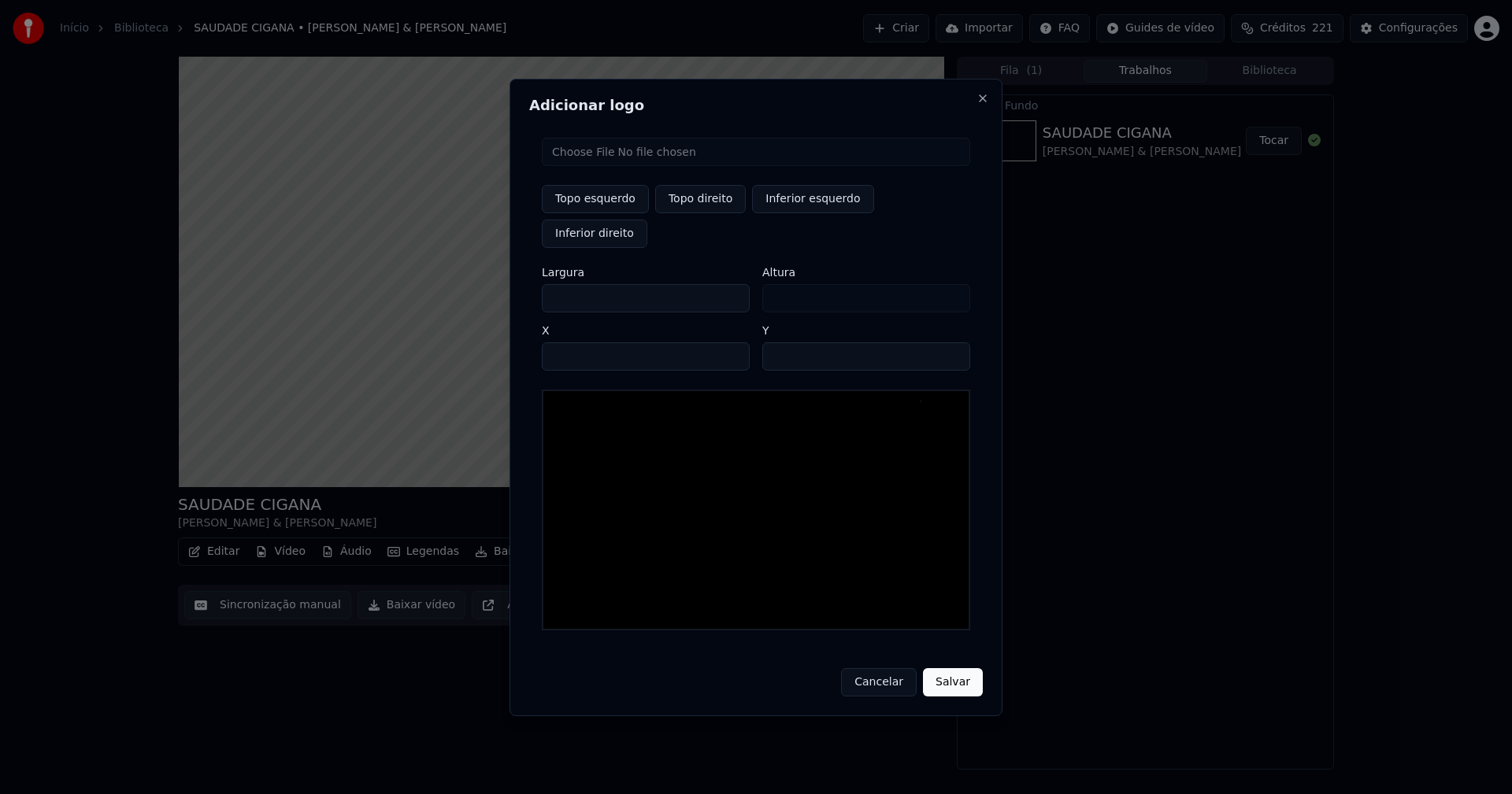
type input "***"
click at [573, 343] on input "****" at bounding box center [645, 357] width 208 height 28
type input "****"
click at [950, 343] on input "**" at bounding box center [867, 357] width 208 height 28
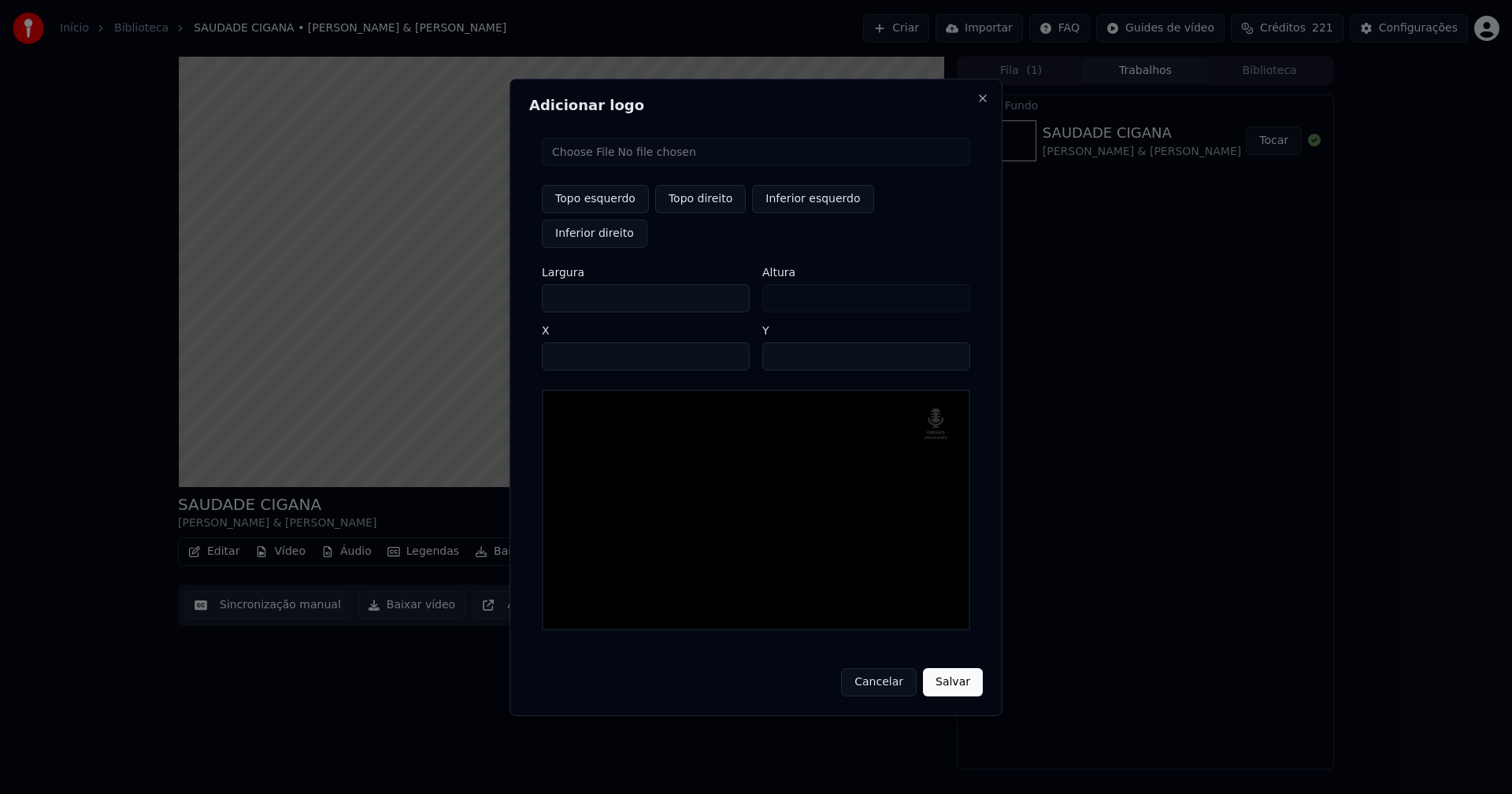
click at [950, 343] on input "**" at bounding box center [867, 357] width 208 height 28
type input "**"
click at [950, 343] on input "**" at bounding box center [867, 357] width 208 height 28
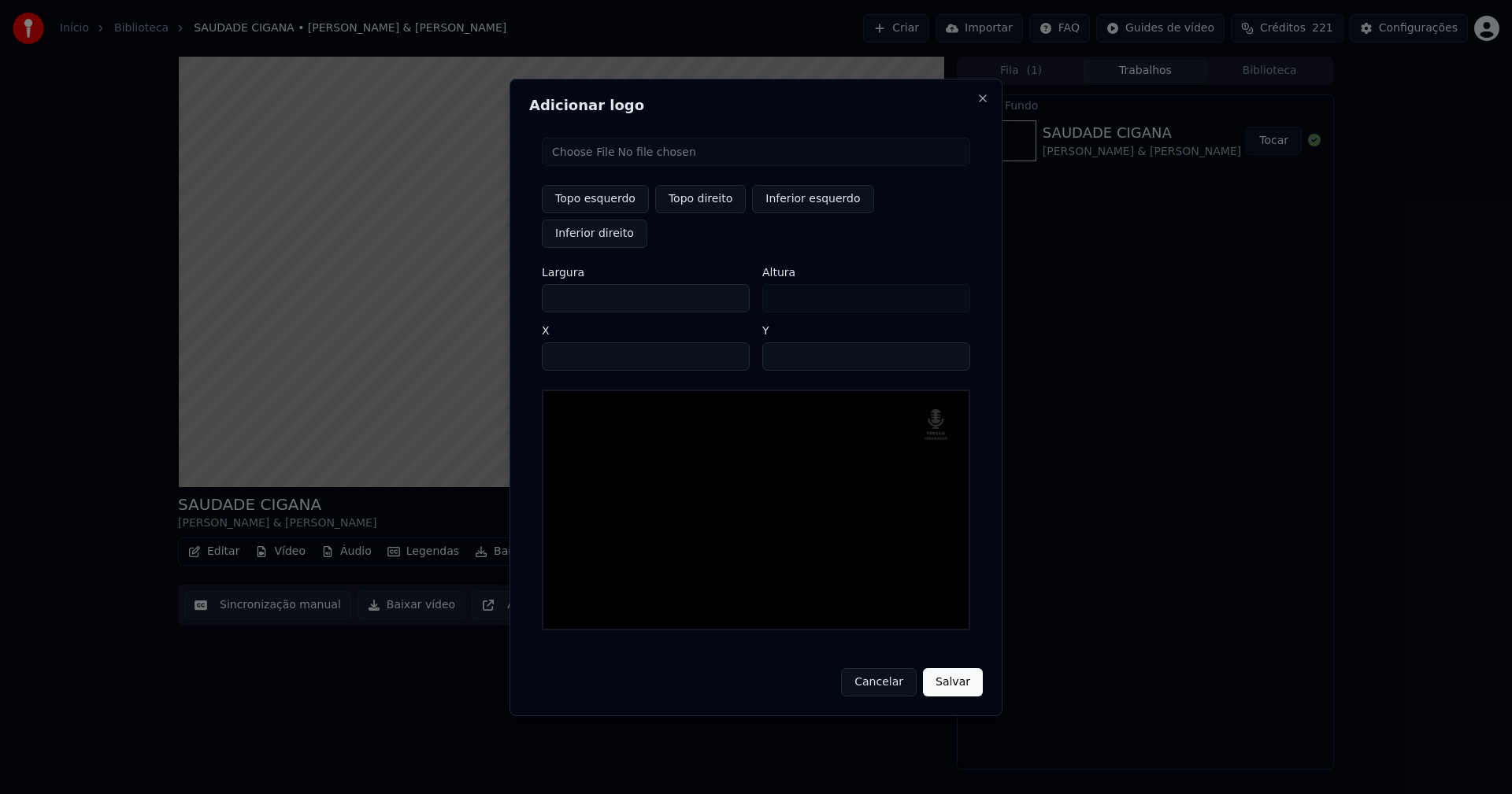
click at [951, 668] on button "Salvar" at bounding box center [953, 683] width 60 height 28
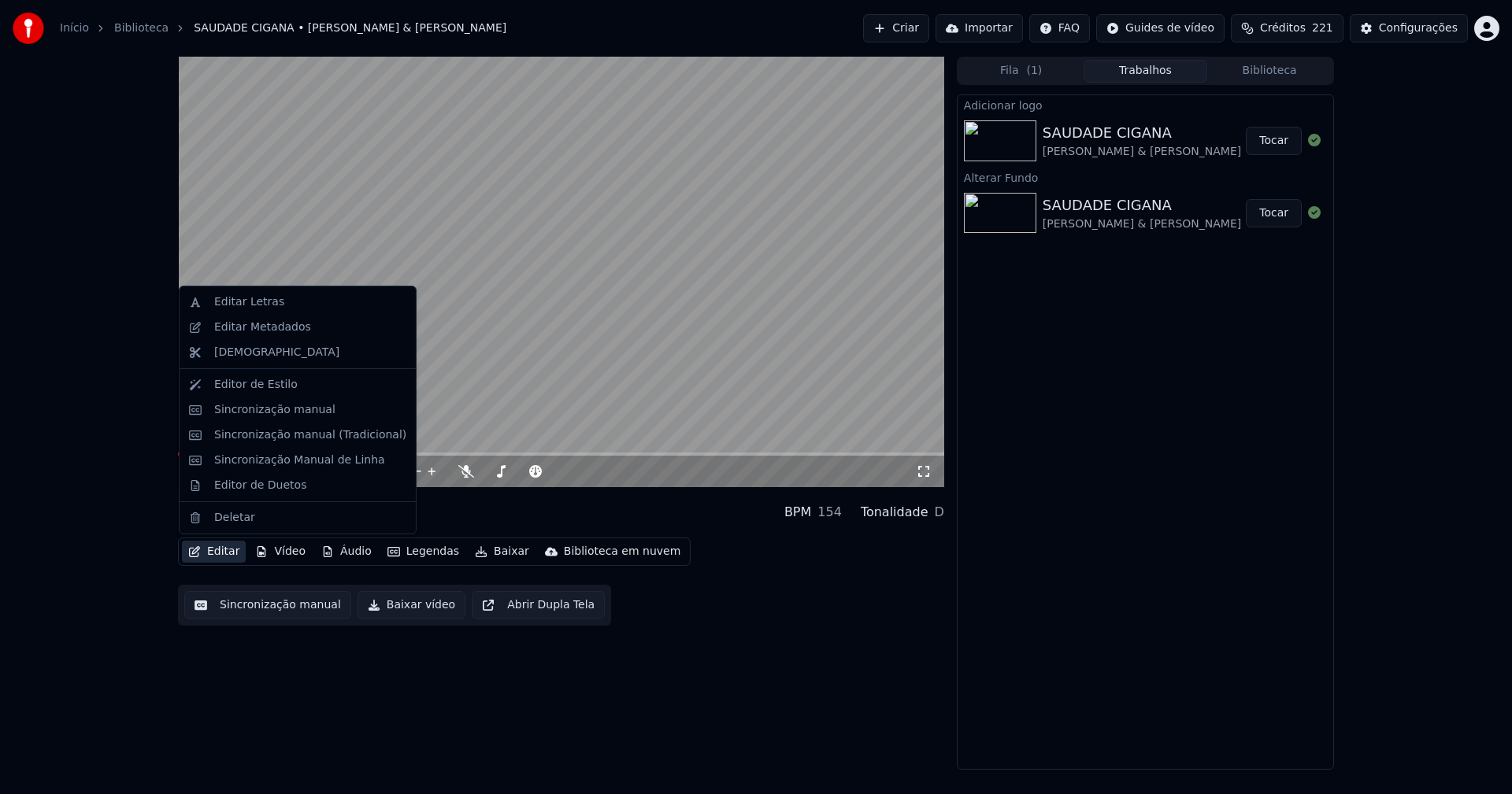
click at [225, 552] on button "Editar" at bounding box center [214, 552] width 64 height 22
click at [250, 324] on div "Editar Metadados" at bounding box center [263, 327] width 96 height 16
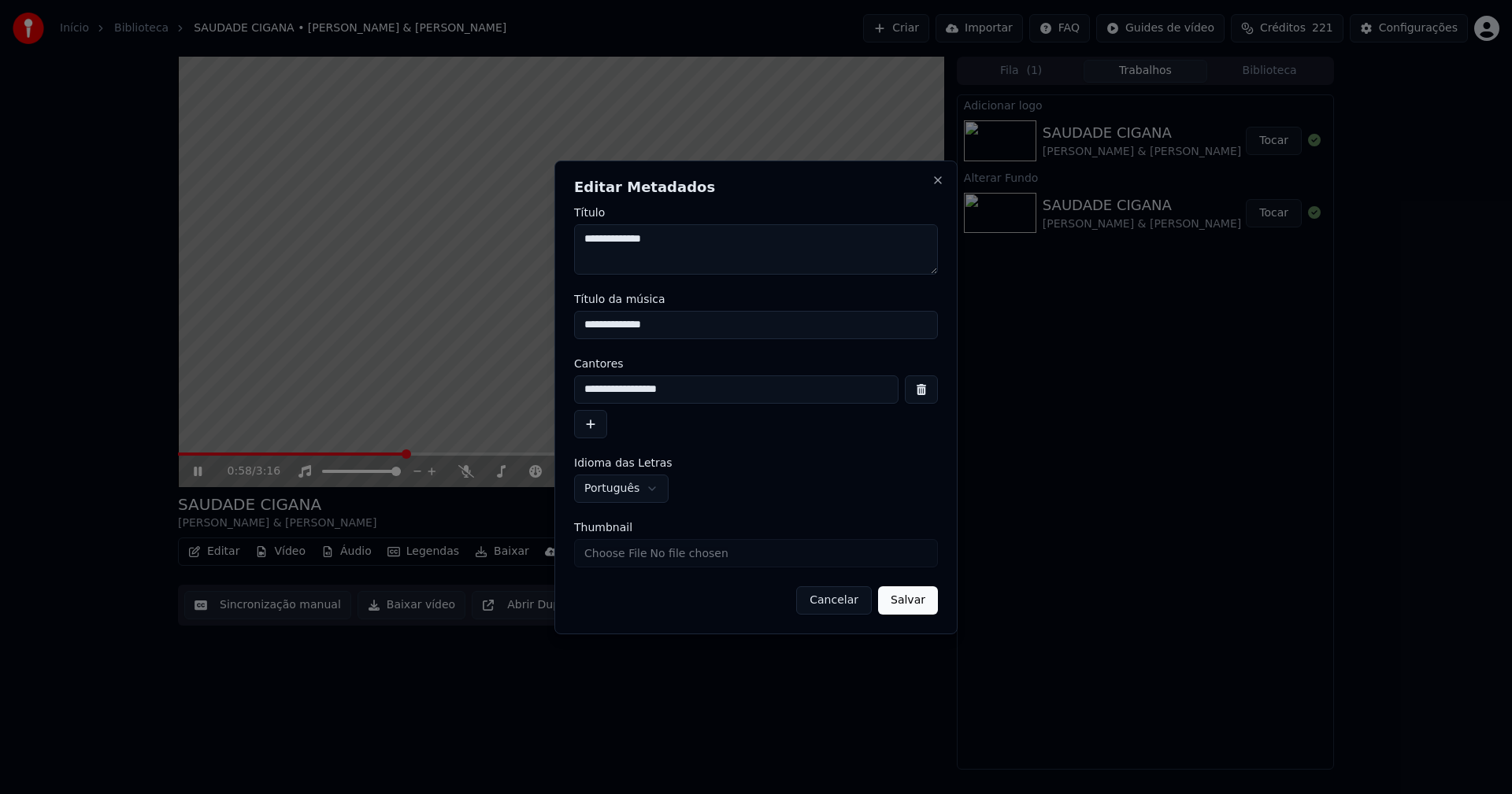
click at [625, 556] on input "Thumbnail" at bounding box center [755, 554] width 363 height 28
type input "**********"
click at [907, 608] on button "Salvar" at bounding box center [908, 600] width 60 height 28
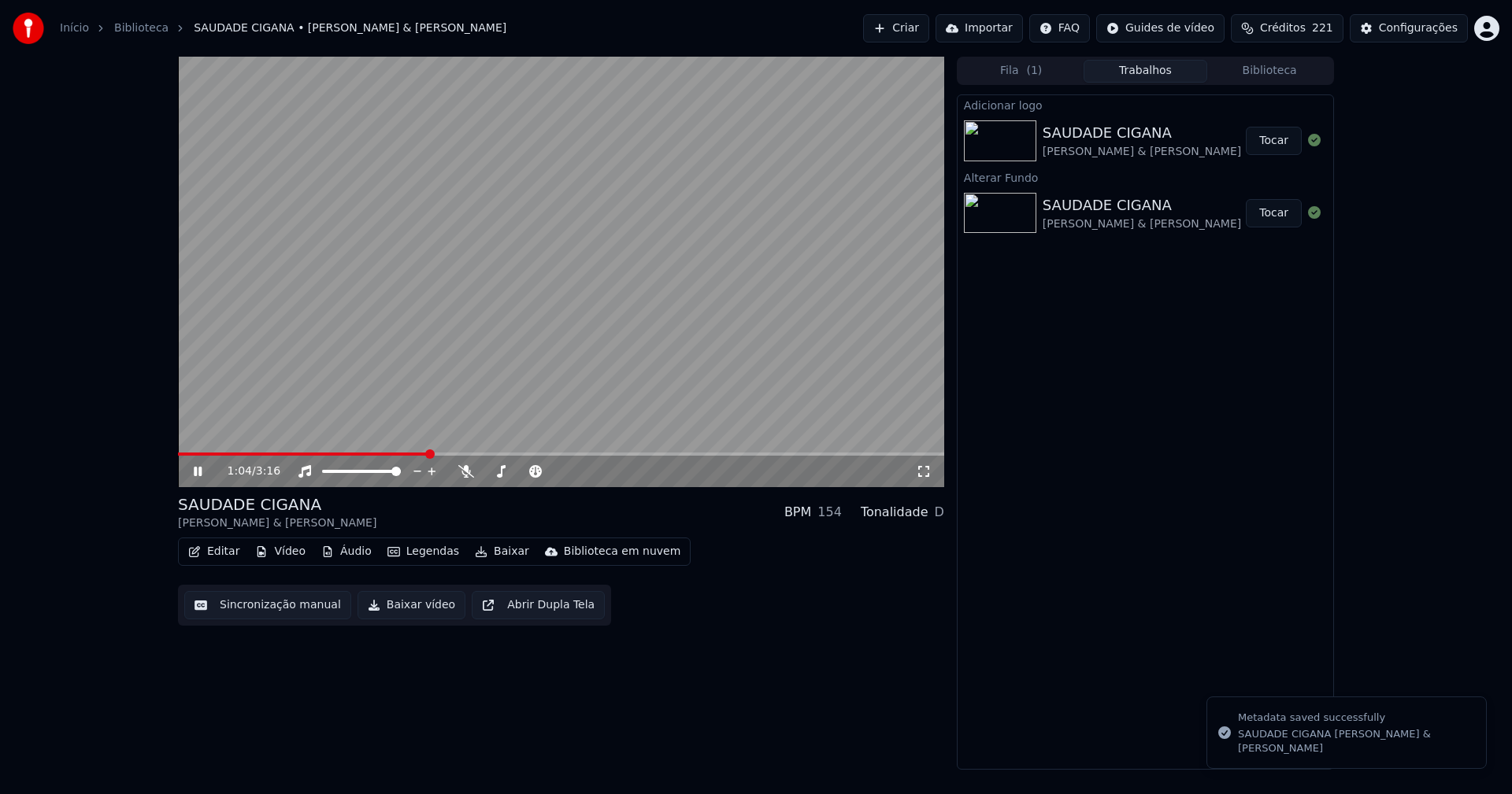
click at [1279, 145] on button "Tocar" at bounding box center [1273, 141] width 56 height 28
click at [438, 456] on span at bounding box center [561, 454] width 766 height 3
click at [221, 556] on button "Editar" at bounding box center [214, 552] width 64 height 22
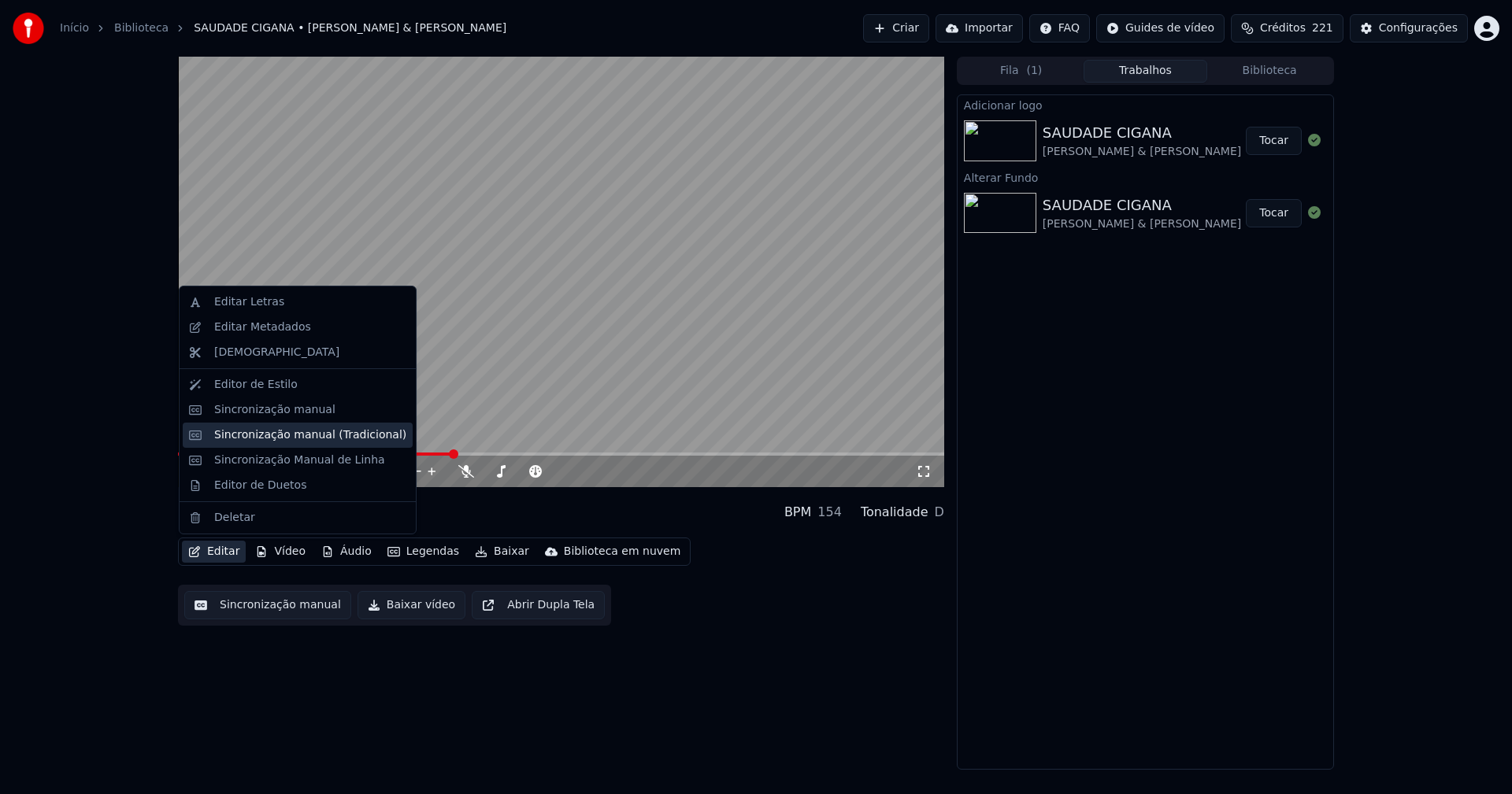
click at [276, 441] on div "Sincronização manual (Tradicional)" at bounding box center [310, 435] width 192 height 16
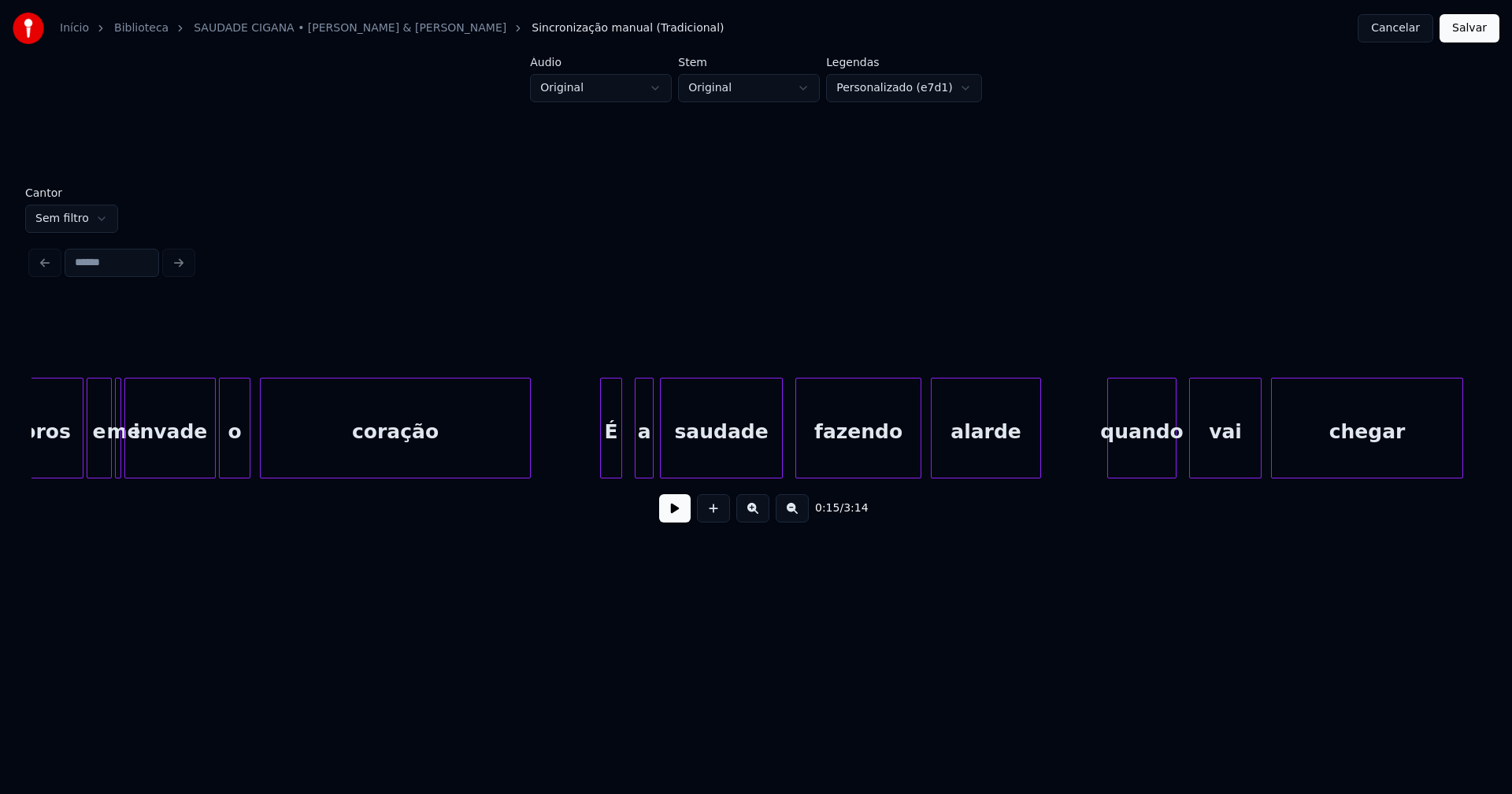
scroll to position [0, 2814]
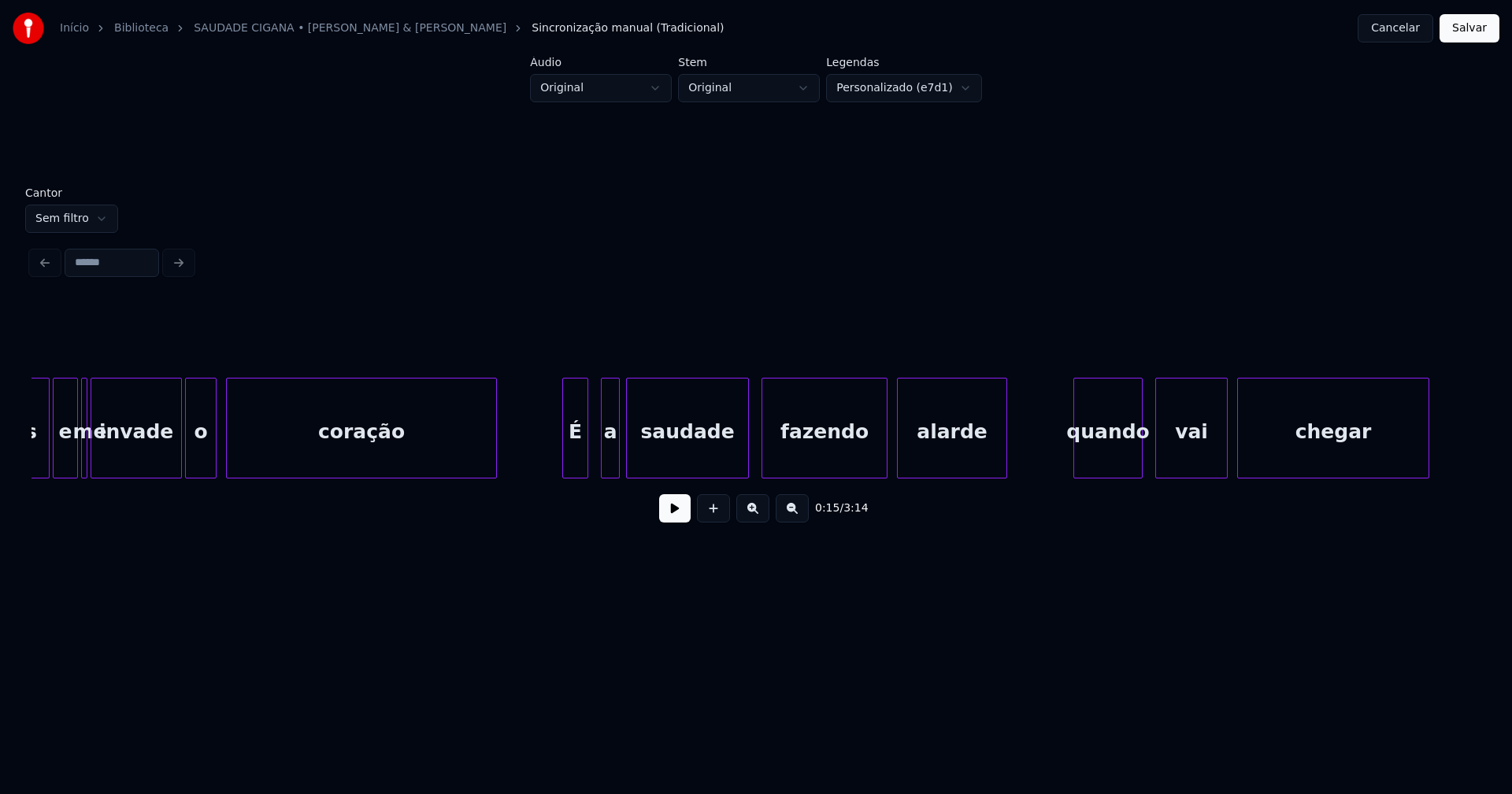
click at [565, 463] on div at bounding box center [566, 427] width 5 height 99
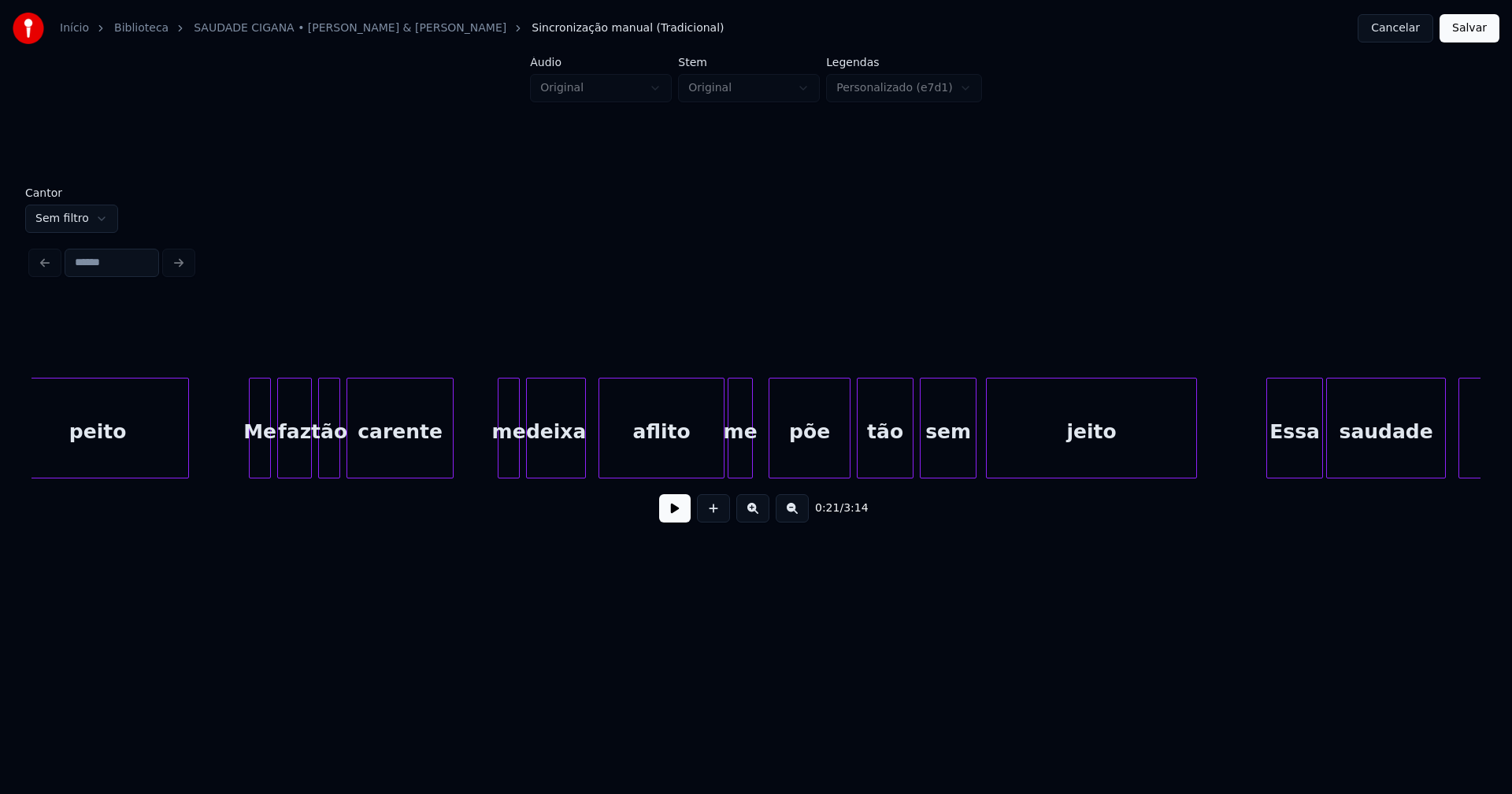
scroll to position [0, 5169]
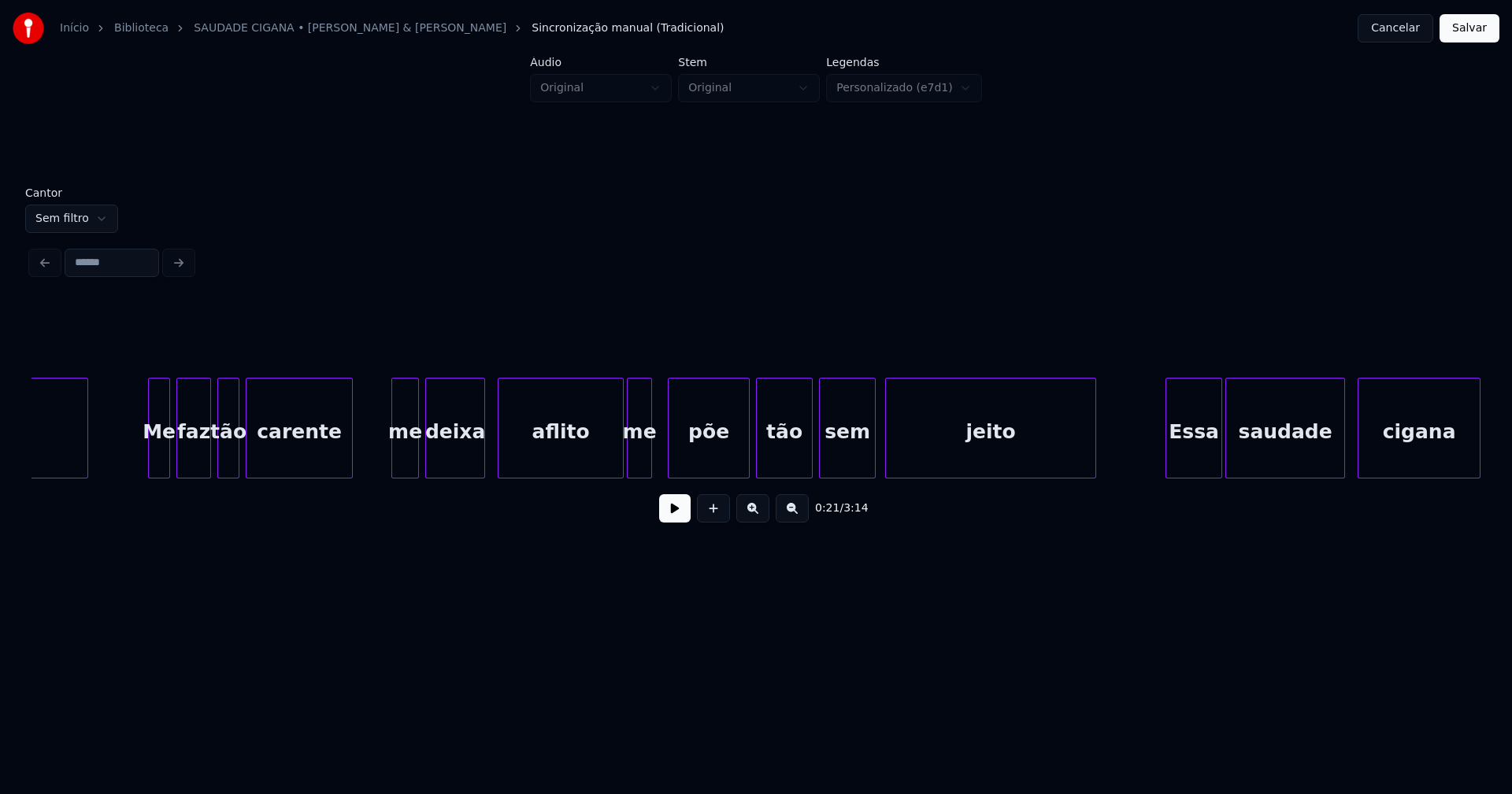
click at [394, 454] on div at bounding box center [395, 427] width 5 height 99
click at [146, 457] on div at bounding box center [146, 427] width 5 height 99
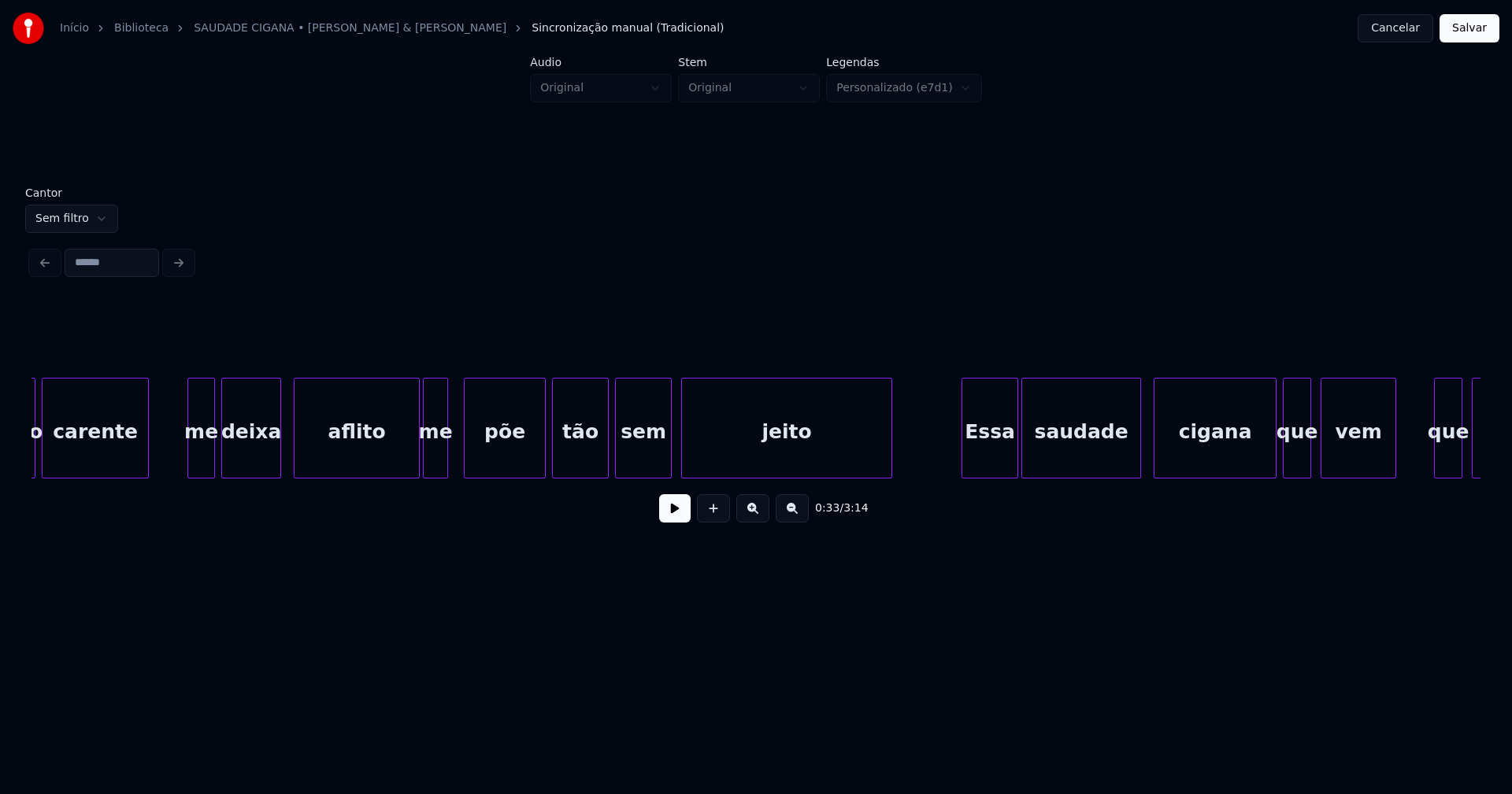
scroll to position [0, 5390]
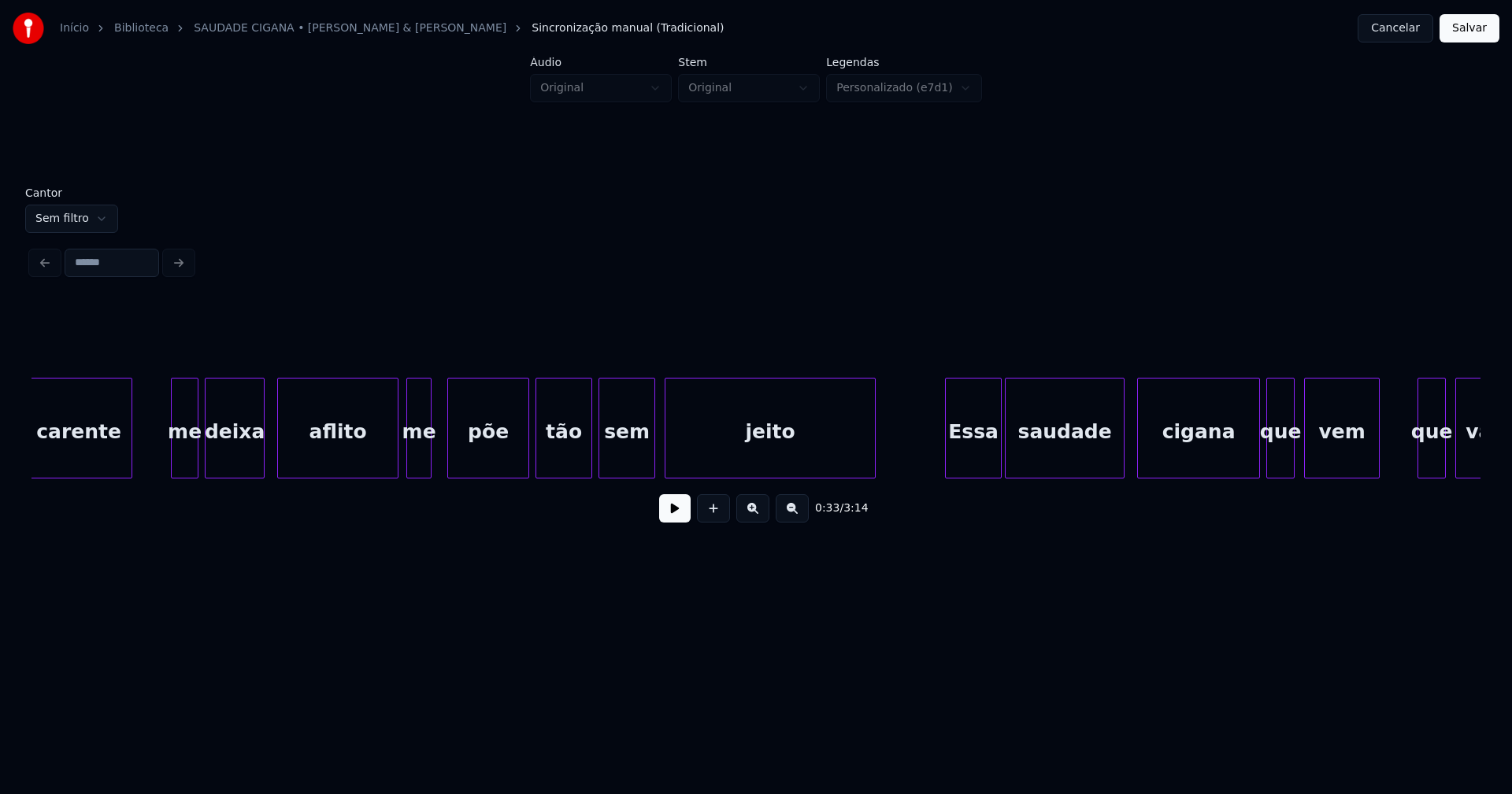
click at [394, 468] on div at bounding box center [396, 427] width 5 height 99
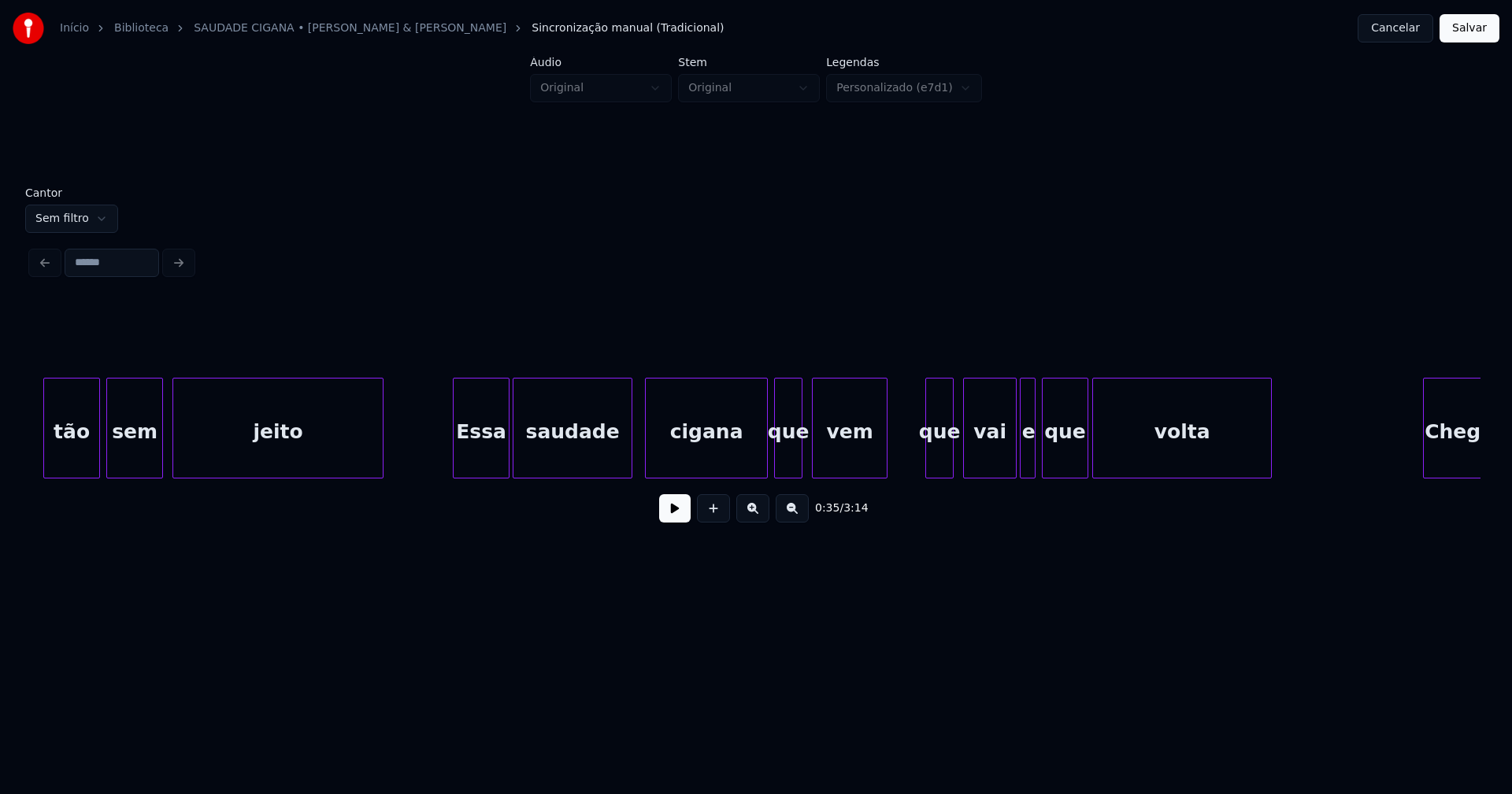
scroll to position [0, 5916]
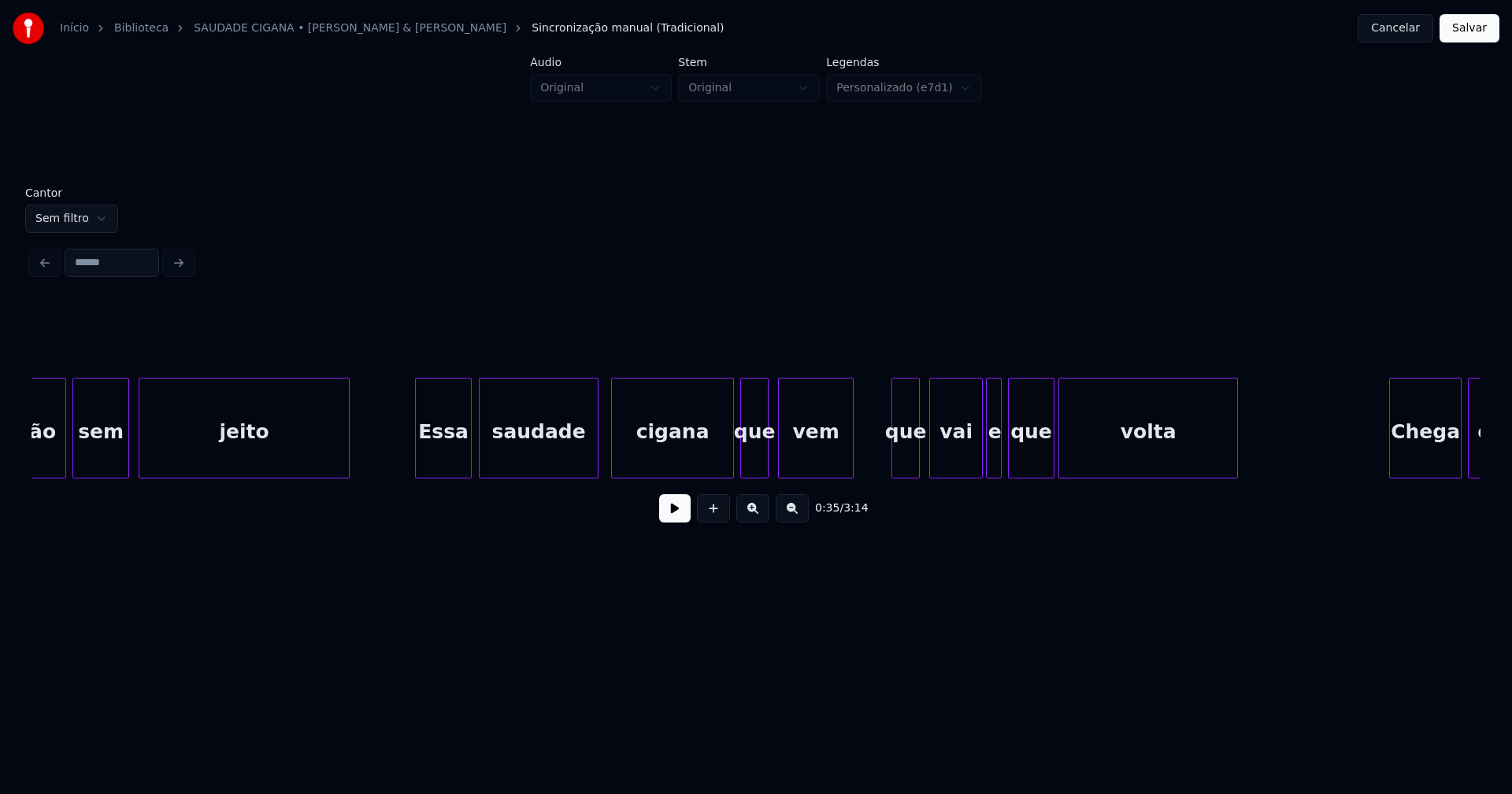
click at [444, 461] on div "Essa" at bounding box center [443, 432] width 55 height 107
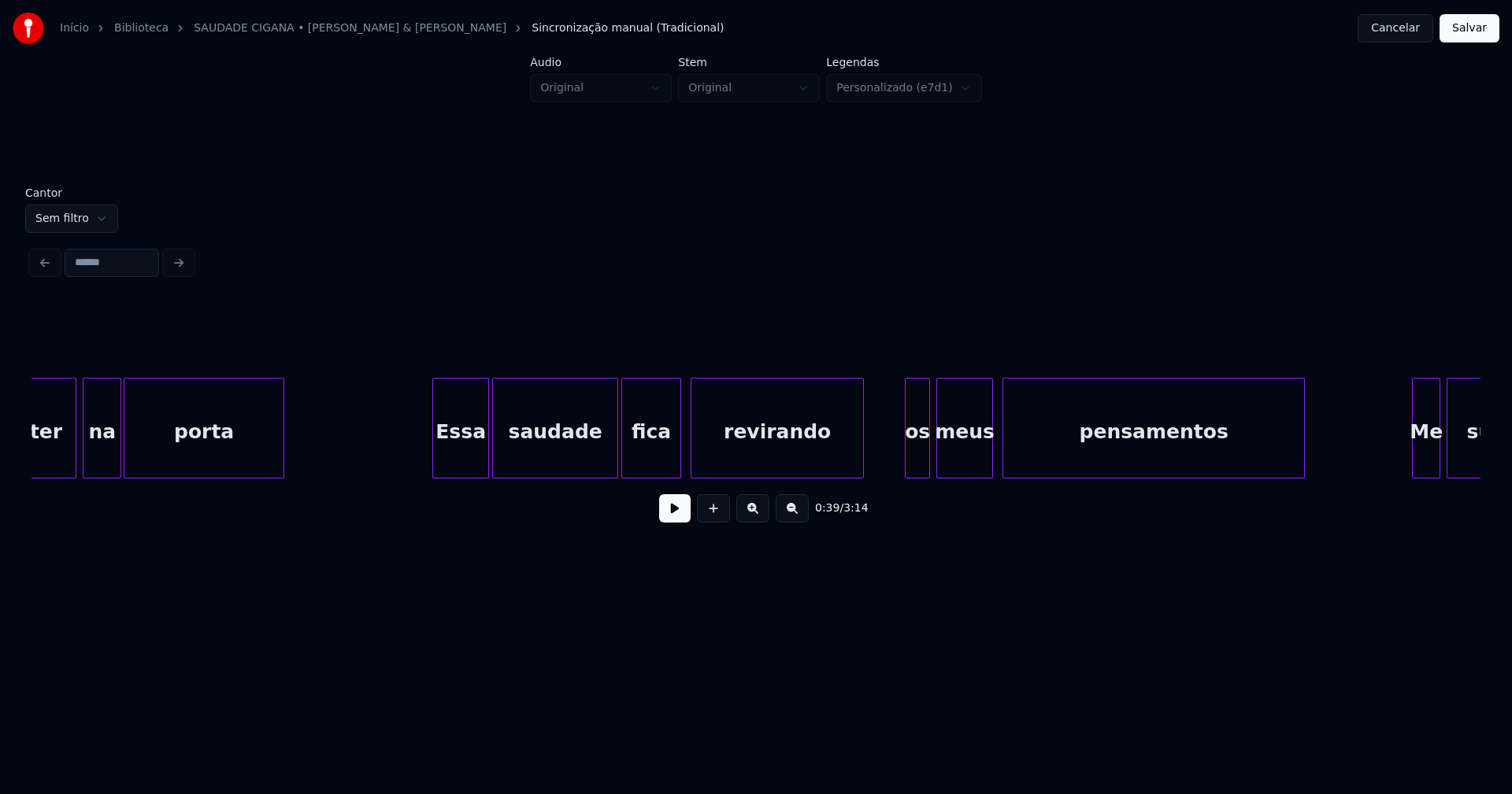
scroll to position [0, 7882]
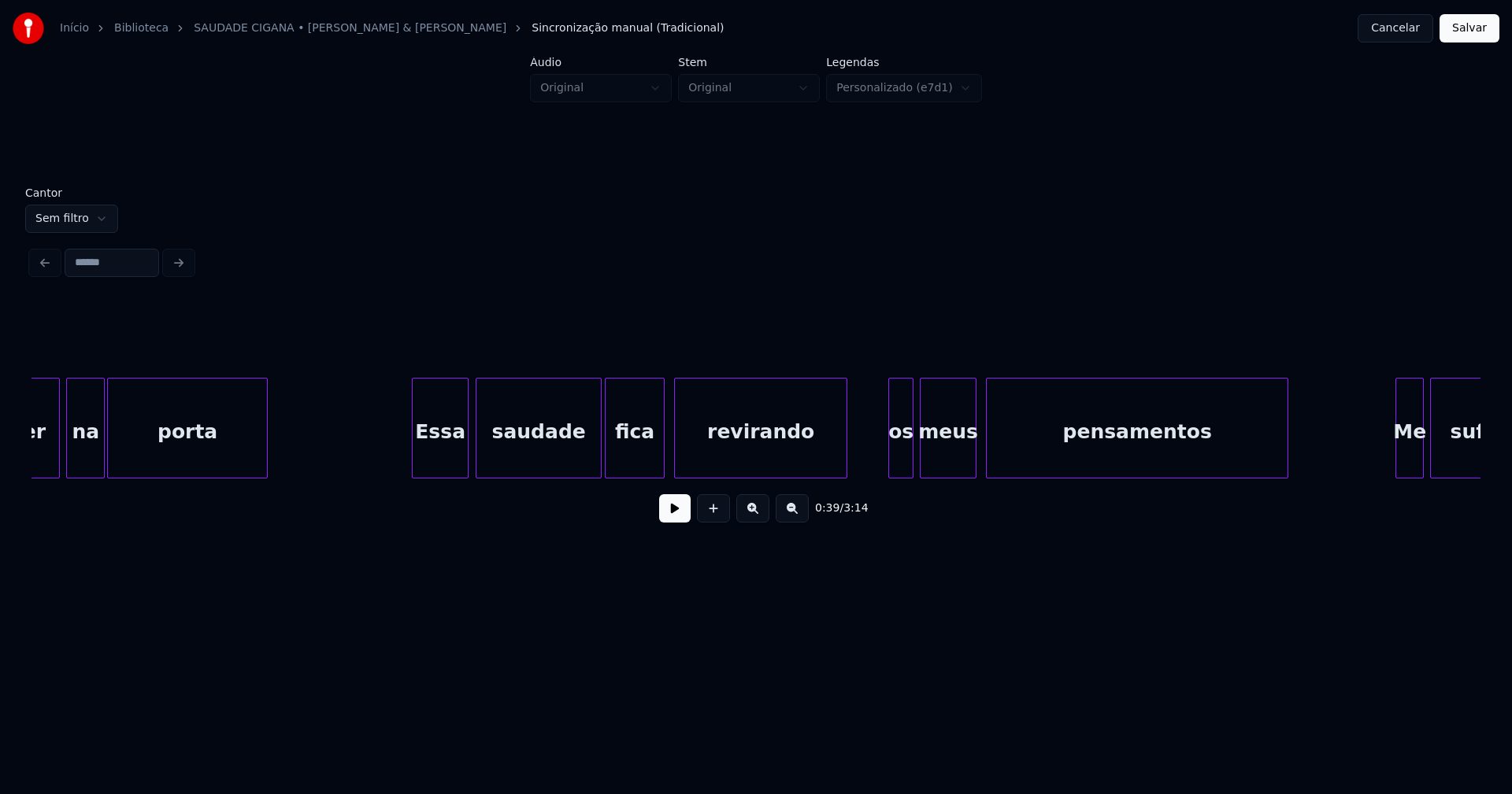
click at [457, 451] on div "Essa" at bounding box center [440, 432] width 55 height 107
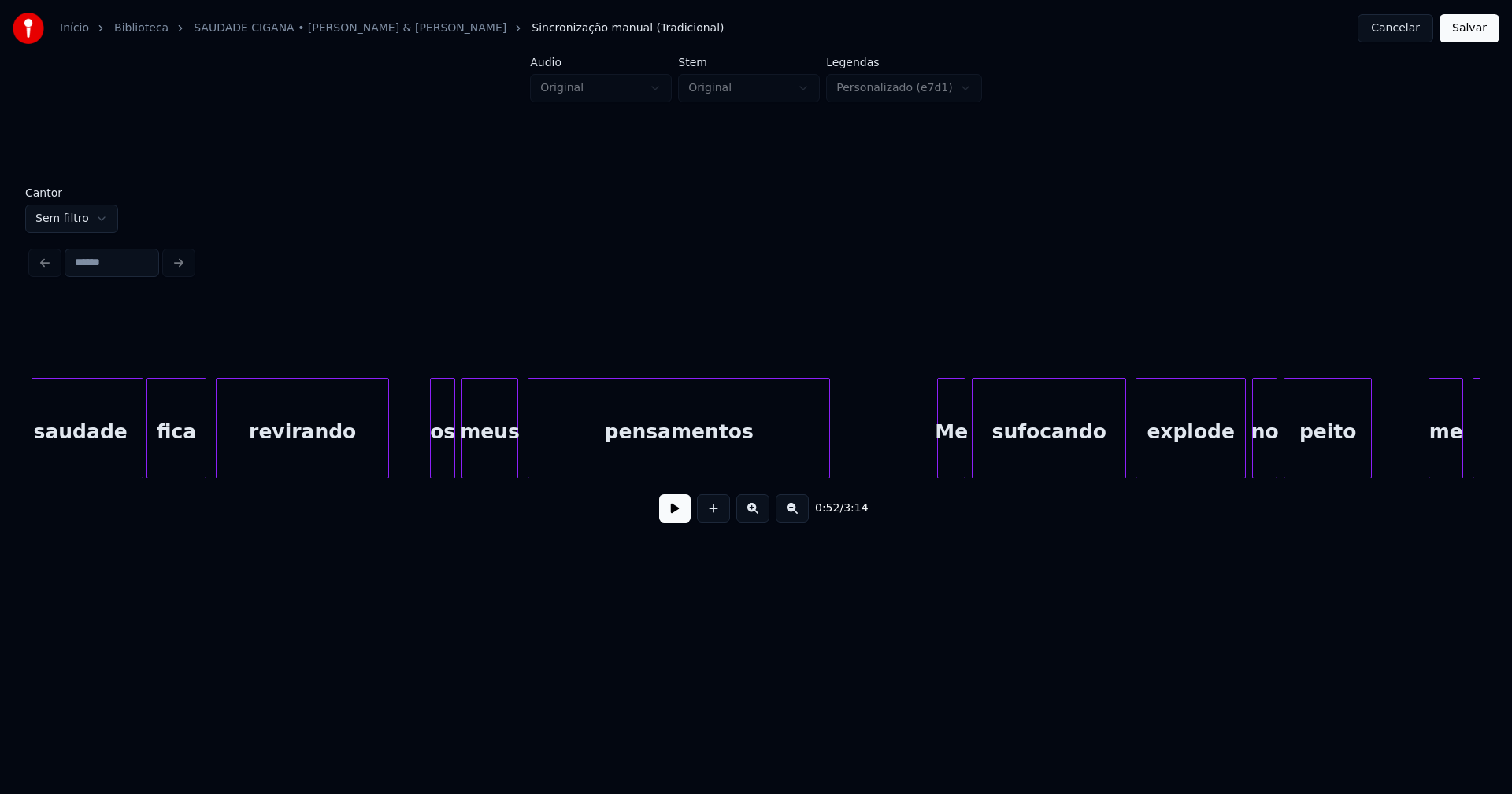
scroll to position [0, 8357]
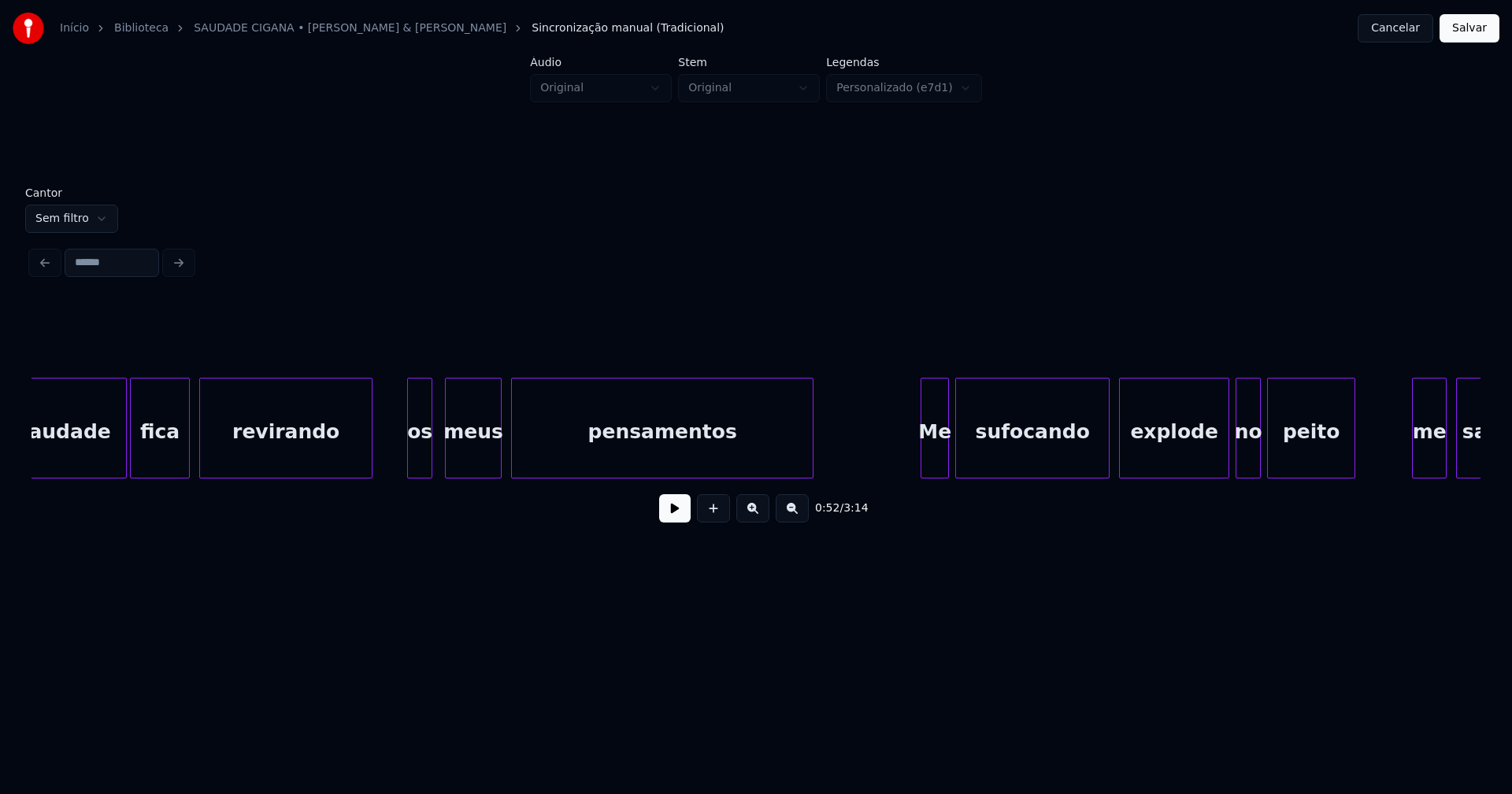
click at [419, 467] on div "os" at bounding box center [419, 432] width 23 height 107
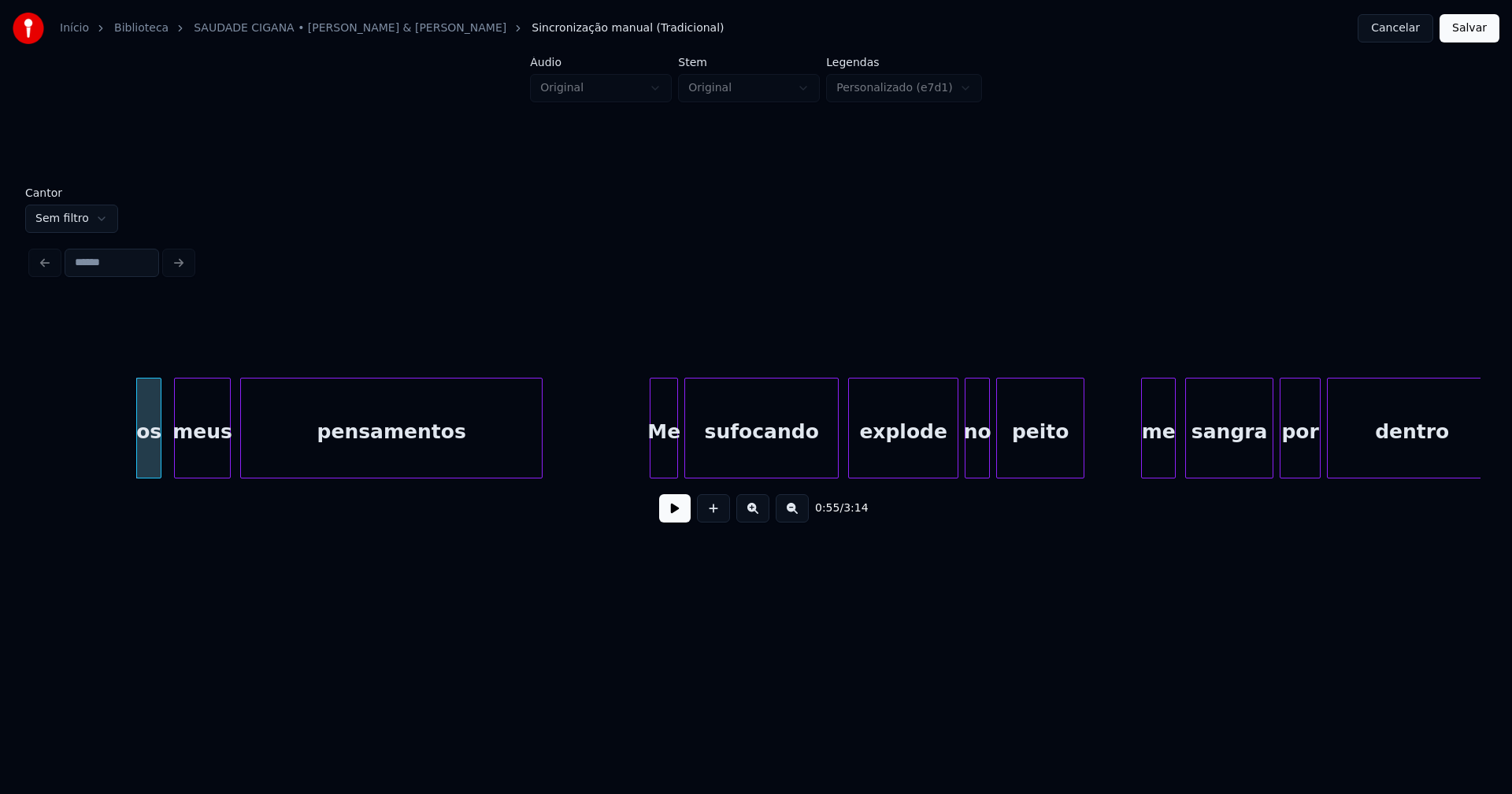
scroll to position [0, 8832]
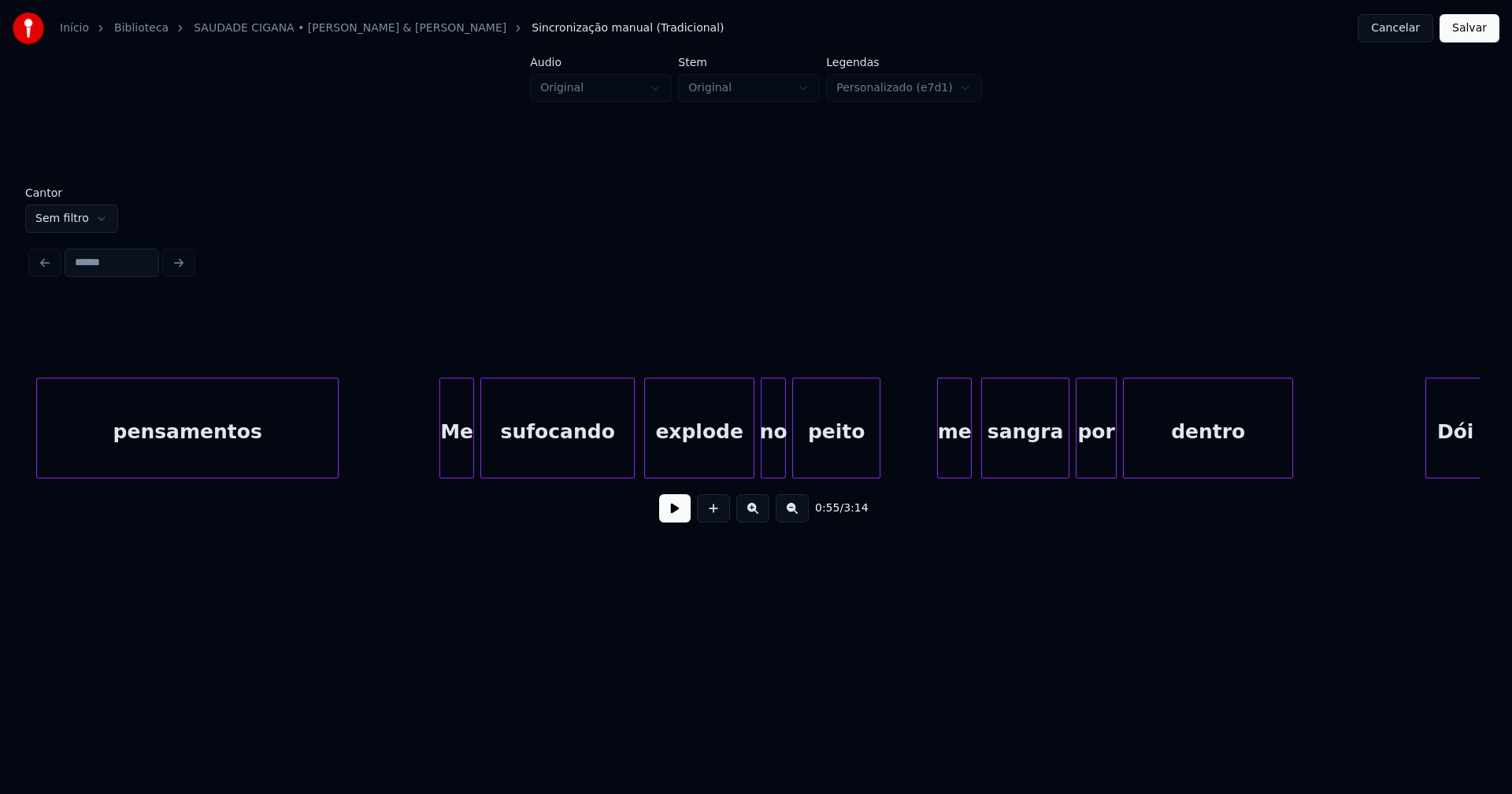
click at [441, 466] on div at bounding box center [442, 427] width 5 height 99
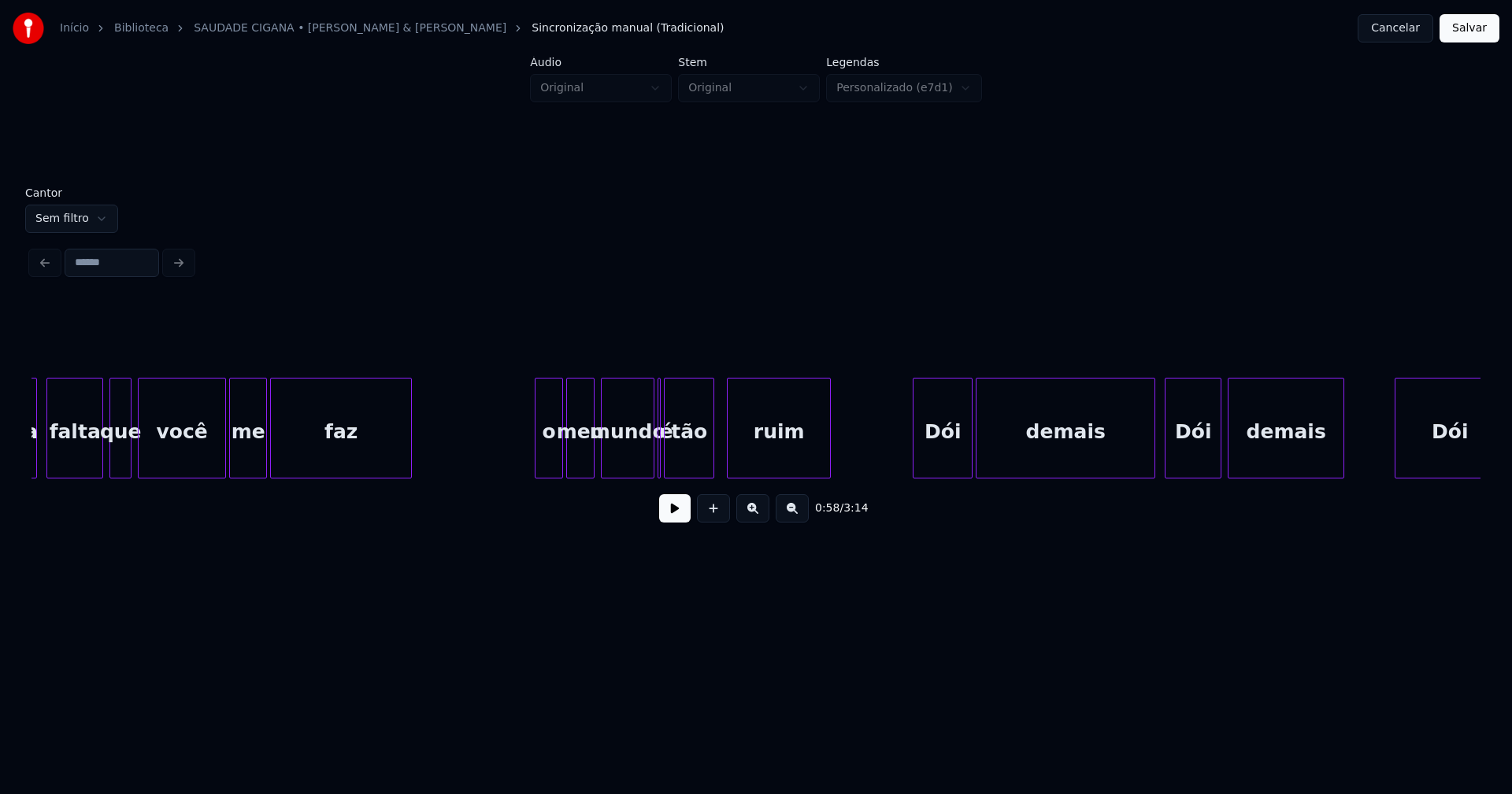
scroll to position [0, 11339]
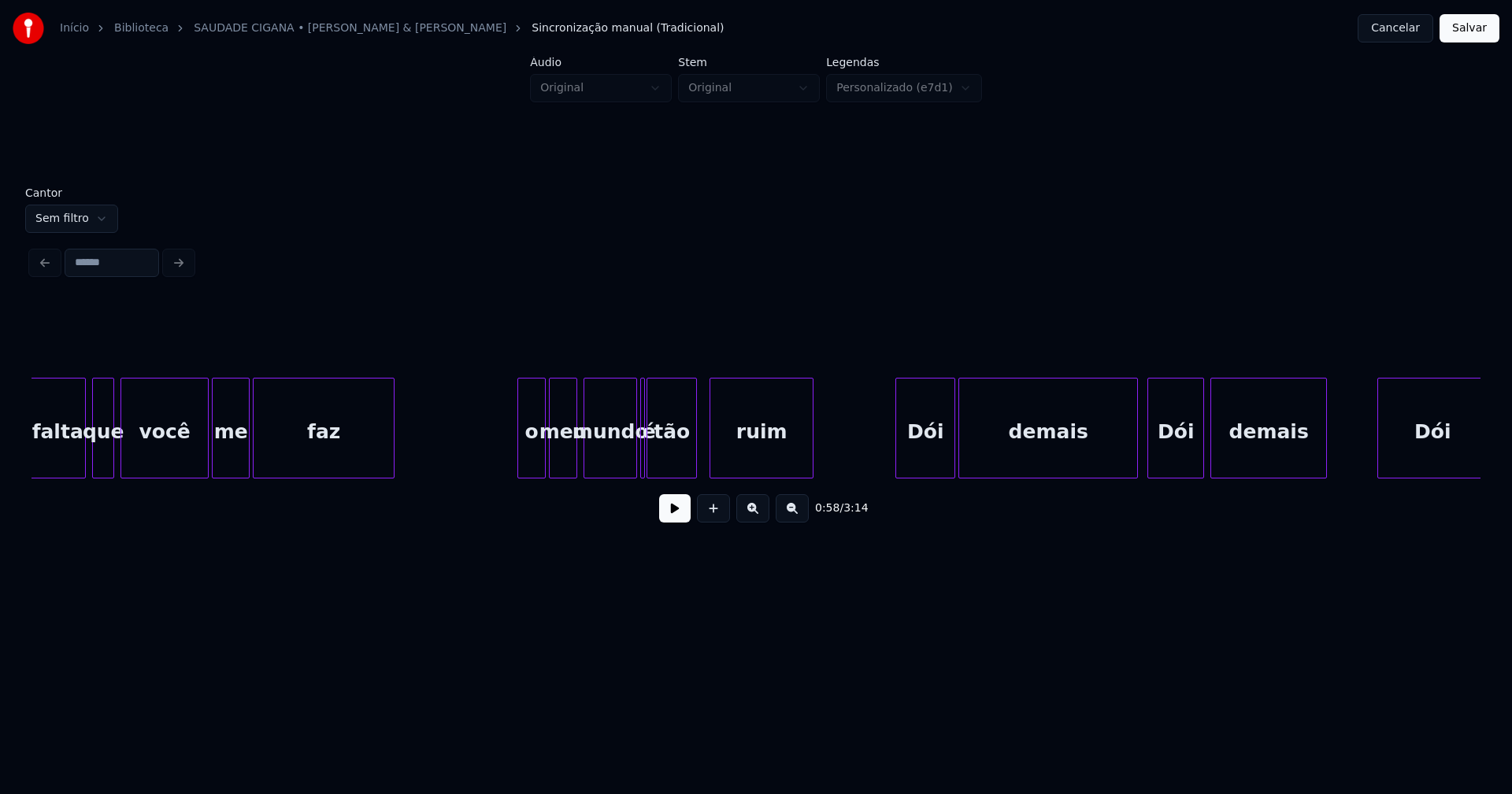
click at [640, 463] on div at bounding box center [642, 427] width 5 height 99
click at [628, 466] on div at bounding box center [630, 427] width 5 height 99
click at [644, 461] on div at bounding box center [645, 427] width 5 height 99
click at [635, 384] on div "é" at bounding box center [639, 428] width 7 height 101
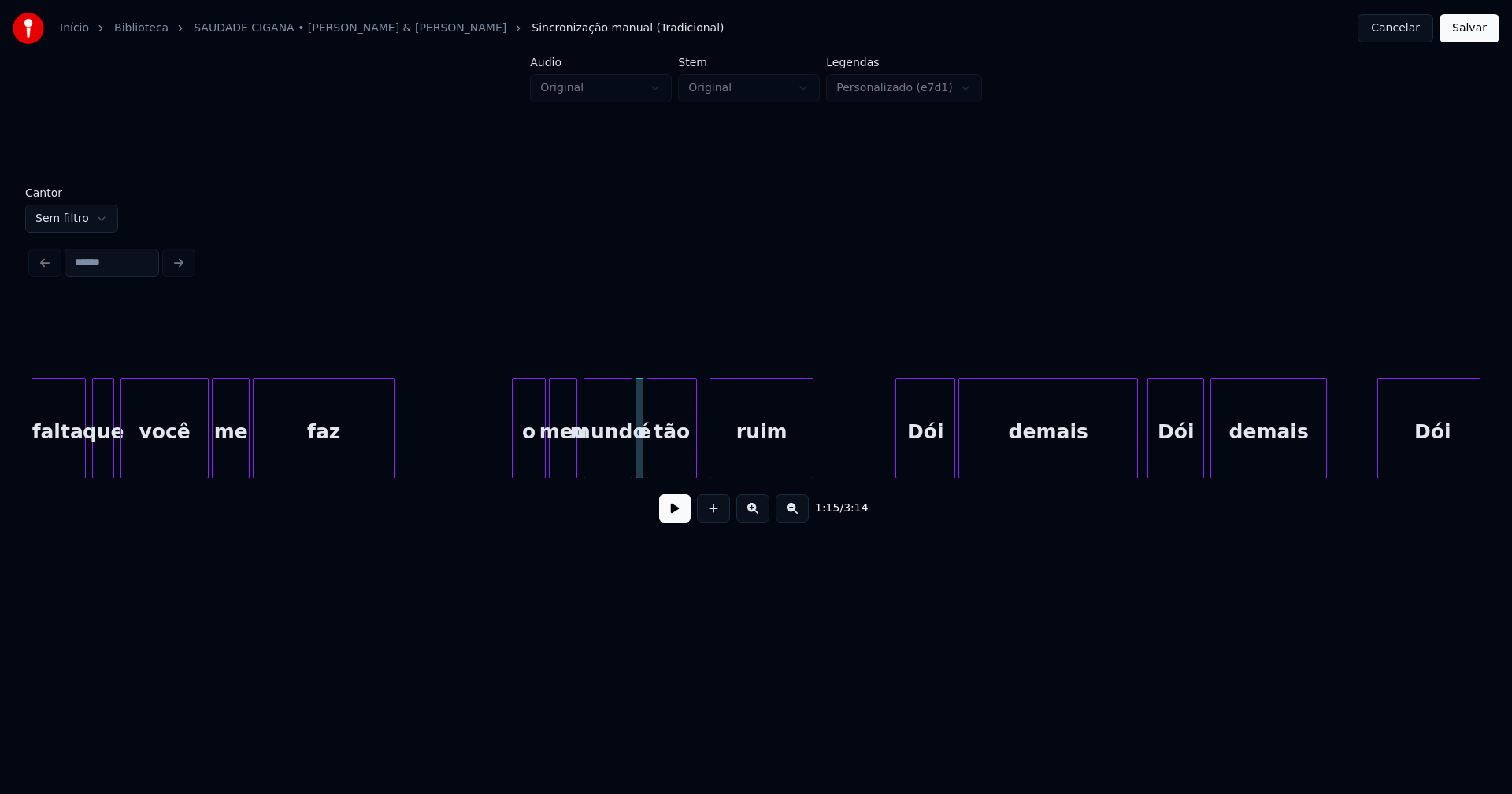
click at [516, 467] on div at bounding box center [515, 427] width 5 height 99
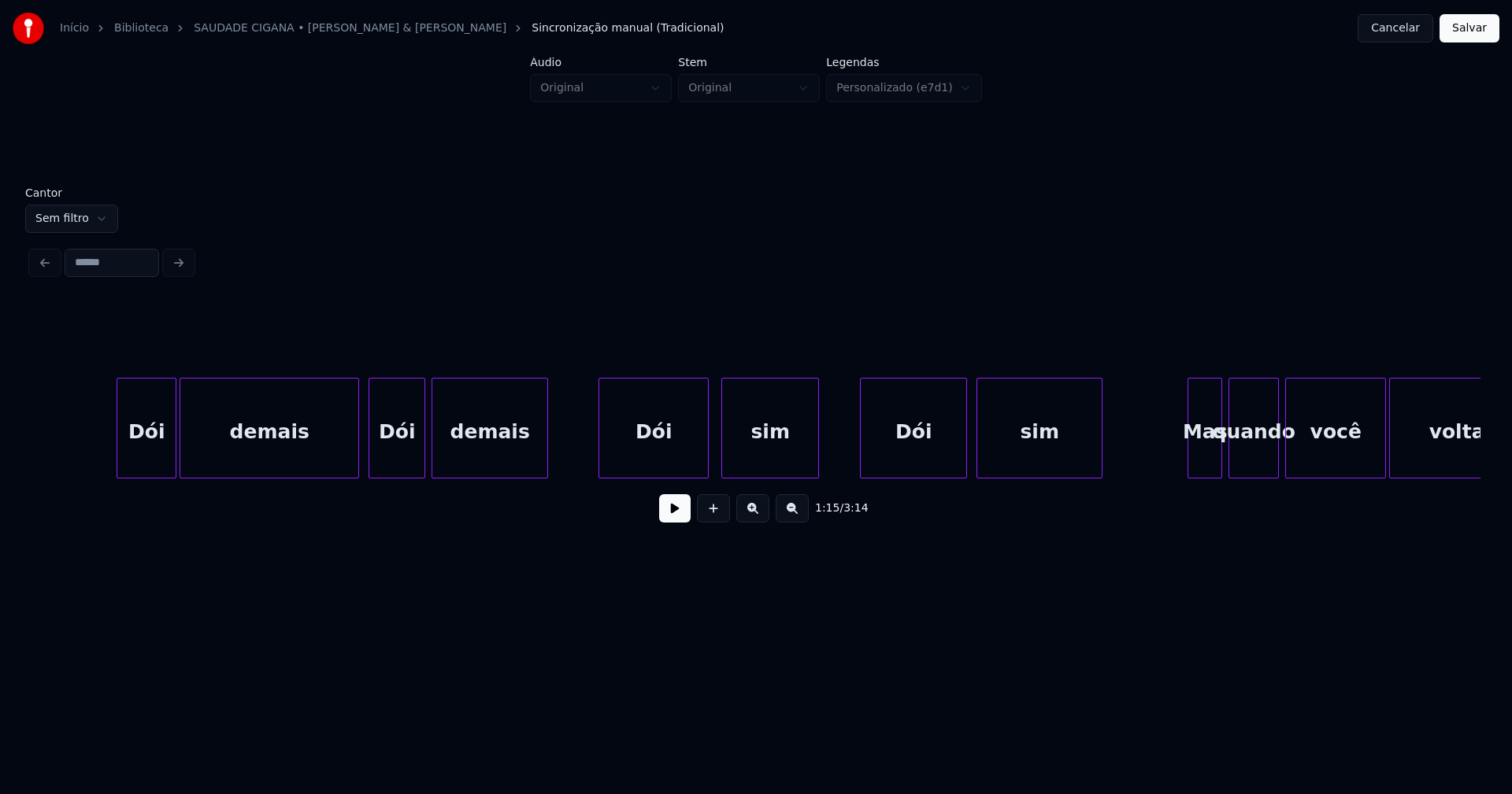
scroll to position [0, 12137]
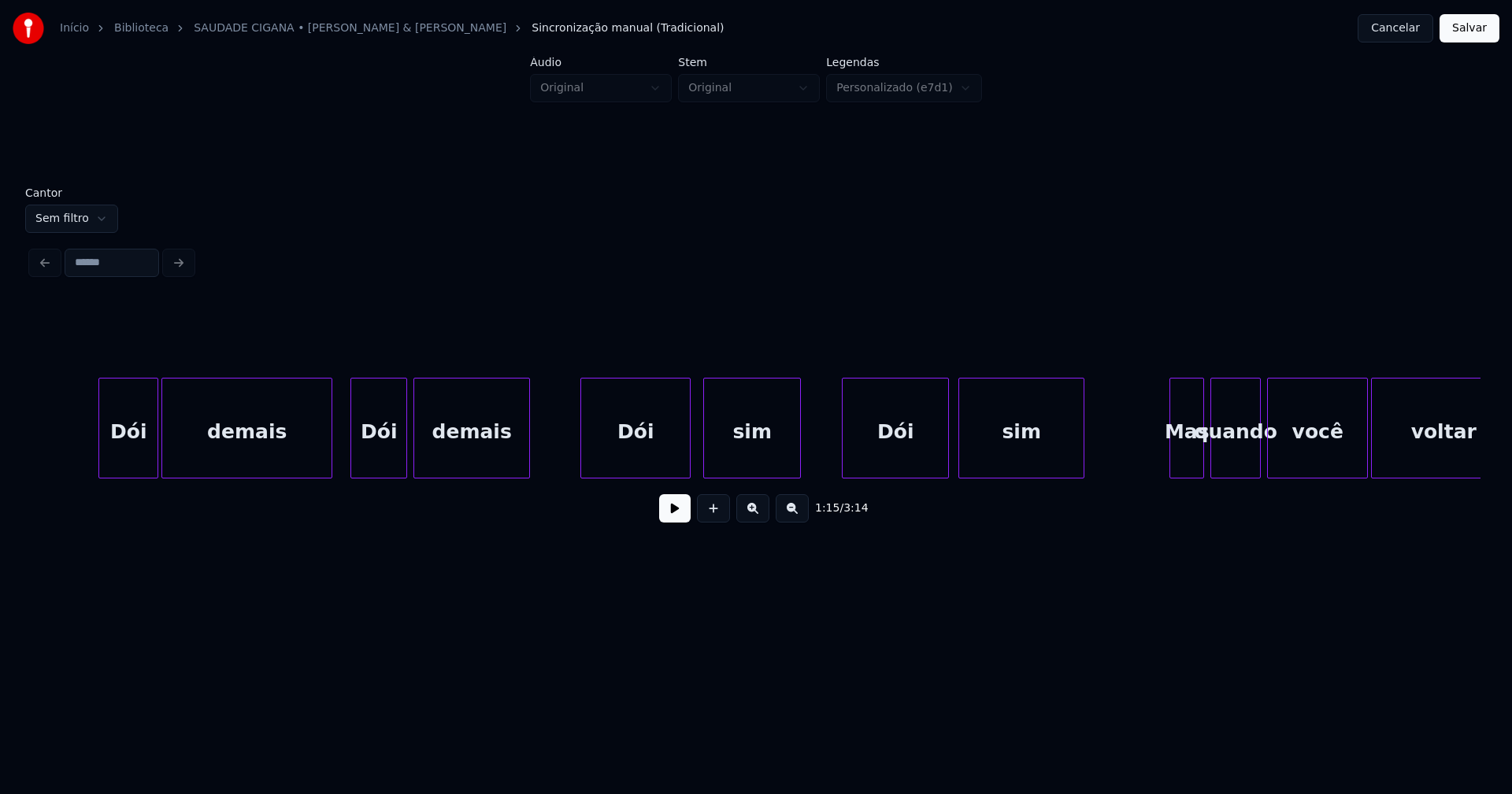
click at [330, 464] on div at bounding box center [329, 427] width 5 height 99
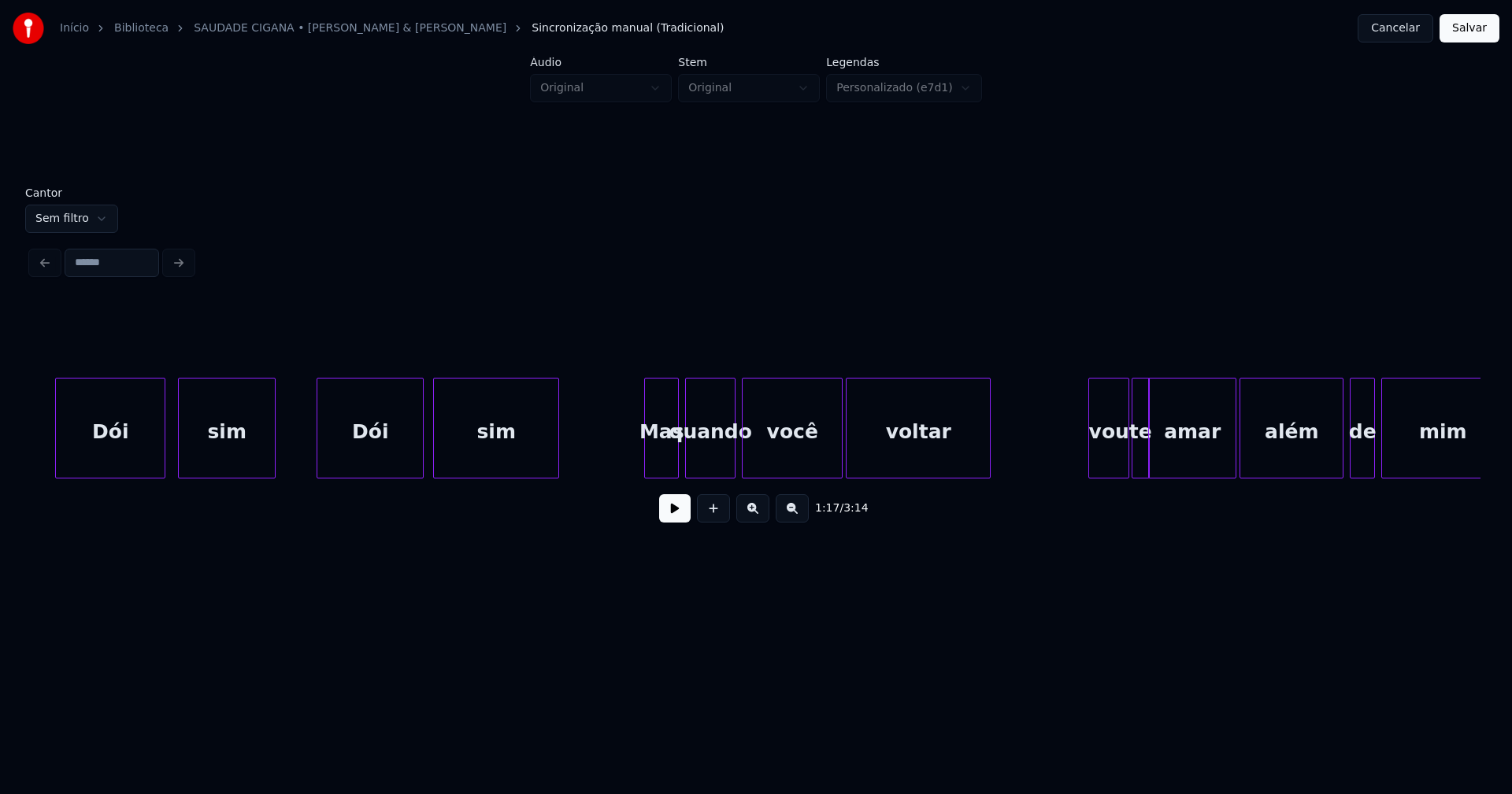
scroll to position [0, 12746]
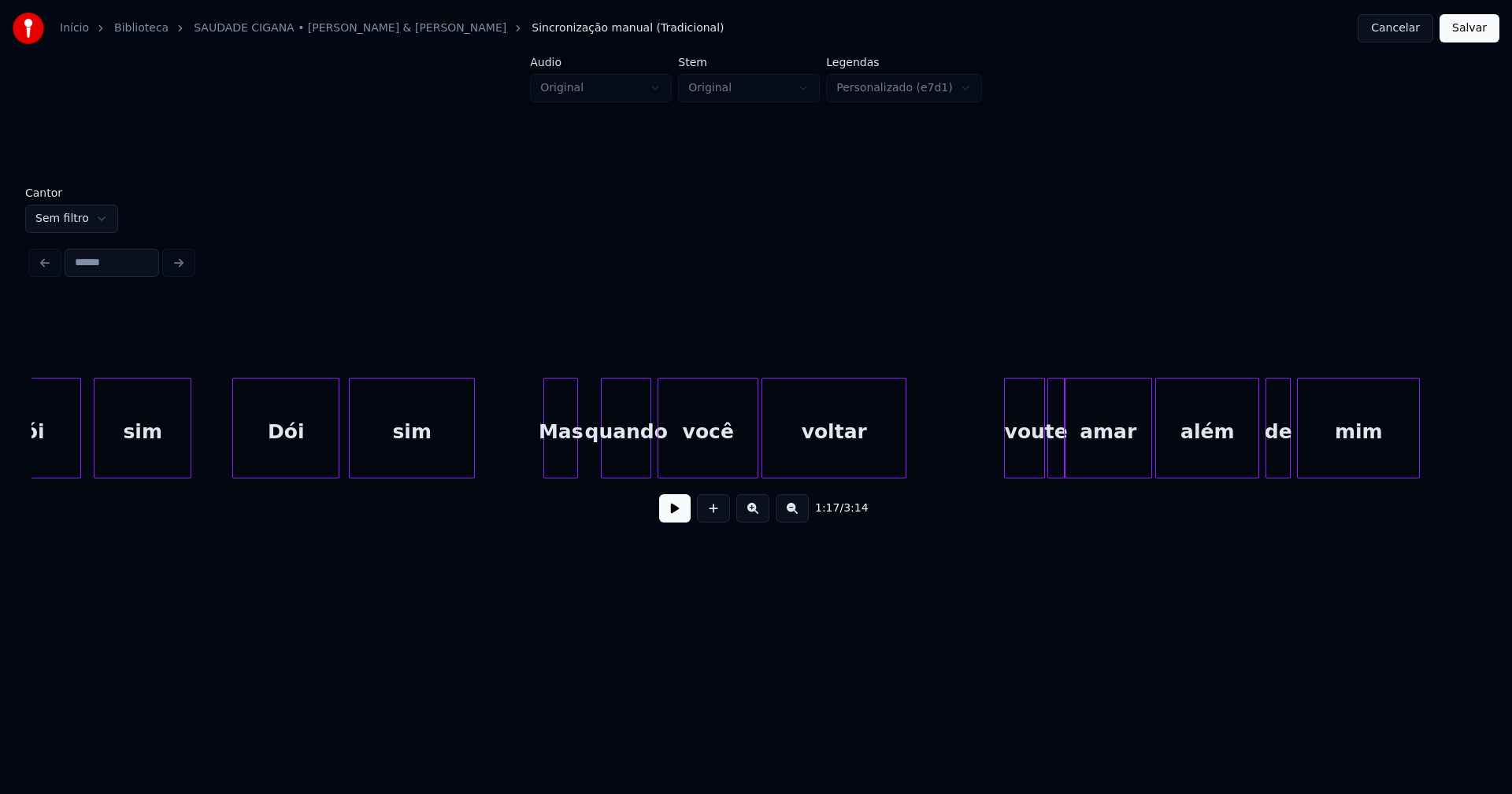
click at [555, 465] on div "Mas" at bounding box center [561, 432] width 33 height 107
click at [587, 457] on div at bounding box center [587, 427] width 5 height 99
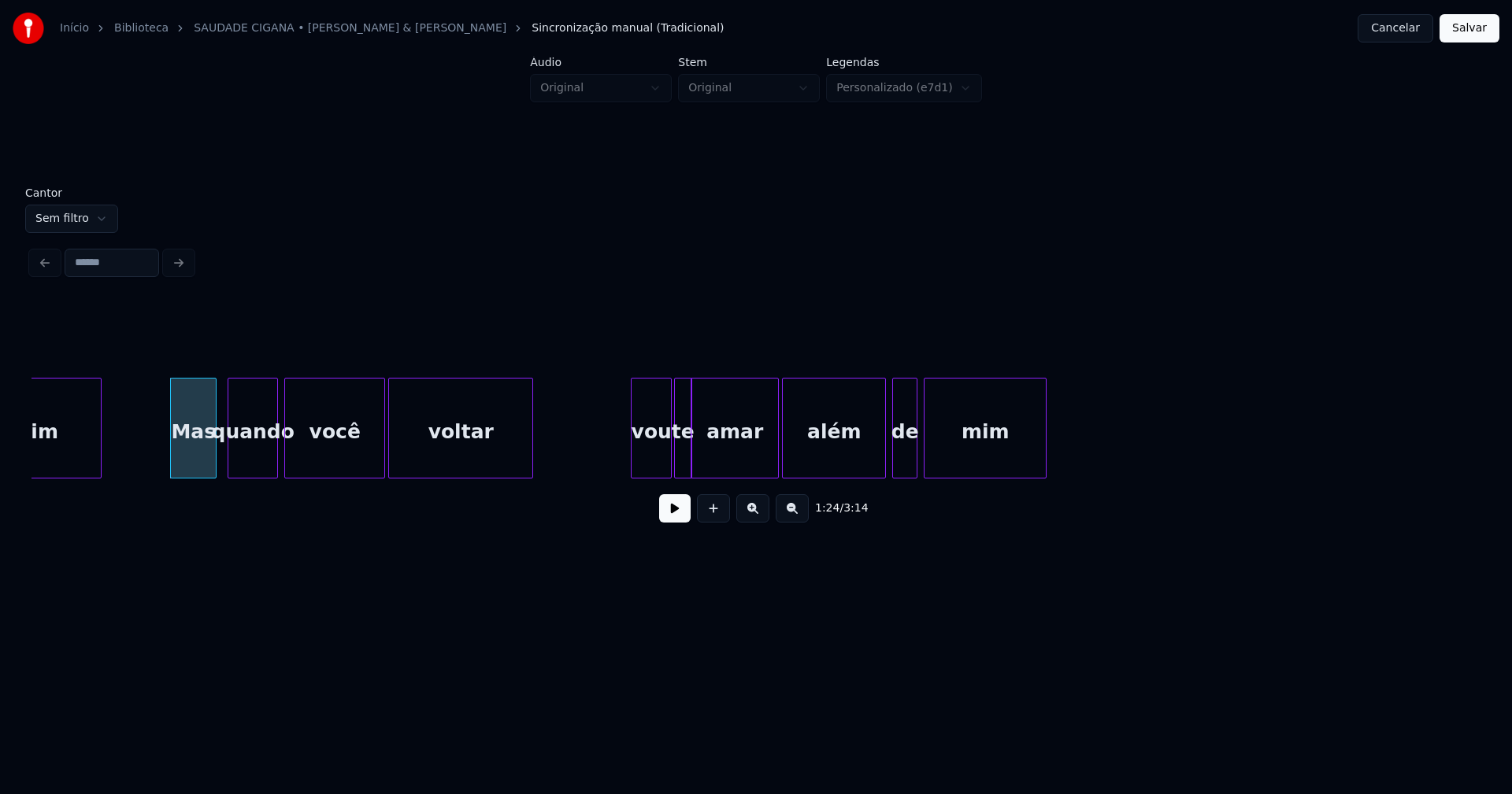
scroll to position [0, 13136]
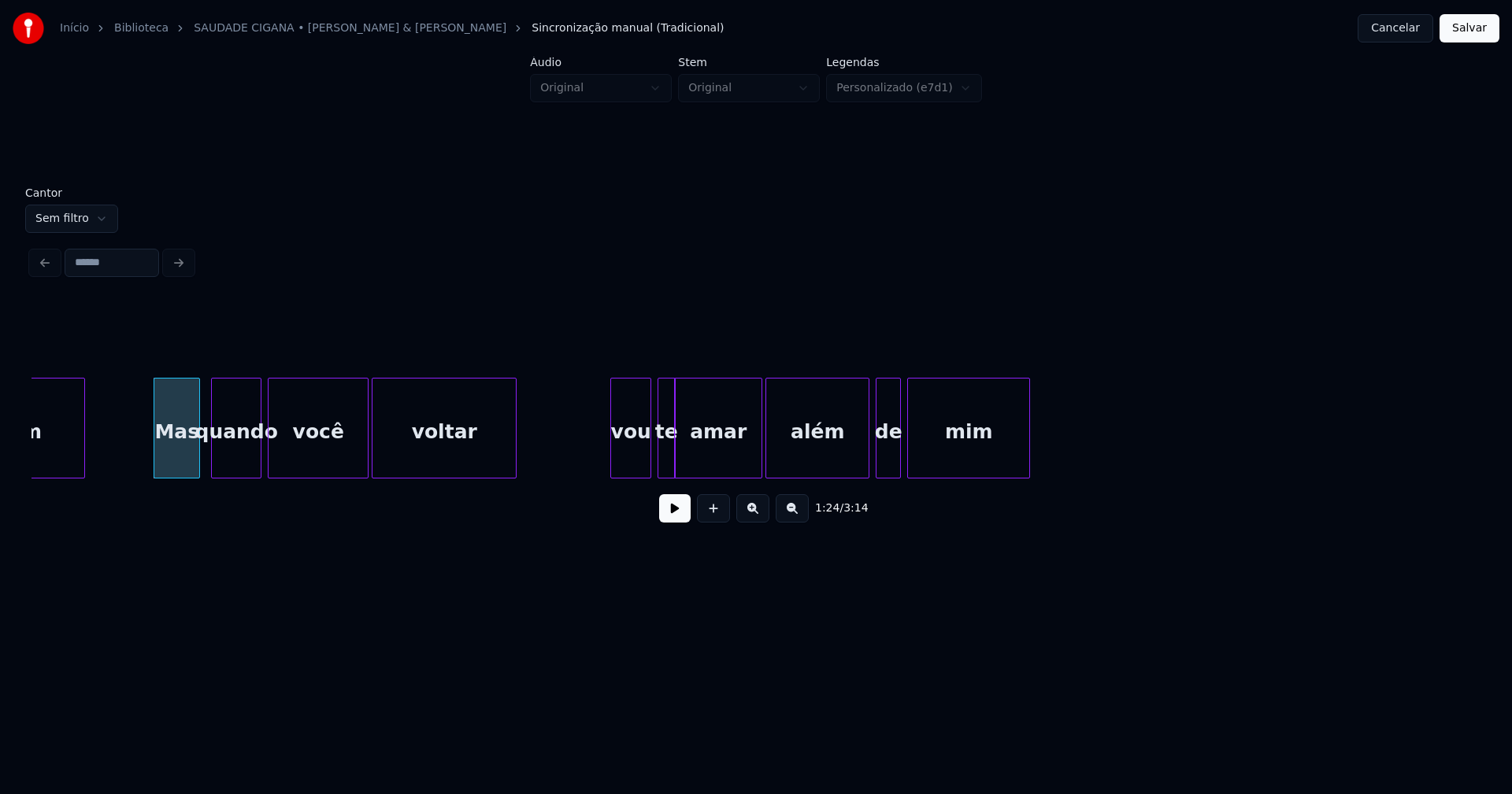
click at [631, 467] on div "vou" at bounding box center [630, 432] width 39 height 107
click at [689, 460] on div at bounding box center [688, 427] width 5 height 99
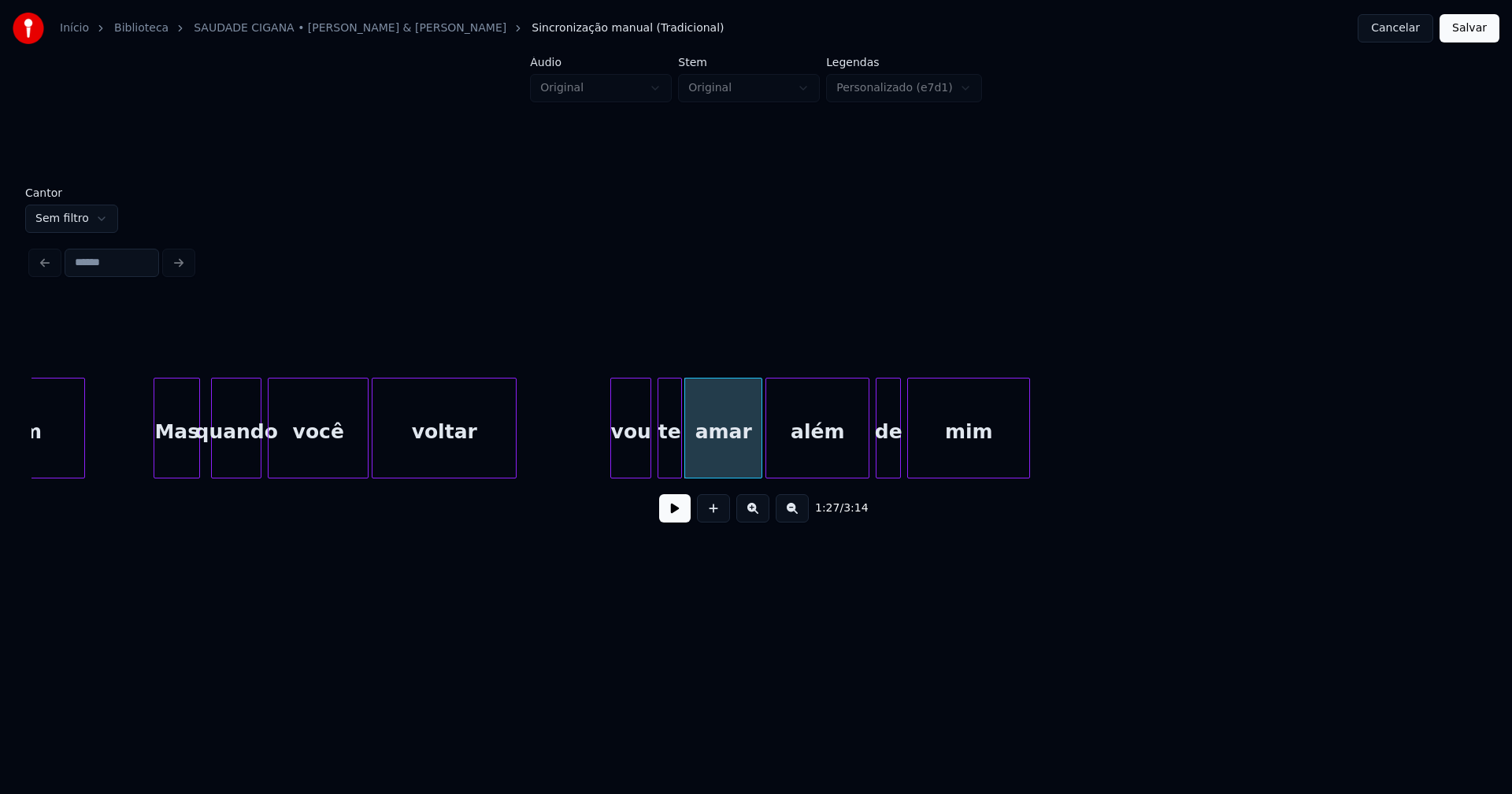
click at [679, 457] on div at bounding box center [679, 427] width 5 height 99
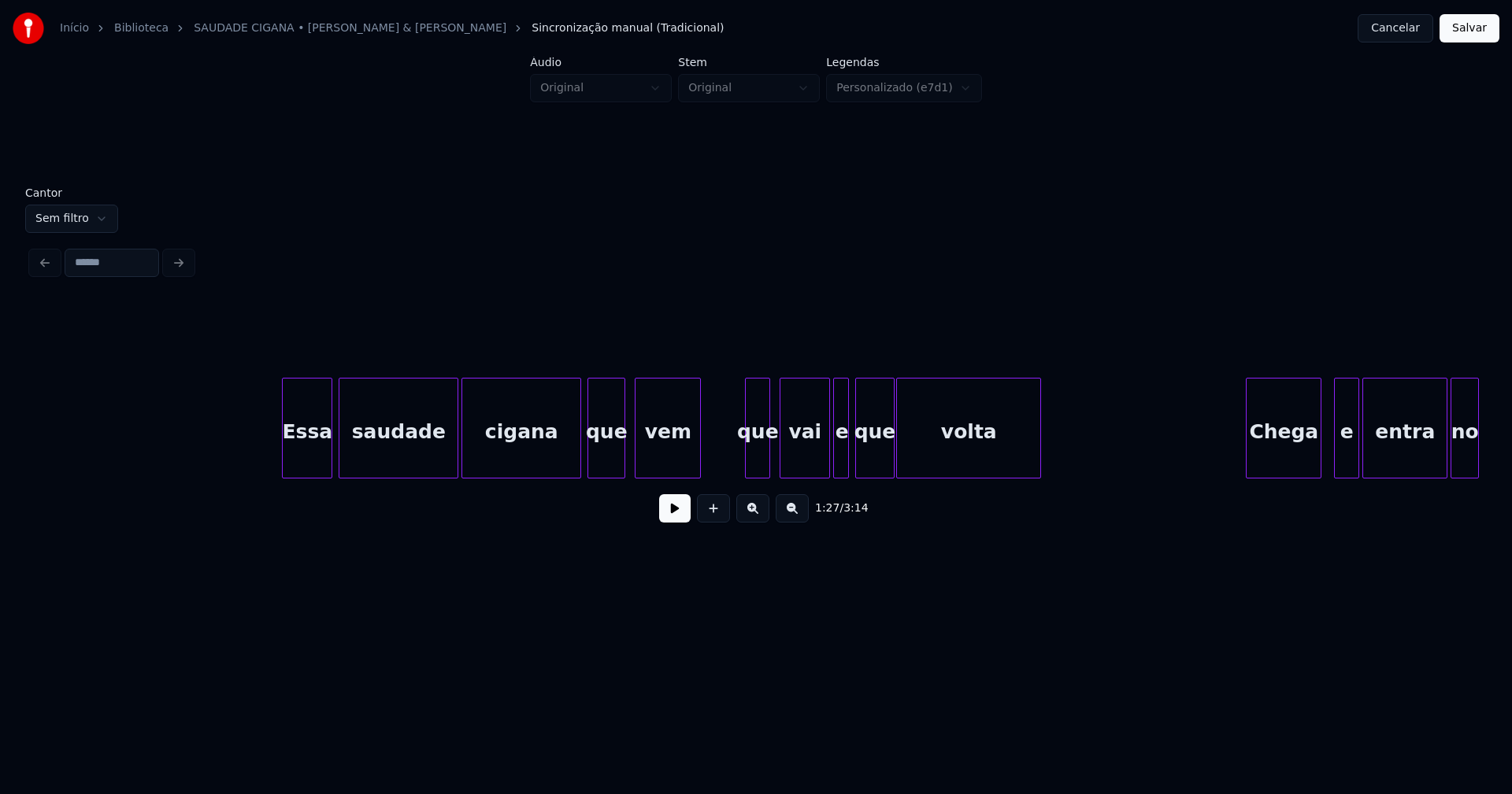
scroll to position [0, 15696]
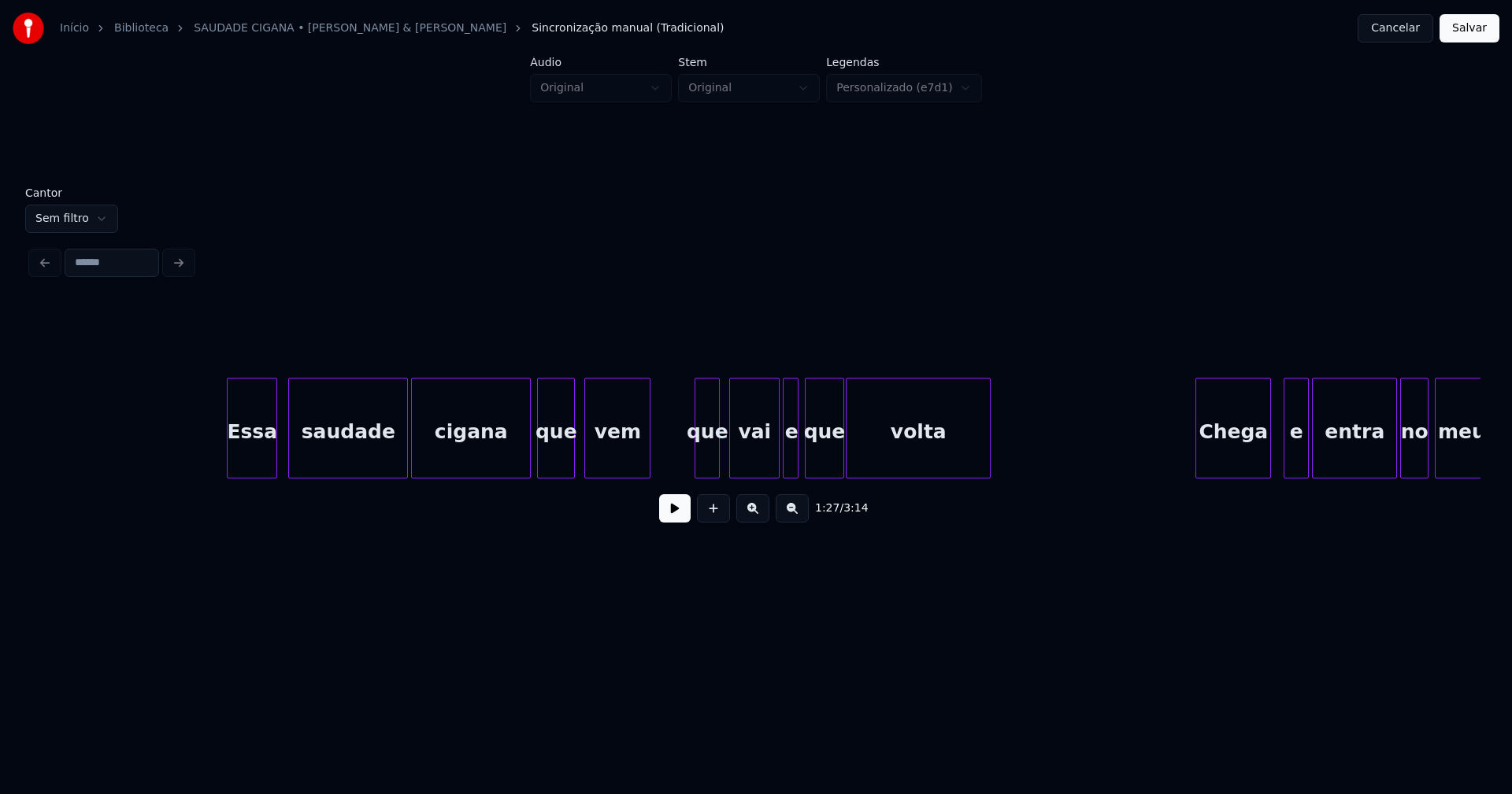
click at [254, 465] on div "Essa" at bounding box center [252, 432] width 49 height 107
click at [768, 468] on div at bounding box center [768, 427] width 5 height 99
click at [778, 467] on div at bounding box center [778, 427] width 5 height 99
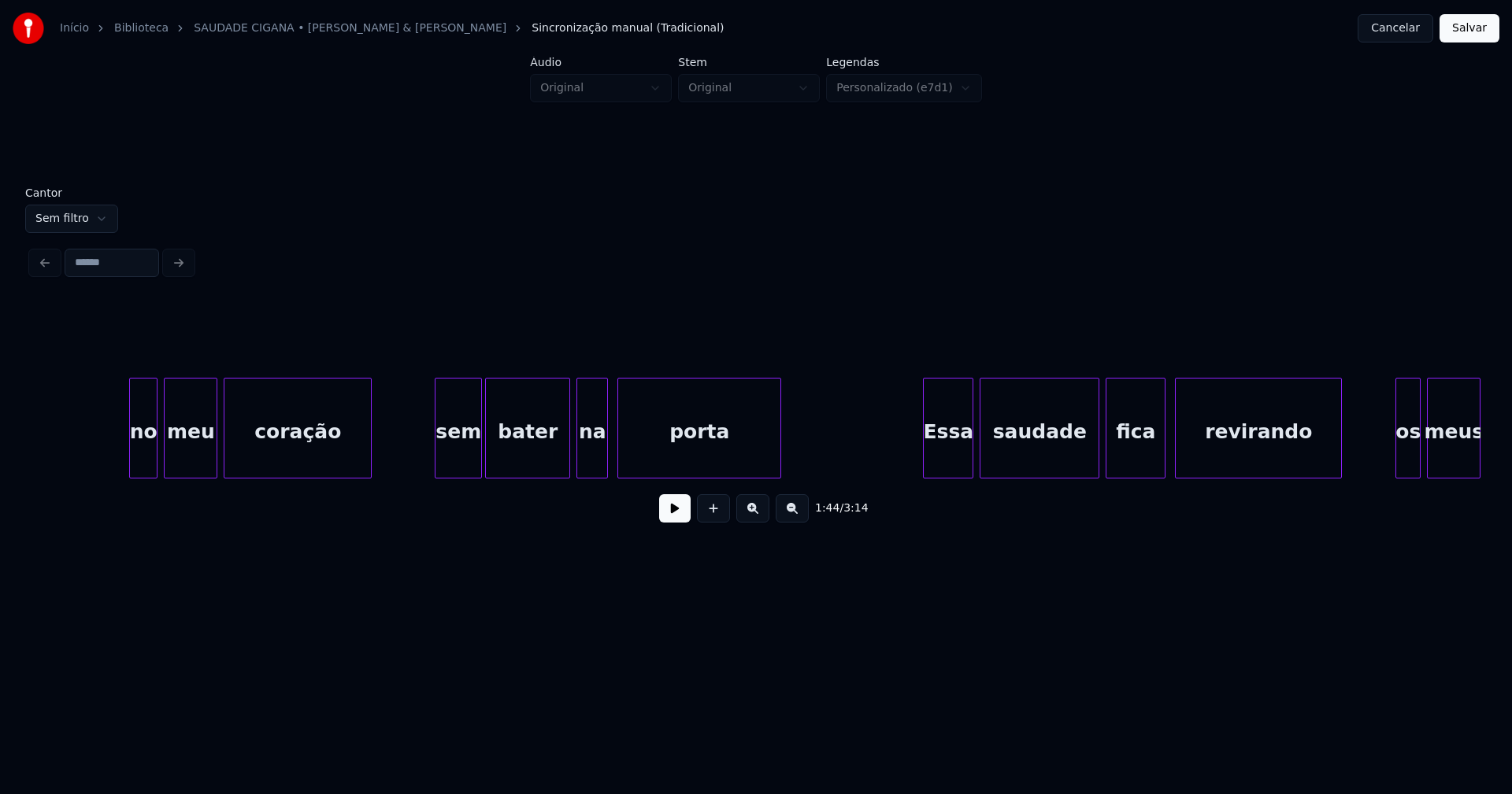
scroll to position [0, 17103]
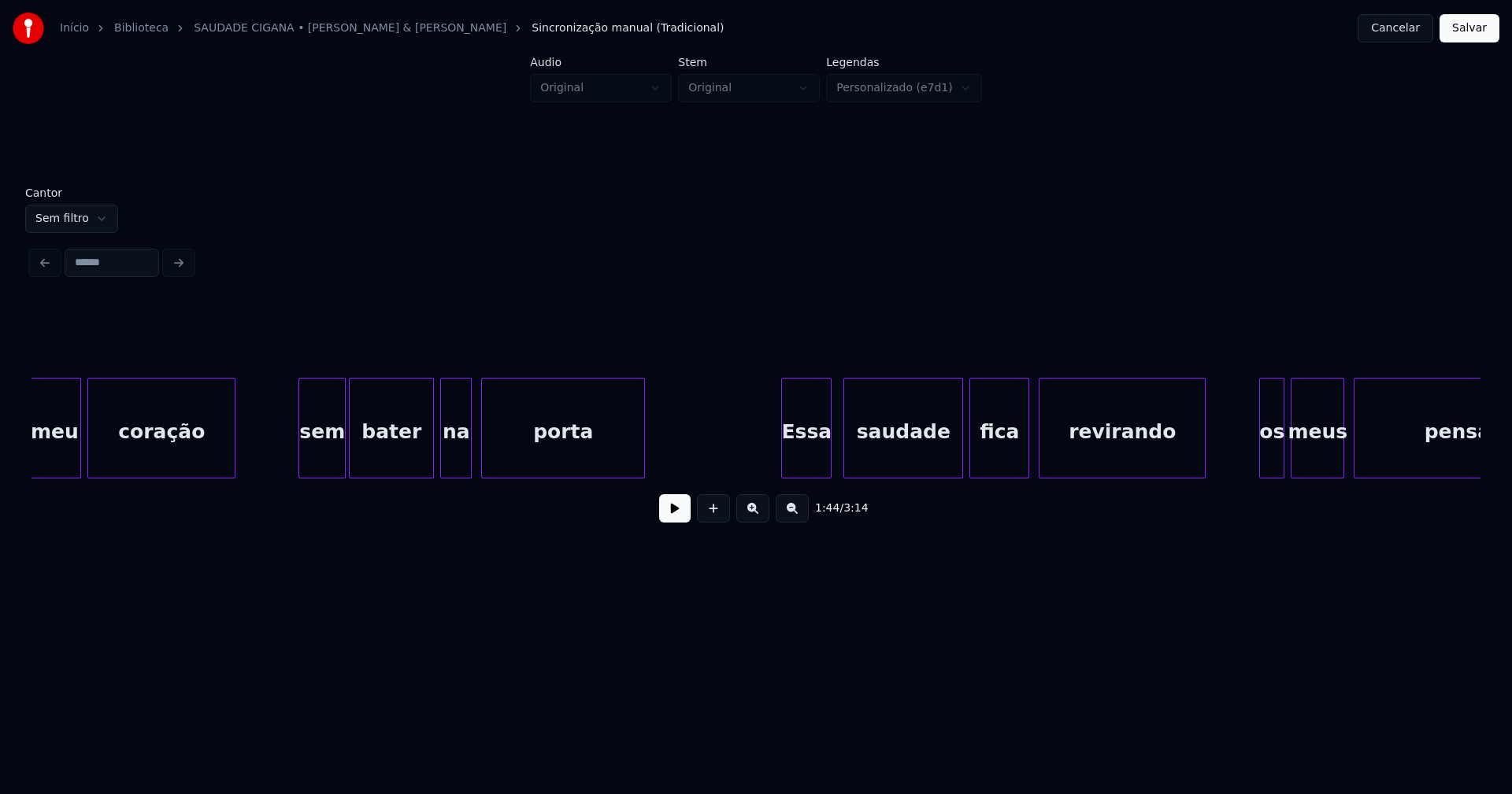
click at [811, 461] on div "Essa" at bounding box center [806, 432] width 49 height 107
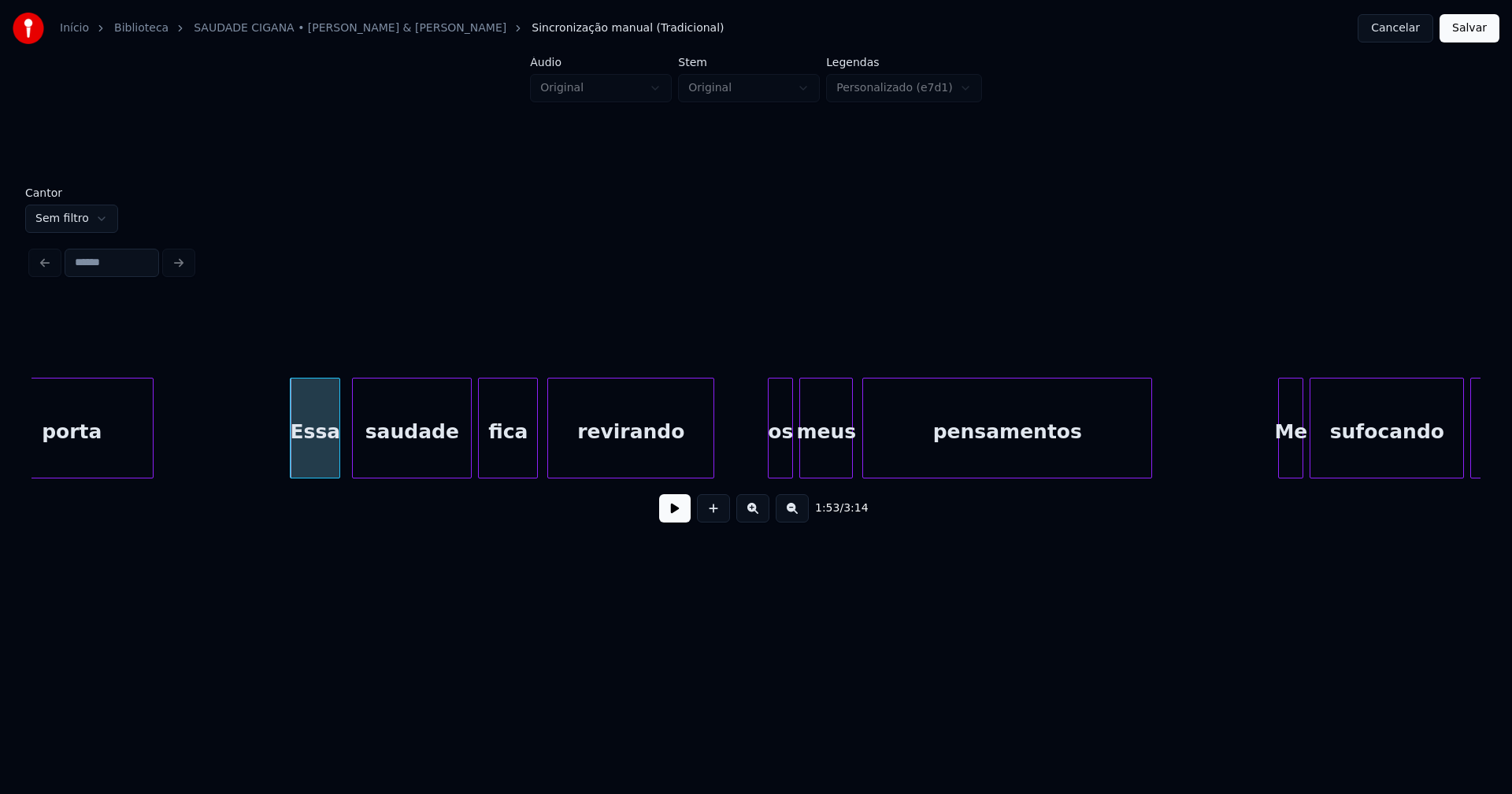
scroll to position [0, 17612]
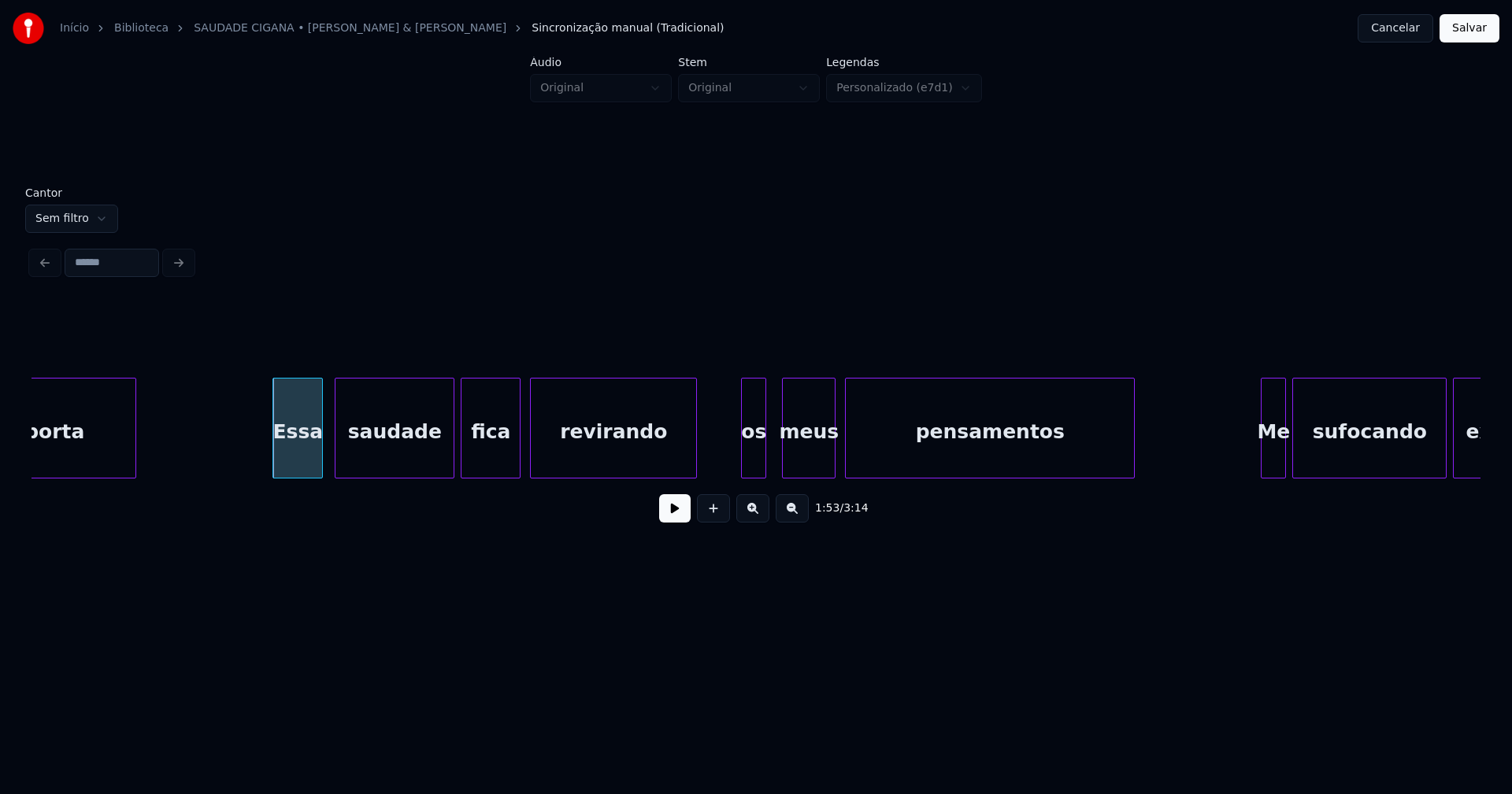
click at [753, 472] on div "porta Essa saudade fica revirando os meus pensamentos Me sufocando explode" at bounding box center [756, 428] width 1449 height 101
click at [808, 470] on div "meus" at bounding box center [805, 432] width 52 height 107
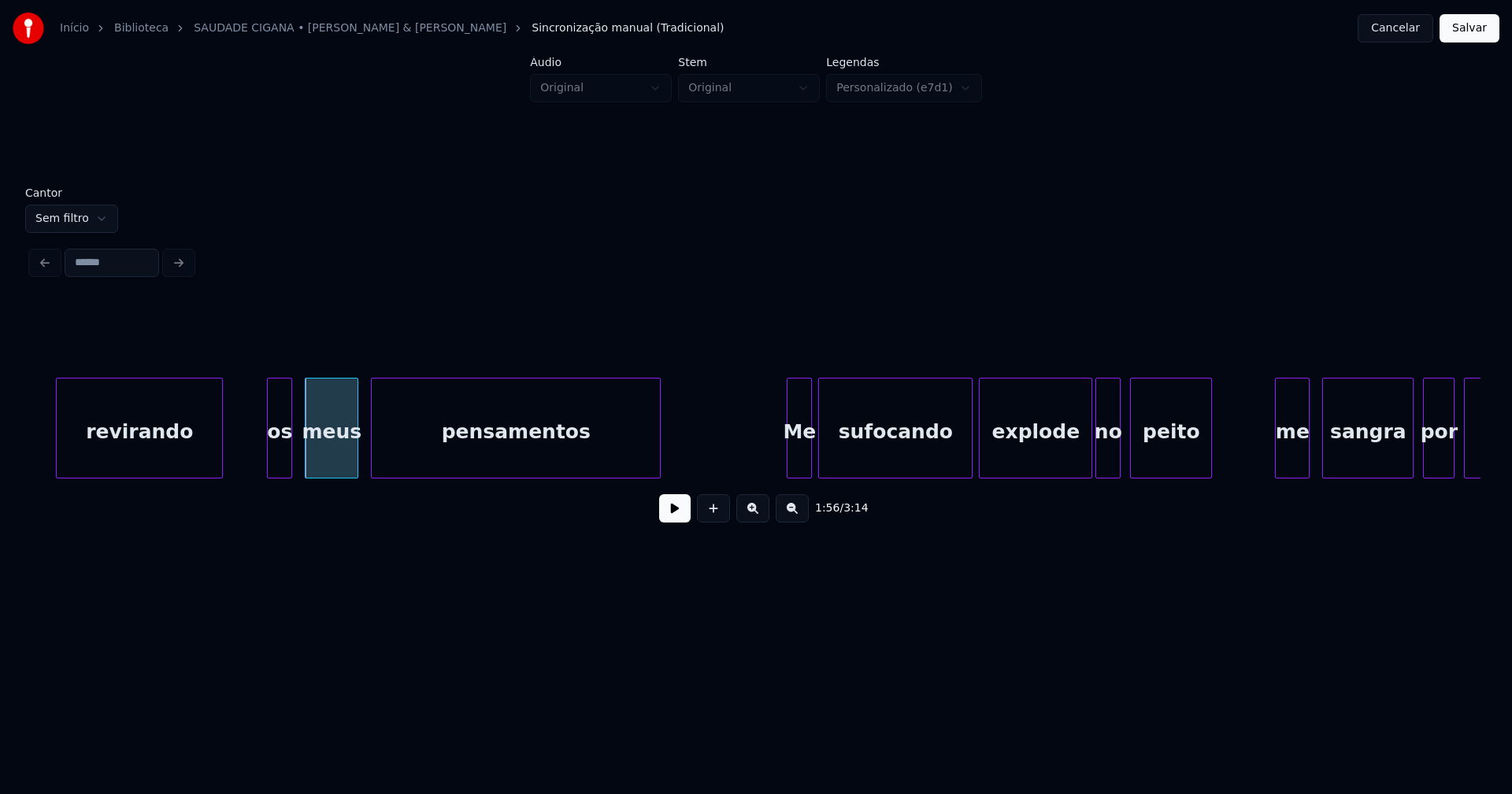
scroll to position [0, 18136]
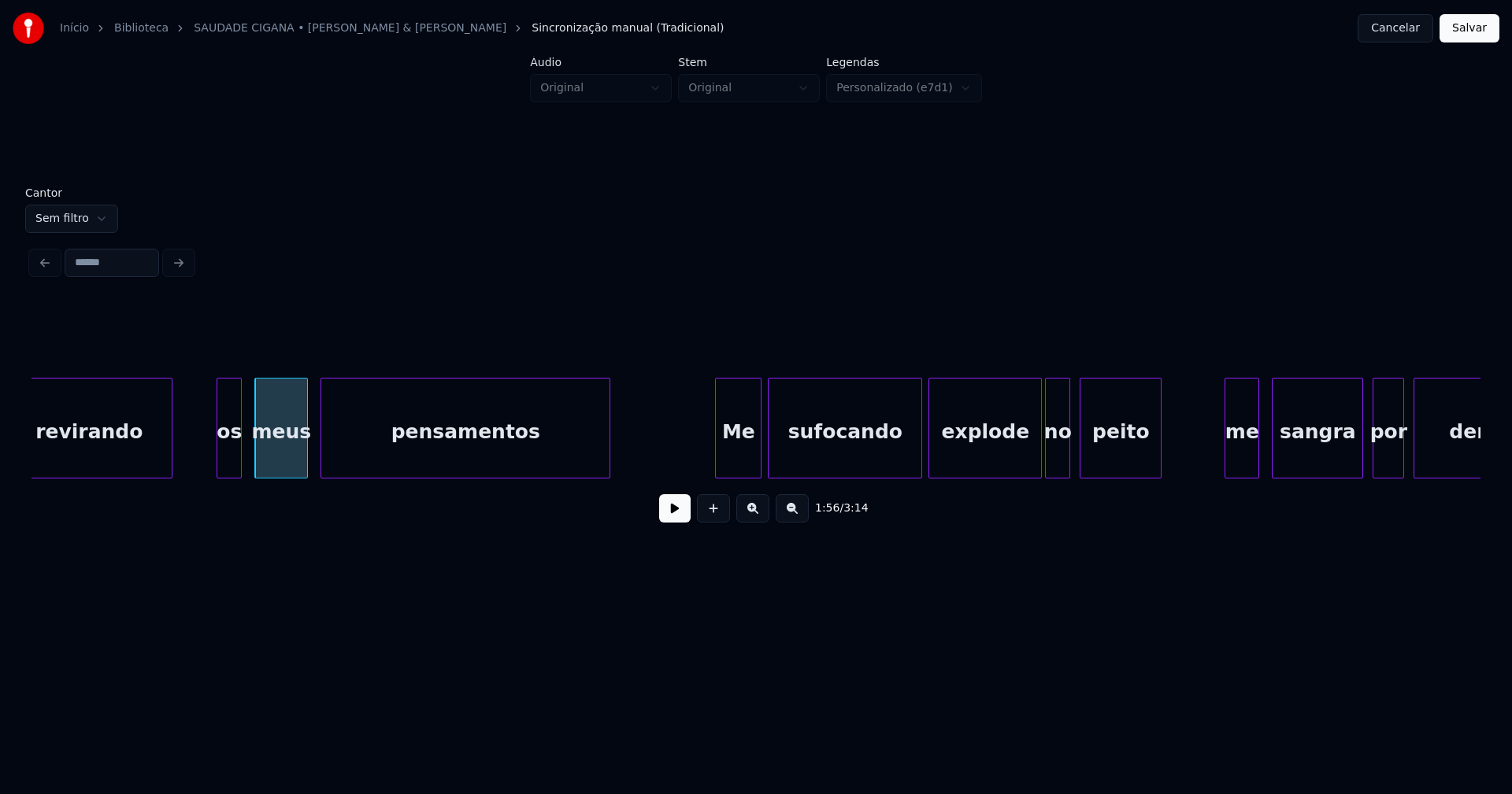
click at [719, 473] on div "revirando os meus pensamentos Me sufocando explode no peito me sangra por dentro" at bounding box center [756, 428] width 1449 height 101
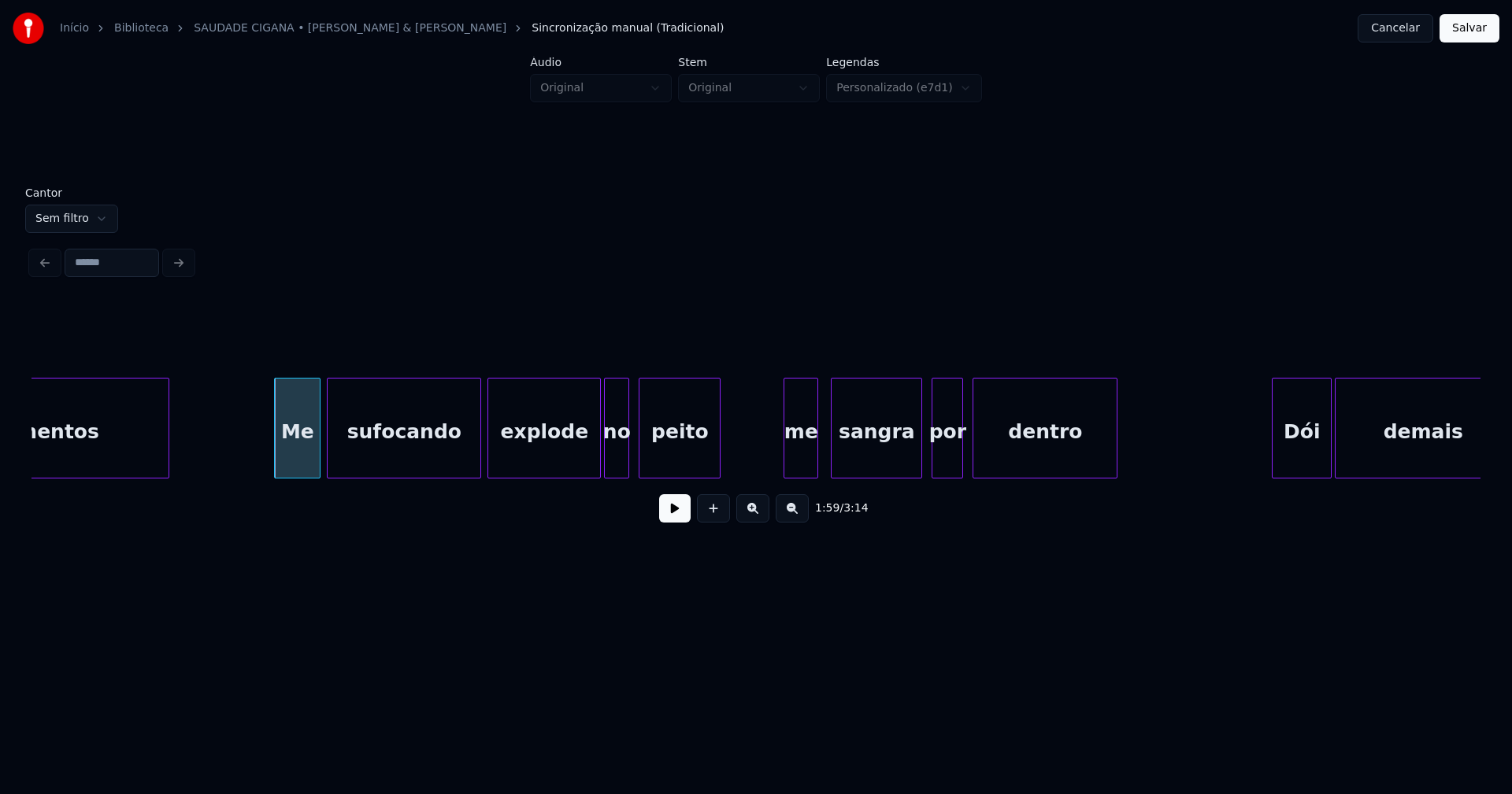
scroll to position [0, 18611]
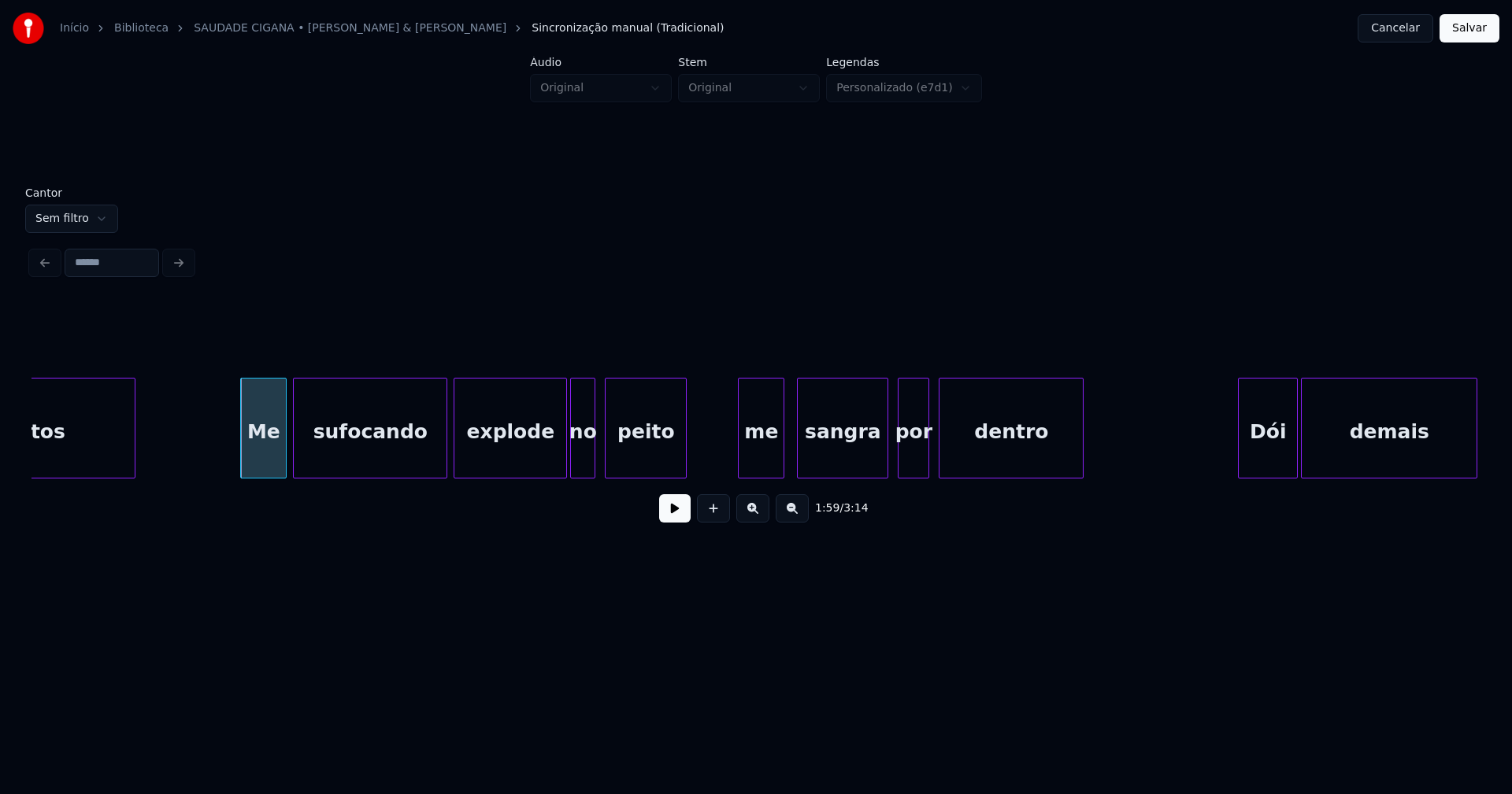
click at [740, 474] on div "pensamentos Me sufocando explode no peito me sangra por dentro Dói demais" at bounding box center [756, 428] width 1449 height 101
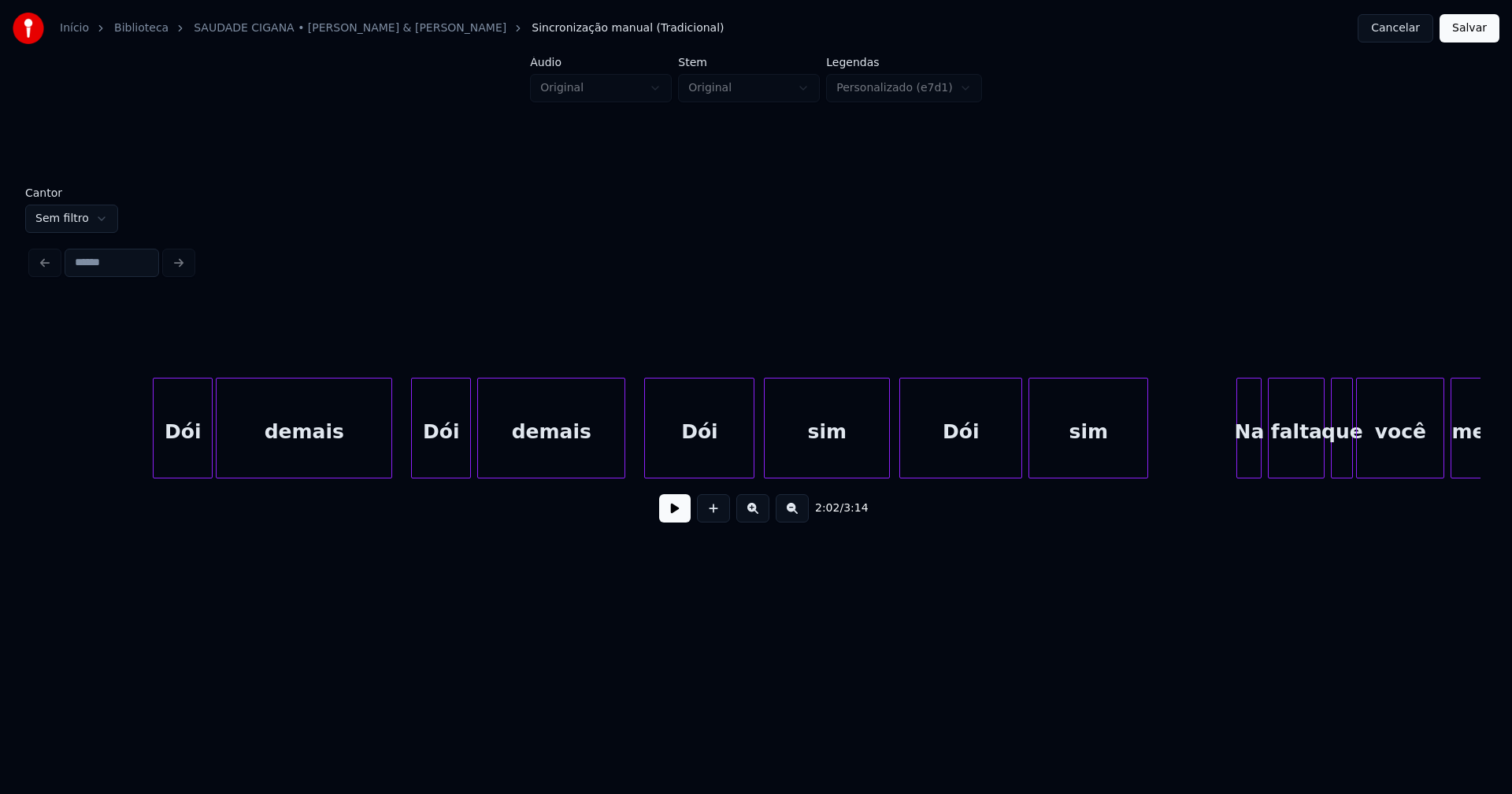
scroll to position [0, 19713]
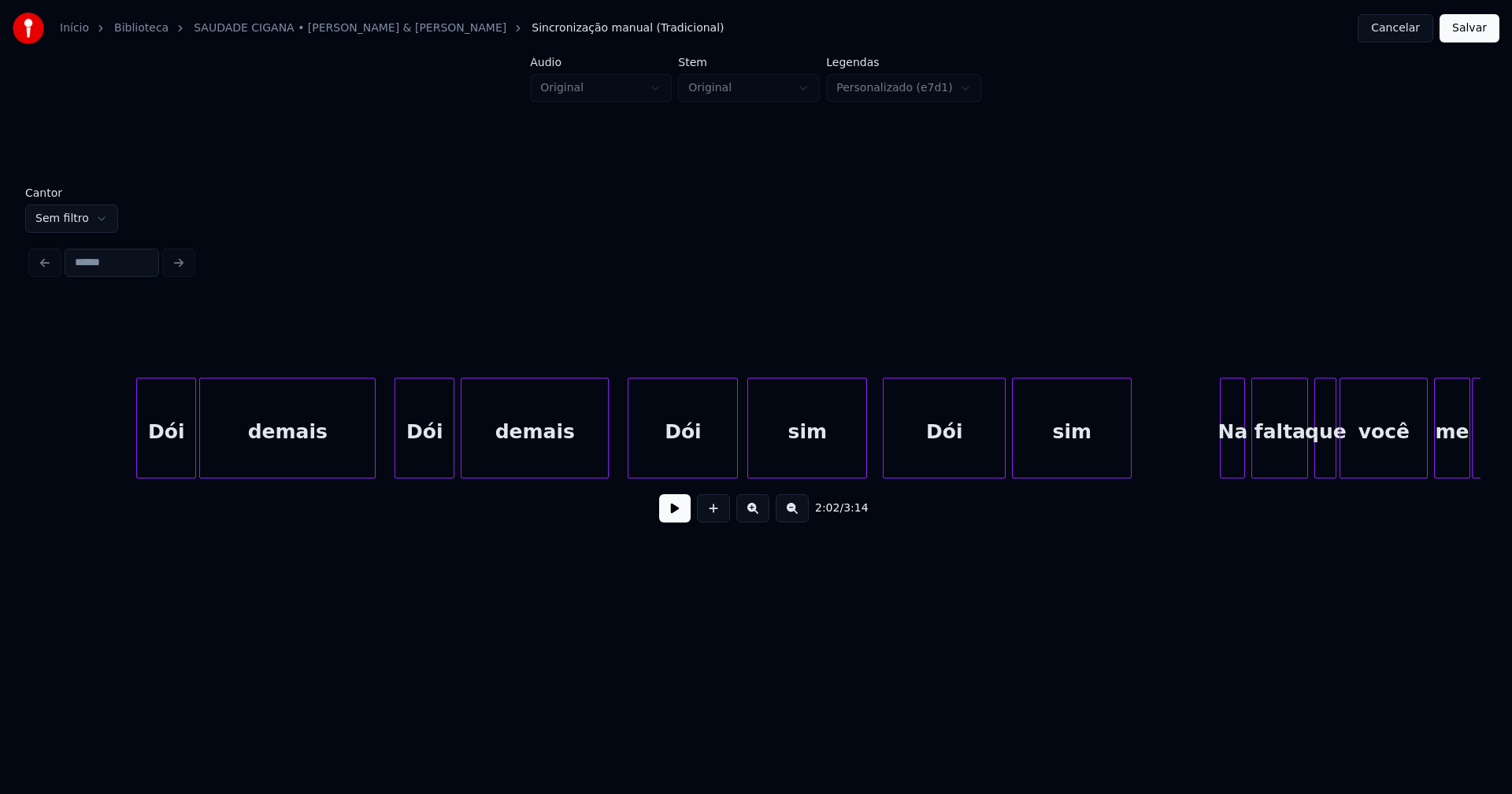
click at [864, 464] on div at bounding box center [864, 427] width 5 height 99
click at [420, 465] on div "Dói" at bounding box center [424, 432] width 58 height 107
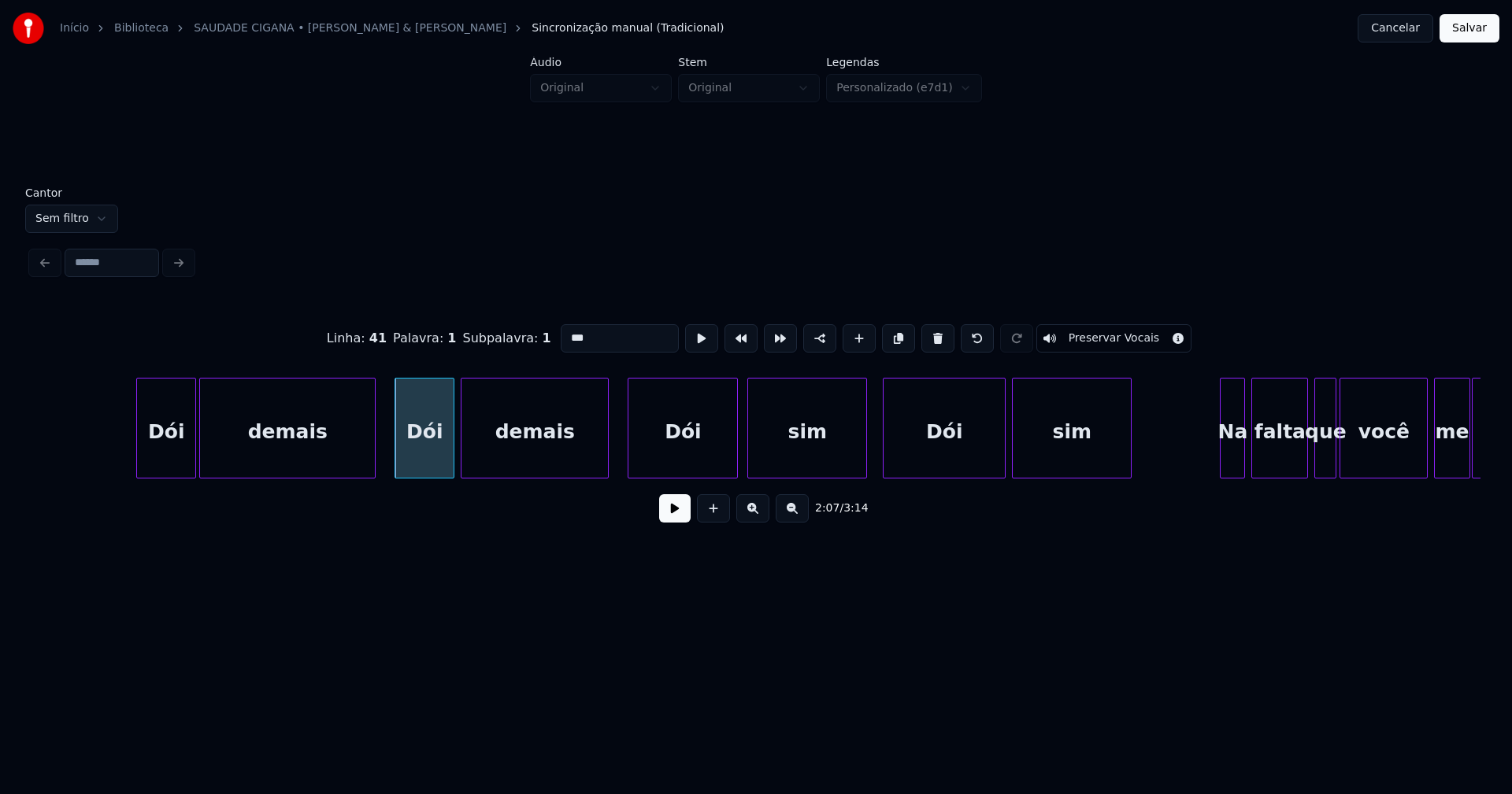
click at [566, 333] on input "***" at bounding box center [620, 338] width 118 height 28
click at [930, 451] on div "Dói" at bounding box center [944, 432] width 121 height 107
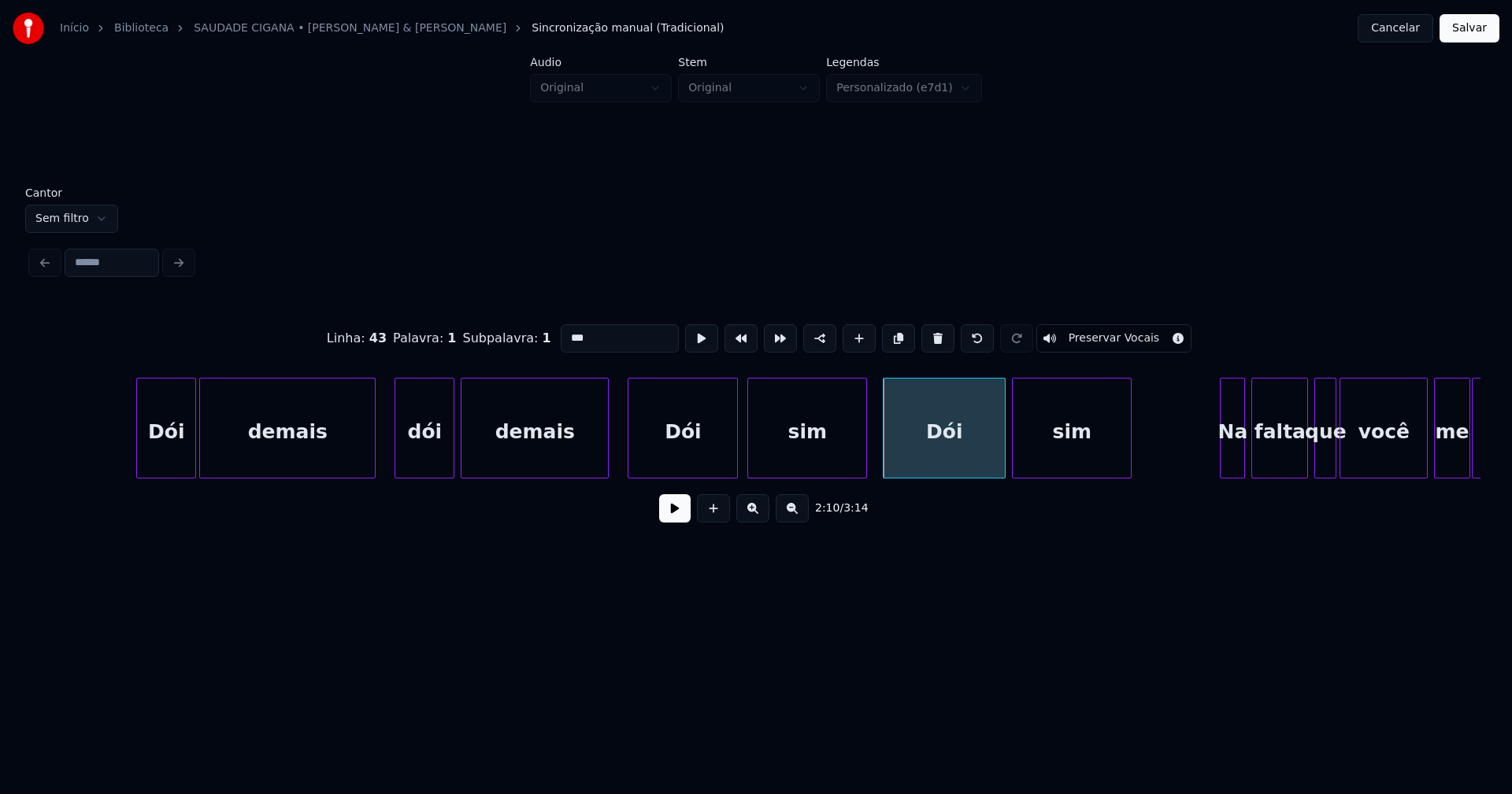
click at [568, 328] on input "***" at bounding box center [620, 338] width 118 height 28
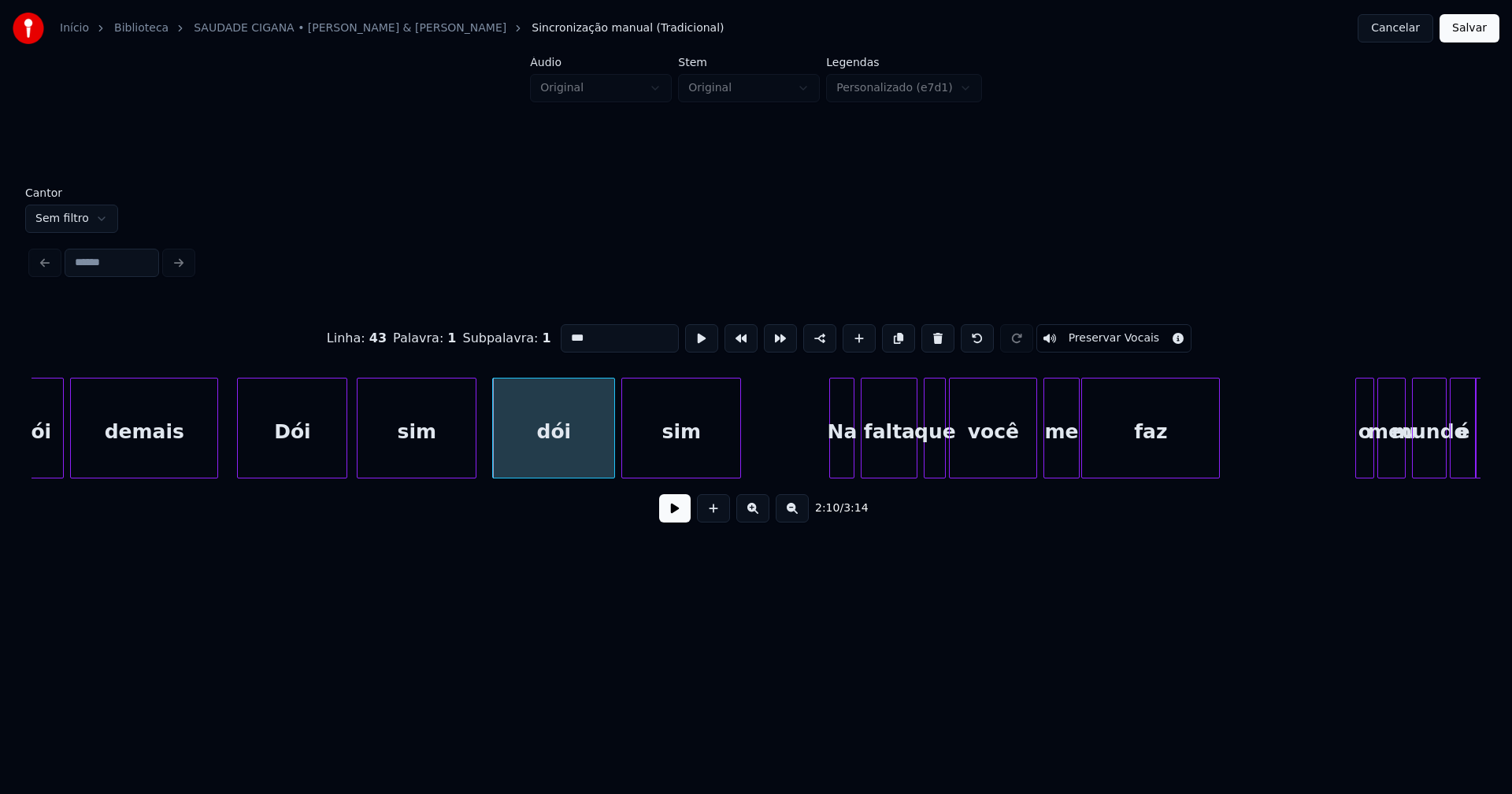
scroll to position [0, 20137]
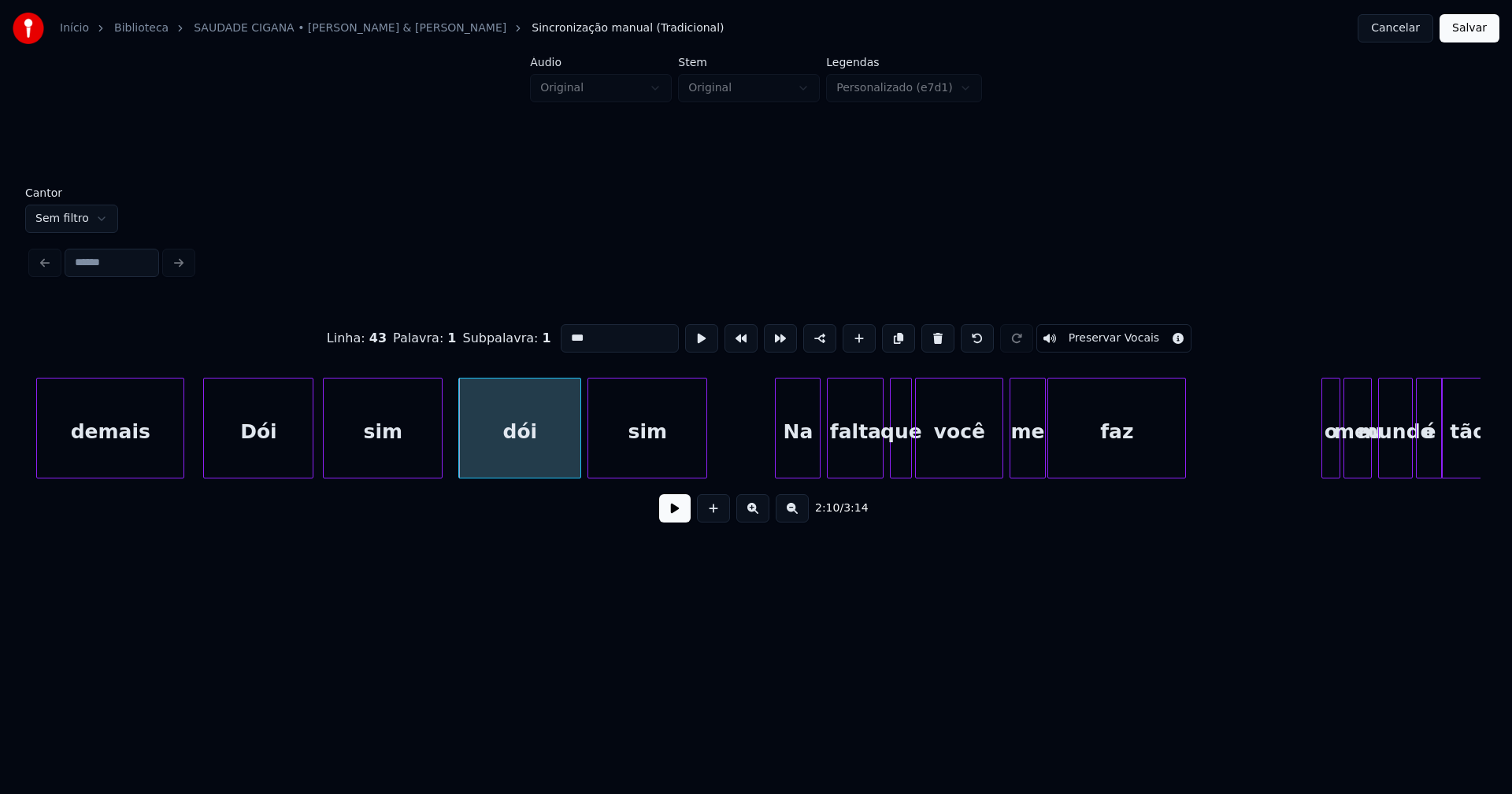
click at [778, 476] on div "demais Dói sim dói sim Na falta que você me faz o meu mundo é tão" at bounding box center [756, 428] width 1449 height 101
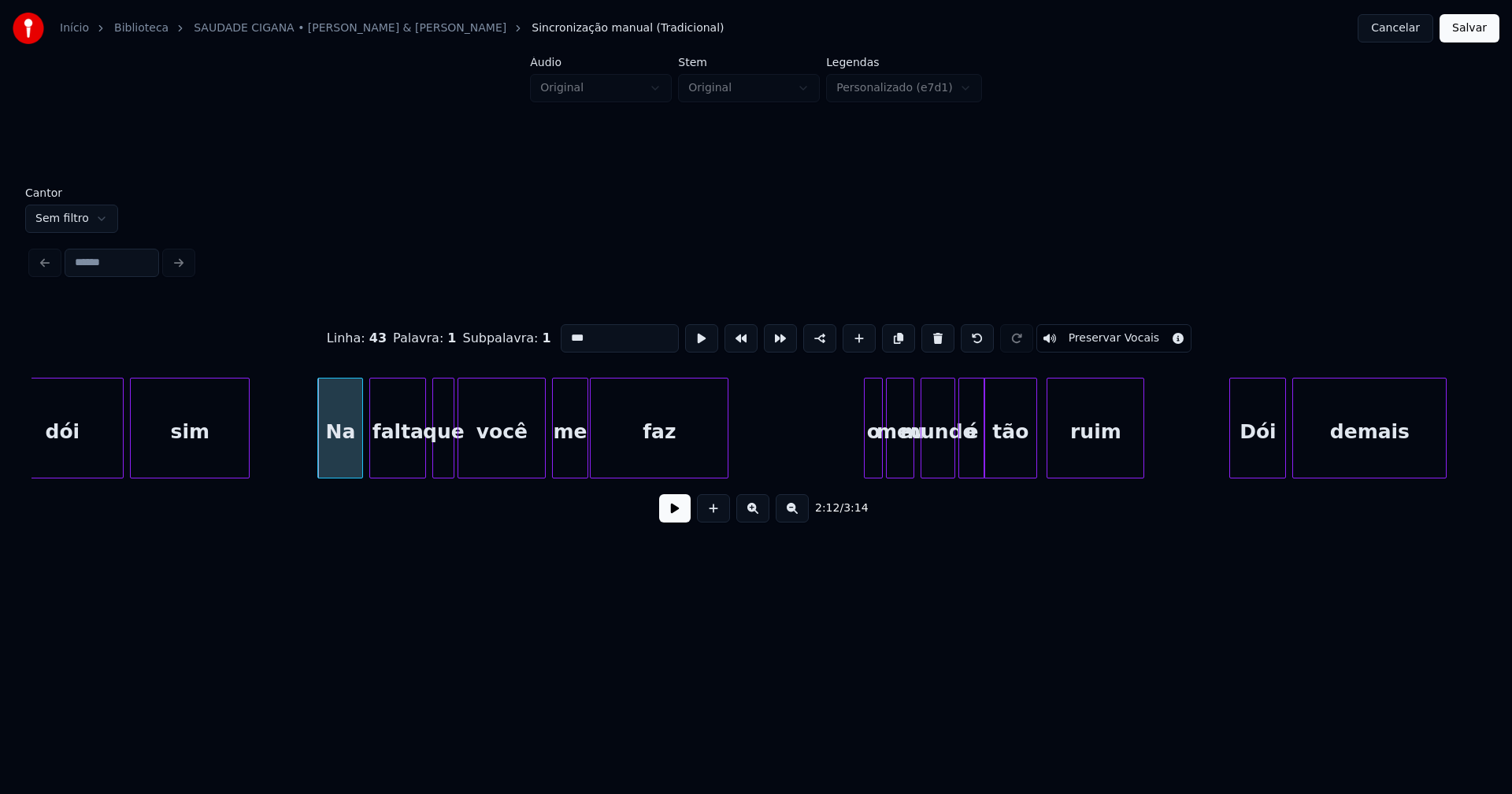
scroll to position [0, 20611]
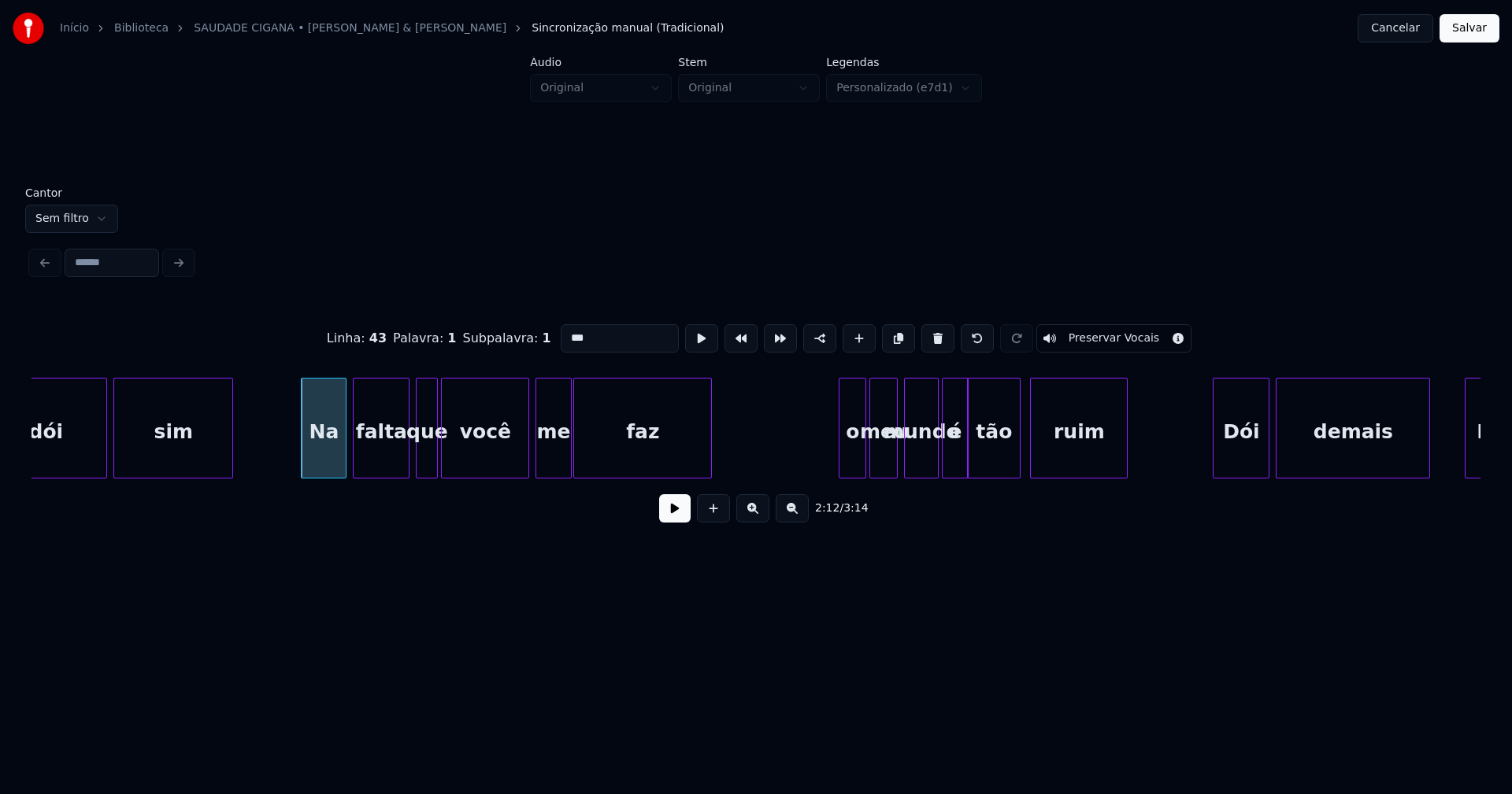
click at [842, 454] on div at bounding box center [842, 427] width 5 height 99
click at [851, 452] on div "o" at bounding box center [852, 432] width 26 height 107
drag, startPoint x: 567, startPoint y: 335, endPoint x: 541, endPoint y: 333, distance: 26.1
click at [541, 333] on div "Linha : 45 Palavra : 1 Subpalavra : 1 * Preservar Vocais" at bounding box center [756, 338] width 1449 height 79
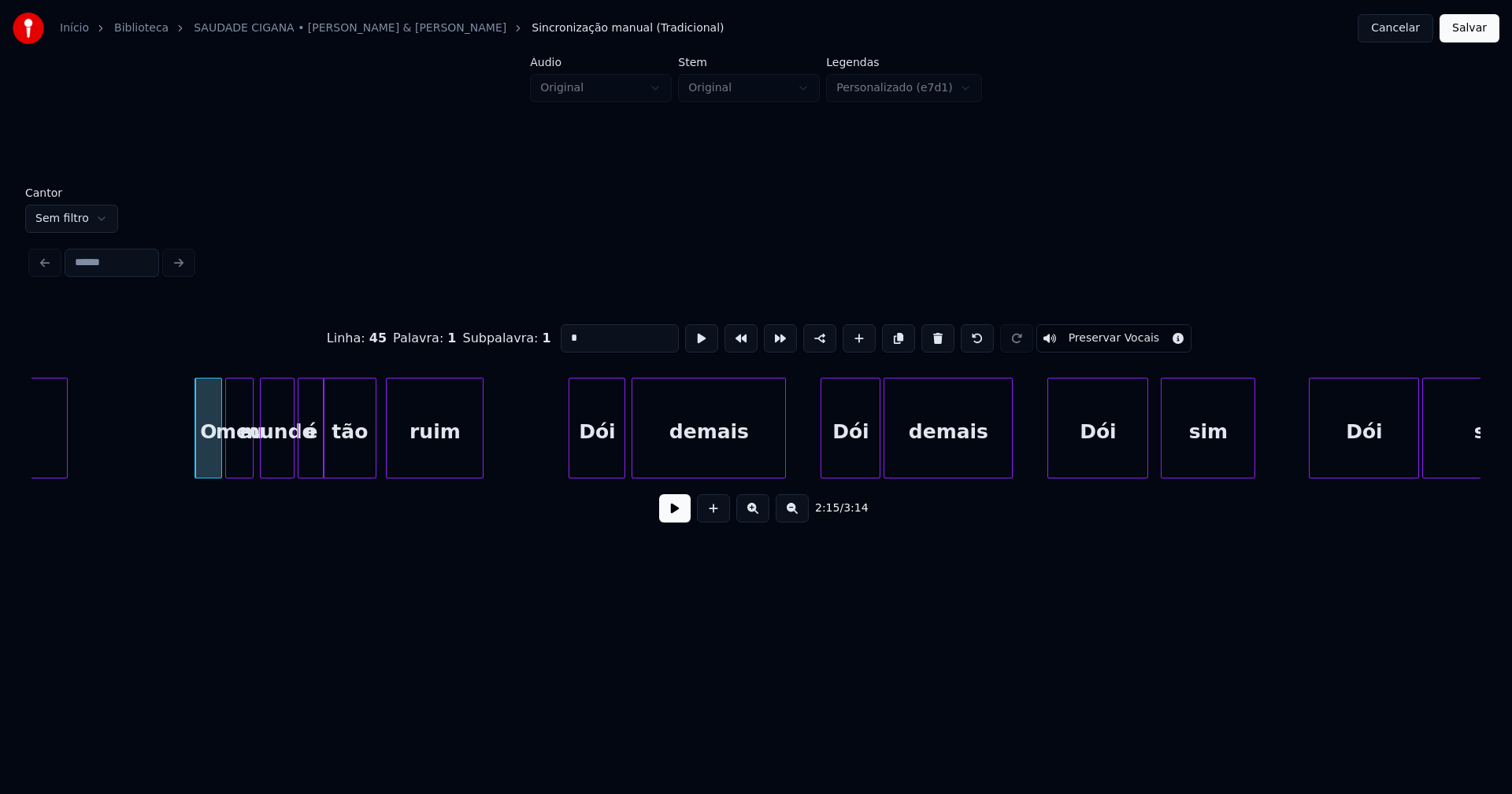
scroll to position [0, 21306]
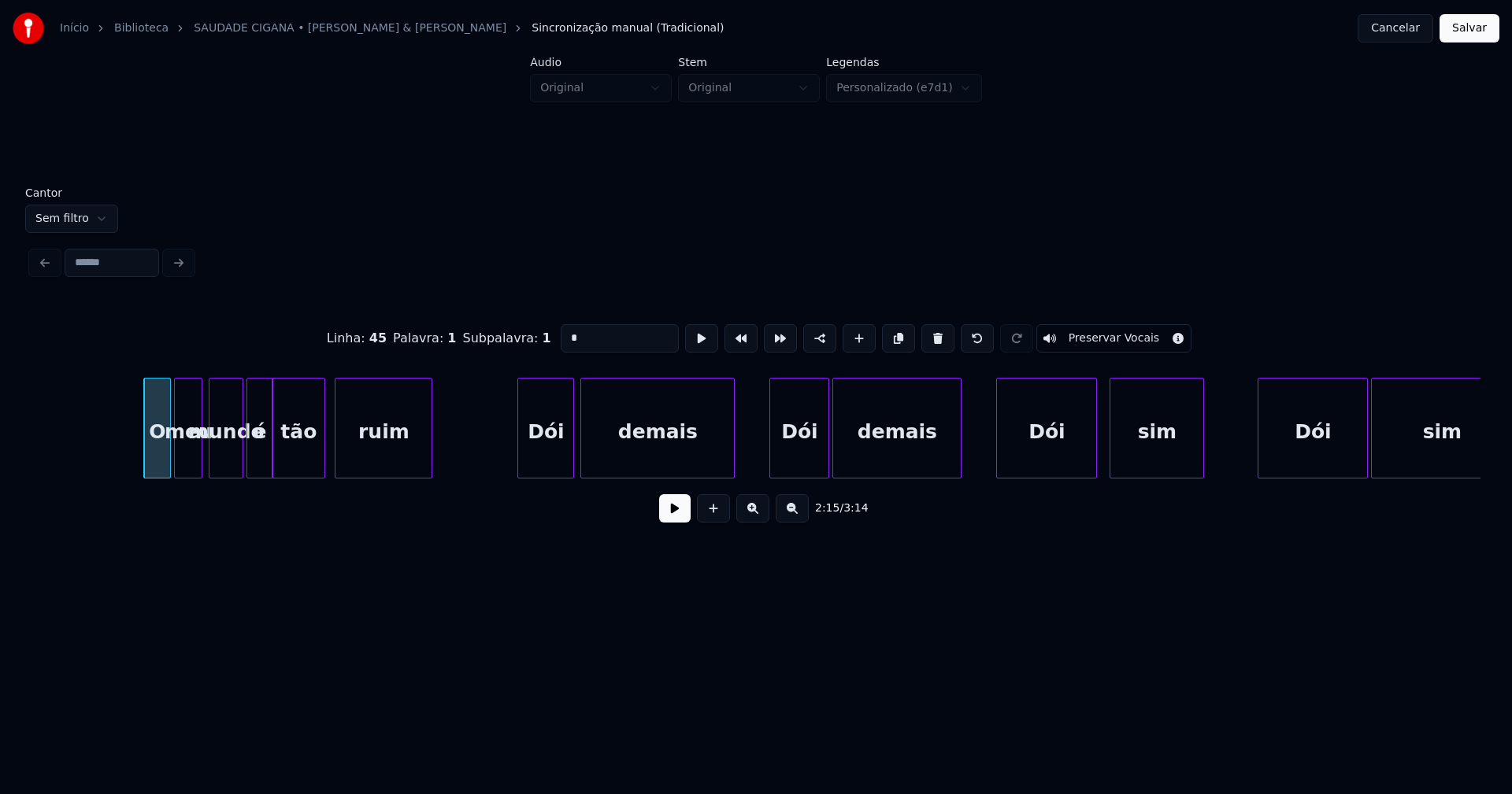
click at [809, 459] on div "Dói" at bounding box center [799, 432] width 58 height 107
click at [565, 333] on input "***" at bounding box center [620, 338] width 118 height 28
click at [1297, 452] on div "Dói" at bounding box center [1312, 432] width 109 height 107
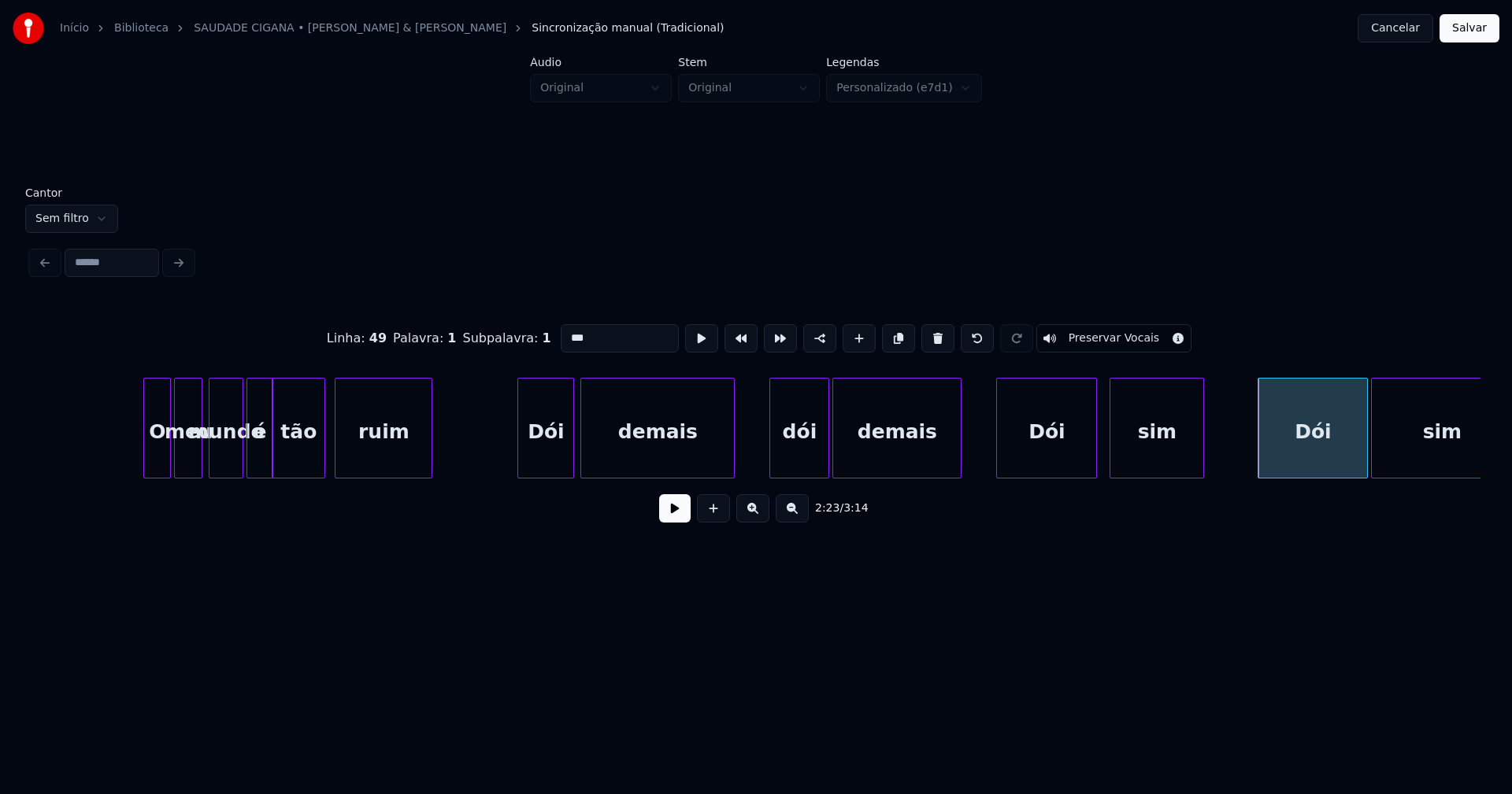
click at [566, 333] on input "***" at bounding box center [620, 338] width 118 height 28
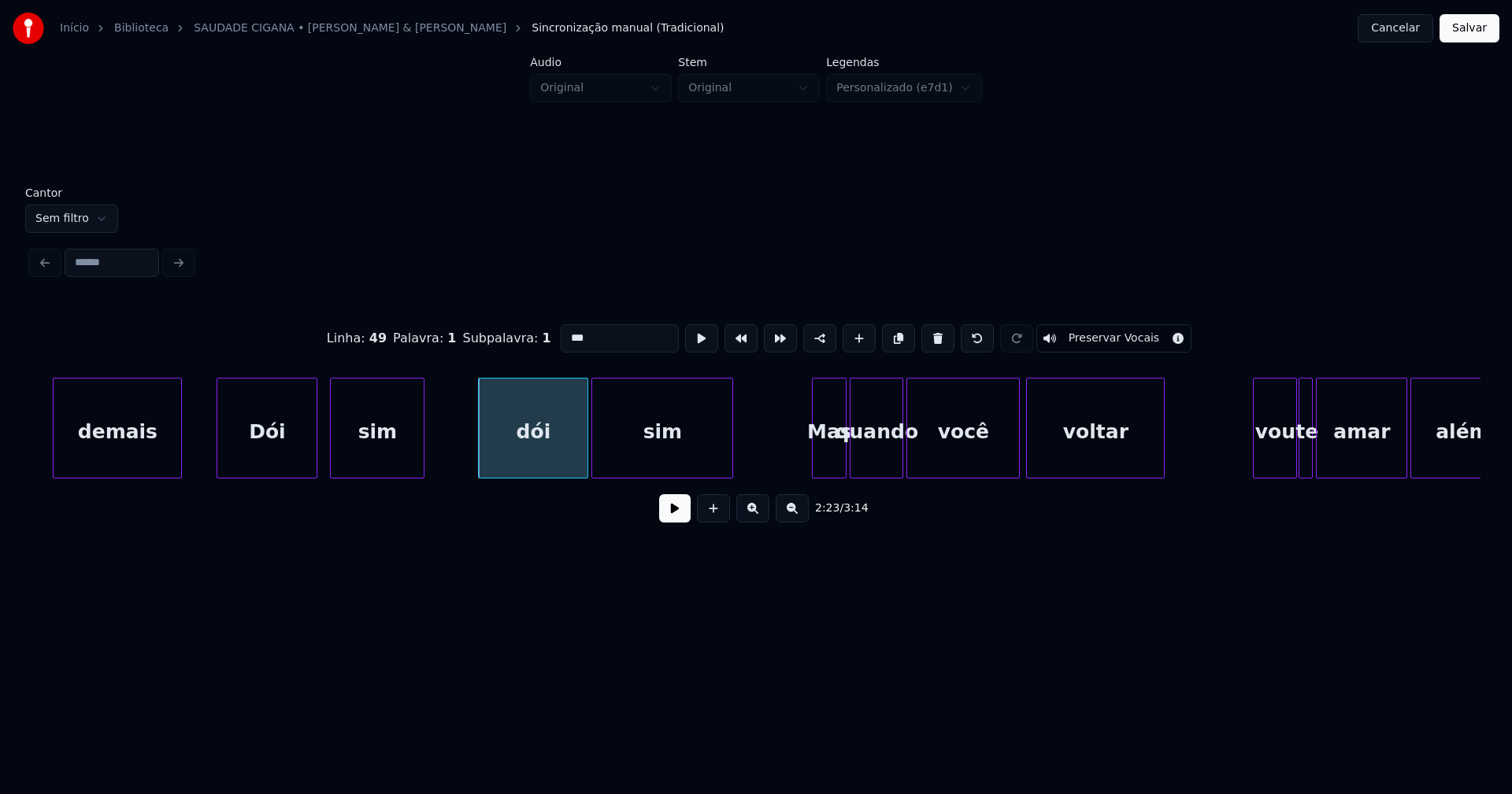
scroll to position [0, 22238]
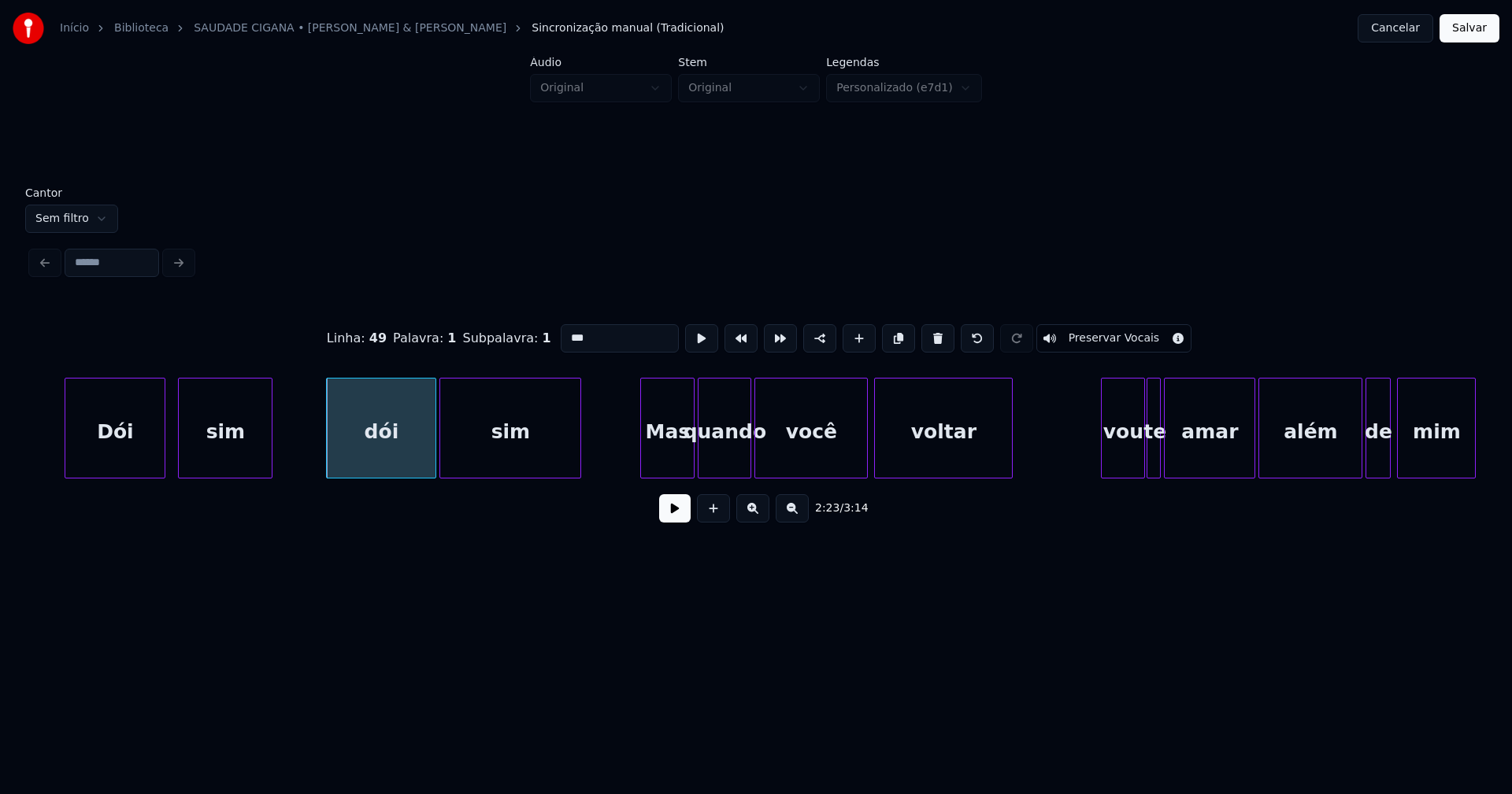
click at [644, 456] on div at bounding box center [644, 427] width 5 height 99
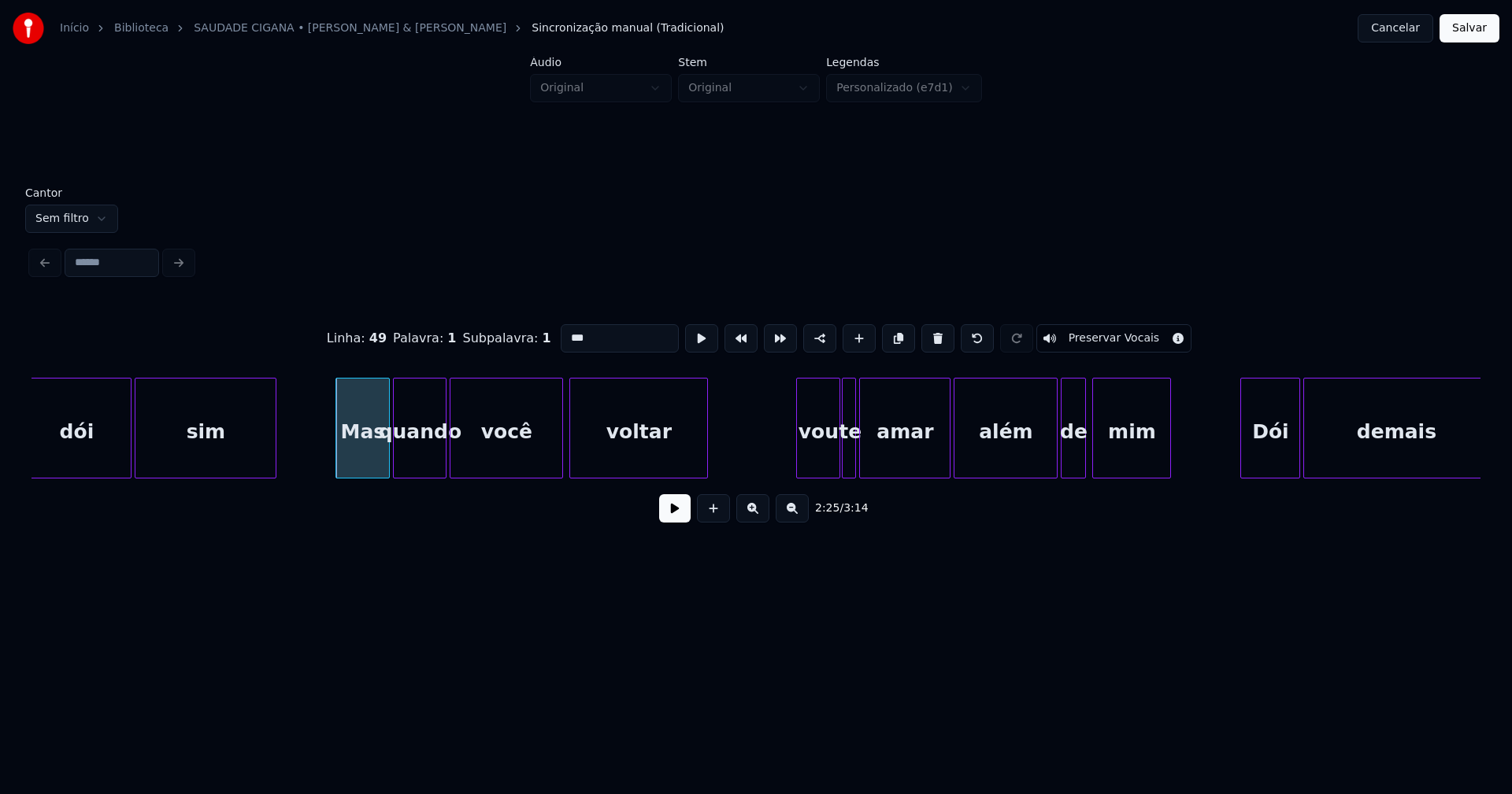
scroll to position [0, 22560]
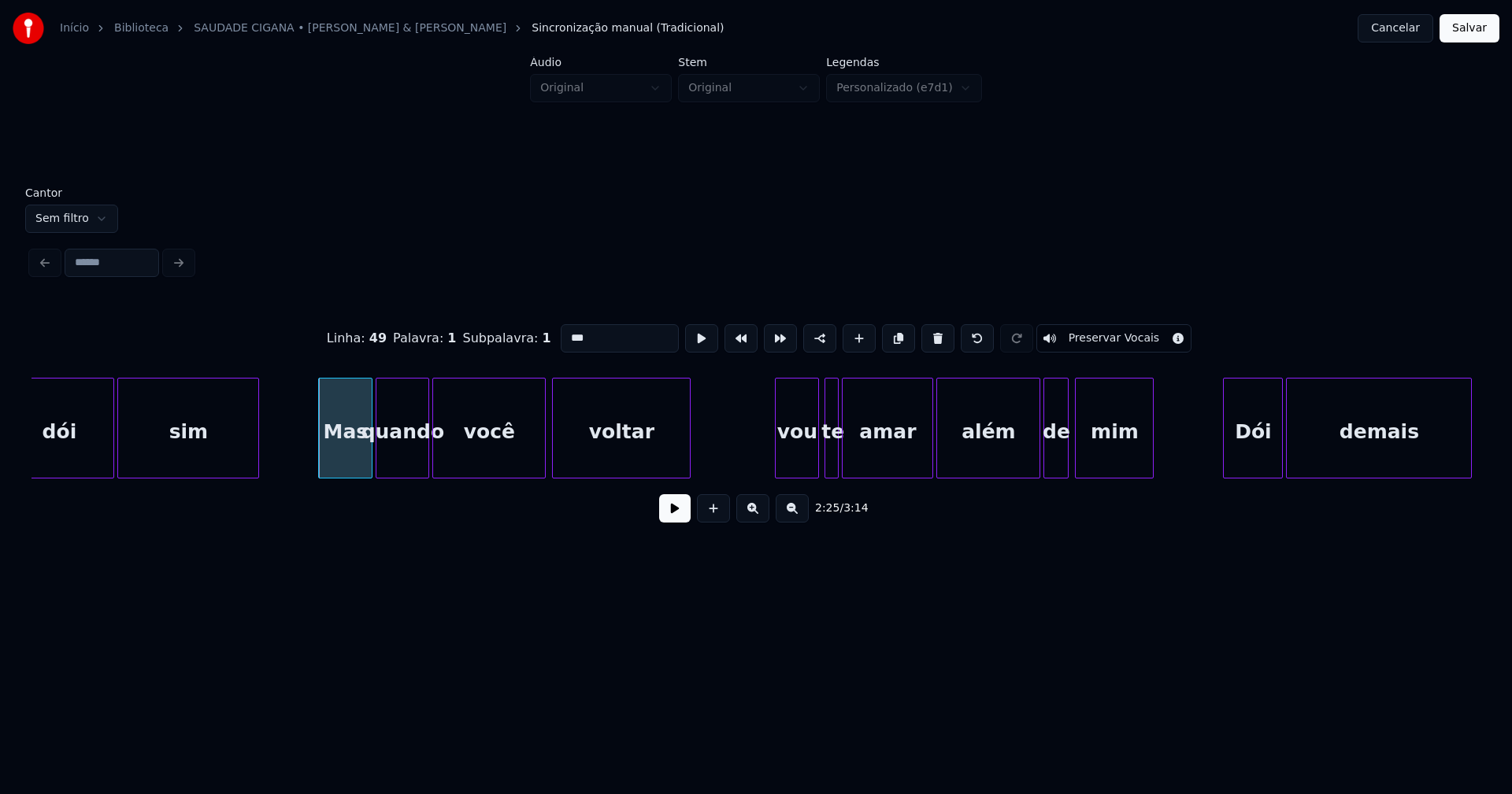
click at [798, 460] on div "vou" at bounding box center [797, 432] width 42 height 107
click at [798, 458] on div "vou" at bounding box center [797, 432] width 42 height 107
click at [563, 333] on input "***" at bounding box center [620, 338] width 118 height 28
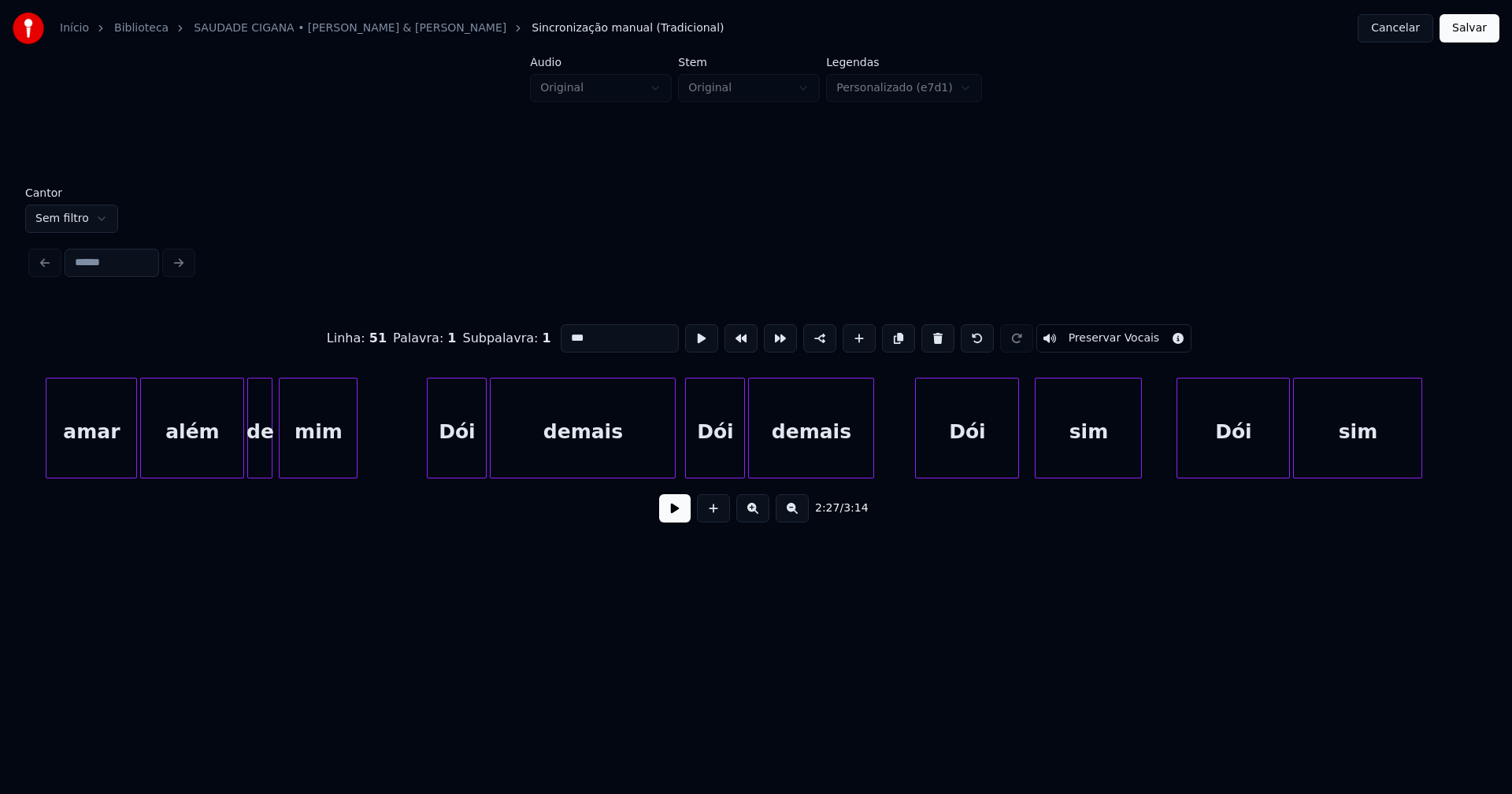
scroll to position [0, 23441]
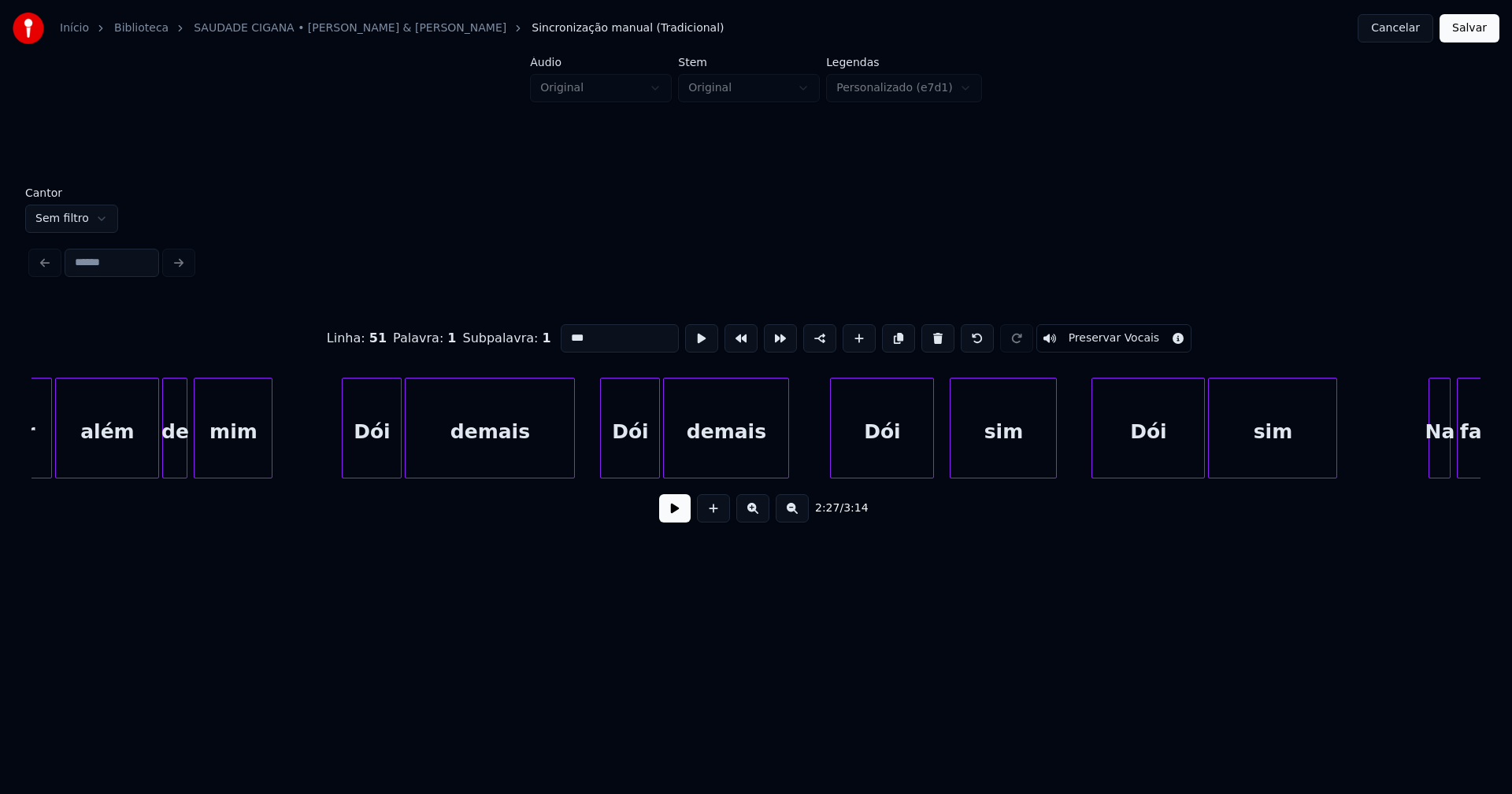
click at [572, 467] on div at bounding box center [572, 427] width 5 height 99
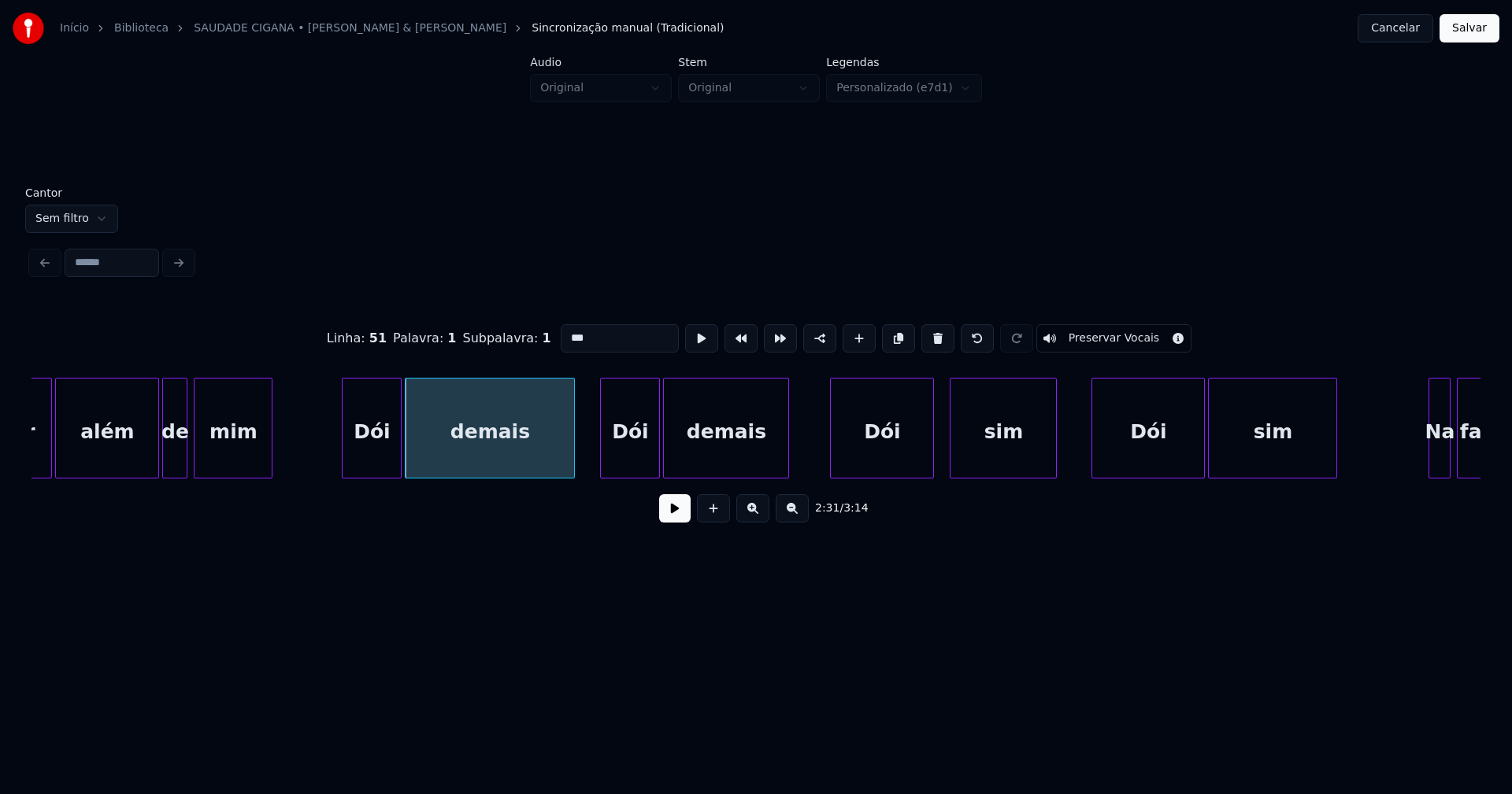
click at [634, 451] on div "Dói" at bounding box center [630, 432] width 58 height 107
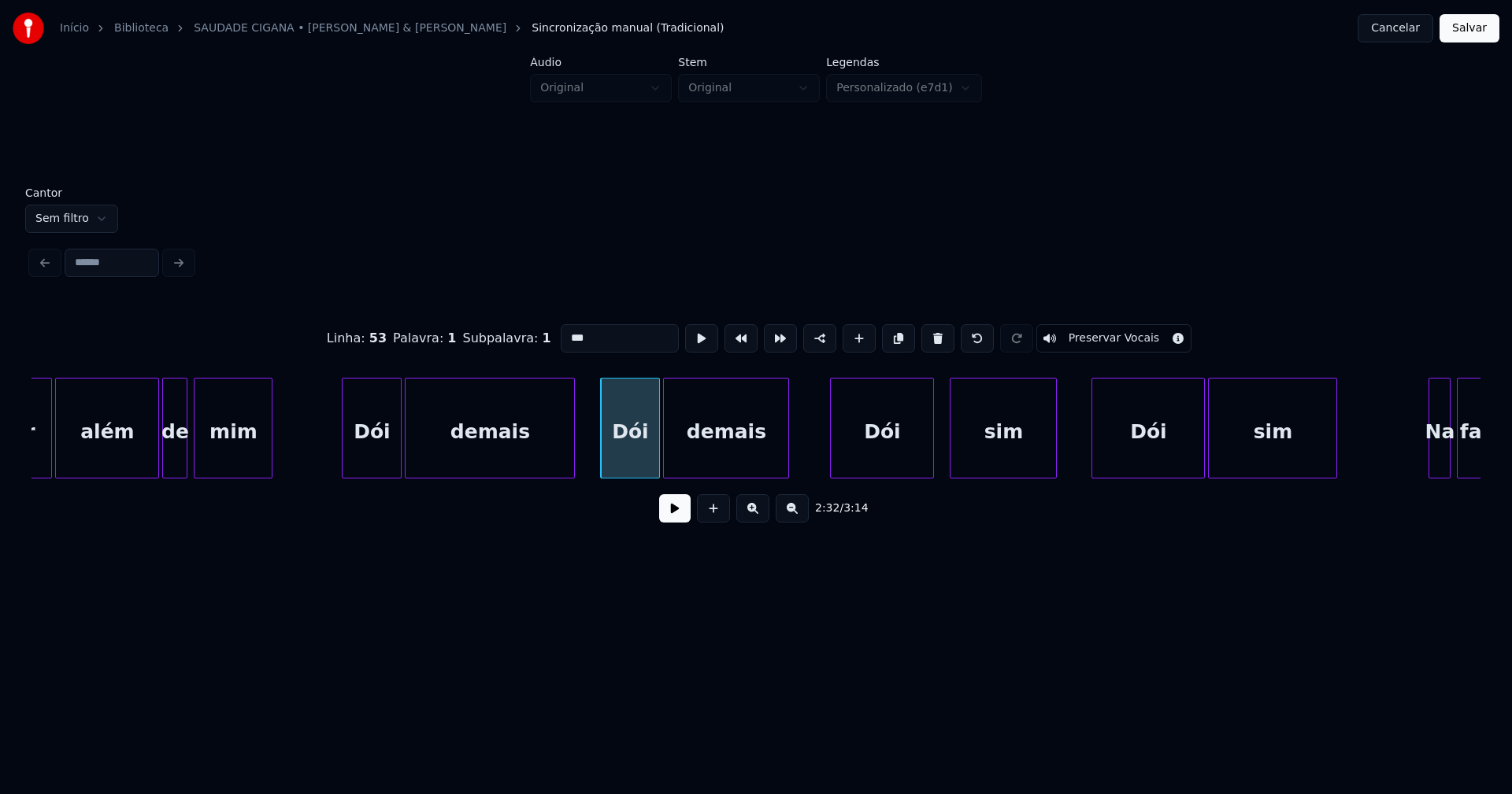
click at [567, 333] on input "***" at bounding box center [620, 338] width 118 height 28
click at [1149, 452] on div "Dói" at bounding box center [1148, 432] width 111 height 107
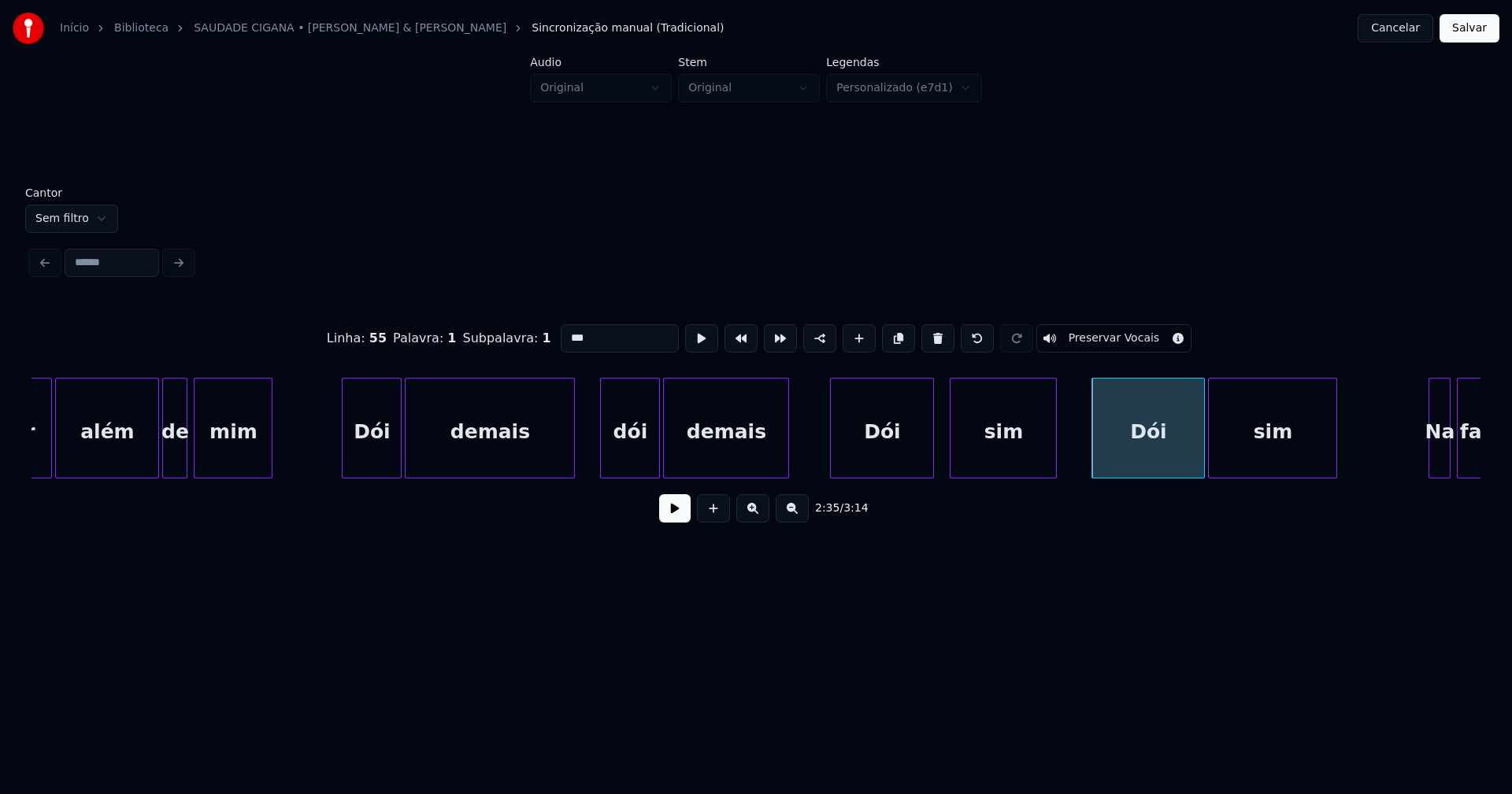
click at [565, 329] on input "***" at bounding box center [620, 338] width 118 height 28
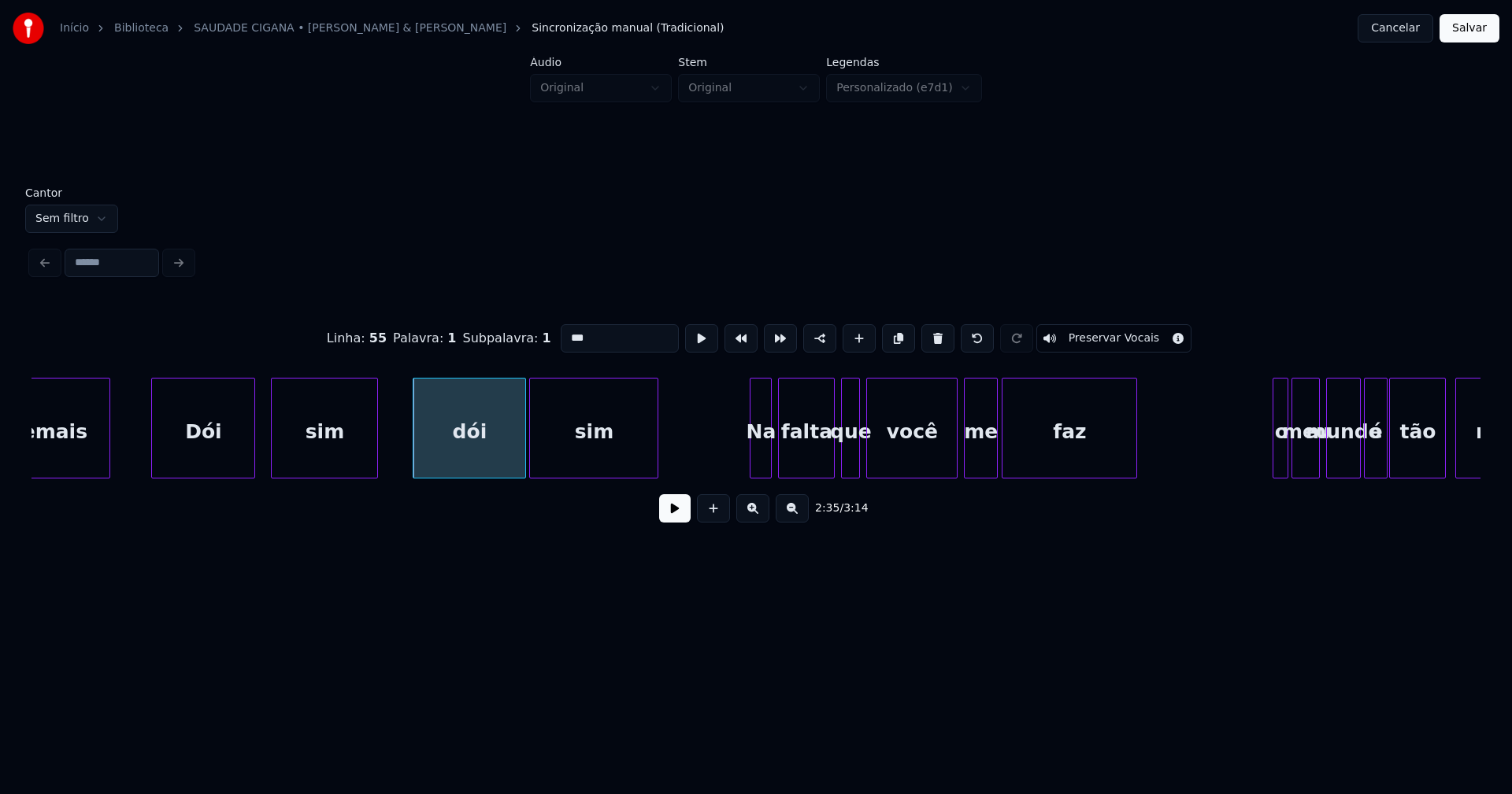
scroll to position [0, 24136]
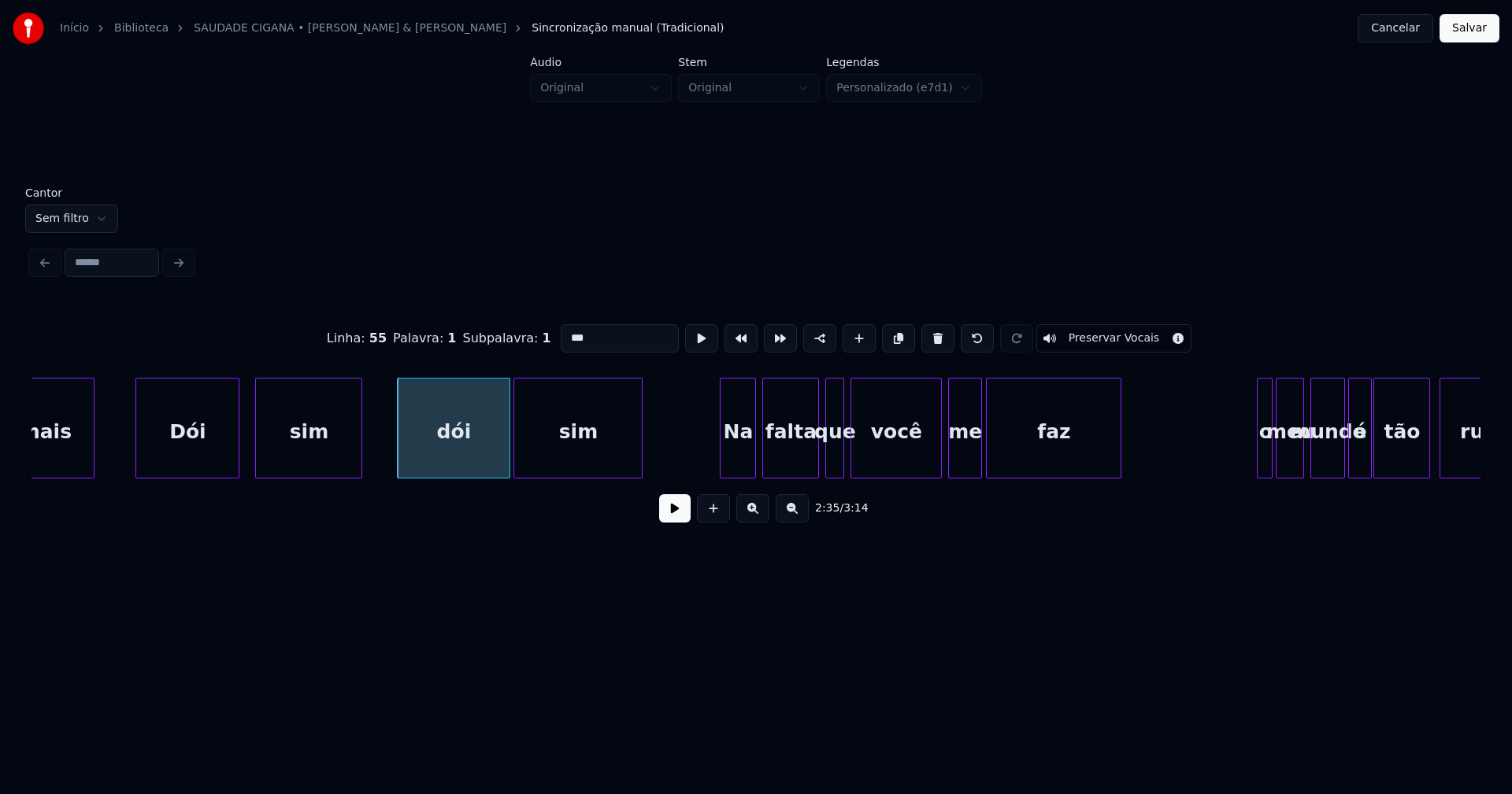
click at [721, 458] on div at bounding box center [723, 427] width 5 height 99
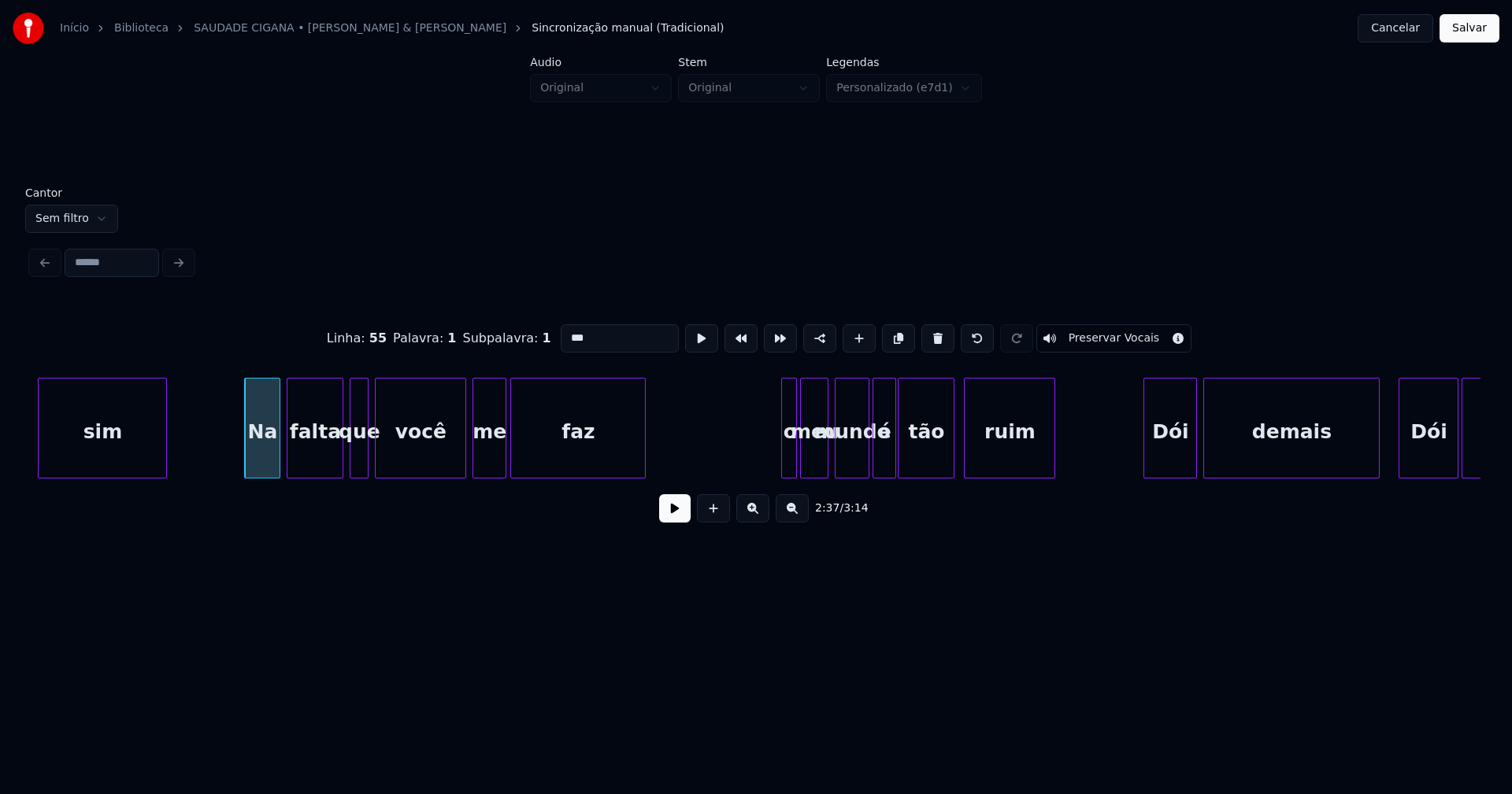
scroll to position [0, 24763]
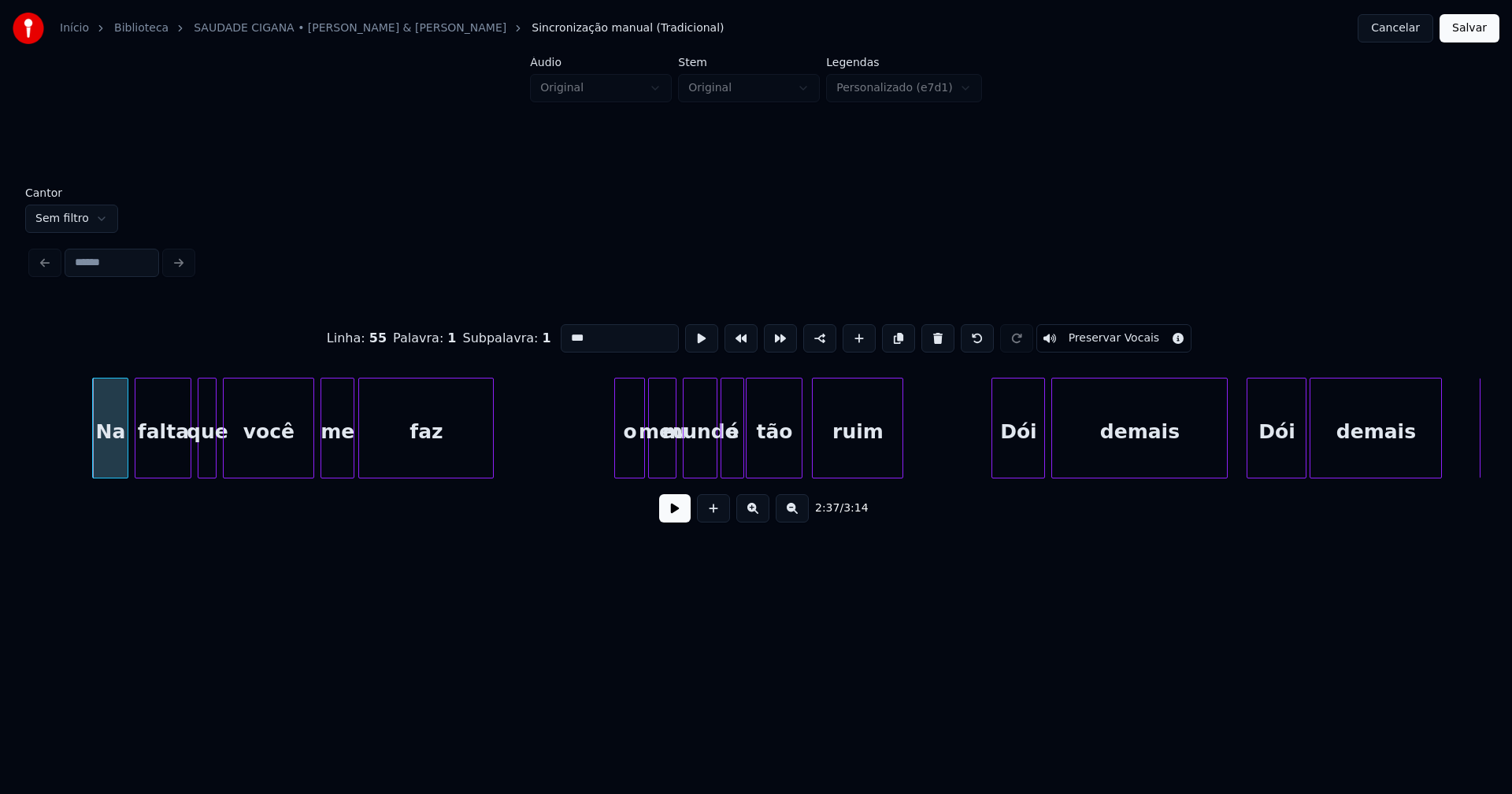
click at [615, 455] on div at bounding box center [618, 427] width 5 height 99
click at [623, 455] on div "o" at bounding box center [630, 432] width 29 height 107
drag, startPoint x: 566, startPoint y: 330, endPoint x: 517, endPoint y: 334, distance: 49.2
click at [517, 334] on div "Linha : 57 Palavra : 1 Subpalavra : 1 * Preservar Vocais" at bounding box center [756, 338] width 1449 height 79
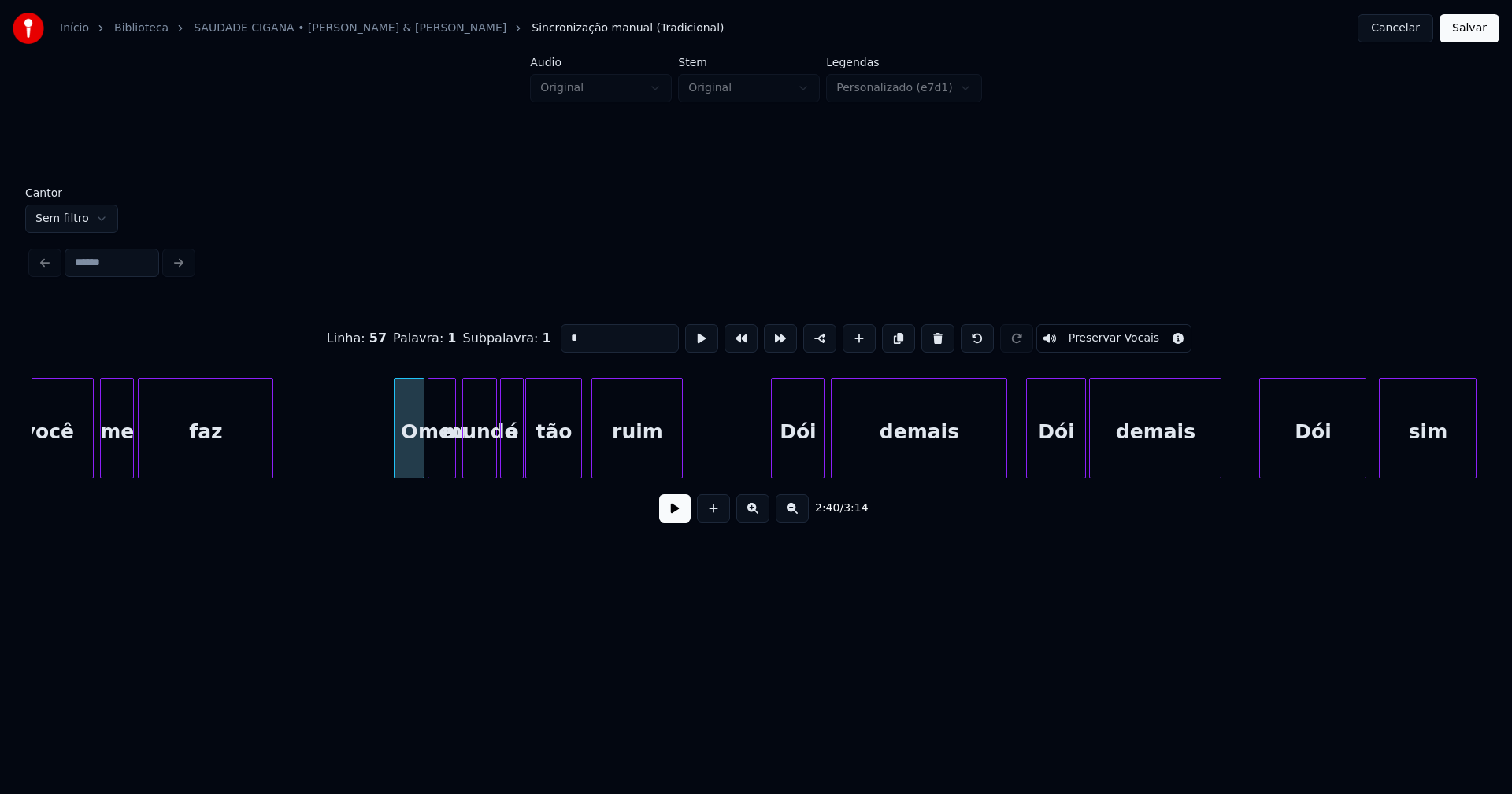
scroll to position [0, 25153]
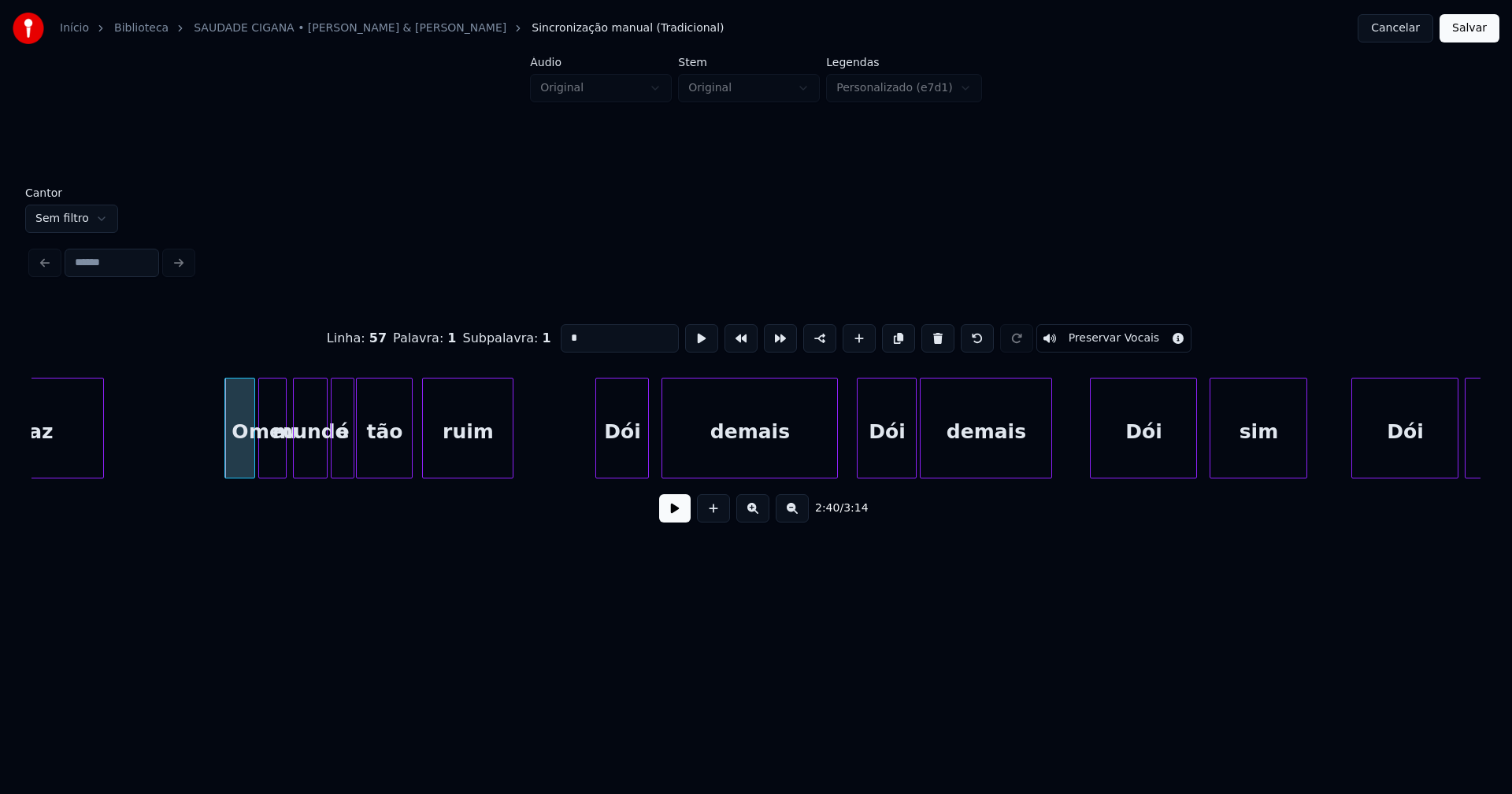
click at [637, 462] on div "Dói" at bounding box center [622, 432] width 52 height 107
click at [1126, 466] on div "Dói" at bounding box center [1139, 432] width 106 height 107
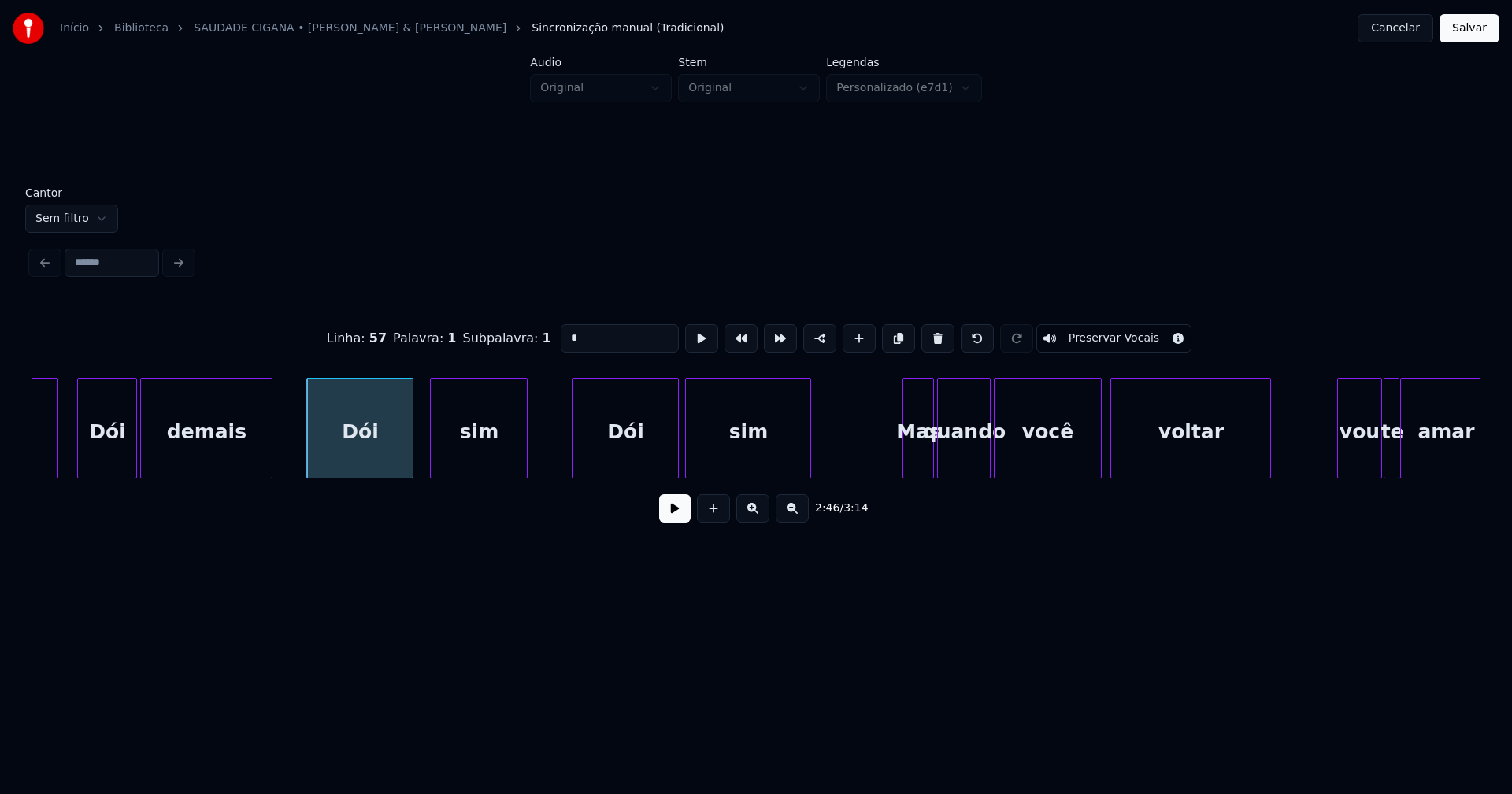
scroll to position [0, 26001]
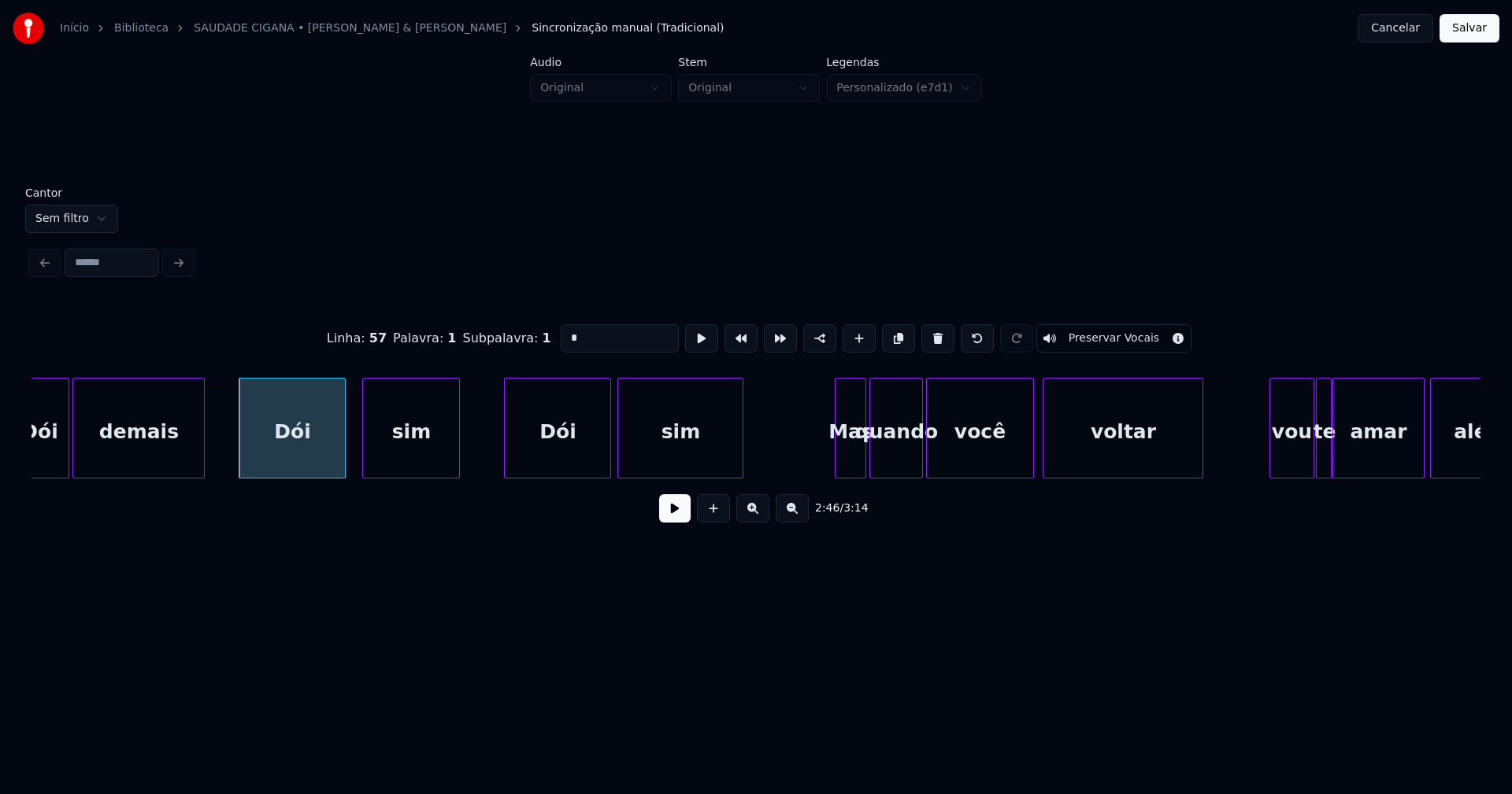
click at [564, 463] on div "Dói" at bounding box center [557, 432] width 106 height 107
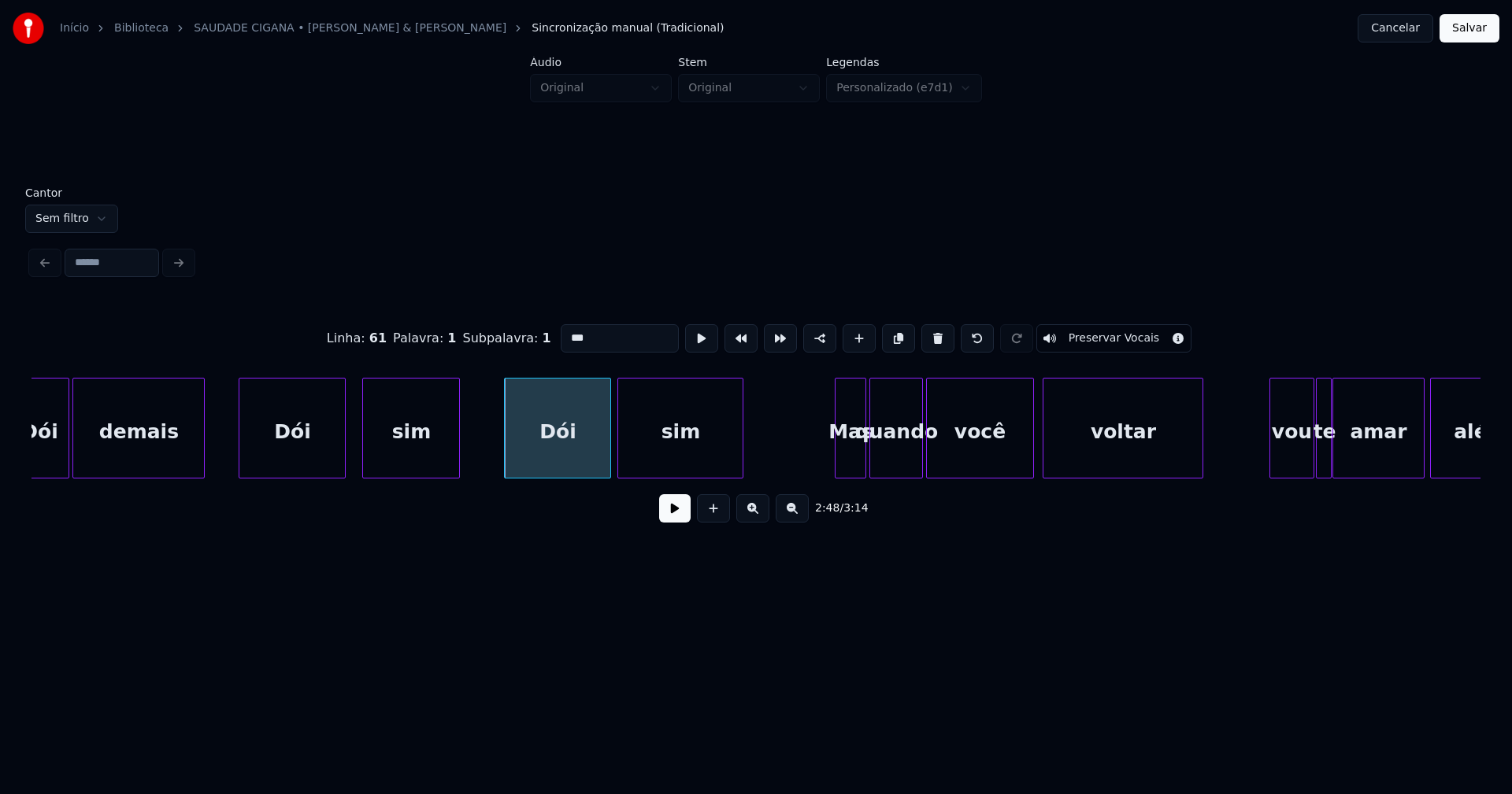
click at [566, 331] on input "***" at bounding box center [620, 338] width 118 height 28
click at [823, 467] on div at bounding box center [823, 427] width 5 height 99
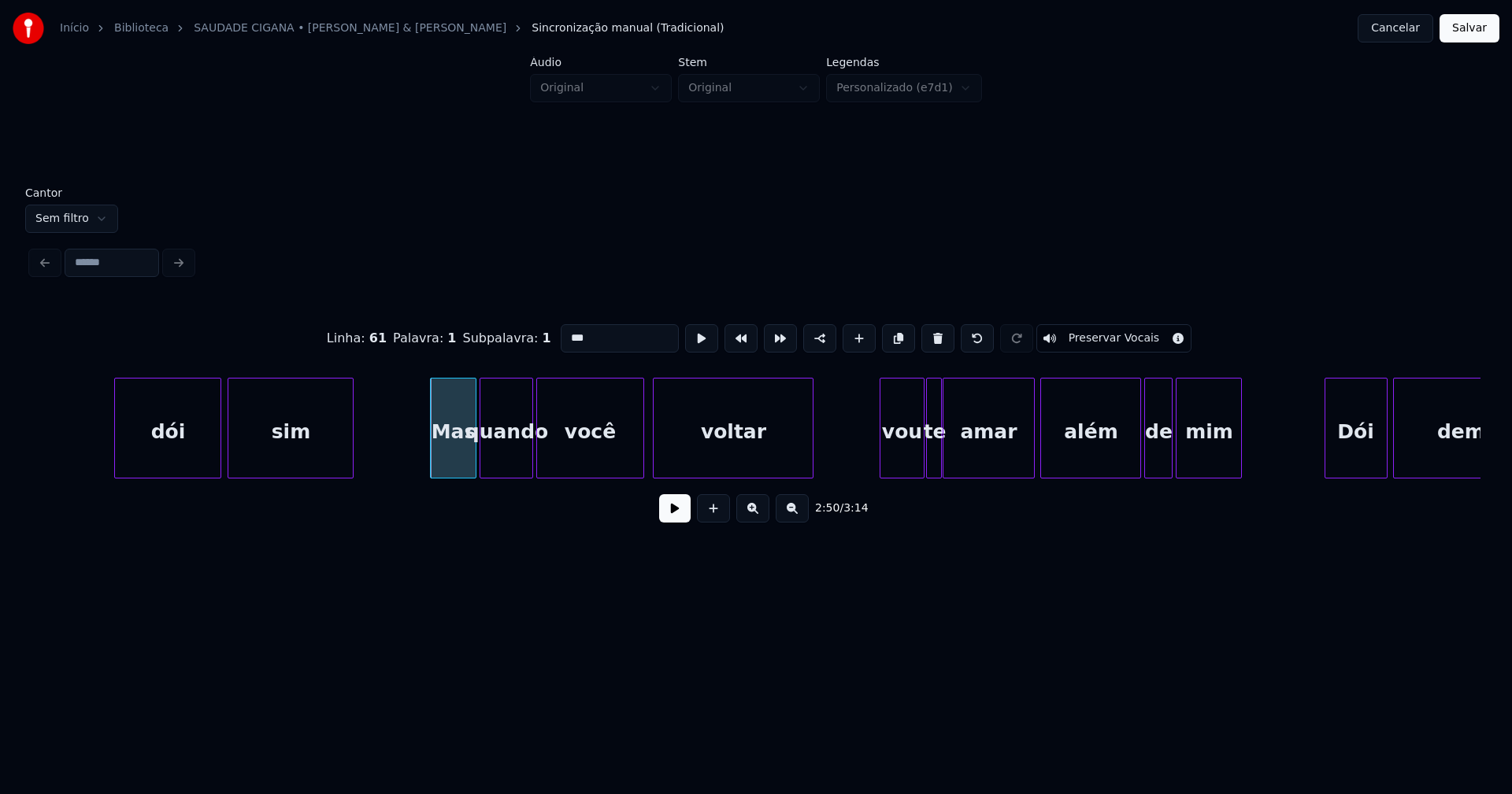
scroll to position [0, 26764]
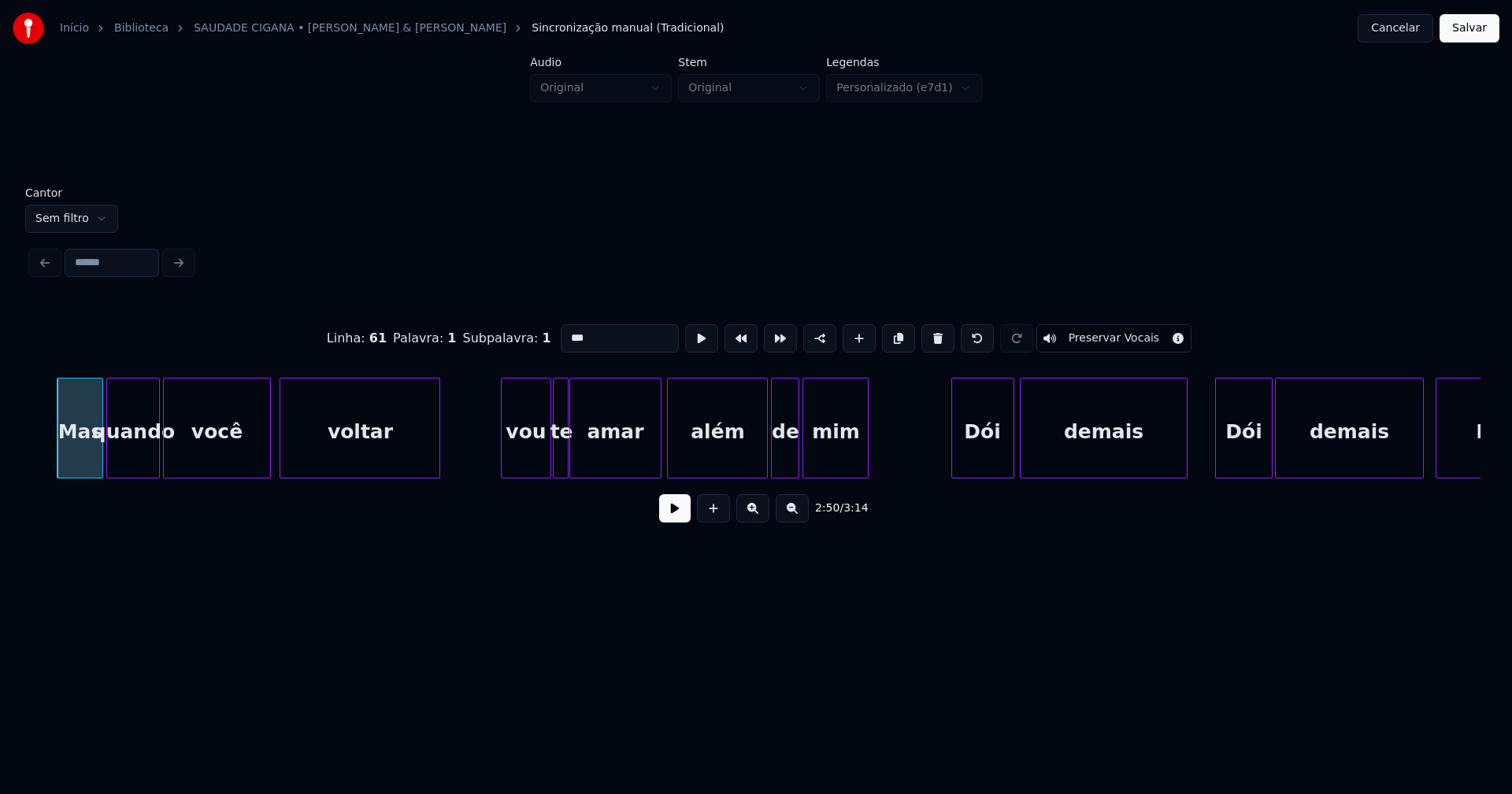
click at [504, 457] on div at bounding box center [504, 427] width 5 height 99
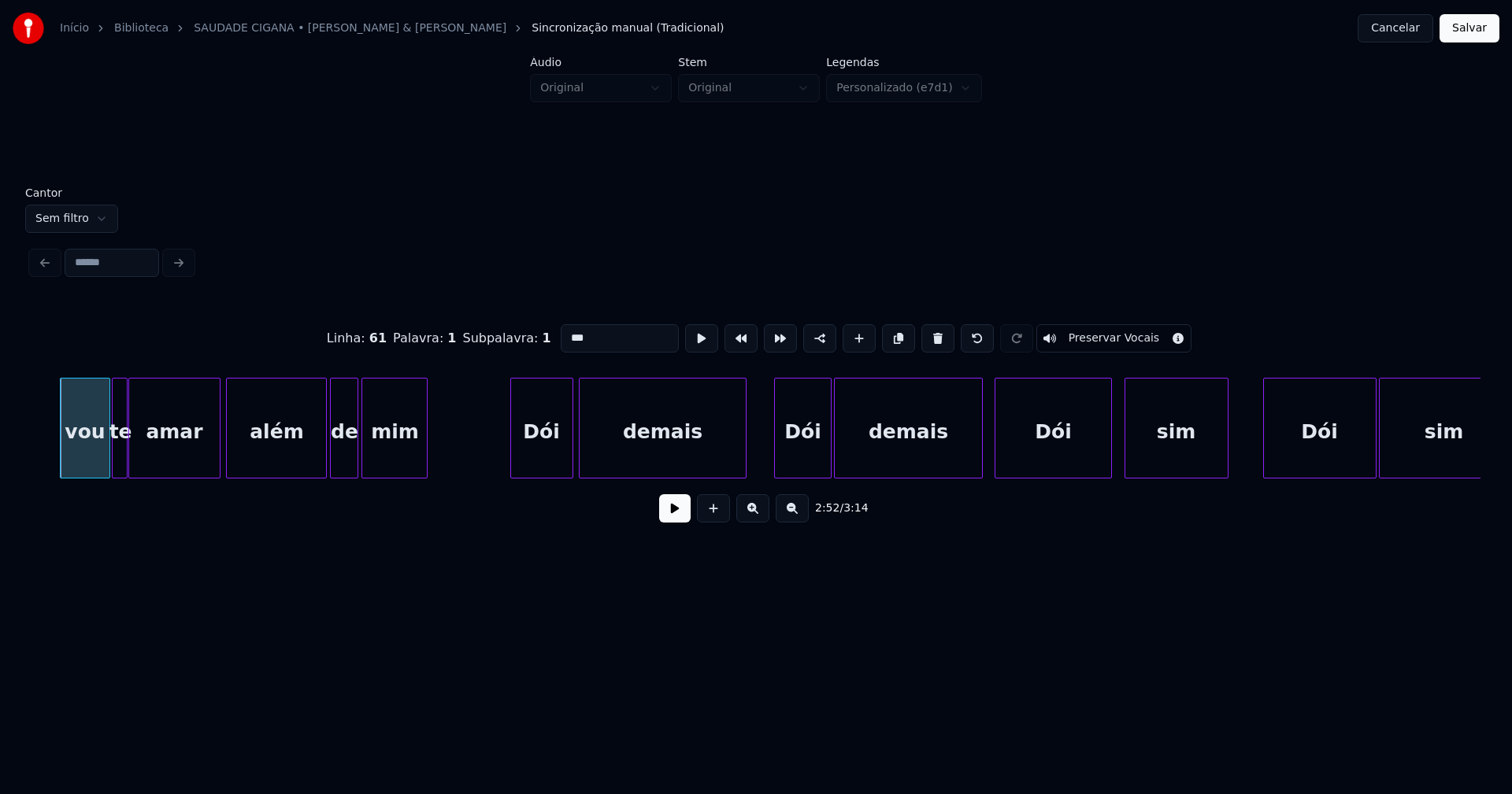
scroll to position [0, 27272]
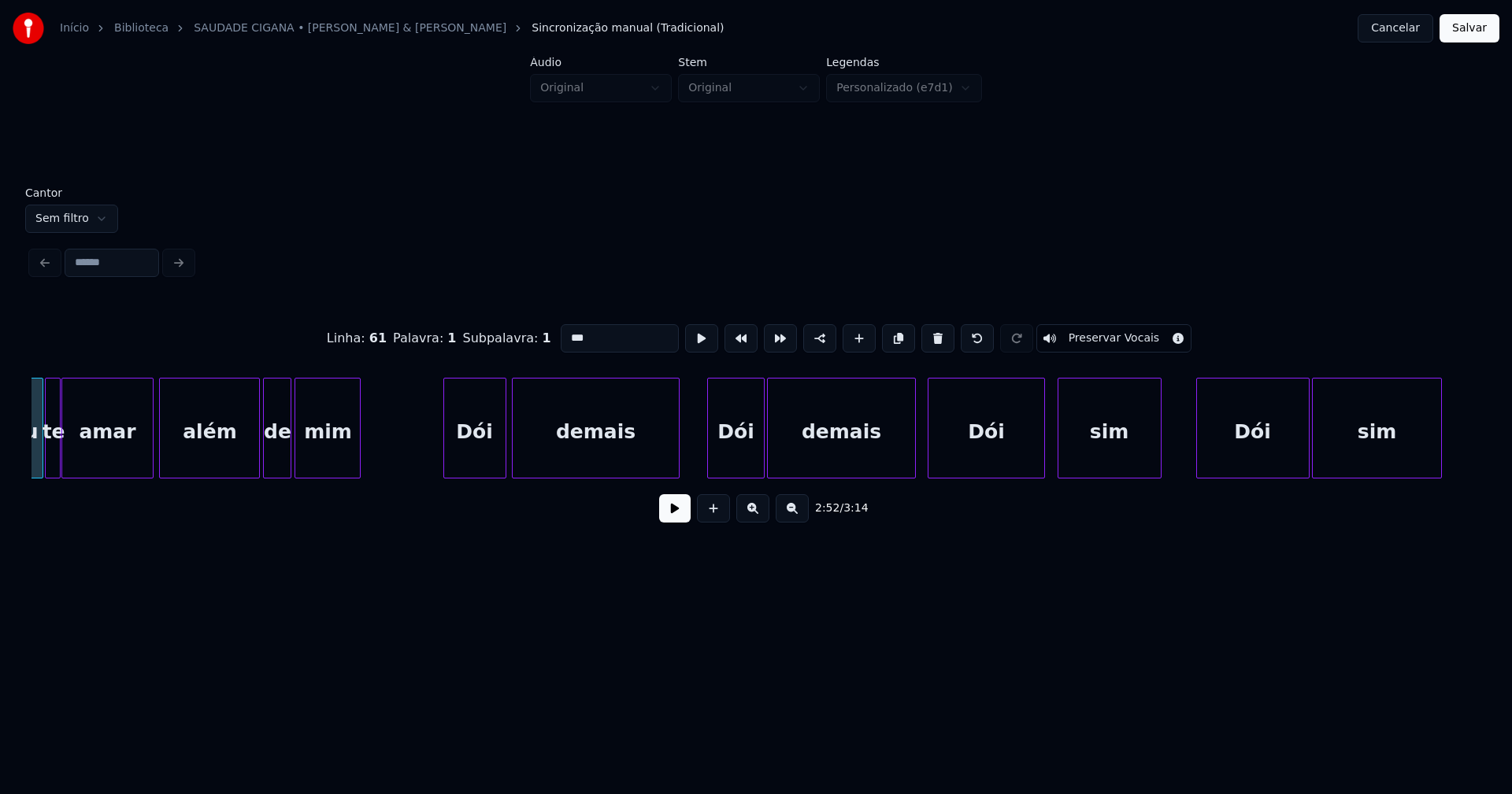
click at [734, 454] on div "Dói" at bounding box center [735, 432] width 55 height 107
click at [566, 333] on input "***" at bounding box center [620, 338] width 118 height 28
click at [1248, 460] on div "Dói" at bounding box center [1253, 432] width 111 height 107
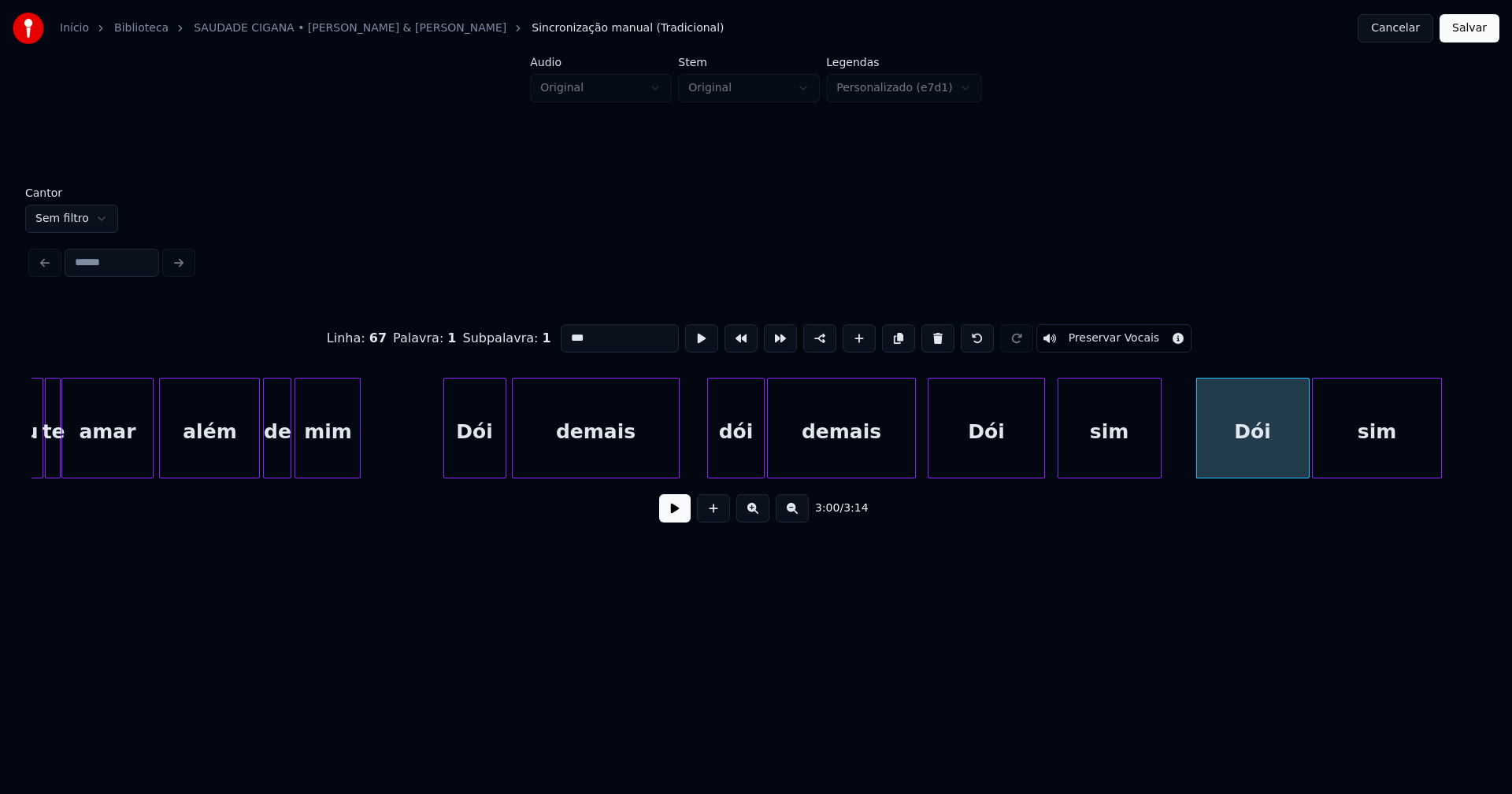
click at [566, 332] on input "***" at bounding box center [620, 338] width 118 height 28
click at [893, 467] on div at bounding box center [893, 427] width 5 height 99
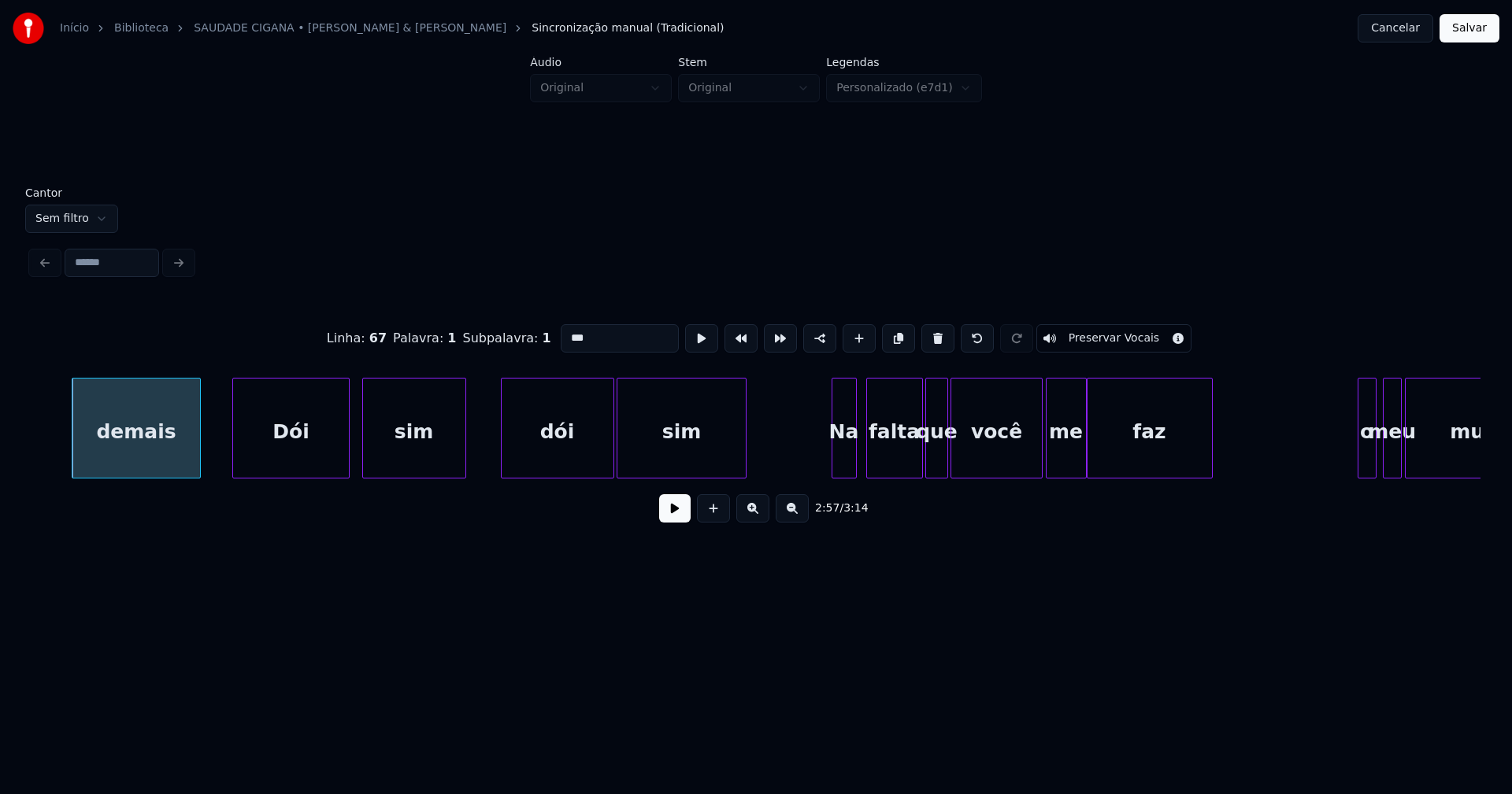
scroll to position [0, 28256]
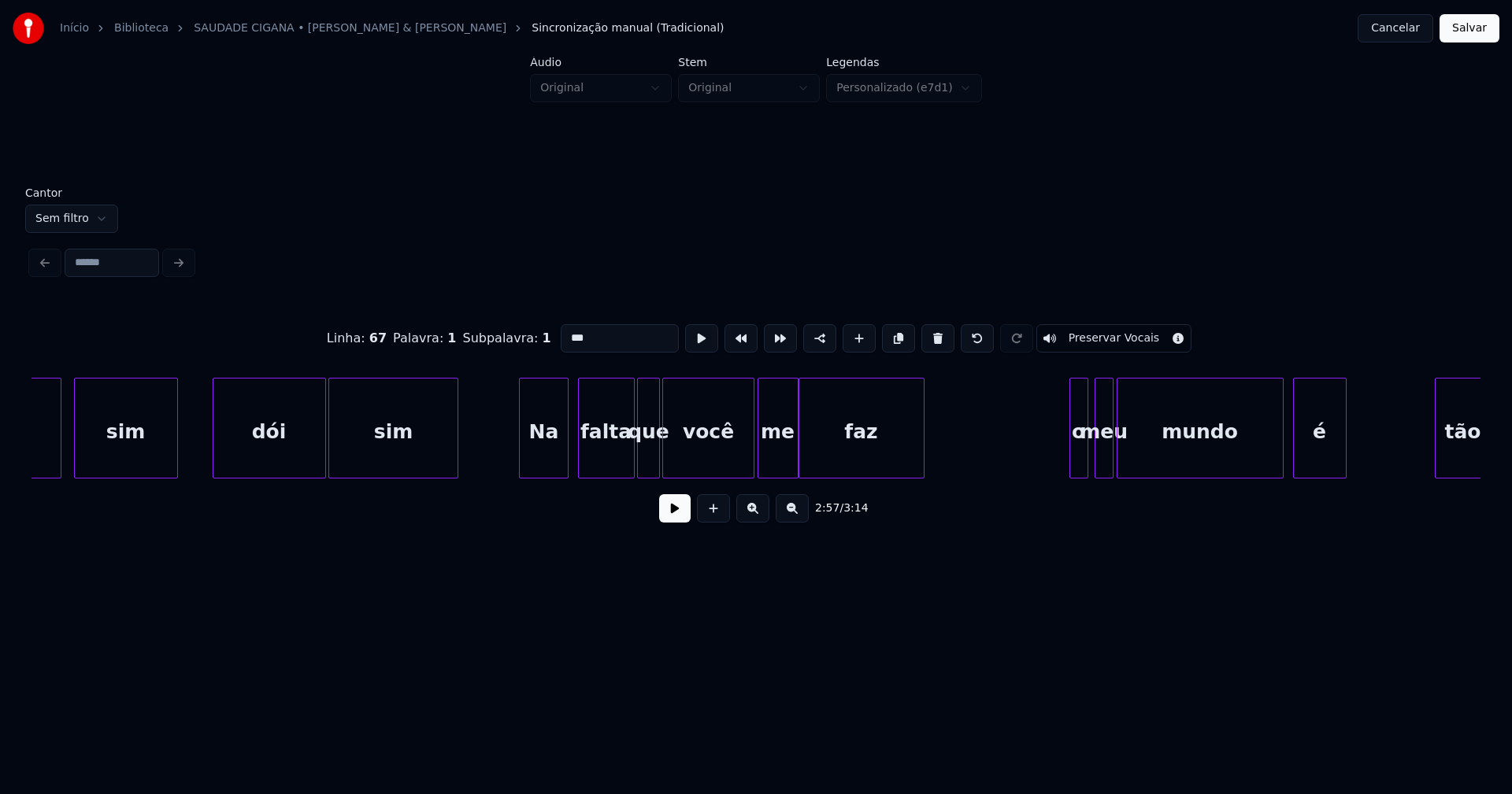
click at [523, 462] on div at bounding box center [522, 427] width 5 height 99
click at [1058, 462] on div at bounding box center [1060, 427] width 5 height 99
click at [1075, 457] on div "o" at bounding box center [1073, 432] width 30 height 107
drag, startPoint x: 583, startPoint y: 334, endPoint x: 512, endPoint y: 339, distance: 71.2
click at [515, 339] on div "Linha : 69 Palavra : 1 Subpalavra : 1 * Preservar Vocais" at bounding box center [756, 338] width 1449 height 79
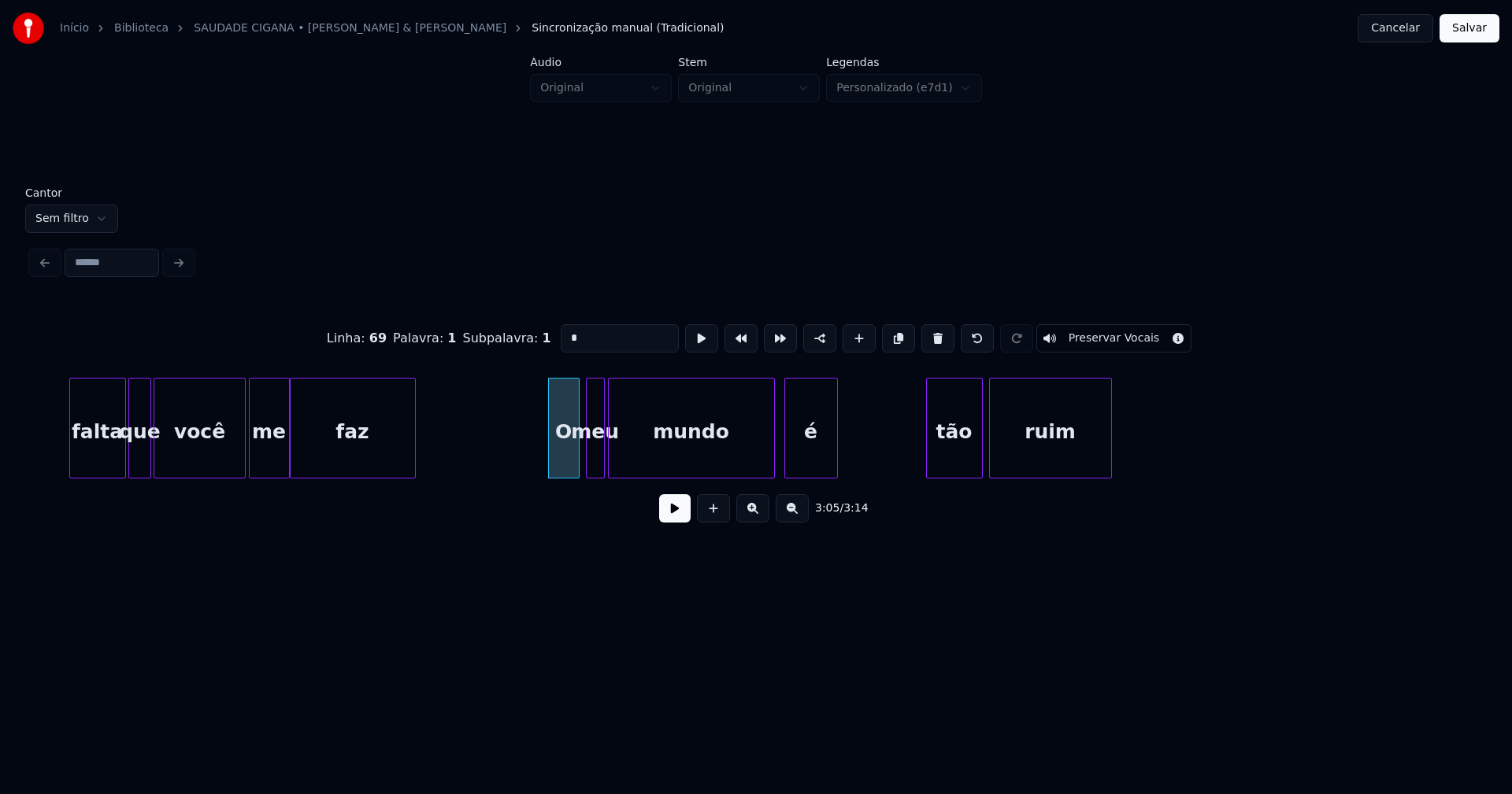
scroll to position [0, 28899]
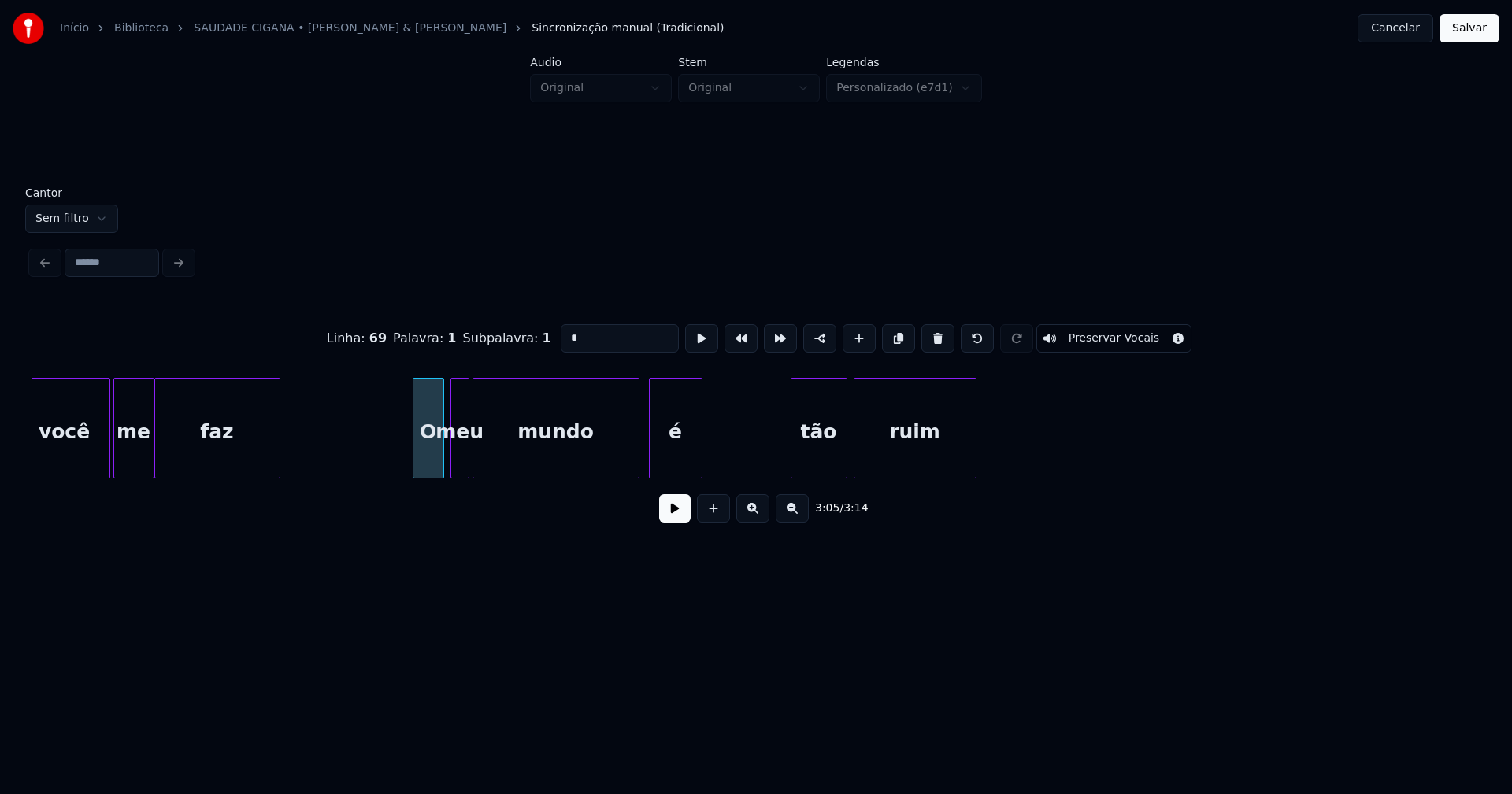
type input "*"
click at [1470, 37] on button "Salvar" at bounding box center [1470, 28] width 60 height 28
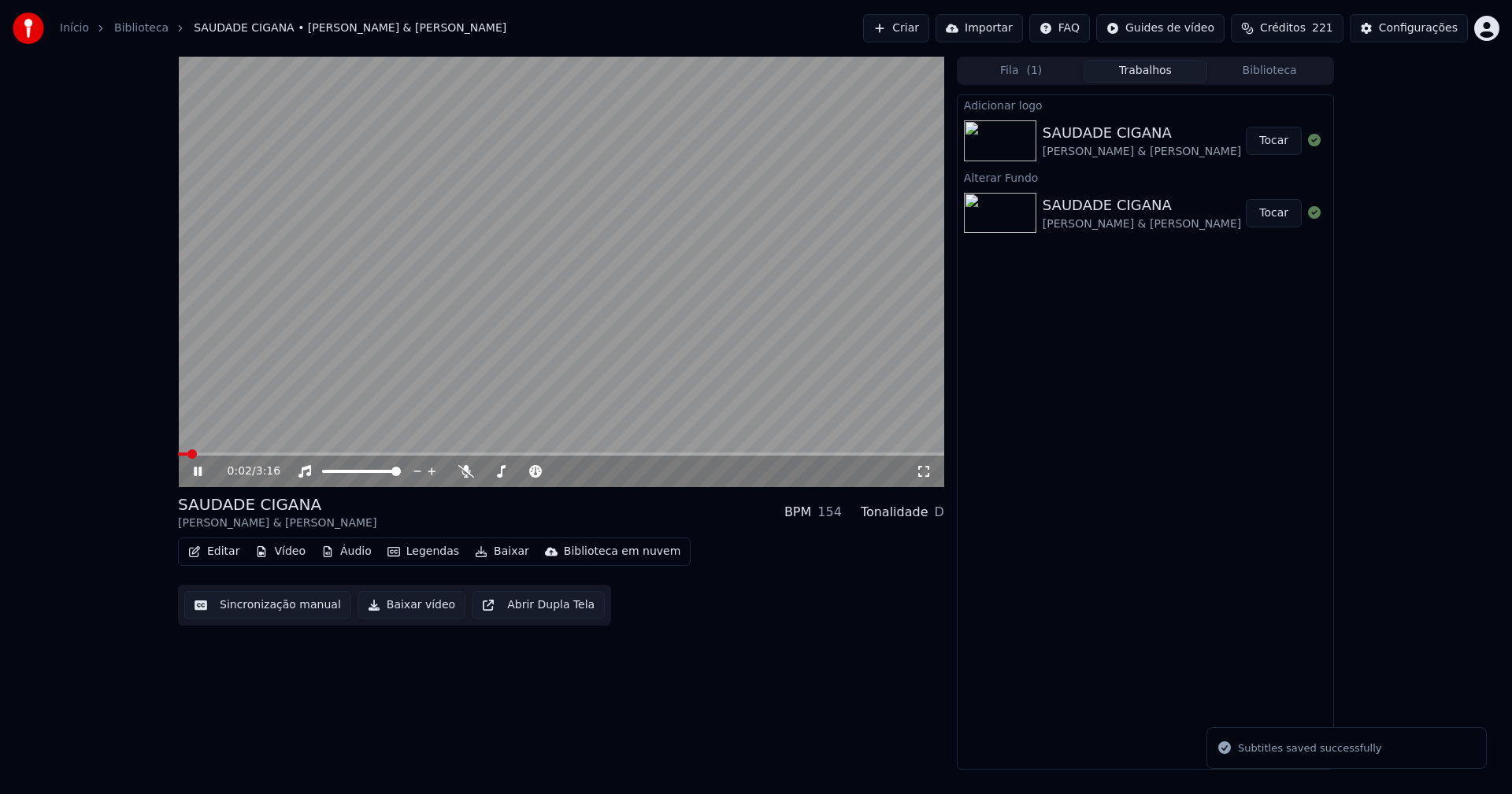
click at [551, 454] on span at bounding box center [561, 454] width 766 height 3
drag, startPoint x: 923, startPoint y: 469, endPoint x: 925, endPoint y: 488, distance: 19.1
click at [925, 470] on icon at bounding box center [923, 471] width 16 height 12
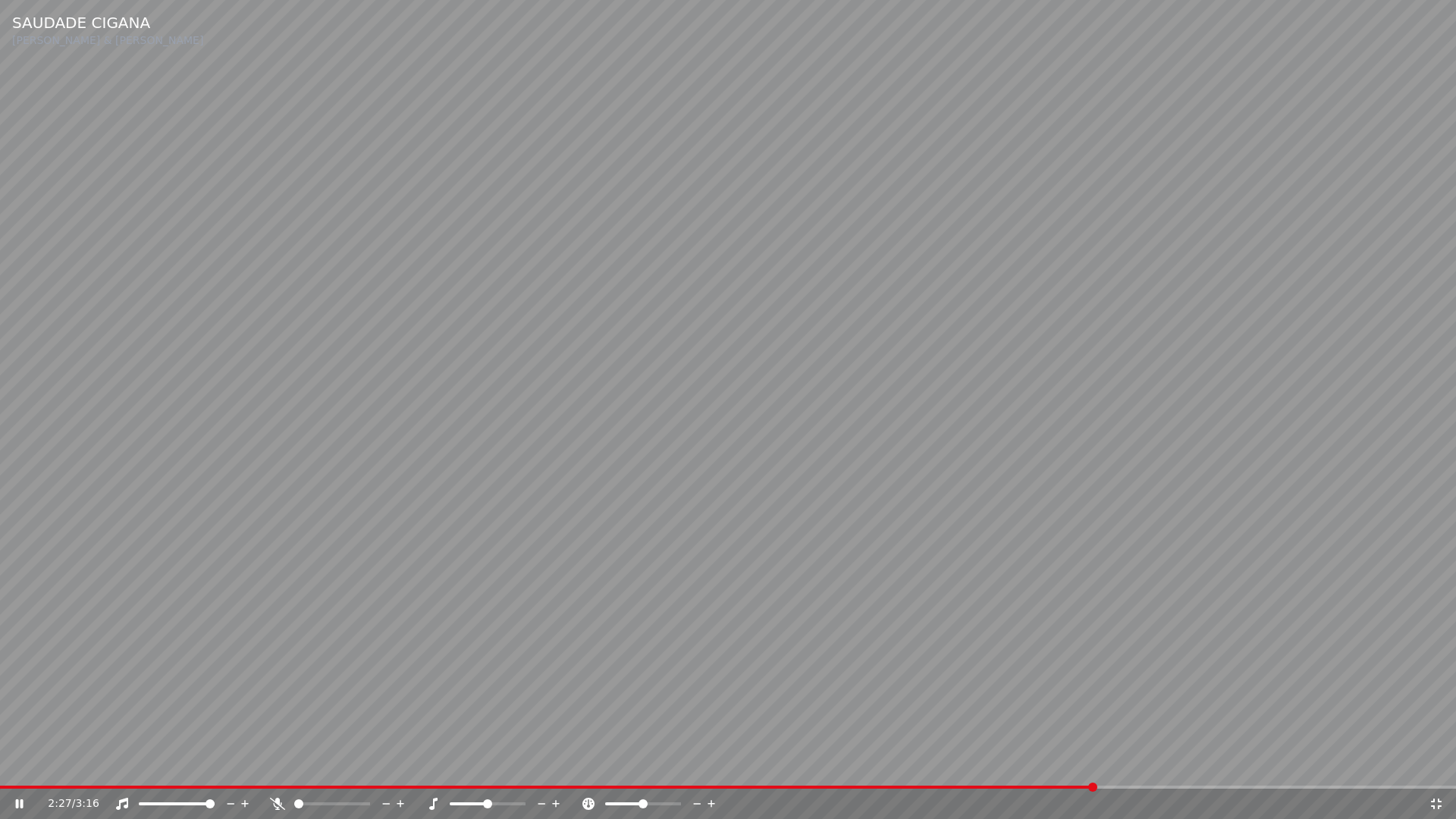
click at [1434, 764] on icon at bounding box center [1436, 803] width 10 height 10
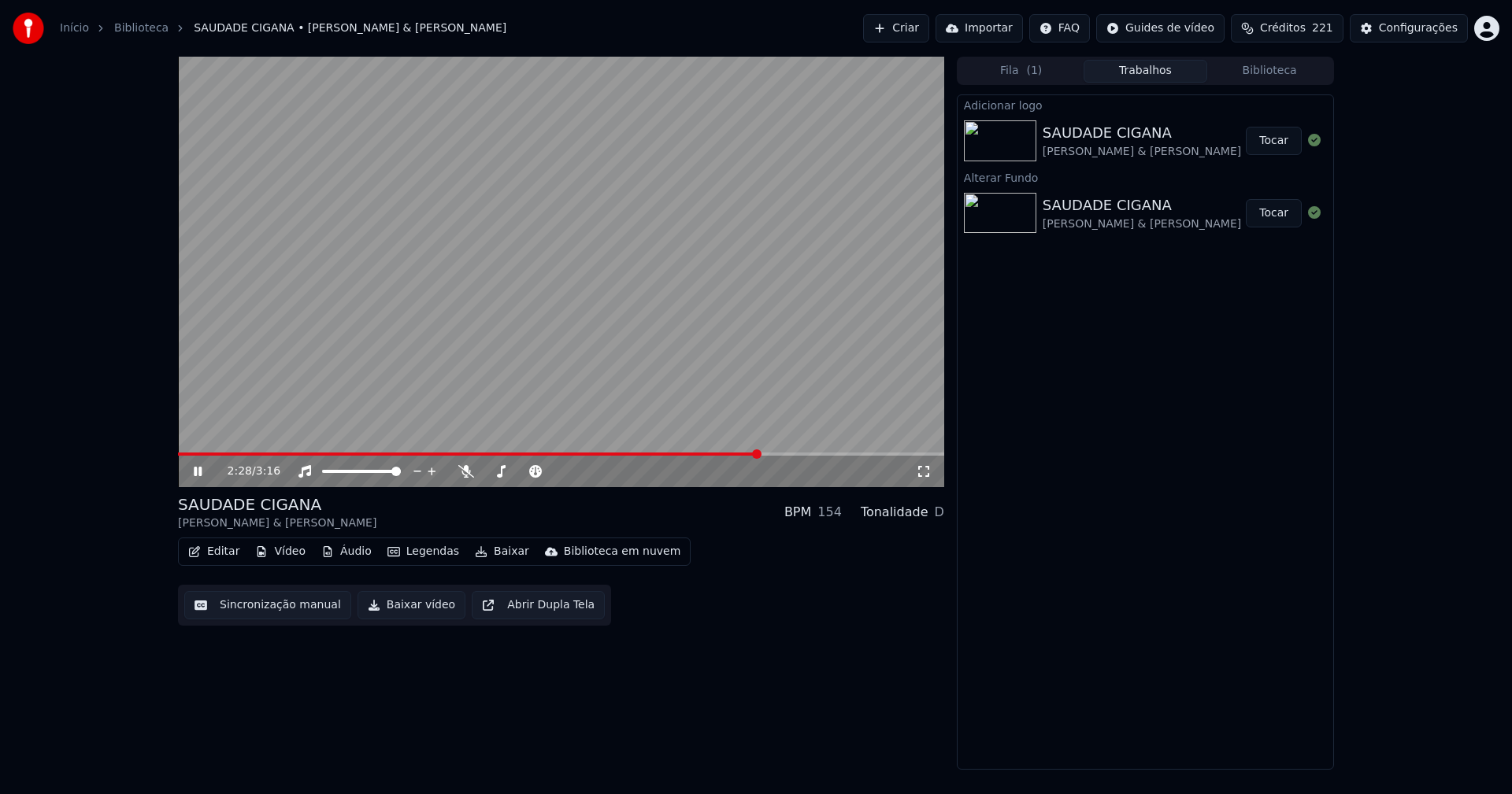
click at [199, 467] on icon at bounding box center [209, 471] width 37 height 12
click at [396, 605] on button "Baixar vídeo" at bounding box center [412, 605] width 108 height 28
click at [1297, 76] on button "Biblioteca" at bounding box center [1270, 71] width 125 height 22
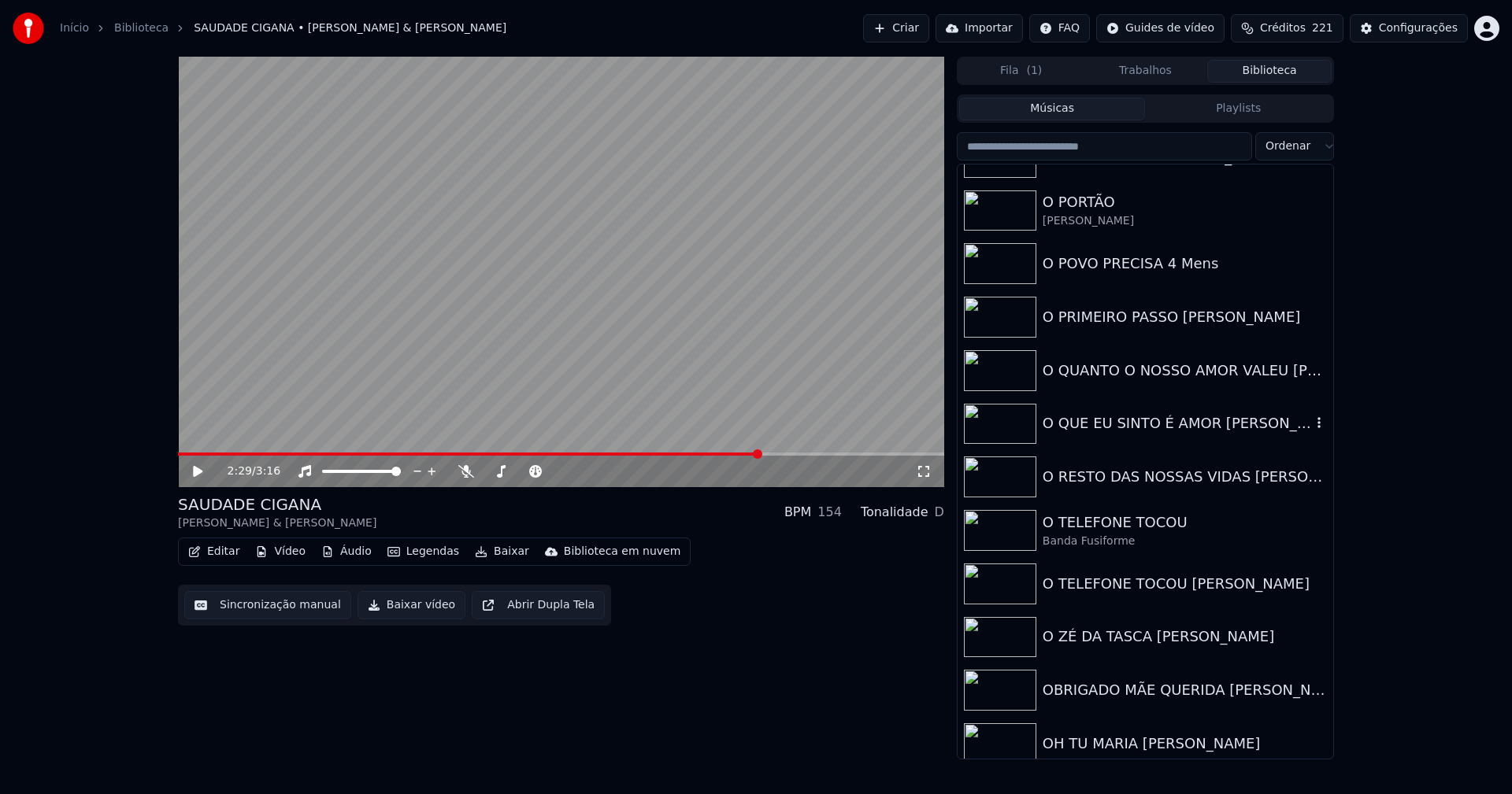
scroll to position [12852, 0]
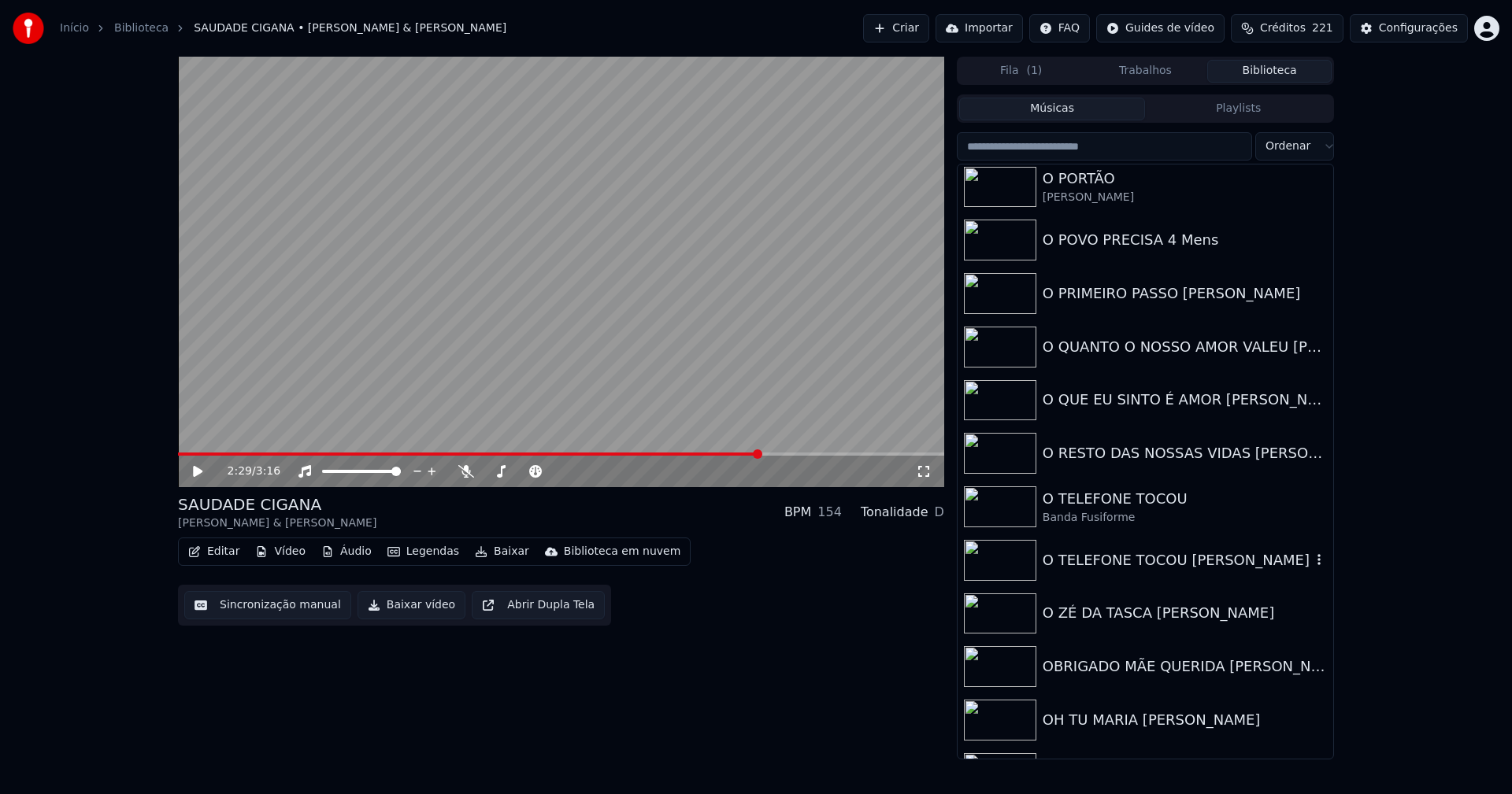
click at [1115, 563] on div "O TELEFONE TOCOU Leandro Perfeito" at bounding box center [1177, 560] width 269 height 22
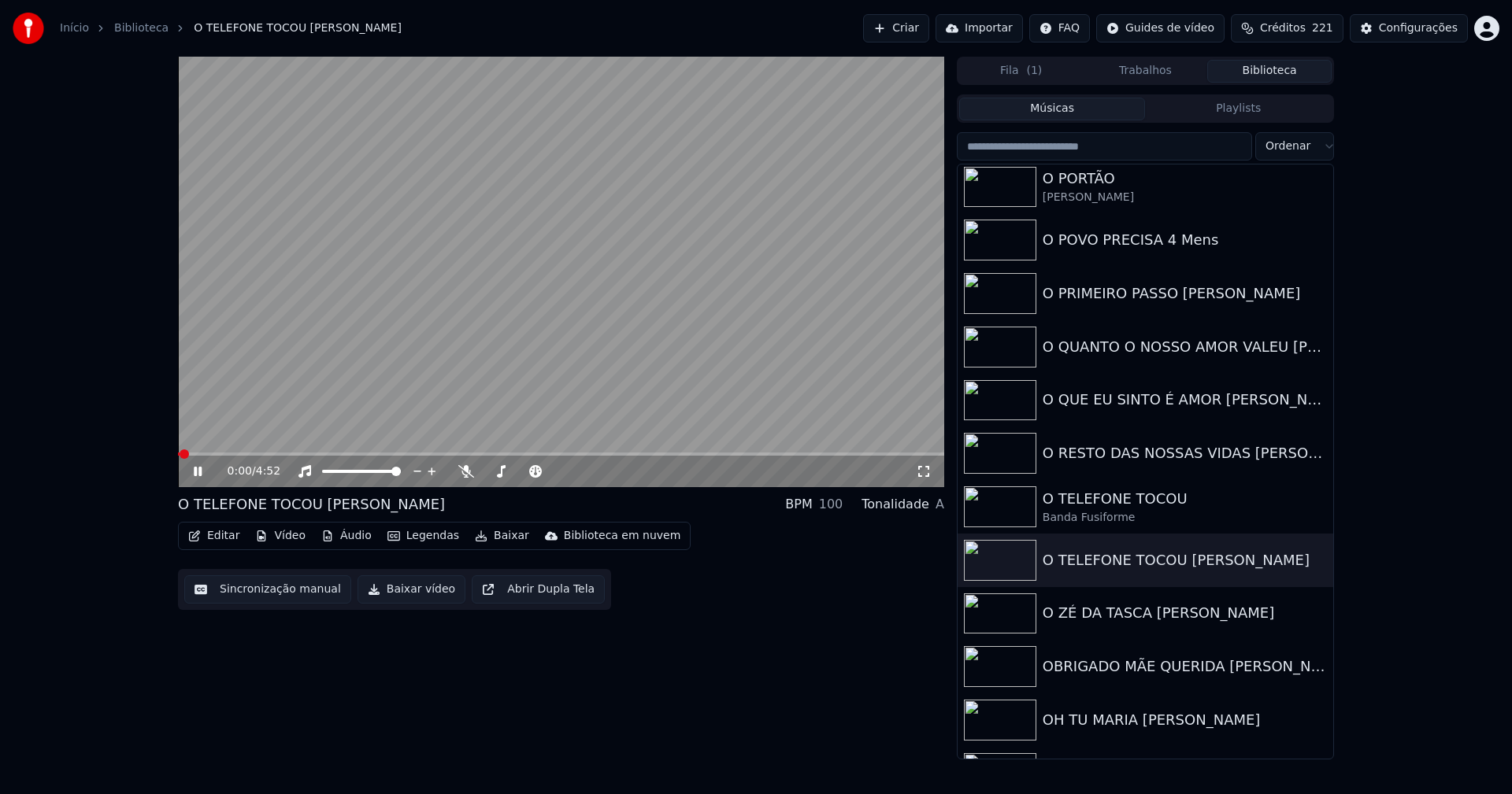
click at [199, 469] on icon at bounding box center [209, 471] width 37 height 12
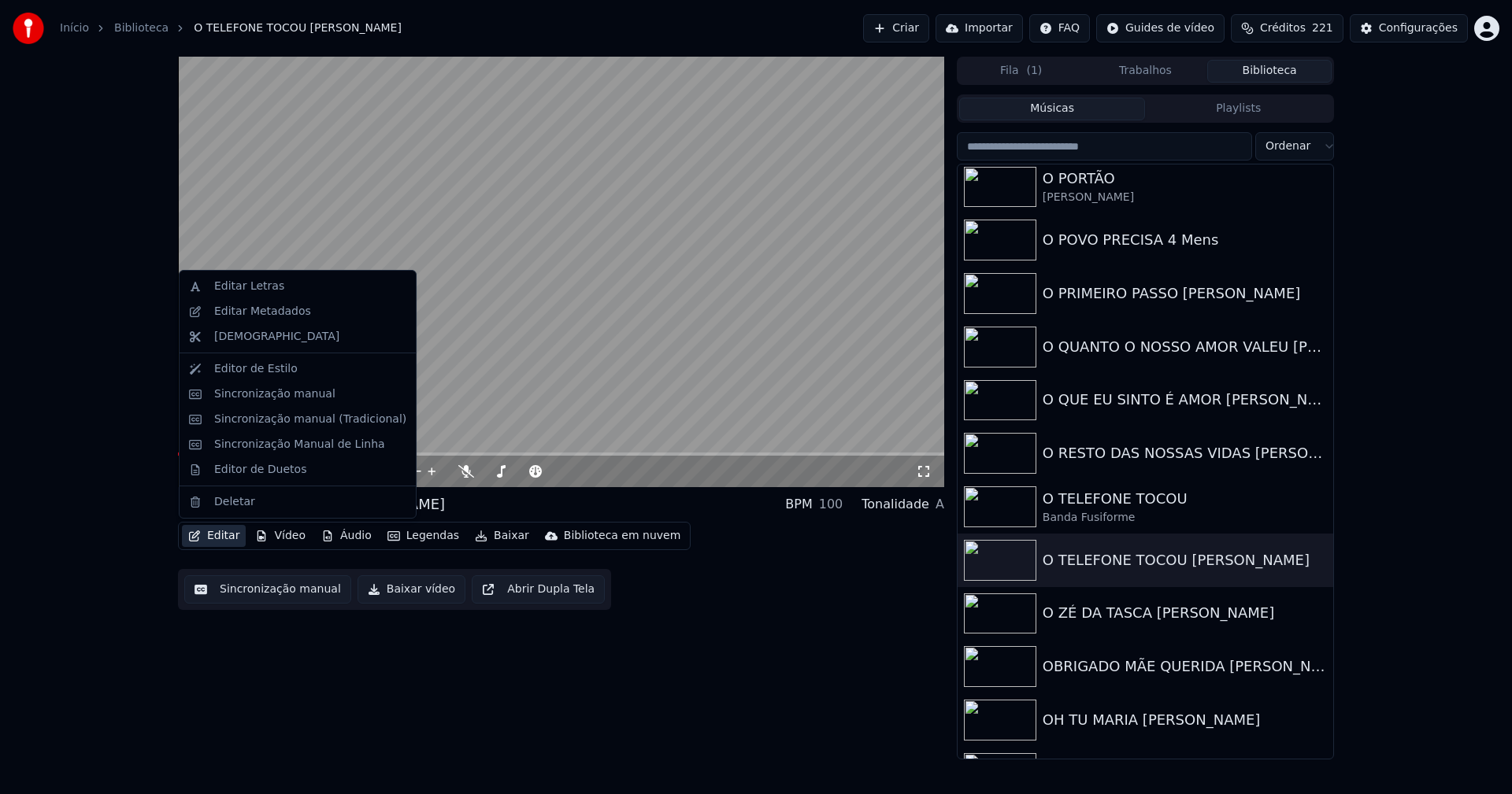
click at [222, 535] on button "Editar" at bounding box center [214, 536] width 64 height 22
click at [264, 310] on div "Editar Metadados" at bounding box center [263, 312] width 96 height 16
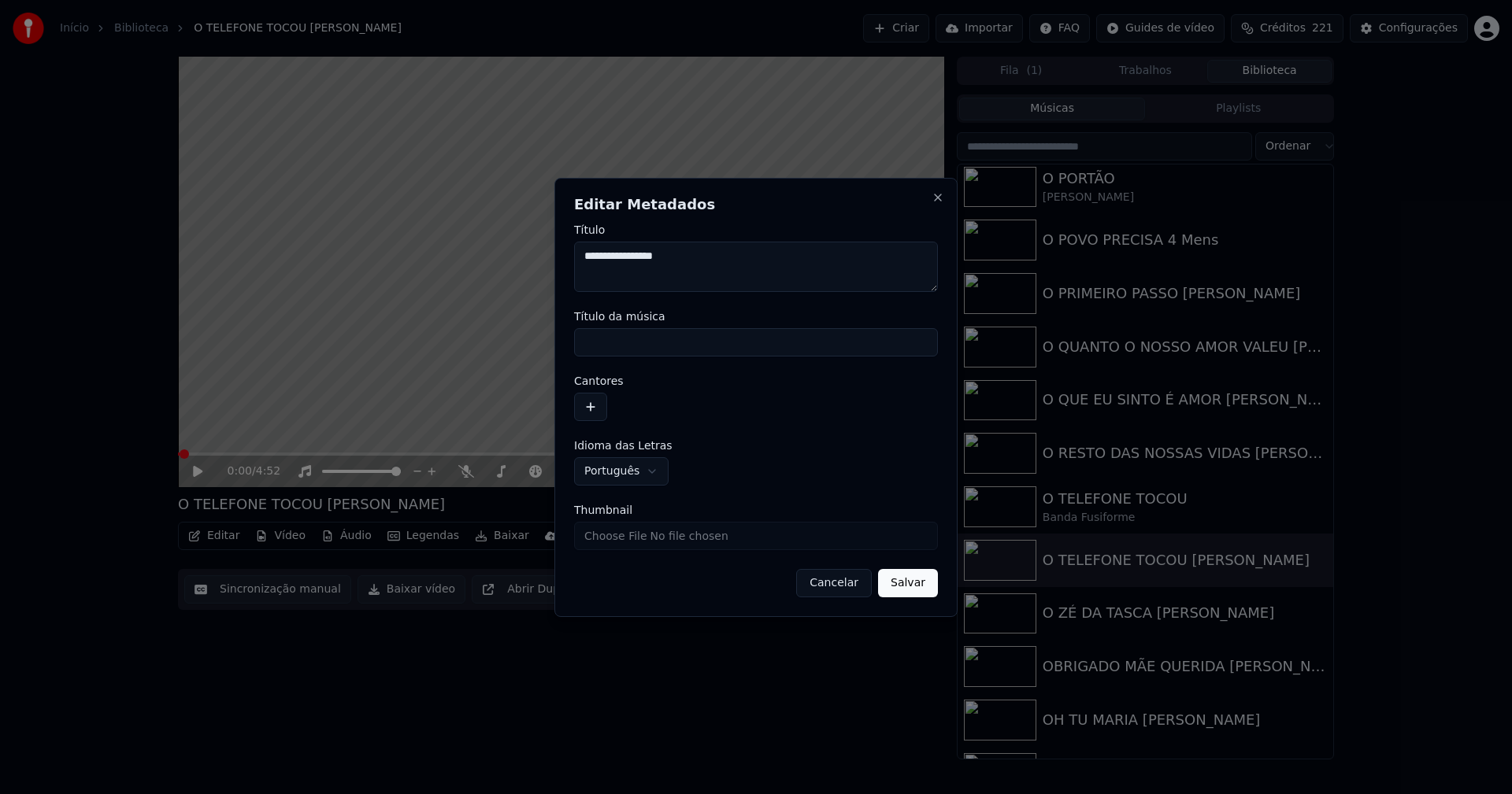
click at [653, 336] on input "Título da música" at bounding box center [755, 343] width 363 height 28
type input "**********"
click at [595, 411] on button "button" at bounding box center [590, 407] width 33 height 28
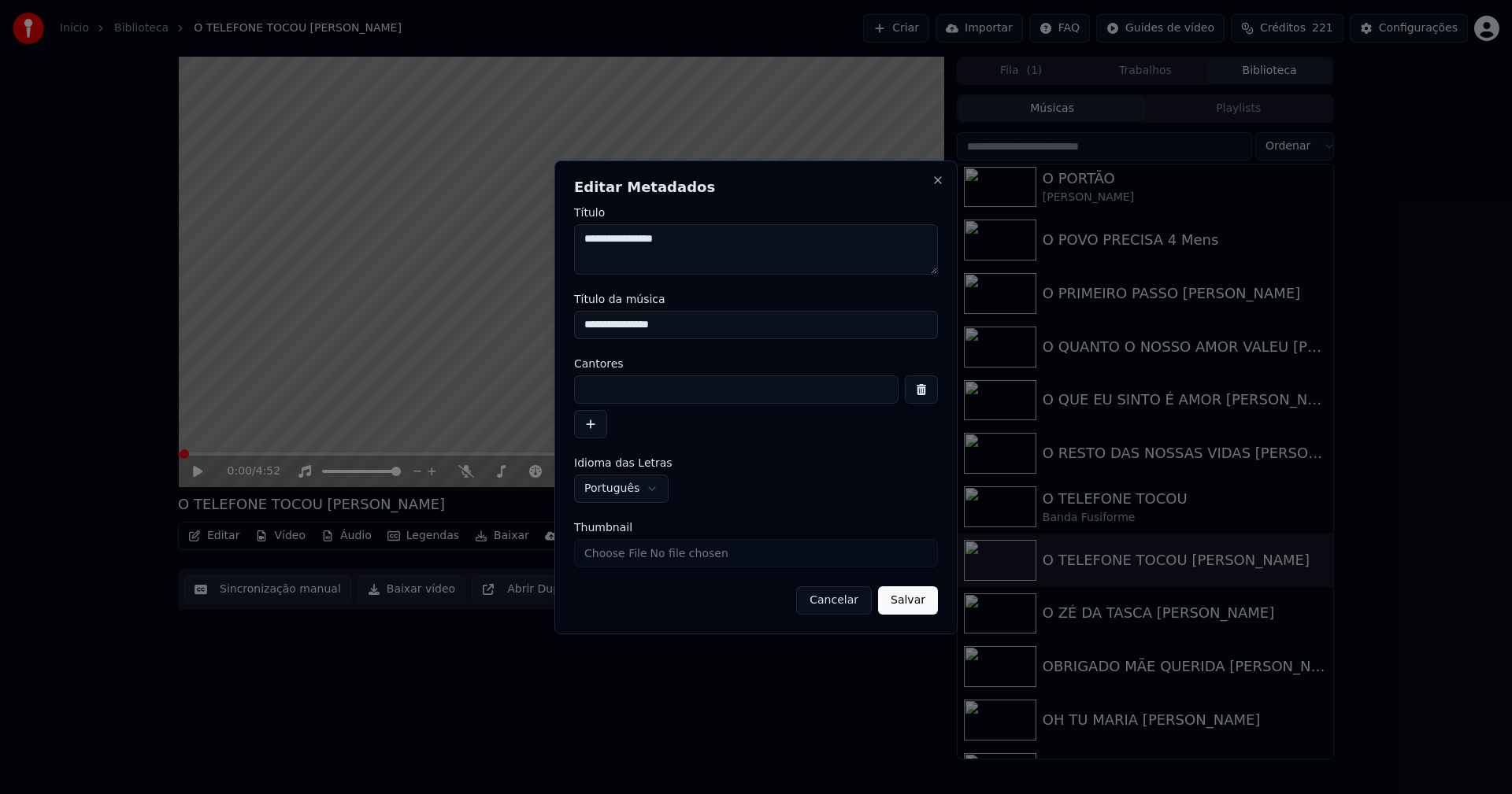
click at [620, 390] on input at bounding box center [736, 390] width 324 height 28
type input "**********"
click at [912, 598] on button "Salvar" at bounding box center [908, 600] width 60 height 28
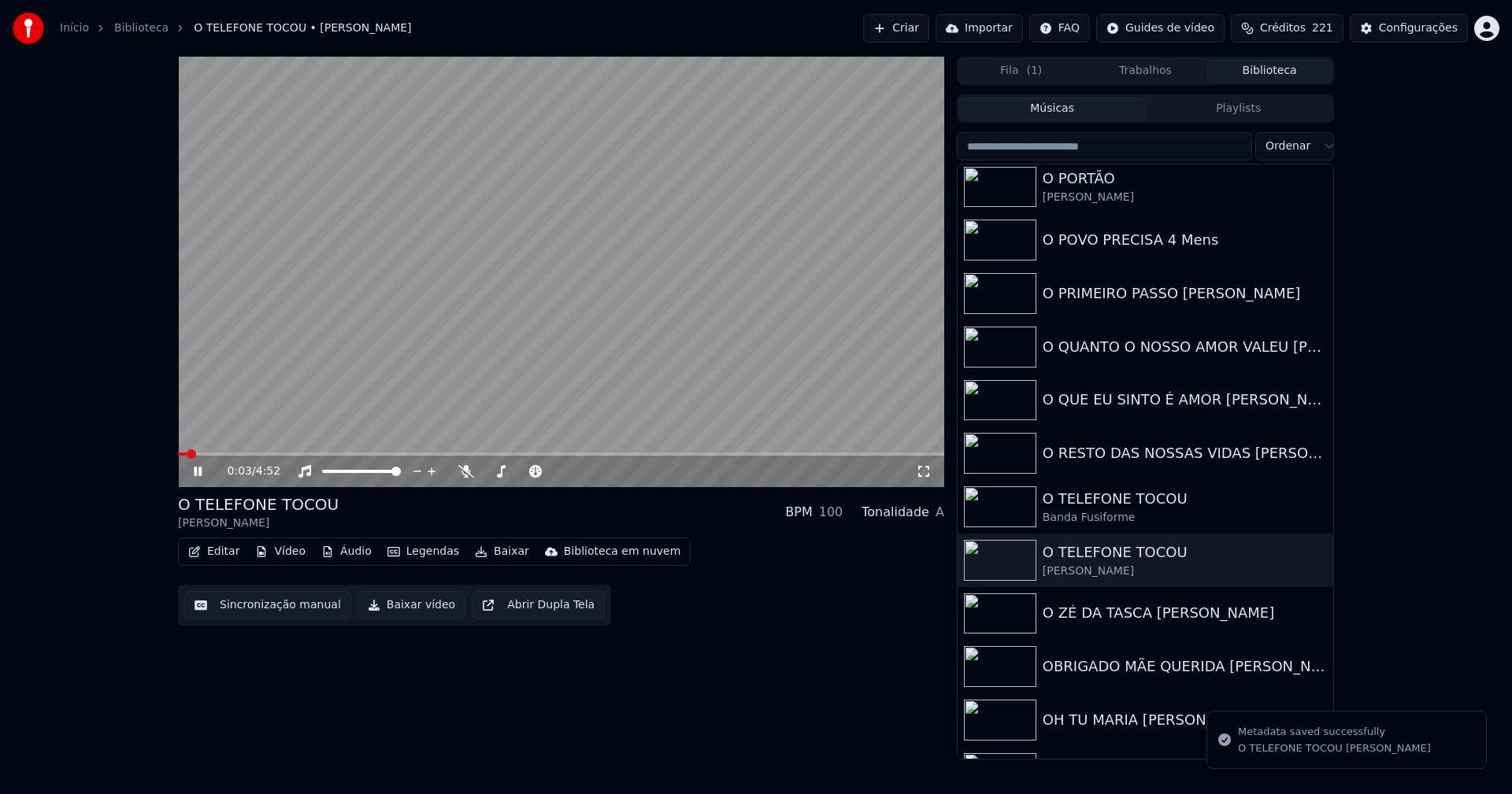
click at [297, 553] on button "Vídeo" at bounding box center [280, 552] width 63 height 22
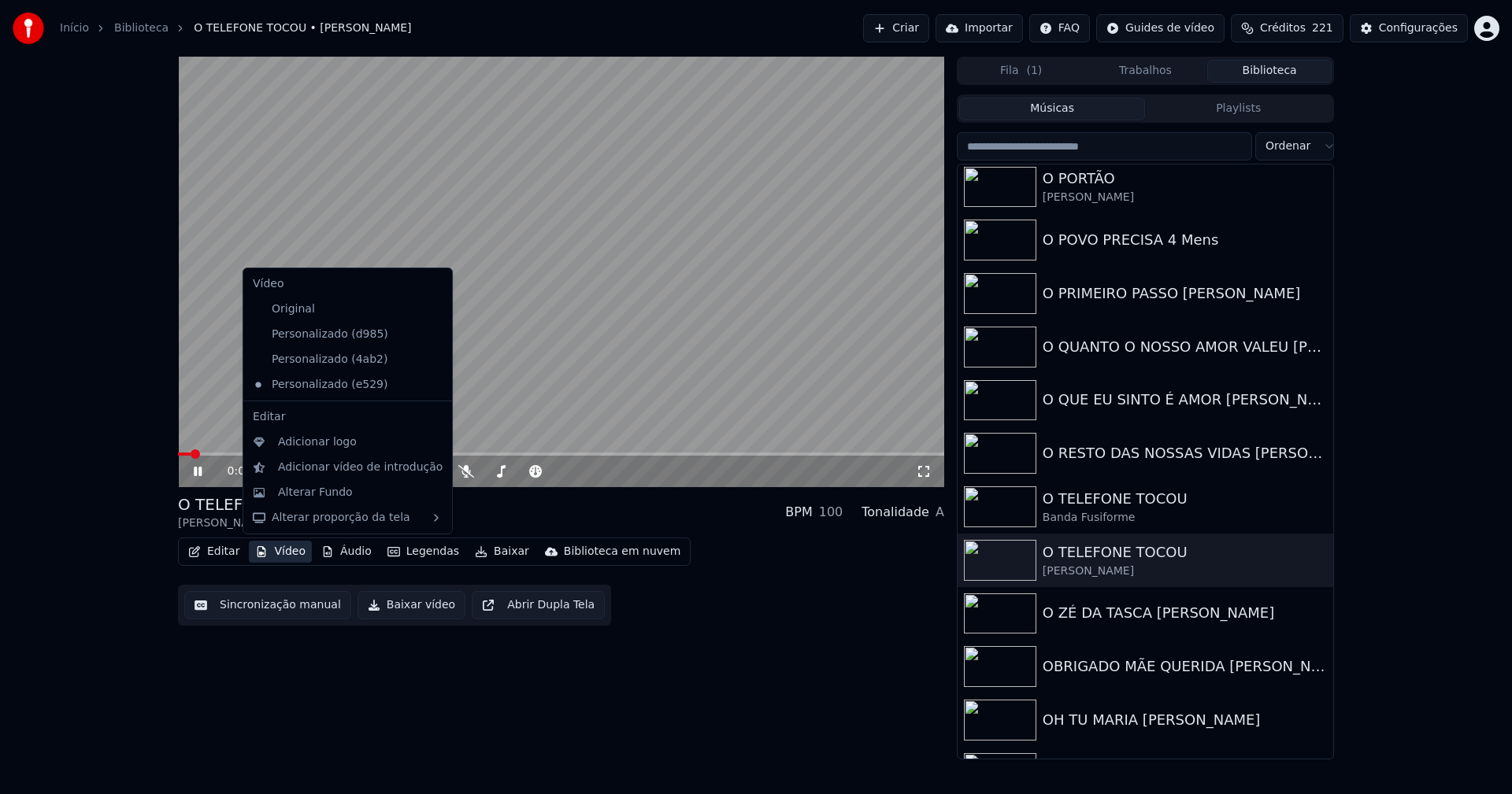
click at [432, 338] on icon at bounding box center [440, 334] width 17 height 12
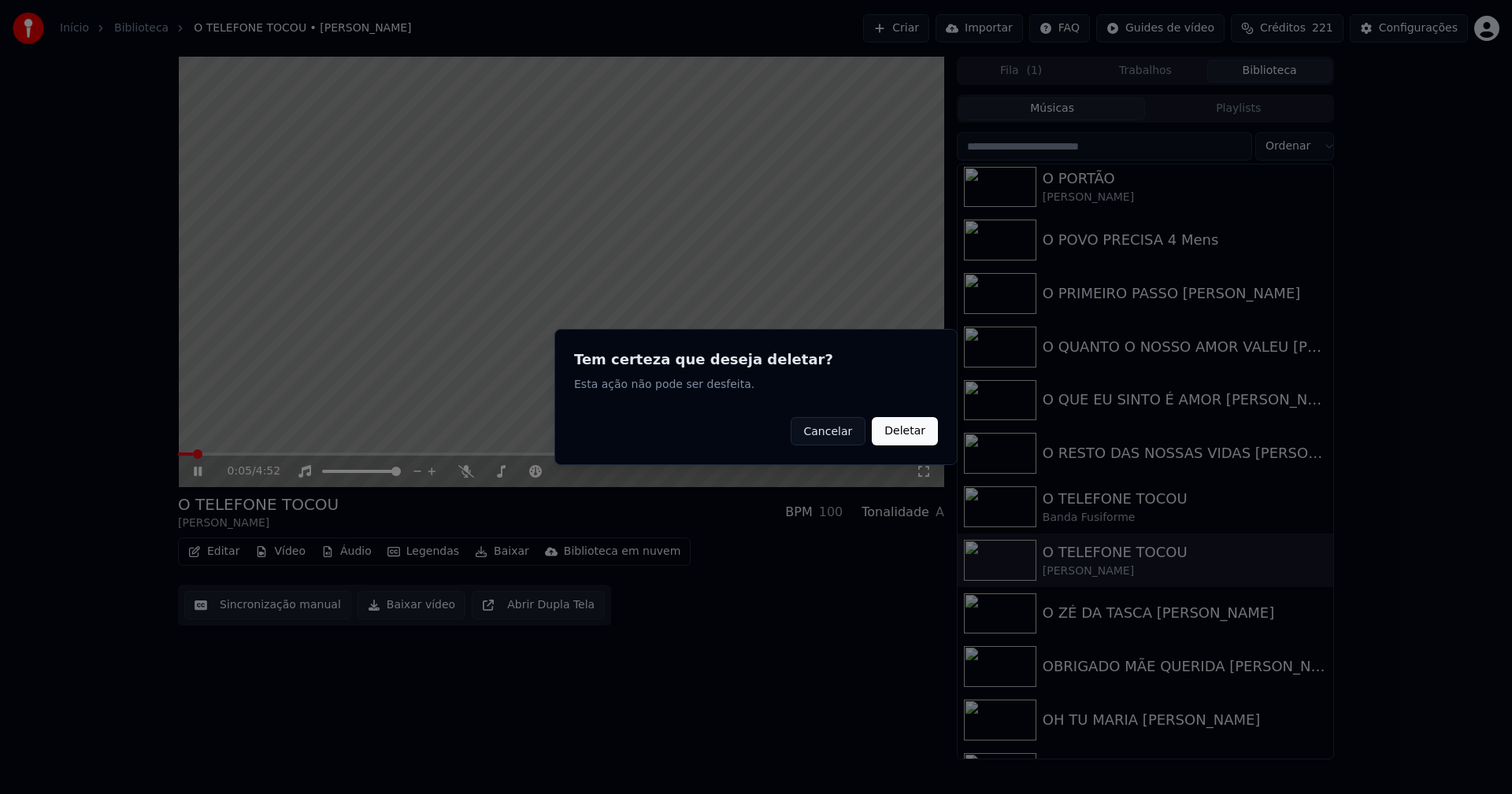
click at [901, 430] on button "Deletar" at bounding box center [905, 432] width 67 height 28
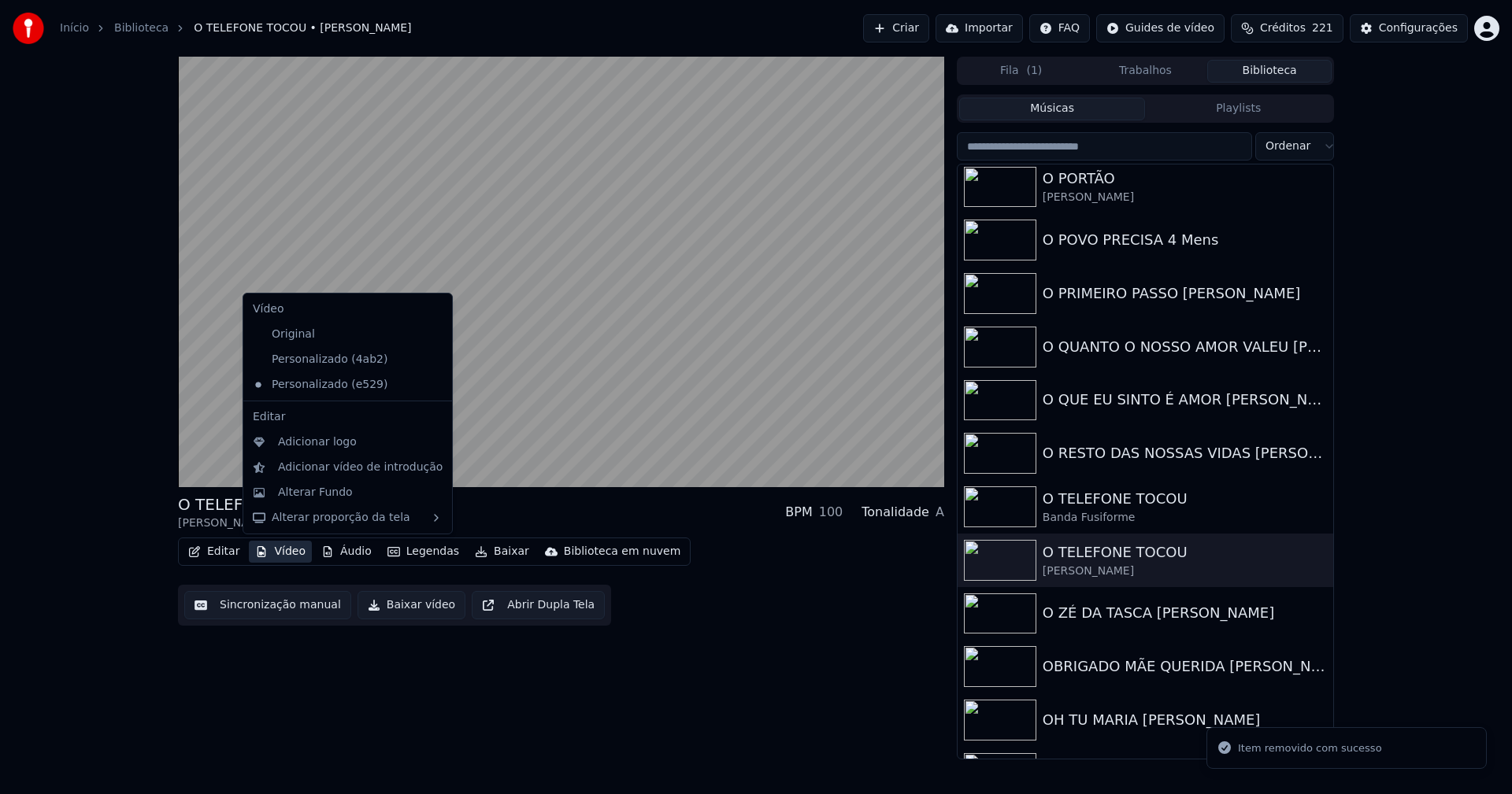
click at [289, 554] on button "Vídeo" at bounding box center [280, 552] width 63 height 22
click at [432, 363] on icon at bounding box center [437, 359] width 11 height 12
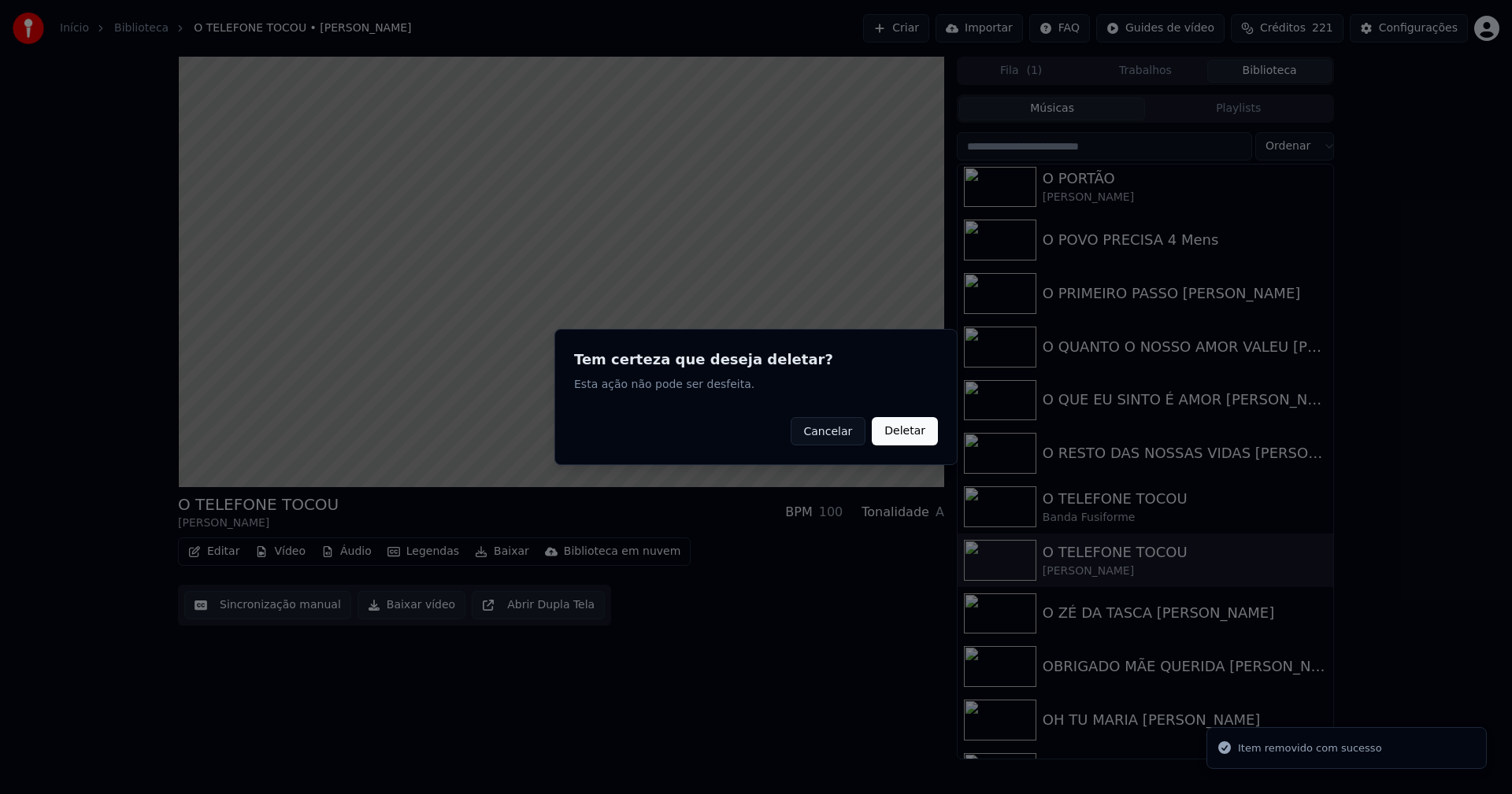
drag, startPoint x: 911, startPoint y: 436, endPoint x: 551, endPoint y: 505, distance: 366.6
click at [909, 436] on button "Deletar" at bounding box center [905, 432] width 67 height 28
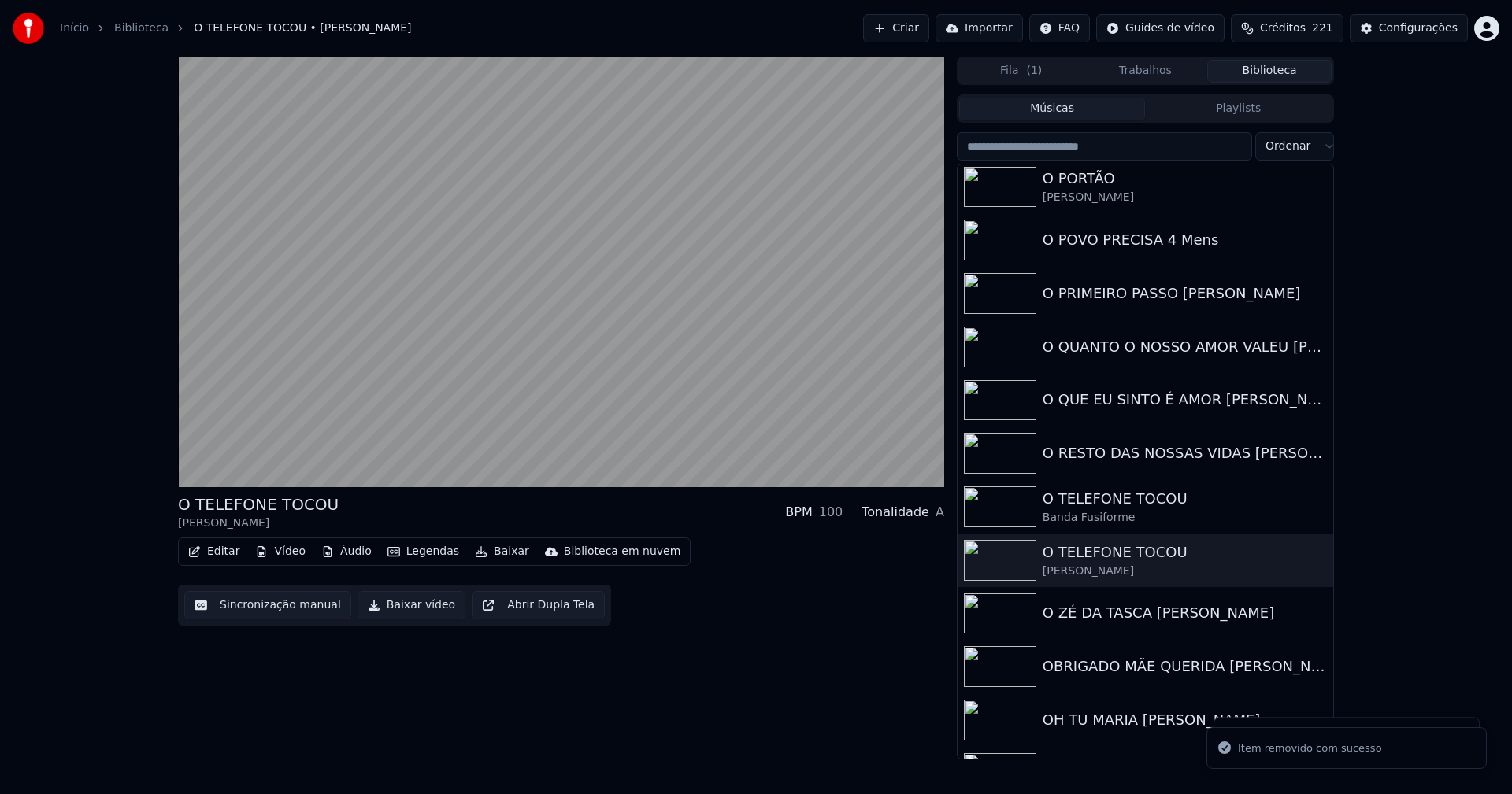
click at [288, 550] on button "Vídeo" at bounding box center [280, 552] width 63 height 22
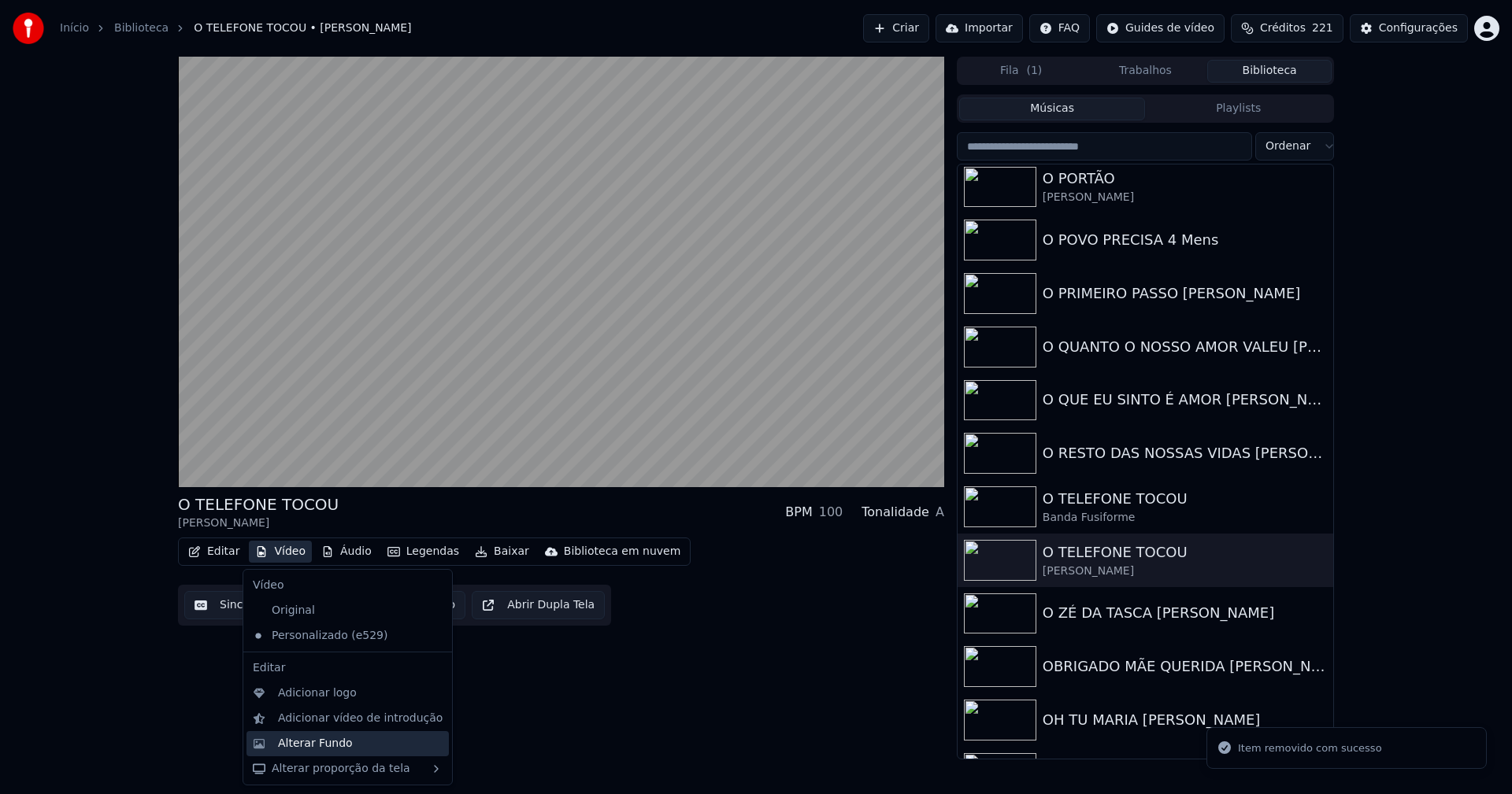
click at [313, 749] on div "Alterar Fundo" at bounding box center [315, 743] width 75 height 16
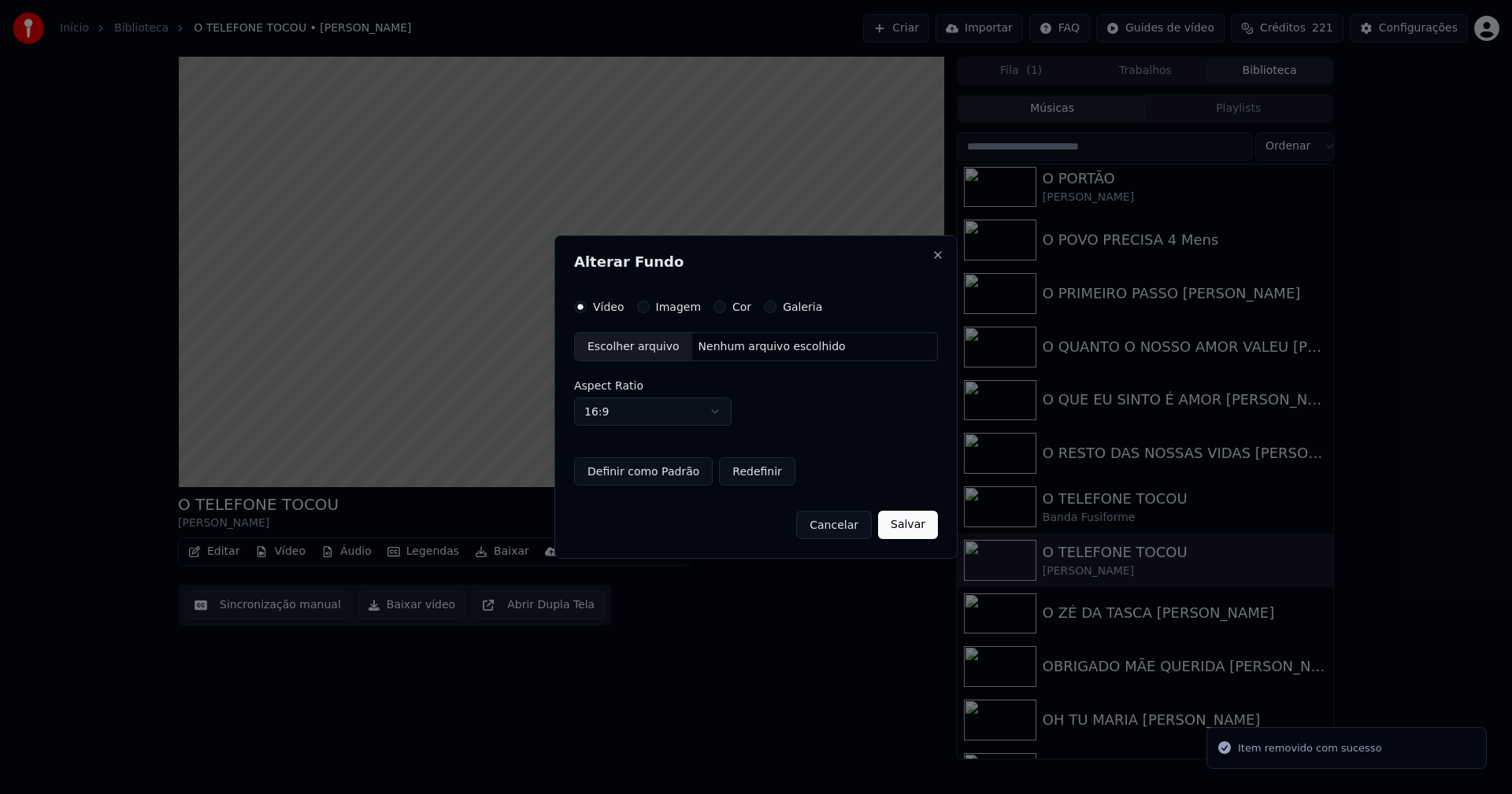
click at [639, 309] on button "Imagem" at bounding box center [643, 307] width 12 height 12
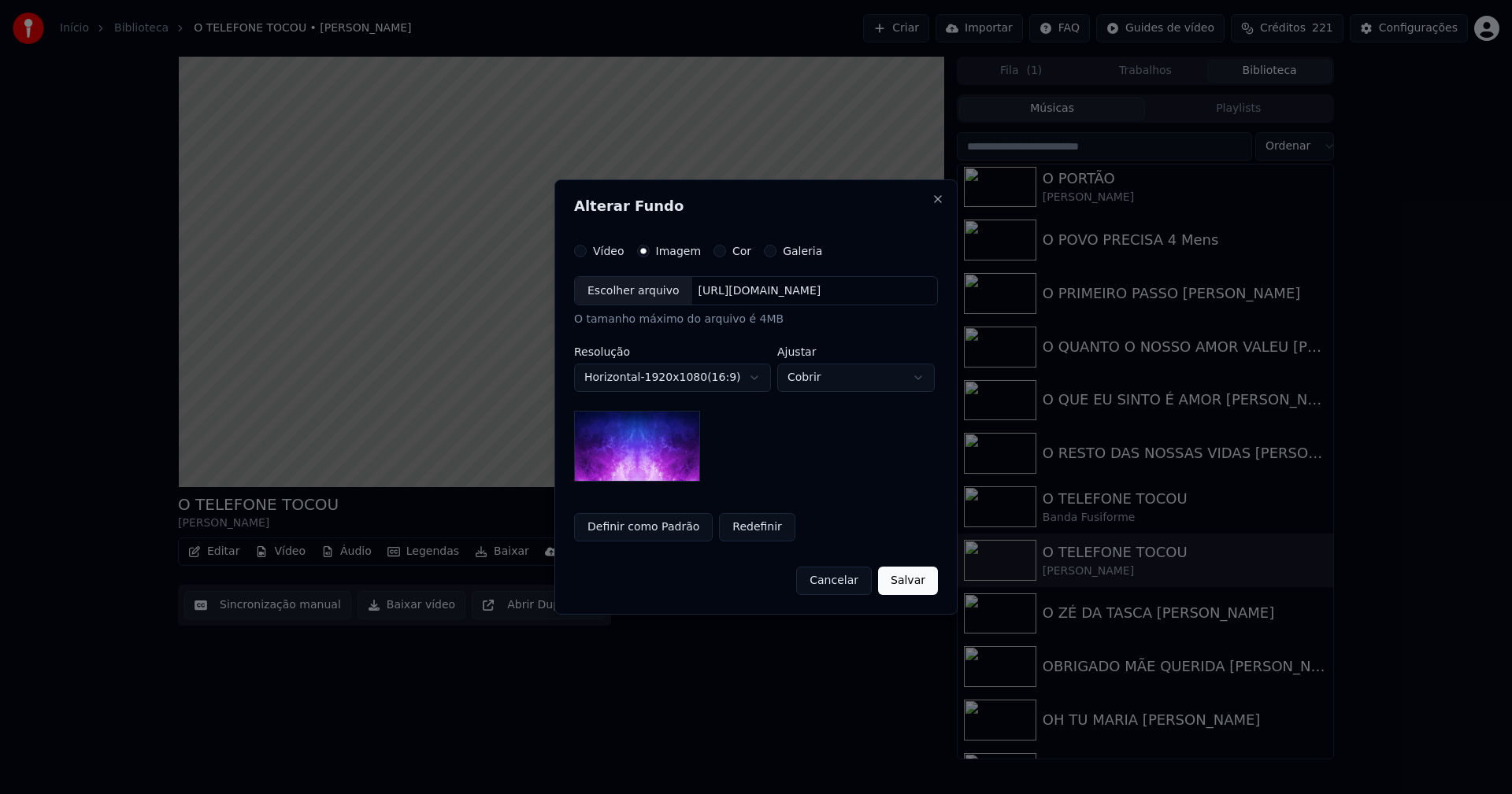
click at [632, 298] on div "Escolher arquivo" at bounding box center [633, 291] width 117 height 28
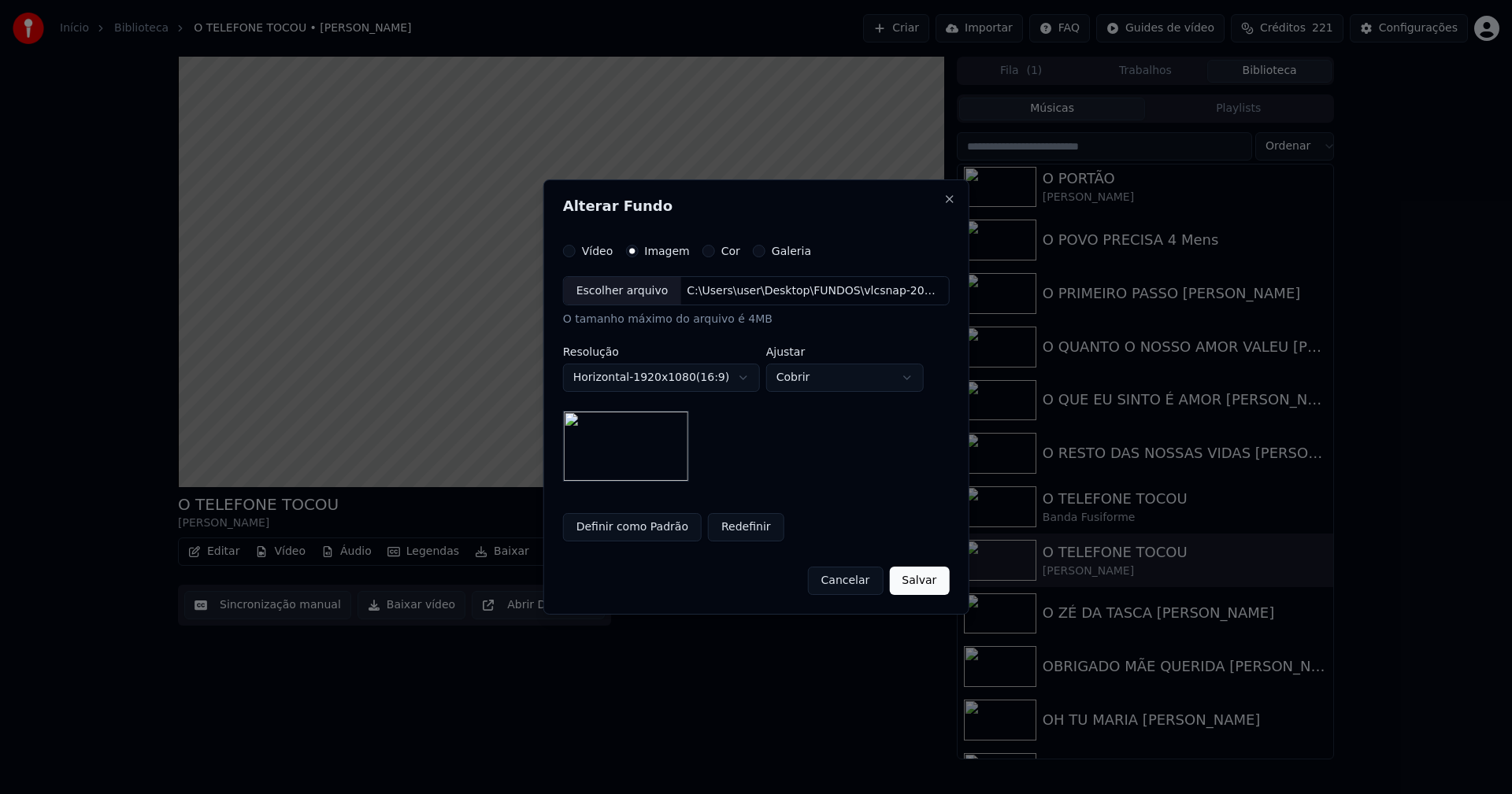
click at [926, 578] on button "Salvar" at bounding box center [919, 581] width 60 height 28
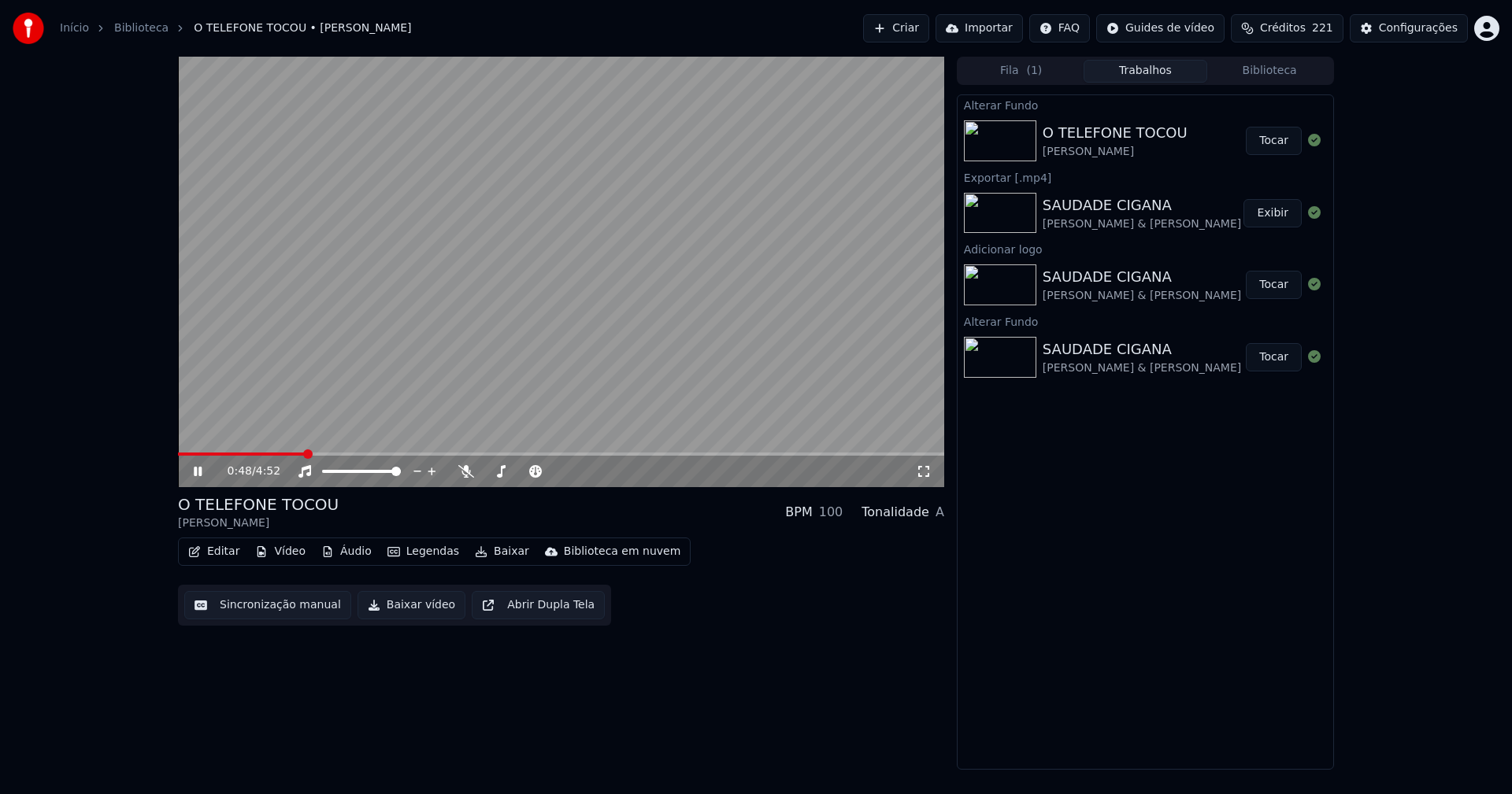
click at [1277, 143] on button "Tocar" at bounding box center [1273, 141] width 56 height 28
click at [278, 555] on button "Vídeo" at bounding box center [280, 552] width 63 height 22
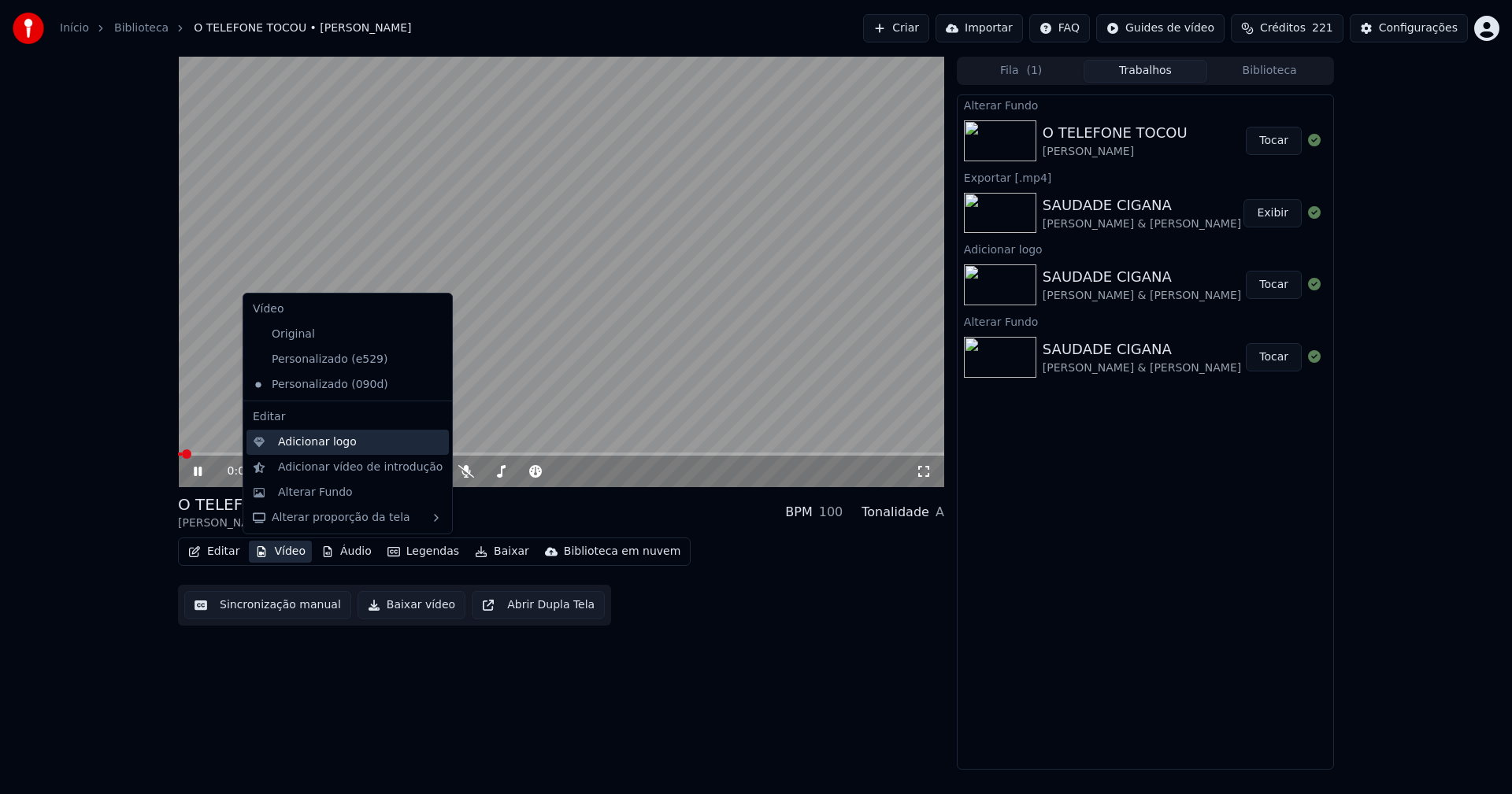
click at [306, 450] on div "Adicionar logo" at bounding box center [317, 442] width 79 height 16
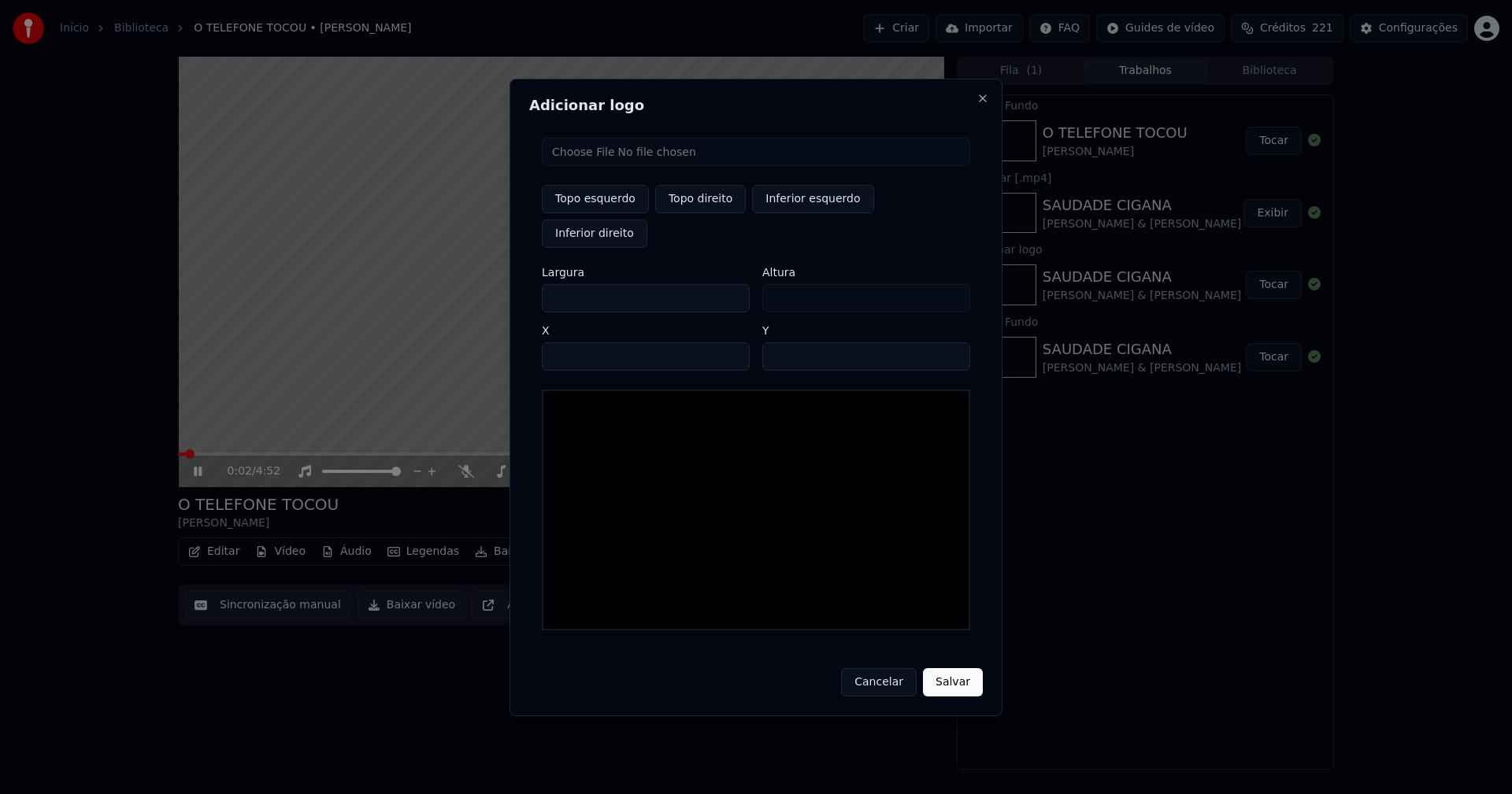
click at [589, 166] on input "file" at bounding box center [755, 152] width 428 height 28
type input "**********"
type input "***"
click at [691, 214] on button "Topo direito" at bounding box center [700, 200] width 91 height 28
type input "****"
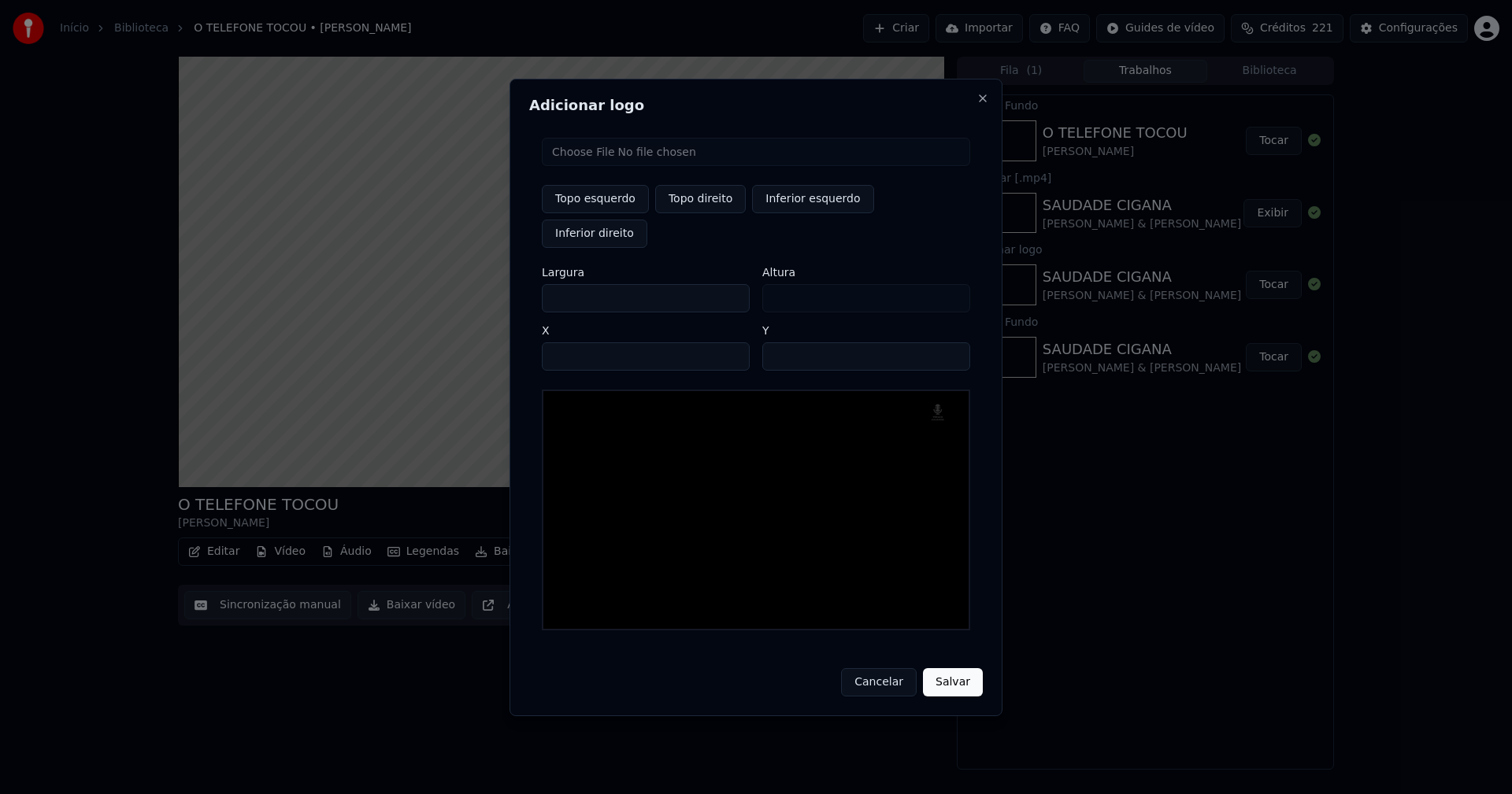
drag, startPoint x: 569, startPoint y: 283, endPoint x: 462, endPoint y: 298, distance: 108.0
click at [462, 298] on body "Início Biblioteca O TELEFONE TOCOU • Leandro Perfeito Criar Importar FAQ Guides…" at bounding box center [756, 397] width 1512 height 794
type input "**"
type input "***"
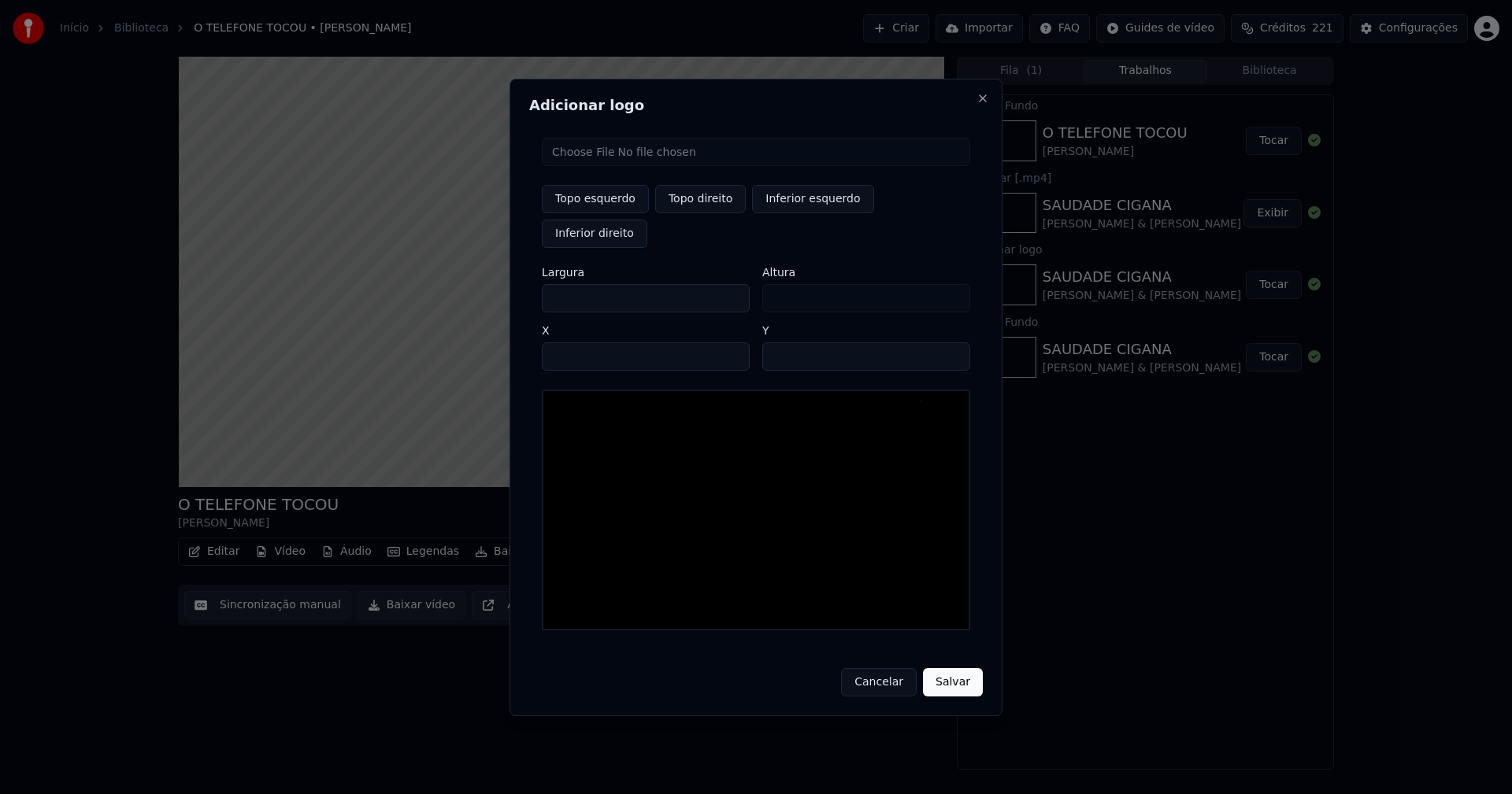
type input "***"
click at [575, 343] on input "****" at bounding box center [645, 357] width 208 height 28
type input "****"
click at [949, 343] on input "**" at bounding box center [867, 357] width 208 height 28
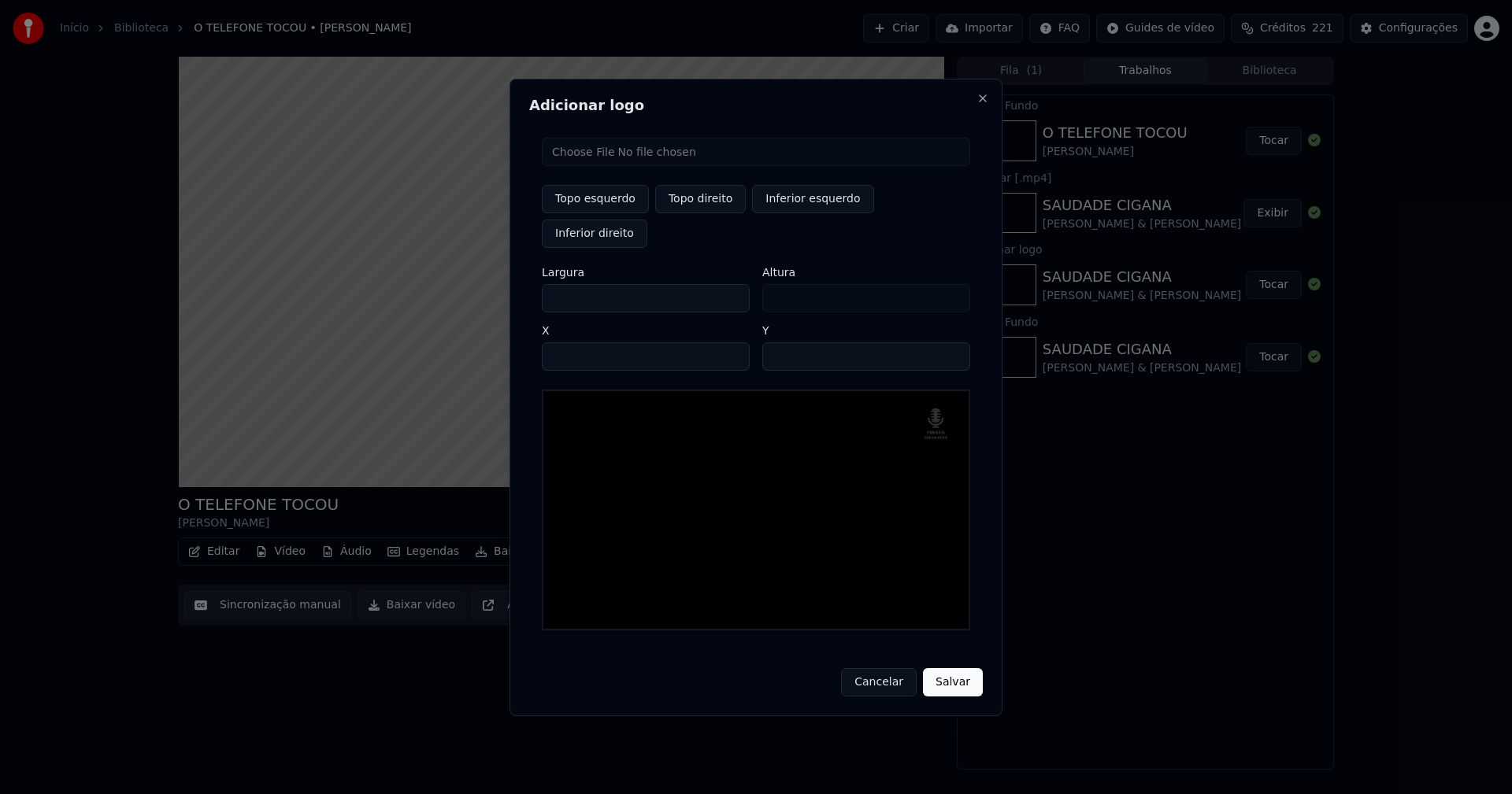
click at [949, 343] on input "**" at bounding box center [867, 357] width 208 height 28
click at [951, 343] on input "**" at bounding box center [867, 357] width 208 height 28
type input "**"
click at [951, 343] on input "**" at bounding box center [867, 357] width 208 height 28
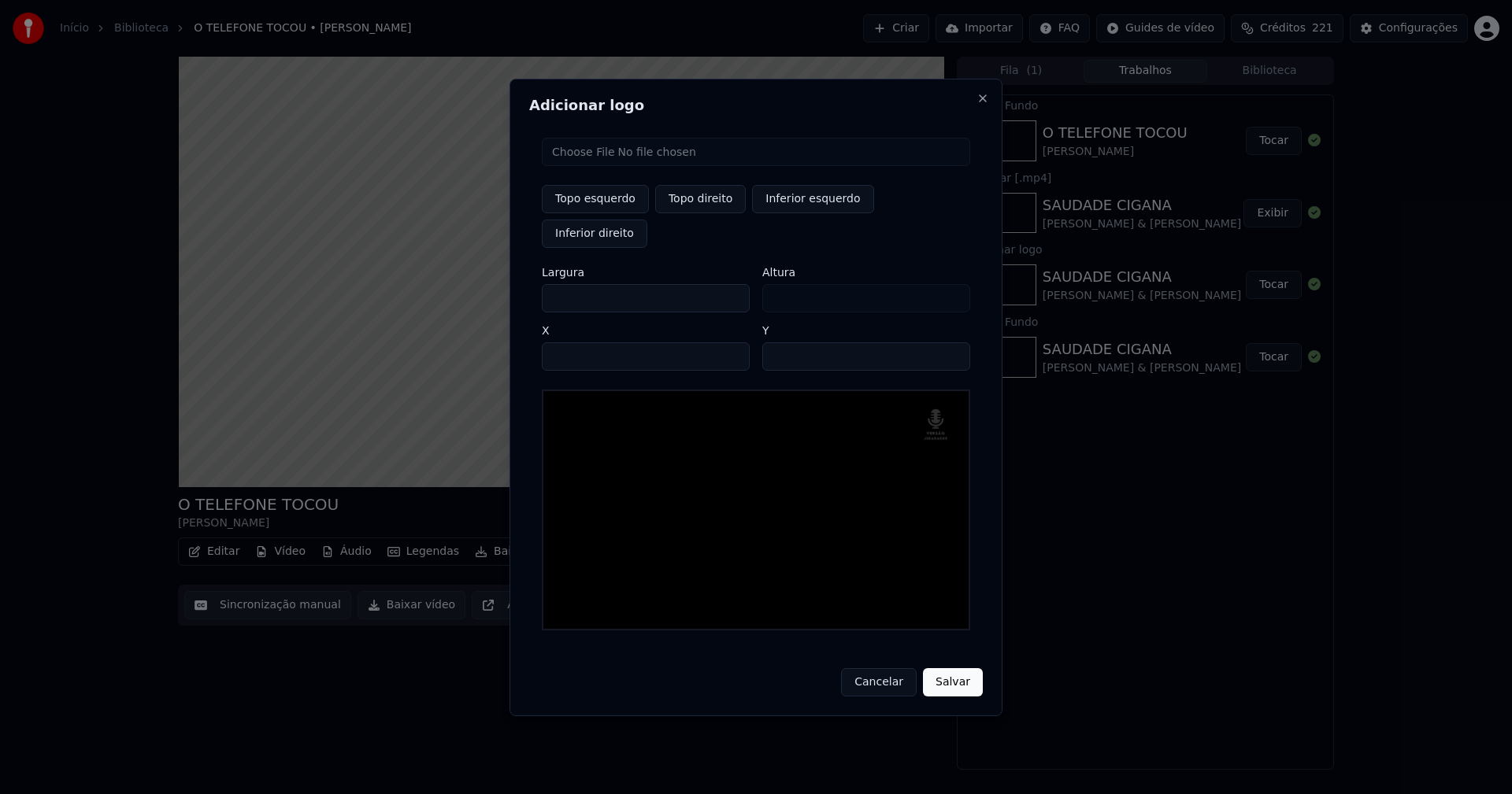
click at [953, 672] on button "Salvar" at bounding box center [953, 683] width 60 height 28
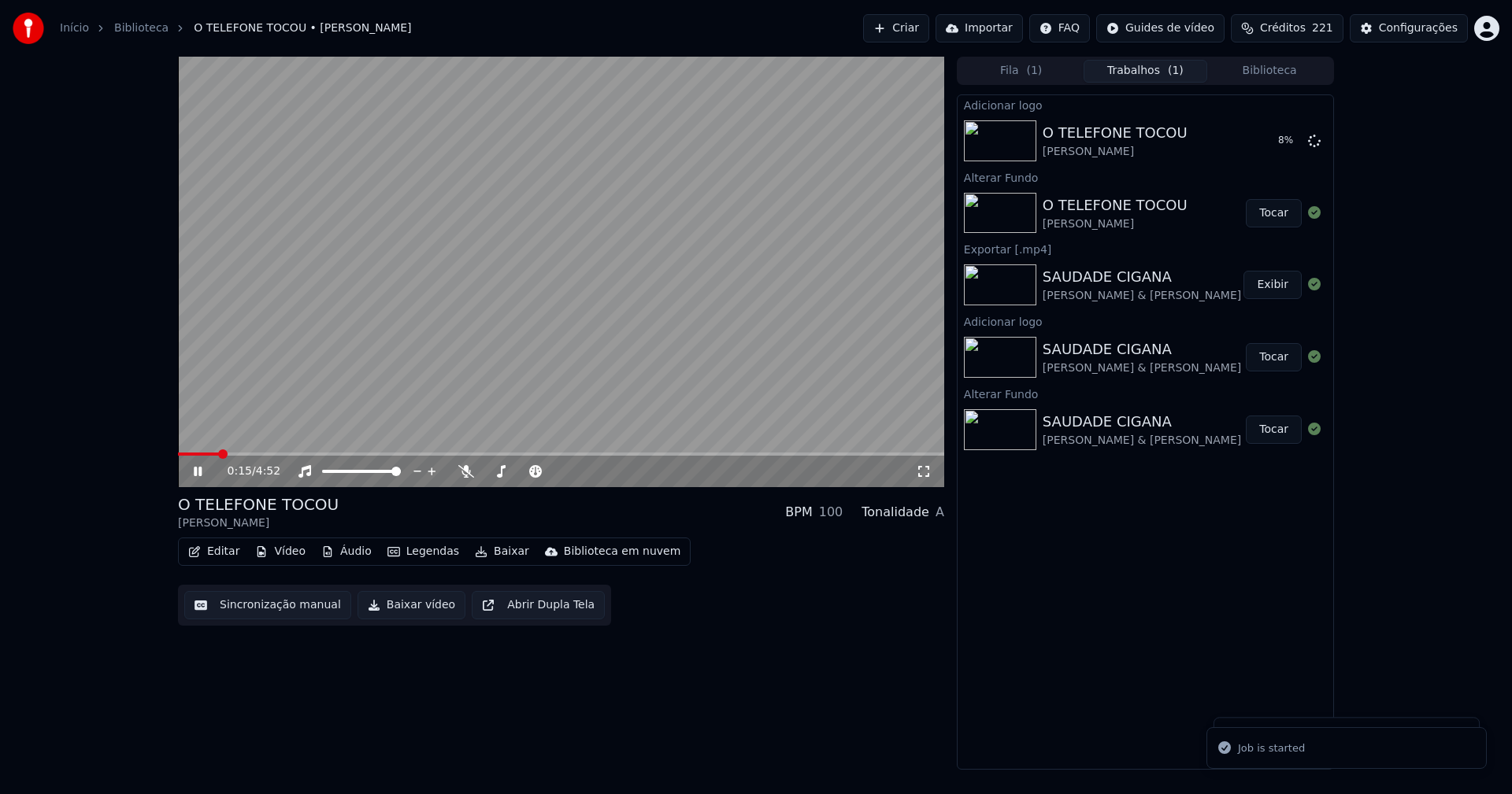
click at [223, 553] on button "Editar" at bounding box center [214, 552] width 64 height 22
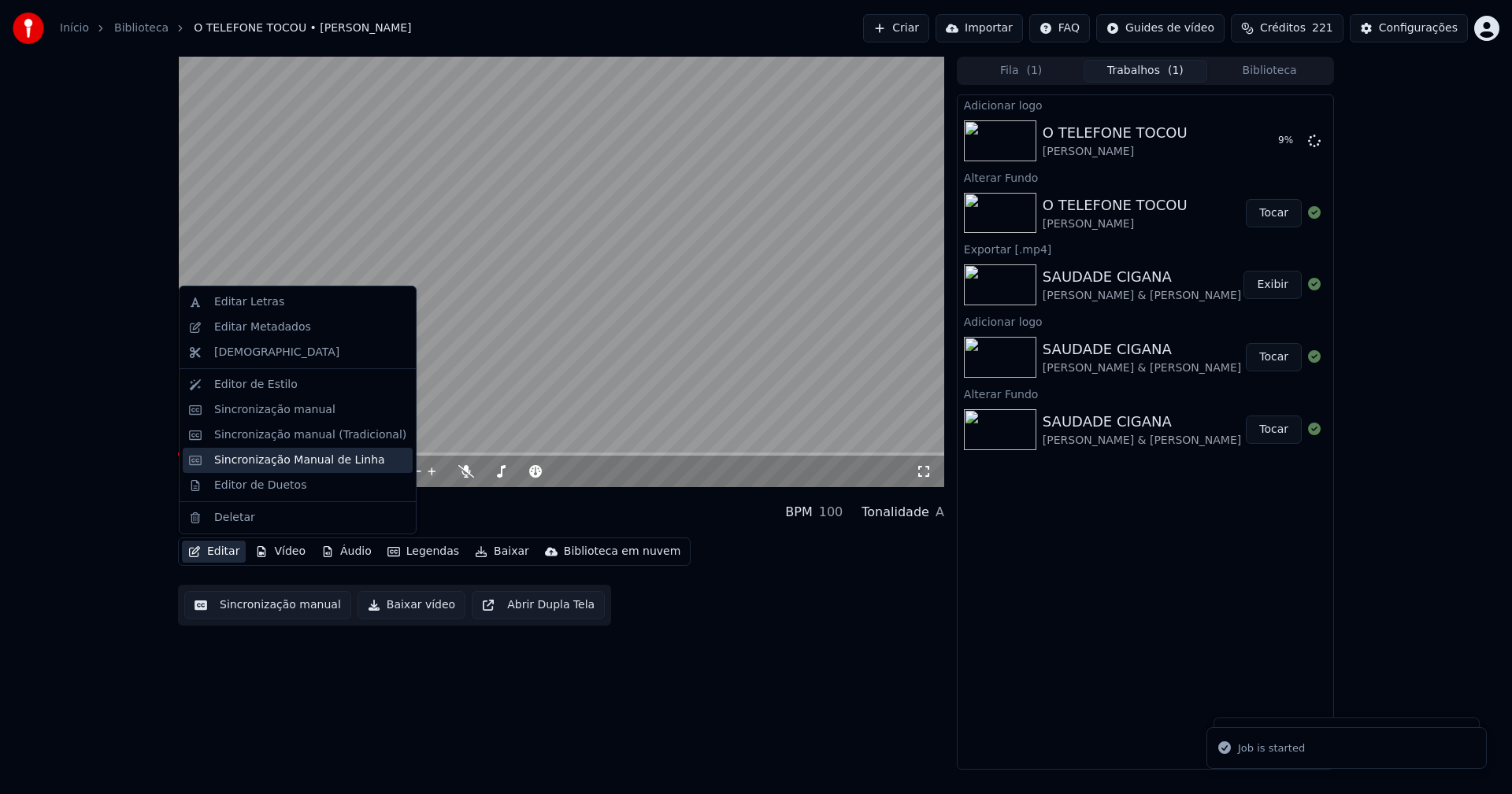
click at [297, 448] on div "Sincronização Manual de Linha" at bounding box center [298, 461] width 230 height 25
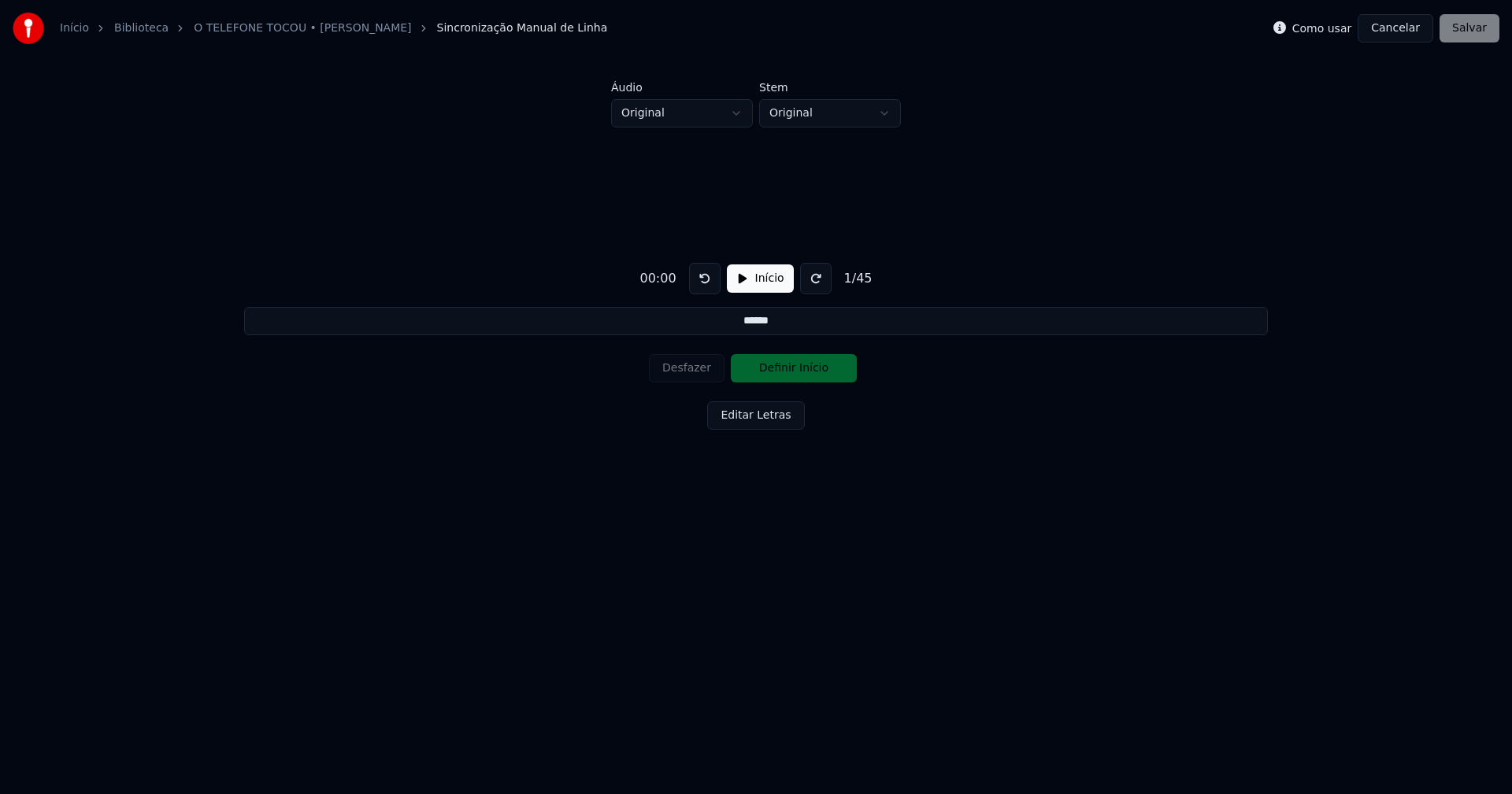
click at [1400, 32] on button "Cancelar" at bounding box center [1395, 28] width 76 height 28
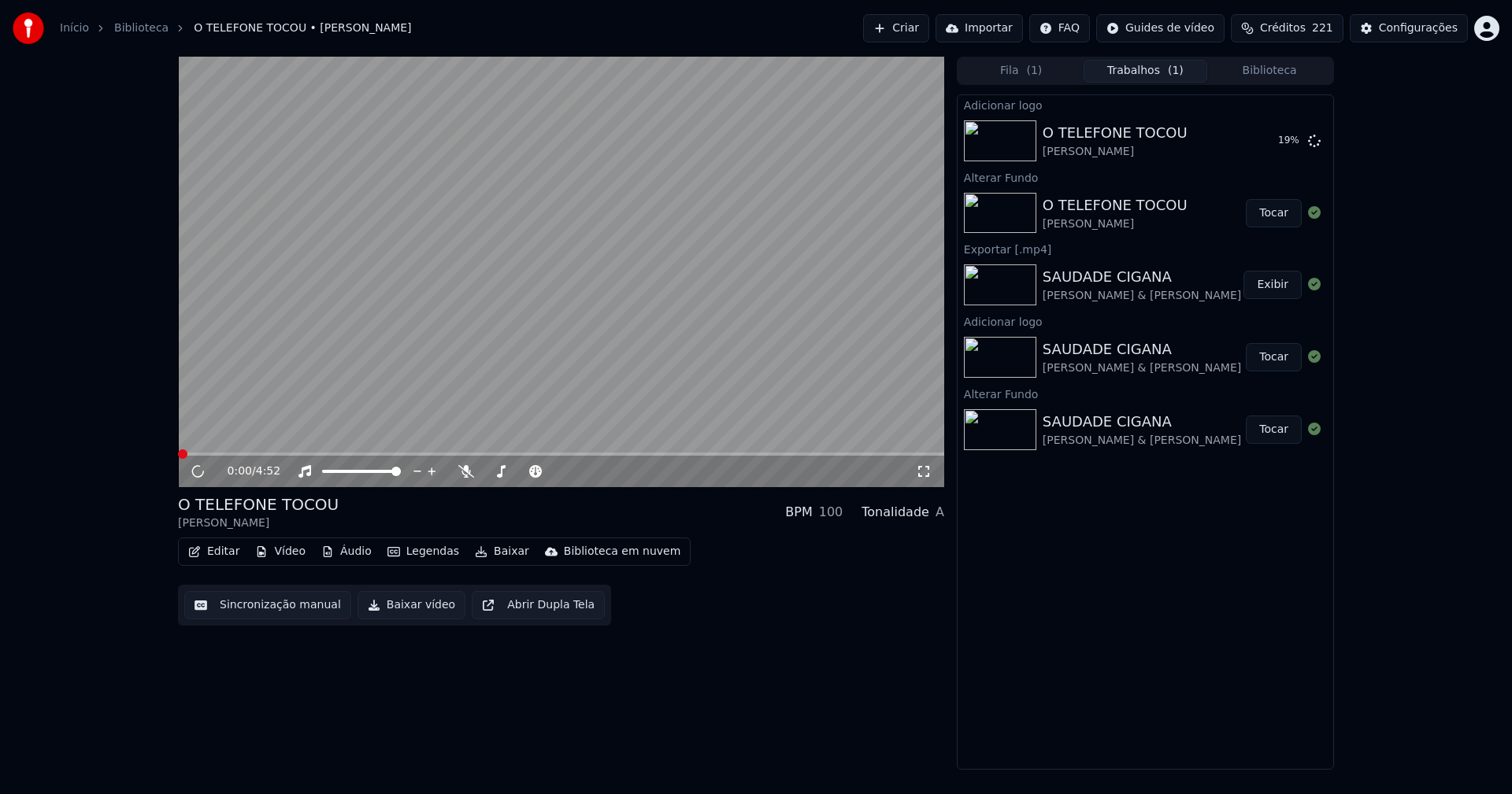
click at [220, 547] on button "Editar" at bounding box center [214, 552] width 64 height 22
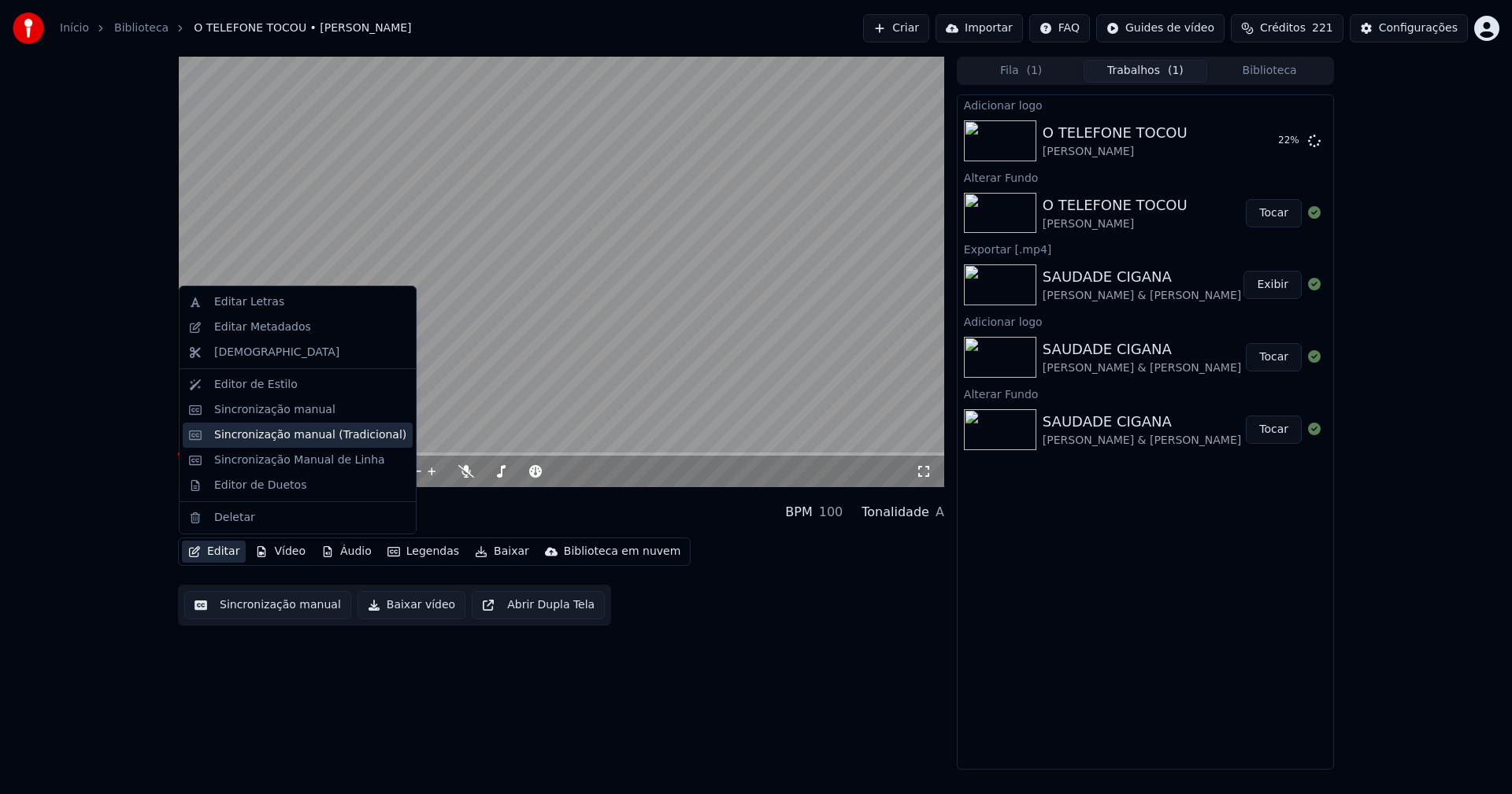
click at [294, 437] on div "Sincronização manual (Tradicional)" at bounding box center [310, 435] width 192 height 16
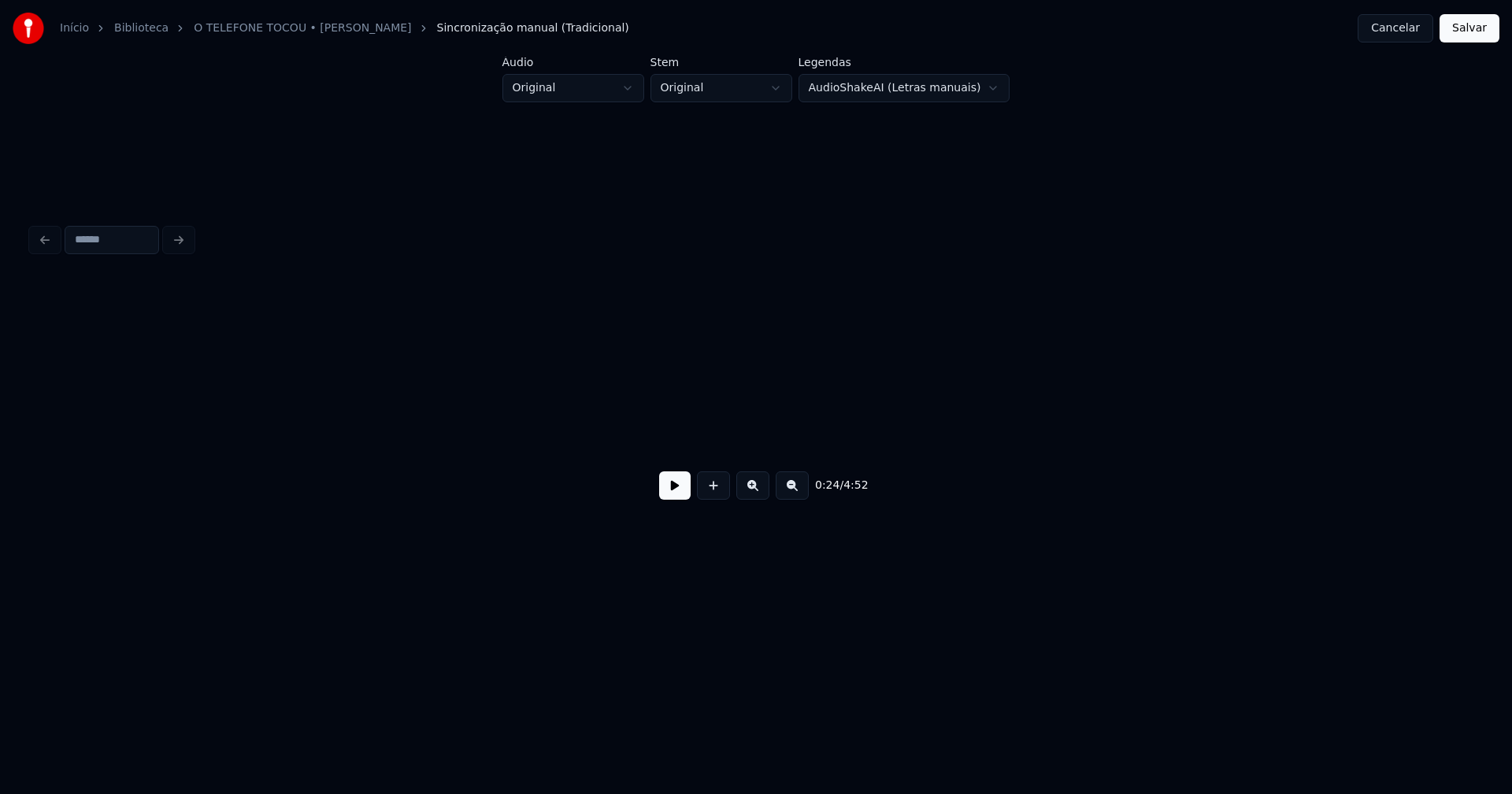
scroll to position [0, 3875]
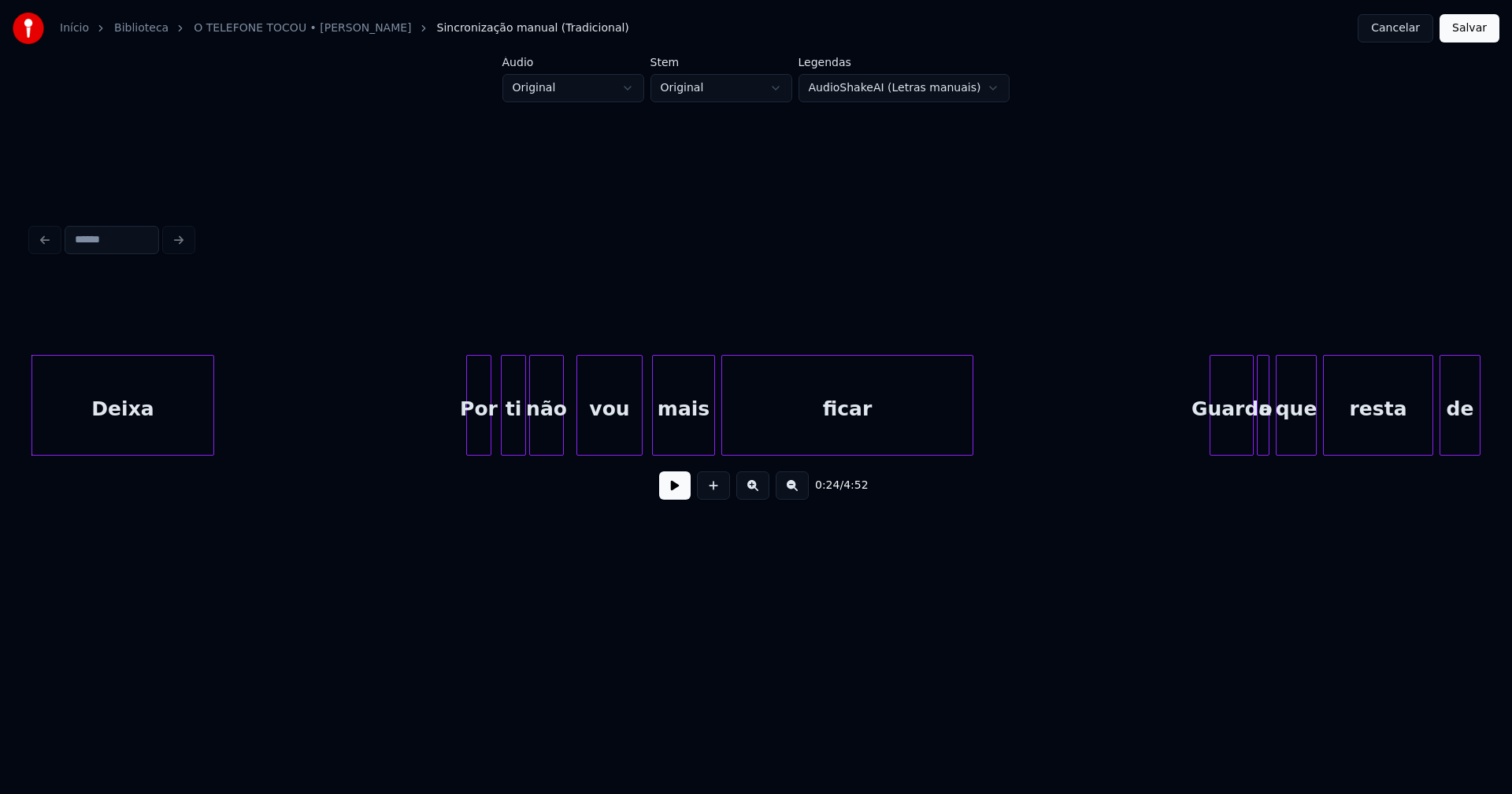
click at [676, 498] on button at bounding box center [675, 486] width 32 height 28
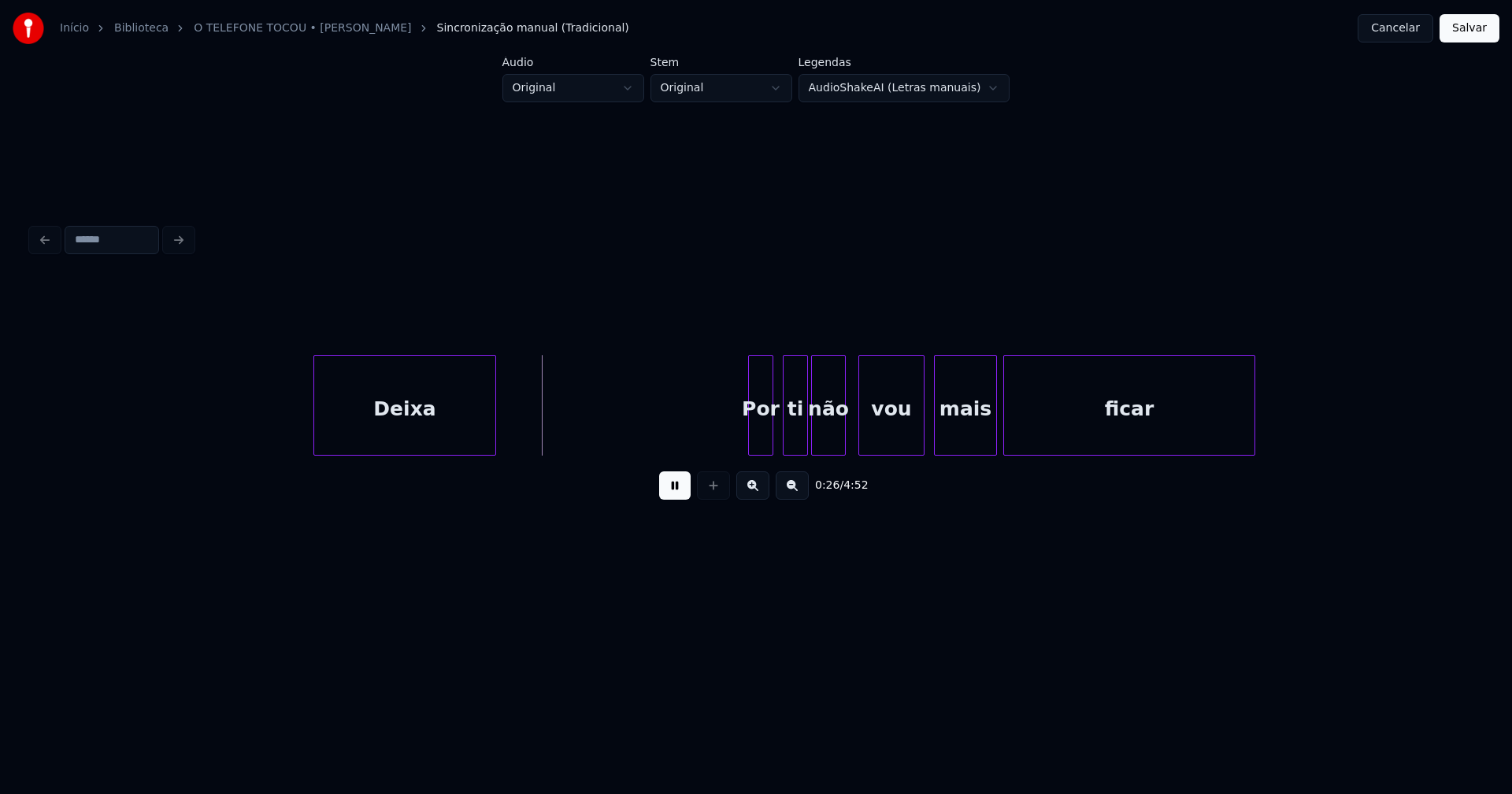
scroll to position [0, 3542]
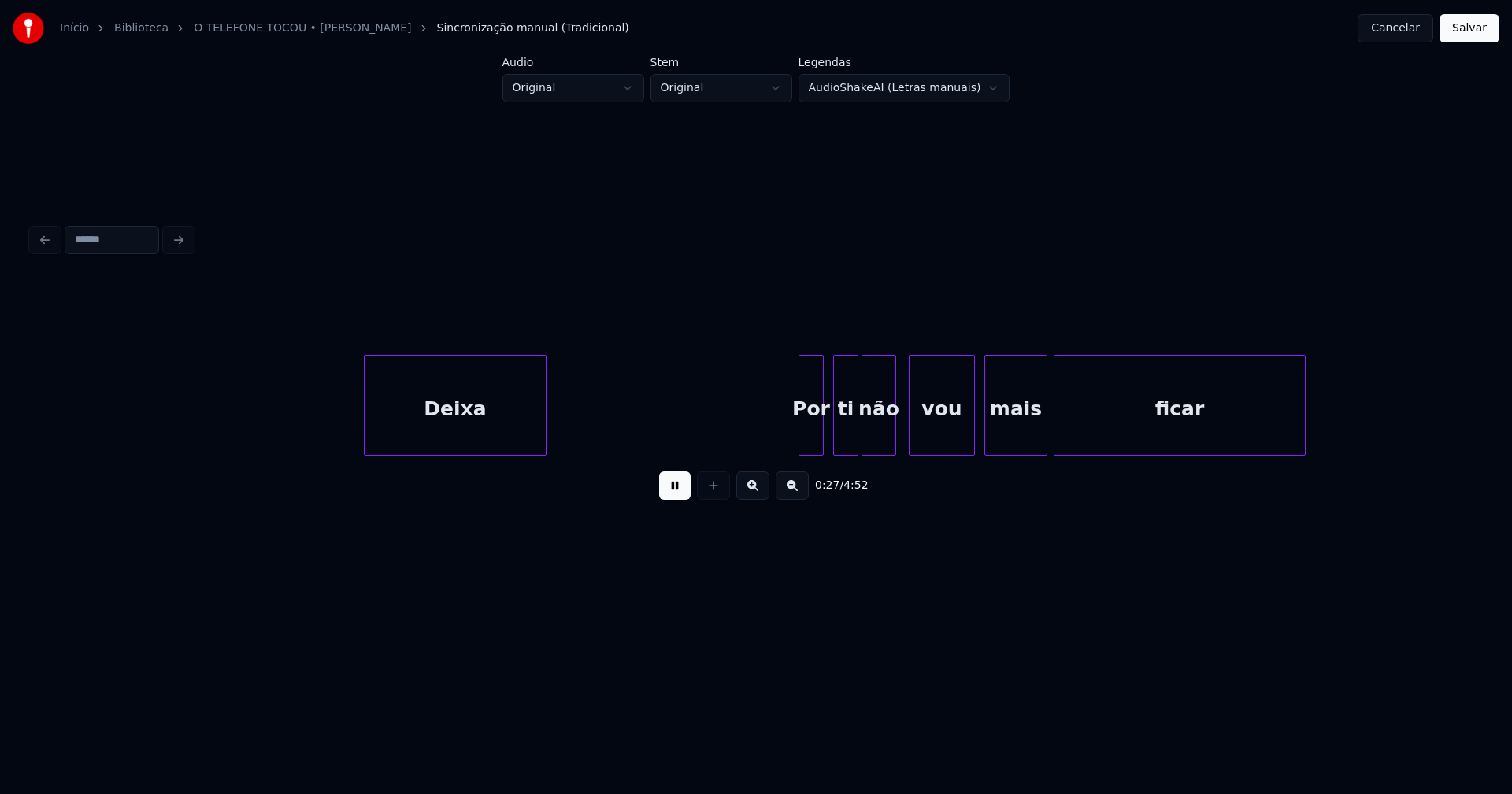
click at [480, 441] on div "Deixa" at bounding box center [452, 409] width 181 height 107
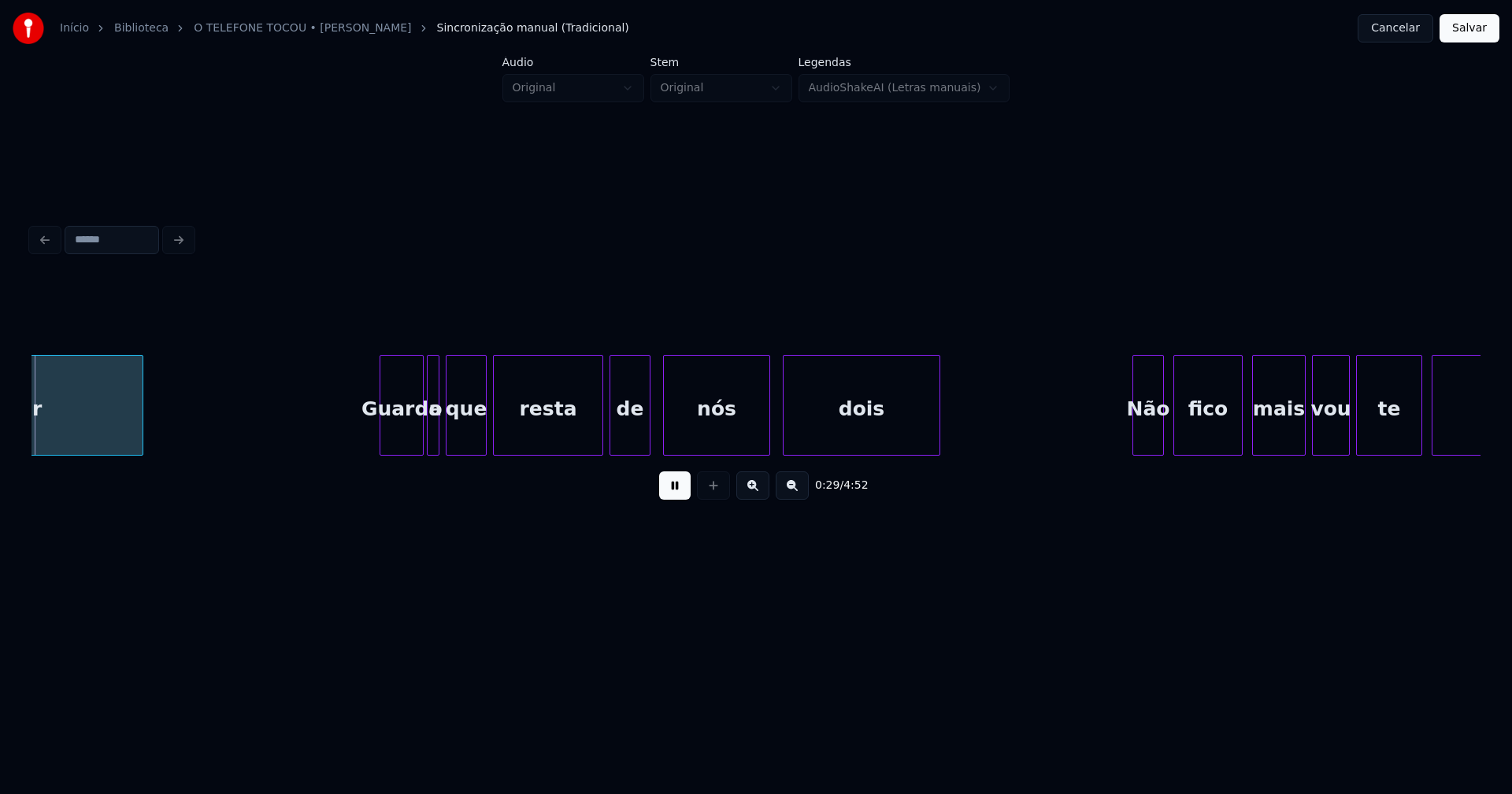
scroll to position [0, 4728]
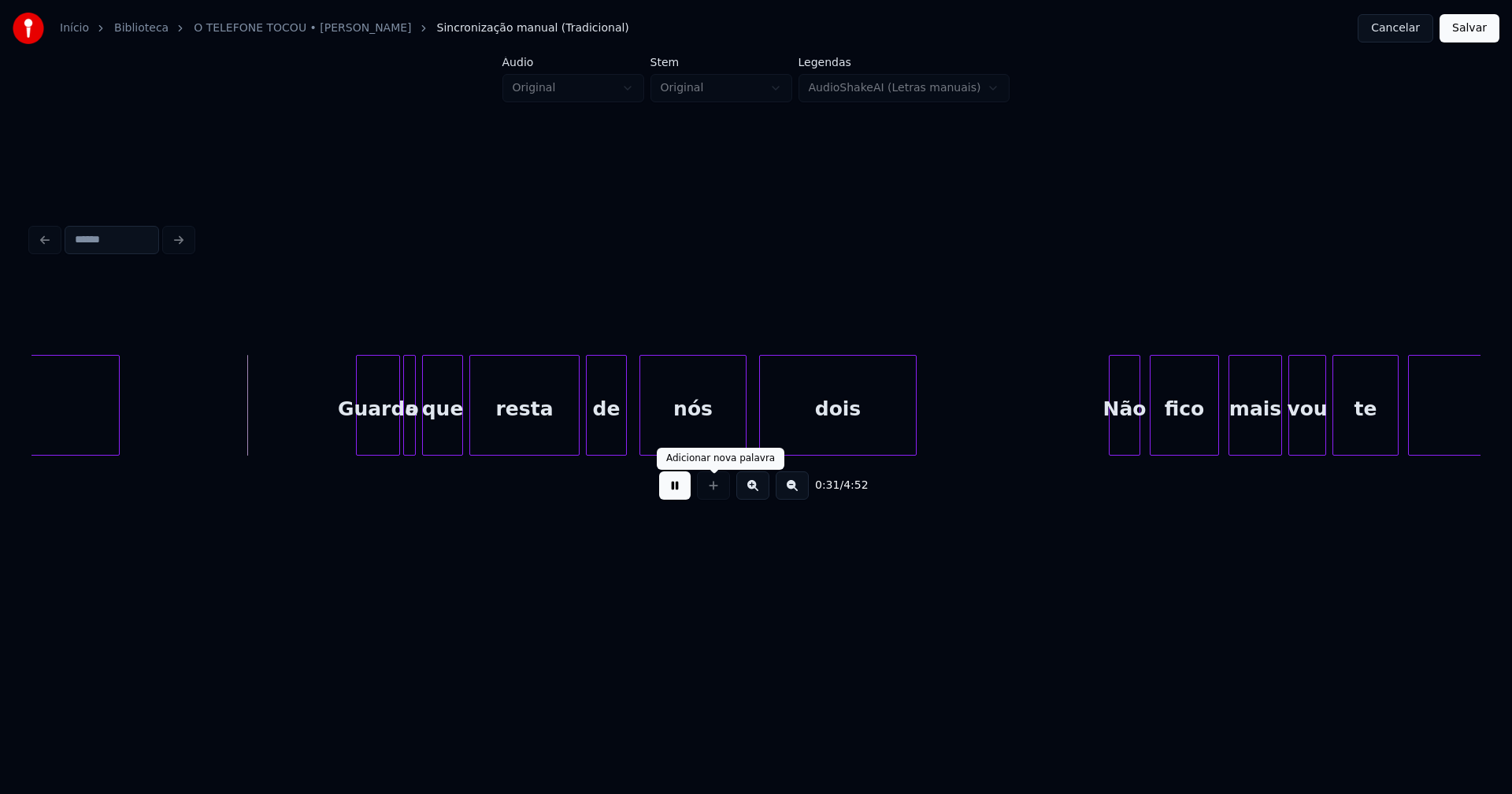
click at [677, 498] on button at bounding box center [675, 486] width 32 height 28
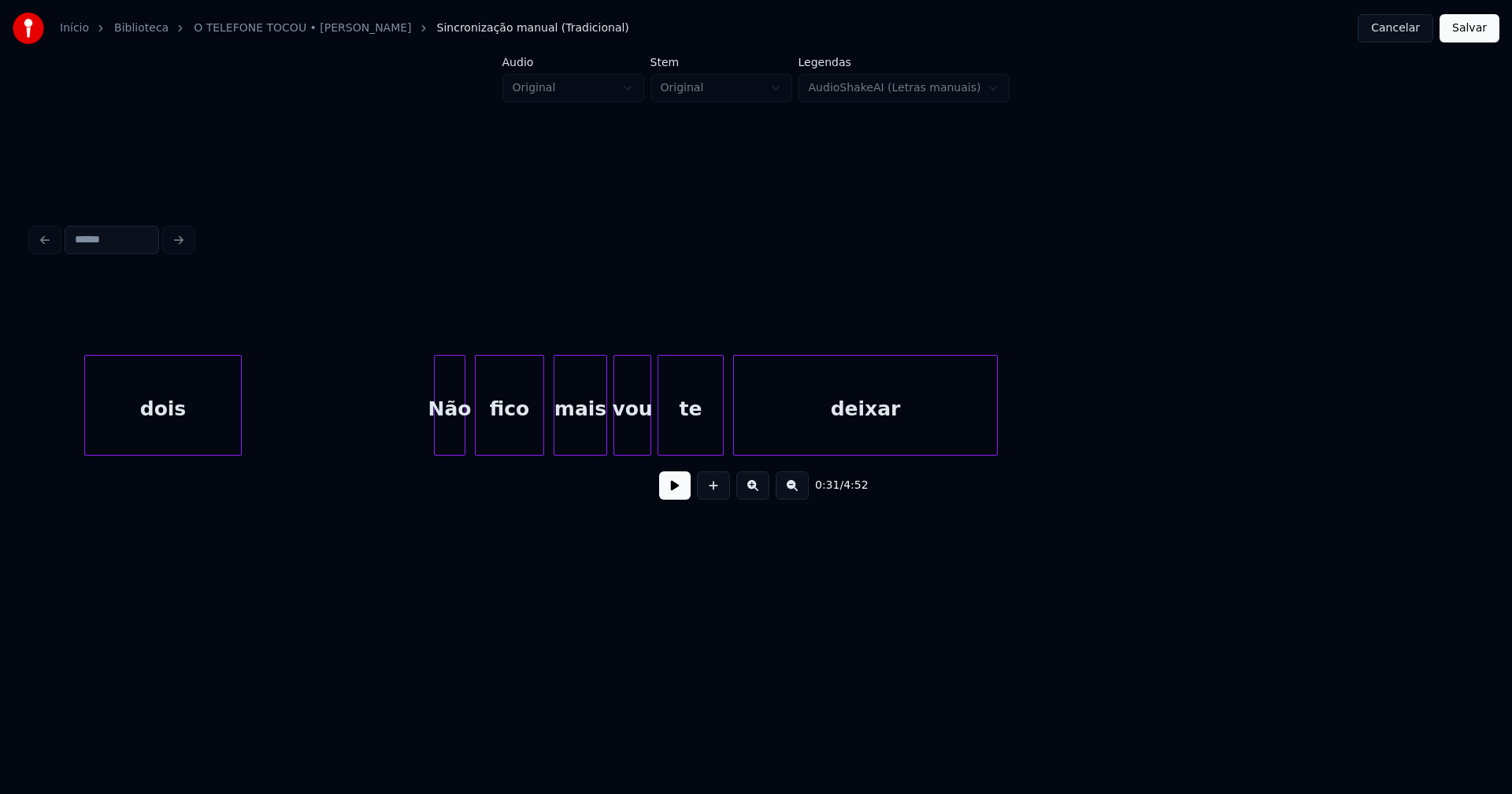
scroll to position [0, 5606]
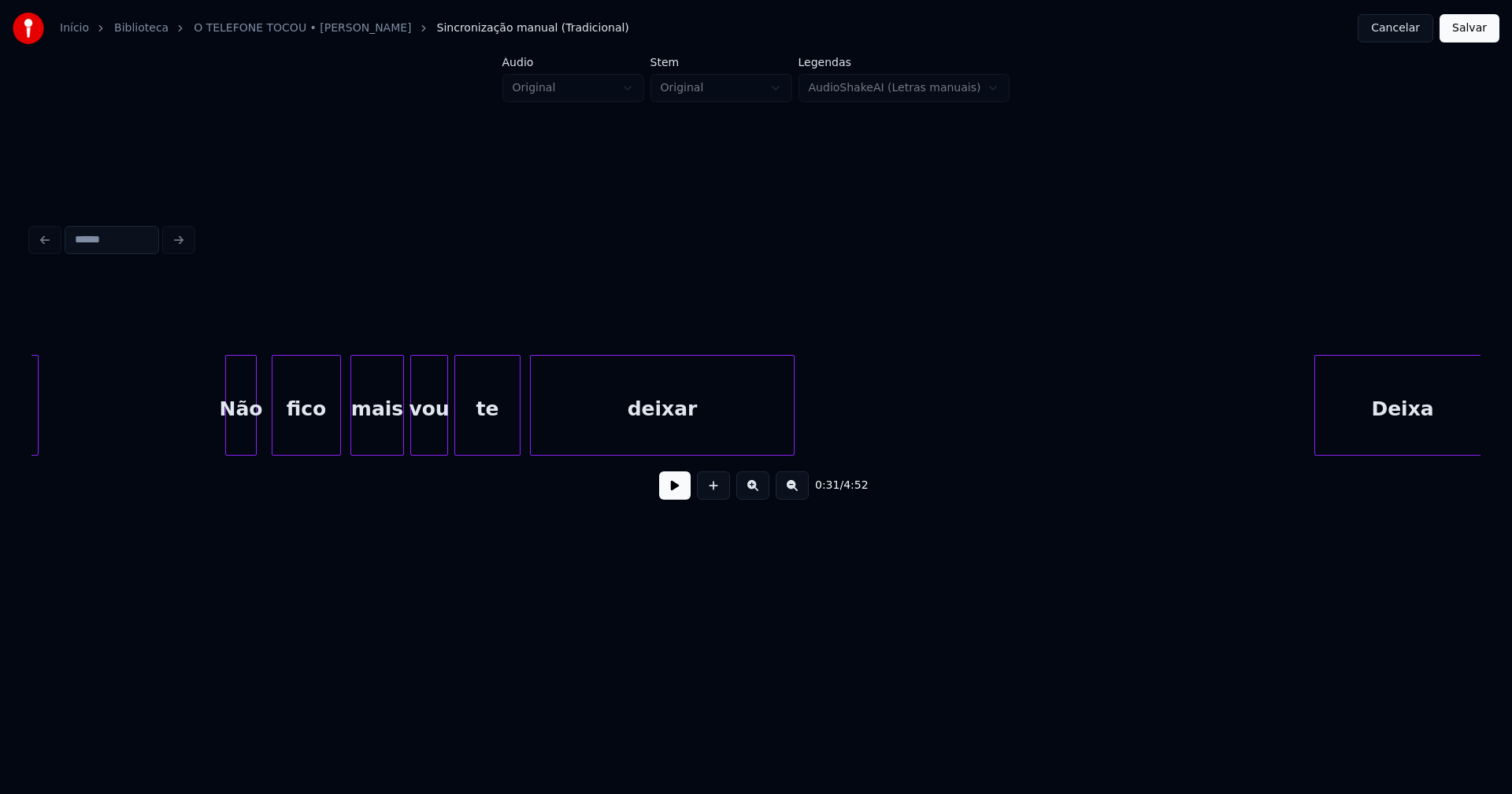
click at [238, 451] on div "dois Não fico mais vou te deixar Deixa" at bounding box center [756, 405] width 1449 height 101
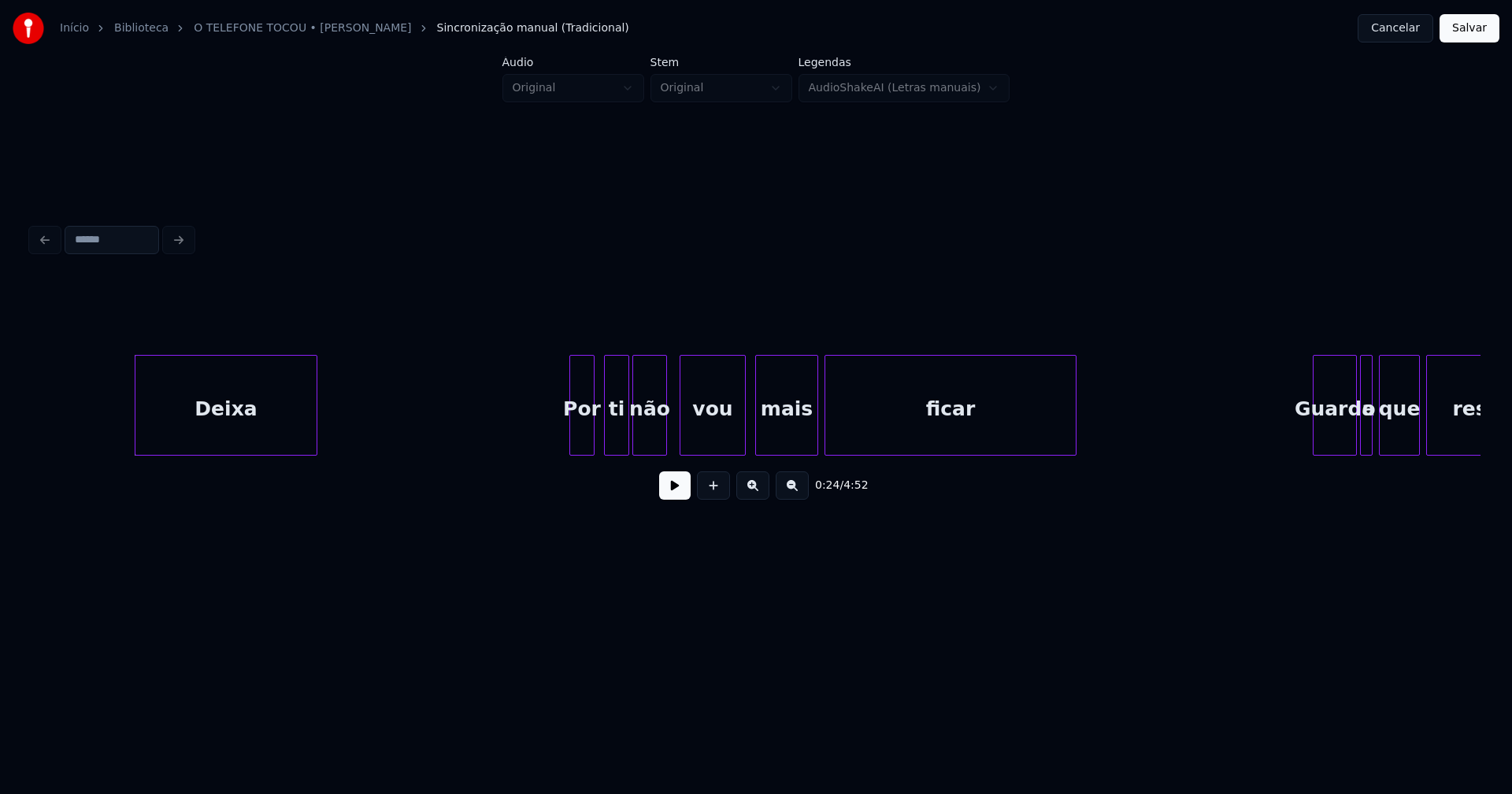
scroll to position [0, 3721]
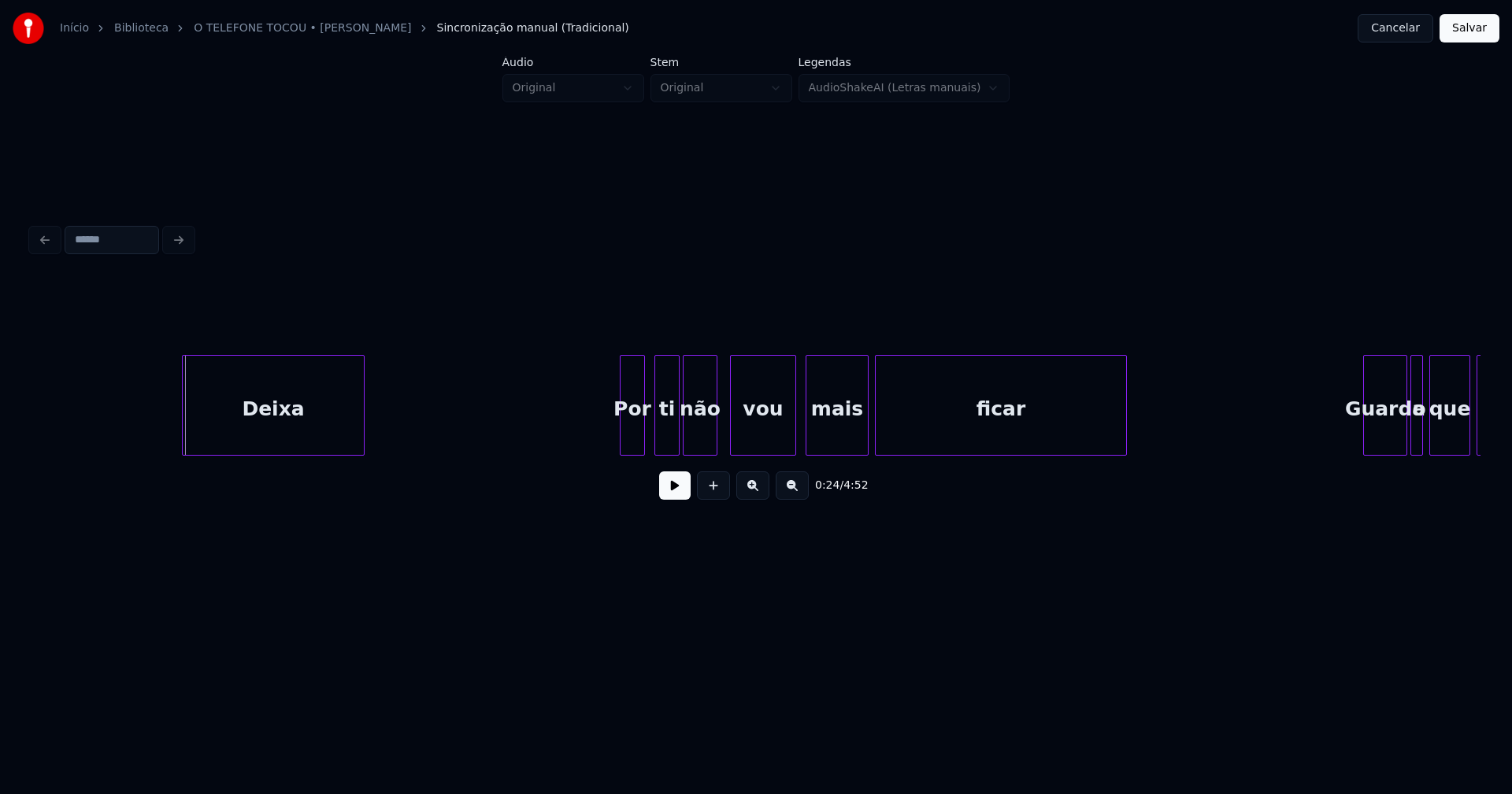
click at [245, 437] on div "Deixa" at bounding box center [274, 409] width 181 height 107
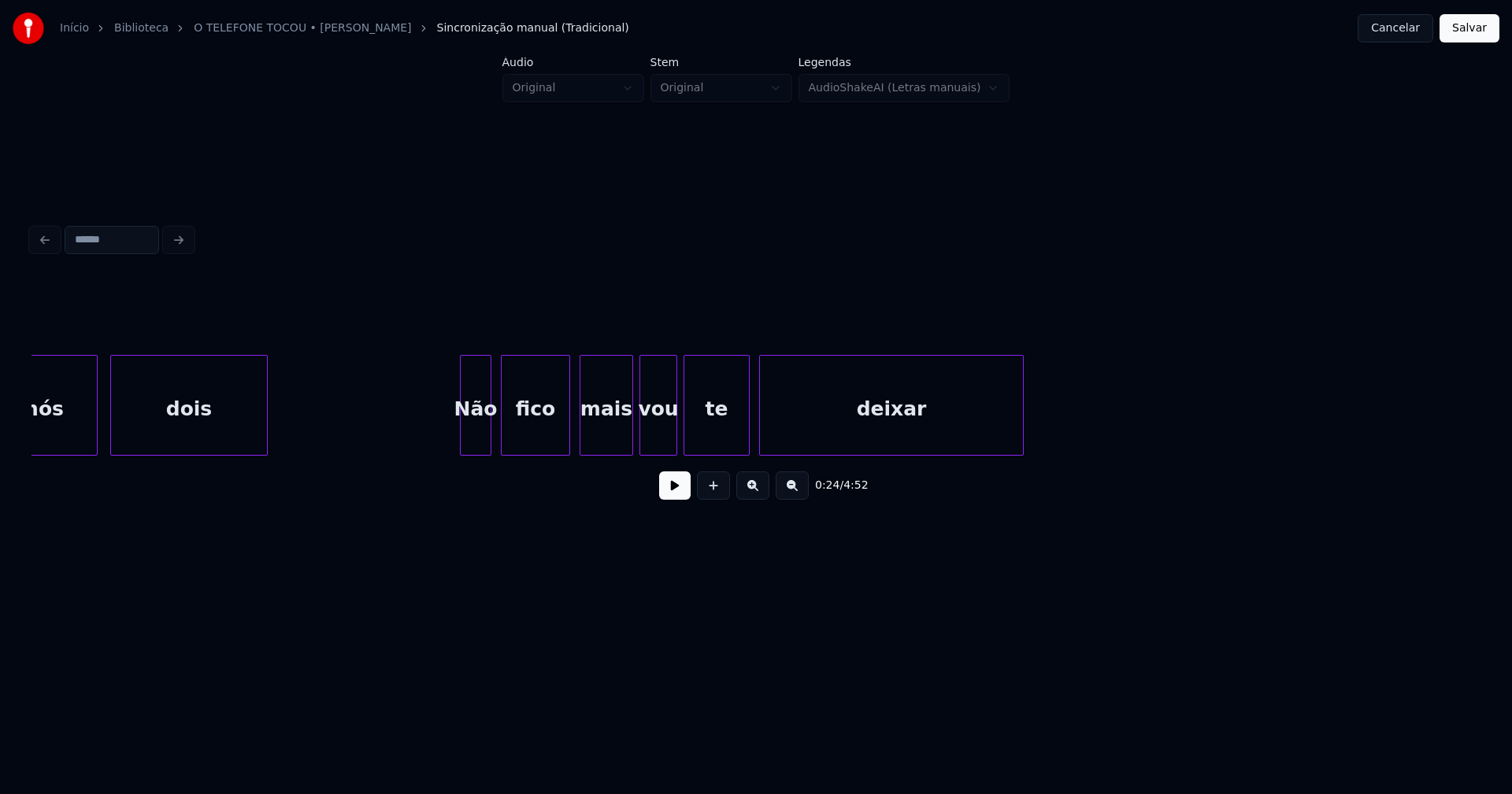
scroll to position [0, 5428]
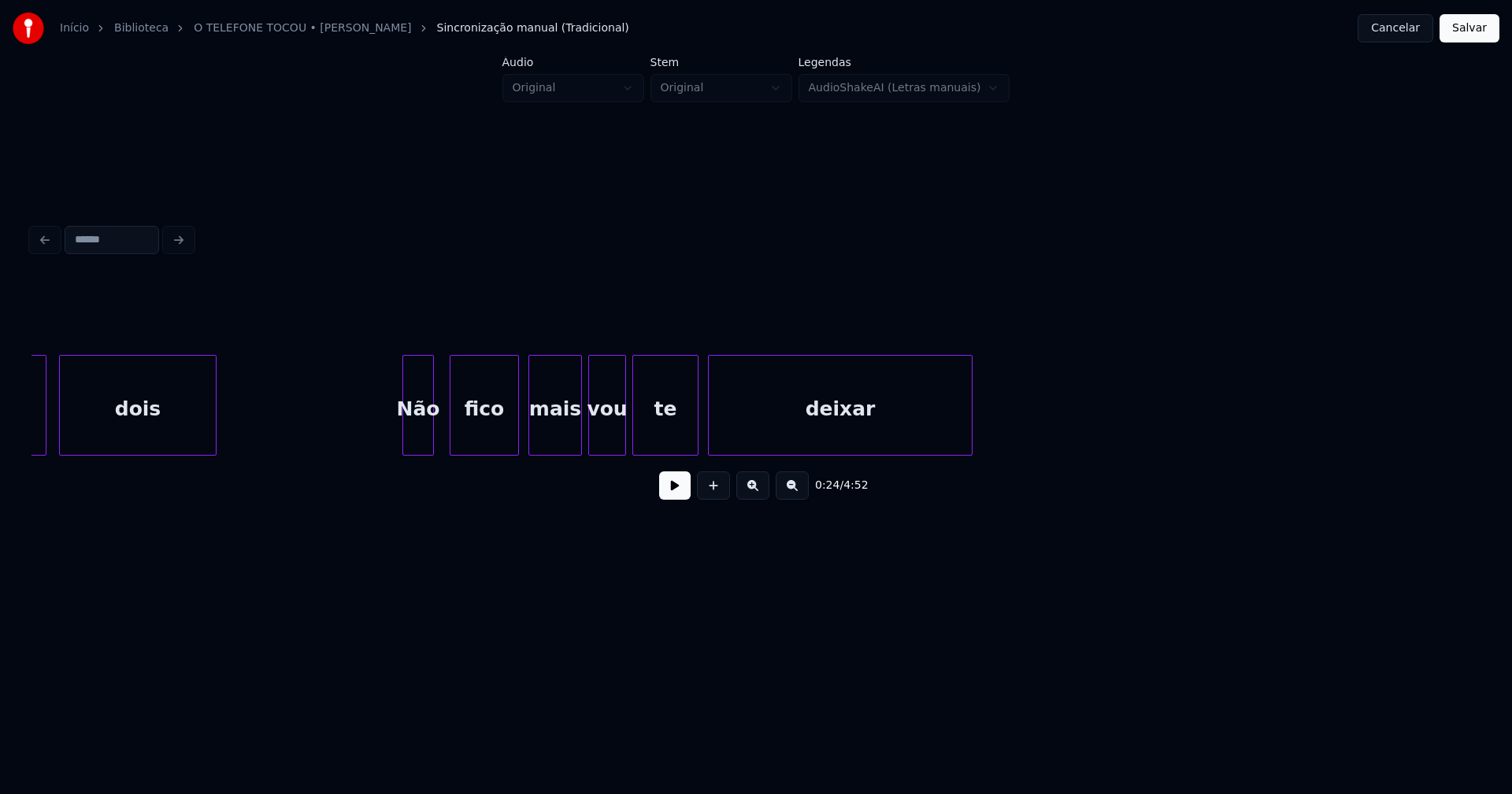
click at [423, 441] on div "Não" at bounding box center [418, 409] width 30 height 107
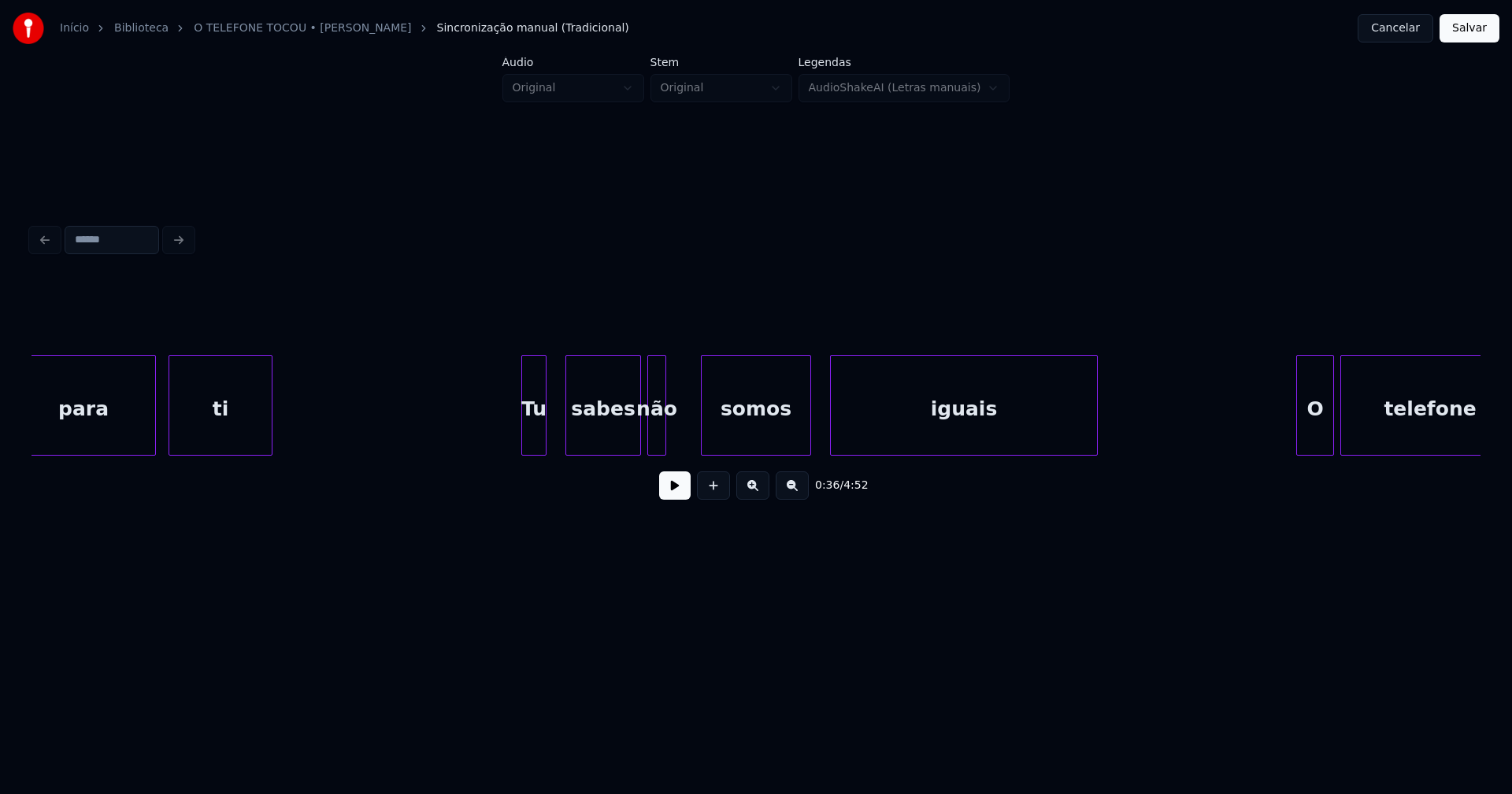
scroll to position [0, 8410]
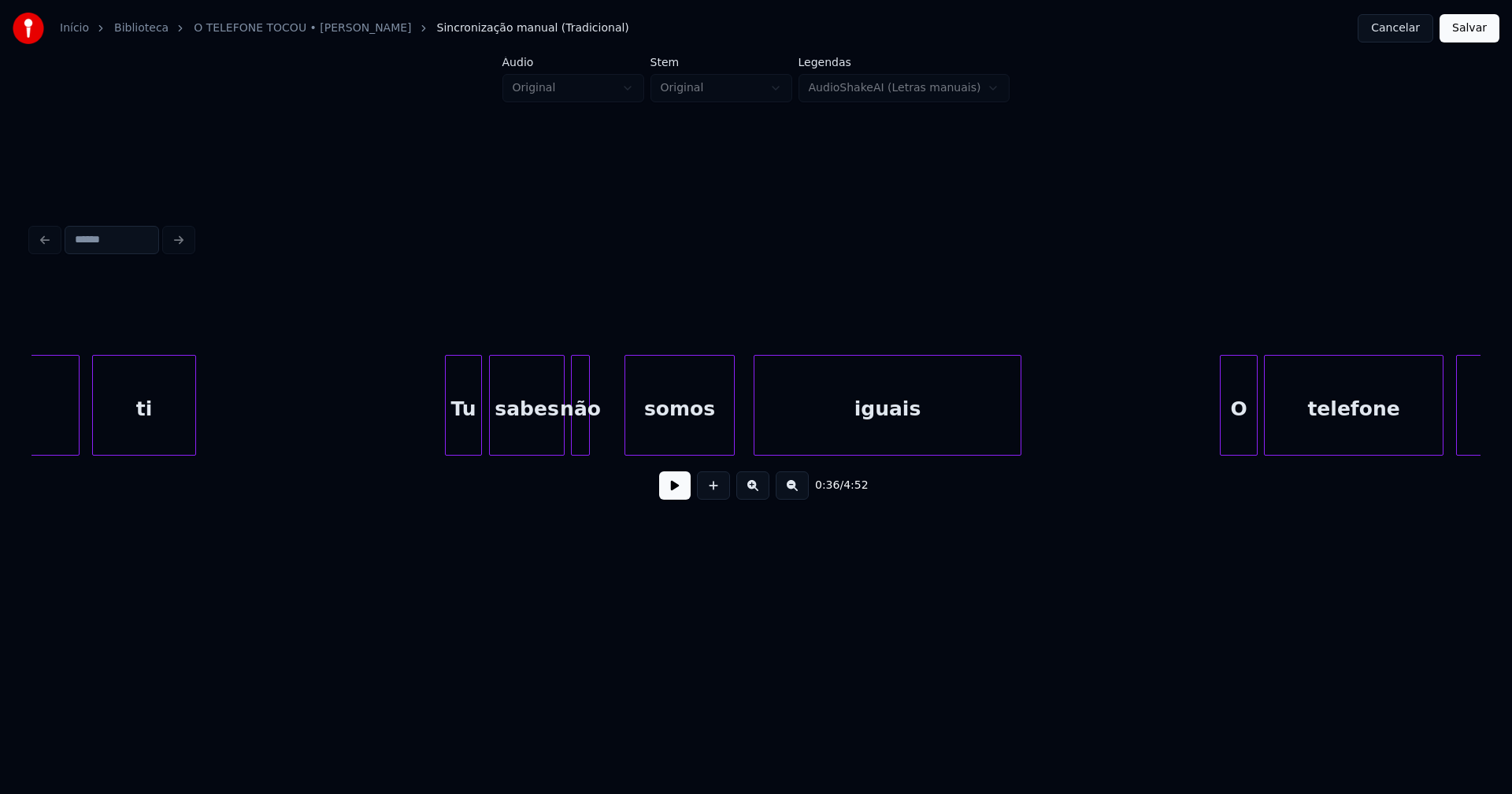
click at [480, 431] on div at bounding box center [479, 405] width 5 height 99
click at [600, 428] on div at bounding box center [599, 405] width 5 height 99
click at [671, 494] on button at bounding box center [675, 486] width 32 height 28
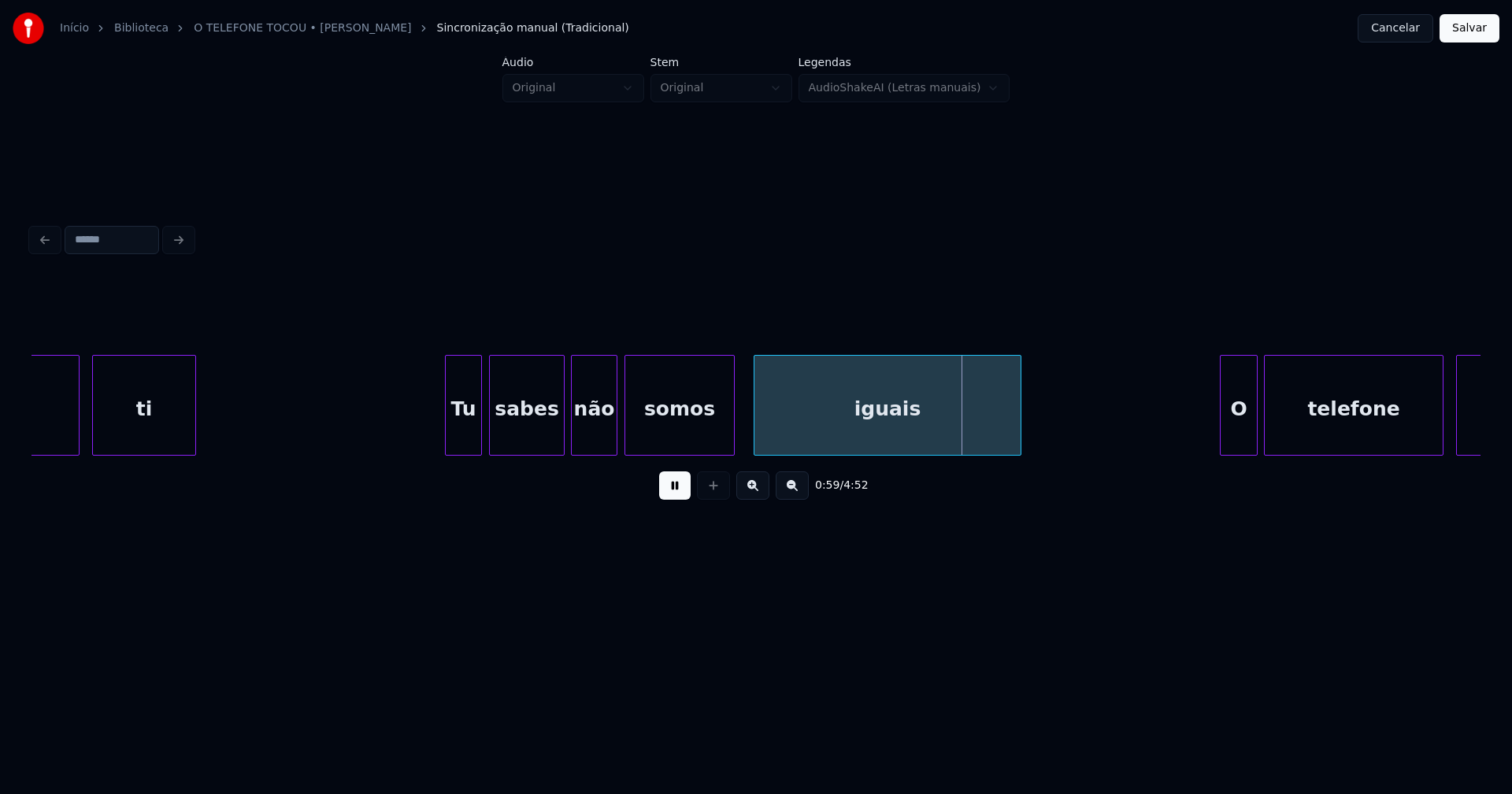
click at [615, 442] on div at bounding box center [615, 405] width 5 height 99
click at [674, 488] on button at bounding box center [675, 486] width 32 height 28
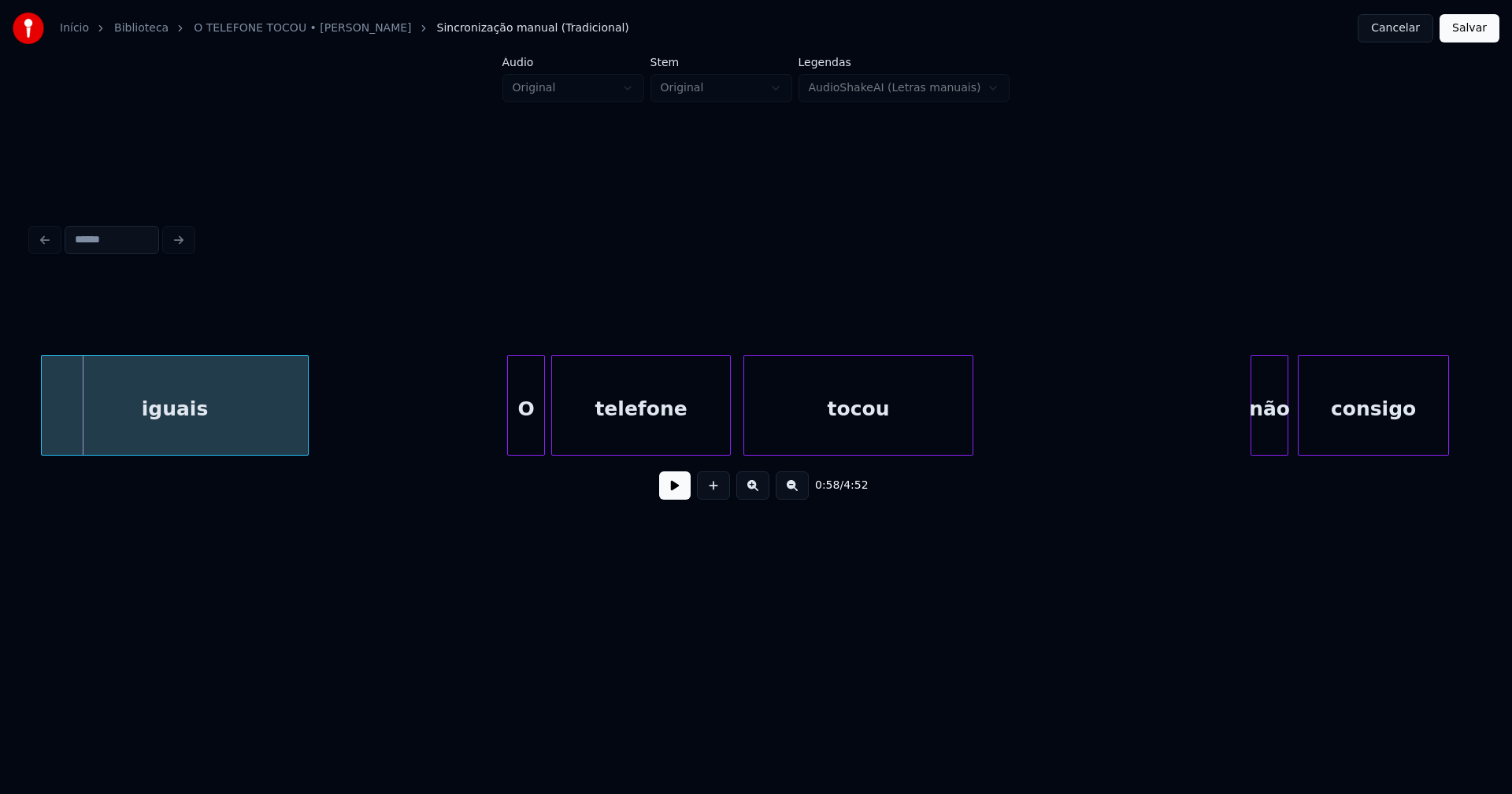
scroll to position [0, 9199]
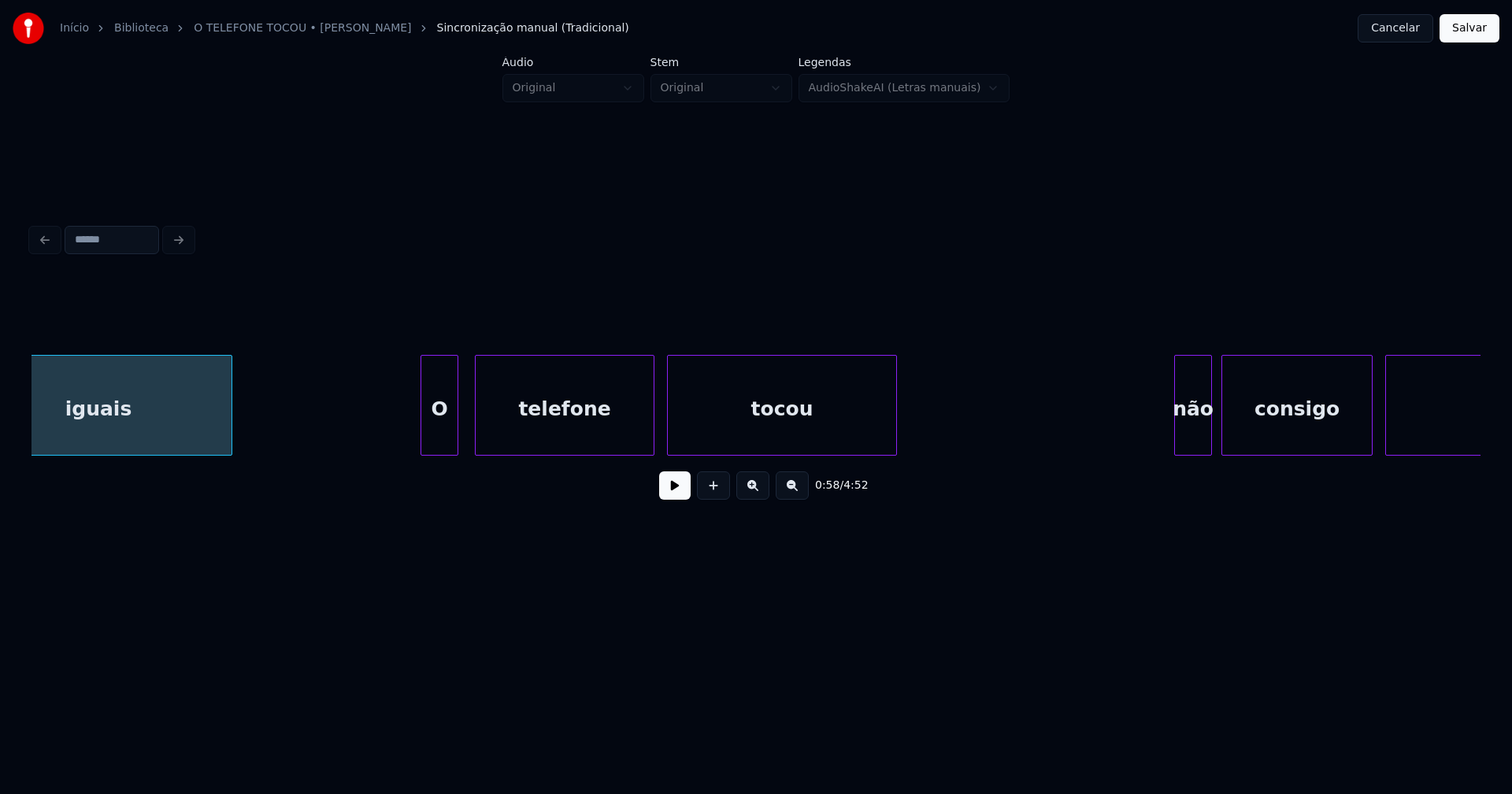
click at [443, 437] on div "O" at bounding box center [440, 409] width 37 height 107
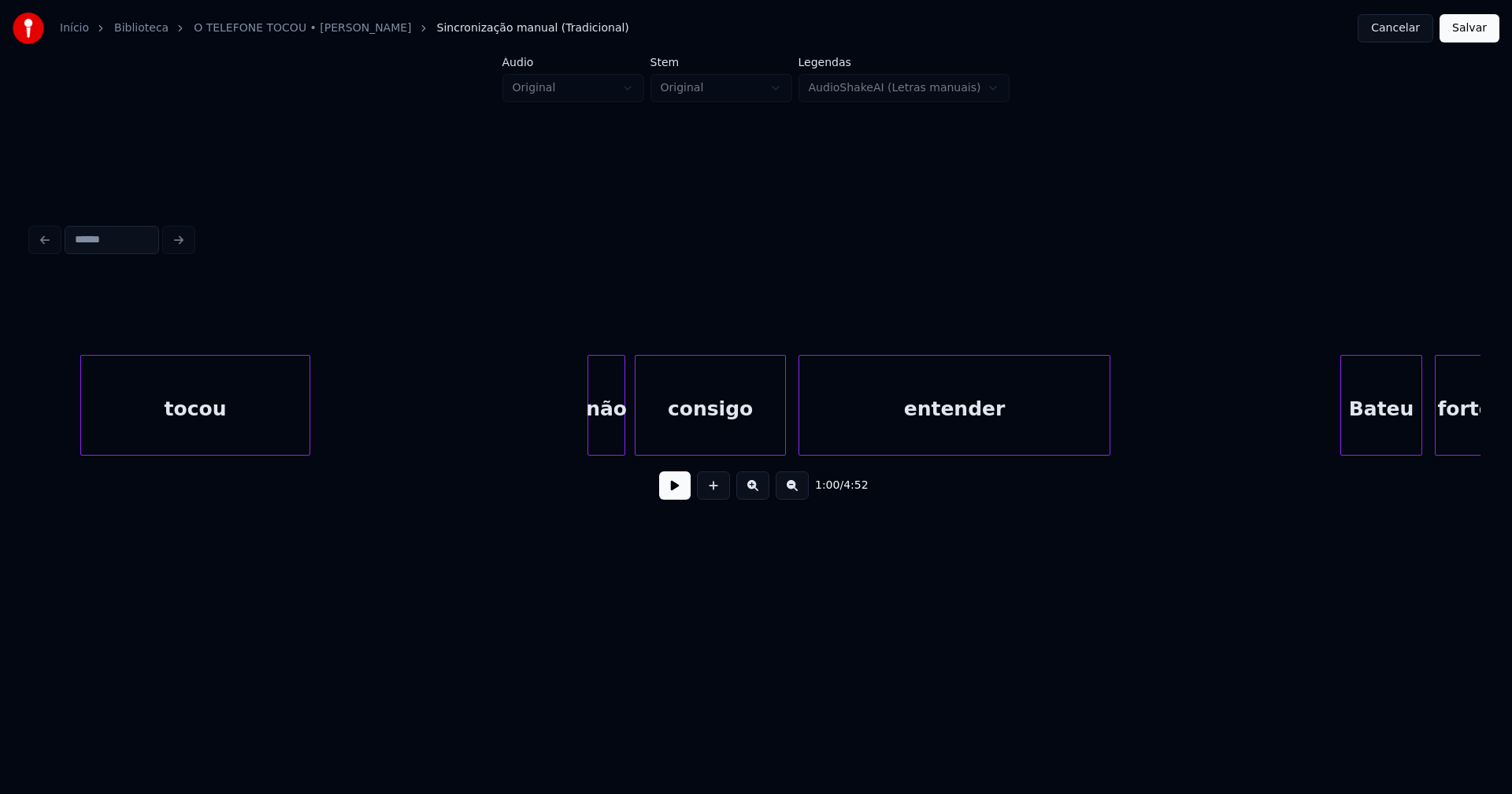
scroll to position [0, 9964]
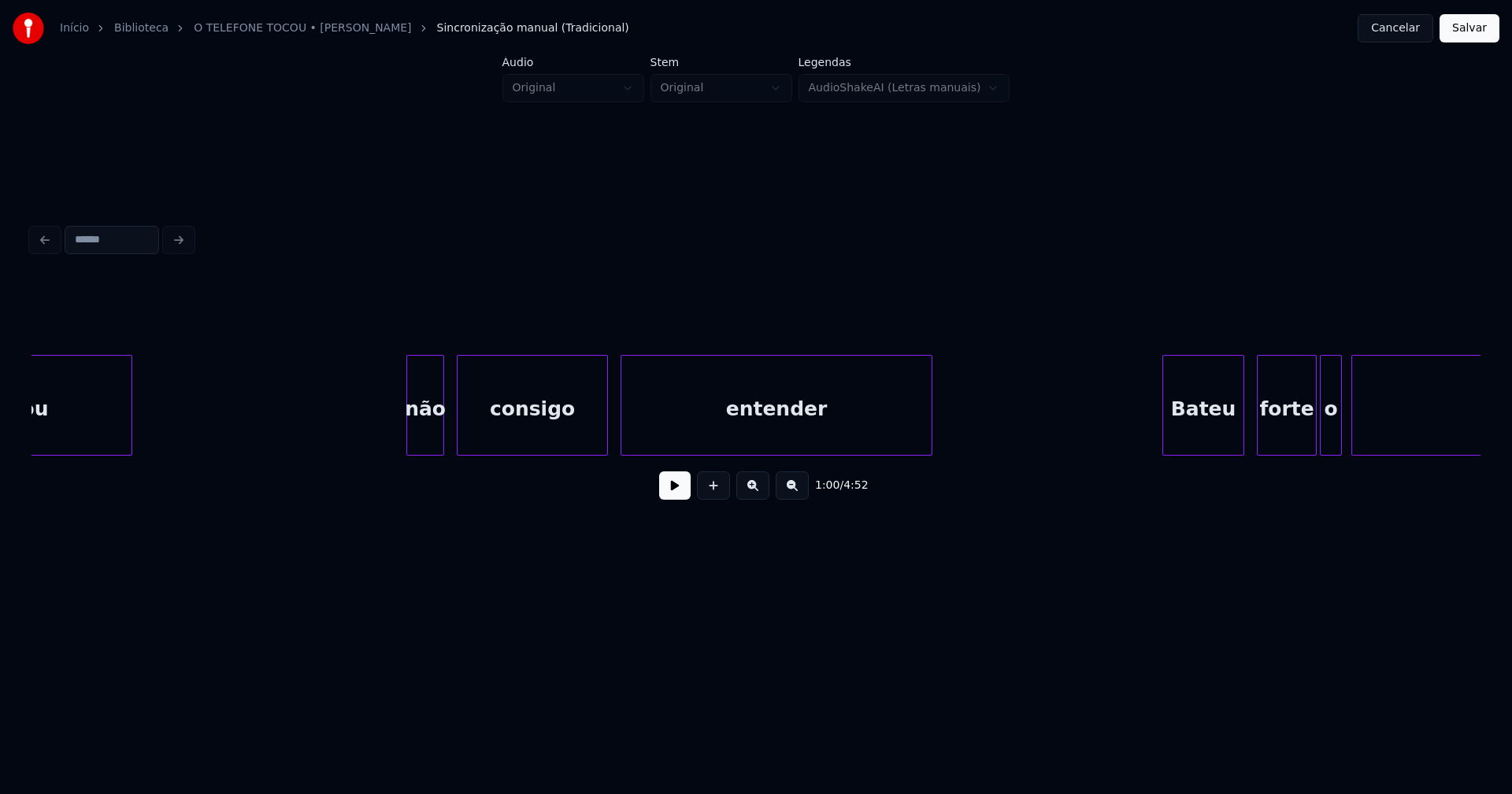
click at [422, 435] on div "não" at bounding box center [426, 409] width 37 height 107
click at [402, 439] on div at bounding box center [403, 405] width 5 height 99
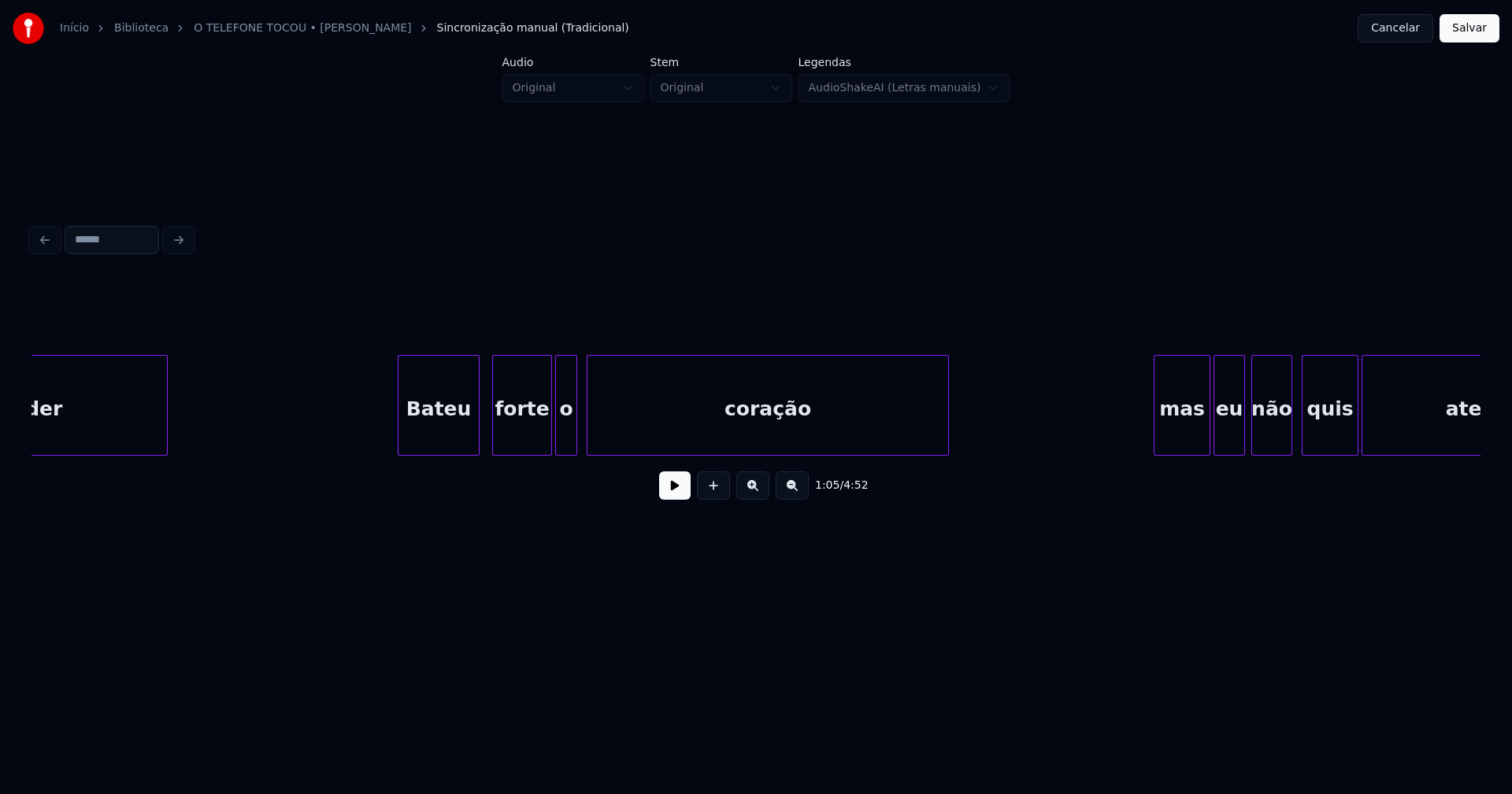
scroll to position [0, 10754]
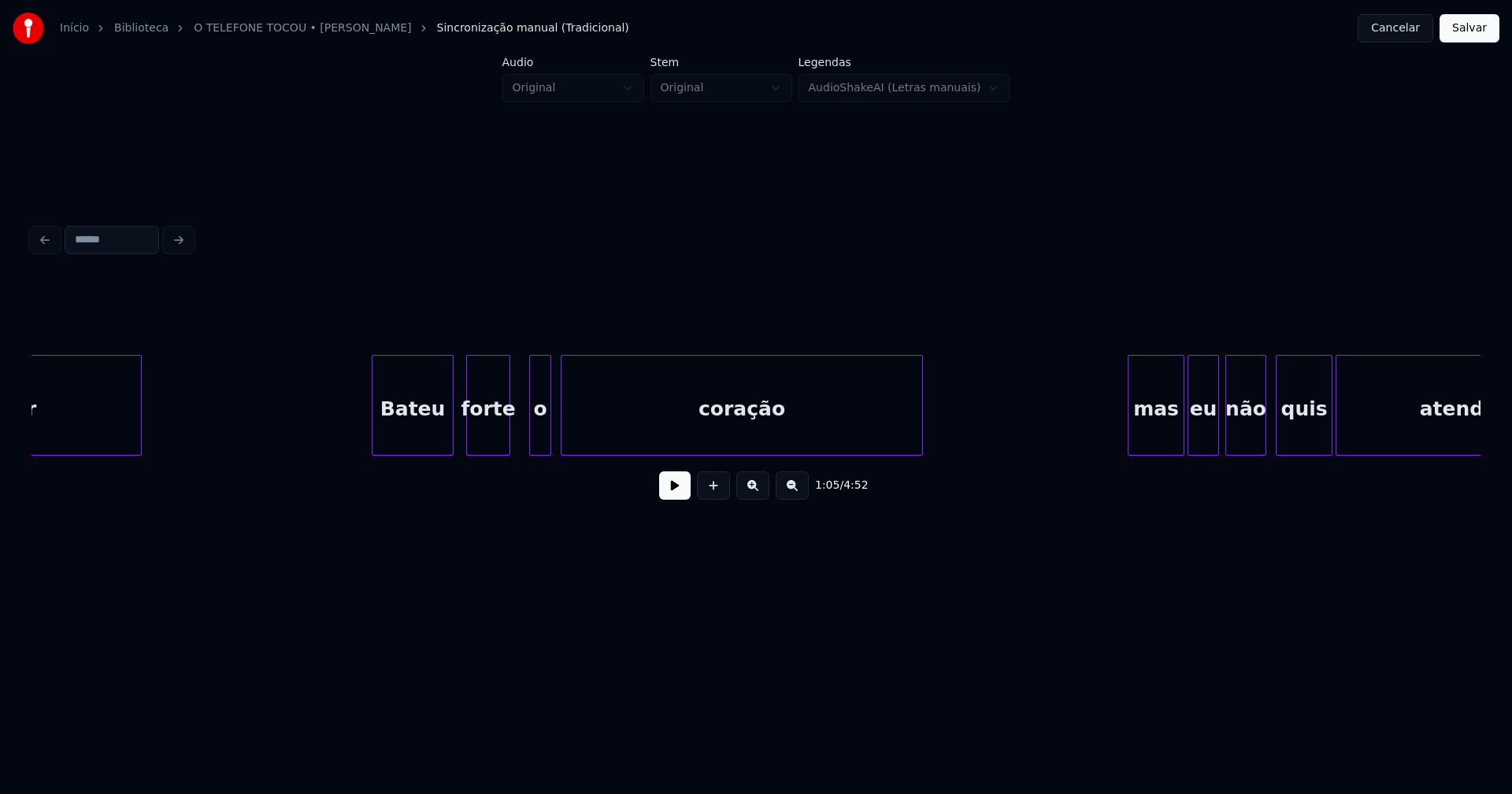
click at [506, 441] on div at bounding box center [507, 405] width 5 height 99
click at [462, 441] on div at bounding box center [464, 405] width 5 height 99
click at [514, 439] on div at bounding box center [516, 405] width 5 height 99
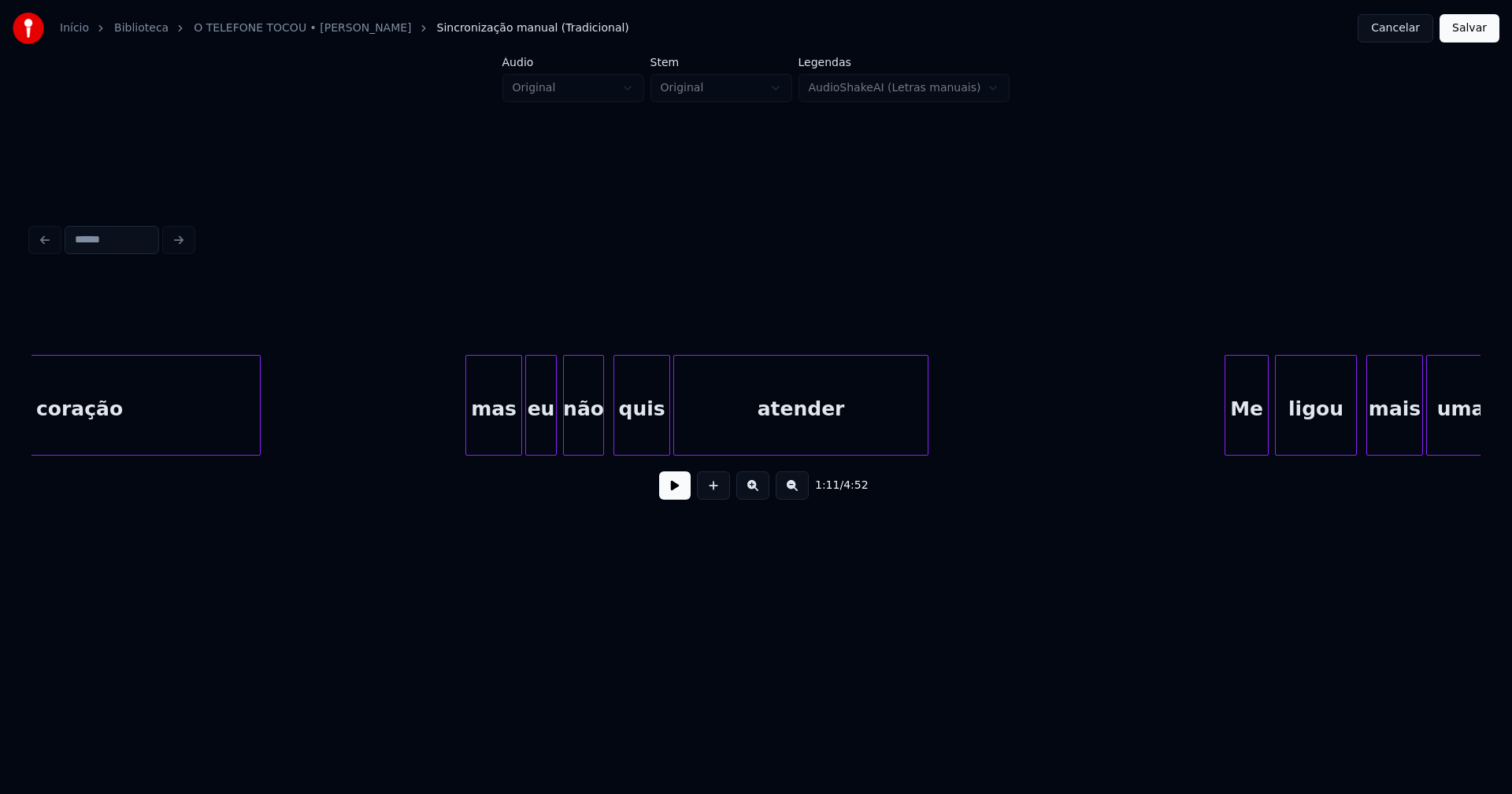
scroll to position [0, 11518]
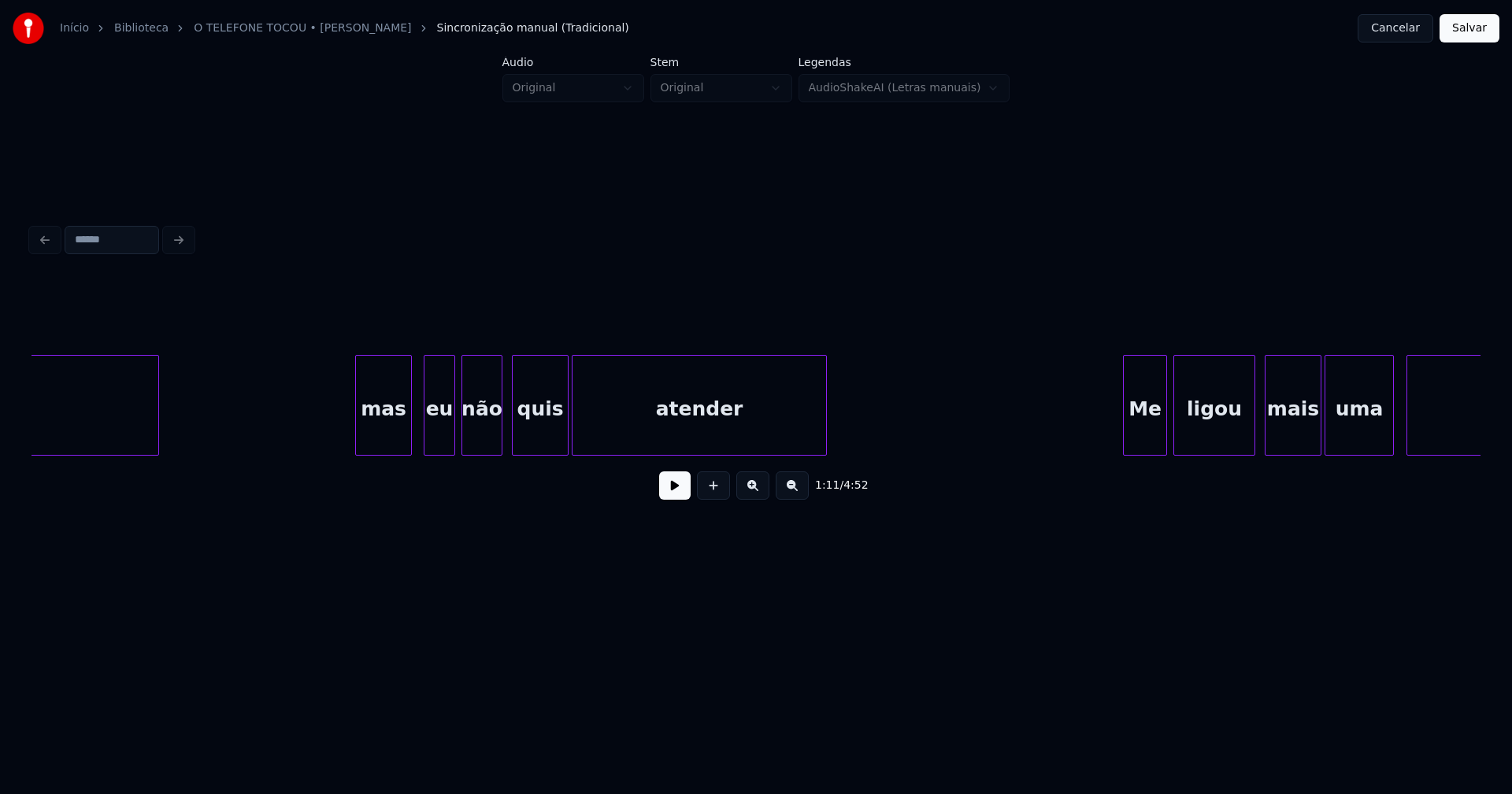
click at [396, 445] on div "mas" at bounding box center [383, 409] width 55 height 107
click at [435, 437] on div "eu" at bounding box center [432, 409] width 30 height 107
click at [605, 435] on div at bounding box center [607, 405] width 5 height 99
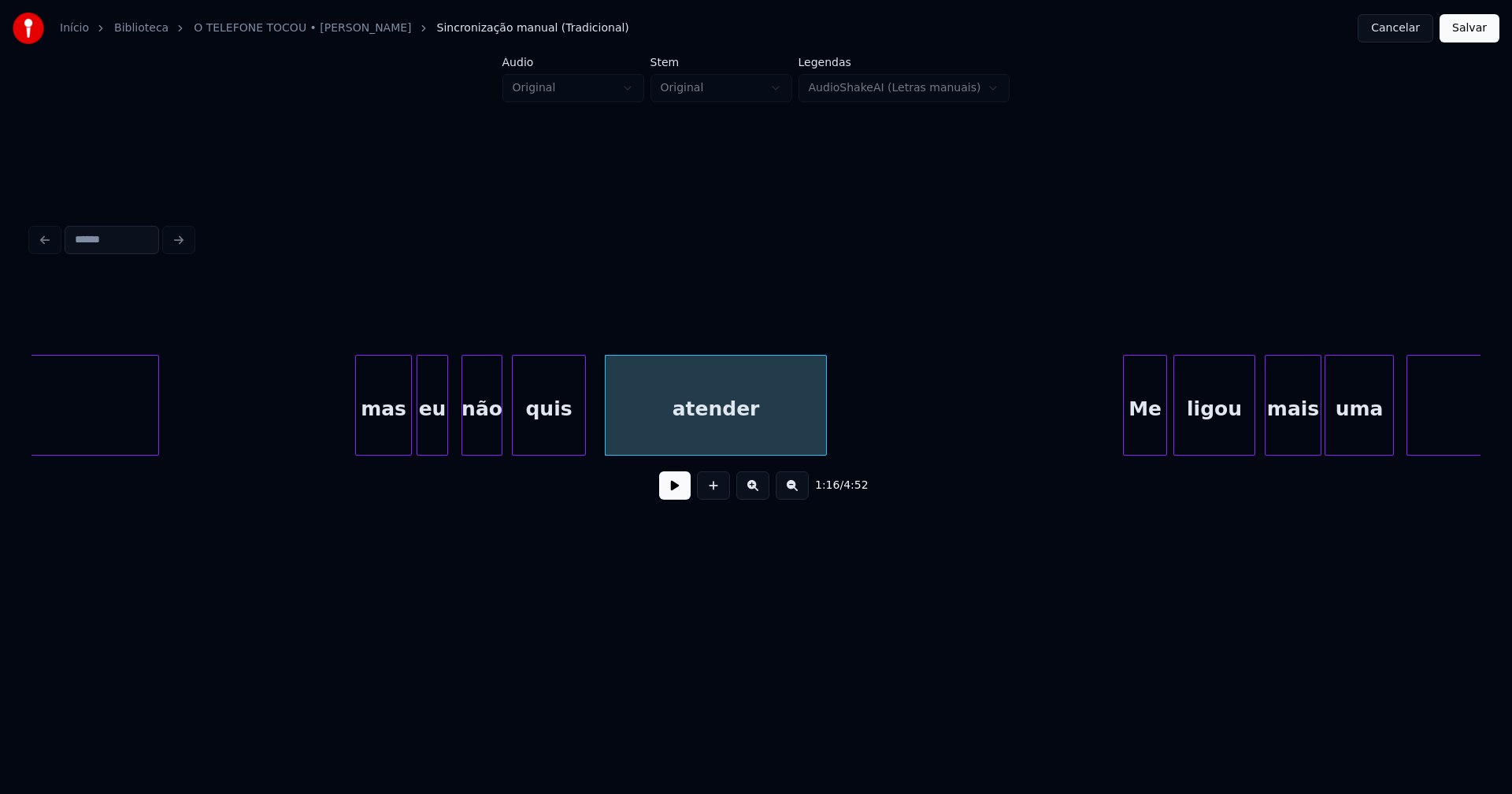
click at [584, 430] on div at bounding box center [583, 405] width 5 height 99
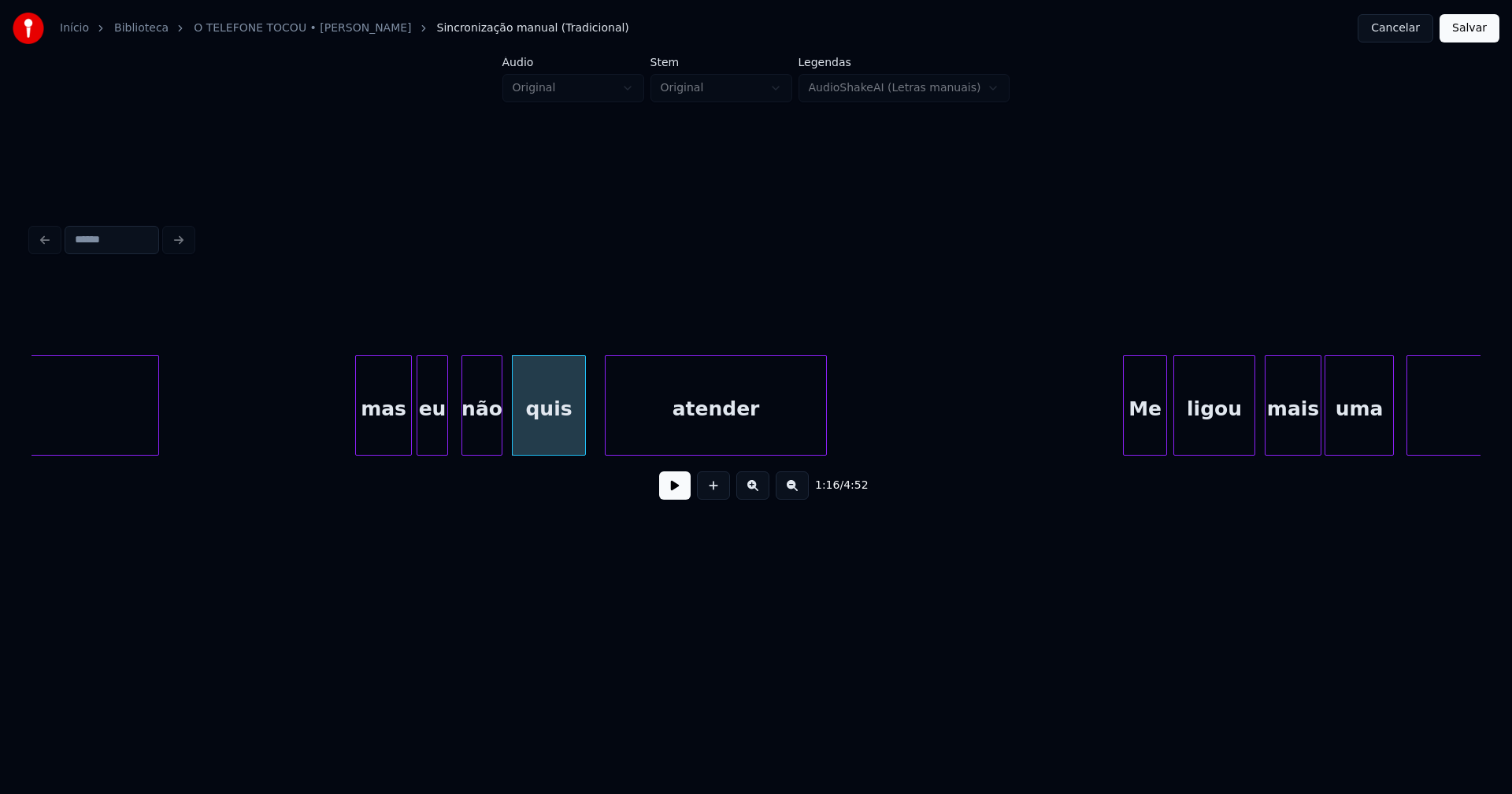
click at [667, 486] on button at bounding box center [675, 486] width 32 height 28
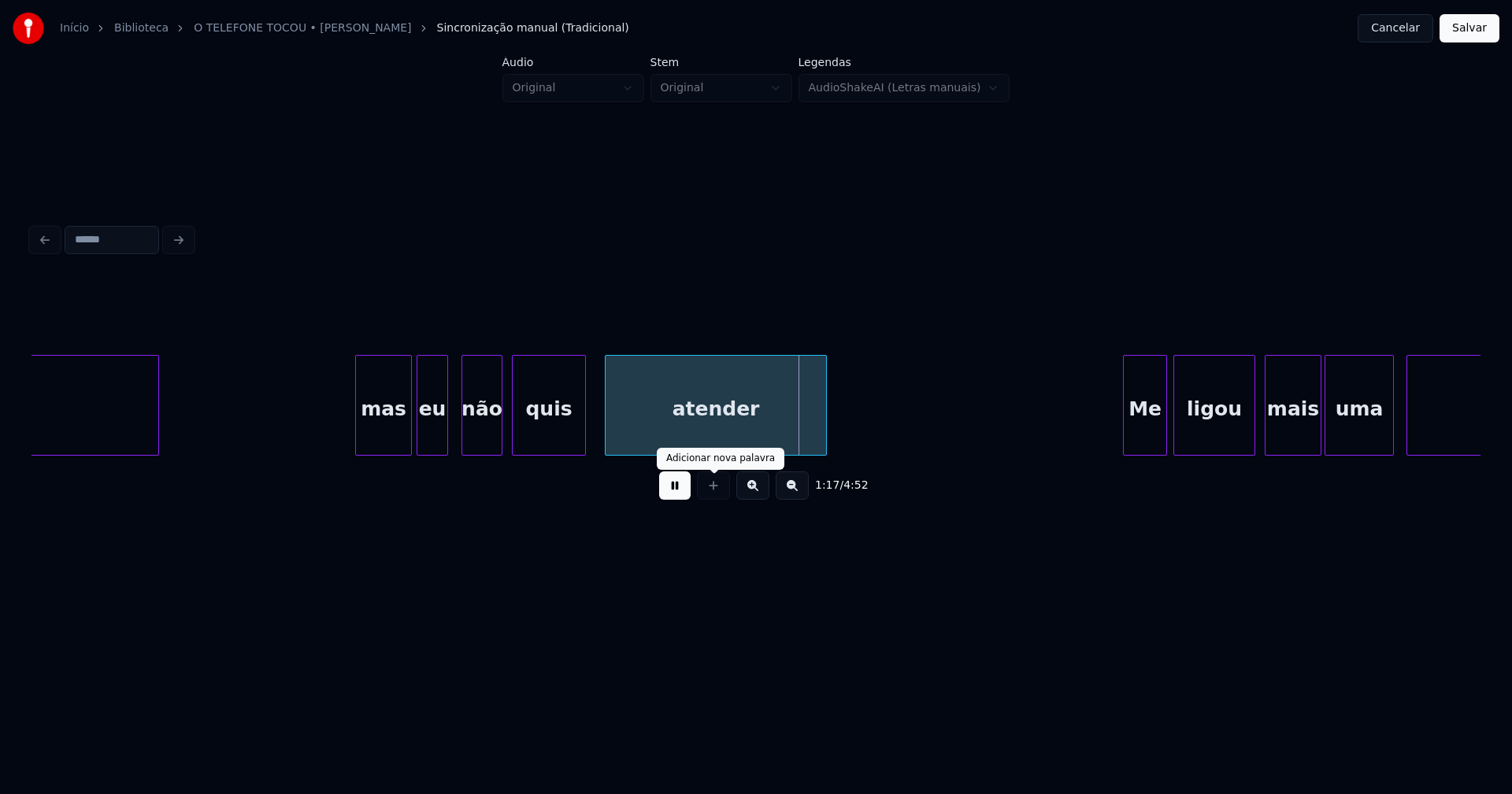
drag, startPoint x: 683, startPoint y: 492, endPoint x: 546, endPoint y: 475, distance: 138.1
click at [681, 492] on button at bounding box center [675, 486] width 32 height 28
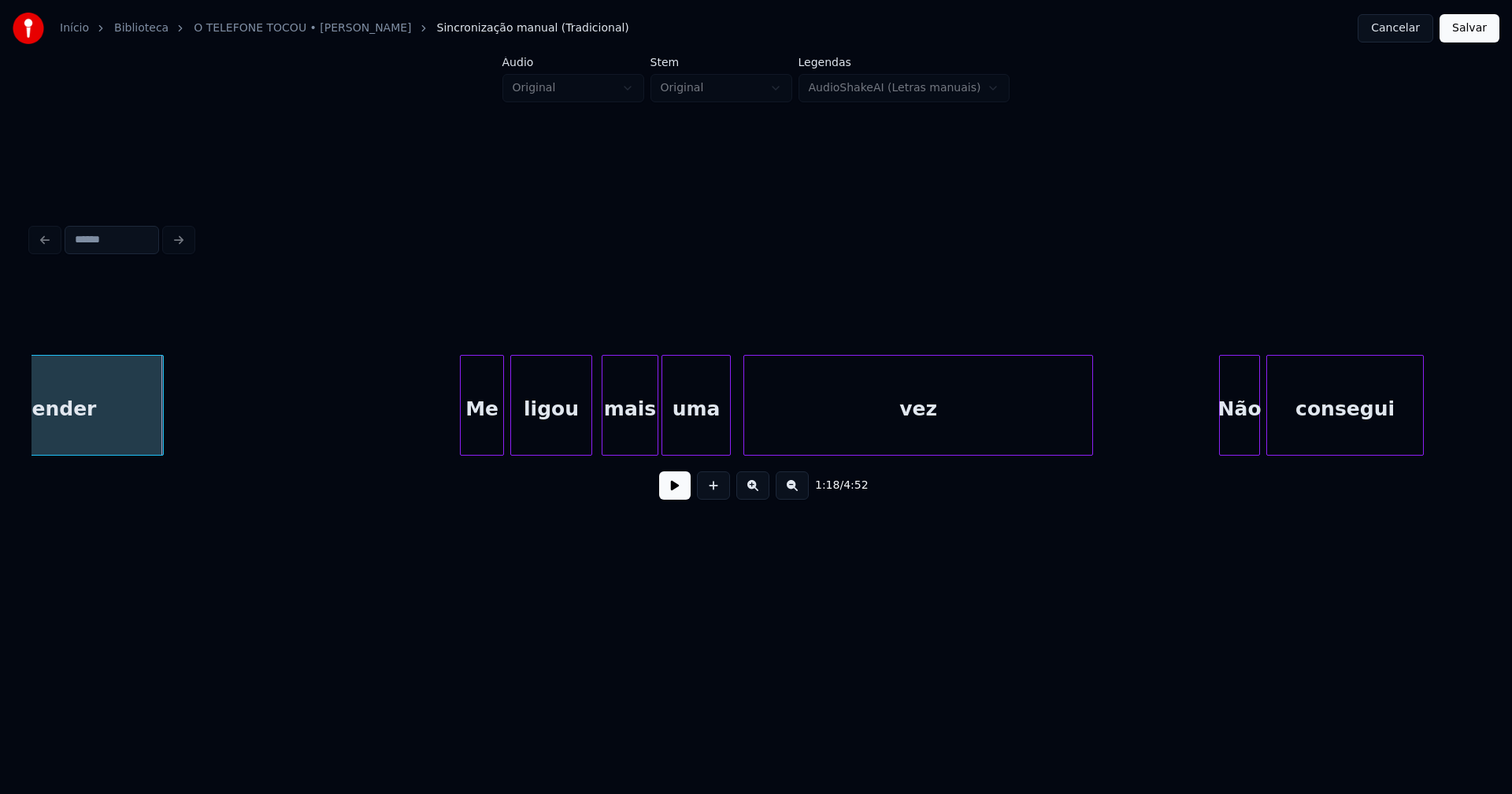
scroll to position [0, 12232]
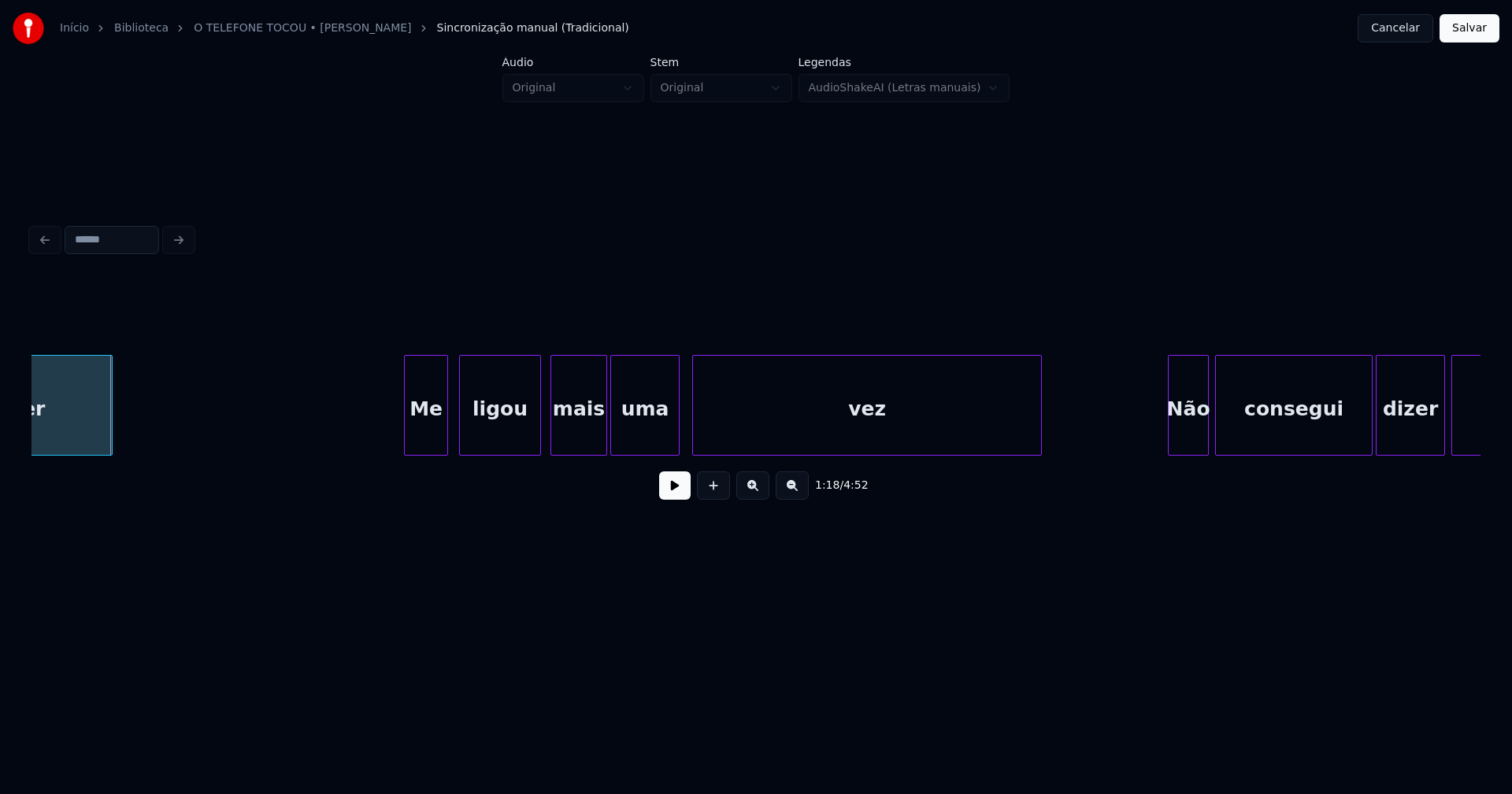
click at [425, 442] on div "Me" at bounding box center [426, 409] width 42 height 107
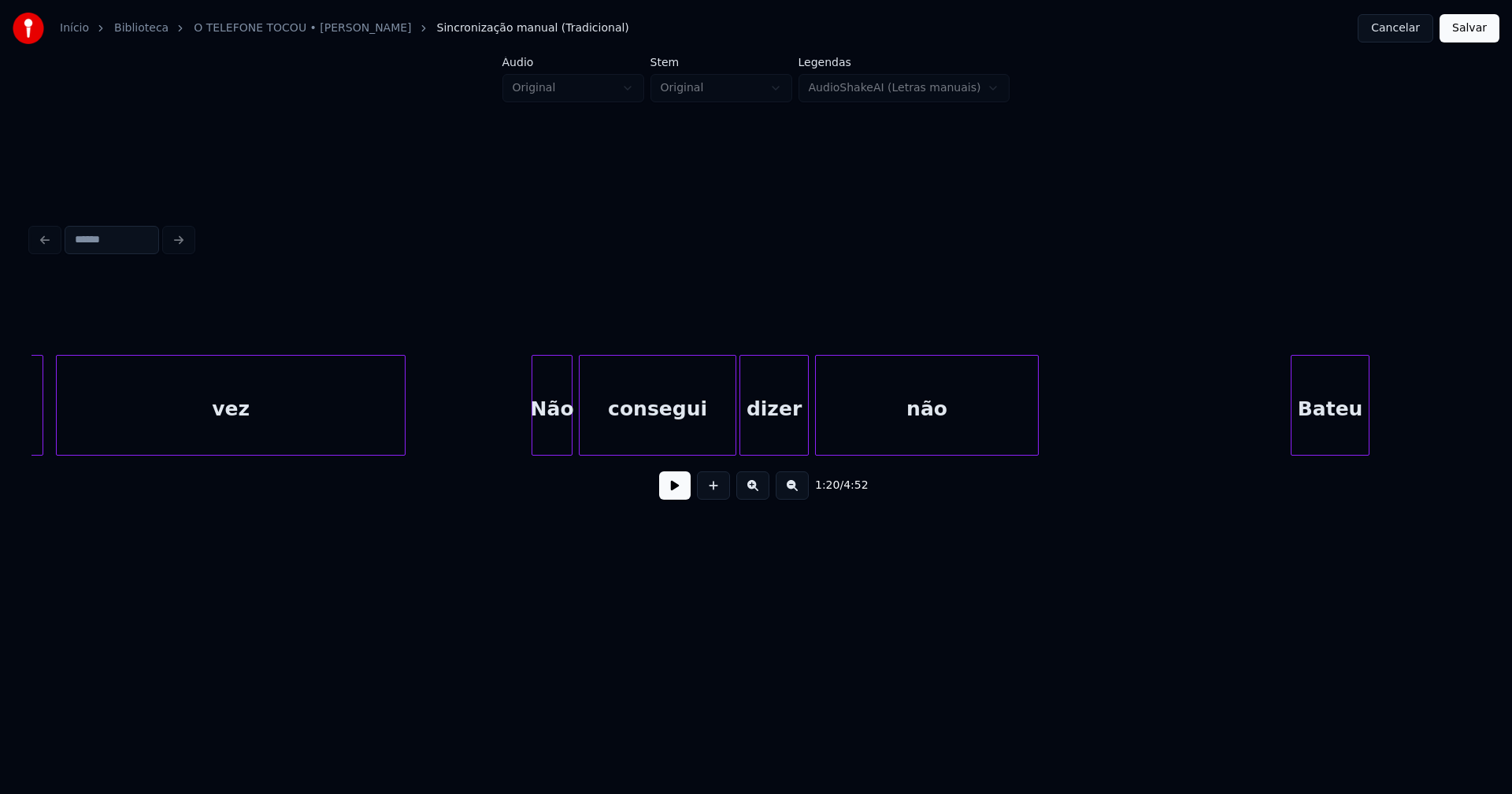
scroll to position [0, 13022]
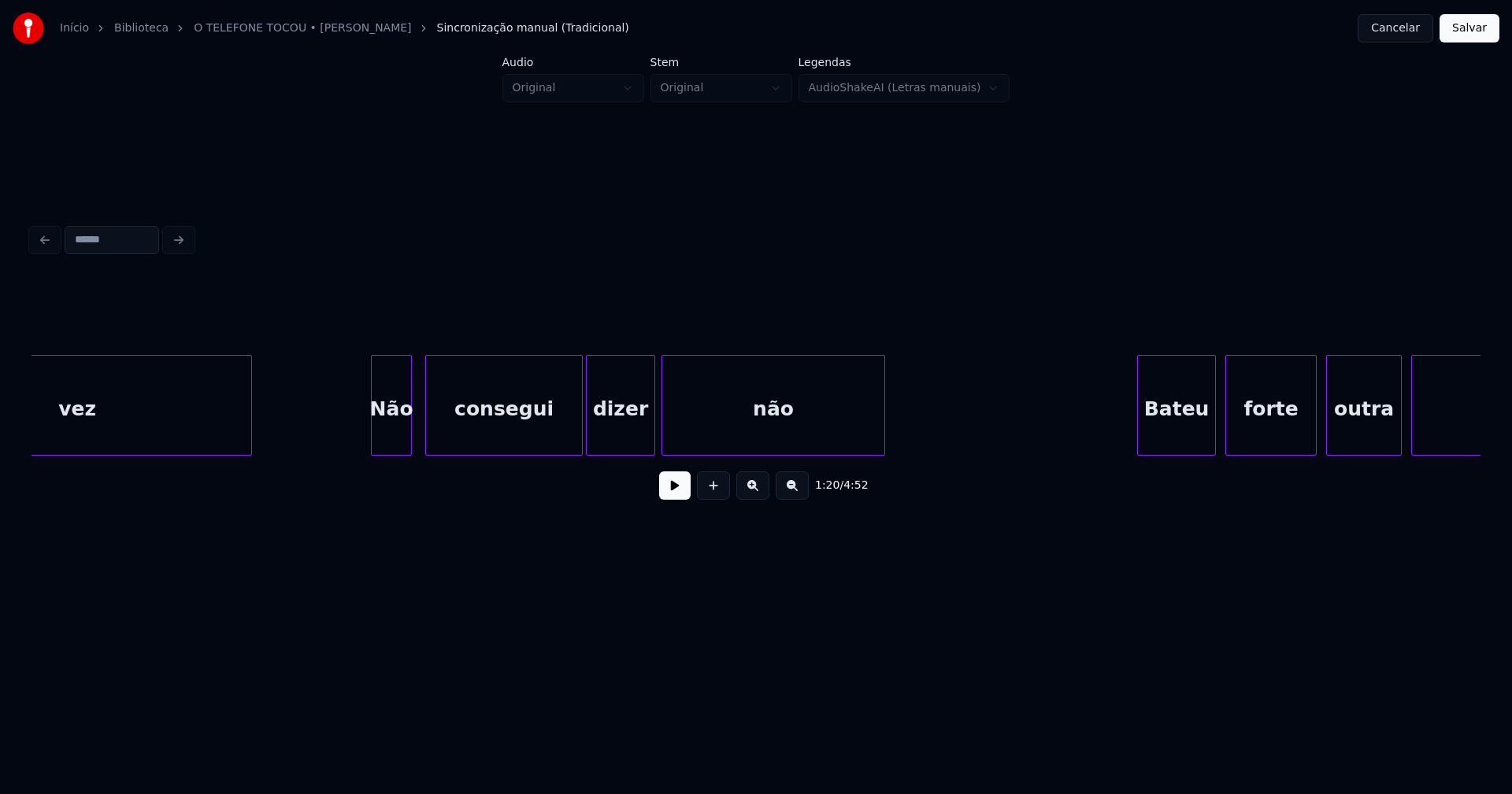
click at [393, 437] on div "Não" at bounding box center [391, 409] width 39 height 107
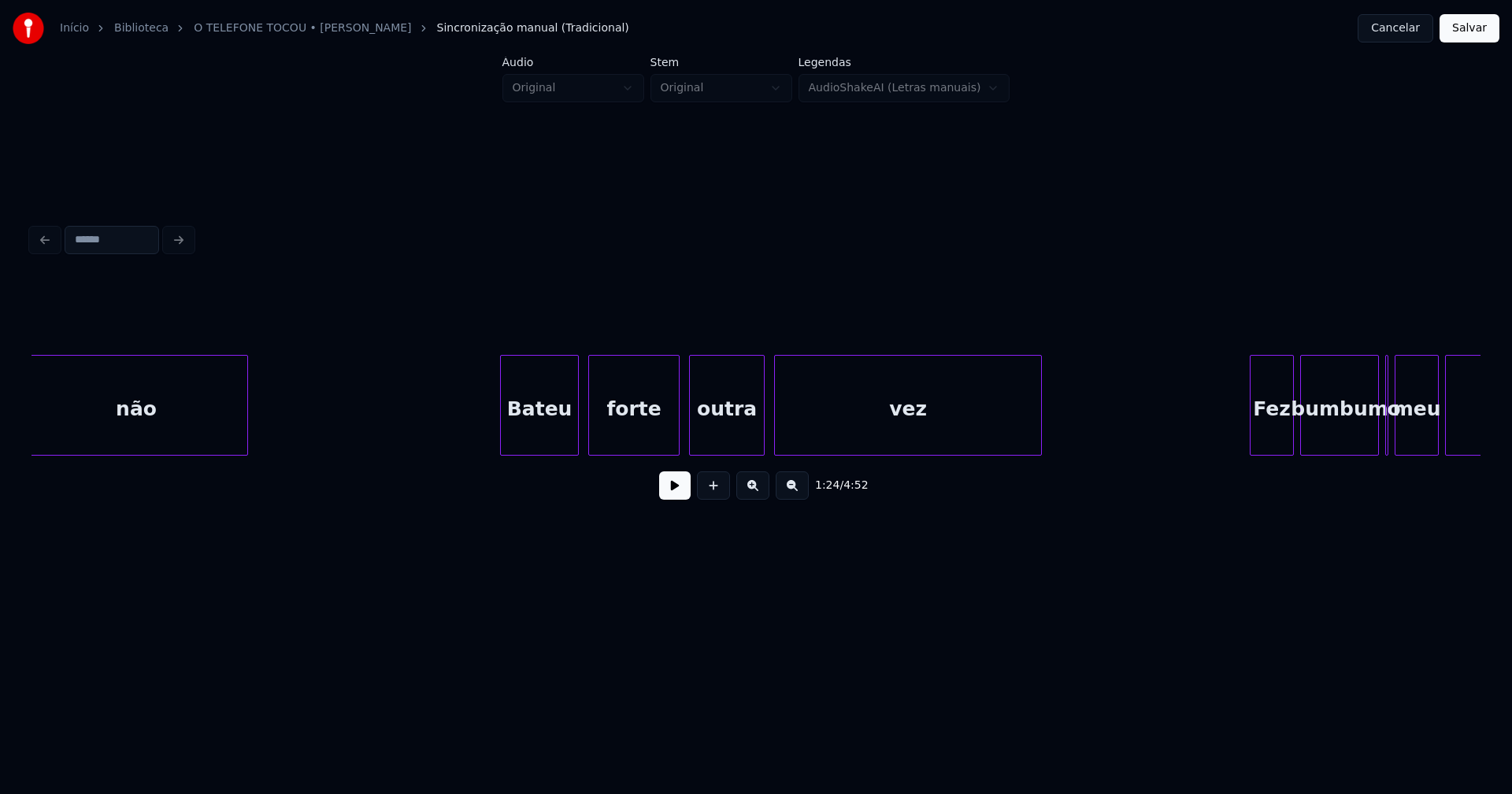
scroll to position [0, 13711]
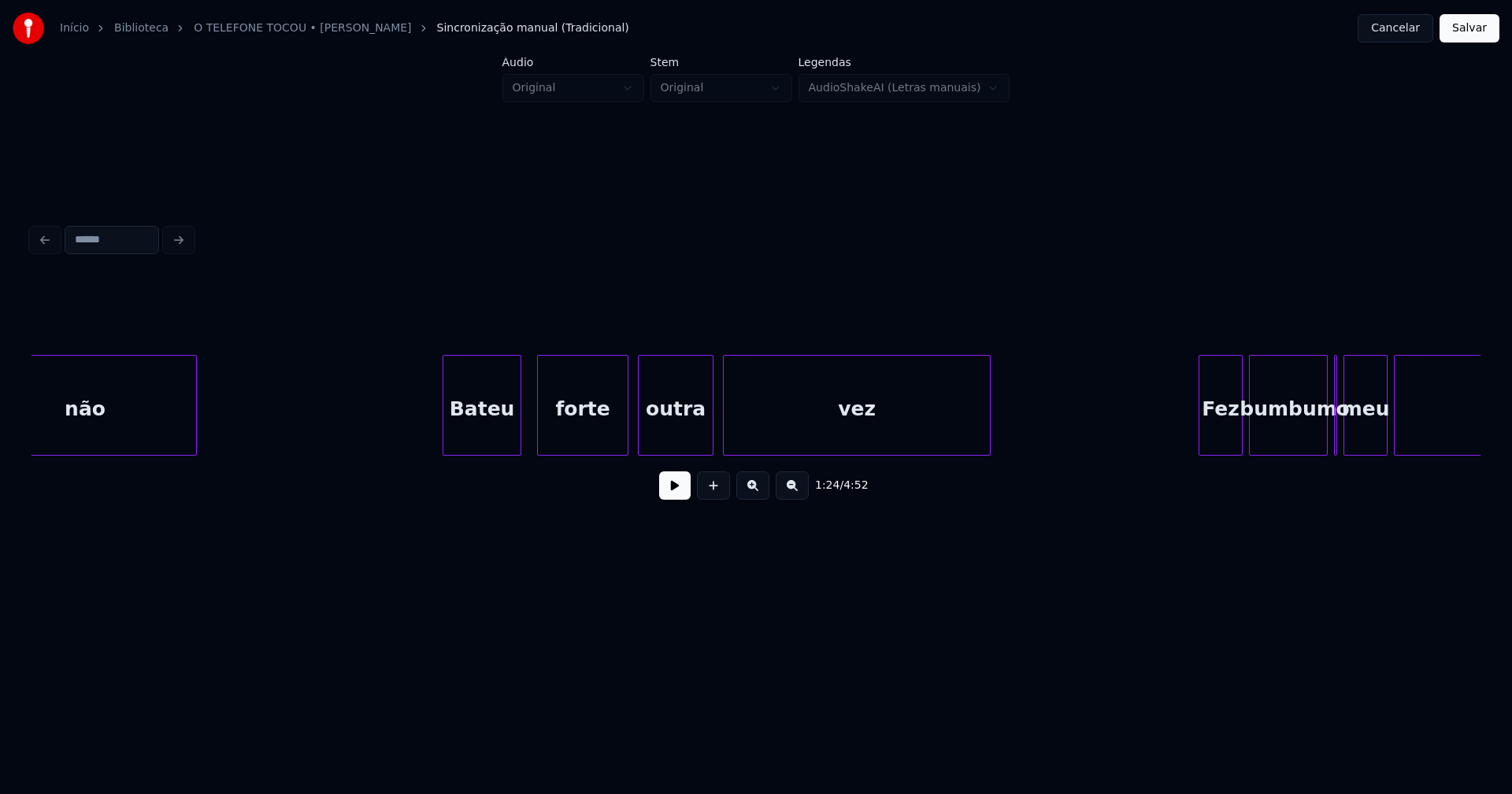
click at [487, 443] on div "Bateu" at bounding box center [482, 409] width 77 height 107
click at [592, 428] on div "forte" at bounding box center [578, 409] width 90 height 107
click at [677, 426] on div "outra" at bounding box center [670, 409] width 74 height 107
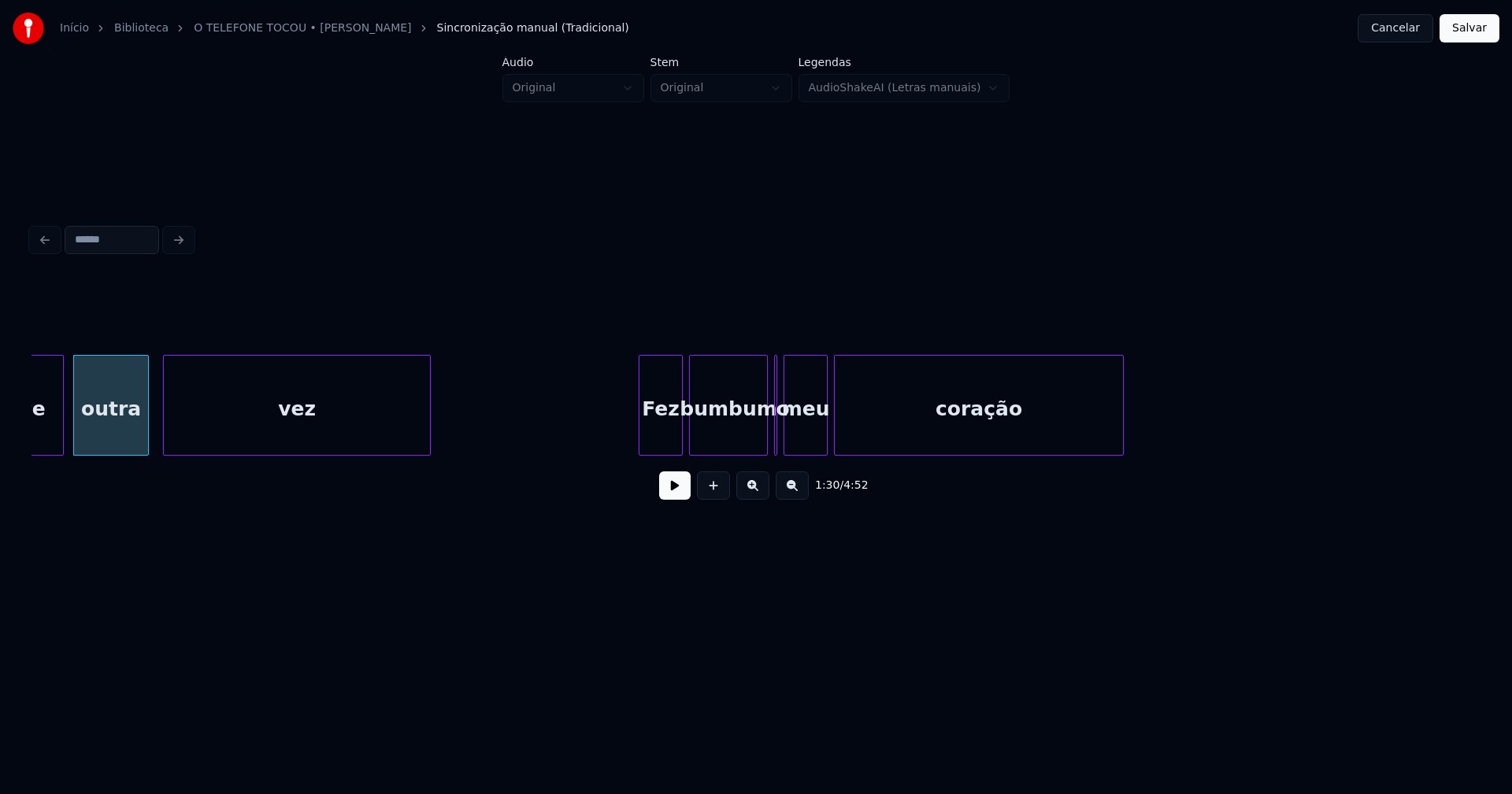
scroll to position [0, 14424]
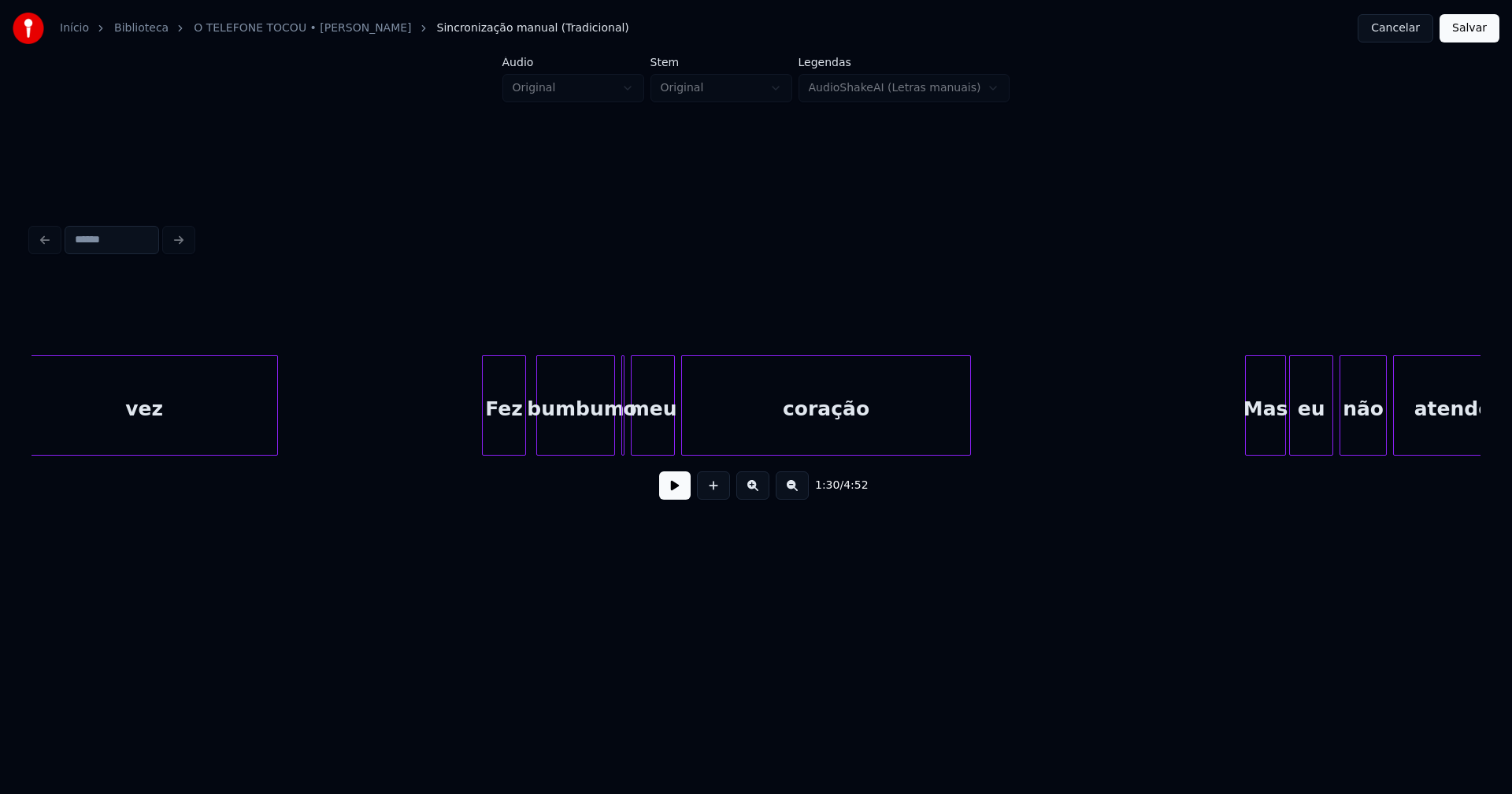
click at [506, 445] on div "Fez" at bounding box center [503, 409] width 42 height 107
click at [628, 441] on div at bounding box center [625, 405] width 5 height 99
click at [620, 441] on div at bounding box center [623, 405] width 5 height 99
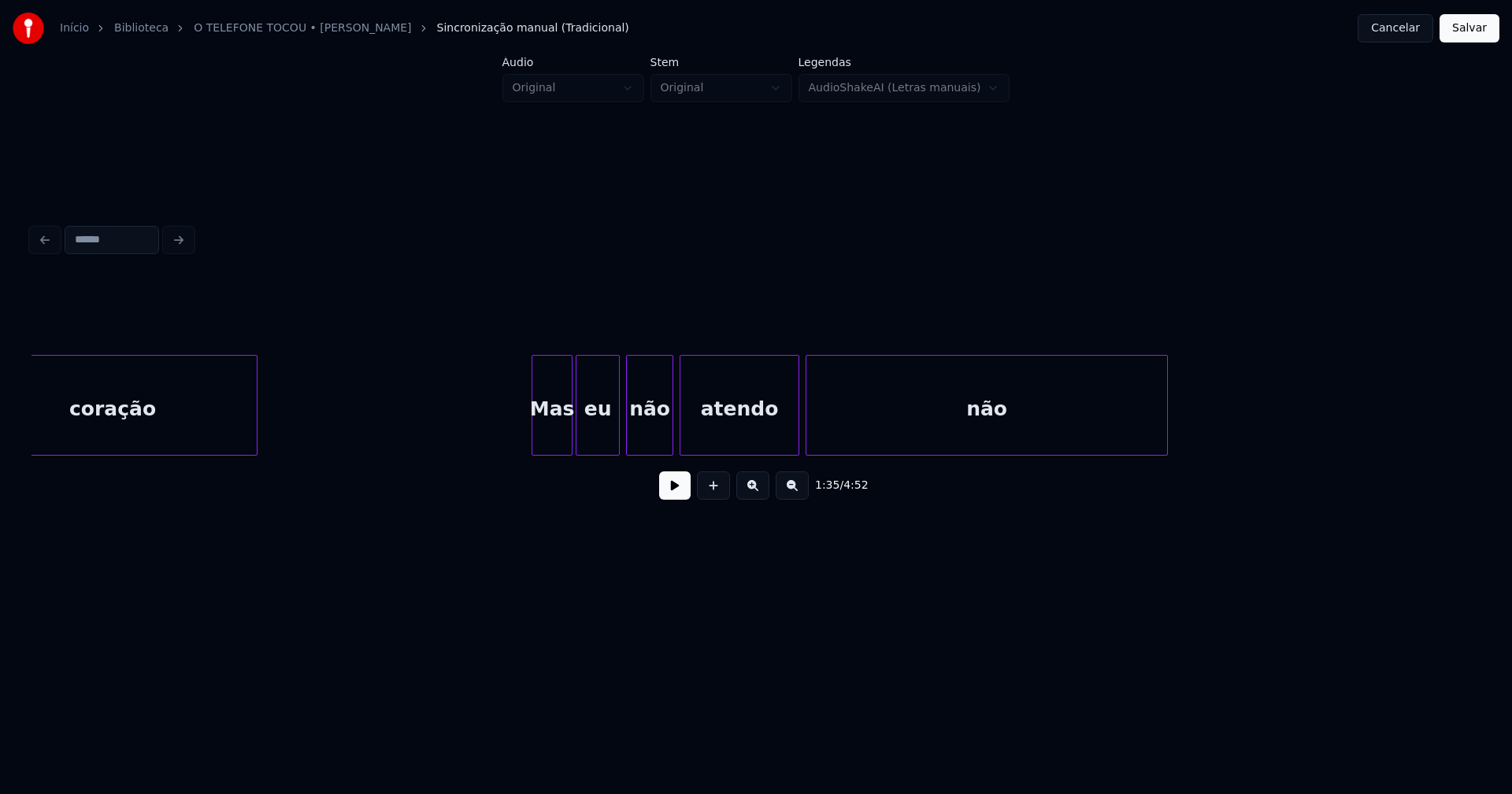
scroll to position [0, 15188]
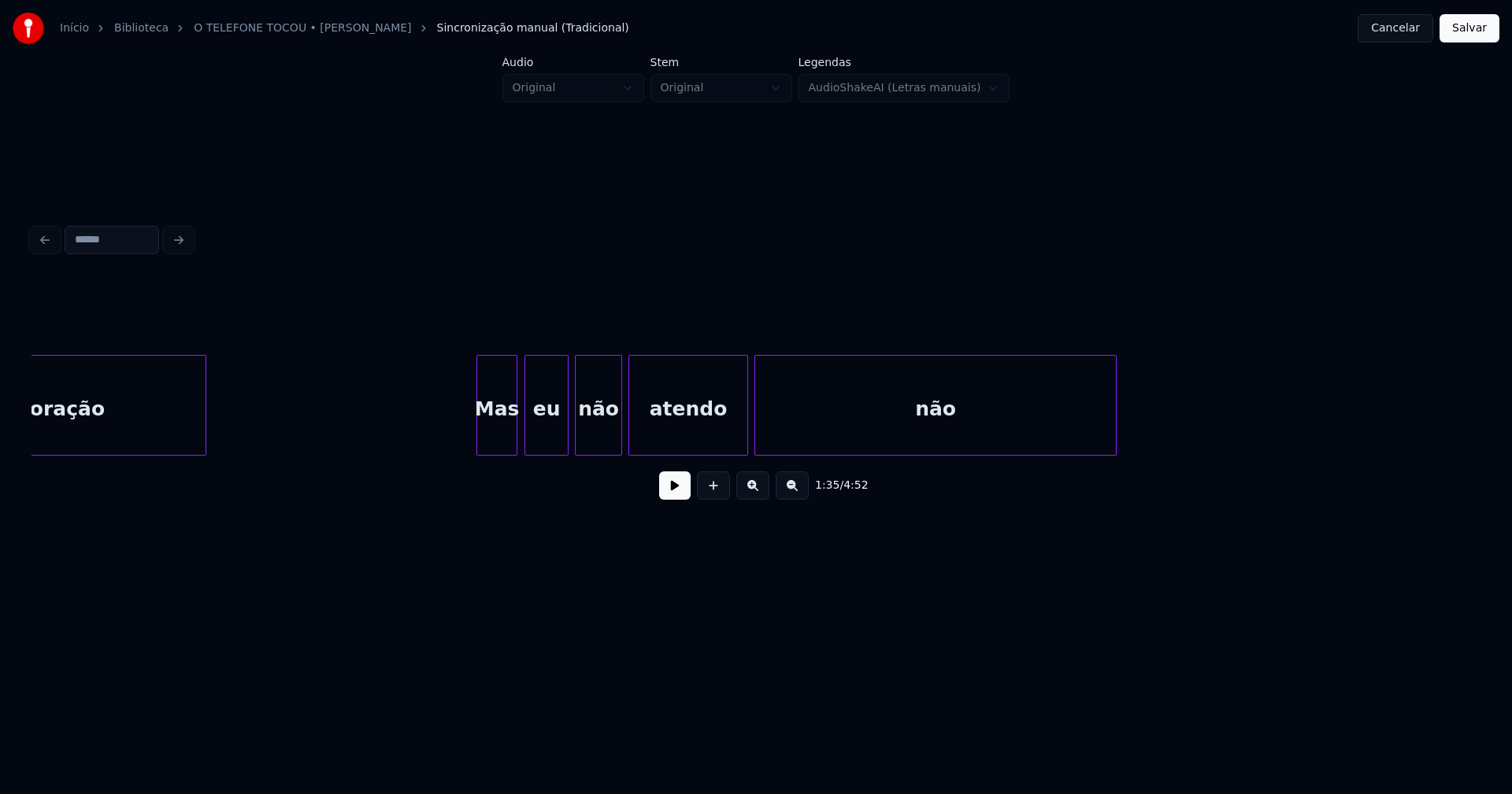
click at [499, 435] on div "Mas" at bounding box center [497, 409] width 39 height 107
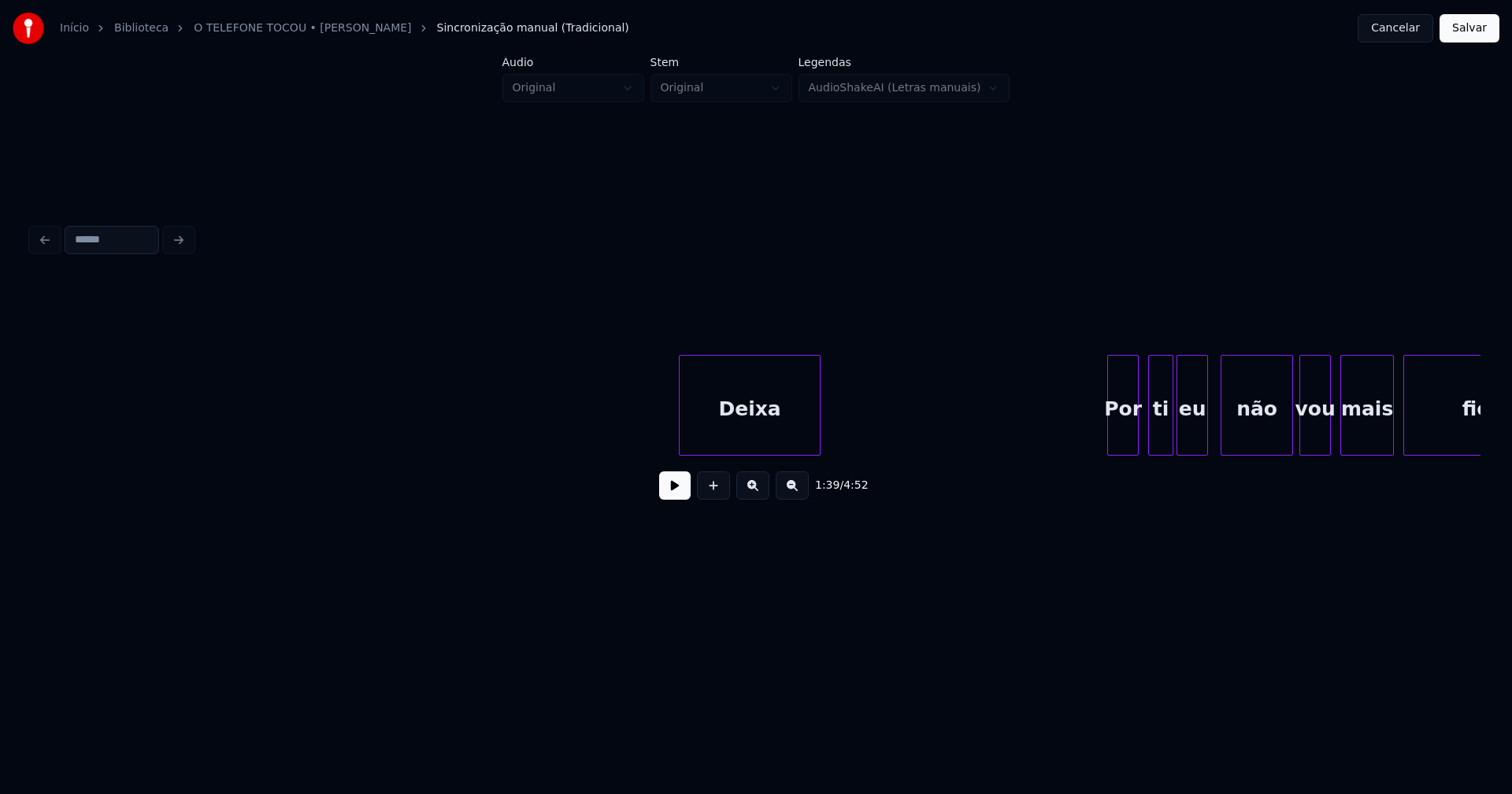
scroll to position [0, 18425]
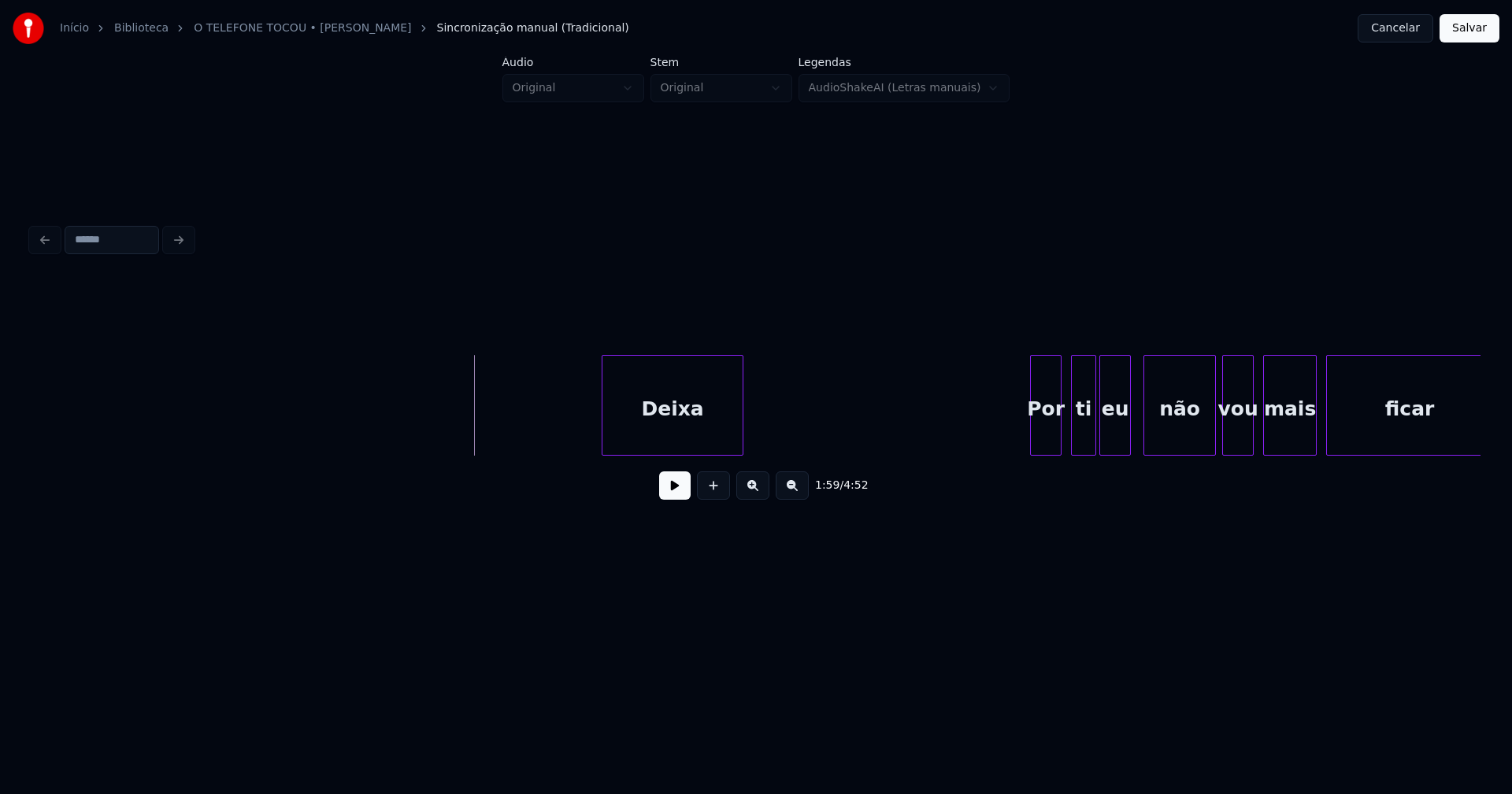
click at [688, 491] on button at bounding box center [675, 486] width 32 height 28
click at [647, 437] on div "Deixa" at bounding box center [666, 409] width 141 height 107
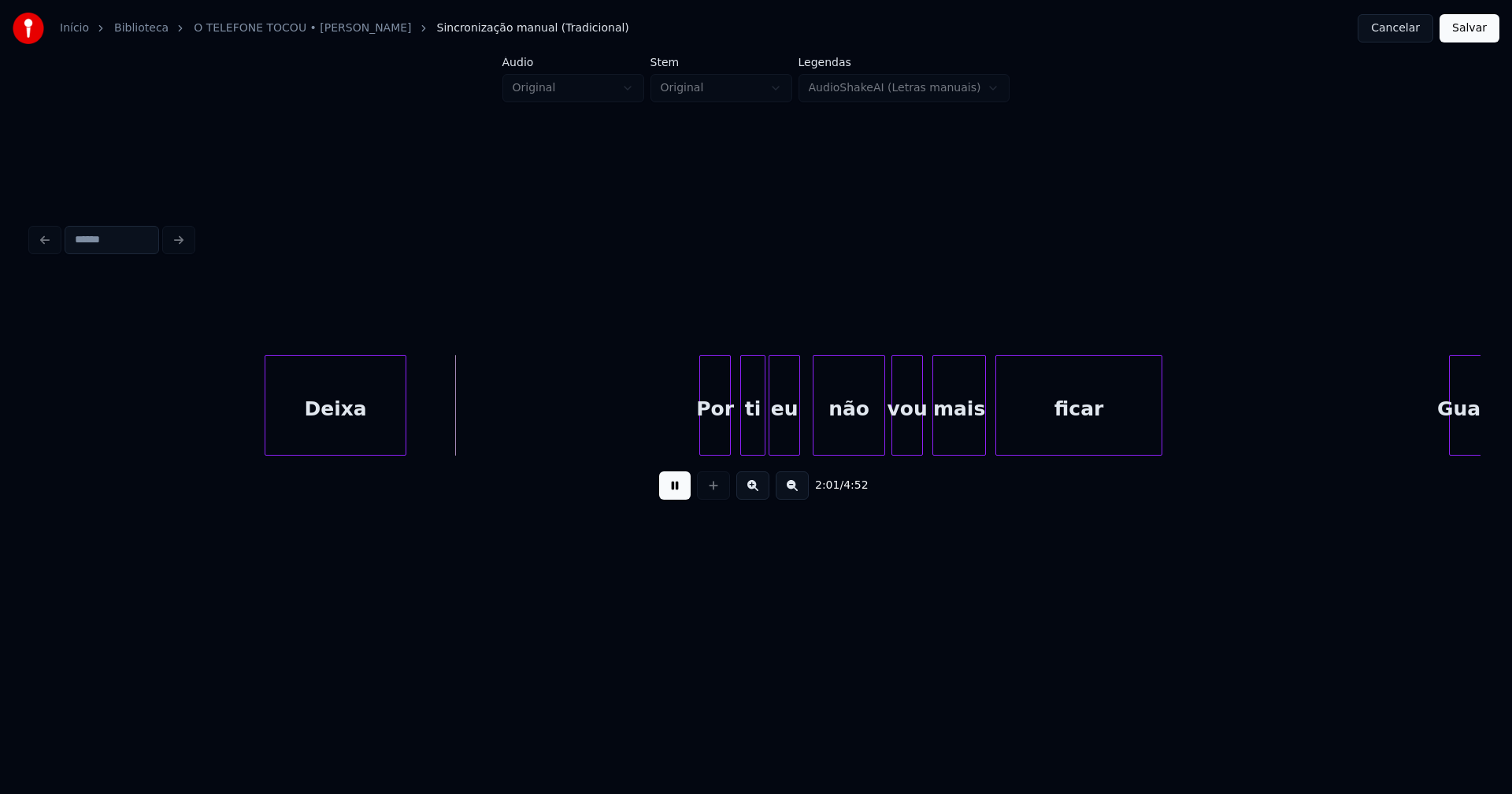
scroll to position [0, 18858]
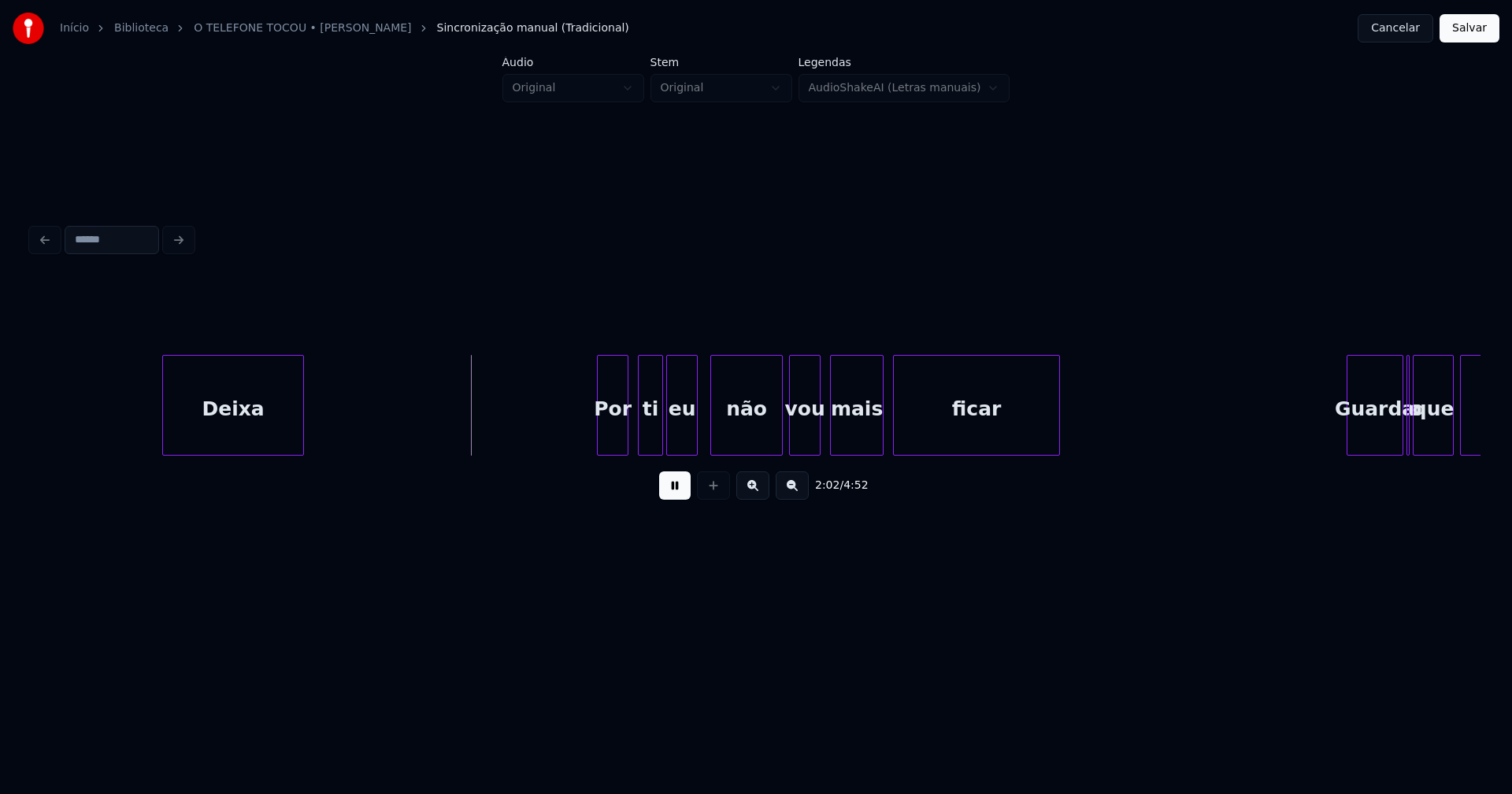
click at [680, 497] on button at bounding box center [675, 486] width 32 height 28
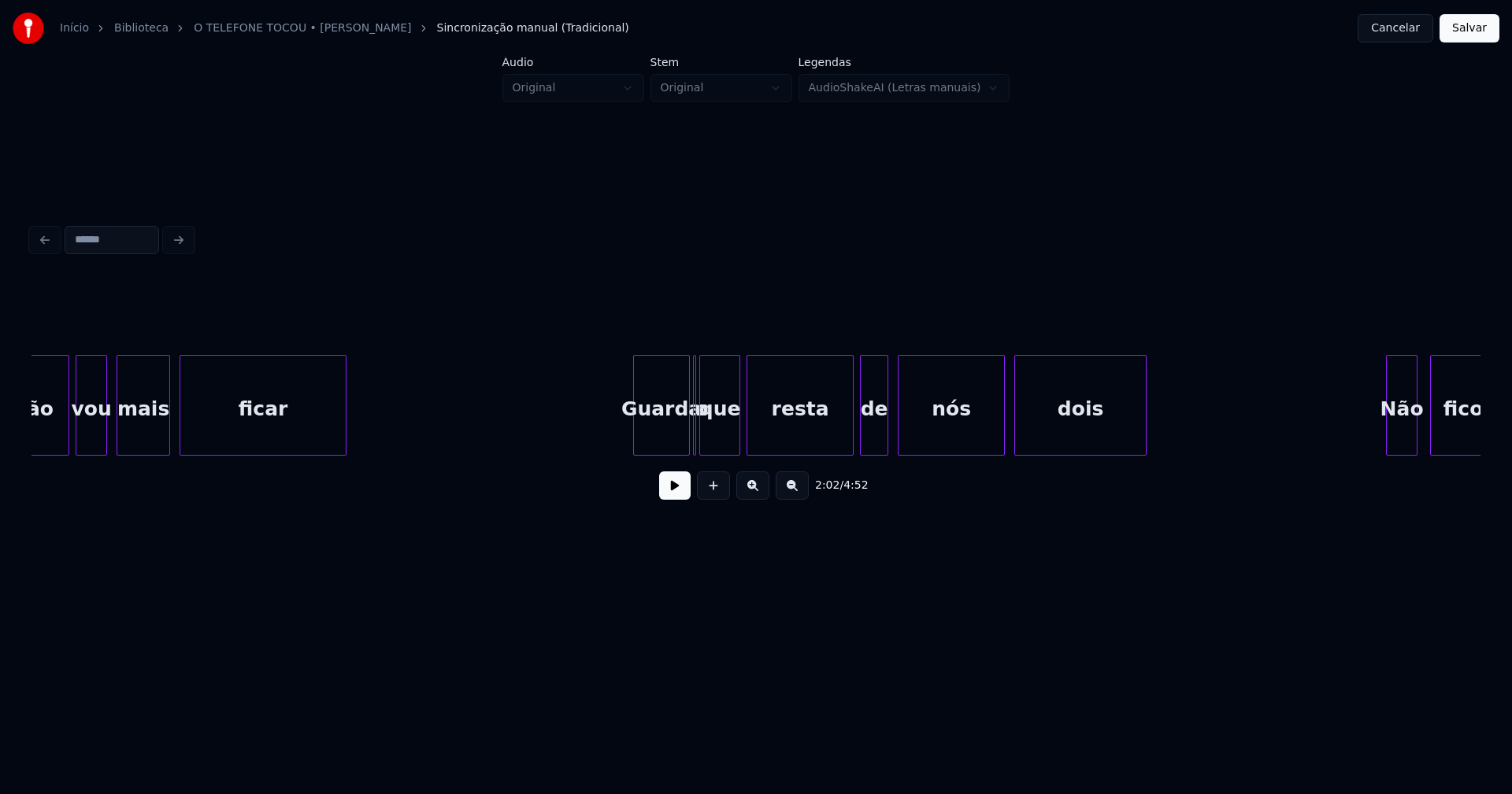
scroll to position [0, 19623]
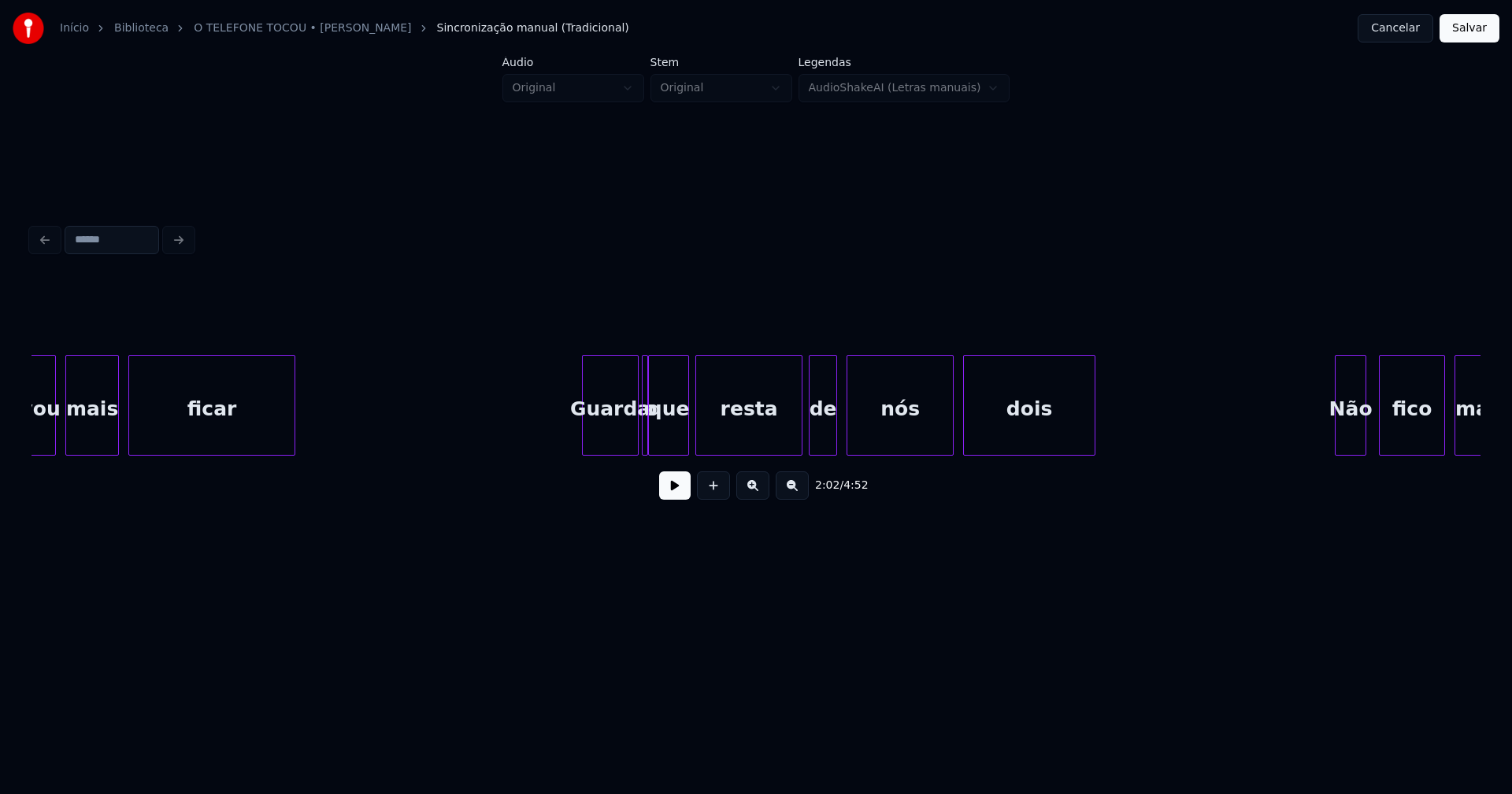
click at [645, 441] on div at bounding box center [645, 405] width 5 height 99
click at [630, 443] on div at bounding box center [630, 405] width 5 height 99
click at [634, 442] on div "o" at bounding box center [637, 405] width 7 height 101
click at [646, 444] on div at bounding box center [646, 405] width 5 height 99
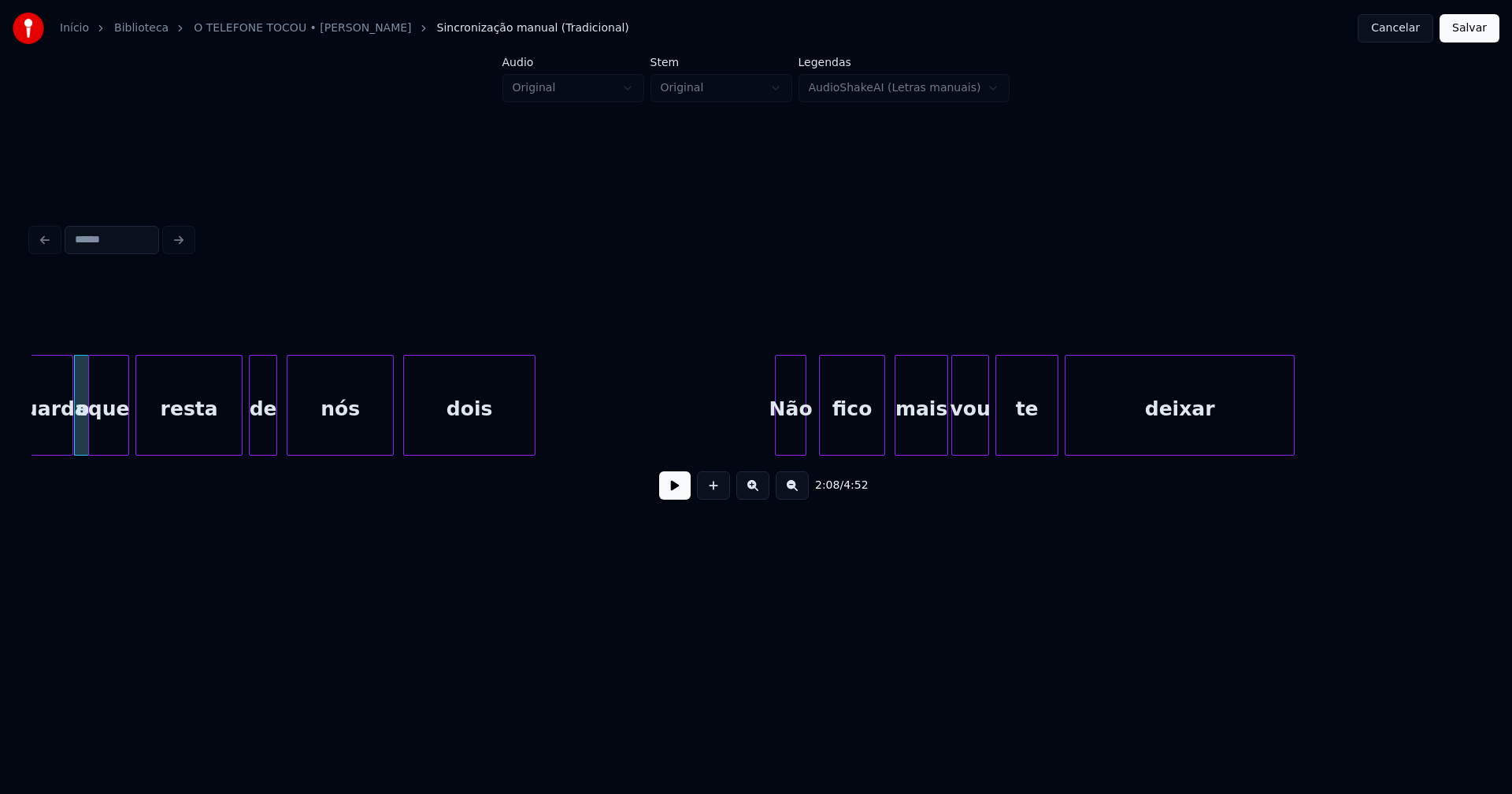
scroll to position [0, 20361]
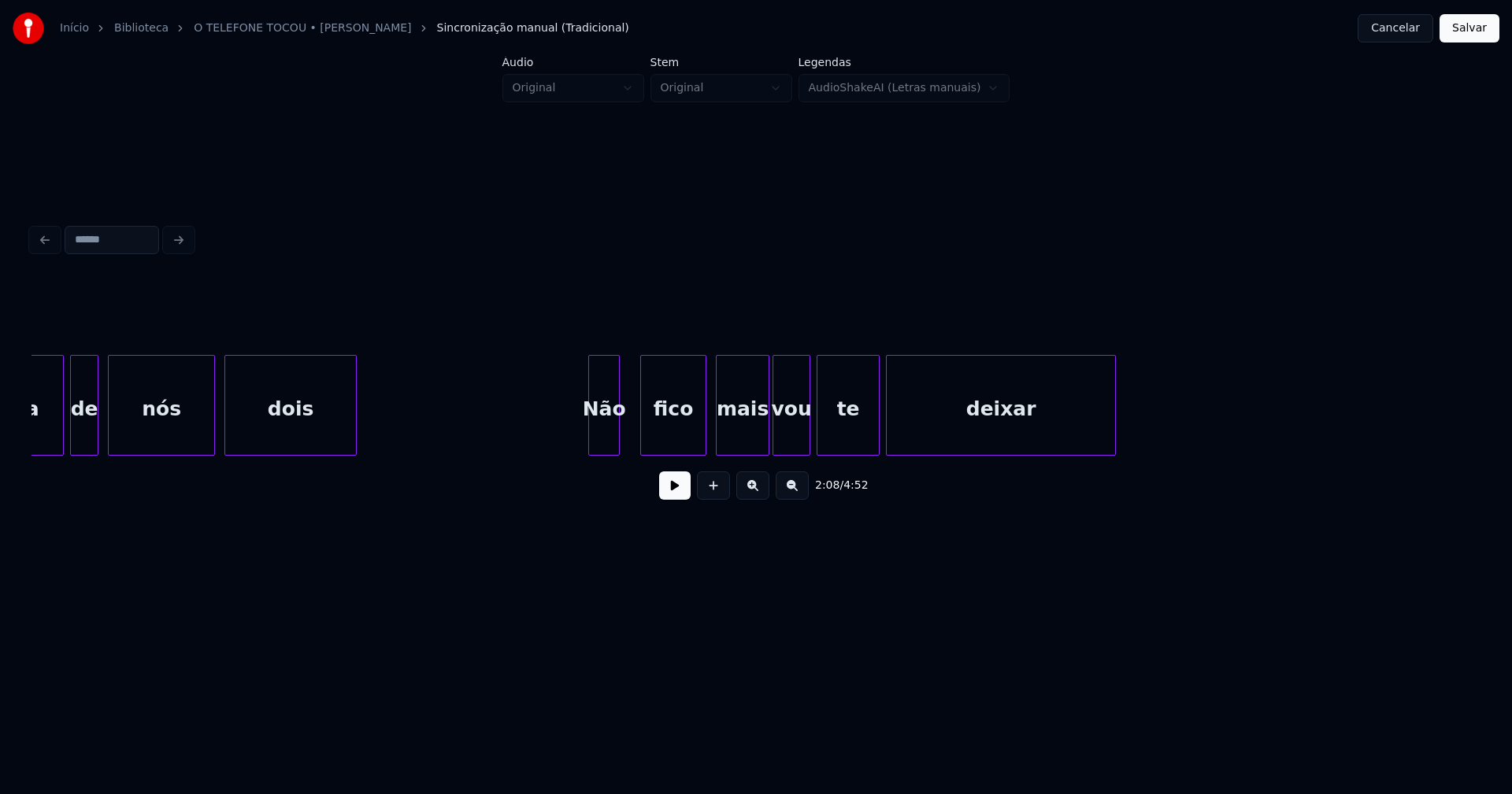
click at [610, 447] on div "Não" at bounding box center [604, 409] width 30 height 107
click at [662, 437] on div "fico" at bounding box center [668, 409] width 65 height 107
click at [746, 437] on div "mais" at bounding box center [740, 409] width 52 height 107
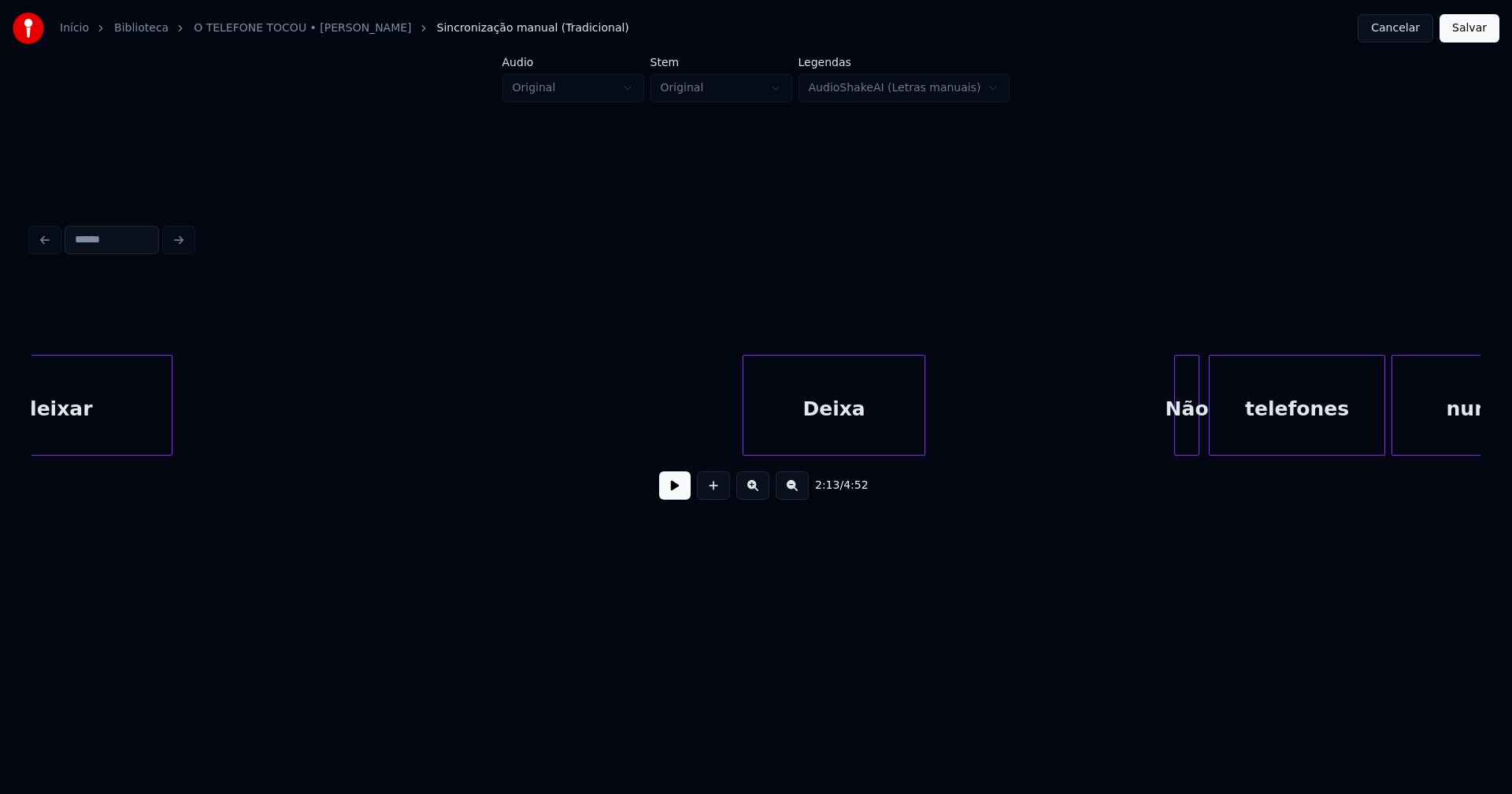
scroll to position [0, 21407]
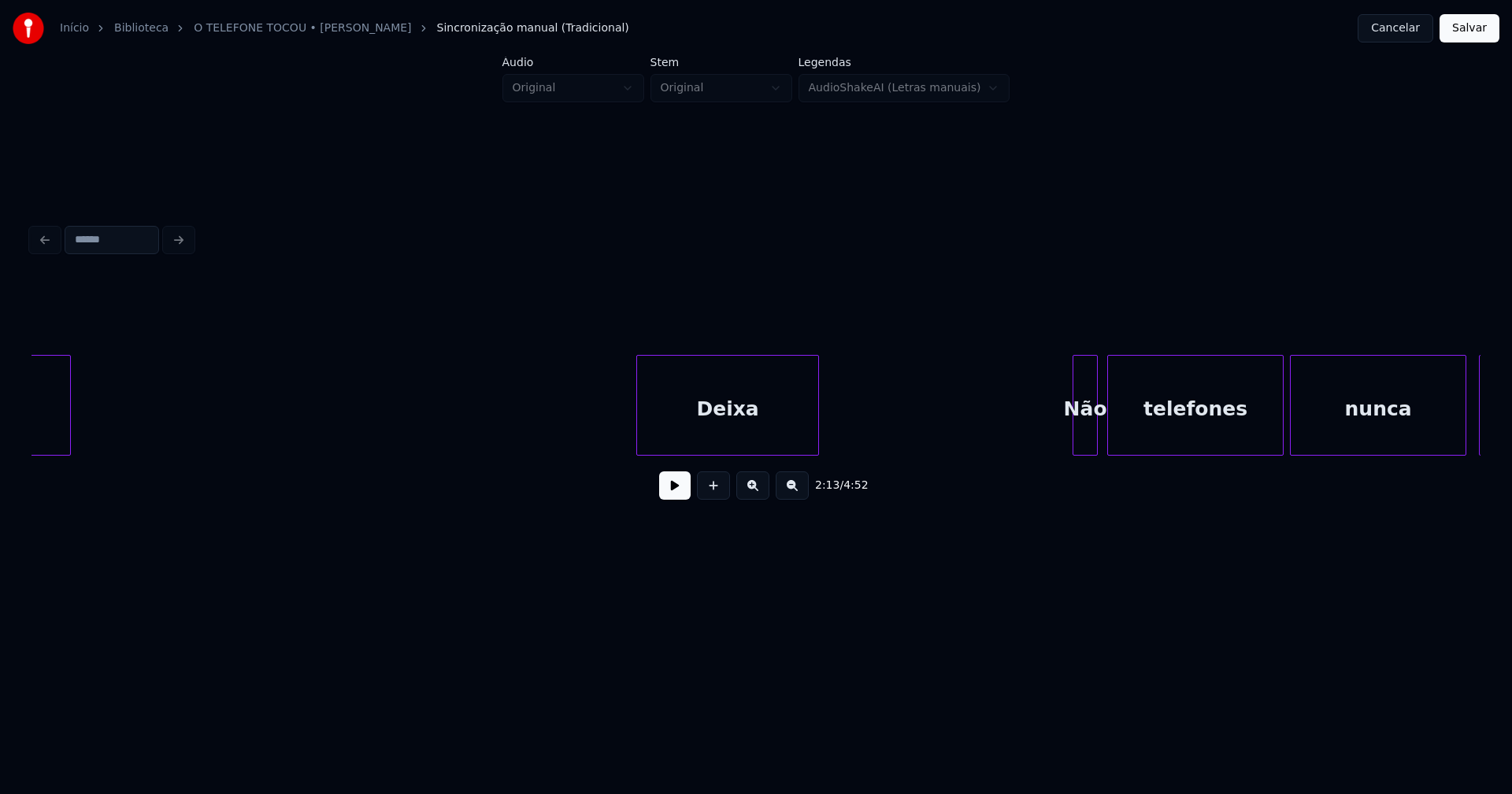
click at [744, 439] on div "Deixa" at bounding box center [728, 409] width 181 height 107
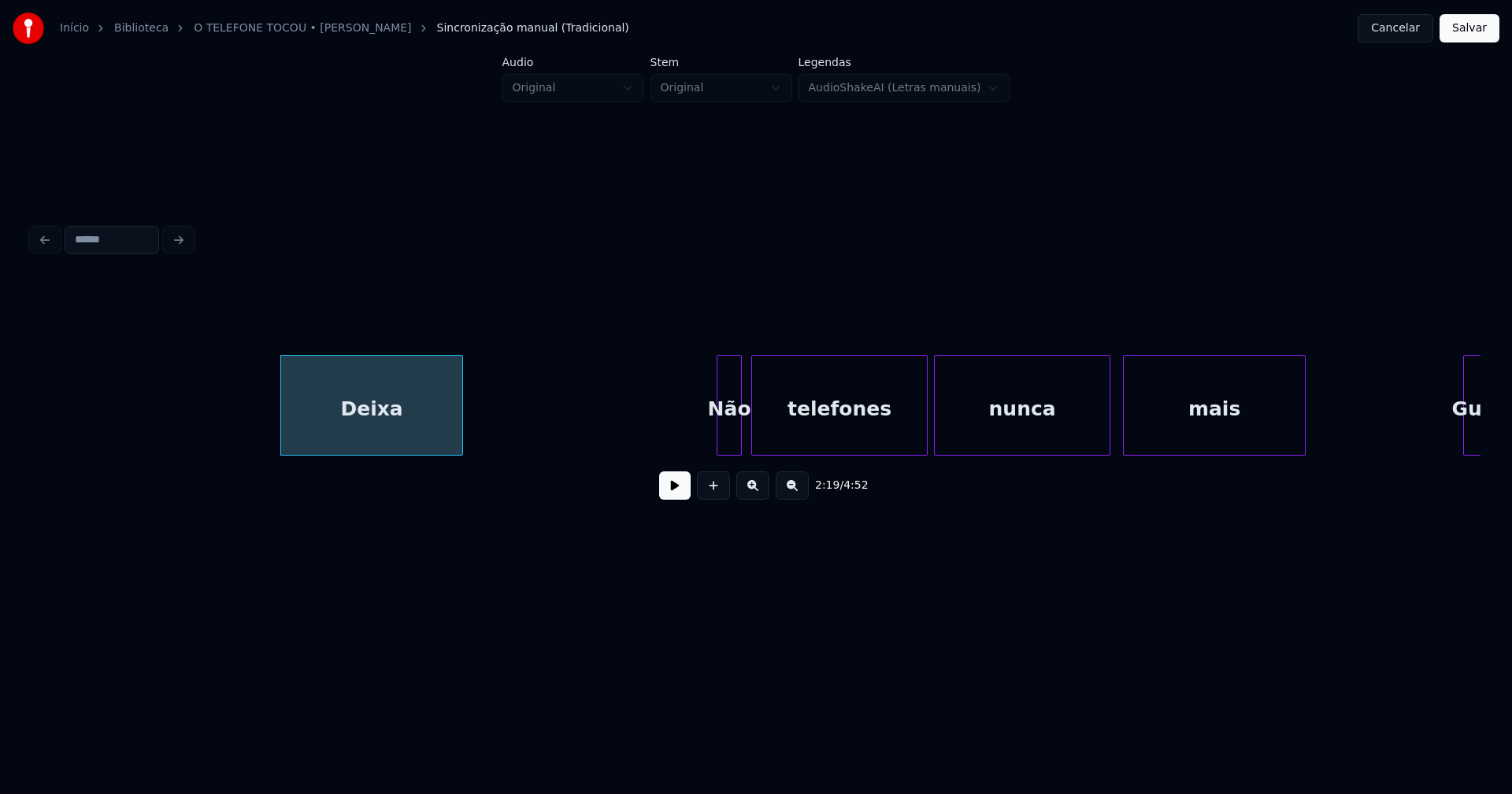
scroll to position [0, 21890]
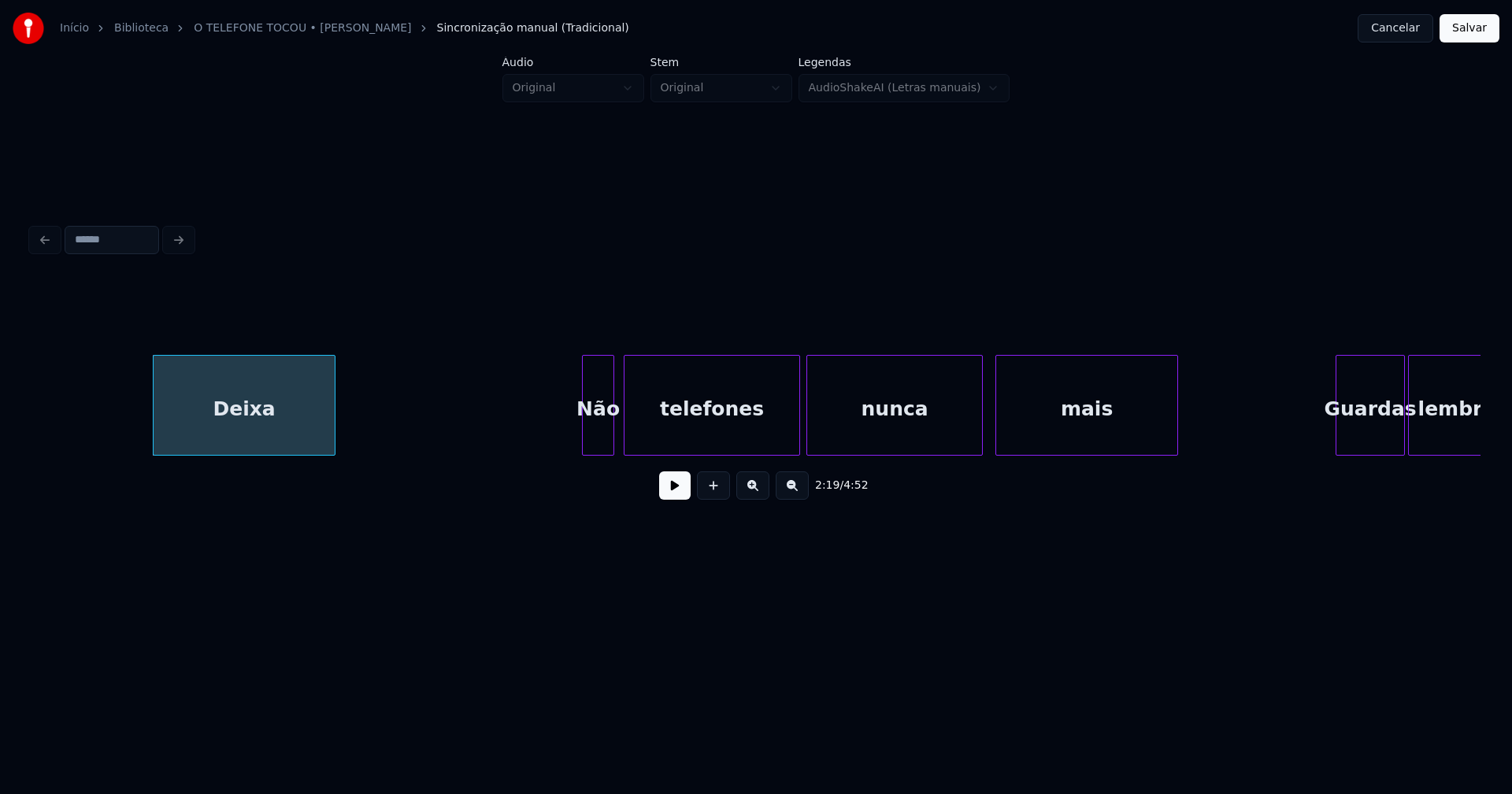
click at [583, 447] on div at bounding box center [586, 405] width 5 height 99
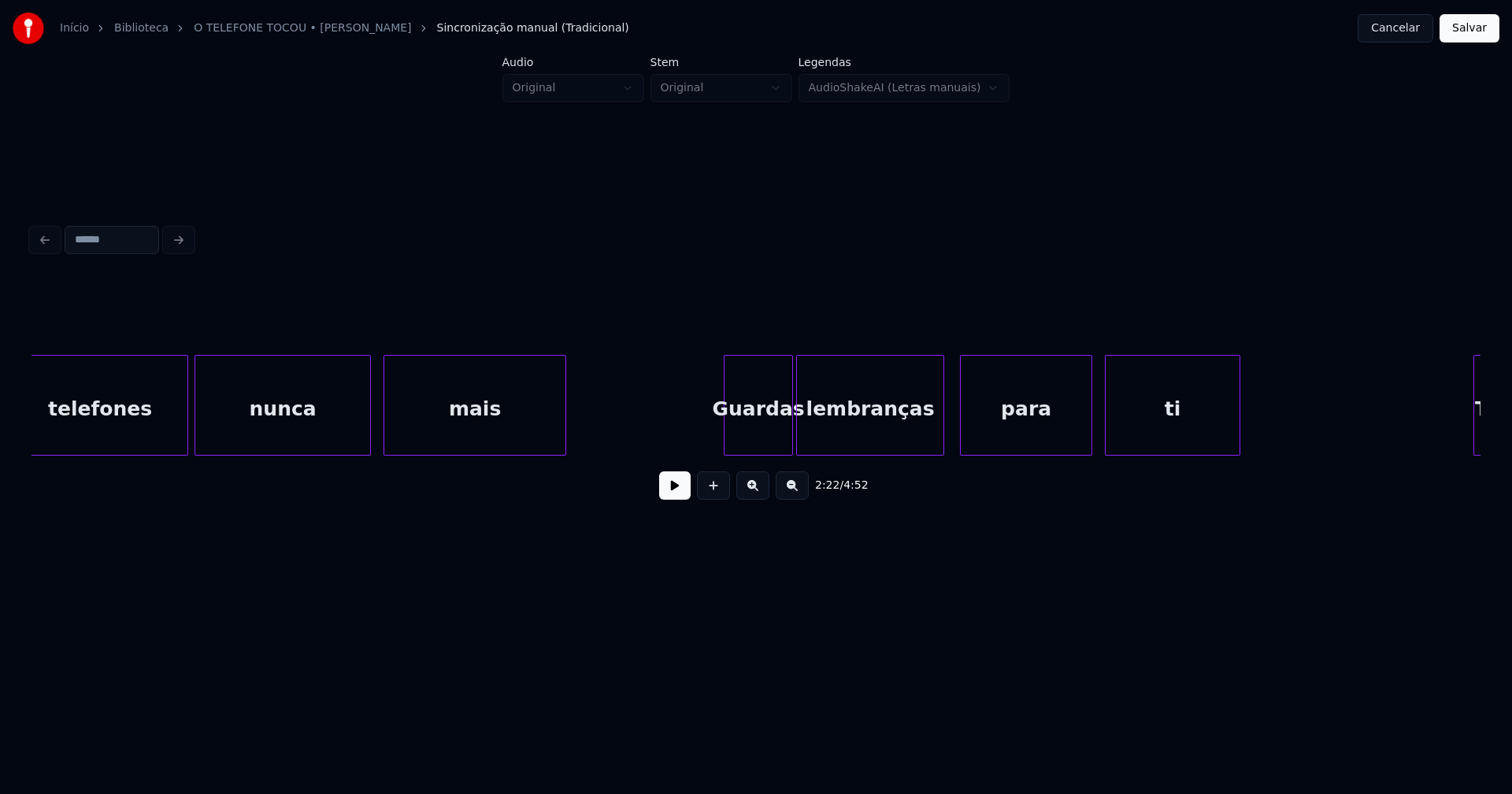
scroll to position [0, 22603]
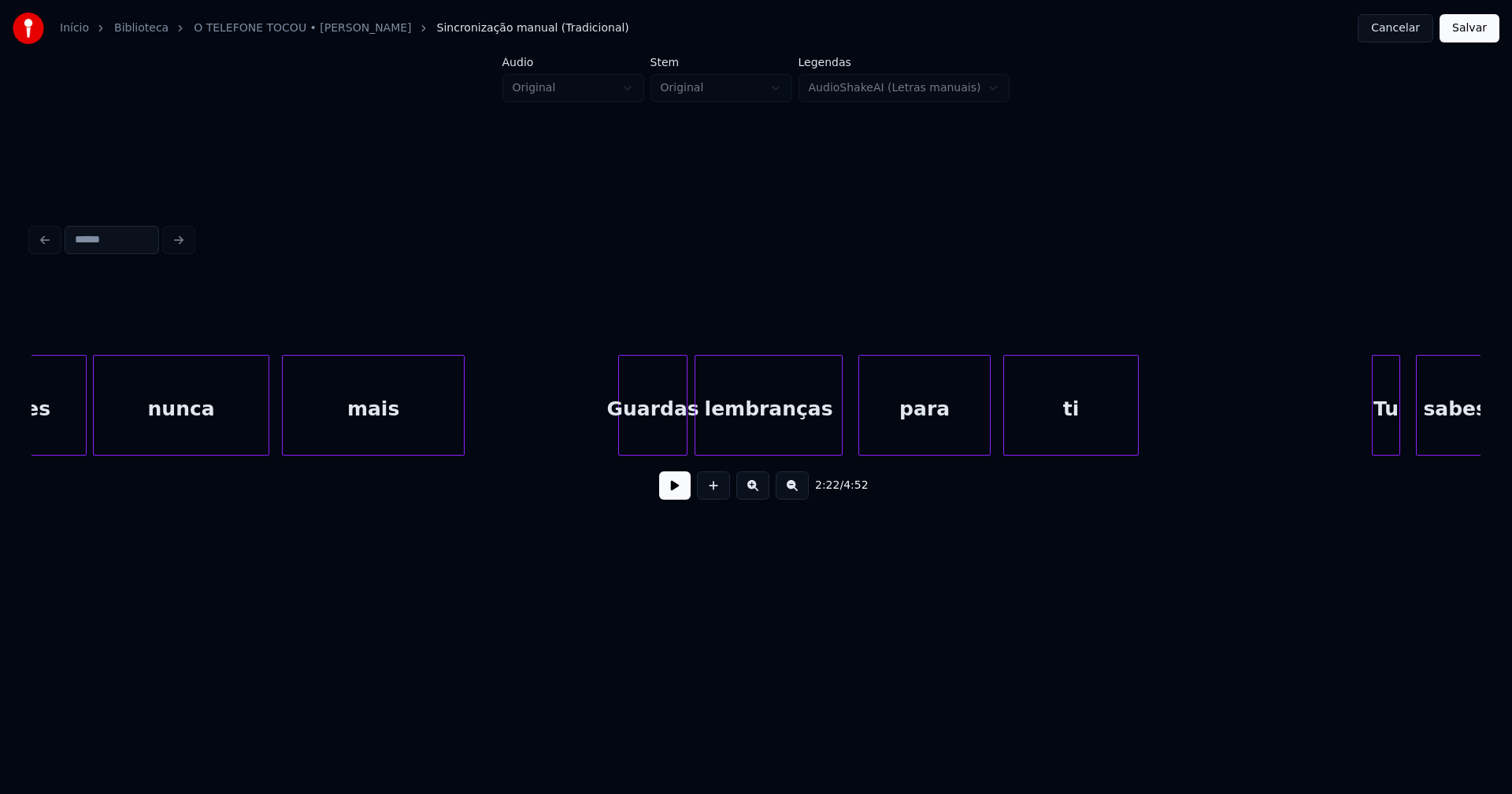
click at [670, 435] on div "Guardas" at bounding box center [652, 409] width 67 height 107
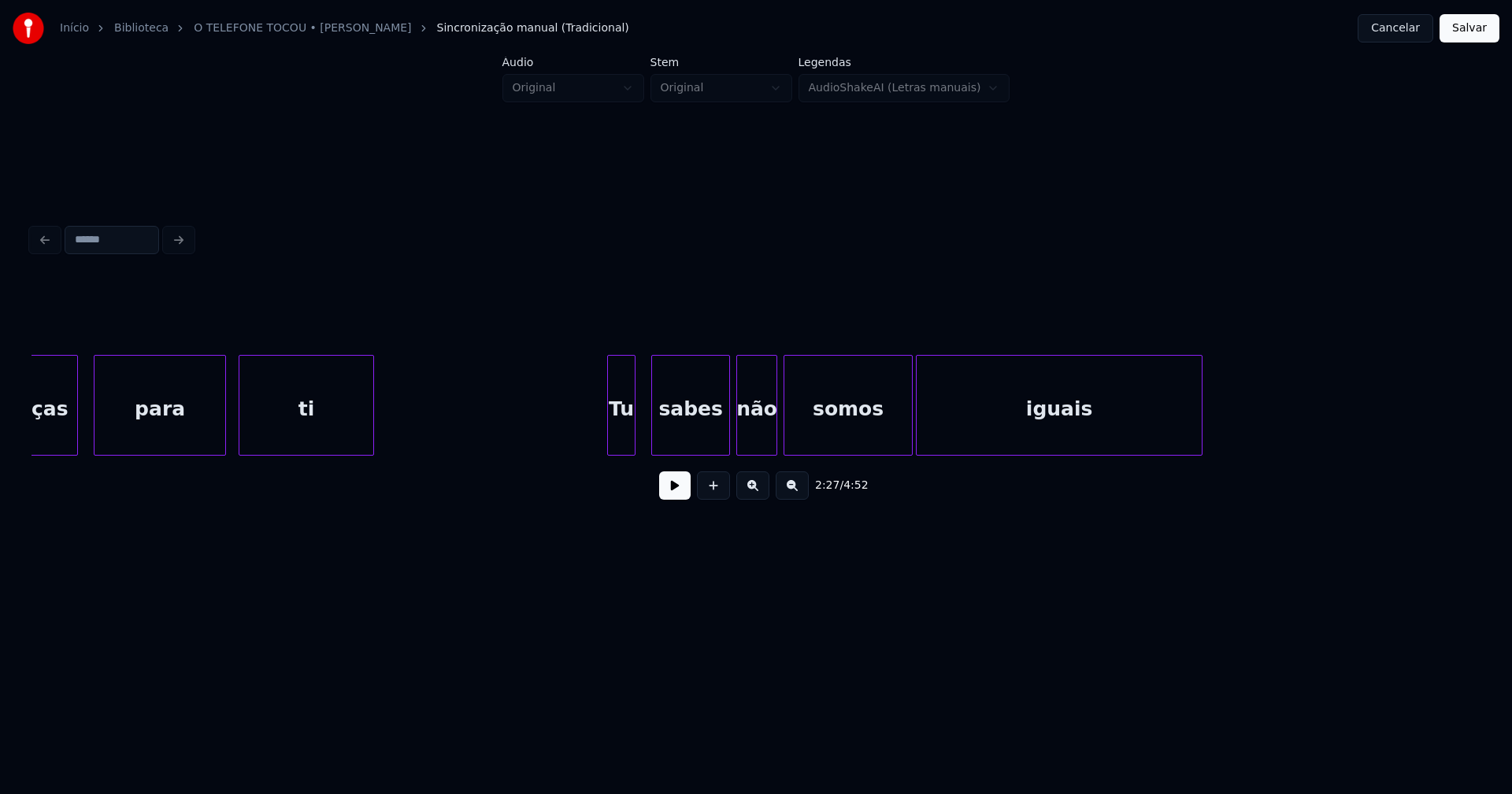
scroll to position [0, 23419]
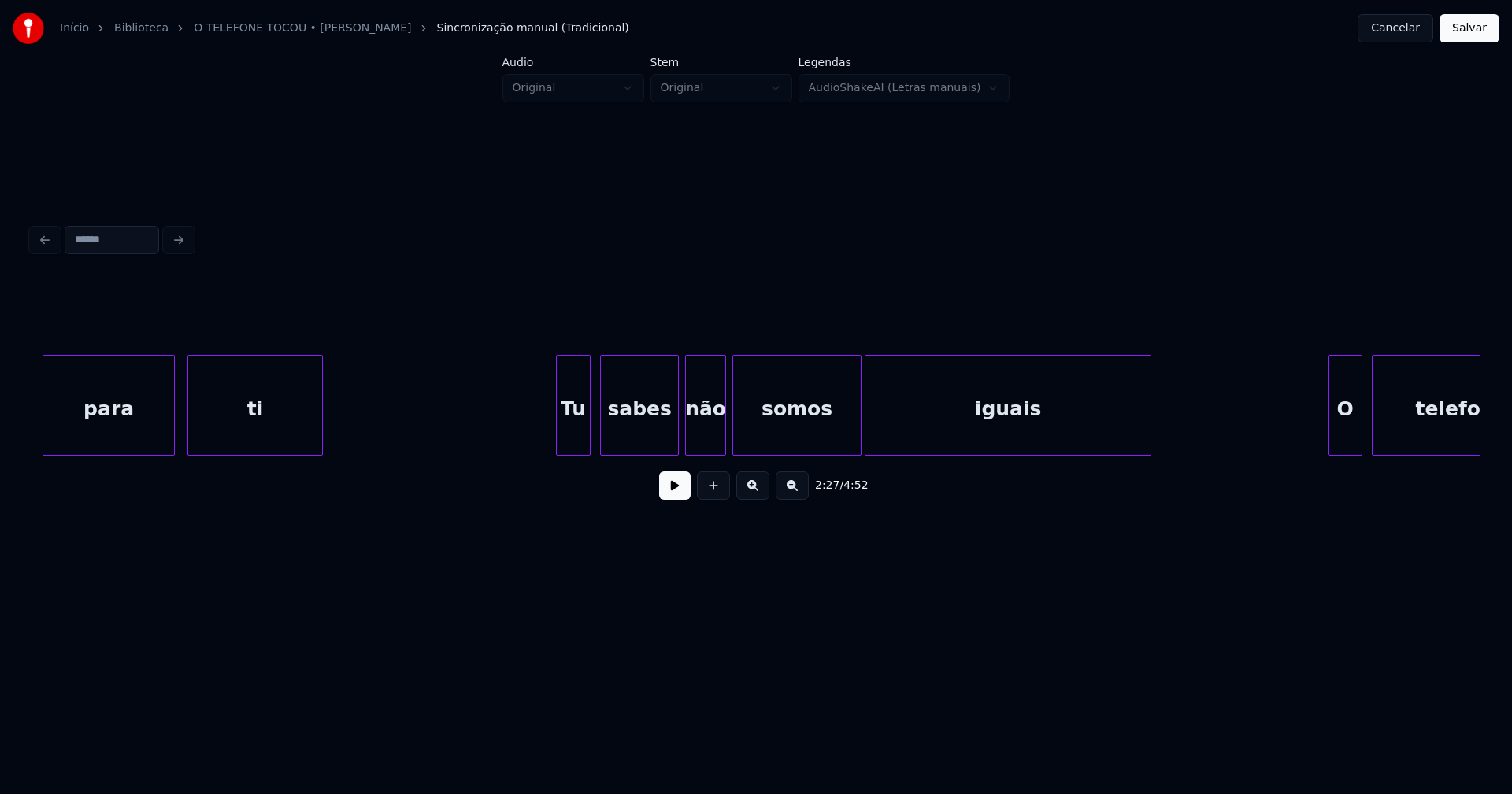
click at [588, 441] on div at bounding box center [588, 405] width 5 height 99
click at [553, 440] on div at bounding box center [554, 405] width 5 height 99
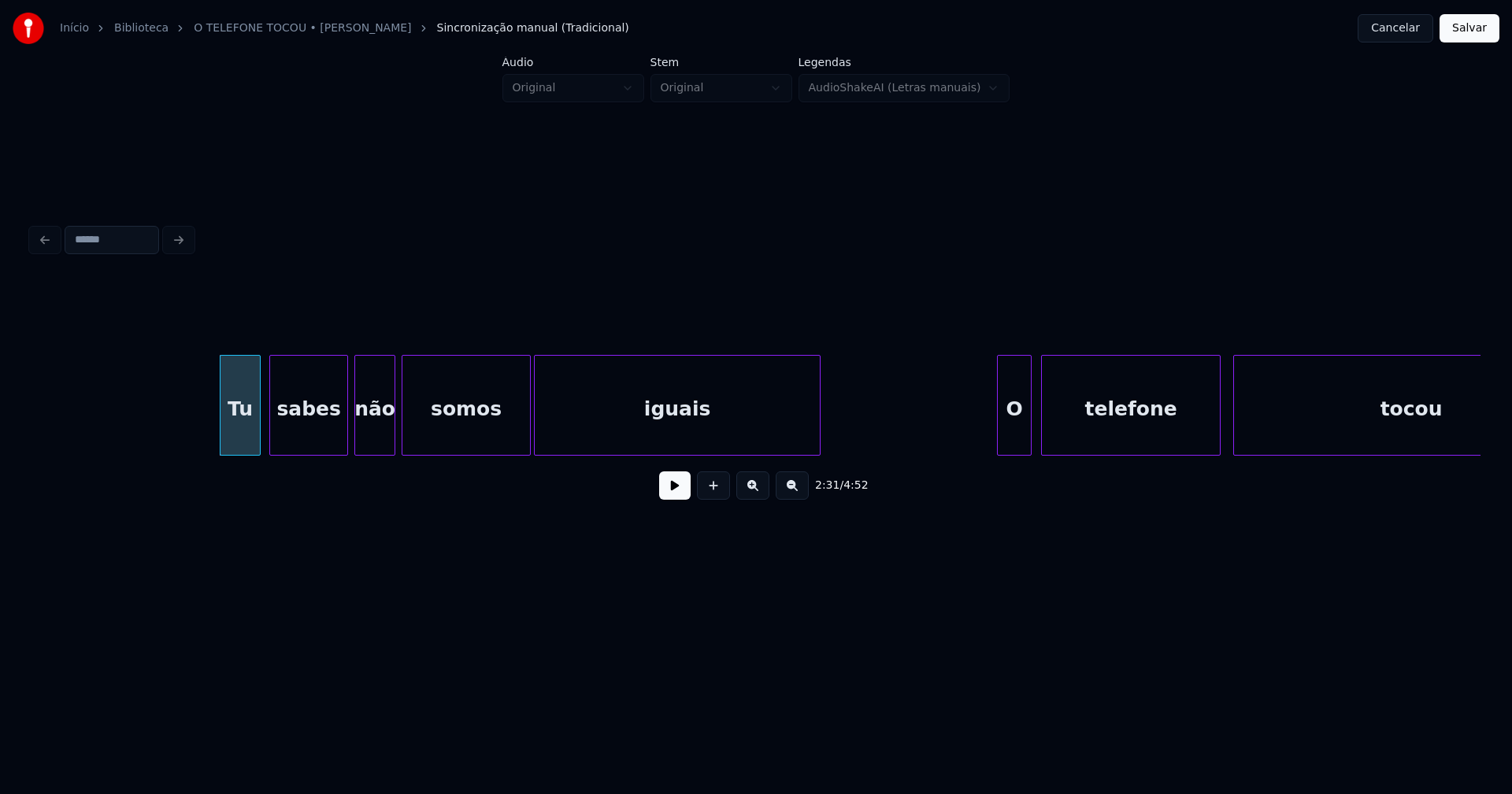
scroll to position [0, 23675]
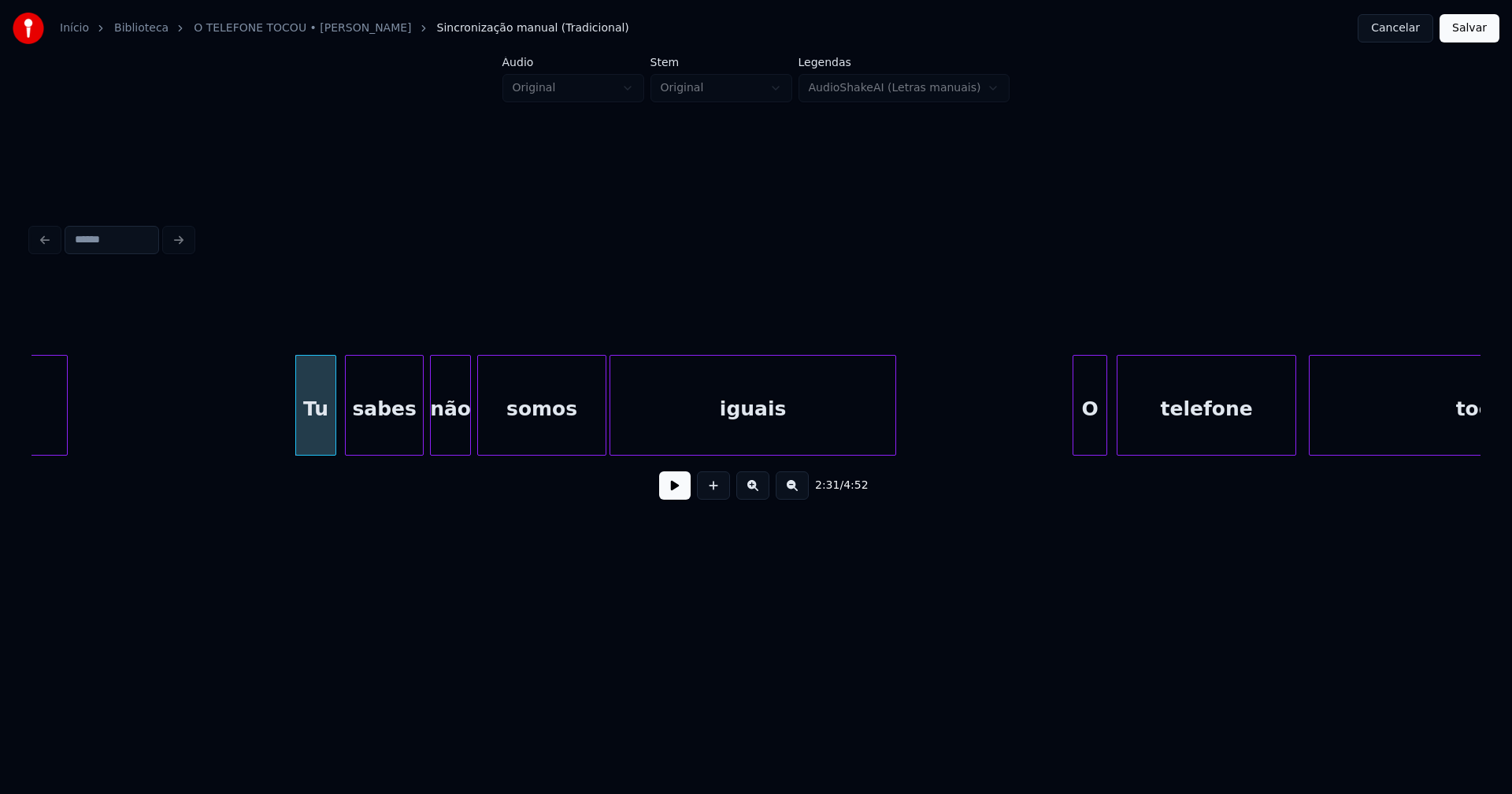
drag, startPoint x: 267, startPoint y: 424, endPoint x: 663, endPoint y: 496, distance: 402.5
click at [689, 492] on button at bounding box center [675, 486] width 32 height 28
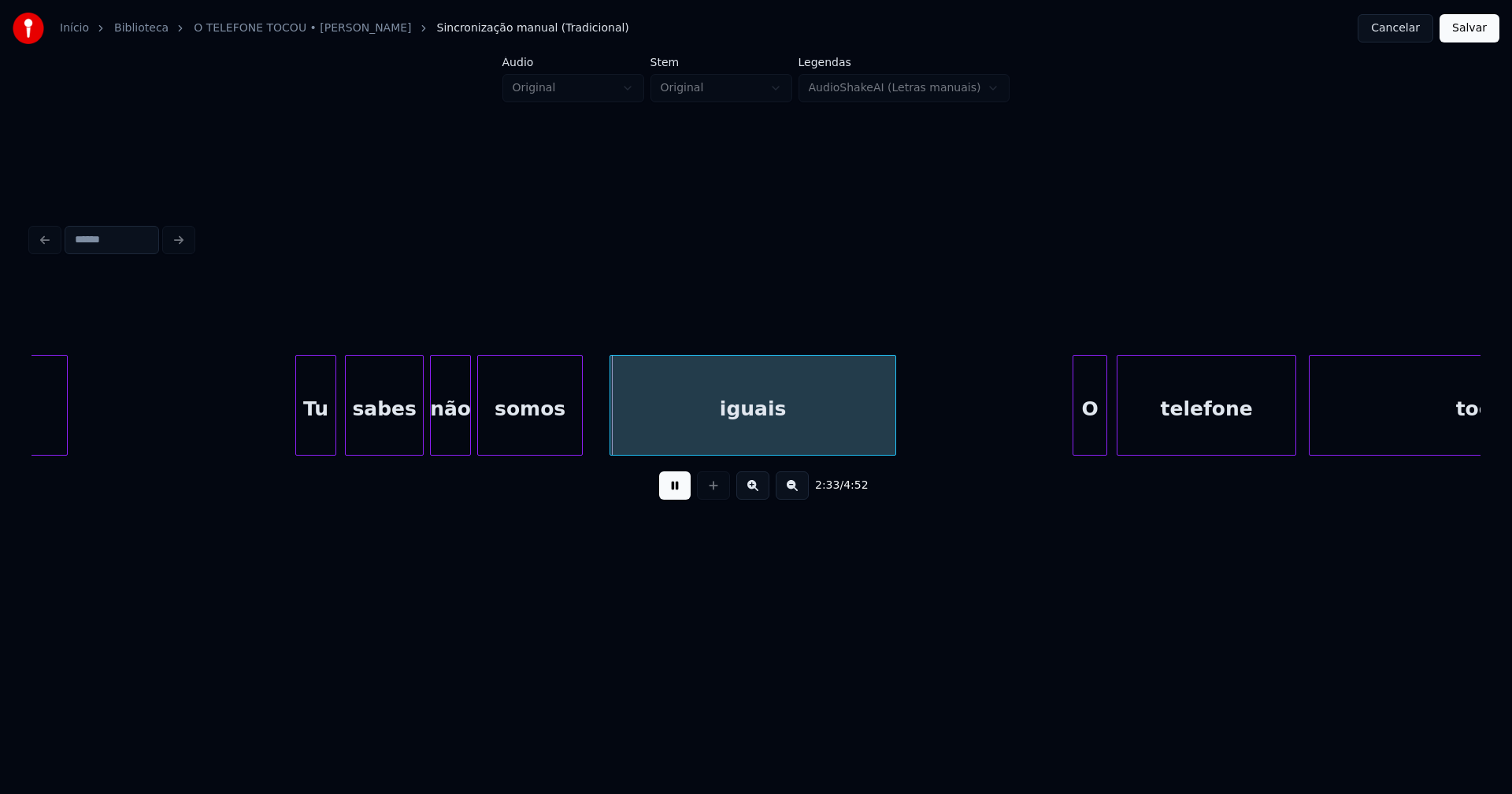
click at [581, 449] on div "somos" at bounding box center [530, 405] width 106 height 101
click at [599, 444] on div at bounding box center [598, 405] width 5 height 99
drag, startPoint x: 663, startPoint y: 498, endPoint x: 689, endPoint y: 486, distance: 28.6
click at [668, 496] on button at bounding box center [675, 486] width 32 height 28
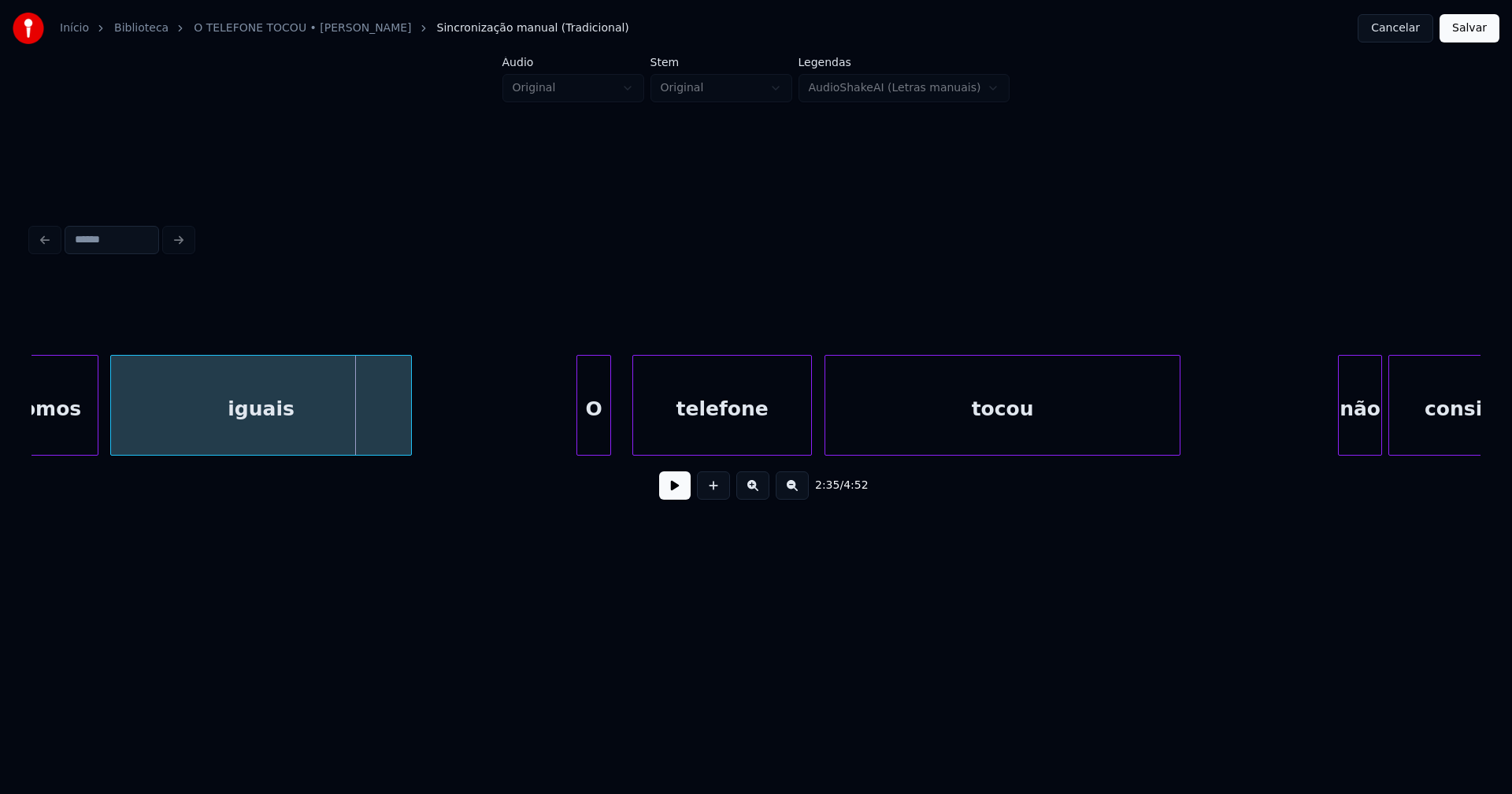
click at [598, 456] on div "somos iguais O telefone tocou não consigo" at bounding box center [756, 405] width 1449 height 101
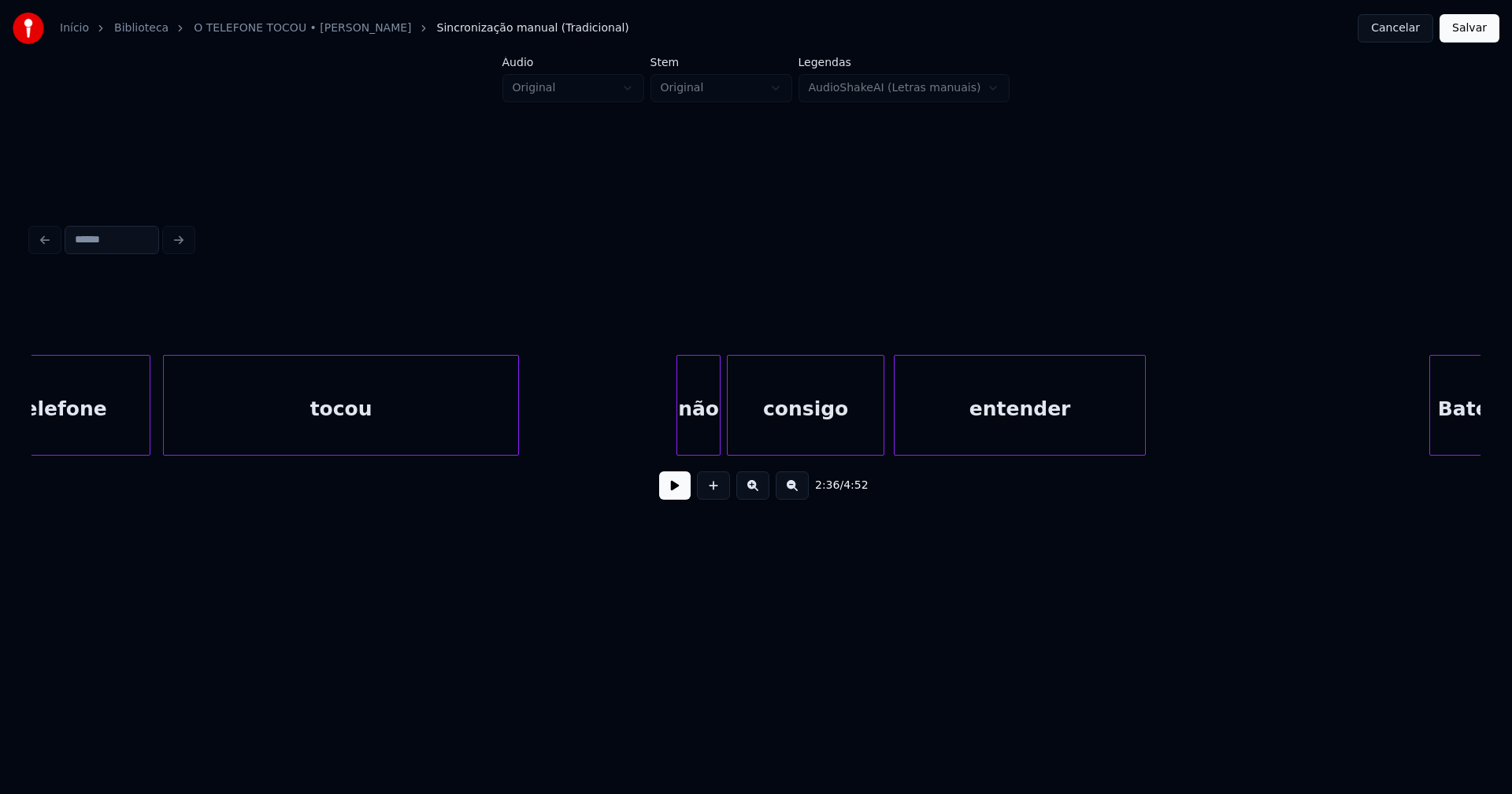
scroll to position [0, 24847]
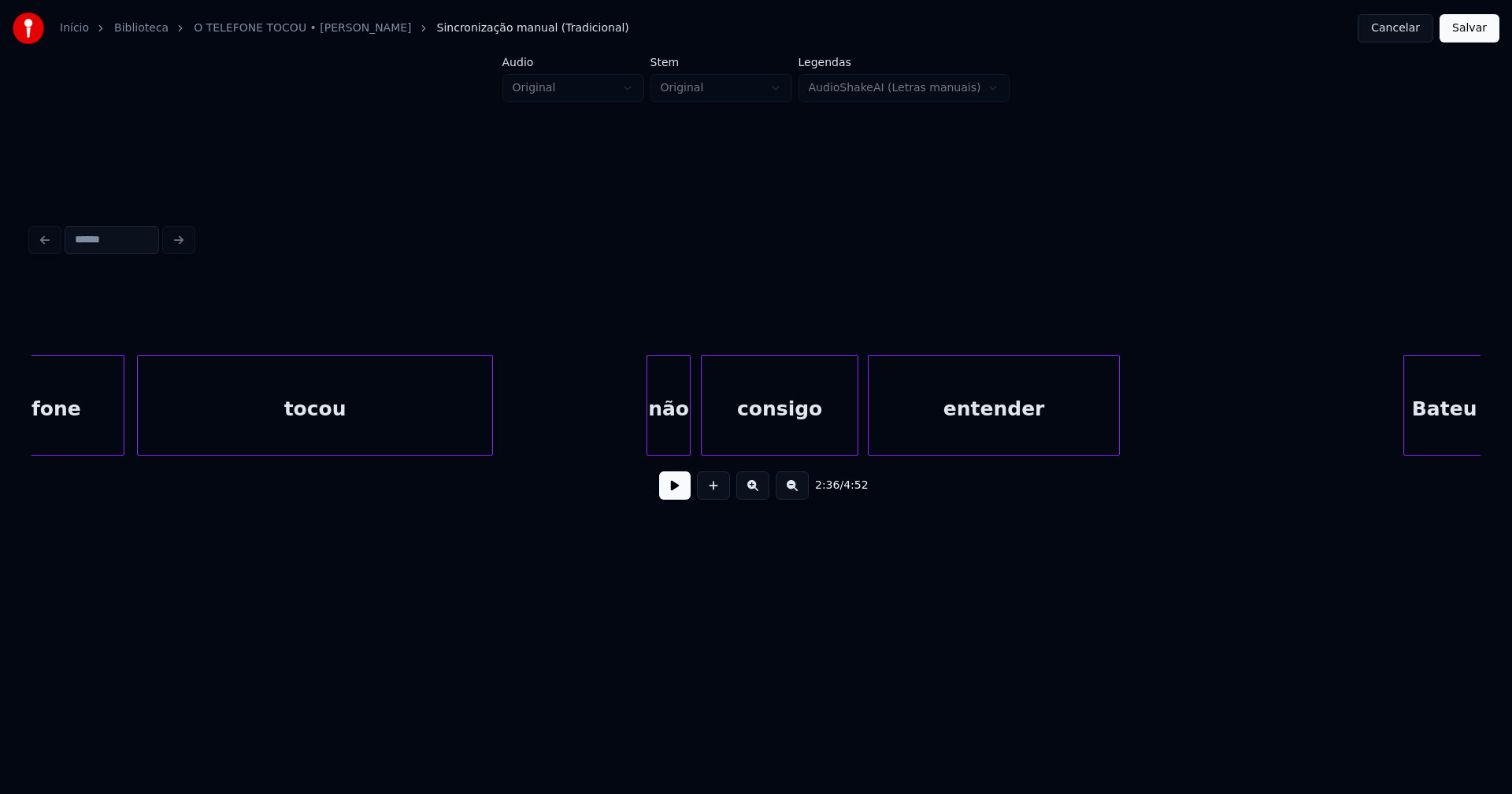
click at [670, 436] on div "não" at bounding box center [668, 409] width 42 height 107
click at [640, 436] on div at bounding box center [642, 405] width 5 height 99
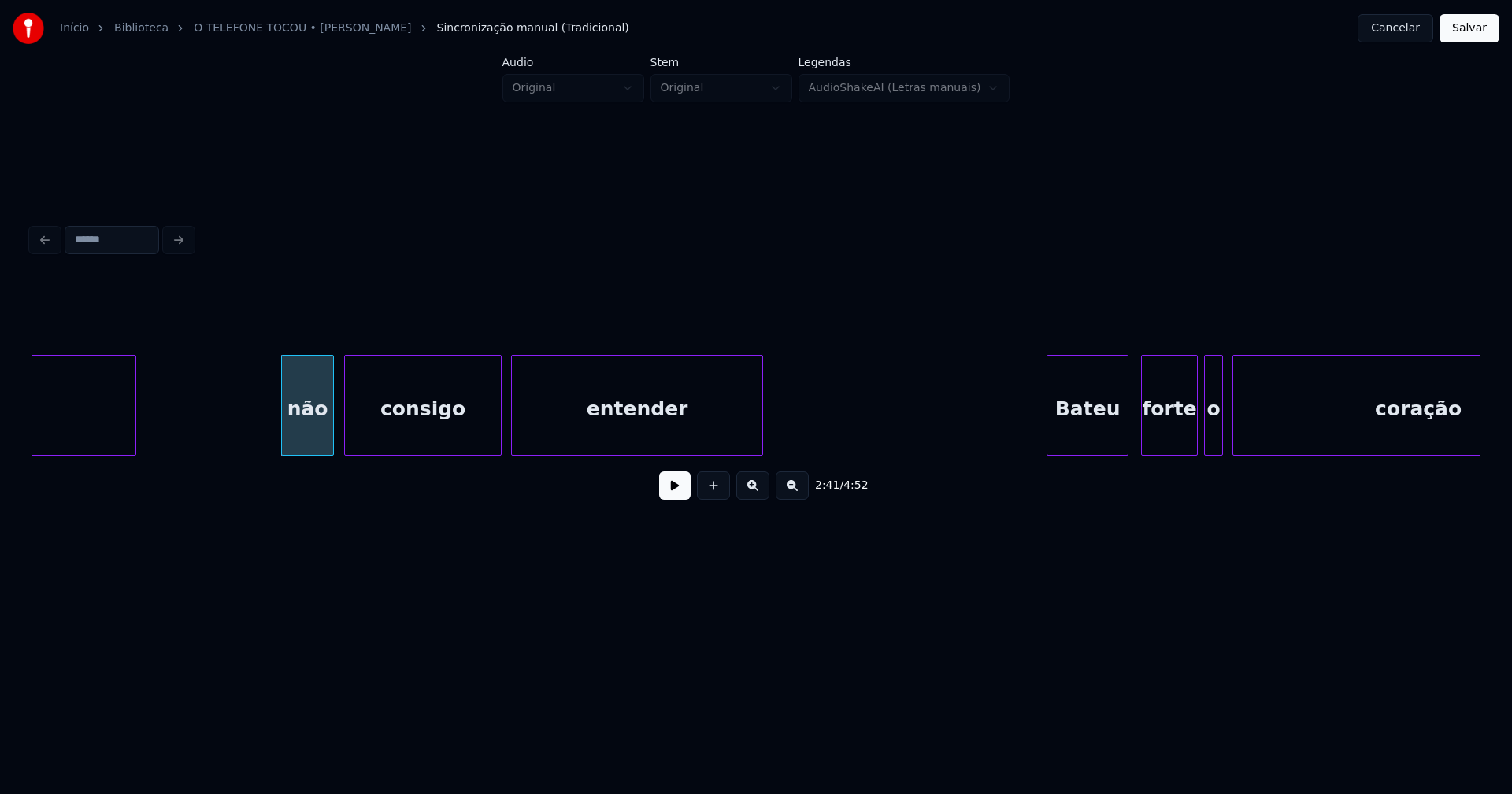
scroll to position [0, 25229]
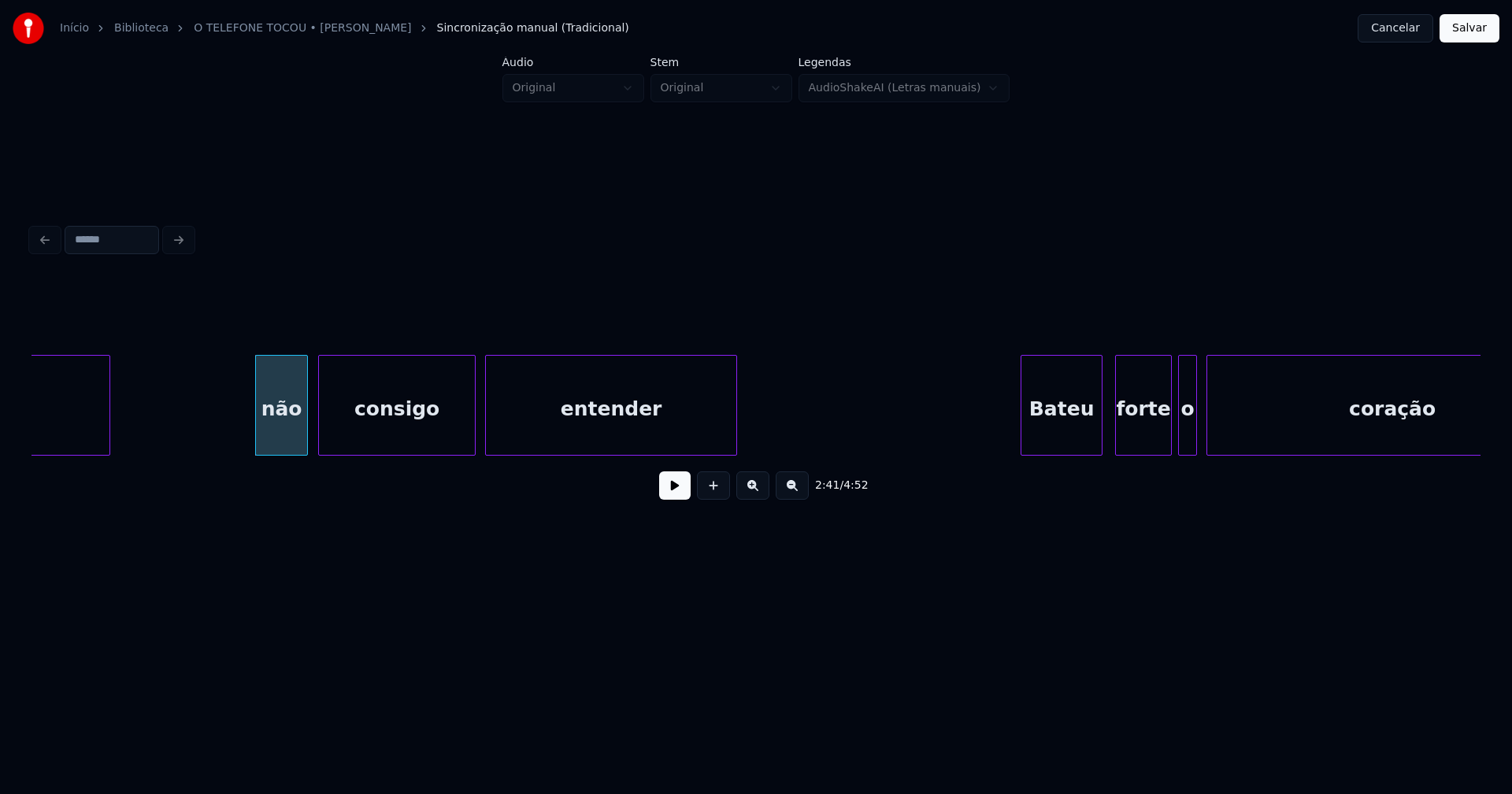
drag, startPoint x: 221, startPoint y: 418, endPoint x: 567, endPoint y: 488, distance: 353.0
click at [673, 488] on button at bounding box center [675, 486] width 32 height 28
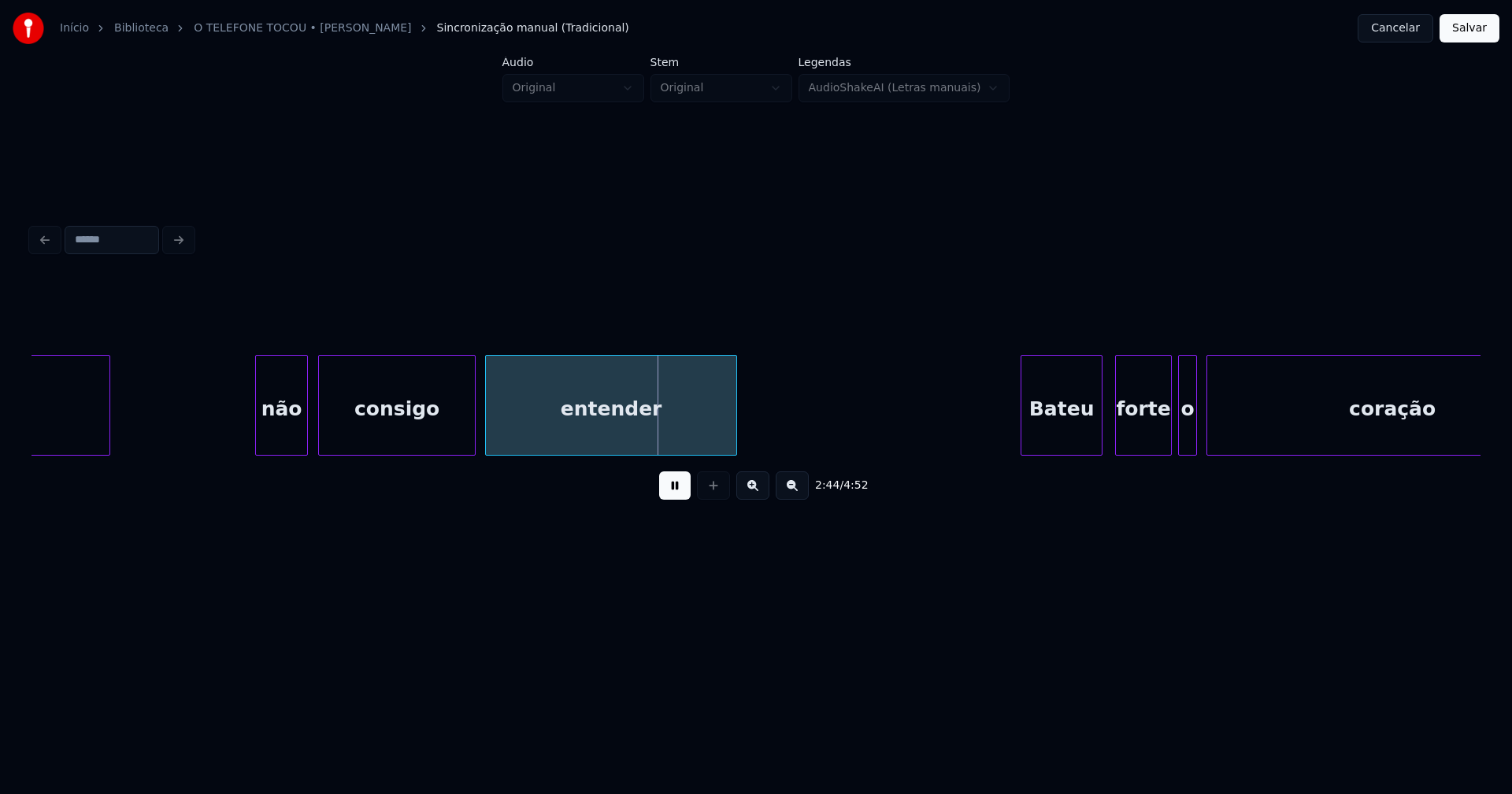
click at [470, 430] on div at bounding box center [472, 405] width 5 height 99
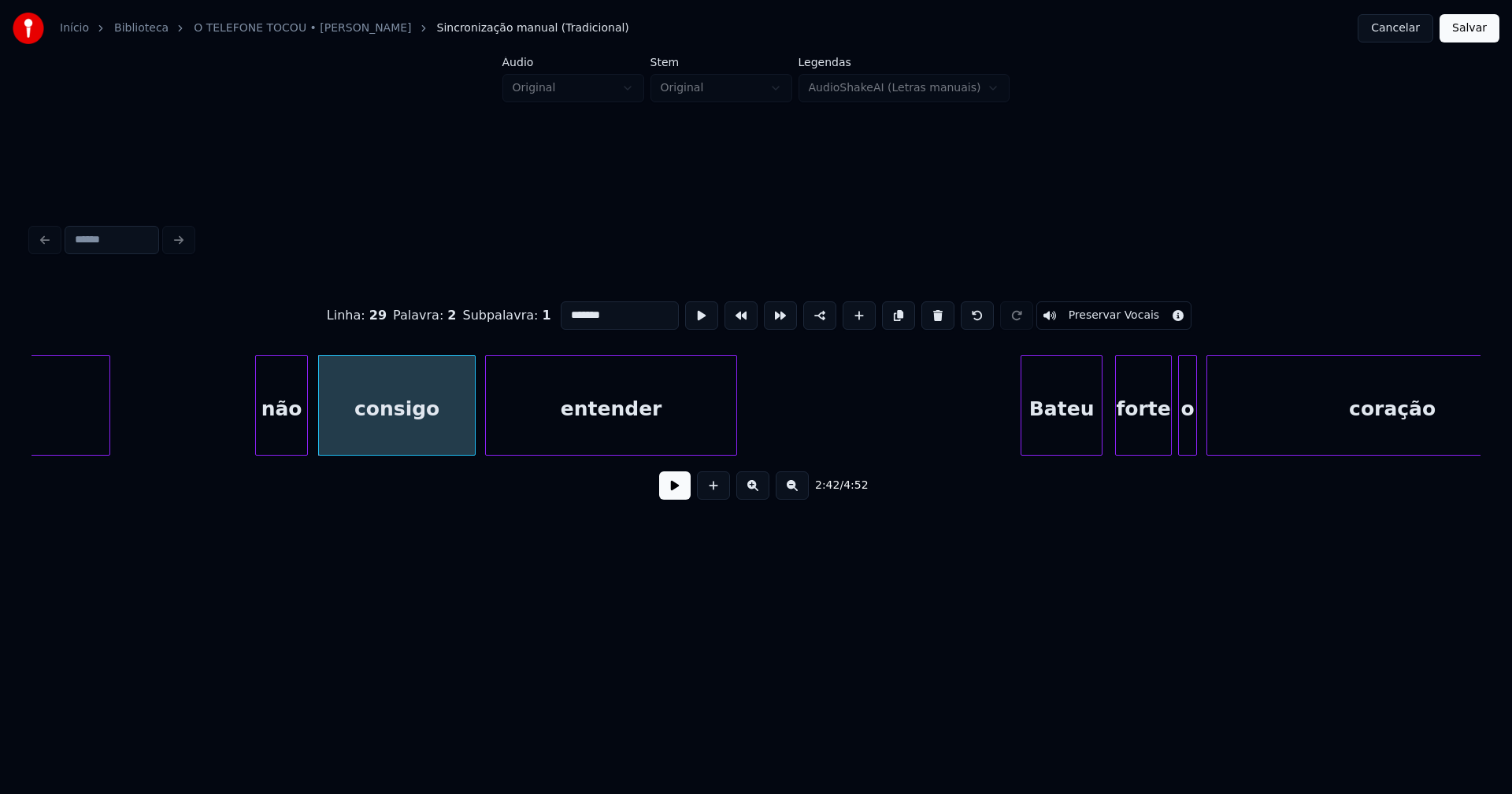
click at [674, 497] on button at bounding box center [675, 486] width 32 height 28
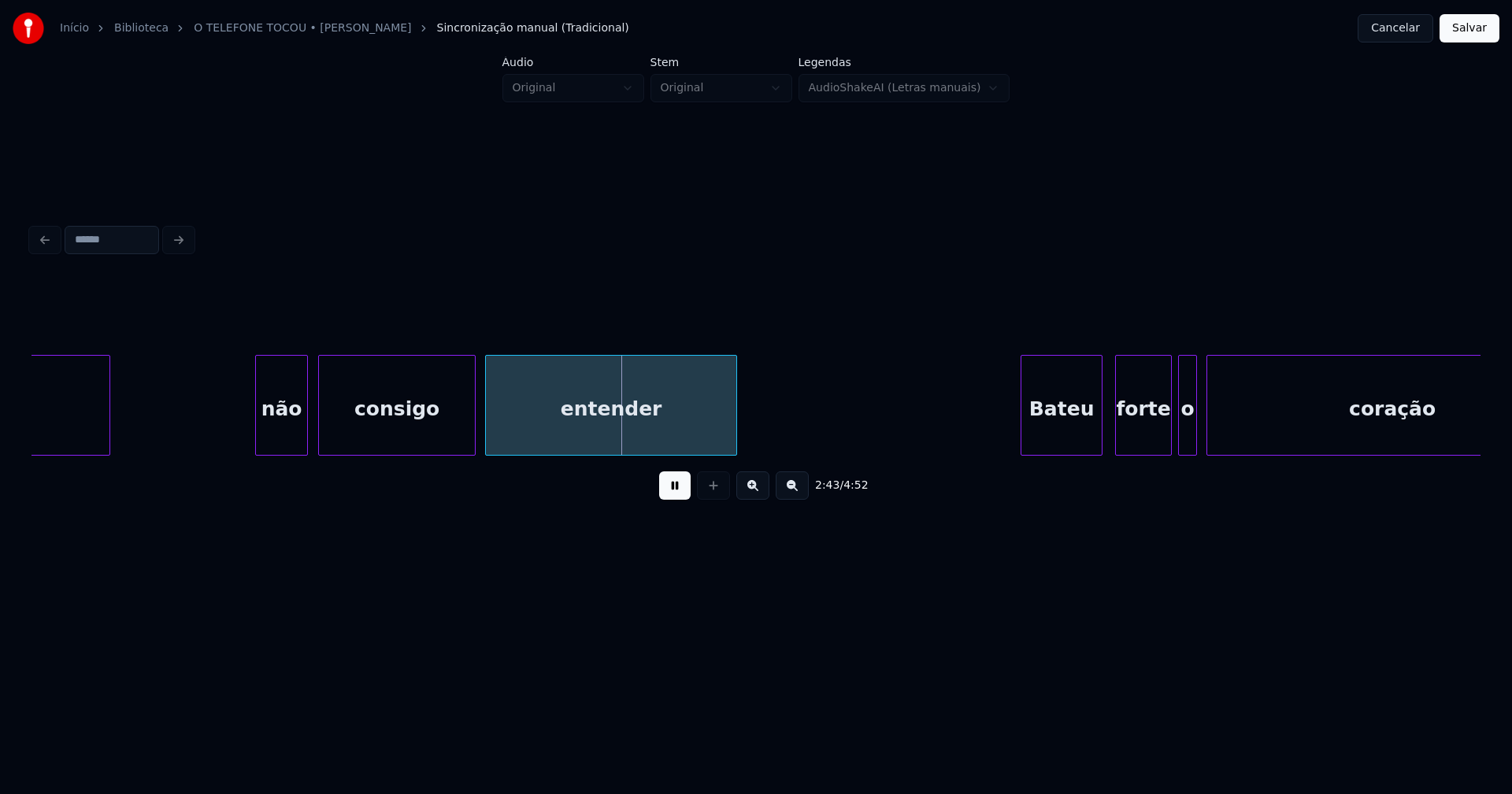
click at [674, 497] on button at bounding box center [675, 486] width 32 height 28
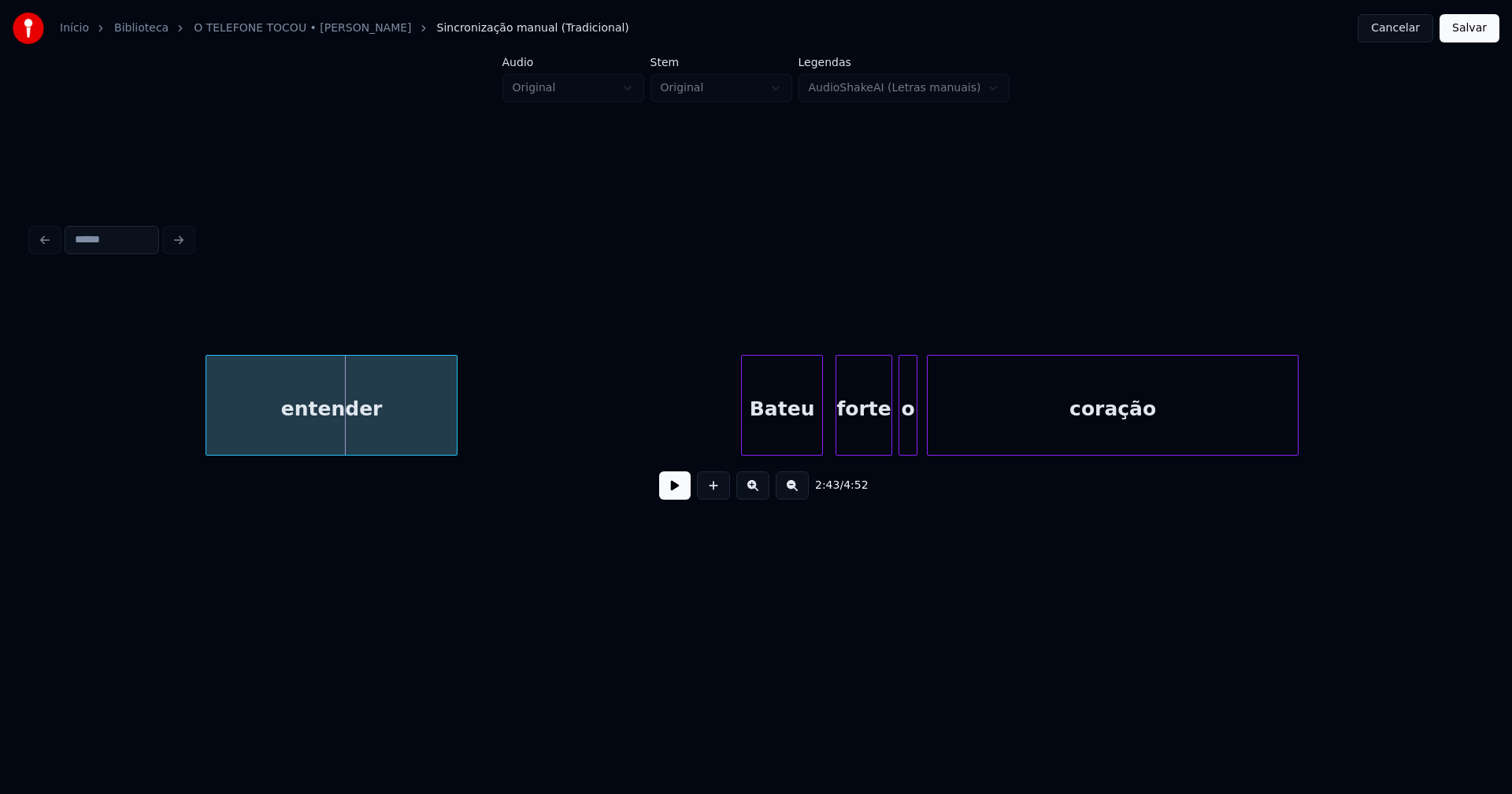
scroll to position [0, 25739]
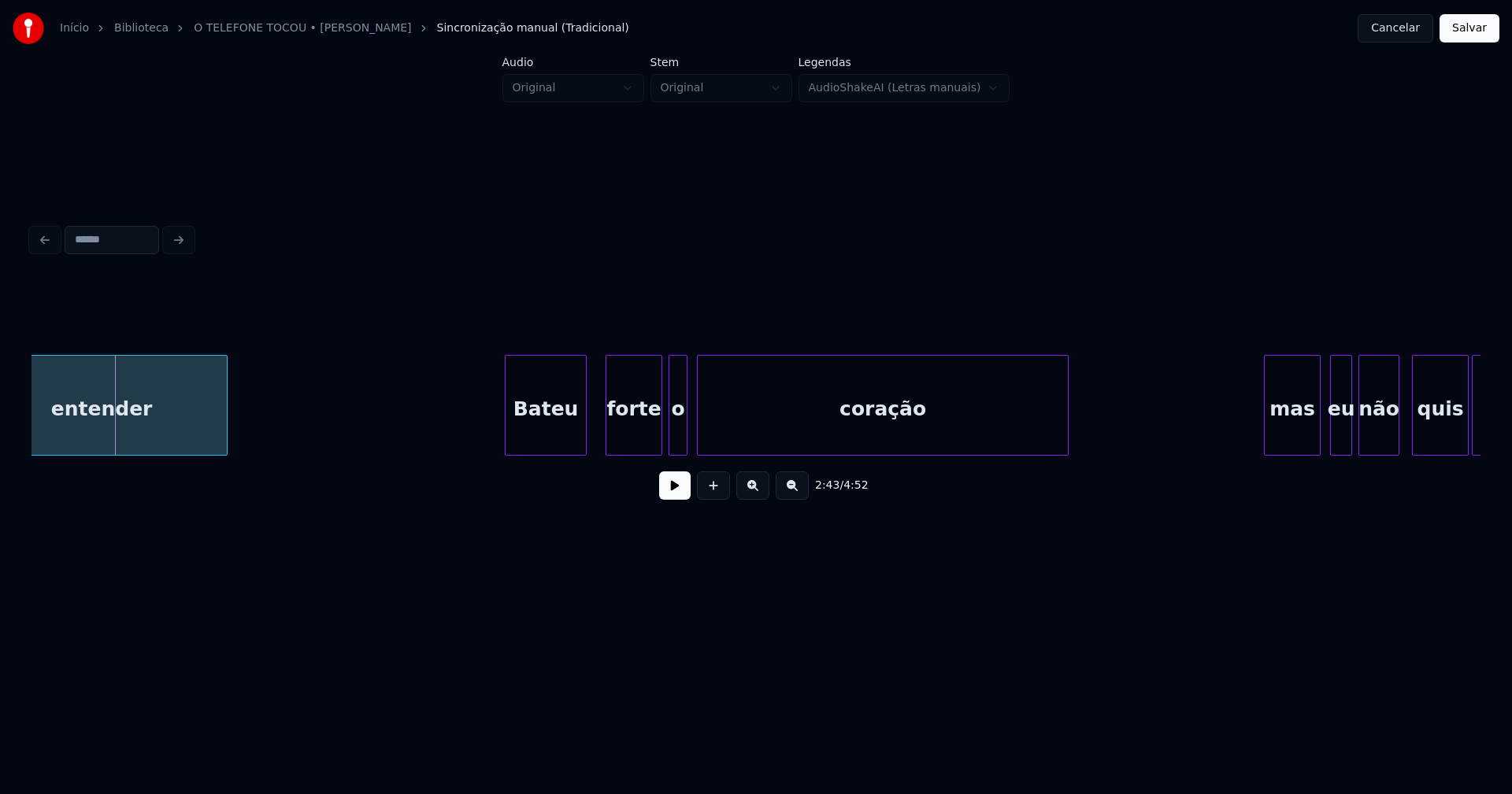
click at [562, 427] on div "Bateu" at bounding box center [546, 409] width 81 height 107
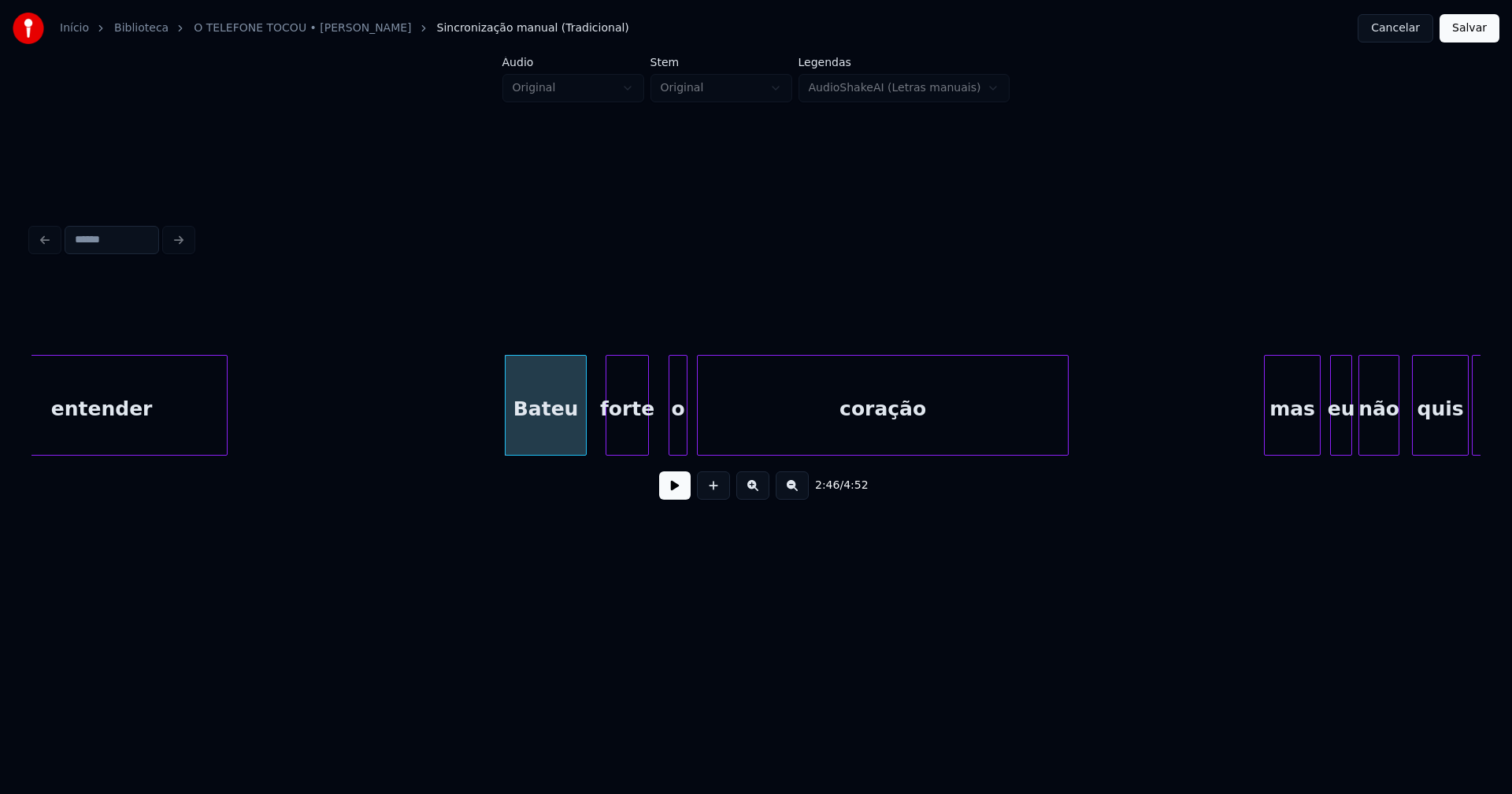
click at [645, 445] on div at bounding box center [646, 405] width 5 height 99
click at [614, 451] on div "entender Bateu forte o coração mas eu não quis atender" at bounding box center [756, 405] width 1449 height 101
click at [650, 452] on div "entender Bateu forte o coração mas eu não quis atender" at bounding box center [756, 405] width 1449 height 101
click at [765, 443] on div "coração" at bounding box center [877, 409] width 370 height 107
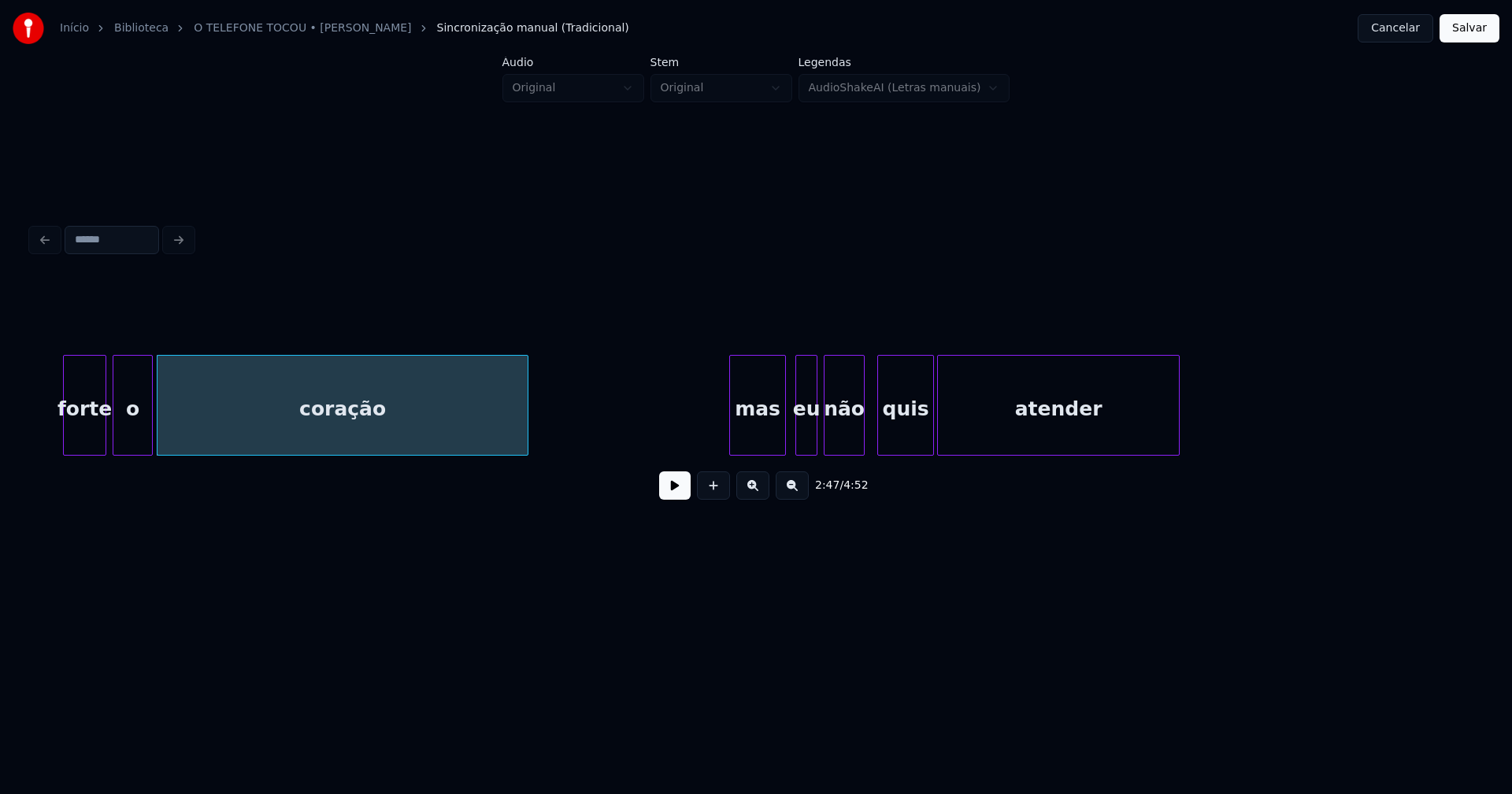
scroll to position [0, 26349]
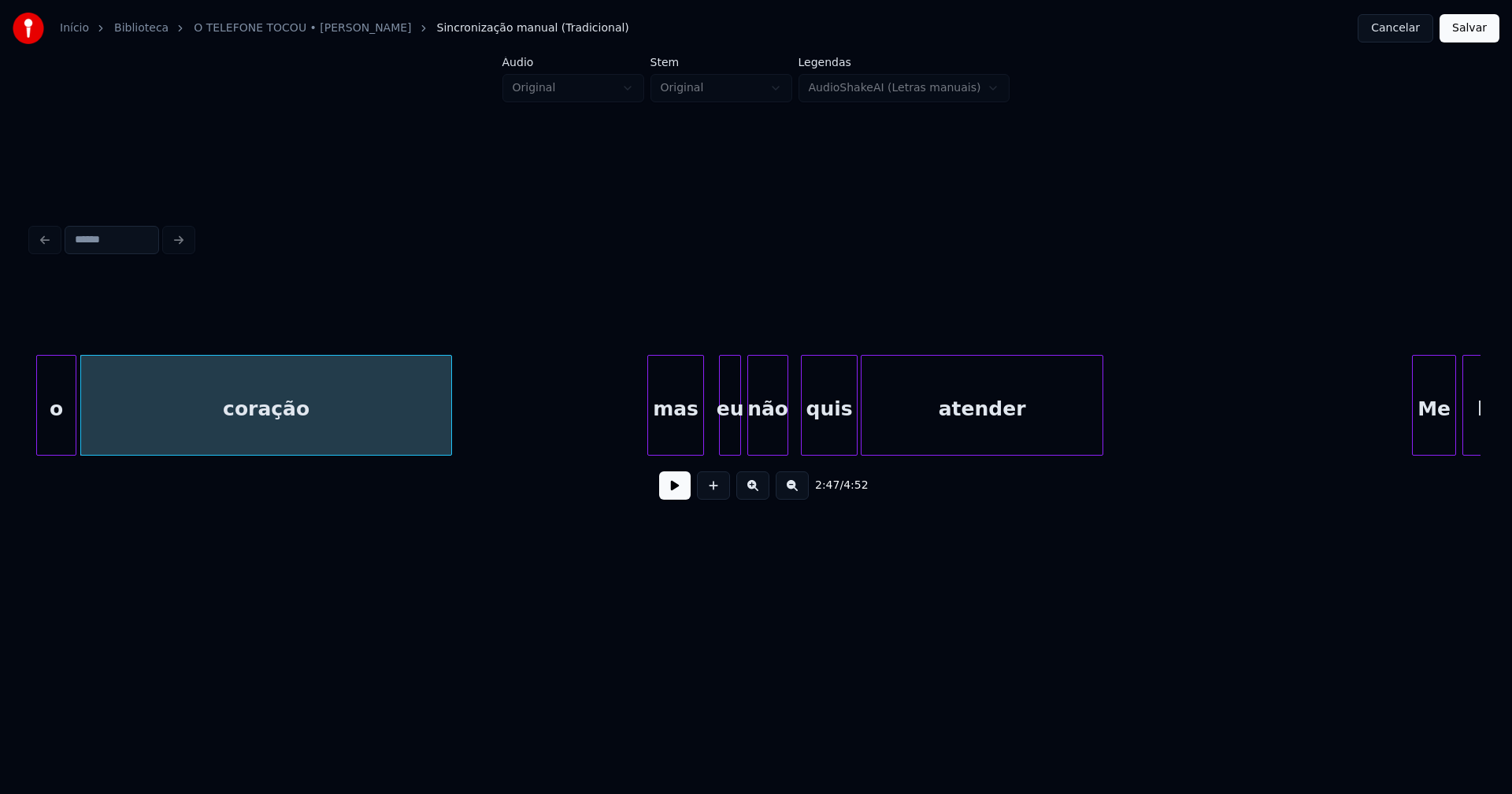
click at [683, 444] on div "mas" at bounding box center [675, 409] width 55 height 107
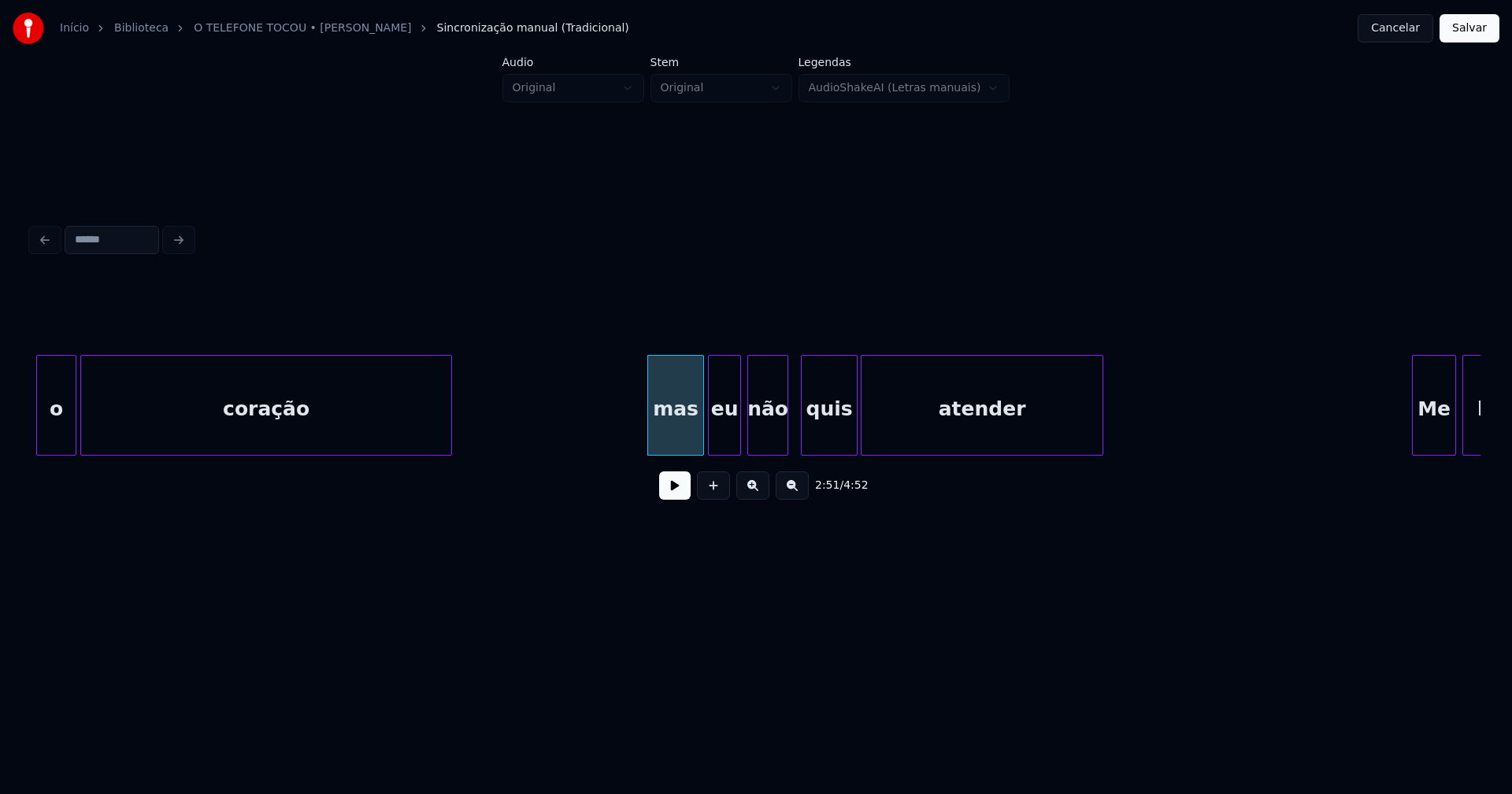
click at [710, 451] on div "o coração mas eu não quis atender Me ligou" at bounding box center [756, 405] width 1449 height 101
click at [897, 429] on div at bounding box center [897, 405] width 5 height 99
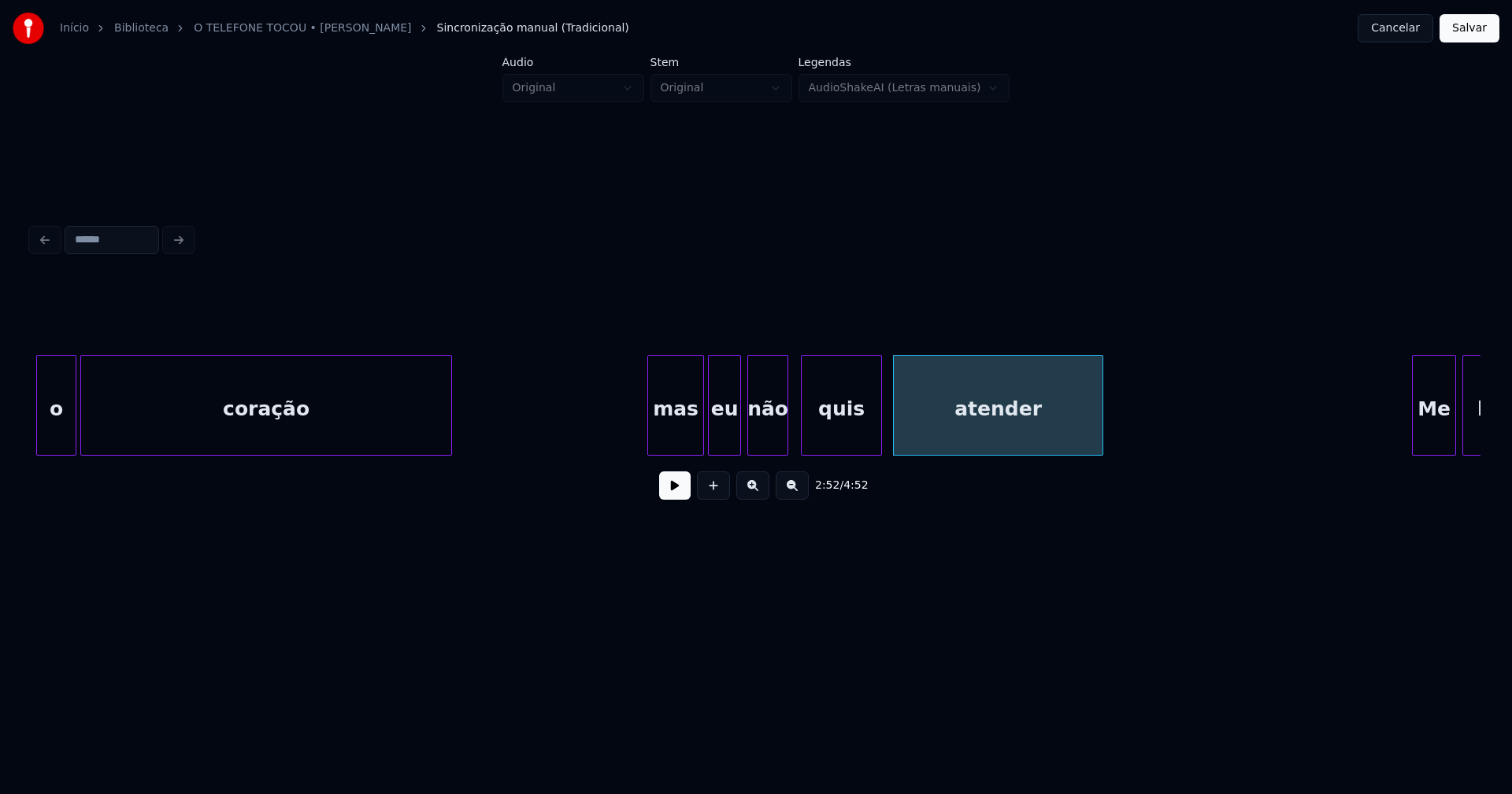
click at [881, 425] on div at bounding box center [879, 405] width 5 height 99
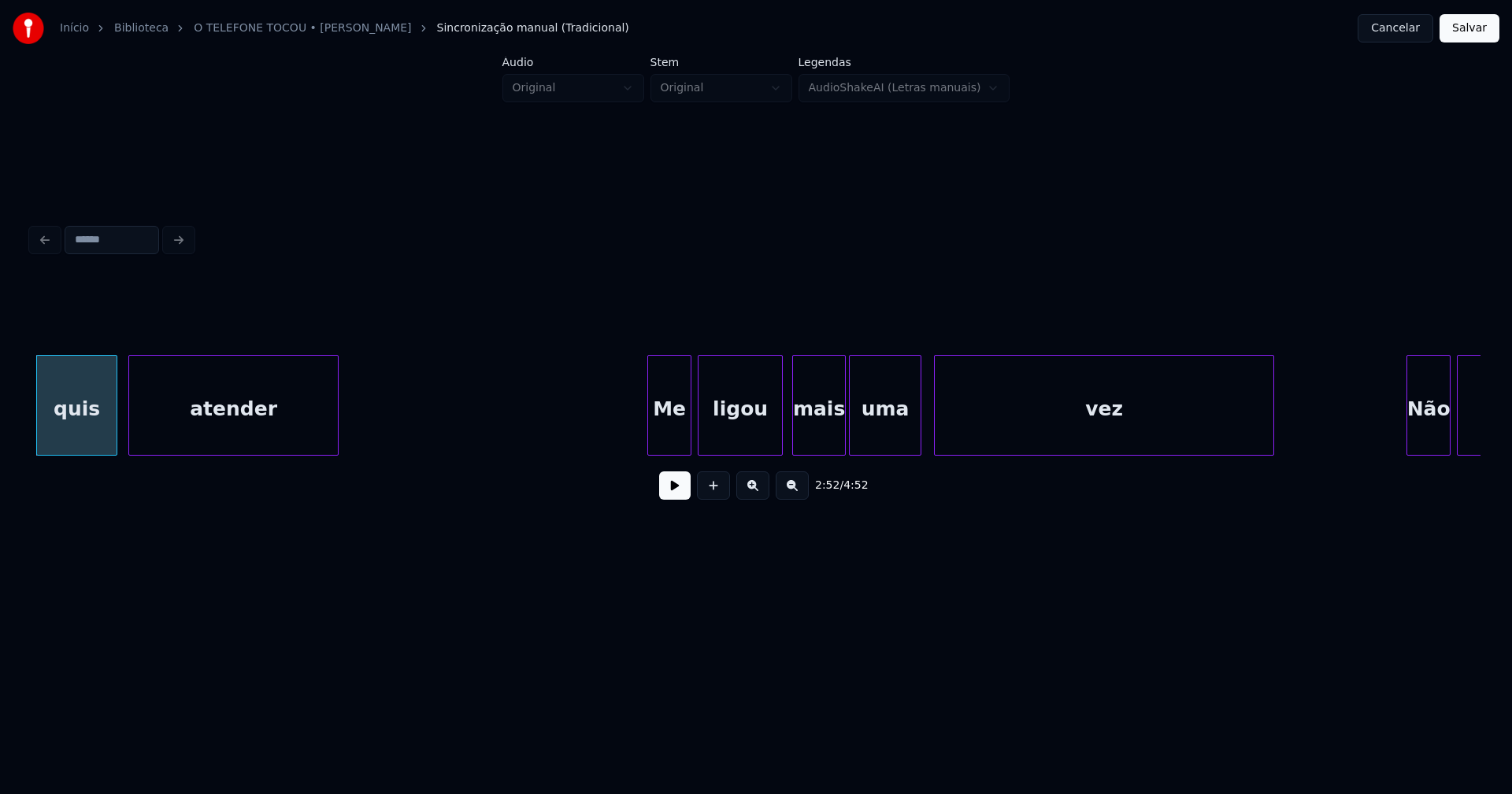
scroll to position [0, 27165]
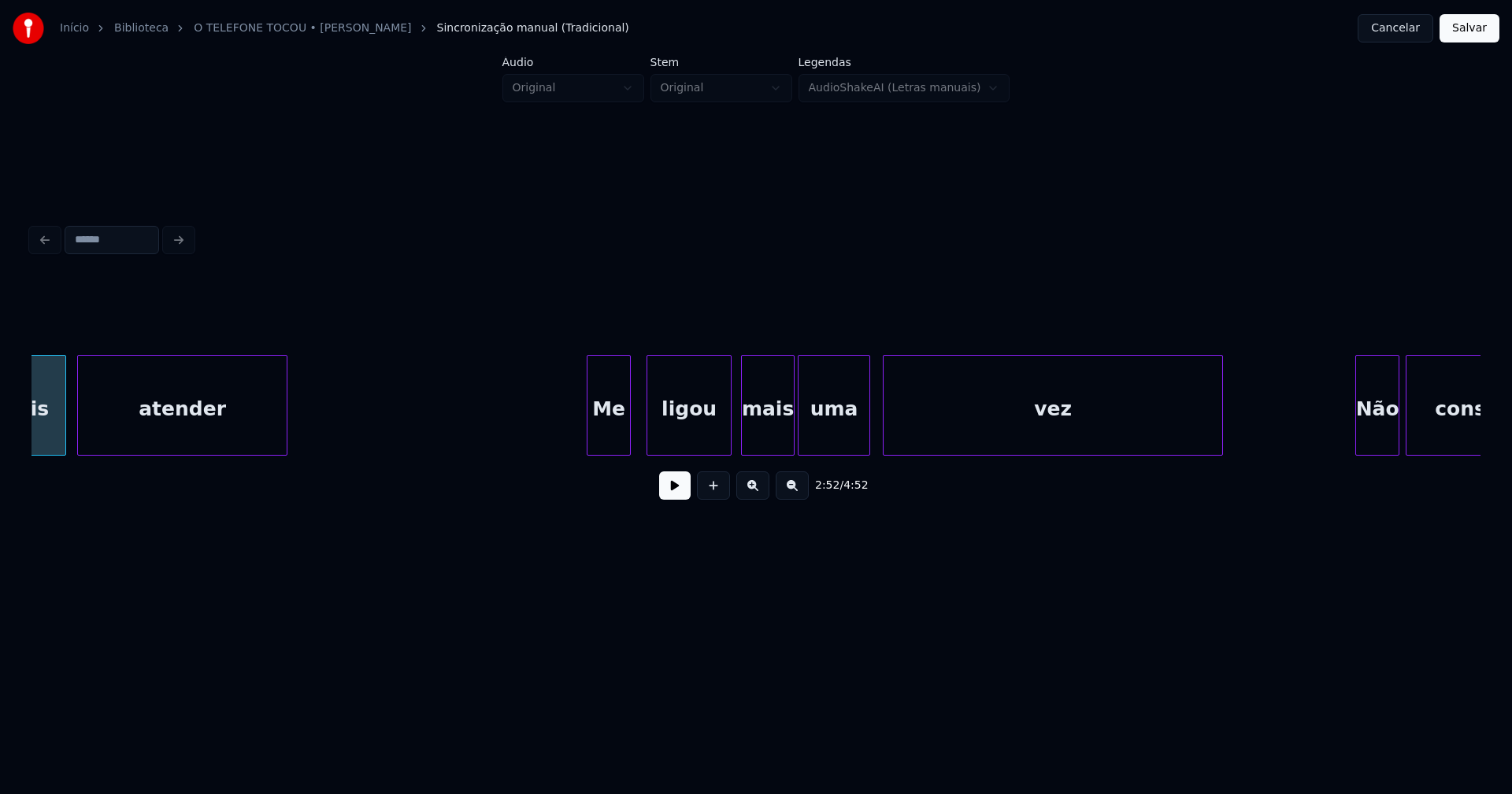
click at [614, 442] on div "Me" at bounding box center [608, 409] width 42 height 107
click at [681, 441] on div "ligou" at bounding box center [680, 409] width 83 height 107
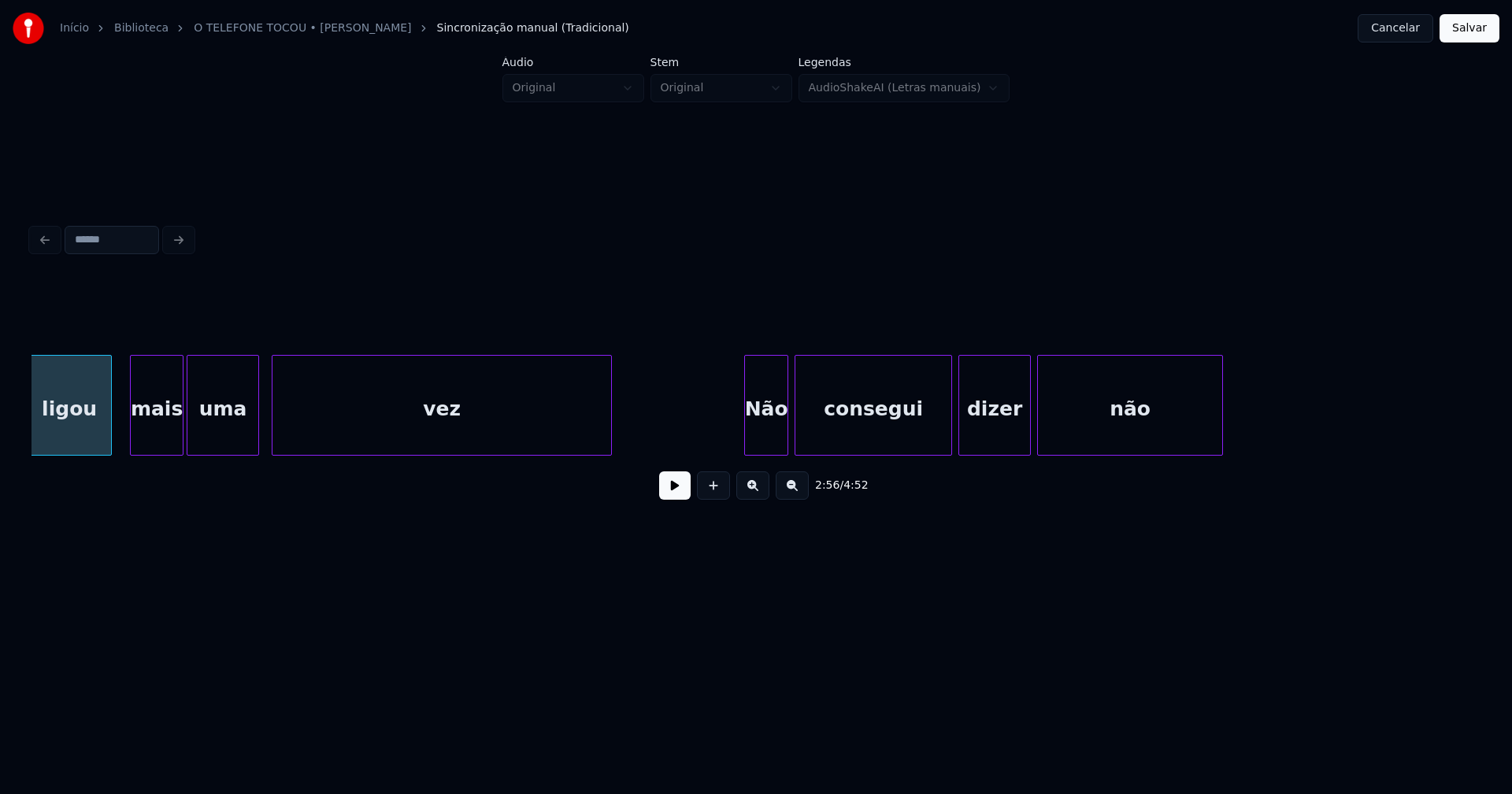
scroll to position [0, 27828]
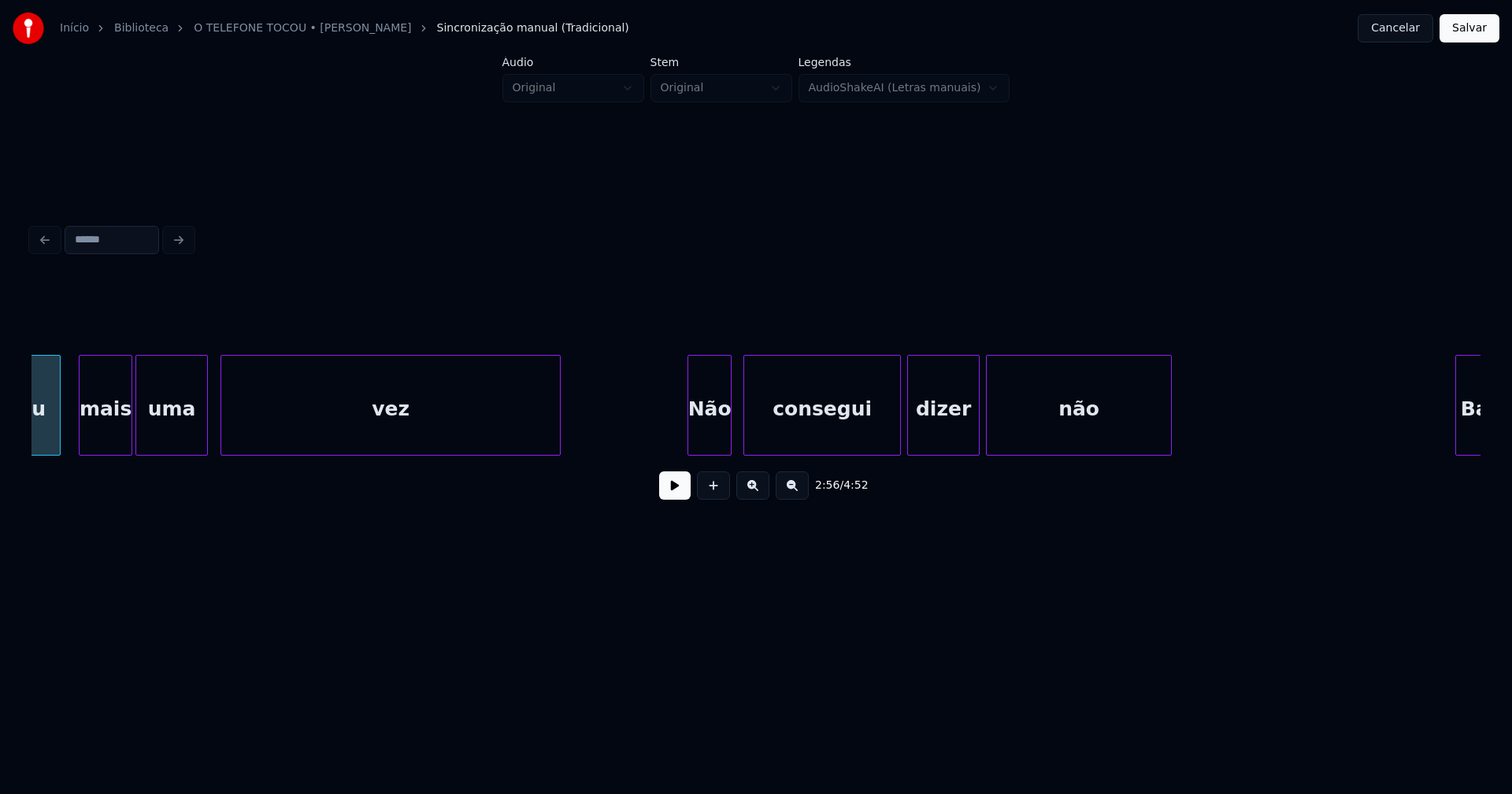
click at [709, 446] on div "Não" at bounding box center [709, 409] width 42 height 107
click at [819, 448] on div "consegui" at bounding box center [818, 409] width 156 height 107
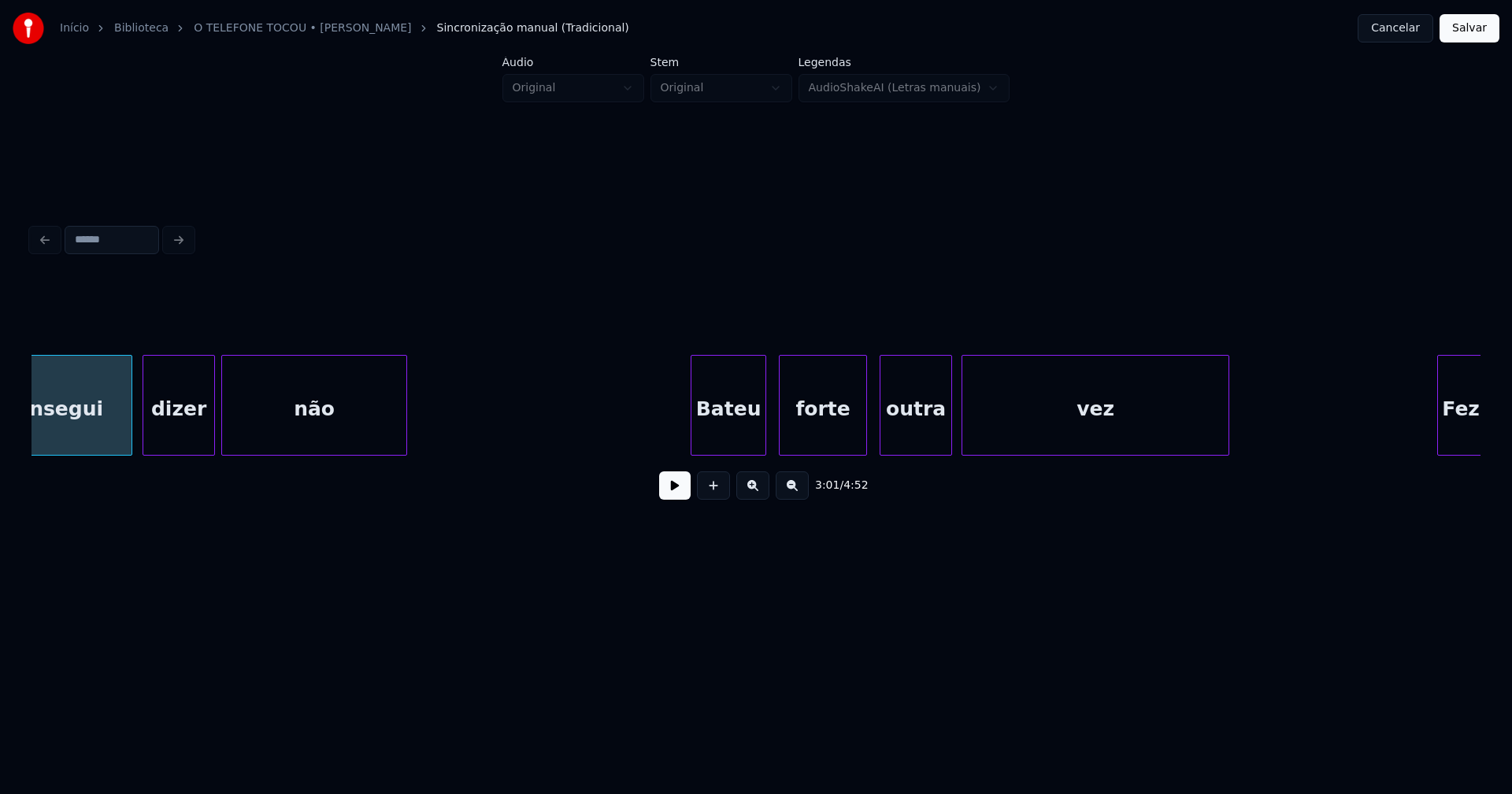
scroll to position [0, 28644]
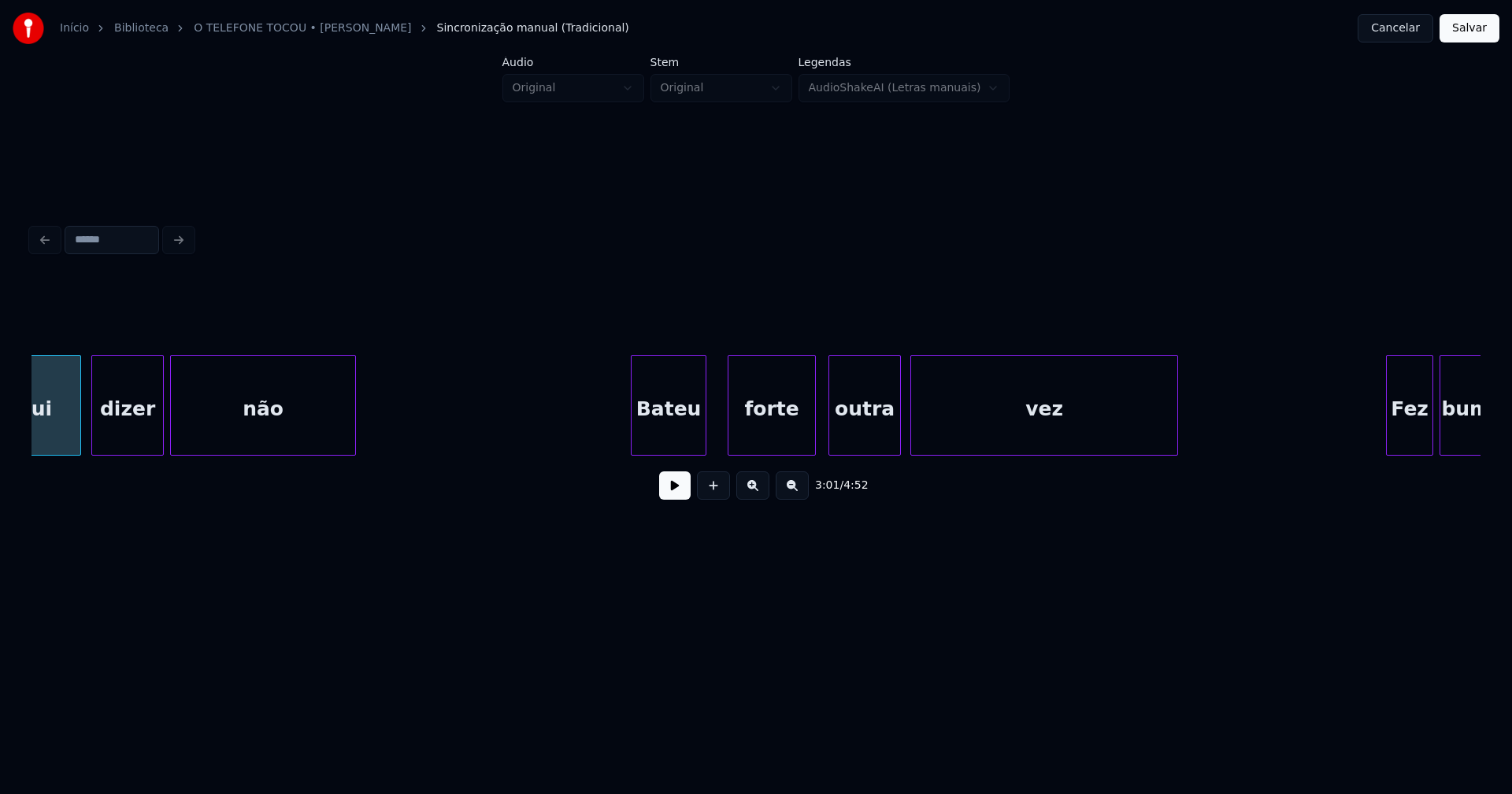
click at [679, 450] on div "consegui dizer não Bateu forte outra vez Fez bumbum" at bounding box center [756, 405] width 1449 height 101
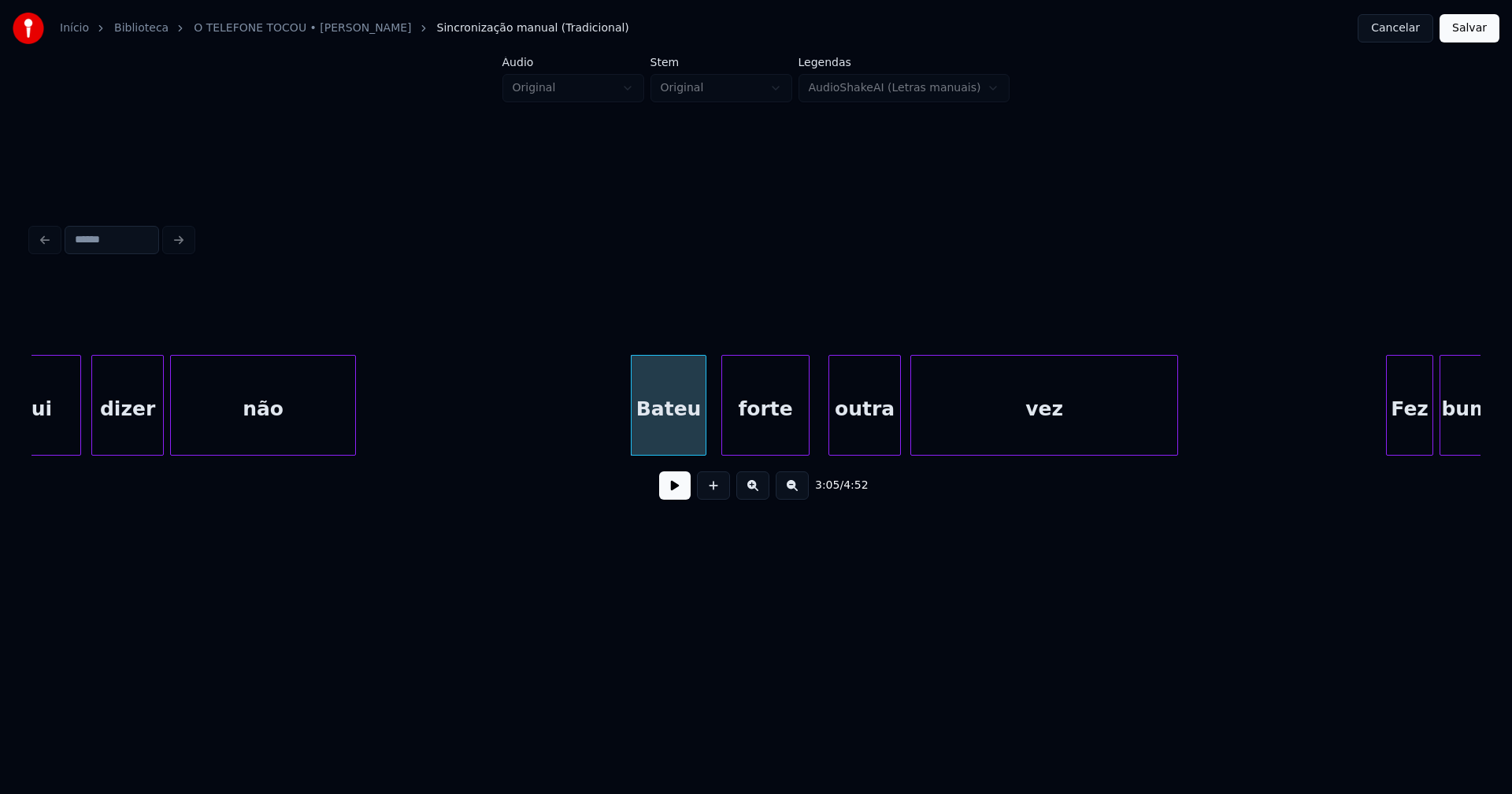
click at [774, 453] on div "consegui dizer não Bateu forte outra vez Fez bumbum" at bounding box center [756, 405] width 1449 height 101
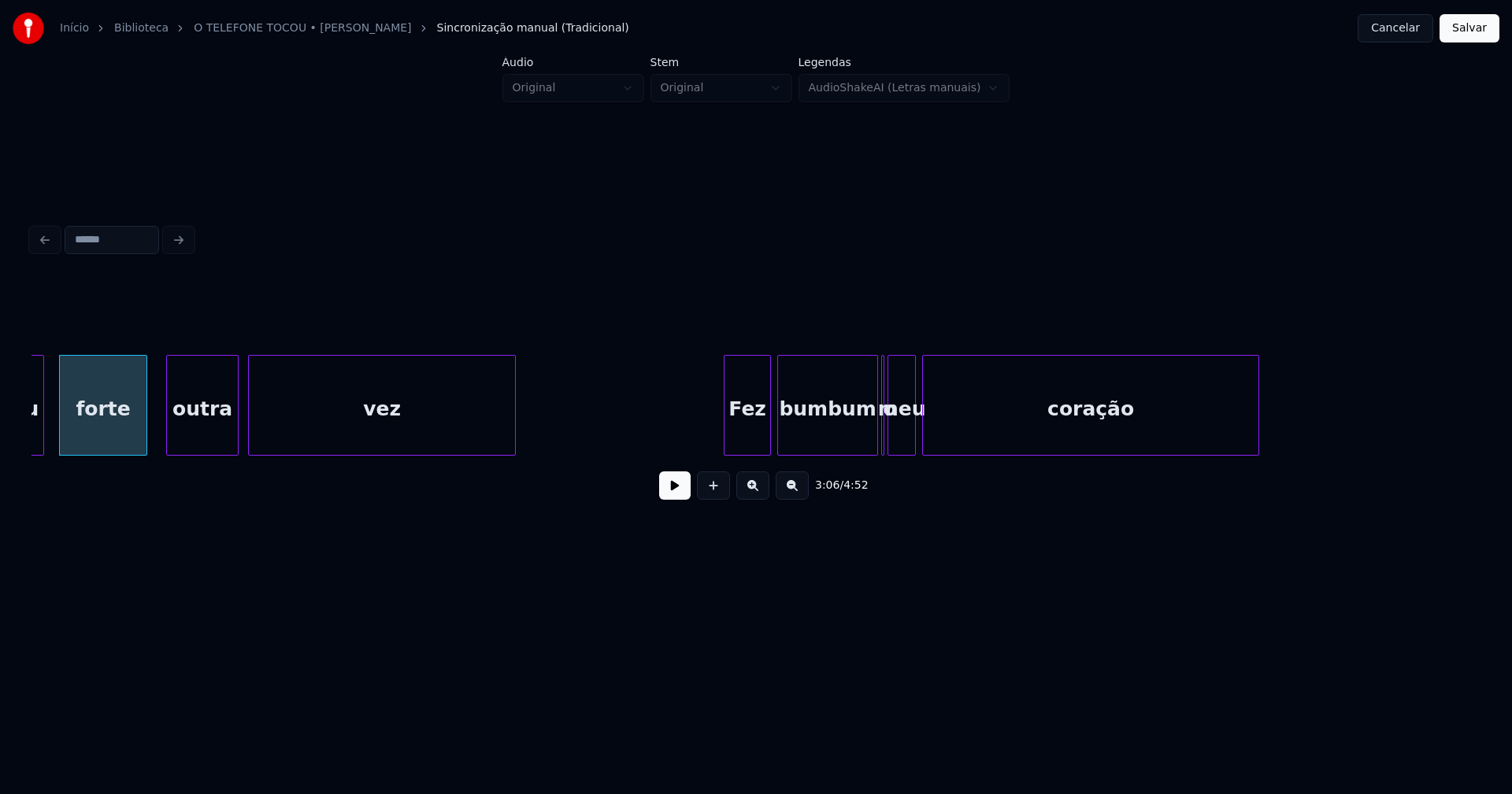
scroll to position [0, 29332]
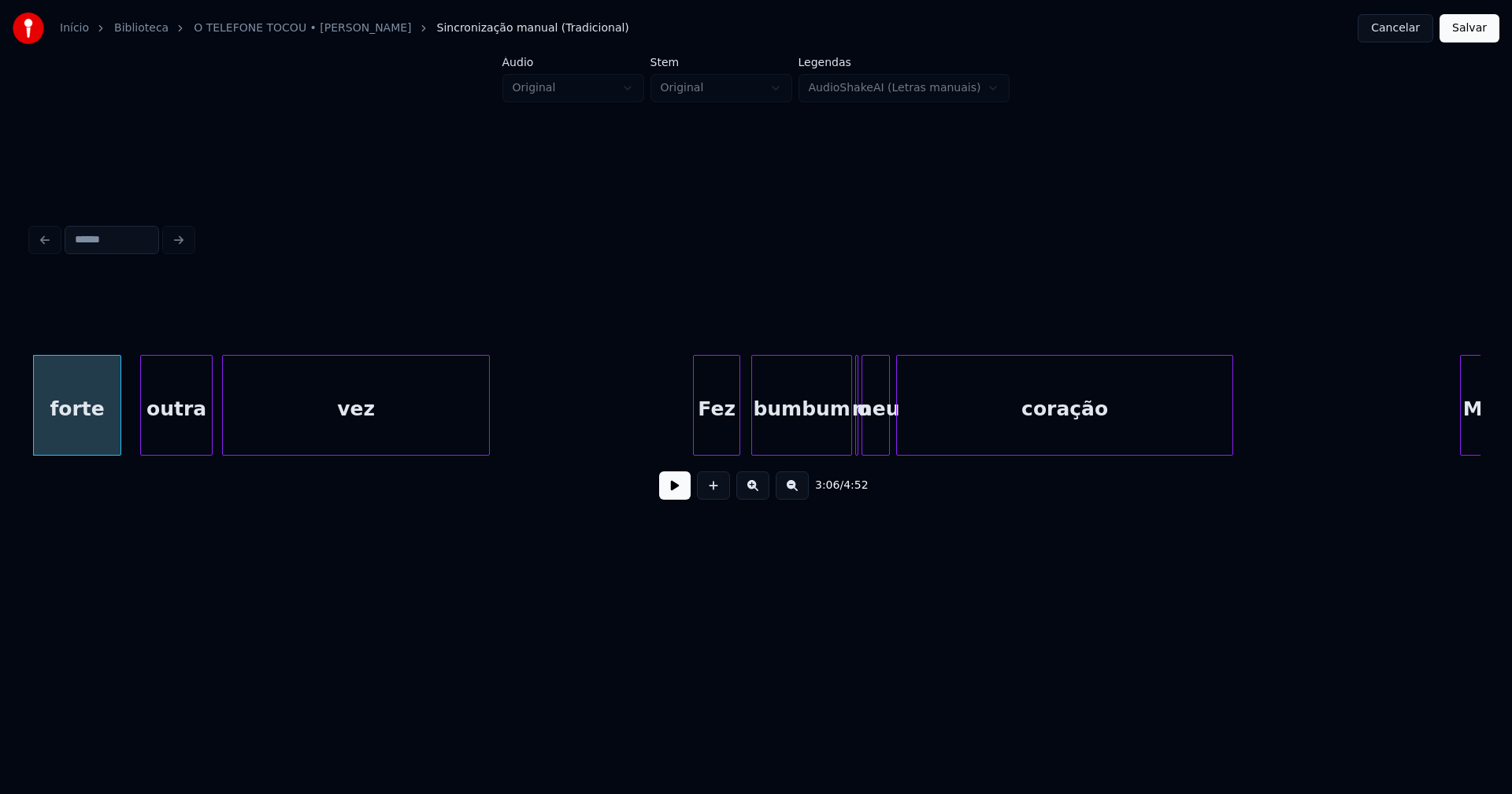
click at [726, 443] on div "Fez" at bounding box center [716, 409] width 46 height 107
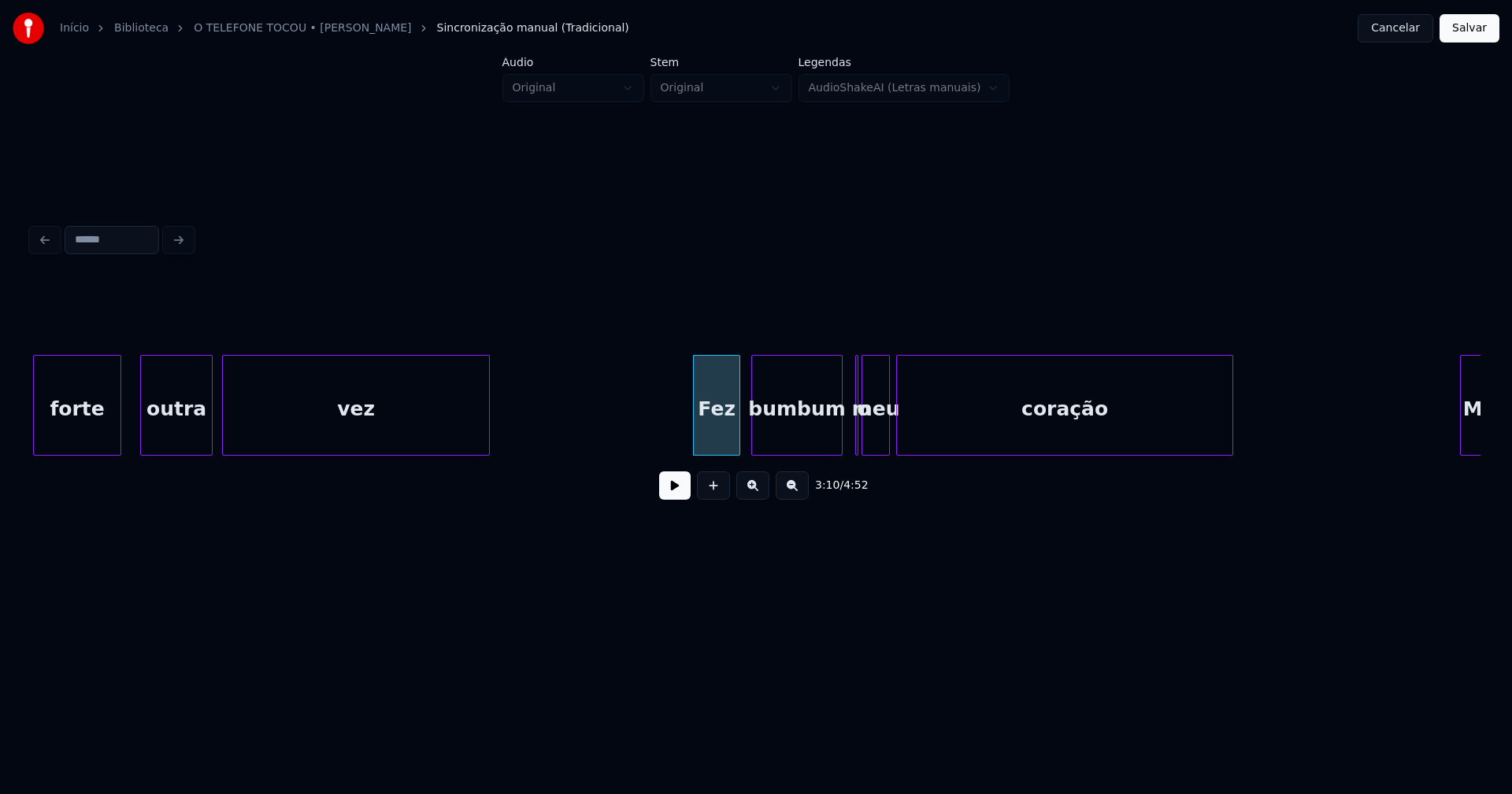
click at [839, 452] on div "forte outra vez Fez bumbum o meu coração Mas" at bounding box center [756, 405] width 1449 height 101
drag, startPoint x: 663, startPoint y: 427, endPoint x: 694, endPoint y: 448, distance: 37.4
click at [681, 486] on button at bounding box center [675, 486] width 32 height 28
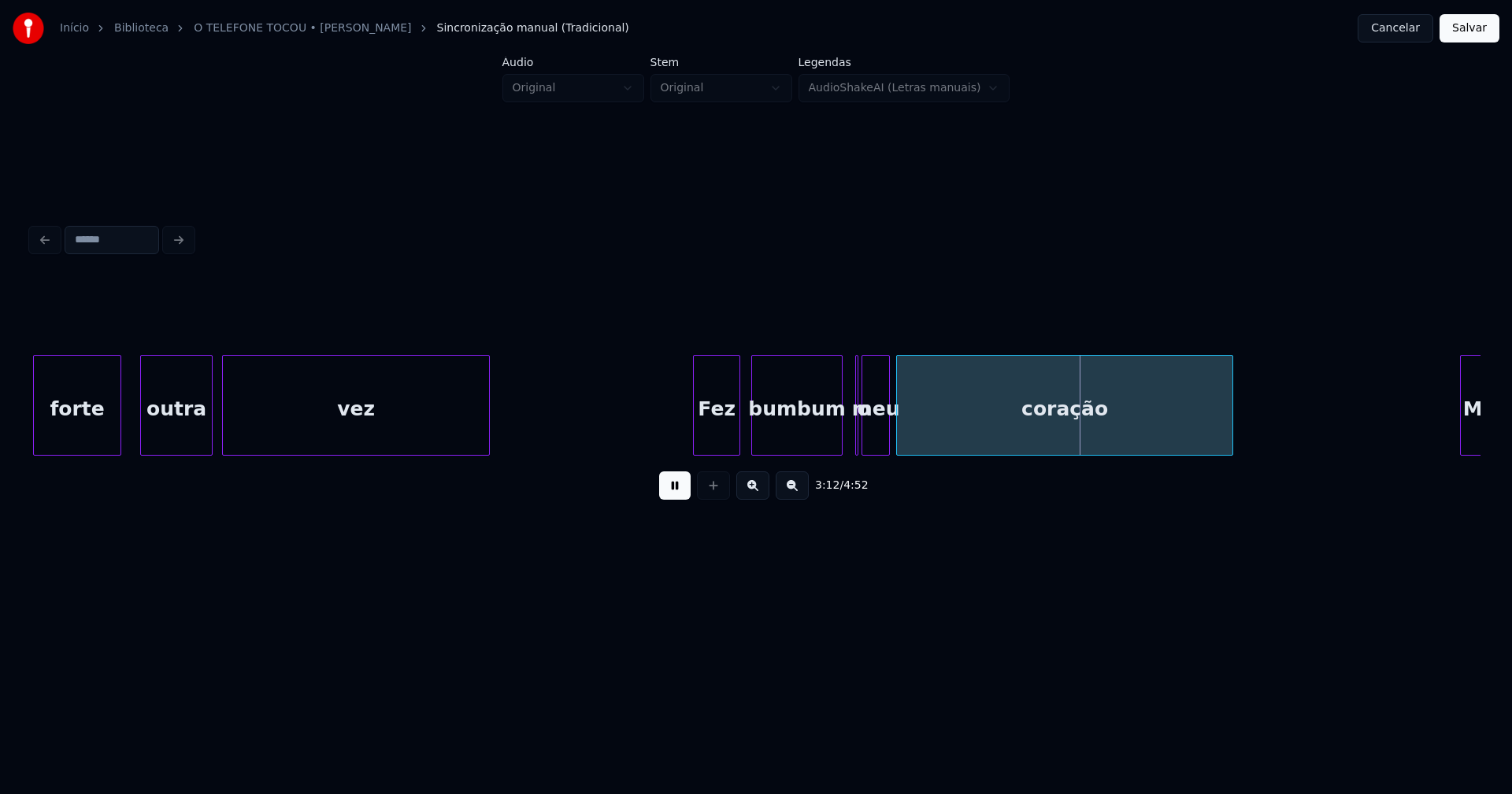
drag, startPoint x: 670, startPoint y: 427, endPoint x: 820, endPoint y: 421, distance: 150.1
click at [678, 495] on button at bounding box center [675, 486] width 32 height 28
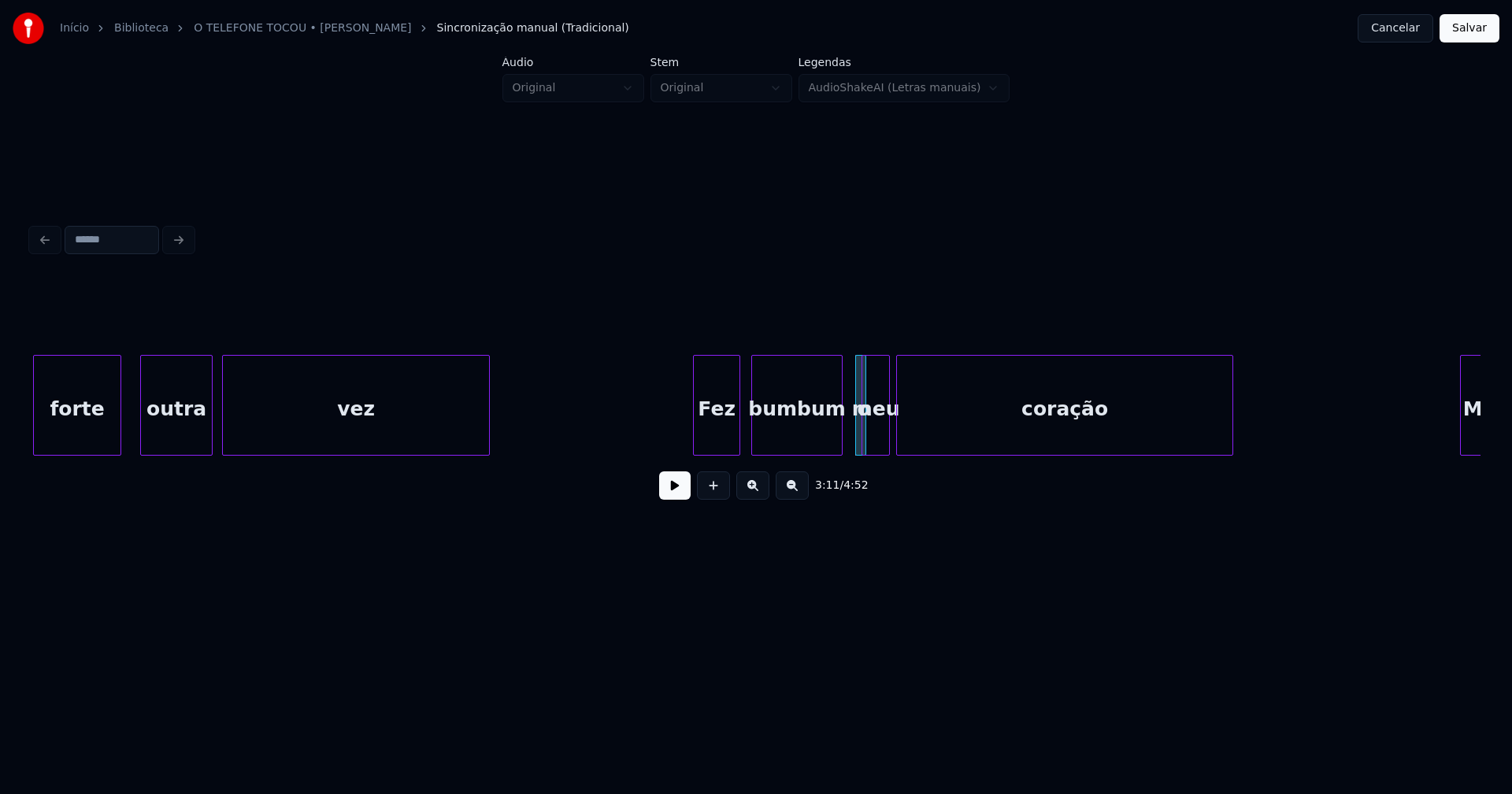
drag, startPoint x: 850, startPoint y: 357, endPoint x: 839, endPoint y: 368, distance: 15.6
click at [857, 356] on div at bounding box center [858, 405] width 5 height 99
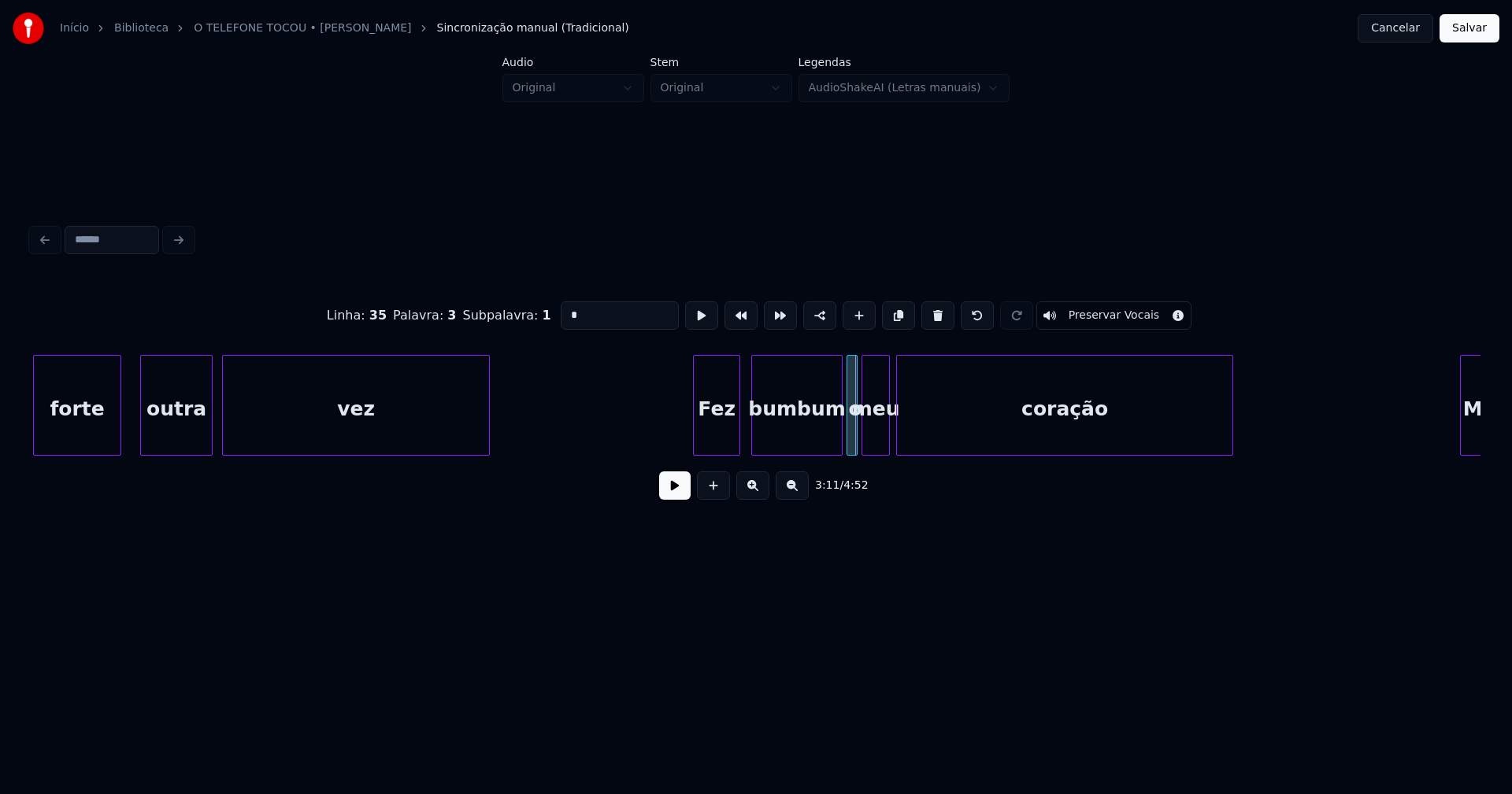
click at [847, 363] on div "o" at bounding box center [852, 405] width 11 height 101
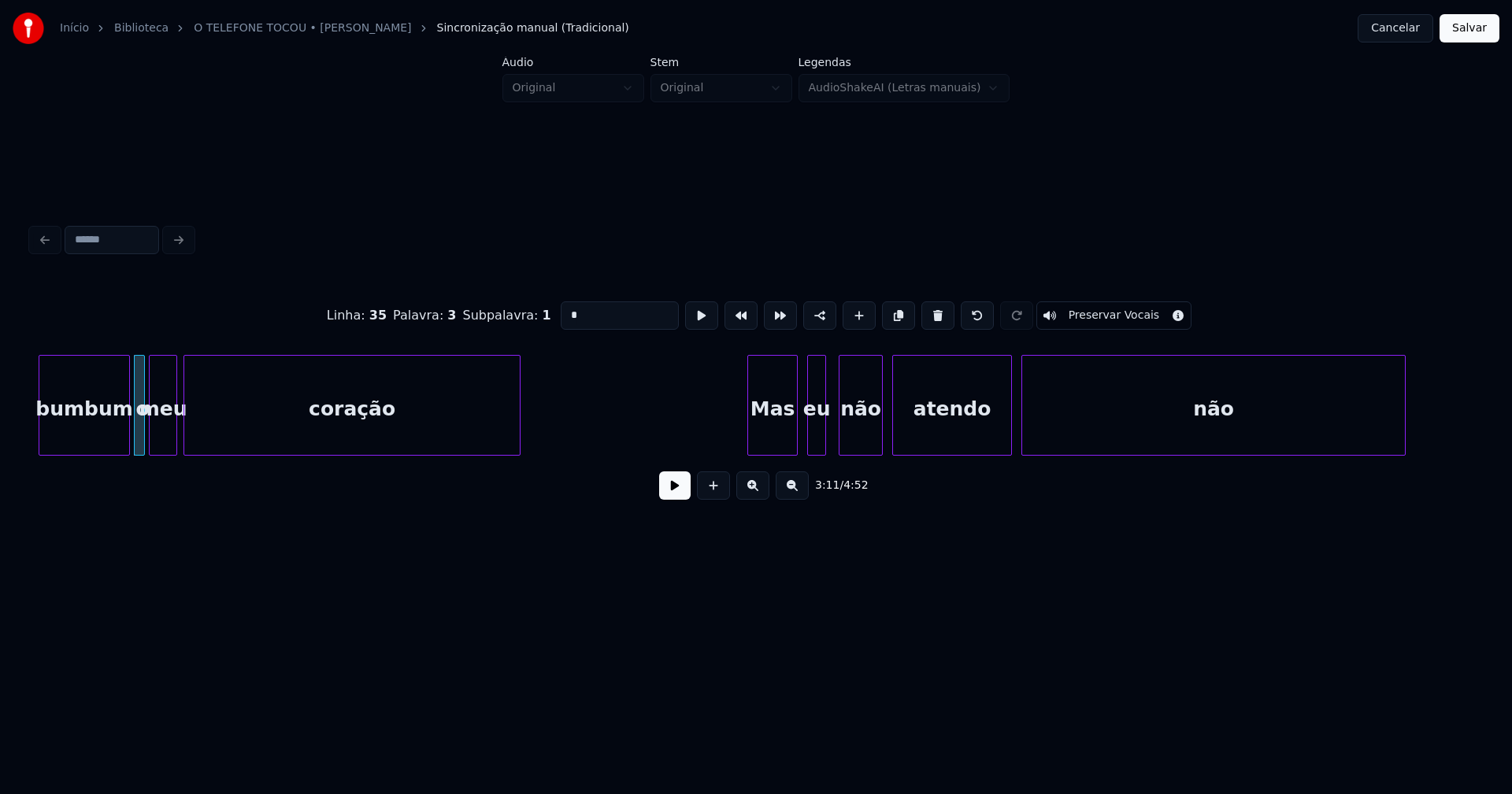
scroll to position [0, 30121]
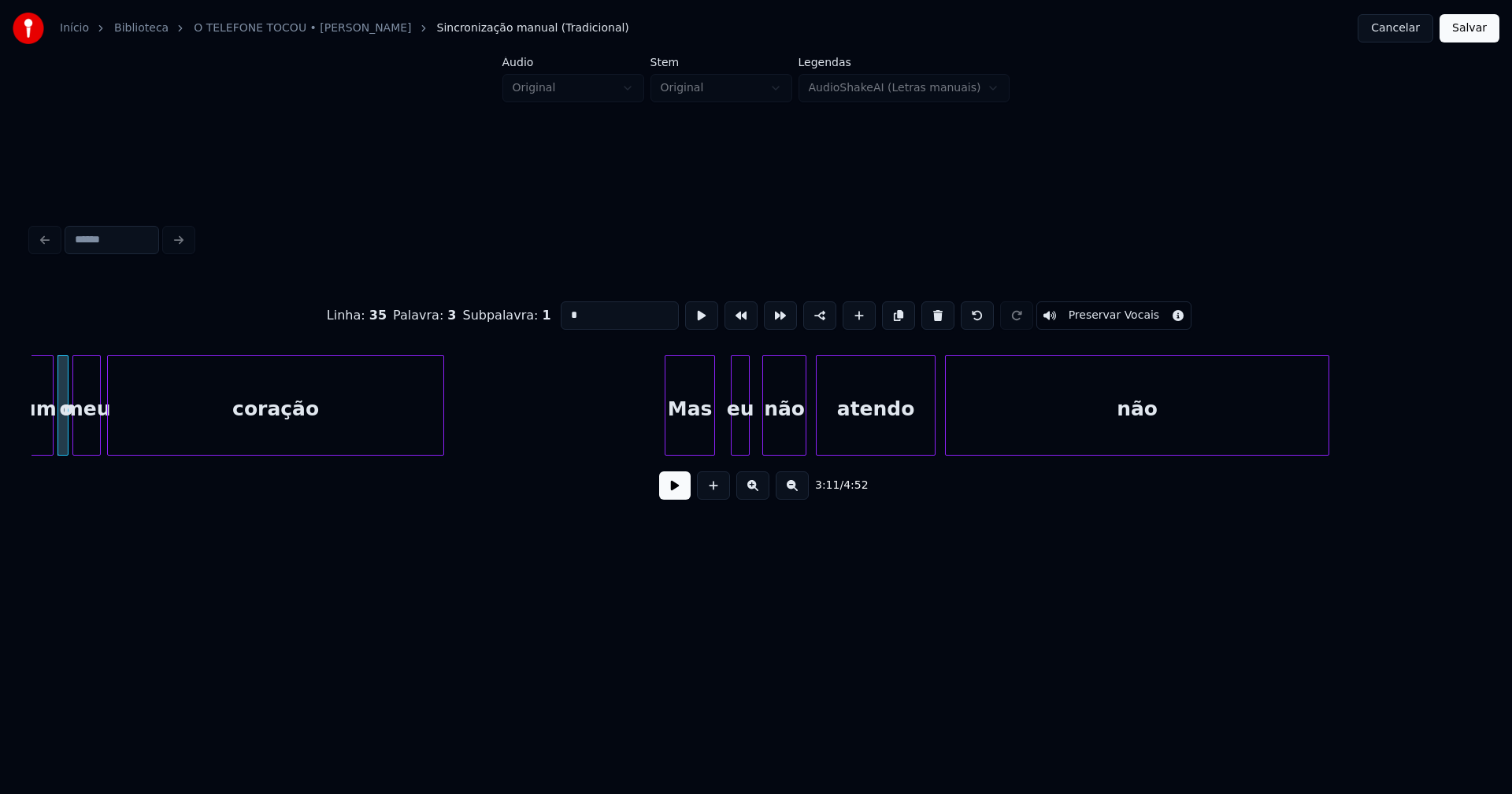
click at [701, 434] on div "Mas" at bounding box center [689, 409] width 49 height 107
click at [724, 444] on div at bounding box center [723, 405] width 5 height 99
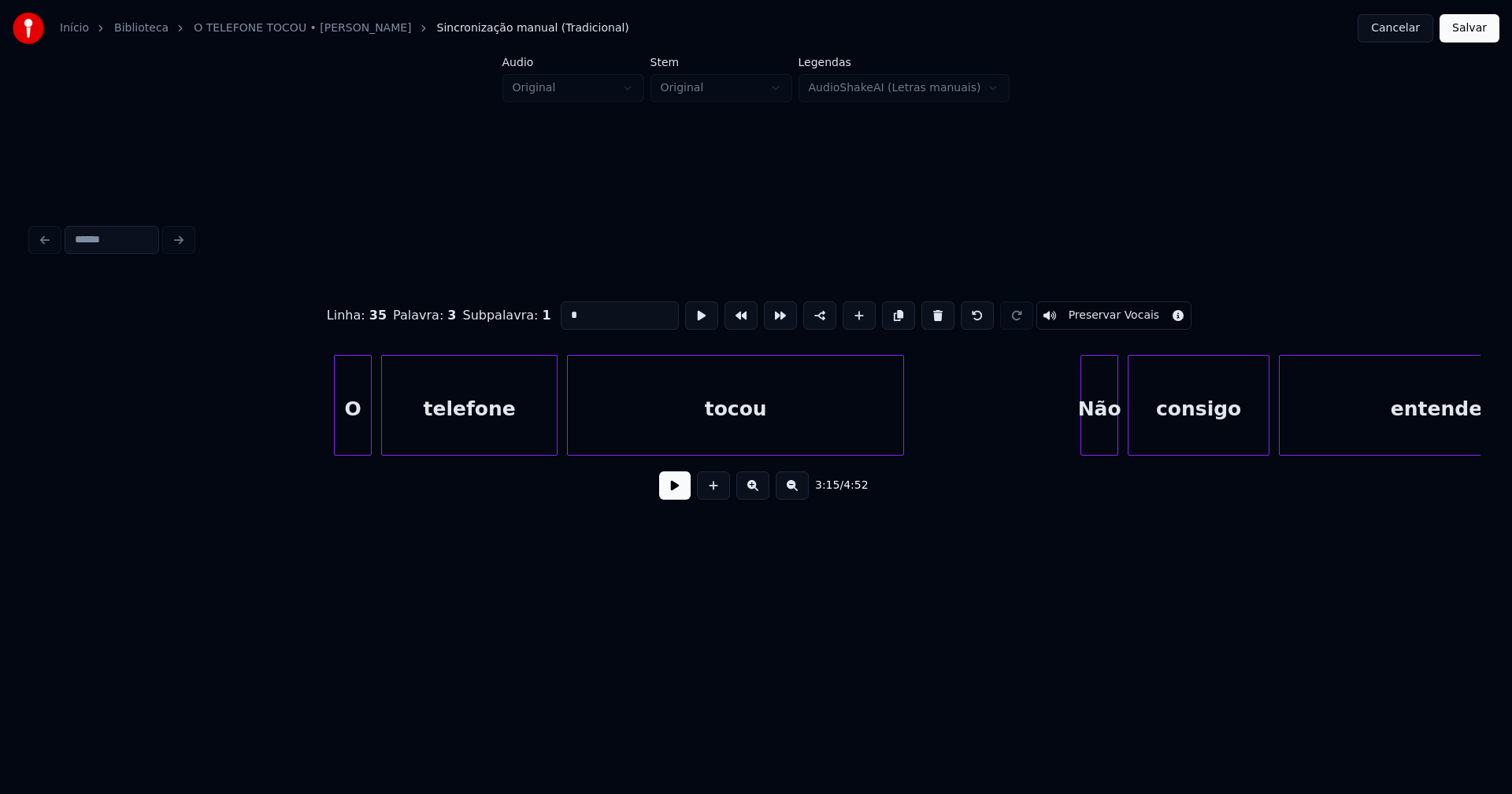
scroll to position [0, 33537]
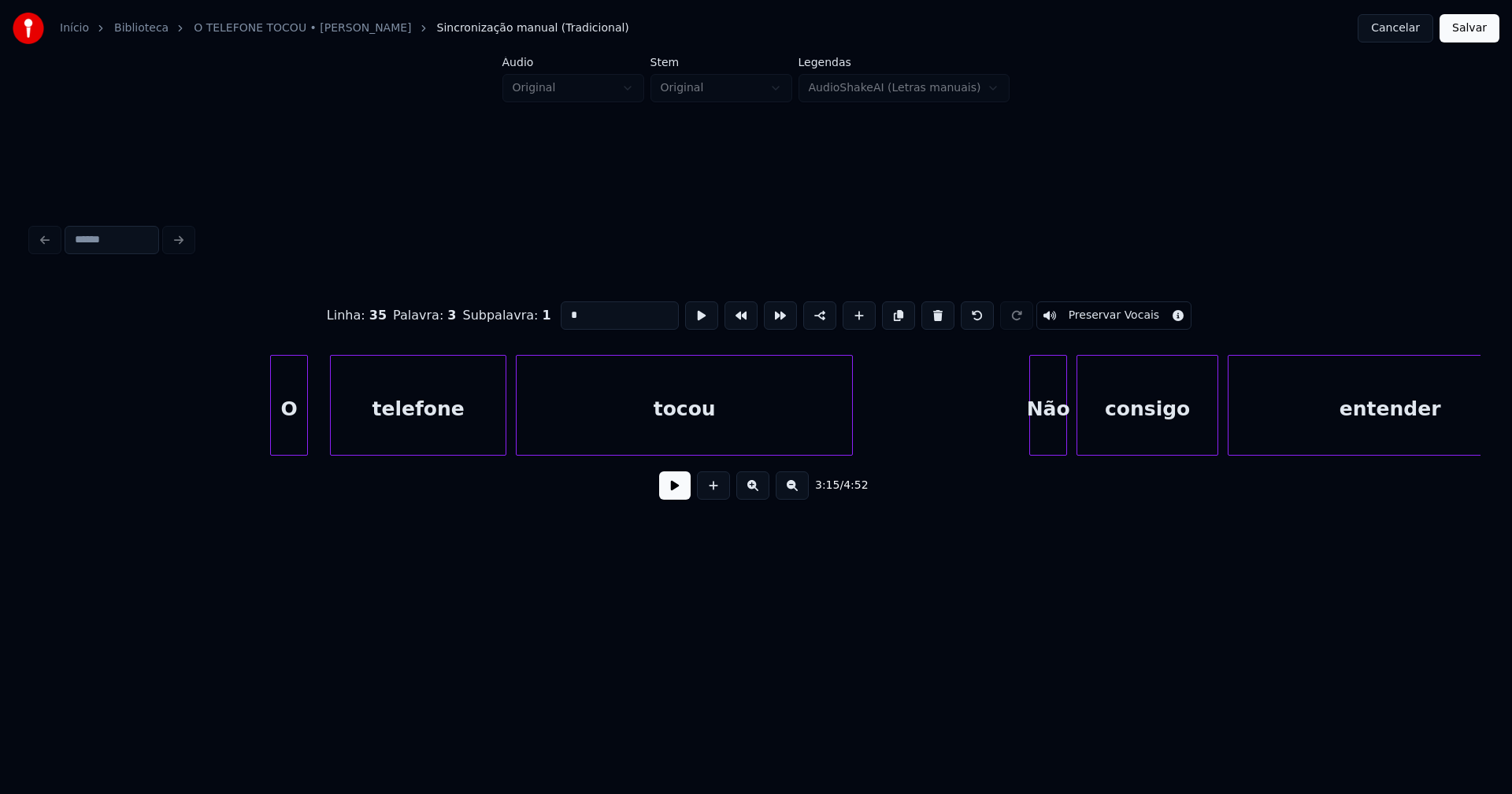
click at [279, 441] on div "O" at bounding box center [289, 409] width 37 height 107
click at [398, 444] on div "telefone" at bounding box center [414, 409] width 175 height 107
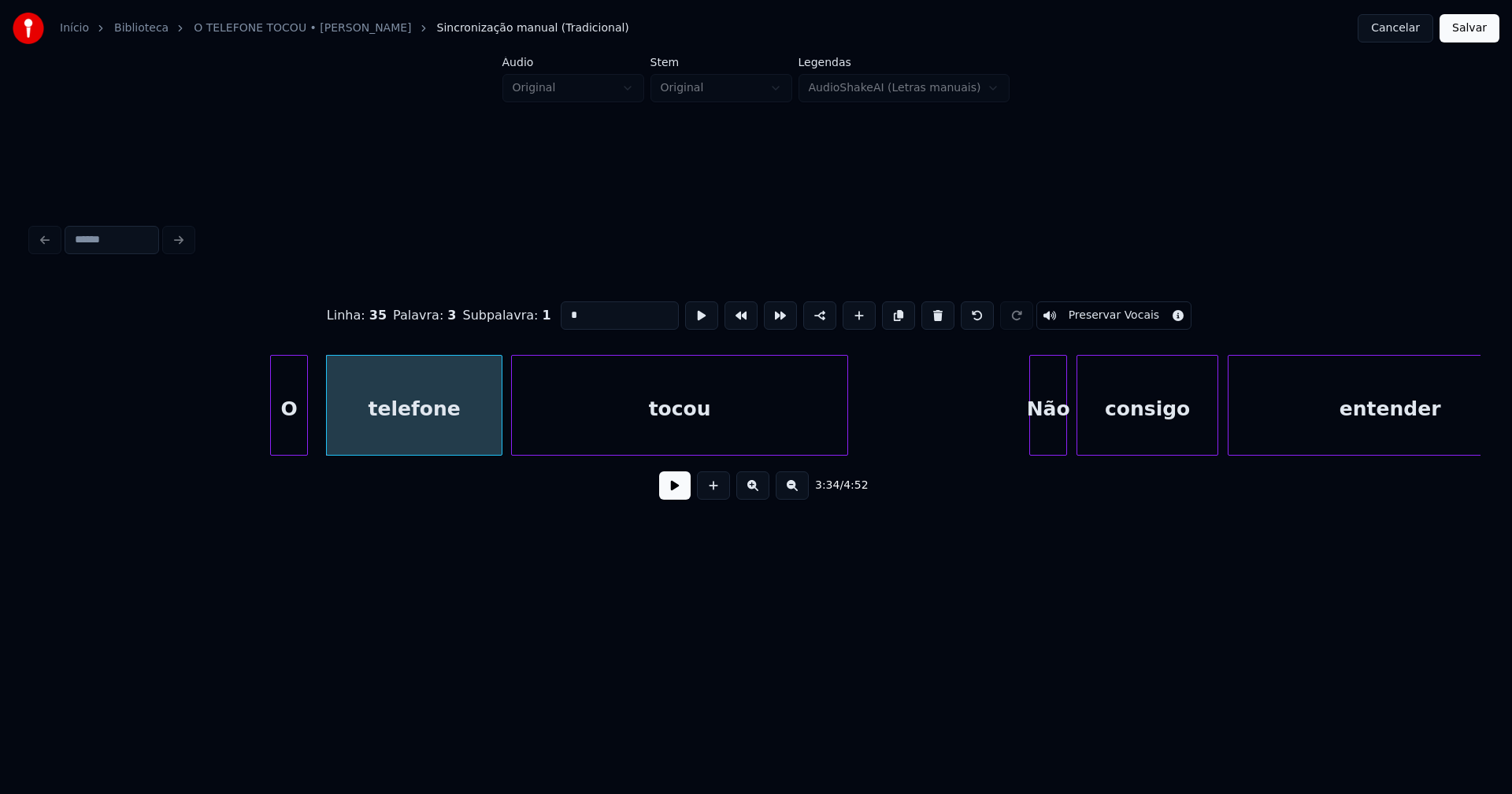
click at [561, 440] on div "tocou" at bounding box center [679, 409] width 335 height 107
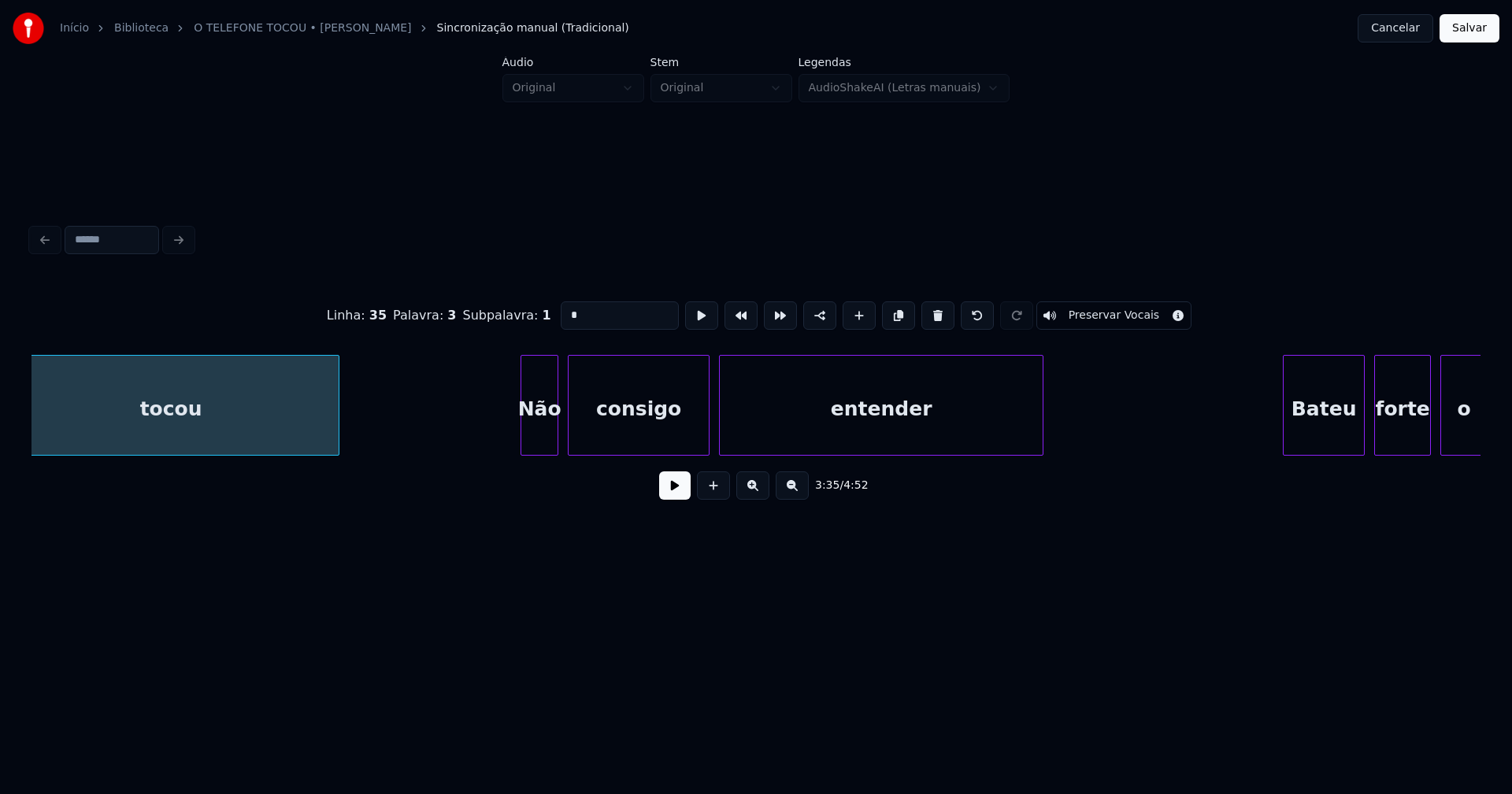
scroll to position [0, 34121]
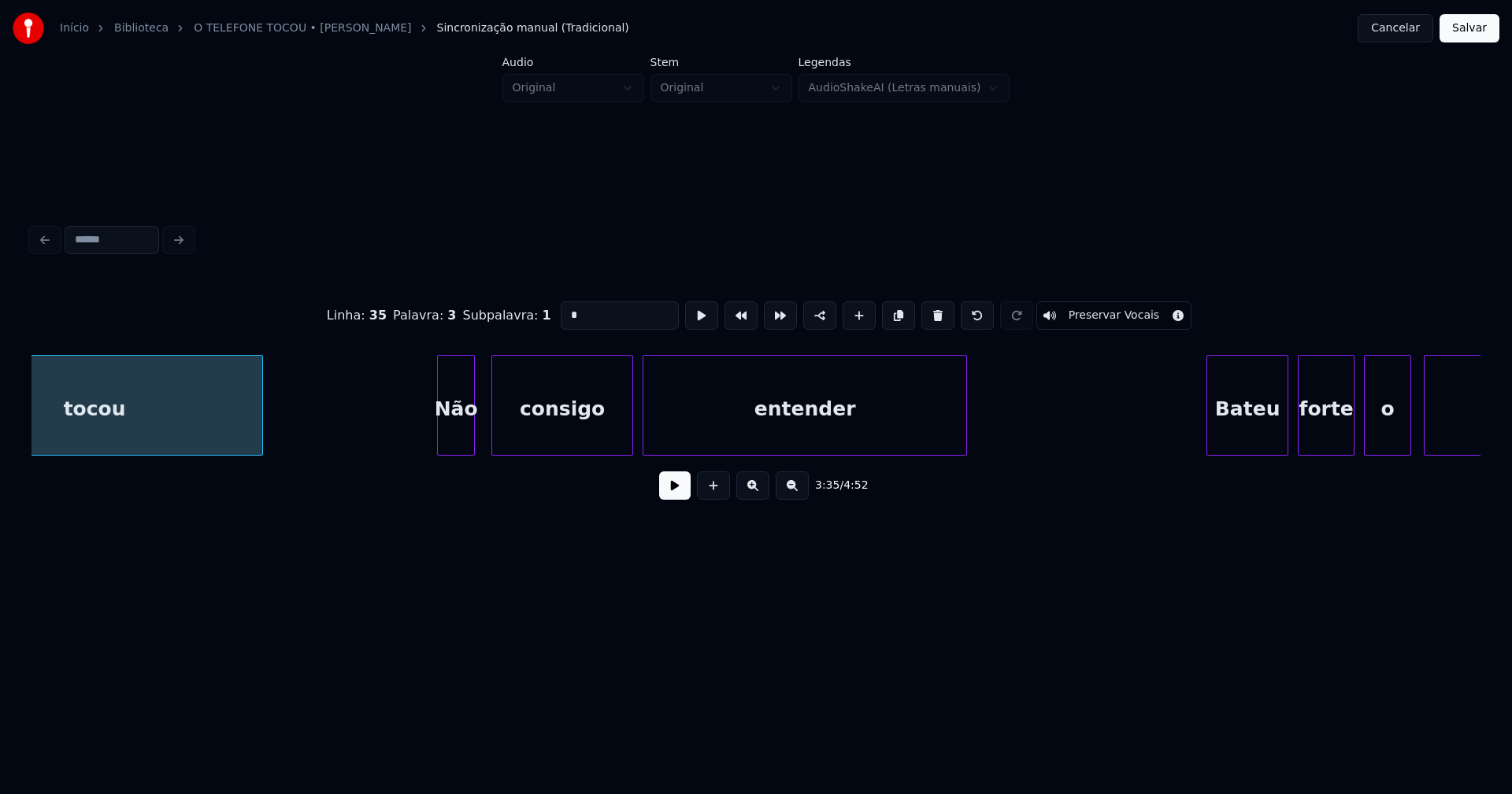
click at [466, 441] on div "Não" at bounding box center [456, 409] width 37 height 107
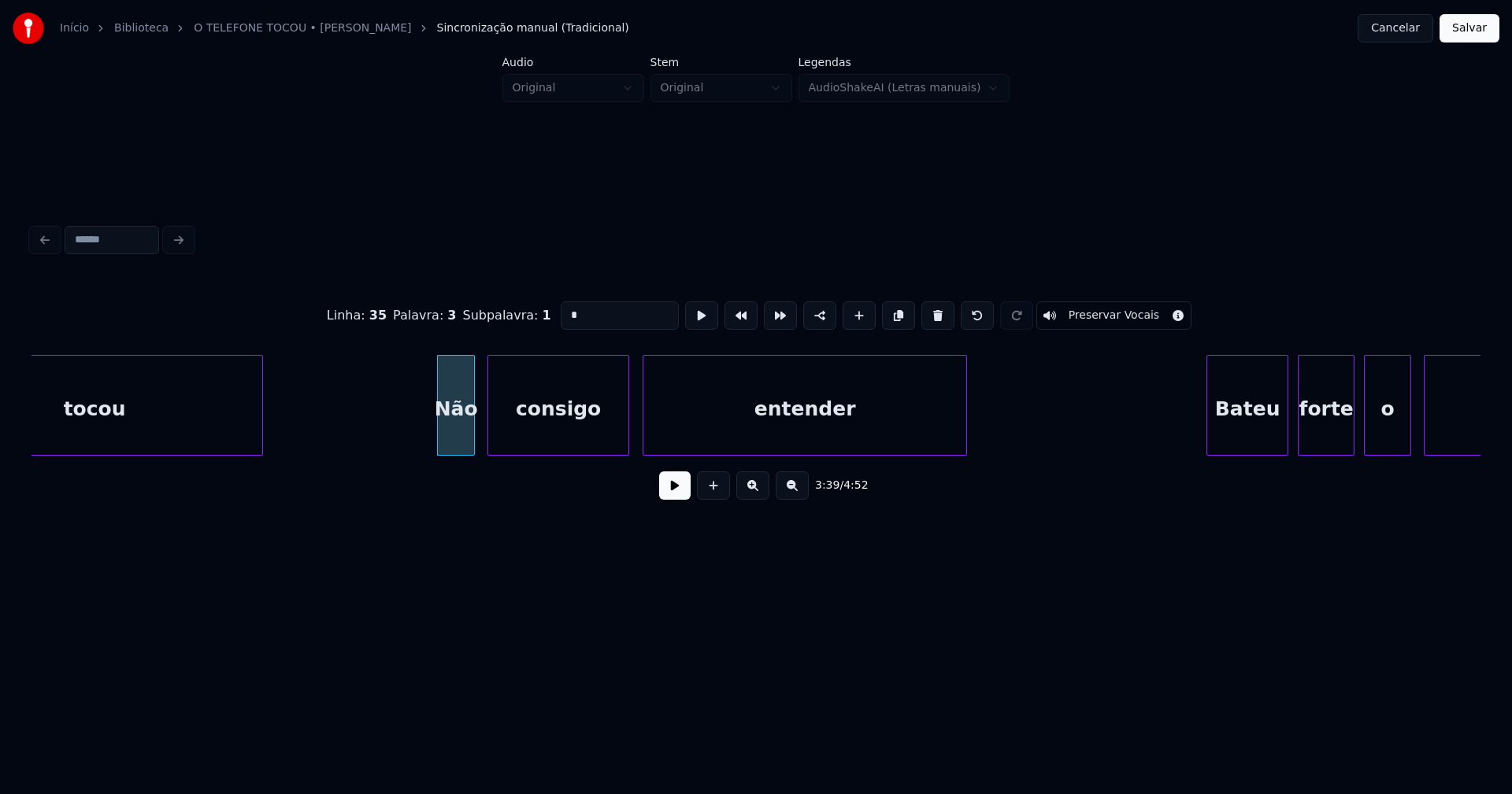
click at [581, 439] on div "consigo" at bounding box center [558, 409] width 141 height 107
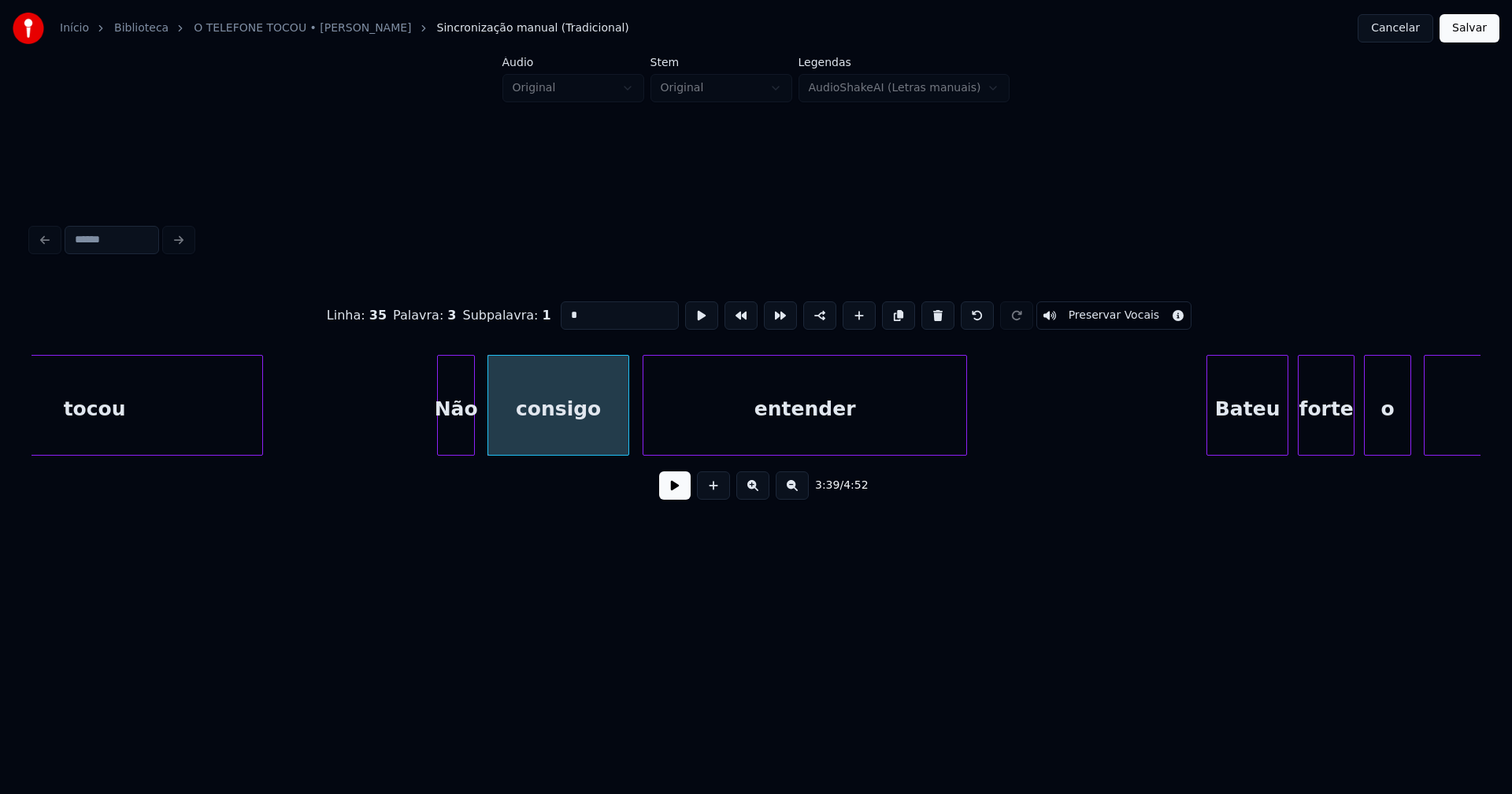
drag, startPoint x: 389, startPoint y: 422, endPoint x: 677, endPoint y: 499, distance: 298.1
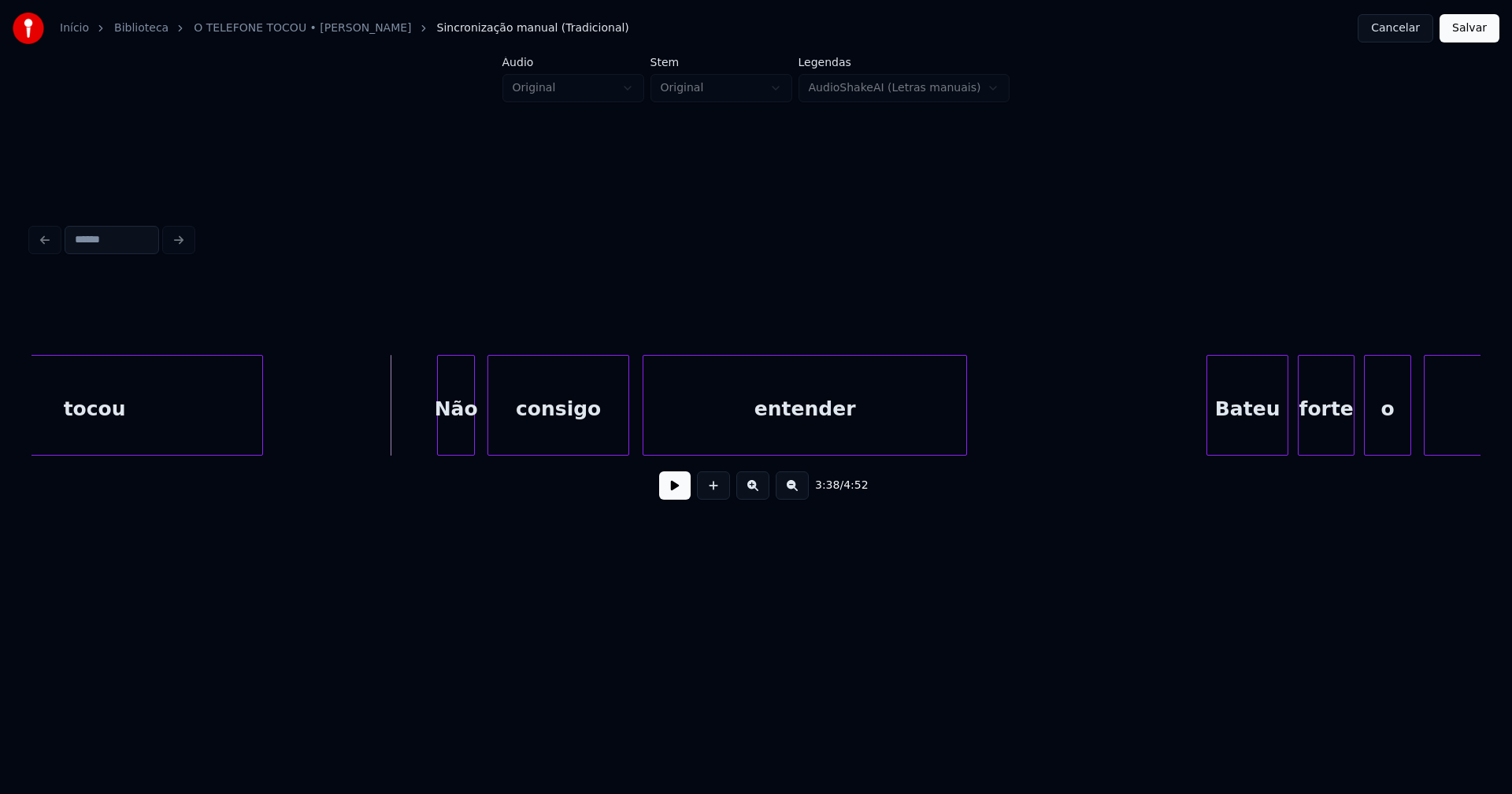
drag, startPoint x: 680, startPoint y: 496, endPoint x: 674, endPoint y: 488, distance: 10.0
click at [679, 495] on button at bounding box center [675, 486] width 32 height 28
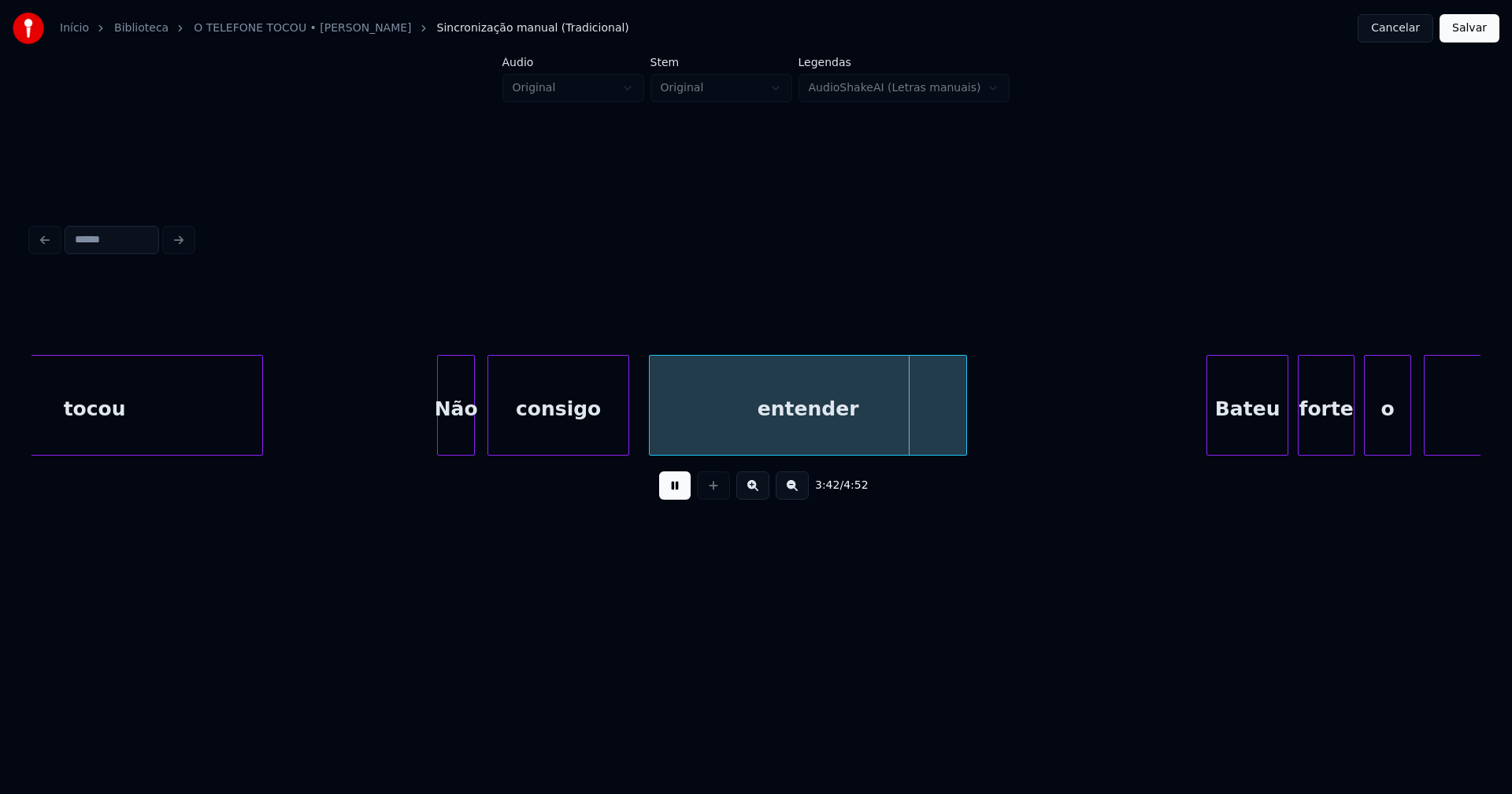
click at [653, 440] on div at bounding box center [652, 405] width 5 height 99
click at [633, 442] on div at bounding box center [633, 405] width 5 height 99
drag, startPoint x: 671, startPoint y: 503, endPoint x: 991, endPoint y: 459, distance: 323.0
click at [672, 500] on button at bounding box center [675, 486] width 32 height 28
drag, startPoint x: 1119, startPoint y: 463, endPoint x: 1134, endPoint y: 462, distance: 15.0
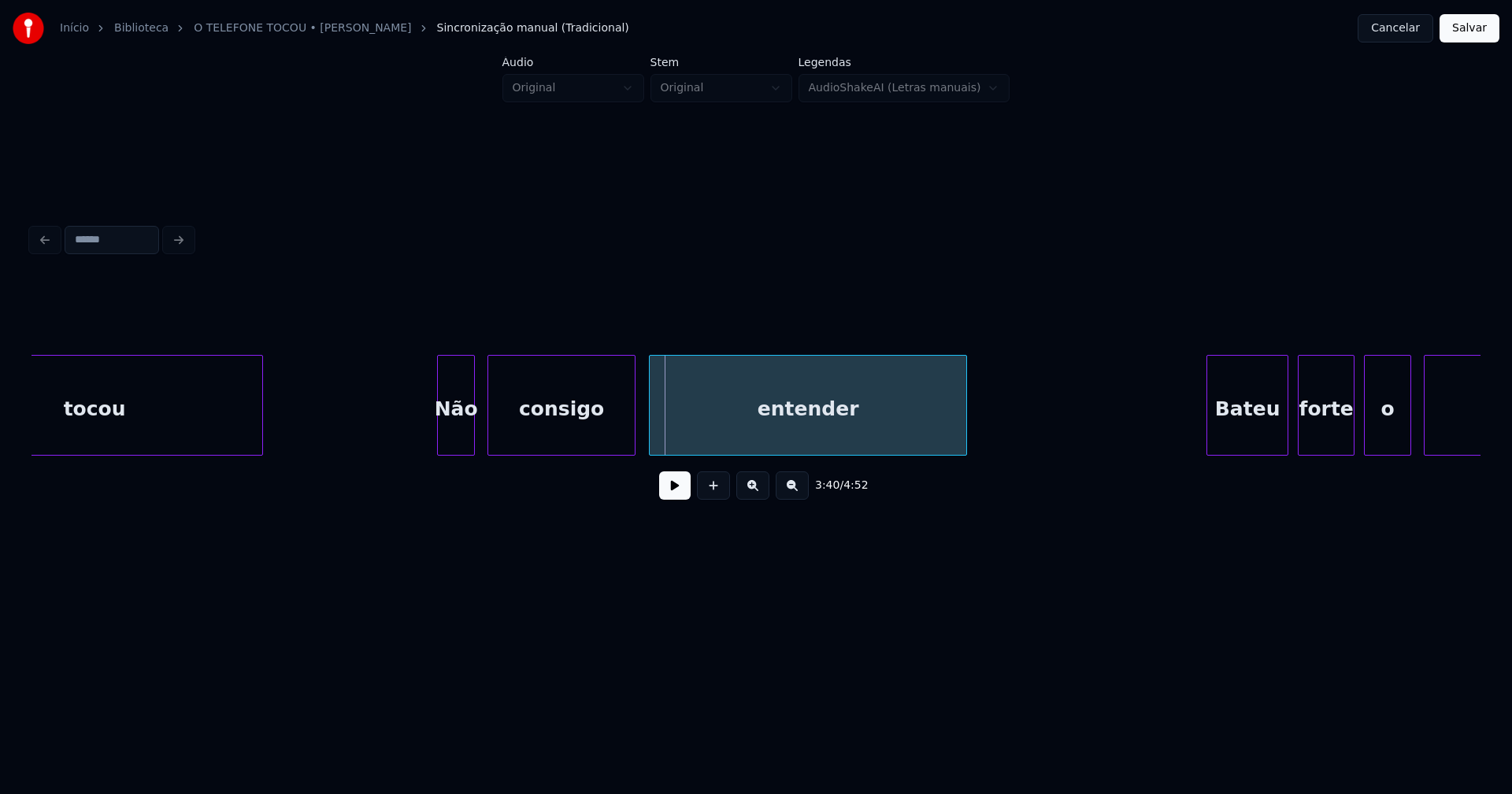
click at [1134, 462] on div "3:40 / 4:52" at bounding box center [756, 396] width 1449 height 239
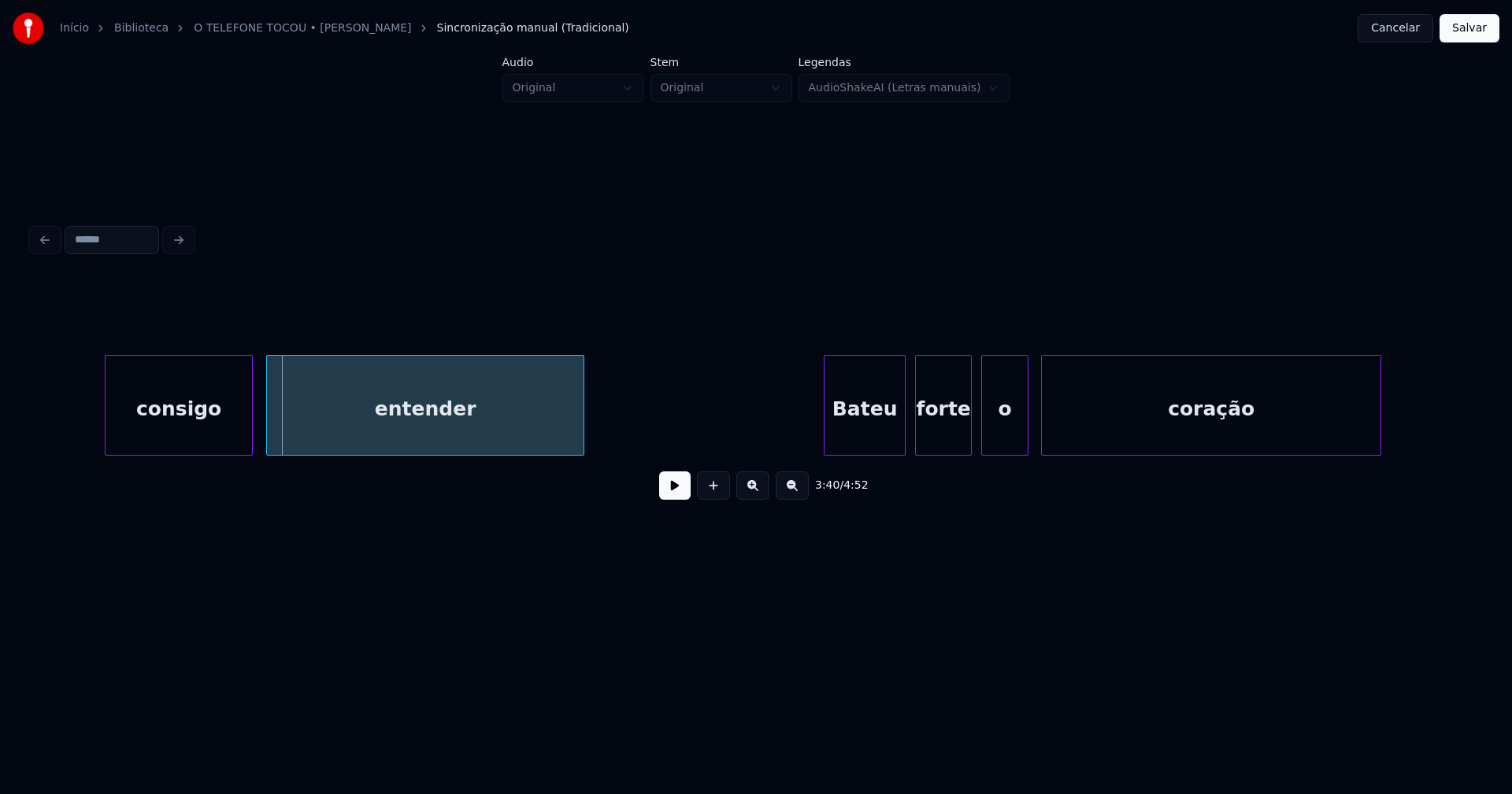
scroll to position [0, 34734]
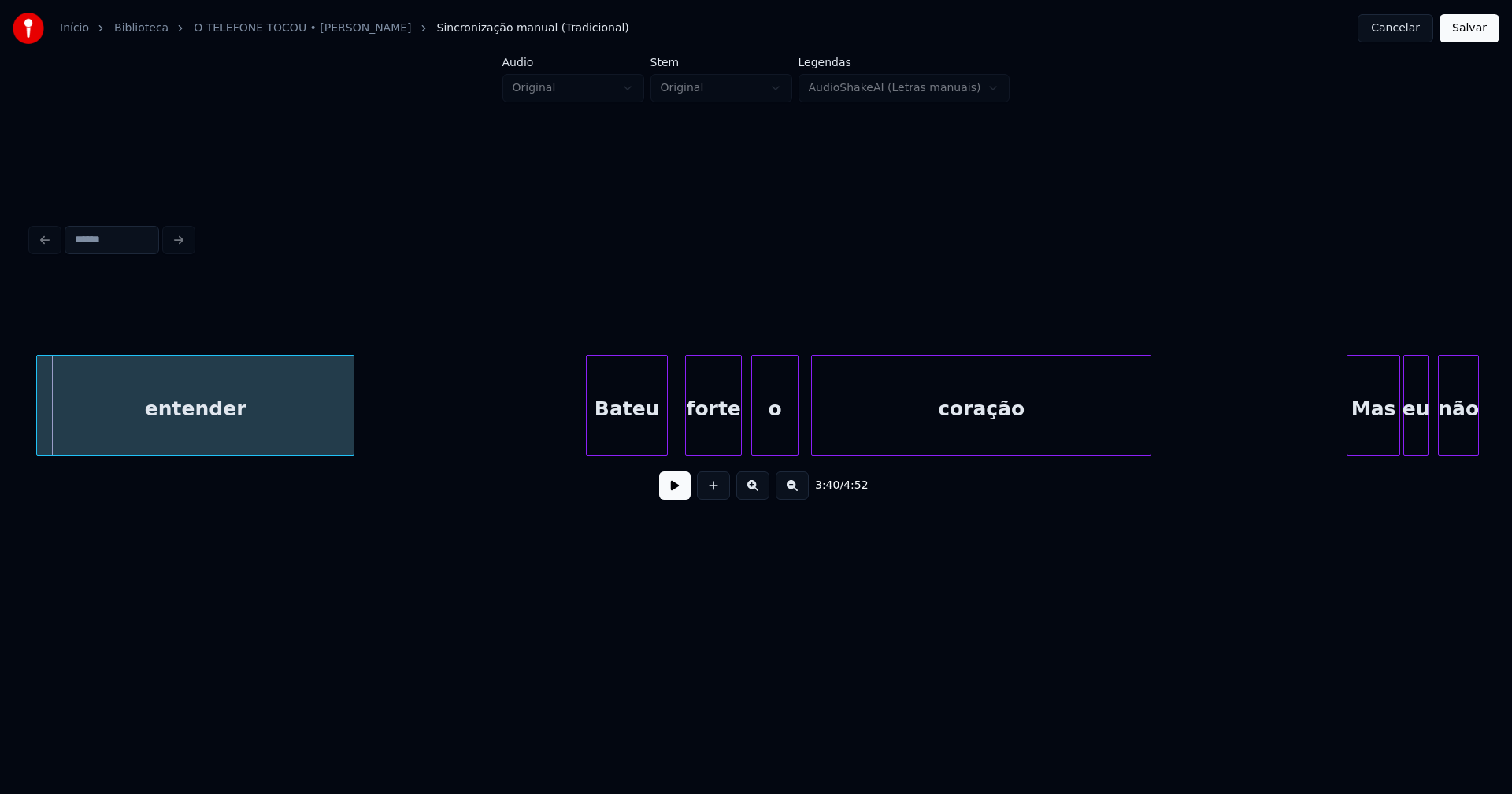
click at [632, 445] on div "Bateu" at bounding box center [626, 409] width 81 height 107
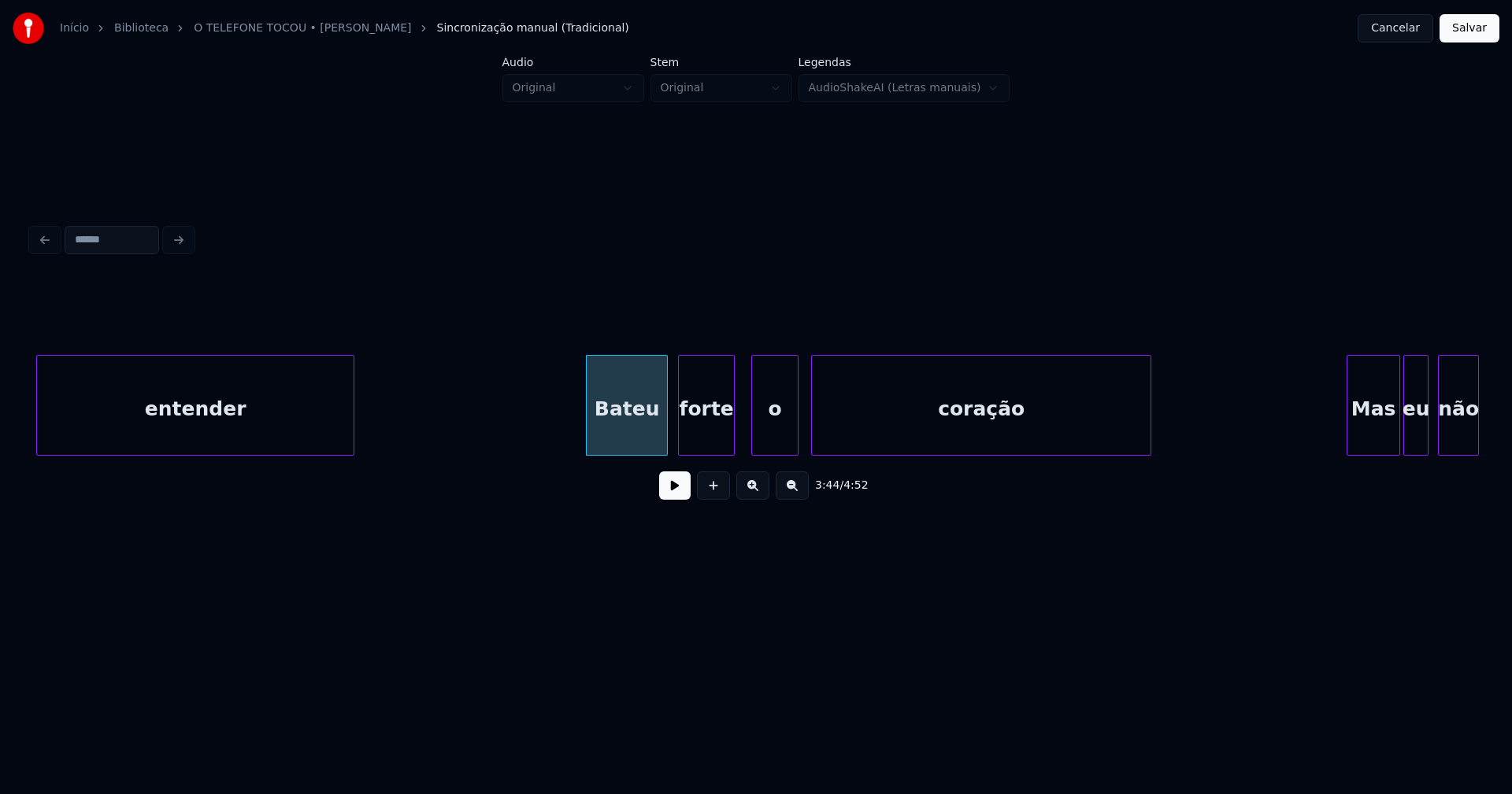
click at [713, 445] on div "forte" at bounding box center [706, 409] width 55 height 107
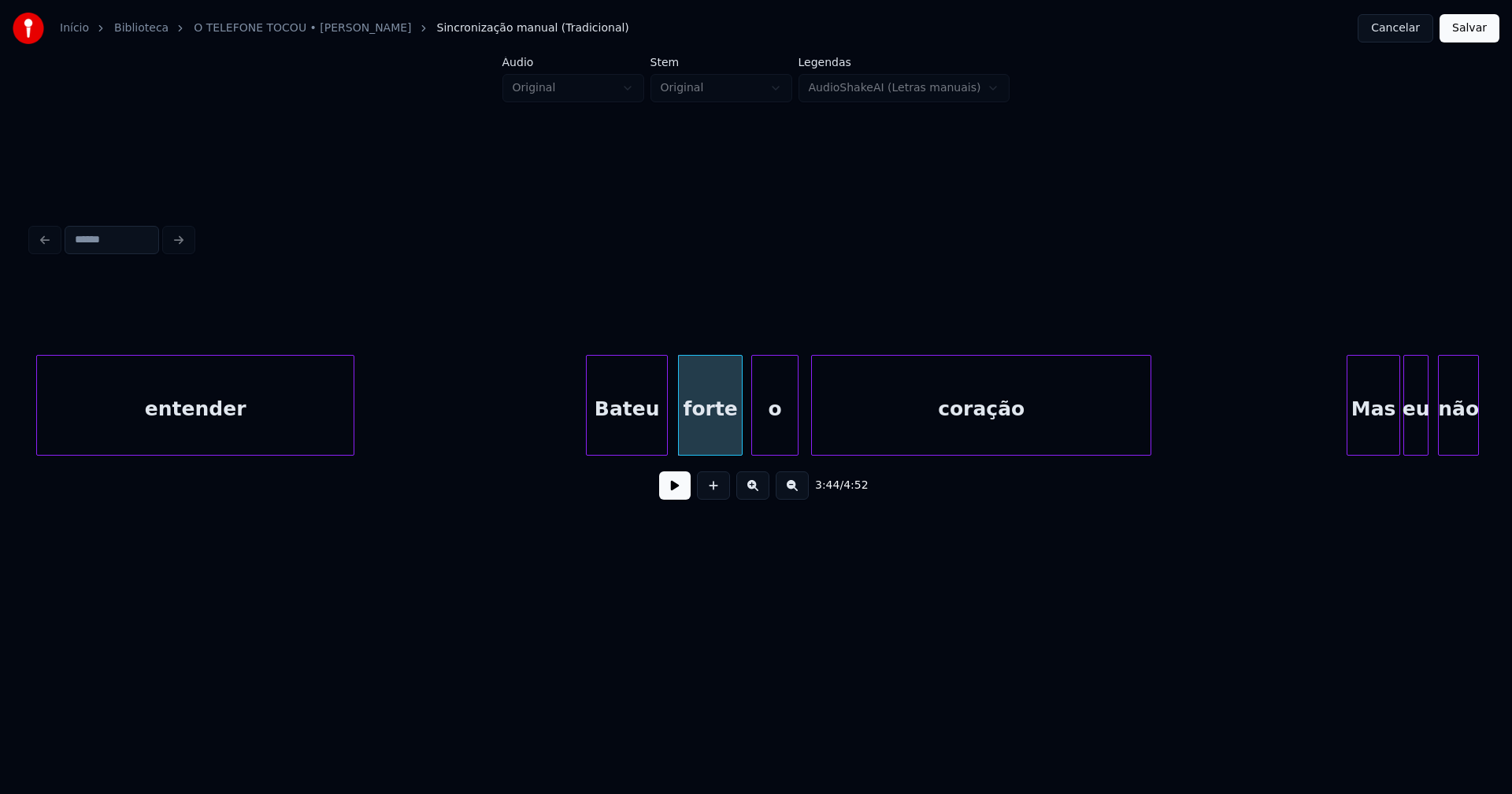
click at [741, 431] on div at bounding box center [739, 405] width 5 height 99
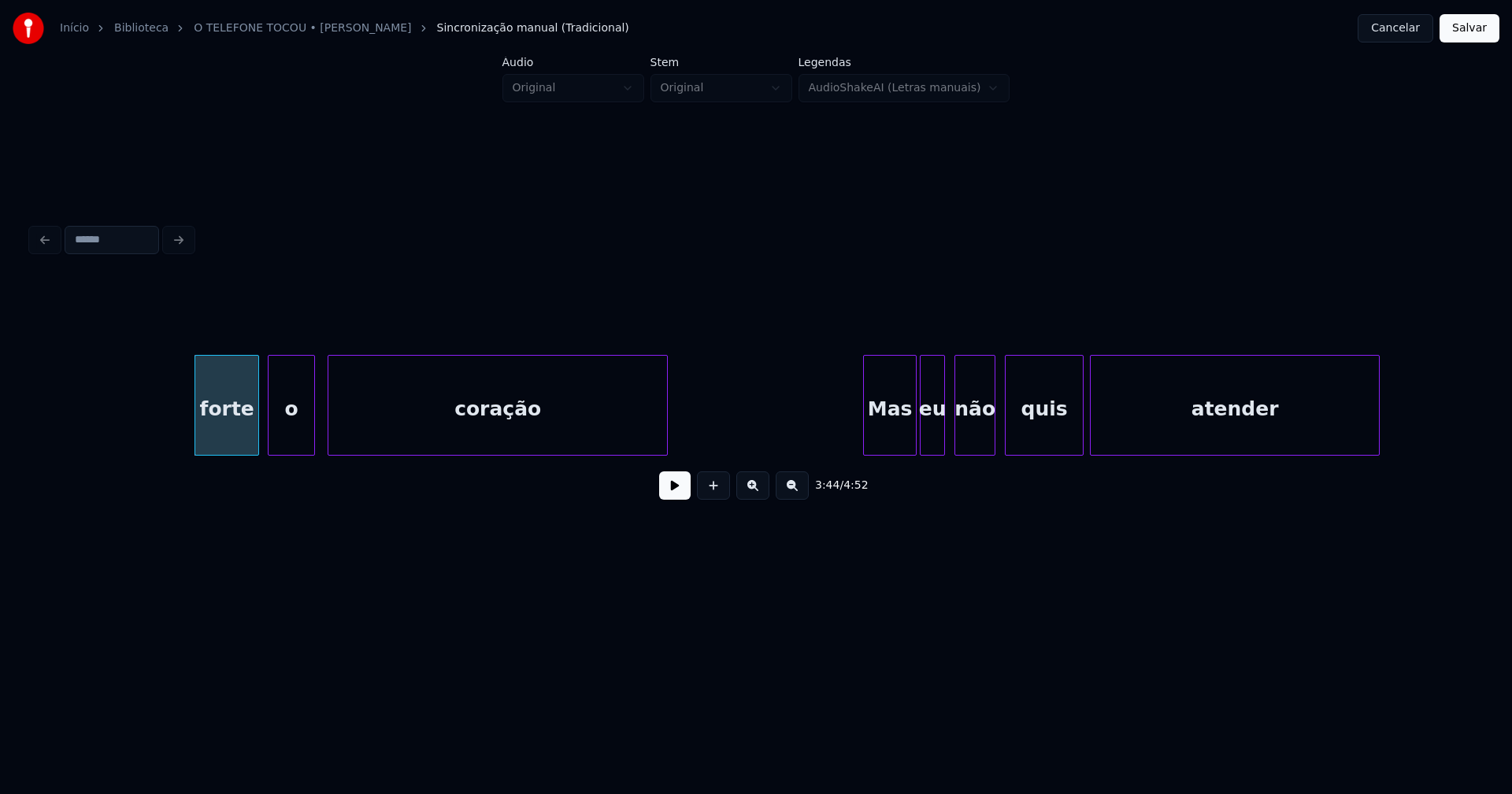
scroll to position [0, 35651]
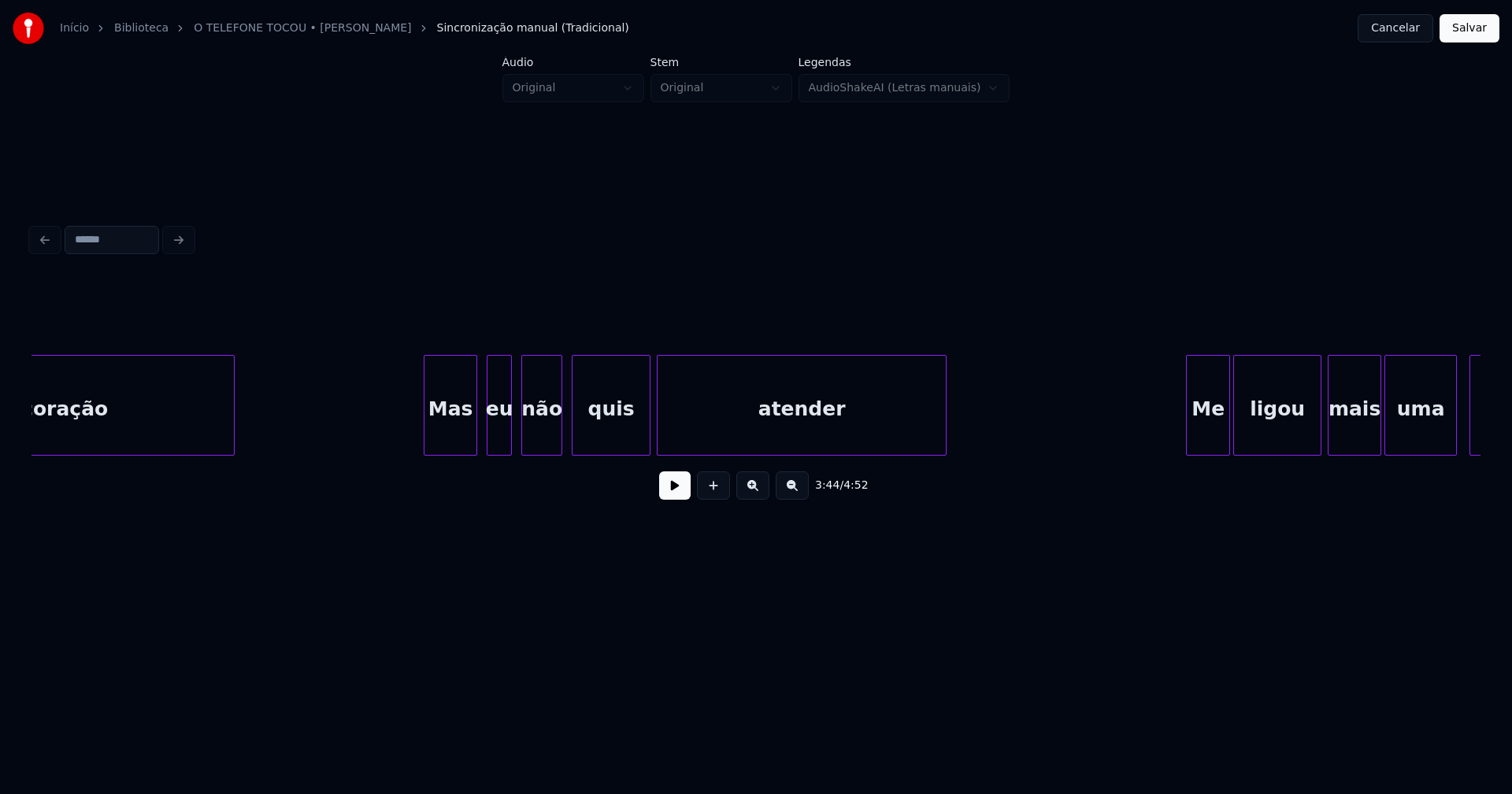
click at [452, 451] on div "coração Mas eu não quis atender Me ligou mais uma vez" at bounding box center [756, 405] width 1449 height 101
click at [689, 427] on div at bounding box center [689, 405] width 5 height 99
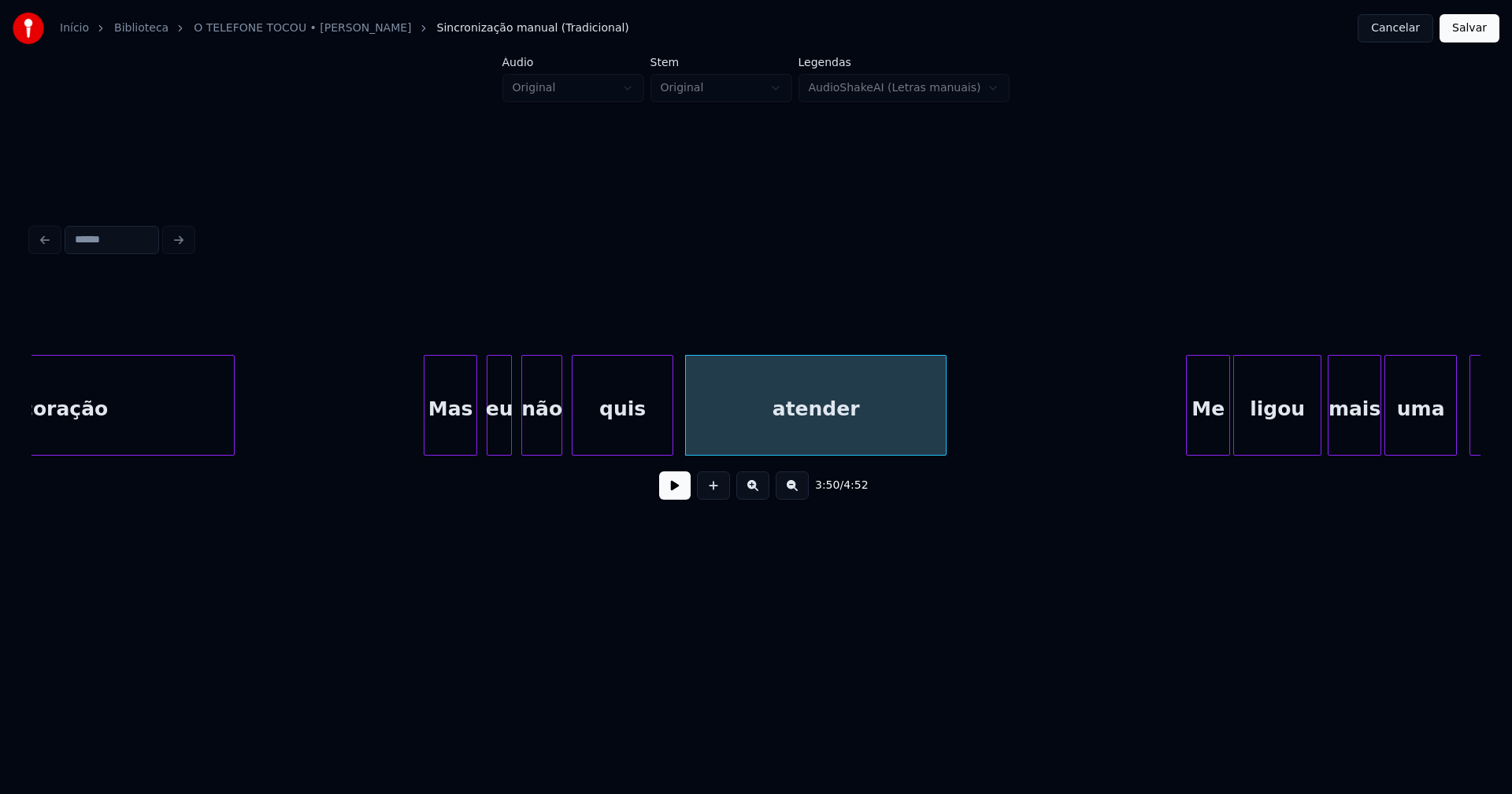
click at [671, 422] on div at bounding box center [670, 405] width 5 height 99
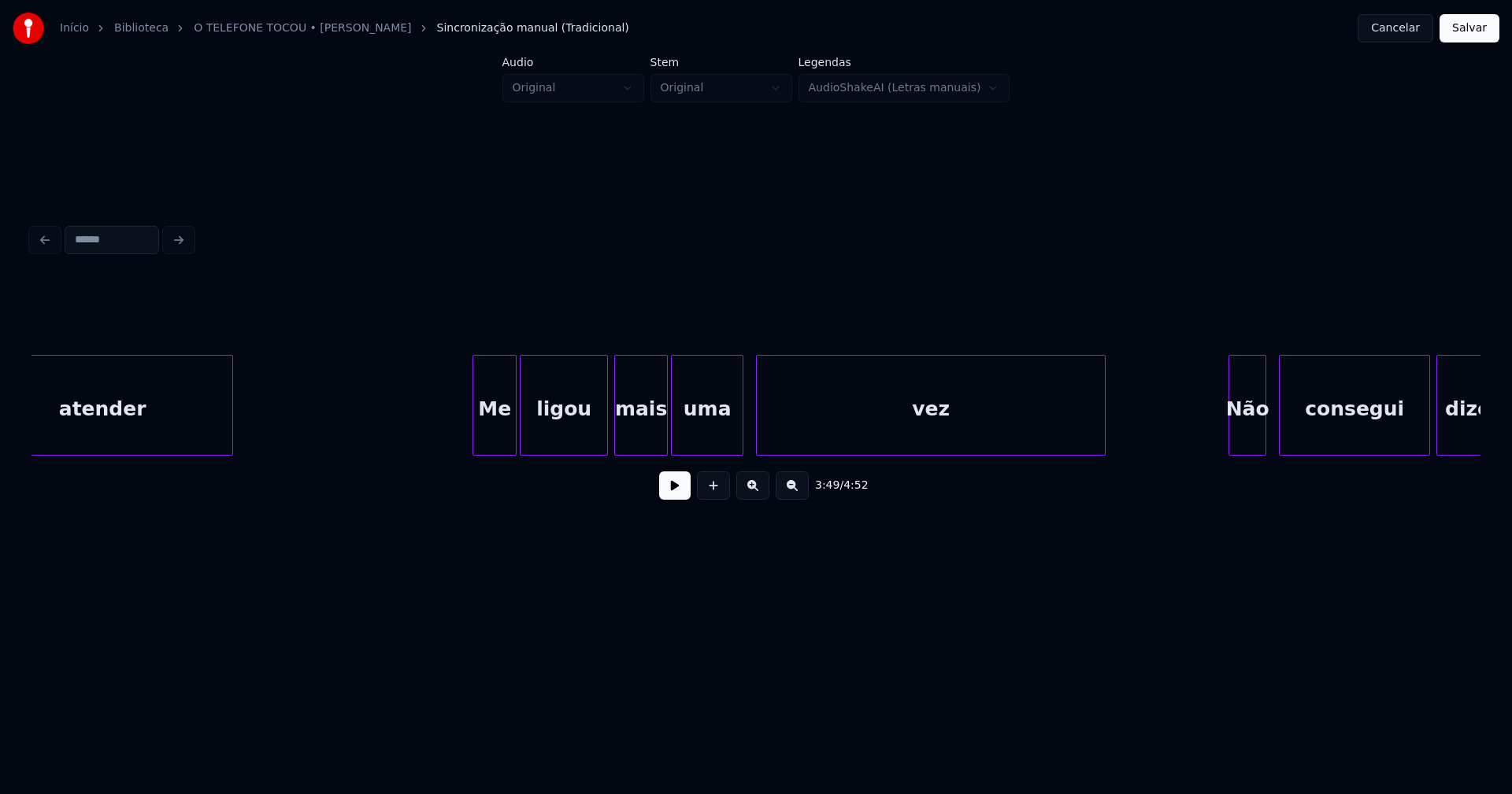
scroll to position [0, 36442]
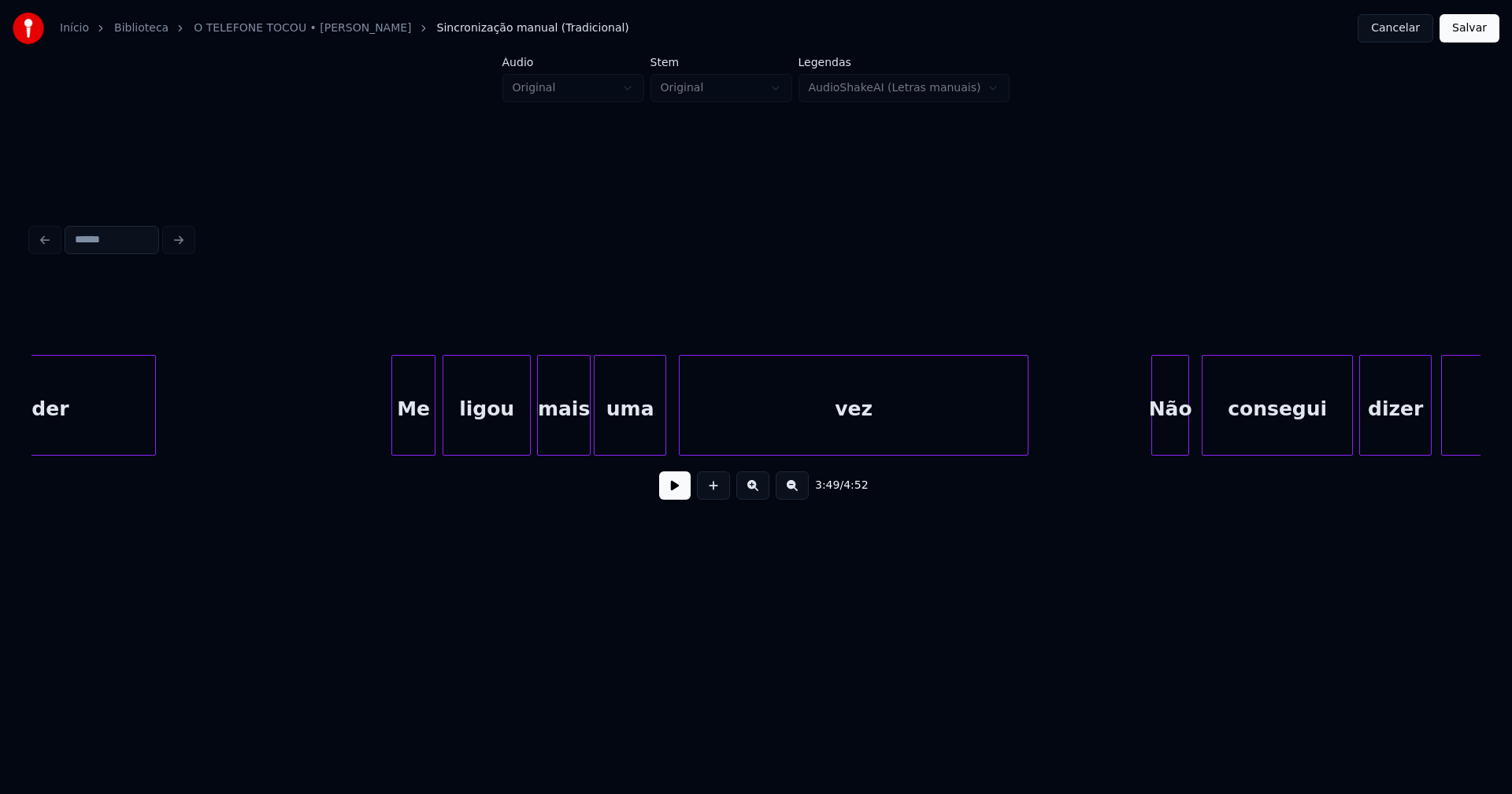
click at [419, 435] on div "Me" at bounding box center [413, 409] width 42 height 107
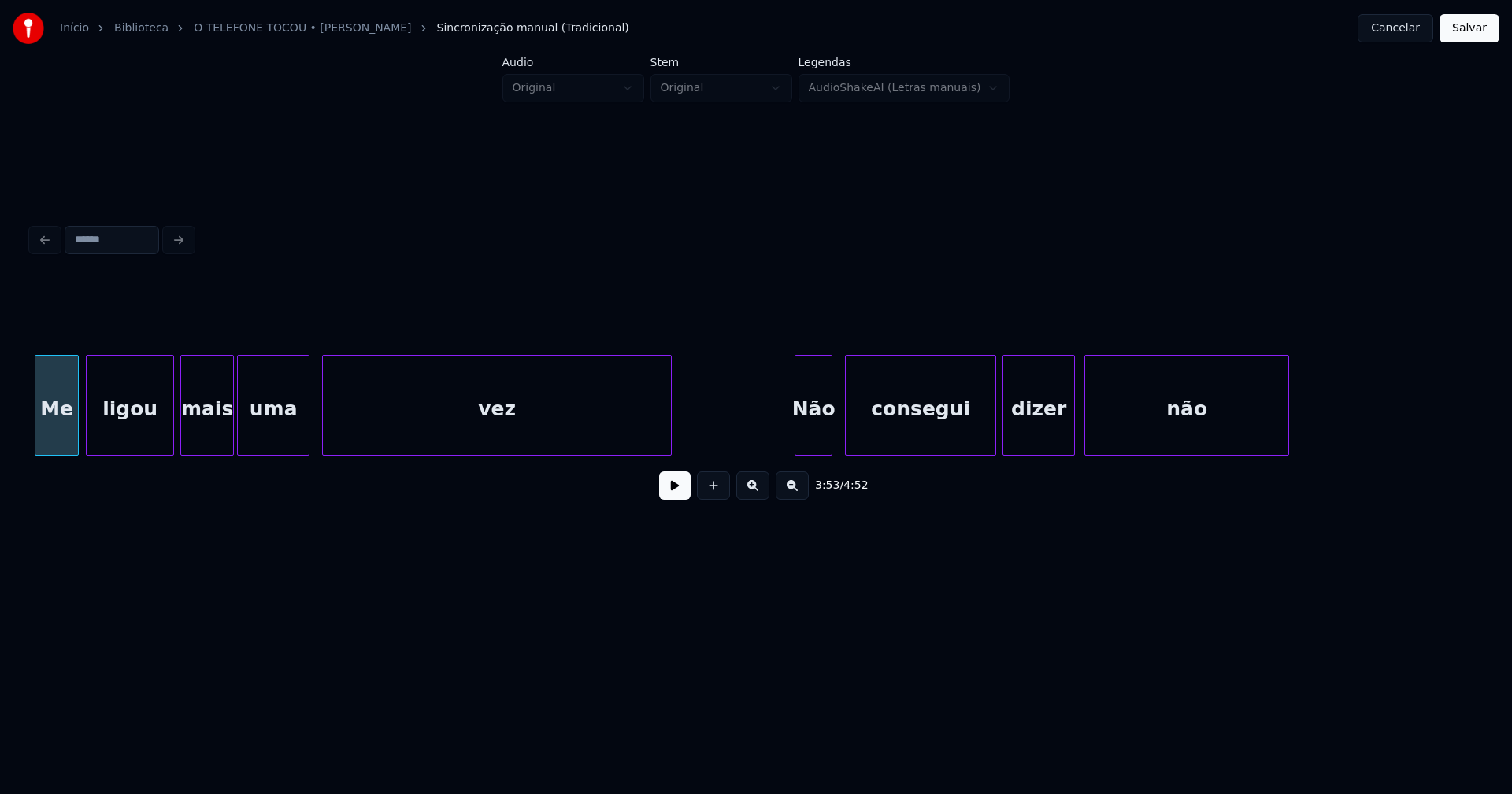
scroll to position [0, 37206]
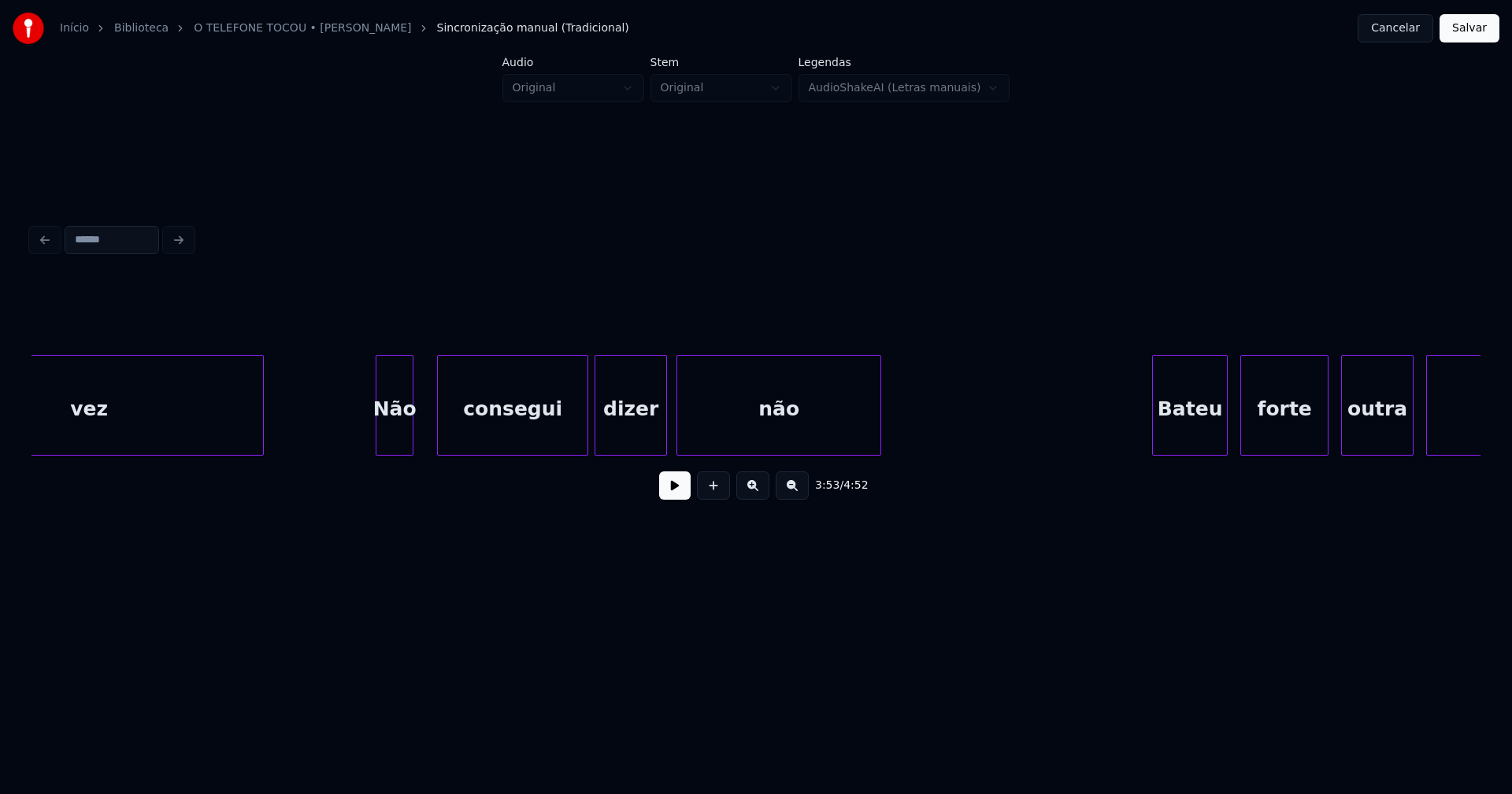
click at [397, 454] on div "vez Não consegui dizer não Bateu forte outra vez" at bounding box center [756, 405] width 1449 height 101
click at [476, 436] on div "consegui" at bounding box center [507, 409] width 150 height 107
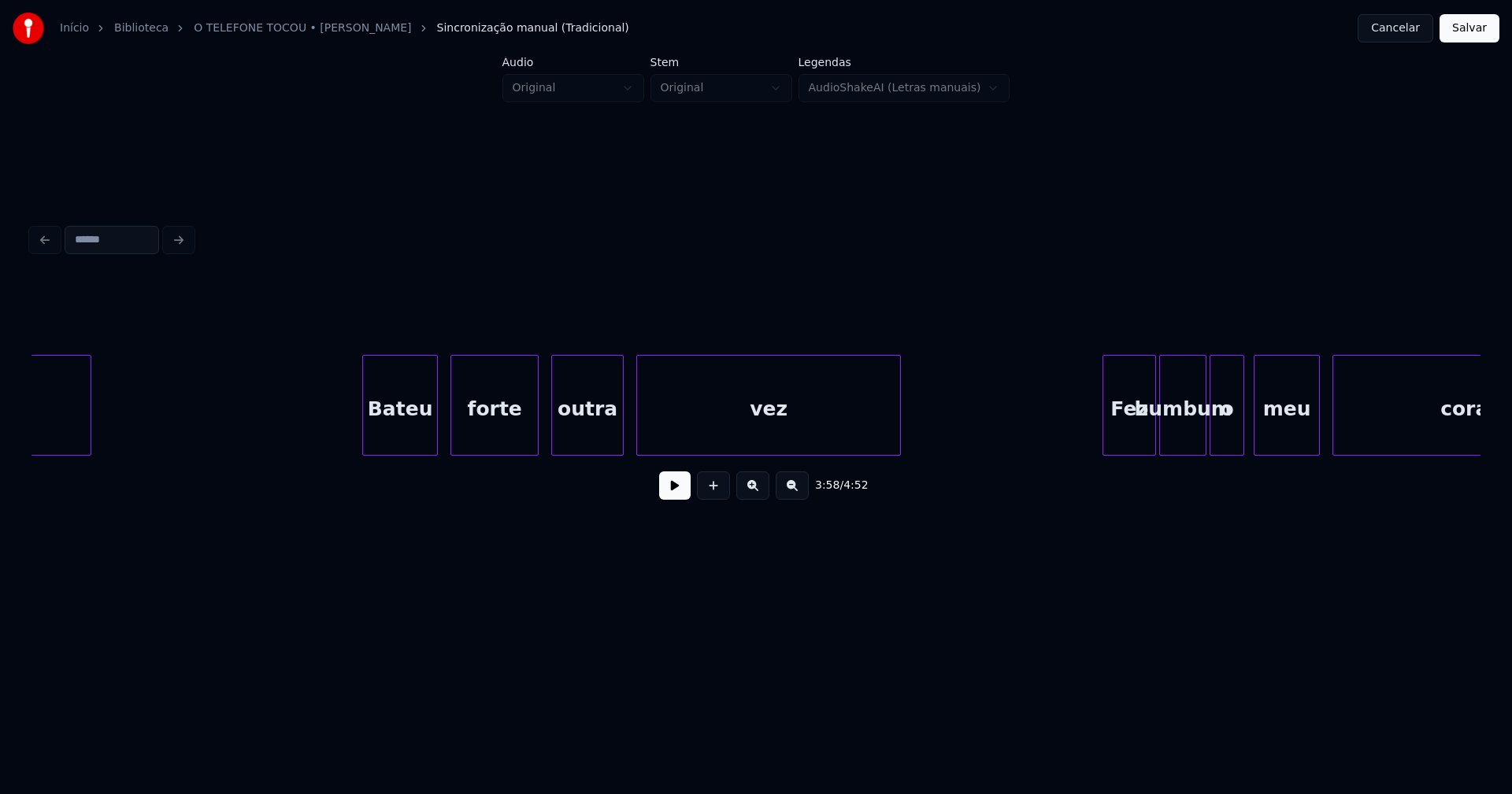
scroll to position [0, 37970]
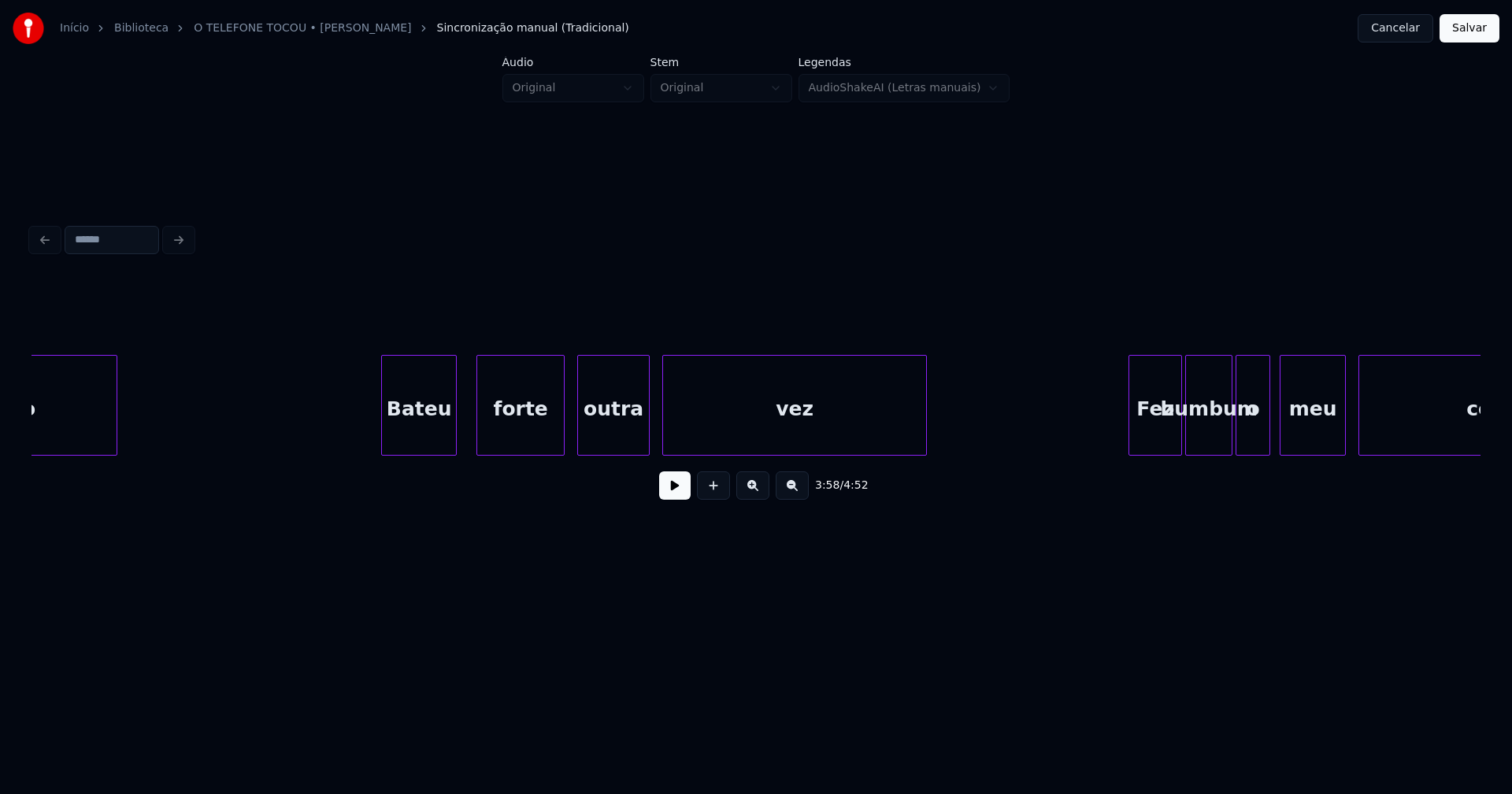
click at [422, 438] on div "Bateu" at bounding box center [418, 409] width 74 height 107
click at [524, 440] on div "forte" at bounding box center [514, 409] width 86 height 107
click at [624, 442] on div "outra" at bounding box center [606, 409] width 71 height 107
click at [658, 447] on div at bounding box center [656, 405] width 5 height 99
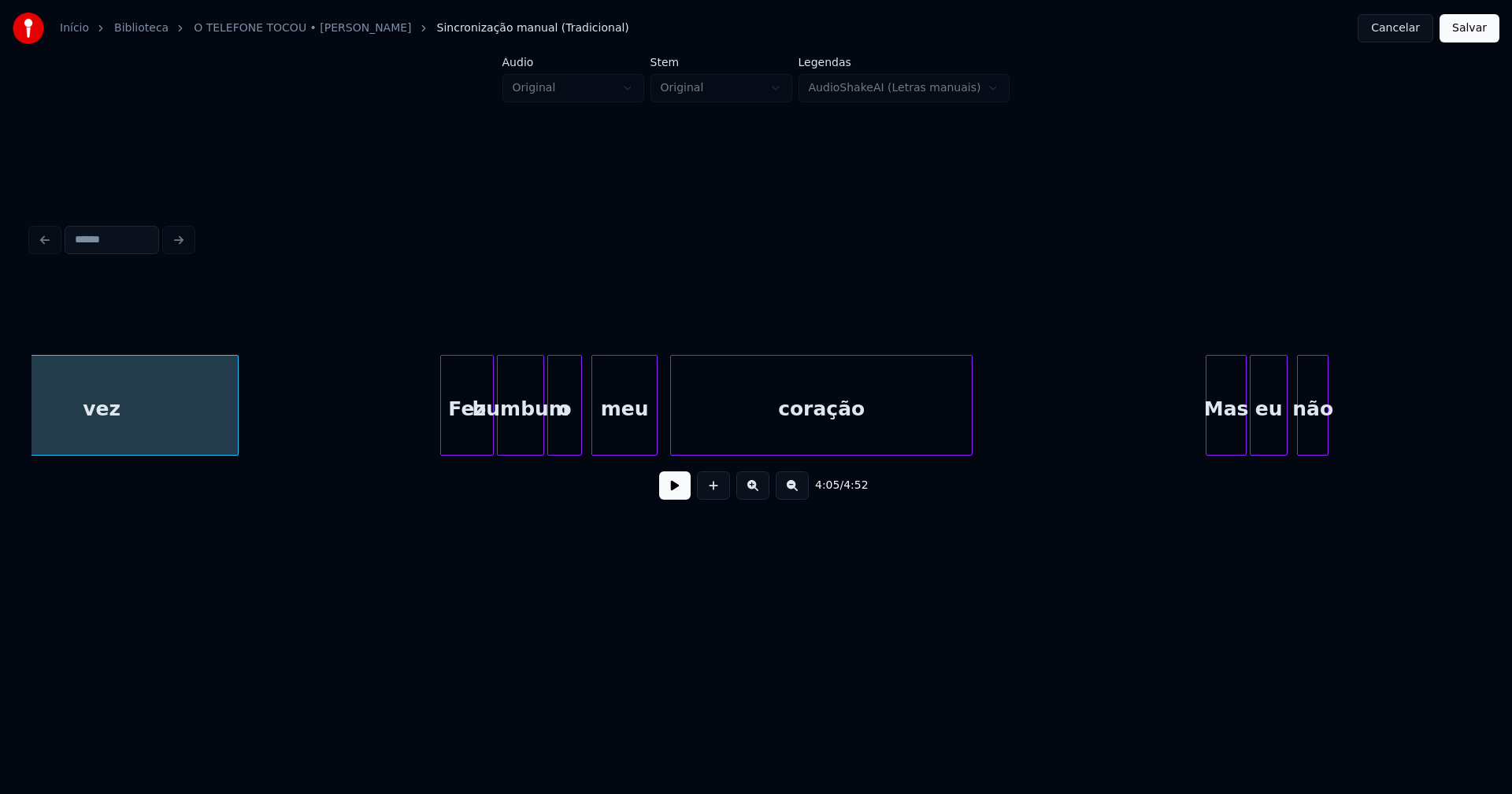
scroll to position [0, 38709]
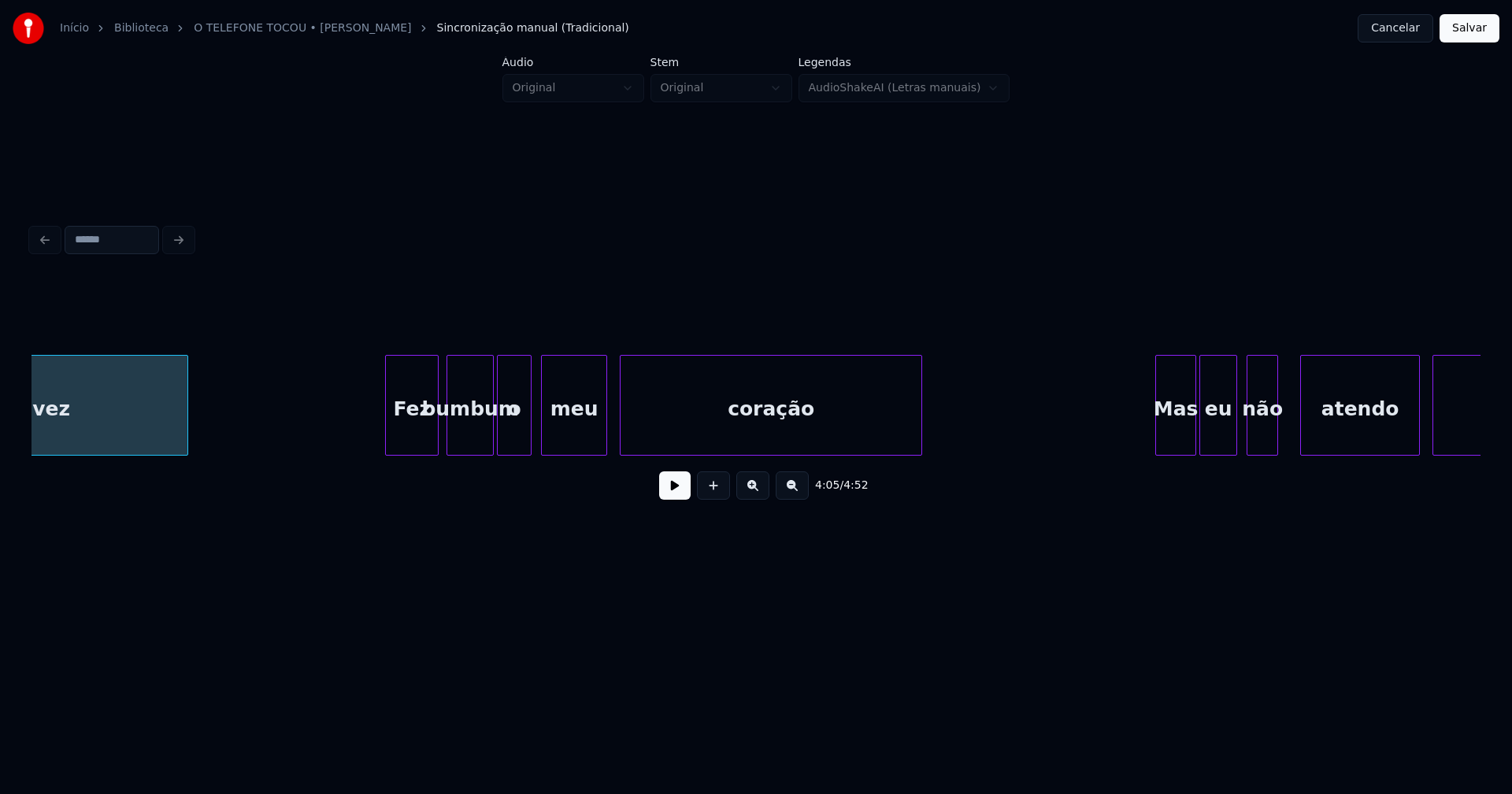
click at [427, 429] on div "Fez" at bounding box center [412, 409] width 52 height 107
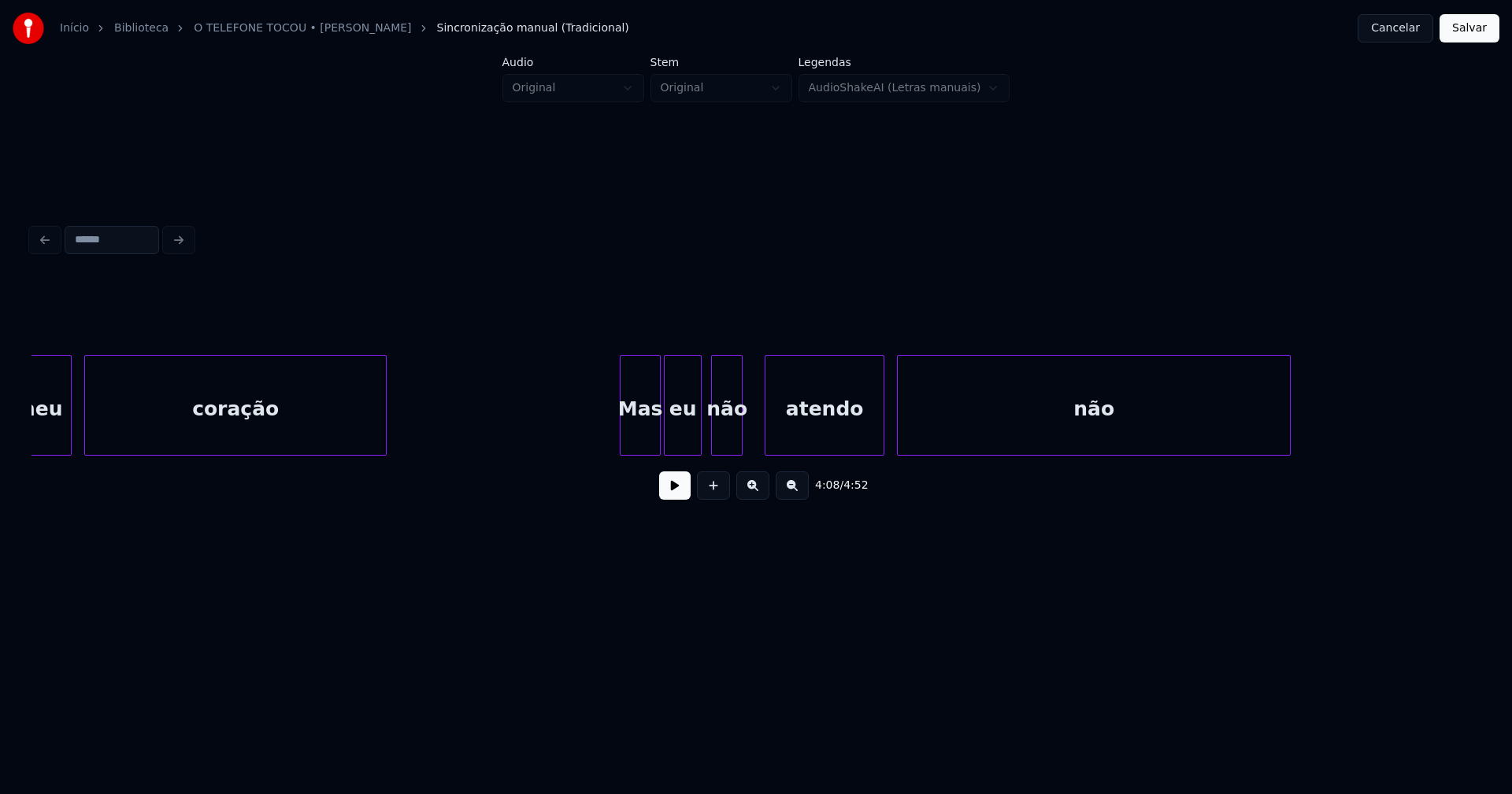
scroll to position [0, 39372]
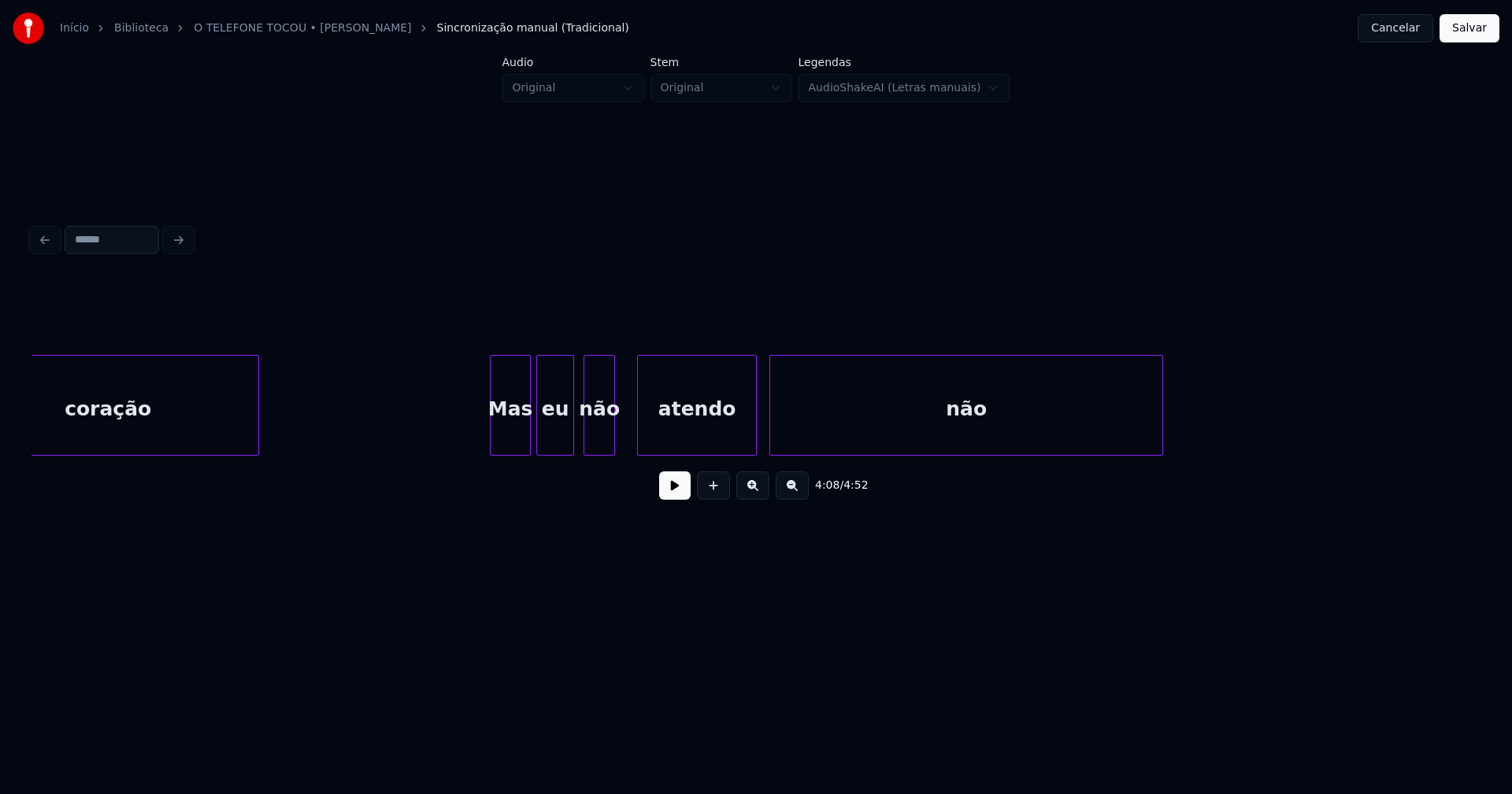
click at [519, 432] on div "Mas" at bounding box center [510, 409] width 39 height 107
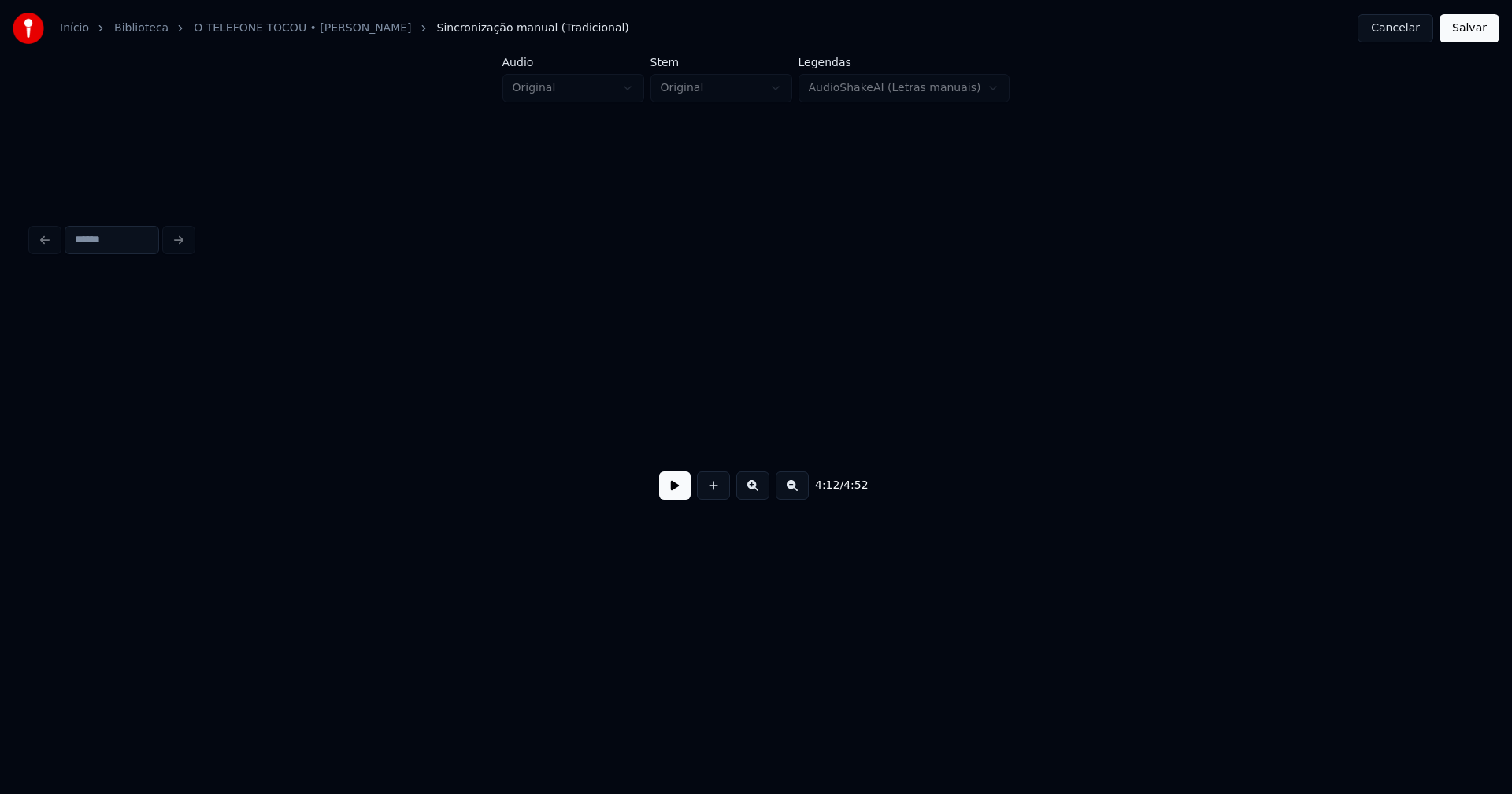
scroll to position [0, 41768]
click at [1464, 27] on button "Salvar" at bounding box center [1470, 28] width 60 height 28
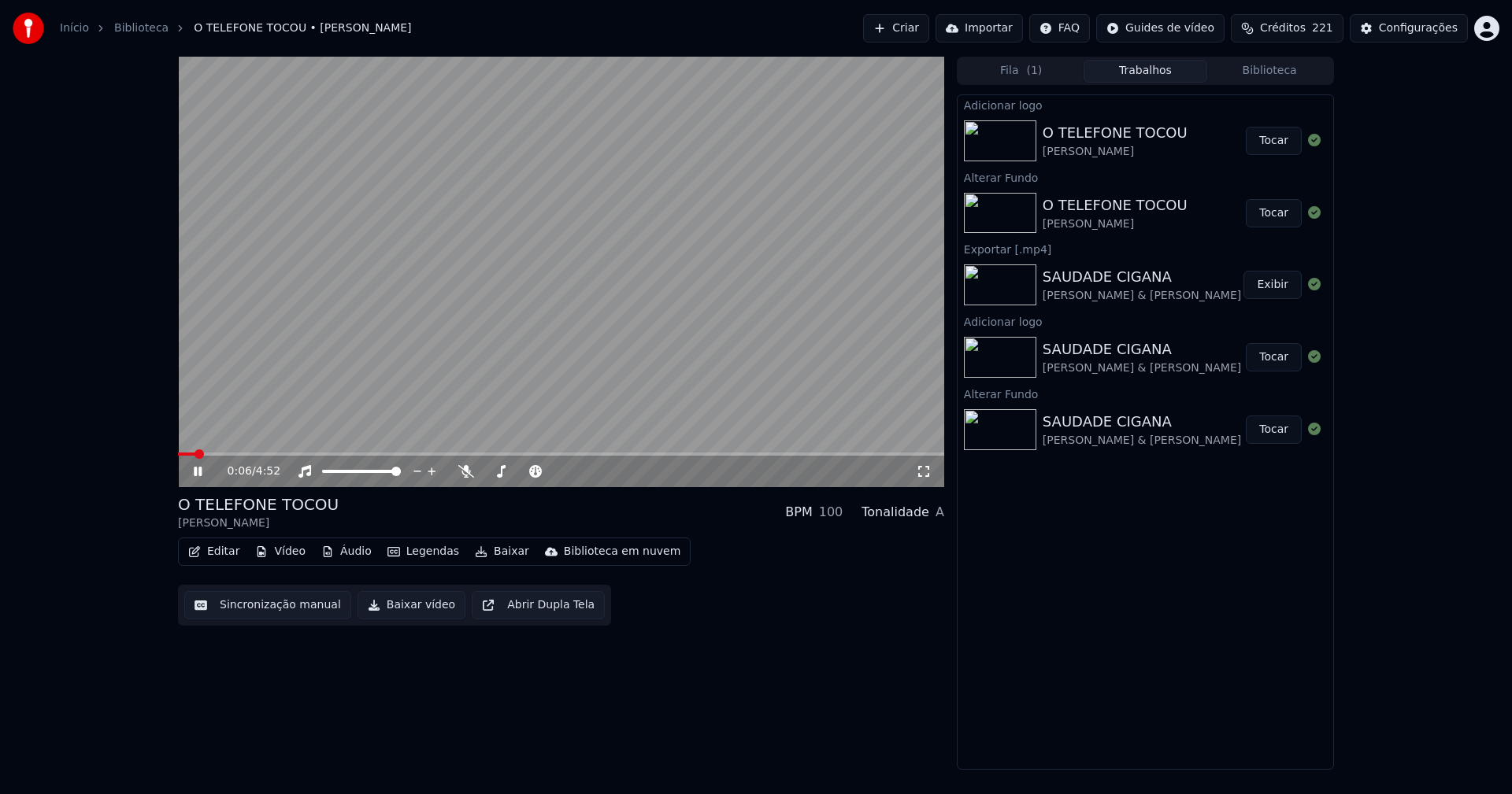
click at [199, 470] on icon at bounding box center [209, 471] width 37 height 12
click at [402, 613] on button "Baixar vídeo" at bounding box center [412, 605] width 108 height 28
click at [234, 556] on button "Editar" at bounding box center [214, 552] width 64 height 22
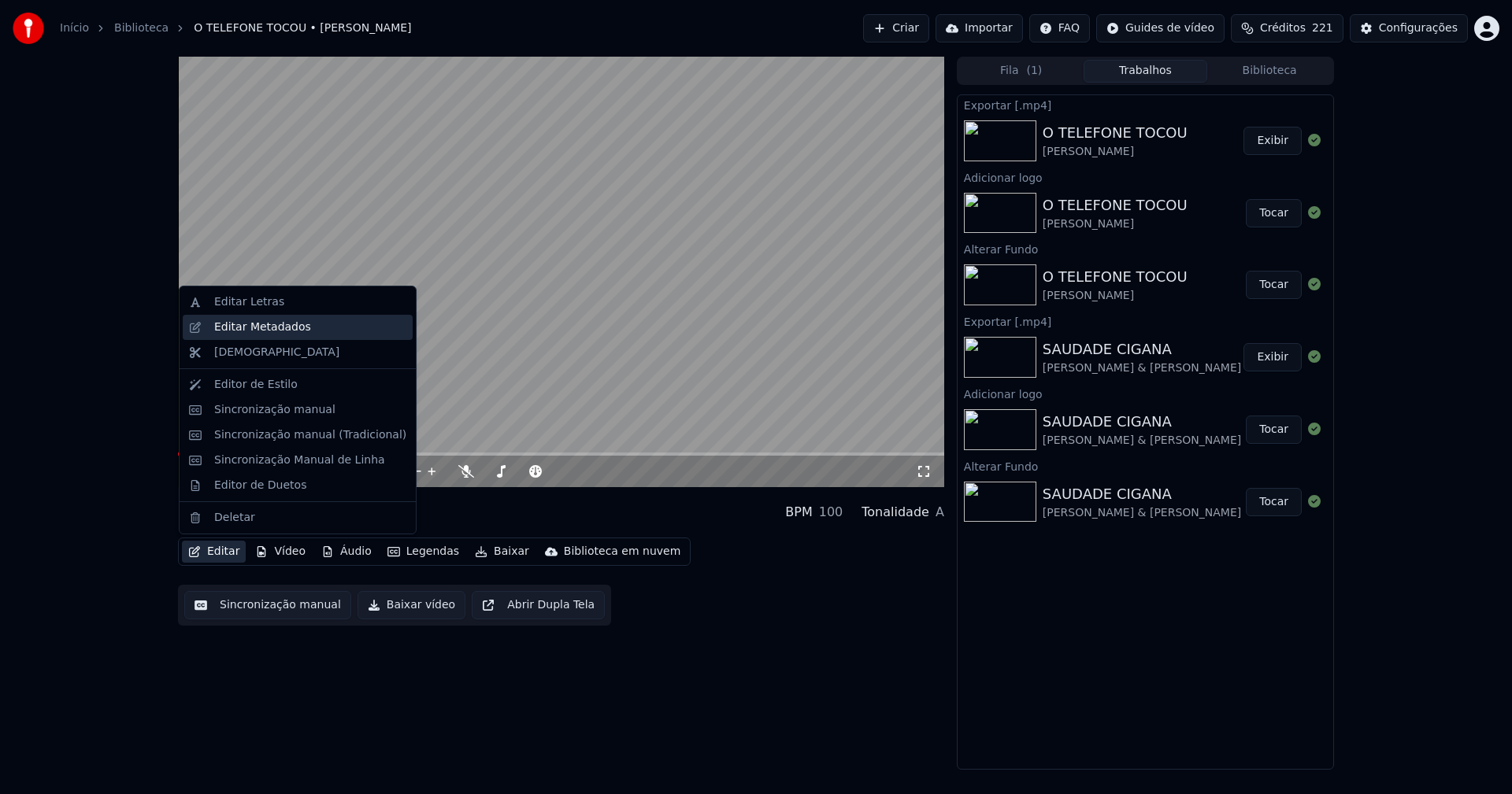
click at [272, 329] on div "Editar Metadados" at bounding box center [263, 327] width 96 height 16
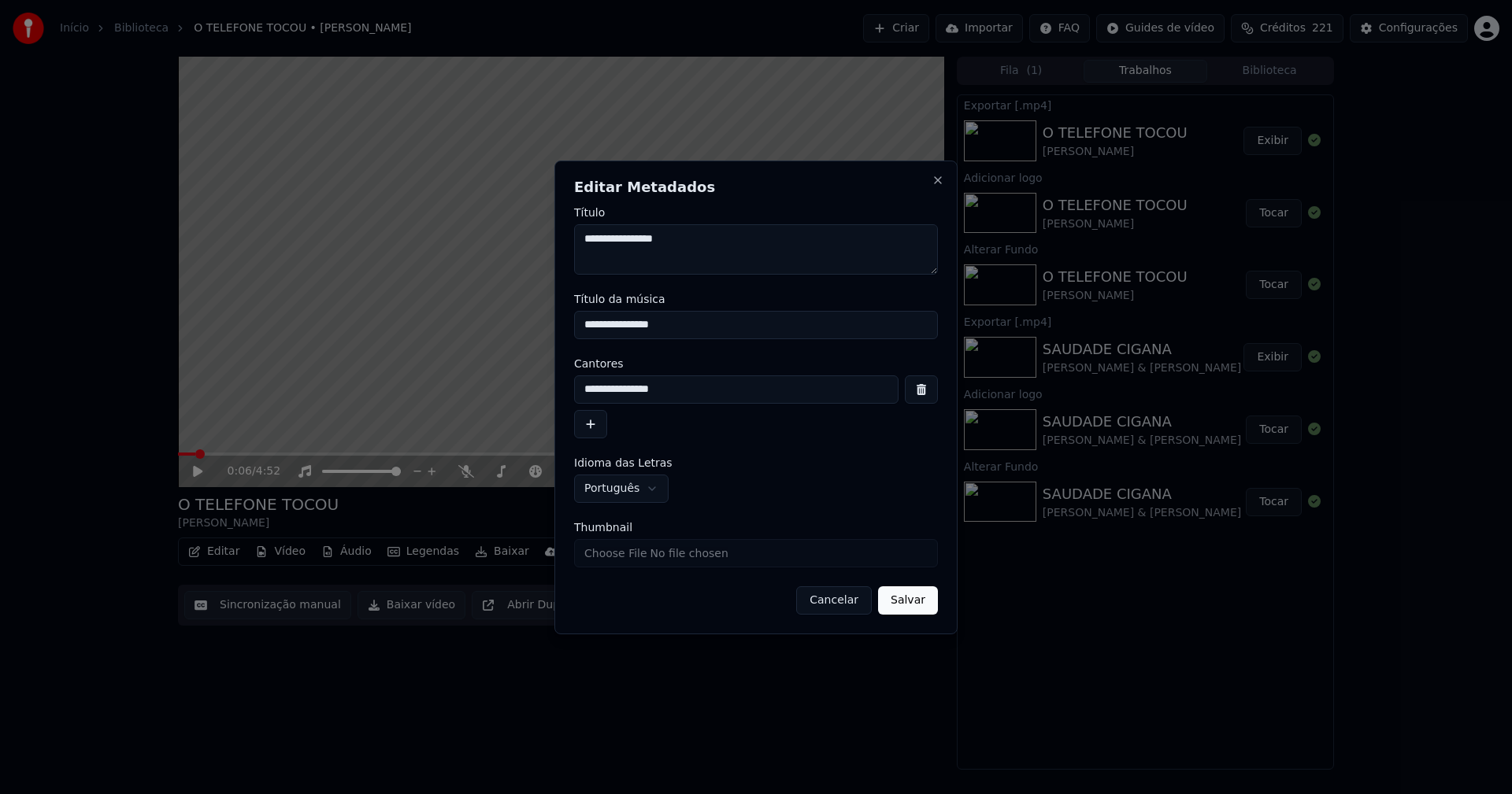
click at [617, 558] on input "Thumbnail" at bounding box center [755, 554] width 363 height 28
type input "**********"
click at [901, 602] on button "Salvar" at bounding box center [908, 600] width 60 height 28
